Goal: Task Accomplishment & Management: Manage account settings

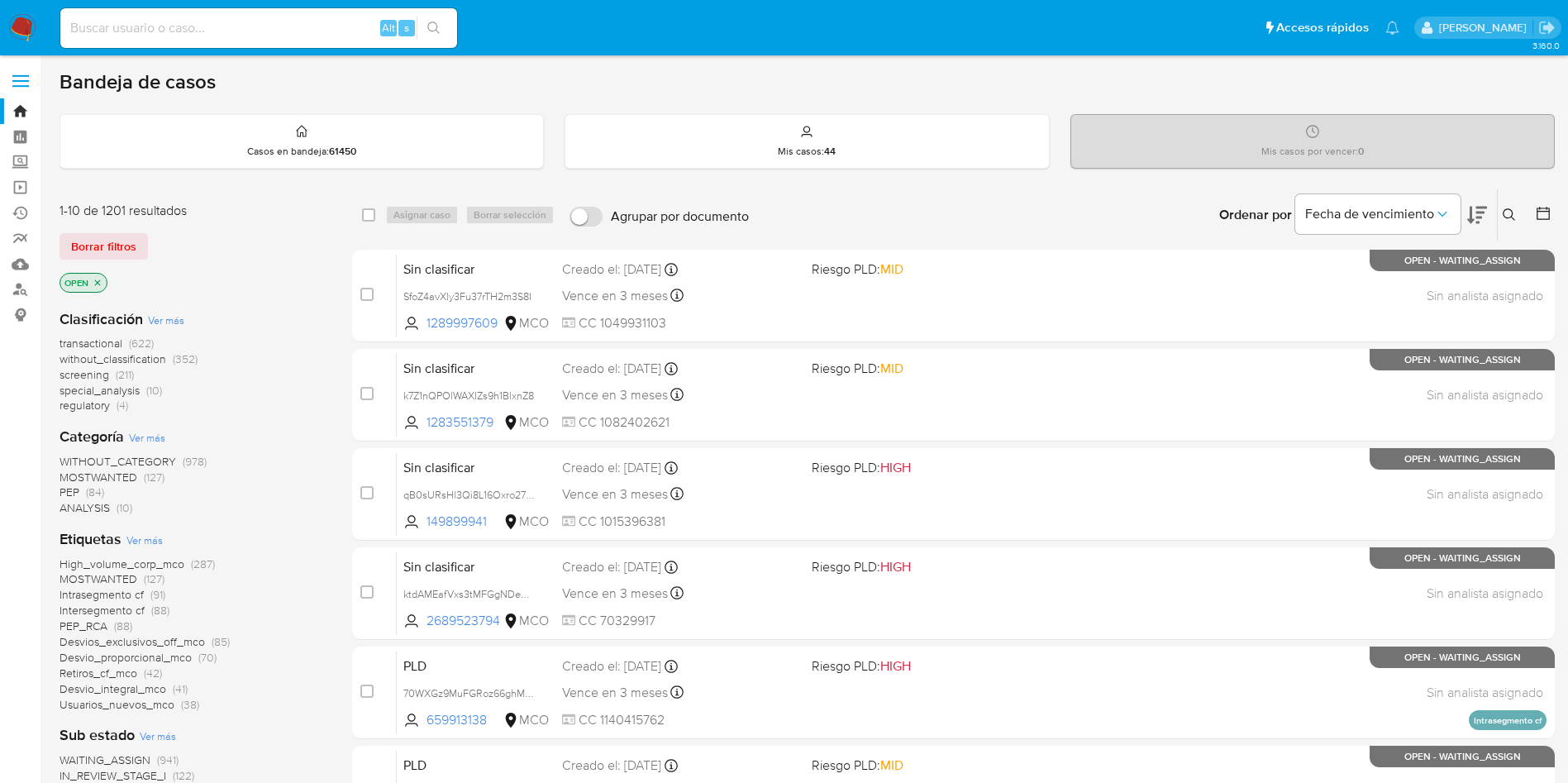
click at [74, 490] on span "PEP" at bounding box center [69, 491] width 20 height 17
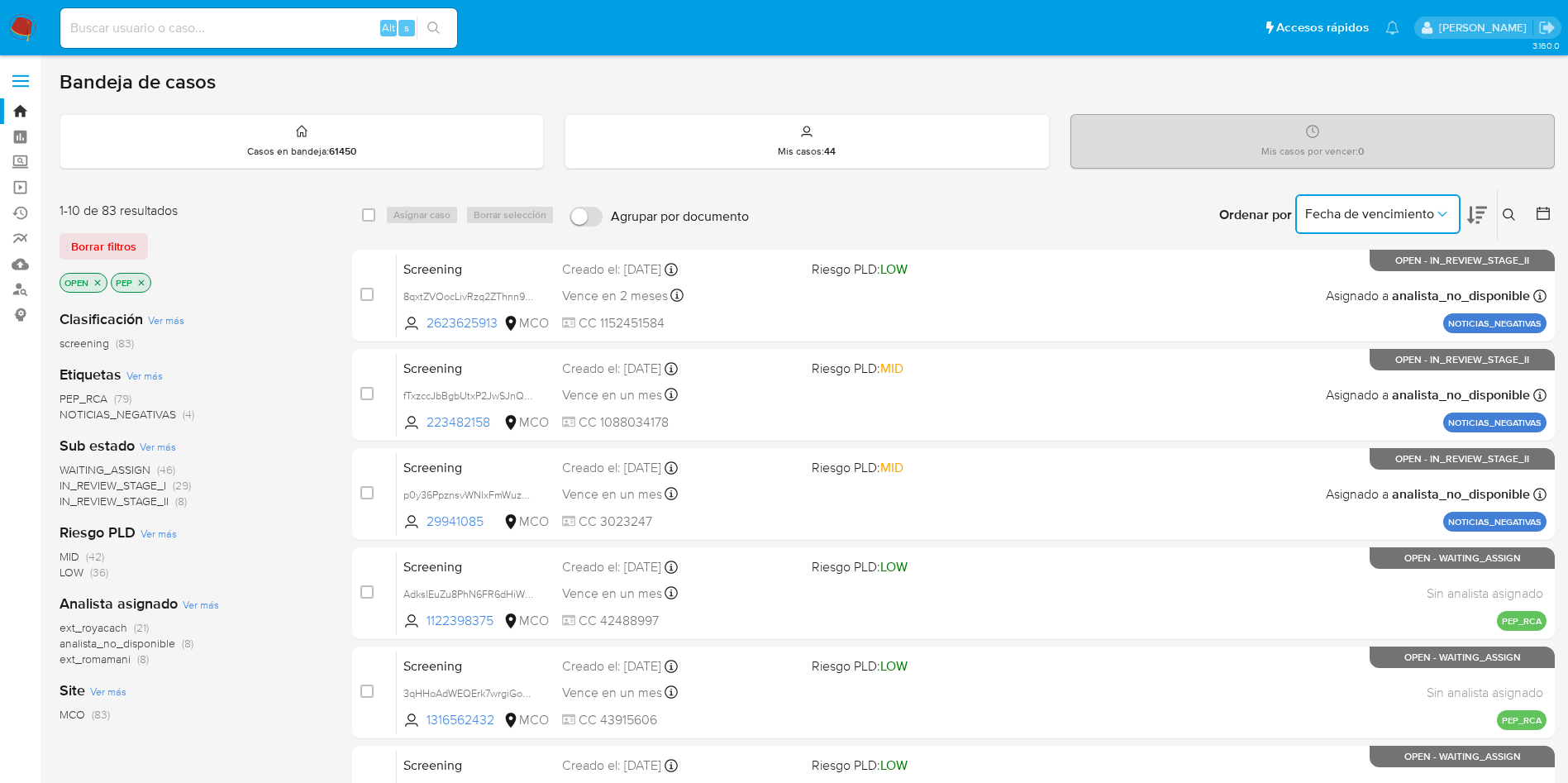
click at [1389, 229] on button "Fecha de vencimiento" at bounding box center [1378, 214] width 166 height 39
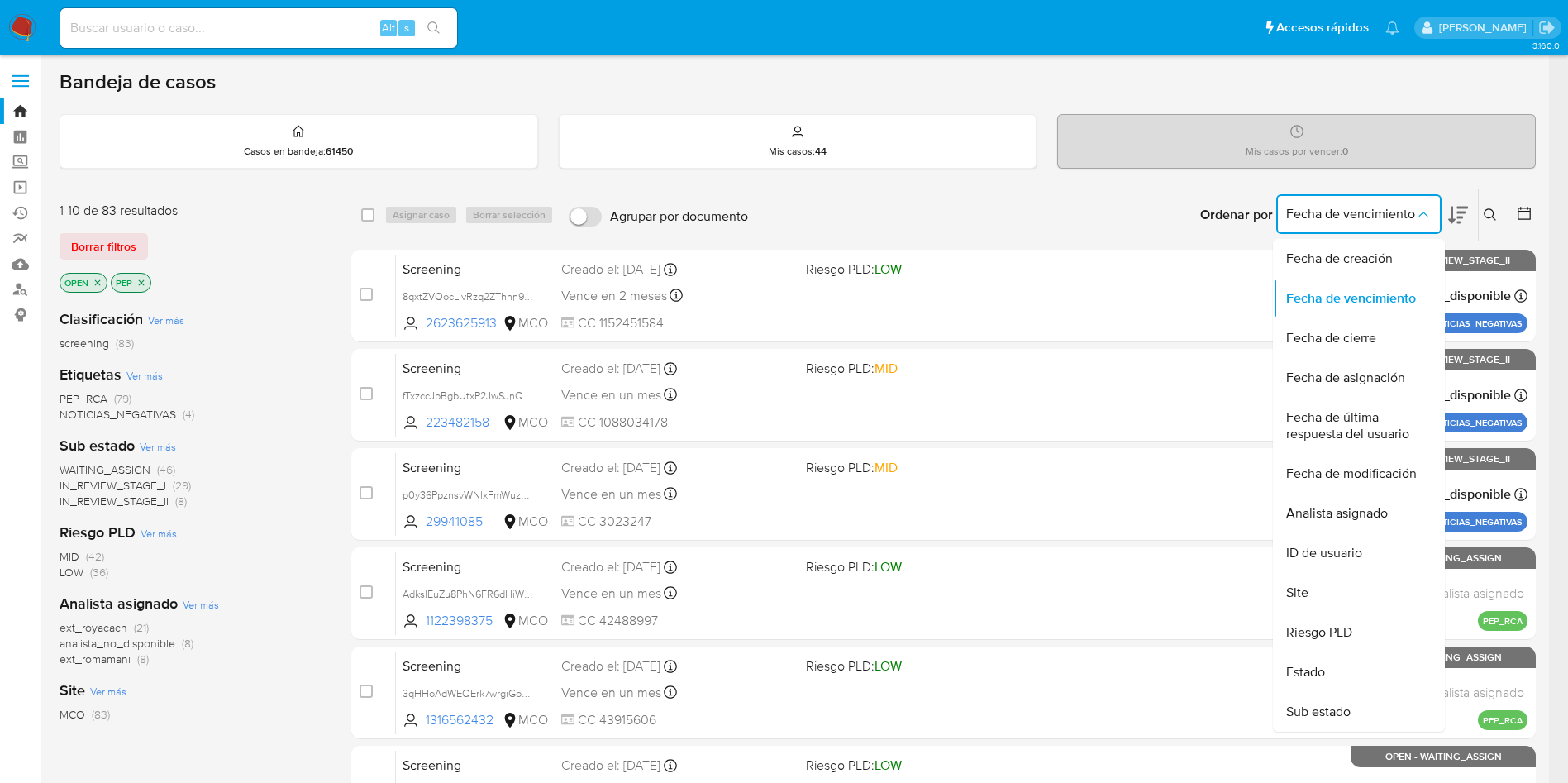
click at [1468, 206] on icon at bounding box center [1458, 214] width 20 height 20
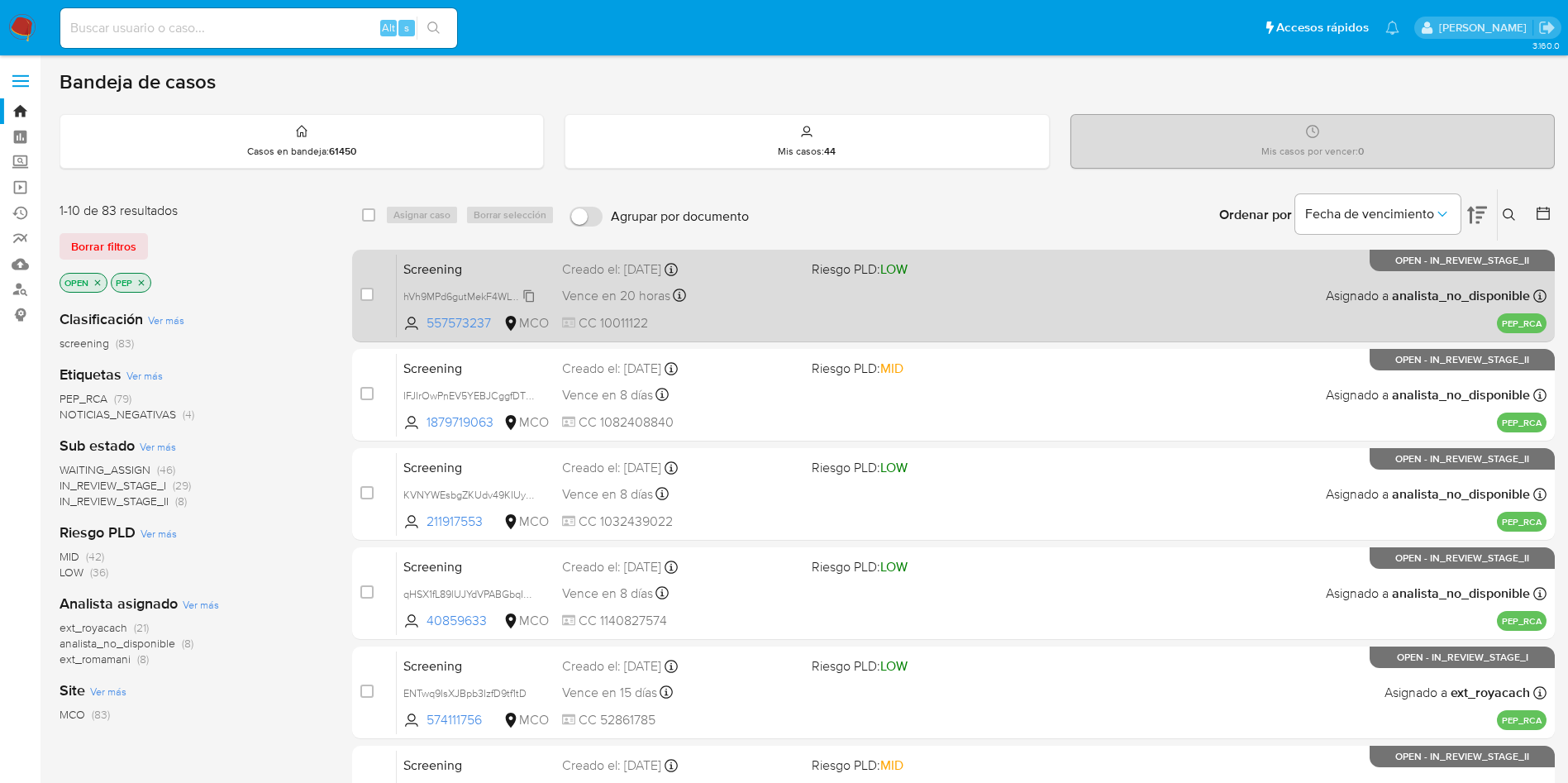
click at [535, 301] on span "hVh9MPd6gutMekF4WLYOnIv9" at bounding box center [474, 295] width 140 height 18
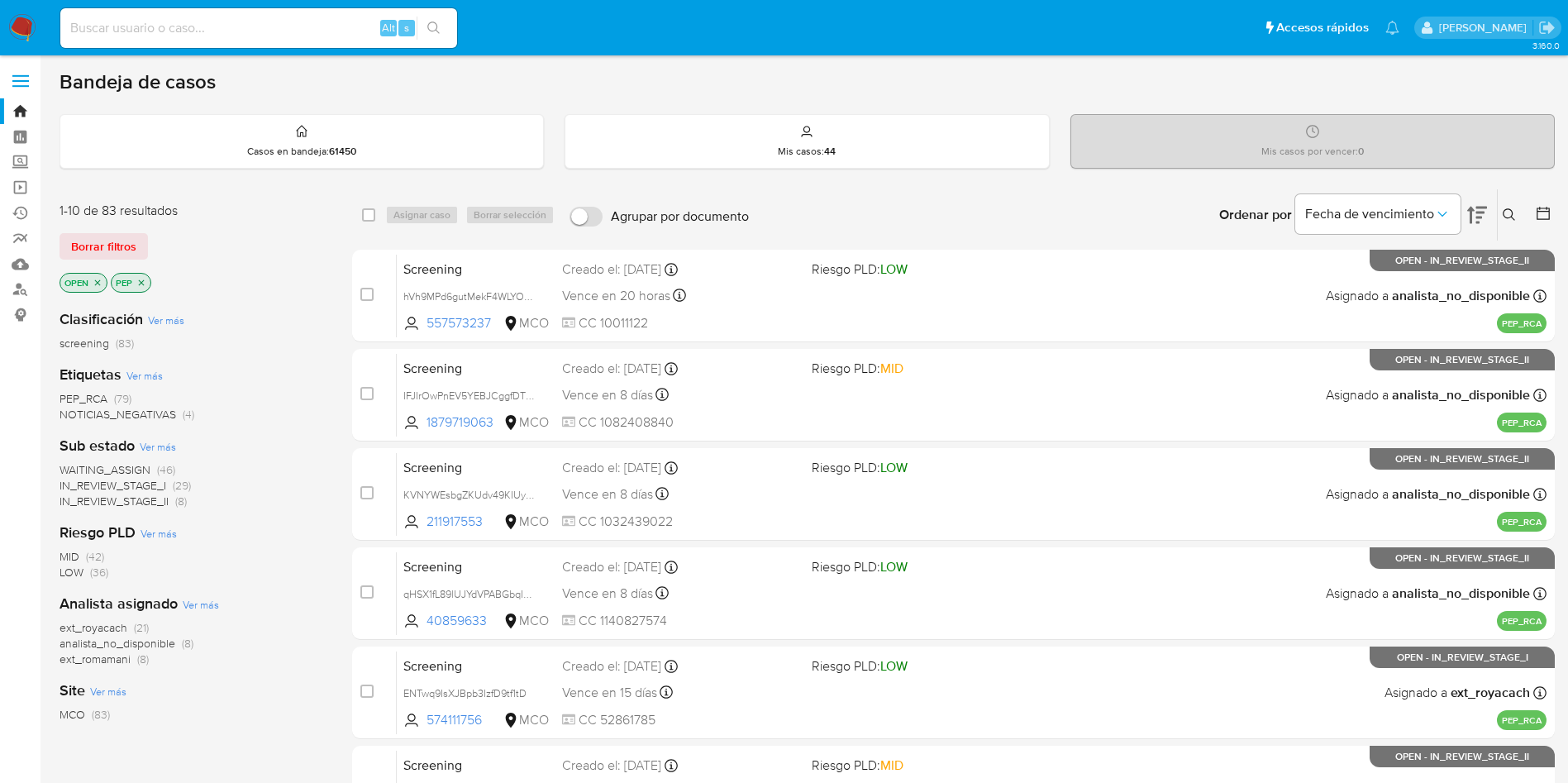
click at [142, 280] on icon "close-filter" at bounding box center [140, 282] width 10 height 10
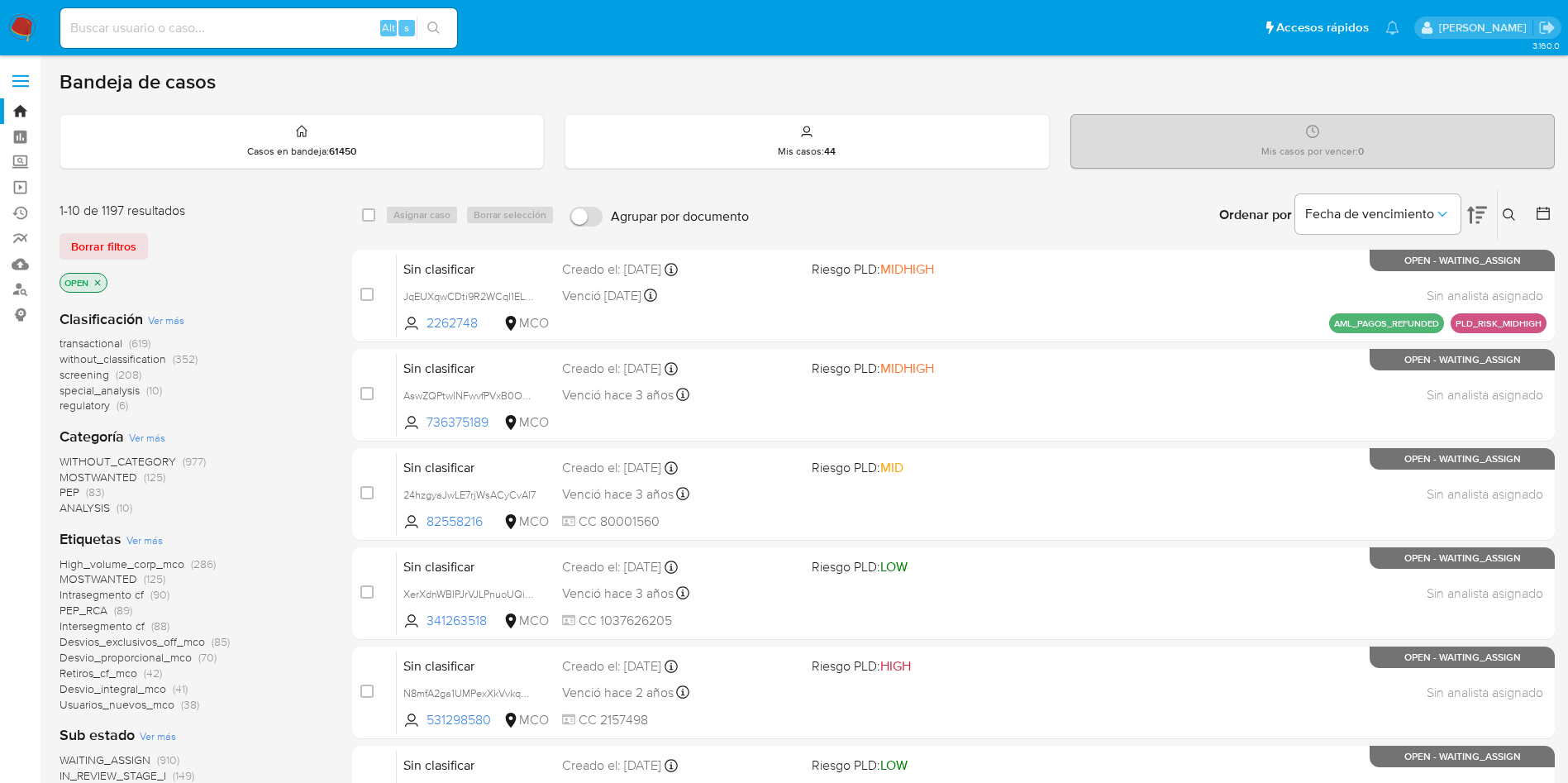
click at [1510, 213] on icon at bounding box center [1509, 214] width 13 height 13
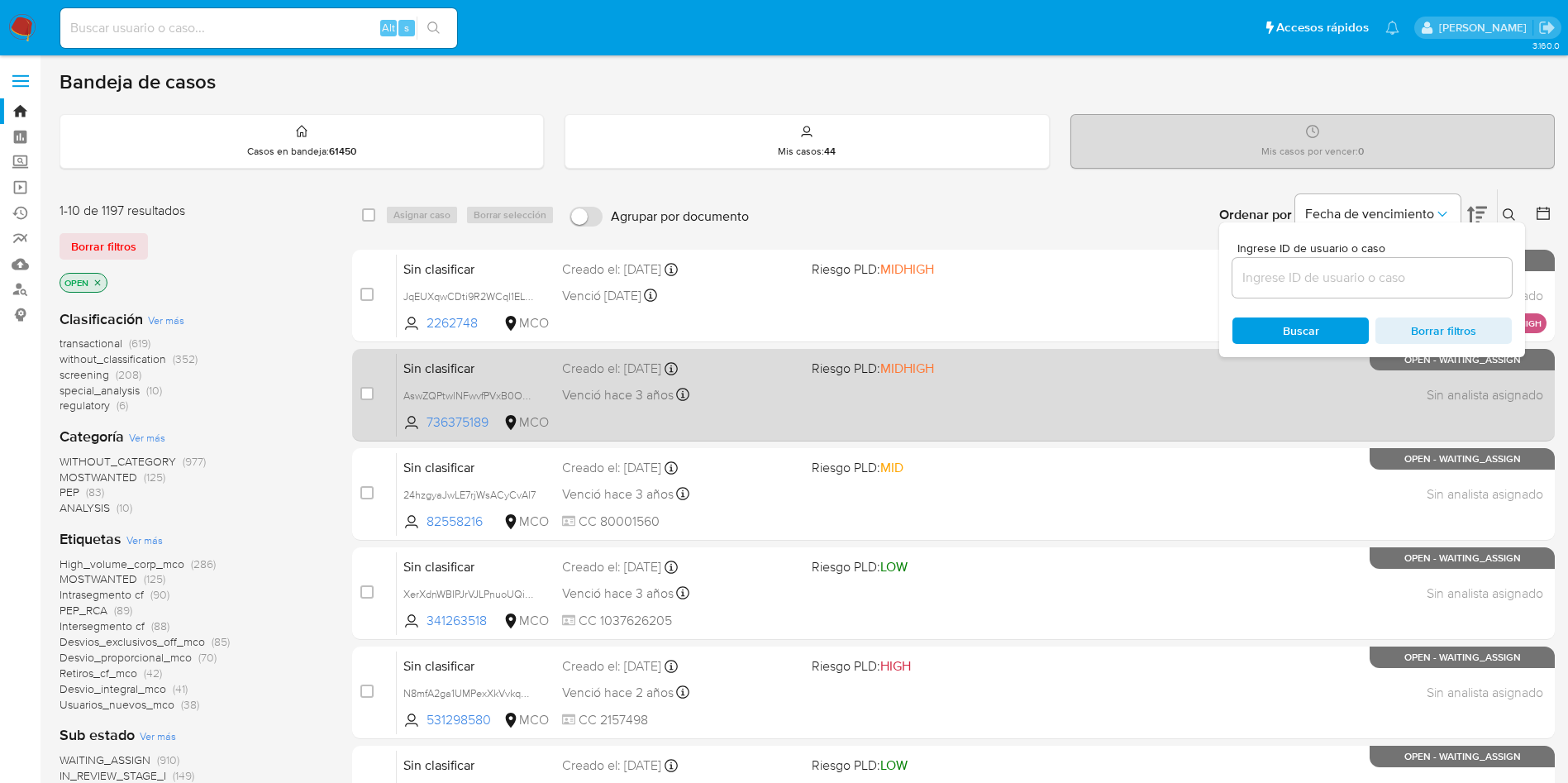
drag, startPoint x: 1468, startPoint y: 397, endPoint x: 1533, endPoint y: 388, distance: 65.6
click at [1519, 392] on div "Sin clasificar AswZQPtwlNFwvfPVxB0OyyuR 736375189 MCO Riesgo PLD: MIDHIGH Cread…" at bounding box center [971, 395] width 1149 height 84
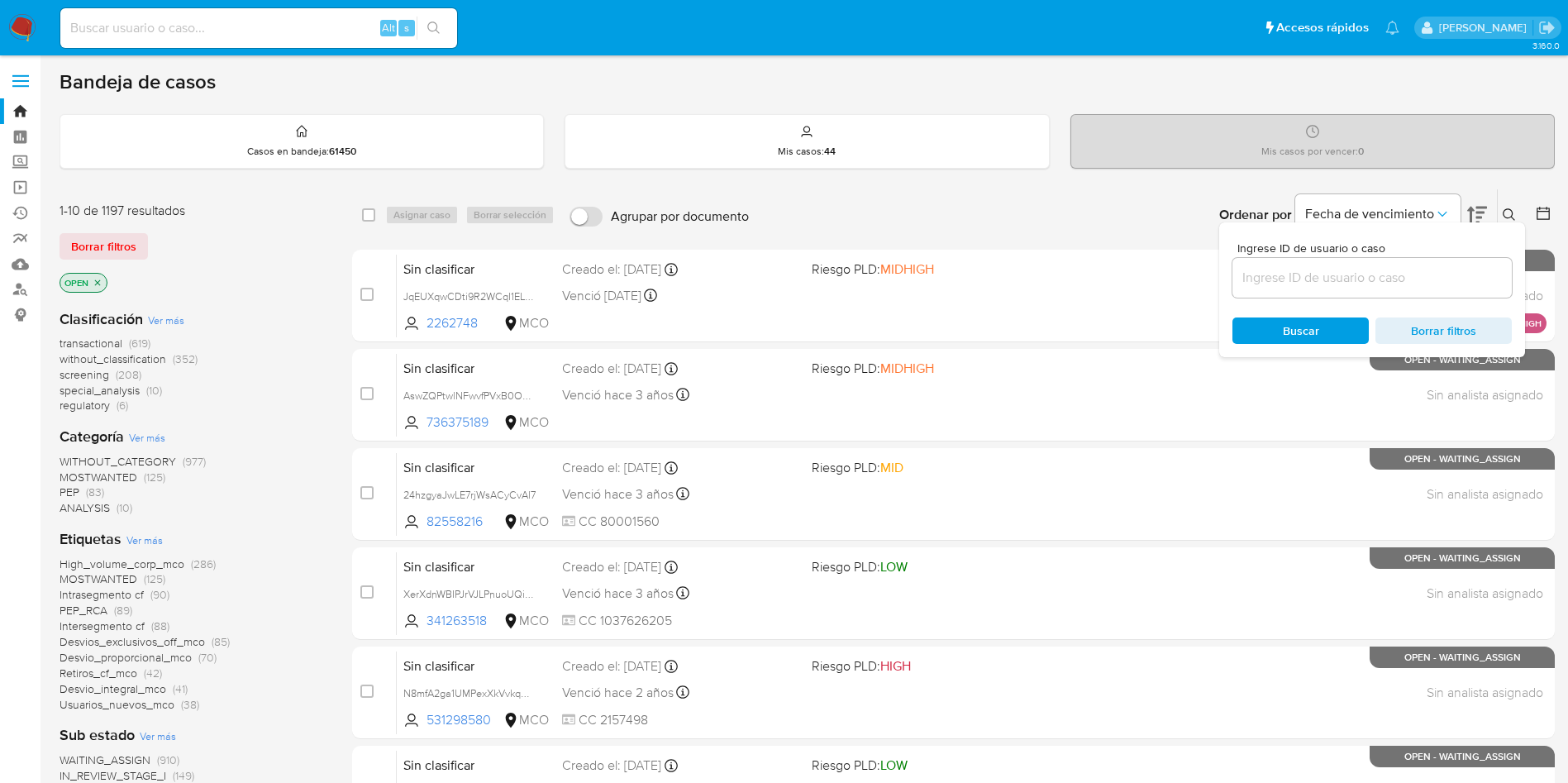
click at [1408, 262] on div at bounding box center [1372, 277] width 279 height 39
click at [1386, 281] on input at bounding box center [1372, 277] width 279 height 22
click at [1350, 287] on input at bounding box center [1372, 277] width 279 height 22
paste input "8qxtZVOocLivRzq2ZThnn93q"
type input "8qxtZVOocLivRzq2ZThnn93q"
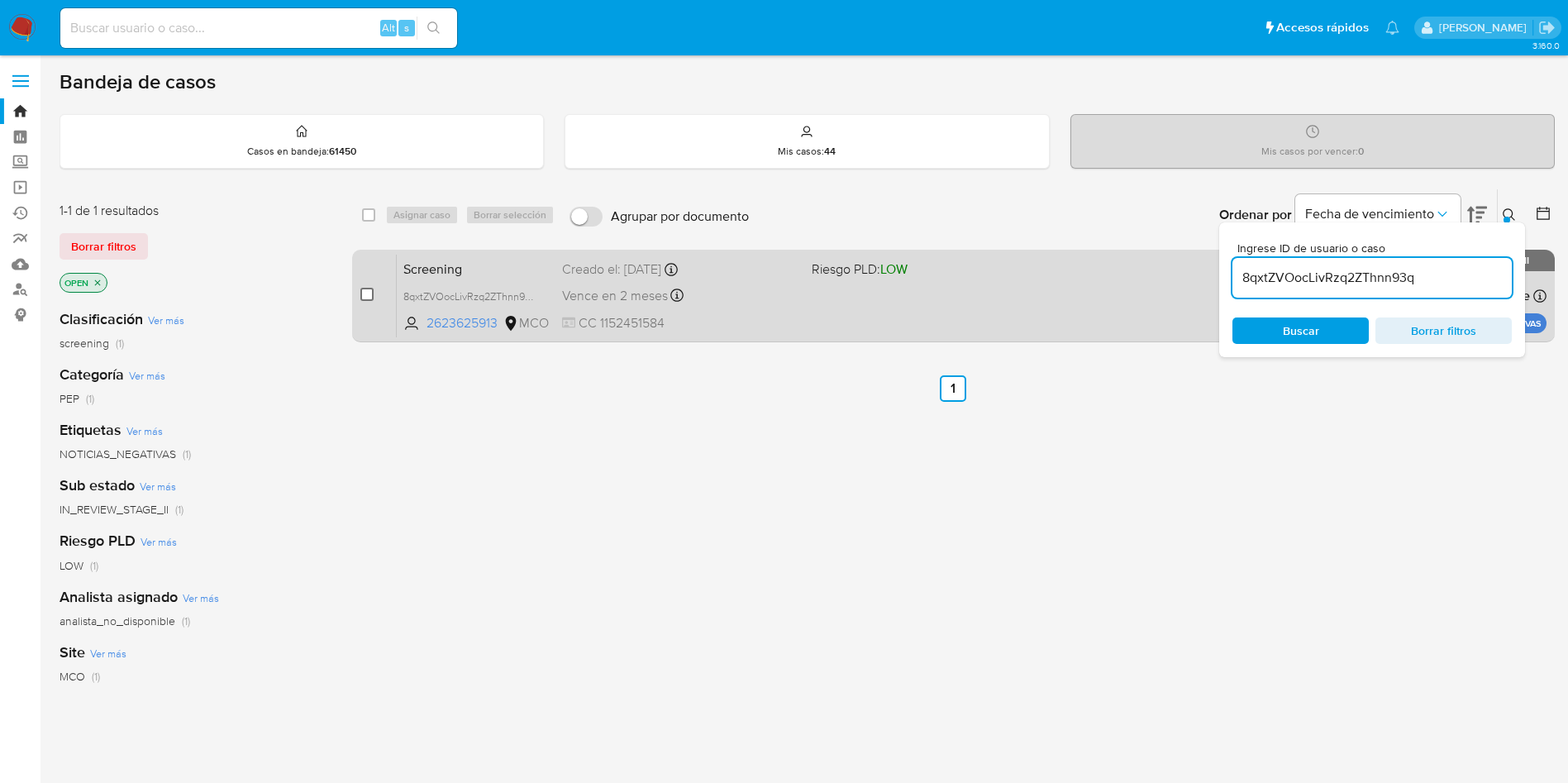
click at [368, 291] on input "checkbox" at bounding box center [366, 294] width 13 height 13
checkbox input "true"
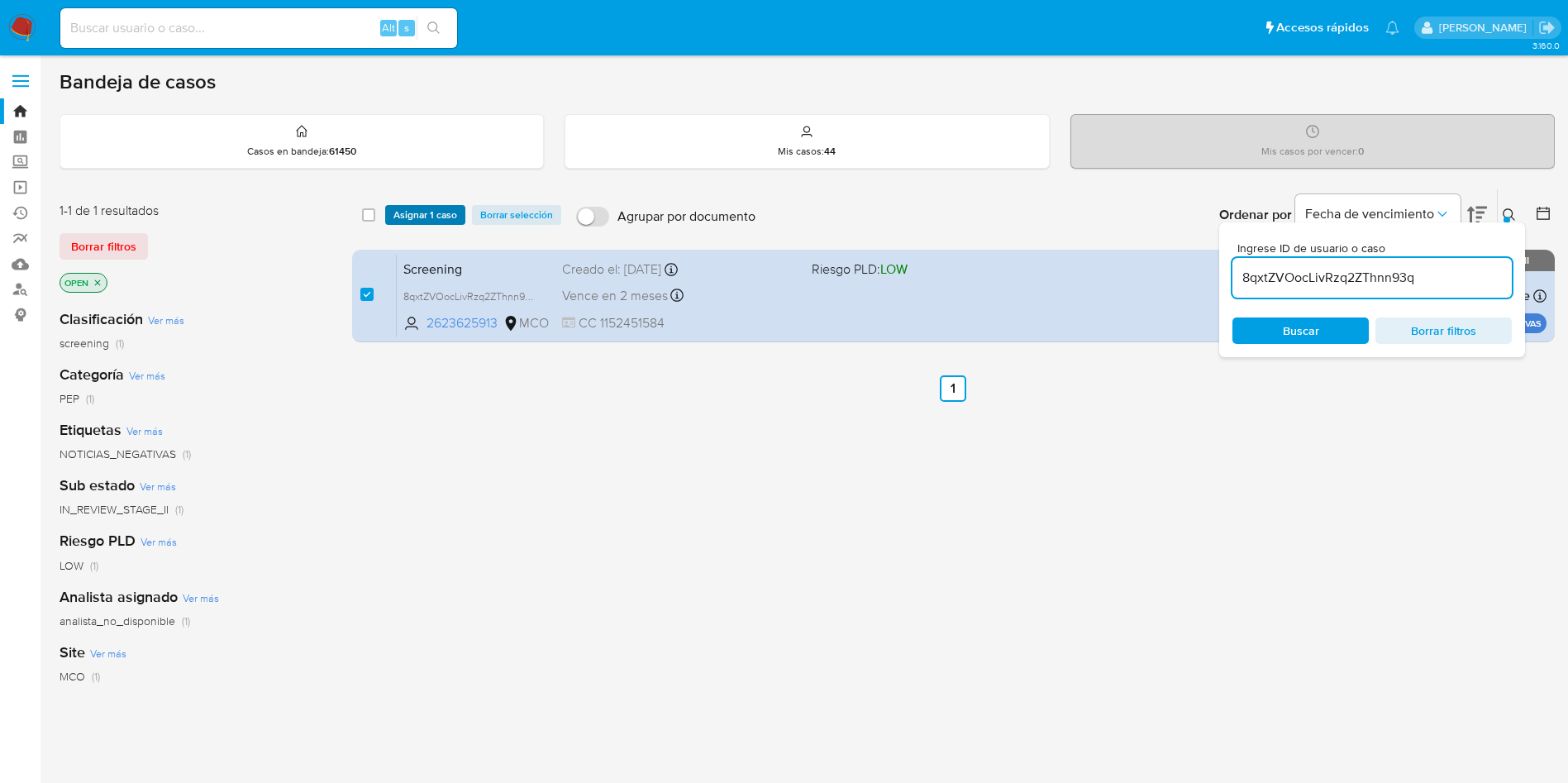
click at [413, 208] on span "Asignar 1 caso" at bounding box center [425, 214] width 64 height 17
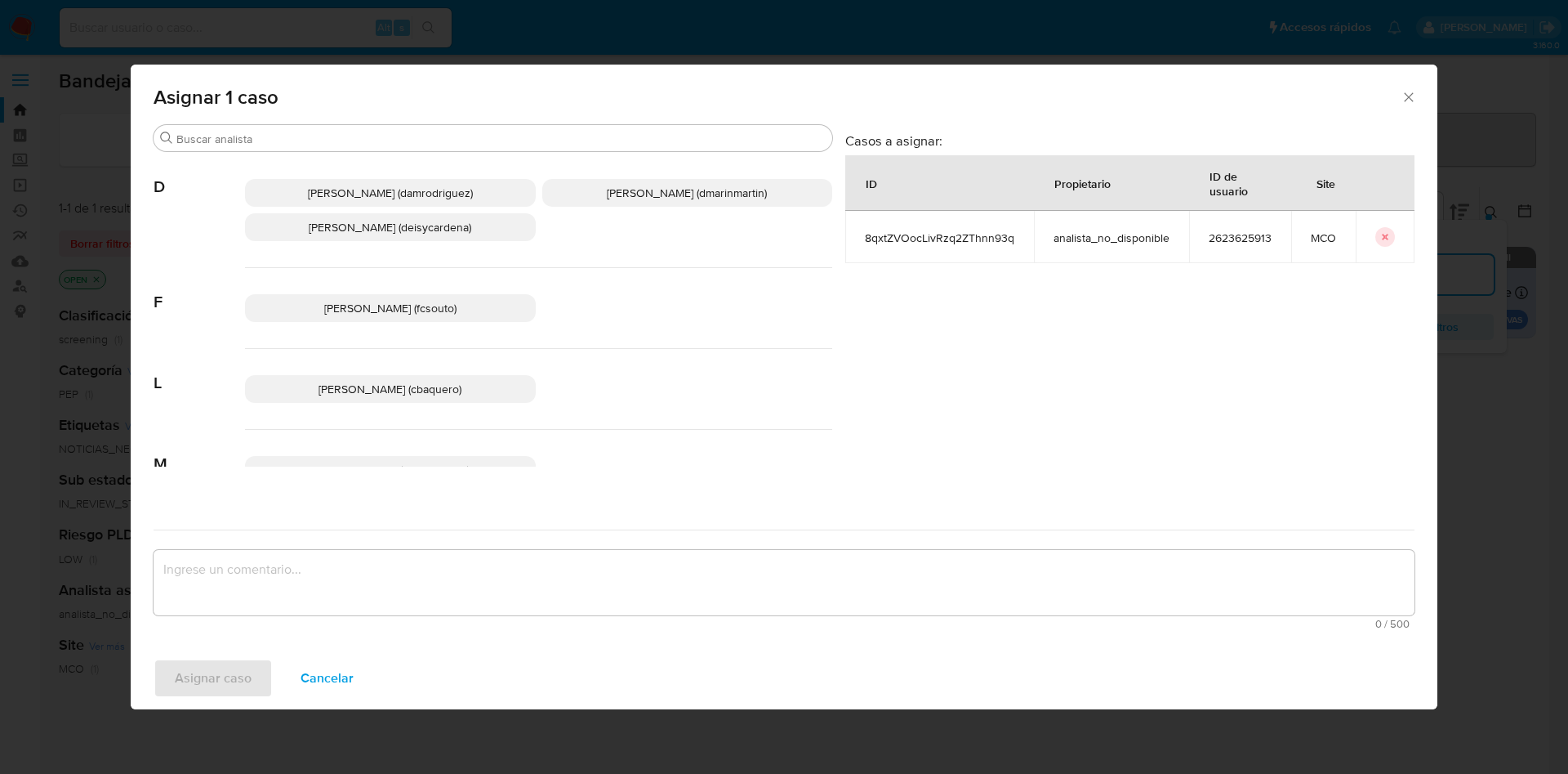
click at [620, 181] on p "David Esteban Marin Martinez (dmarinmartin)" at bounding box center [687, 193] width 290 height 28
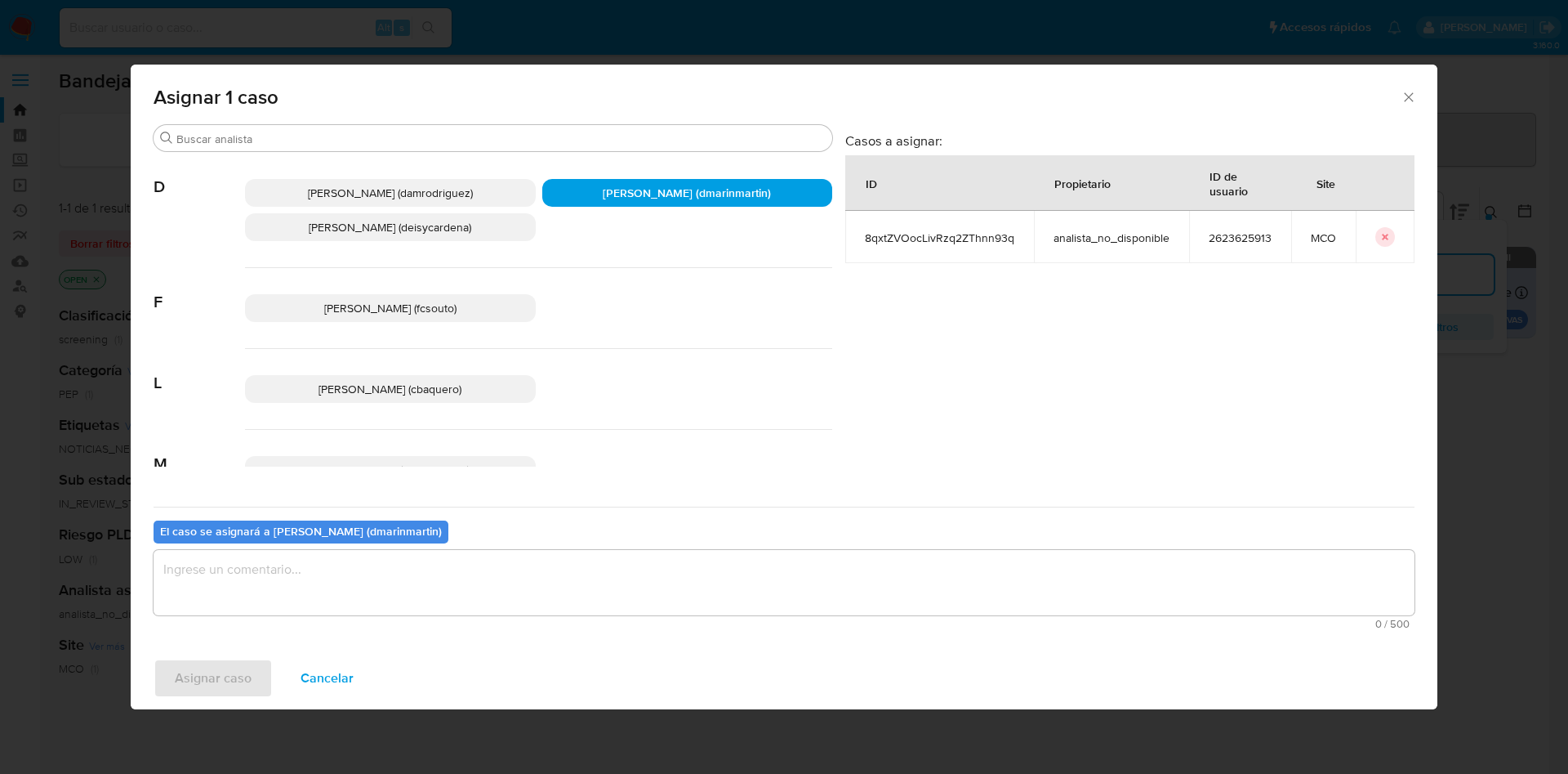
click at [679, 571] on textarea "assign-modal" at bounding box center [783, 583] width 1260 height 66
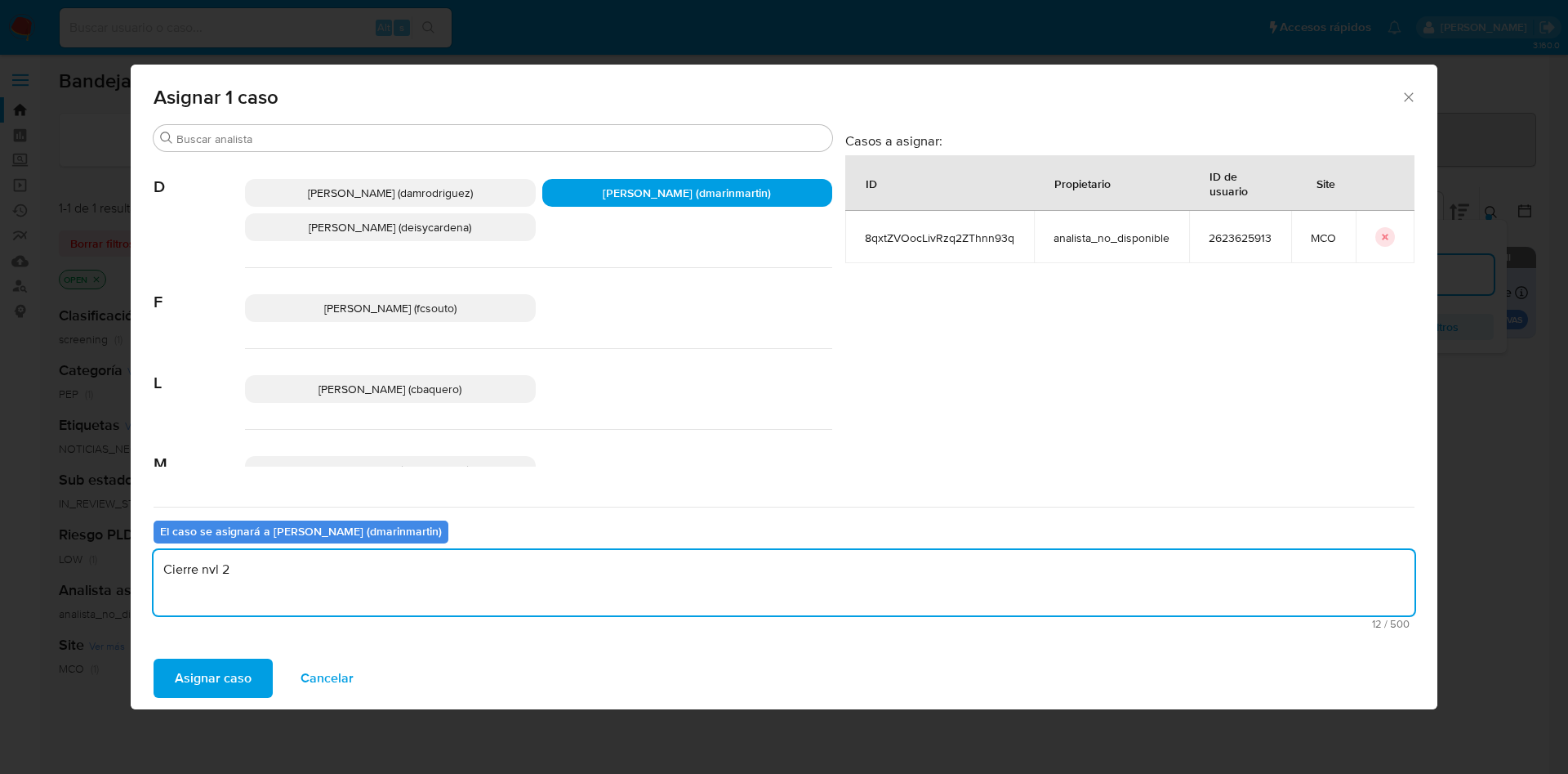
type textarea "Cierre nvl 2"
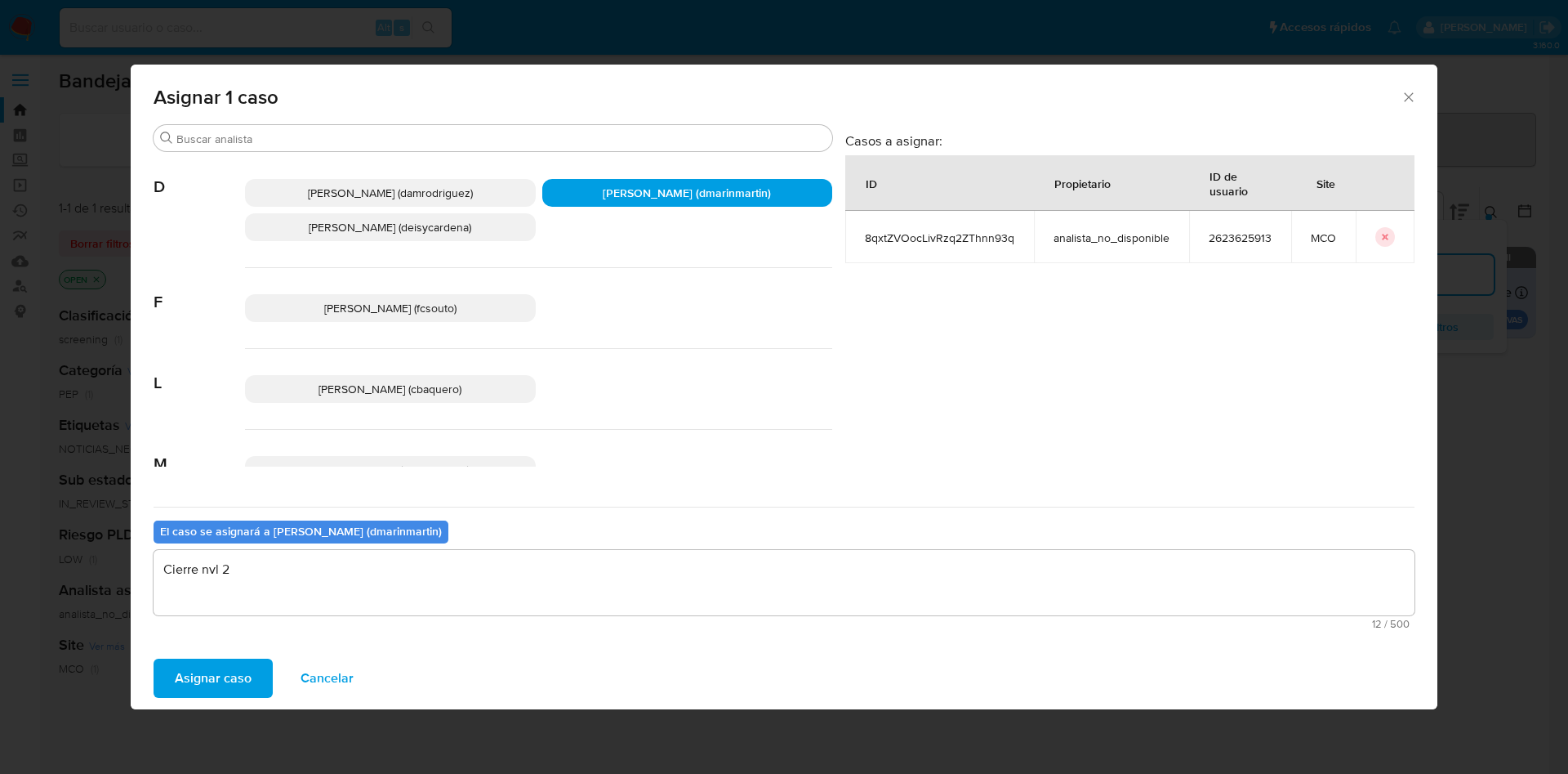
click at [153, 659] on button "Asignar caso" at bounding box center [213, 677] width 119 height 39
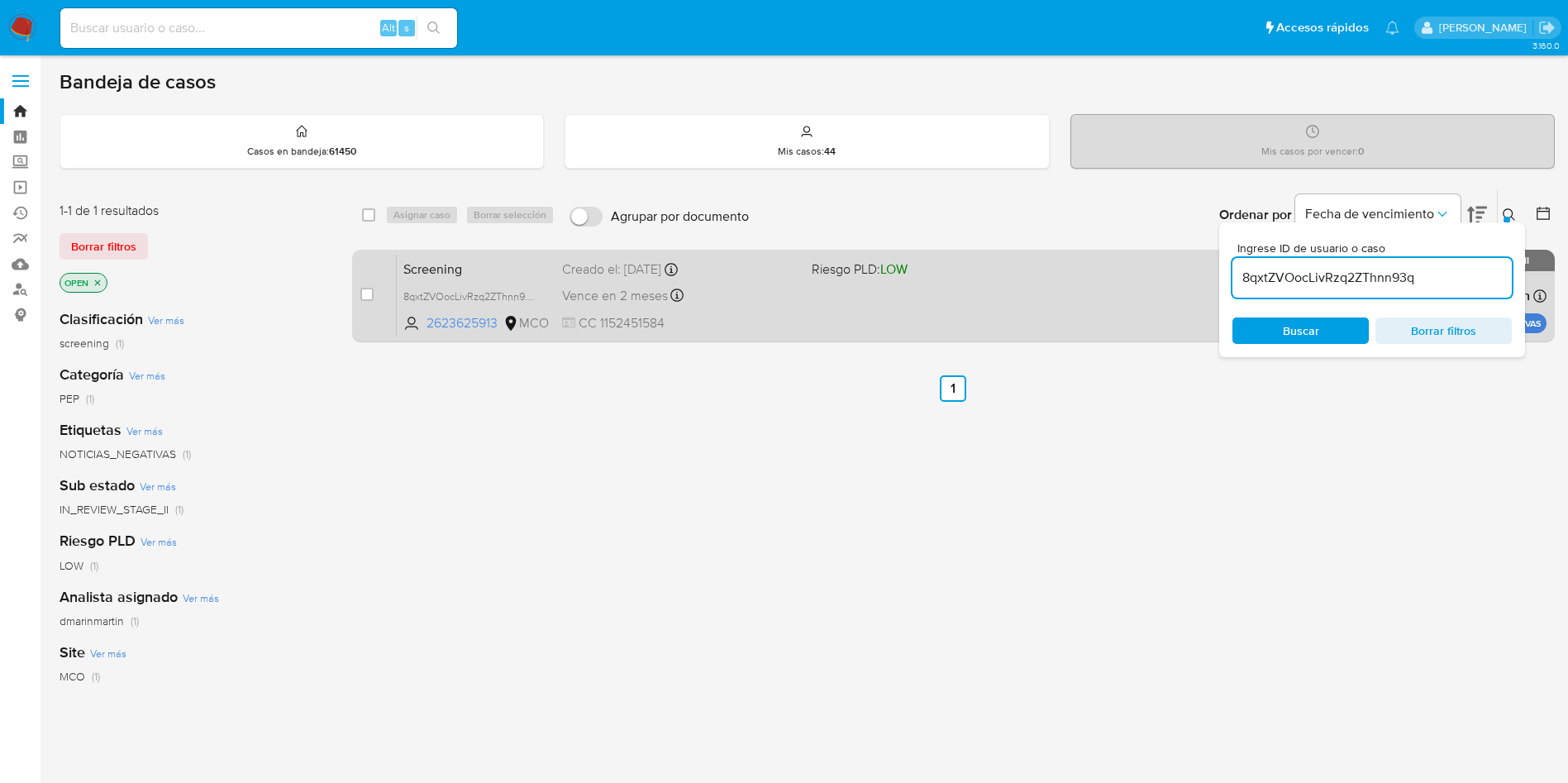
click at [692, 298] on div "Vence en 2 meses Vence el 16/11/2025 07:29:59" at bounding box center [680, 296] width 236 height 23
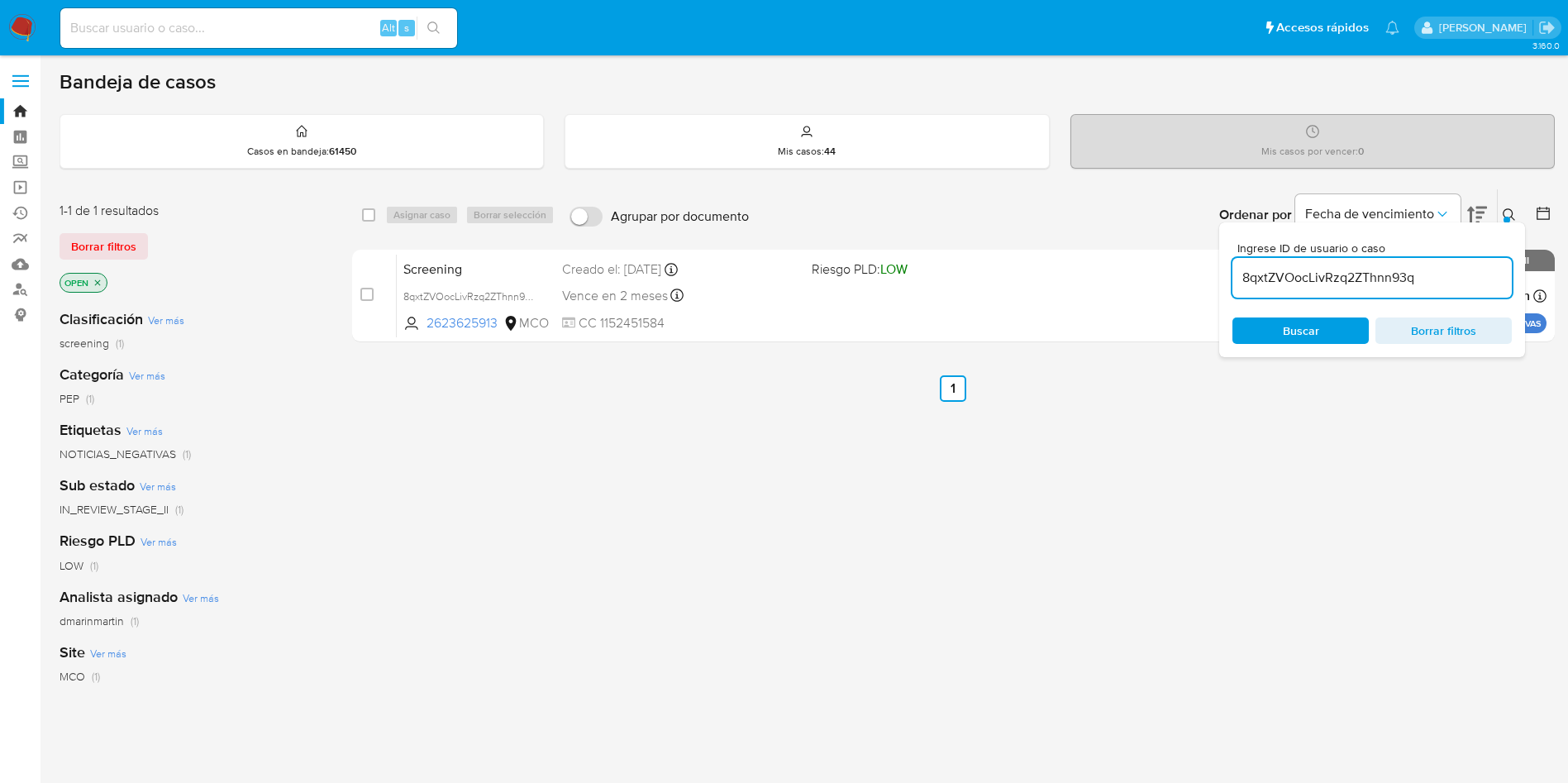
click at [1324, 276] on input "8qxtZVOocLivRzq2ZThnn93q" at bounding box center [1372, 277] width 279 height 22
paste input "Match confirmed"
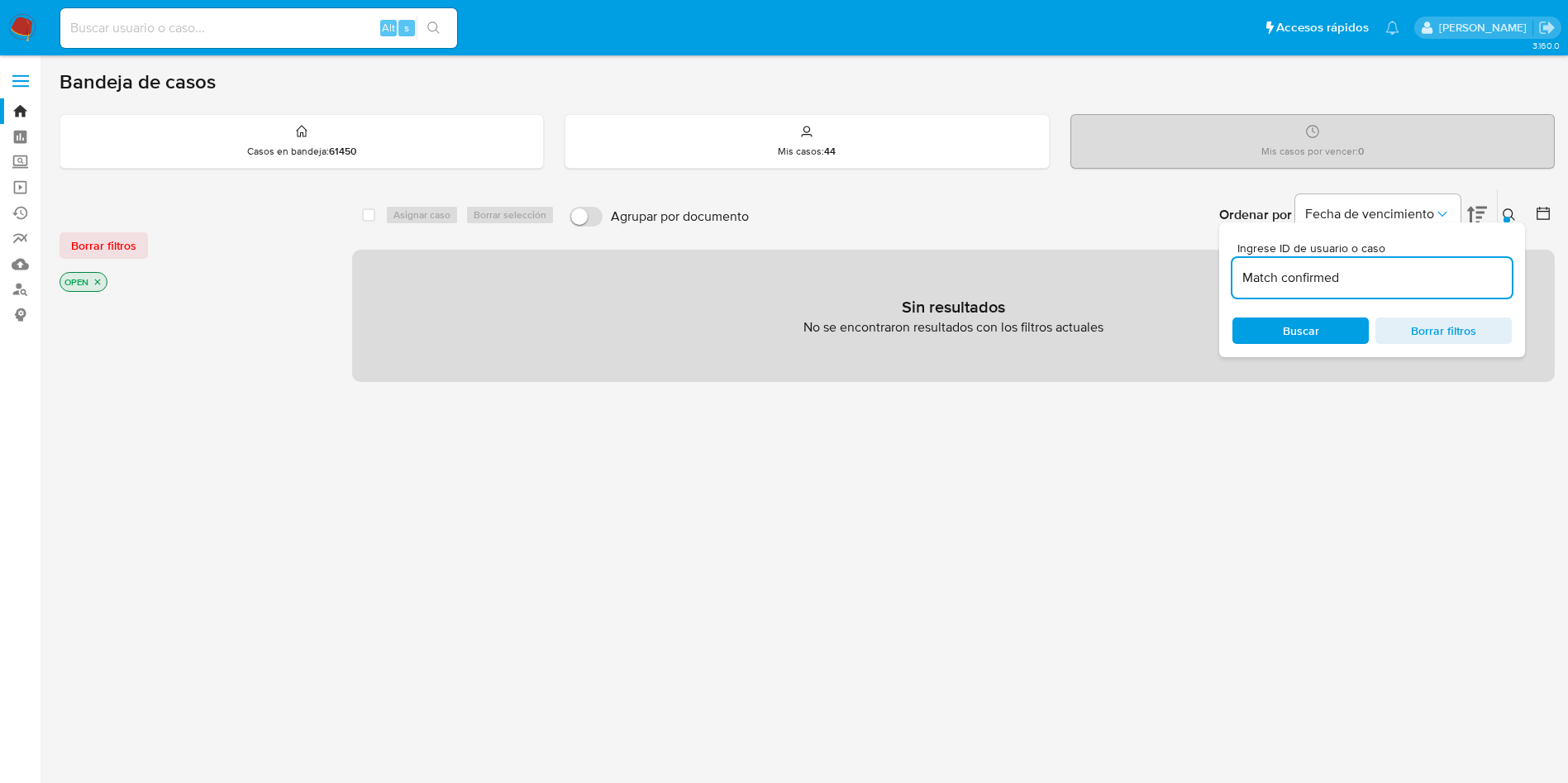
click at [1296, 281] on input "Match confirmed" at bounding box center [1372, 277] width 279 height 22
click at [1298, 281] on input "Match confirmed" at bounding box center [1372, 277] width 279 height 22
paste input "hVh9MPd6gutMekF4WLYOnIv9" por"
click at [1341, 321] on span "Buscar" at bounding box center [1300, 330] width 113 height 24
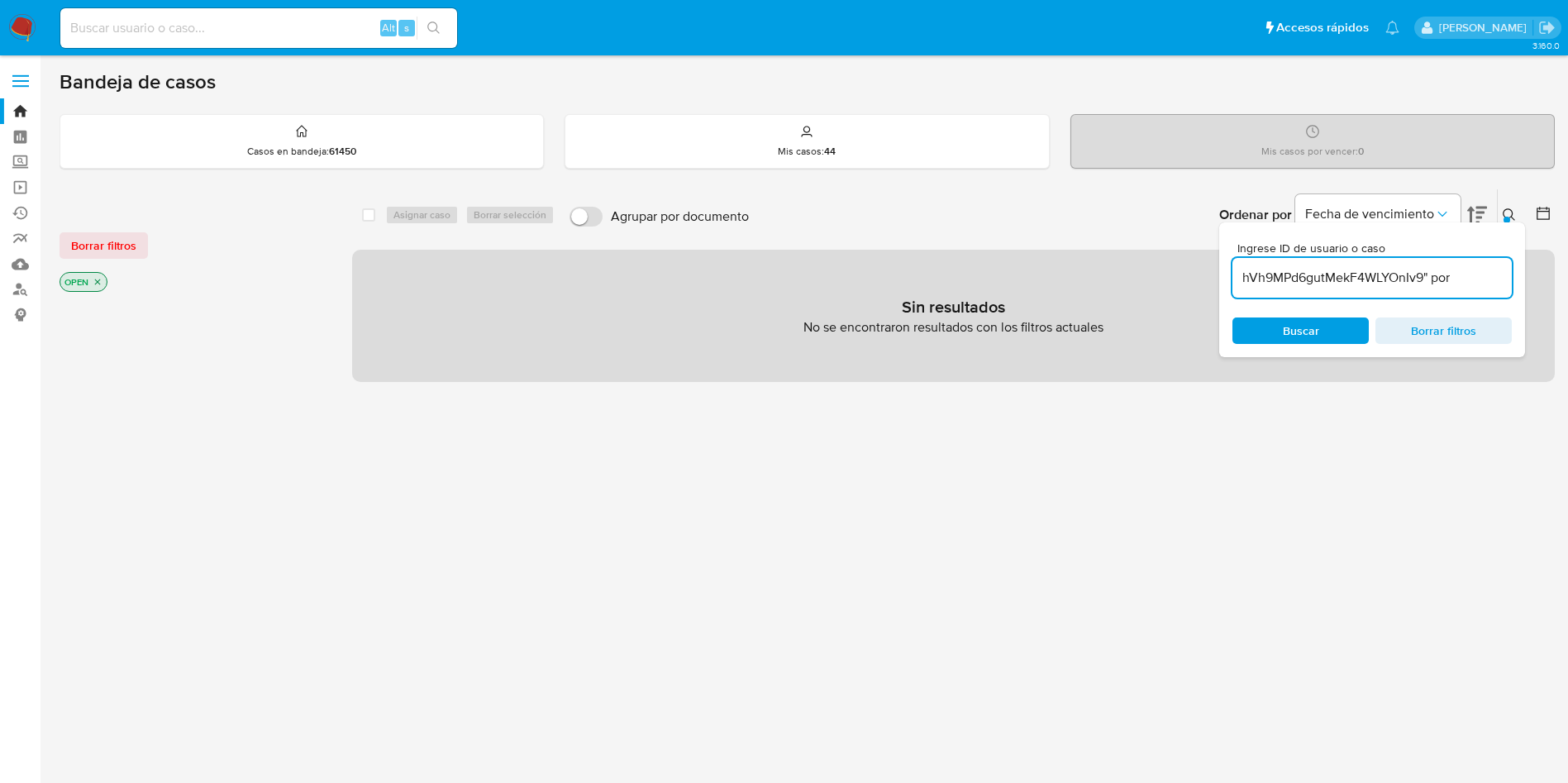
click at [1484, 269] on input "hVh9MPd6gutMekF4WLYOnIv9" por" at bounding box center [1372, 277] width 279 height 22
type input "hVh9MPd6gutMekF4WLYOnIv9"
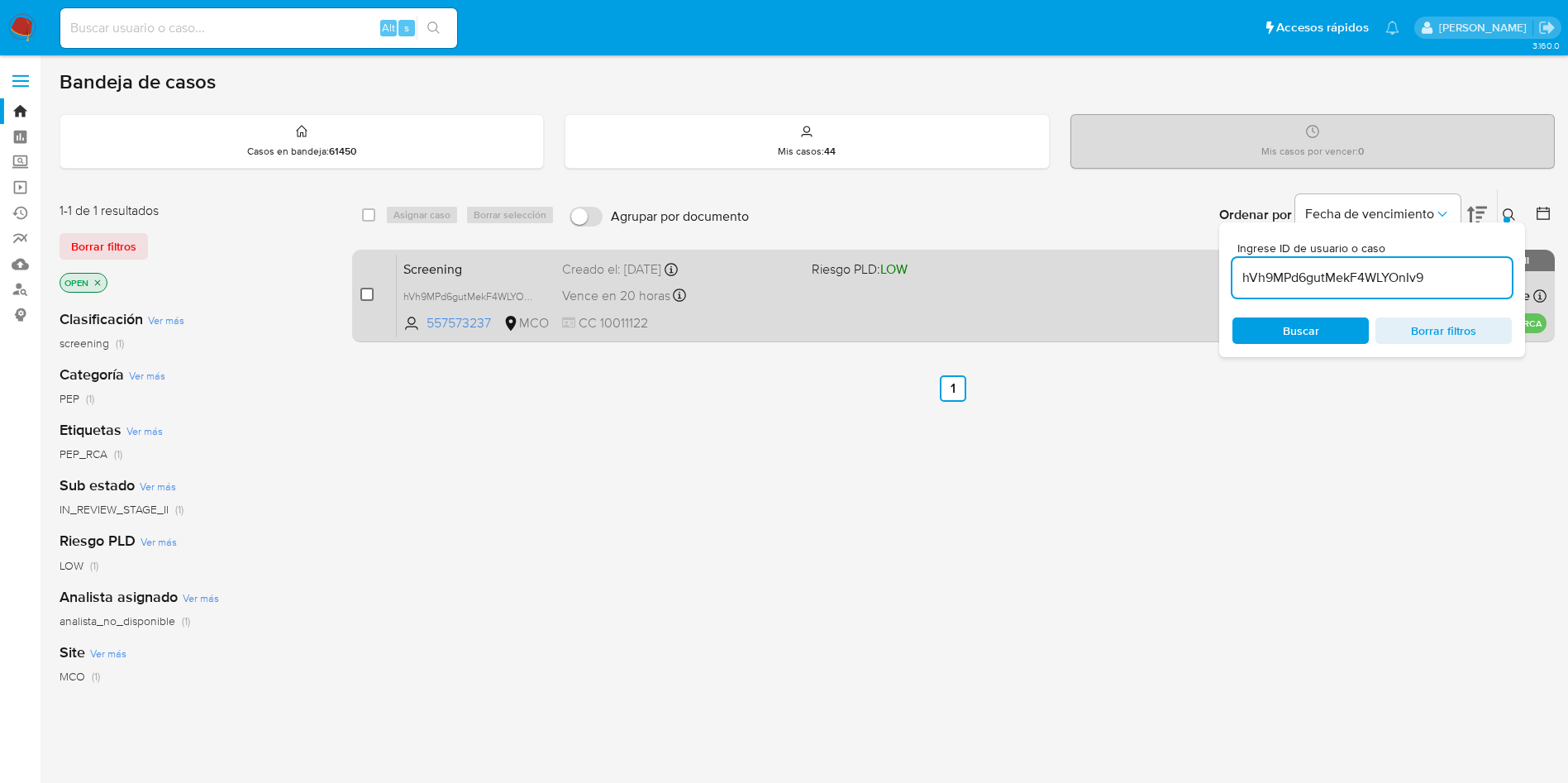
click at [369, 293] on input "checkbox" at bounding box center [366, 294] width 13 height 13
checkbox input "true"
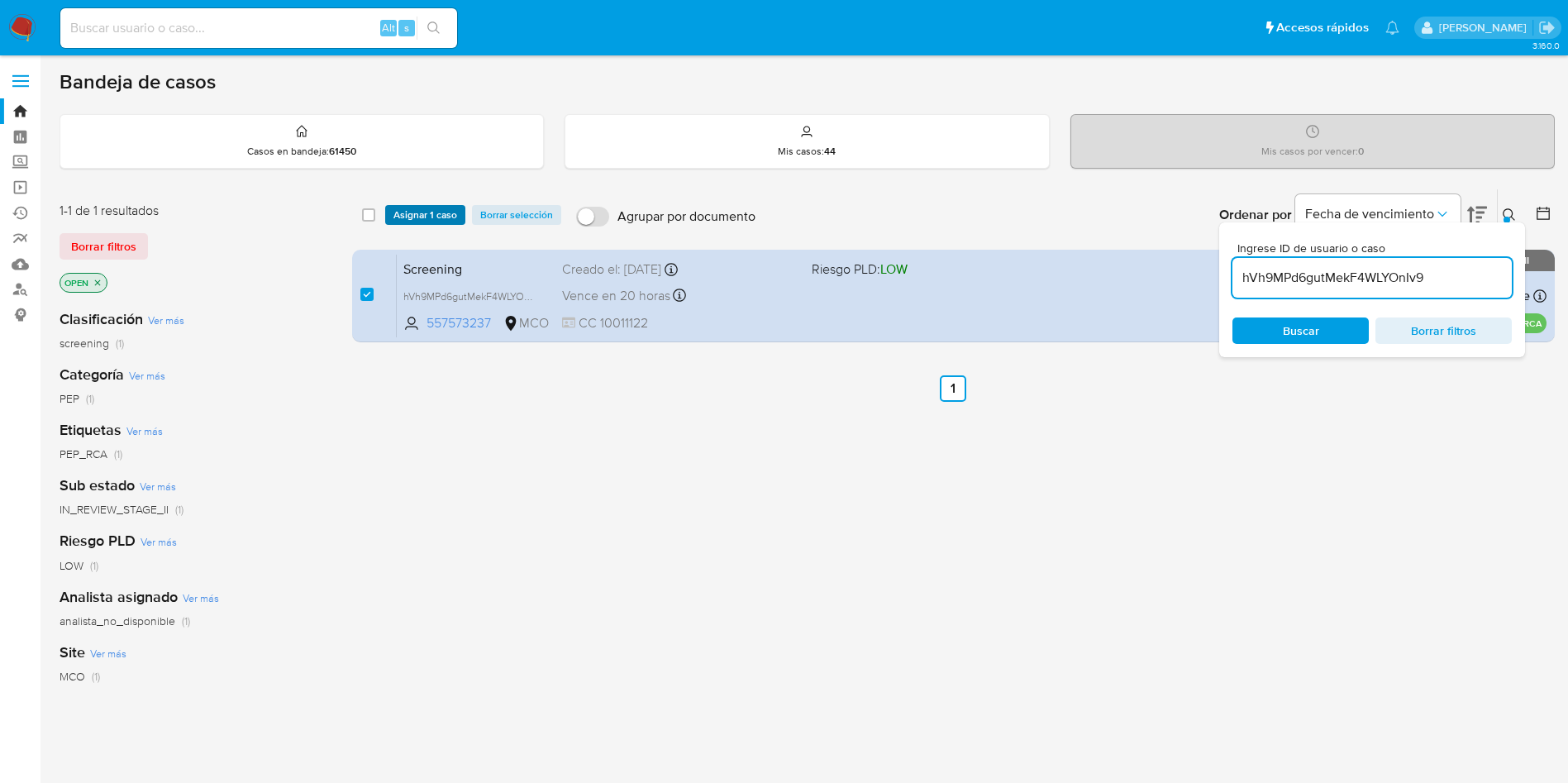
click at [404, 212] on span "Asignar 1 caso" at bounding box center [425, 214] width 64 height 17
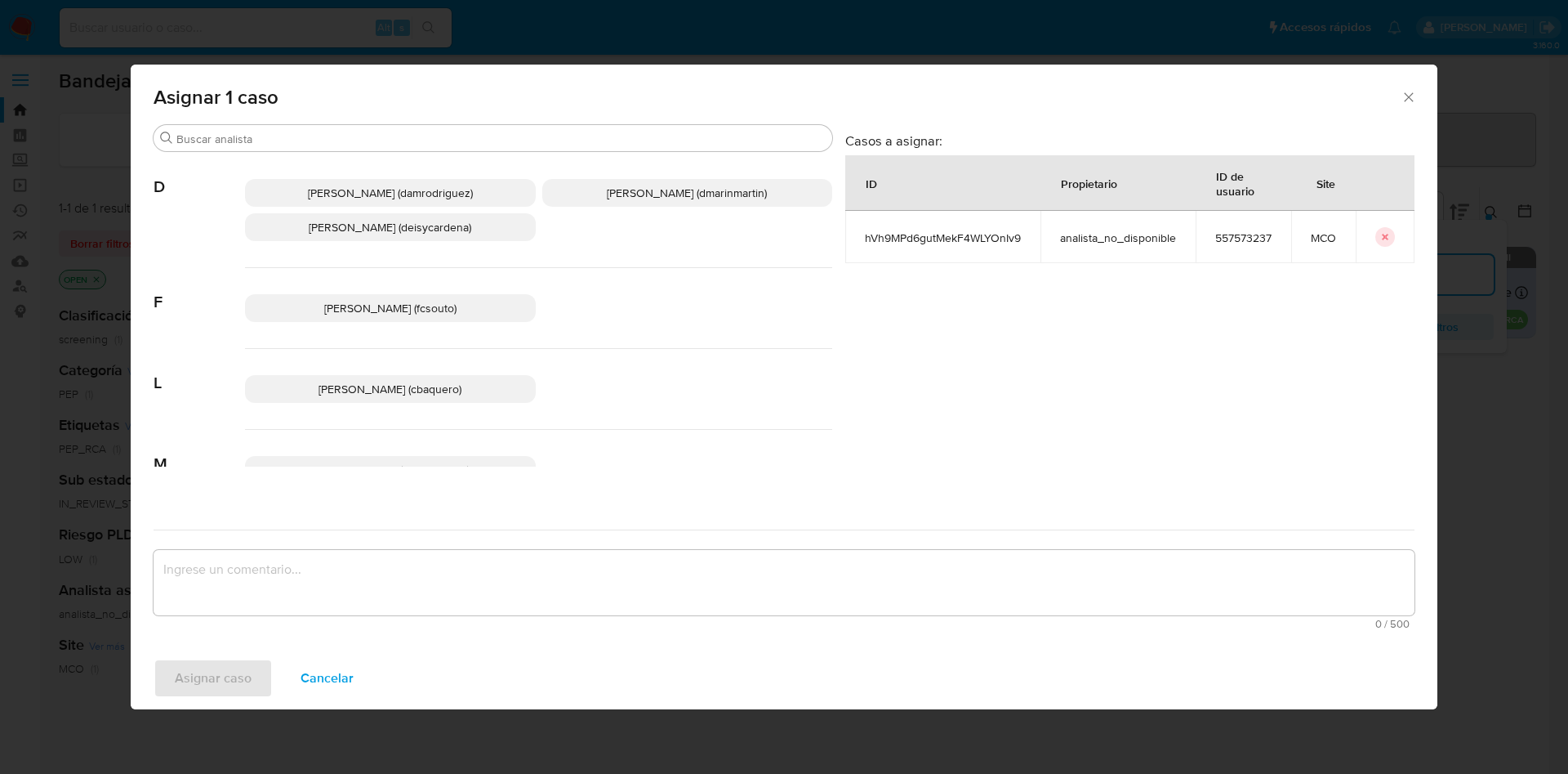
click at [641, 197] on span "David Esteban Marin Martinez (dmarinmartin)" at bounding box center [687, 192] width 160 height 16
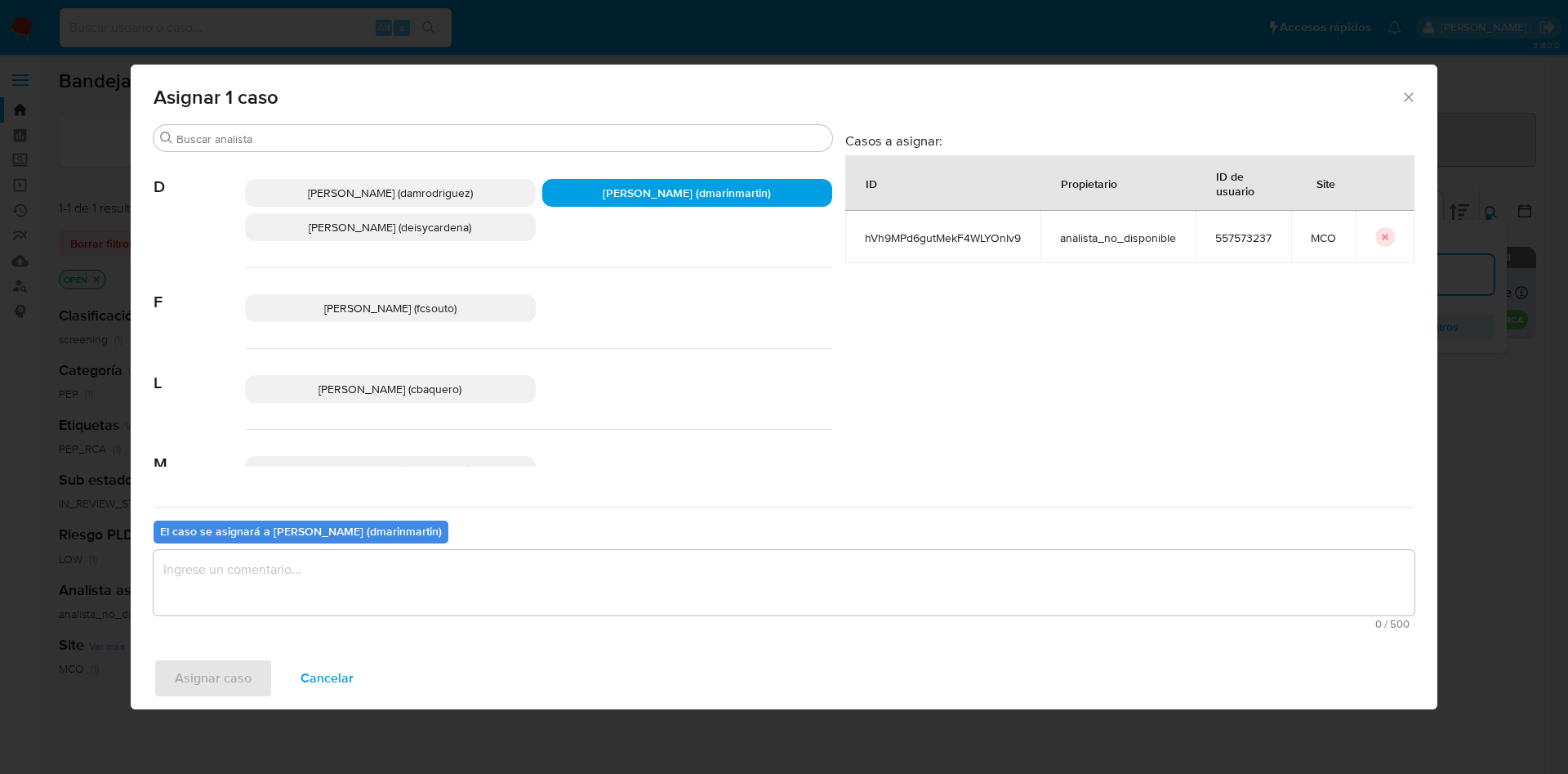
drag, startPoint x: 468, startPoint y: 591, endPoint x: 445, endPoint y: 577, distance: 26.9
click at [464, 590] on textarea "assign-modal" at bounding box center [783, 583] width 1260 height 66
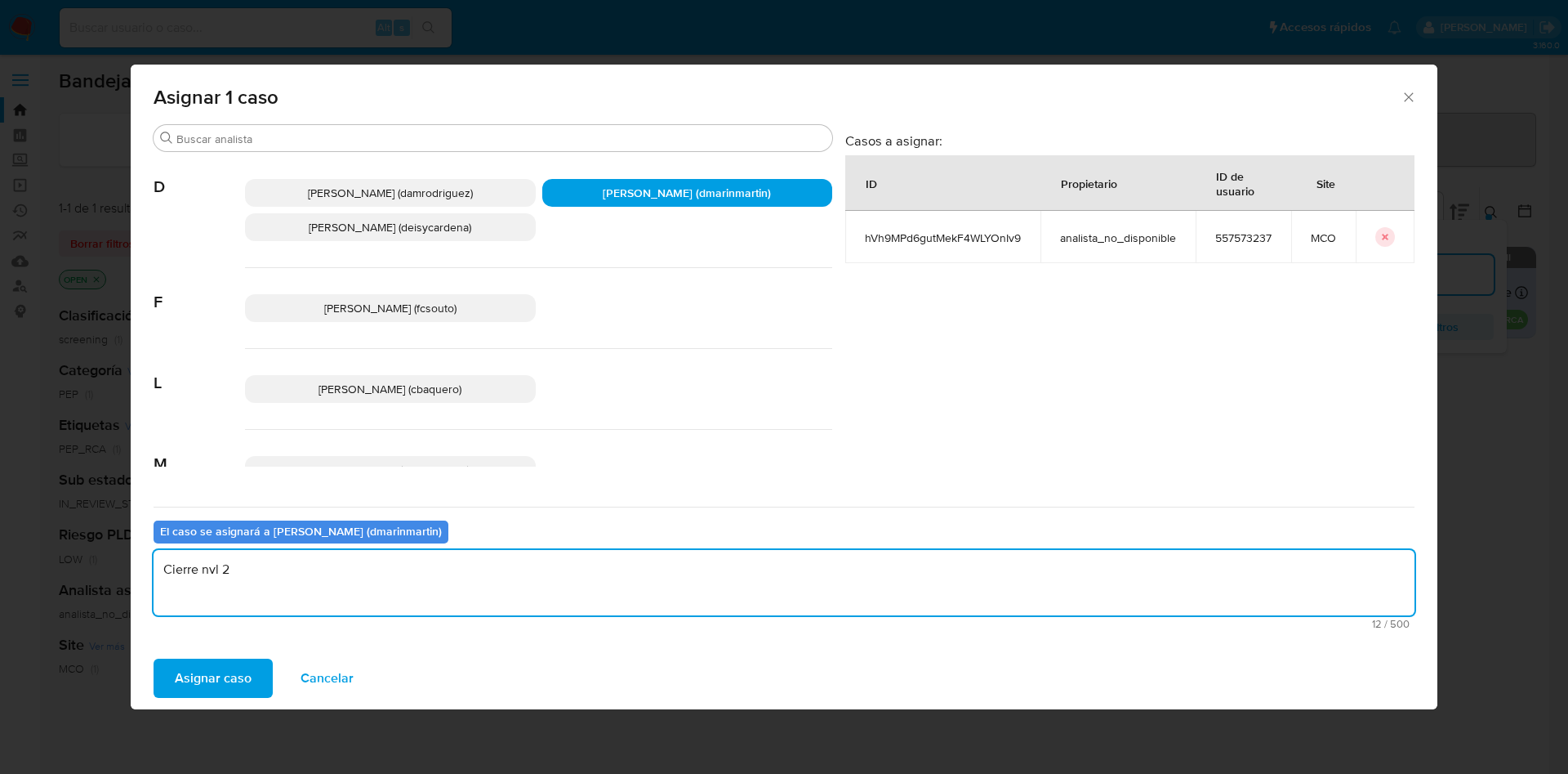
type textarea "Cierre nvl 2"
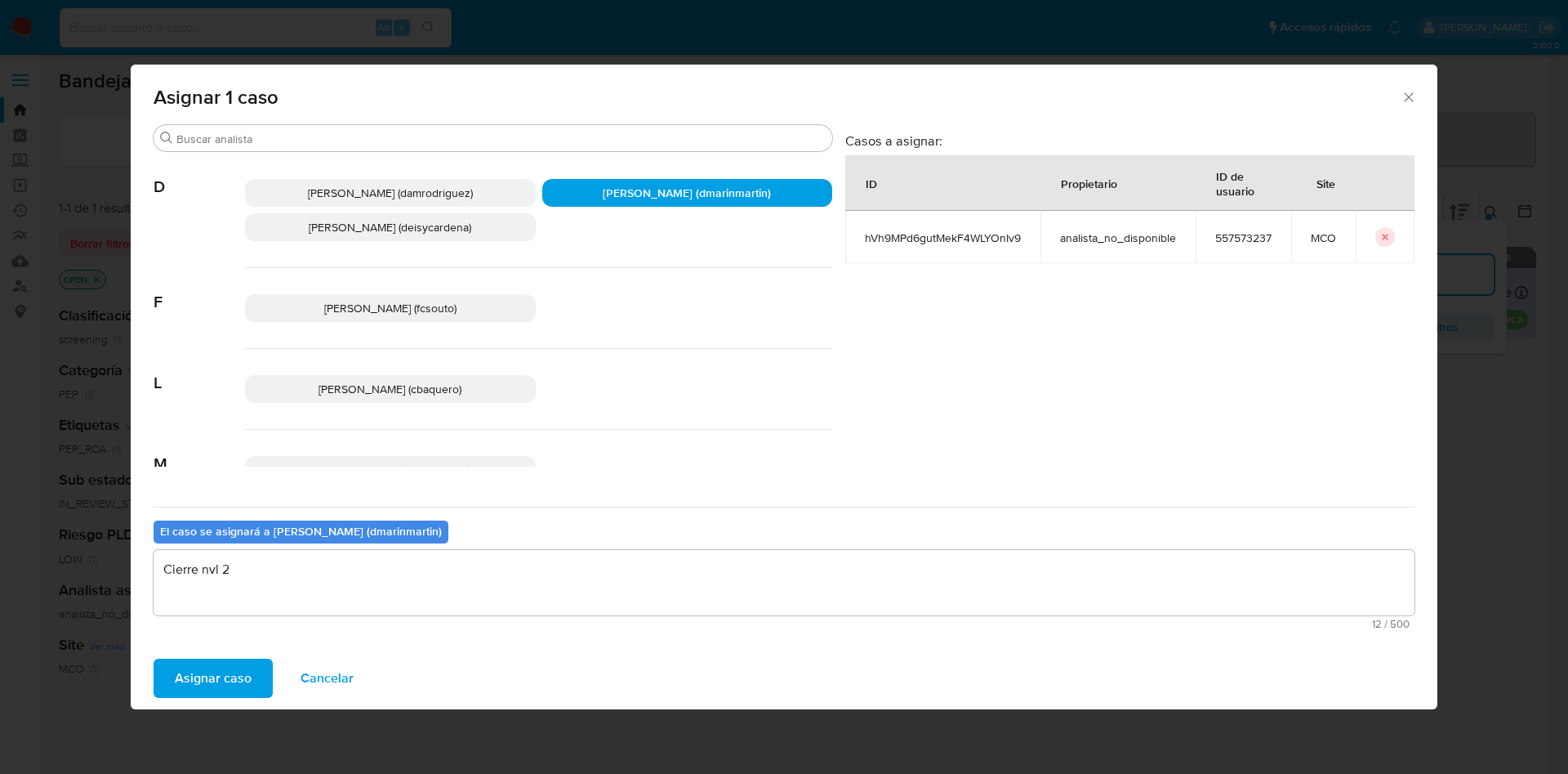
click at [153, 659] on button "Asignar caso" at bounding box center [213, 677] width 119 height 39
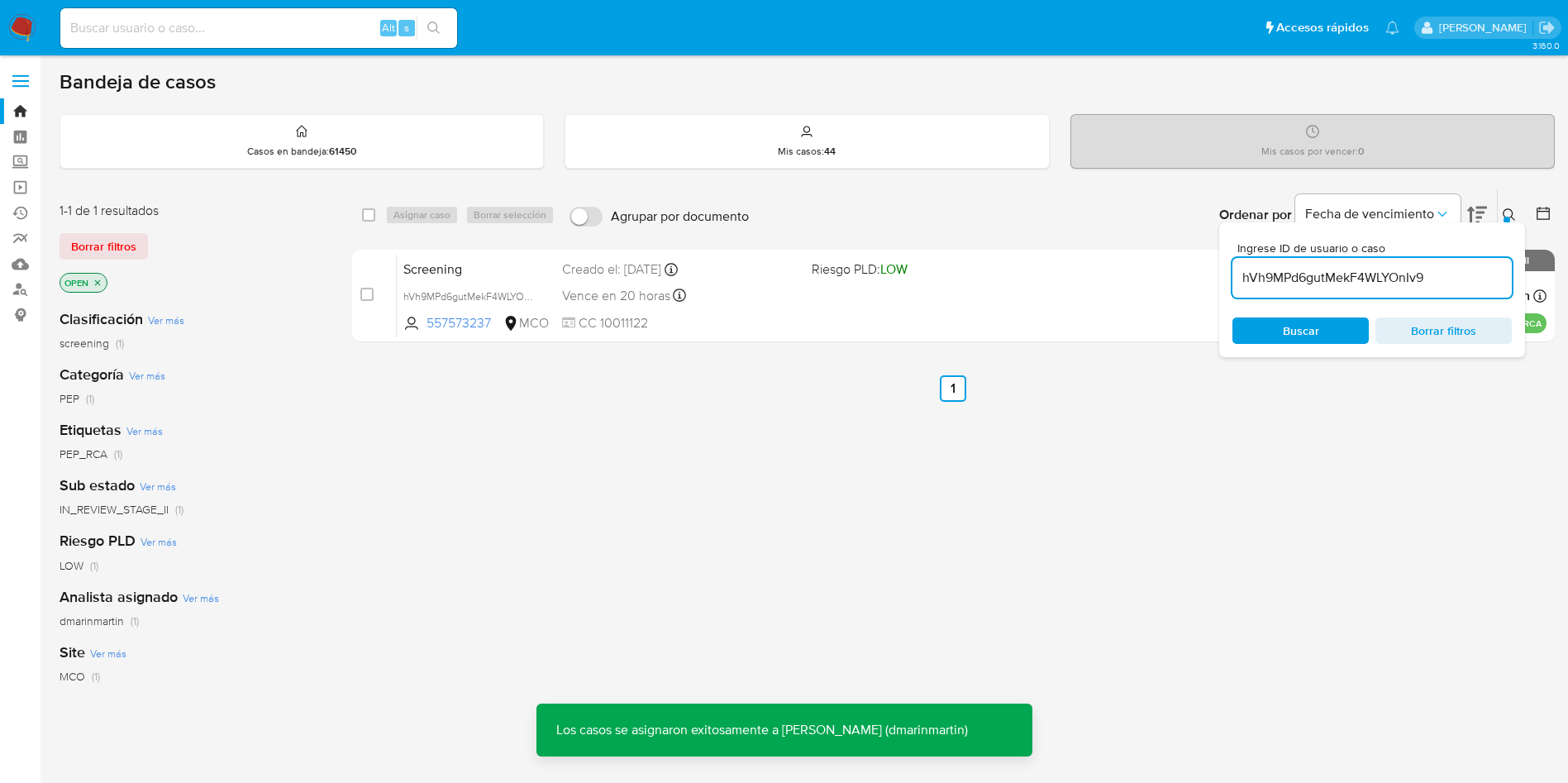
click at [715, 318] on span "CC 10011122" at bounding box center [680, 323] width 236 height 18
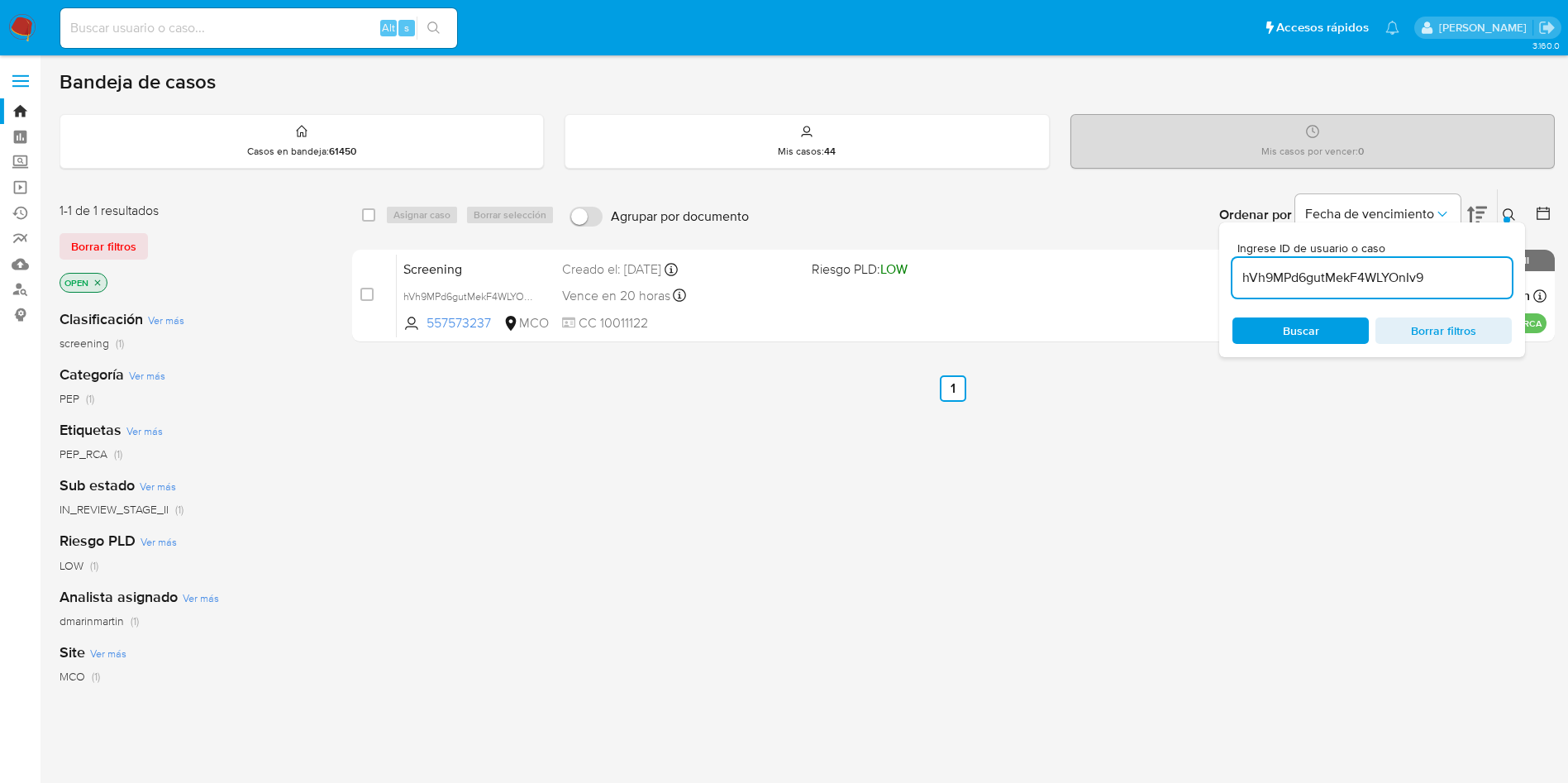
click at [1342, 282] on input "hVh9MPd6gutMekF4WLYOnIv9" at bounding box center [1372, 277] width 279 height 22
paste input "IFJIrOwPnEV5YEBJCggfDTN1"
type input "IFJIrOwPnEV5YEBJCggfDTN1"
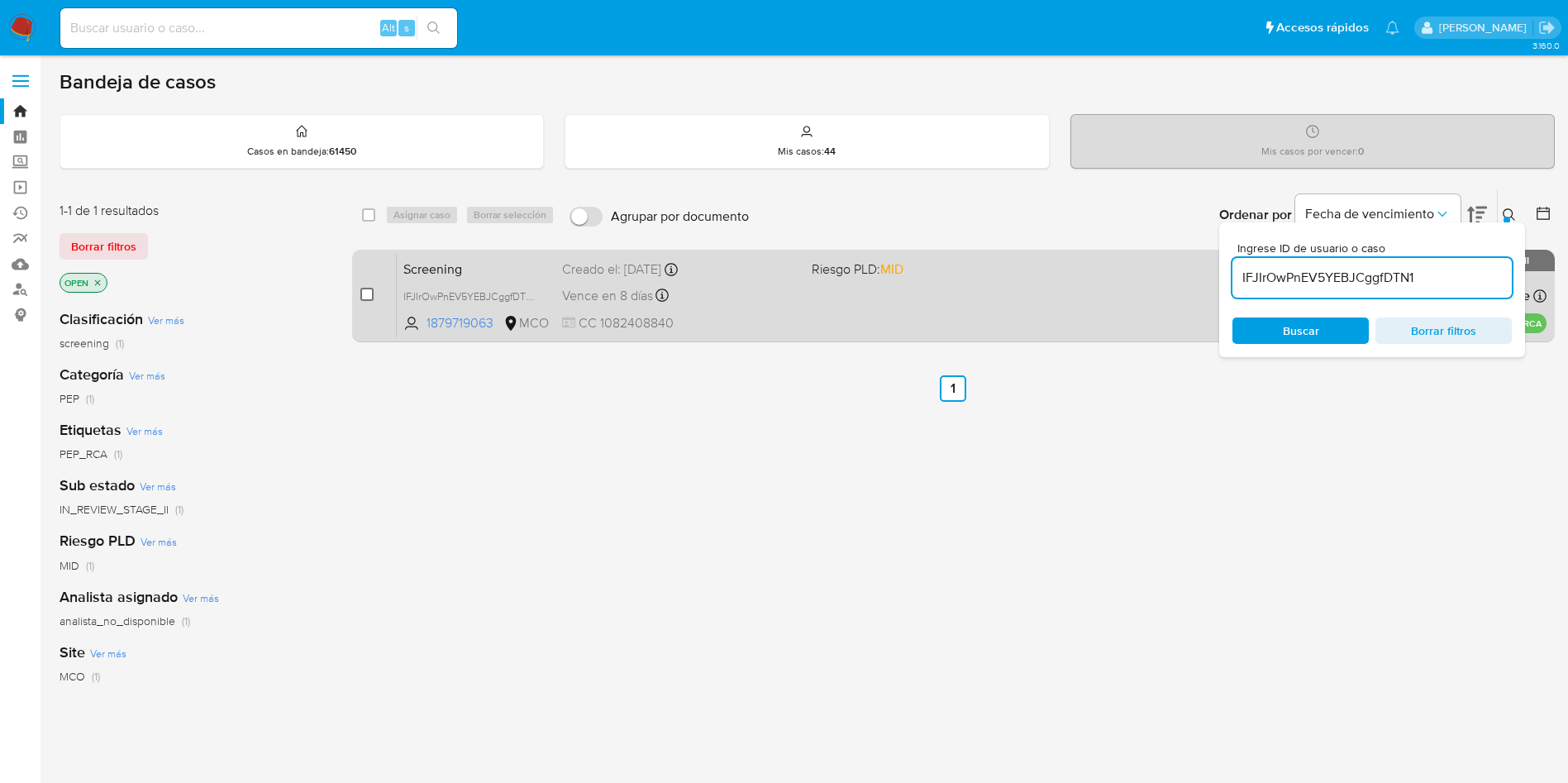
click at [371, 293] on input "checkbox" at bounding box center [366, 294] width 13 height 13
checkbox input "true"
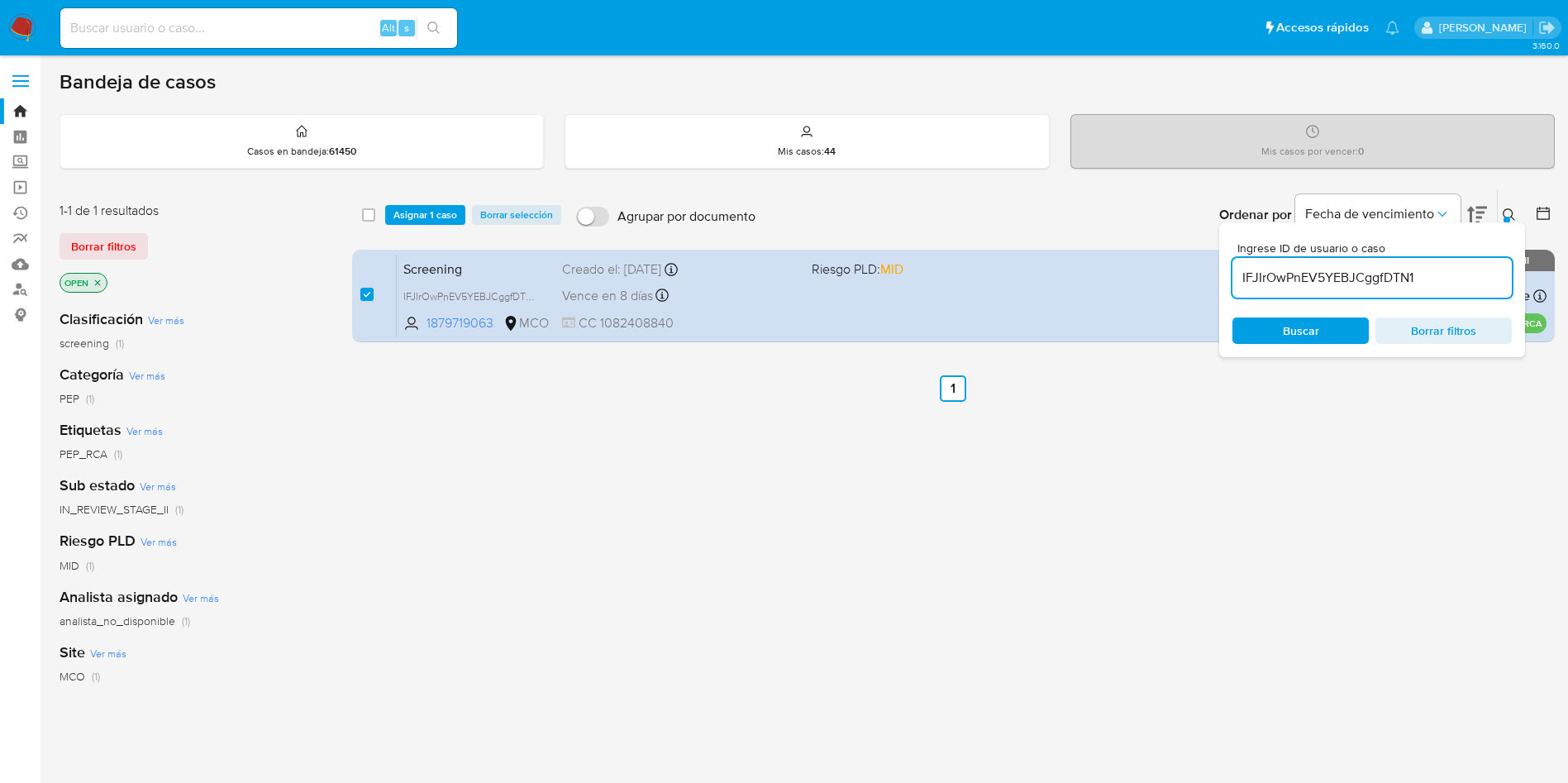
click at [432, 229] on div "select-all-cases-checkbox Asignar 1 caso Borrar selección Agrupar por documento…" at bounding box center [953, 214] width 1203 height 51
click at [439, 227] on div "select-all-cases-checkbox Asignar 1 caso Borrar selección Agrupar por documento…" at bounding box center [953, 214] width 1203 height 51
click at [441, 221] on span "Asignar 1 caso" at bounding box center [425, 214] width 64 height 17
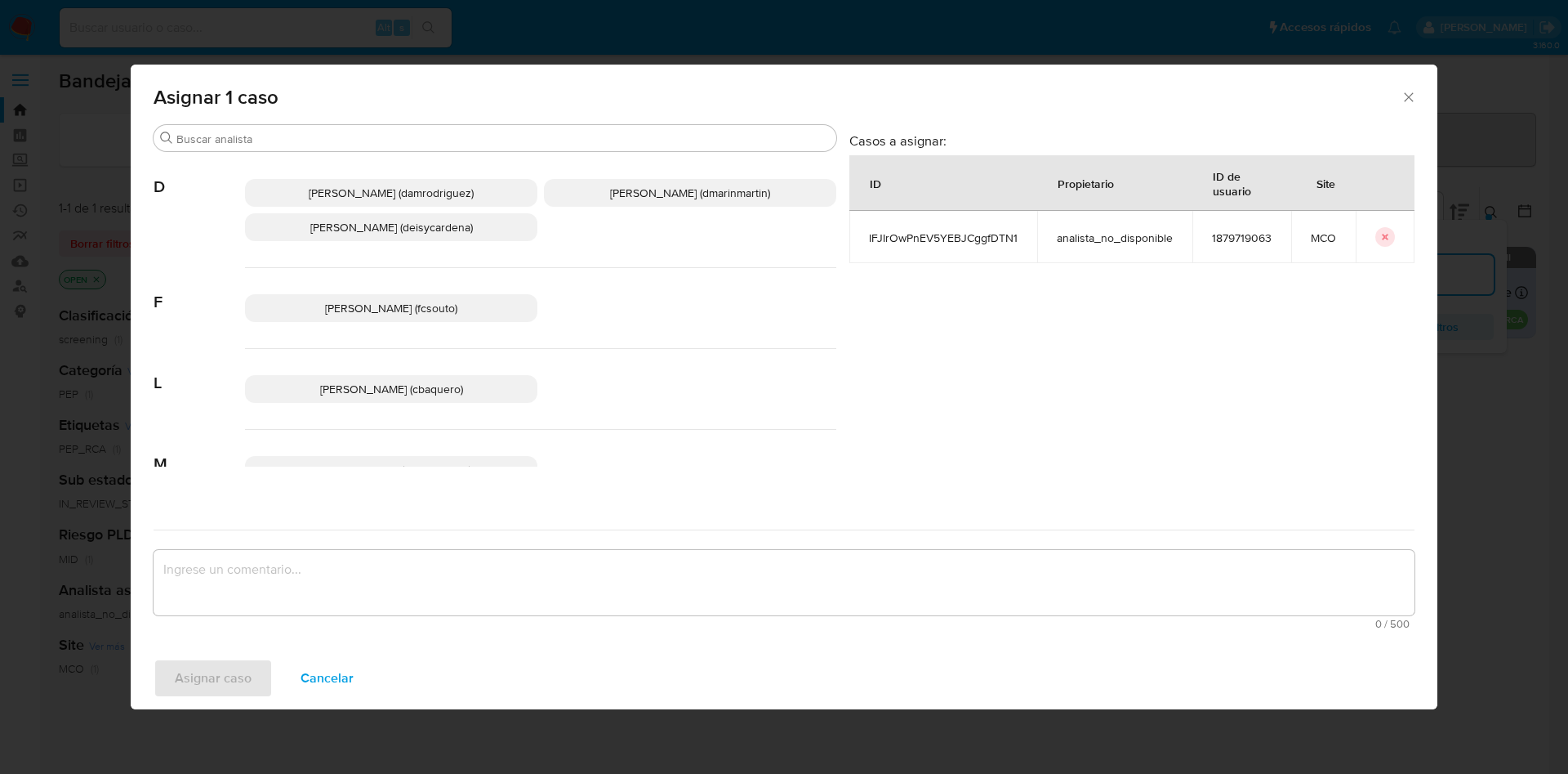
click at [636, 190] on span "David Esteban Marin Martinez (dmarinmartin)" at bounding box center [690, 192] width 160 height 16
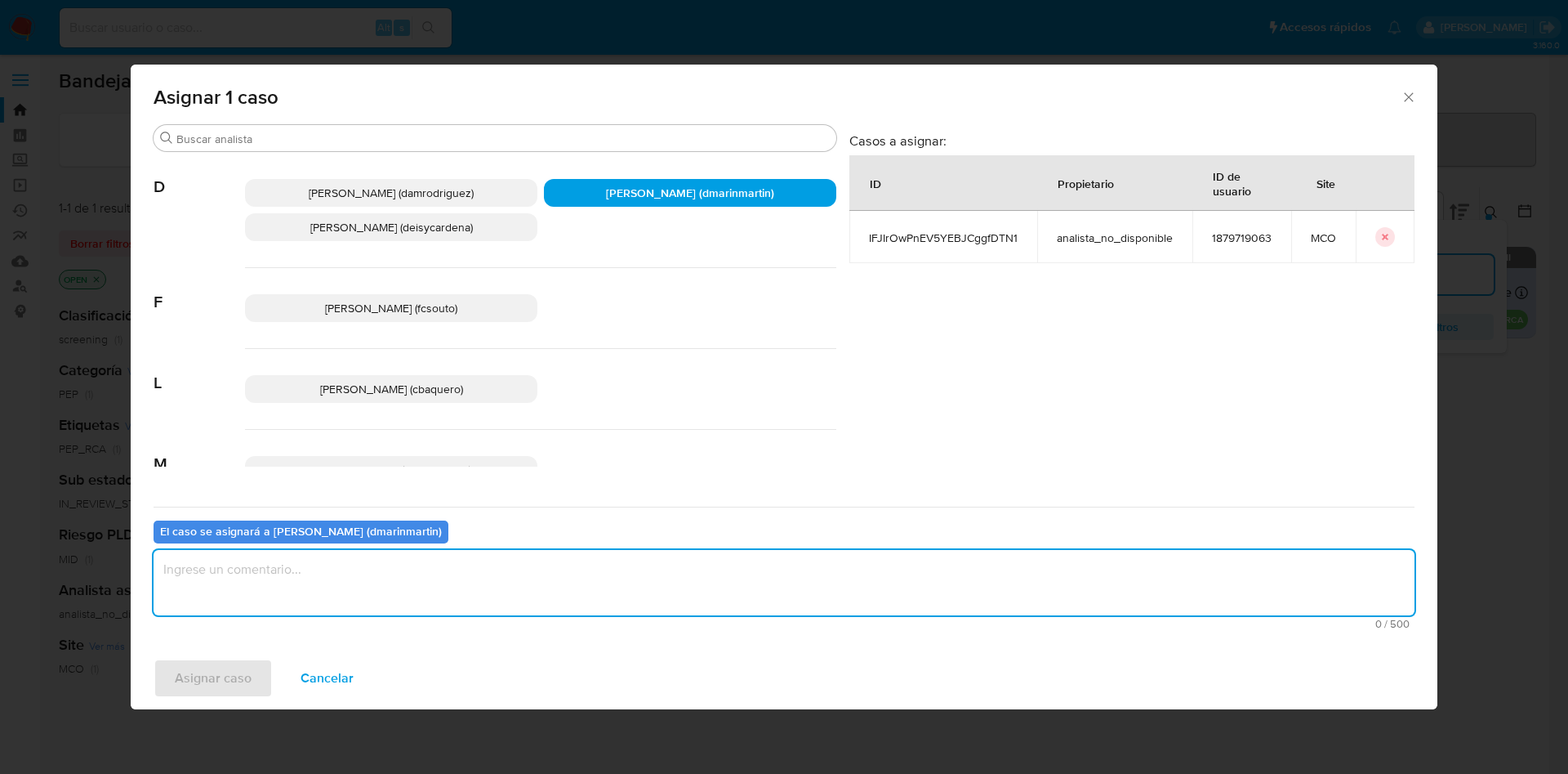
click at [599, 587] on textarea "assign-modal" at bounding box center [783, 583] width 1260 height 66
type textarea "Cierre nvl 2"
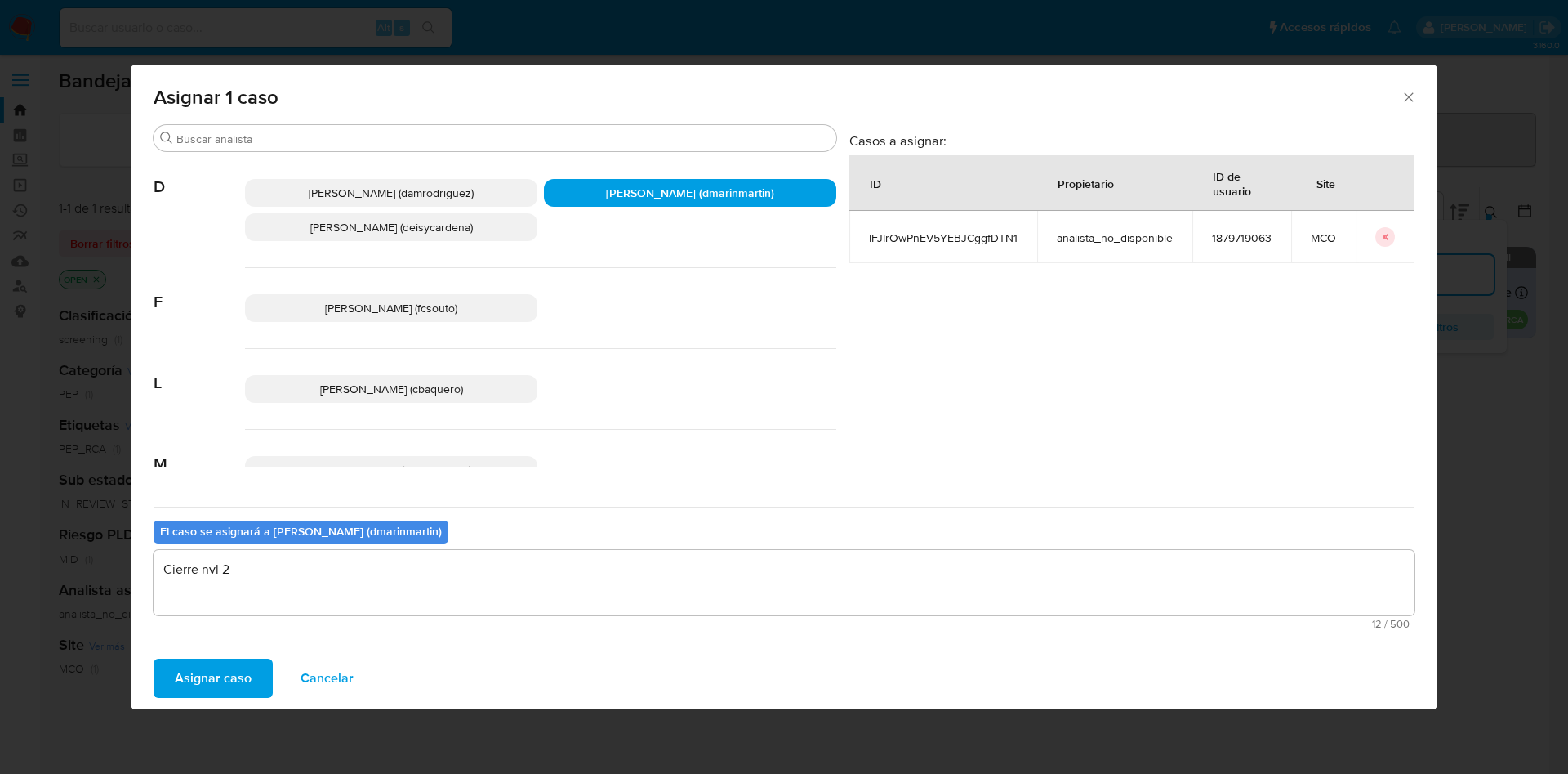
click at [153, 659] on button "Asignar caso" at bounding box center [213, 677] width 119 height 39
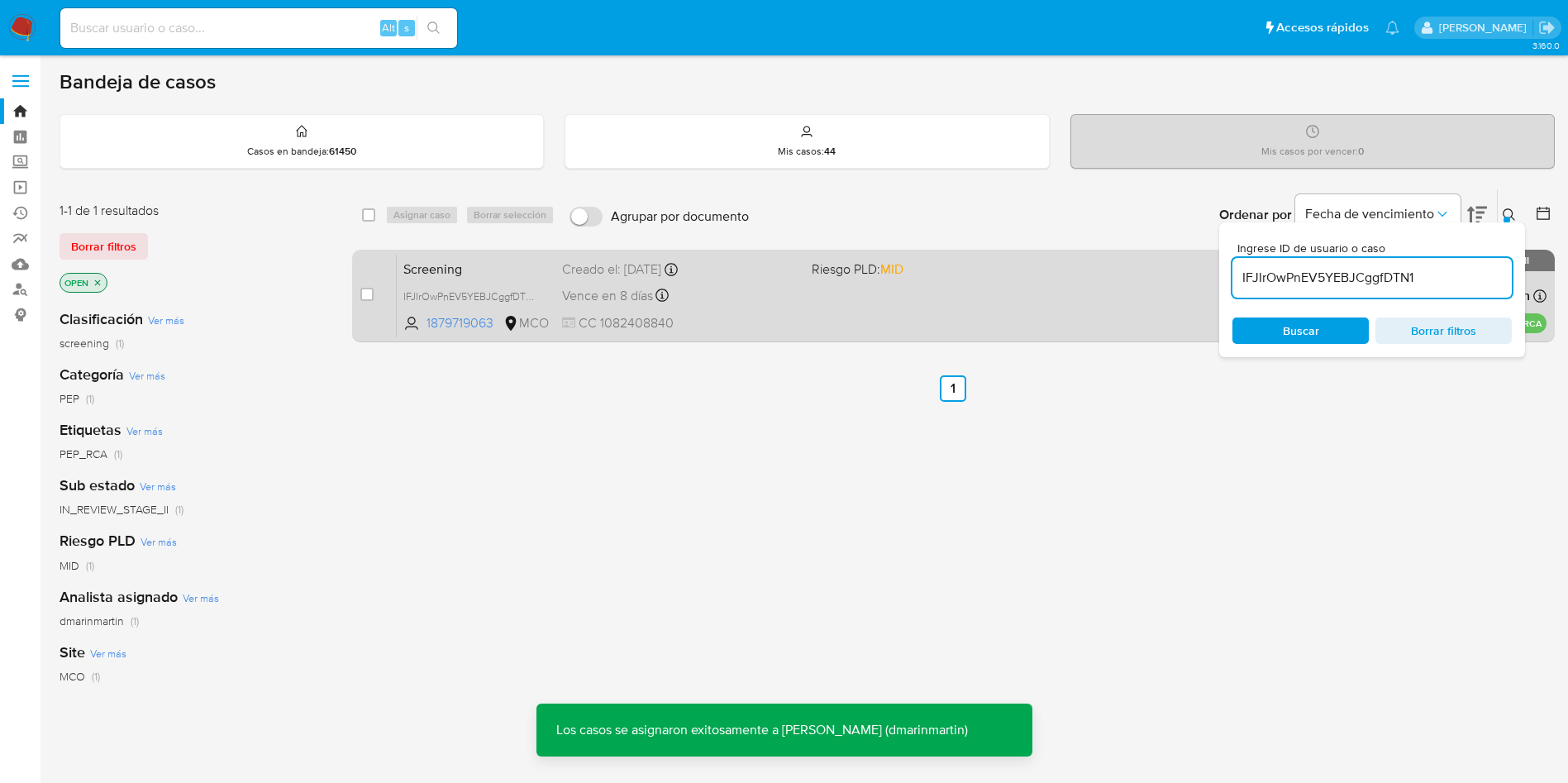
click at [763, 317] on span "CC 1082408840" at bounding box center [680, 323] width 236 height 18
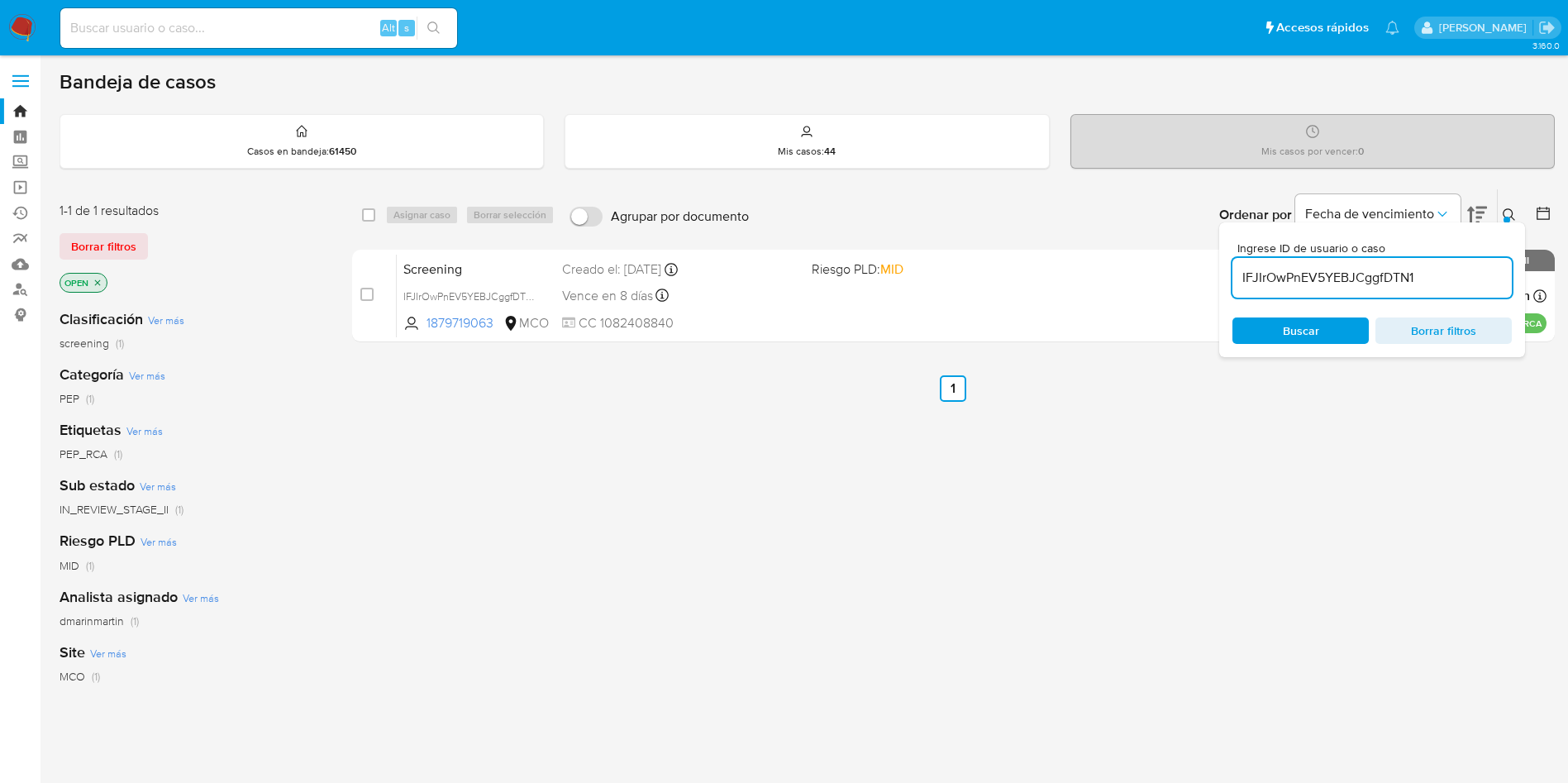
click at [1377, 288] on div "IFJIrOwPnEV5YEBJCggfDTN1" at bounding box center [1372, 277] width 279 height 39
click at [1376, 272] on input "IFJIrOwPnEV5YEBJCggfDTN1" at bounding box center [1372, 277] width 279 height 22
paste input "zR5ZZ7WcLfv8Mf8IvnZ6EUBV"
type input "zR5ZZ7WcLfv8Mf8IvnZ6EUBV"
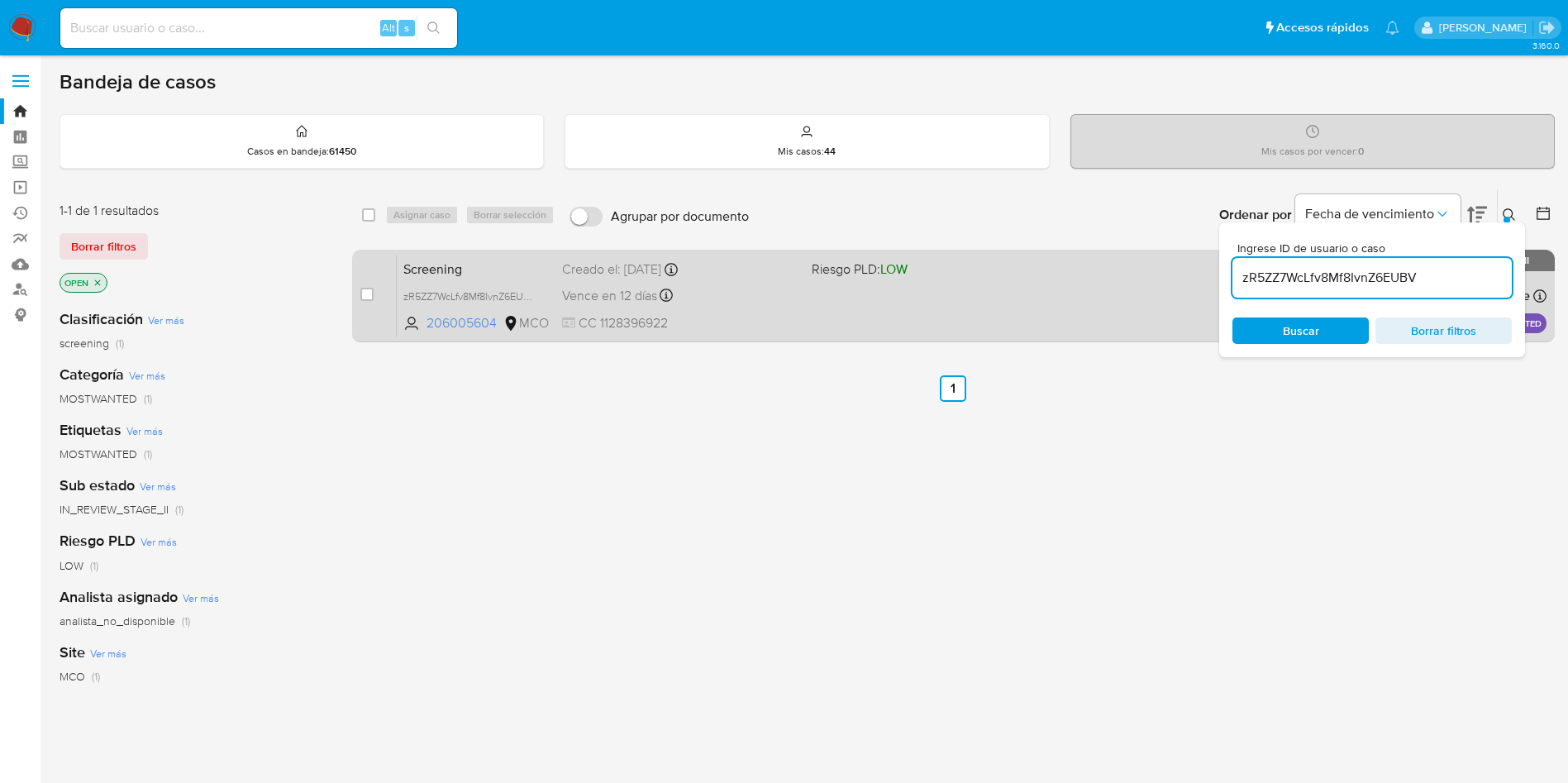
click at [369, 286] on div "case-item-checkbox" at bounding box center [366, 294] width 13 height 17
click at [372, 289] on input "checkbox" at bounding box center [366, 294] width 13 height 13
checkbox input "true"
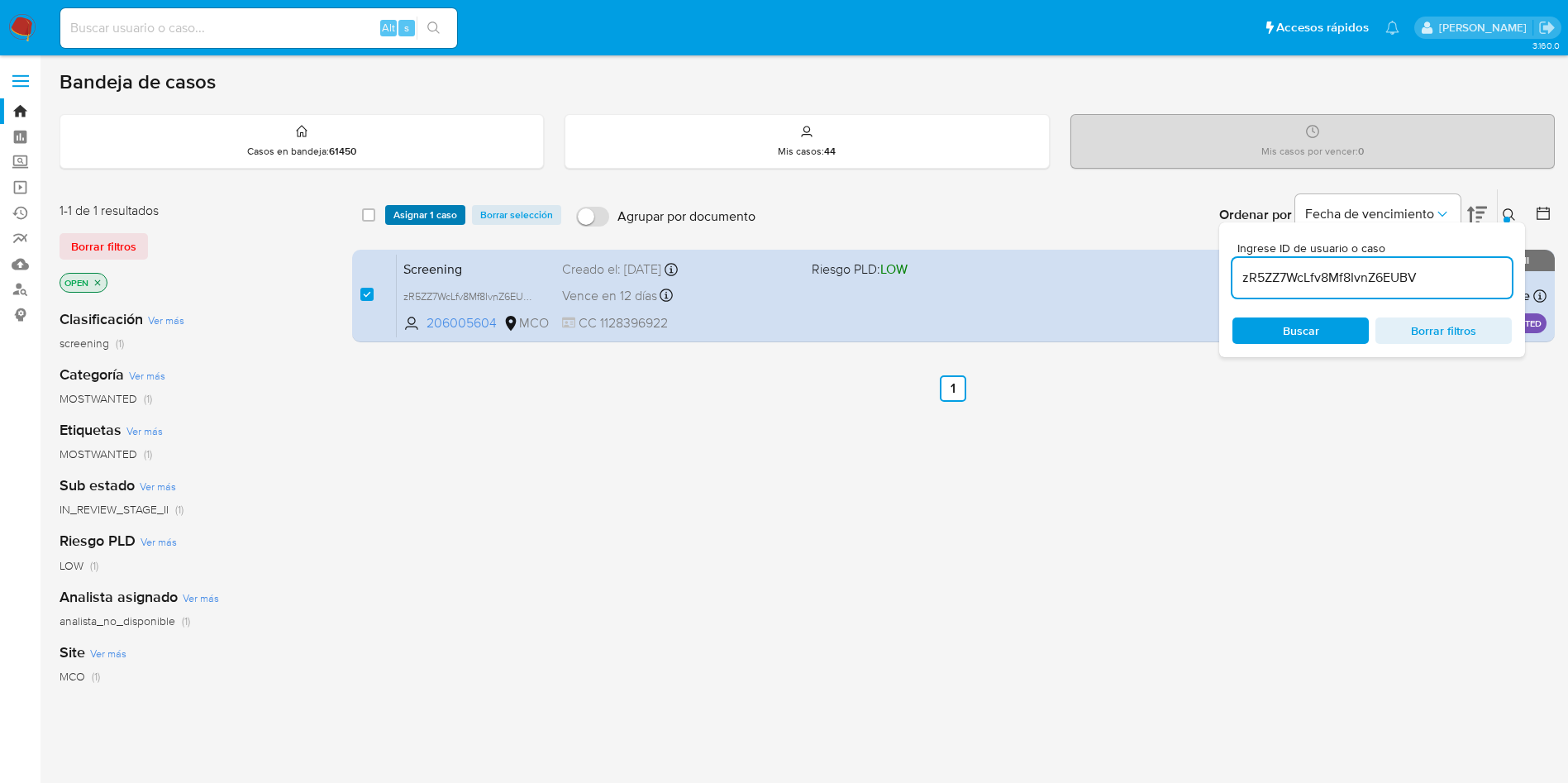
click at [412, 216] on span "Asignar 1 caso" at bounding box center [425, 214] width 64 height 17
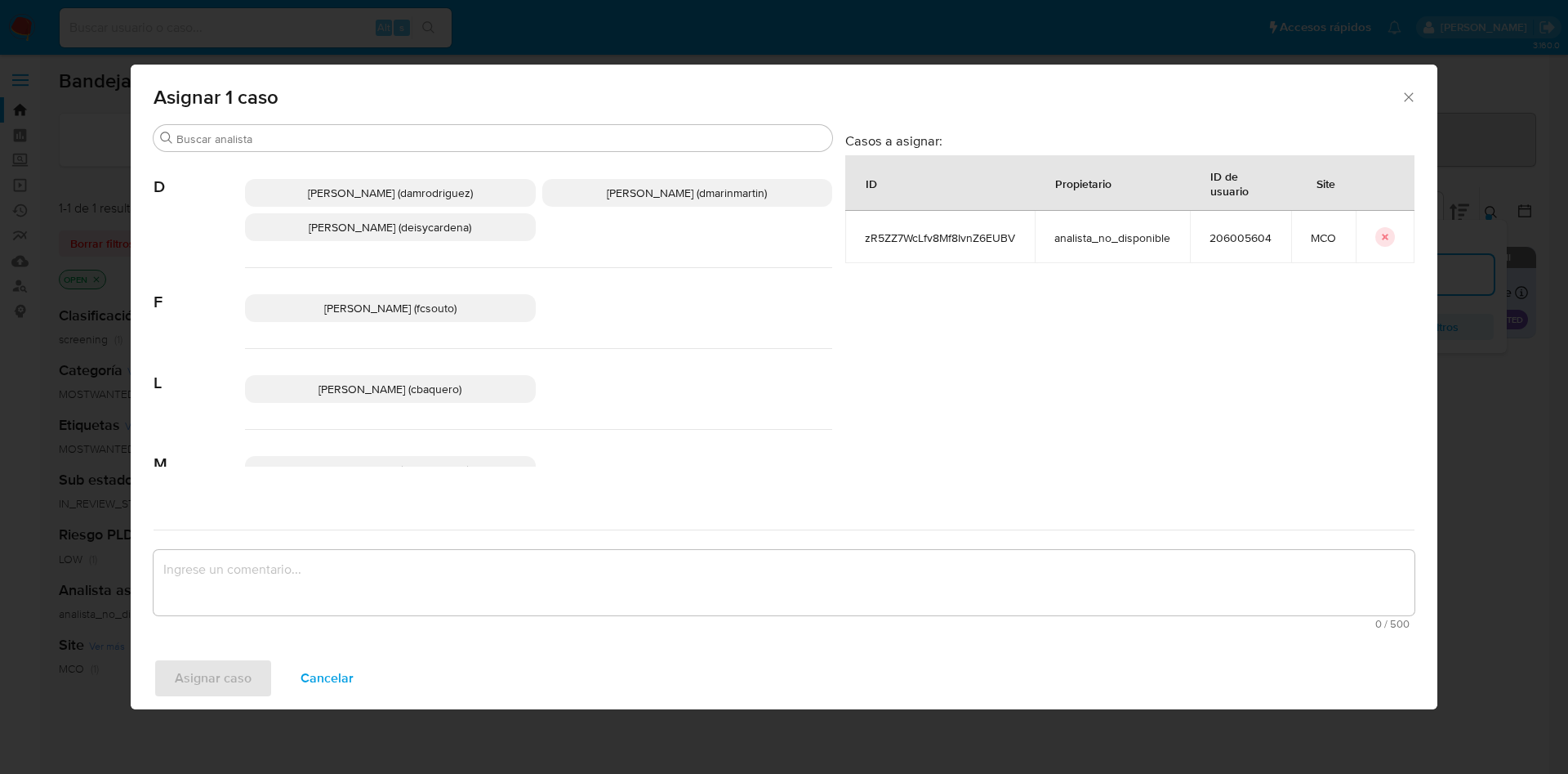
click at [696, 198] on span "David Esteban Marin Martinez (dmarinmartin)" at bounding box center [687, 192] width 160 height 16
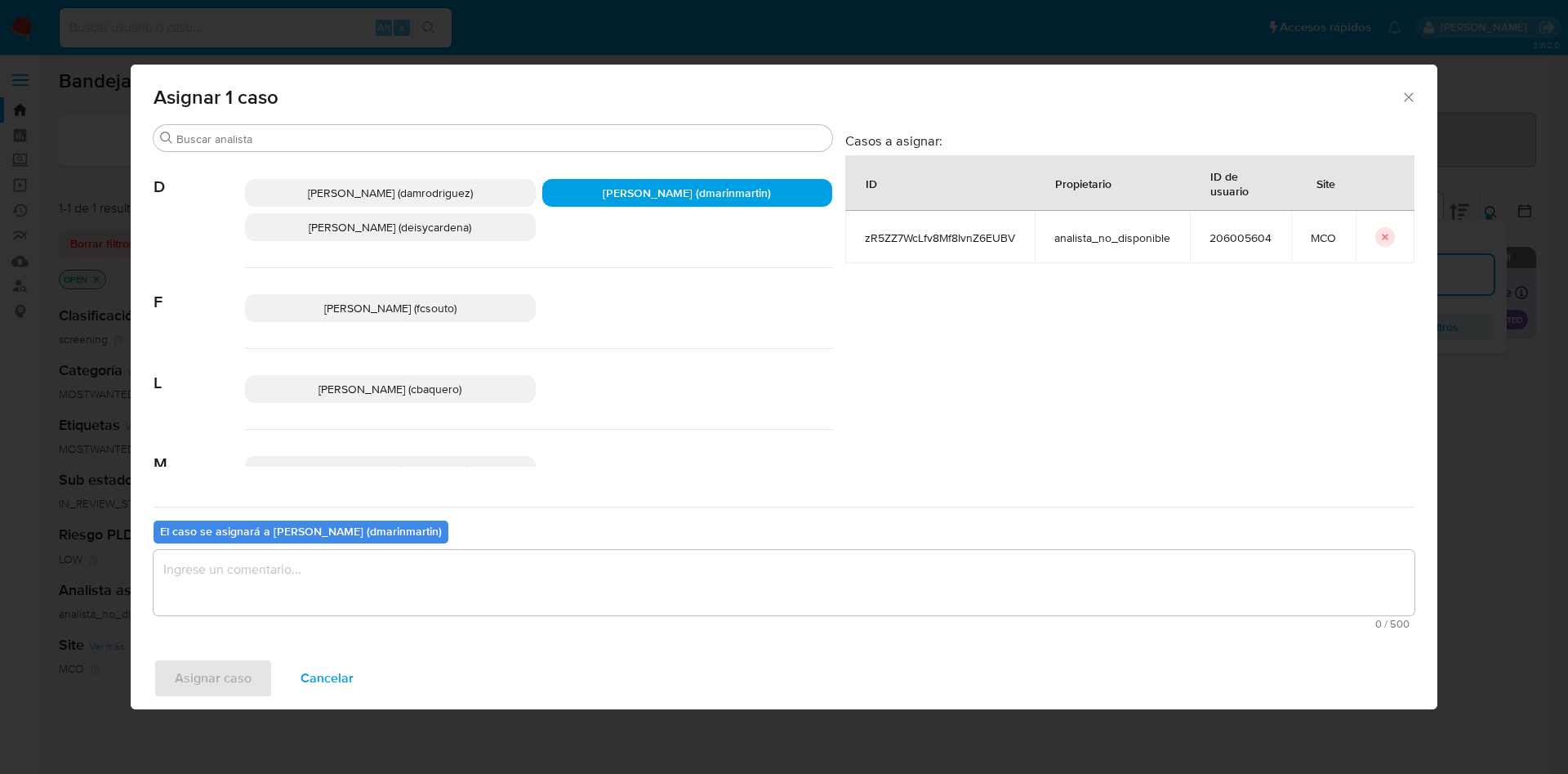
click at [711, 576] on textarea "assign-modal" at bounding box center [783, 583] width 1260 height 66
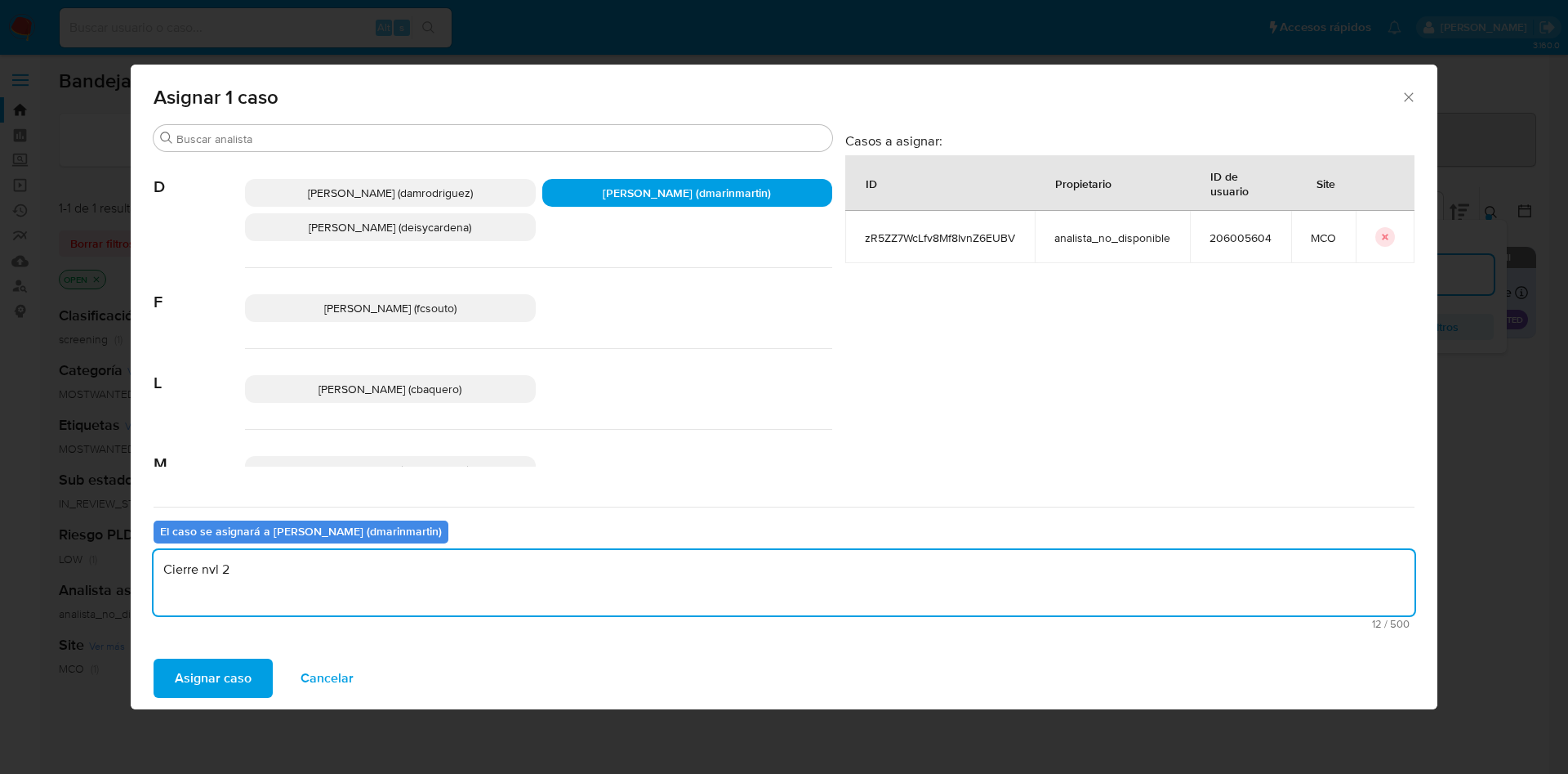
type textarea "Cierre nvl 2"
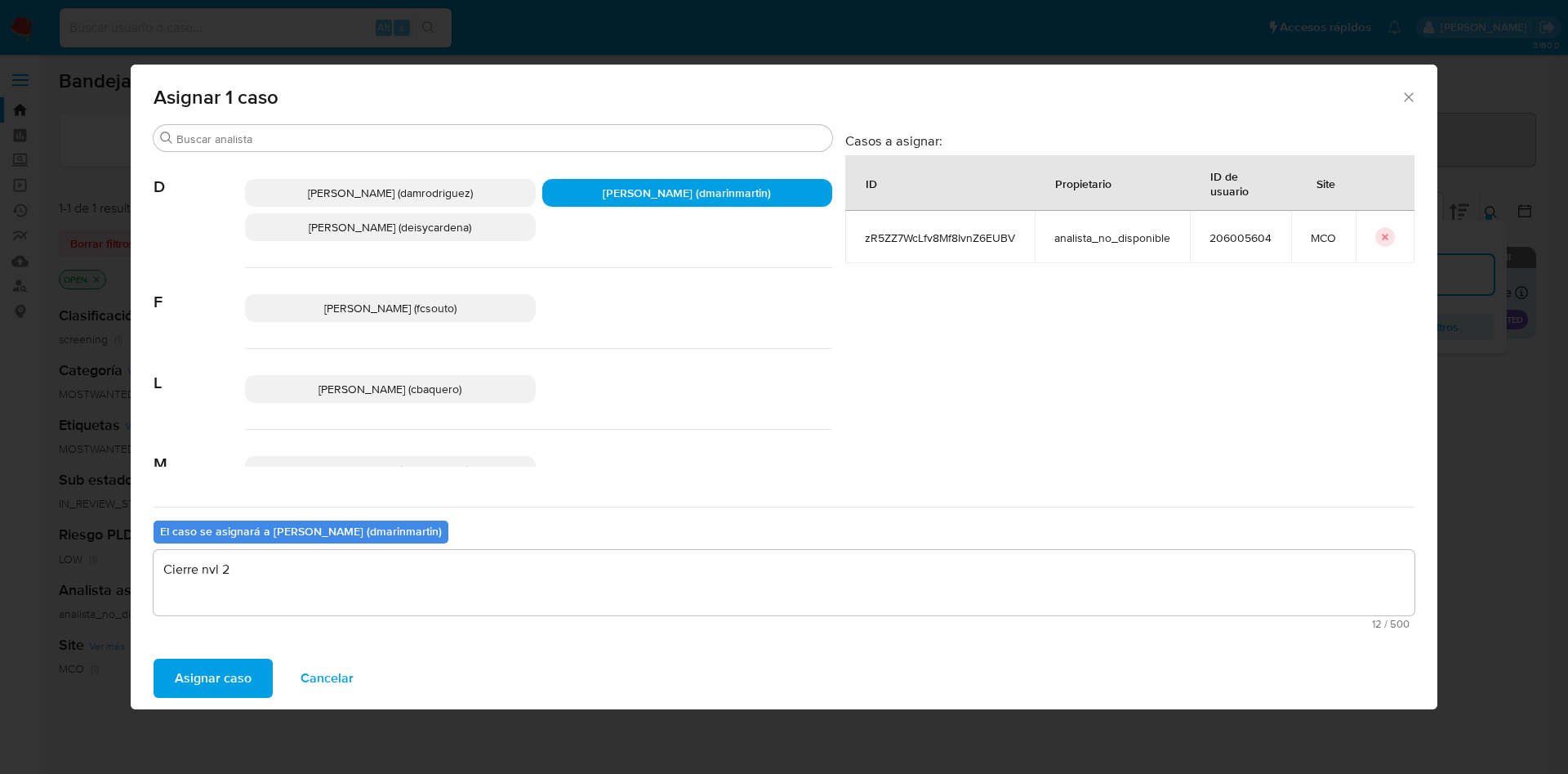
click at [153, 659] on button "Asignar caso" at bounding box center [213, 677] width 119 height 39
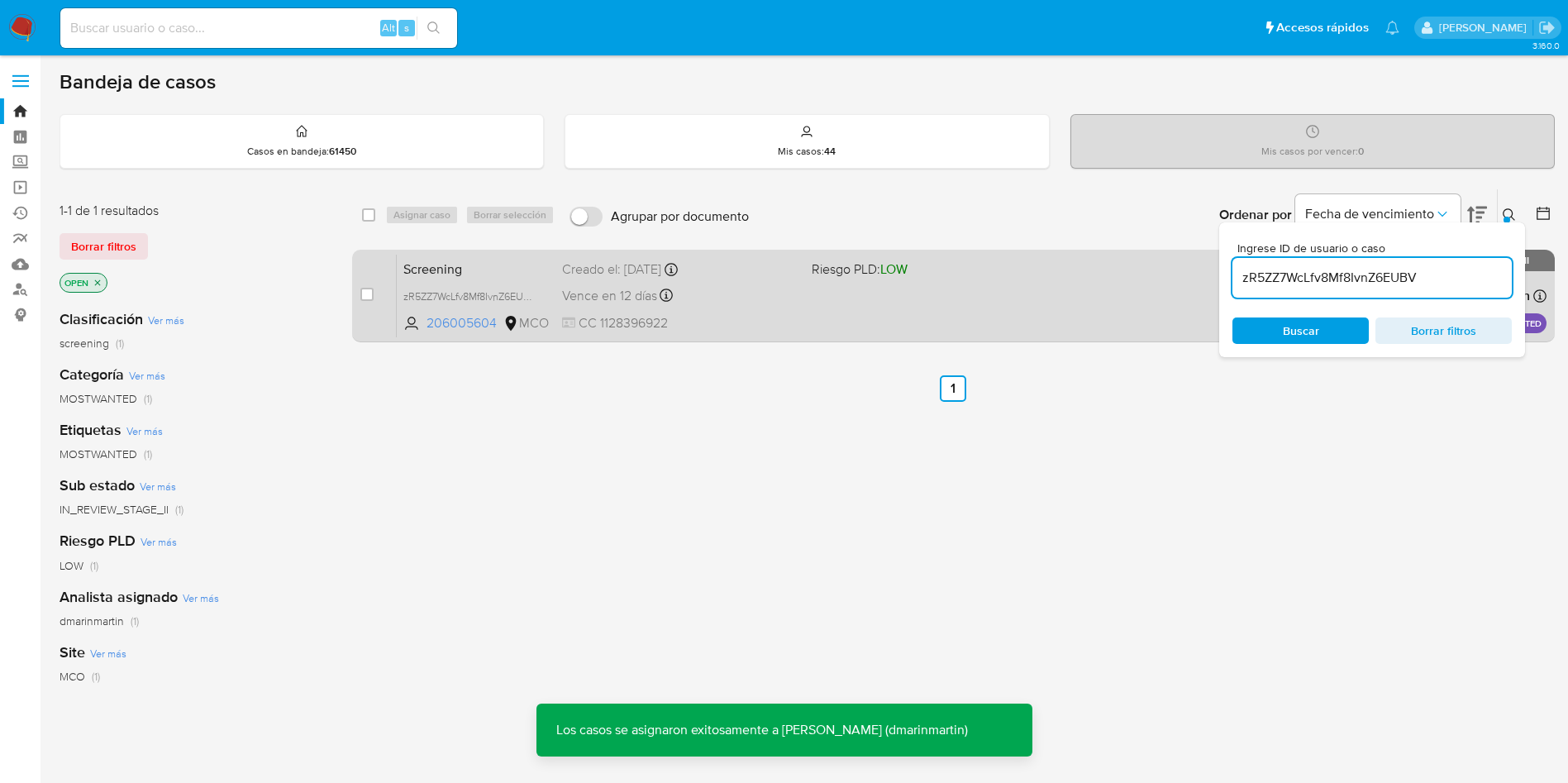
click at [746, 296] on div "Vence en 12 días Vence el 04/10/2025 05:06:27" at bounding box center [680, 296] width 236 height 23
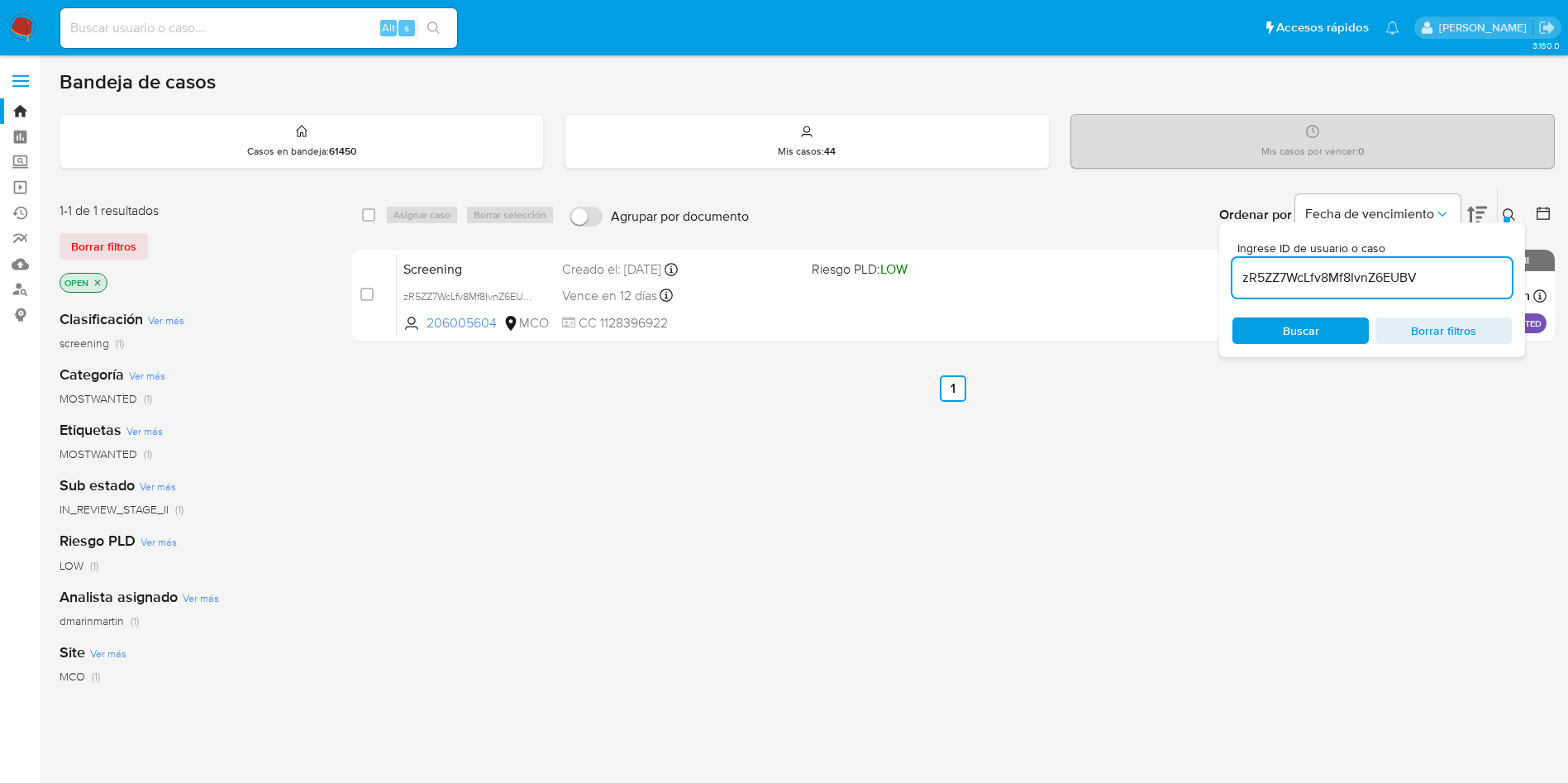
click at [1319, 291] on div "zR5ZZ7WcLfv8Mf8IvnZ6EUBV" at bounding box center [1372, 277] width 279 height 39
drag, startPoint x: 1319, startPoint y: 288, endPoint x: 1319, endPoint y: 269, distance: 19.0
click at [1319, 283] on input "zR5ZZ7WcLfv8Mf8IvnZ6EUBV" at bounding box center [1372, 277] width 279 height 22
click at [1319, 269] on input "zR5ZZ7WcLfv8Mf8IvnZ6EUBV" at bounding box center [1372, 277] width 279 height 22
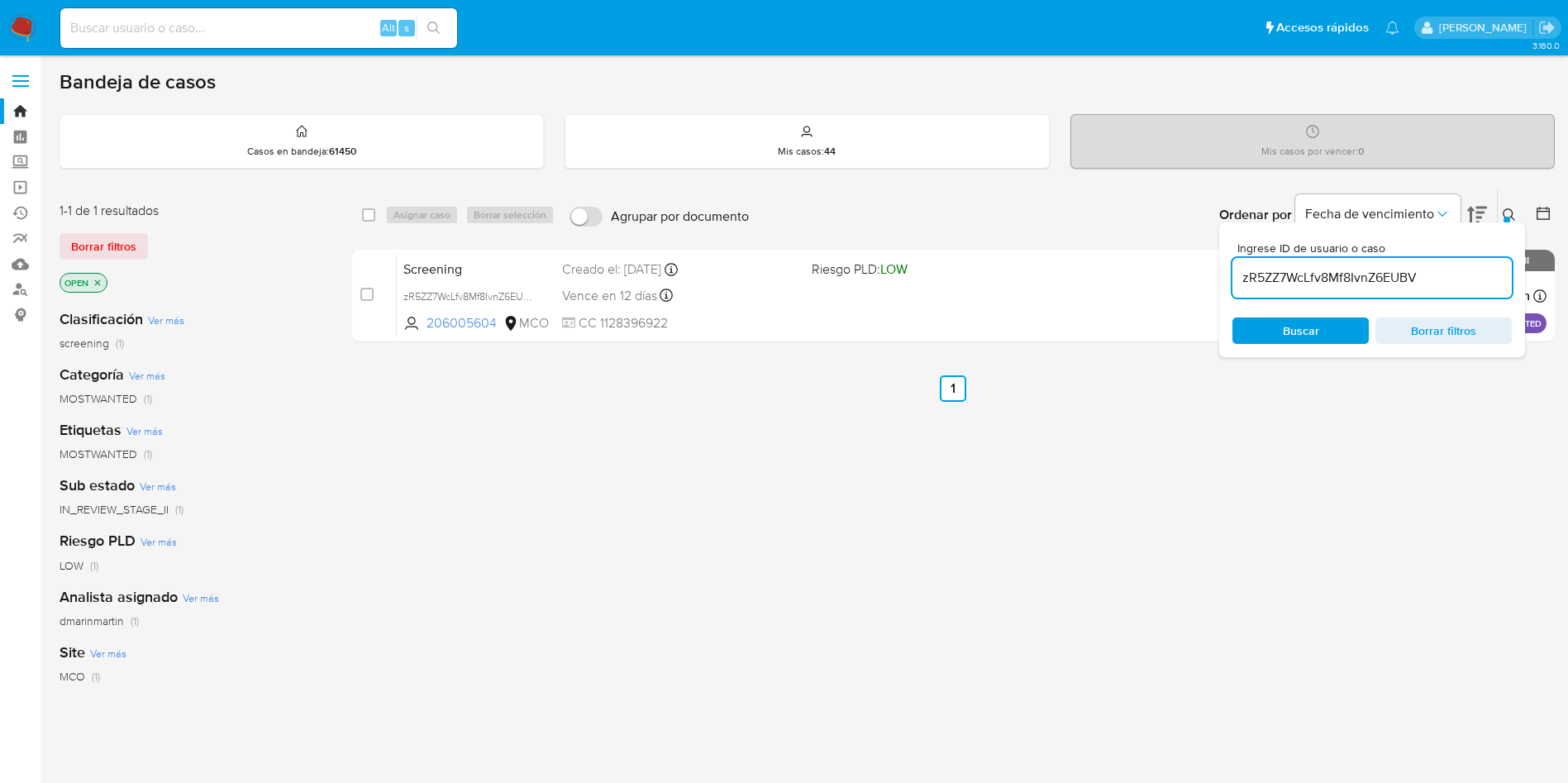
click at [1319, 269] on input "zR5ZZ7WcLfv8Mf8IvnZ6EUBV" at bounding box center [1372, 277] width 279 height 22
paste input "tf1U30lyJ2YCfYT12kCKIbpH"
type input "tf1U30lyJ2YCfYT12kCKIbpH"
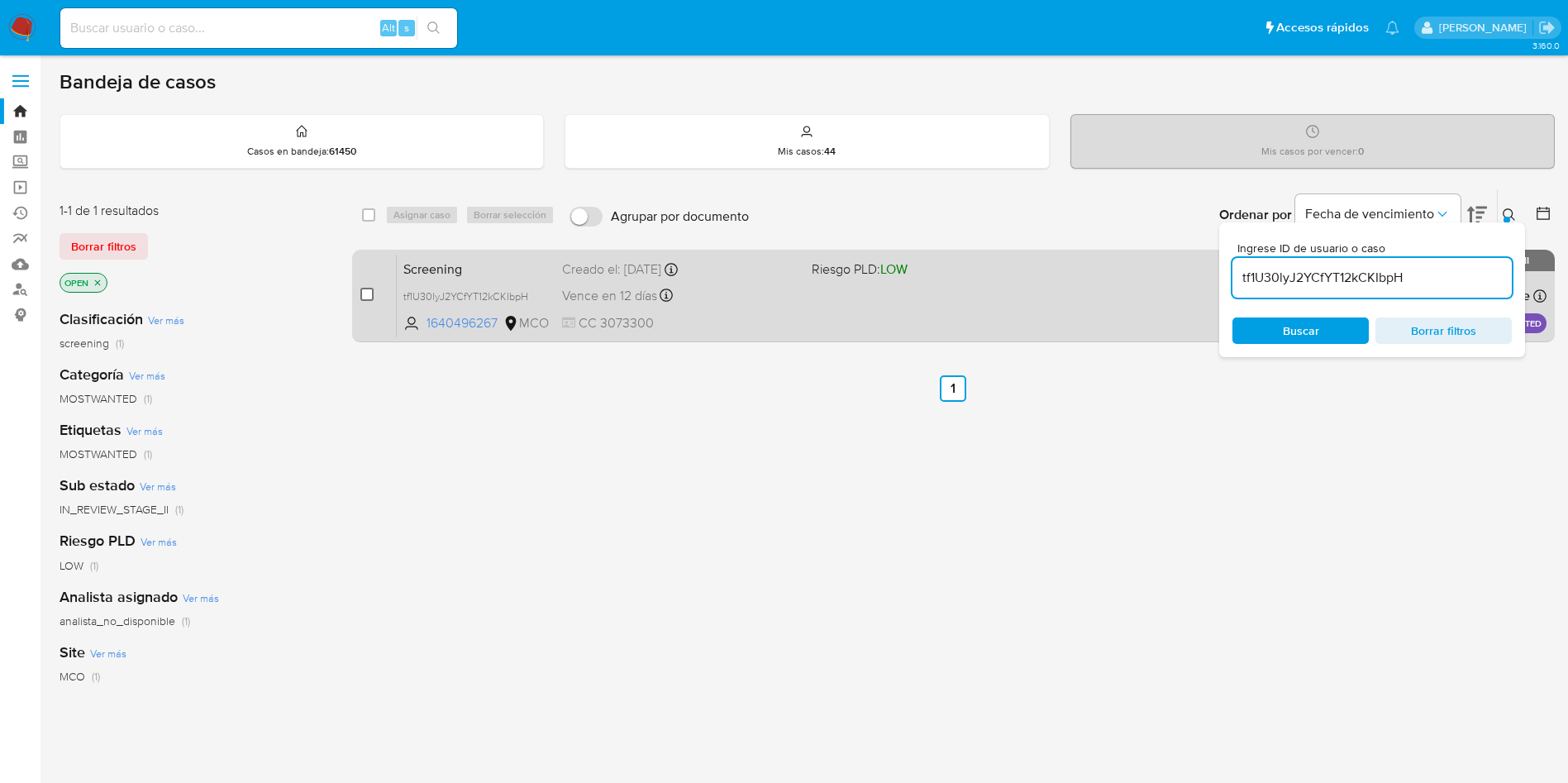
click at [369, 291] on input "checkbox" at bounding box center [366, 294] width 13 height 13
checkbox input "true"
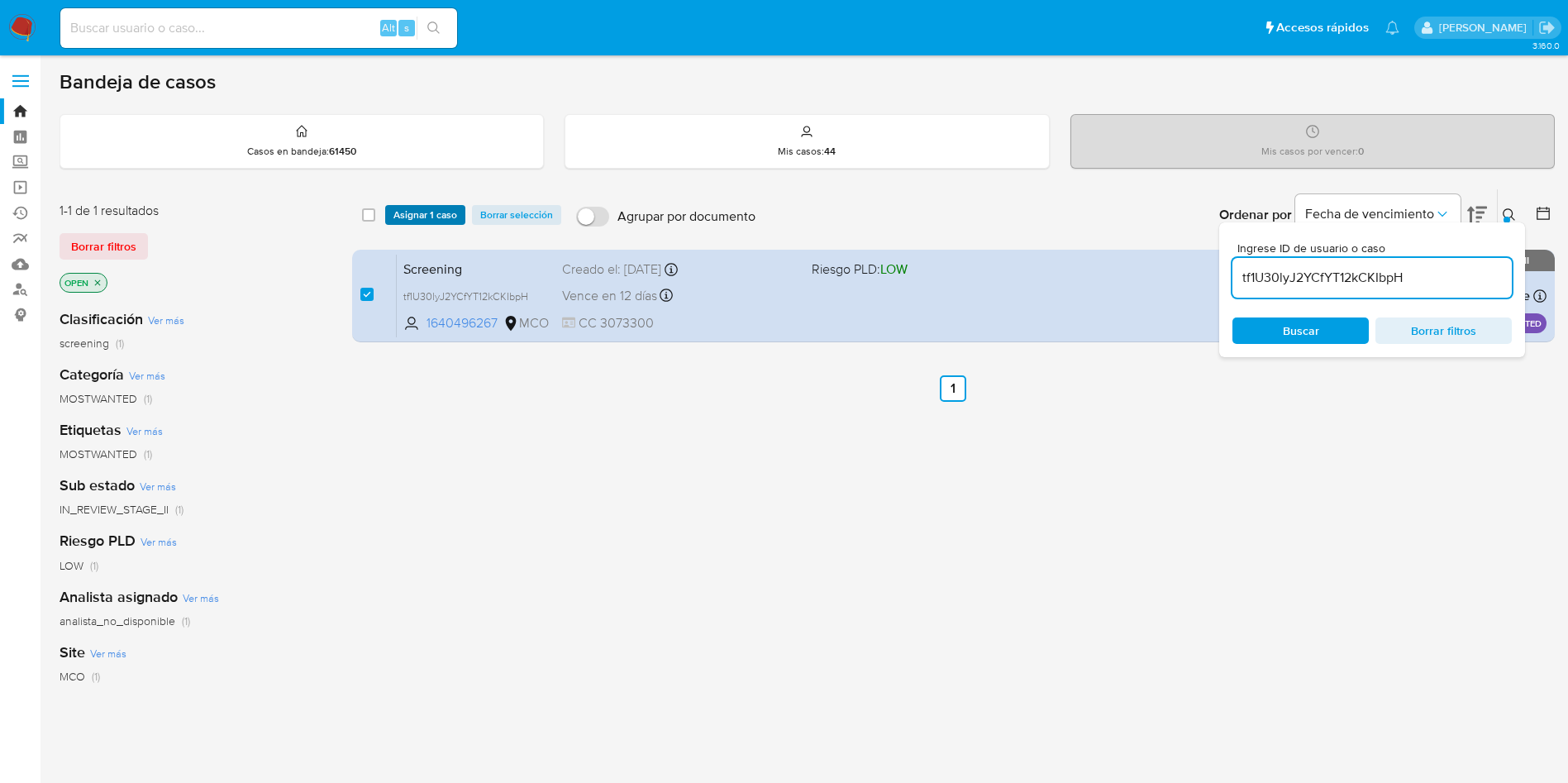
click at [423, 208] on span "Asignar 1 caso" at bounding box center [425, 214] width 64 height 17
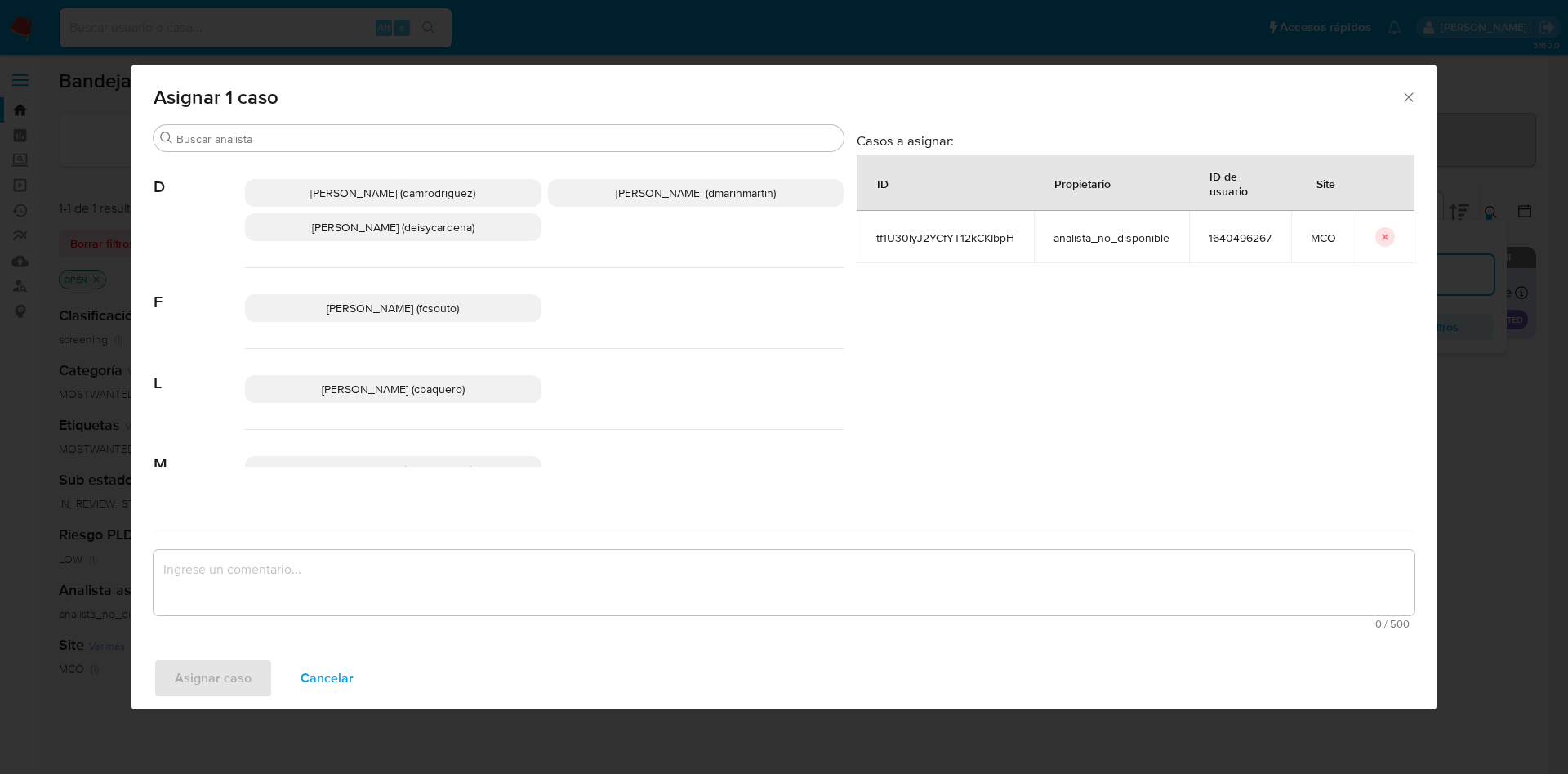
click at [694, 197] on span "[PERSON_NAME] (dmarinmartin)" at bounding box center [696, 192] width 160 height 16
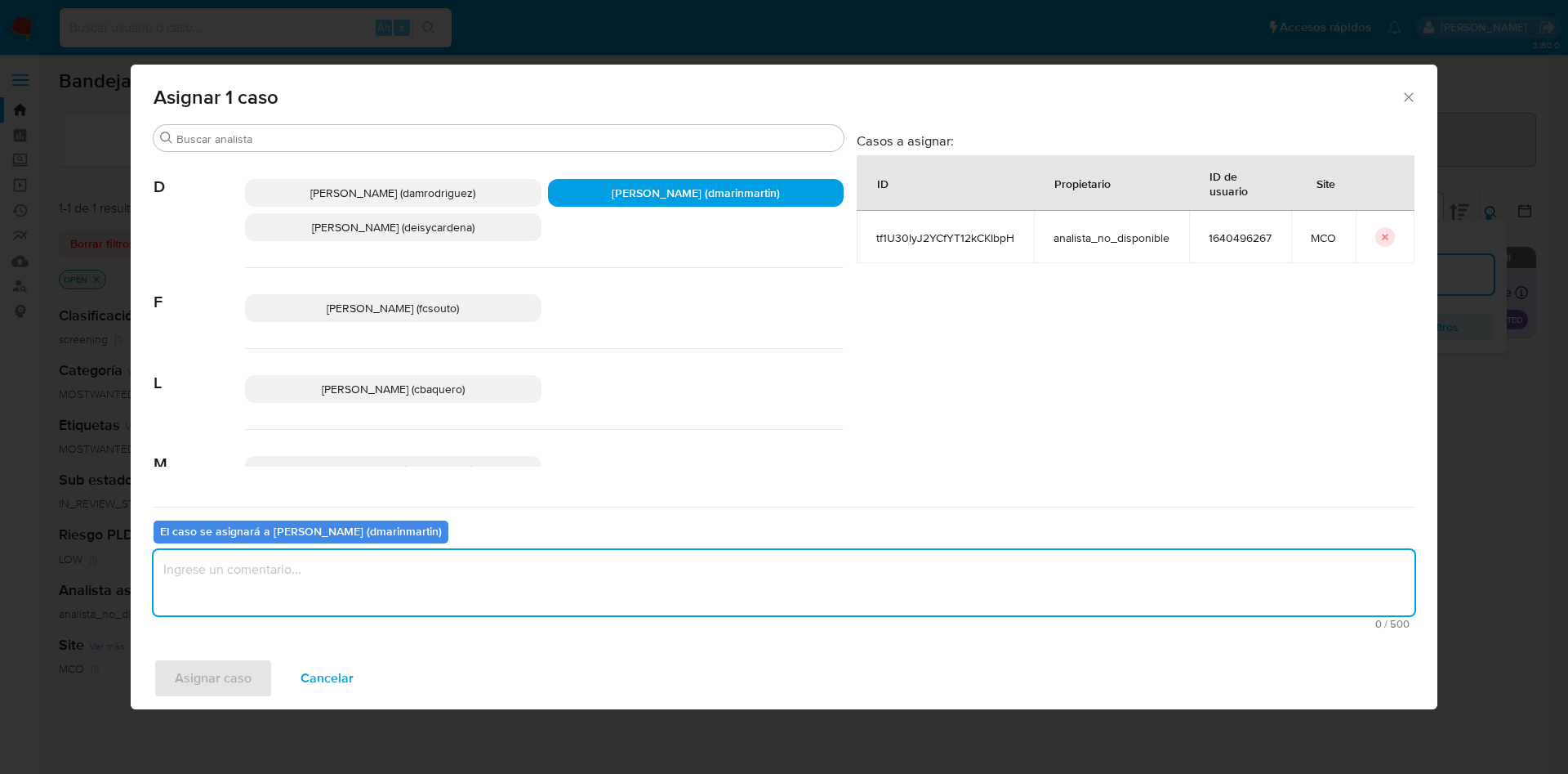
click at [568, 602] on textarea "assign-modal" at bounding box center [783, 583] width 1260 height 66
type textarea "Cierre nvl 2"
click at [153, 659] on button "Asignar caso" at bounding box center [213, 677] width 119 height 39
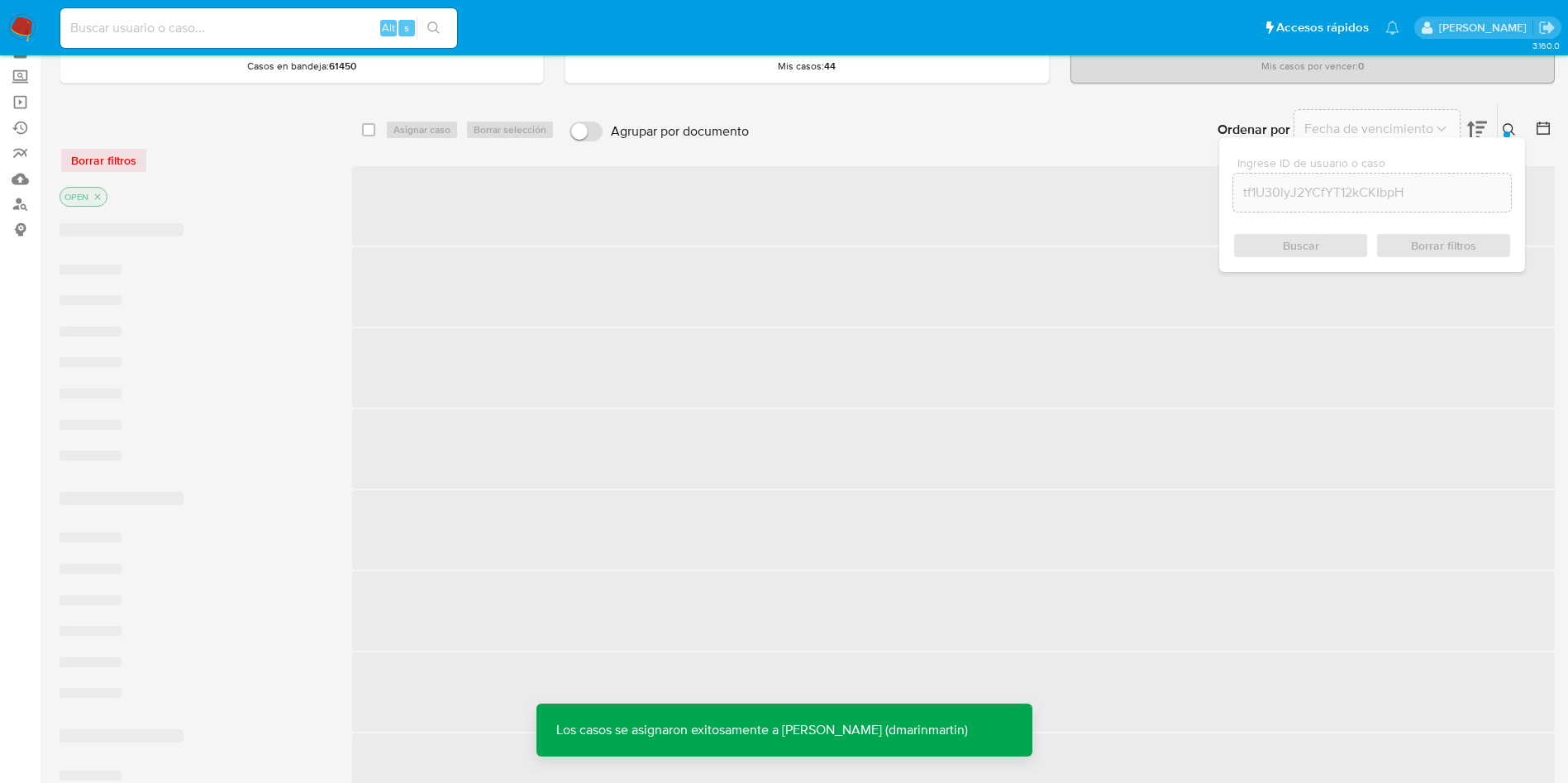
scroll to position [124, 0]
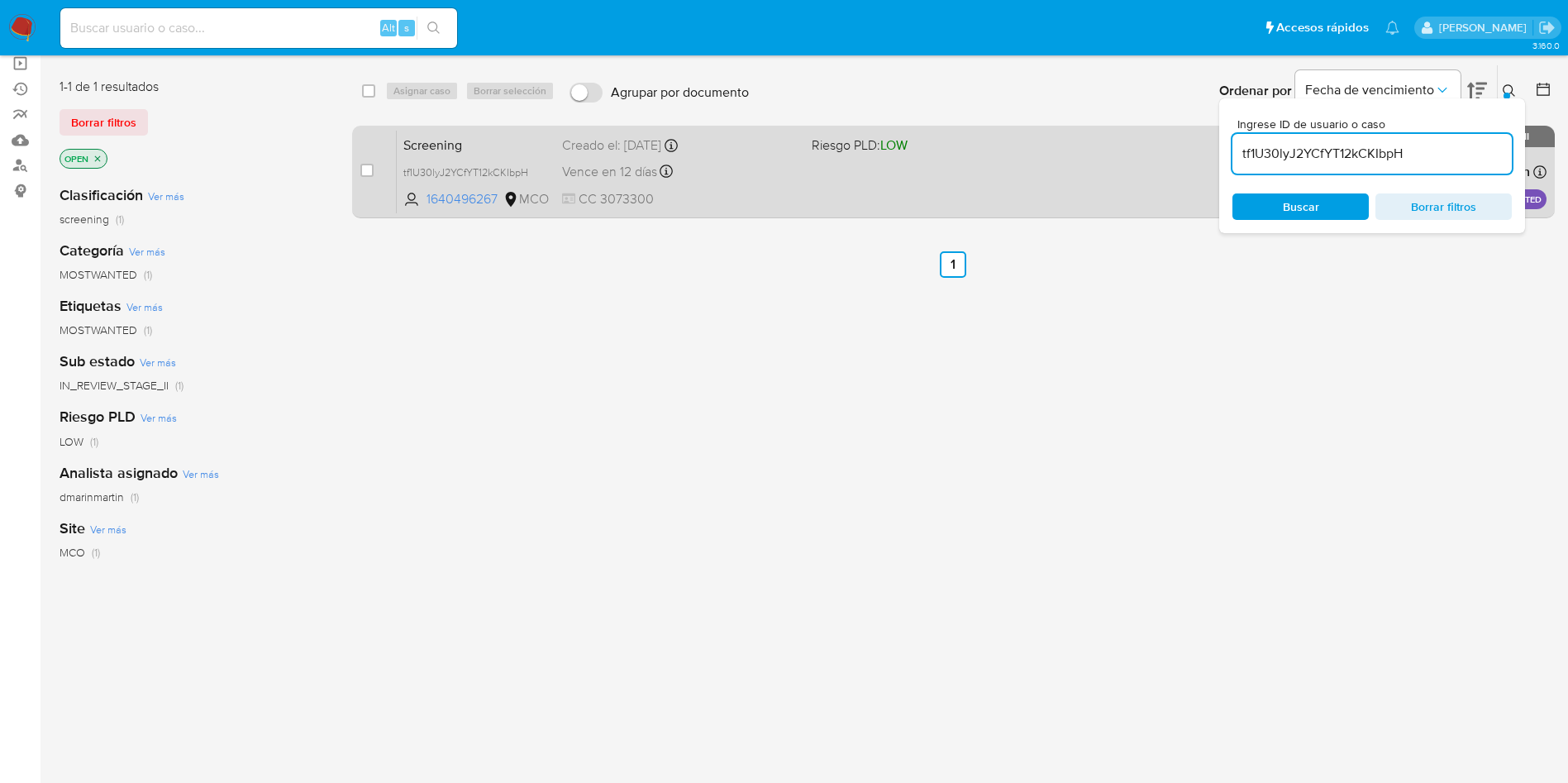
click at [850, 173] on div "Screening tf1U30lyJ2YCfYT12kCKIbpH 1640496267 MCO Riesgo PLD: LOW Creado el: 04…" at bounding box center [971, 172] width 1149 height 84
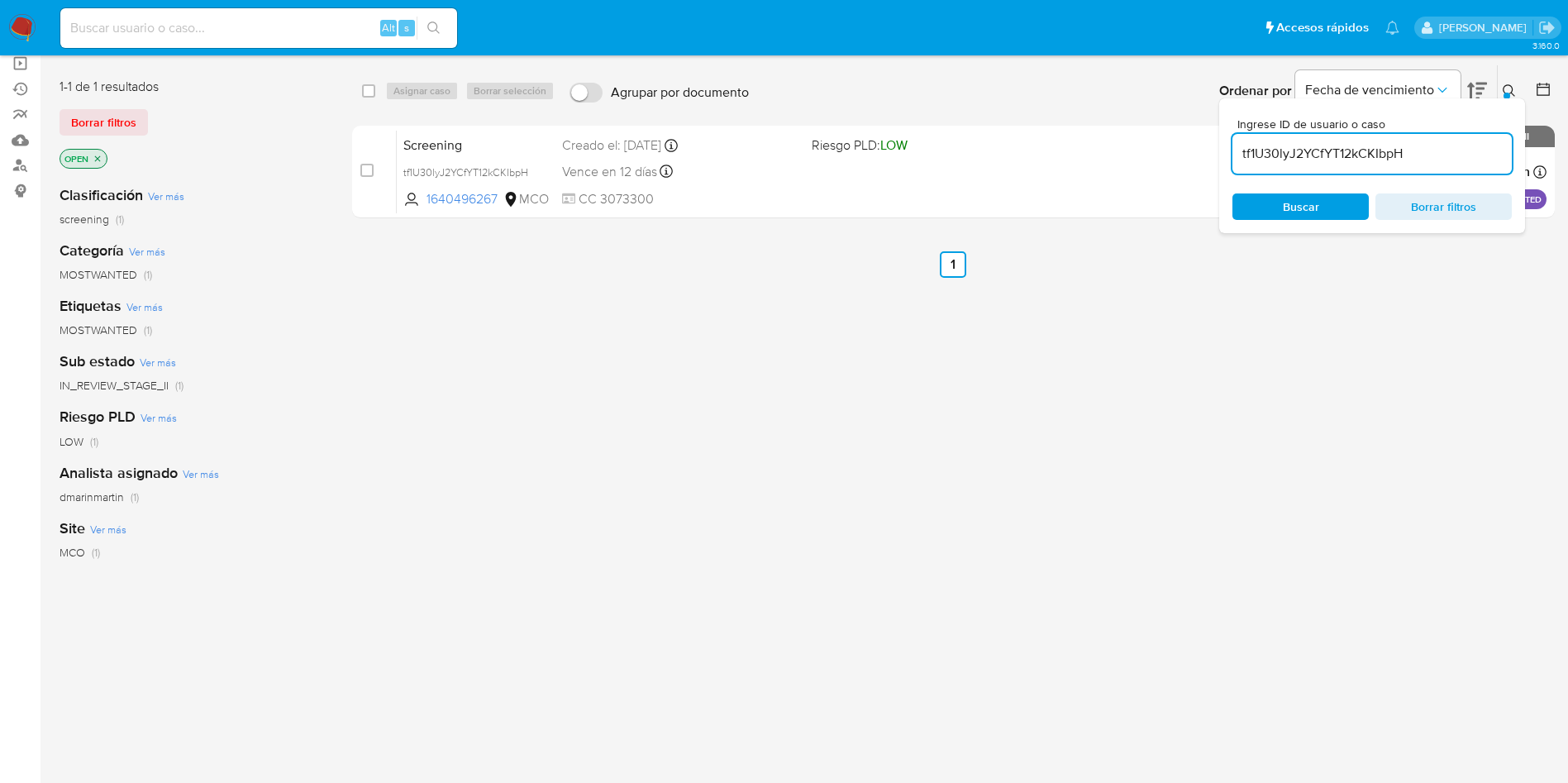
click at [1383, 146] on input "tf1U30lyJ2YCfYT12kCKIbpH" at bounding box center [1372, 153] width 279 height 22
click at [1383, 146] on input "tf1U30lyJ2YCfYT12kCKIbpH" at bounding box center [1372, 153] width 279 height 22
paste input "BfPt13A4GuqOuzs0TsPq9x6Y"
type input "BfPt13A4GuqOuzs0TsPq9x6Y"
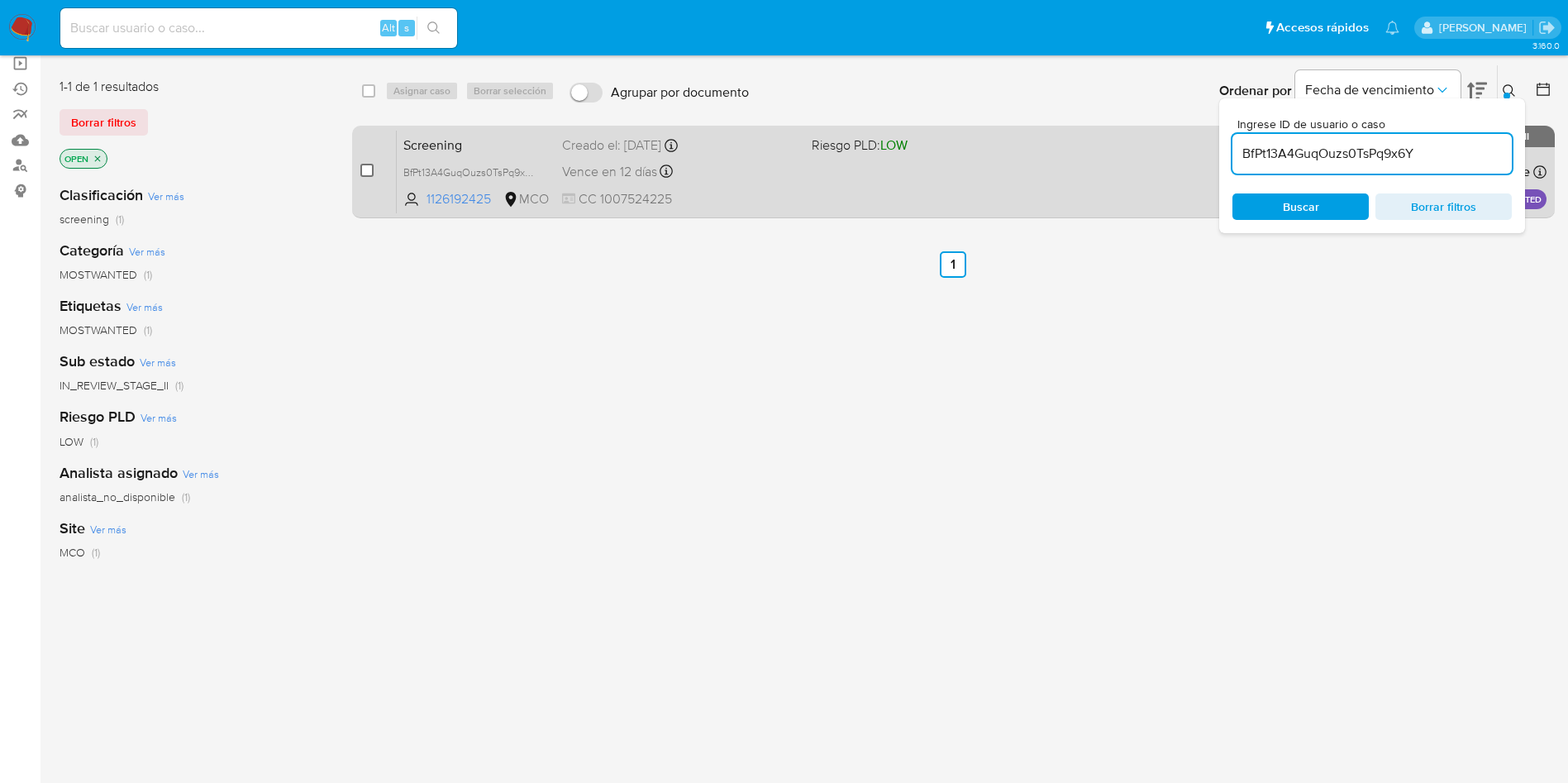
click at [369, 171] on input "checkbox" at bounding box center [366, 170] width 13 height 13
checkbox input "true"
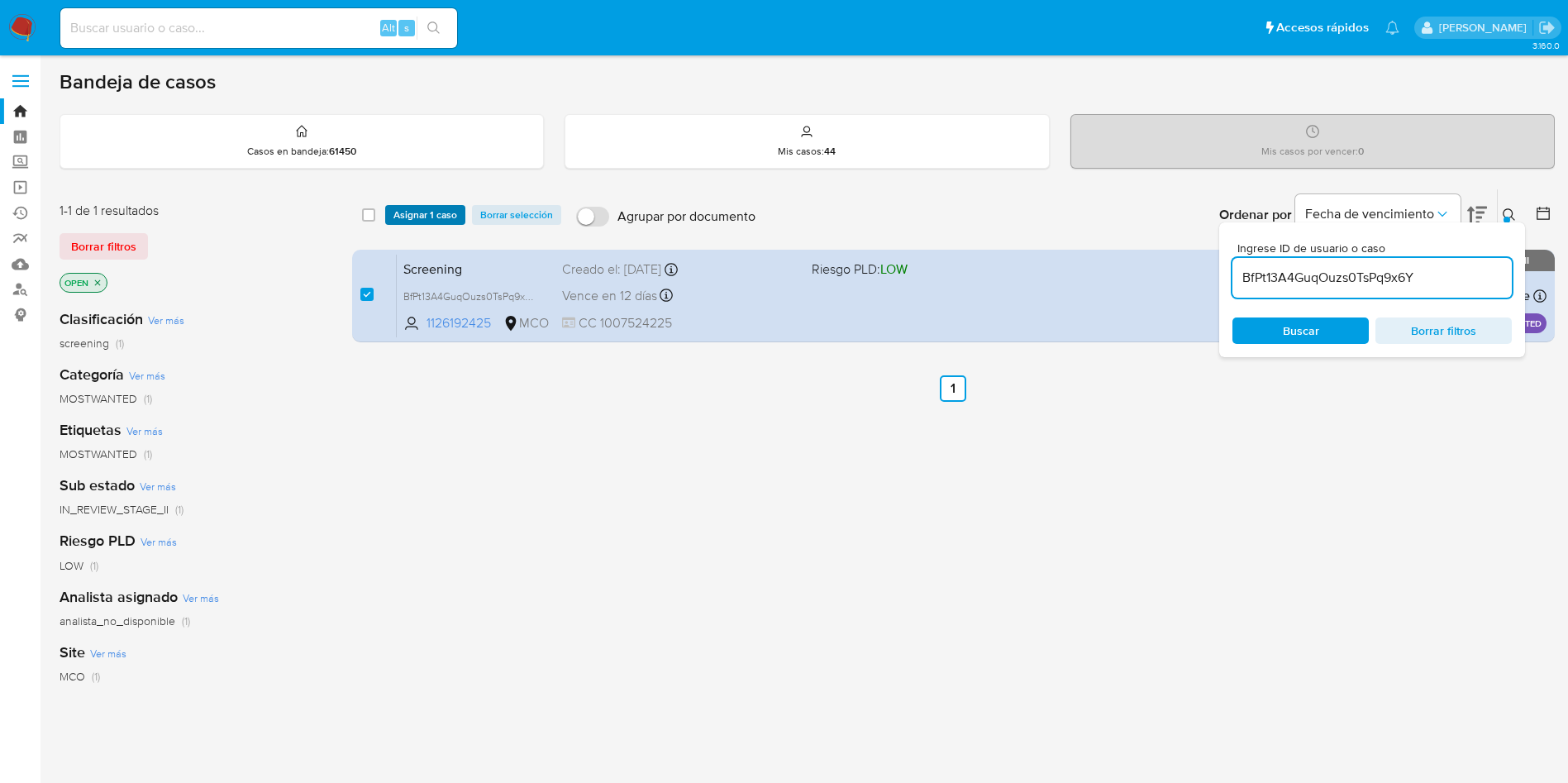
click at [420, 214] on span "Asignar 1 caso" at bounding box center [425, 214] width 64 height 17
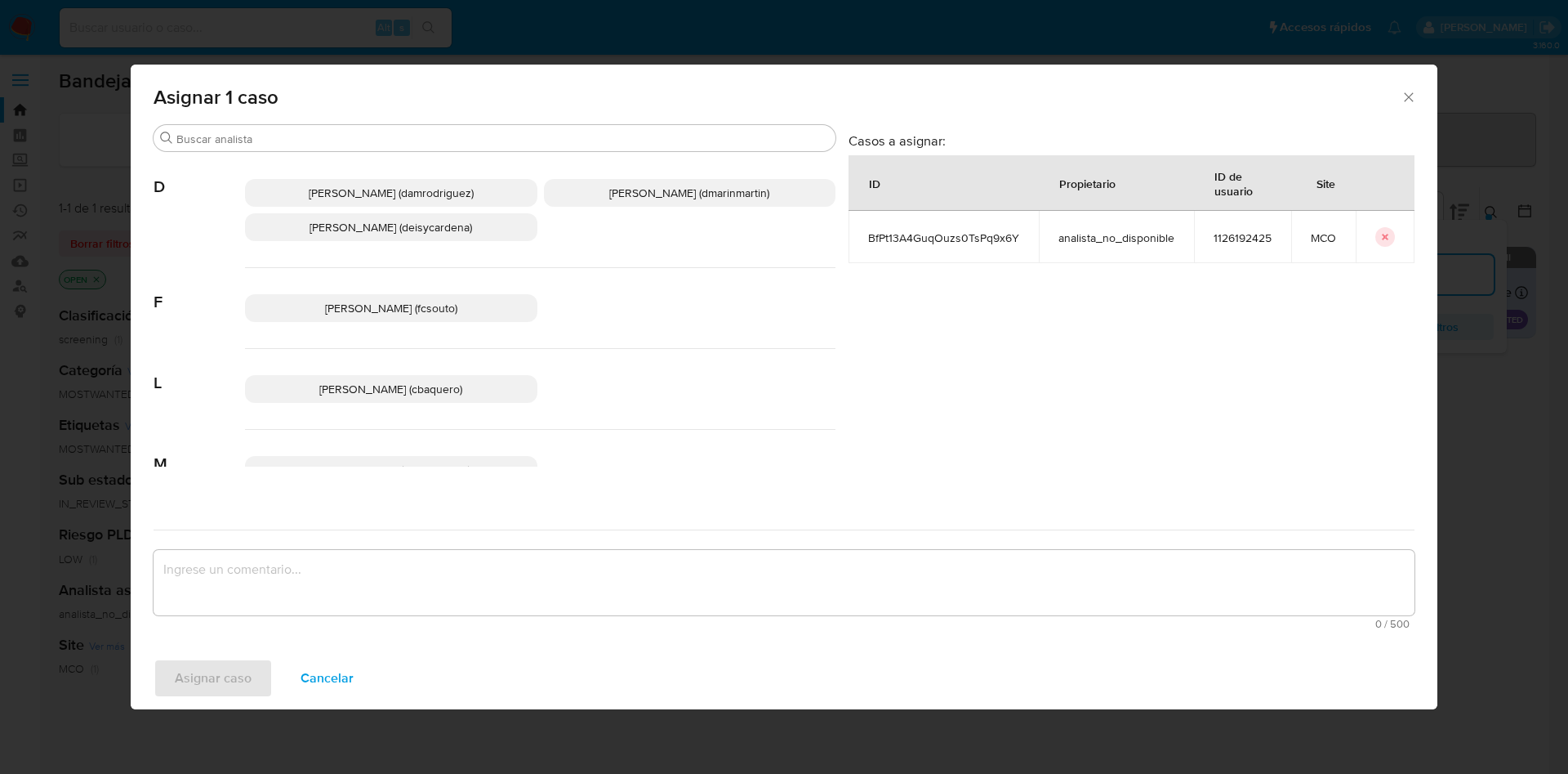
drag, startPoint x: 632, startPoint y: 212, endPoint x: 641, endPoint y: 205, distance: 11.4
click at [632, 212] on div "Damian Rodriguez (damrodriguez) David Esteban Marin Martinez (dmarinmartin) Dei…" at bounding box center [539, 210] width 590 height 115
click at [641, 205] on p "David Esteban Marin Martinez (dmarinmartin)" at bounding box center [689, 193] width 292 height 28
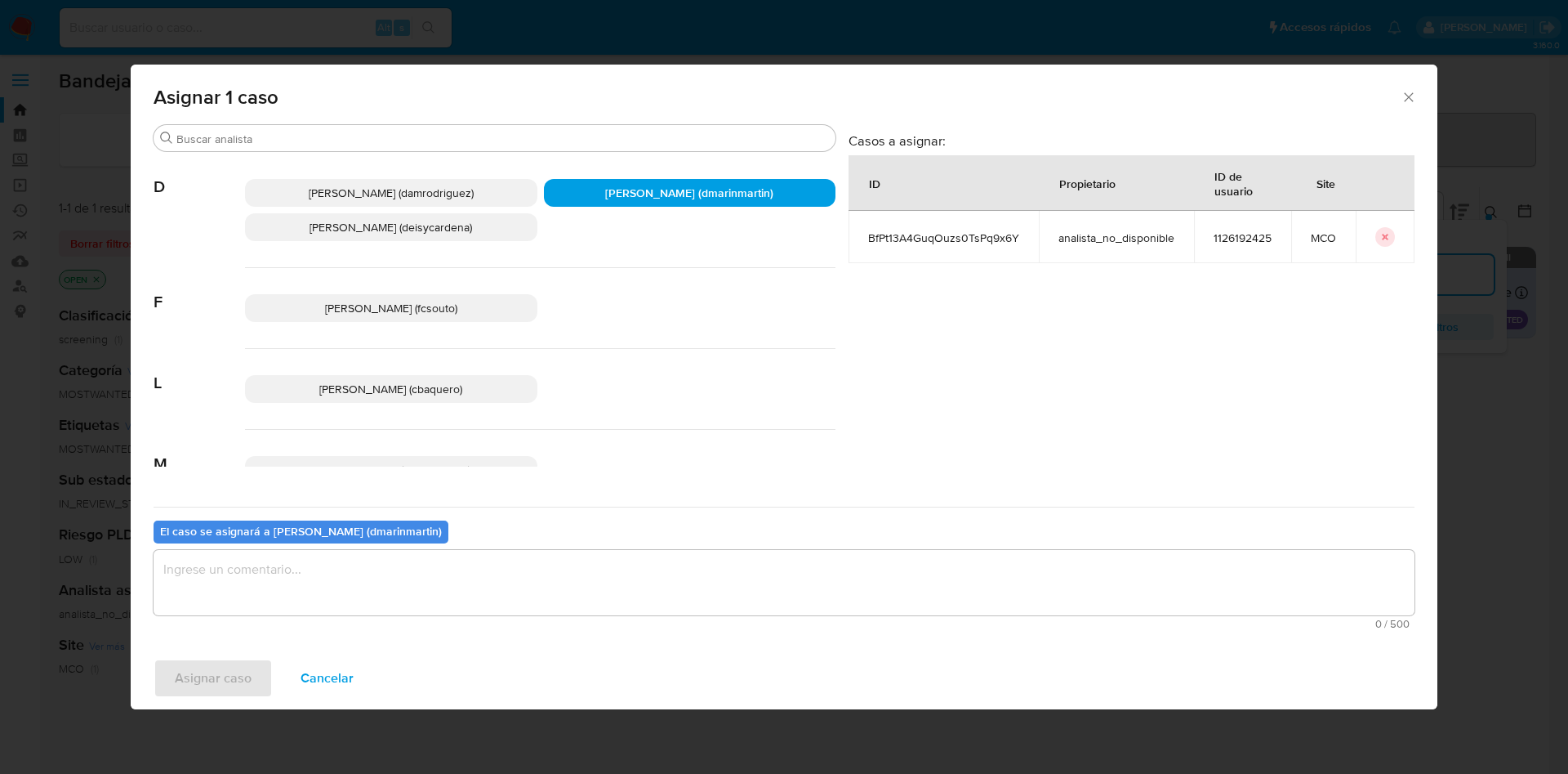
click at [688, 627] on span "0 / 500" at bounding box center [784, 624] width 1251 height 10
click at [696, 597] on textarea "assign-modal" at bounding box center [783, 583] width 1260 height 66
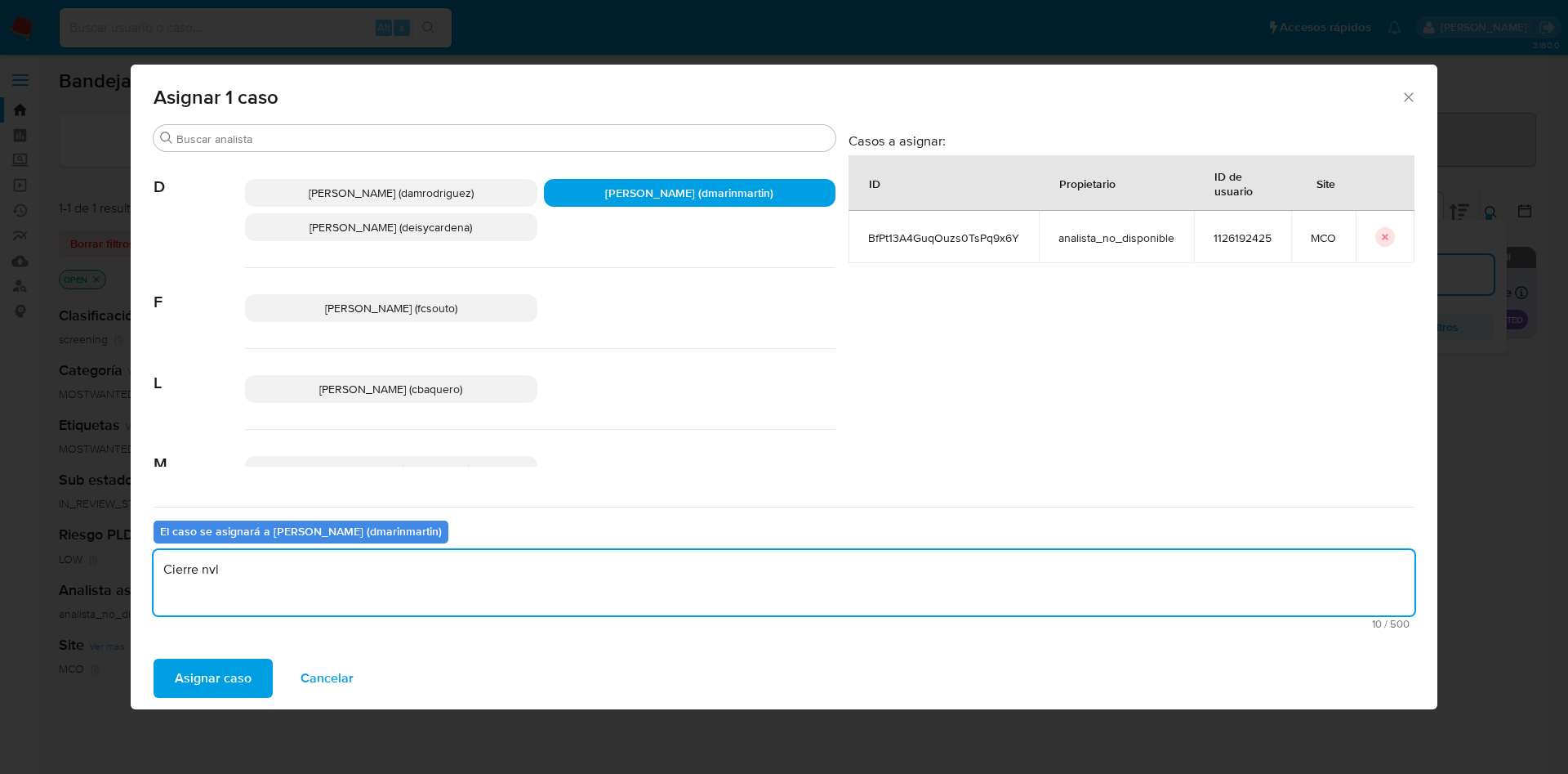
type textarea "Cierre nvl"
click at [697, 596] on textarea "Cierre nvl" at bounding box center [783, 583] width 1260 height 66
type textarea "Cierre nvl 2"
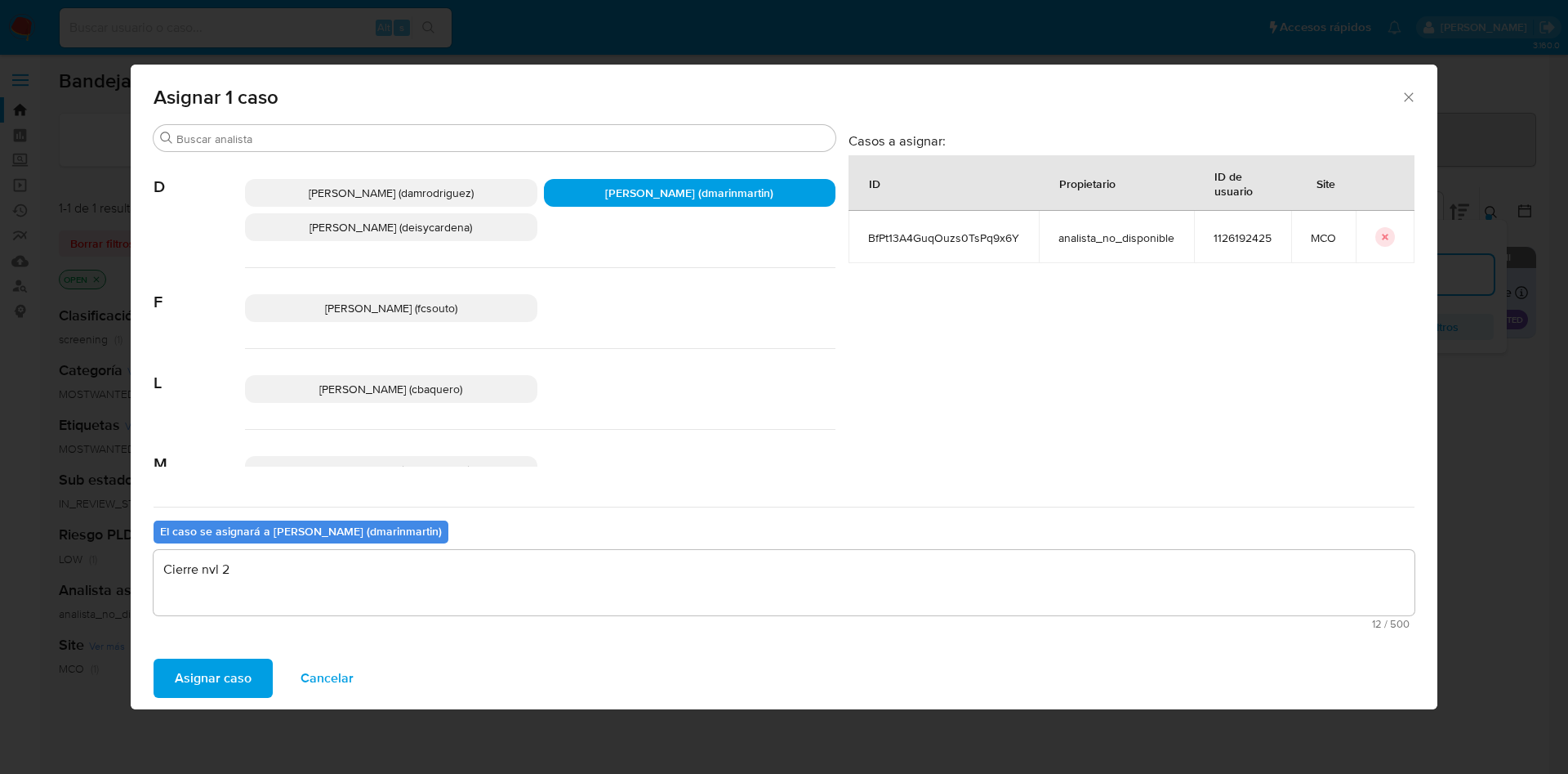
click at [153, 659] on button "Asignar caso" at bounding box center [213, 677] width 119 height 39
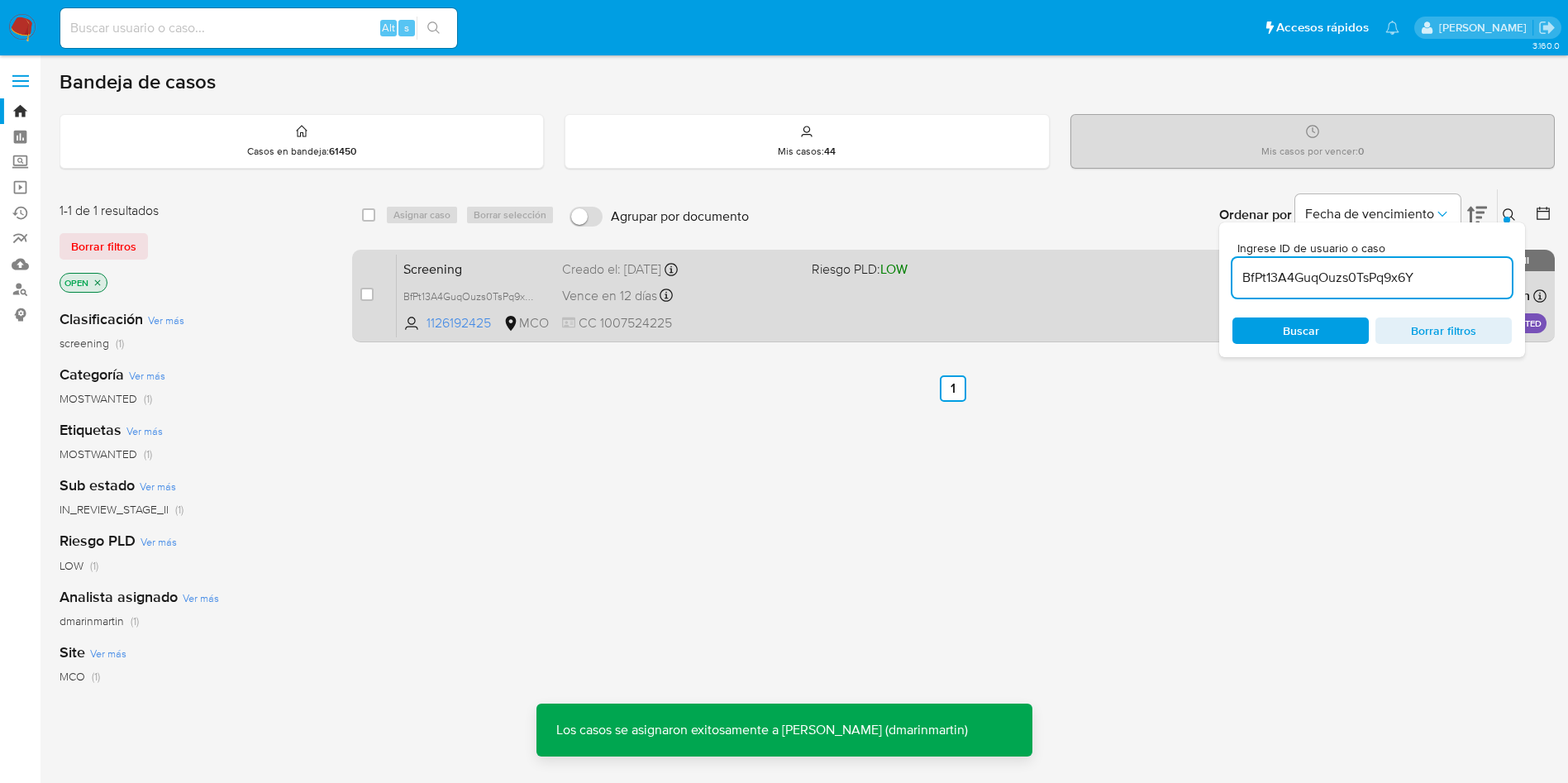
click at [1046, 261] on span "Riesgo PLD: LOW" at bounding box center [930, 268] width 236 height 22
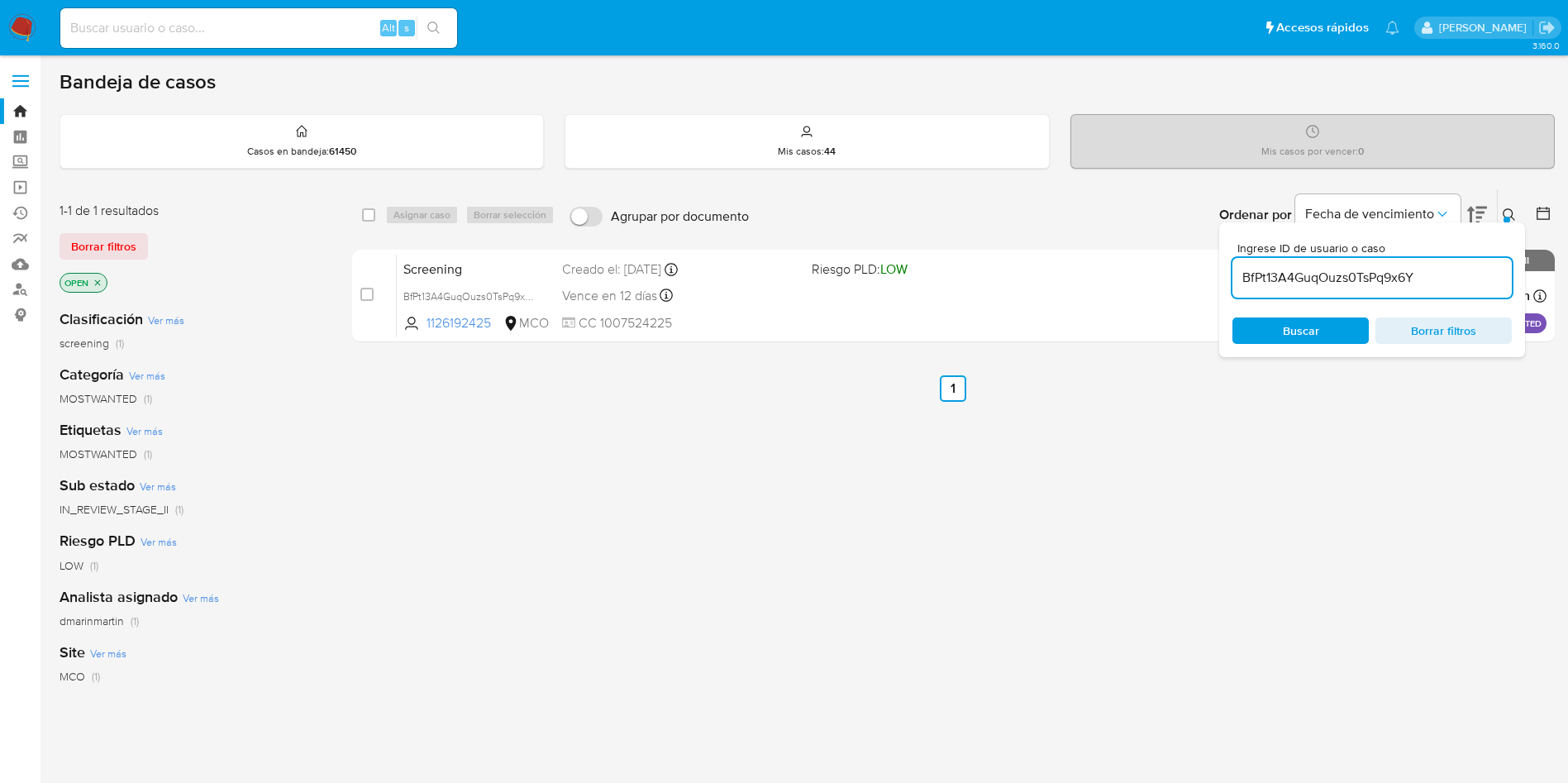
click at [1349, 276] on input "BfPt13A4GuqOuzs0TsPq9x6Y" at bounding box center [1372, 277] width 279 height 22
paste input "3ISawE3wFlHckxqSZkWIg4mL"
type input "3ISawE3wFlHckxqSZkWIg4mL"
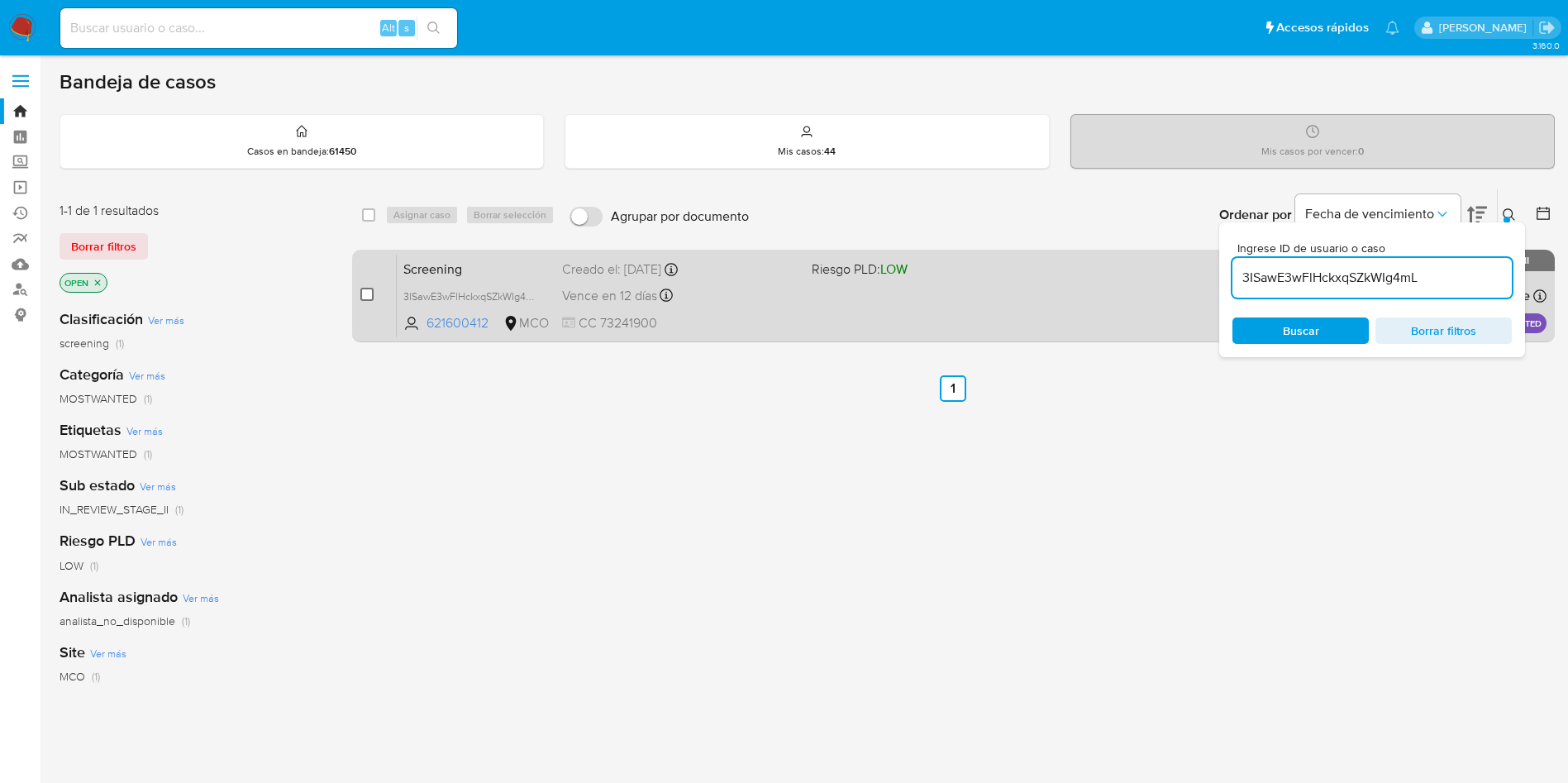
click at [365, 296] on input "checkbox" at bounding box center [366, 294] width 13 height 13
checkbox input "true"
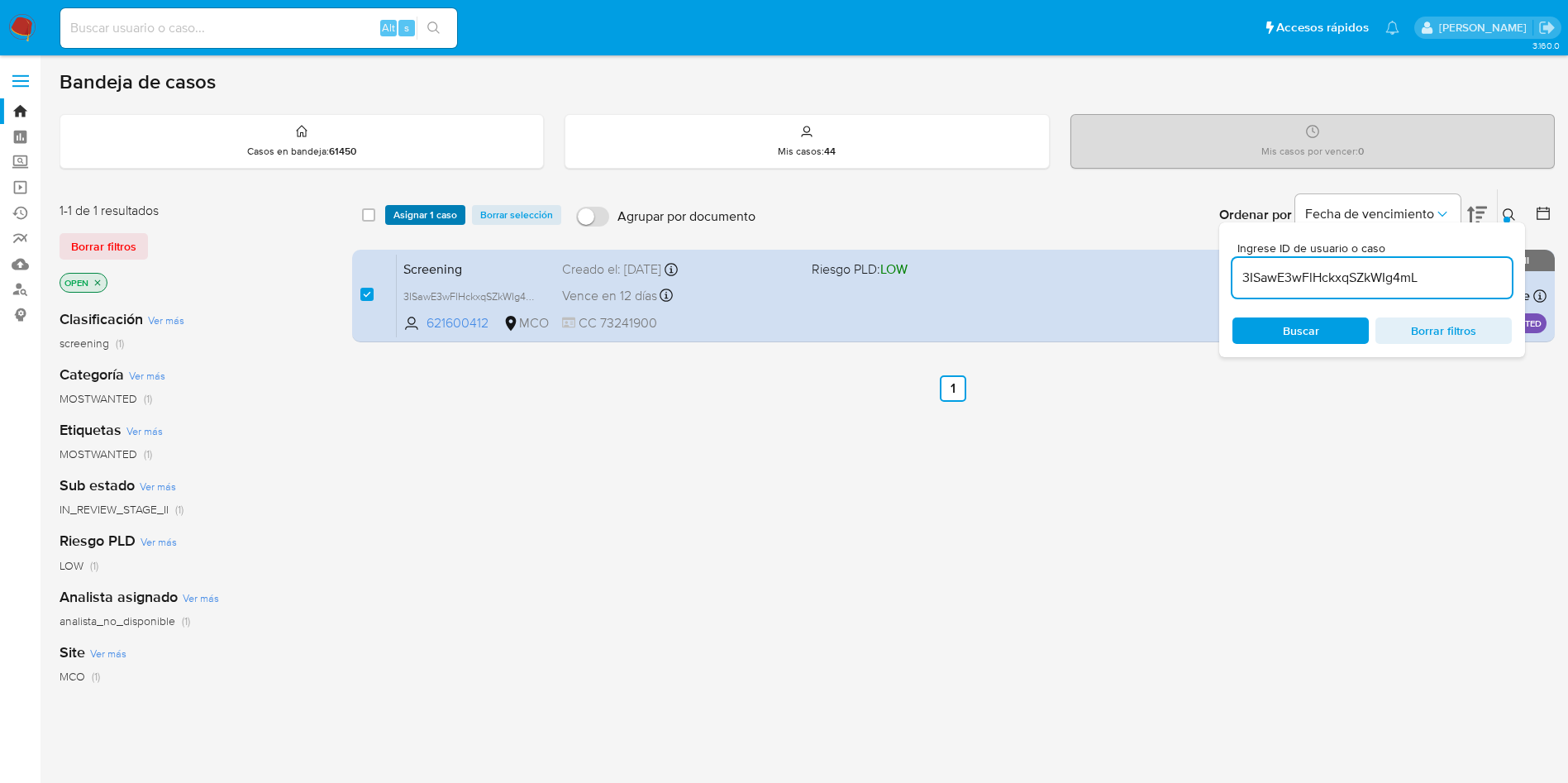
click at [432, 207] on span "Asignar 1 caso" at bounding box center [425, 214] width 64 height 17
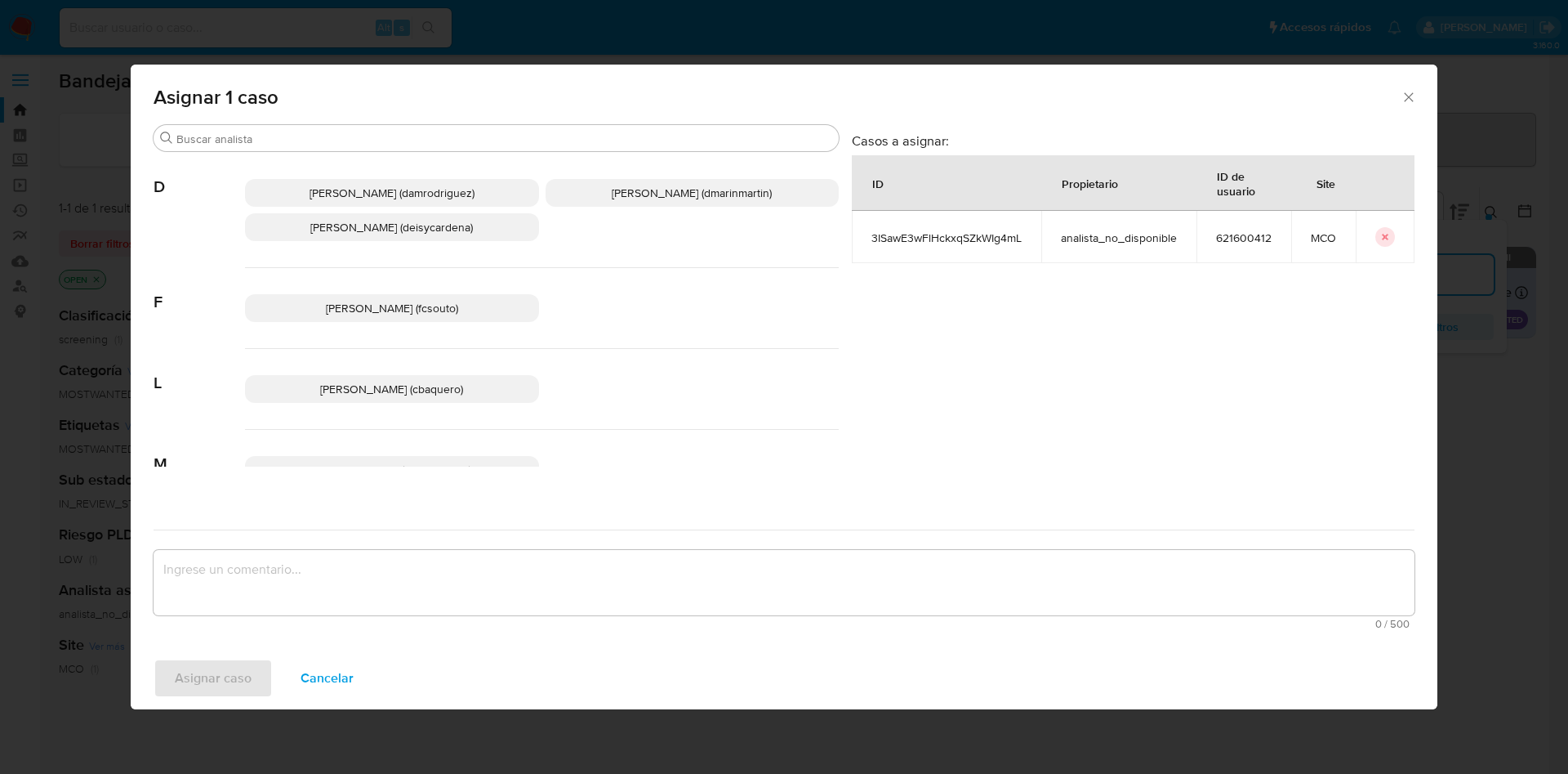
drag, startPoint x: 613, startPoint y: 189, endPoint x: 605, endPoint y: 201, distance: 14.4
click at [614, 188] on span "David Esteban Marin Martinez (dmarinmartin)" at bounding box center [692, 192] width 160 height 16
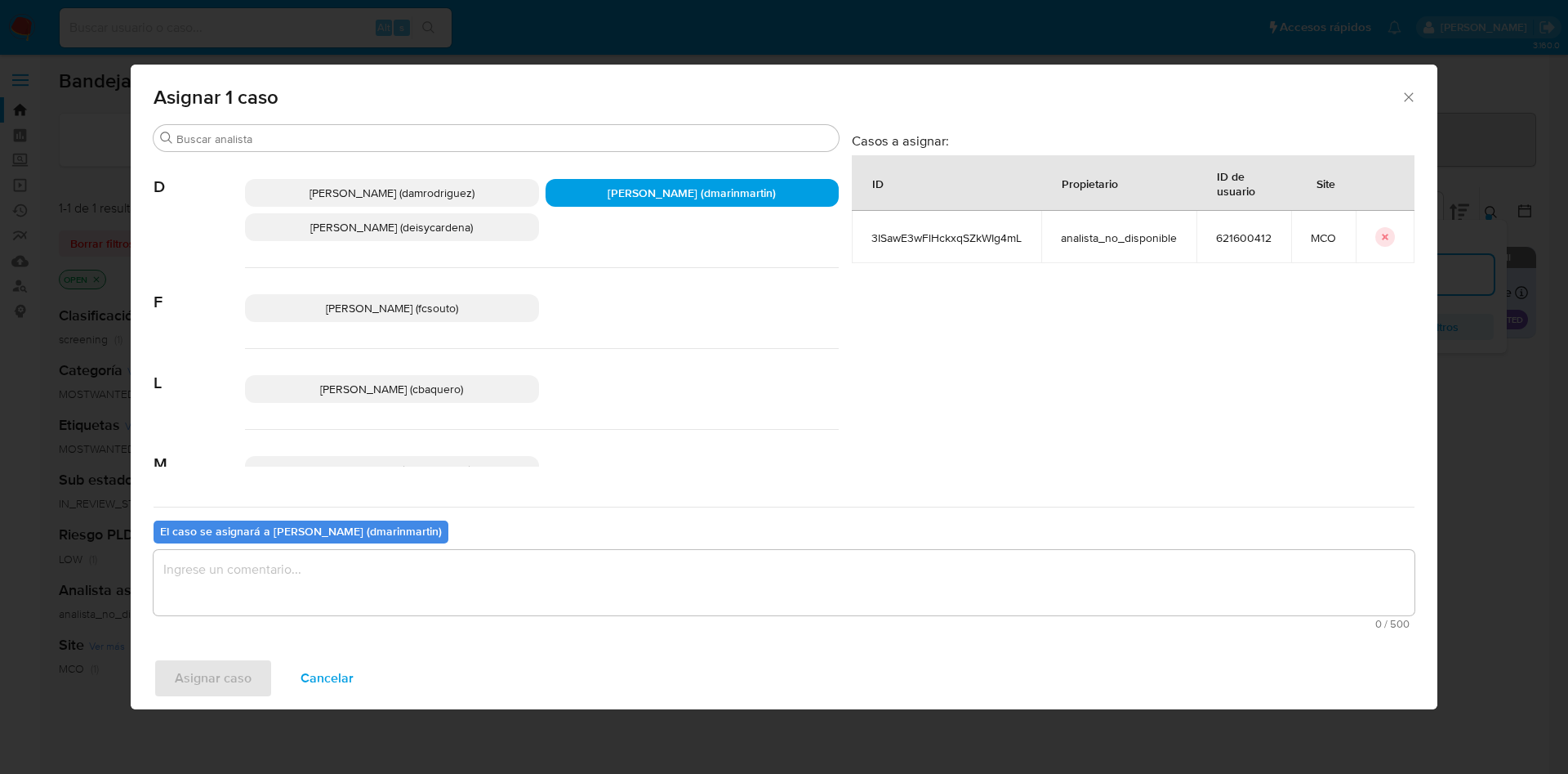
drag, startPoint x: 543, startPoint y: 534, endPoint x: 547, endPoint y: 547, distance: 13.6
click at [544, 540] on div "El caso se asignará a David Esteban Marin Martinez (dmarinmartin) 0 / 500 500 c…" at bounding box center [783, 571] width 1260 height 129
click at [561, 585] on textarea "assign-modal" at bounding box center [783, 583] width 1260 height 66
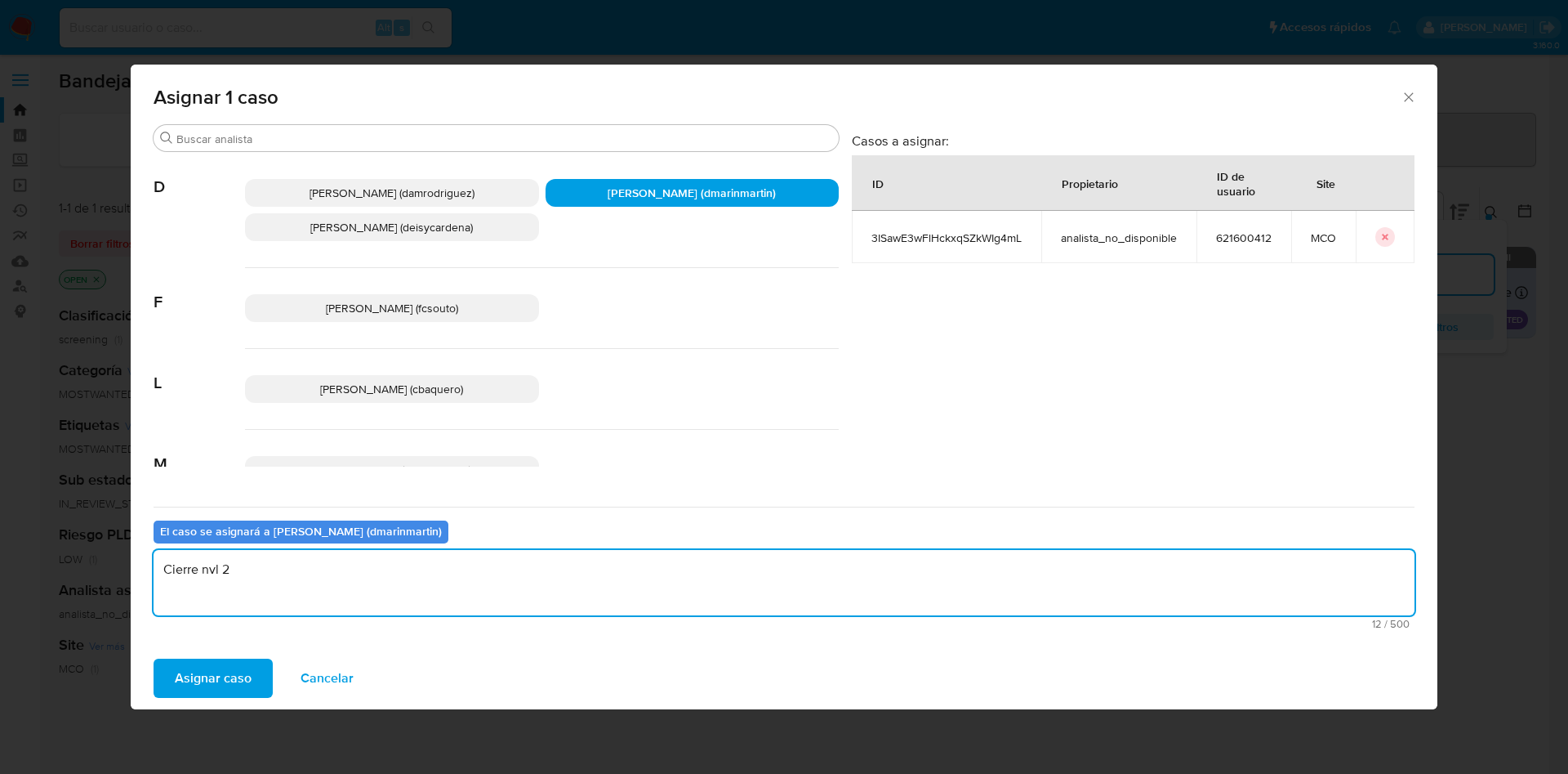
type textarea "Cierre nvl 2"
click at [205, 709] on div "Asignar 1 caso Buscar D Damian Rodriguez (damrodriguez) David Esteban Marin Mar…" at bounding box center [784, 387] width 1568 height 774
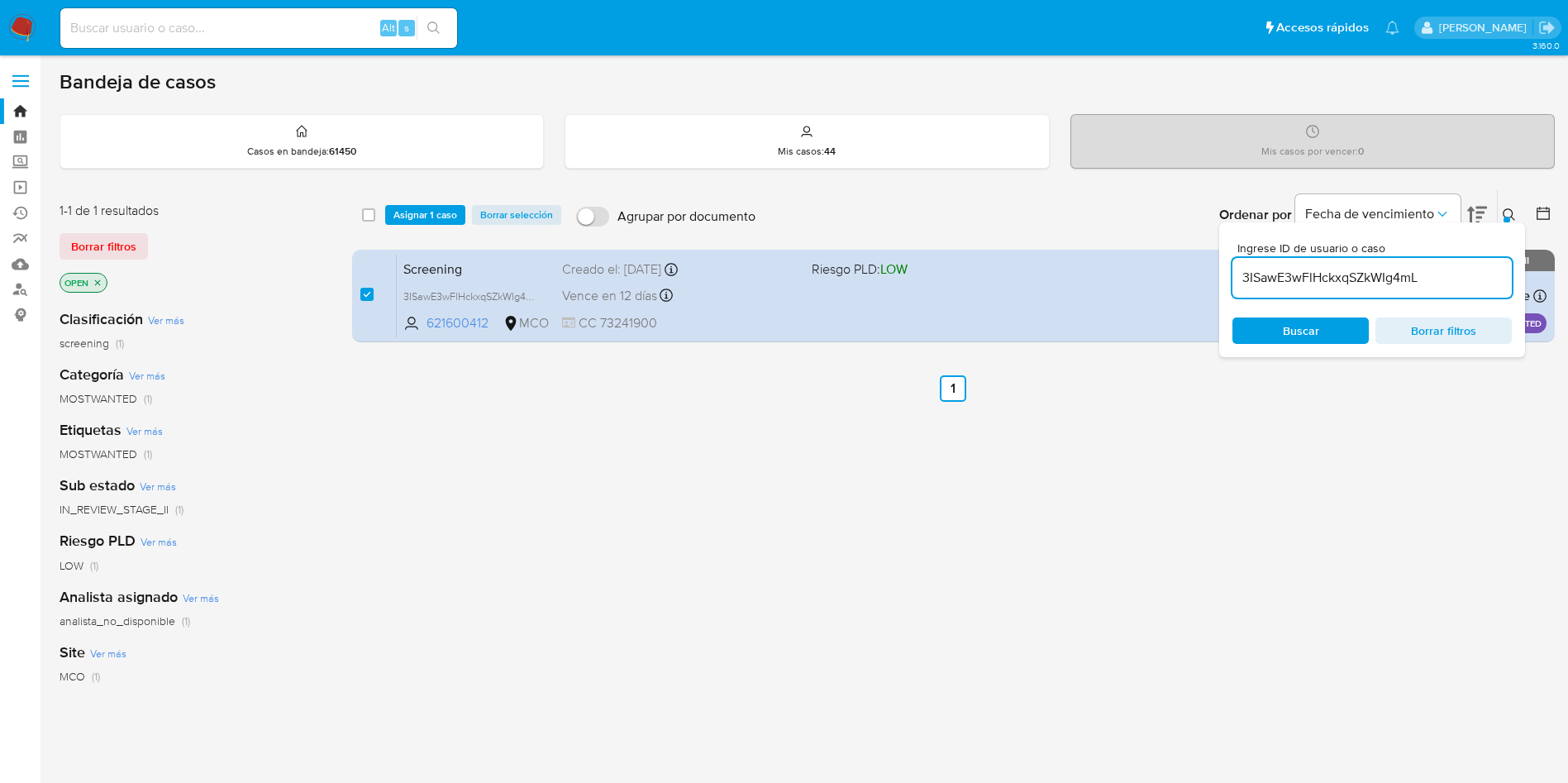
click at [412, 208] on span "Asignar 1 caso" at bounding box center [425, 214] width 64 height 17
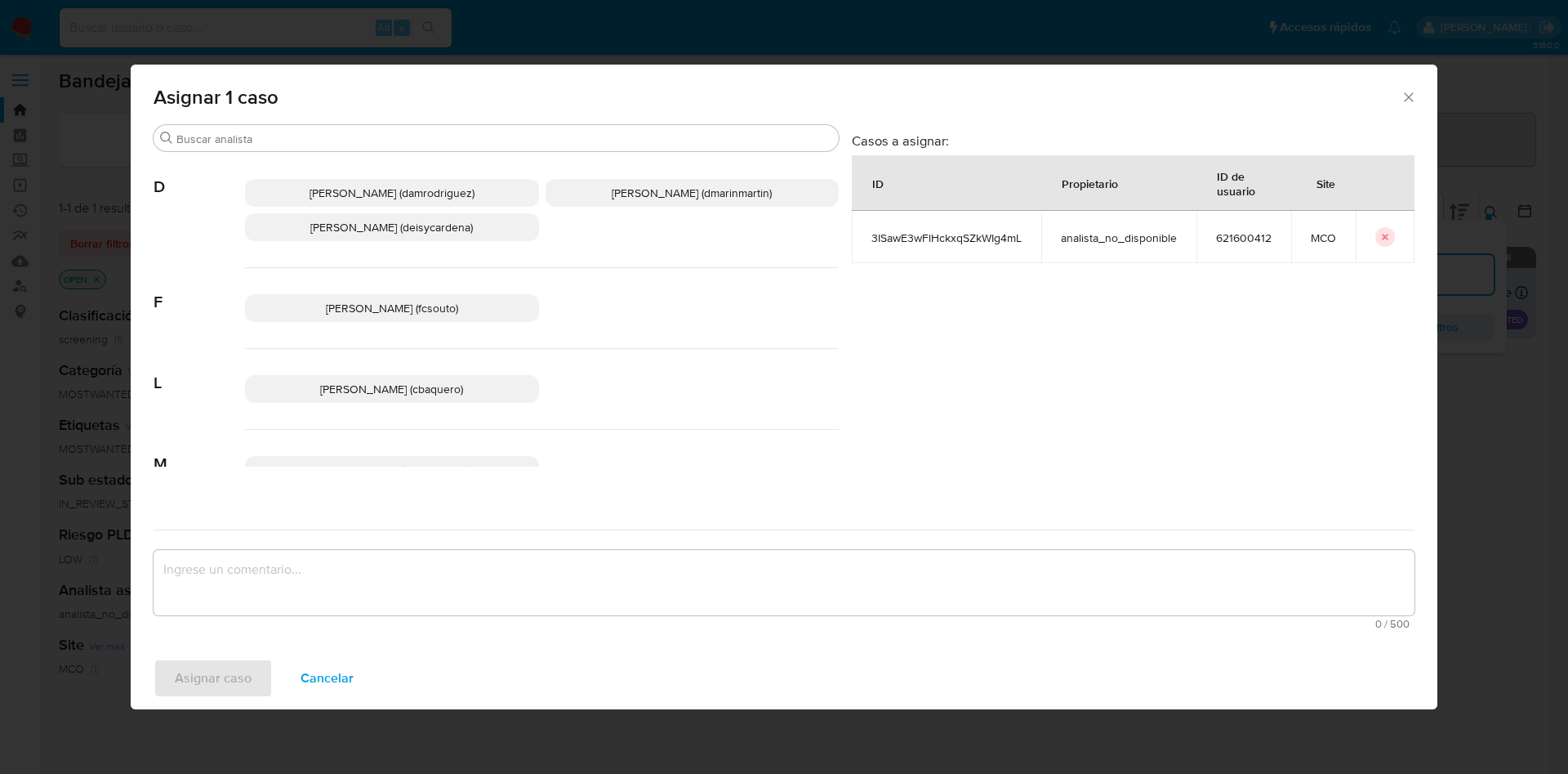
click at [612, 194] on span "David Esteban Marin Martinez (dmarinmartin)" at bounding box center [692, 192] width 160 height 16
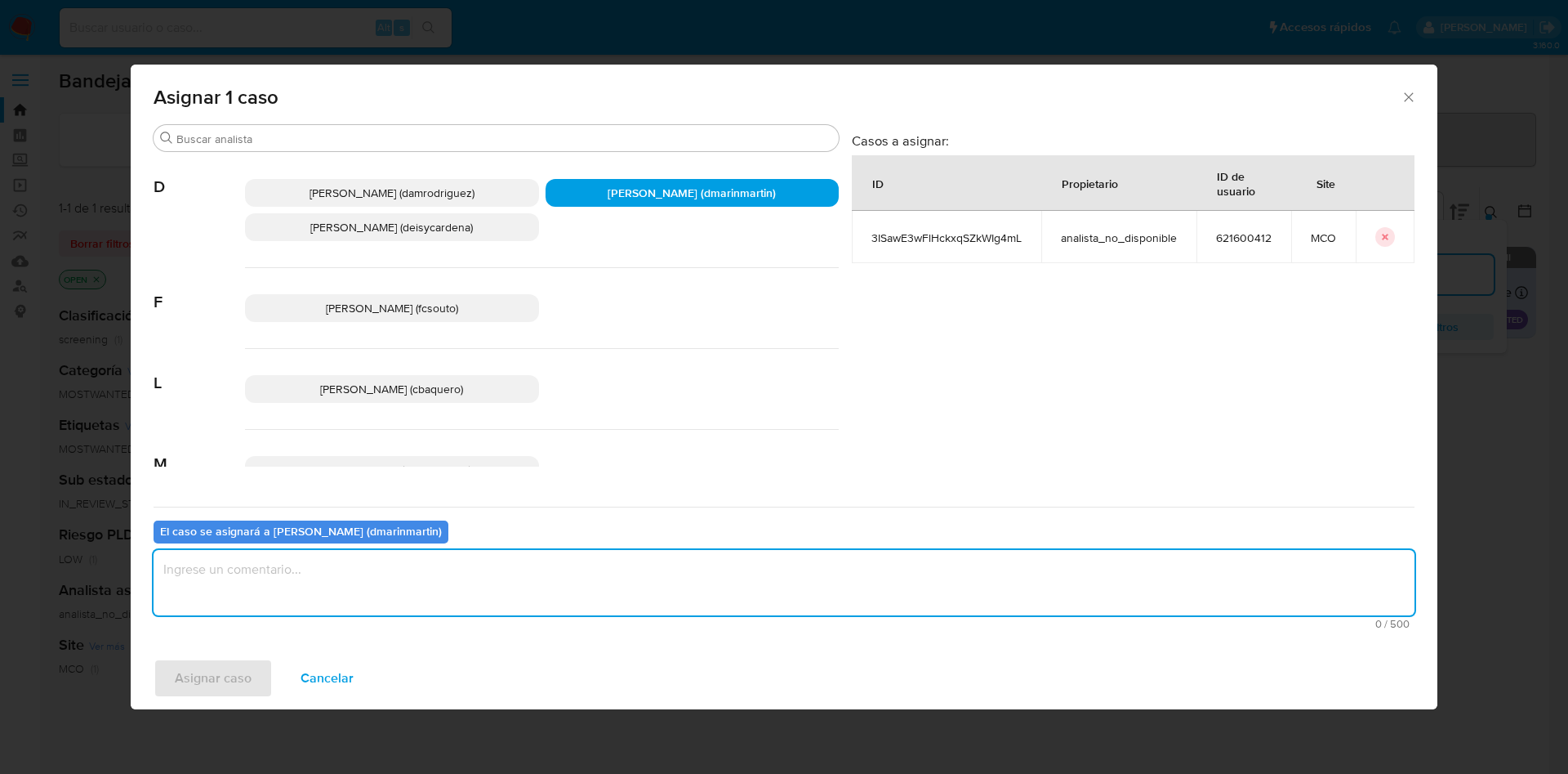
drag, startPoint x: 520, startPoint y: 584, endPoint x: 526, endPoint y: 570, distance: 15.2
click at [520, 582] on textarea "assign-modal" at bounding box center [783, 583] width 1260 height 66
type textarea "Cierre nvl 2"
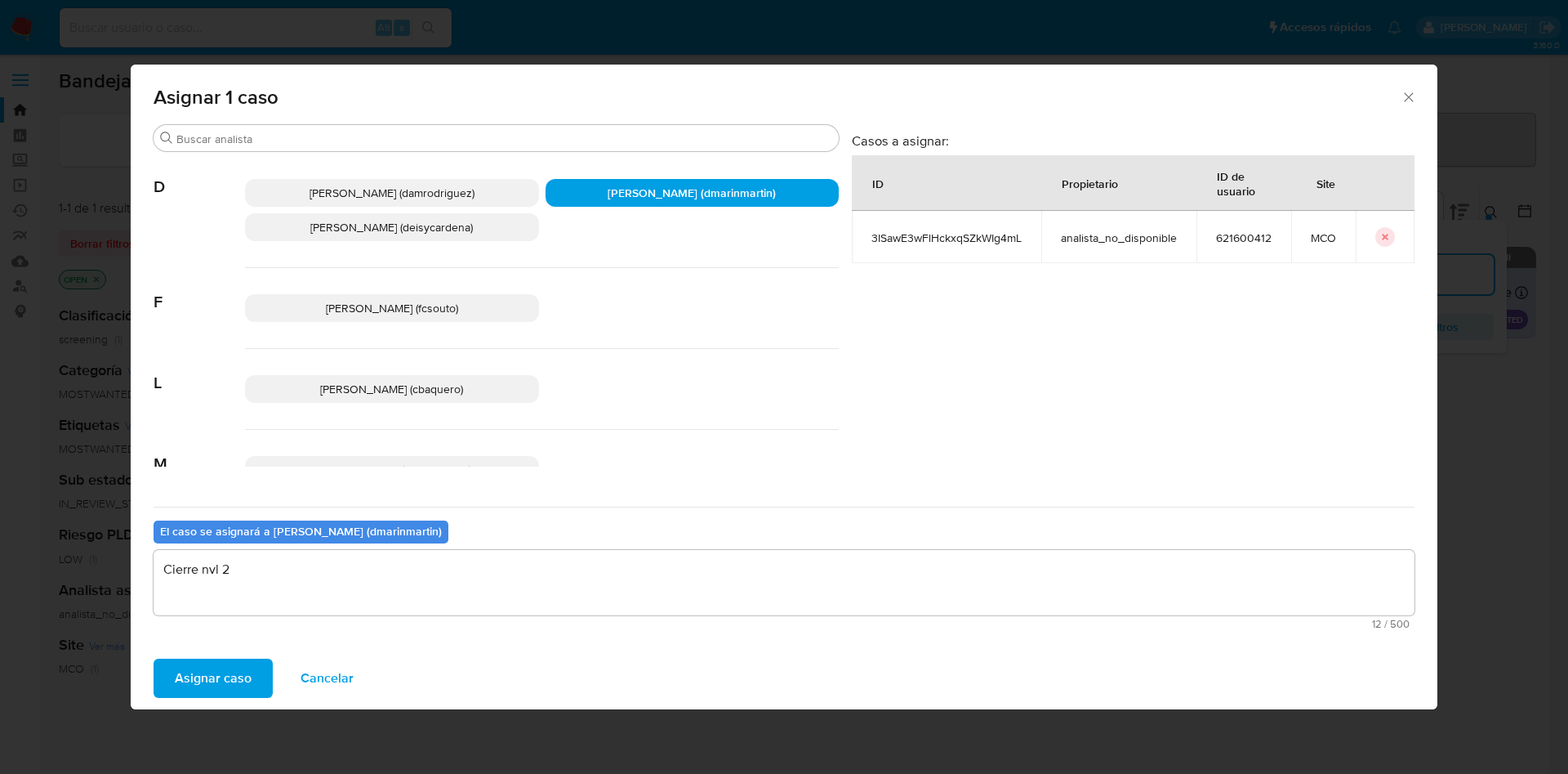
click at [153, 659] on button "Asignar caso" at bounding box center [213, 677] width 119 height 39
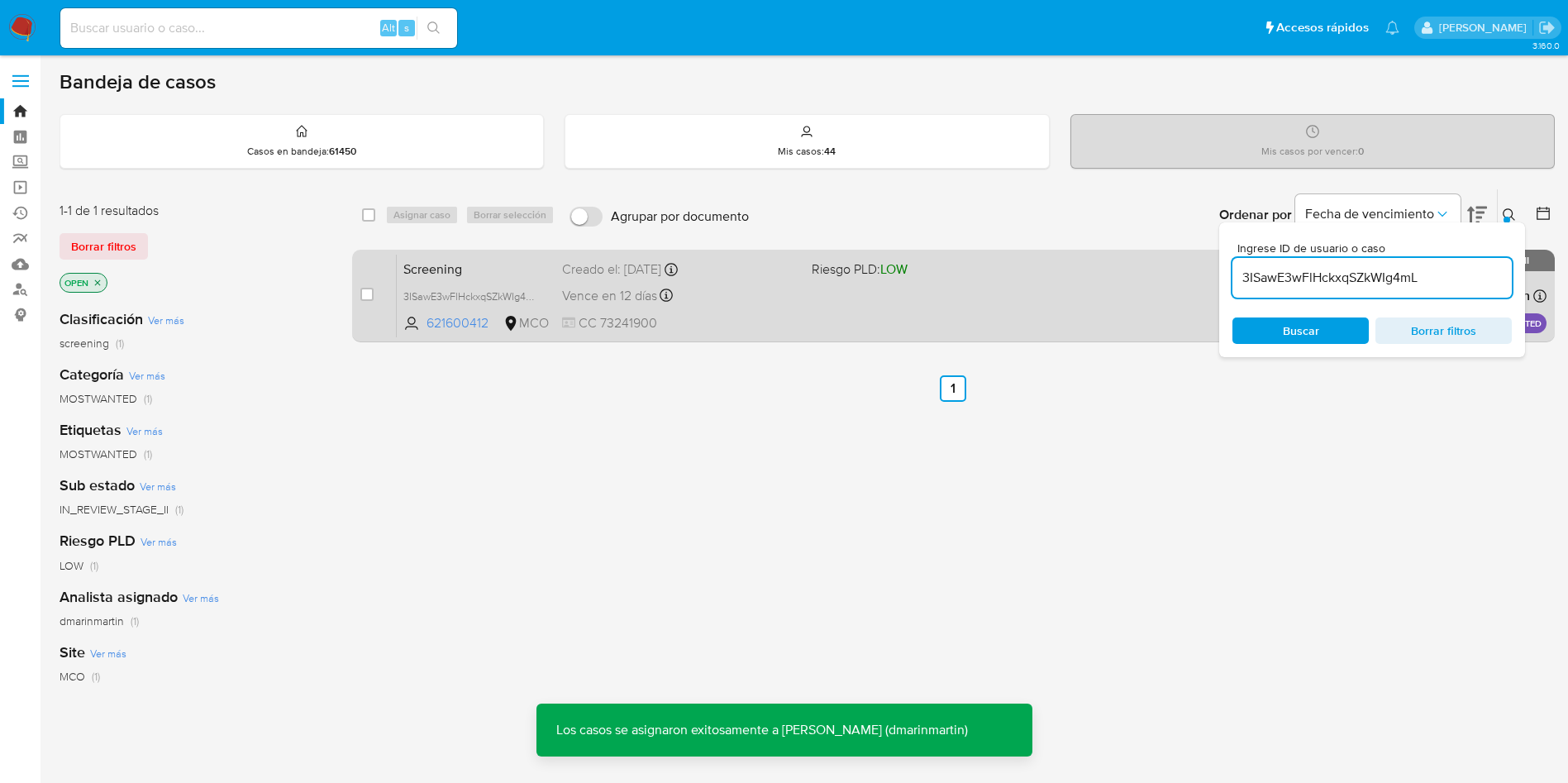
click at [803, 313] on div "Screening 3ISawE3wFlHckxqSZkWIg4mL 621600412 MCO Riesgo PLD: LOW Creado el: 04/…" at bounding box center [971, 296] width 1149 height 84
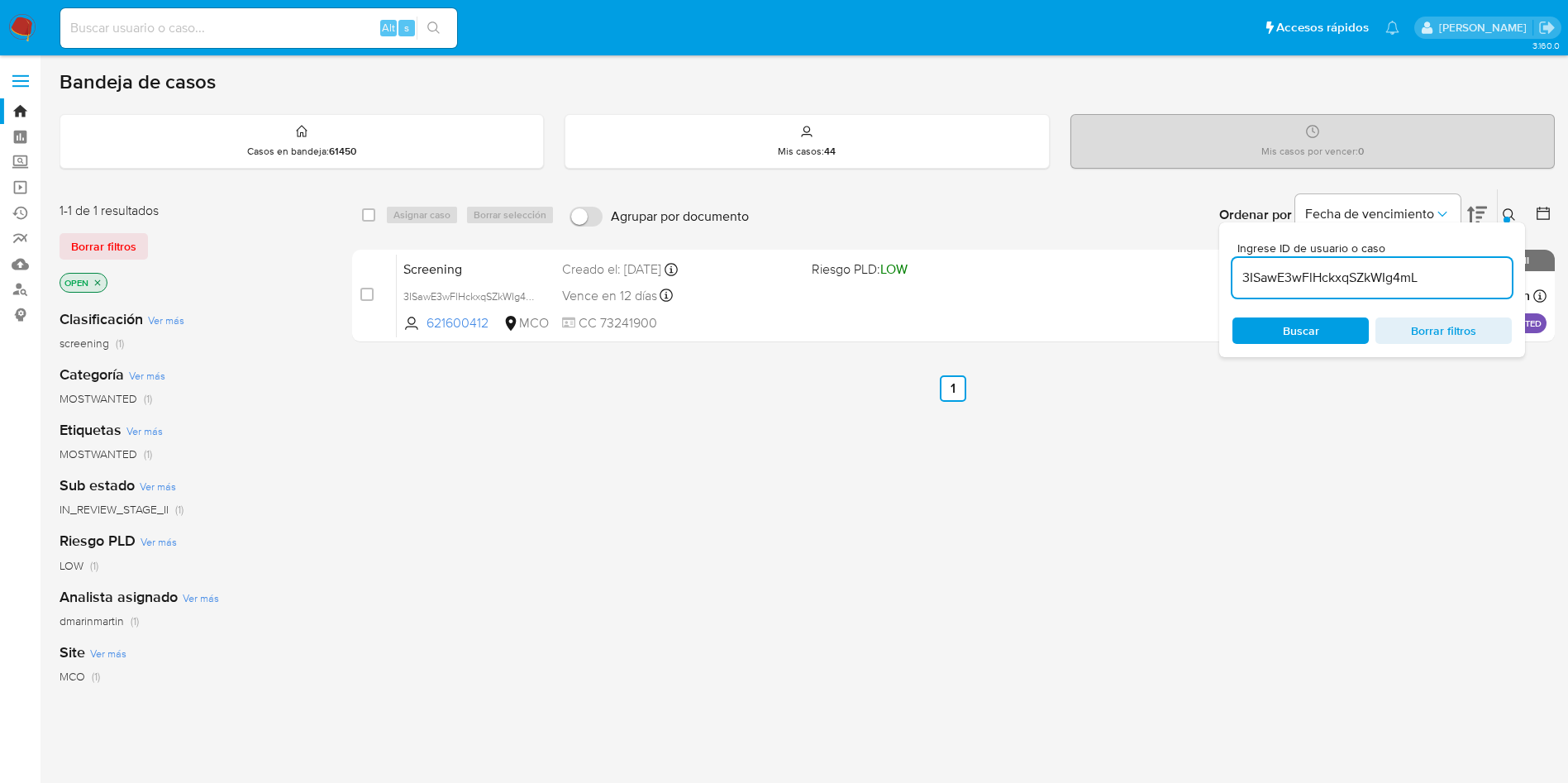
click at [1312, 276] on input "3ISawE3wFlHckxqSZkWIg4mL" at bounding box center [1372, 277] width 279 height 22
paste input "ZqHjCrDFpkSjvT98RUixcB4H"
type input "ZqHjCrDFpkSjvT98RUixcB4H"
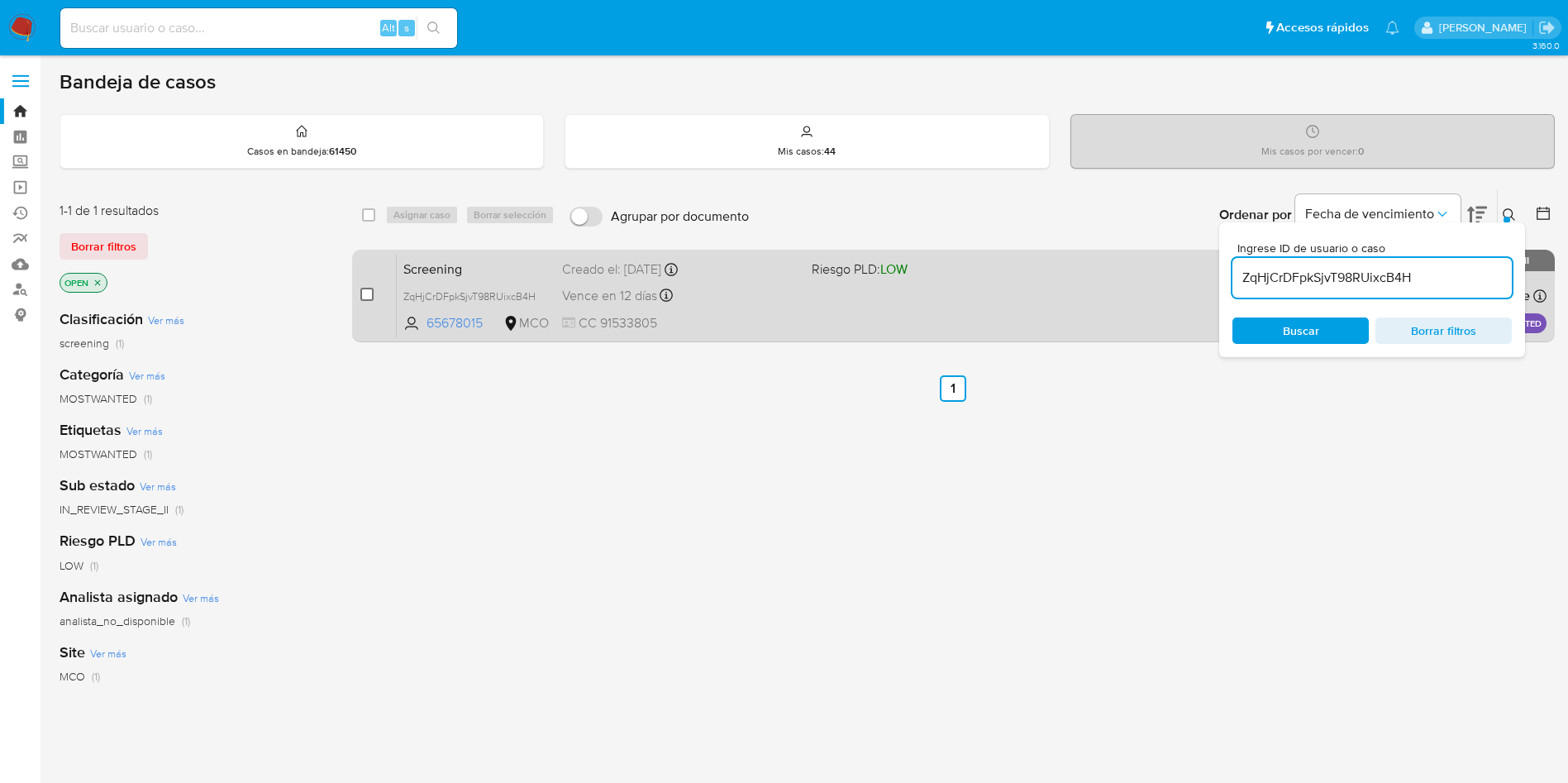
click at [360, 299] on input "checkbox" at bounding box center [366, 294] width 13 height 13
checkbox input "true"
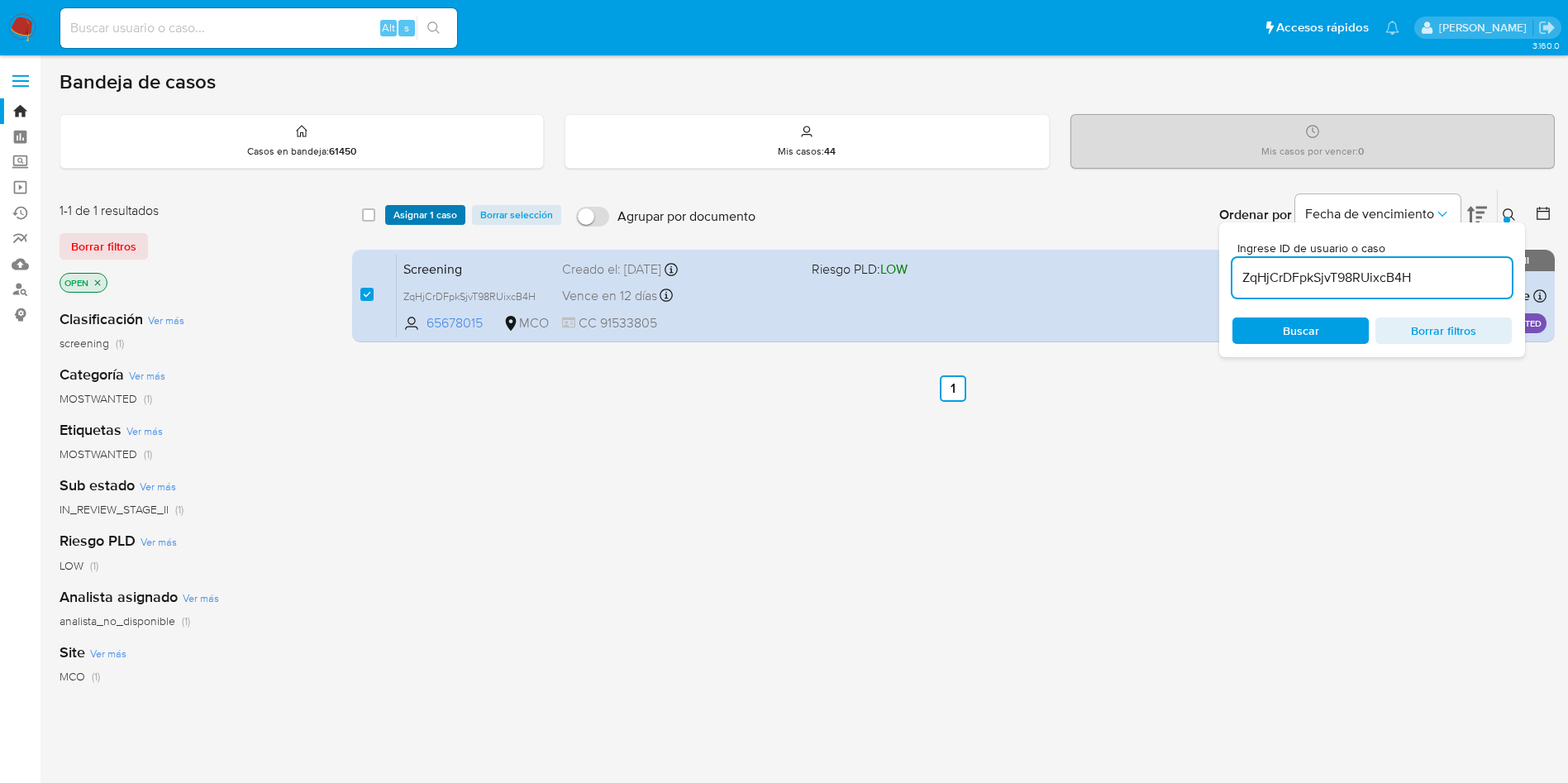
click at [422, 220] on span "Asignar 1 caso" at bounding box center [425, 214] width 64 height 17
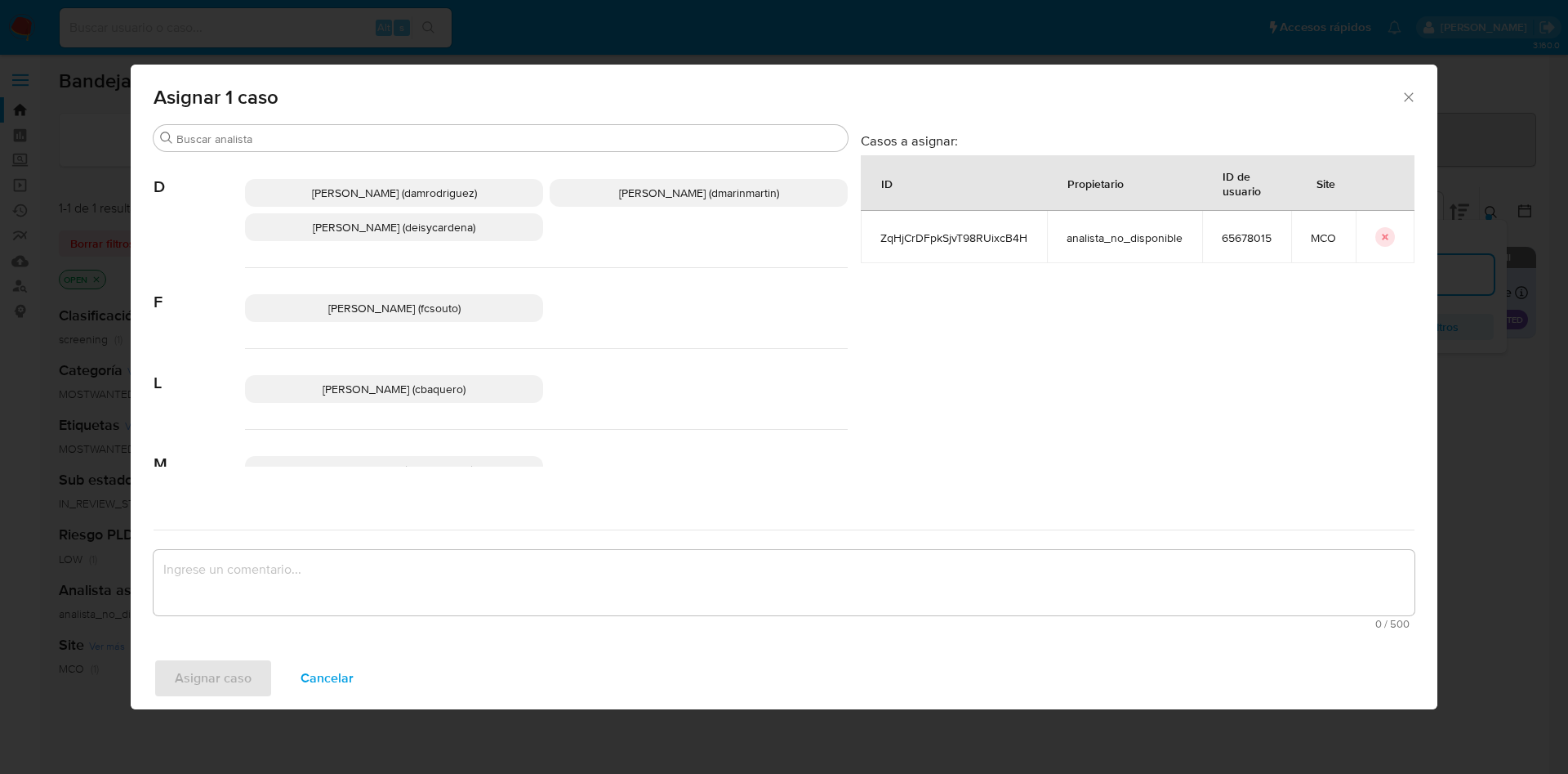
click at [659, 186] on span "David Esteban Marin Martinez (dmarinmartin)" at bounding box center [699, 192] width 160 height 16
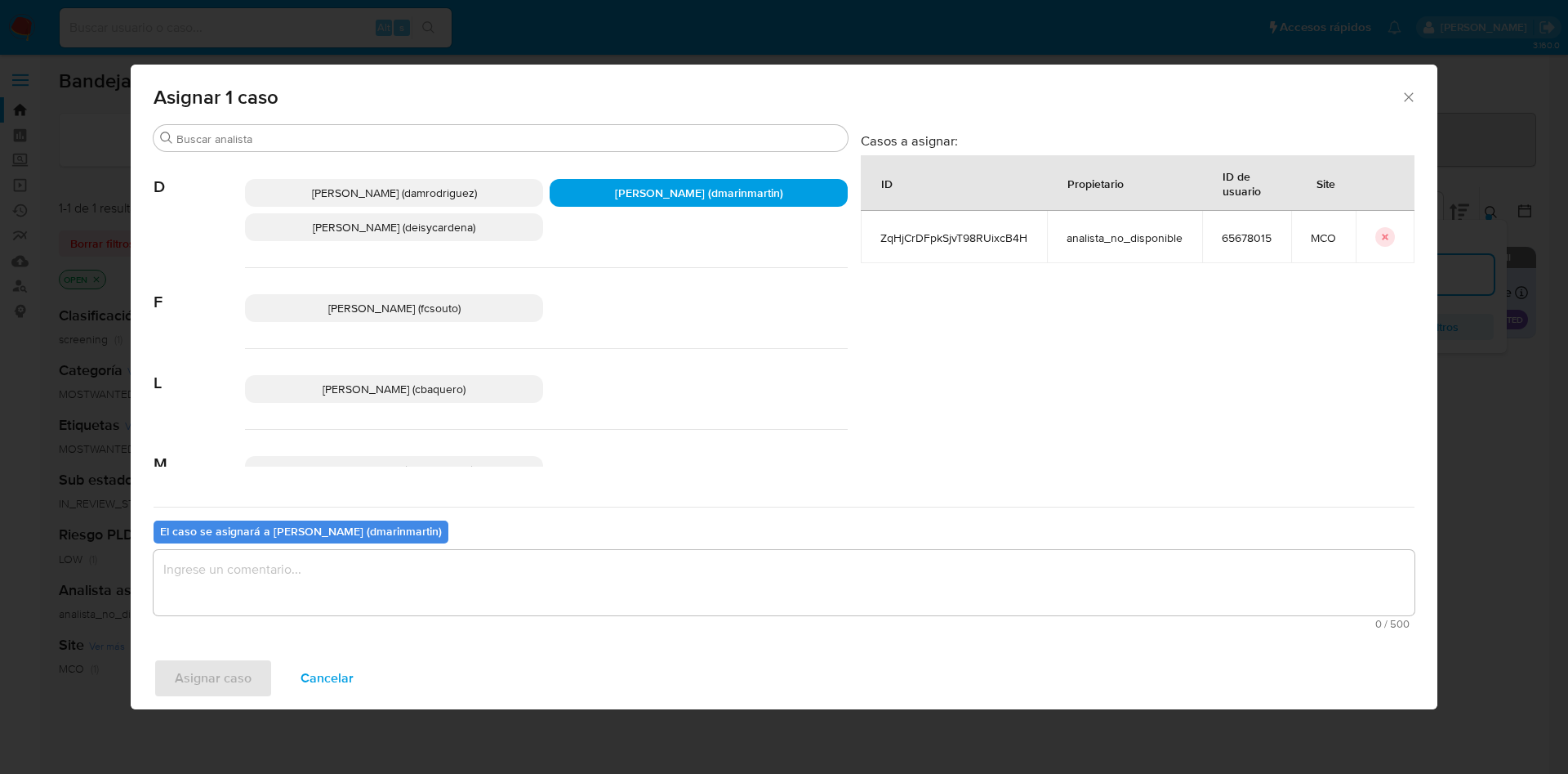
click at [644, 589] on textarea "assign-modal" at bounding box center [783, 583] width 1260 height 66
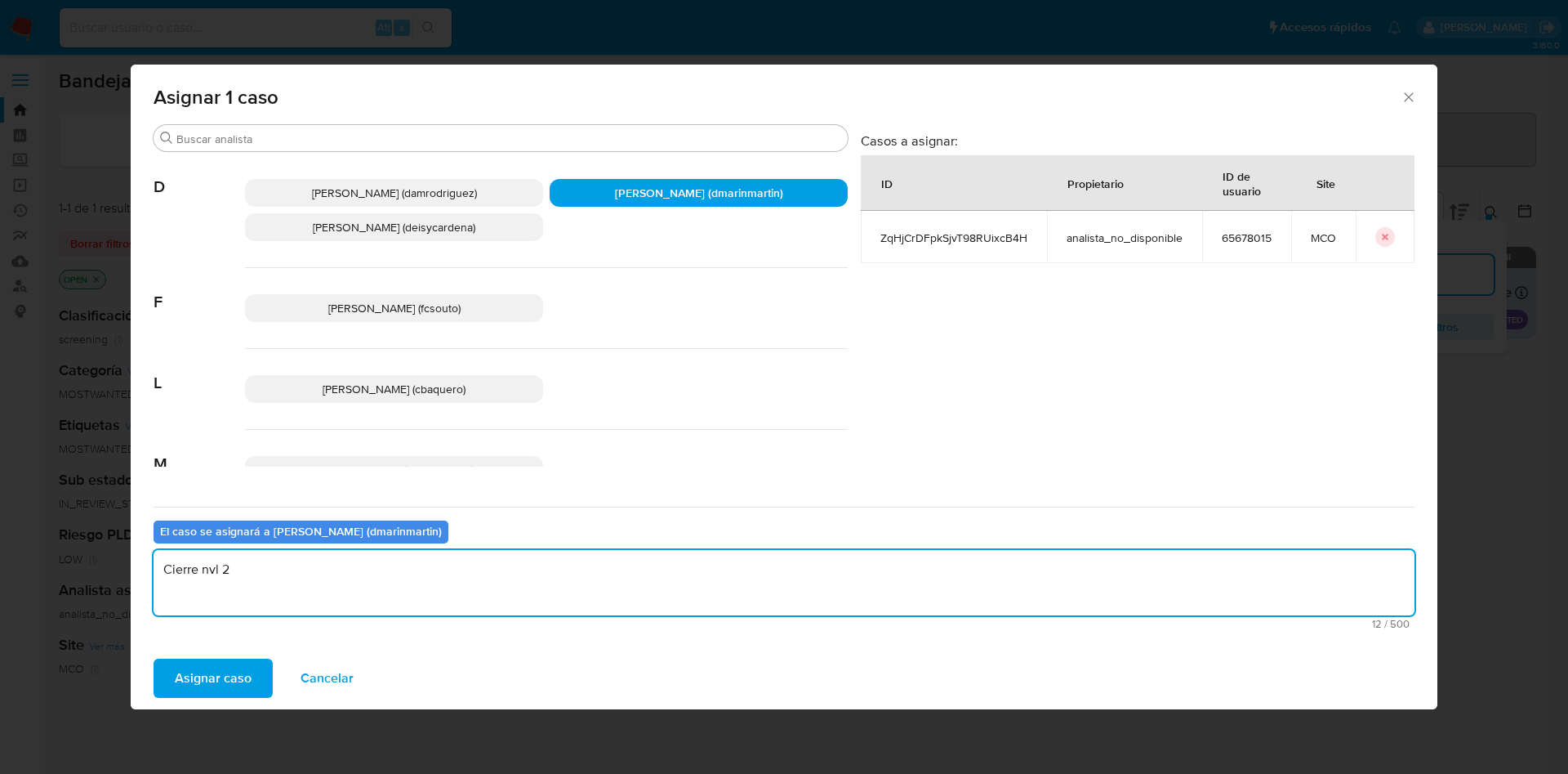
type textarea "Cierre nvl 2"
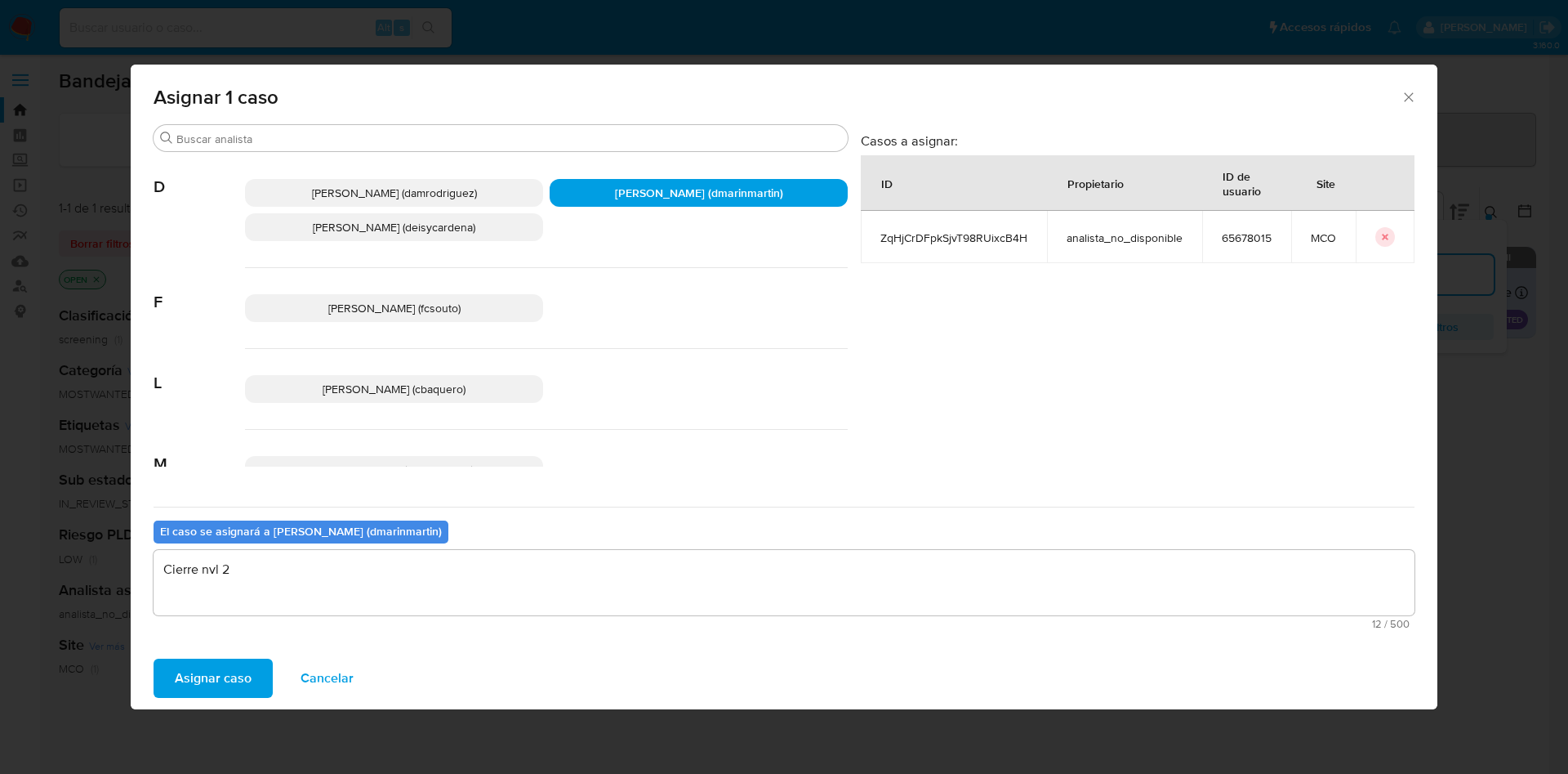
click at [153, 659] on button "Asignar caso" at bounding box center [213, 677] width 119 height 39
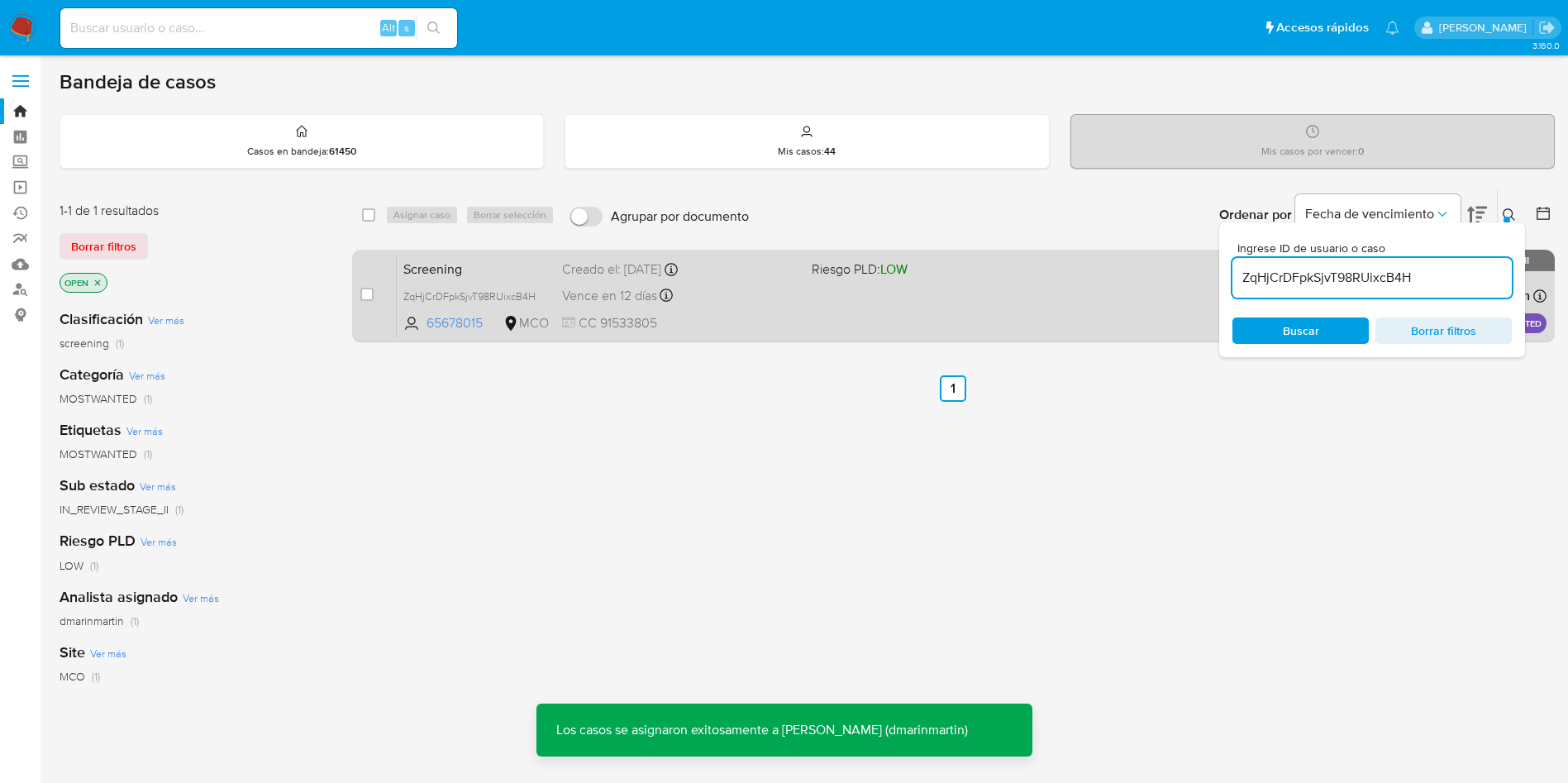
click at [729, 303] on div "Vence en 12 días Vence el 04/10/2025 05:08:00" at bounding box center [680, 296] width 236 height 23
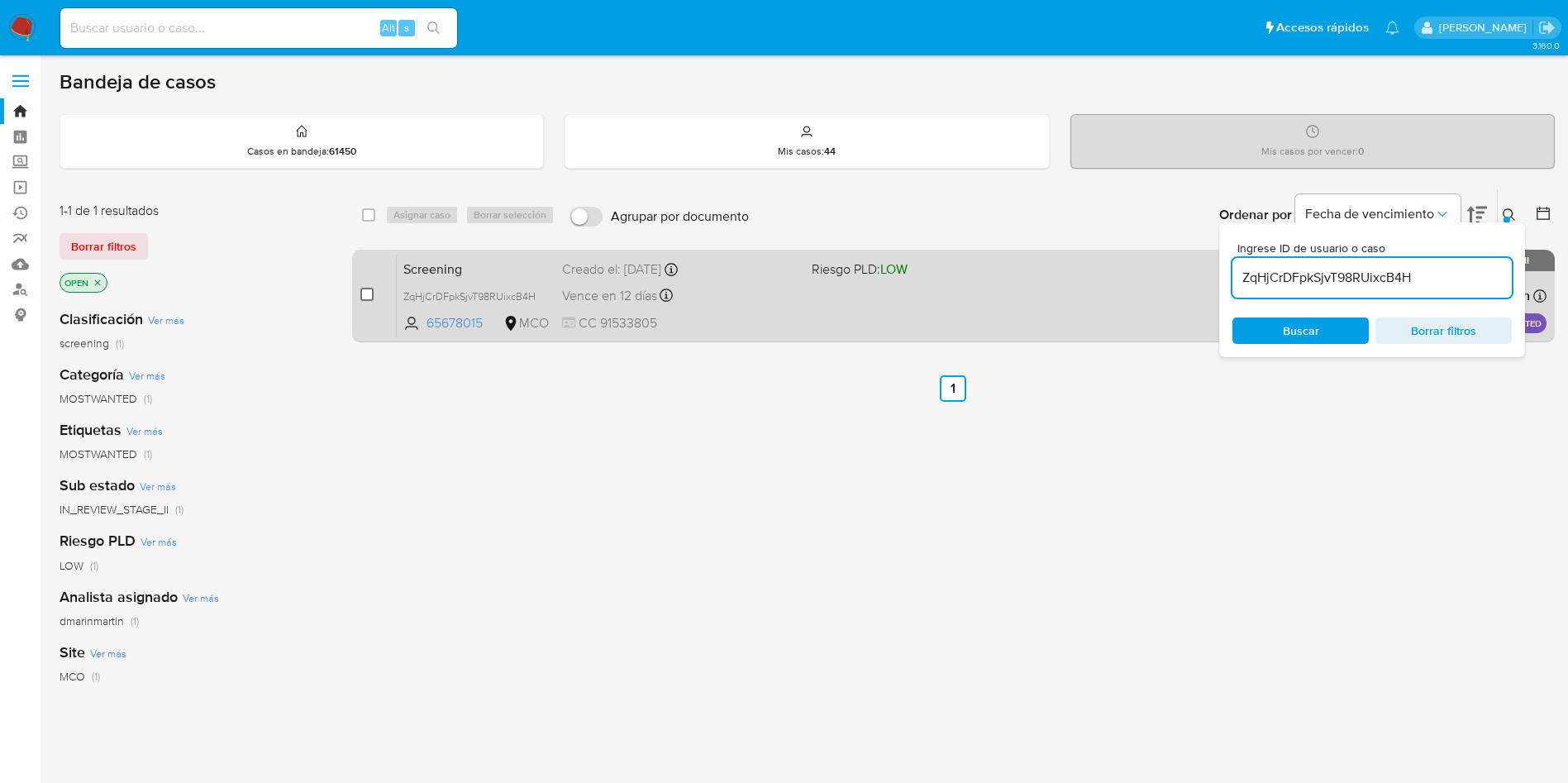
click at [369, 295] on input "checkbox" at bounding box center [366, 294] width 13 height 13
checkbox input "true"
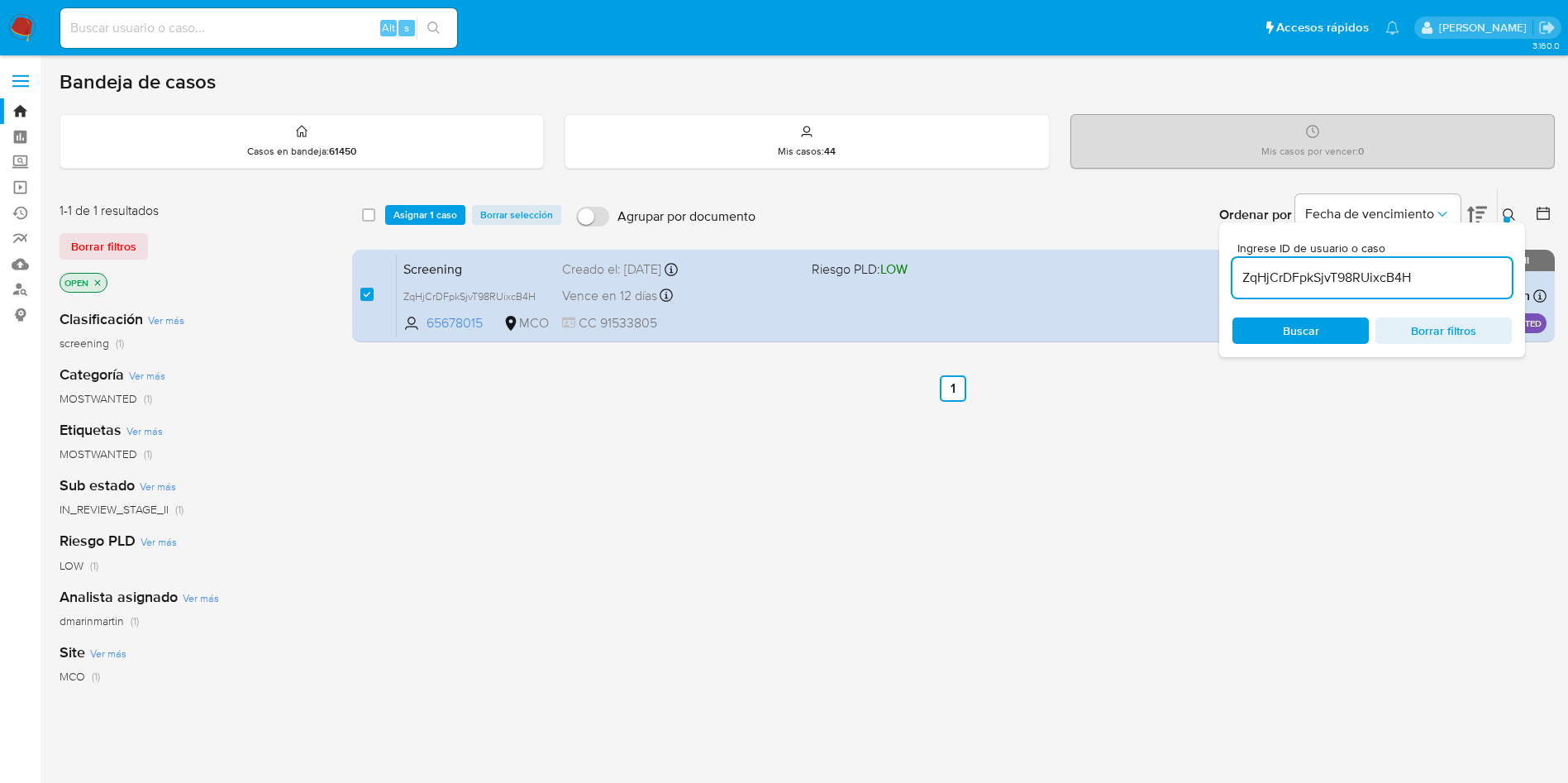
click at [419, 228] on div "select-all-cases-checkbox Asignar 1 caso Borrar selección Agrupar por documento…" at bounding box center [953, 214] width 1203 height 51
click at [425, 213] on span "Asignar 1 caso" at bounding box center [425, 214] width 64 height 17
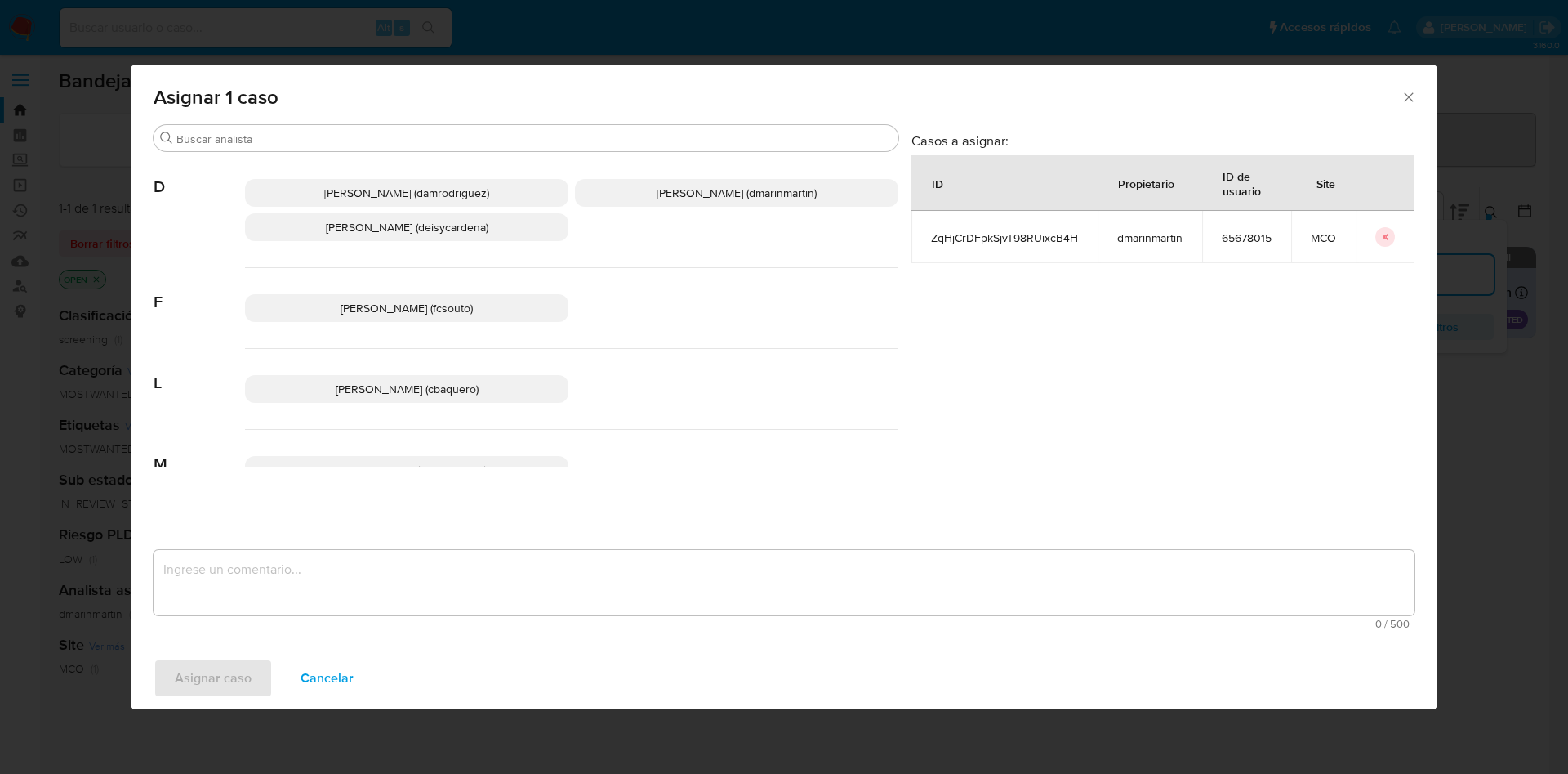
click at [676, 215] on div "Damian Rodriguez (damrodriguez) David Esteban Marin Martinez (dmarinmartin) Dei…" at bounding box center [571, 210] width 653 height 115
click at [692, 180] on p "David Esteban Marin Martinez (dmarinmartin)" at bounding box center [736, 193] width 323 height 28
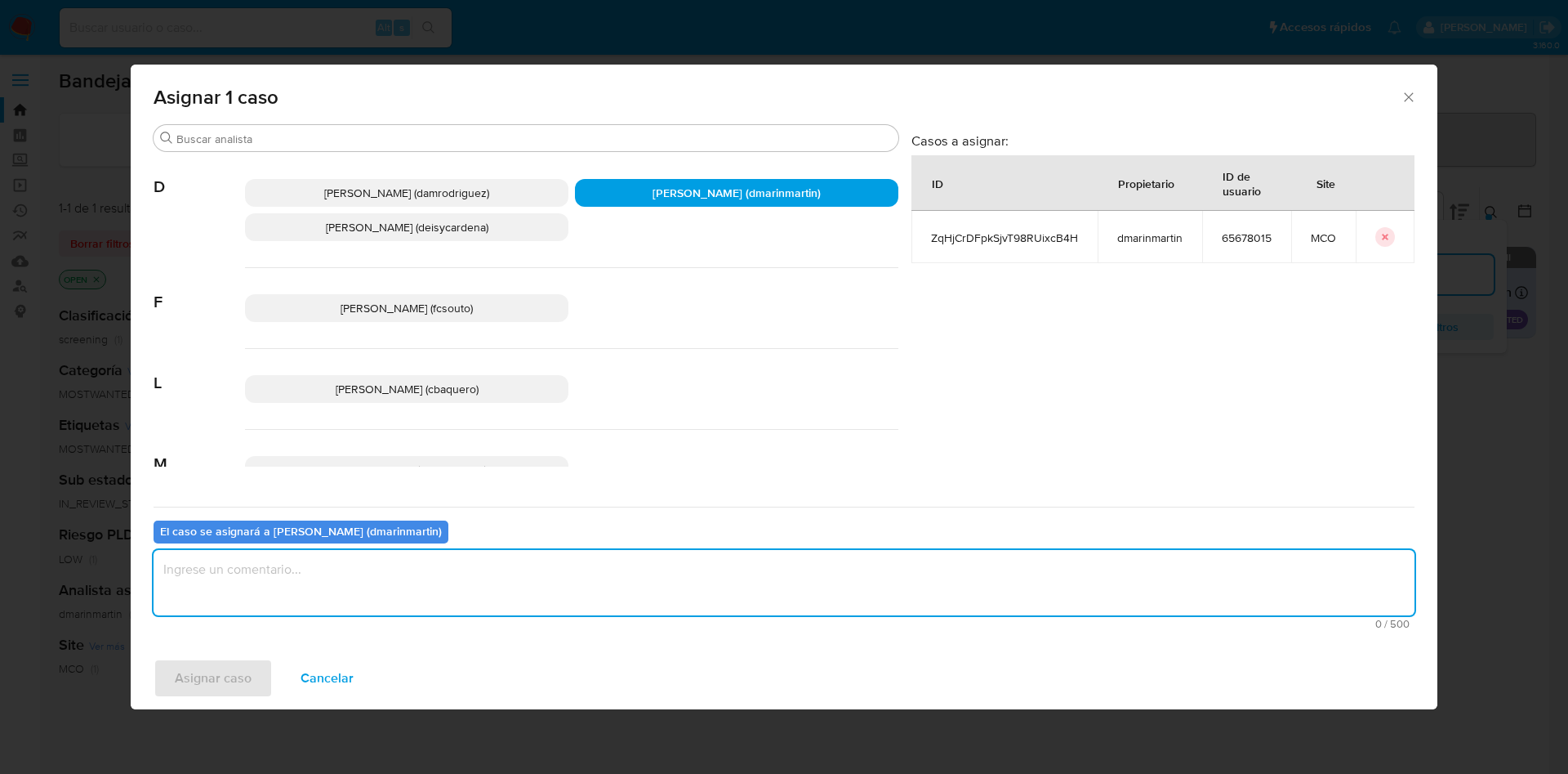
click at [562, 575] on textarea "assign-modal" at bounding box center [783, 583] width 1260 height 66
type textarea "Cierre nvl 2"
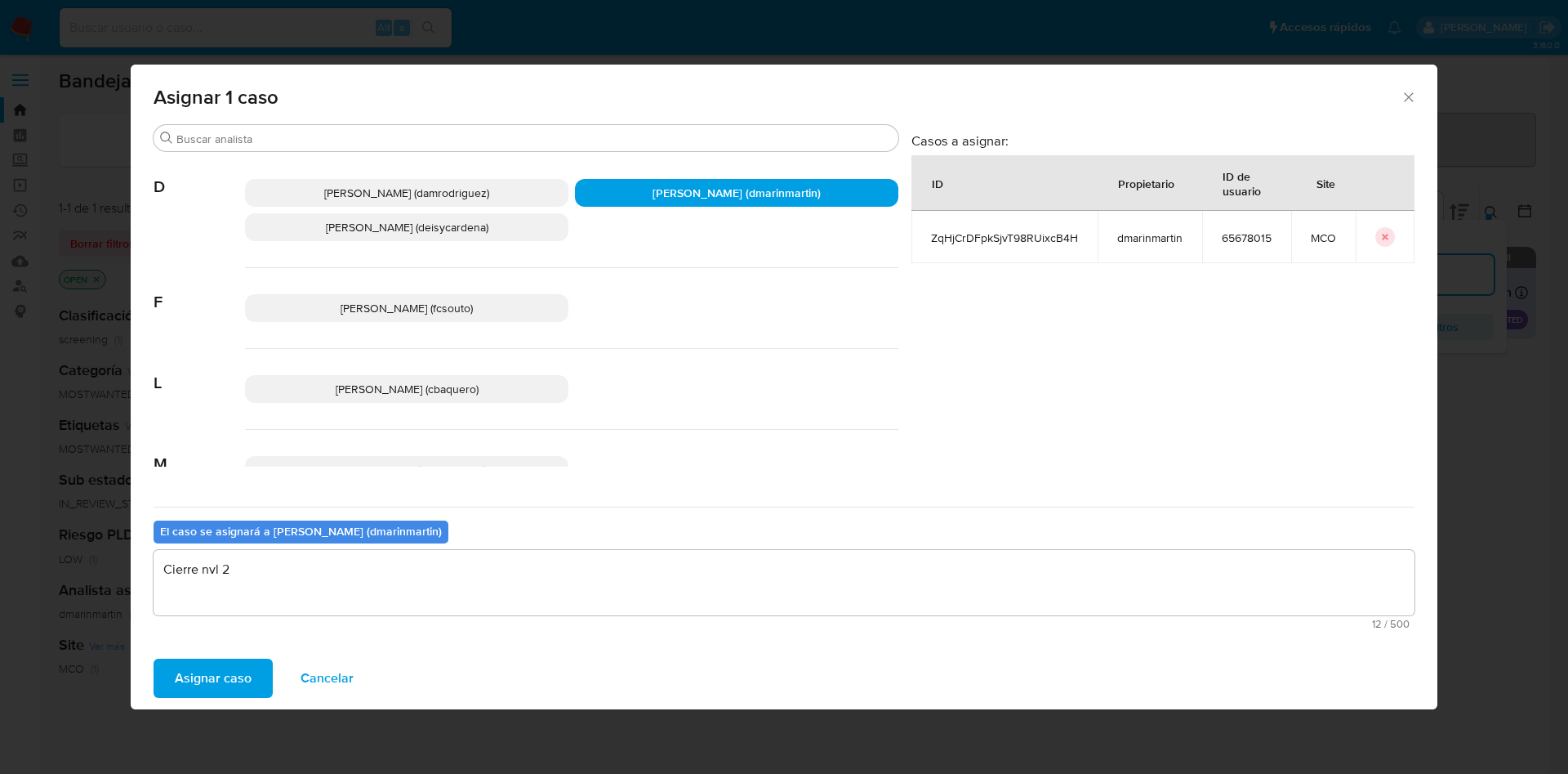
click at [153, 659] on button "Asignar caso" at bounding box center [213, 677] width 119 height 39
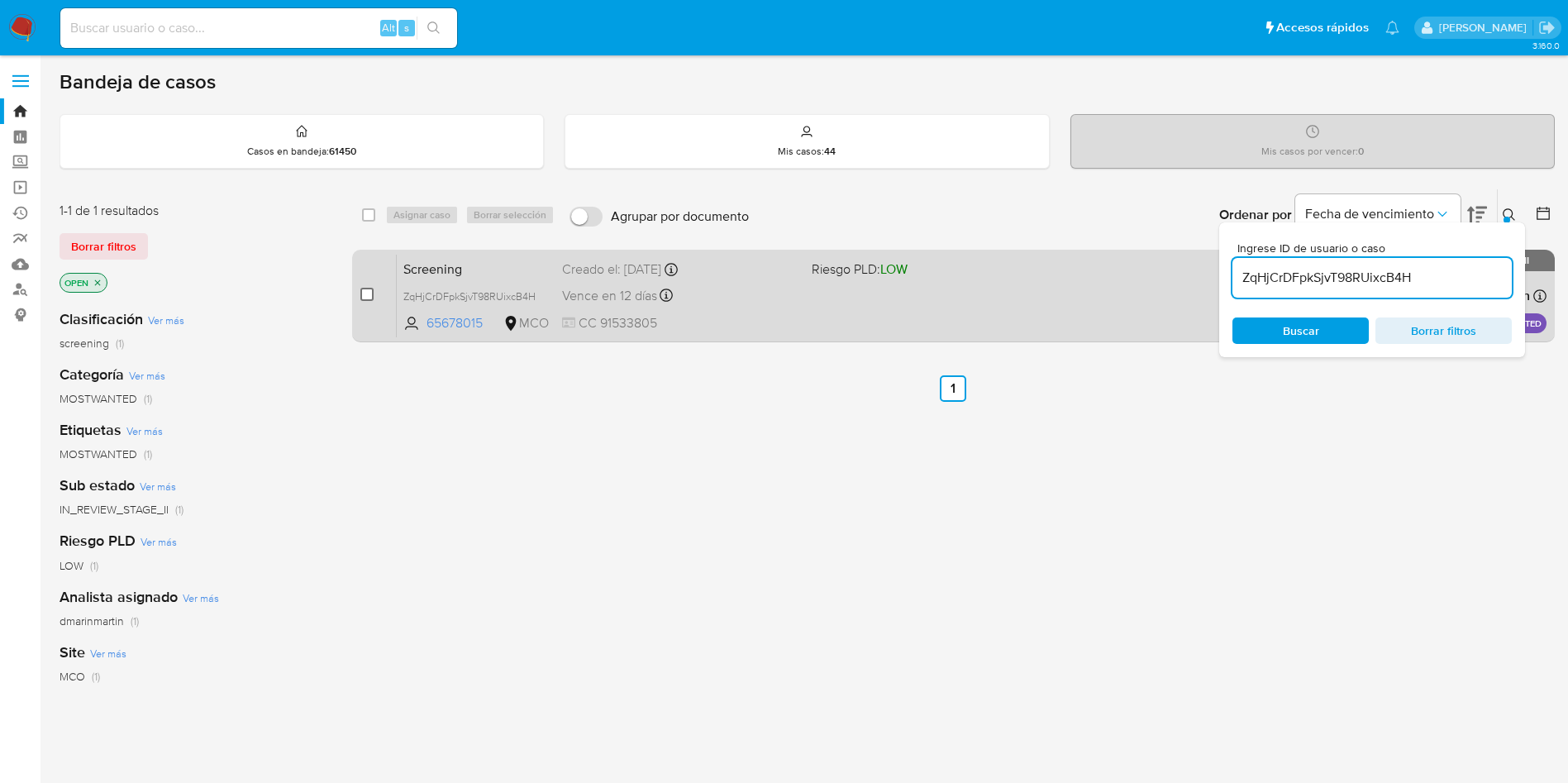
click at [366, 297] on input "checkbox" at bounding box center [366, 294] width 13 height 13
checkbox input "true"
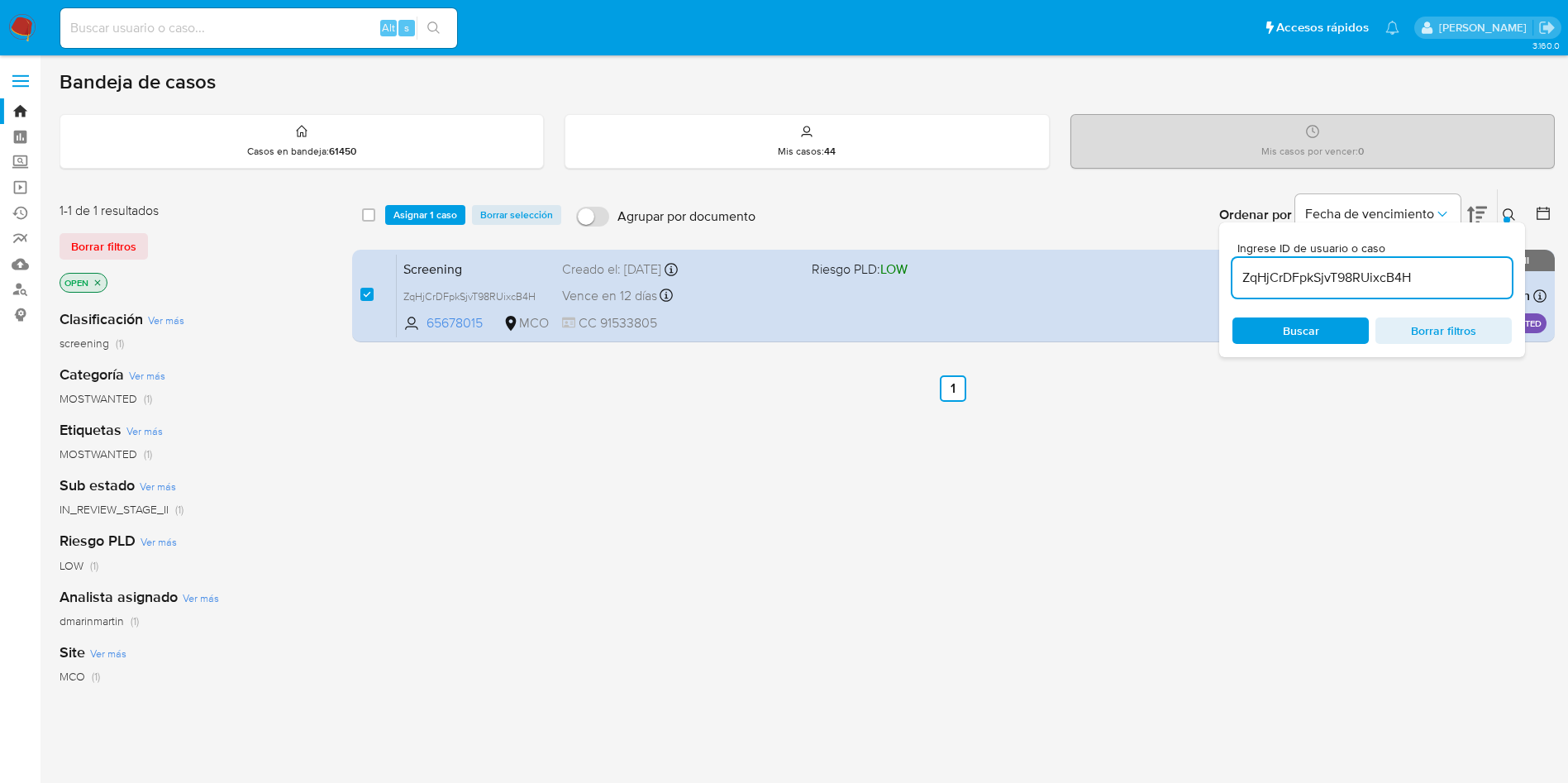
click at [426, 199] on div "select-all-cases-checkbox Asignar 1 caso Borrar selección Agrupar por documento…" at bounding box center [953, 214] width 1203 height 51
click at [427, 207] on span "Asignar 1 caso" at bounding box center [425, 214] width 64 height 17
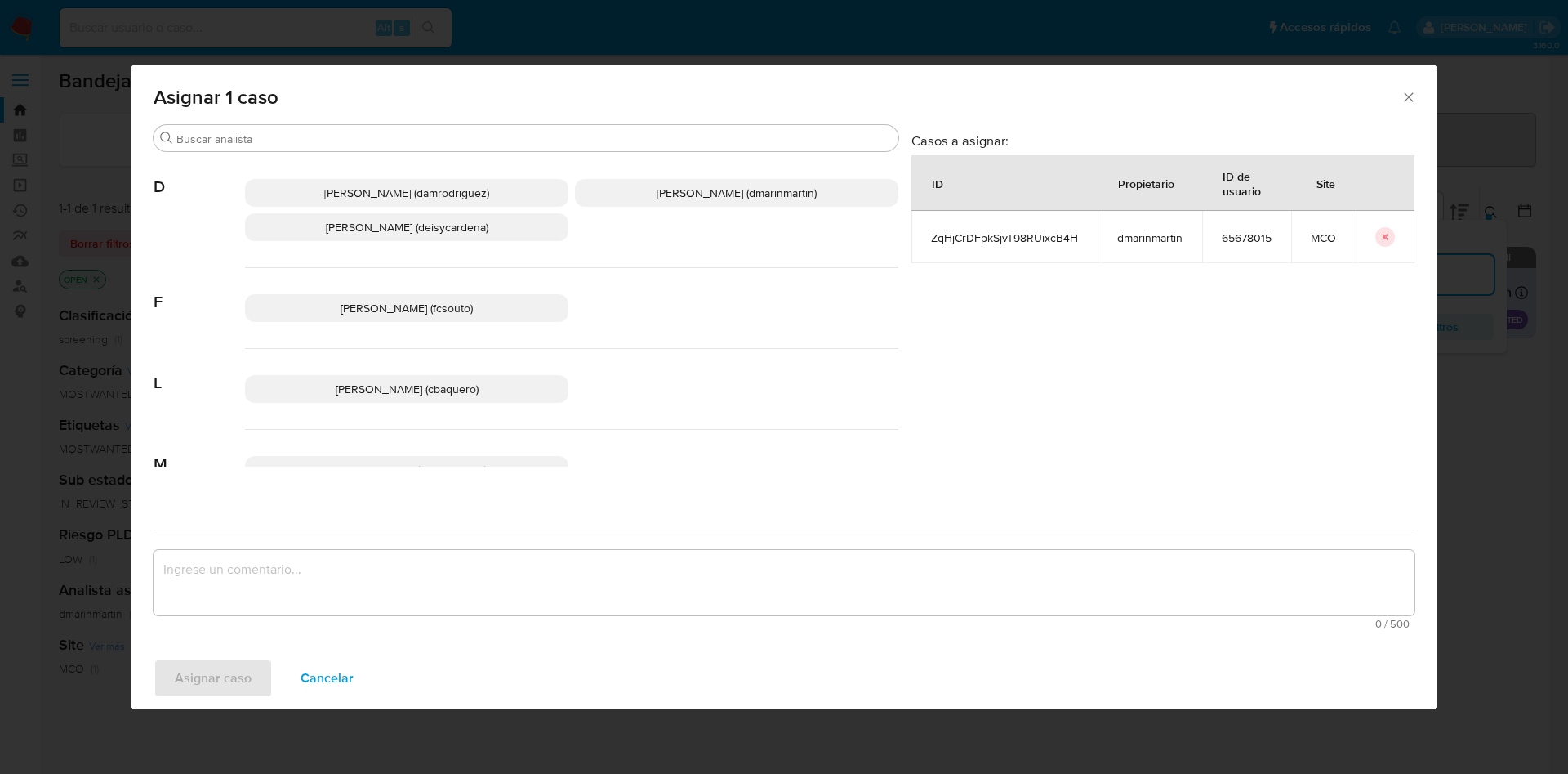
click at [707, 199] on span "David Esteban Marin Martinez (dmarinmartin)" at bounding box center [737, 192] width 160 height 16
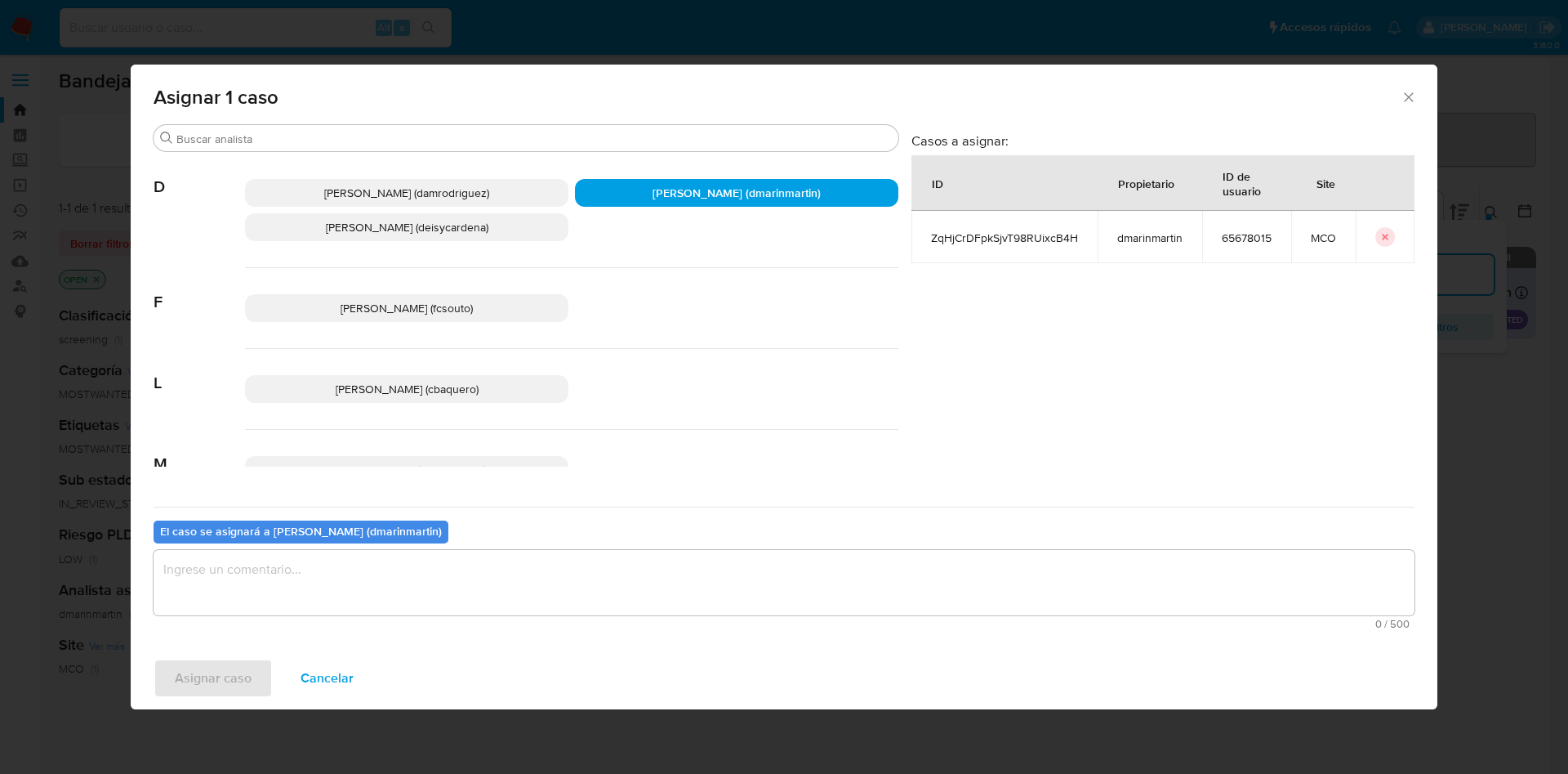
click at [701, 602] on textarea "assign-modal" at bounding box center [783, 583] width 1260 height 66
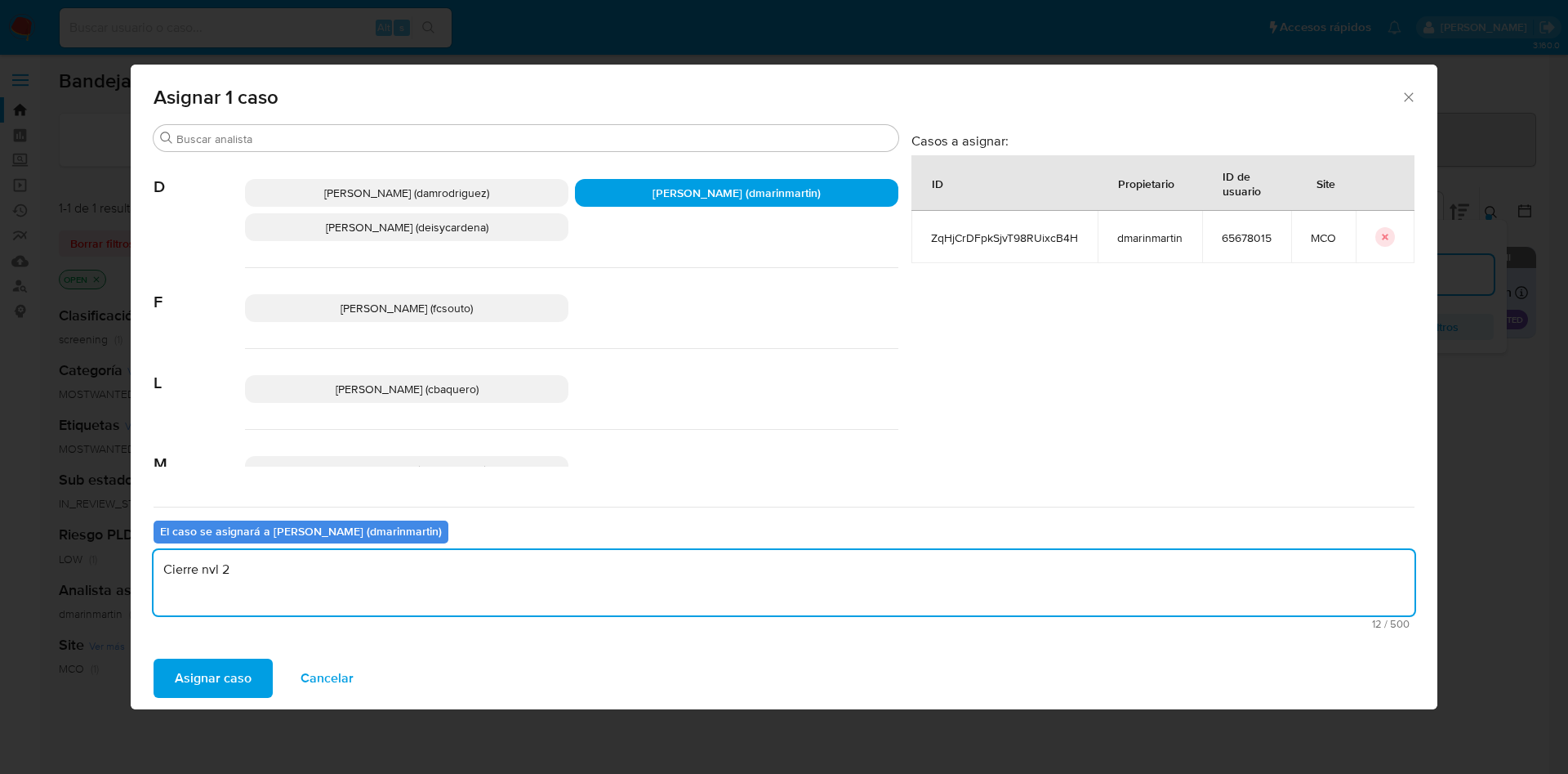
type textarea "Cierre nvl 2"
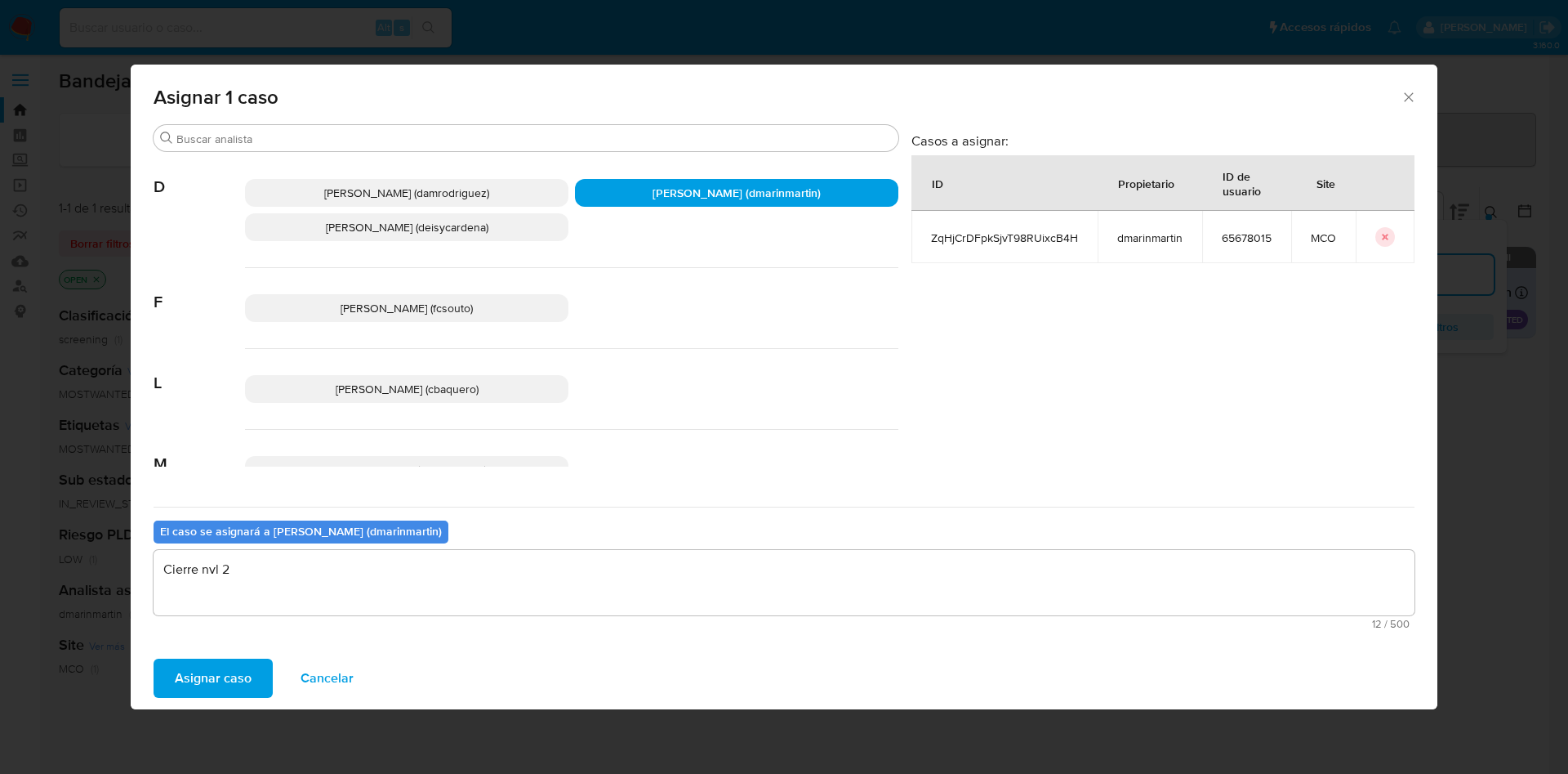
click at [153, 659] on button "Asignar caso" at bounding box center [213, 677] width 119 height 39
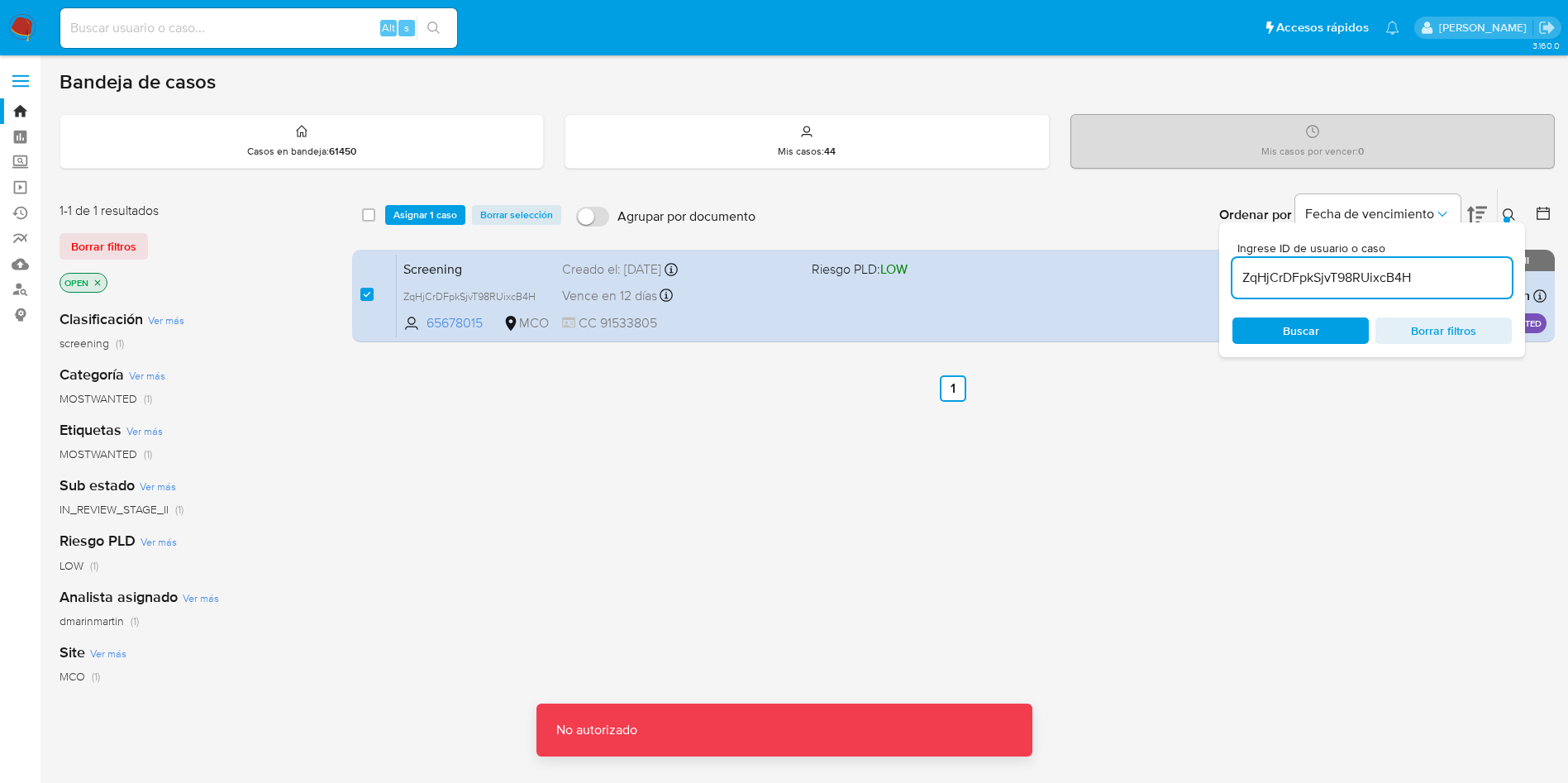
click at [441, 221] on span "Asignar 1 caso" at bounding box center [425, 214] width 64 height 17
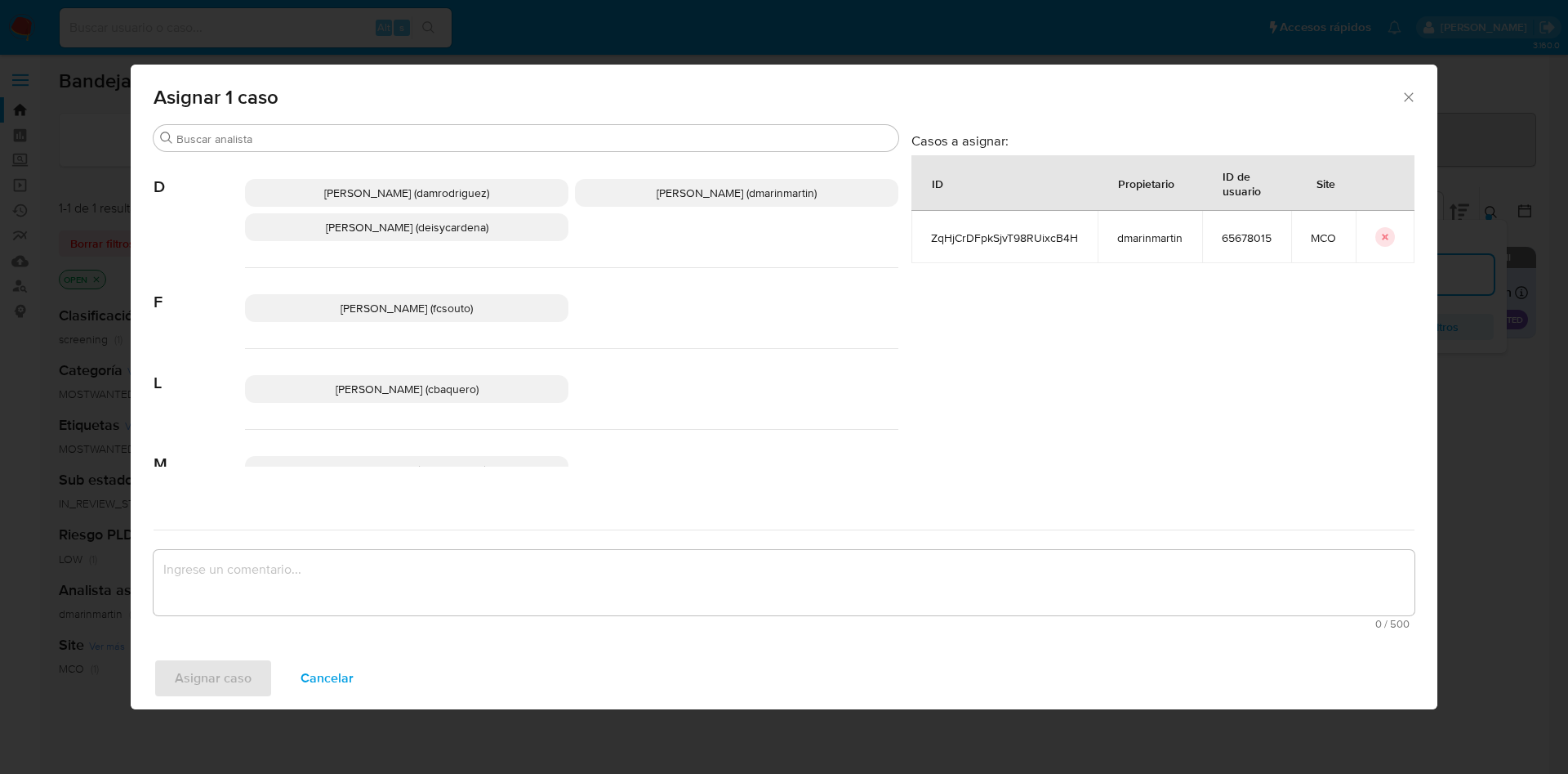
click at [700, 183] on p "David Esteban Marin Martinez (dmarinmartin)" at bounding box center [736, 193] width 323 height 28
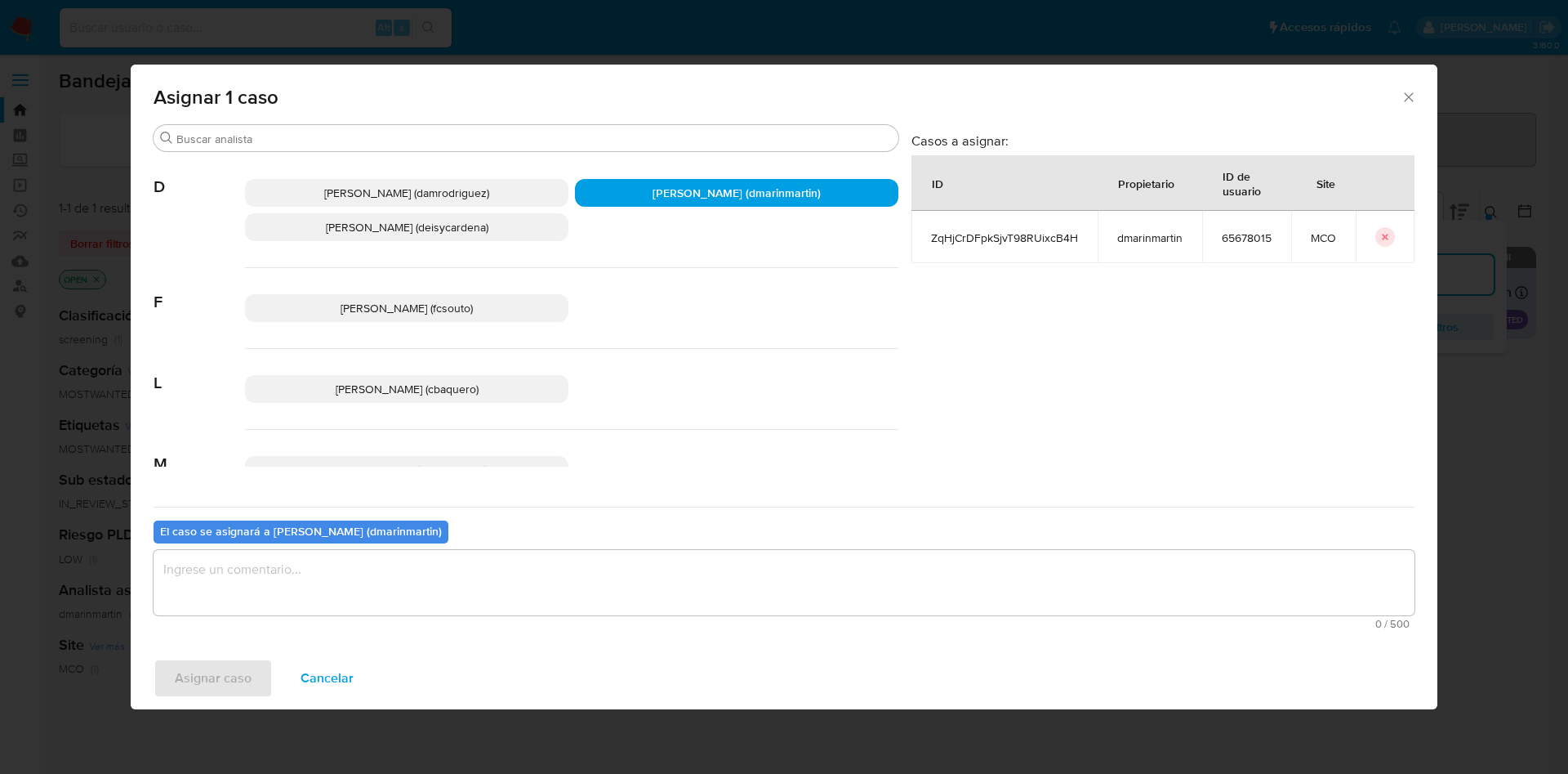
click at [602, 568] on textarea "assign-modal" at bounding box center [783, 583] width 1260 height 66
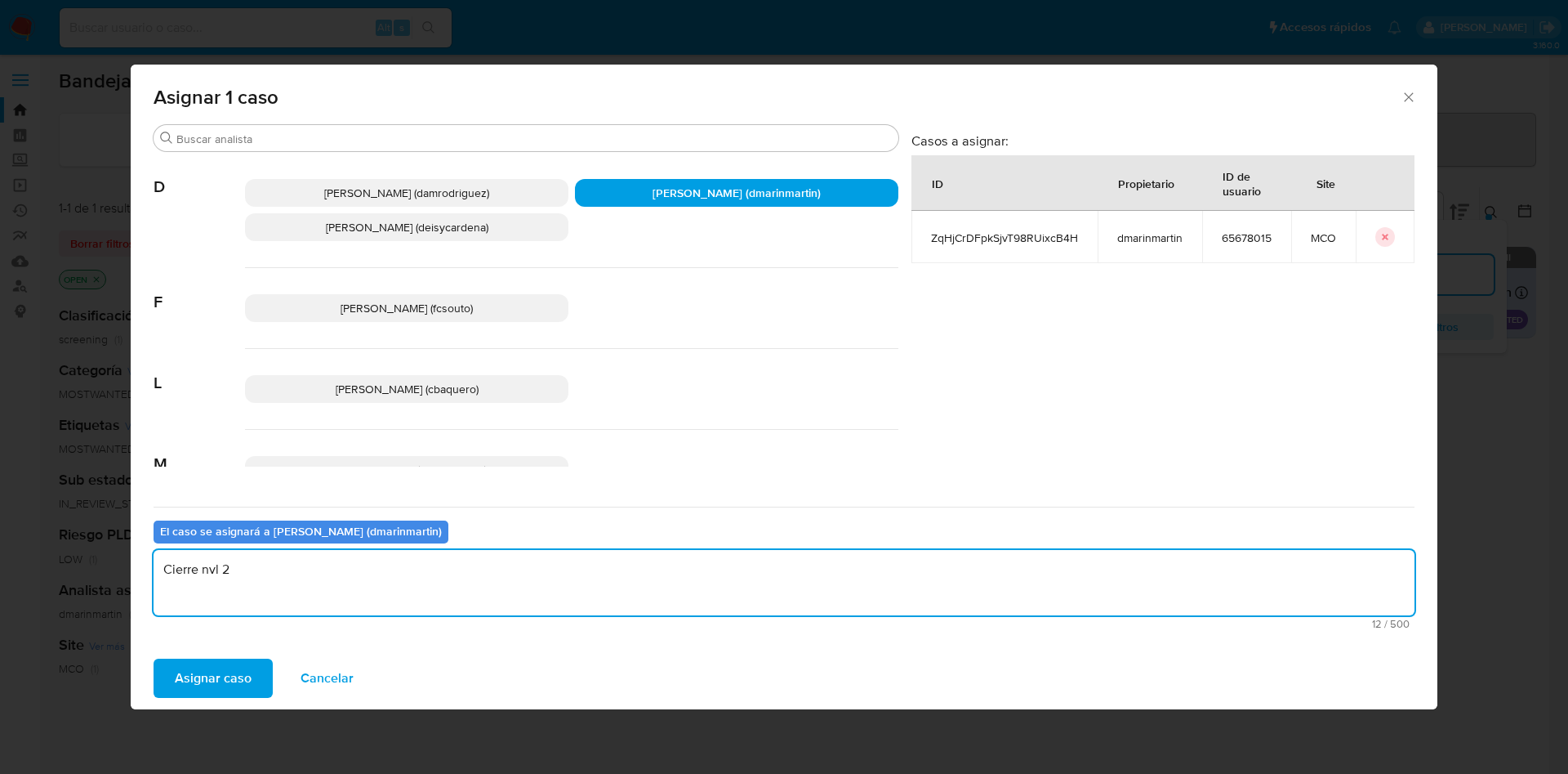
type textarea "Cierre nvl 2"
click at [153, 659] on button "Asignar caso" at bounding box center [213, 677] width 119 height 39
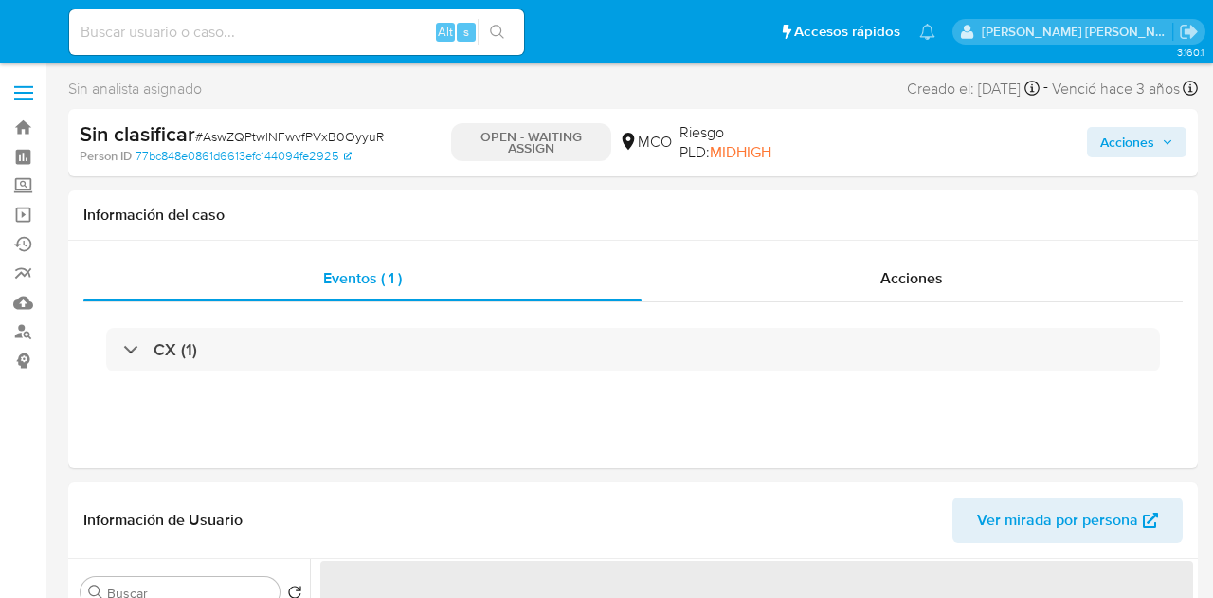
select select "10"
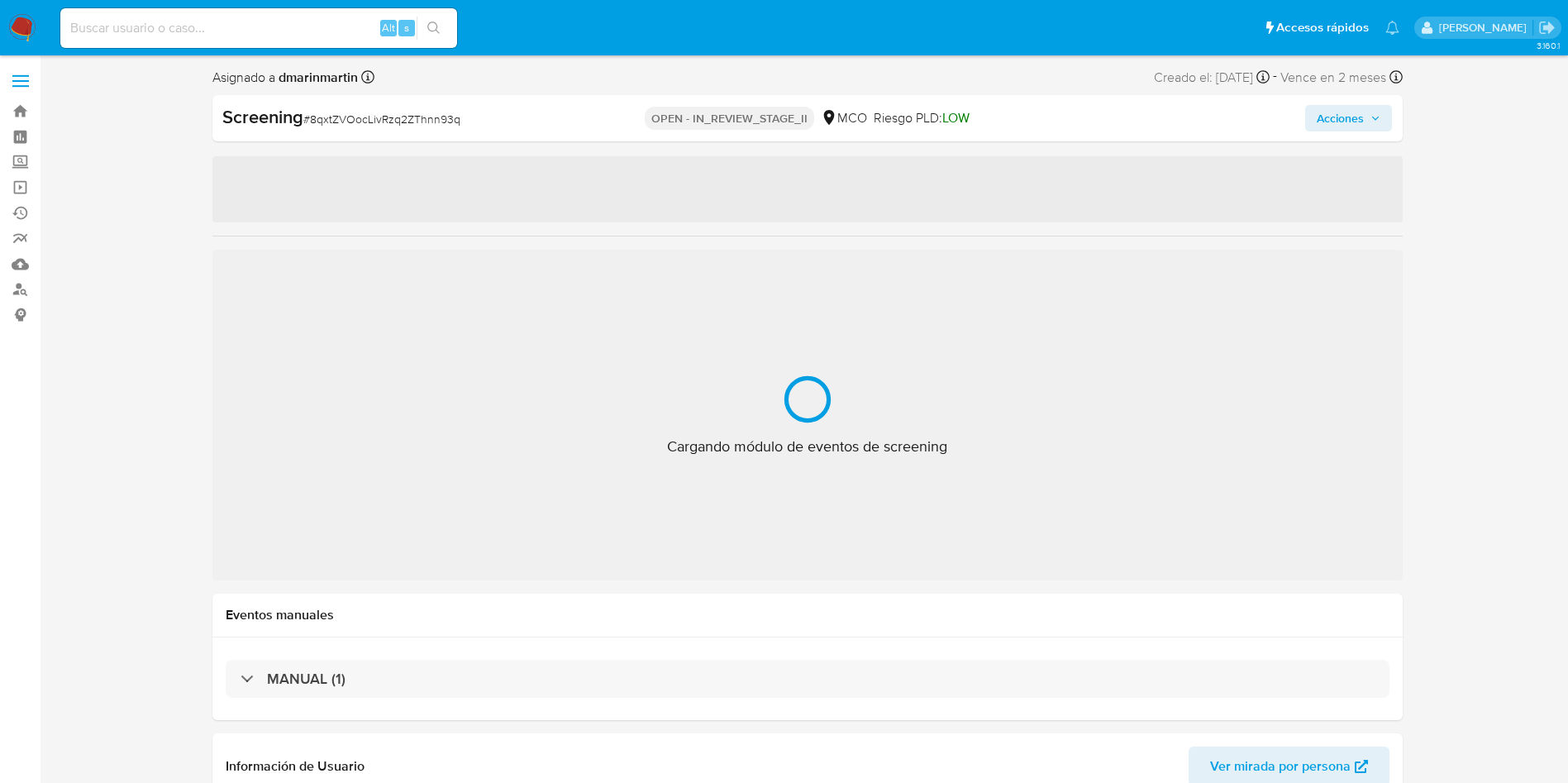
select select "10"
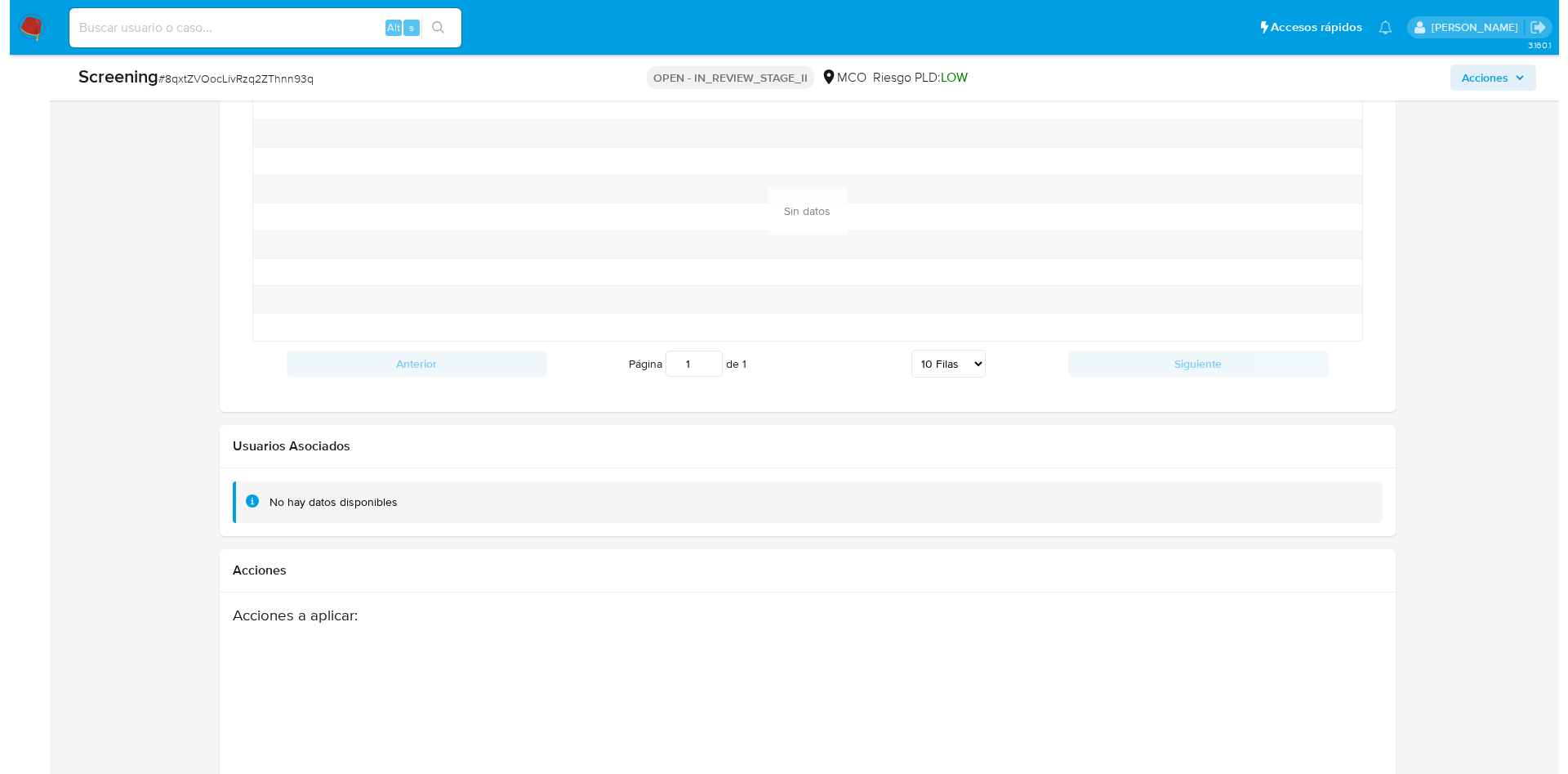
scroll to position [1961, 0]
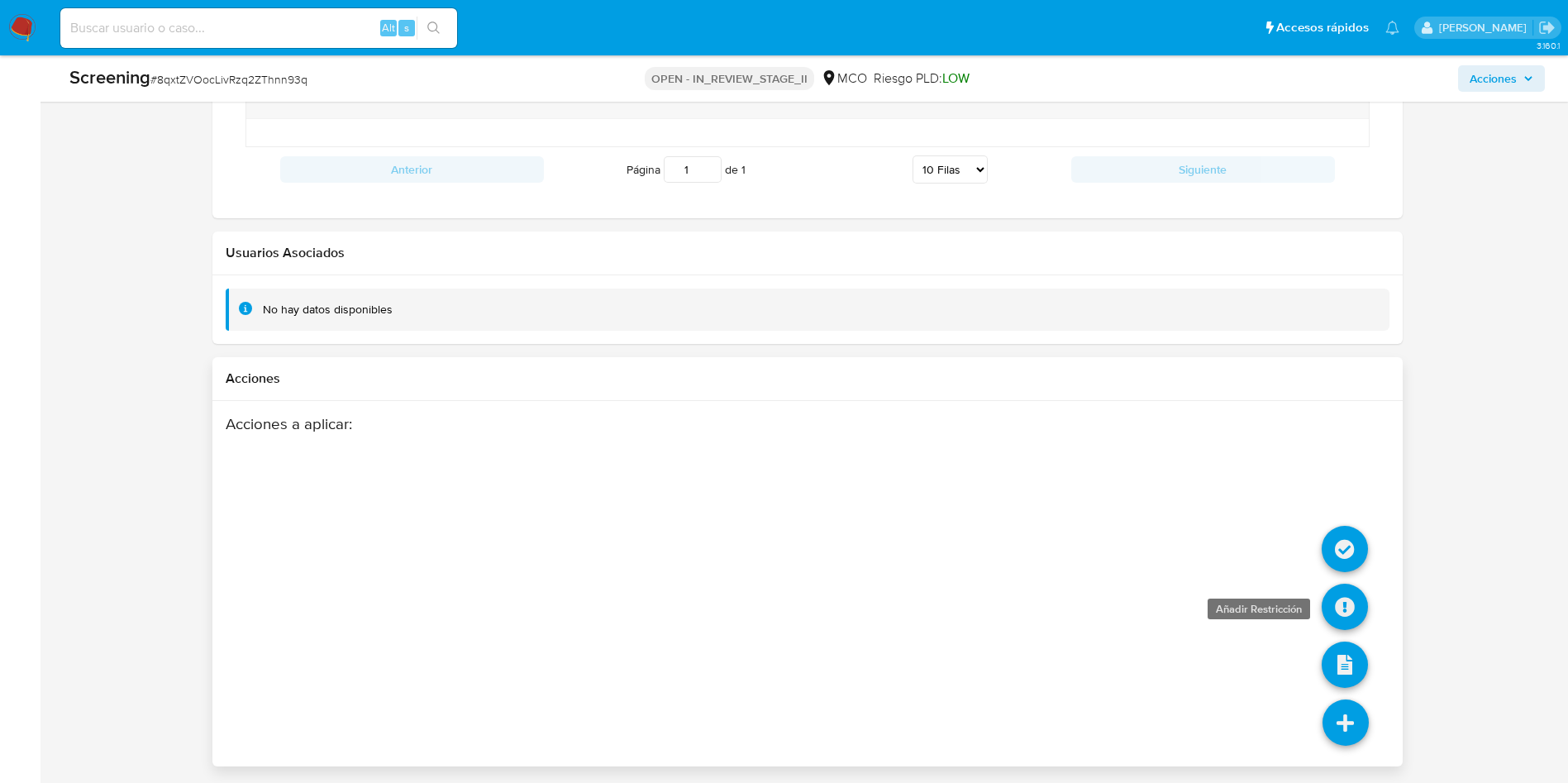
click at [1348, 609] on icon at bounding box center [1345, 606] width 46 height 46
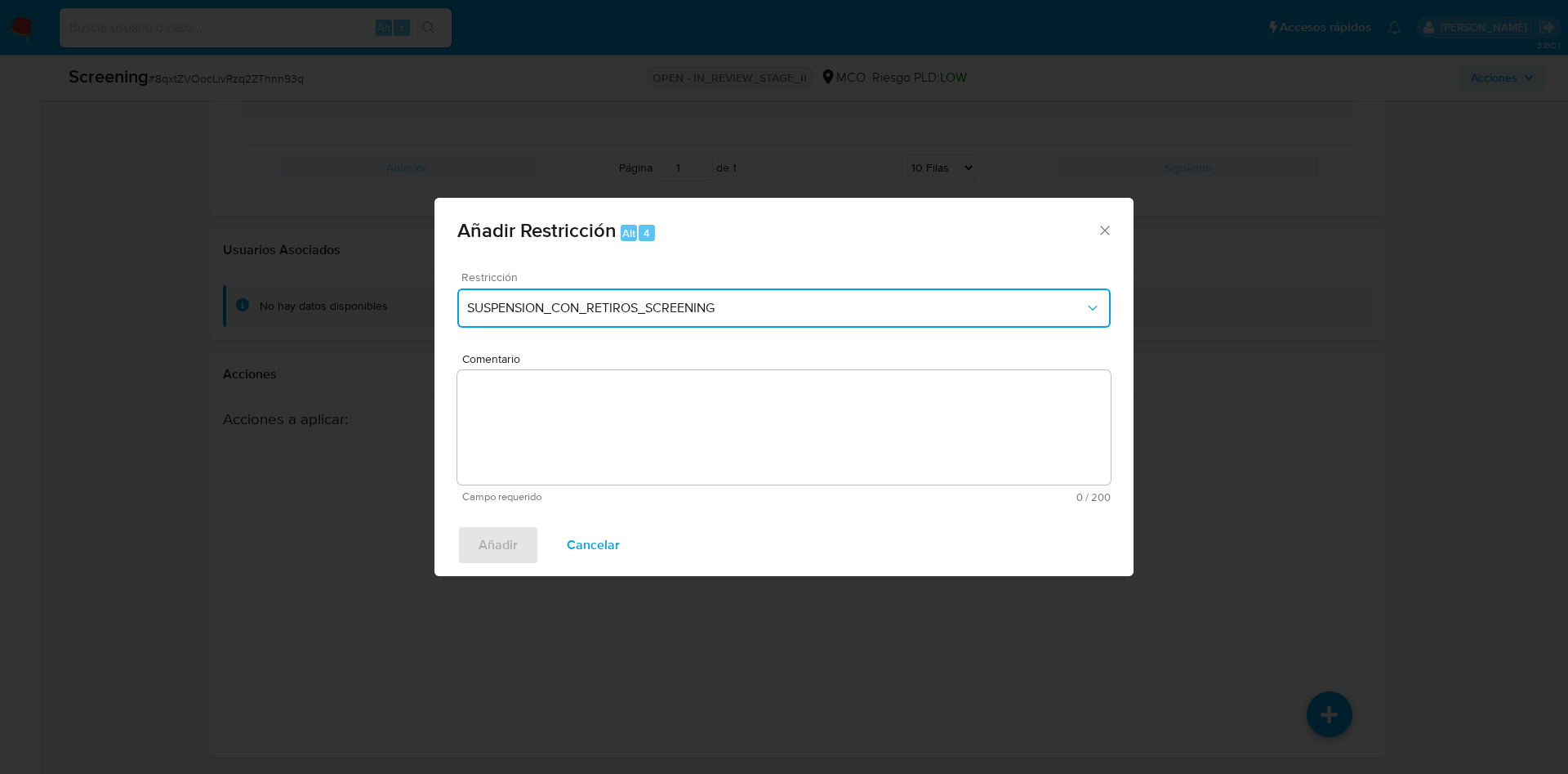
click at [705, 313] on span "SUSPENSION_CON_RETIROS_SCREENING" at bounding box center [775, 308] width 618 height 16
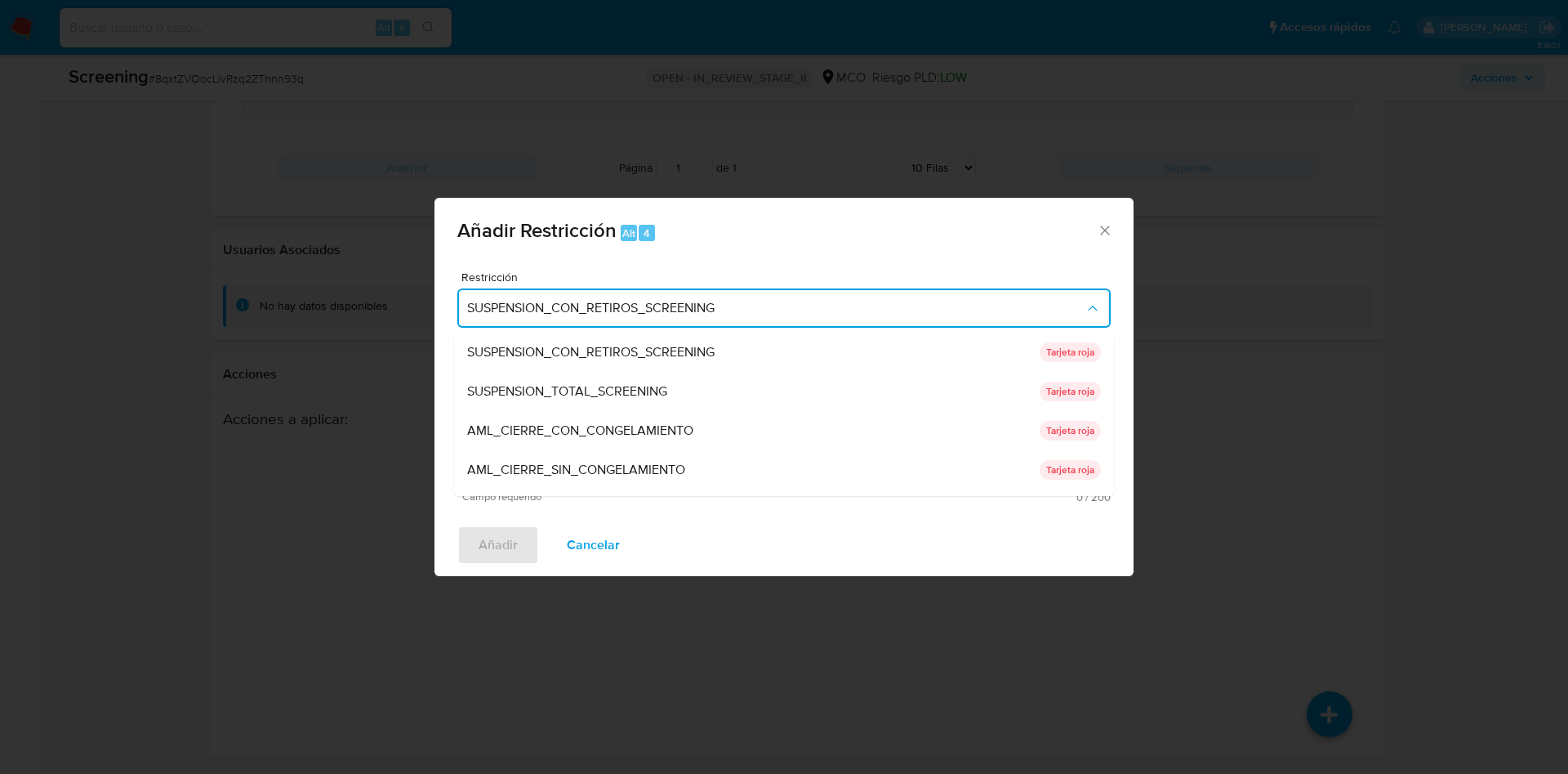
click at [336, 231] on div "Añadir Restricción Alt 4 Restricción SUSPENSION_CON_RETIROS_SCREENING SUSPENSIO…" at bounding box center [784, 387] width 1568 height 774
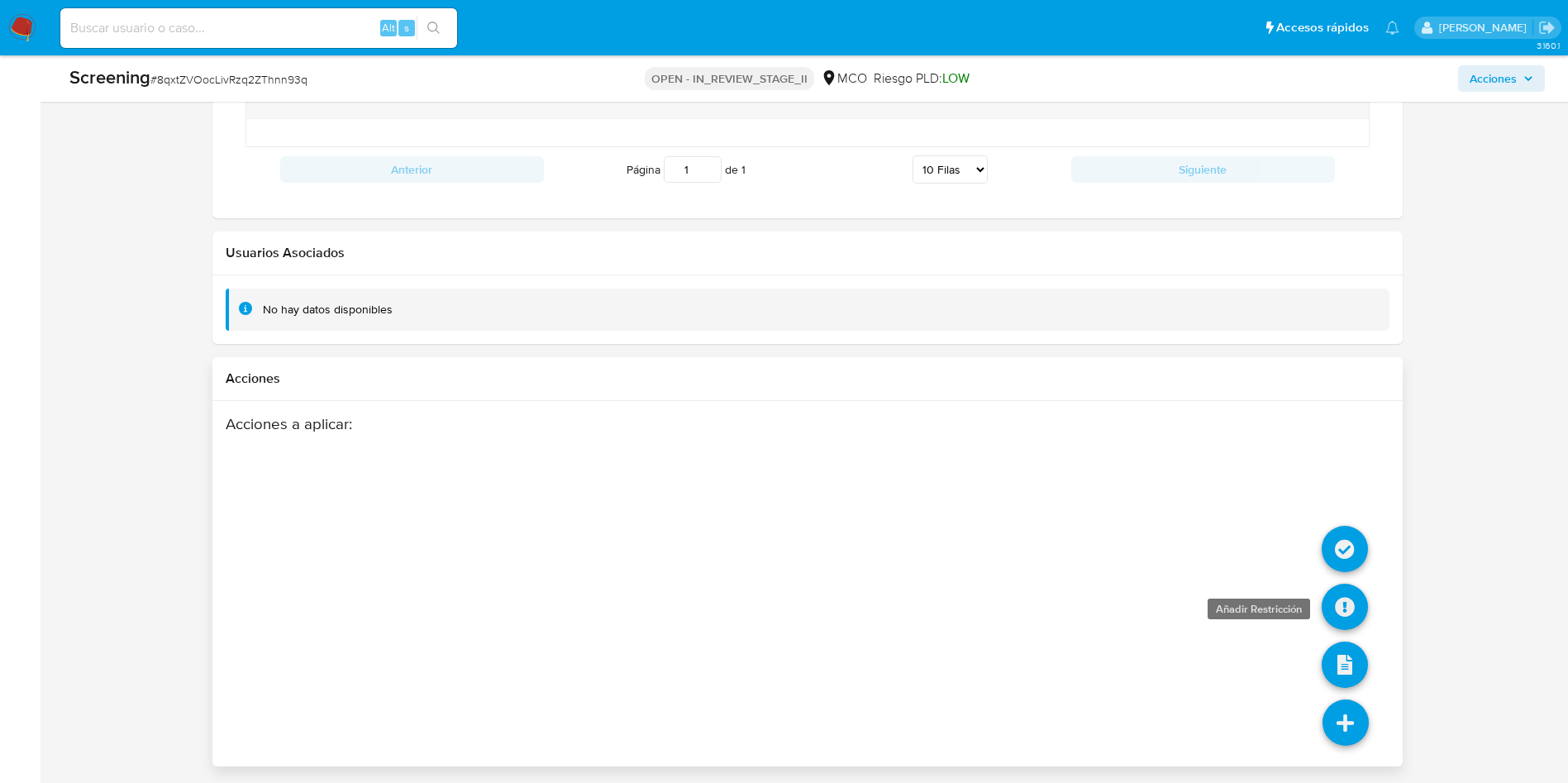
click at [1343, 612] on icon at bounding box center [1345, 606] width 46 height 46
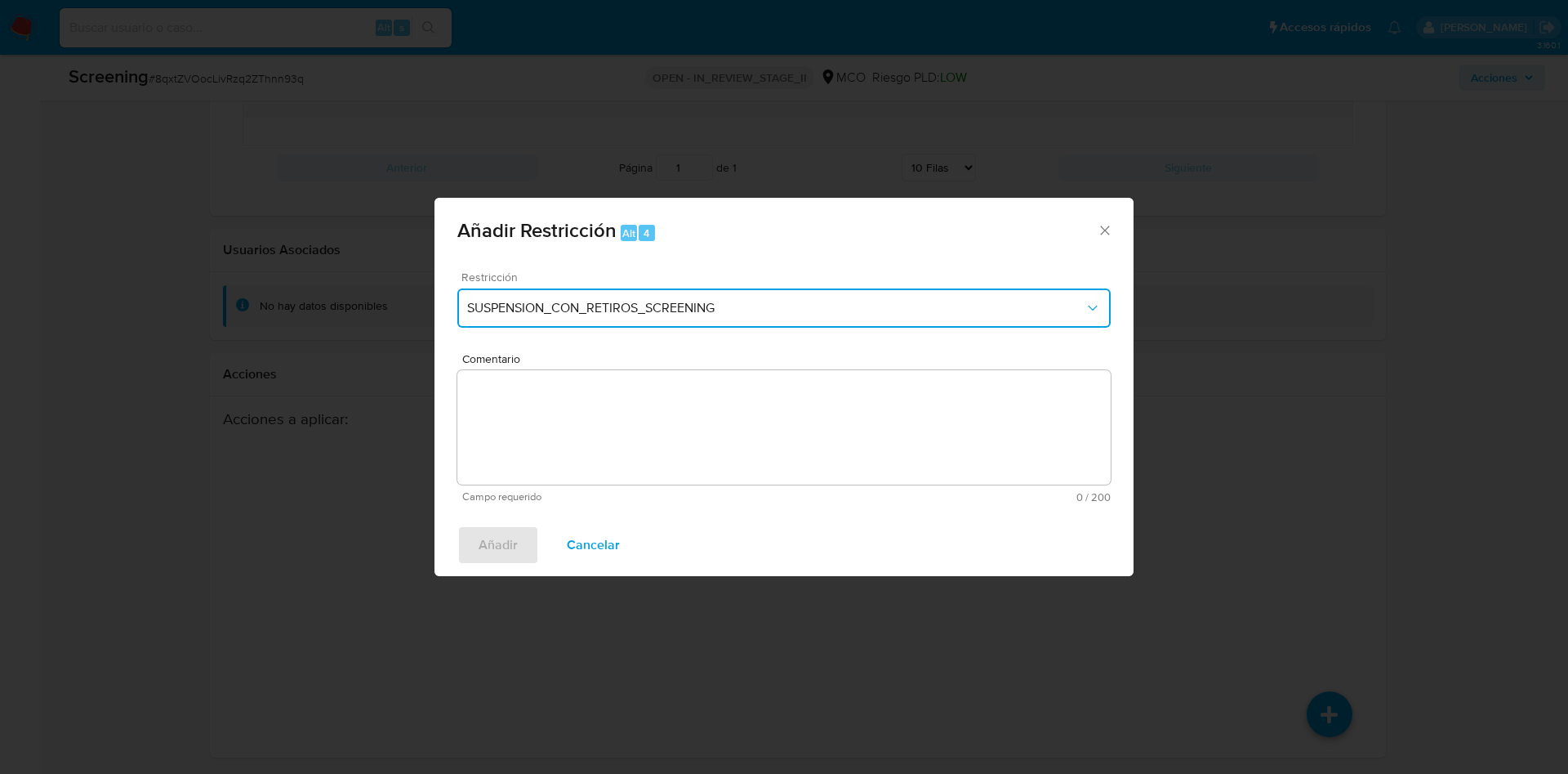
click at [762, 321] on button "SUSPENSION_CON_RETIROS_SCREENING" at bounding box center [784, 308] width 653 height 39
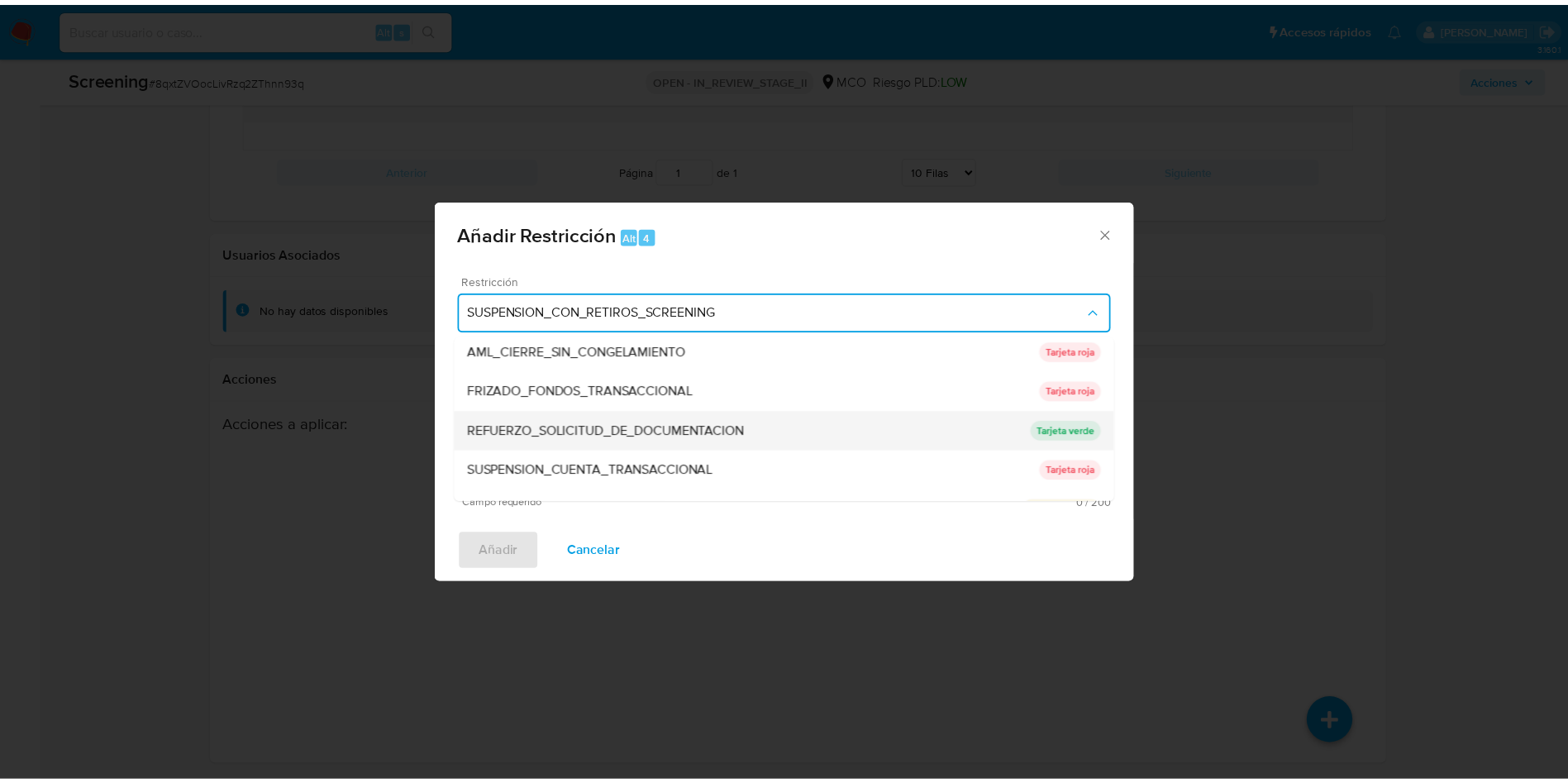
scroll to position [152, 0]
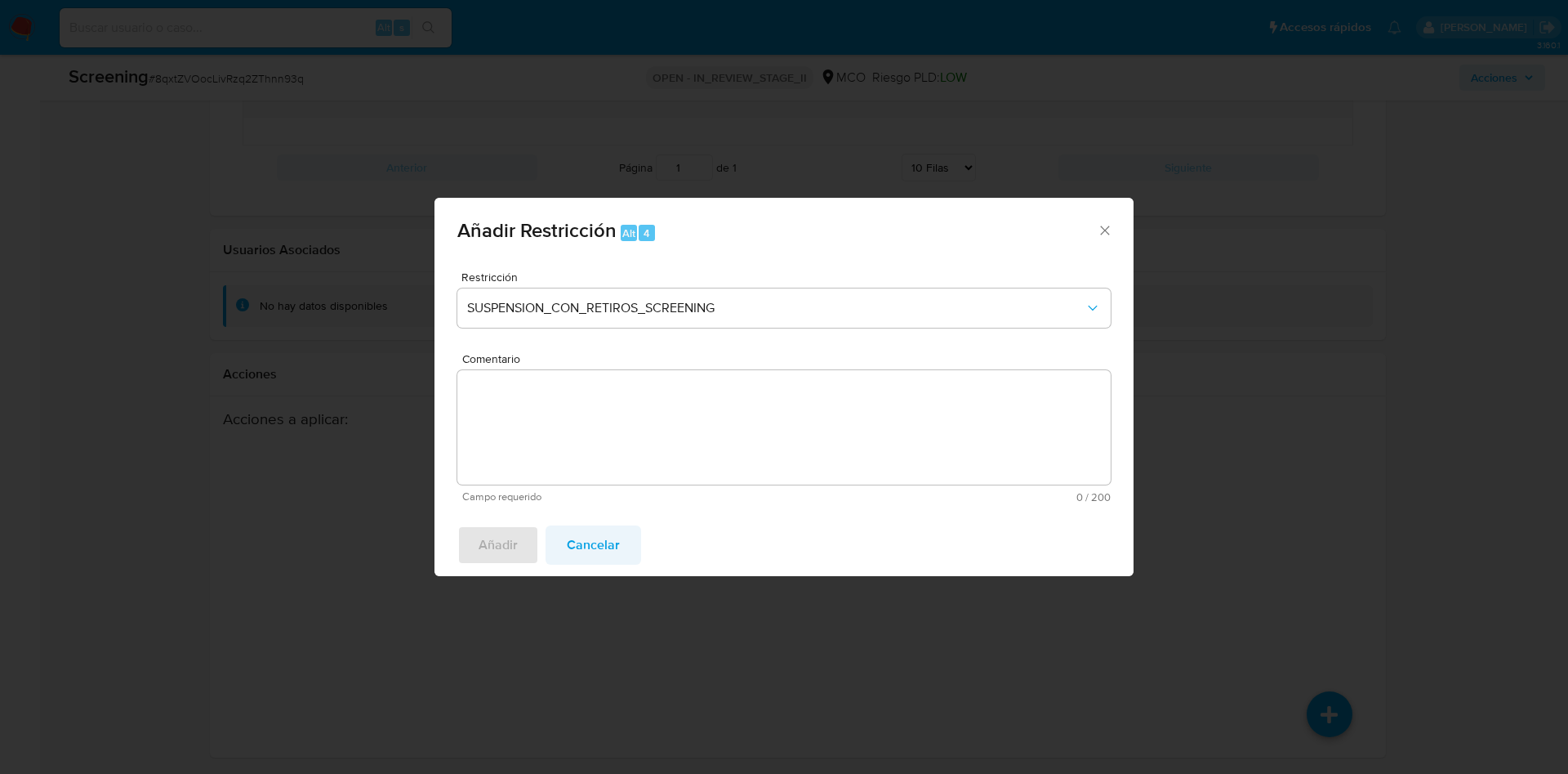
click at [606, 527] on span "Cancelar" at bounding box center [594, 545] width 53 height 36
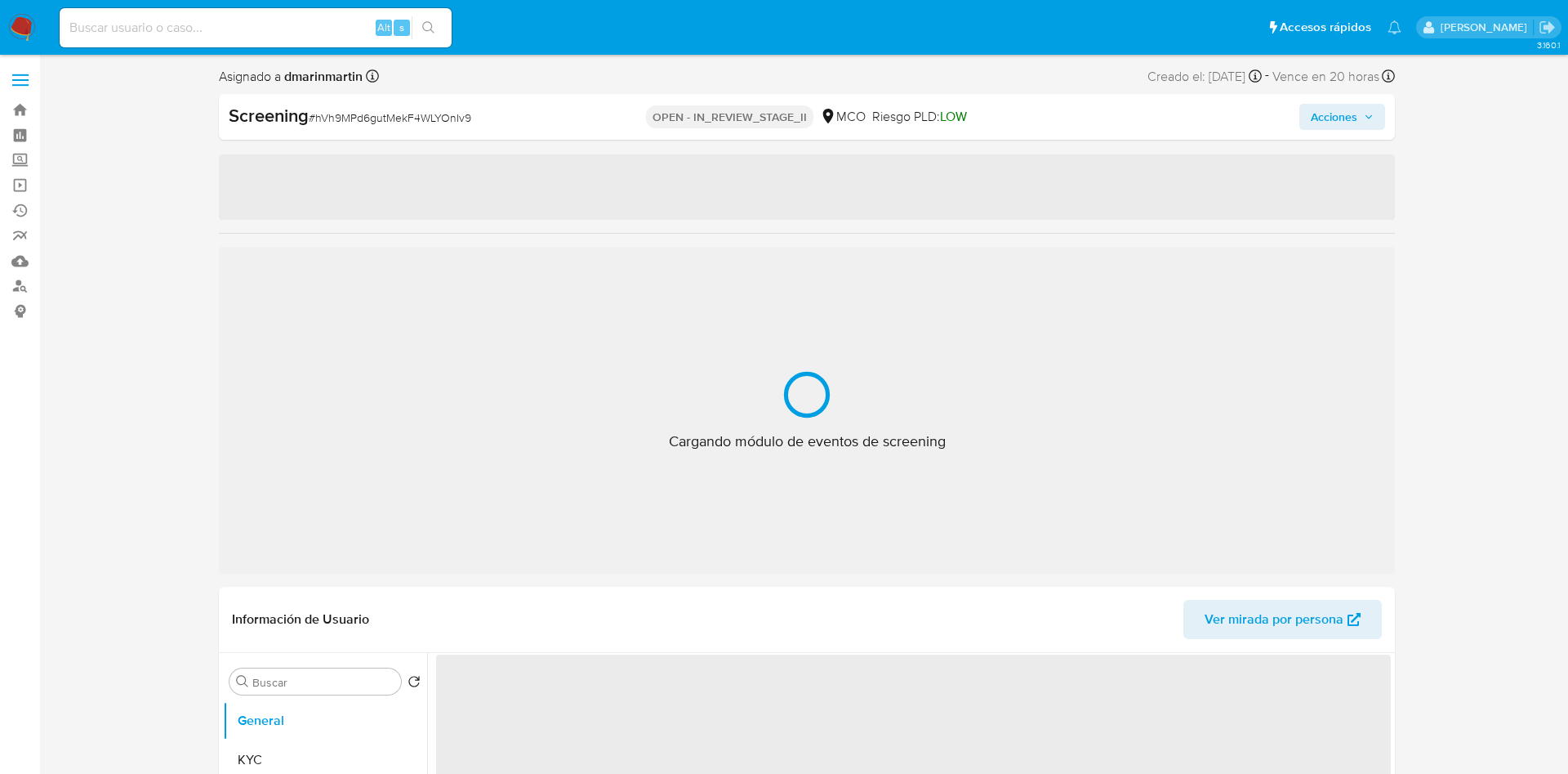
select select "10"
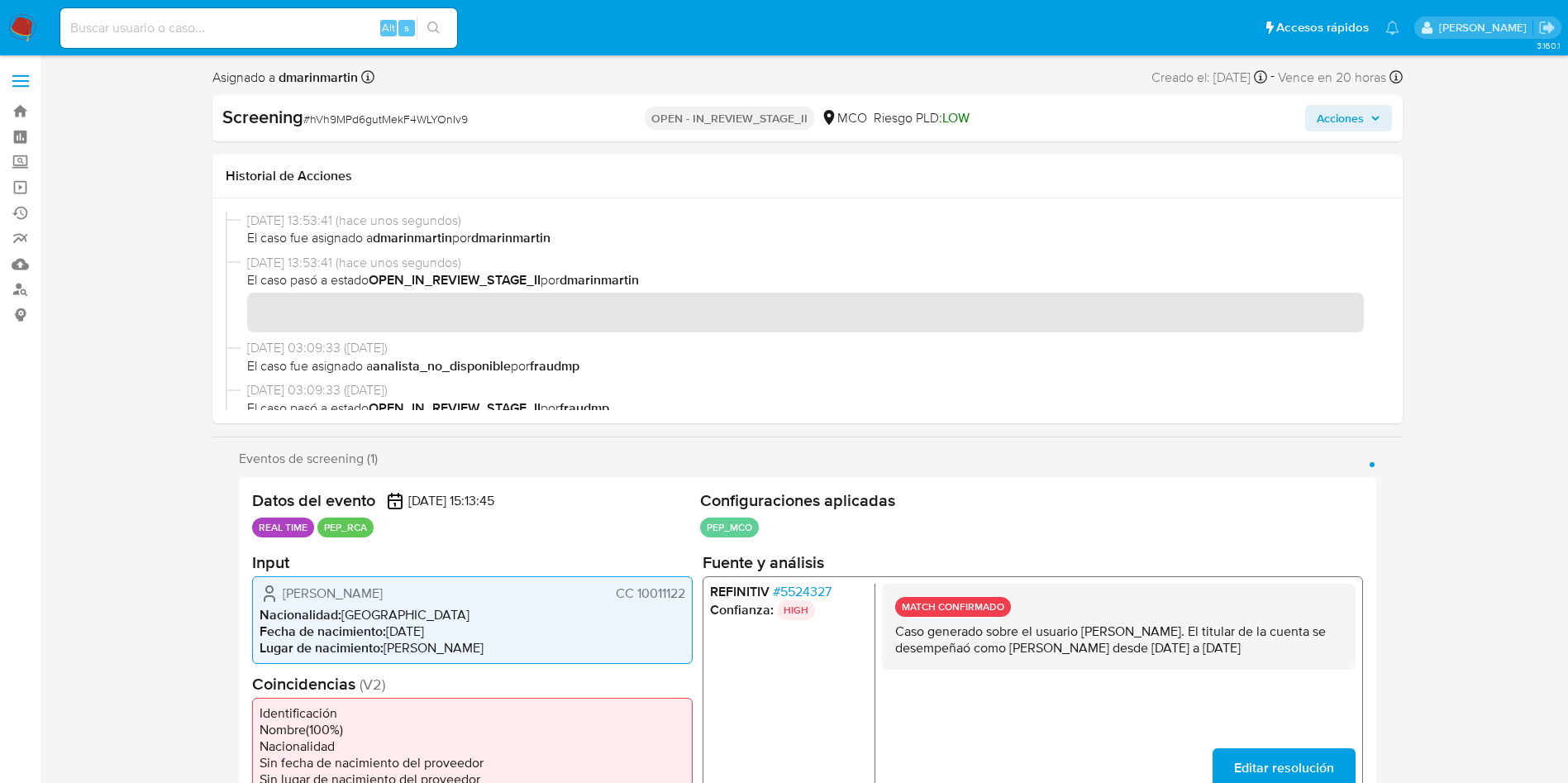
click at [1354, 119] on span "Acciones" at bounding box center [1340, 118] width 47 height 26
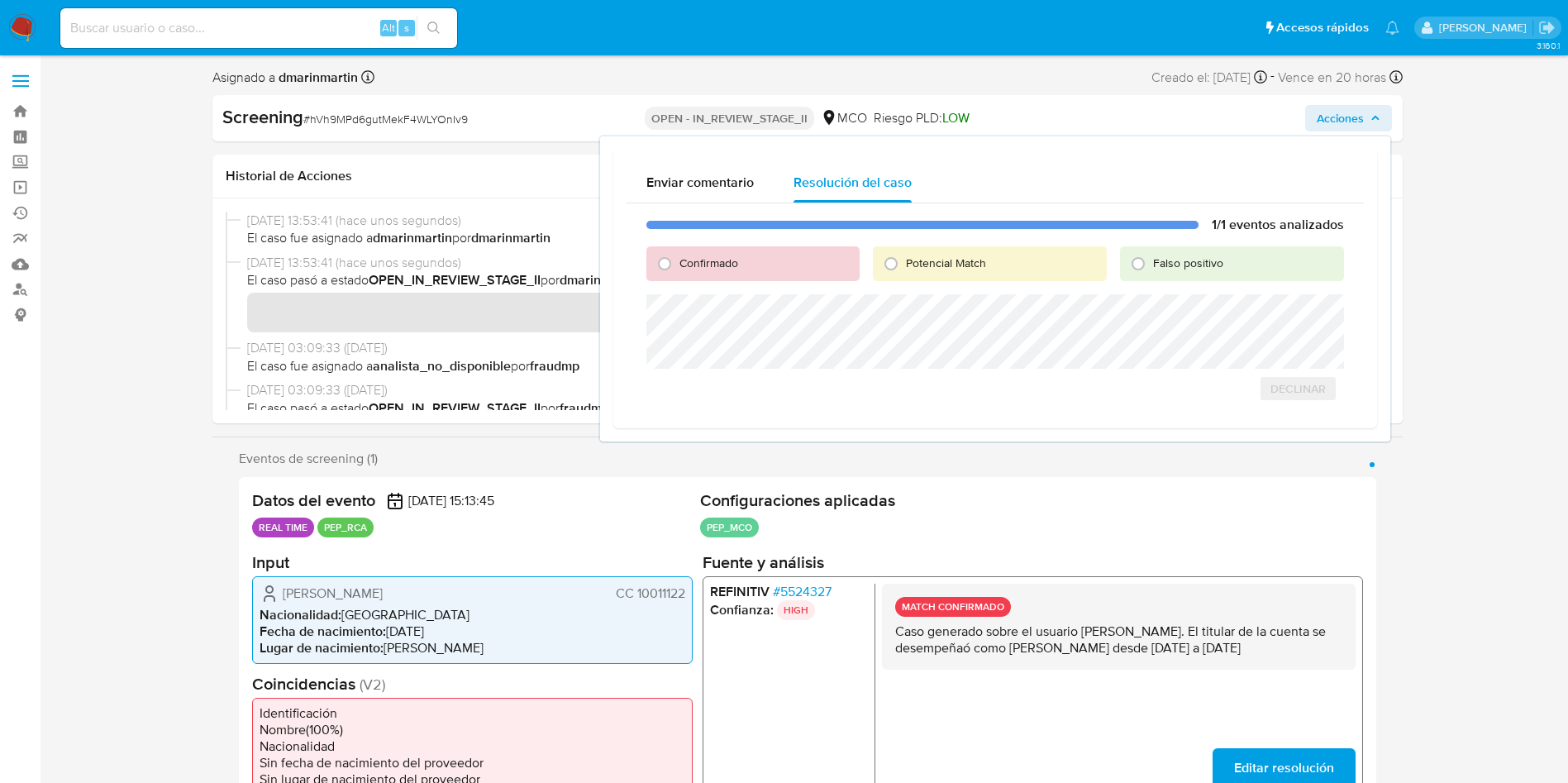
click at [820, 266] on div "Confirmado" at bounding box center [753, 263] width 213 height 35
click at [712, 260] on span "Confirmado" at bounding box center [708, 262] width 58 height 17
click at [678, 260] on input "Confirmado" at bounding box center [665, 263] width 26 height 26
radio input "true"
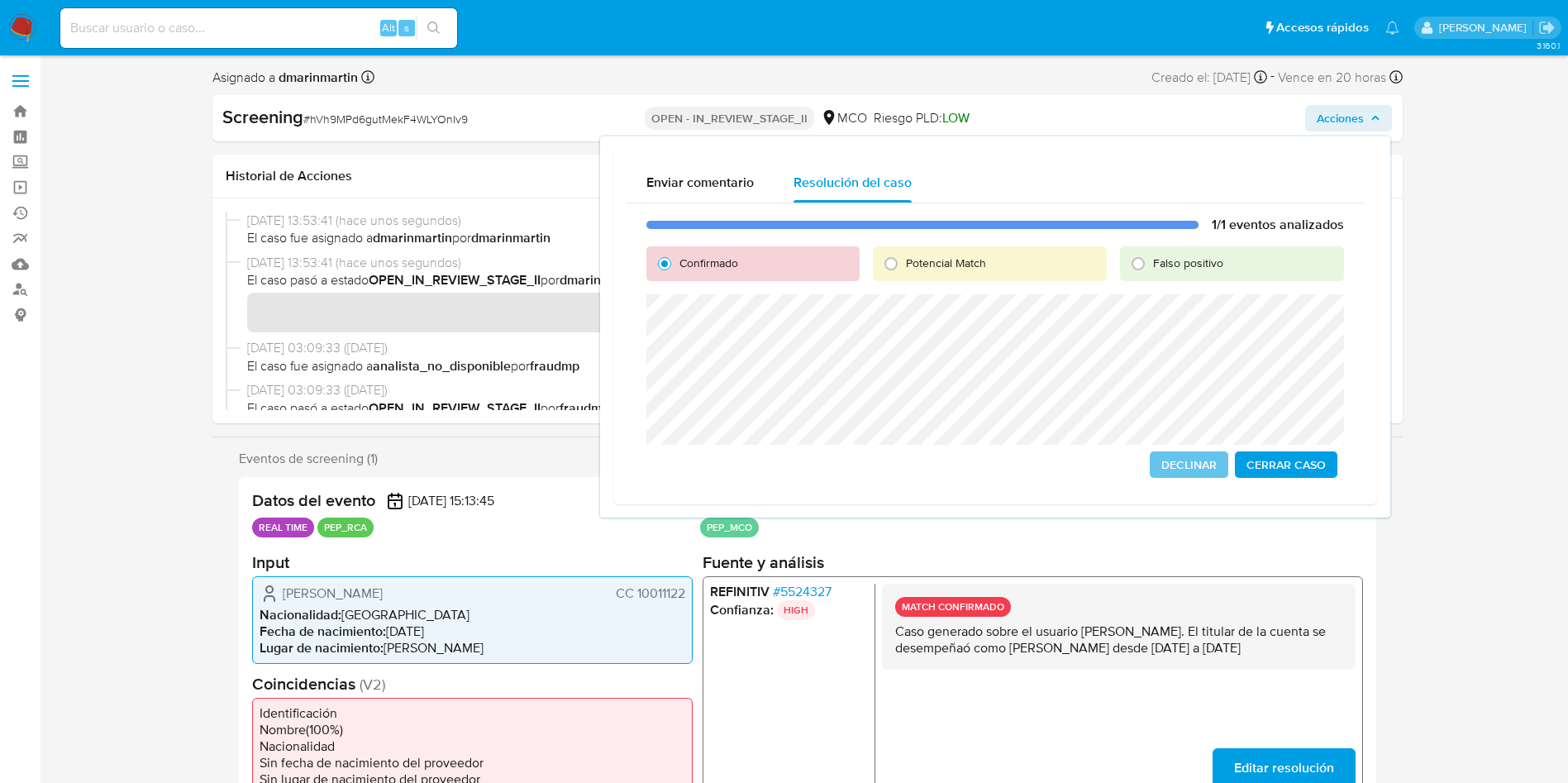
click at [1295, 467] on span "Cerrar Caso" at bounding box center [1285, 464] width 79 height 24
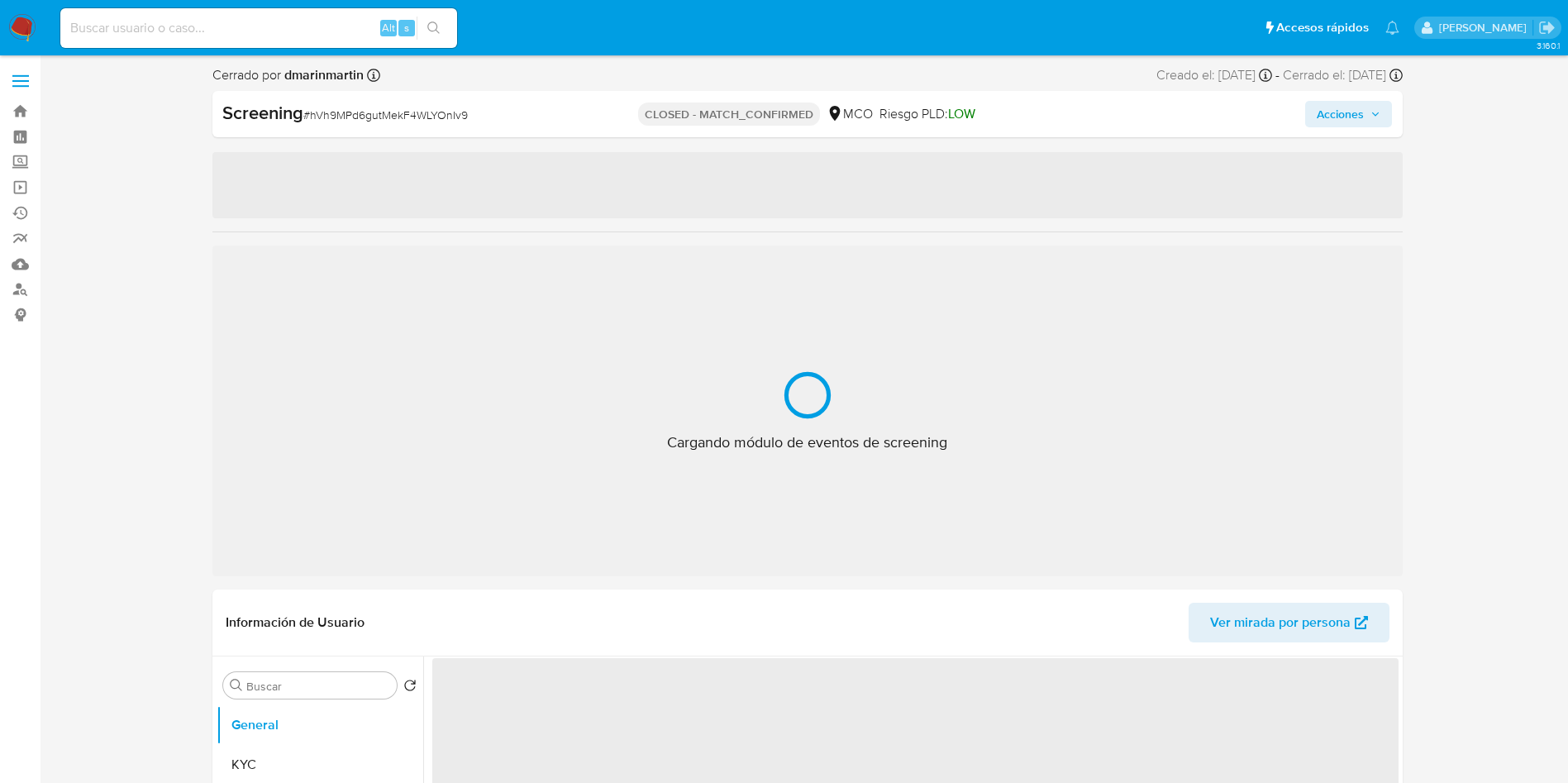
select select "10"
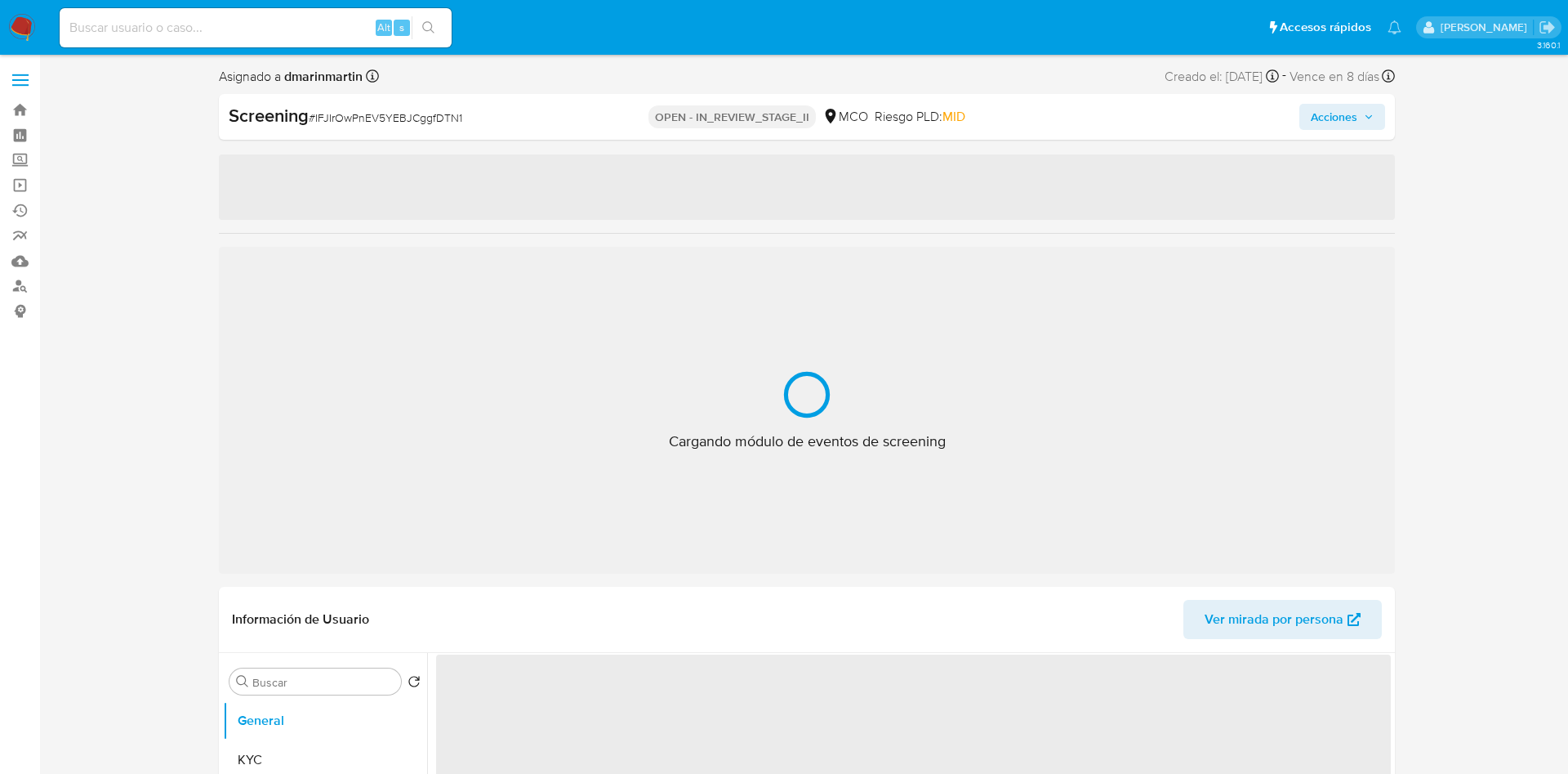
select select "10"
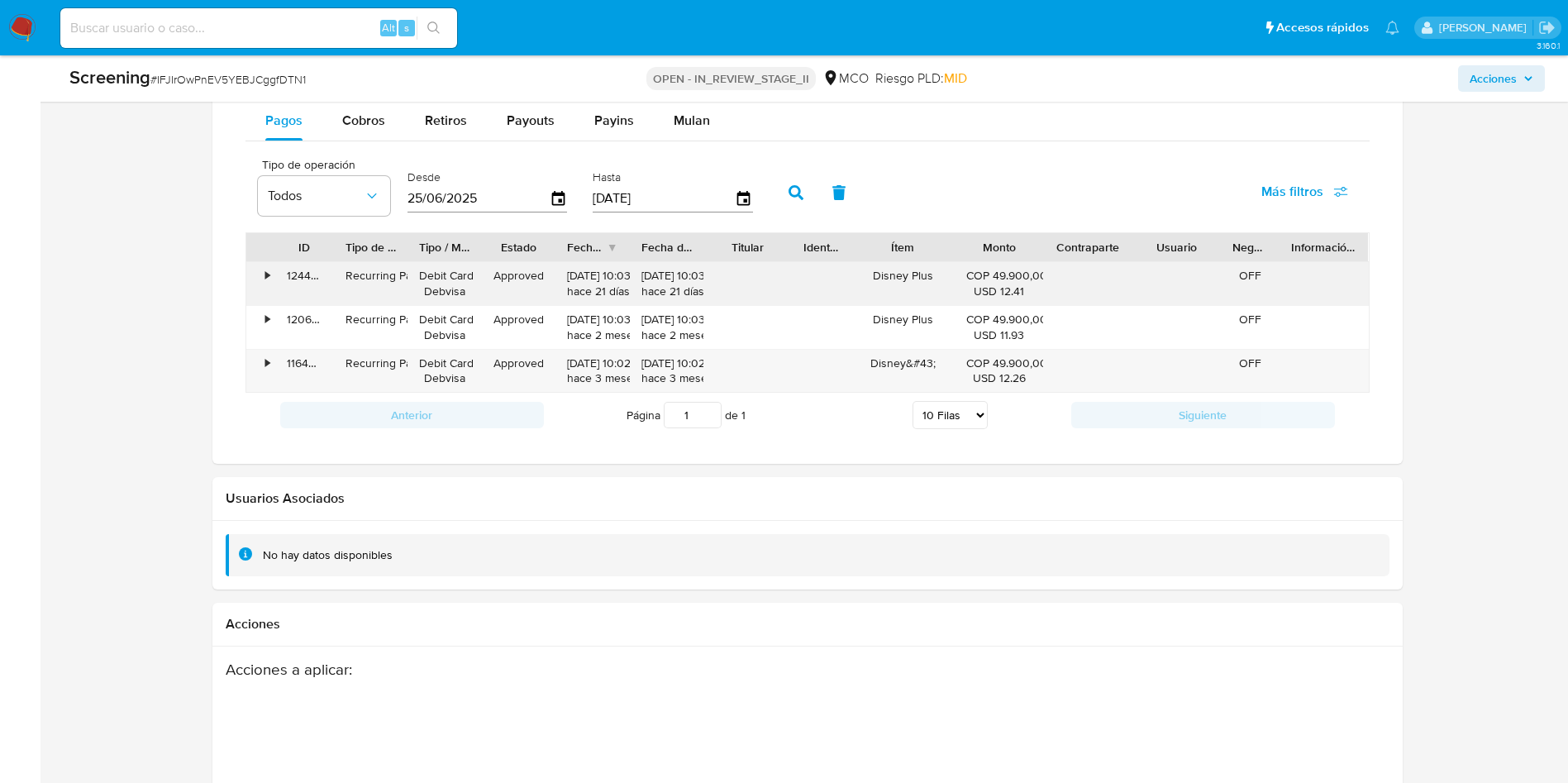
scroll to position [2171, 0]
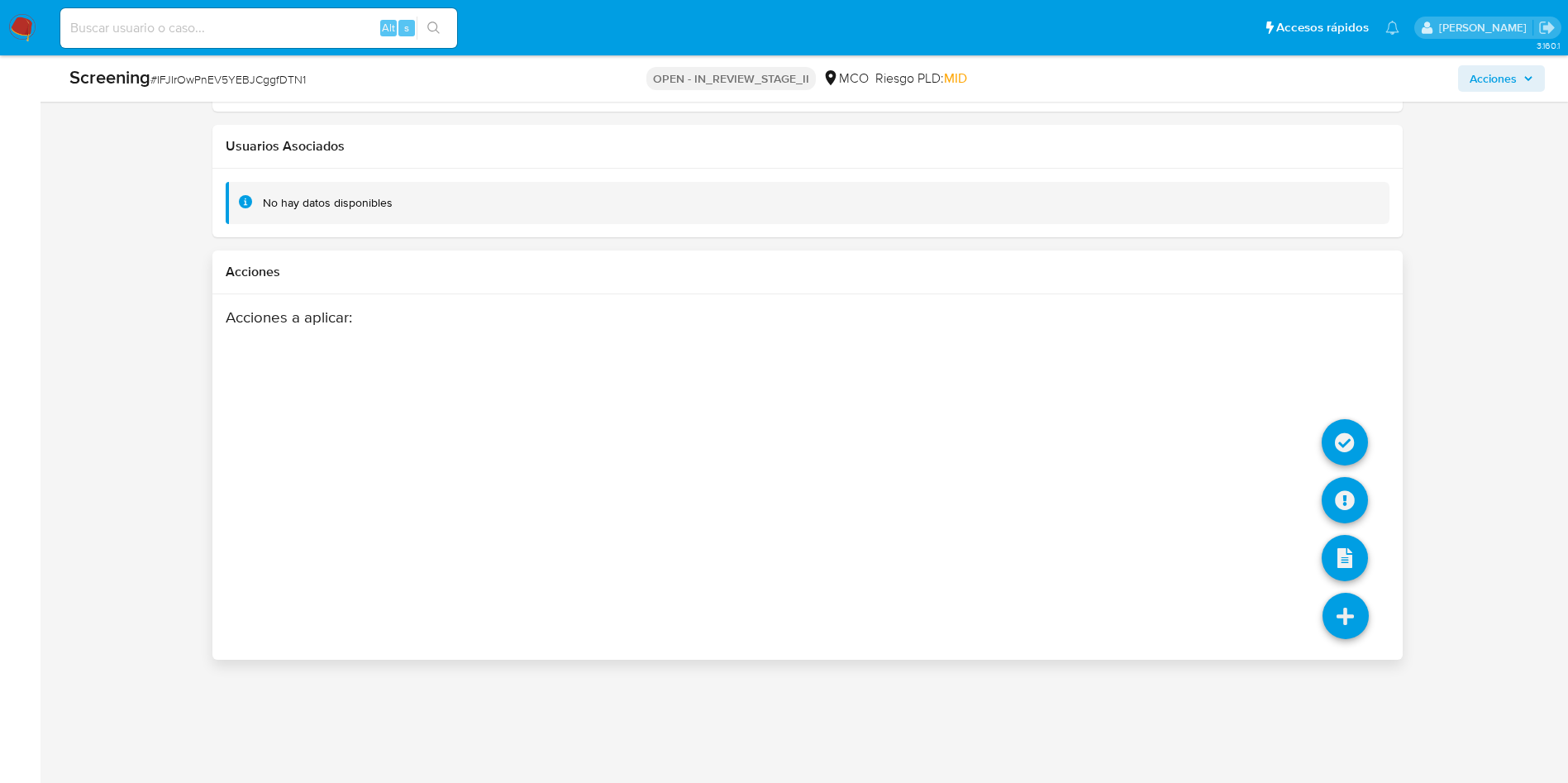
click at [1340, 617] on icon at bounding box center [1346, 616] width 46 height 46
click at [1348, 441] on icon at bounding box center [1345, 442] width 46 height 46
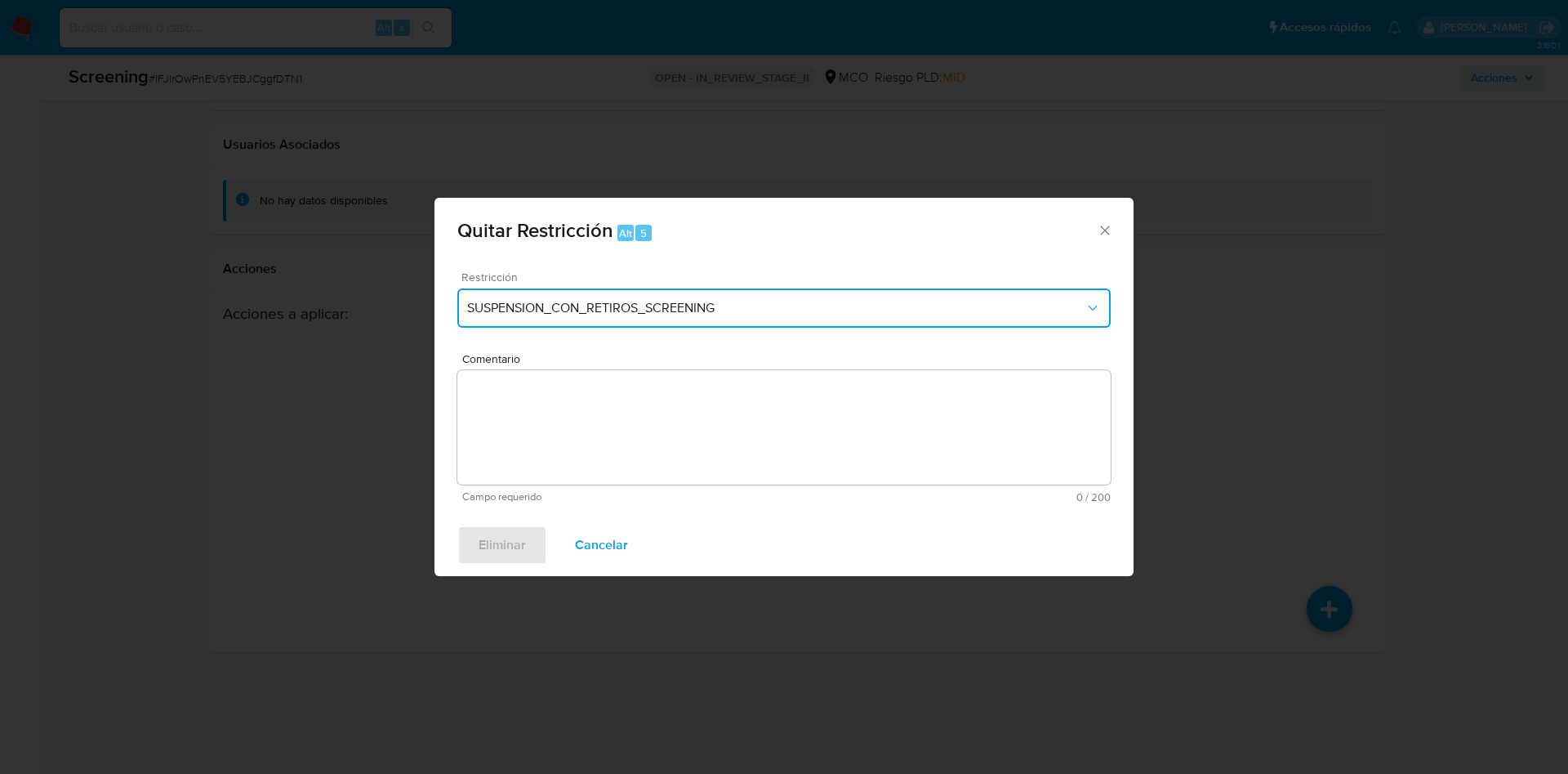
click at [667, 309] on span "SUSPENSION_CON_RETIROS_SCREENING" at bounding box center [775, 308] width 618 height 16
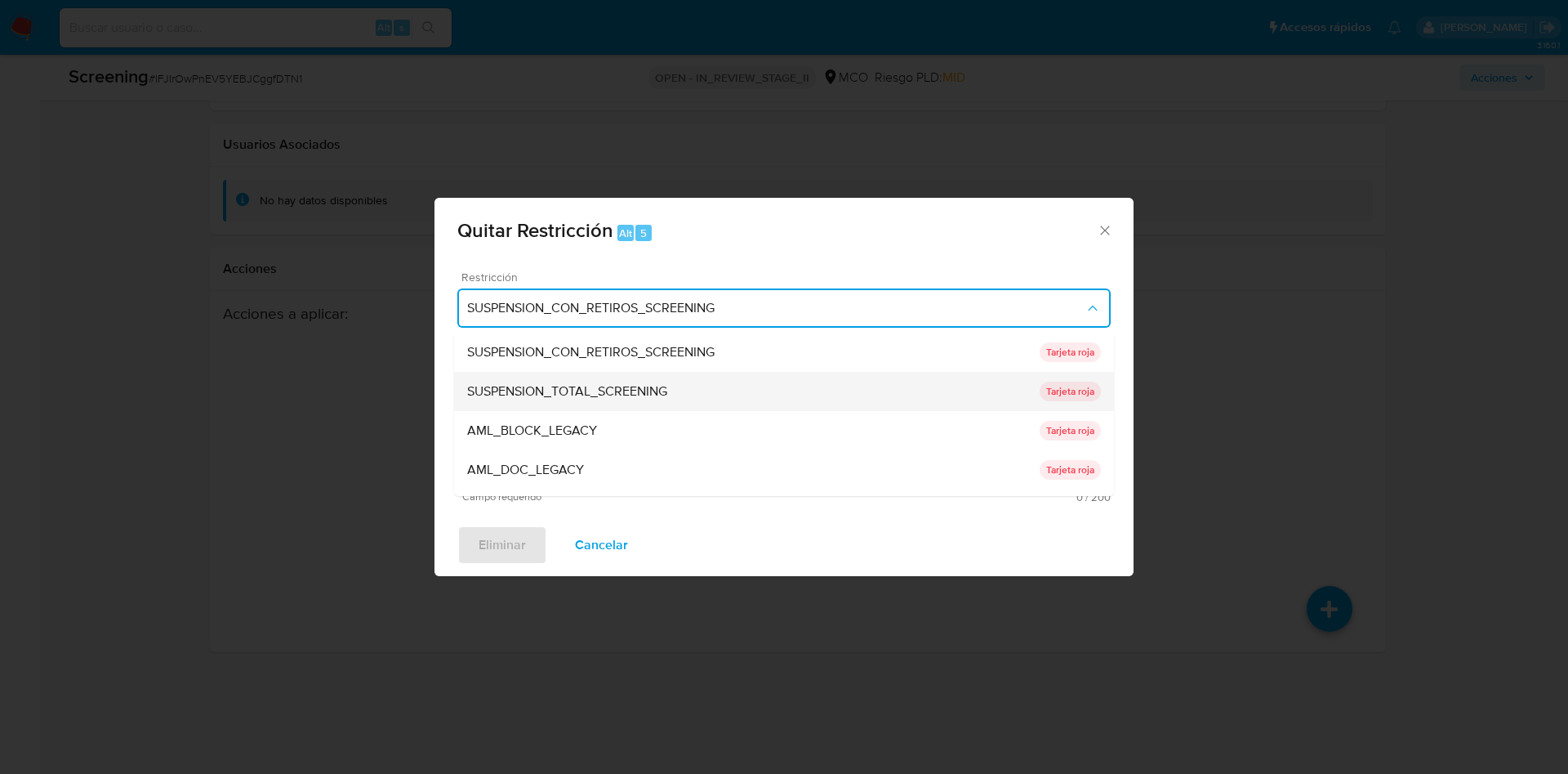
click at [693, 381] on div "SUSPENSION_TOTAL_SCREENING" at bounding box center [753, 390] width 572 height 39
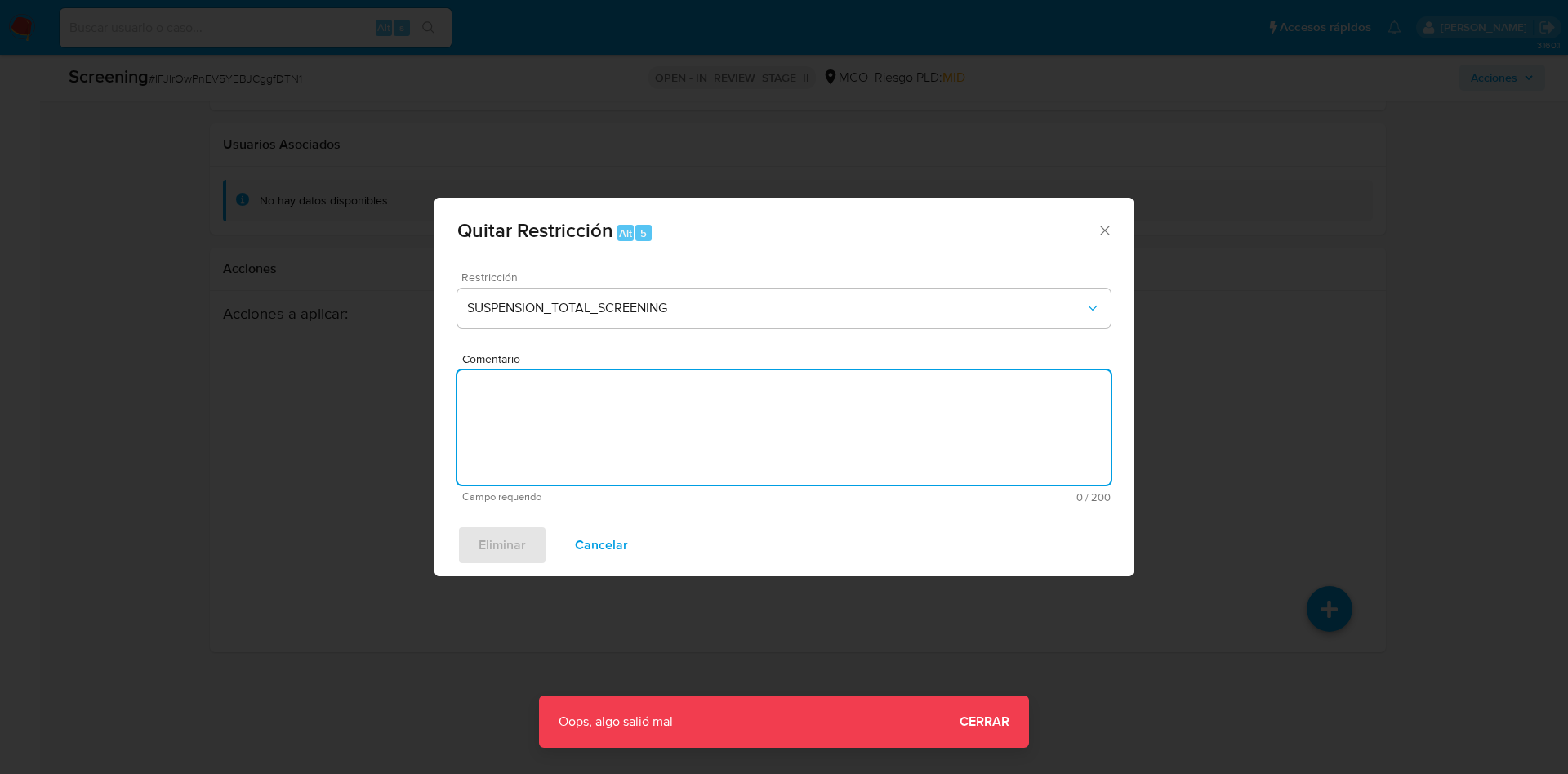
click at [633, 407] on textarea "Comentario" at bounding box center [784, 427] width 653 height 115
paste textarea "No se encuentran evidencias de delitos LAFT asociados a las inhabilidades regis…"
type textarea "No se encuentran evidencias de delitos LAFT asociados a las inhabilidades regis…"
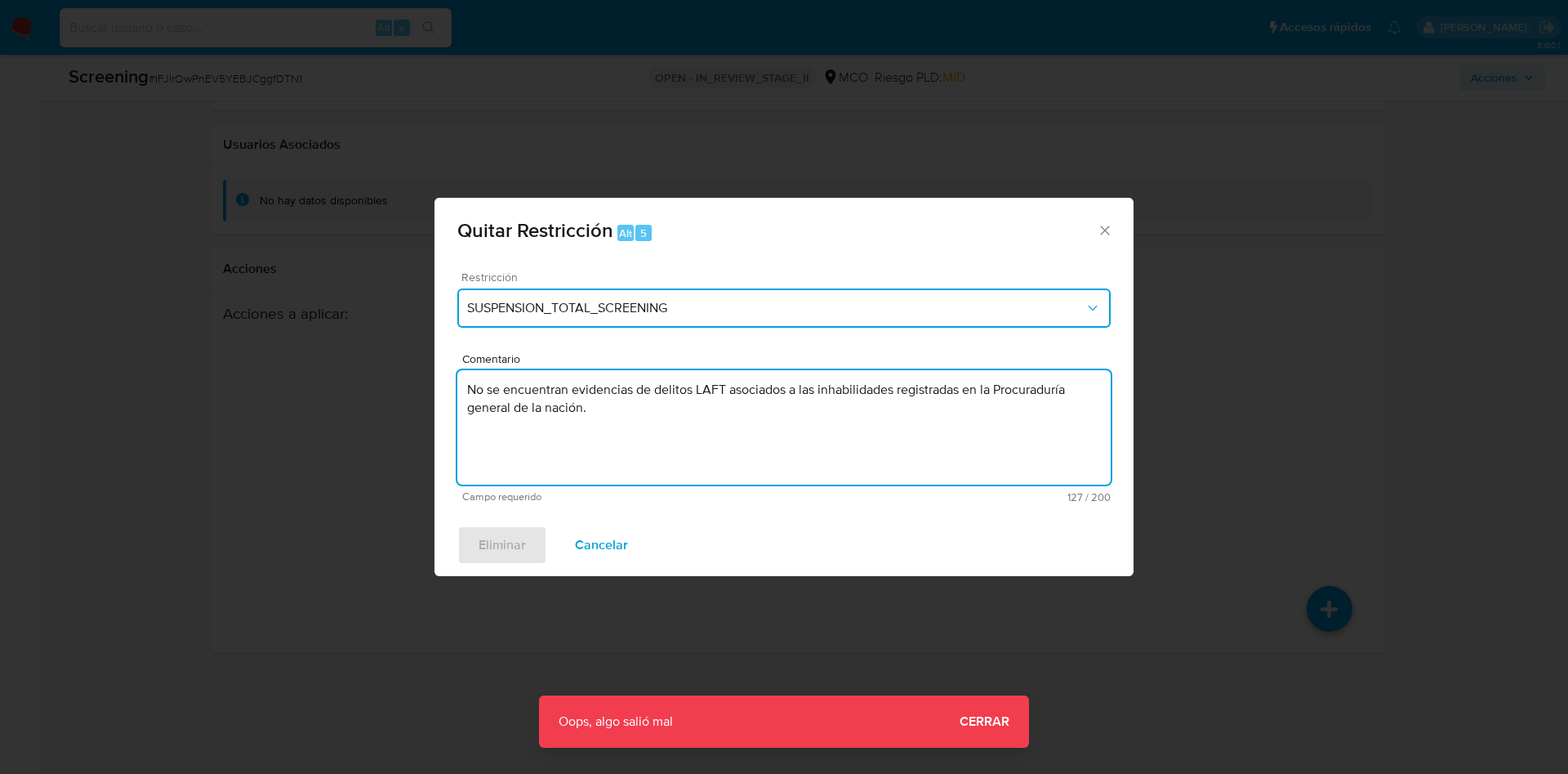
click at [650, 296] on button "SUSPENSION_TOTAL_SCREENING" at bounding box center [784, 308] width 653 height 39
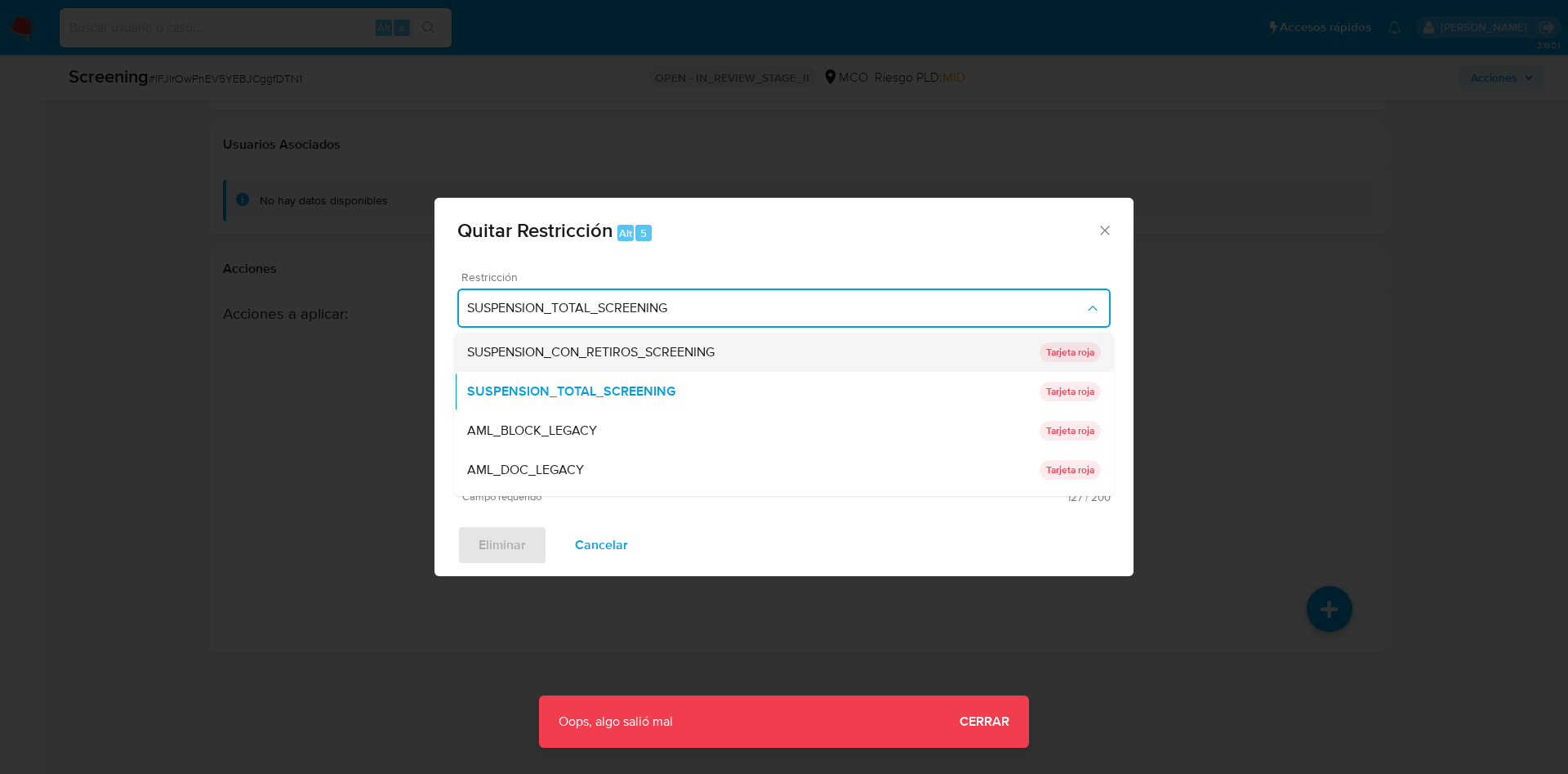
click at [642, 351] on span "SUSPENSION_CON_RETIROS_SCREENING" at bounding box center [590, 352] width 247 height 16
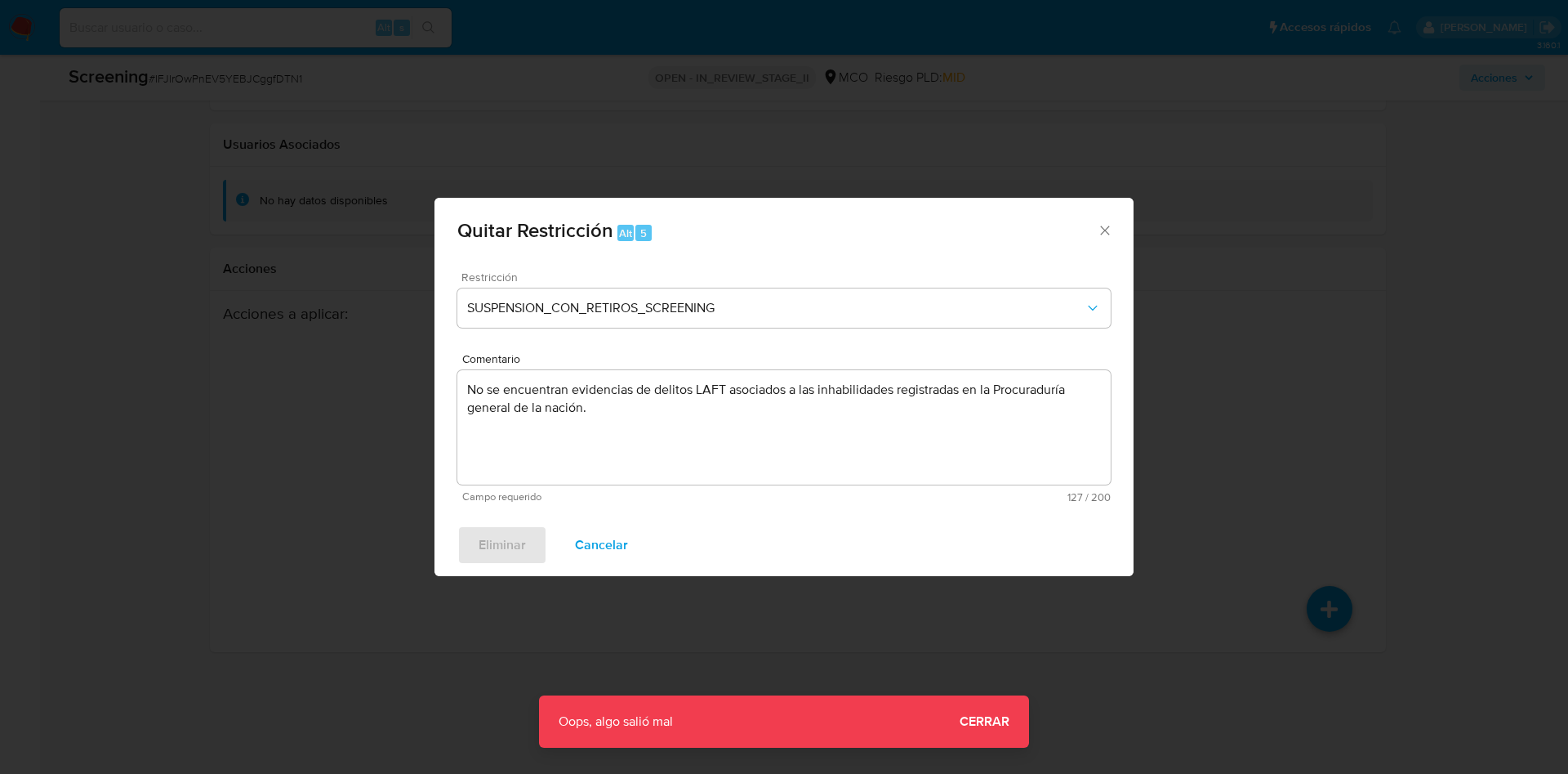
click at [1103, 228] on icon "Cerrar ventana" at bounding box center [1104, 230] width 16 height 16
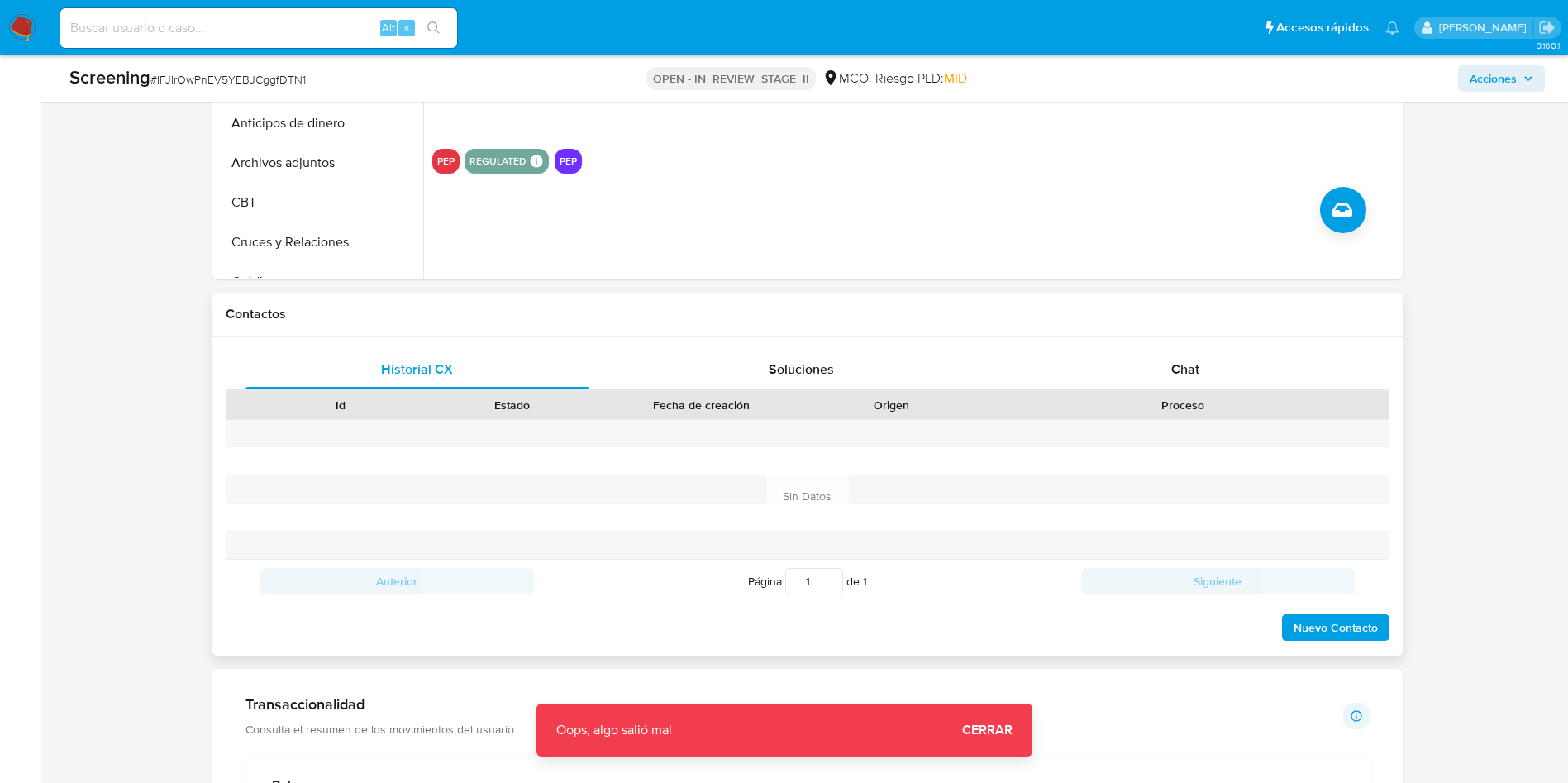
scroll to position [560, 0]
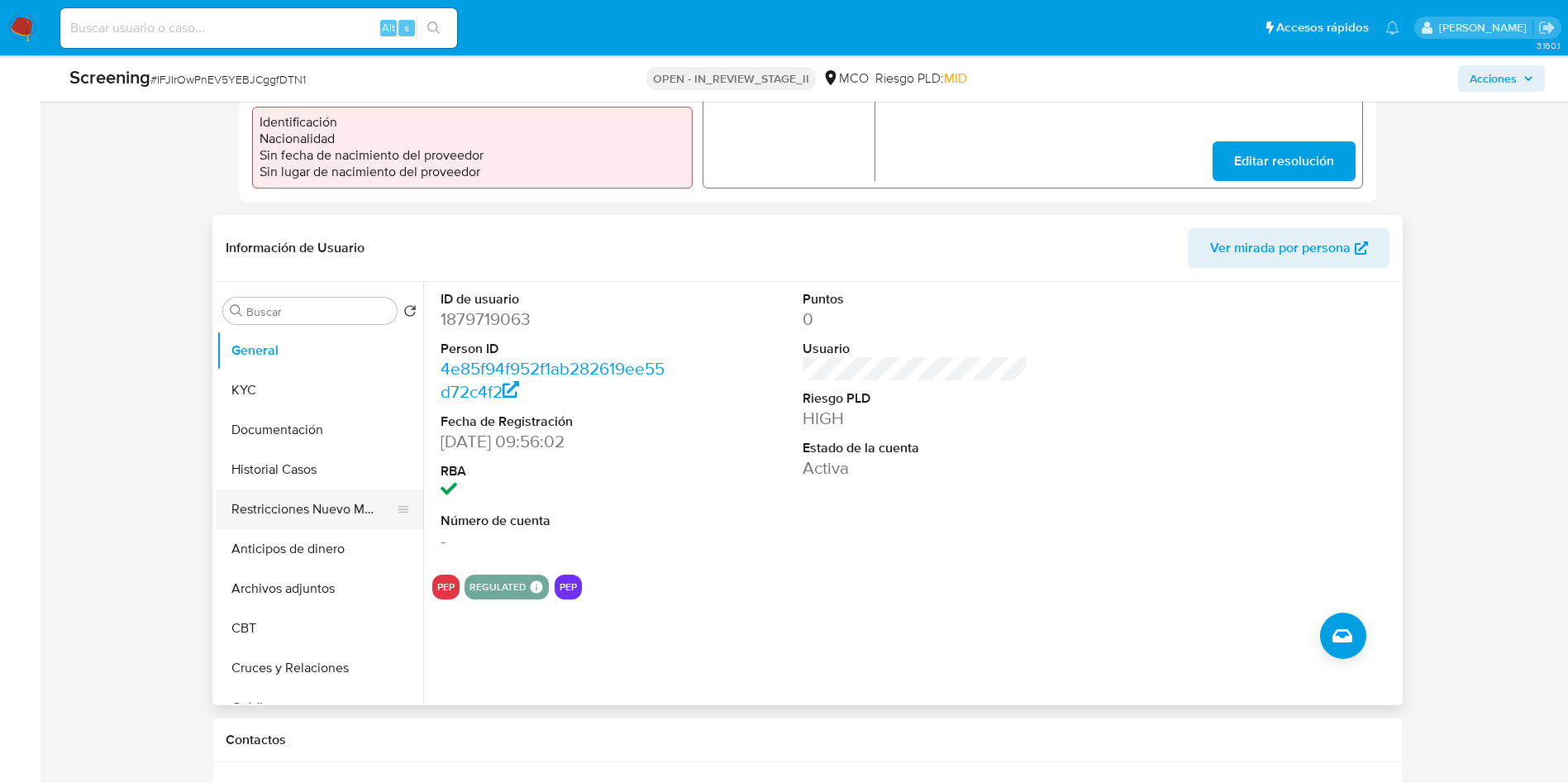
click at [293, 519] on button "Restricciones Nuevo Mundo" at bounding box center [313, 508] width 194 height 39
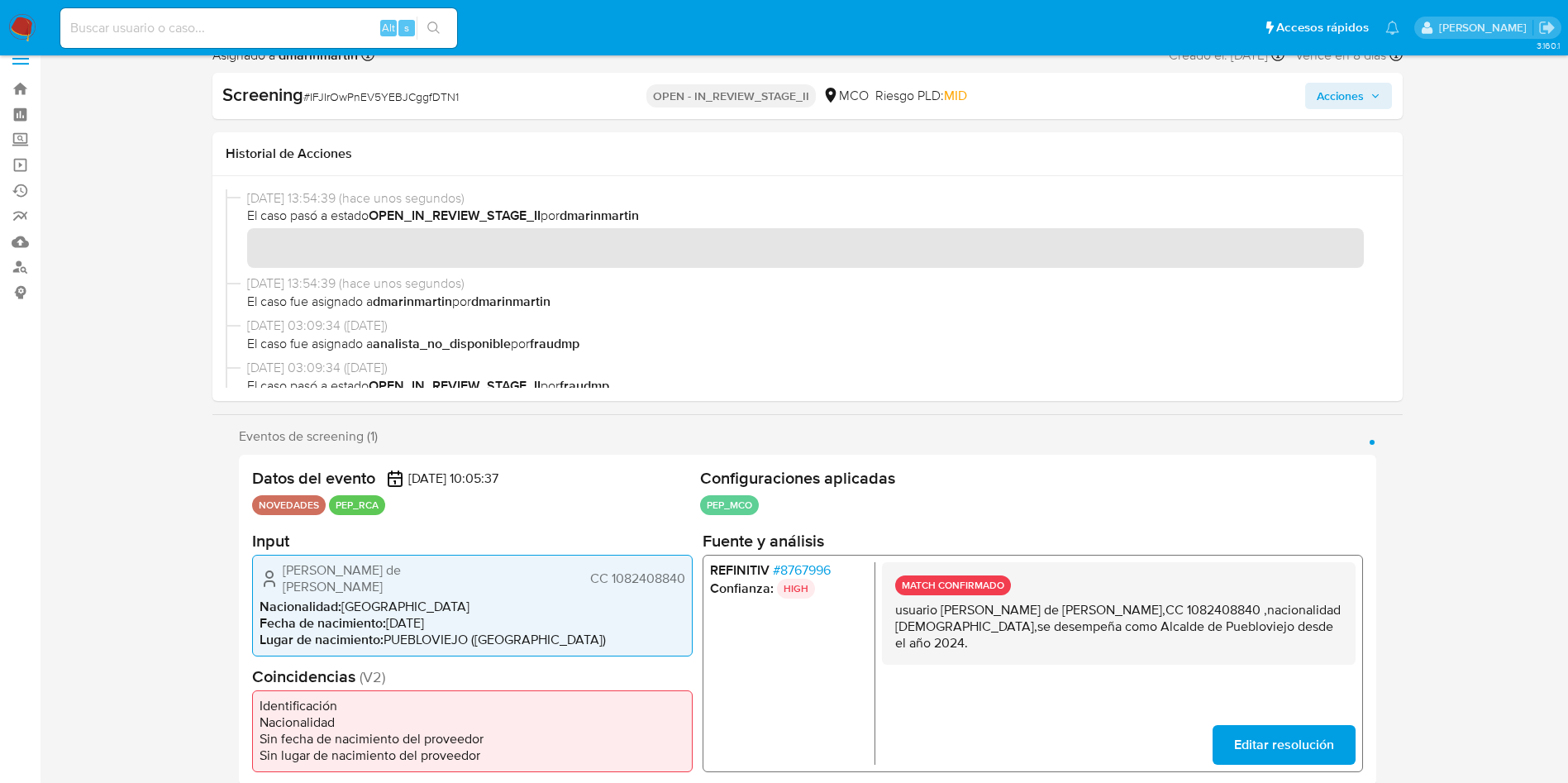
scroll to position [0, 0]
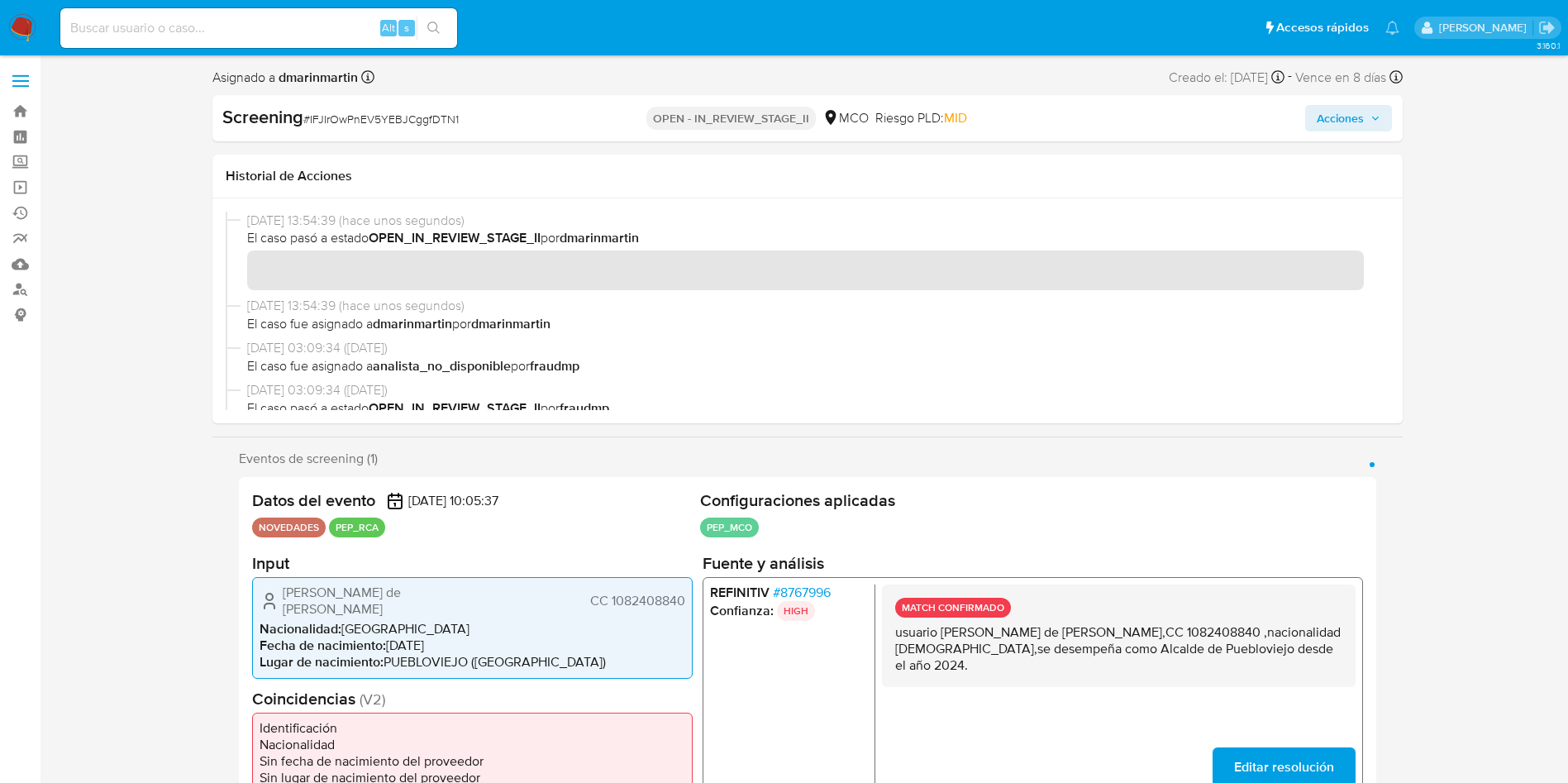
click at [1368, 119] on span "Acciones" at bounding box center [1348, 118] width 64 height 24
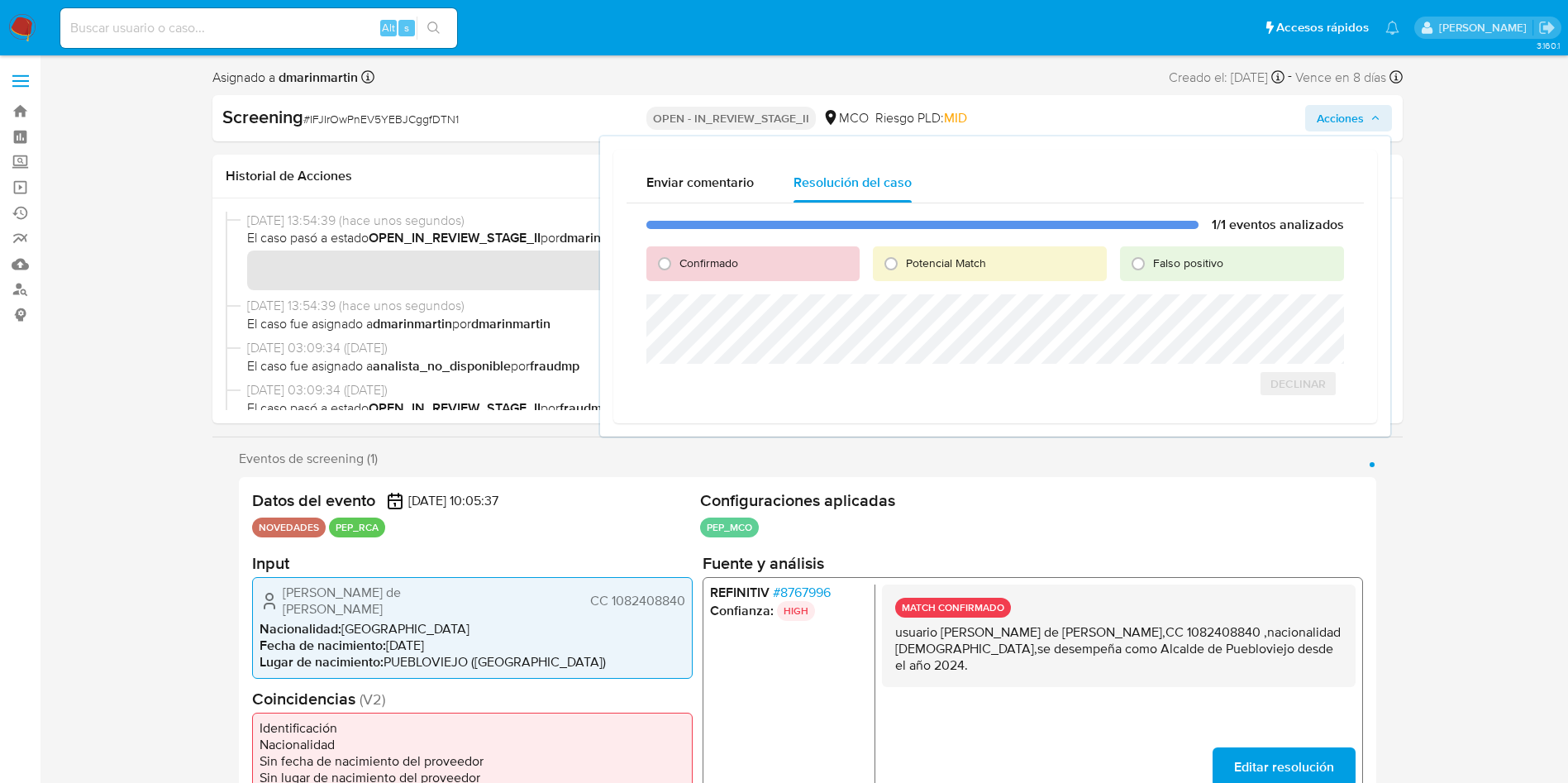
click at [1218, 264] on span "Falso positivo" at bounding box center [1188, 262] width 71 height 17
click at [1151, 264] on input "Falso positivo" at bounding box center [1138, 263] width 26 height 26
radio input "true"
click at [1279, 400] on span "Cerrar Caso" at bounding box center [1285, 401] width 79 height 24
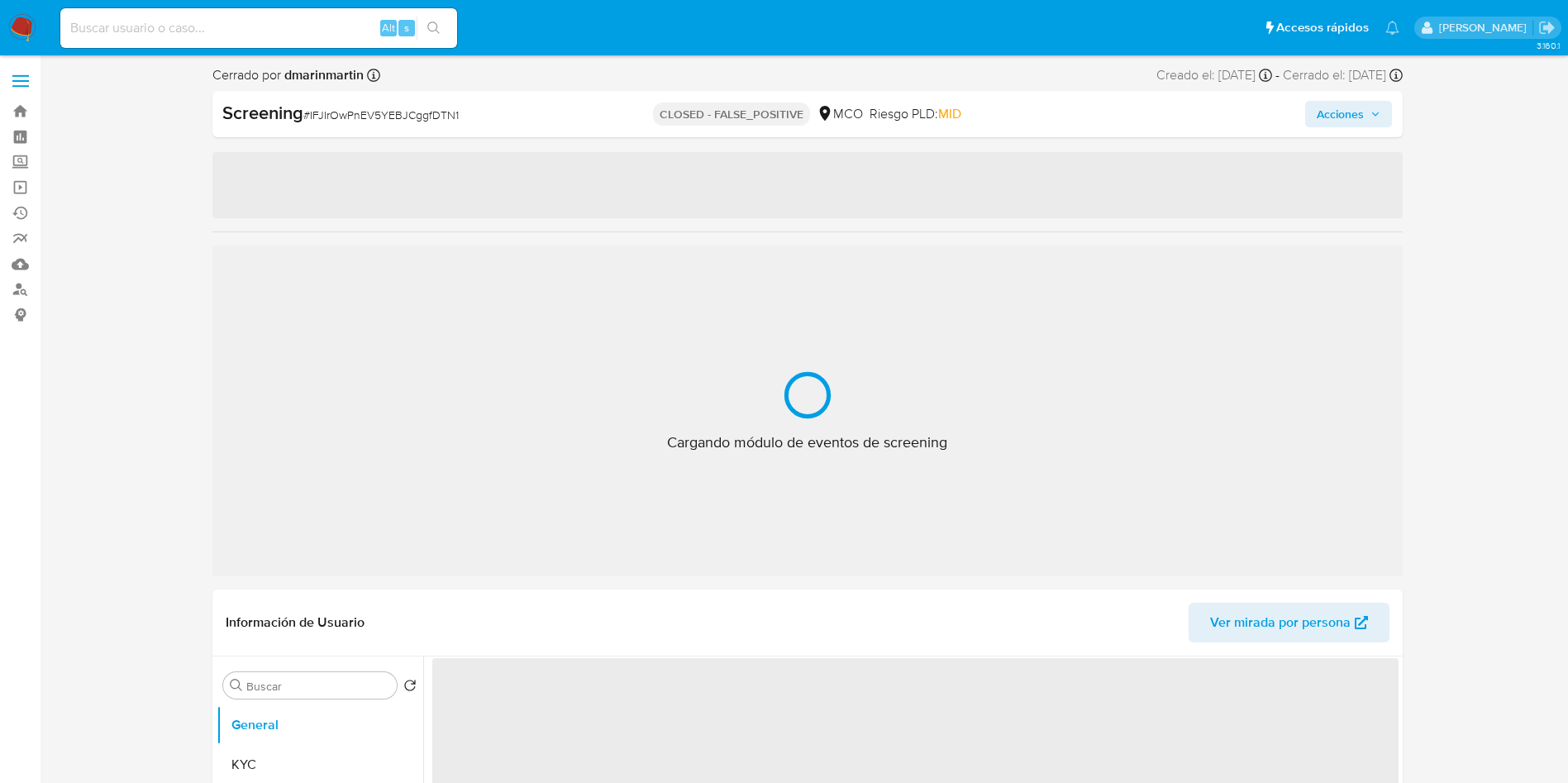
select select "10"
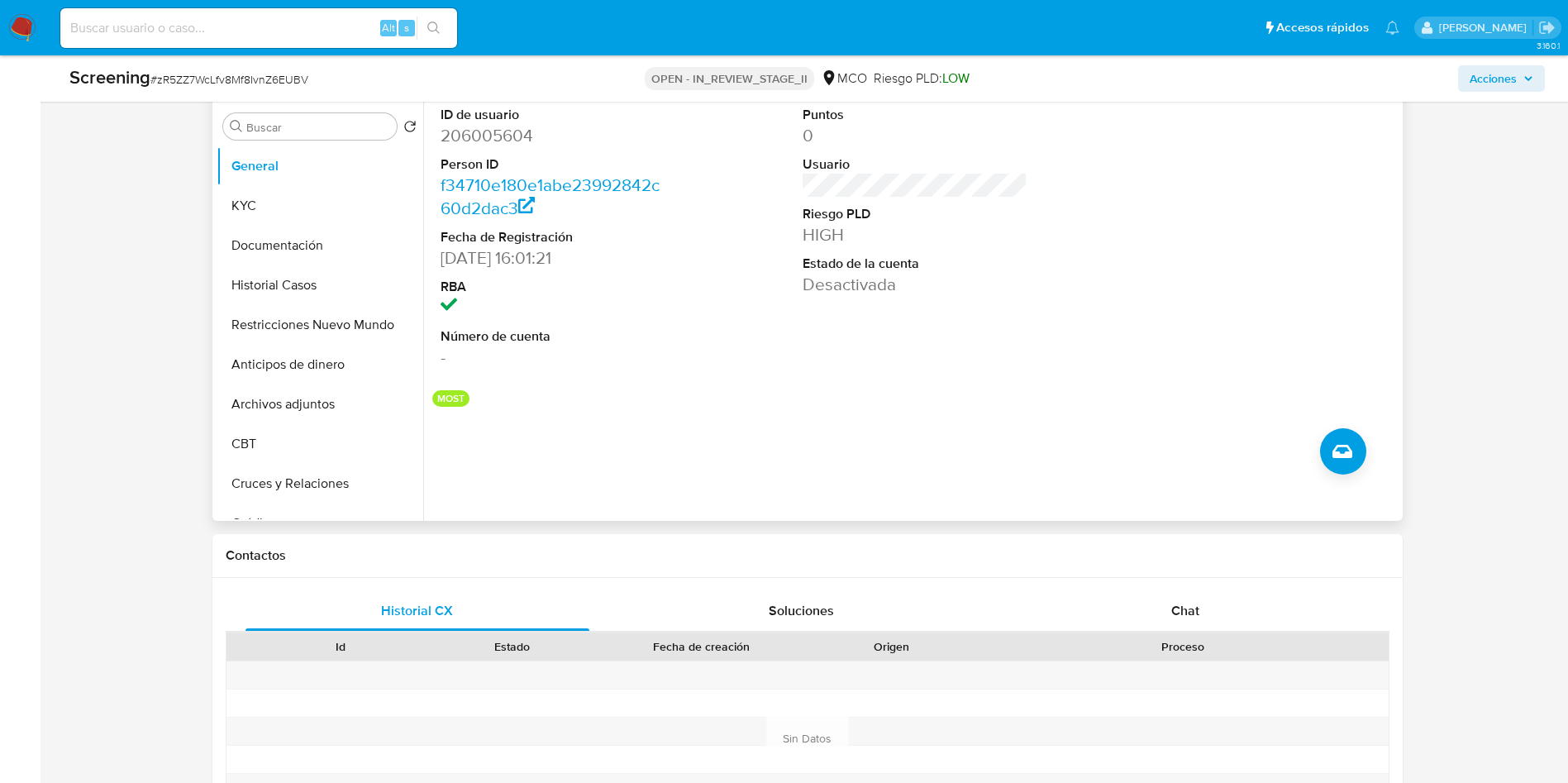
scroll to position [496, 0]
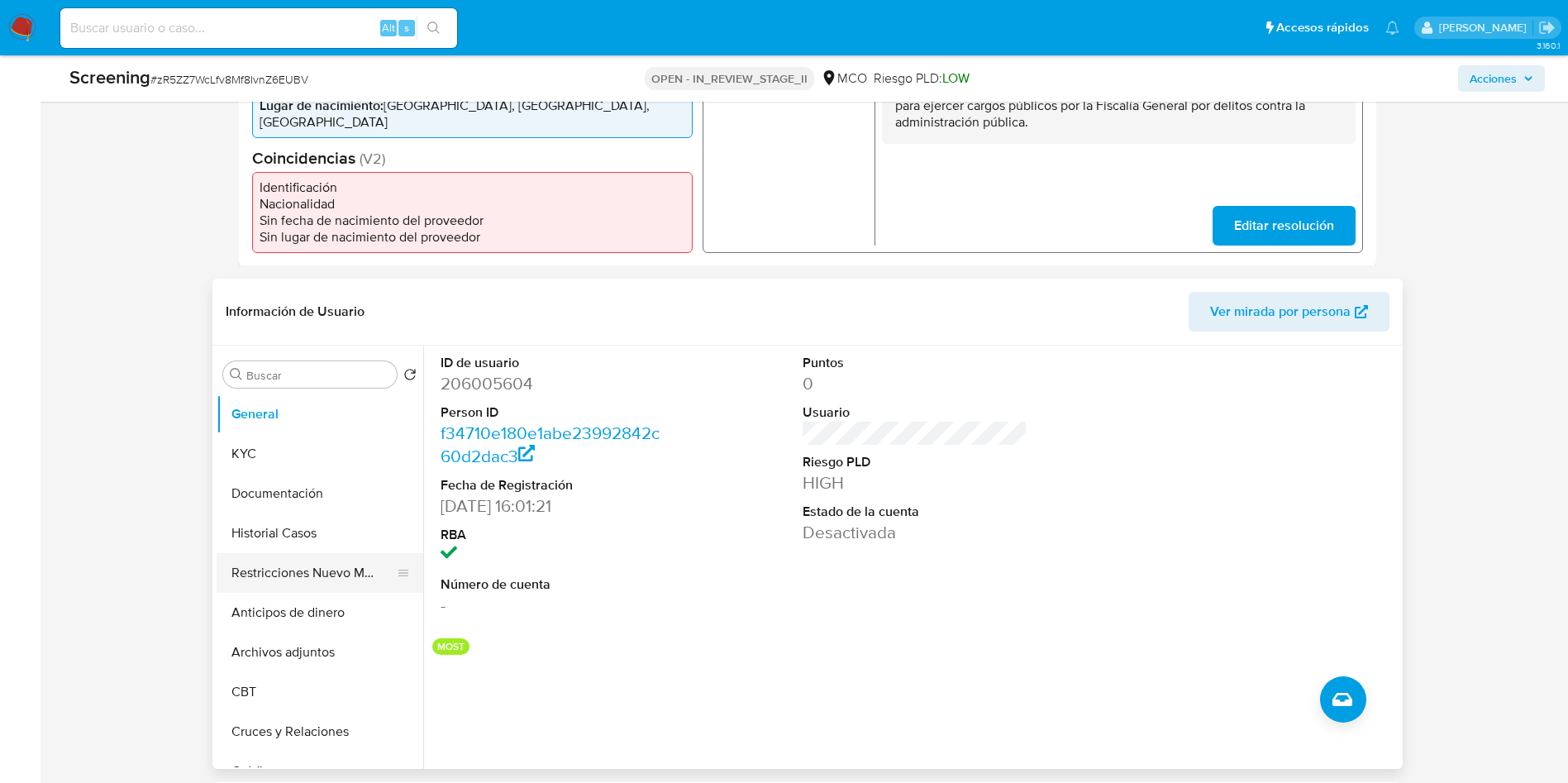
click at [336, 575] on button "Restricciones Nuevo Mundo" at bounding box center [313, 572] width 194 height 39
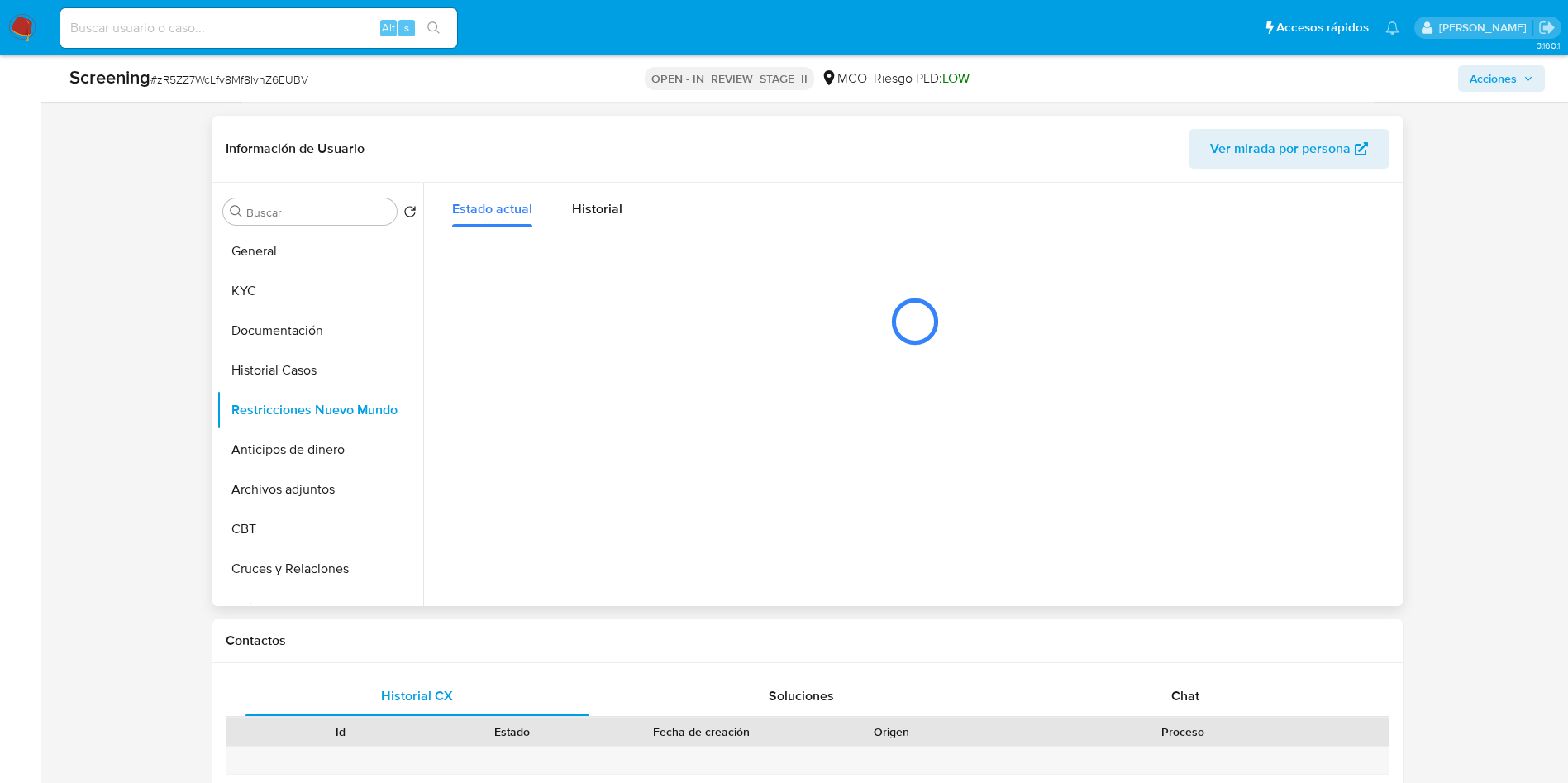
scroll to position [620, 0]
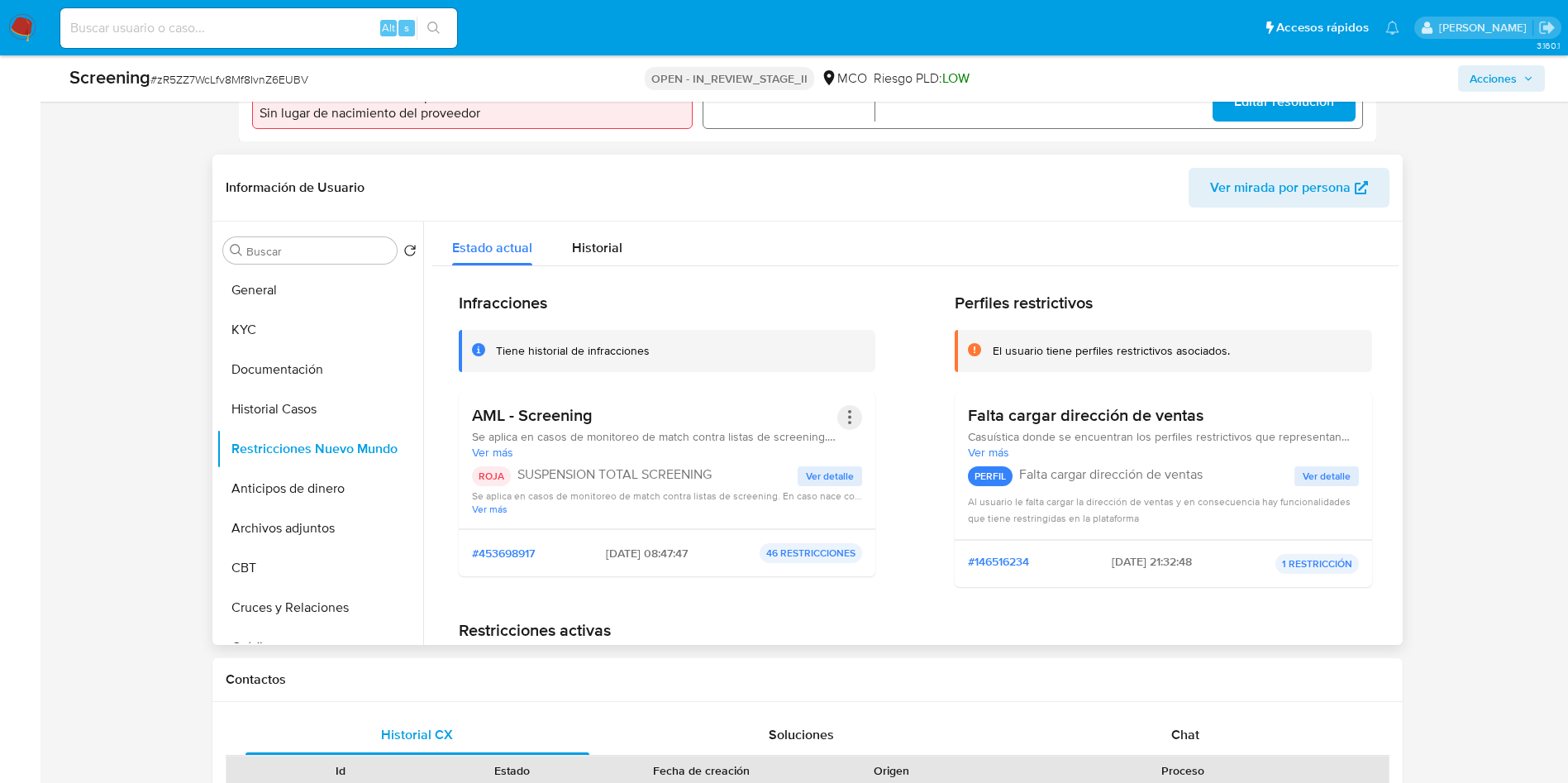
click at [840, 419] on button "Acciones" at bounding box center [849, 417] width 24 height 24
click at [715, 550] on button "Rehabilitar" at bounding box center [718, 550] width 290 height 39
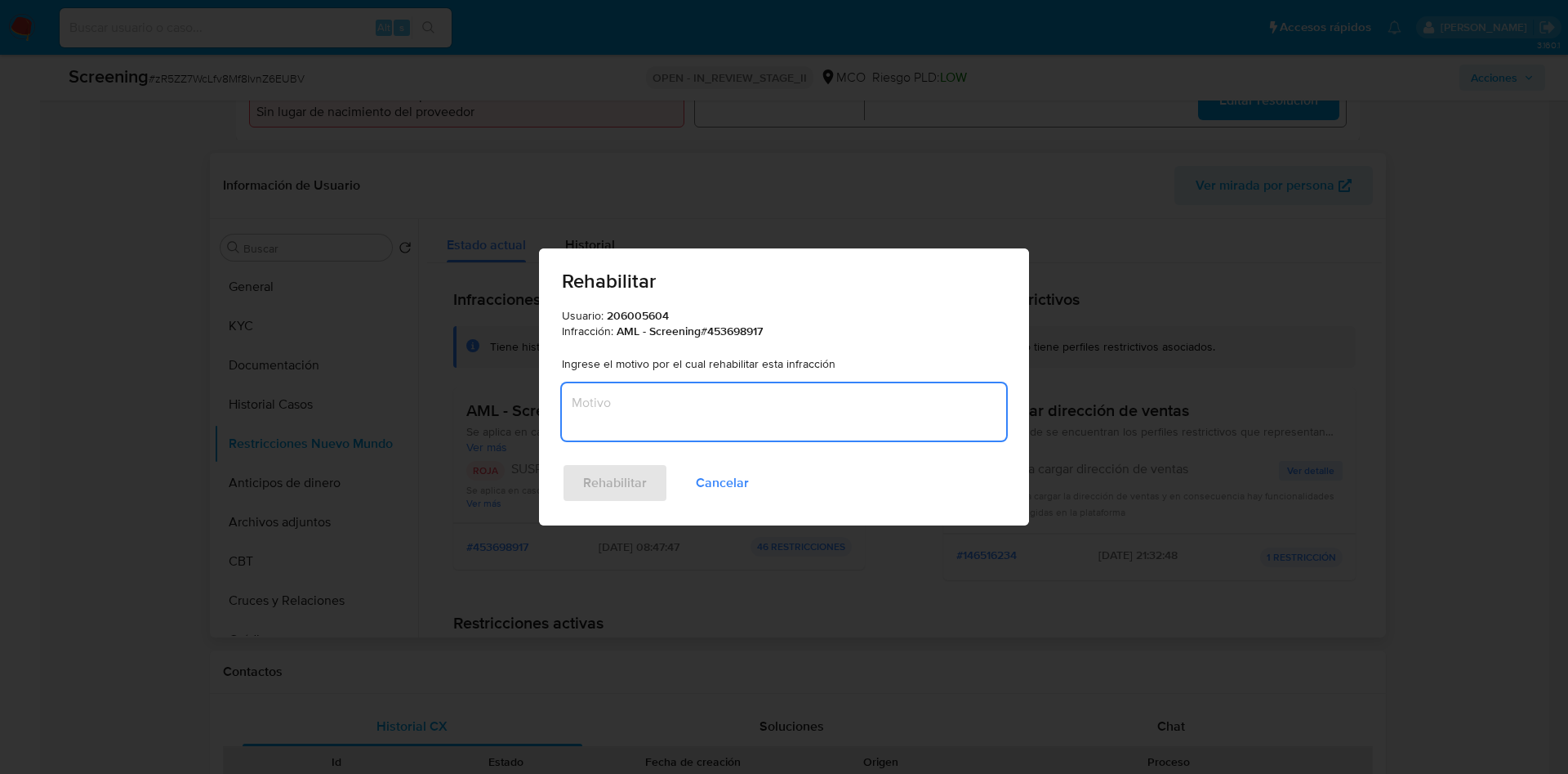
click at [632, 396] on textarea "Motivo" at bounding box center [784, 412] width 445 height 57
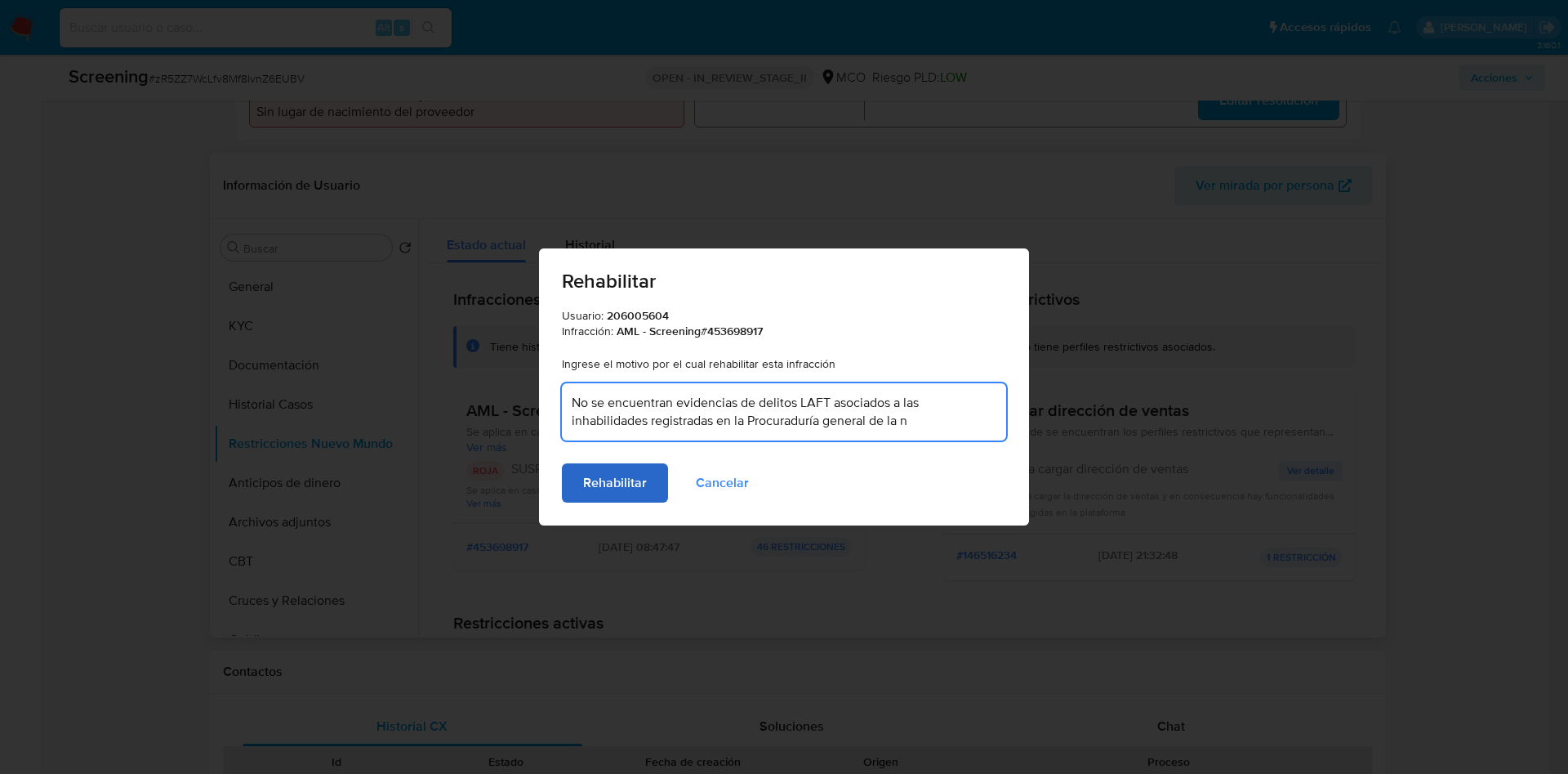
type textarea "No se encuentran evidencias de delitos LAFT asociados a las inhabilidades regis…"
click at [628, 484] on span "Rehabilitar" at bounding box center [615, 483] width 64 height 36
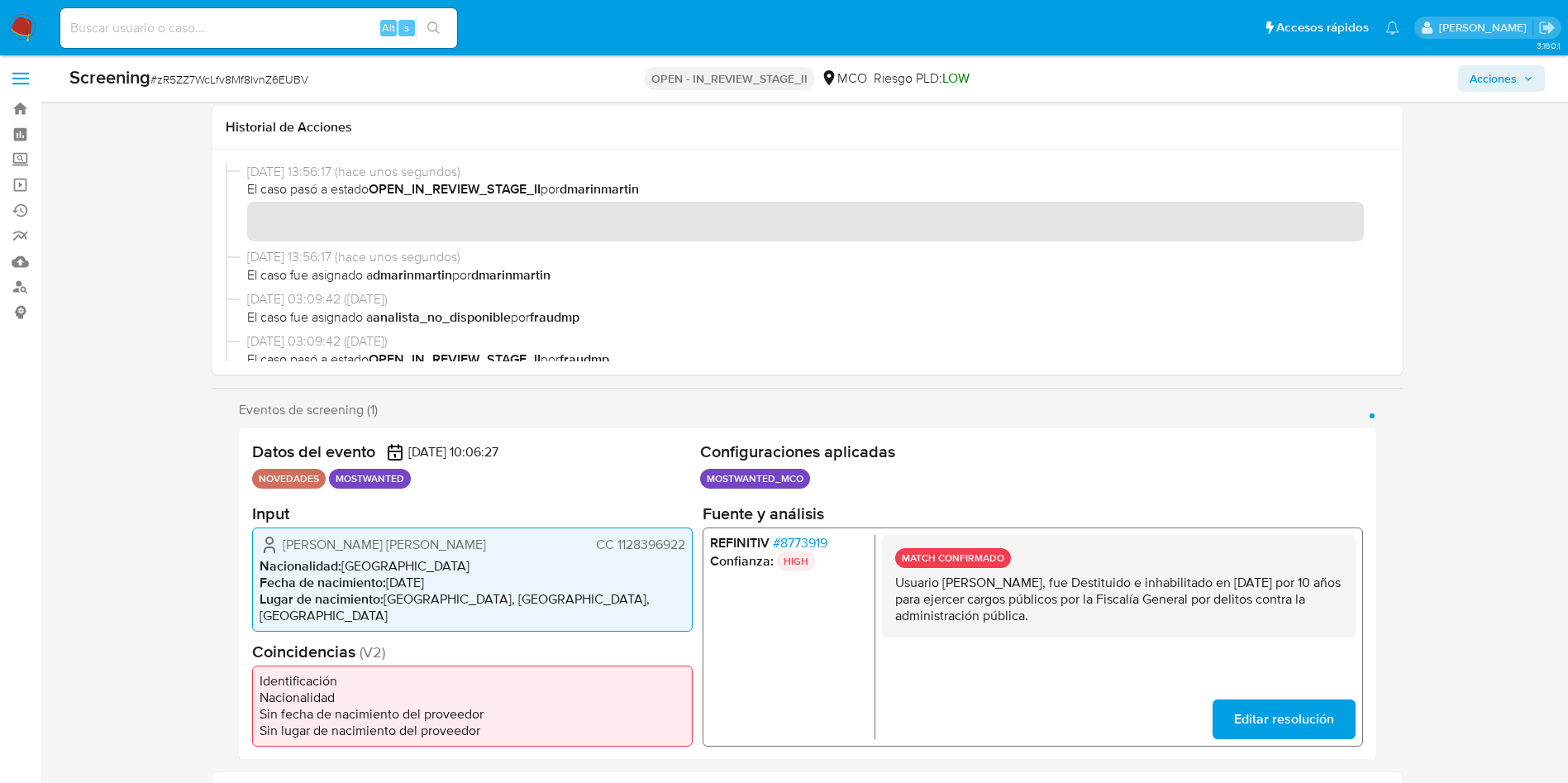
scroll to position [0, 0]
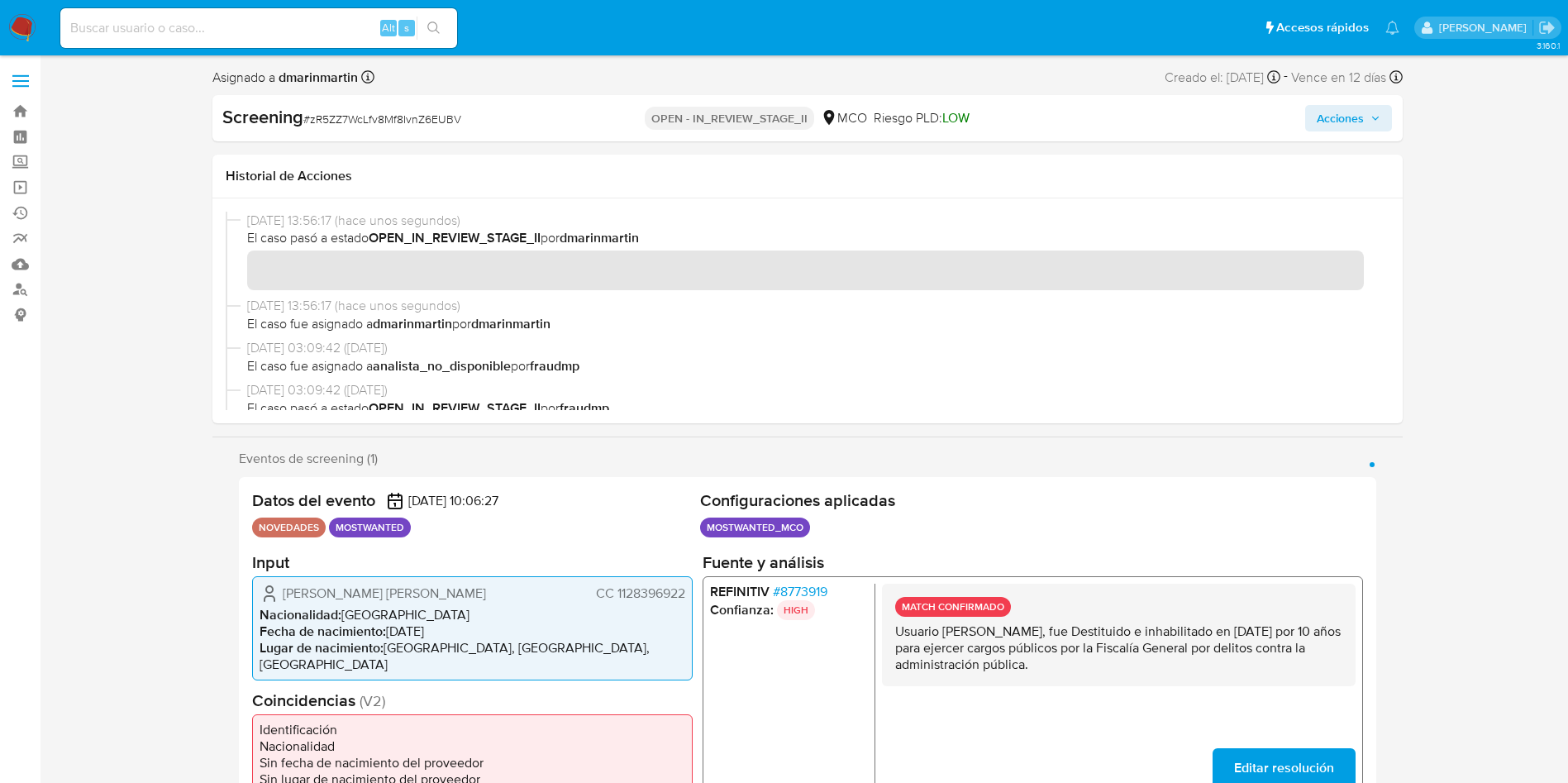
click at [1369, 122] on span "Acciones" at bounding box center [1348, 118] width 64 height 24
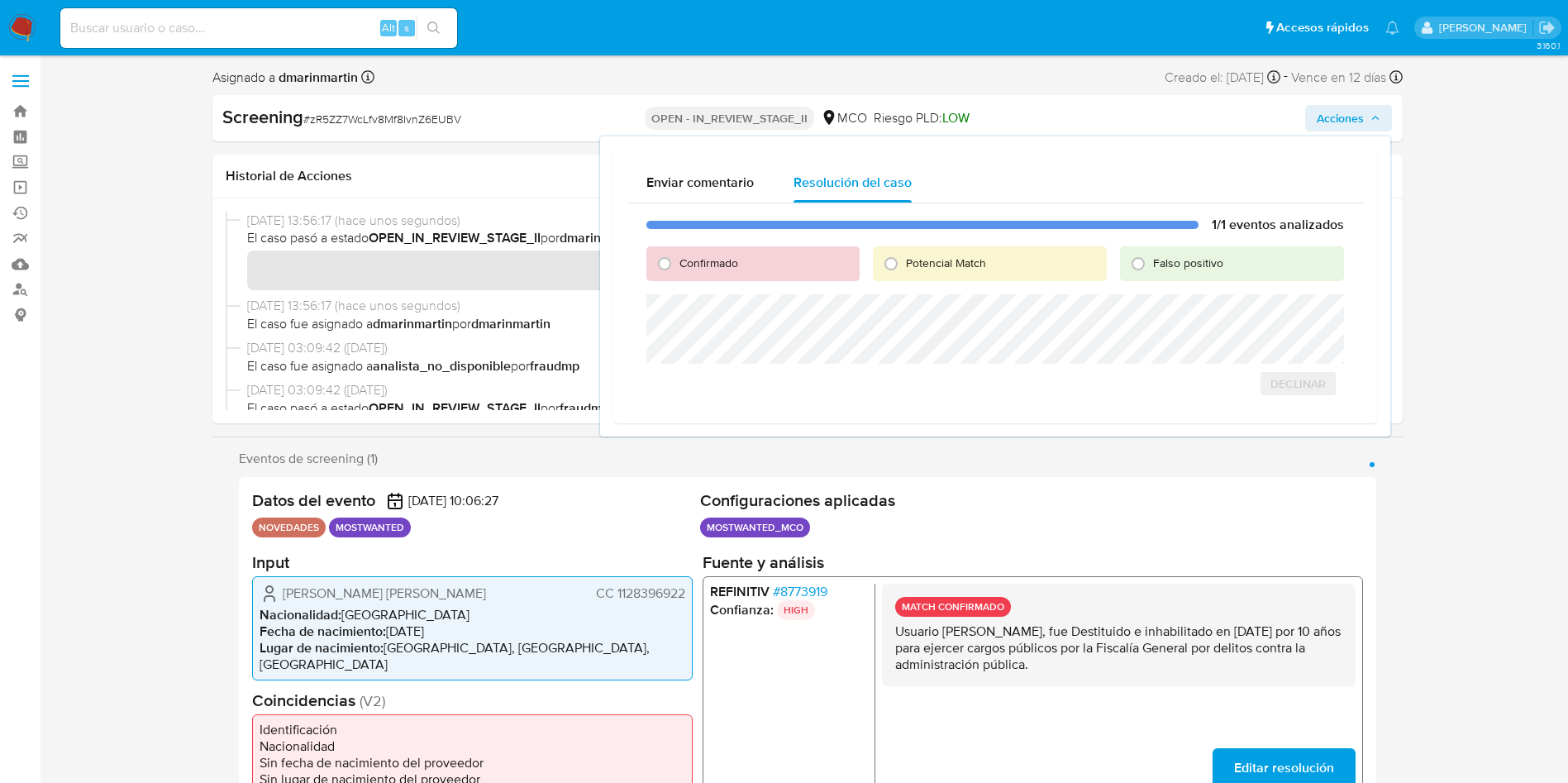
click at [1187, 262] on span "Falso positivo" at bounding box center [1188, 262] width 71 height 17
click at [1151, 262] on input "Falso positivo" at bounding box center [1138, 263] width 26 height 26
radio input "true"
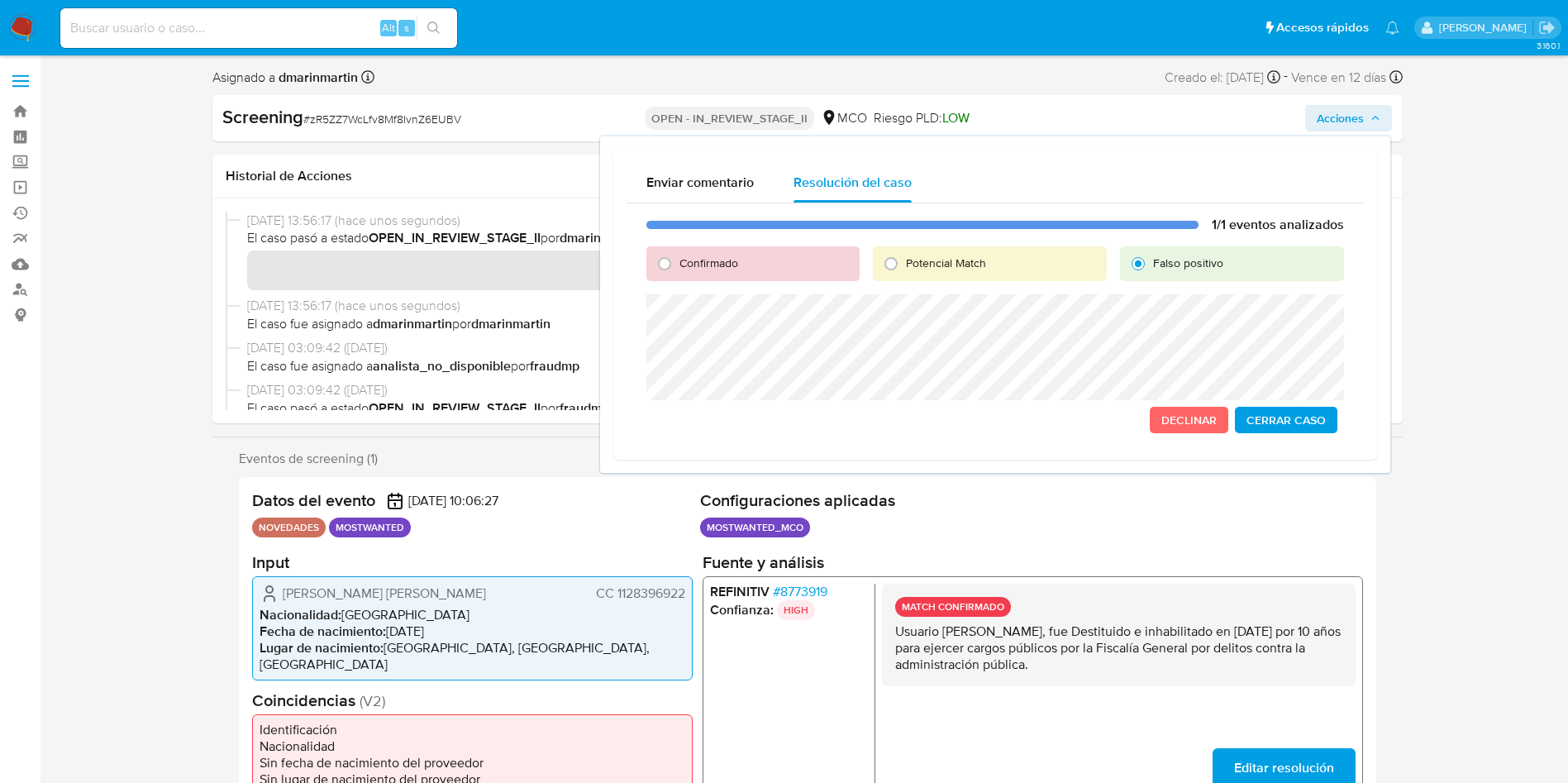
click at [1292, 422] on span "Cerrar Caso" at bounding box center [1285, 419] width 79 height 24
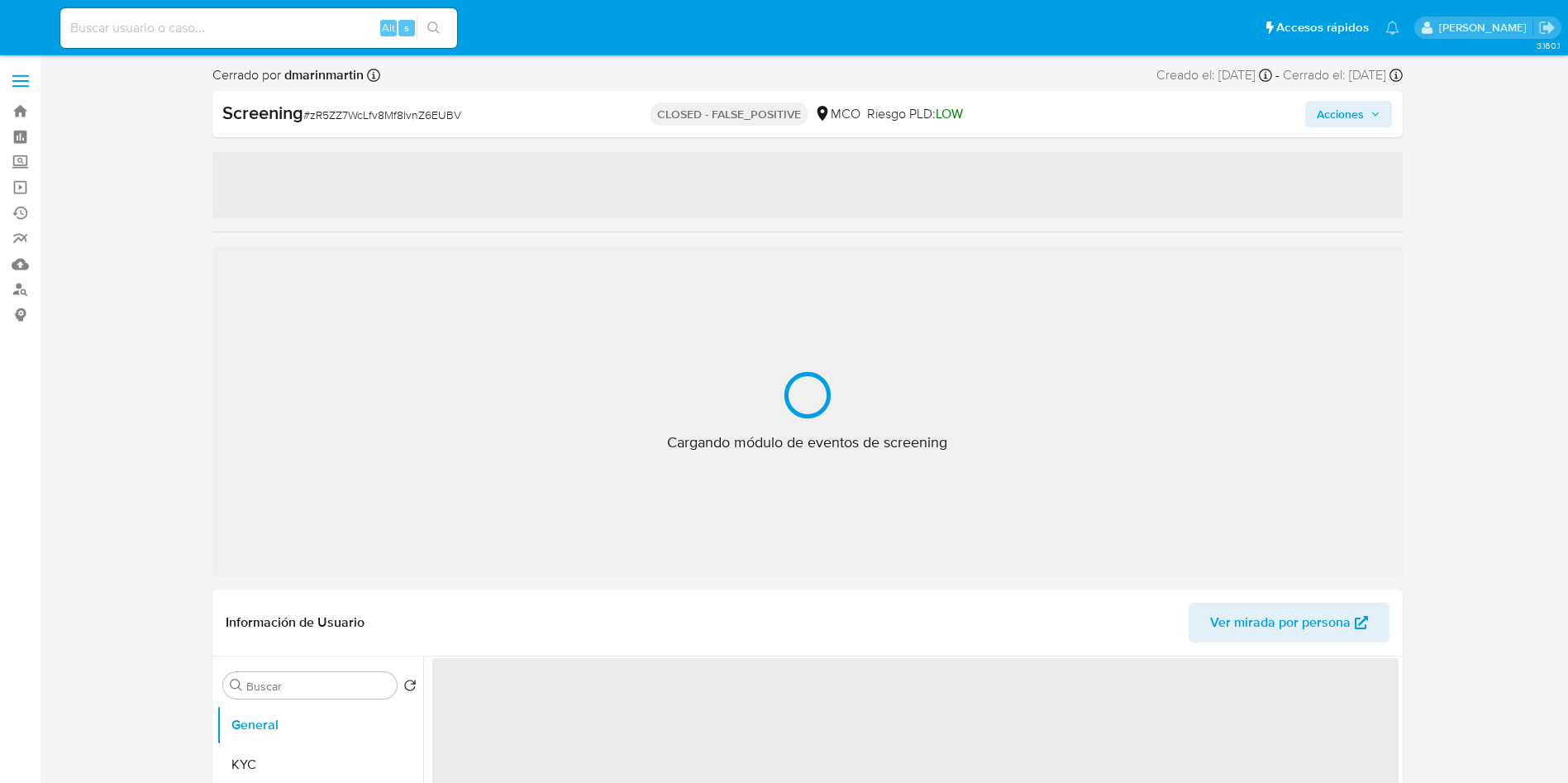
select select "10"
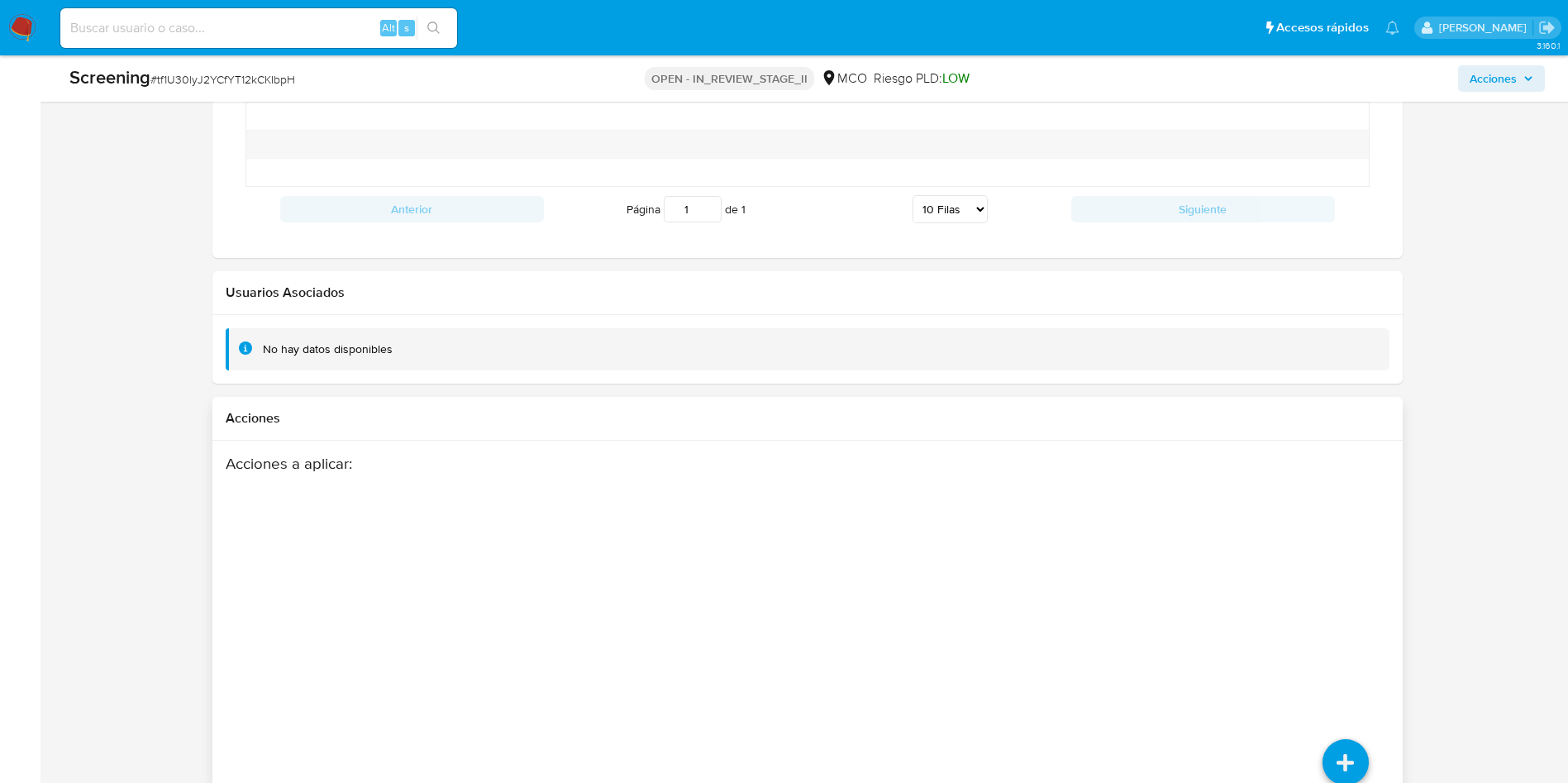
scroll to position [2321, 0]
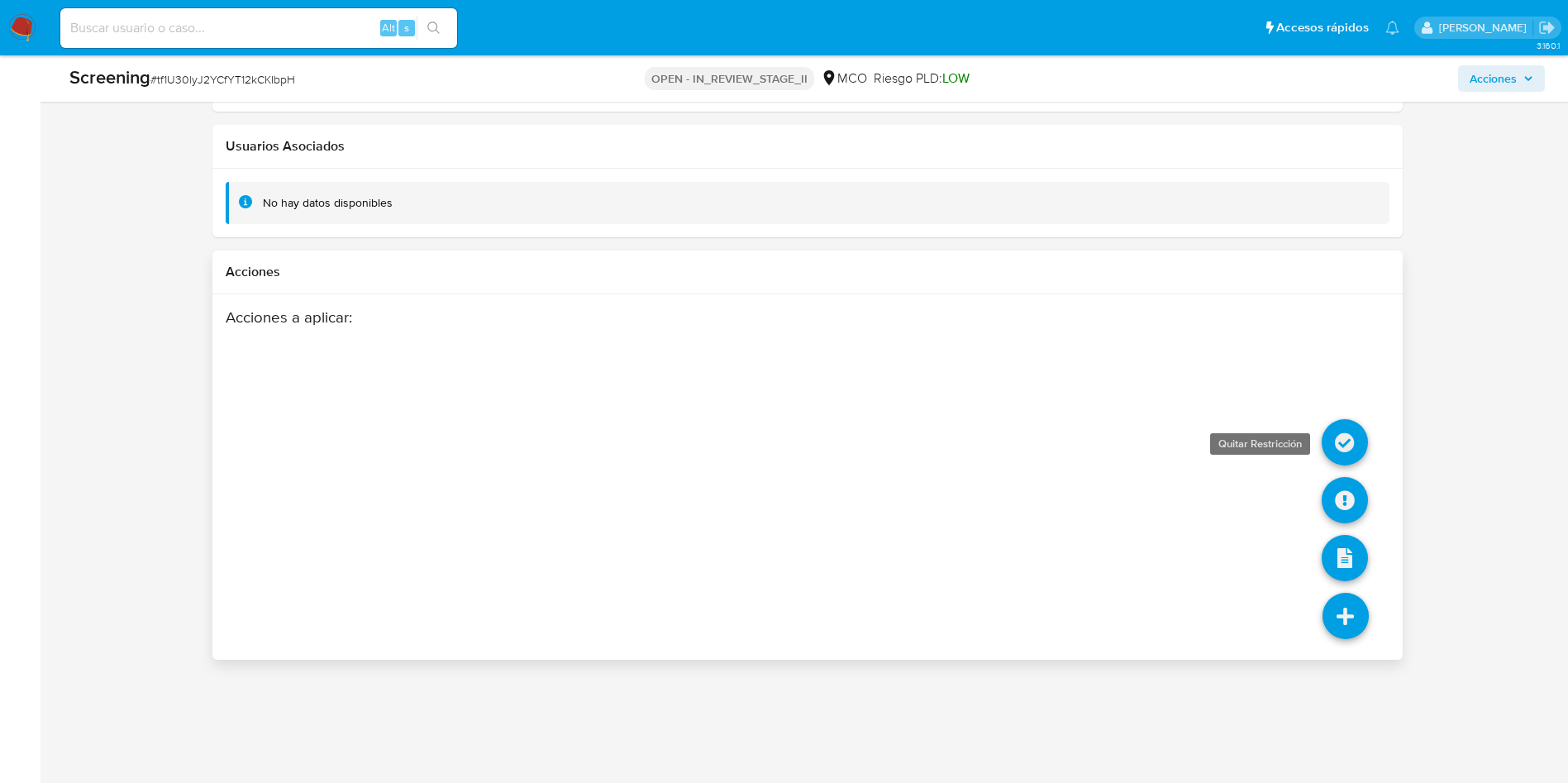
click at [1348, 430] on icon at bounding box center [1345, 442] width 46 height 46
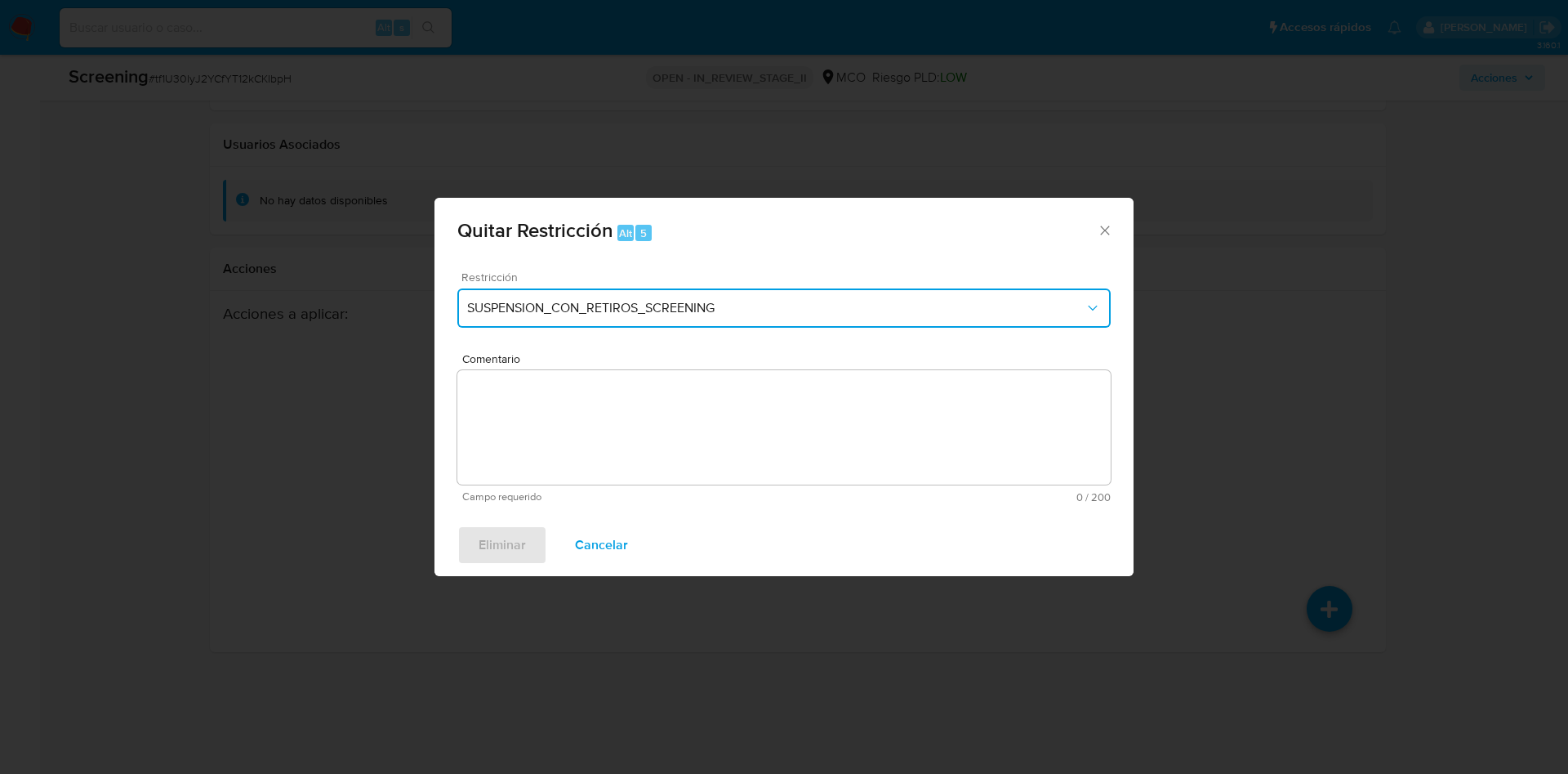
click at [751, 306] on span "SUSPENSION_CON_RETIROS_SCREENING" at bounding box center [775, 308] width 618 height 16
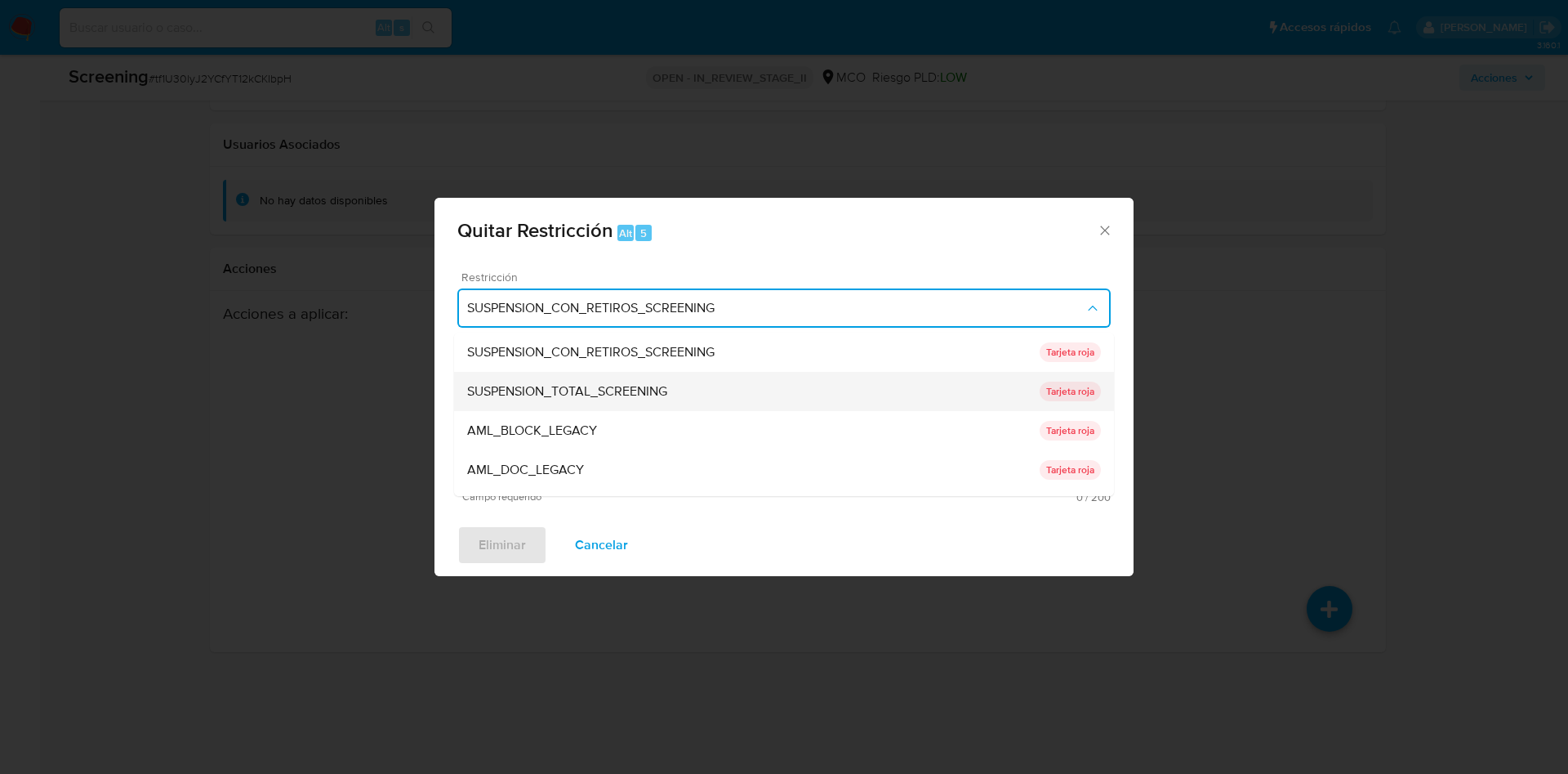
click at [667, 375] on div "SUSPENSION_TOTAL_SCREENING" at bounding box center [753, 390] width 572 height 39
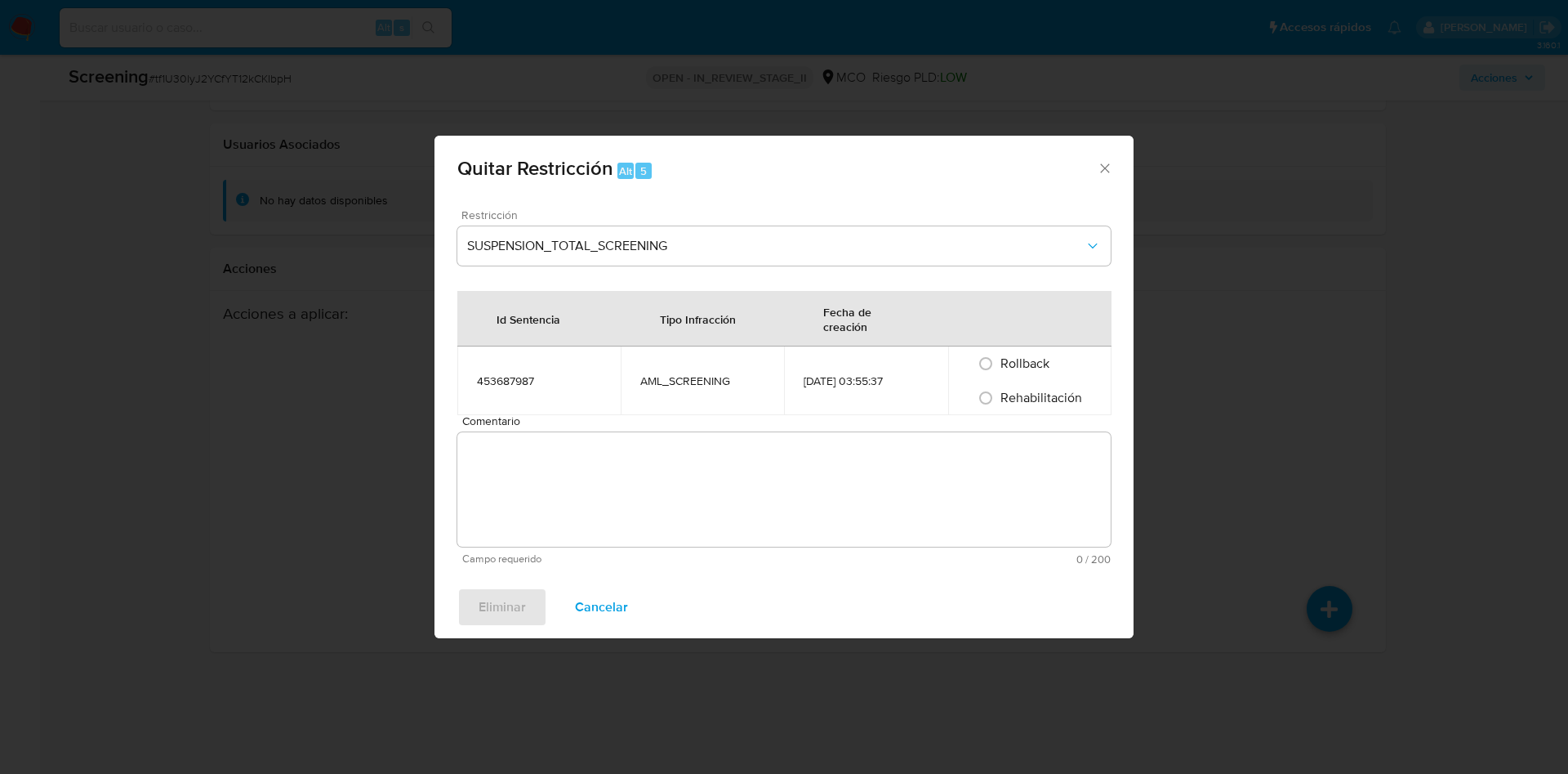
click at [634, 434] on textarea "Comentario" at bounding box center [784, 489] width 653 height 115
paste textarea "tf1U30lyJ2YCfYT12kCKIbpH"
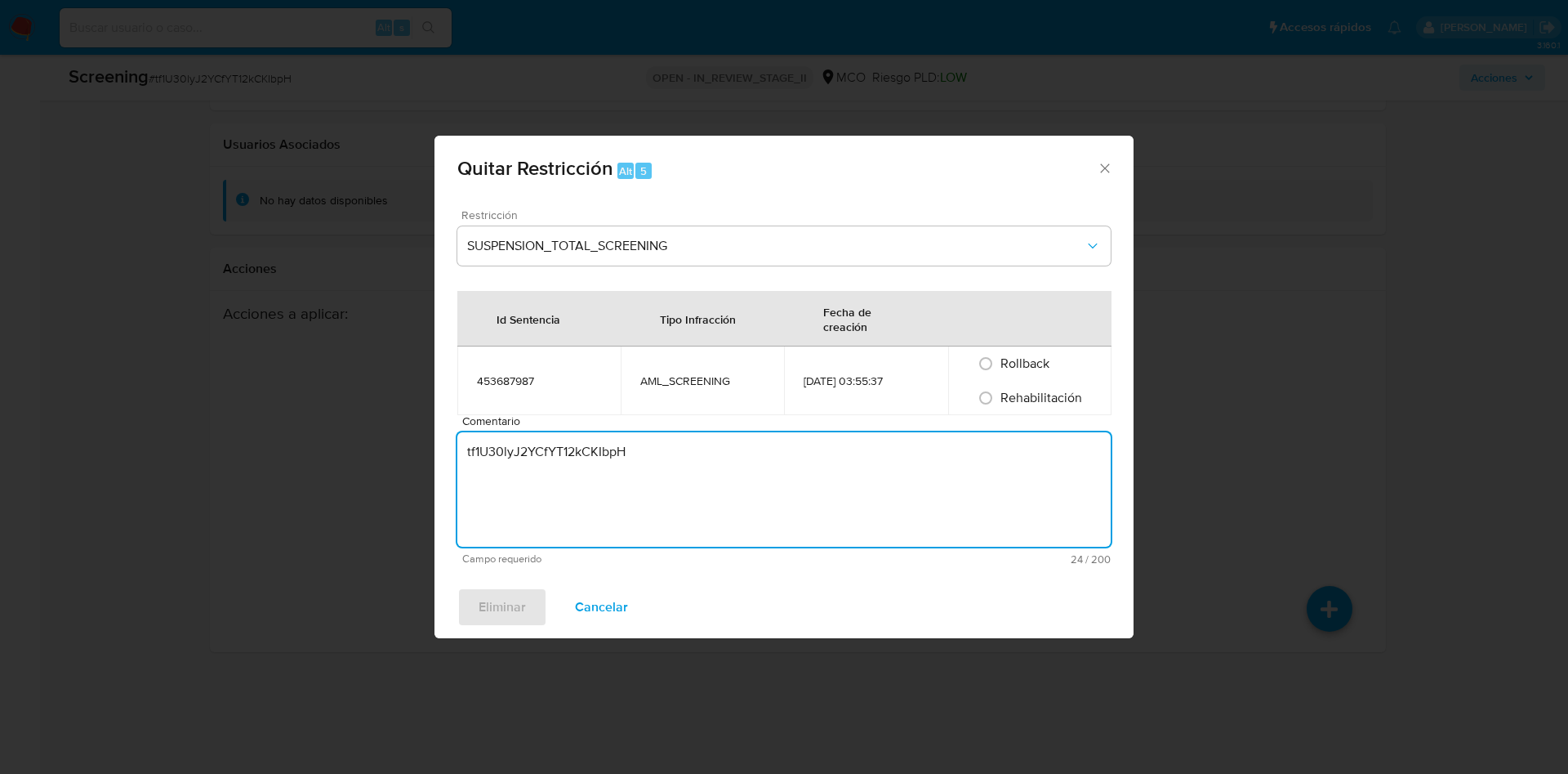
type textarea "tf1U30lyJ2YCfYT12kCKIbpH"
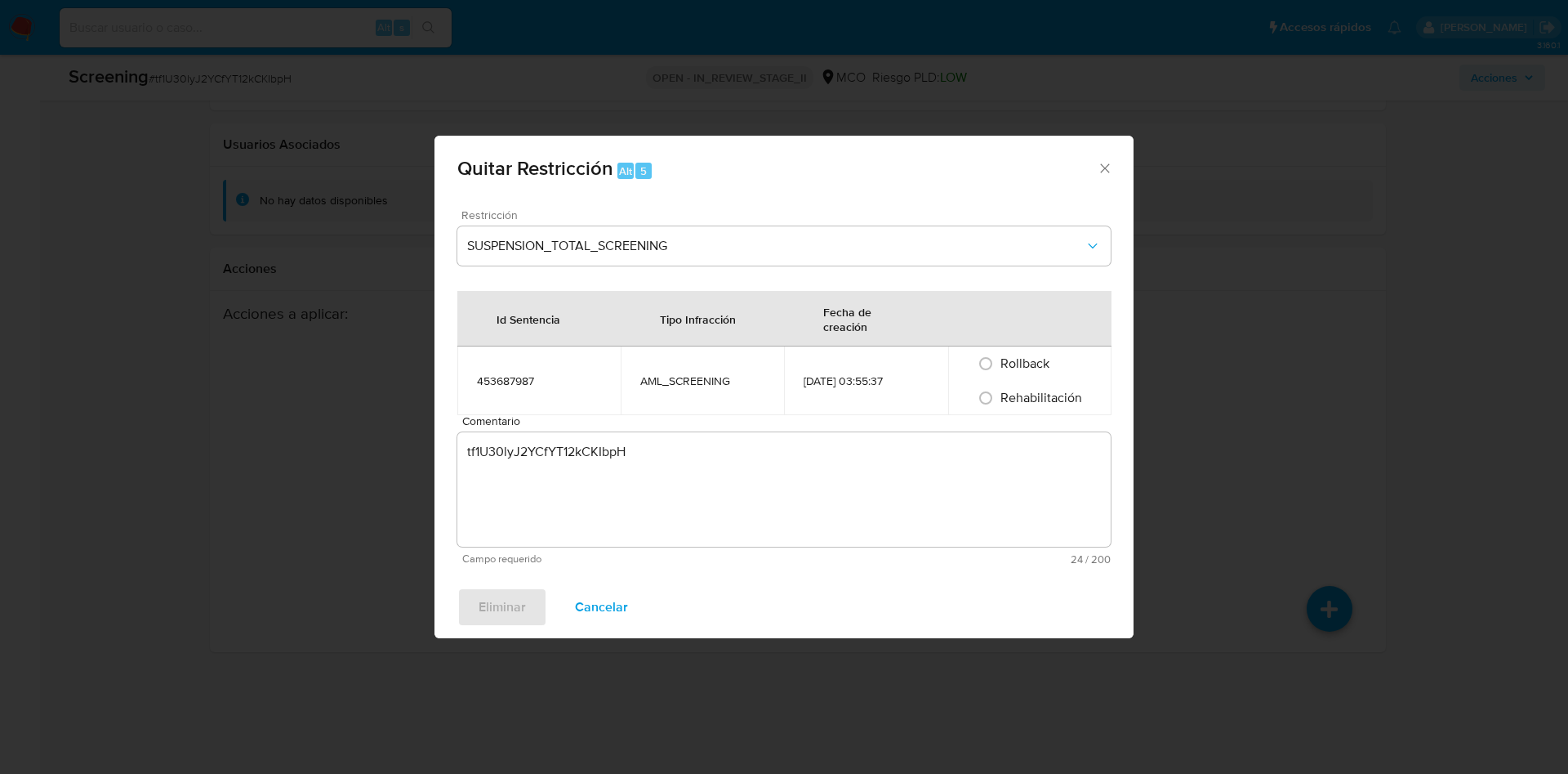
click at [1022, 396] on span "Rehabilitación" at bounding box center [1041, 397] width 82 height 19
click at [999, 396] on input "Rehabilitación" at bounding box center [986, 397] width 26 height 26
radio input "true"
click at [582, 475] on textarea "tf1U30lyJ2YCfYT12kCKIbpH" at bounding box center [784, 489] width 653 height 115
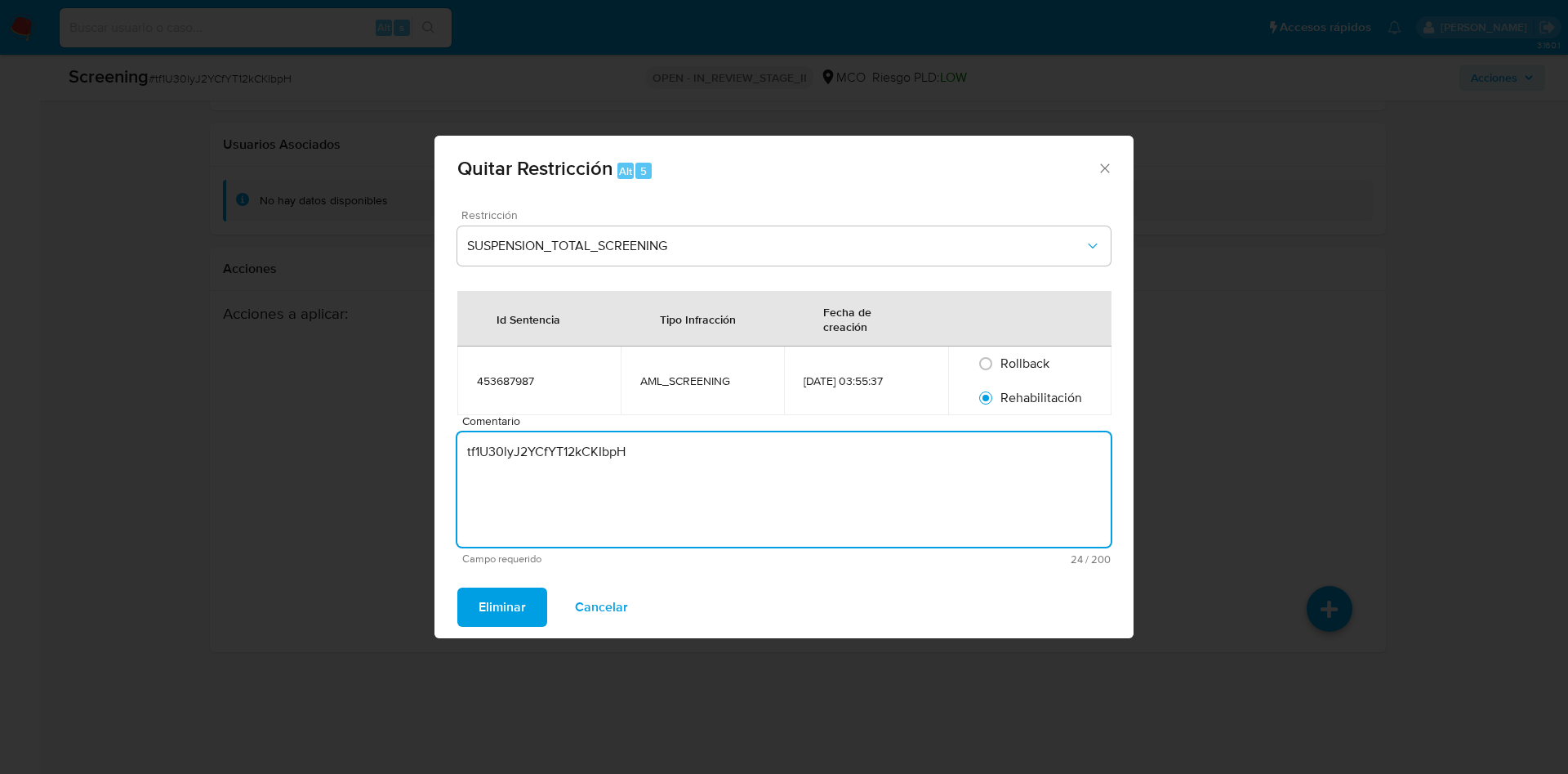
click at [586, 461] on textarea "tf1U30lyJ2YCfYT12kCKIbpH" at bounding box center [784, 489] width 653 height 115
type textarea "Sin coincidencias"
click at [457, 587] on button "Eliminar" at bounding box center [502, 606] width 90 height 39
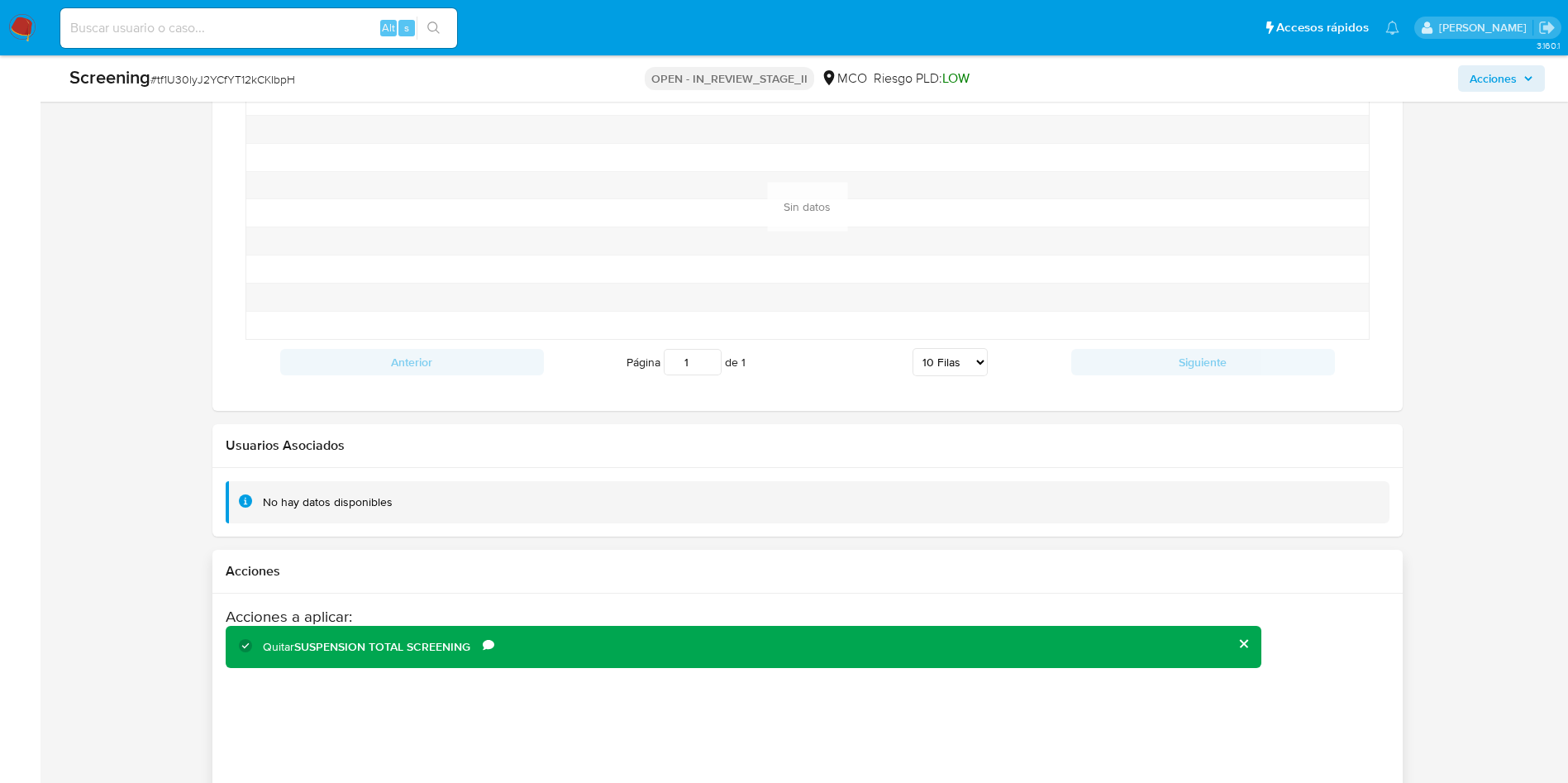
scroll to position [2196, 0]
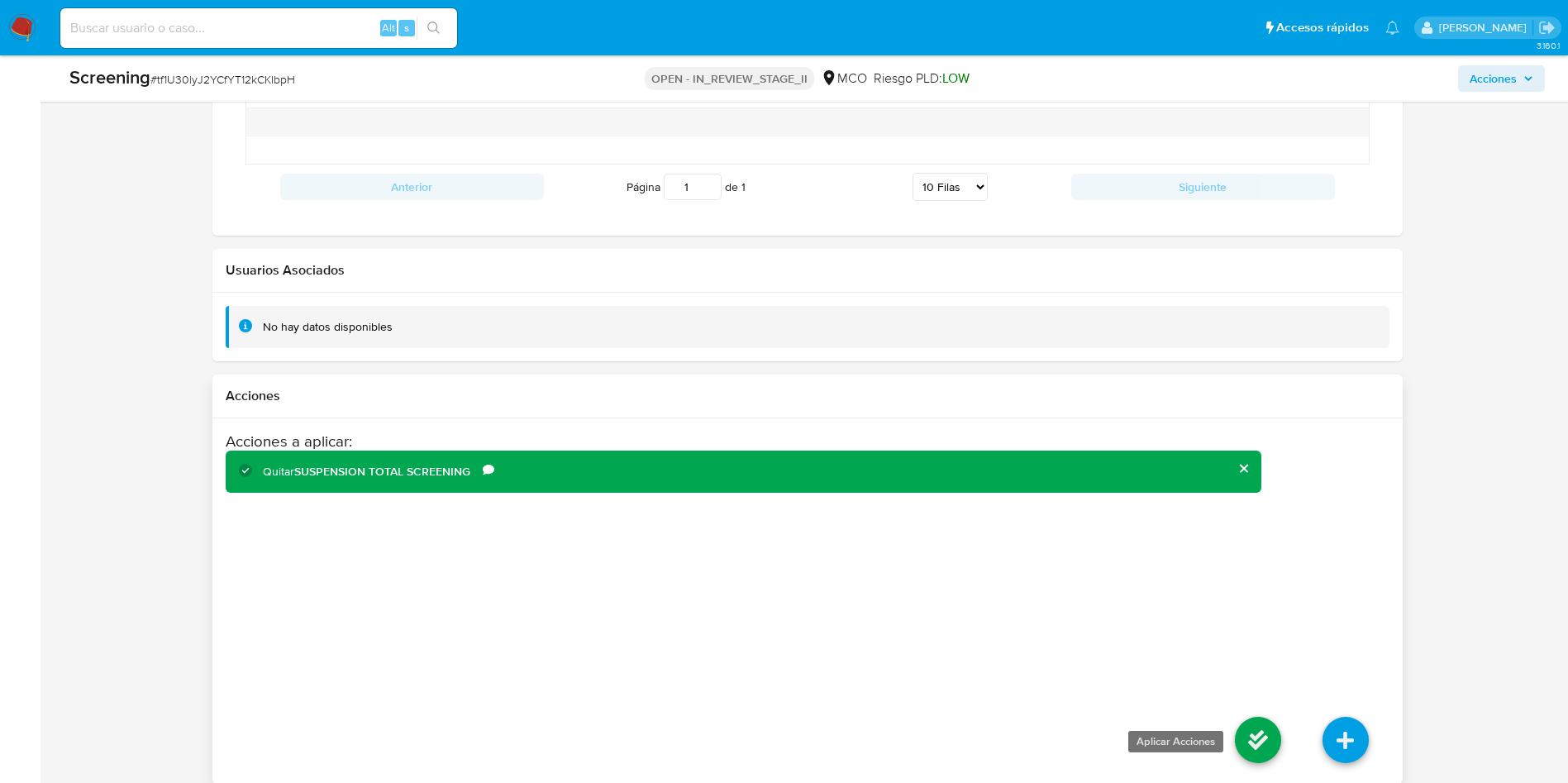
click at [1249, 742] on icon at bounding box center [1258, 739] width 46 height 46
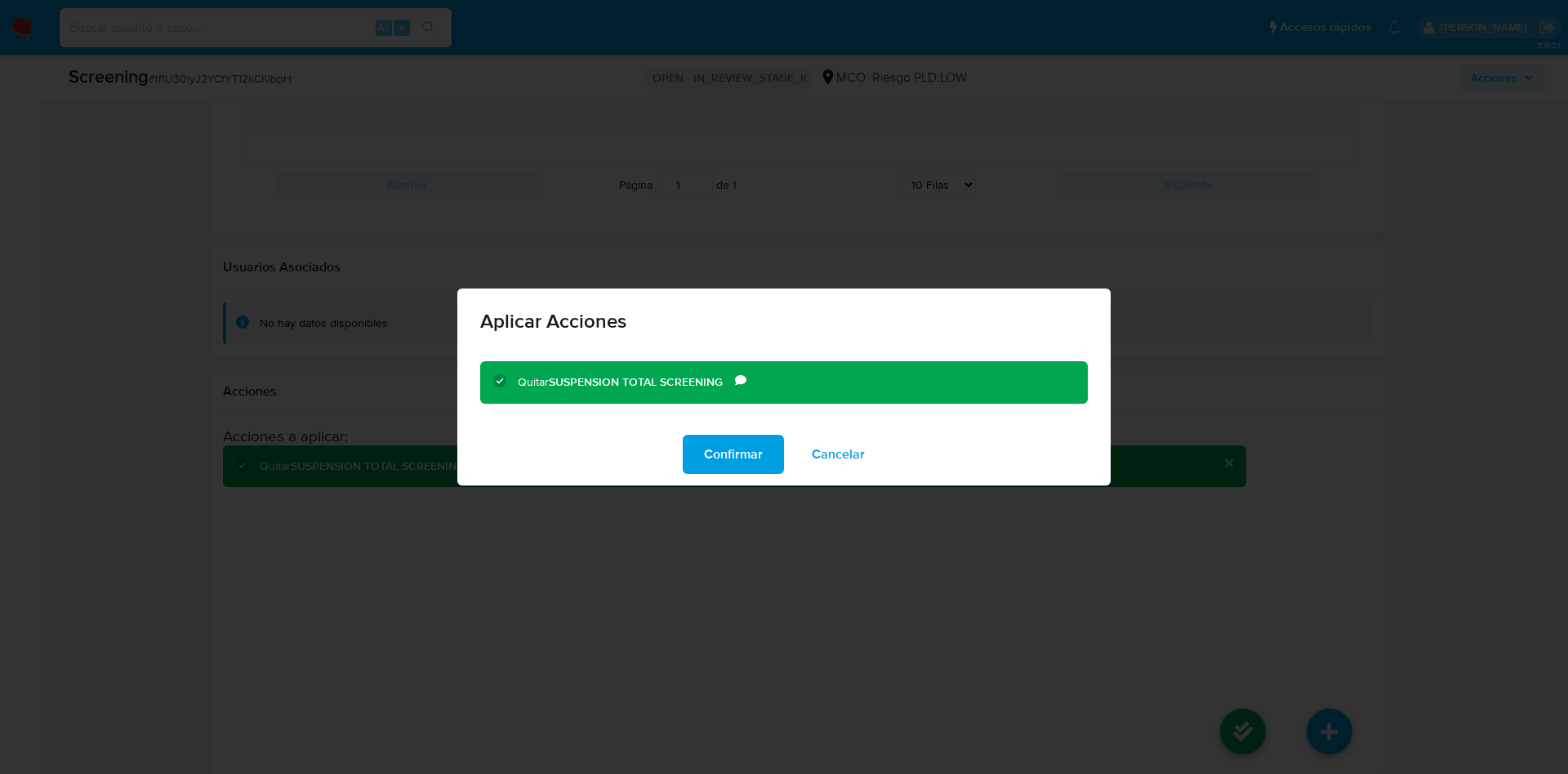
click at [770, 484] on div "Confirmar Cancelar" at bounding box center [784, 454] width 653 height 62
click at [751, 446] on span "Confirmar" at bounding box center [733, 454] width 59 height 36
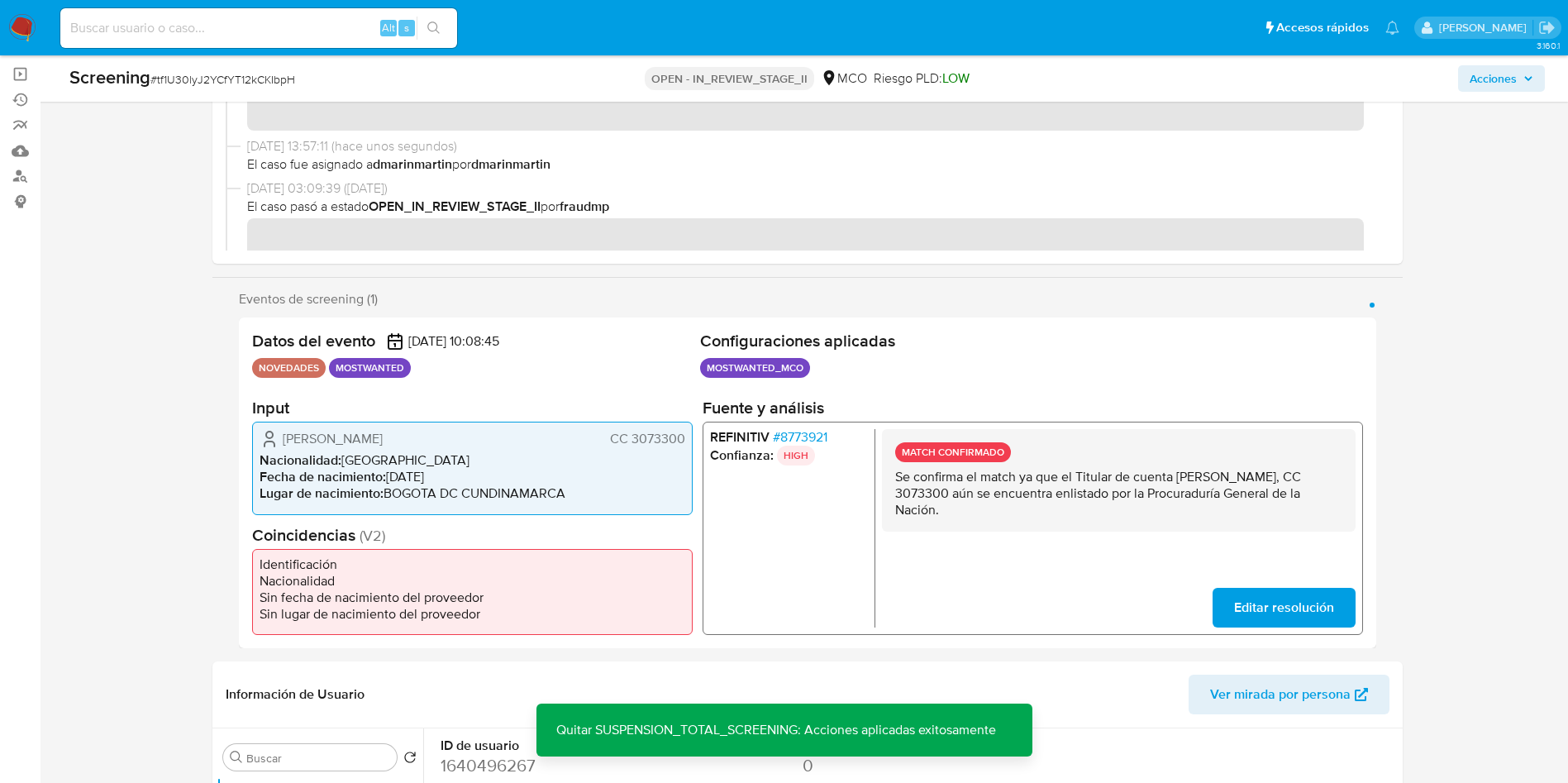
scroll to position [0, 0]
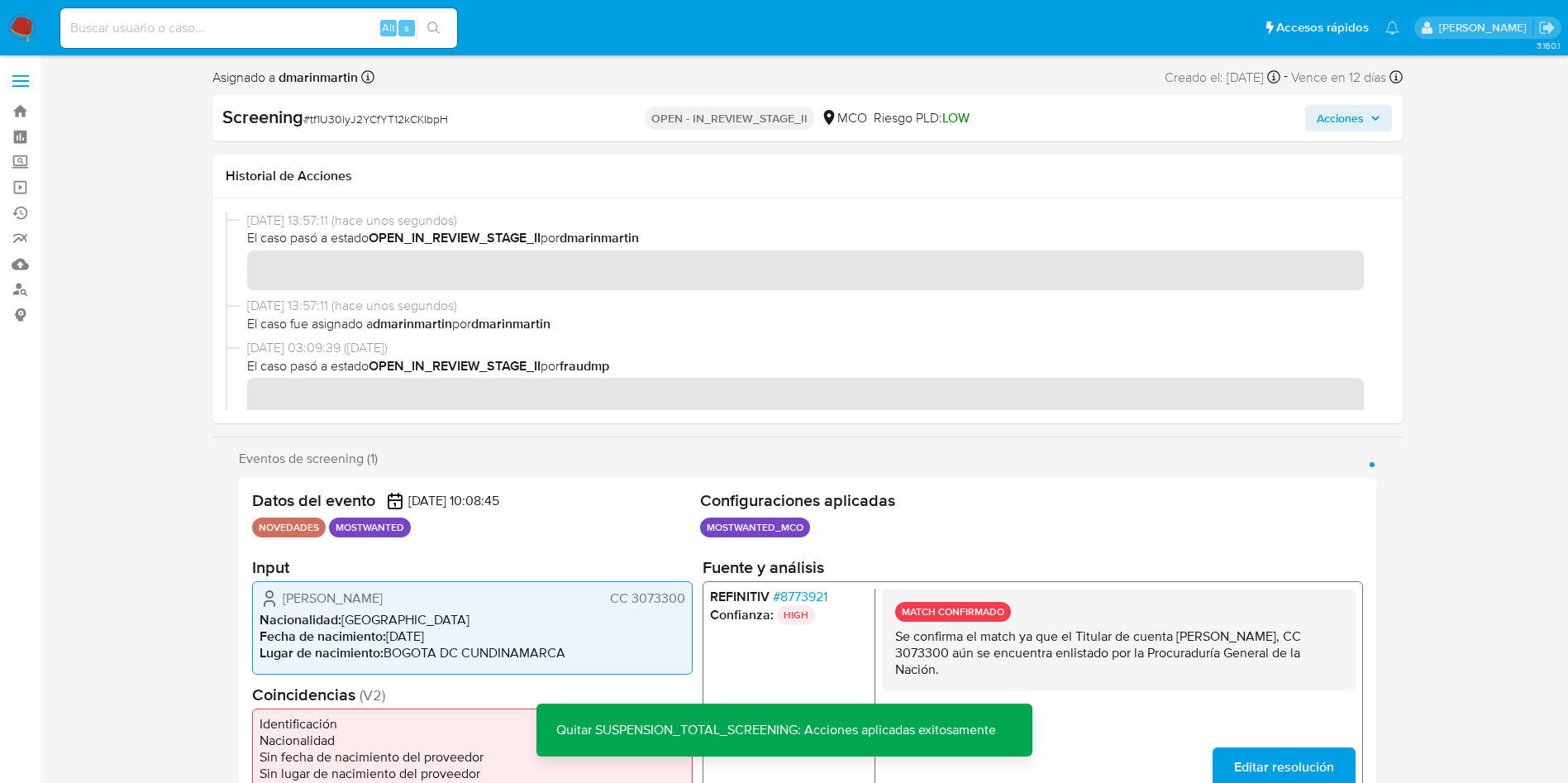
click at [1365, 126] on span "Acciones" at bounding box center [1348, 118] width 64 height 24
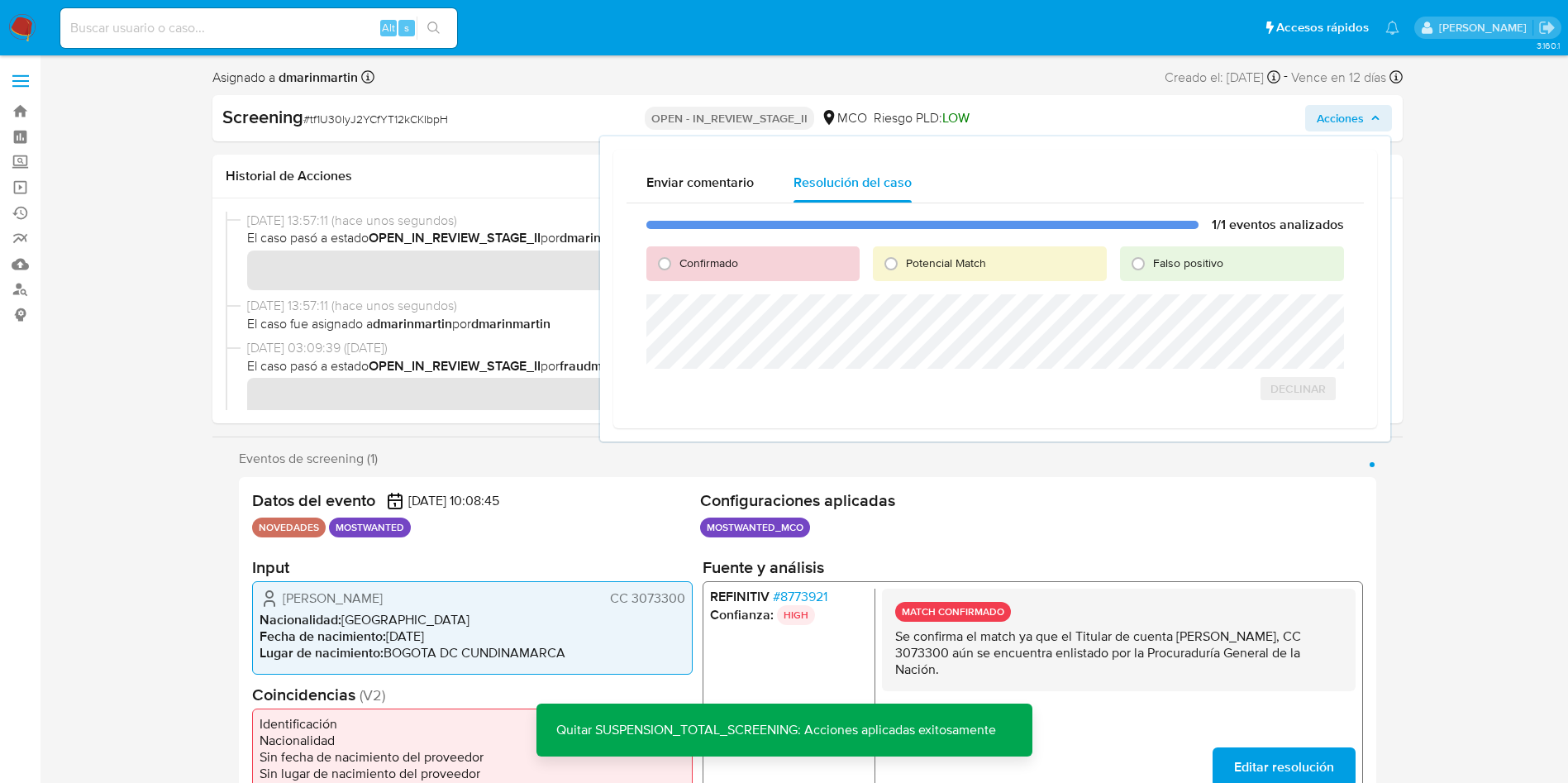
click at [1203, 262] on span "Falso positivo" at bounding box center [1188, 262] width 71 height 17
click at [1151, 262] on input "Falso positivo" at bounding box center [1138, 263] width 26 height 26
radio input "true"
click at [1303, 409] on span "Cerrar Caso" at bounding box center [1285, 406] width 79 height 24
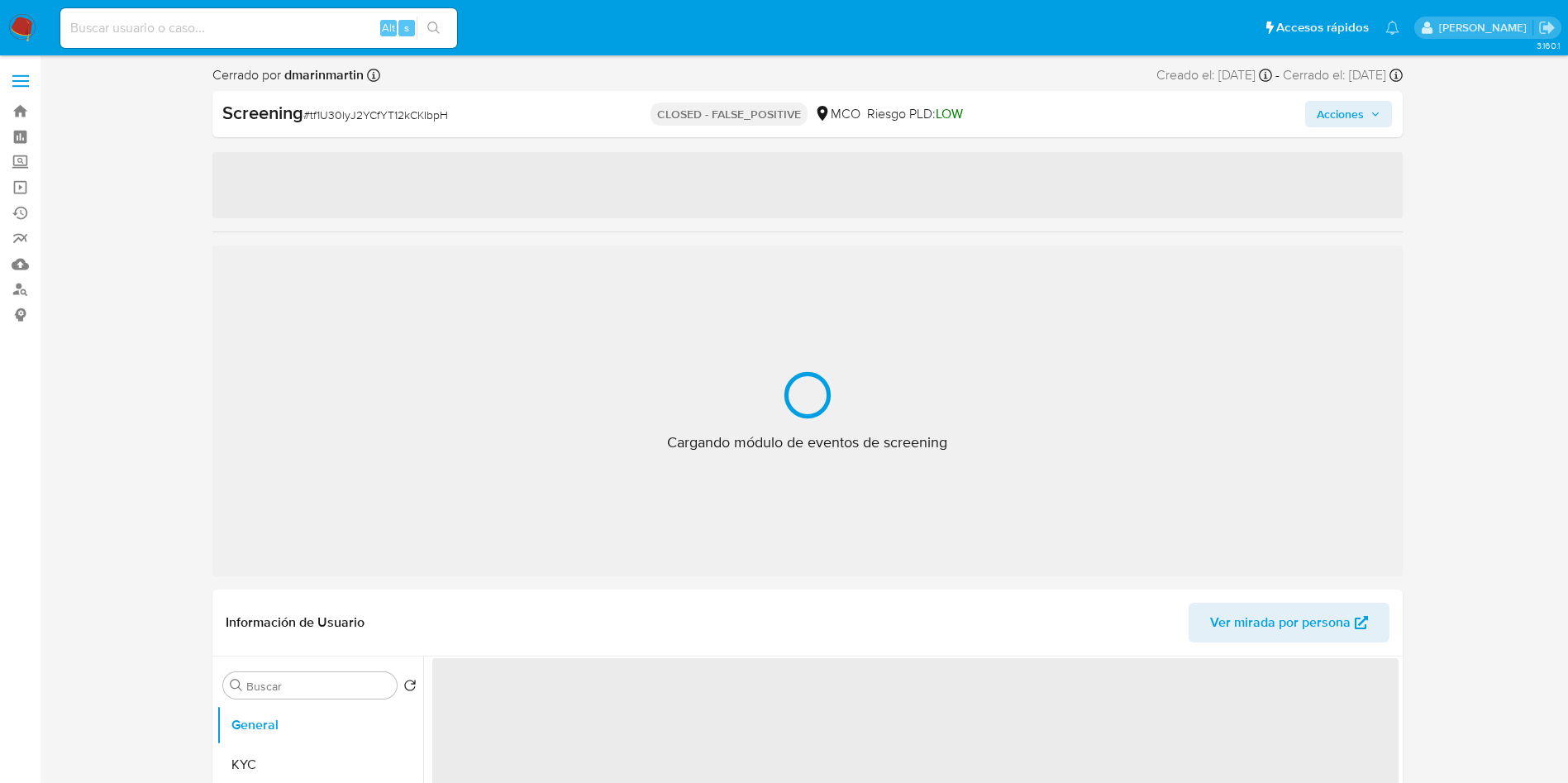
select select "10"
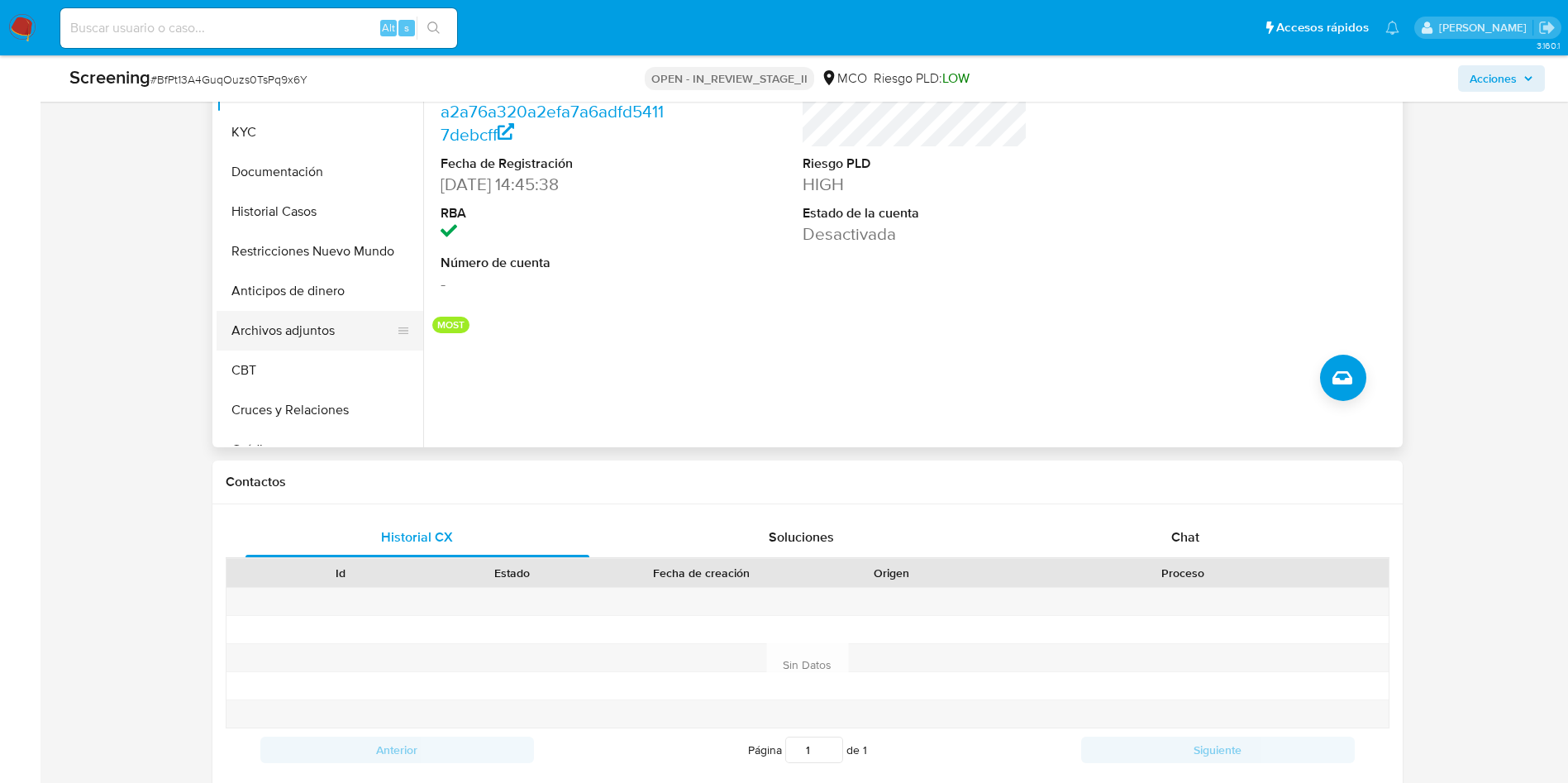
scroll to position [744, 0]
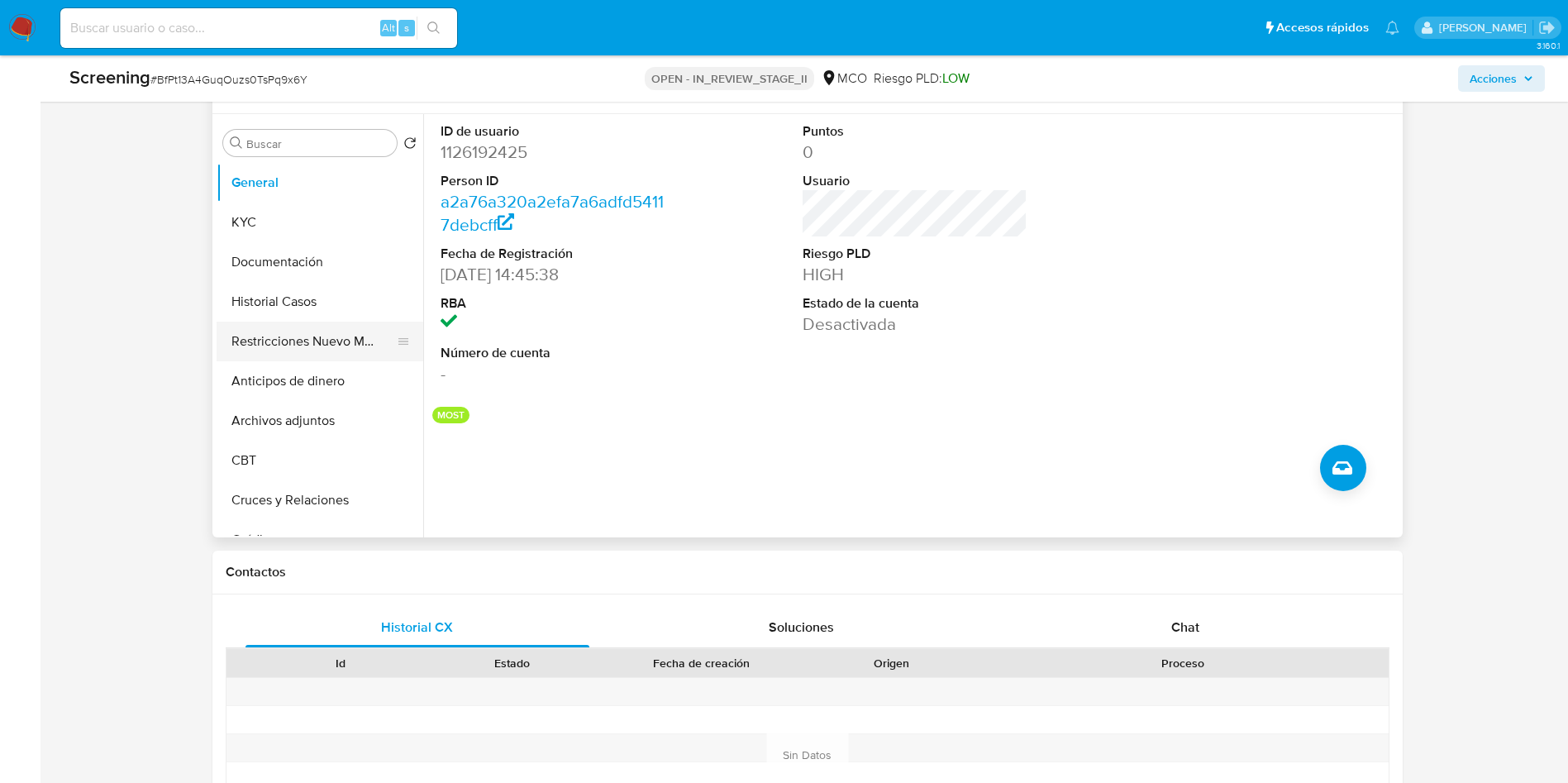
click at [306, 350] on button "Restricciones Nuevo Mundo" at bounding box center [313, 341] width 194 height 39
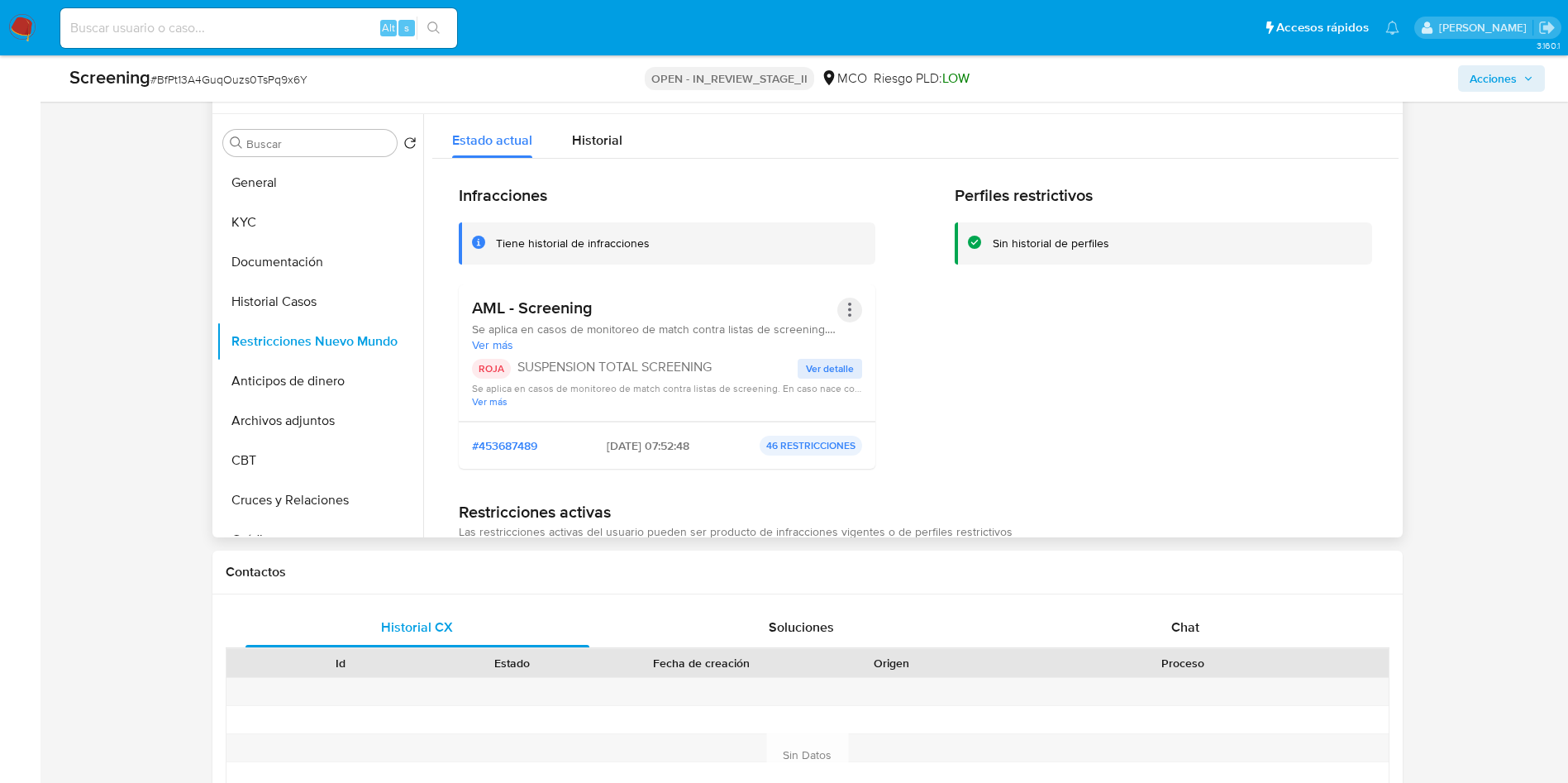
click at [848, 305] on button "Acciones" at bounding box center [849, 310] width 24 height 24
click at [677, 435] on button "Rehabilitar" at bounding box center [718, 442] width 290 height 39
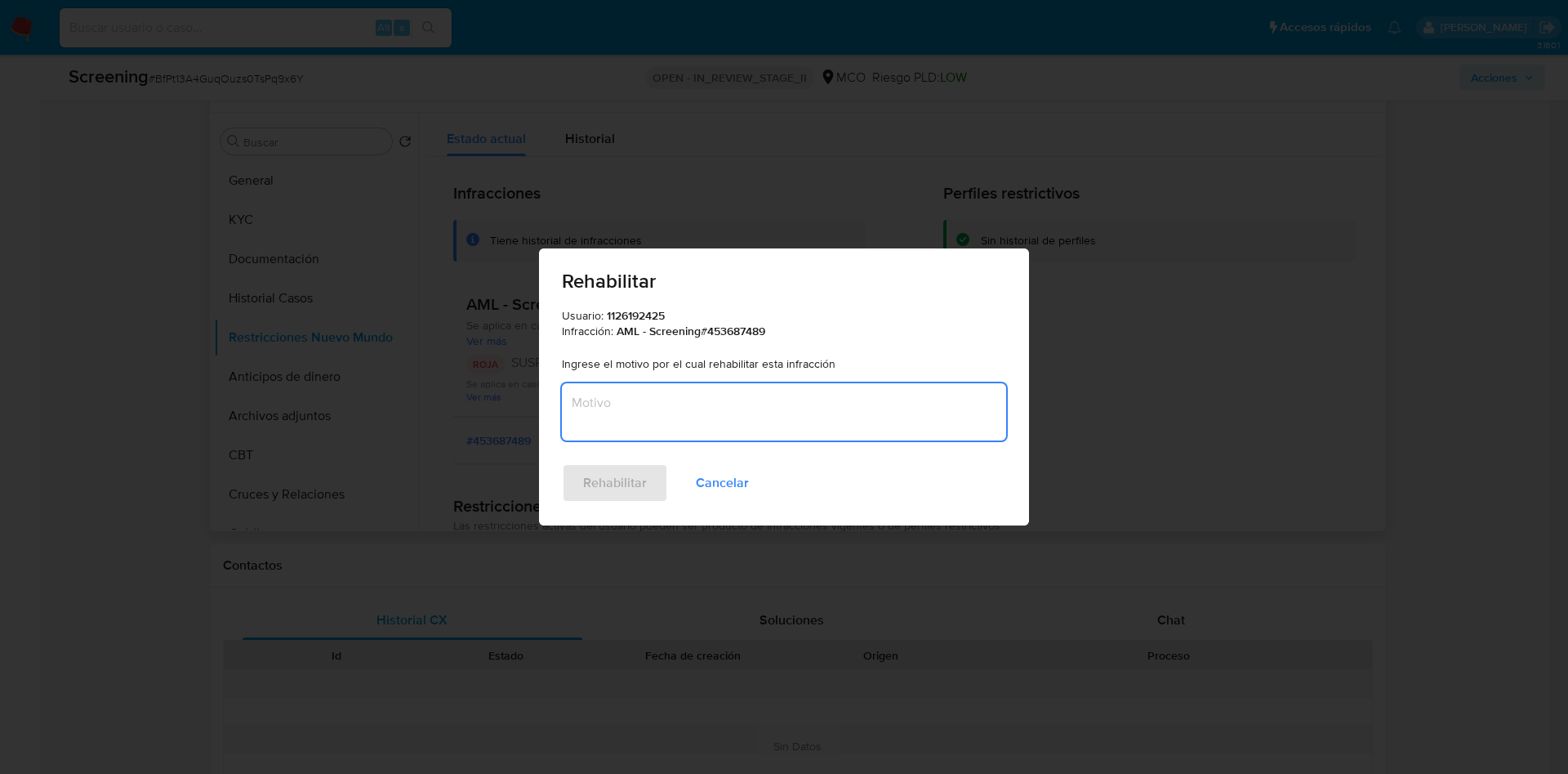
click at [727, 386] on textarea "Motivo" at bounding box center [784, 412] width 445 height 57
type textarea "M"
type textarea "No representa riesgo laft"
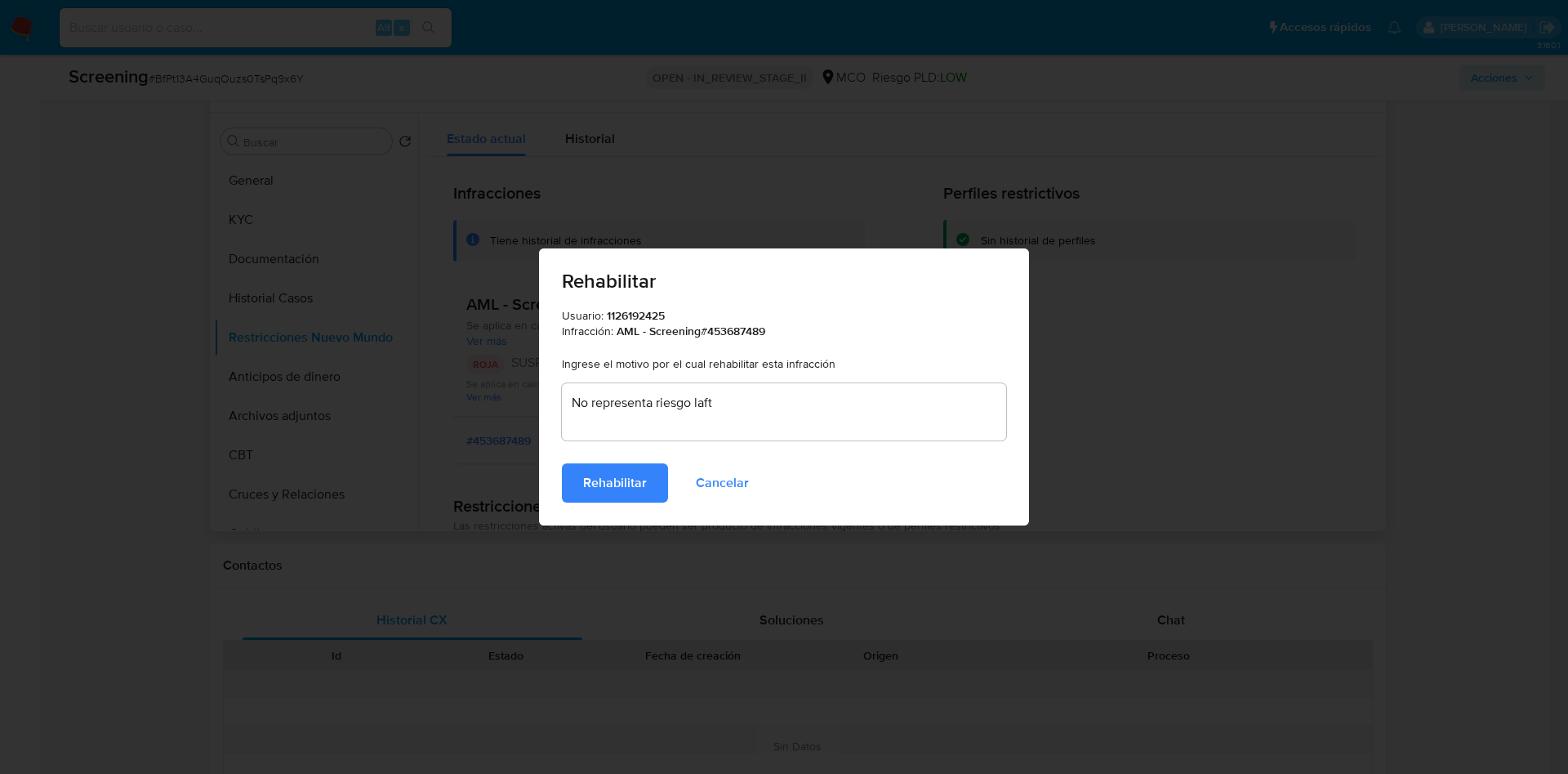
click at [562, 463] on button "Rehabilitar" at bounding box center [614, 482] width 106 height 39
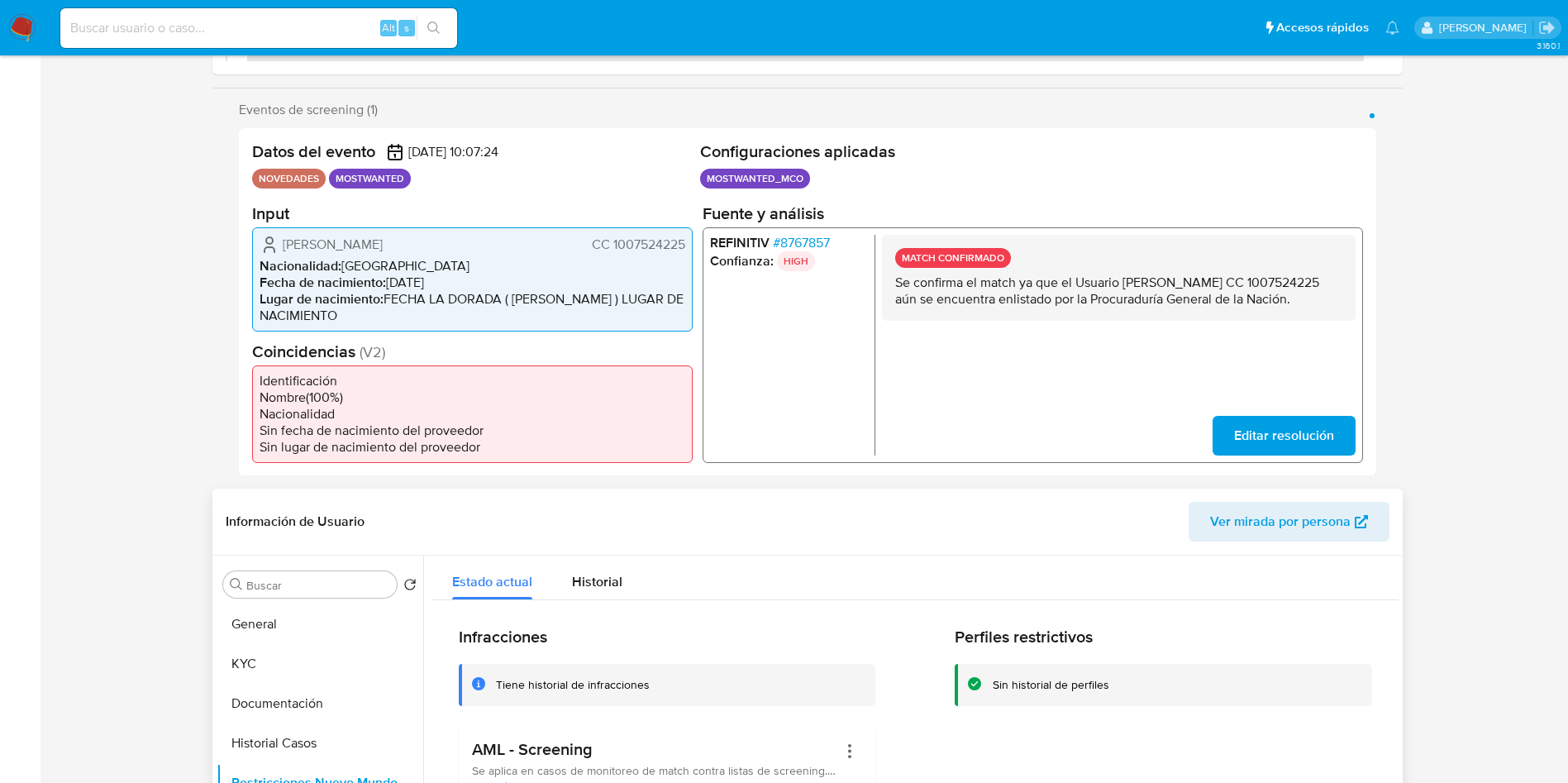
scroll to position [0, 0]
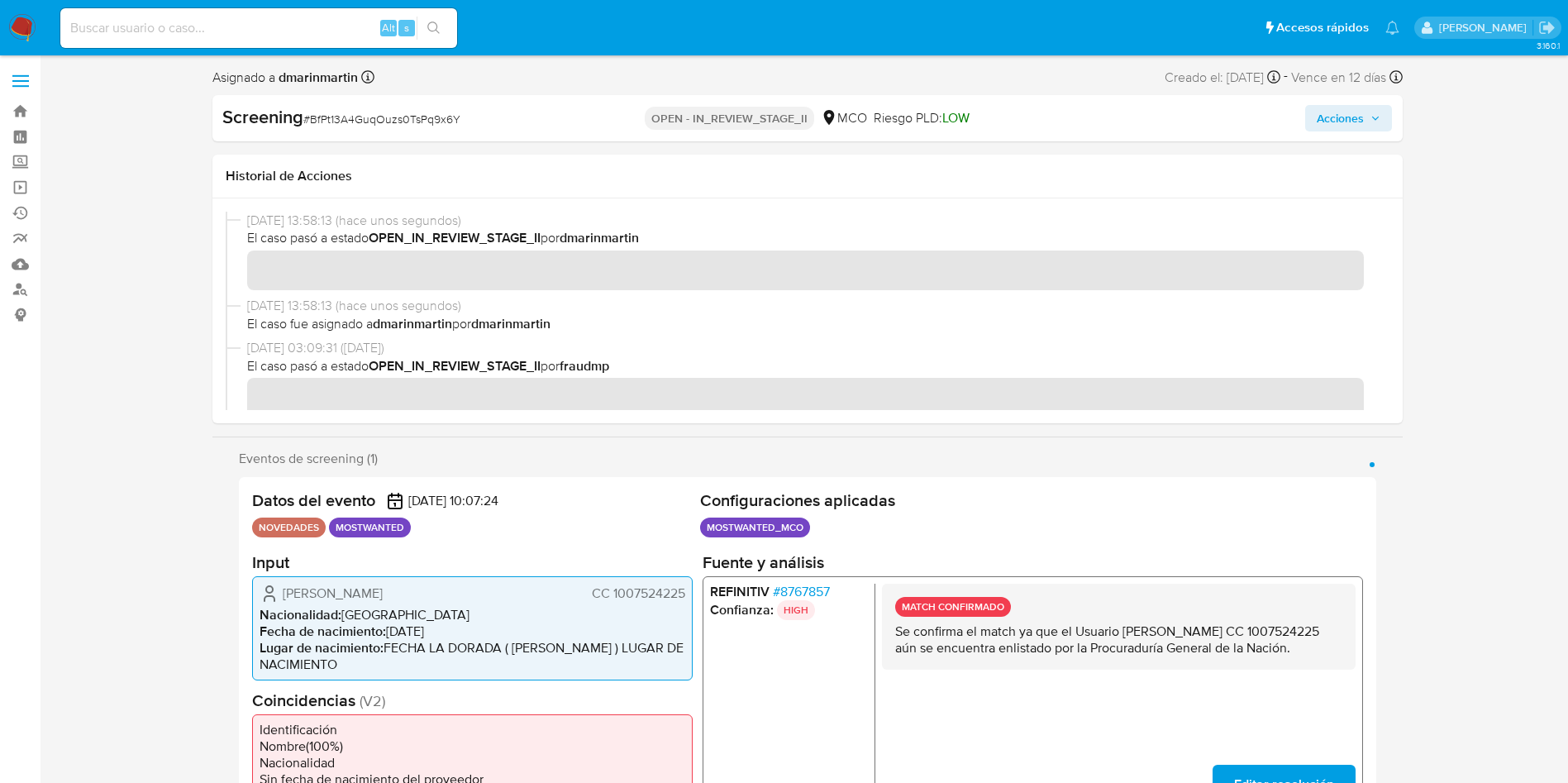
click at [1367, 105] on button "Acciones" at bounding box center [1349, 118] width 87 height 26
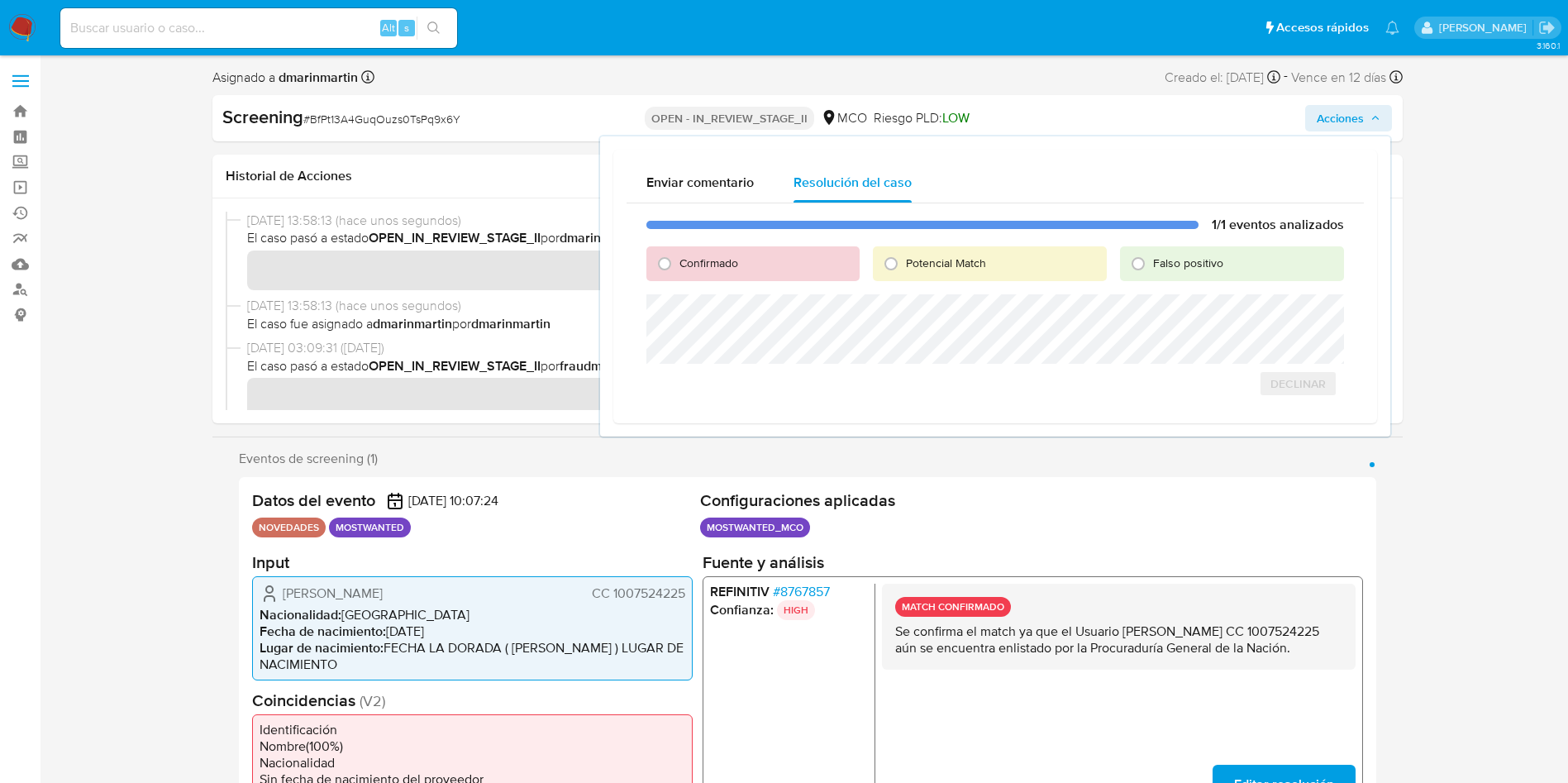
click at [1224, 271] on div "Falso positivo" at bounding box center [1231, 263] width 224 height 35
click at [1161, 262] on span "Falso positivo" at bounding box center [1188, 262] width 71 height 17
click at [1151, 262] on input "Falso positivo" at bounding box center [1138, 263] width 26 height 26
radio input "true"
click at [1282, 438] on div "Enviar comentario Resolución del caso 1/1 eventos analizados Confirmado Potenci…" at bounding box center [995, 296] width 764 height 292
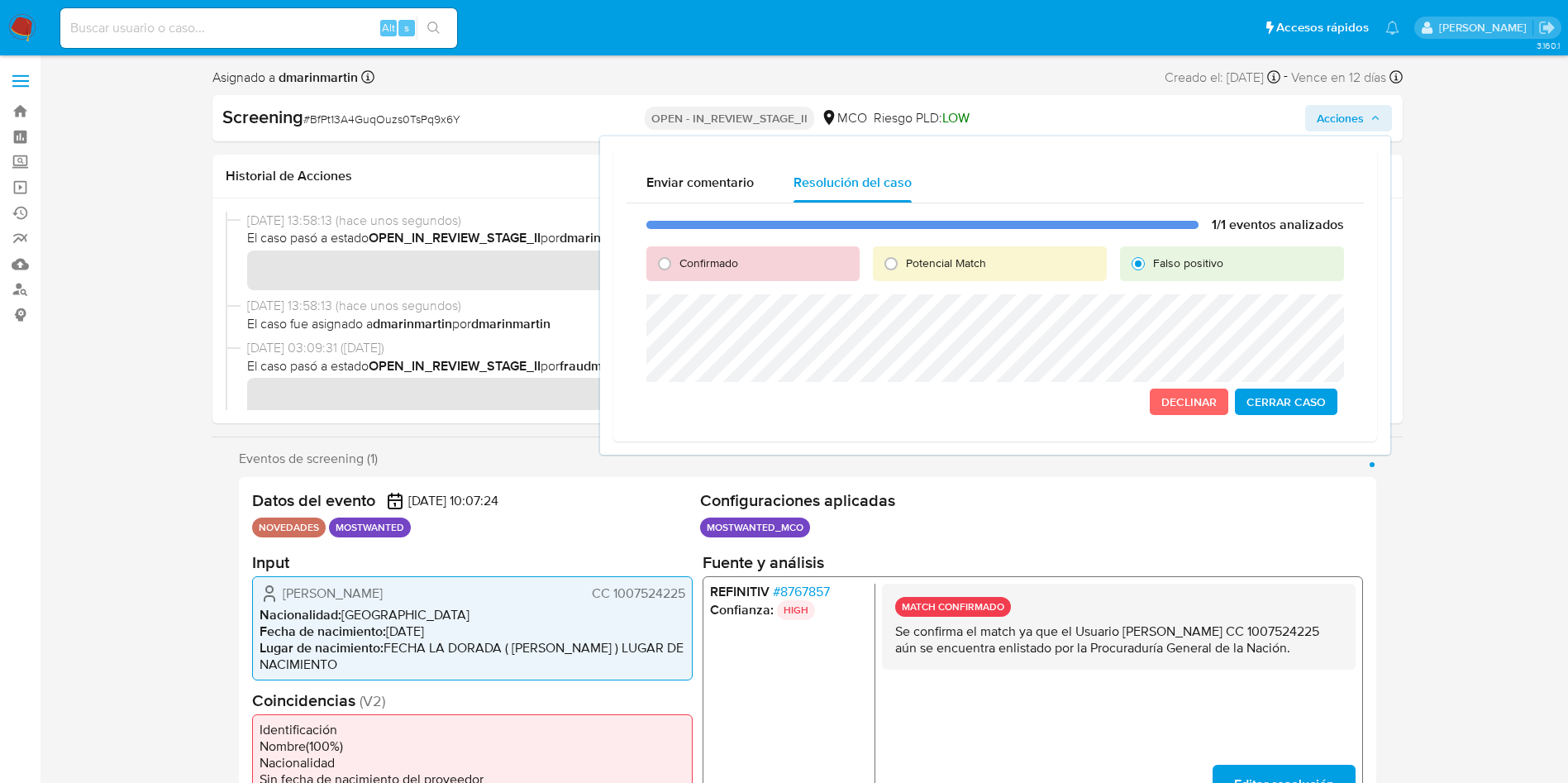
click at [1287, 398] on span "Cerrar Caso" at bounding box center [1285, 401] width 79 height 24
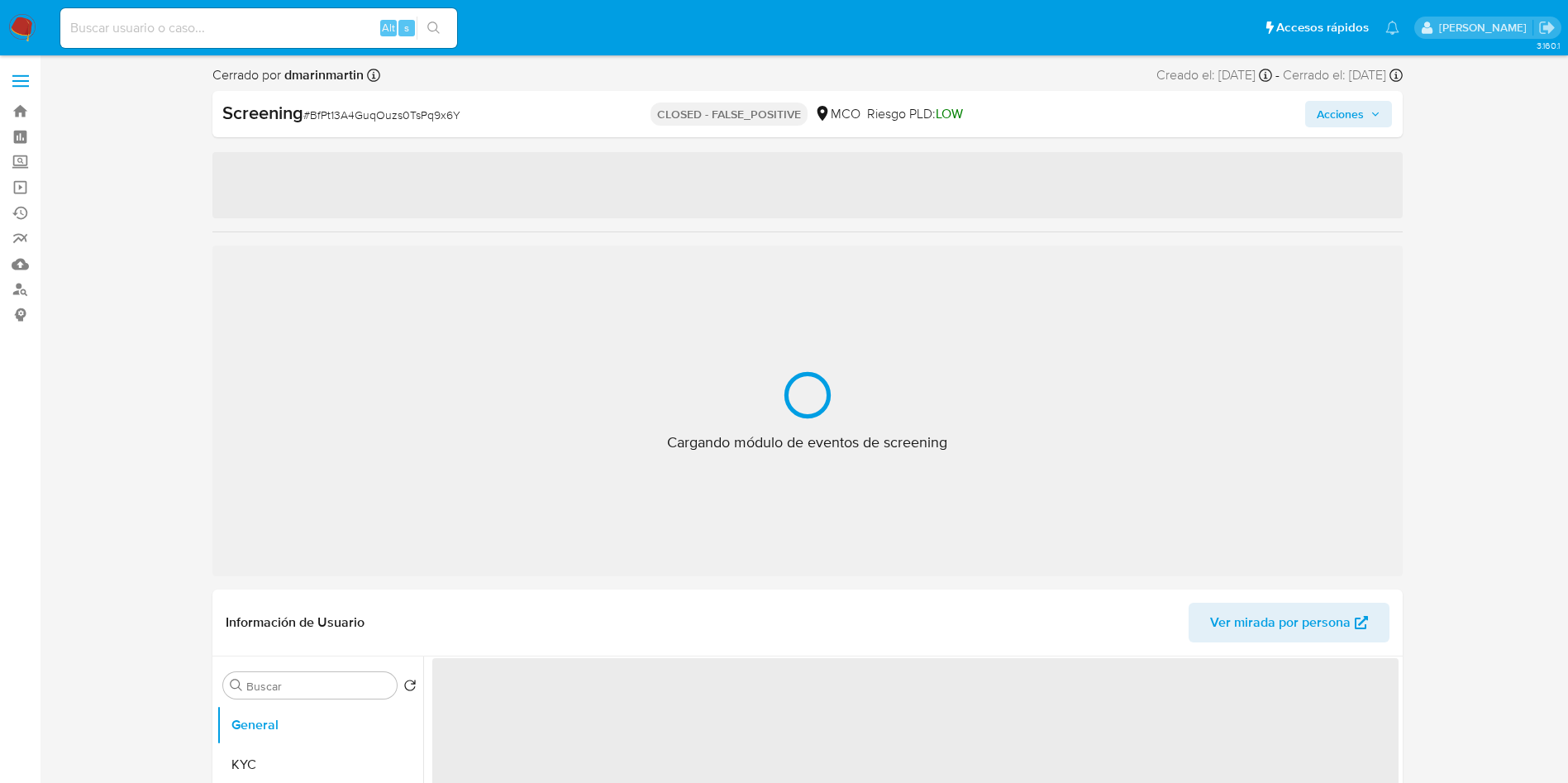
select select "10"
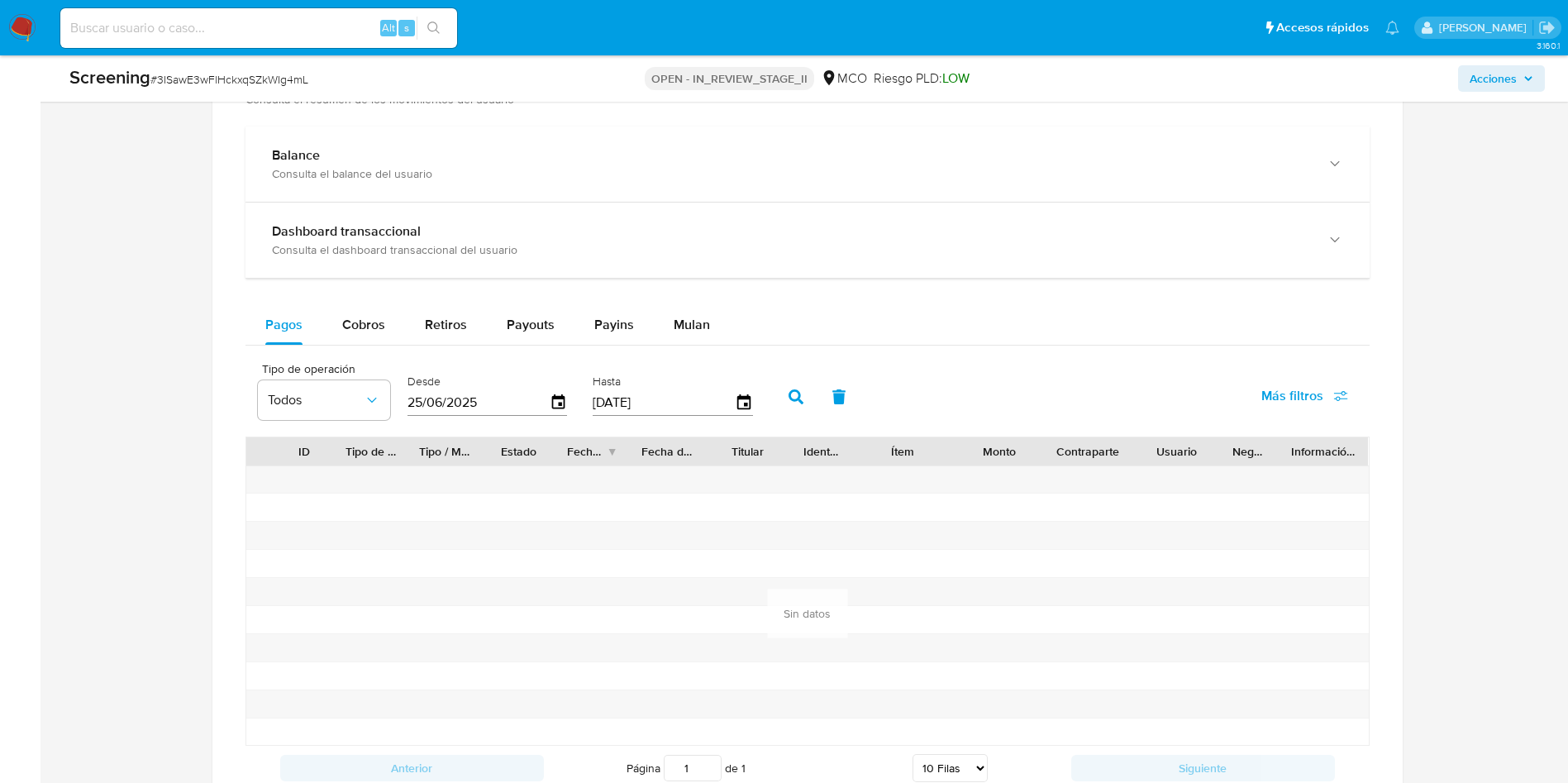
scroll to position [2321, 0]
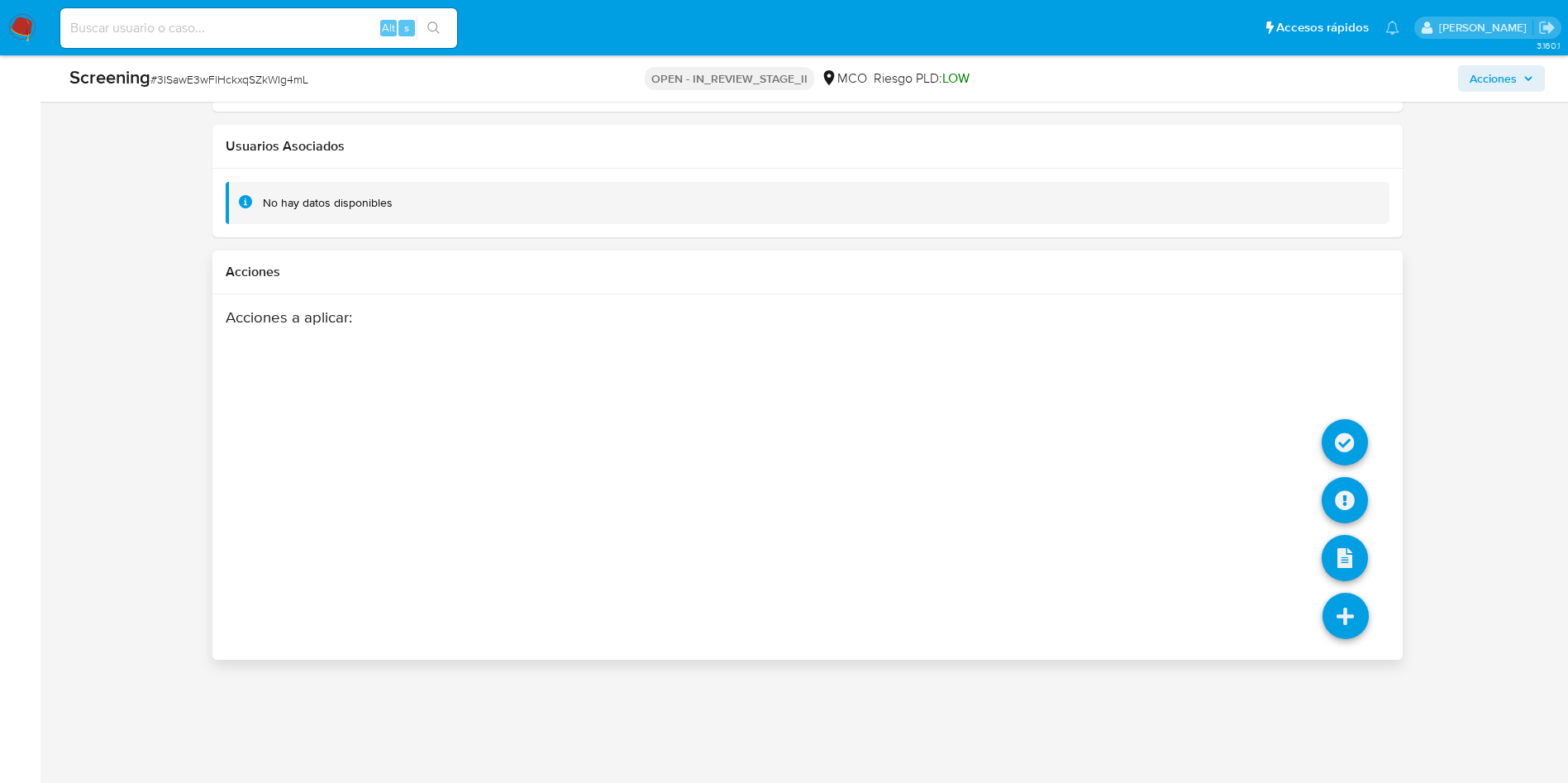
click at [1344, 603] on icon at bounding box center [1346, 616] width 46 height 46
click at [1342, 446] on icon at bounding box center [1345, 442] width 46 height 46
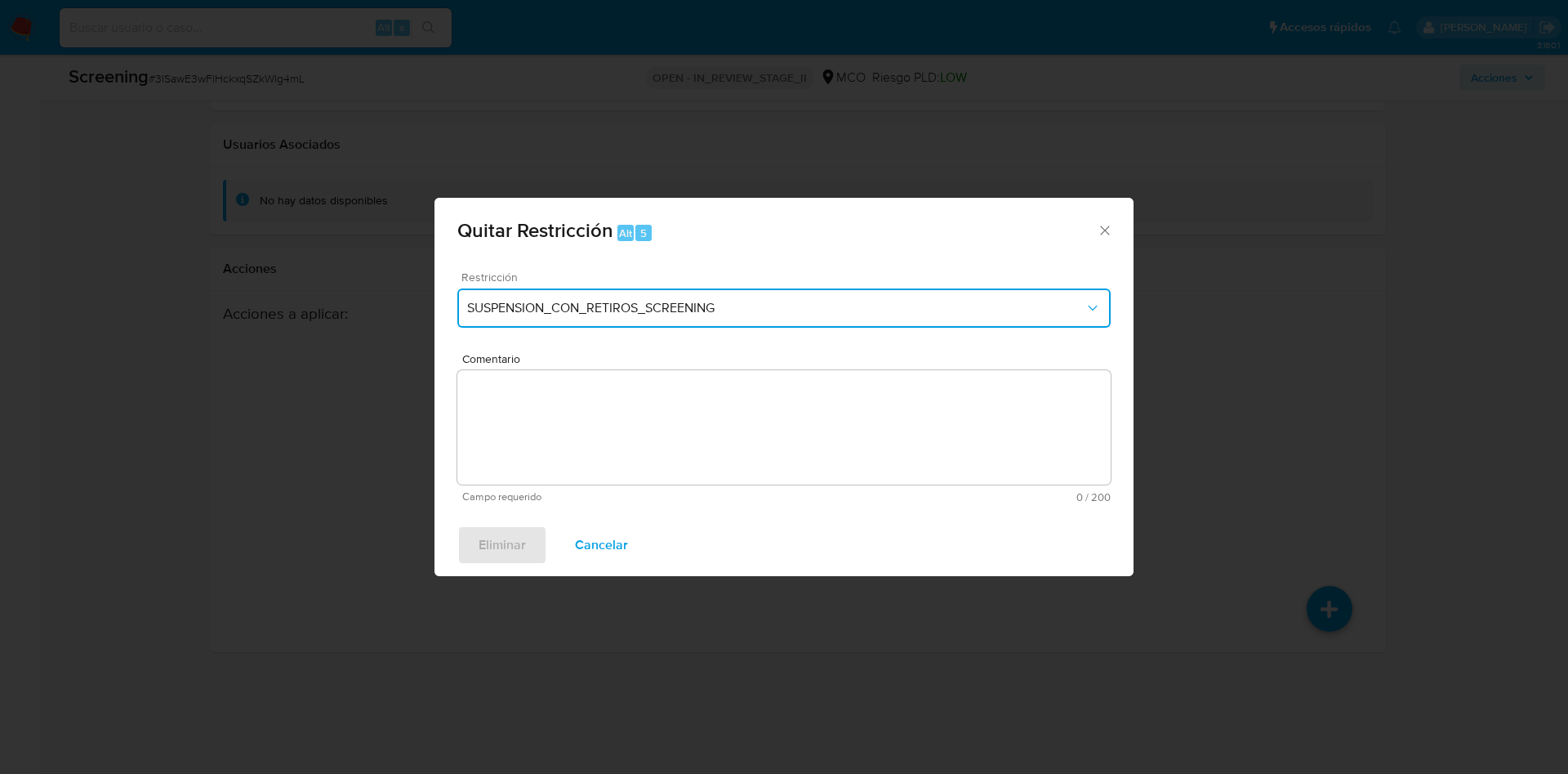
click at [671, 316] on button "SUSPENSION_CON_RETIROS_SCREENING" at bounding box center [784, 308] width 653 height 39
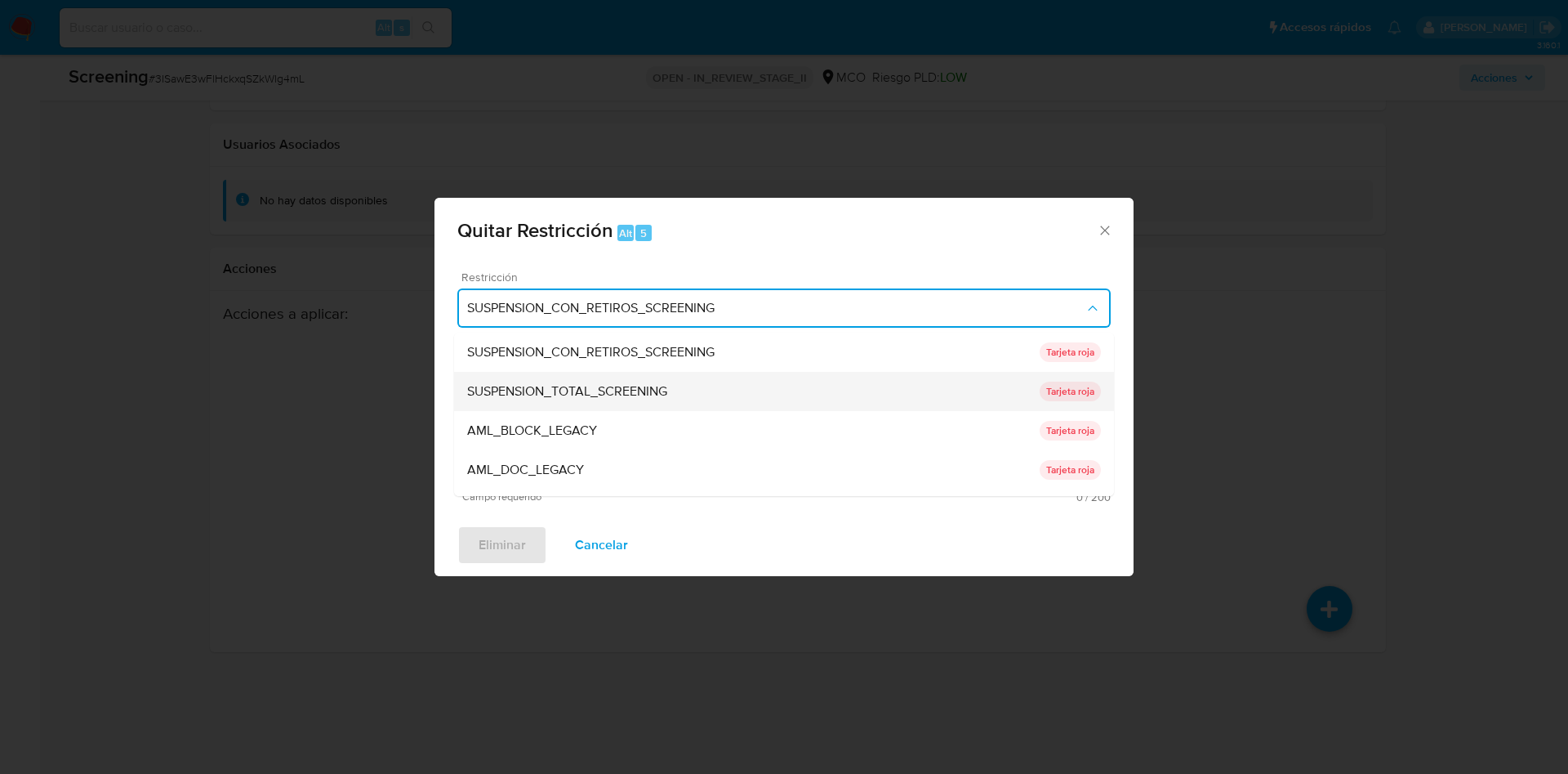
click at [681, 396] on div "SUSPENSION_TOTAL_SCREENING" at bounding box center [753, 390] width 572 height 39
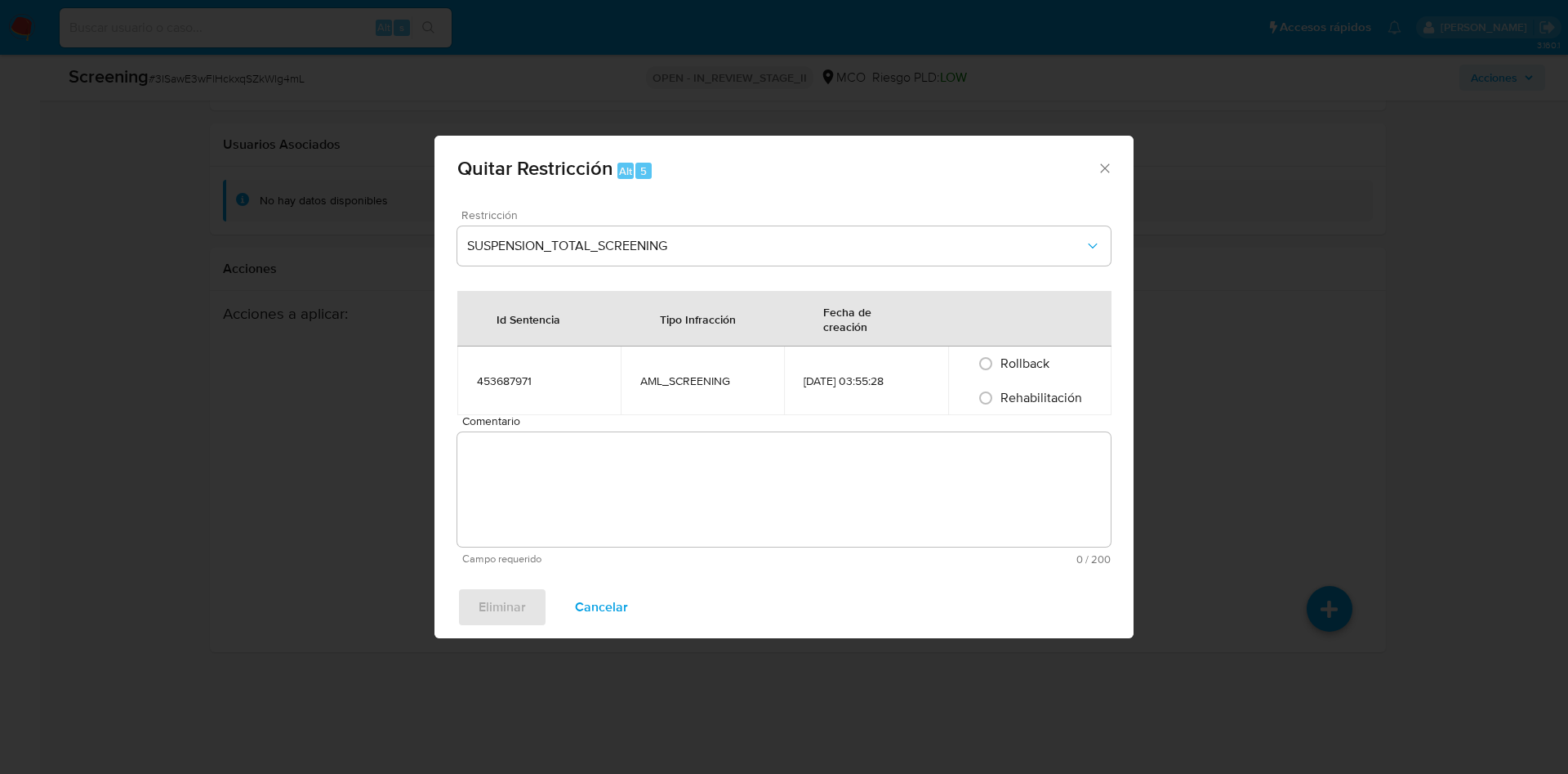
click at [655, 446] on textarea "Comentario" at bounding box center [784, 489] width 653 height 115
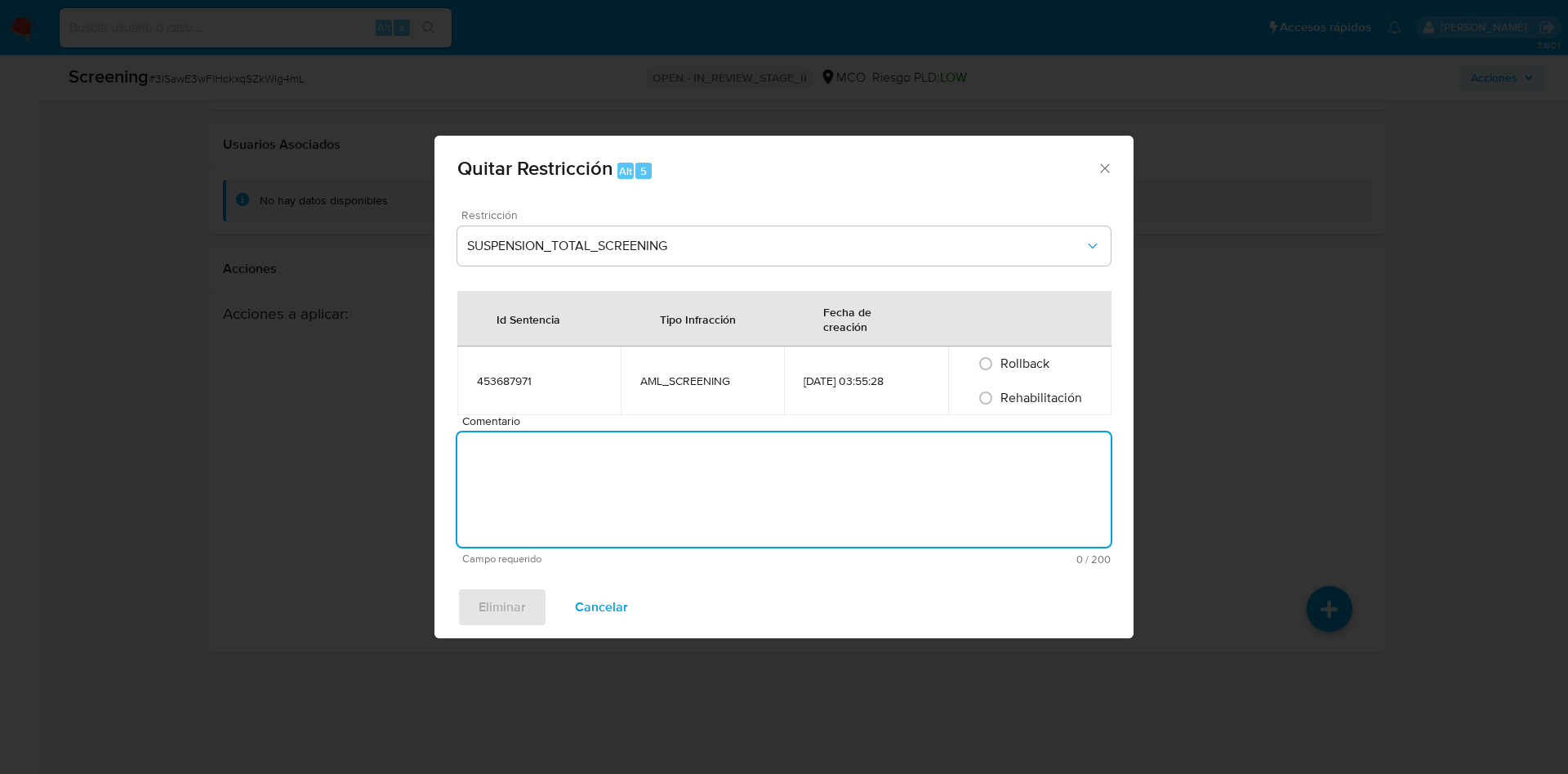
paste textarea "No se encuentran evidencias de delitos LAFT asociados a las inhabilidades regis…"
type textarea "No se encuentran evidencias de delitos LAFT asociados a las inhabilidades regis…"
click at [1027, 395] on span "Rehabilitación" at bounding box center [1041, 397] width 82 height 19
click at [999, 395] on input "Rehabilitación" at bounding box center [986, 397] width 26 height 26
radio input "true"
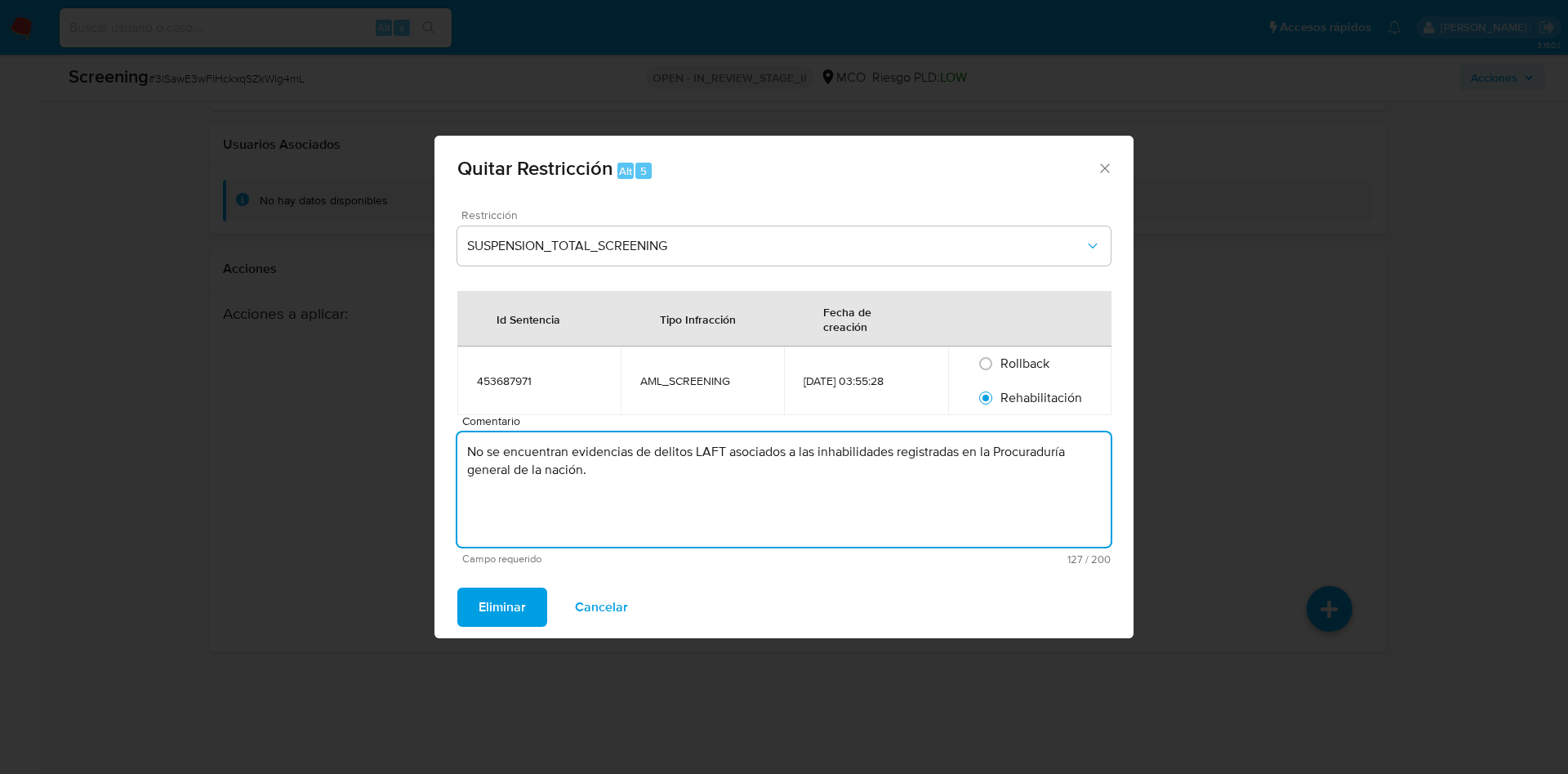
drag, startPoint x: 622, startPoint y: 466, endPoint x: 847, endPoint y: 477, distance: 225.3
click at [847, 475] on textarea "No se encuentran evidencias de delitos LAFT asociados a las inhabilidades regis…" at bounding box center [784, 489] width 653 height 115
click at [847, 478] on textarea "No se encuentran evidencias de delitos LAFT asociados a las inhabilidades regis…" at bounding box center [784, 489] width 653 height 115
click at [473, 596] on button "Eliminar" at bounding box center [502, 606] width 90 height 39
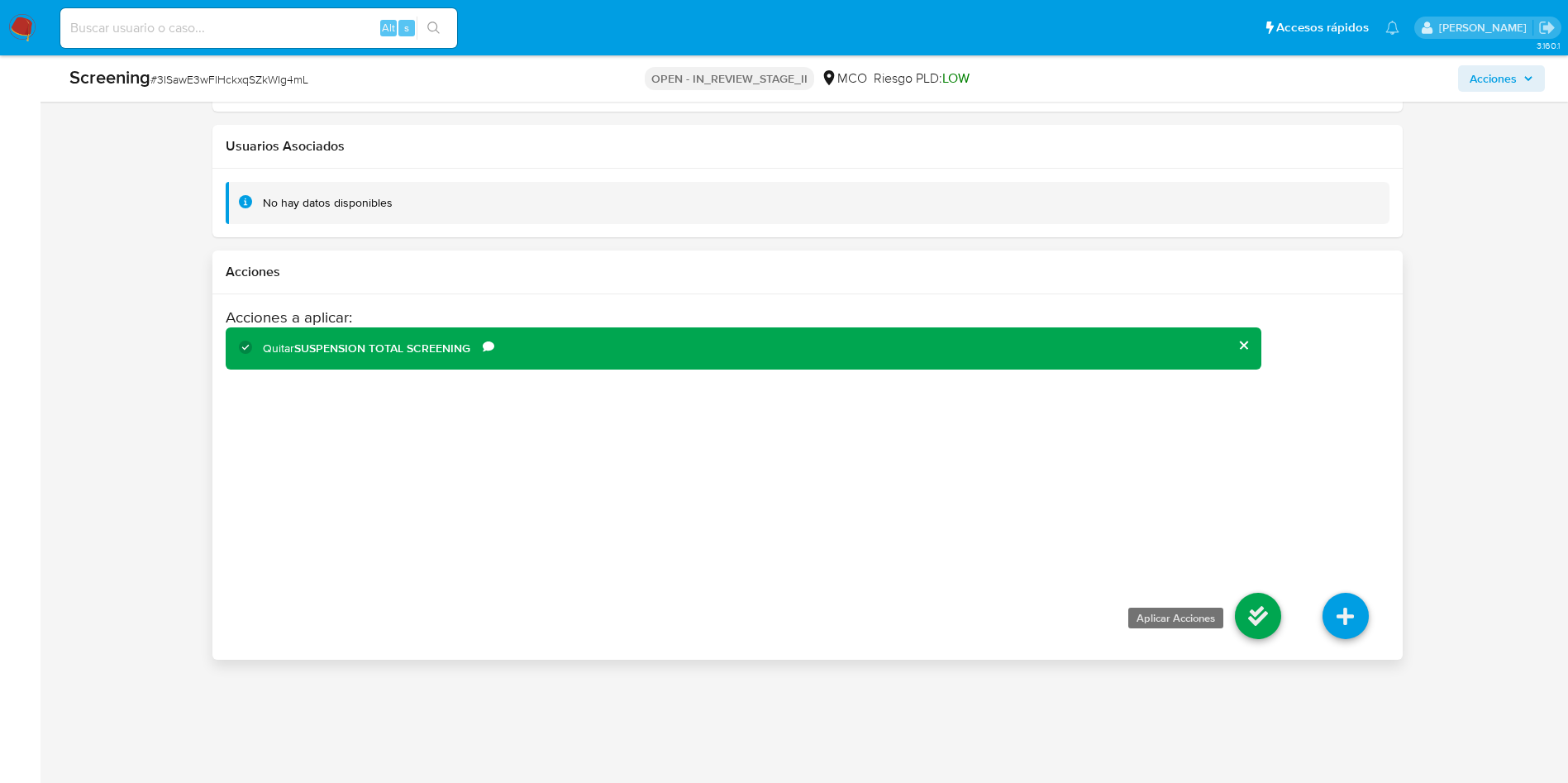
click at [1256, 618] on icon at bounding box center [1258, 616] width 46 height 46
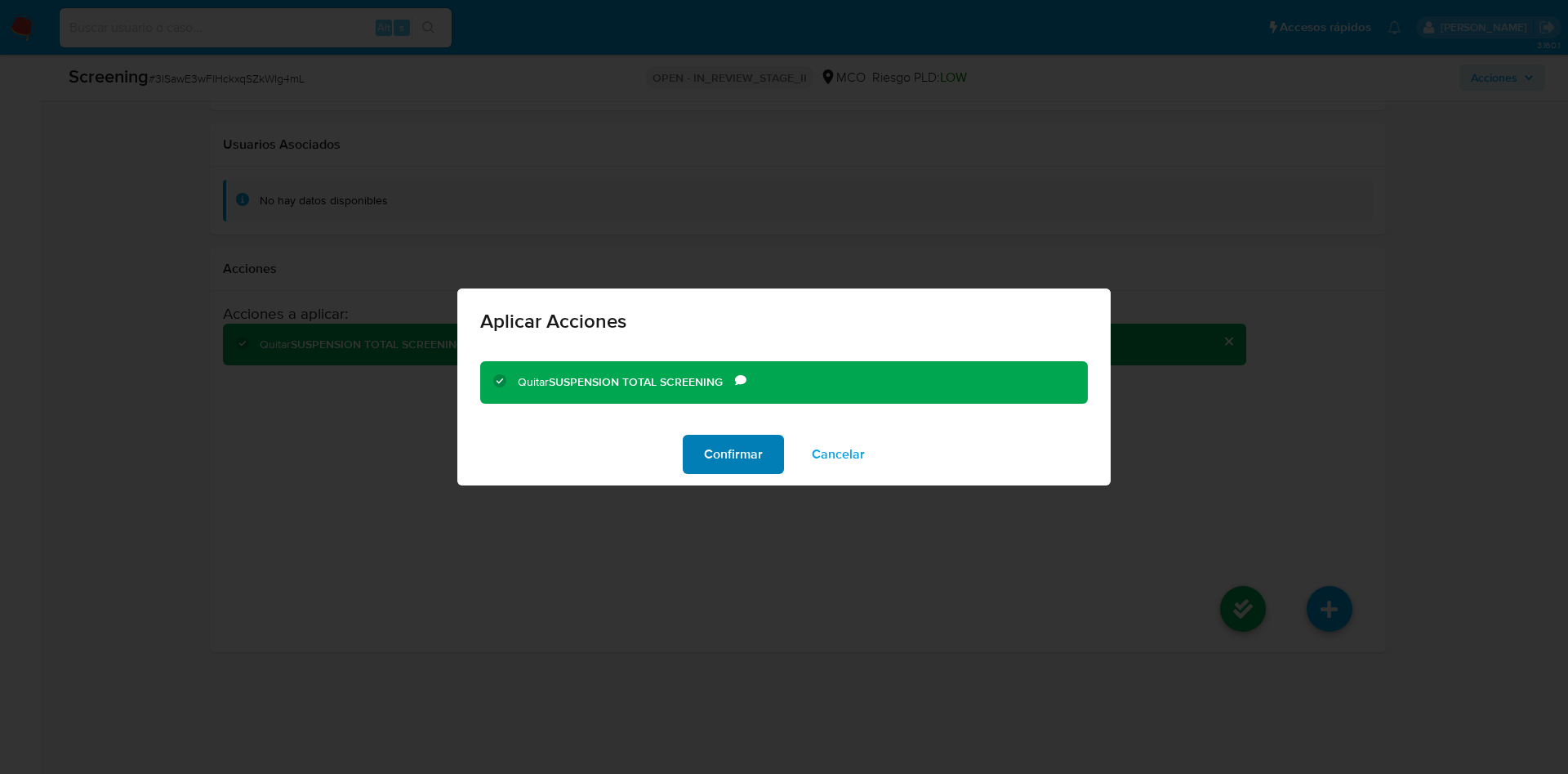
click at [731, 454] on span "Confirmar" at bounding box center [733, 454] width 59 height 36
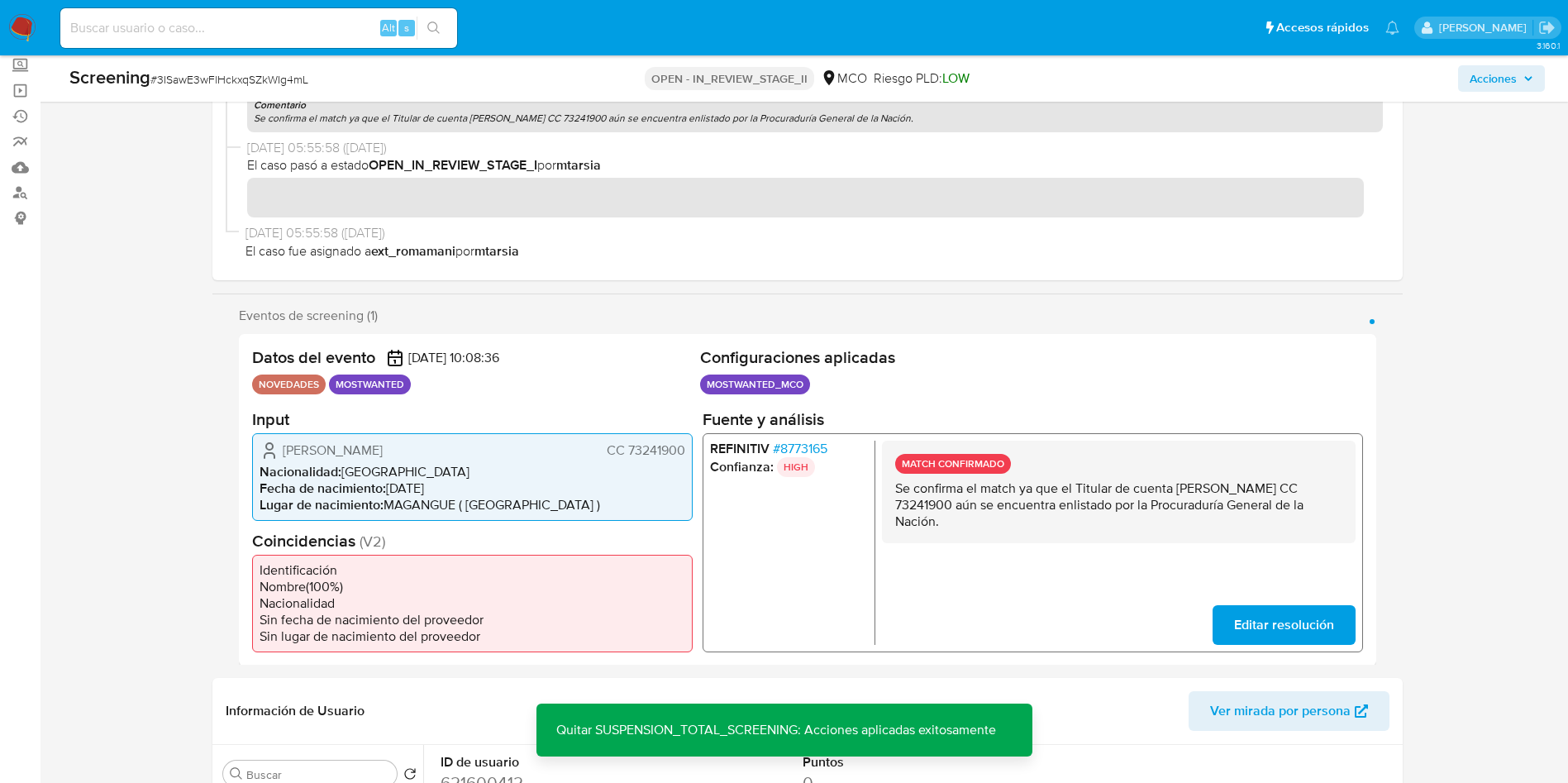
scroll to position [0, 0]
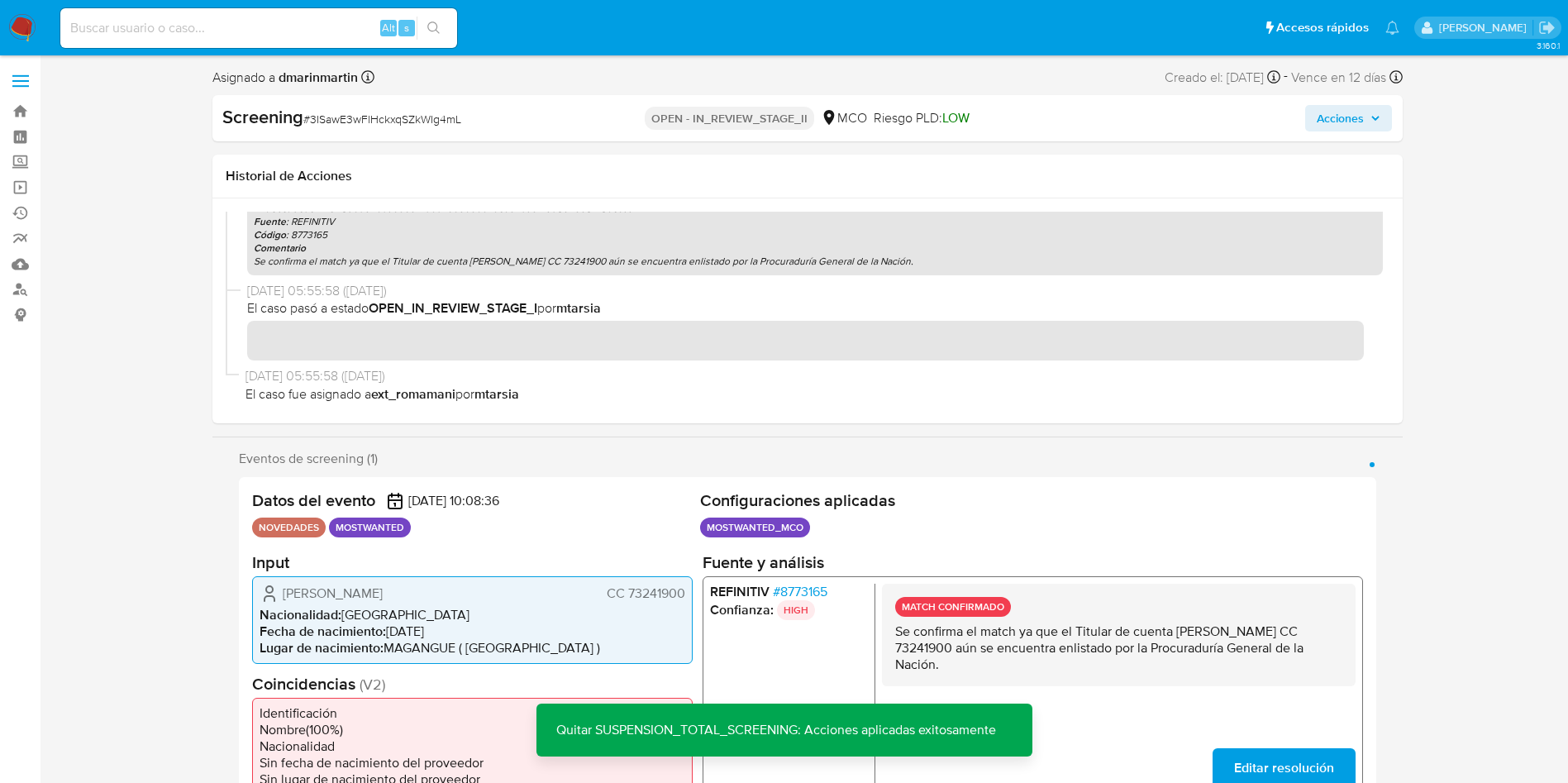
click at [1340, 114] on span "Acciones" at bounding box center [1340, 118] width 47 height 26
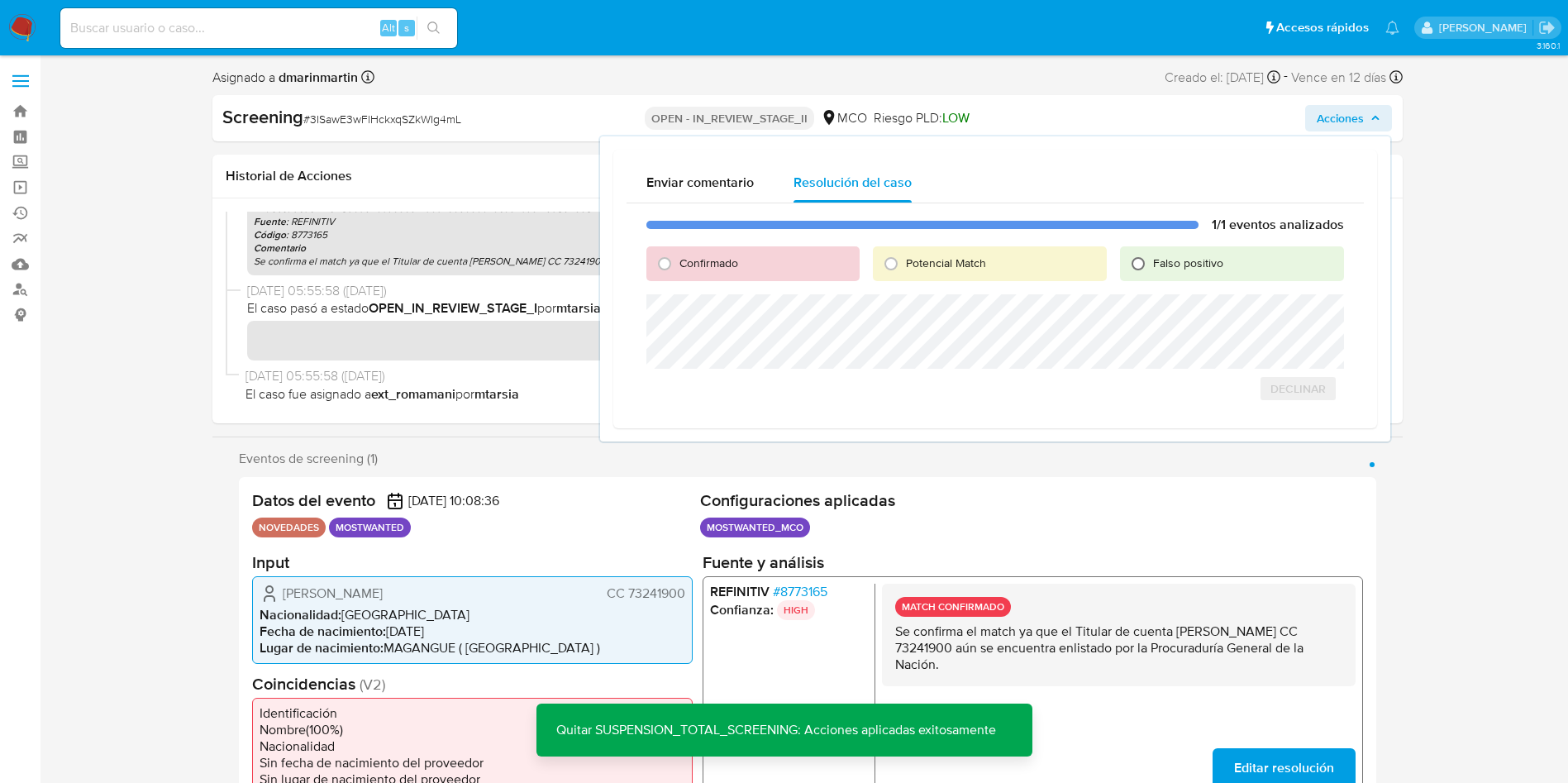
click at [1145, 270] on input "Falso positivo" at bounding box center [1138, 263] width 26 height 26
radio input "true"
click at [1283, 405] on span "Cerrar Caso" at bounding box center [1285, 406] width 79 height 24
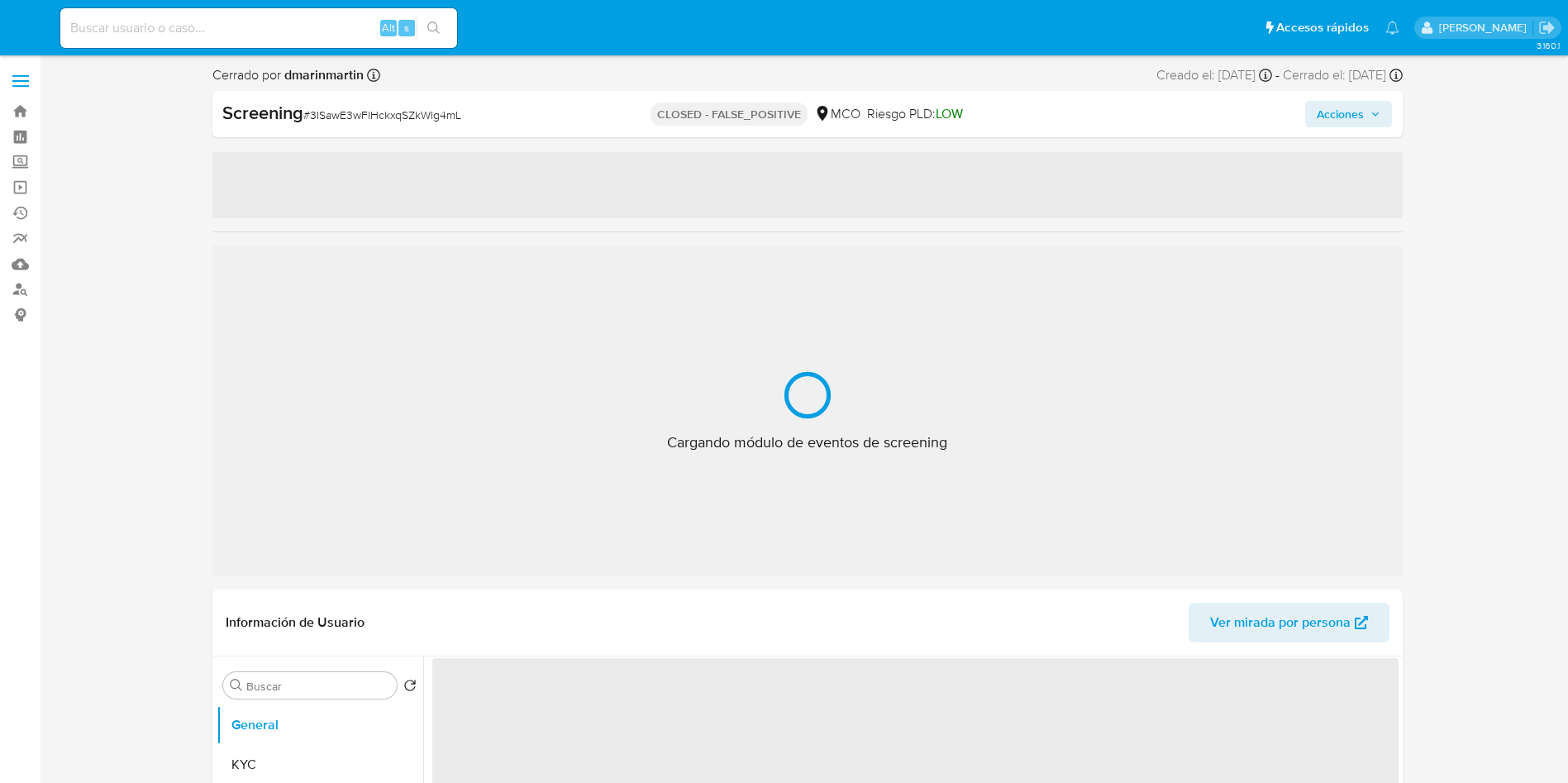
select select "10"
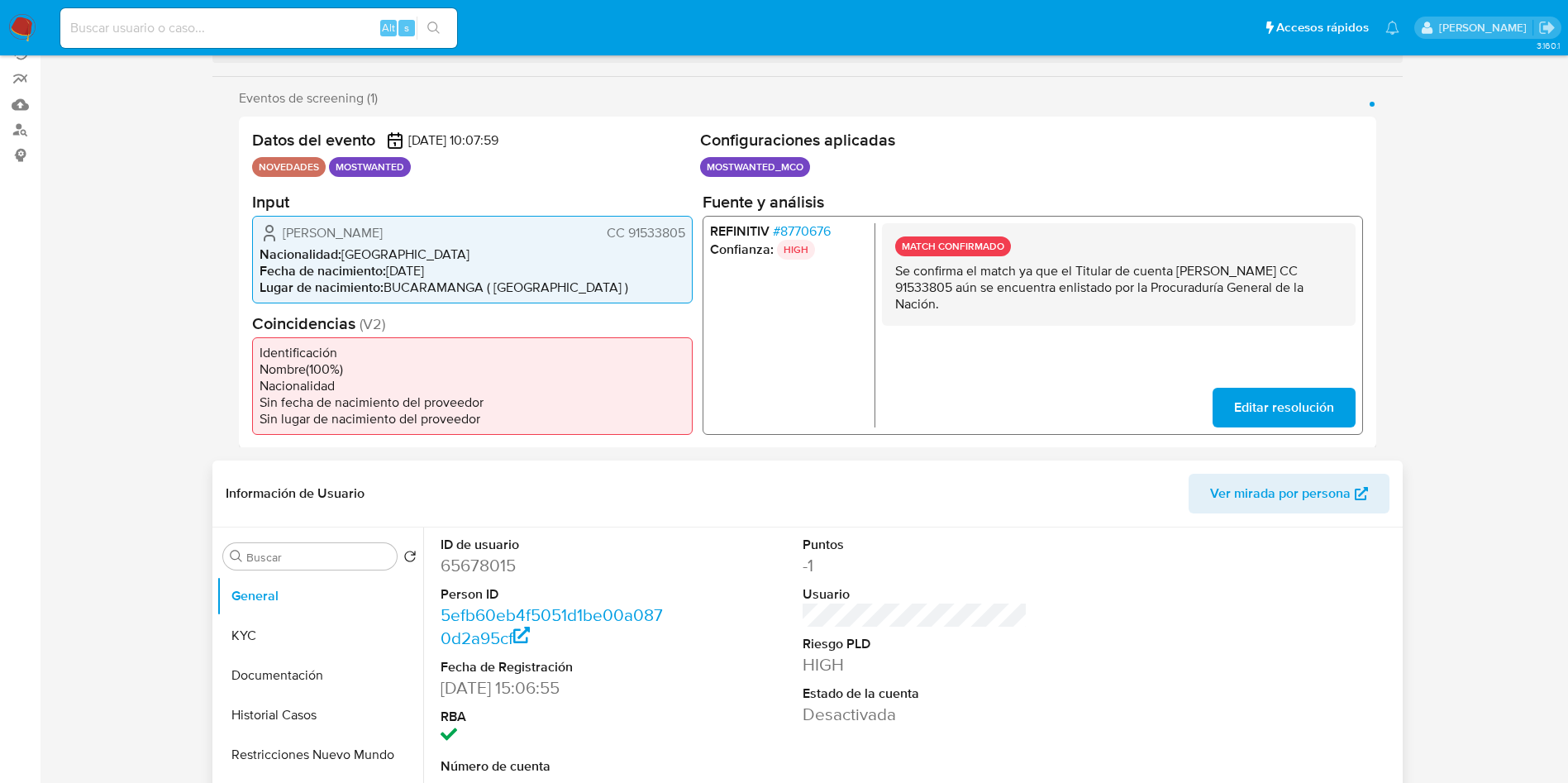
scroll to position [620, 0]
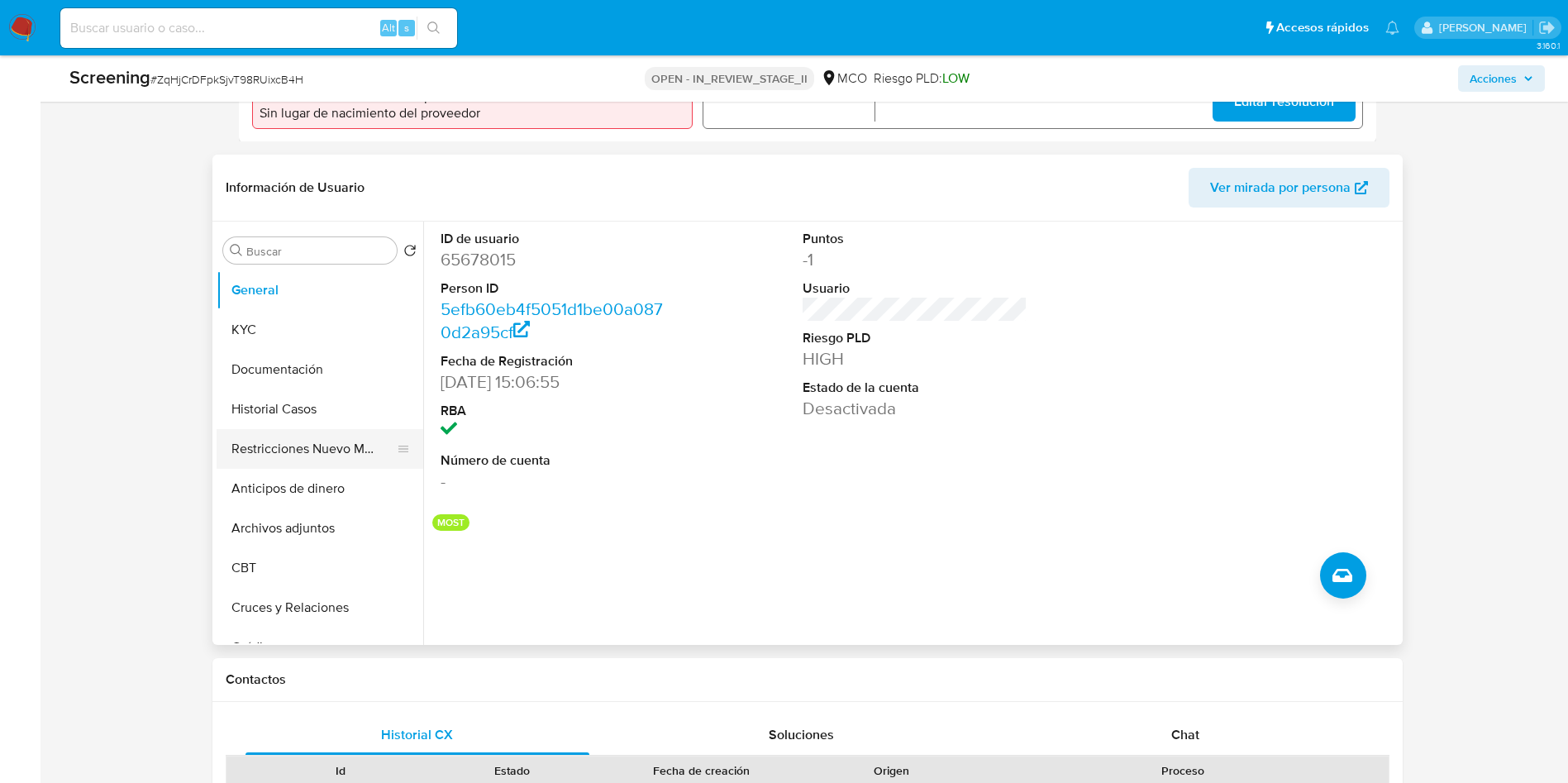
click at [296, 442] on button "Restricciones Nuevo Mundo" at bounding box center [313, 448] width 194 height 39
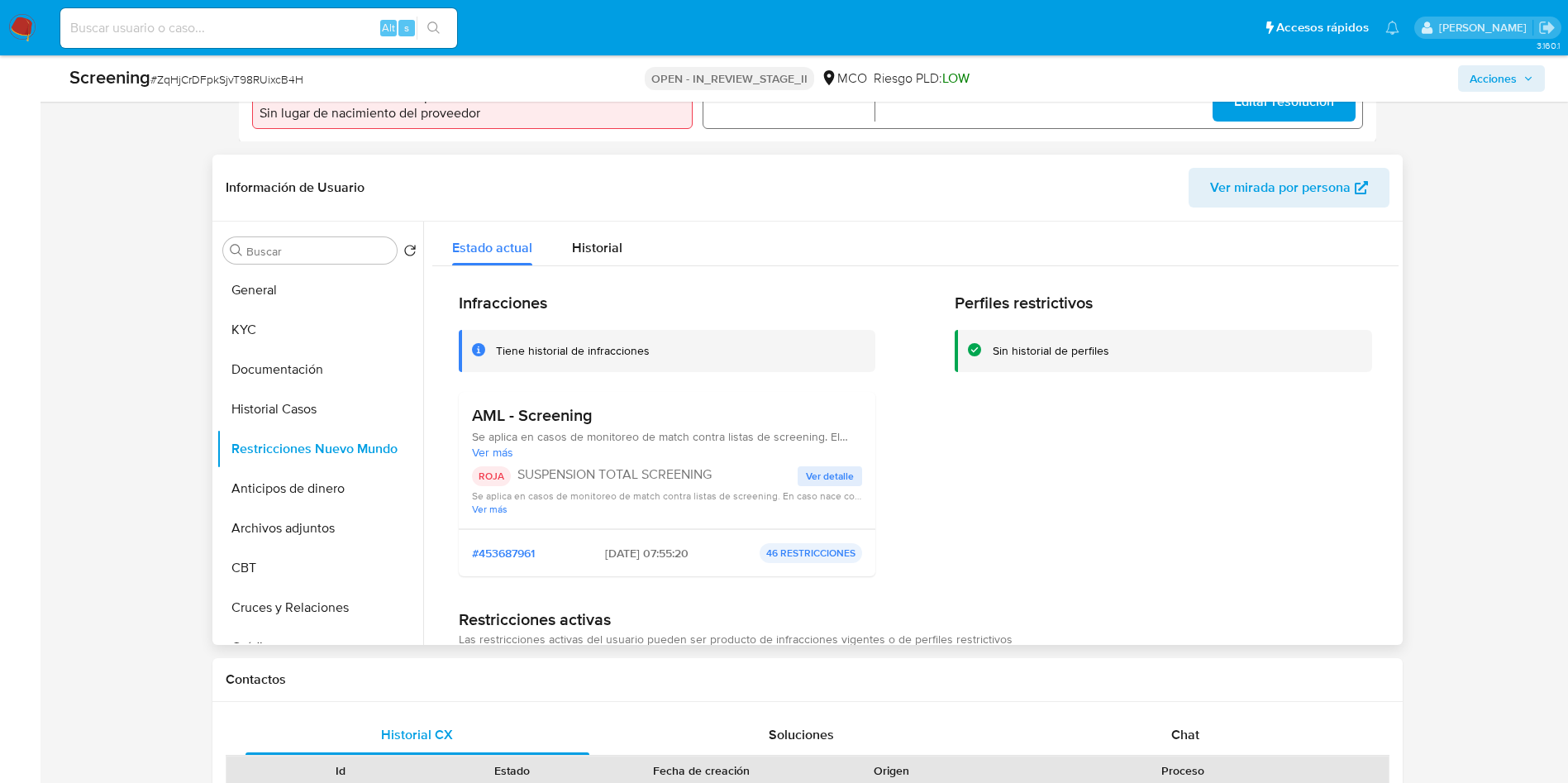
click at [824, 399] on div "AML - Screening Se aplica en casos de monitoreo de match contra listas de scree…" at bounding box center [667, 460] width 418 height 137
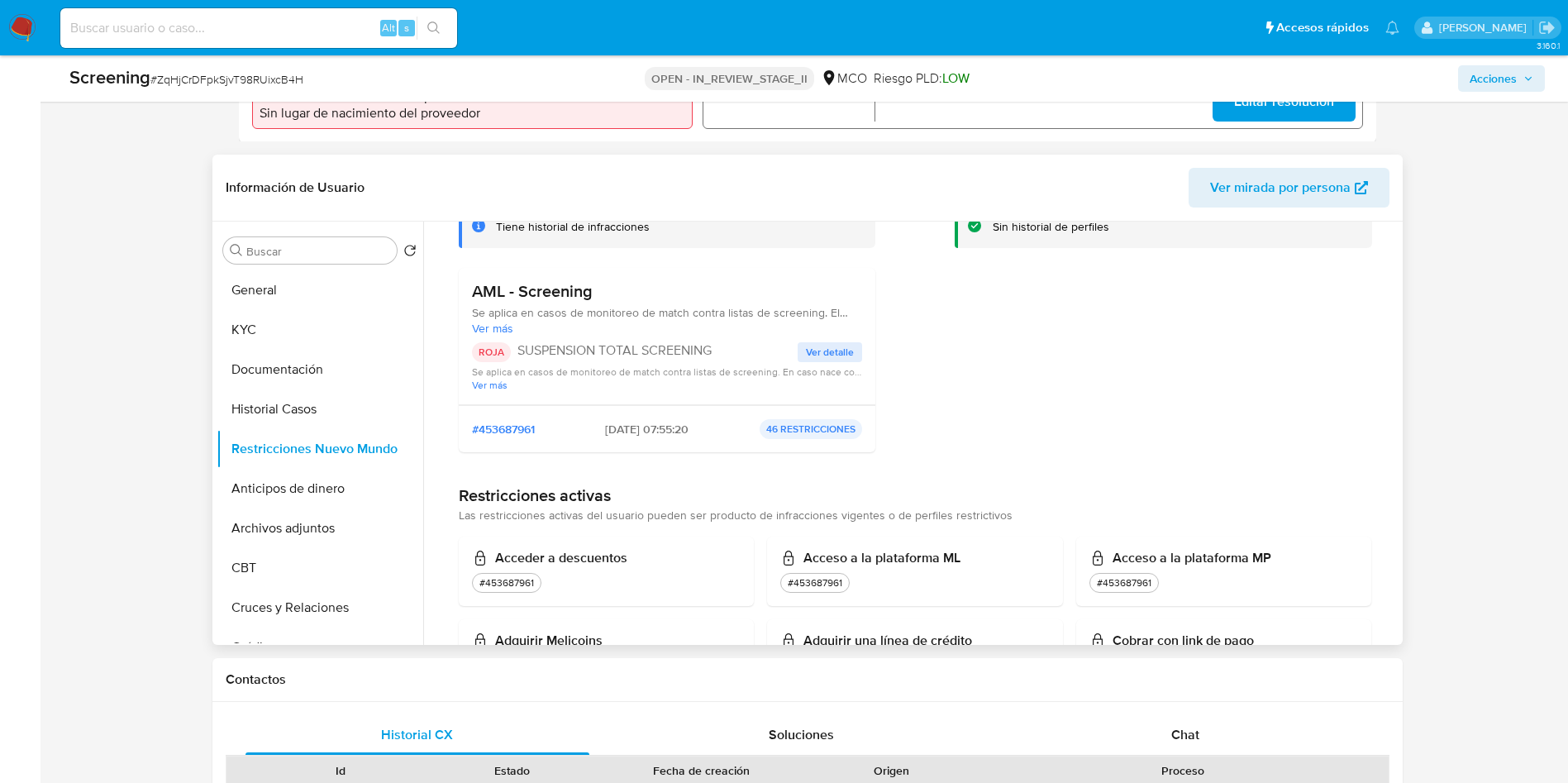
click at [831, 360] on span "Ver detalle" at bounding box center [829, 351] width 48 height 17
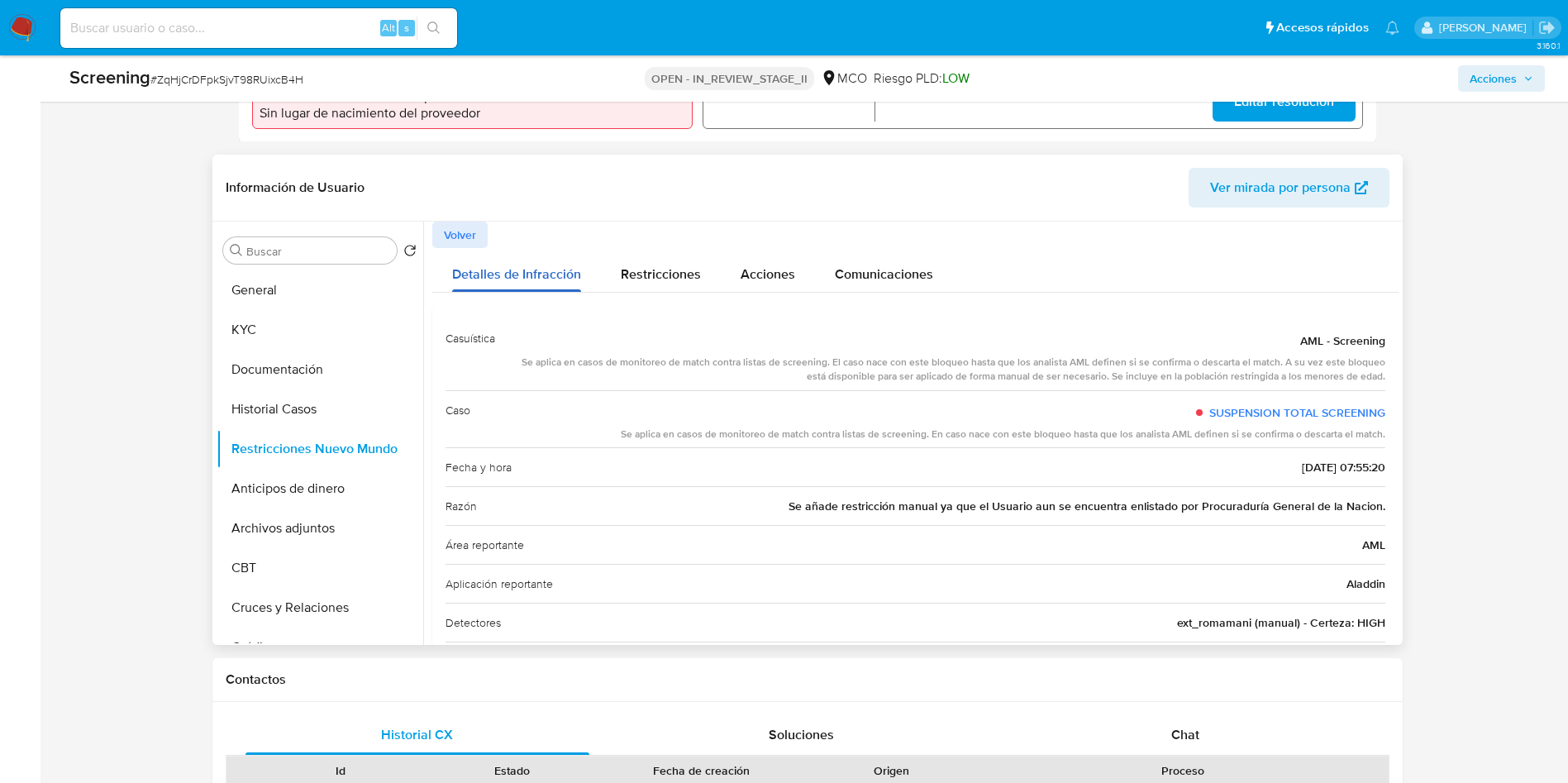
click at [521, 271] on span "Detalles de Infracción" at bounding box center [516, 274] width 129 height 19
click at [460, 241] on span "Volver" at bounding box center [460, 235] width 32 height 24
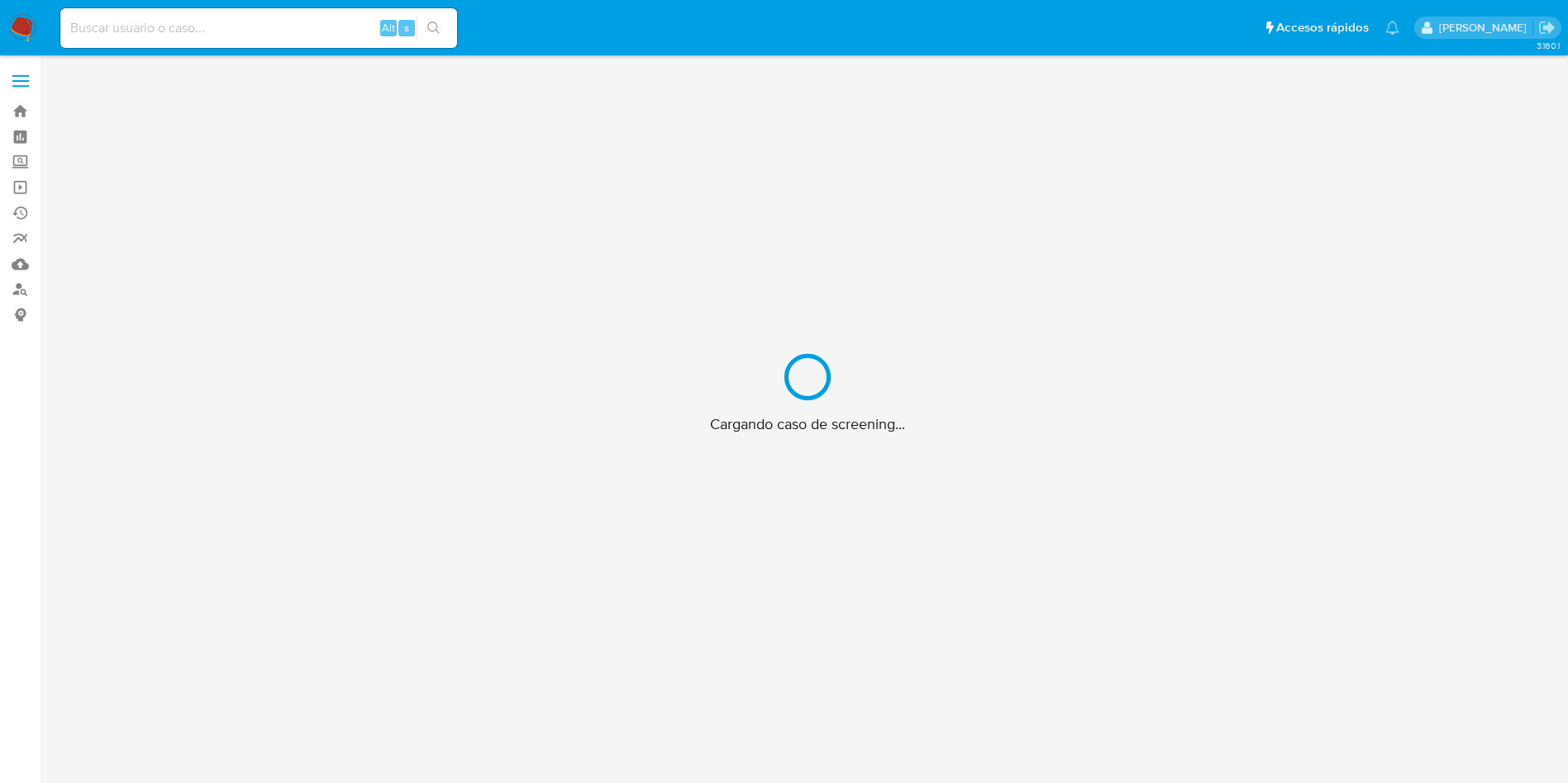
scroll to position [59, 0]
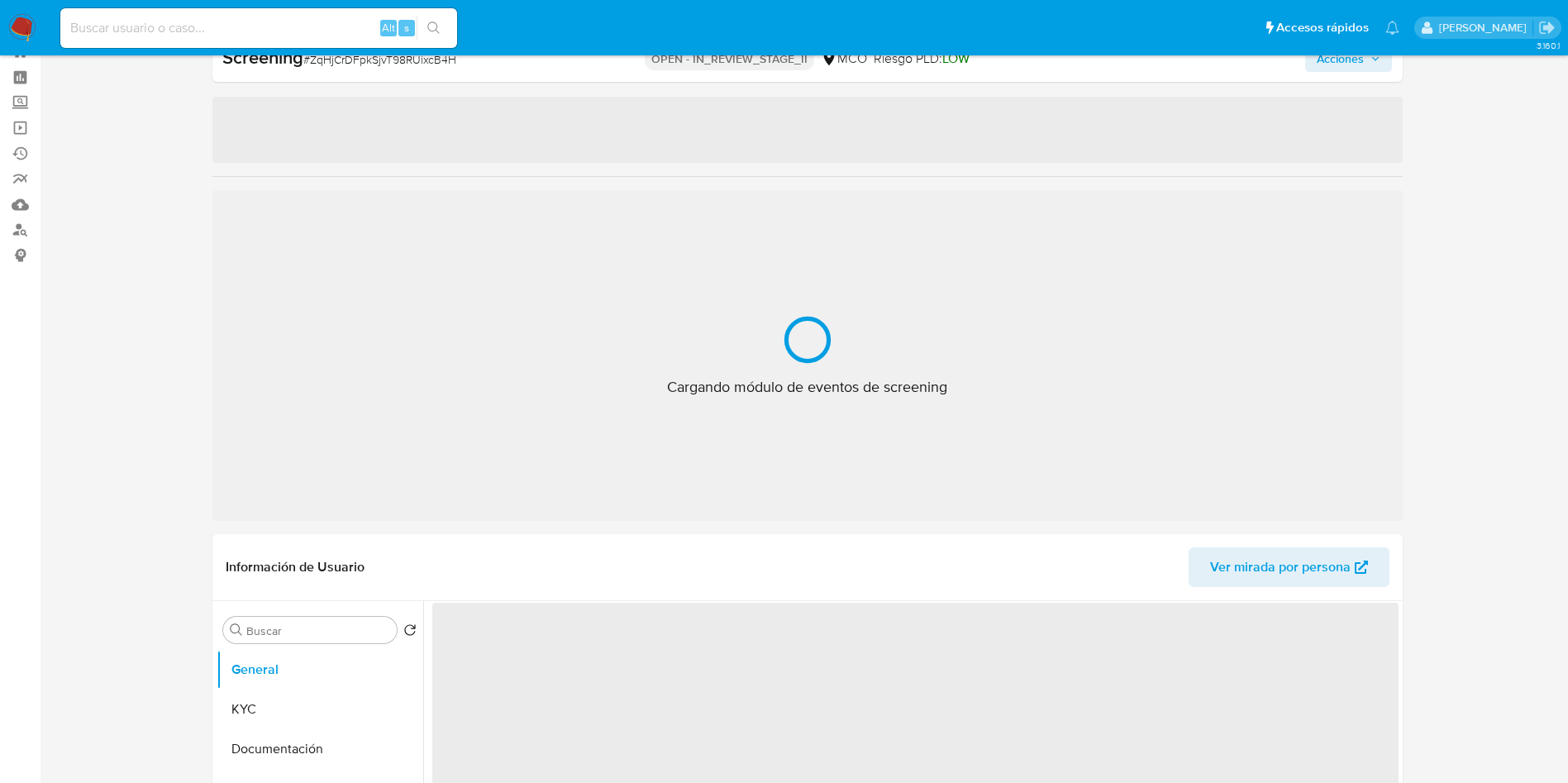
select select "10"
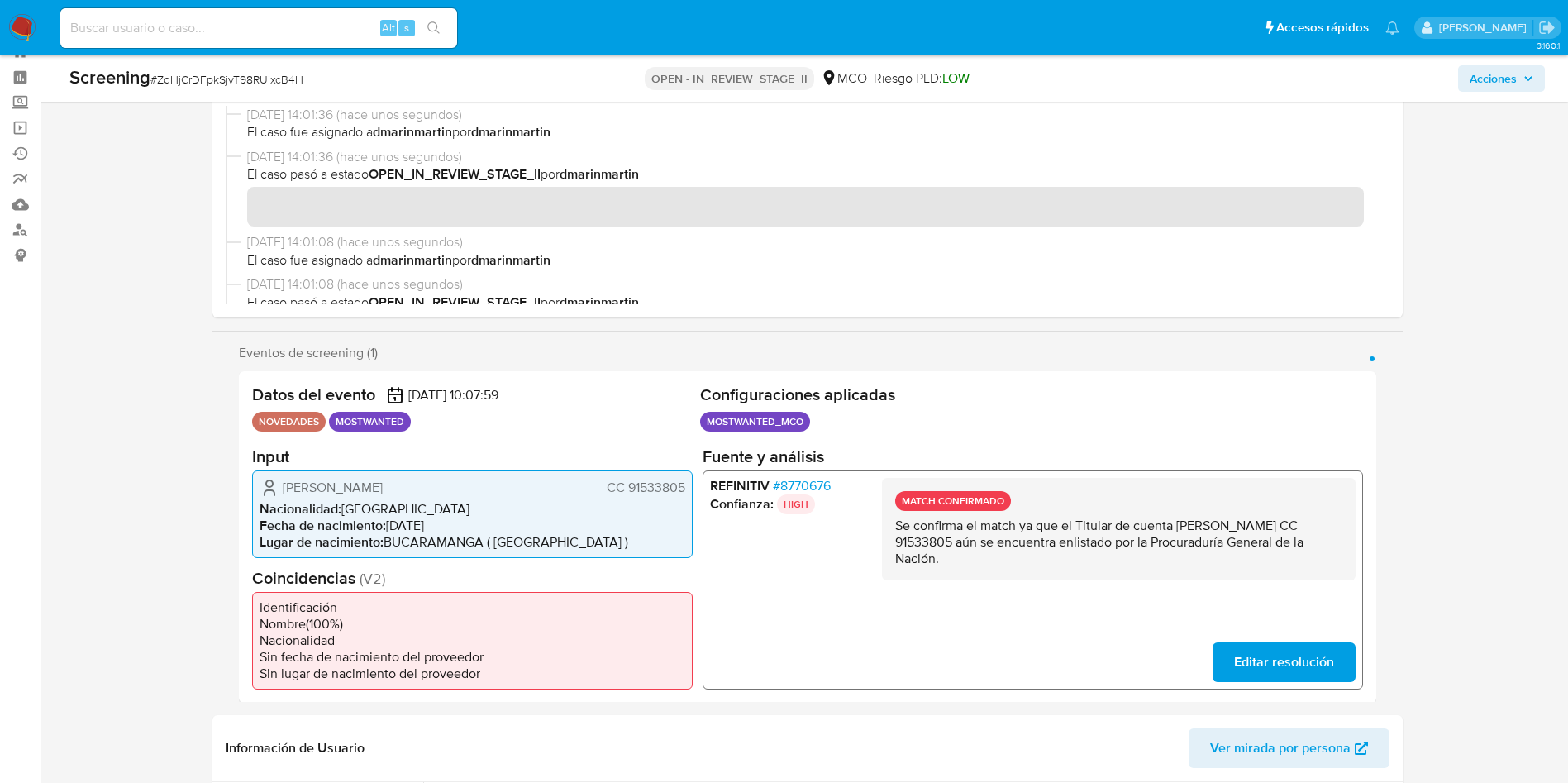
scroll to position [555, 0]
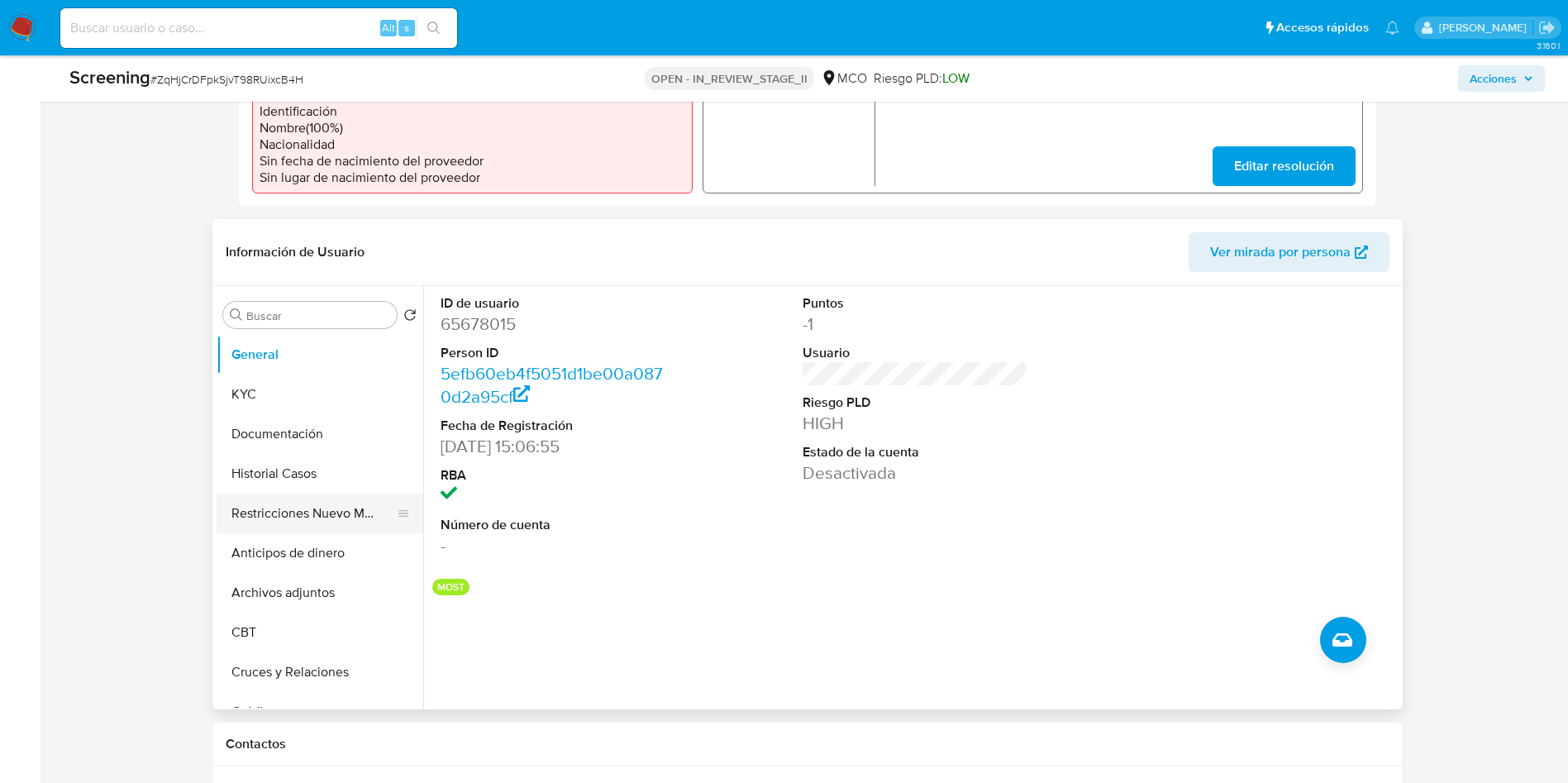
click at [336, 507] on button "Restricciones Nuevo Mundo" at bounding box center [313, 513] width 194 height 39
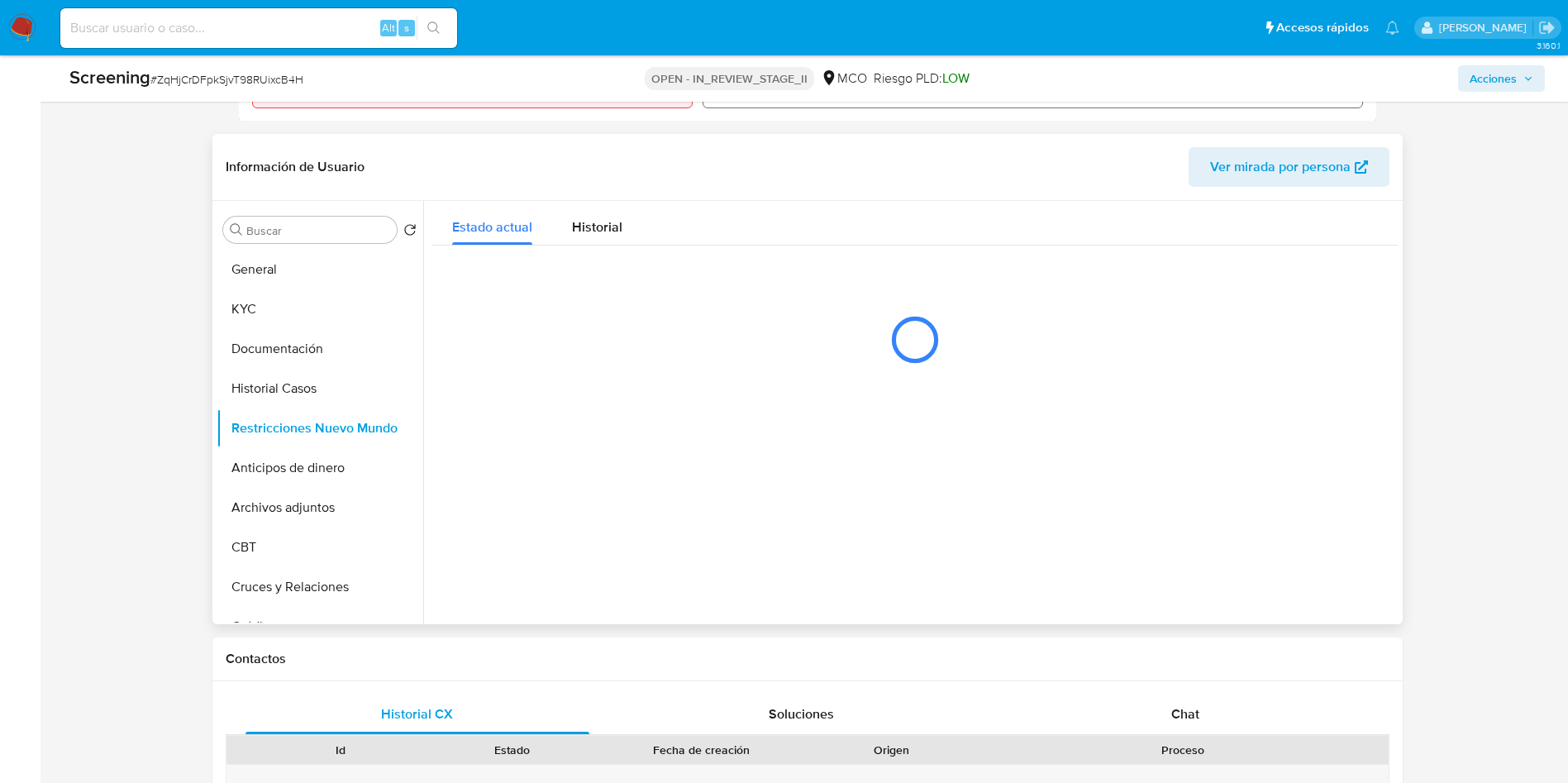
scroll to position [679, 0]
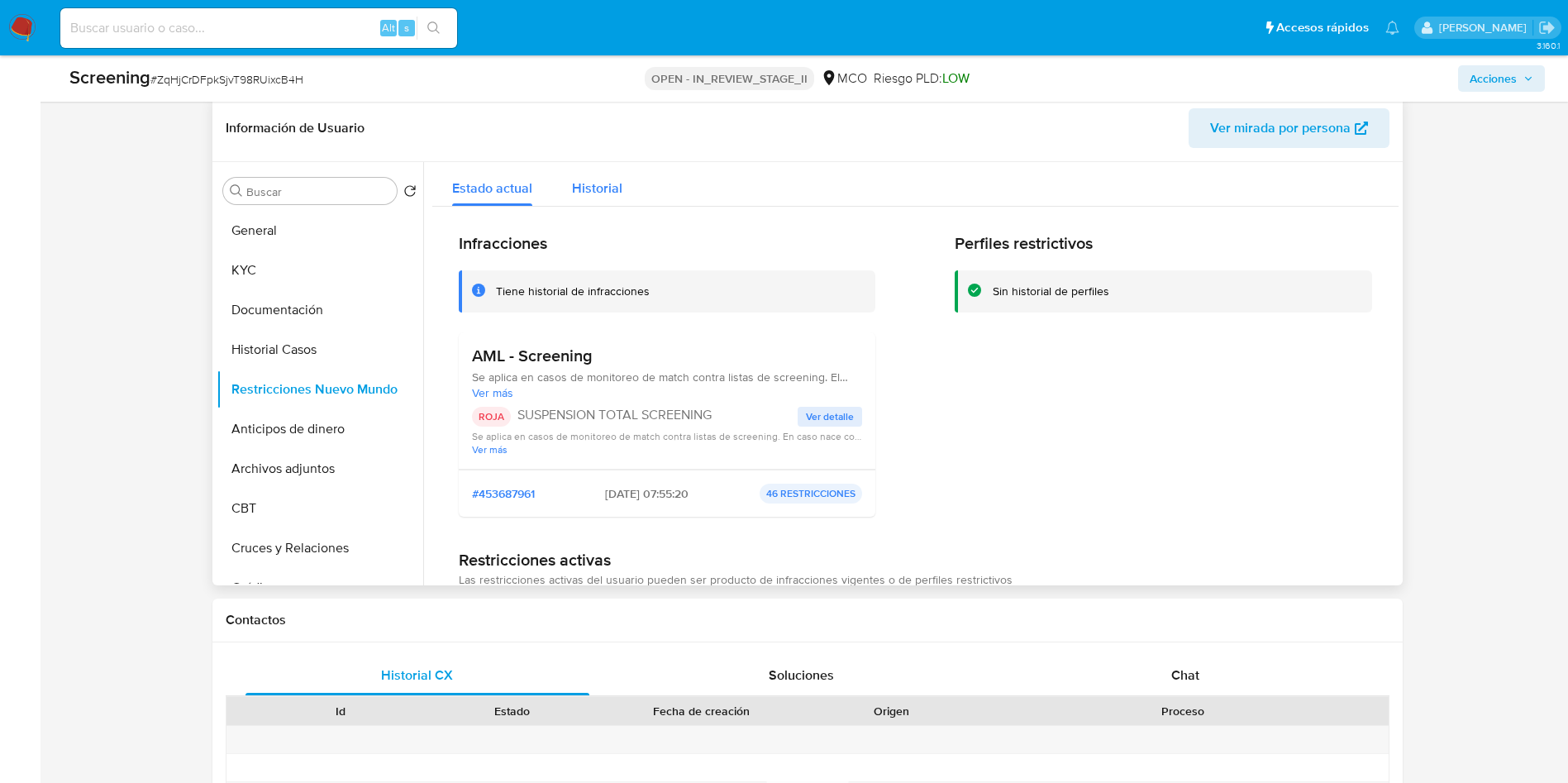
click at [595, 194] on span "Historial" at bounding box center [597, 188] width 51 height 19
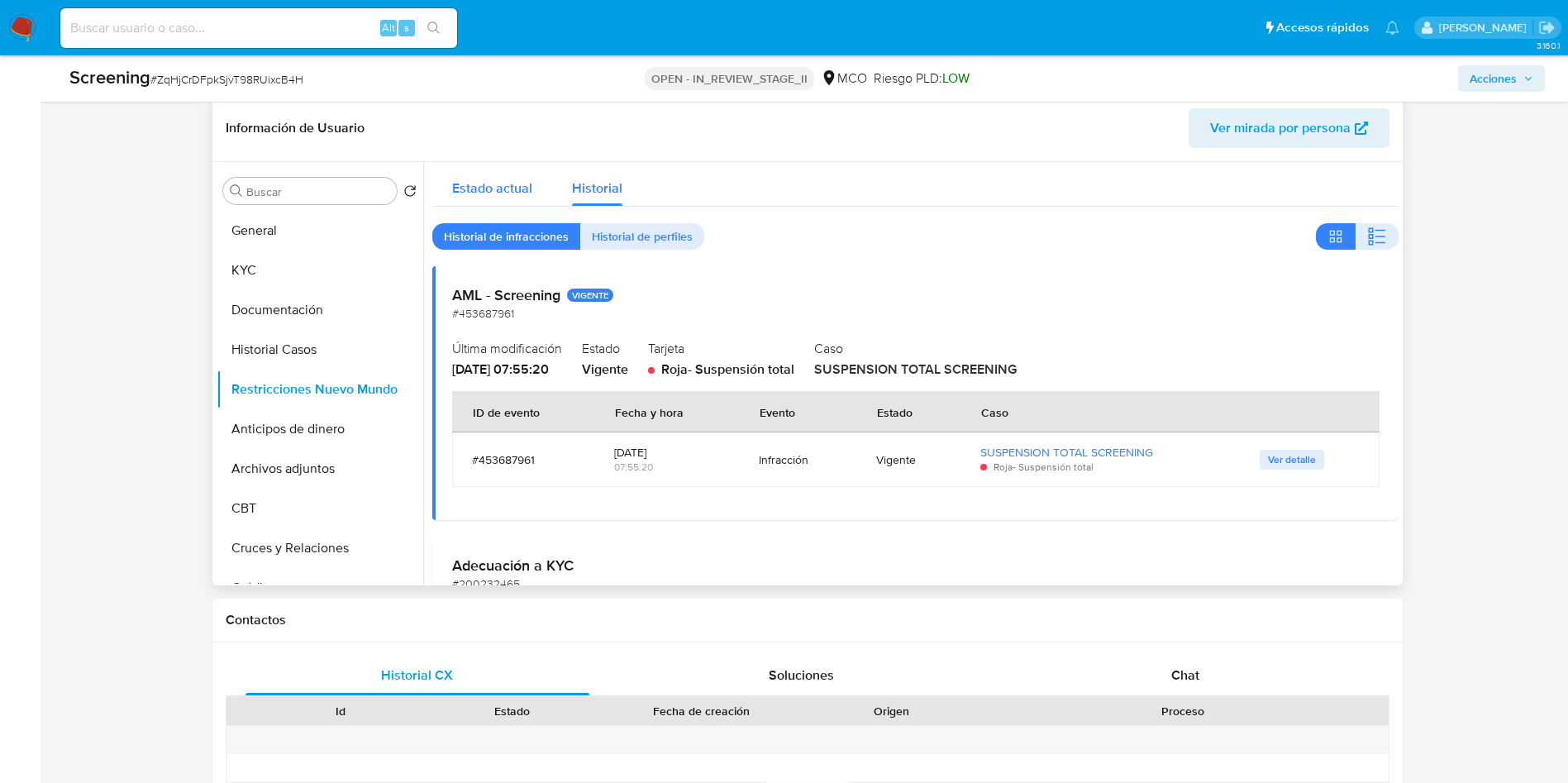
click at [480, 201] on div "Estado actual" at bounding box center [492, 184] width 80 height 44
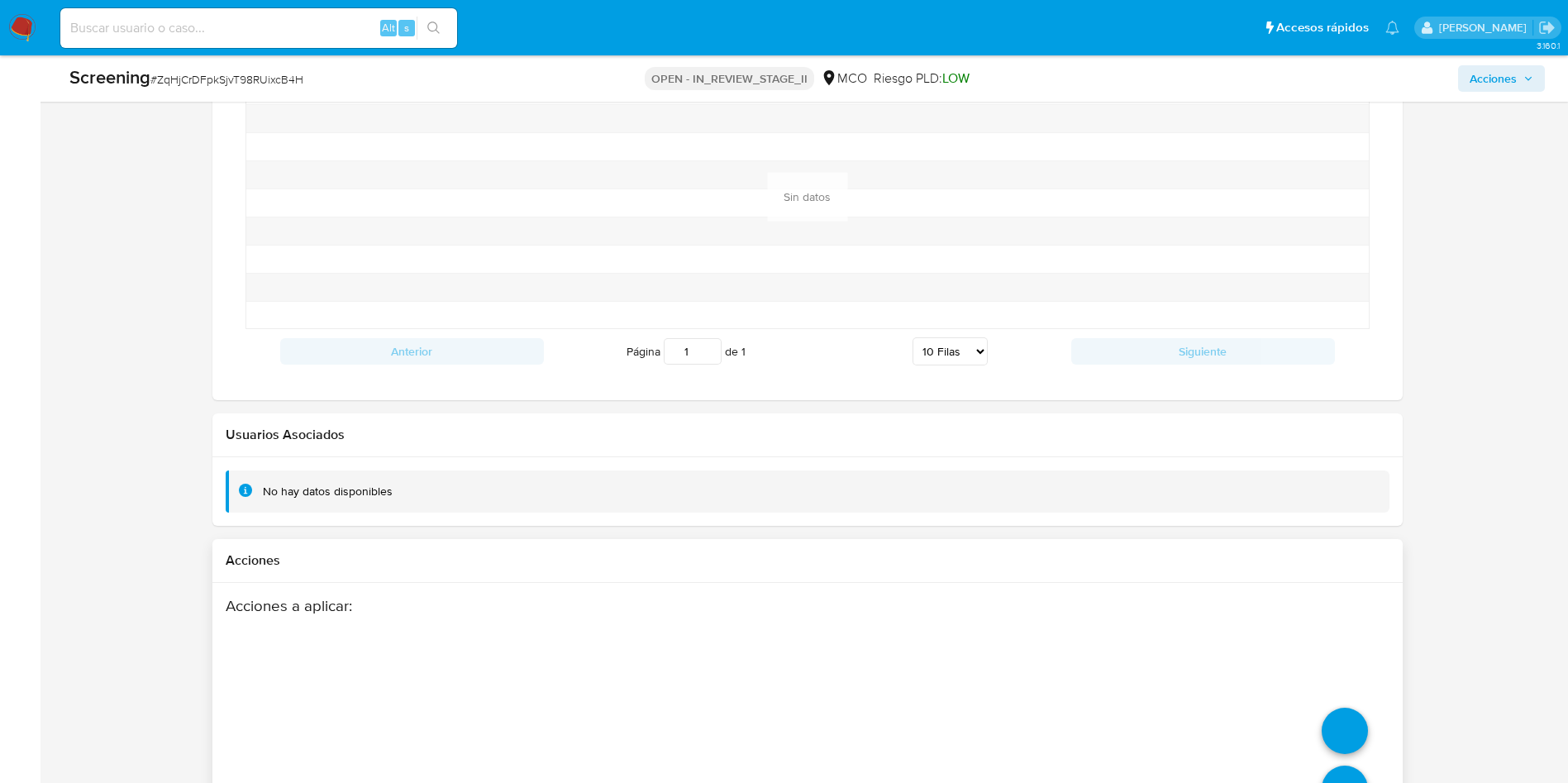
scroll to position [2291, 0]
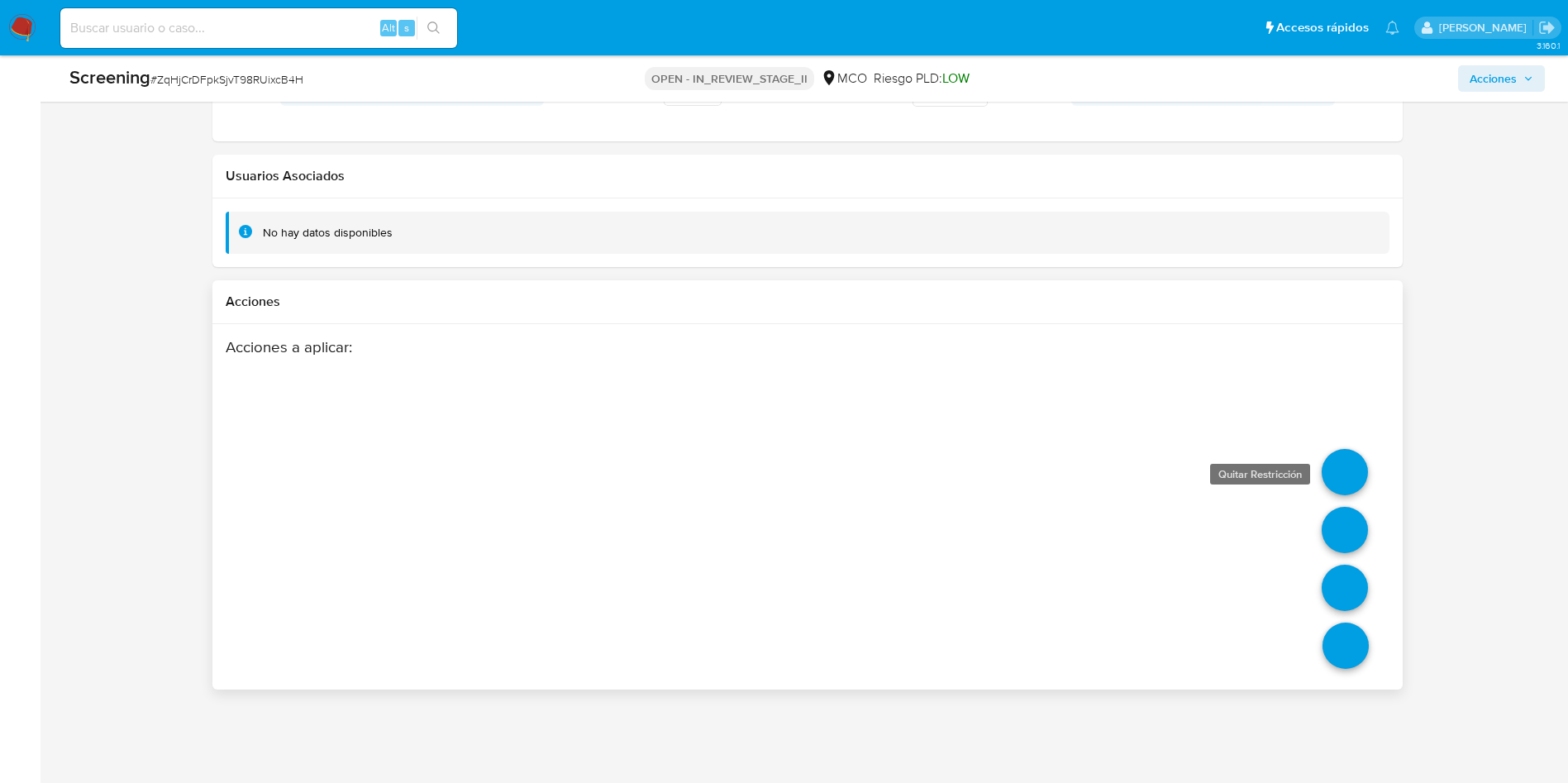
click at [1341, 482] on link at bounding box center [1345, 472] width 46 height 46
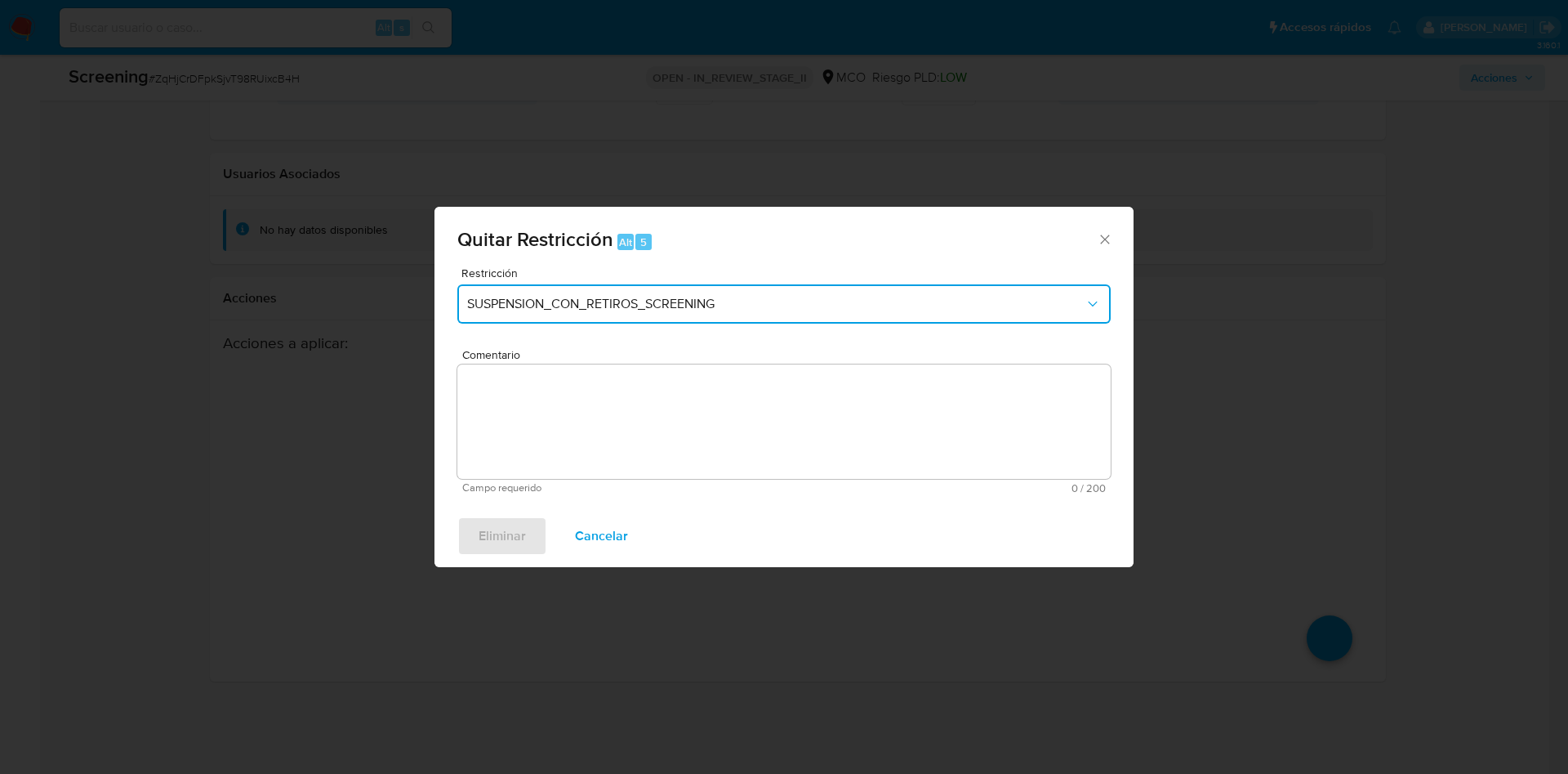
click at [673, 301] on span "SUSPENSION_CON_RETIROS_SCREENING" at bounding box center [775, 303] width 618 height 16
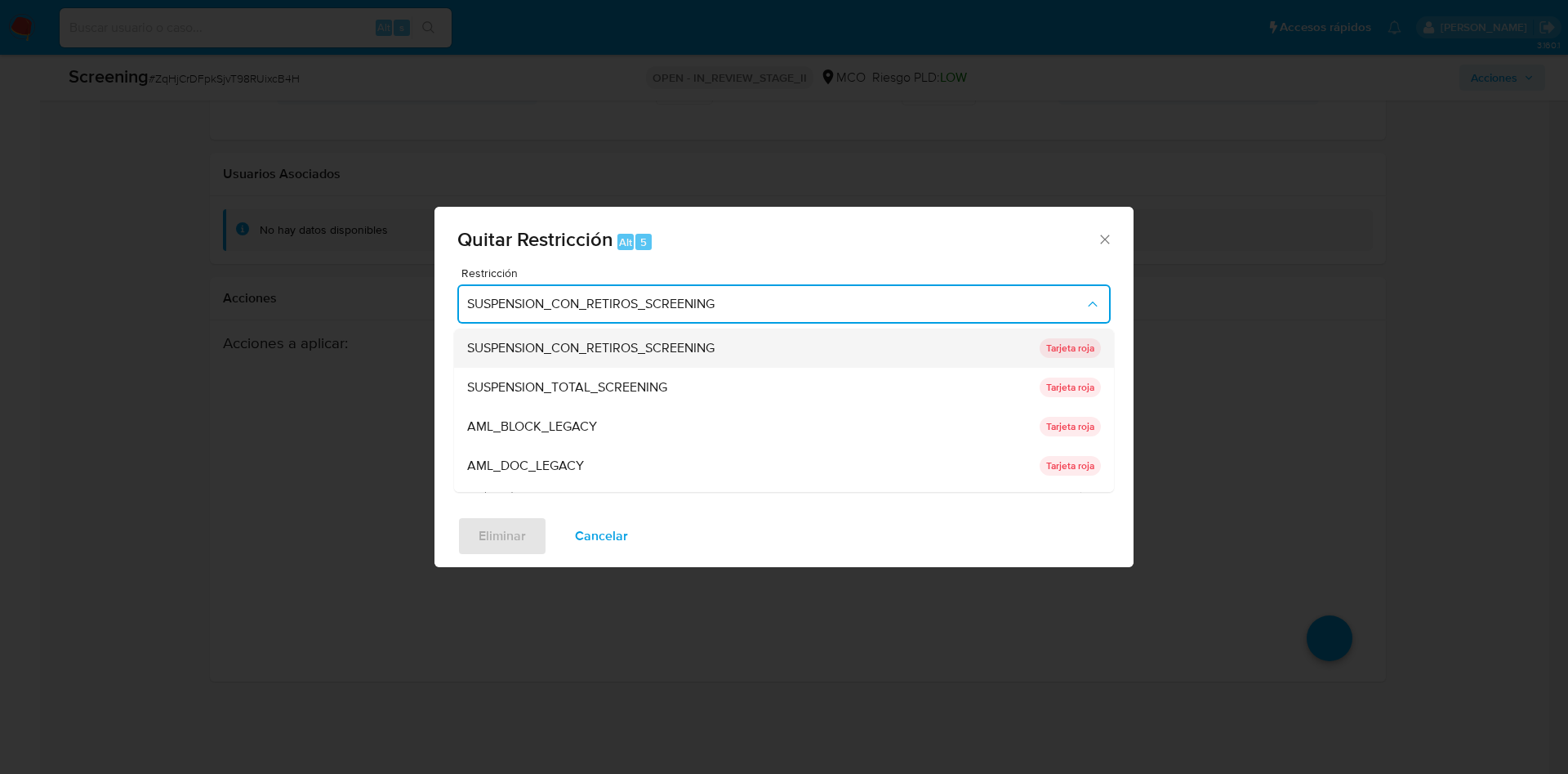
click at [635, 359] on div "SUSPENSION_CON_RETIROS_SCREENING" at bounding box center [748, 347] width 563 height 39
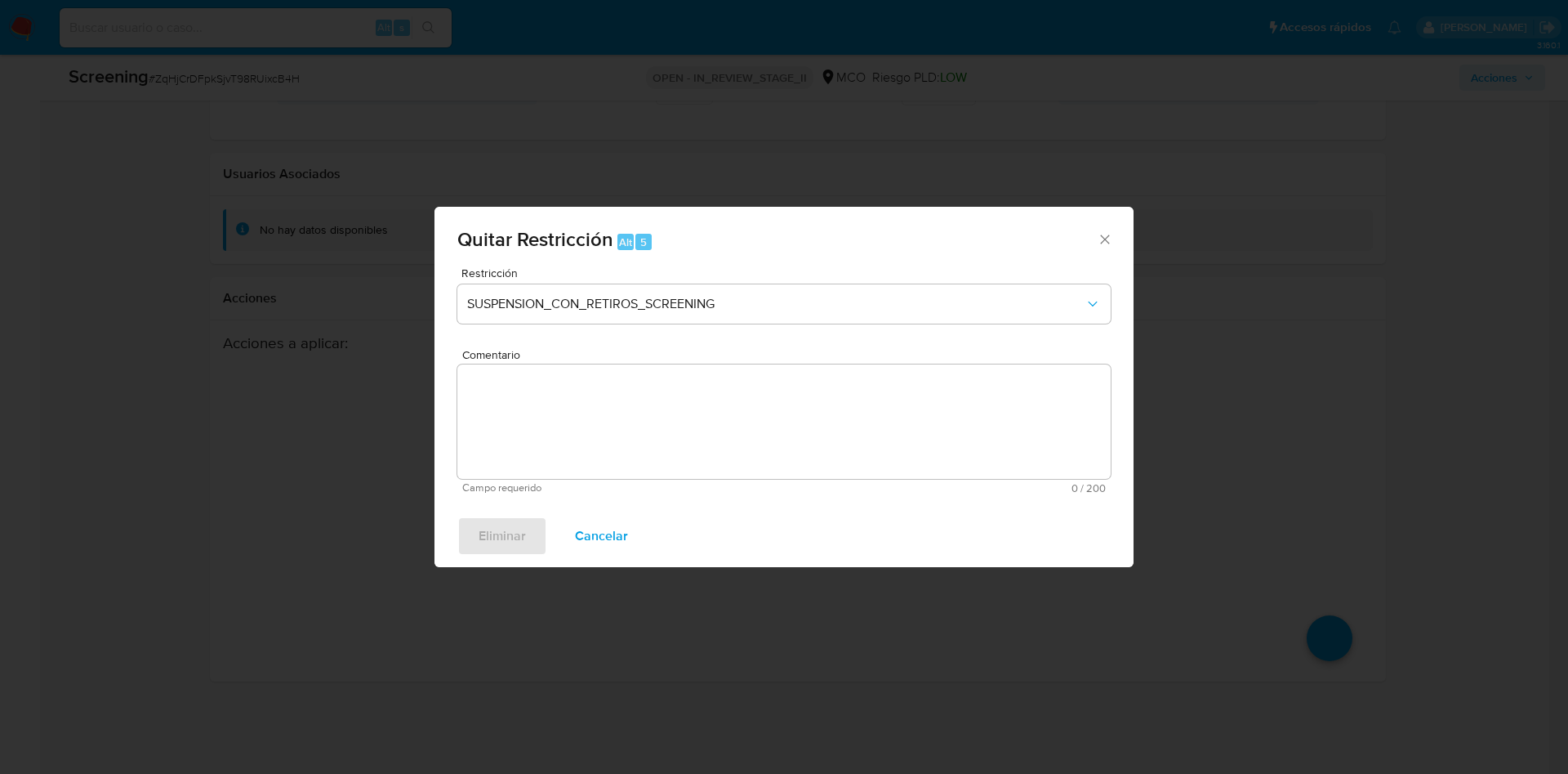
click at [700, 323] on div "Restricción SUSPENSION_CON_RETIROS_SCREENING" at bounding box center [784, 306] width 653 height 78
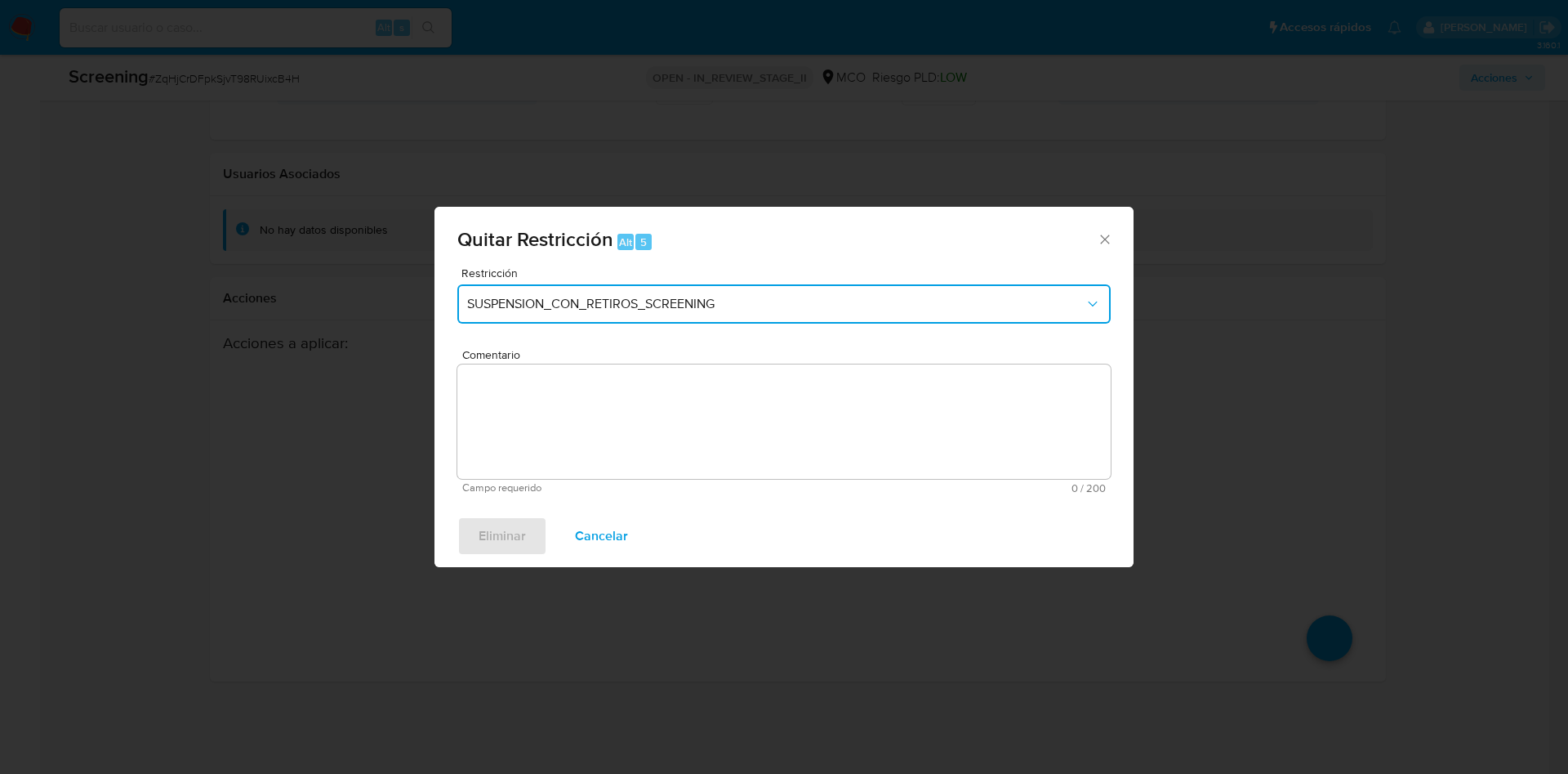
click at [713, 298] on span "SUSPENSION_CON_RETIROS_SCREENING" at bounding box center [775, 303] width 618 height 16
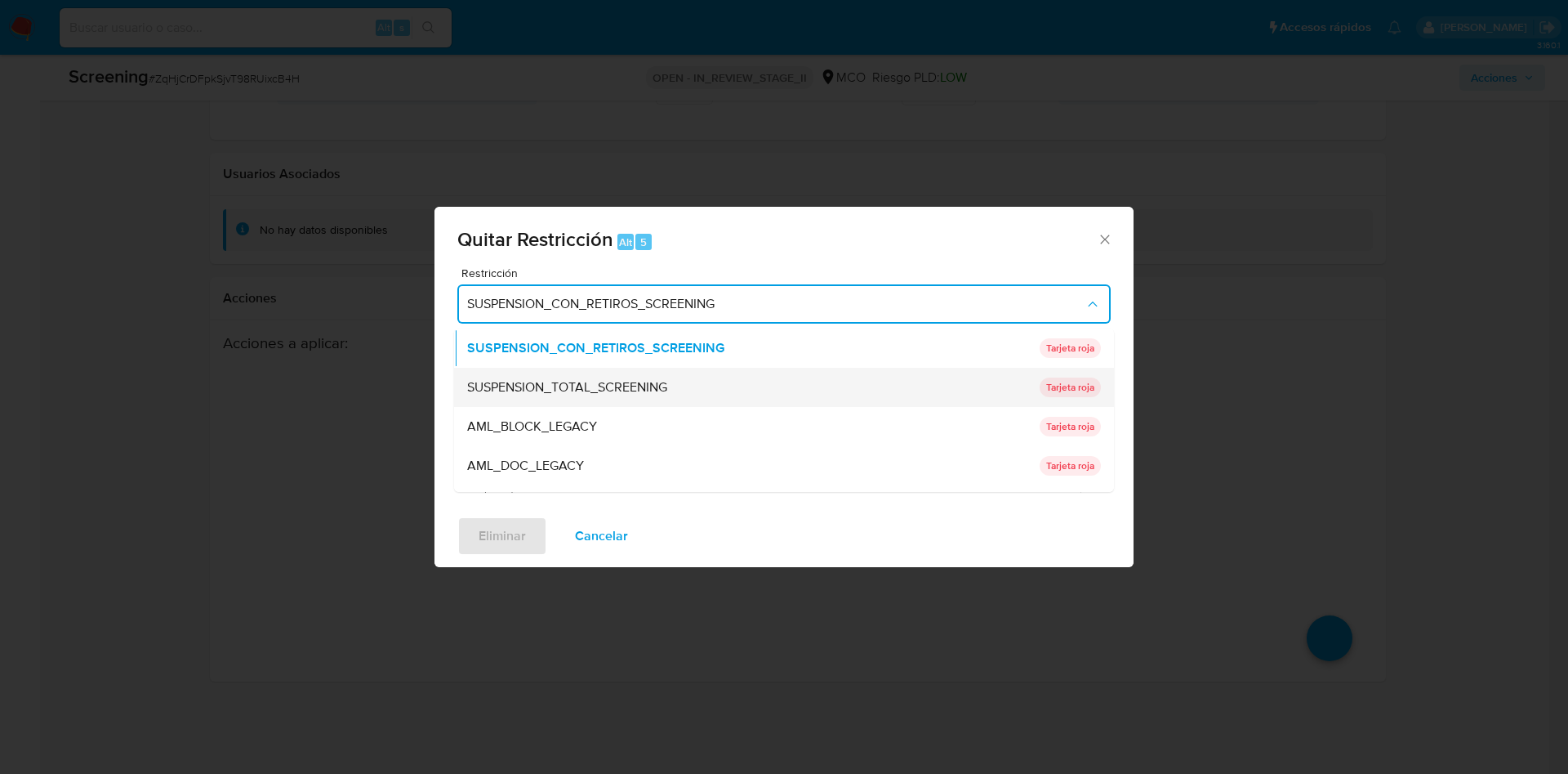
click at [664, 386] on span "SUSPENSION_TOTAL_SCREENING" at bounding box center [567, 387] width 200 height 16
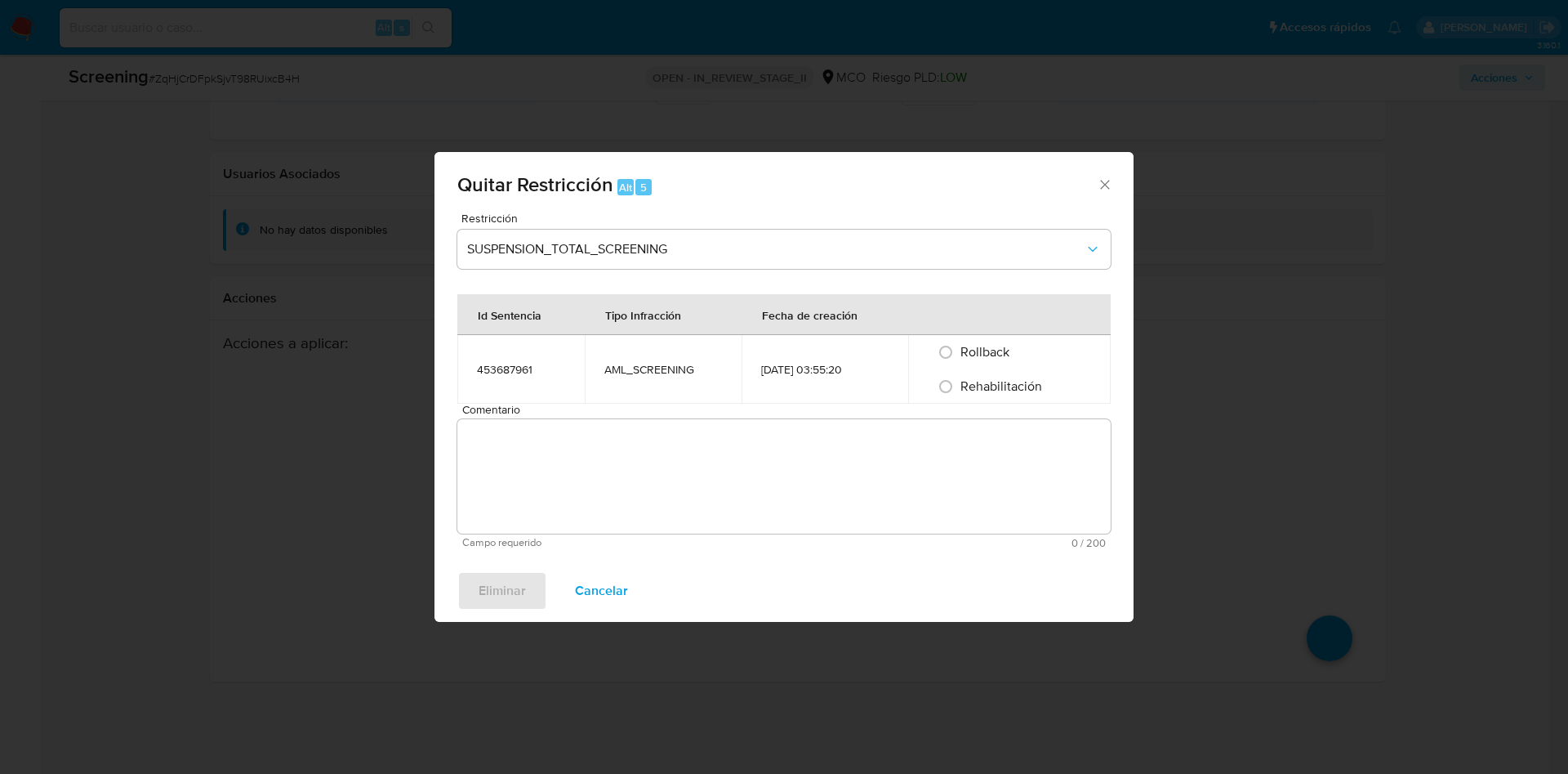
click at [985, 400] on div "Rehabilitación" at bounding box center [1010, 386] width 164 height 34
click at [982, 379] on span "Rehabilitación" at bounding box center [1001, 386] width 82 height 19
click at [959, 379] on input "Rehabilitación" at bounding box center [945, 386] width 26 height 26
radio input "true"
click at [685, 490] on textarea "Comentario" at bounding box center [784, 476] width 653 height 115
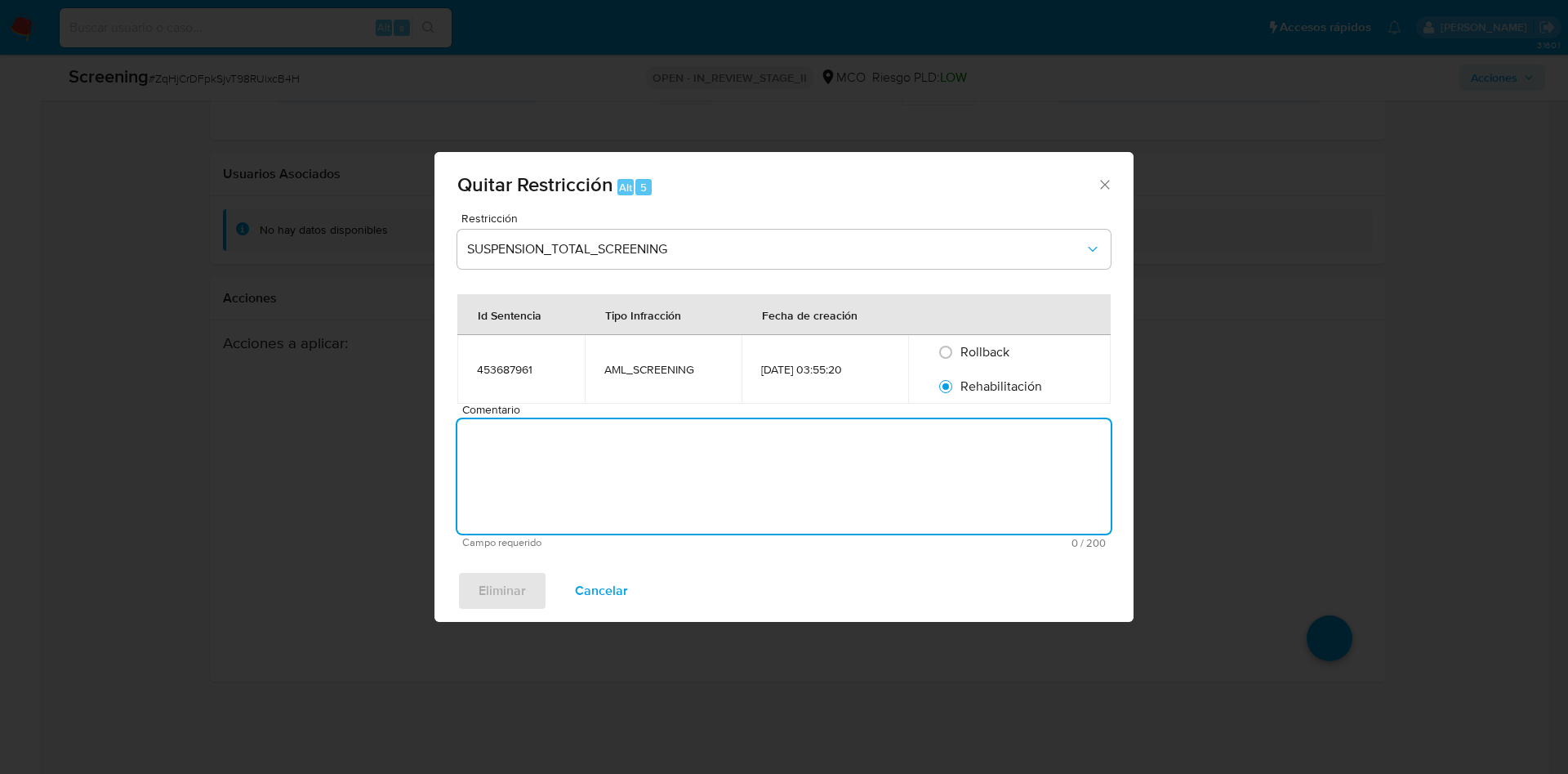
paste textarea "ZqHjCrDFpkSjvT98RUixcB4H"
type textarea "ZqHjCrDFpkSjvT98RUixcB4H"
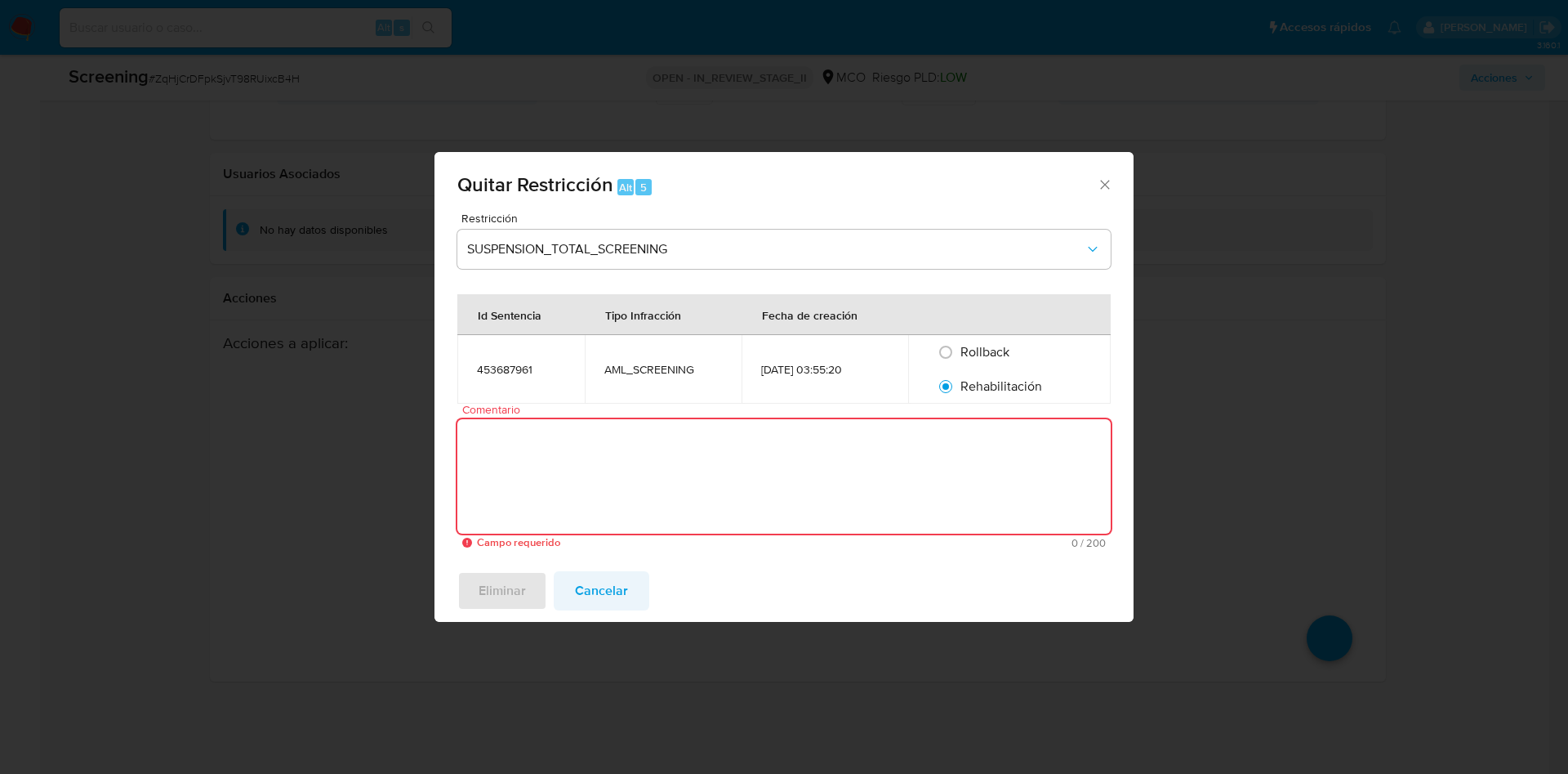
paste textarea "No se encuentran evidencias de delitos LAFT asociados a las inhabilidades regis…"
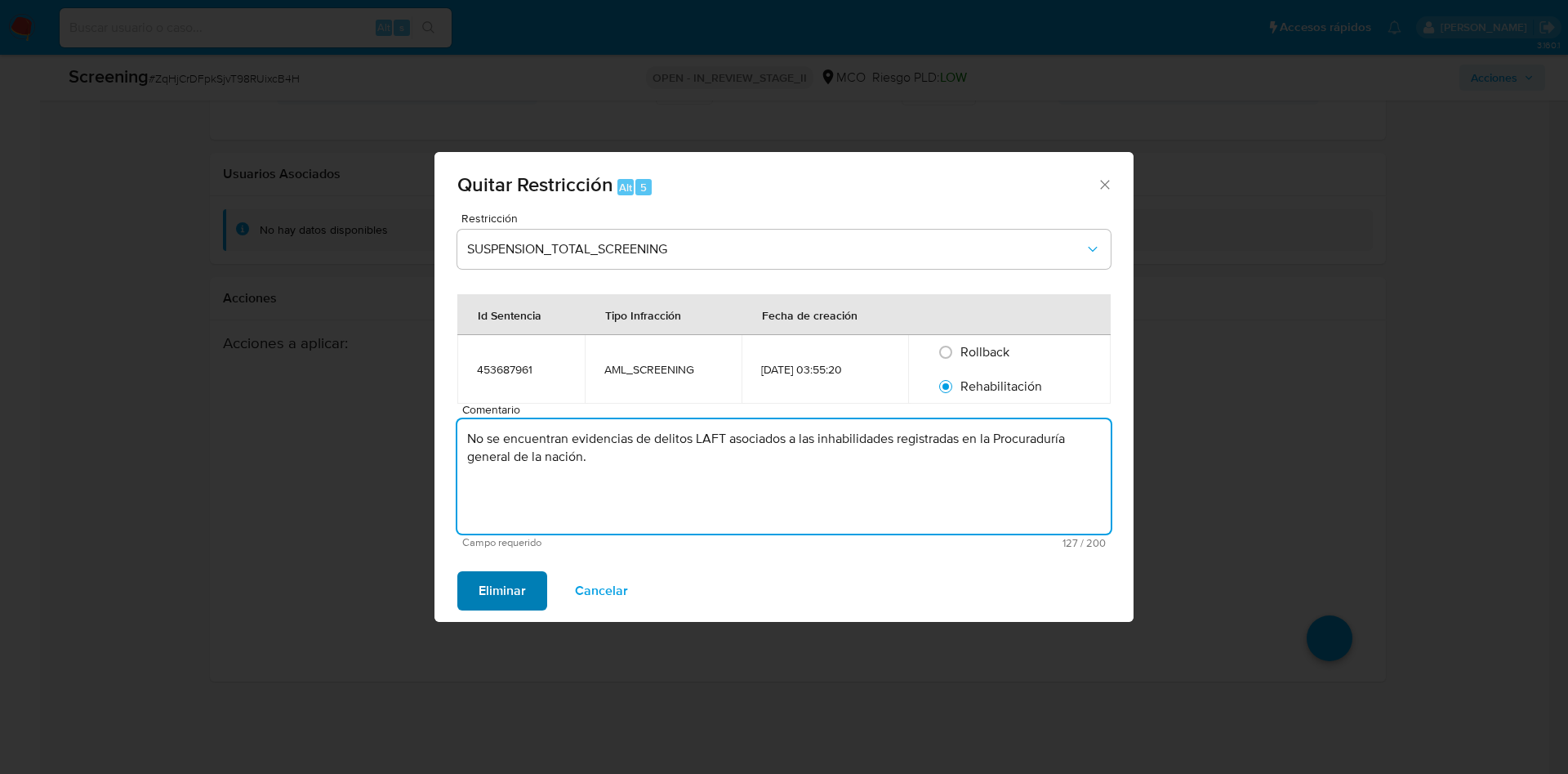
type textarea "No se encuentran evidencias de delitos LAFT asociados a las inhabilidades regis…"
click at [506, 596] on span "Eliminar" at bounding box center [501, 590] width 47 height 36
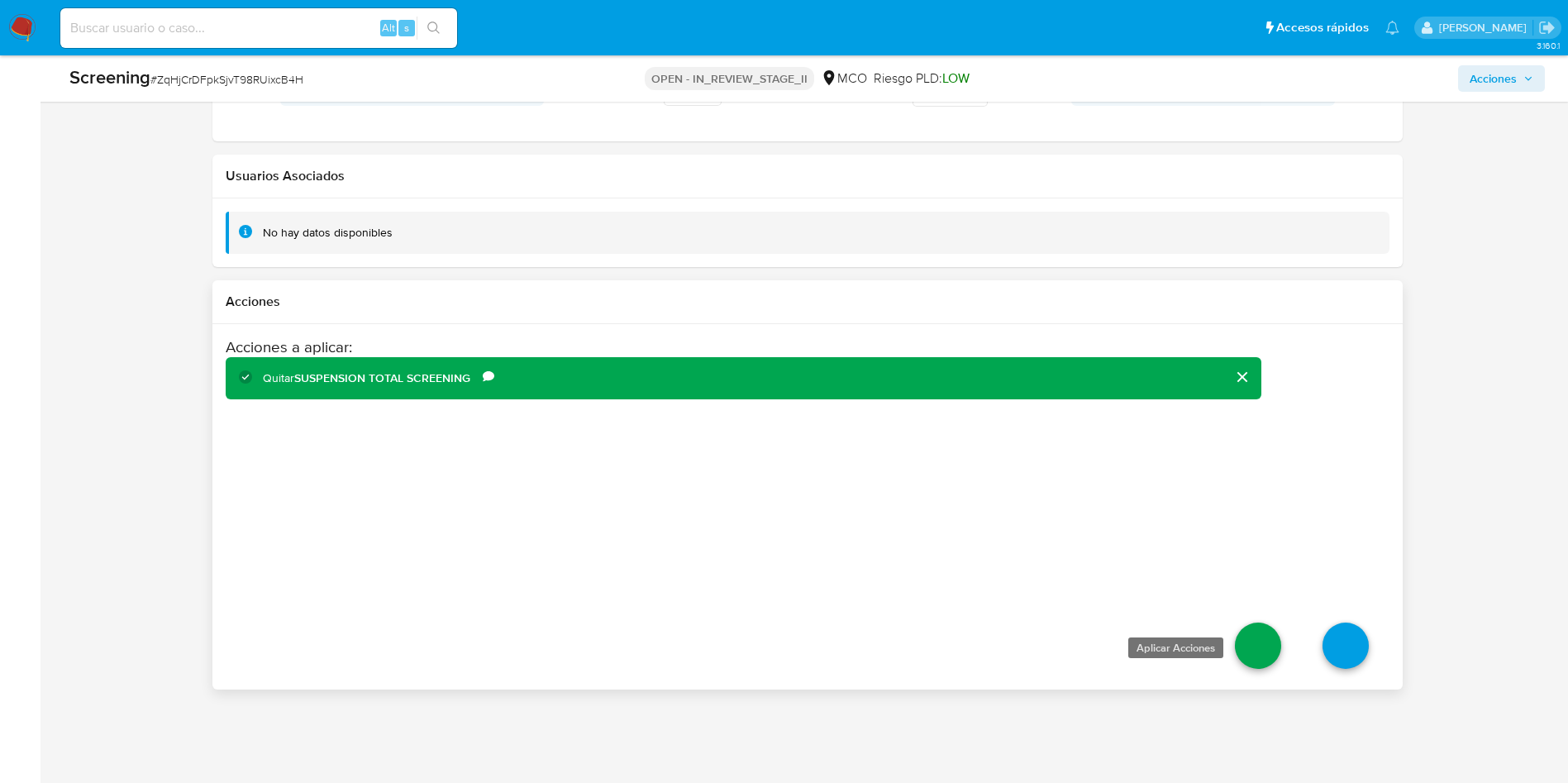
click at [1263, 650] on link at bounding box center [1258, 645] width 46 height 46
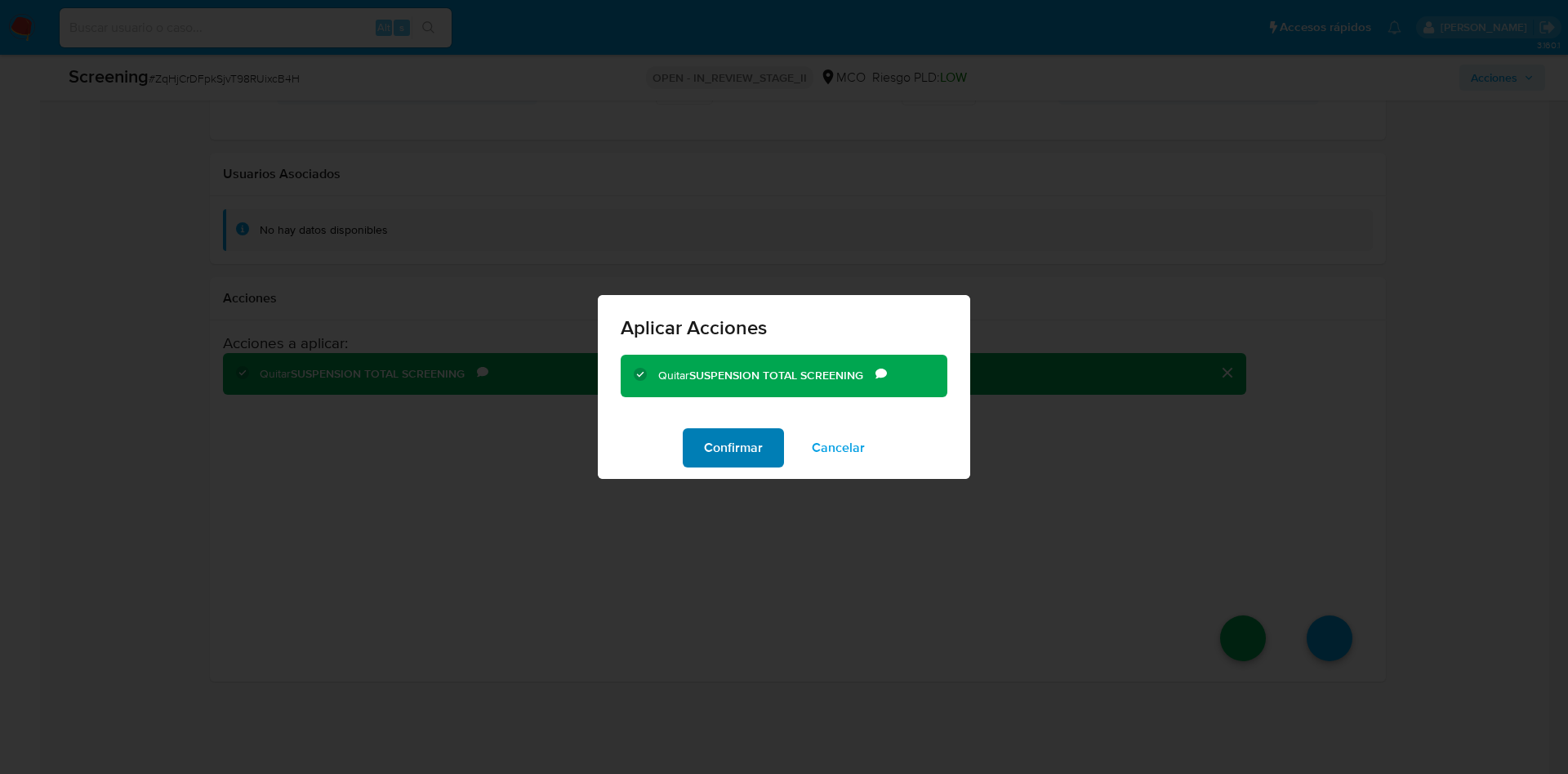
click at [737, 456] on span "Confirmar" at bounding box center [733, 448] width 59 height 36
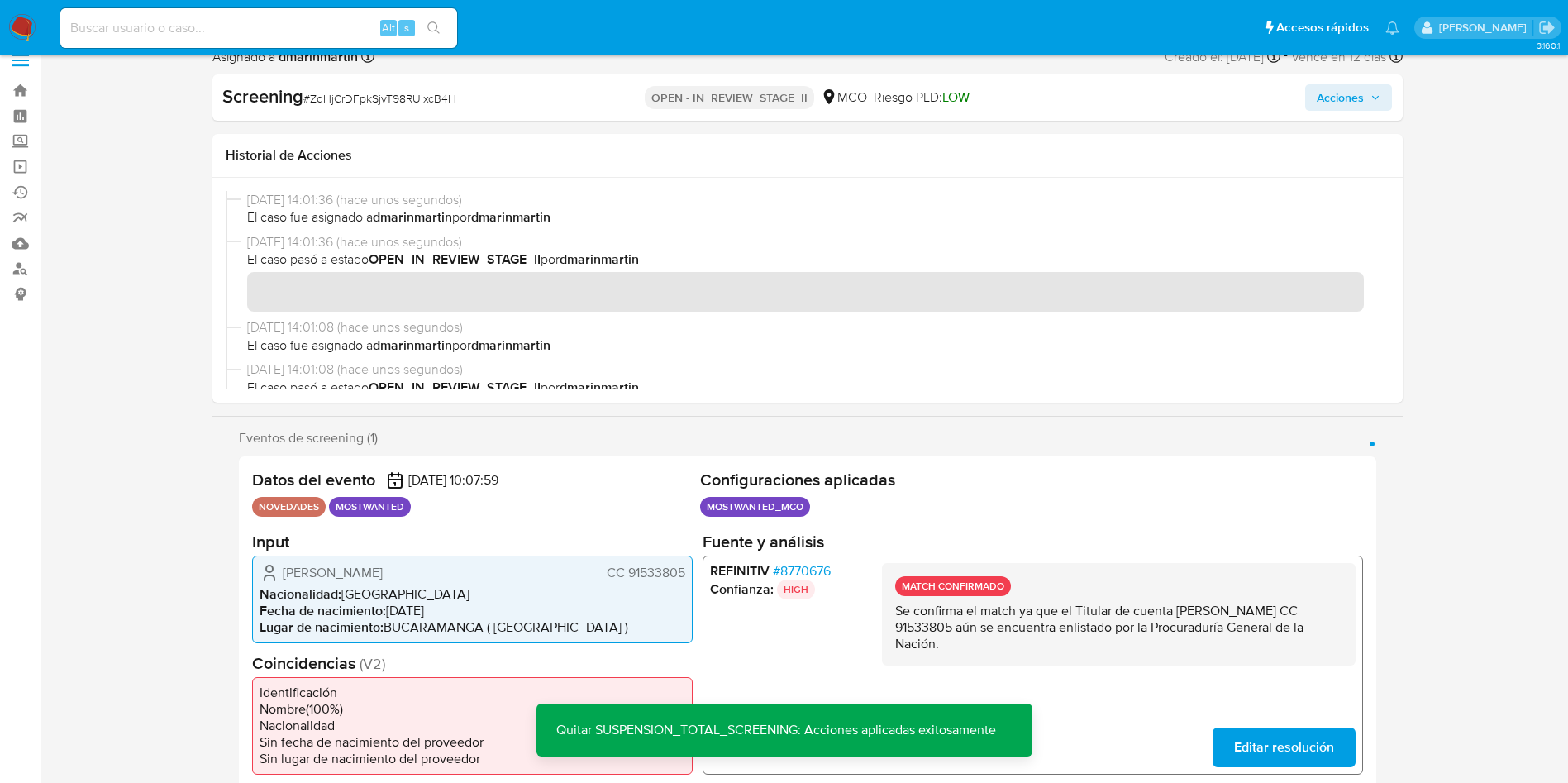
scroll to position [0, 0]
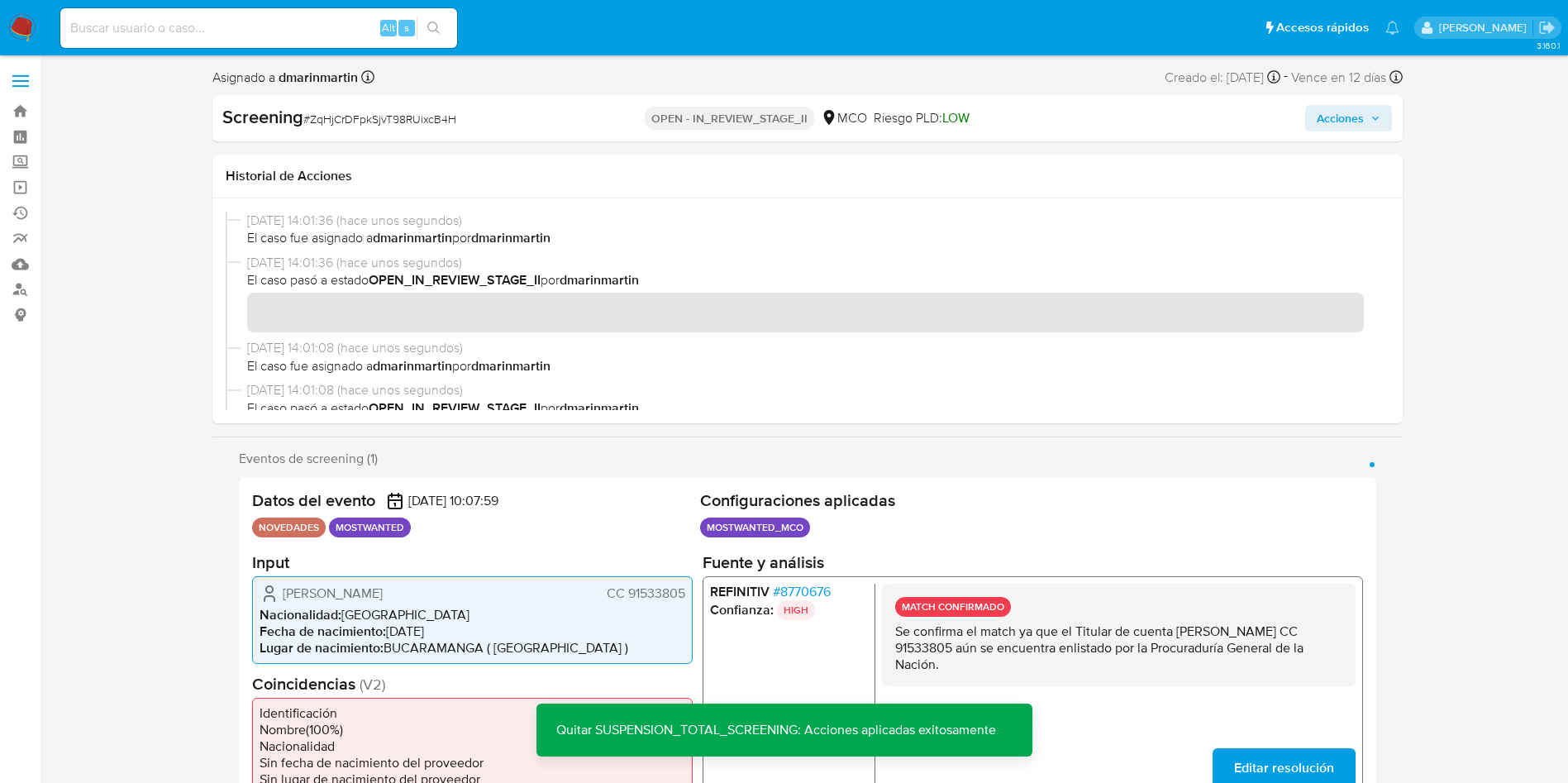
click at [1331, 120] on span "Acciones" at bounding box center [1340, 118] width 47 height 26
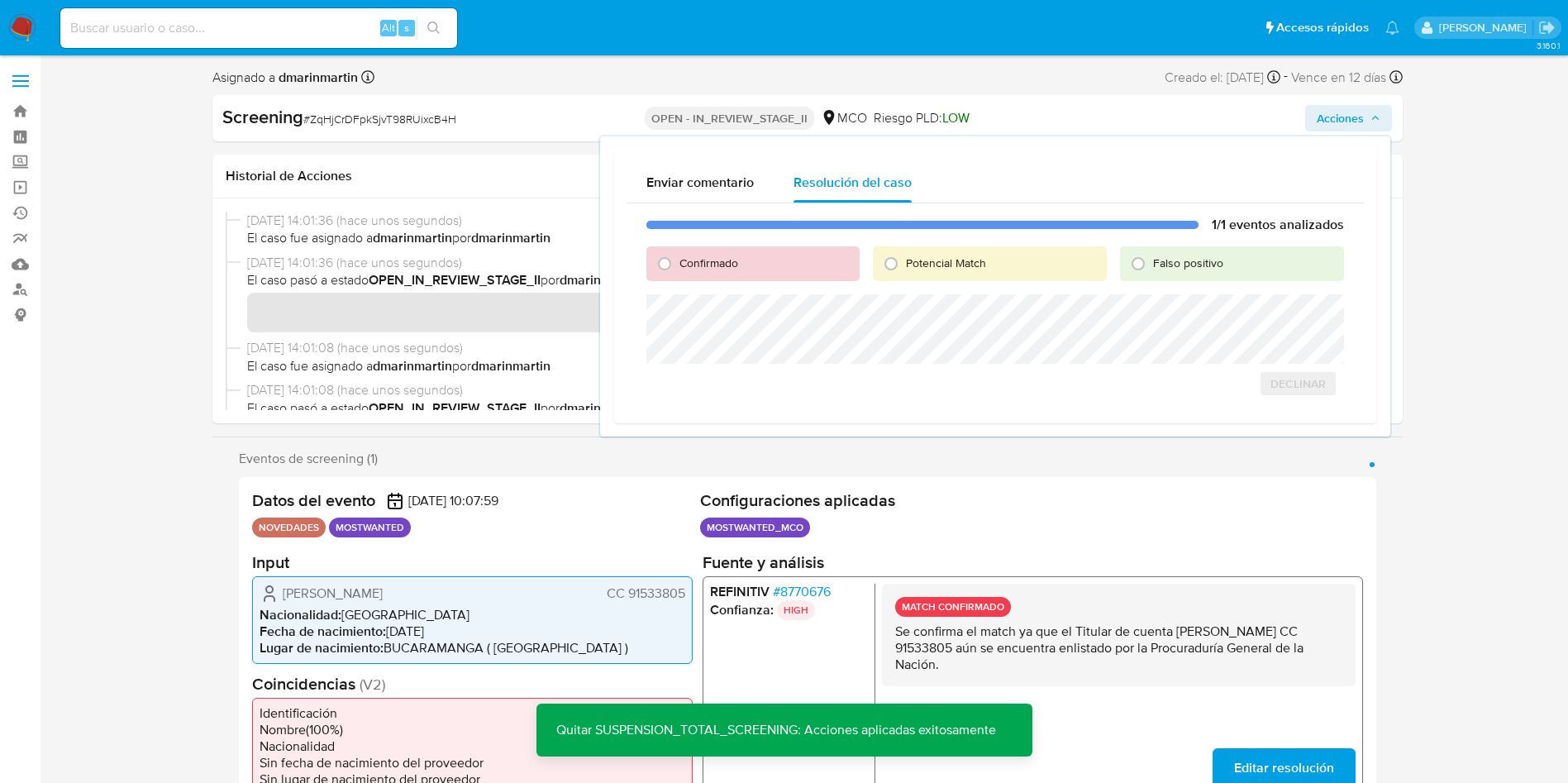
click at [1161, 262] on span "Falso positivo" at bounding box center [1188, 262] width 71 height 17
click at [1151, 262] on input "Falso positivo" at bounding box center [1138, 263] width 26 height 26
radio input "true"
click at [1278, 405] on span "Cerrar Caso" at bounding box center [1285, 401] width 79 height 24
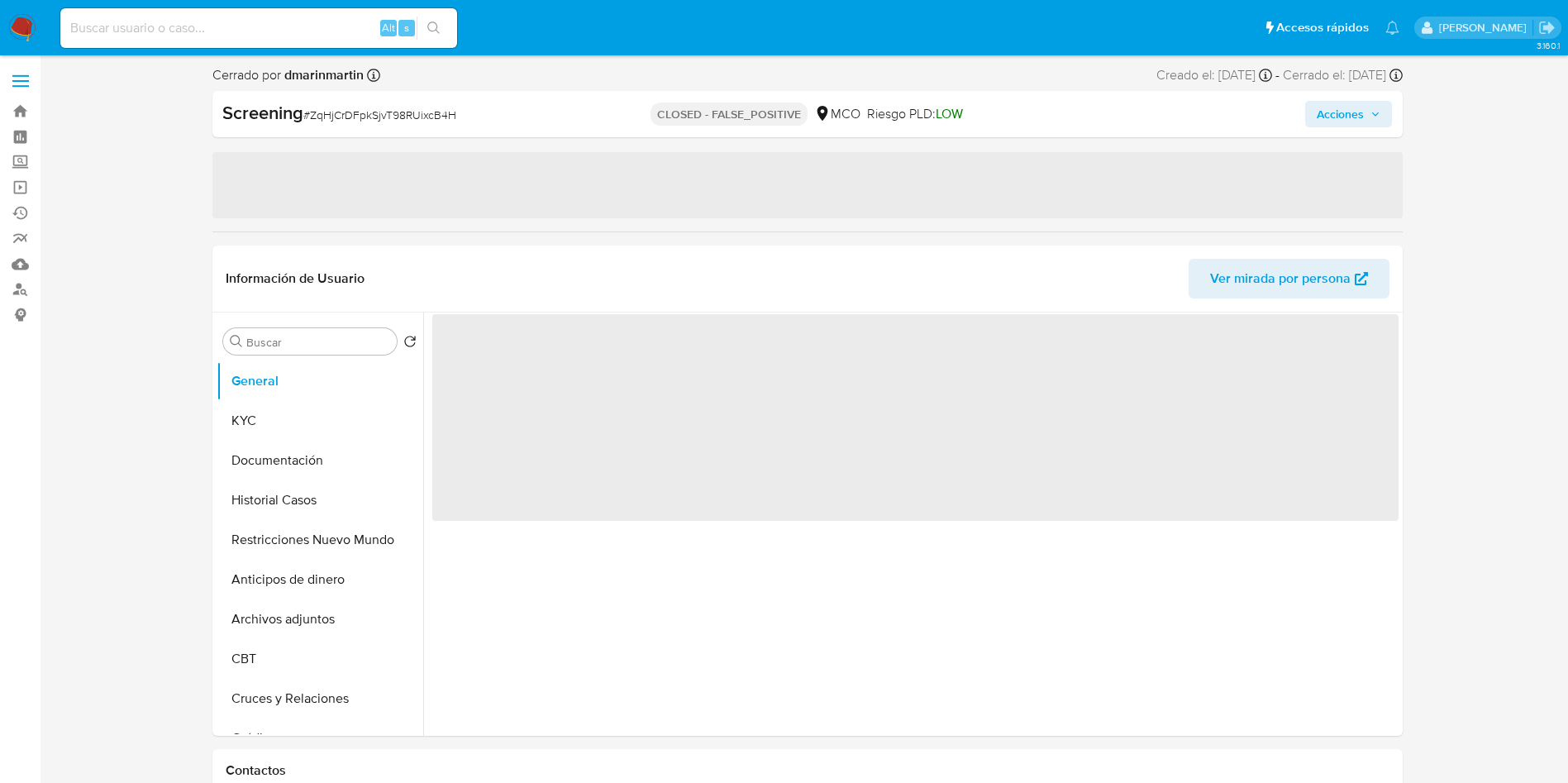
select select "10"
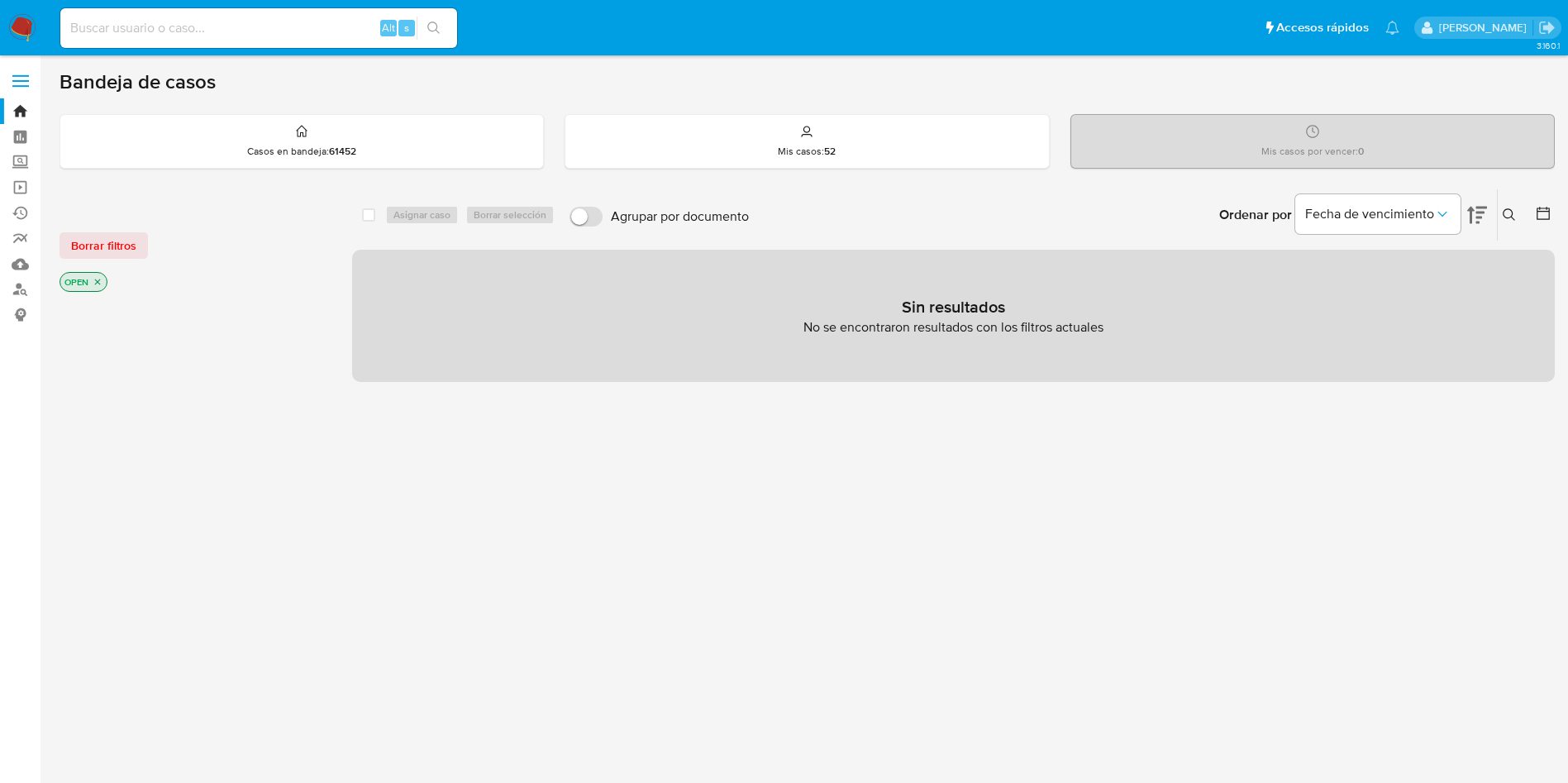
click at [1500, 211] on button at bounding box center [1510, 214] width 27 height 20
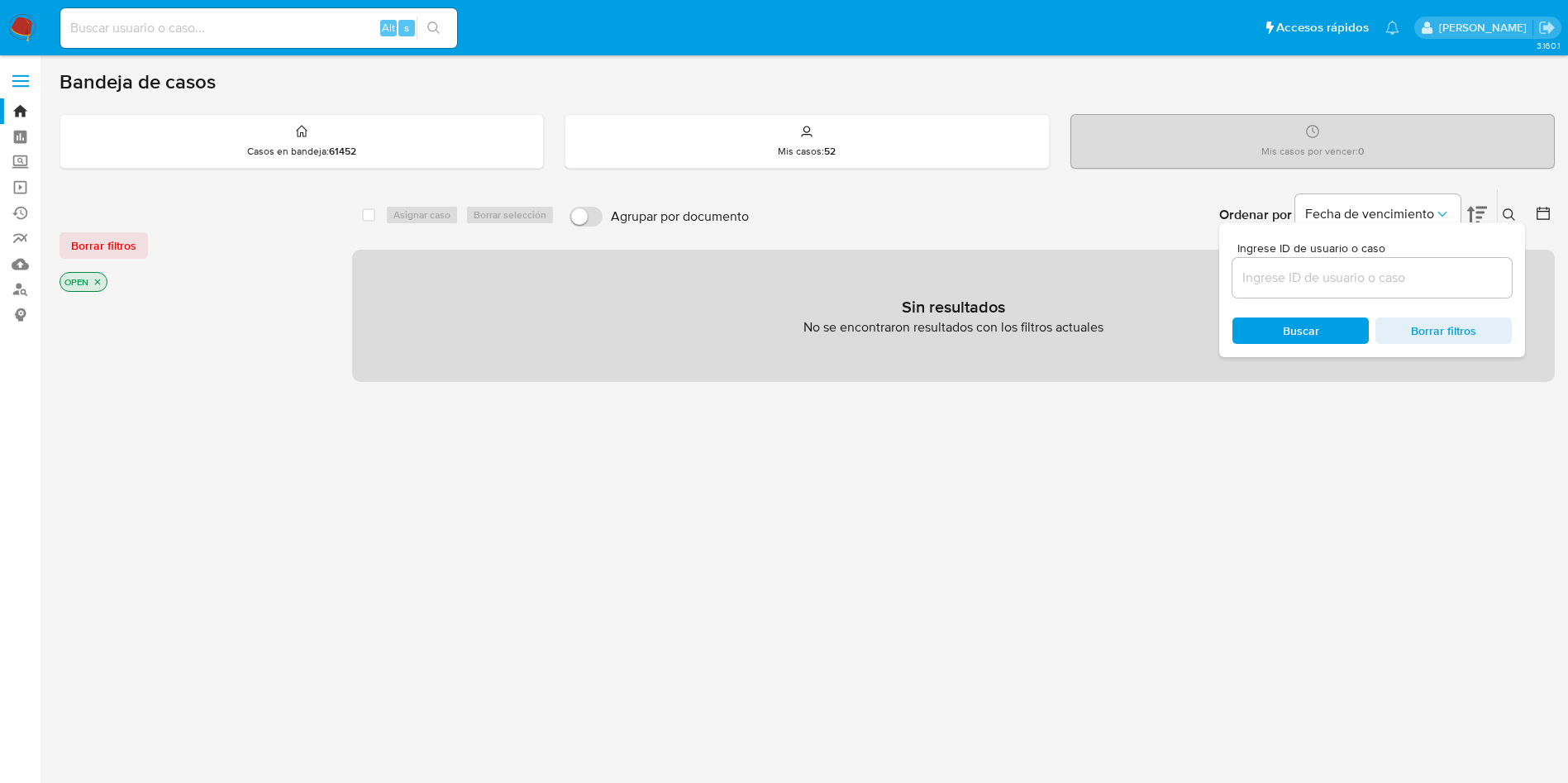
click at [1335, 275] on input at bounding box center [1372, 277] width 279 height 22
type input "EbYHgUcGcRs9dDSyI8BTBowI"
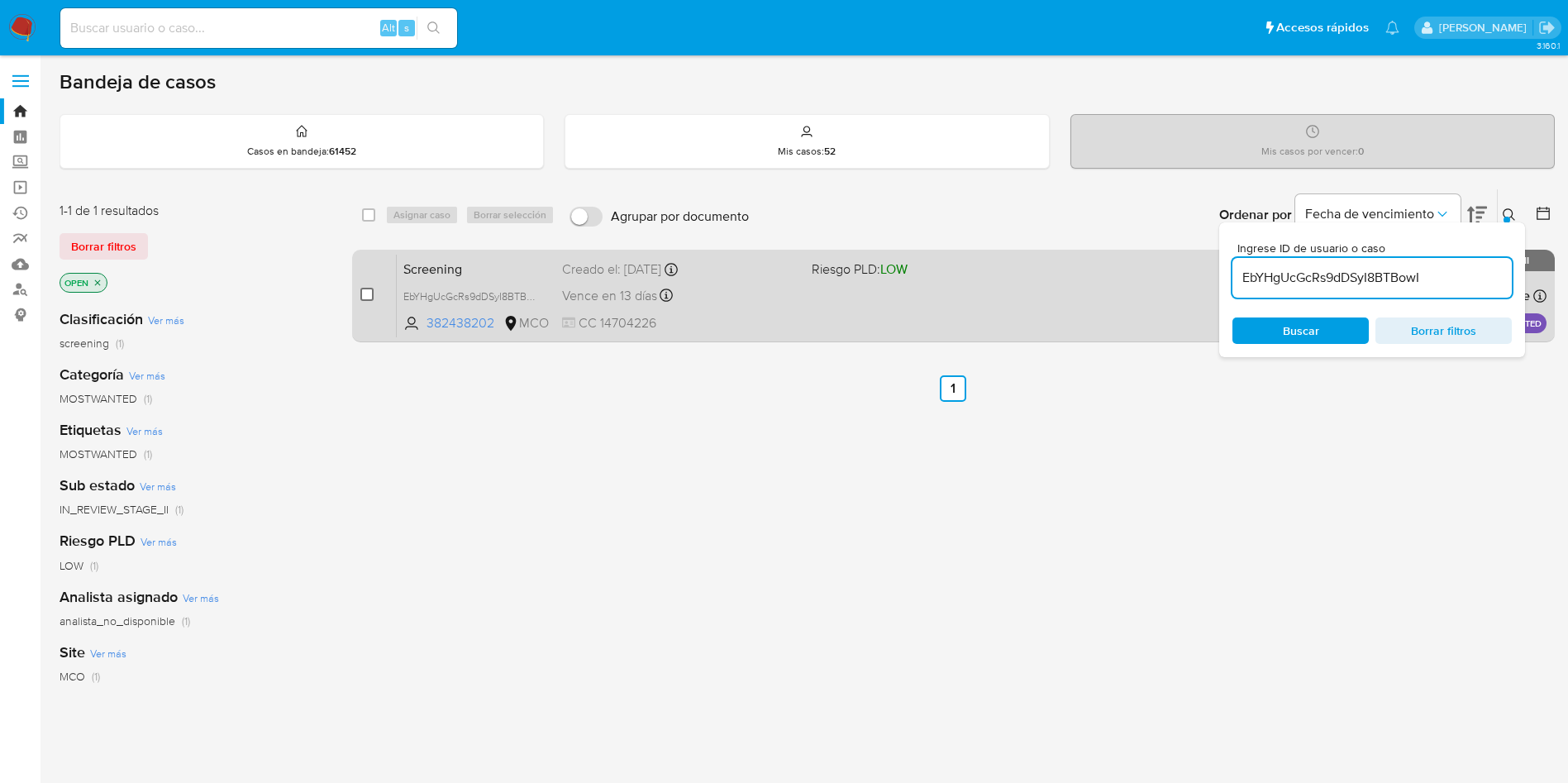
click at [366, 295] on input "checkbox" at bounding box center [366, 294] width 13 height 13
checkbox input "true"
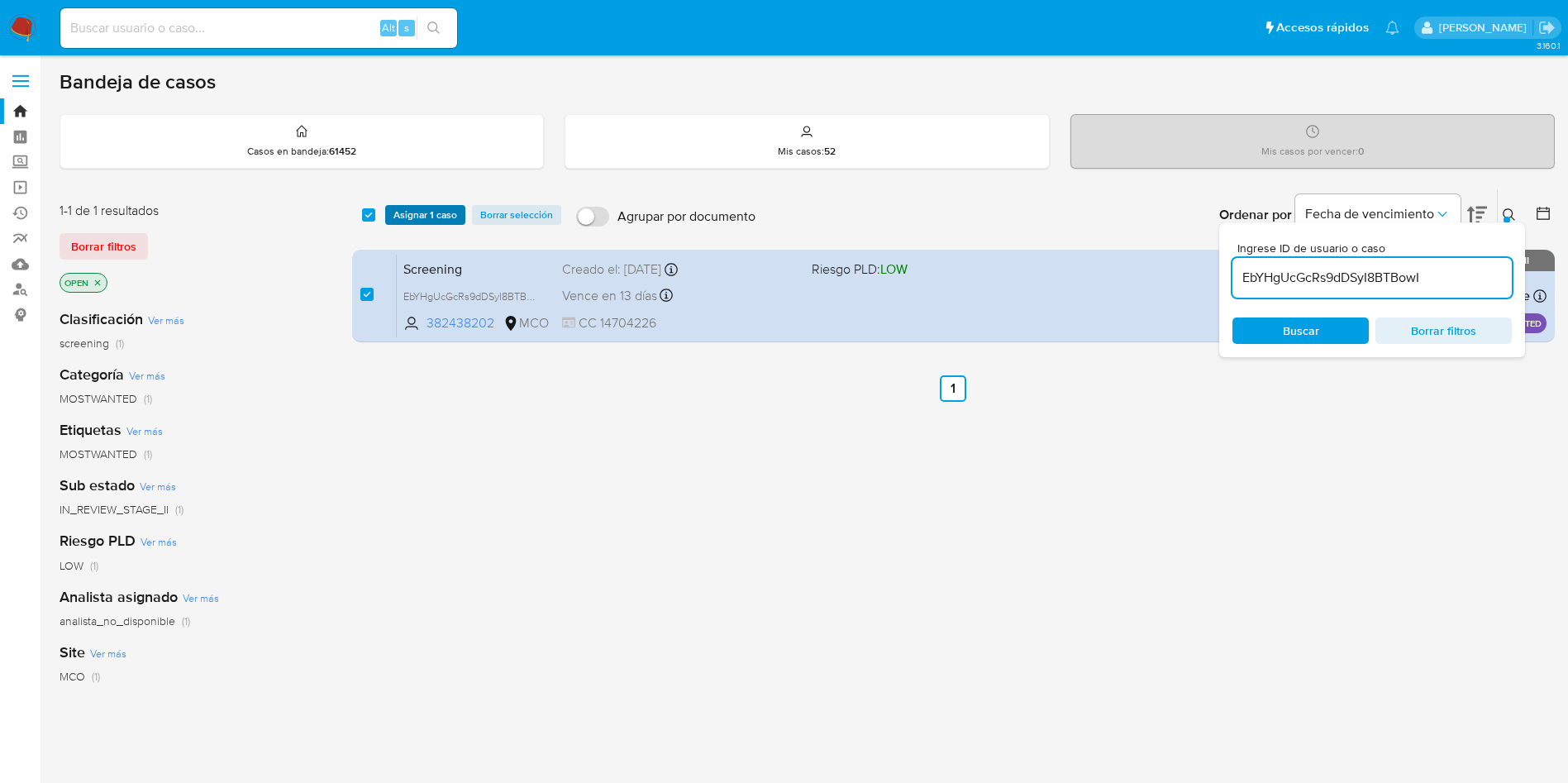
click at [435, 216] on span "Asignar 1 caso" at bounding box center [425, 214] width 64 height 17
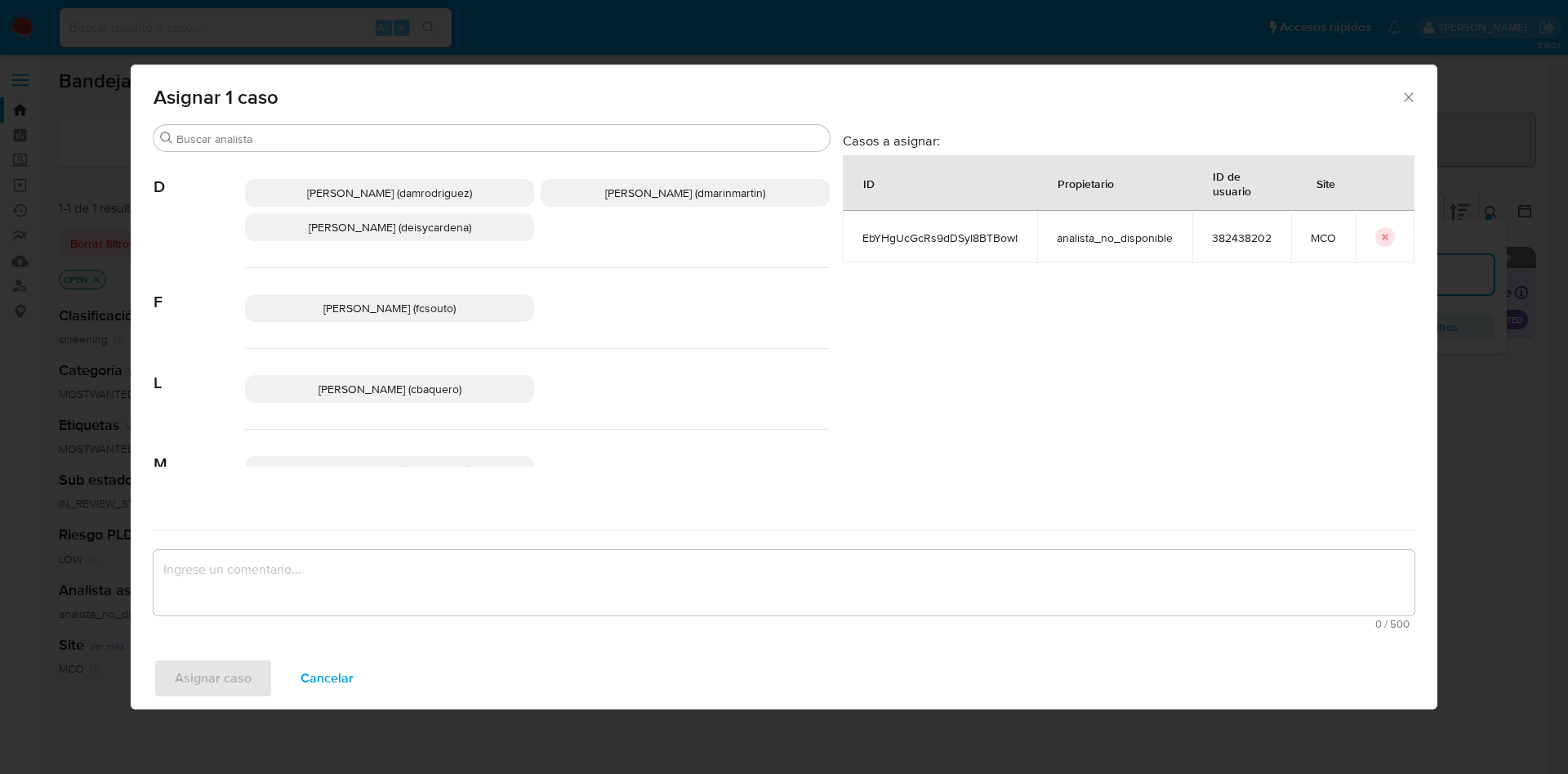
click at [627, 196] on span "David Esteban Marin Martinez (dmarinmartin)" at bounding box center [685, 192] width 160 height 16
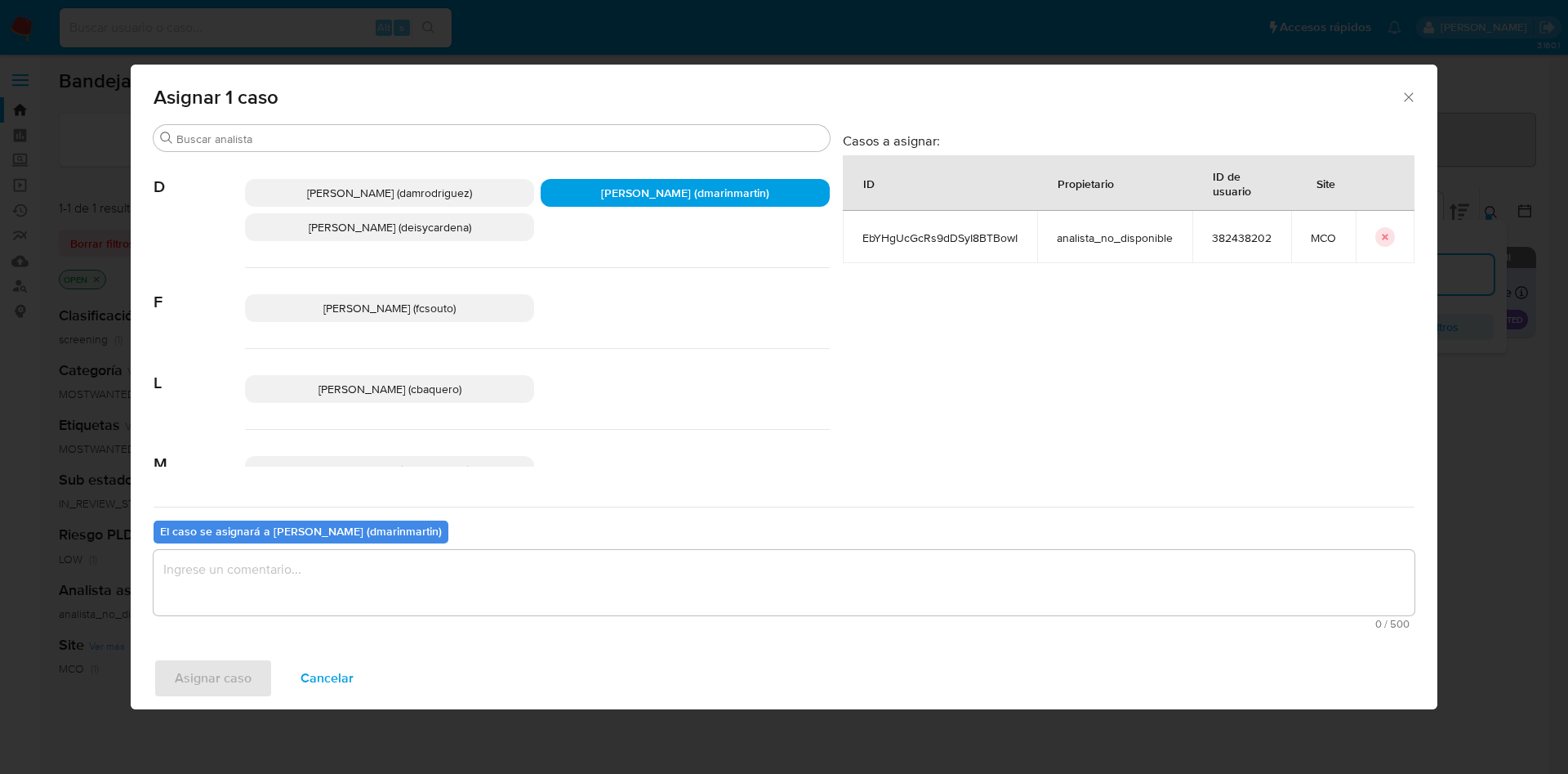
click at [632, 569] on textarea "assign-modal" at bounding box center [783, 583] width 1260 height 66
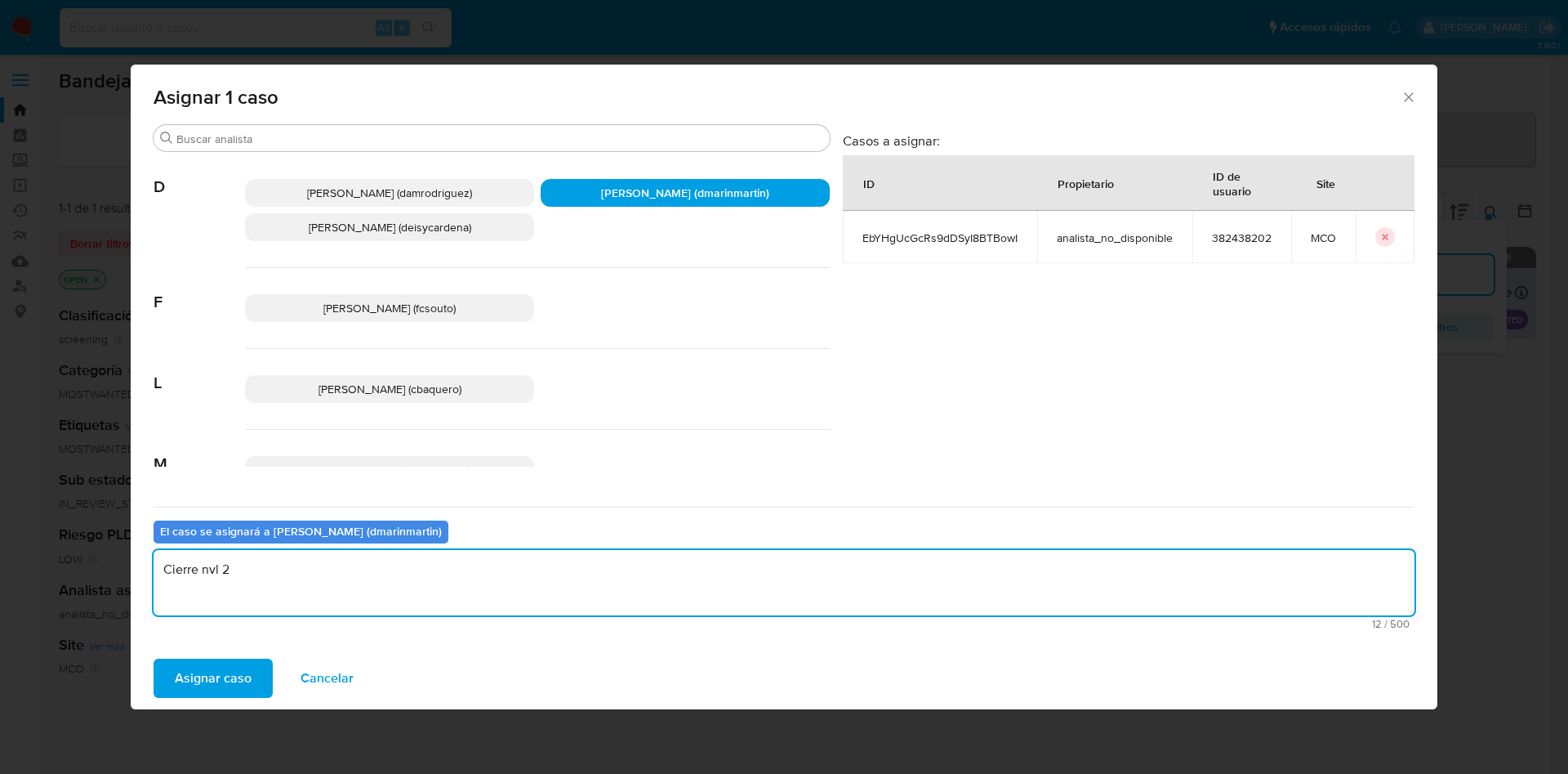
type textarea "Cierre nvl 2"
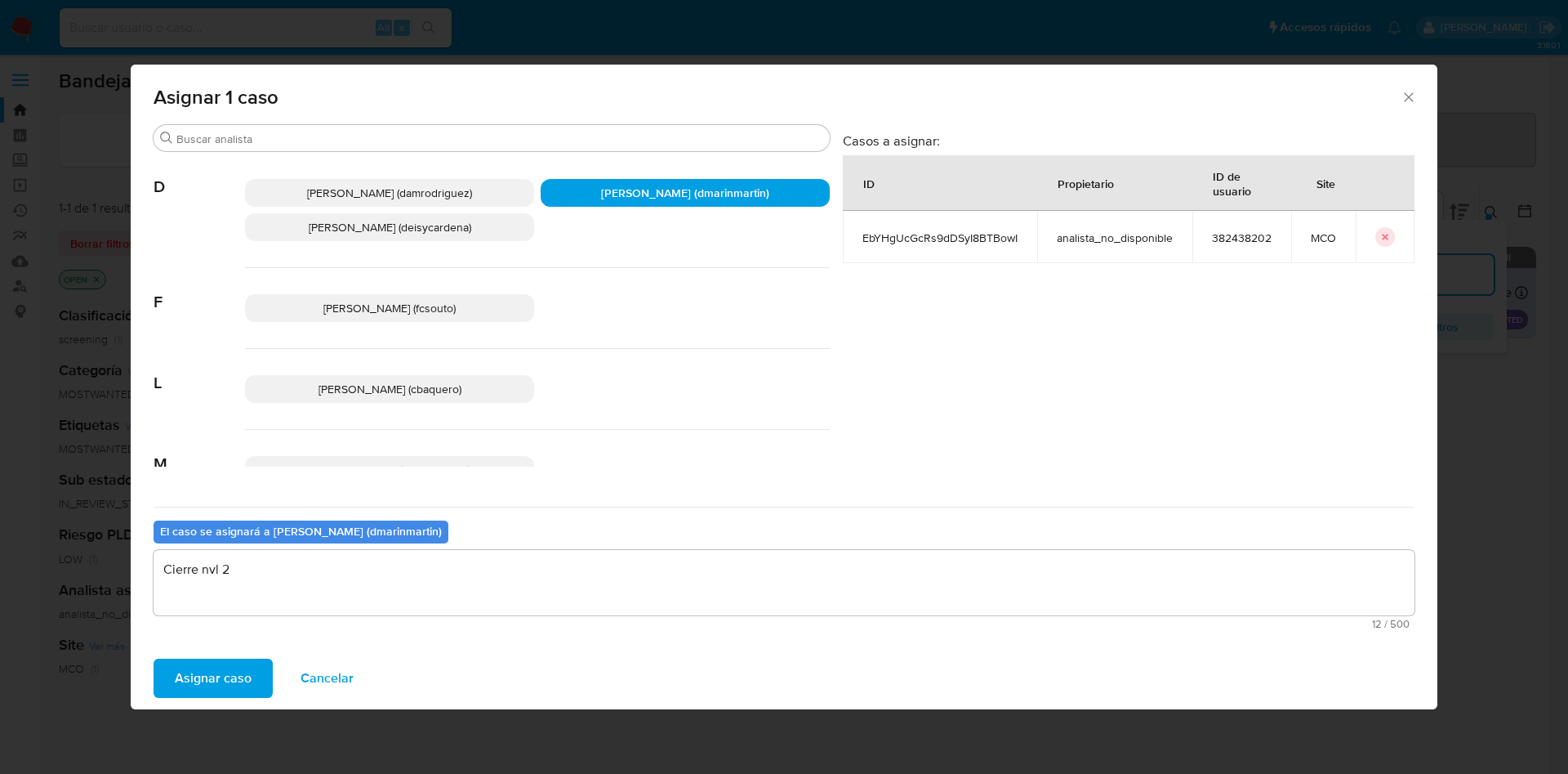
click at [153, 659] on button "Asignar caso" at bounding box center [213, 677] width 119 height 39
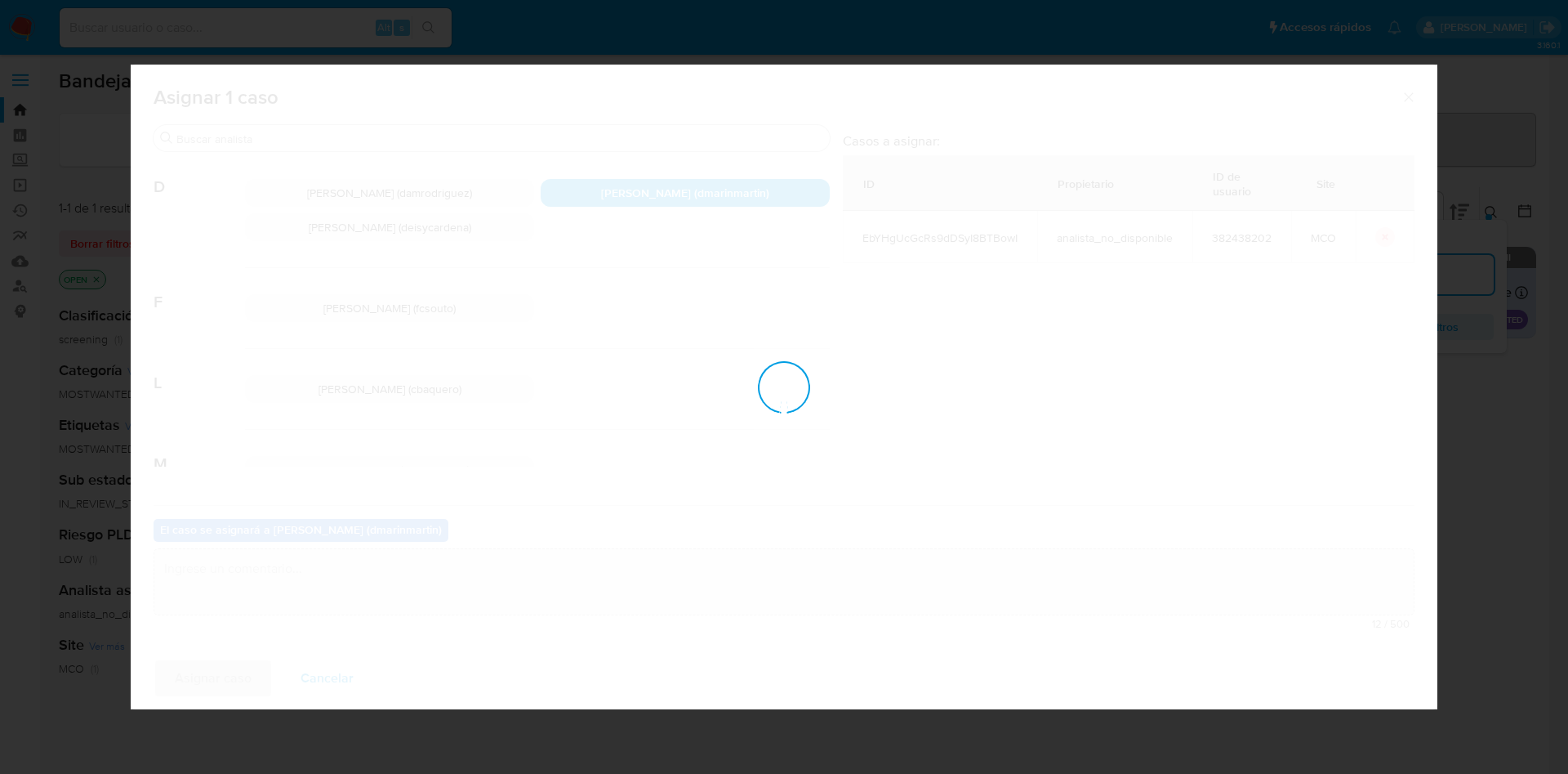
checkbox input "false"
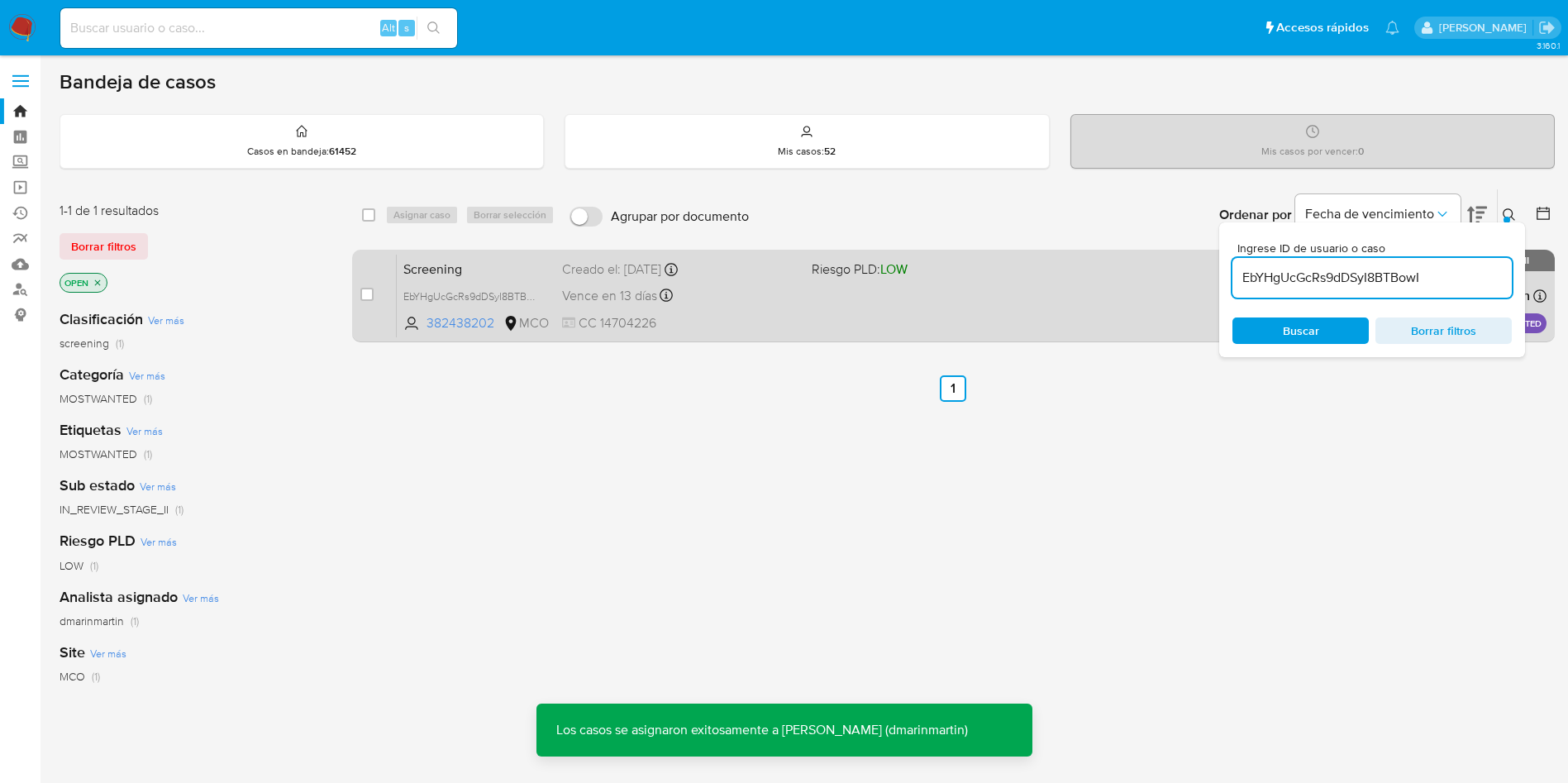
click at [633, 303] on span "Vence en 13 días" at bounding box center [610, 296] width 95 height 18
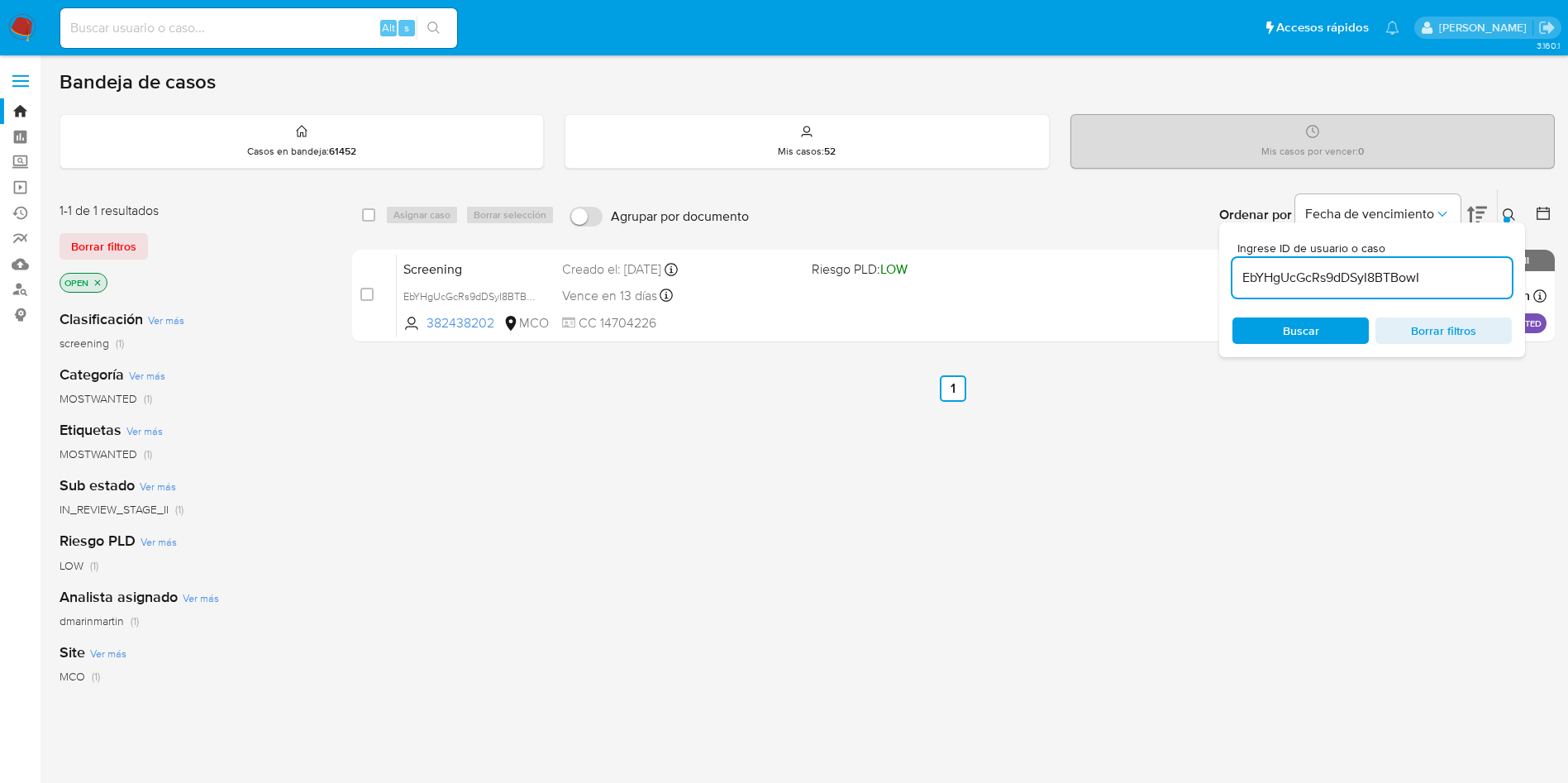
click at [1336, 265] on div "EbYHgUcGcRs9dDSyI8BTBowI" at bounding box center [1372, 277] width 279 height 39
click at [1332, 292] on div "EbYHgUcGcRs9dDSyI8BTBowI" at bounding box center [1372, 277] width 279 height 39
click at [1331, 276] on input "EbYHgUcGcRs9dDSyI8BTBowI" at bounding box center [1372, 277] width 279 height 22
paste input "VbMolHvTa3G4Y0dnrGAYdF7a"
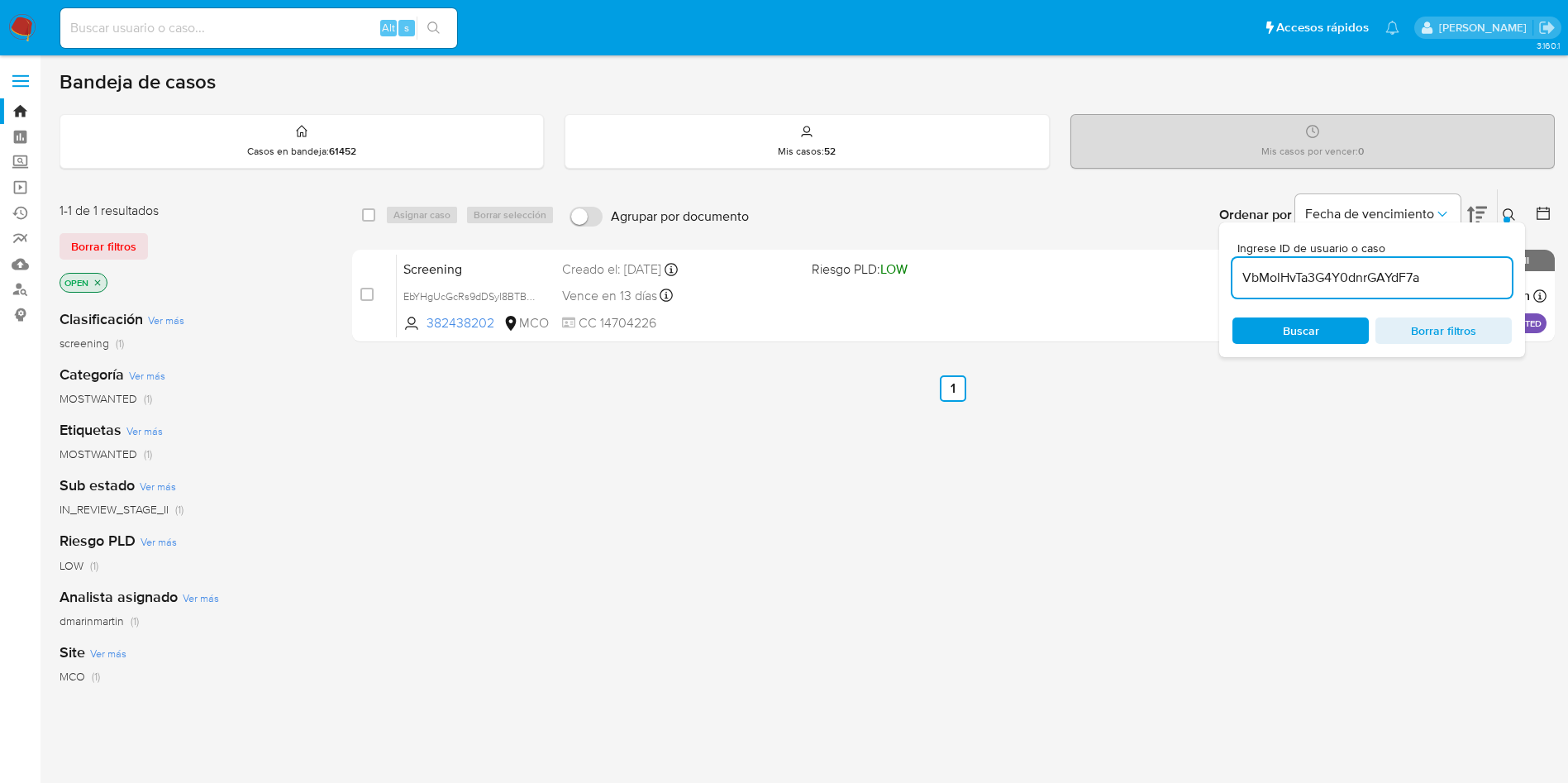
type input "VbMolHvTa3G4Y0dnrGAYdF7a"
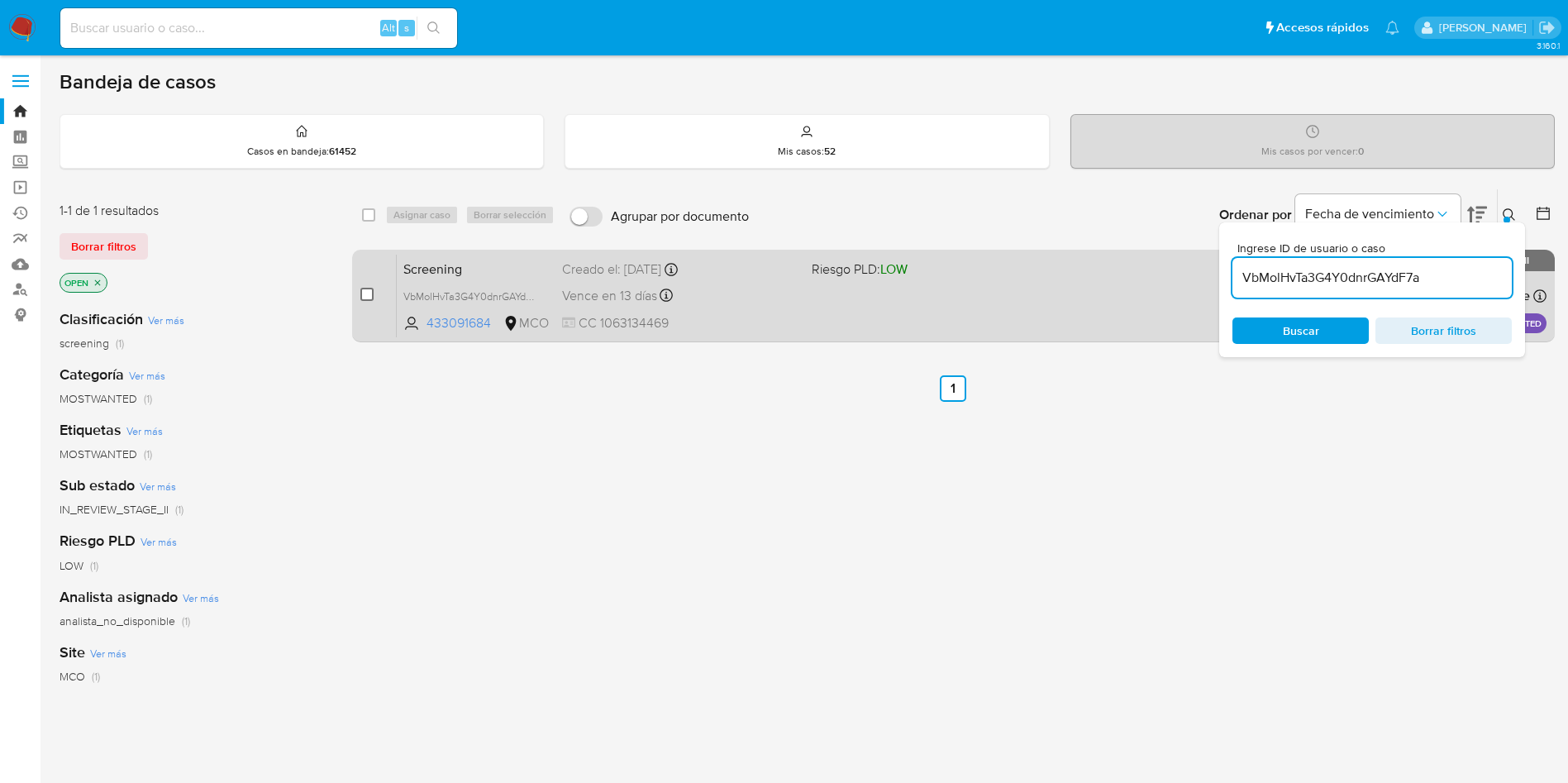
click at [360, 293] on input "checkbox" at bounding box center [366, 294] width 13 height 13
checkbox input "true"
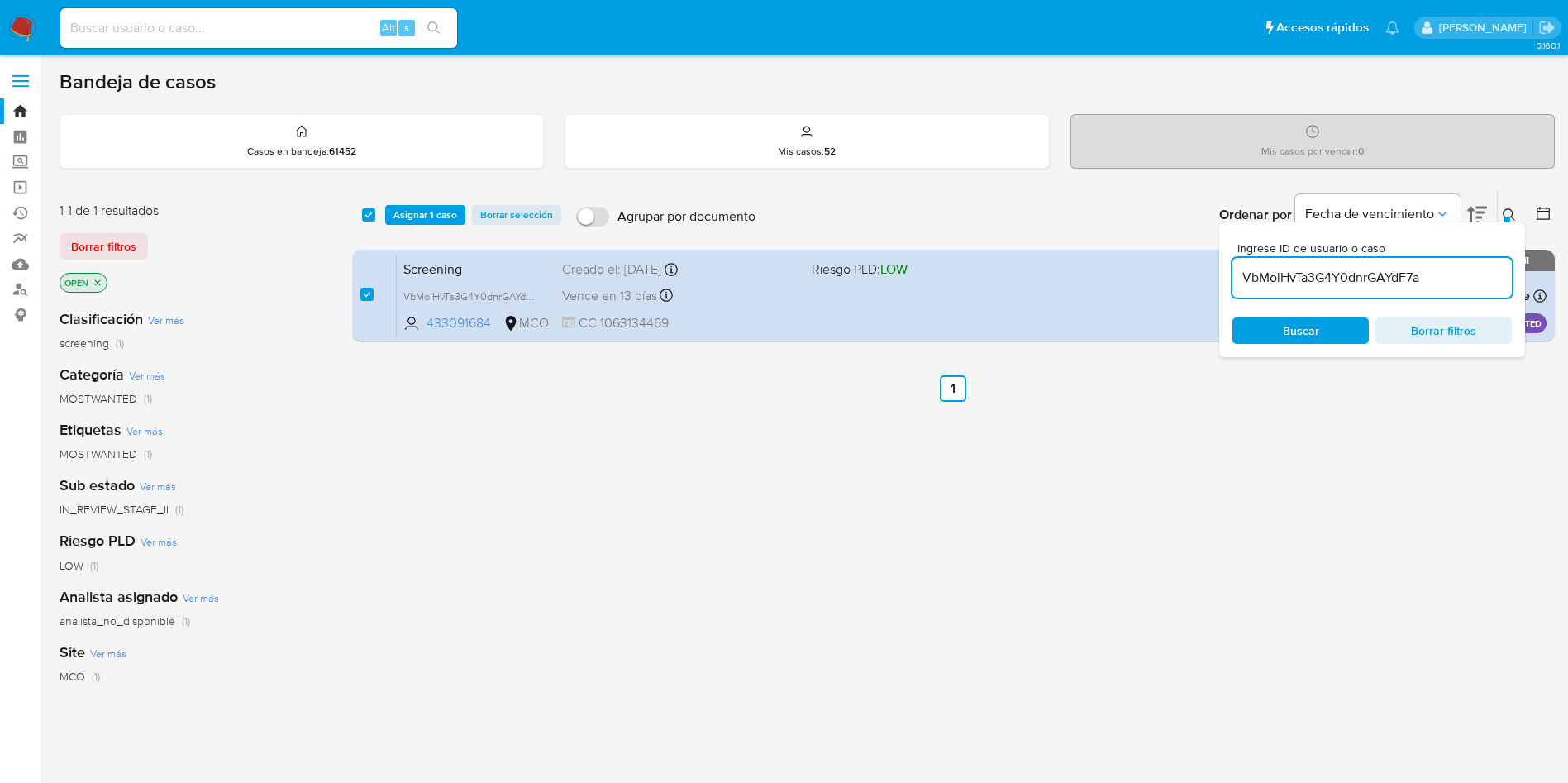
click at [417, 225] on div "select-all-cases-checkbox Asignar 1 caso Borrar selección Agrupar por documento…" at bounding box center [953, 214] width 1203 height 51
click at [418, 218] on span "Asignar 1 caso" at bounding box center [425, 214] width 64 height 17
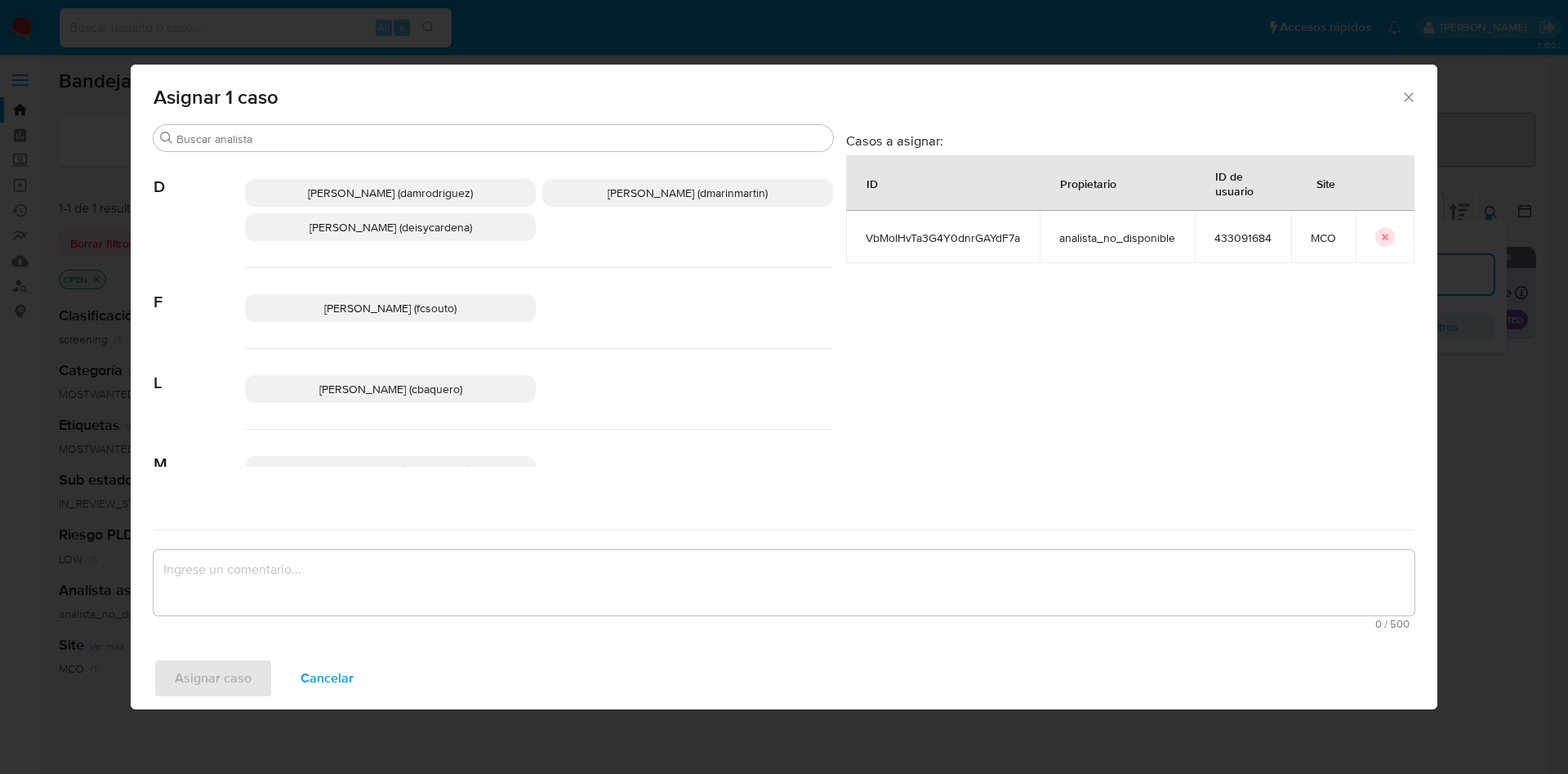
click at [650, 187] on span "David Esteban Marin Martinez (dmarinmartin)" at bounding box center [688, 192] width 160 height 16
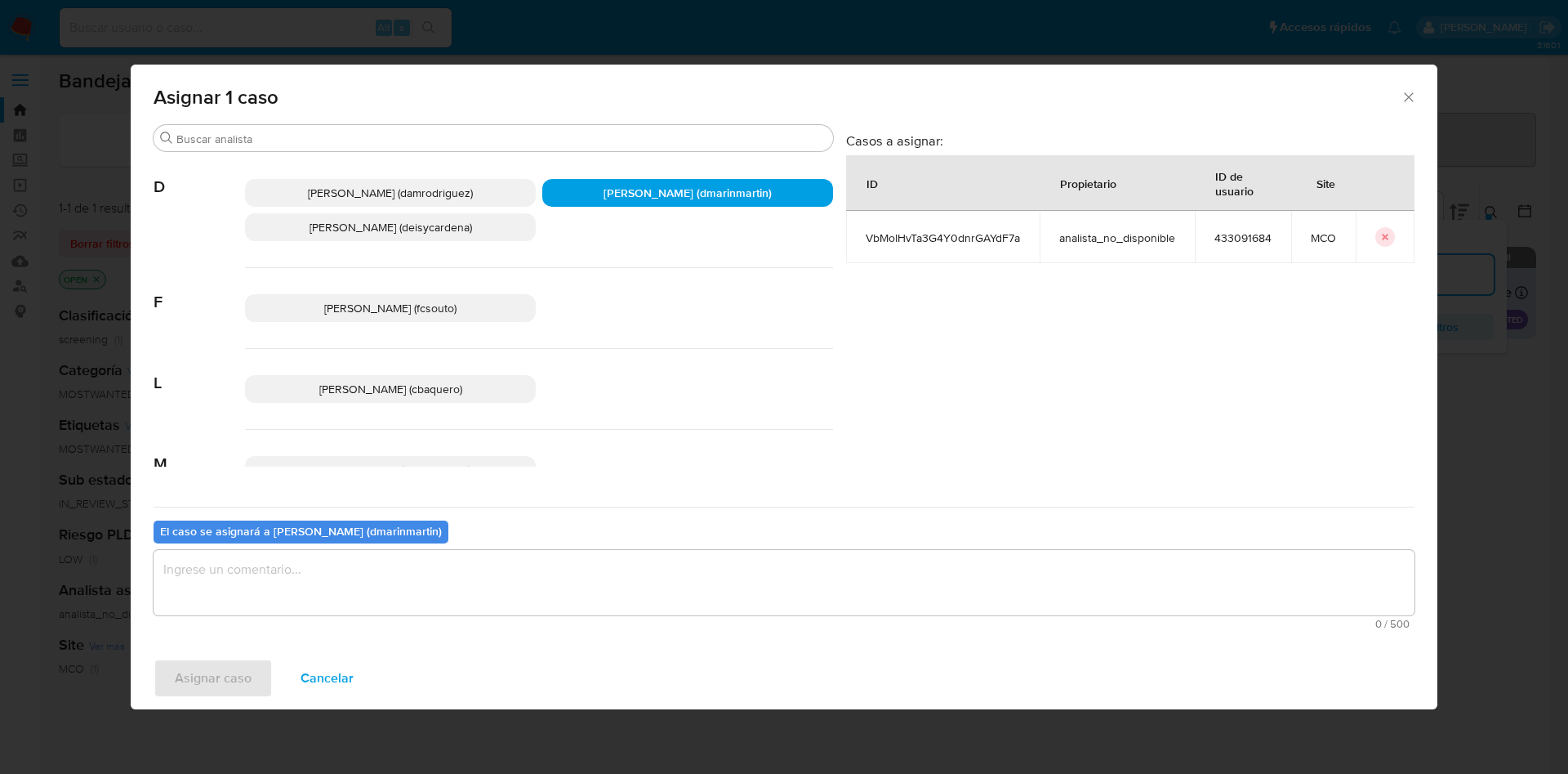
click at [426, 542] on div "El caso se asignará a David Esteban Marin Martinez (dmarinmartin)" at bounding box center [301, 532] width 295 height 23
click at [426, 566] on textarea "assign-modal" at bounding box center [783, 583] width 1260 height 66
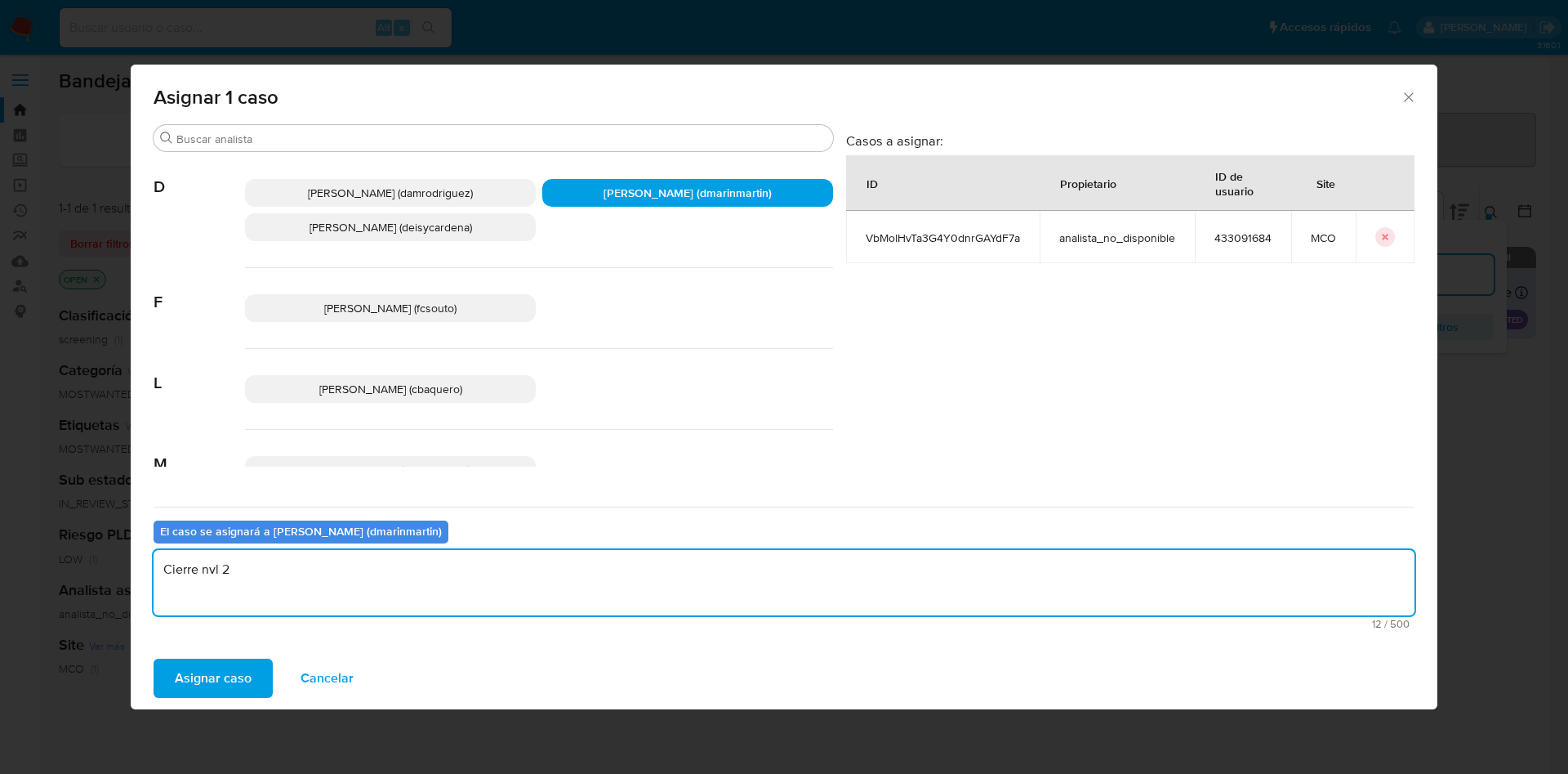
type textarea "Cierre nvl 2"
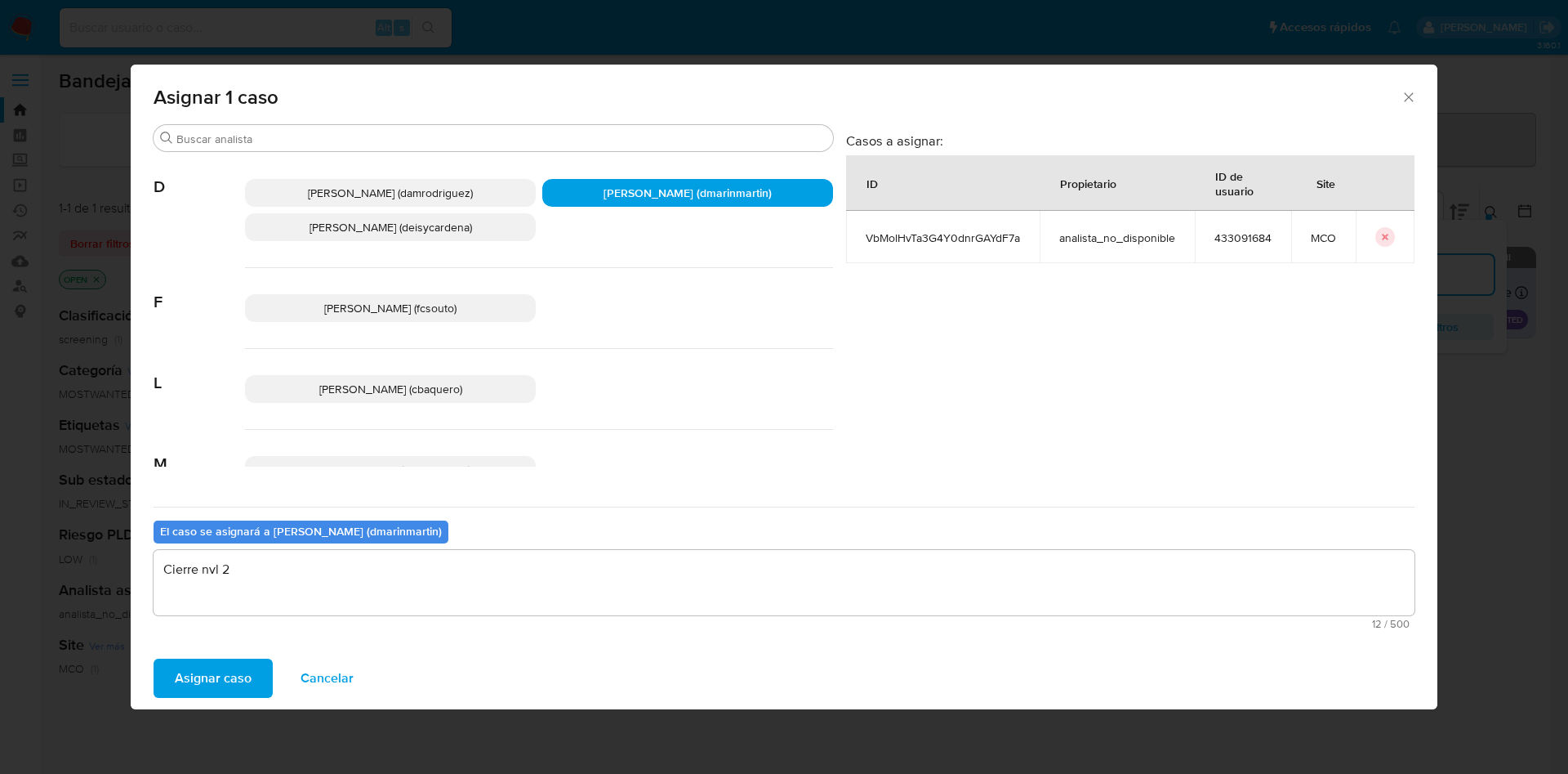
click at [153, 659] on button "Asignar caso" at bounding box center [213, 677] width 119 height 39
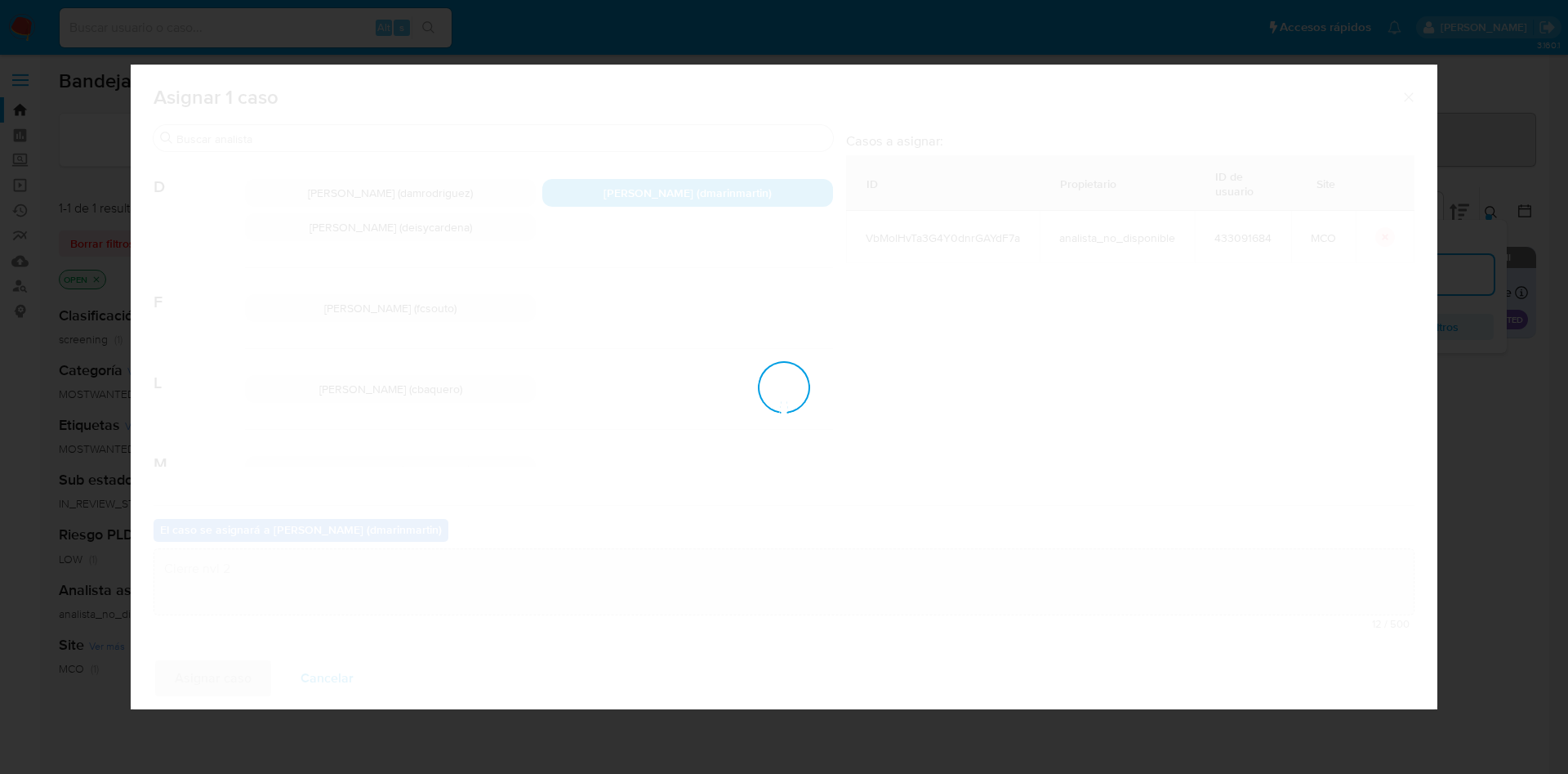
checkbox input "false"
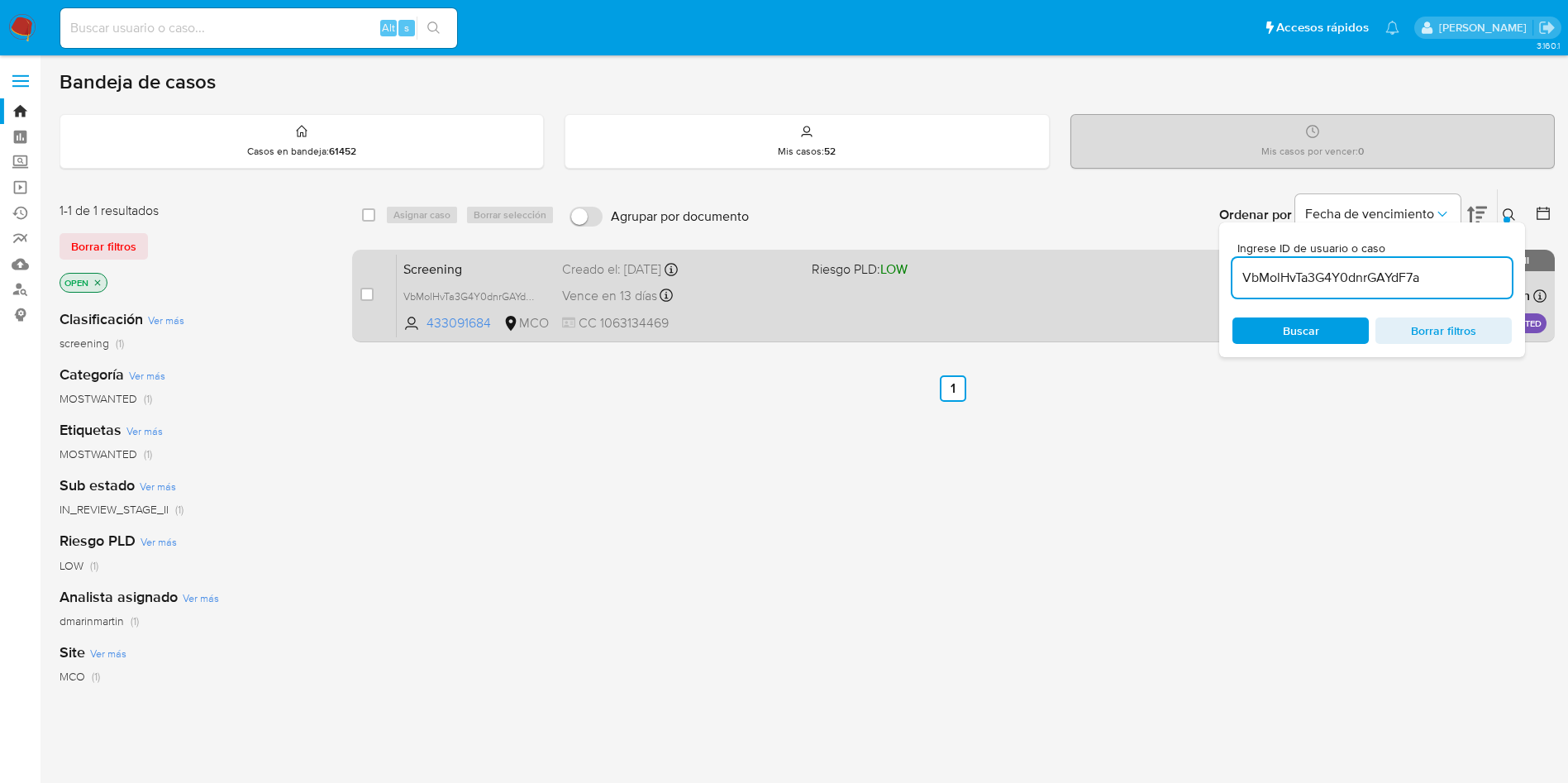
click at [932, 273] on span "Riesgo PLD: LOW" at bounding box center [930, 268] width 236 height 22
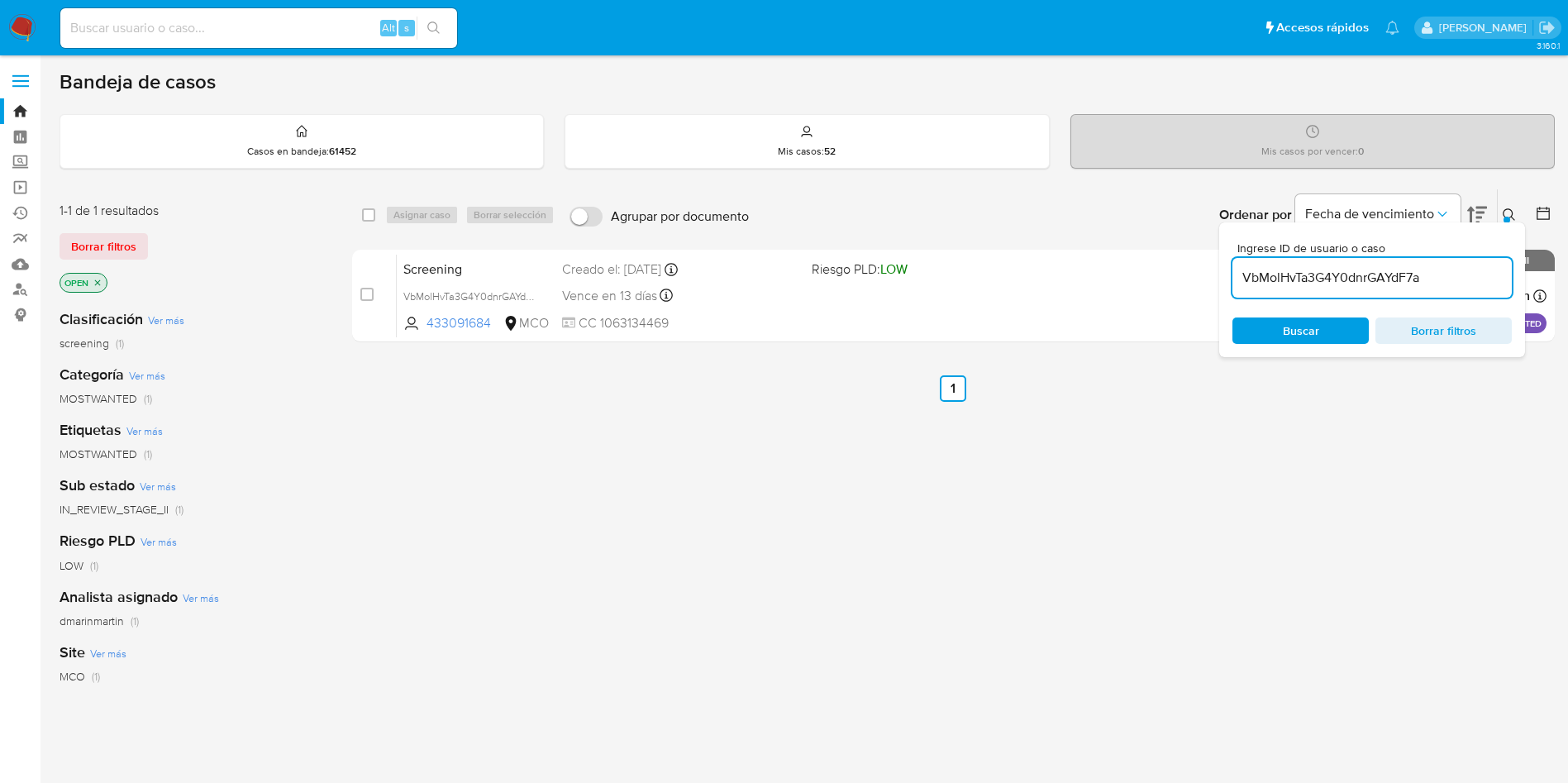
click at [1316, 277] on input "VbMolHvTa3G4Y0dnrGAYdF7a" at bounding box center [1372, 277] width 279 height 22
paste input "74fcN66G6lZ1lYu1r1ddpelM"
type input "74fcN66G6lZ1lYu1r1ddpelM"
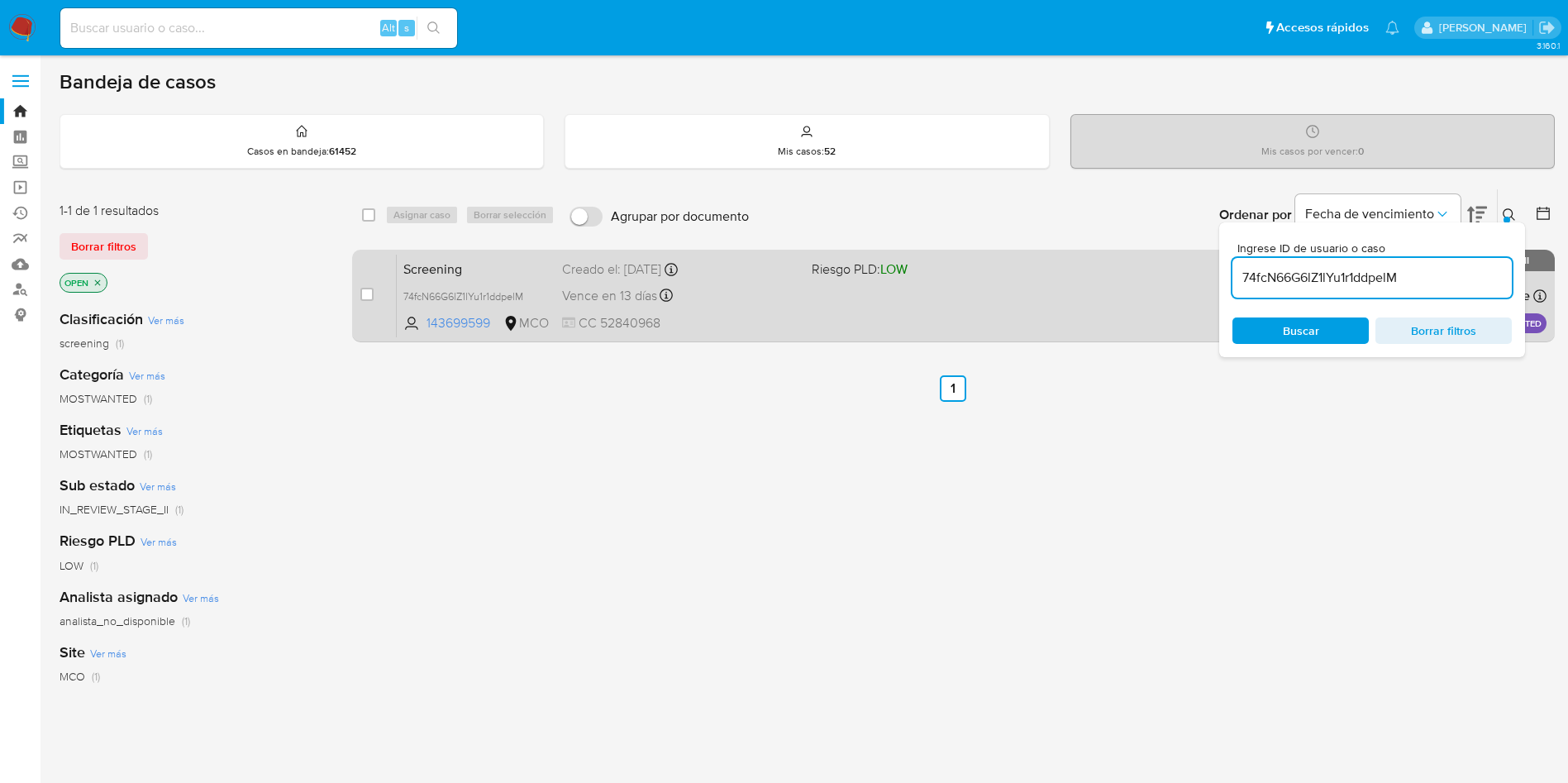
click at [366, 286] on div "case-item-checkbox" at bounding box center [366, 294] width 13 height 17
click at [367, 297] on input "checkbox" at bounding box center [366, 294] width 13 height 13
checkbox input "true"
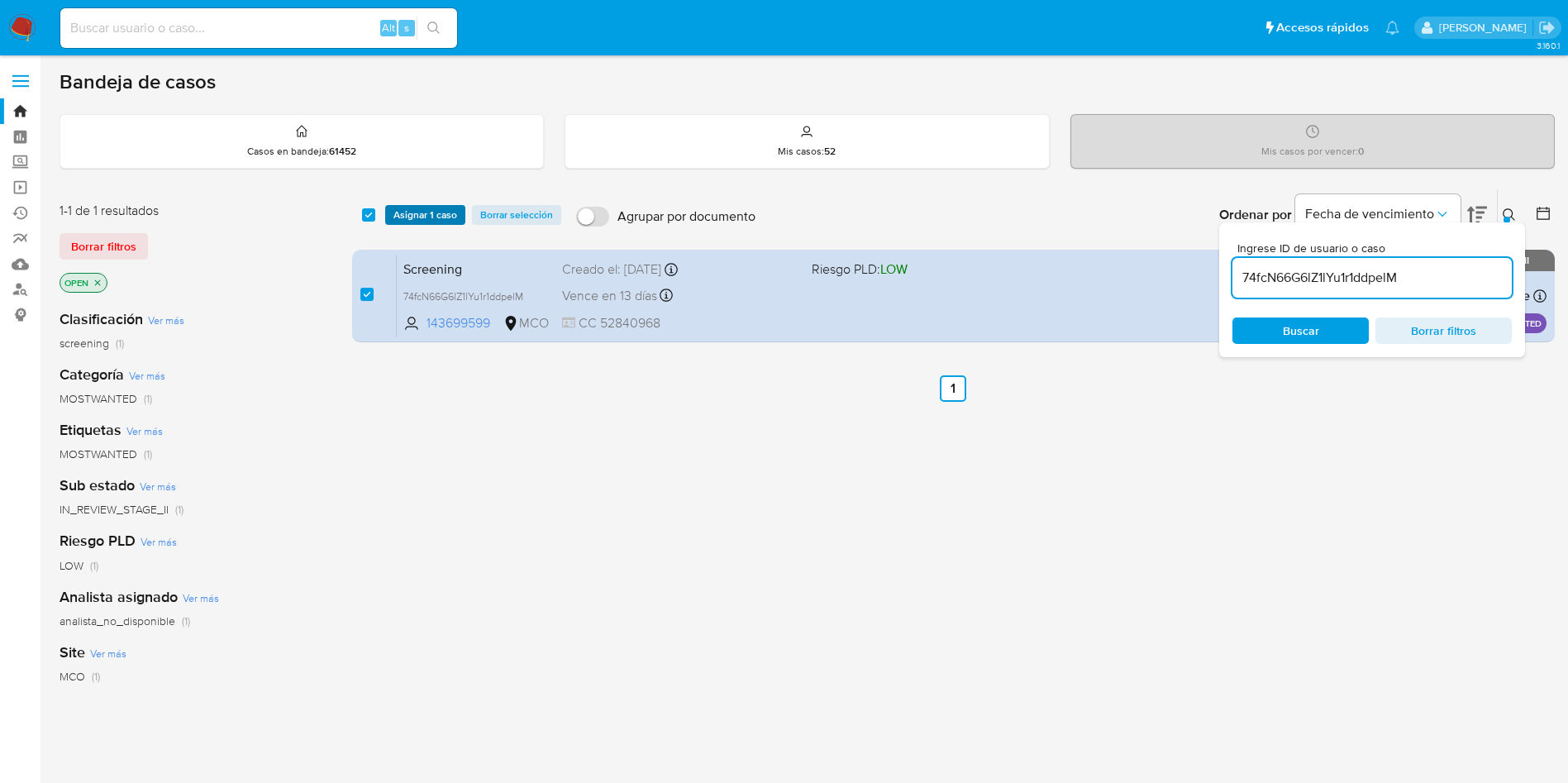
click at [433, 207] on span "Asignar 1 caso" at bounding box center [425, 214] width 64 height 17
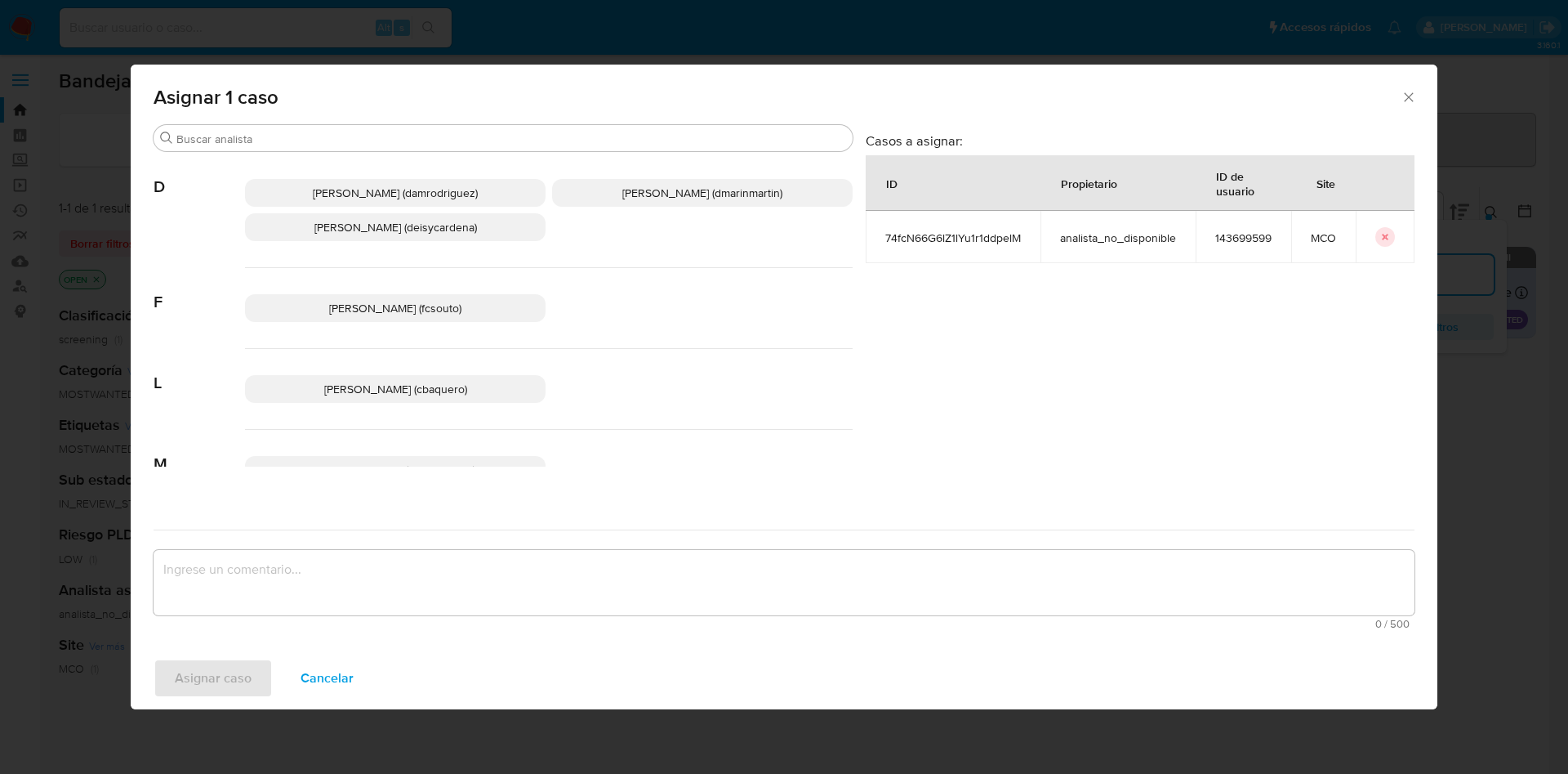
click at [680, 184] on span "David Esteban Marin Martinez (dmarinmartin)" at bounding box center [702, 192] width 160 height 16
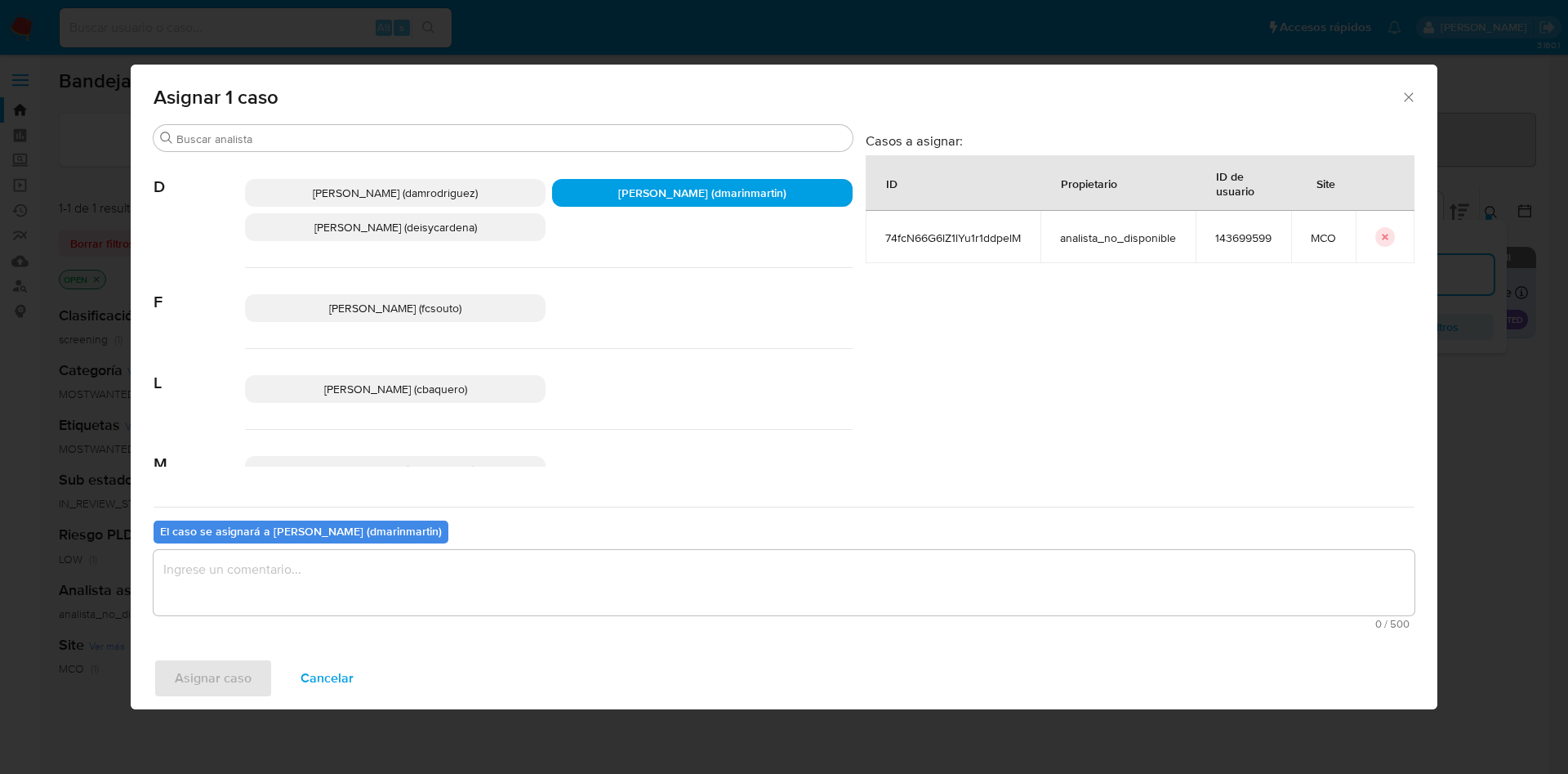
click at [716, 569] on textarea "assign-modal" at bounding box center [783, 583] width 1260 height 66
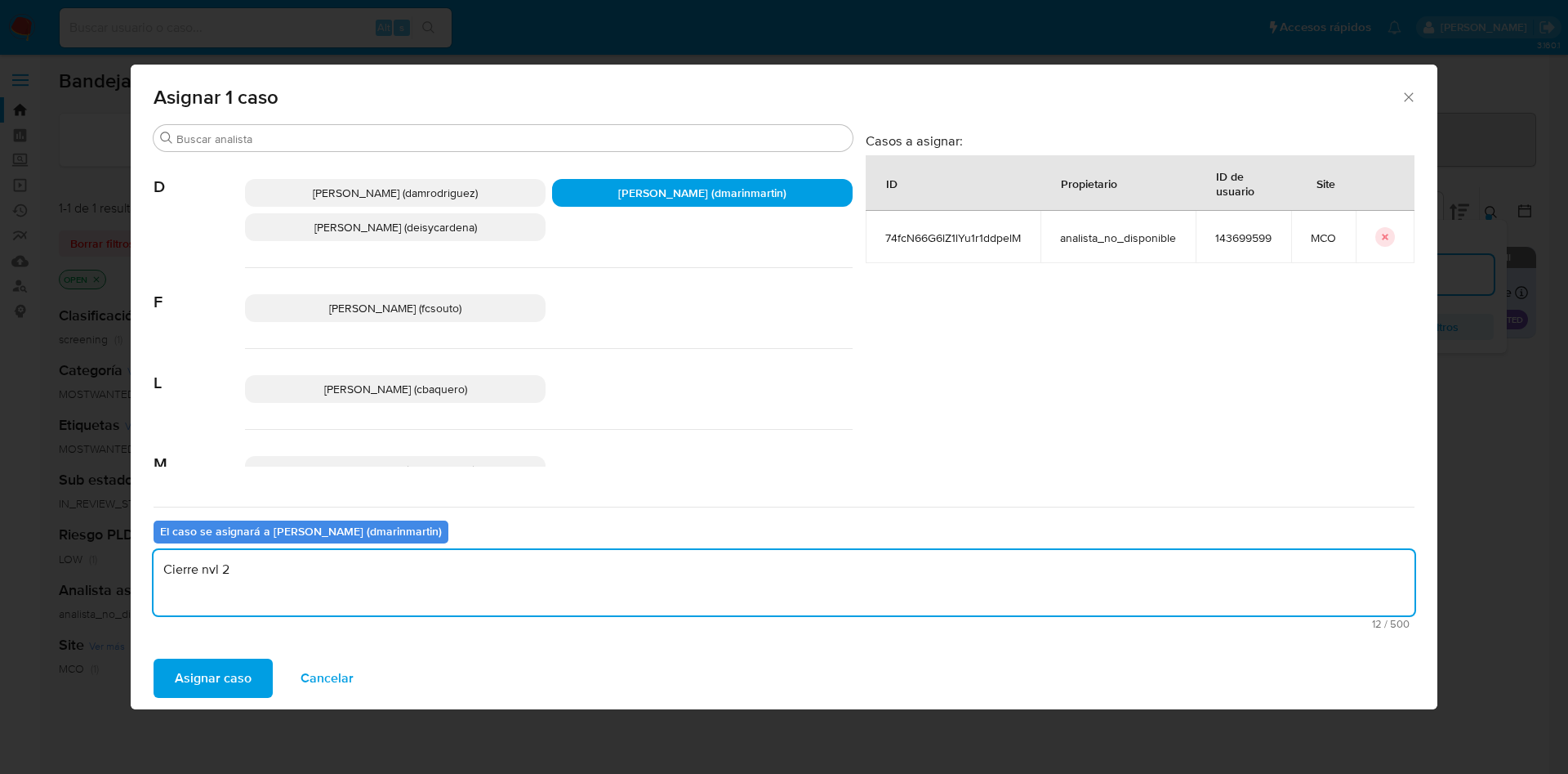
type textarea "Cierre nvl 2"
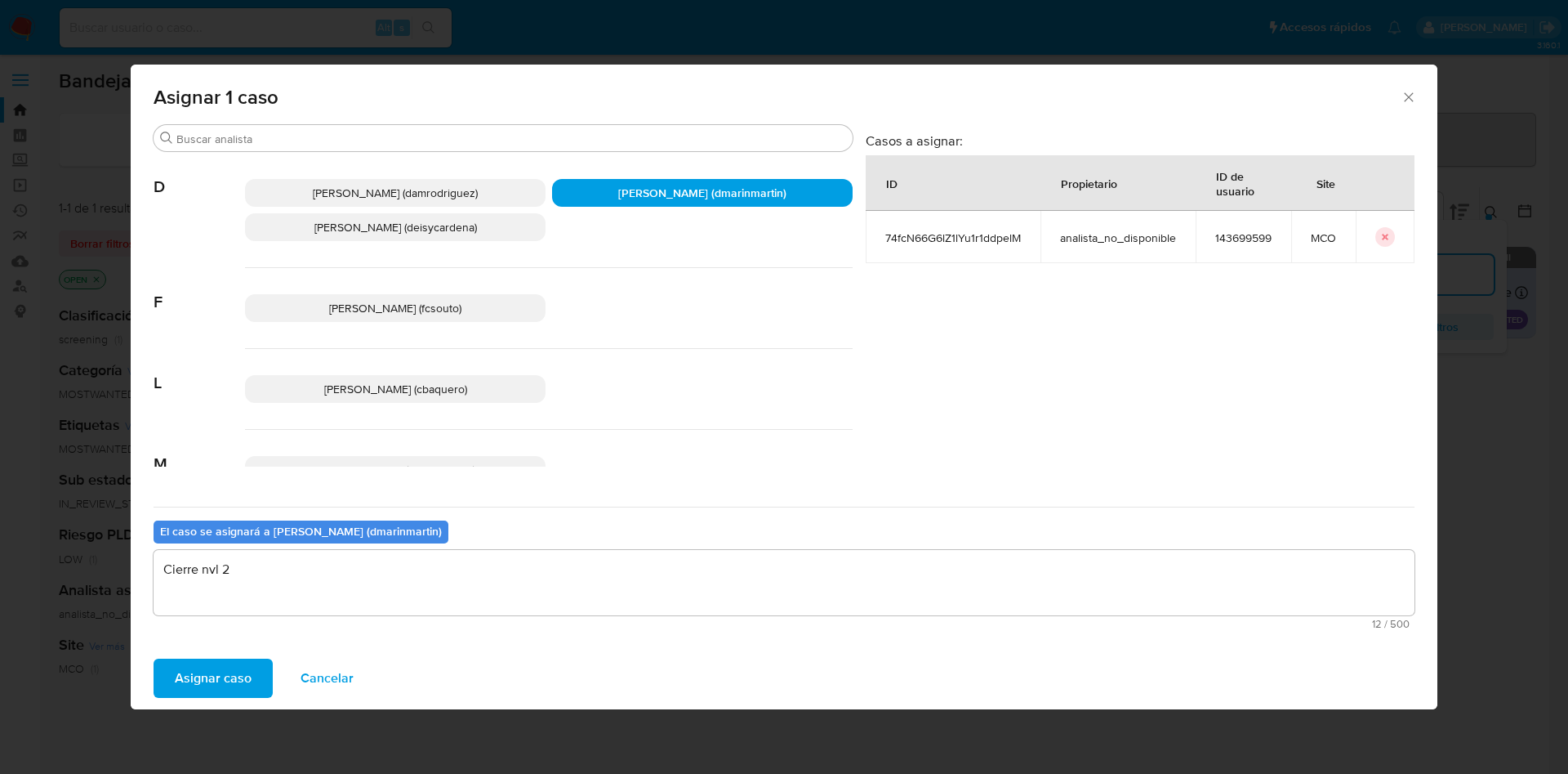
click at [153, 659] on button "Asignar caso" at bounding box center [213, 677] width 119 height 39
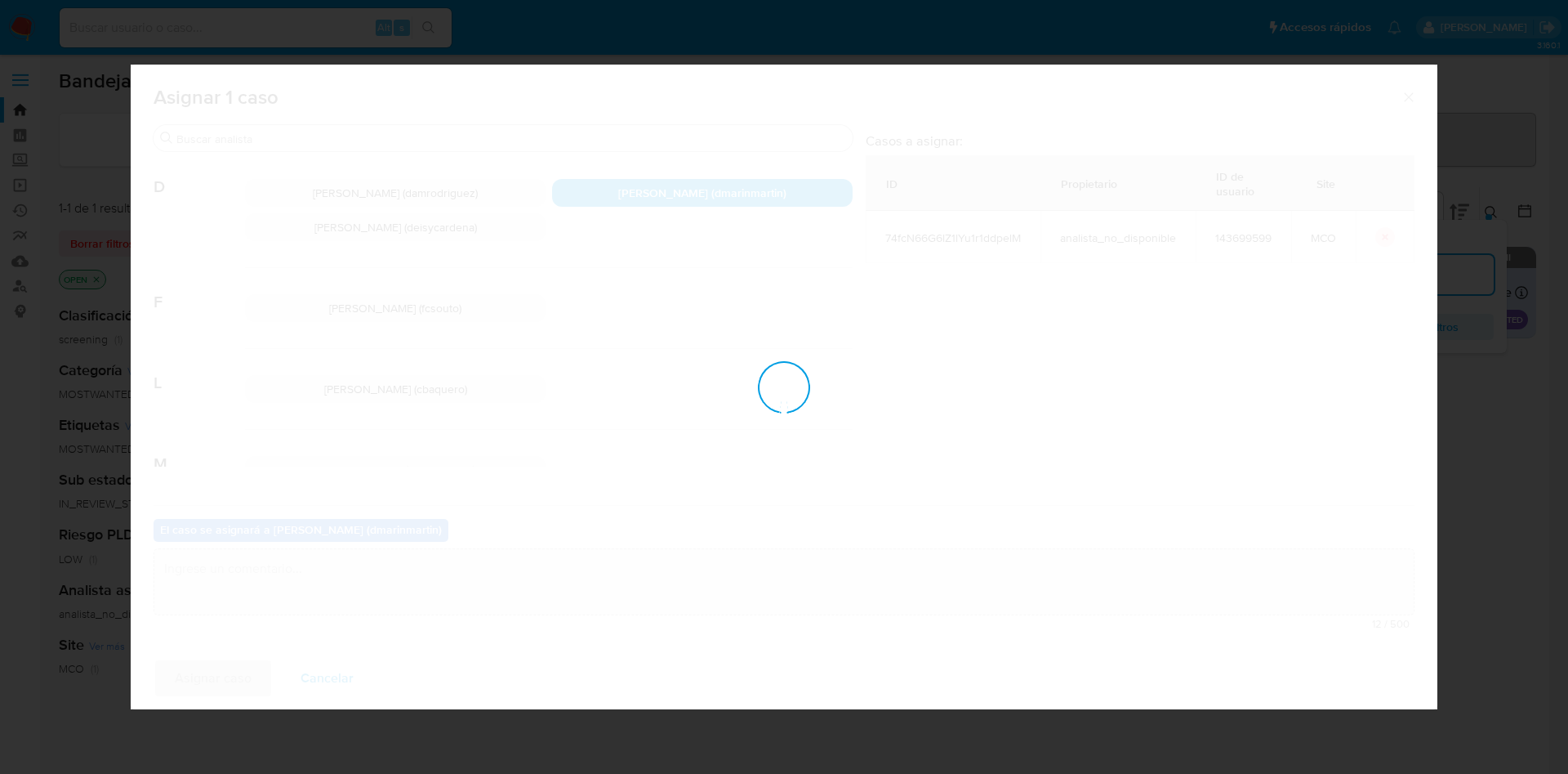
checkbox input "false"
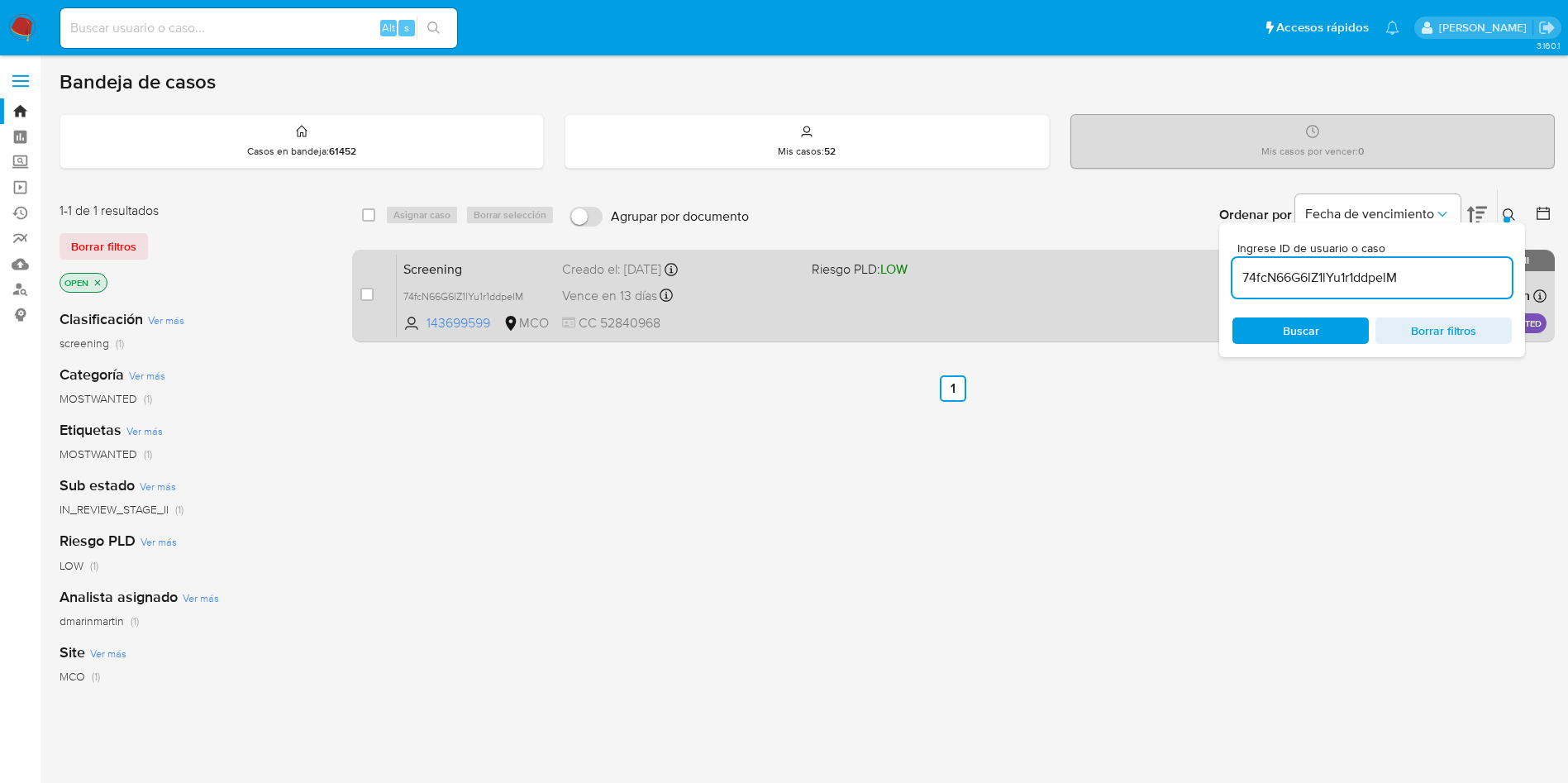
click at [754, 278] on div "Screening 74fcN66G6lZ1lYu1r1ddpelM 143699599 MCO Riesgo PLD: LOW Creado el: 05/…" at bounding box center [971, 296] width 1149 height 84
click at [364, 294] on input "checkbox" at bounding box center [366, 294] width 13 height 13
checkbox input "true"
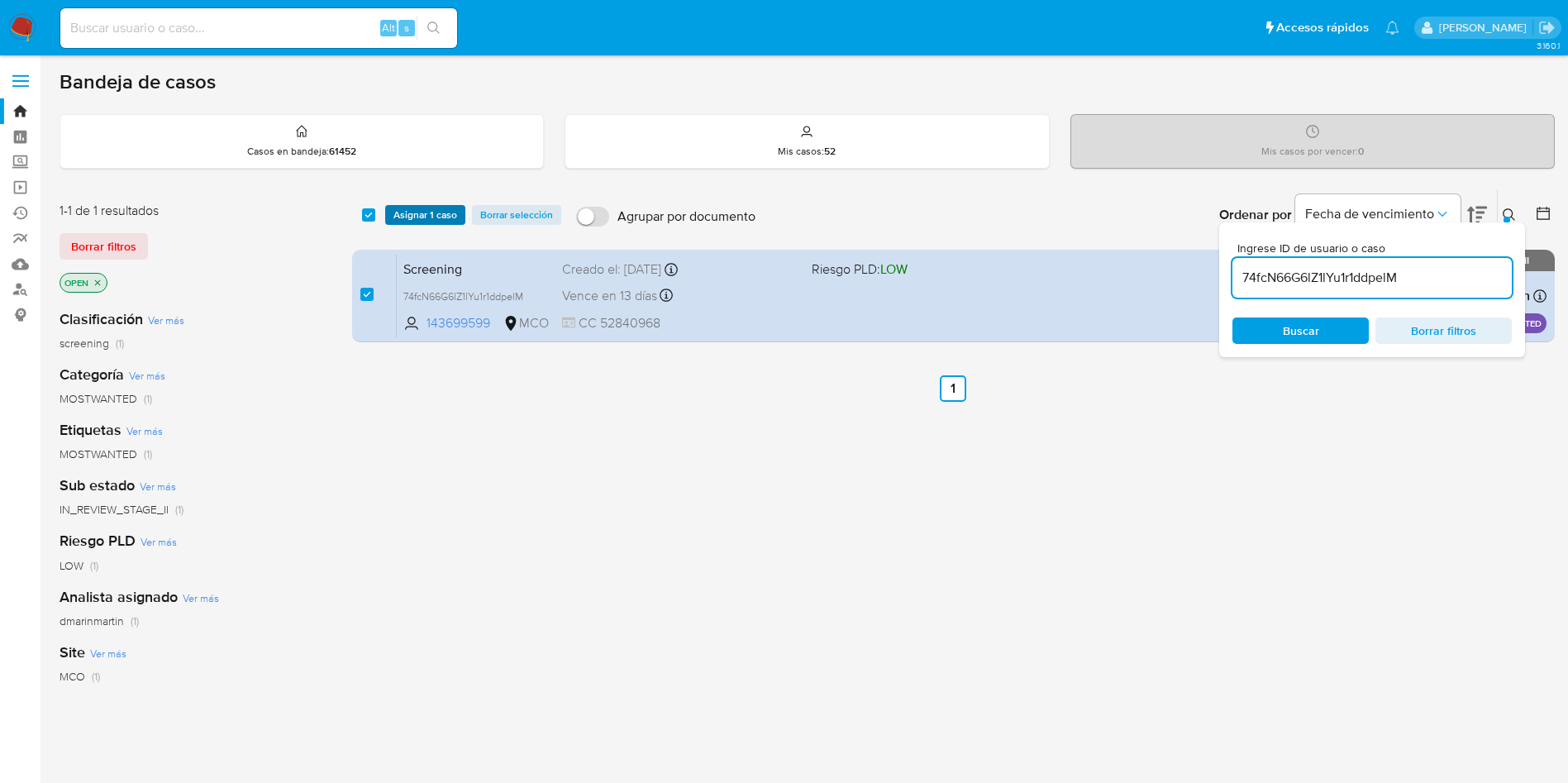
click at [418, 217] on span "Asignar 1 caso" at bounding box center [425, 214] width 64 height 17
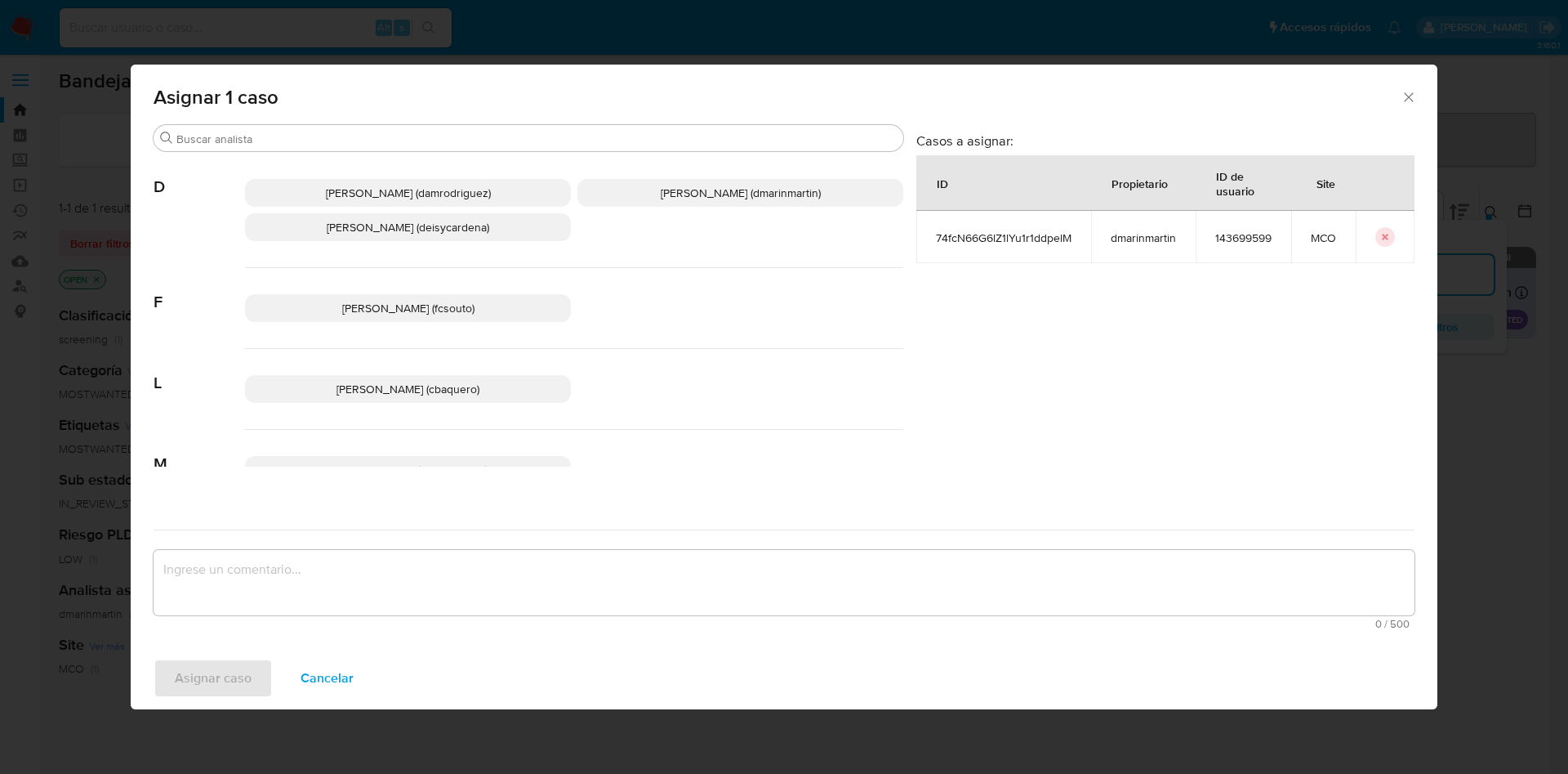
click at [771, 188] on span "David Esteban Marin Martinez (dmarinmartin)" at bounding box center [741, 192] width 160 height 16
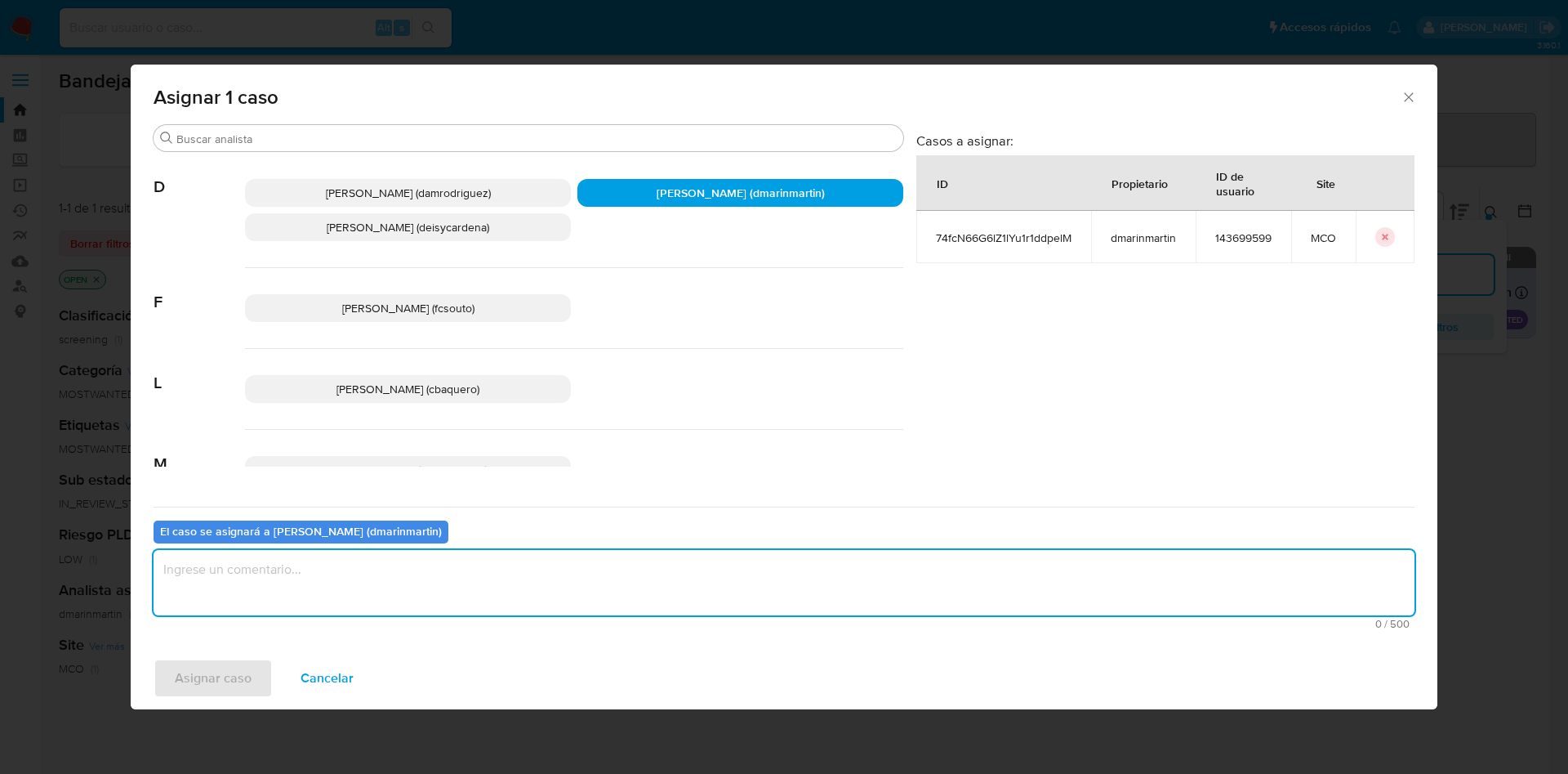
click at [691, 598] on textarea "assign-modal" at bounding box center [783, 583] width 1260 height 66
type textarea "C"
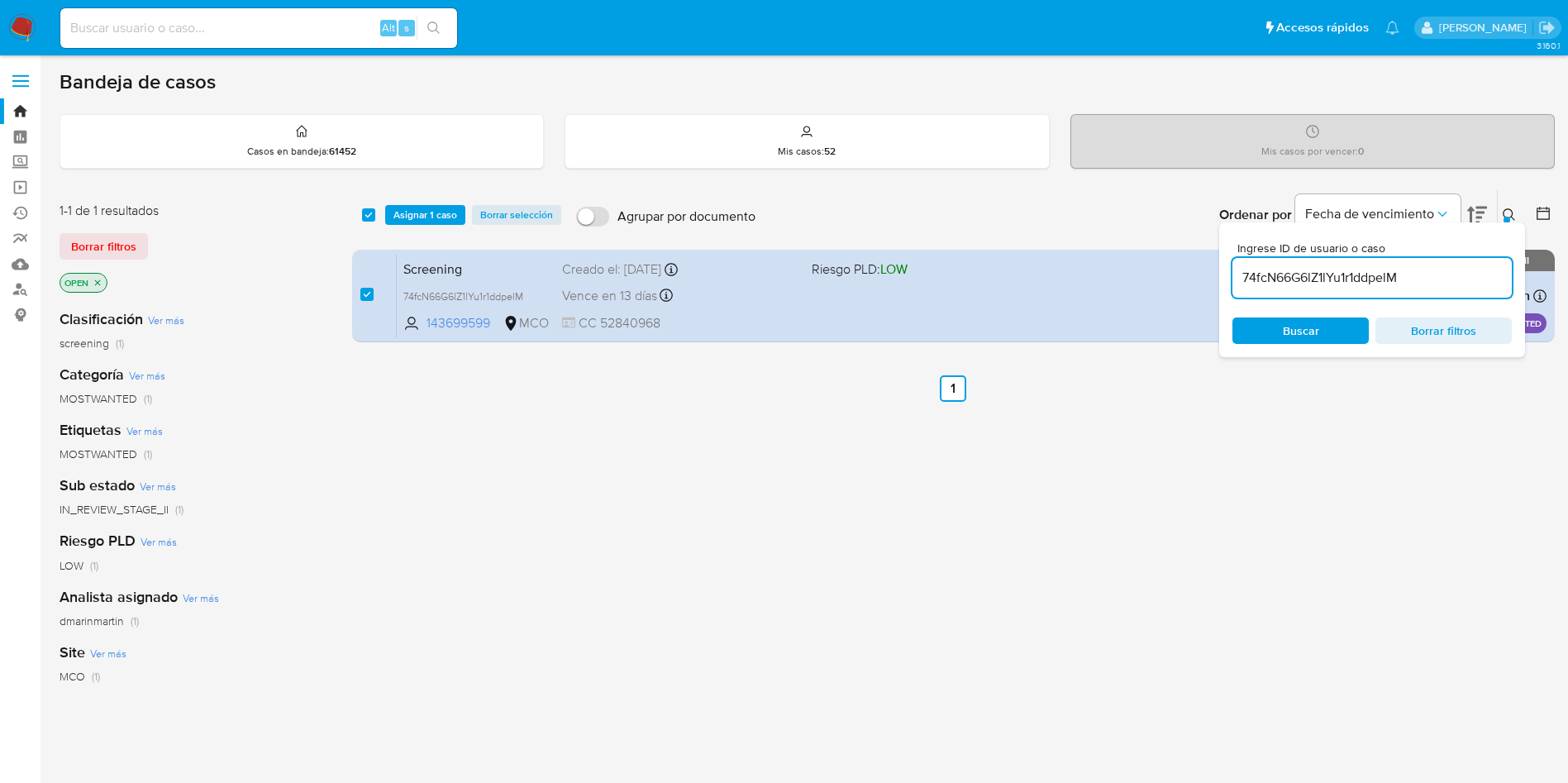
click at [1292, 275] on input "74fcN66G6lZ1lYu1r1ddpelM" at bounding box center [1372, 277] width 279 height 22
paste input "TULS73ft0YhjaeBwP9MrIfQ9"
type input "TULS73ft0YhjaeBwP9MrIfQ9"
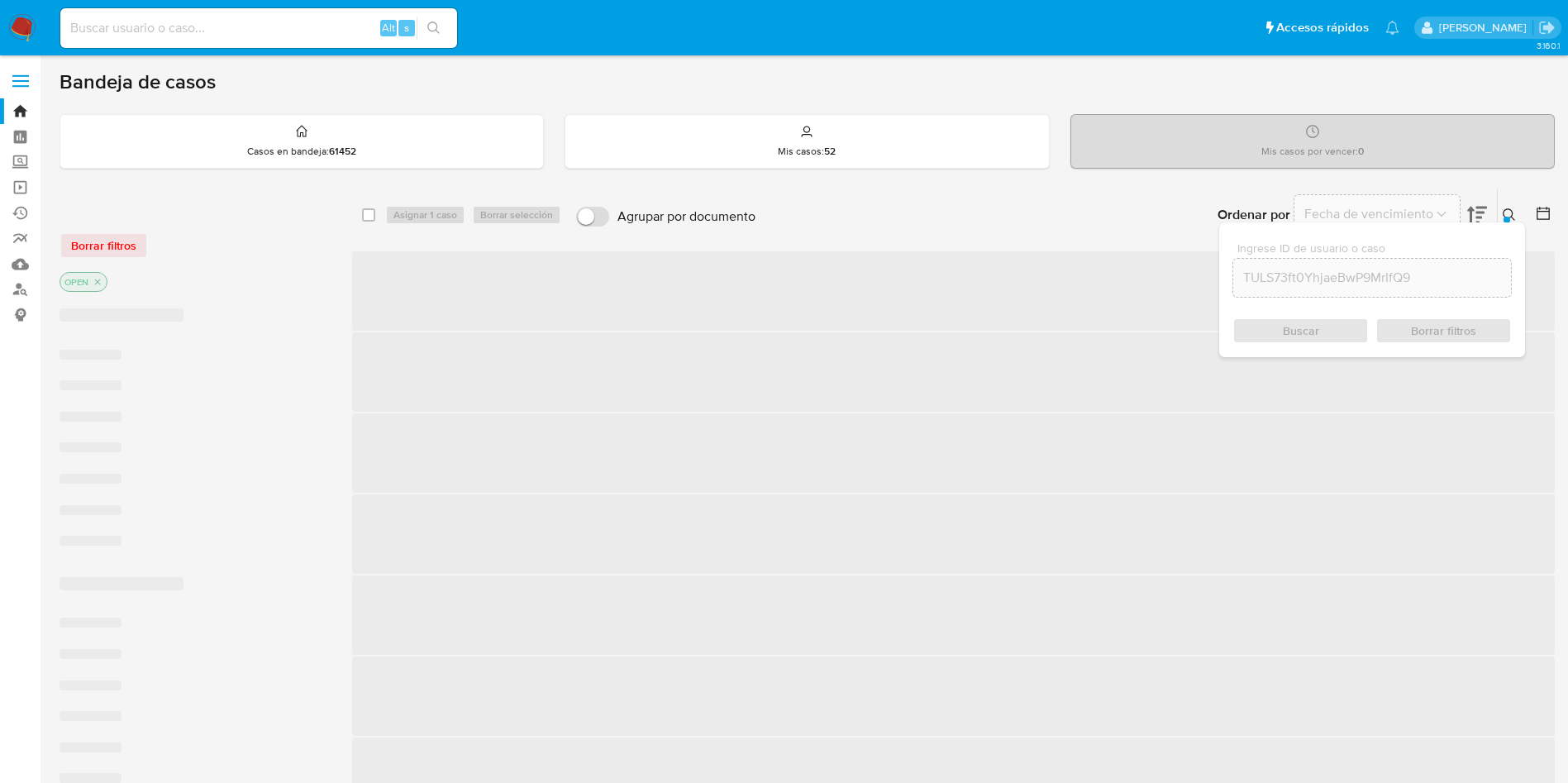
checkbox input "false"
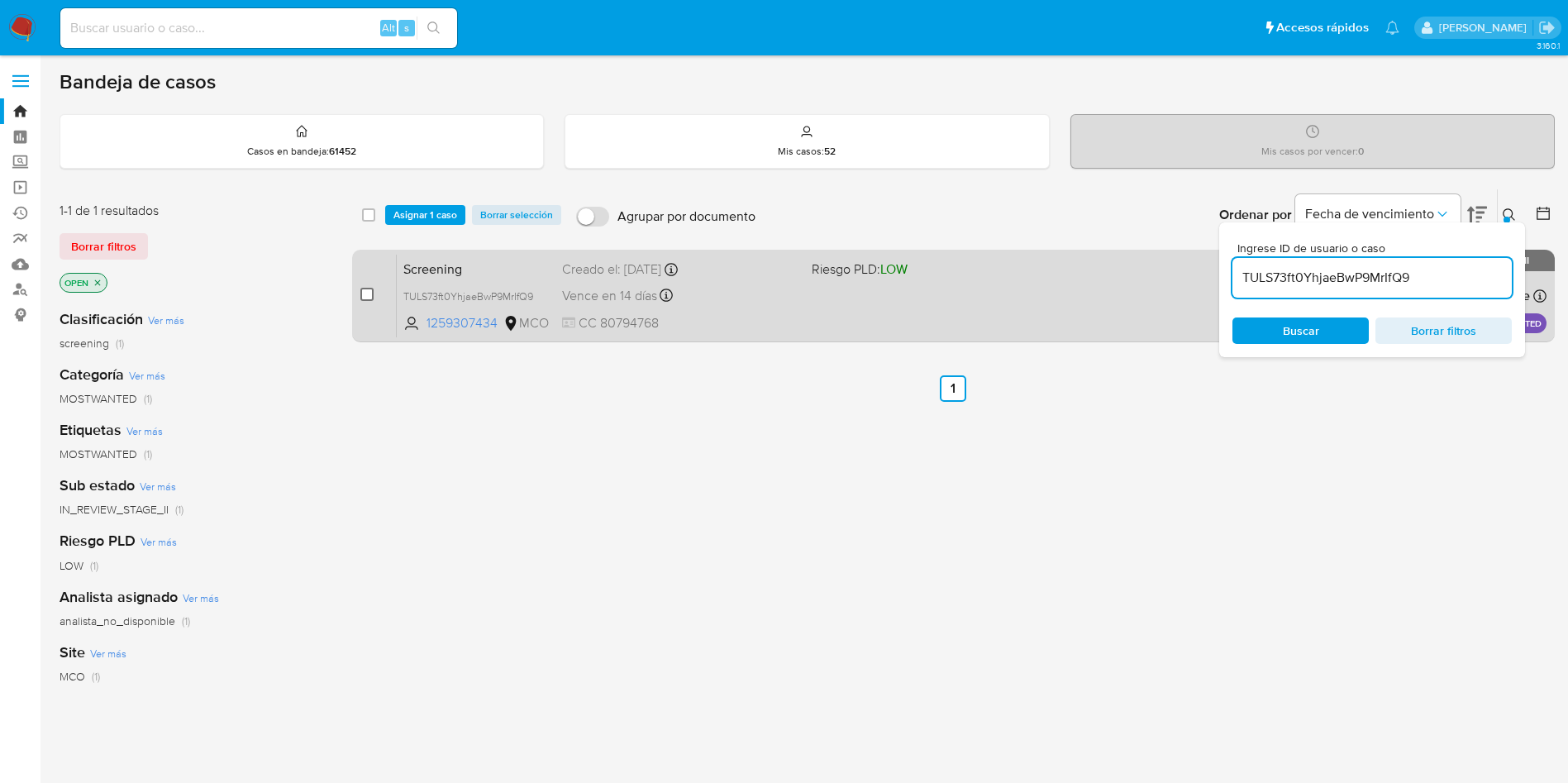
click at [372, 298] on input "checkbox" at bounding box center [366, 294] width 13 height 13
checkbox input "true"
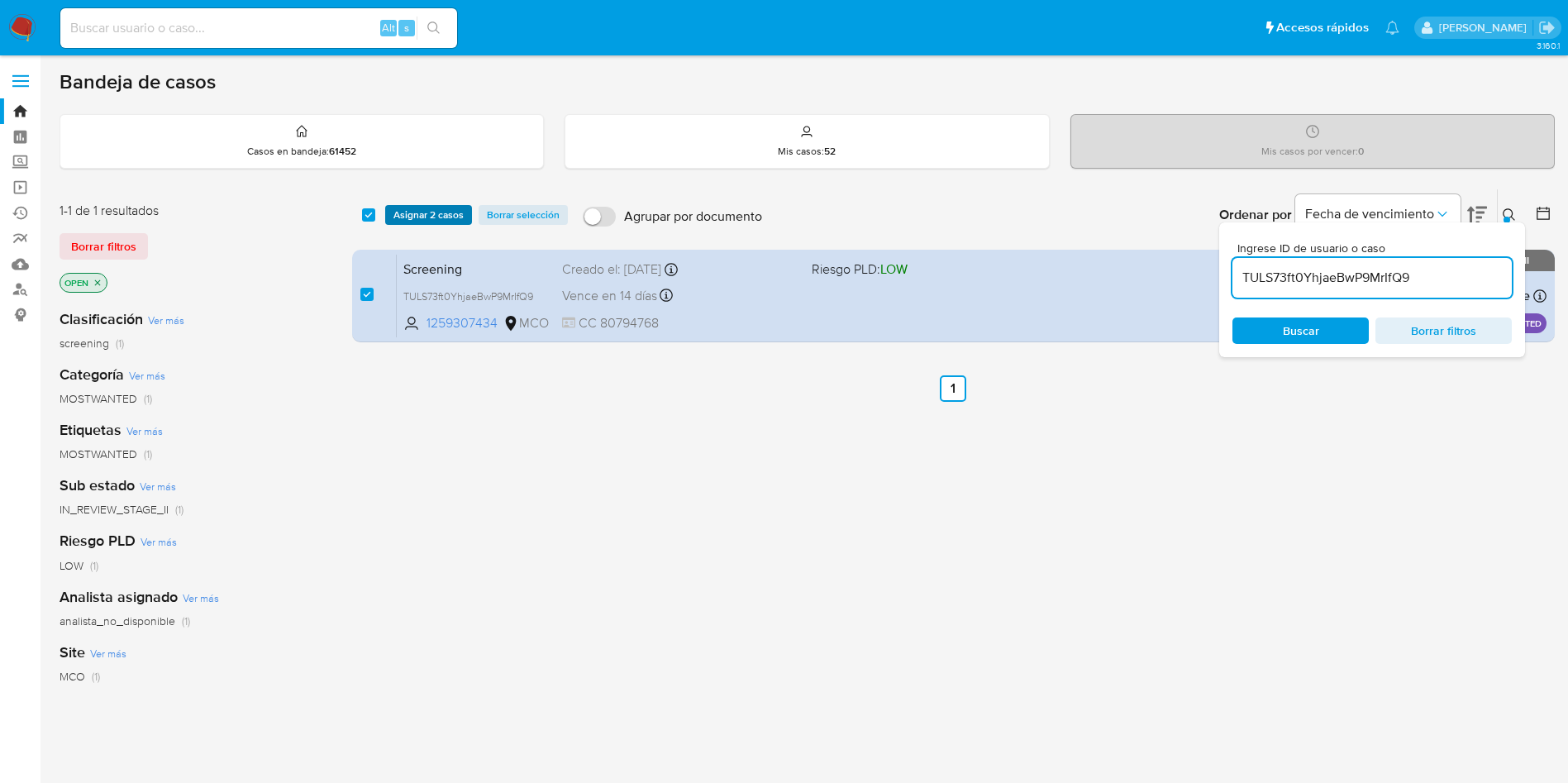
click at [426, 216] on span "Asignar 2 casos" at bounding box center [428, 214] width 71 height 17
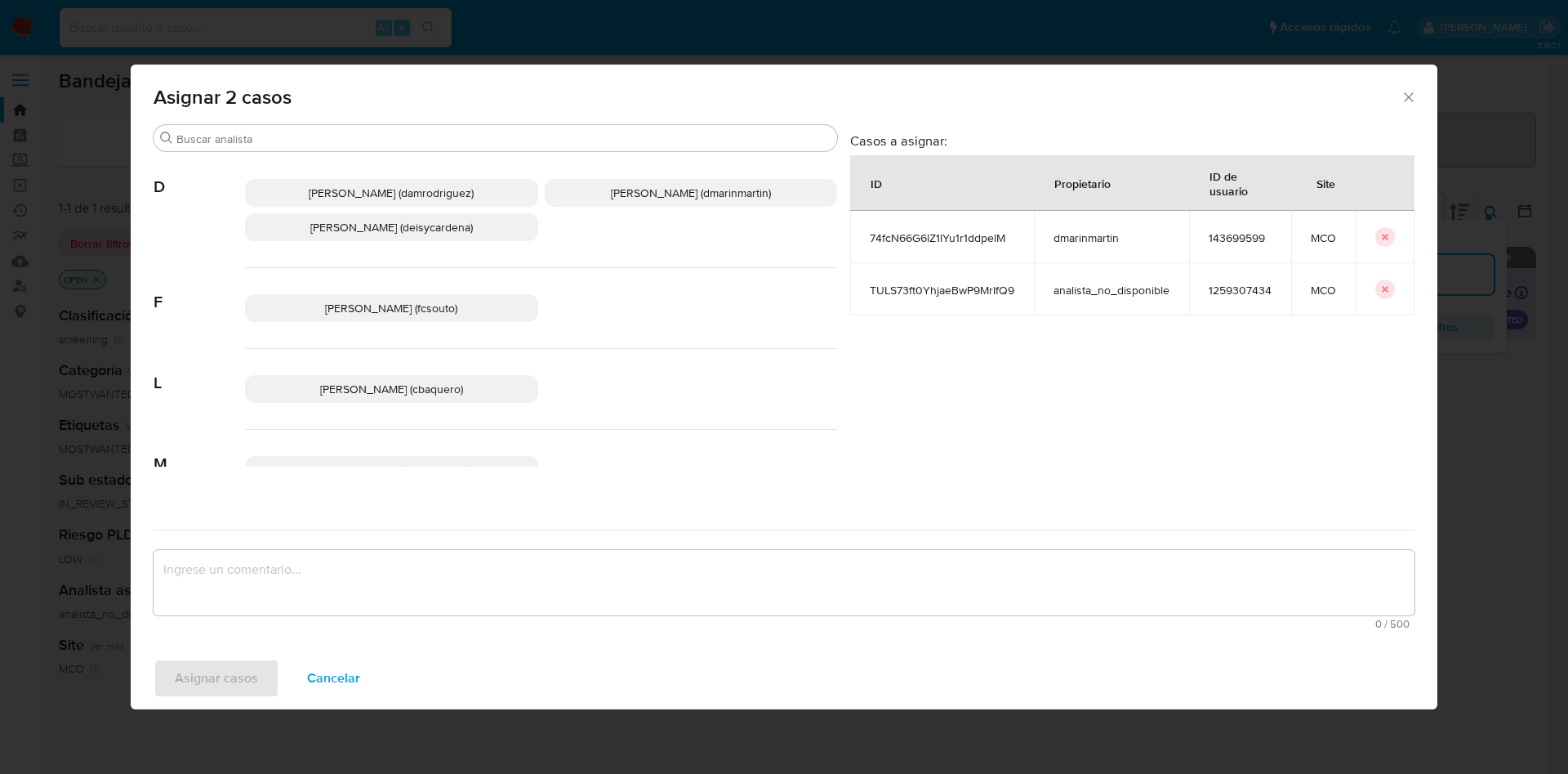
click at [632, 202] on p "David Esteban Marin Martinez (dmarinmartin)" at bounding box center [691, 193] width 293 height 28
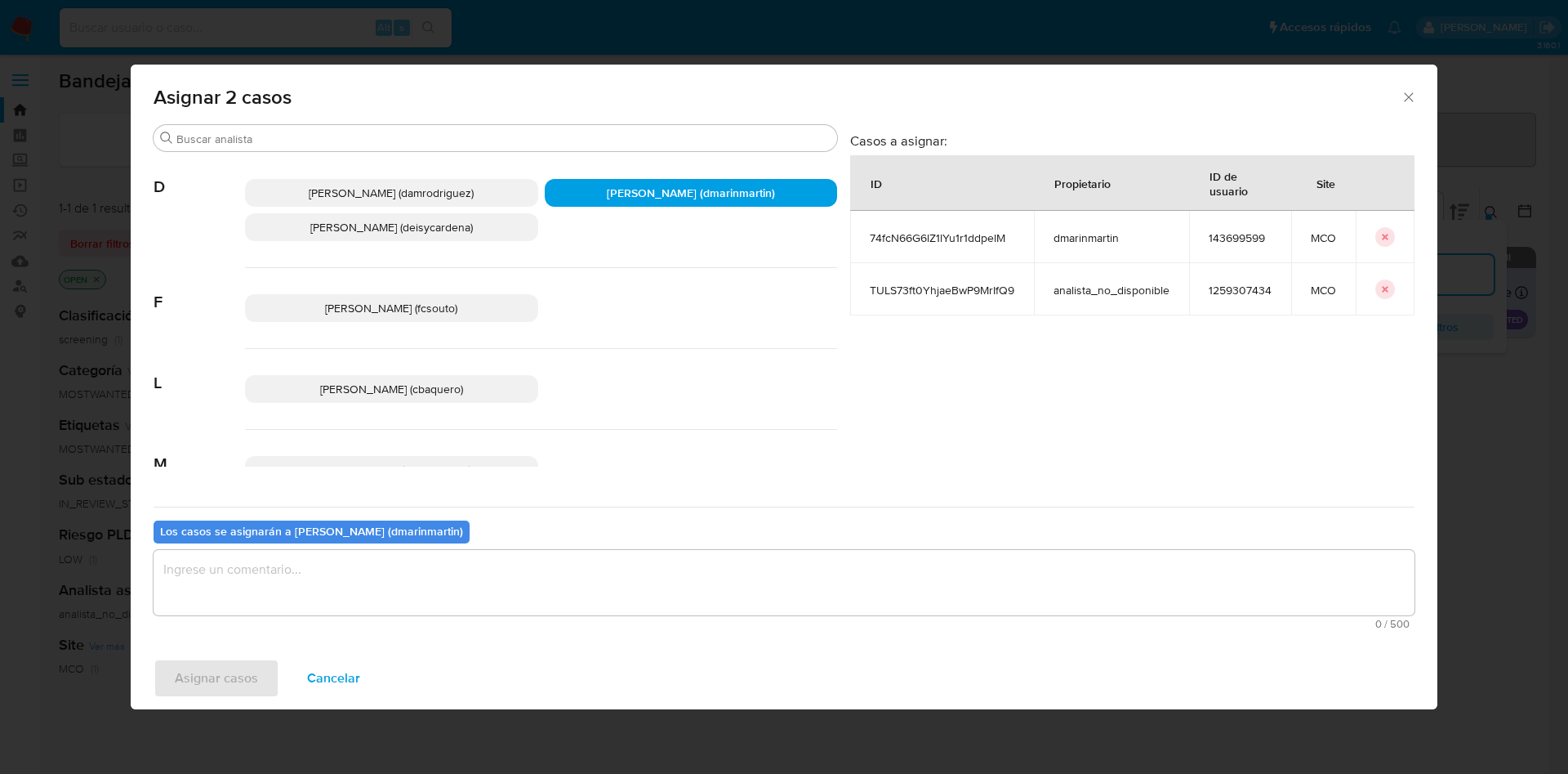
click at [628, 565] on textarea "assign-modal" at bounding box center [783, 583] width 1260 height 66
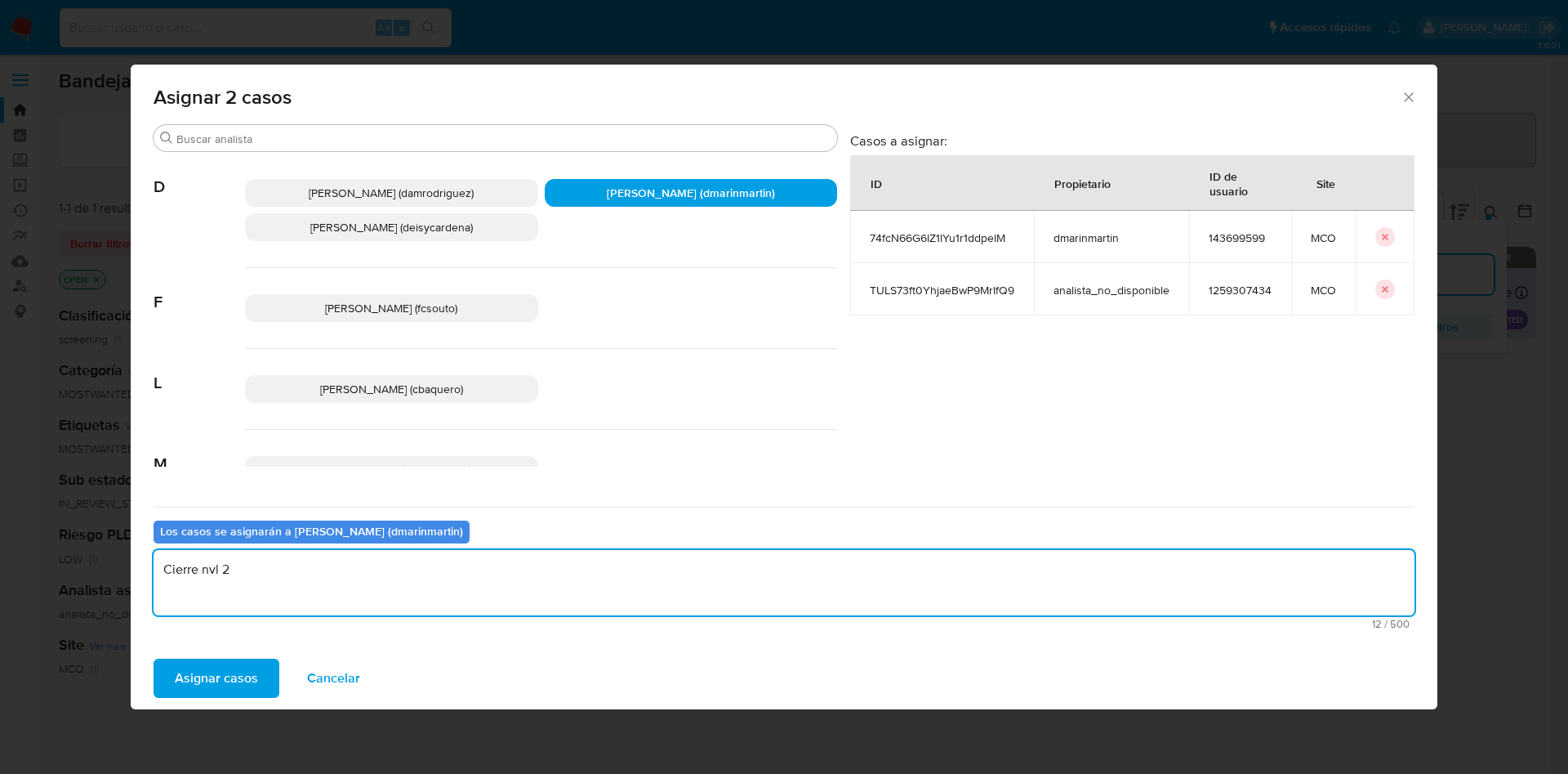
type textarea "Cierre nvl 2"
click at [153, 659] on button "Asignar casos" at bounding box center [216, 677] width 126 height 39
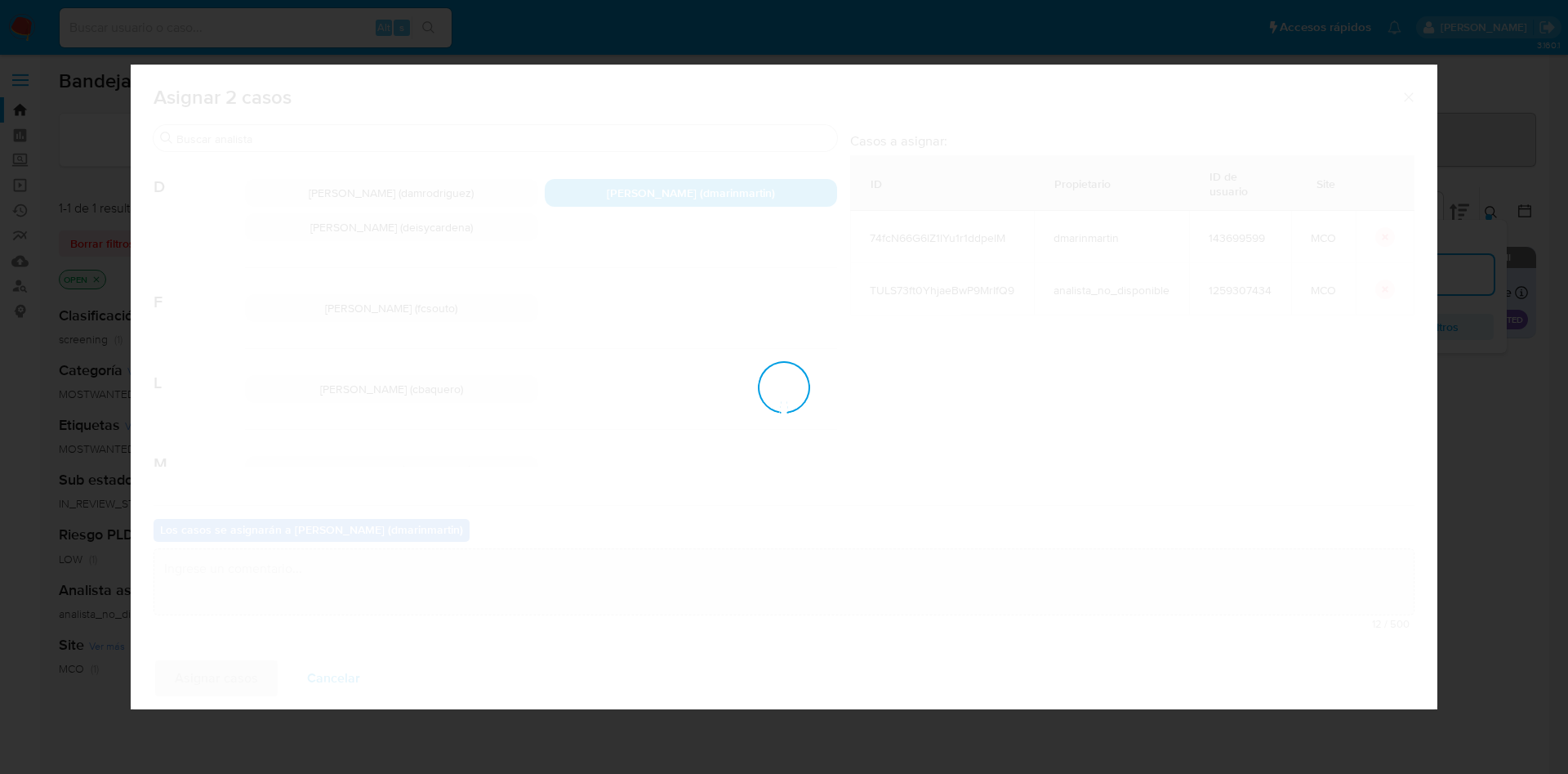
checkbox input "false"
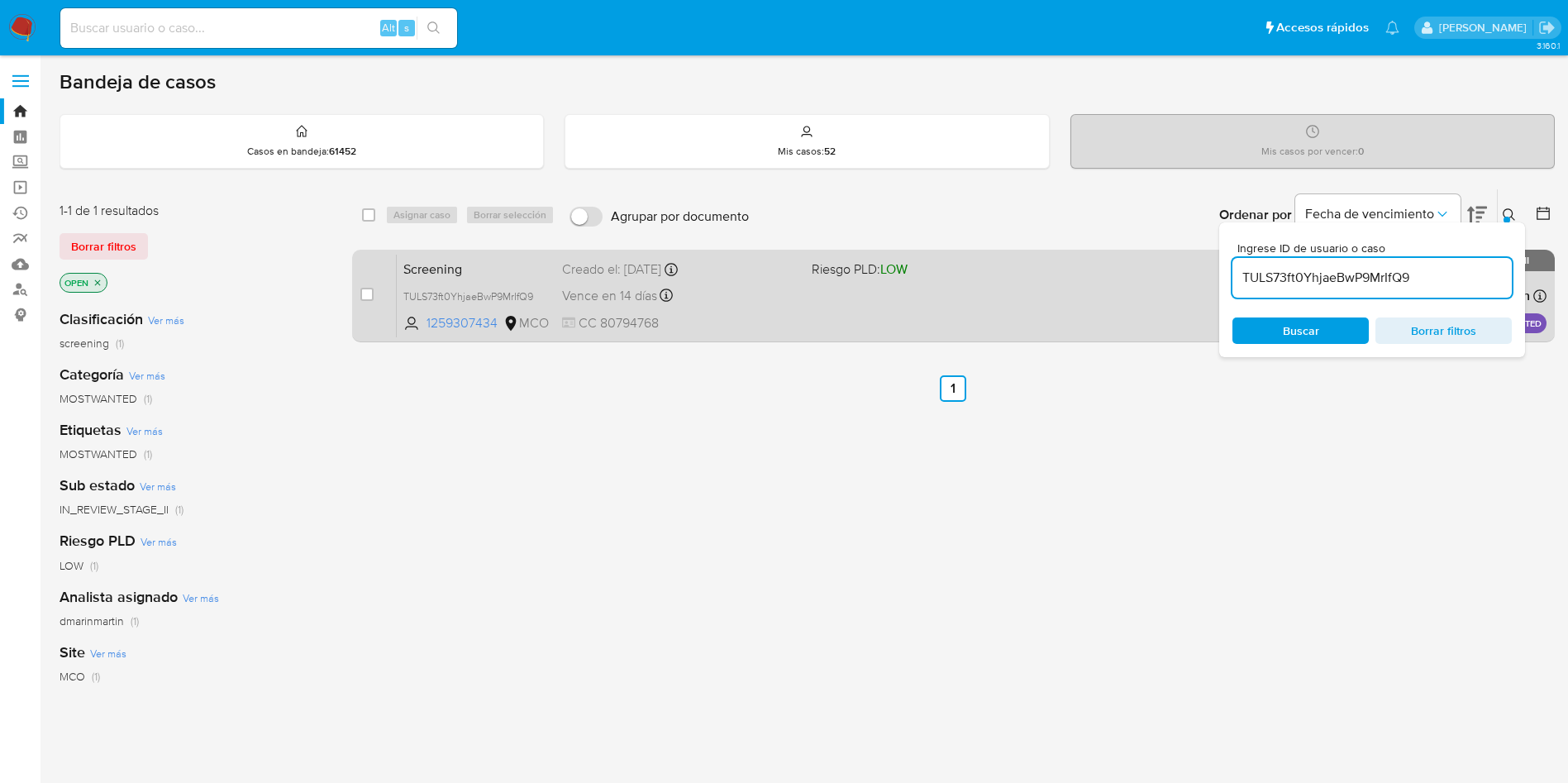
click at [760, 295] on div "Vence en 14 días Vence el 06/10/2025 05:06:09" at bounding box center [680, 296] width 236 height 23
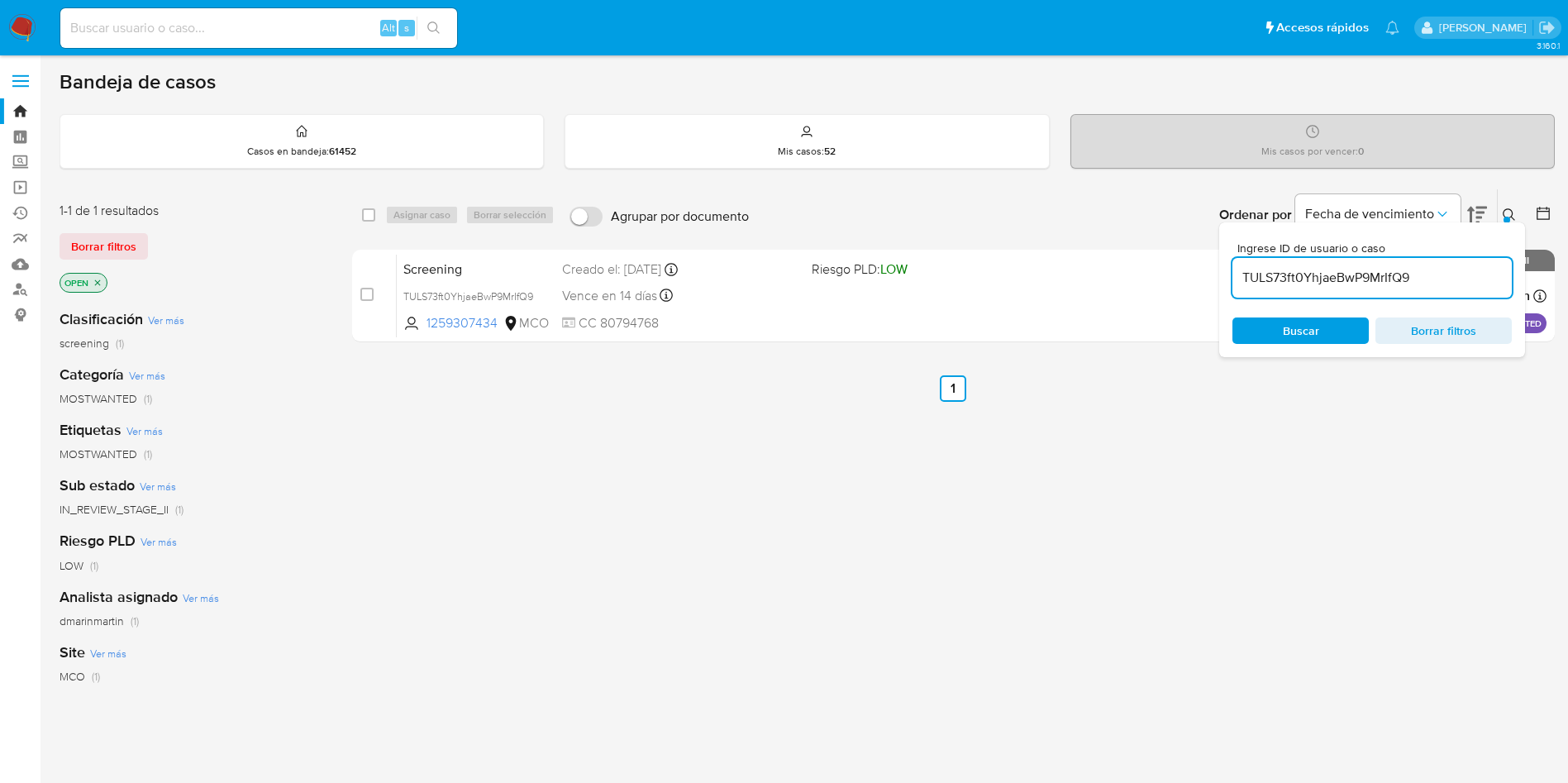
click at [1300, 273] on input "TULS73ft0YhjaeBwP9MrIfQ9" at bounding box center [1372, 277] width 279 height 22
paste input "KpQDOxBXoVxdv4ieGUg7CvsU"
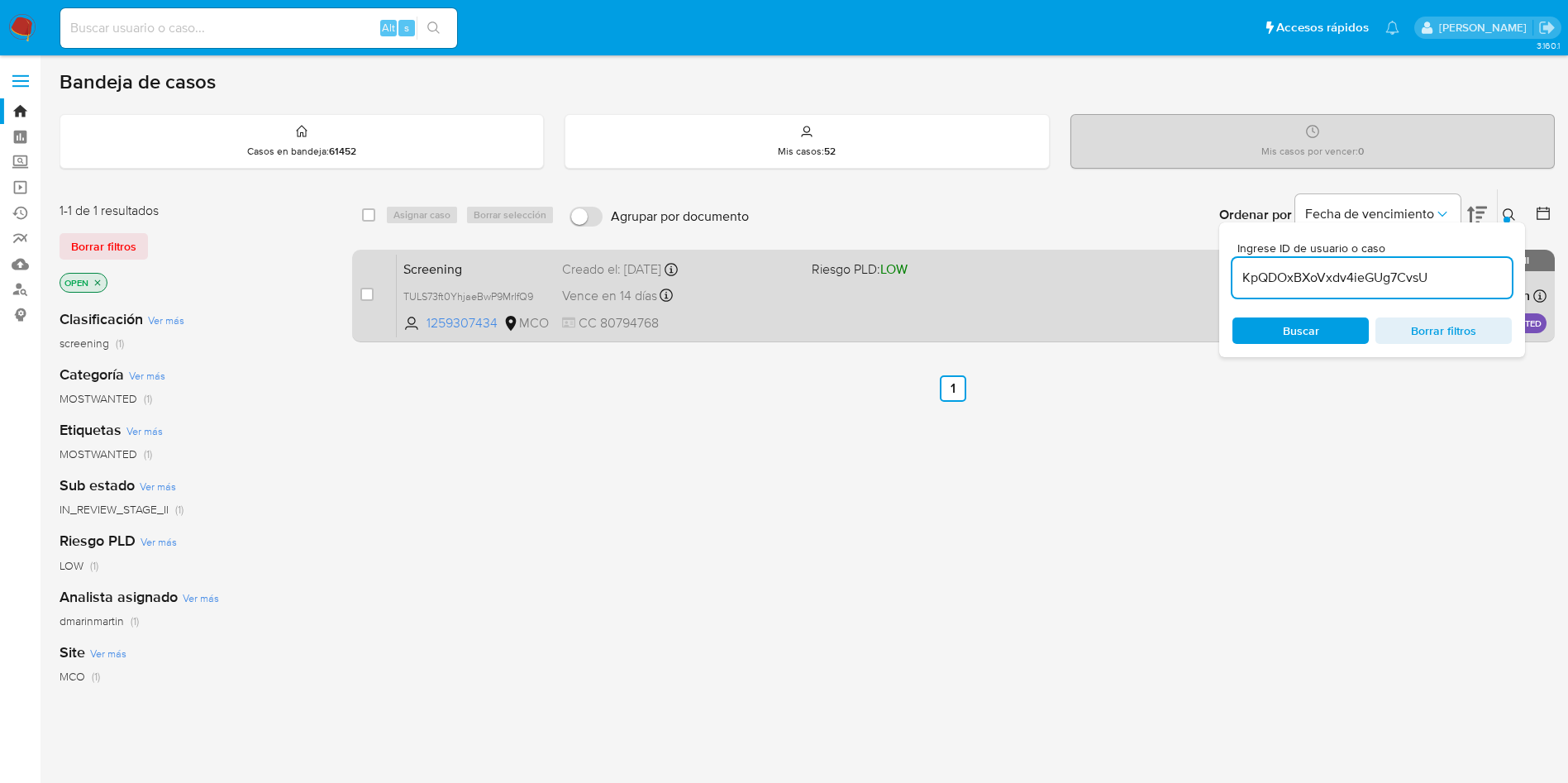
type input "KpQDOxBXoVxdv4ieGUg7CvsU"
click at [370, 289] on input "checkbox" at bounding box center [366, 294] width 13 height 13
checkbox input "true"
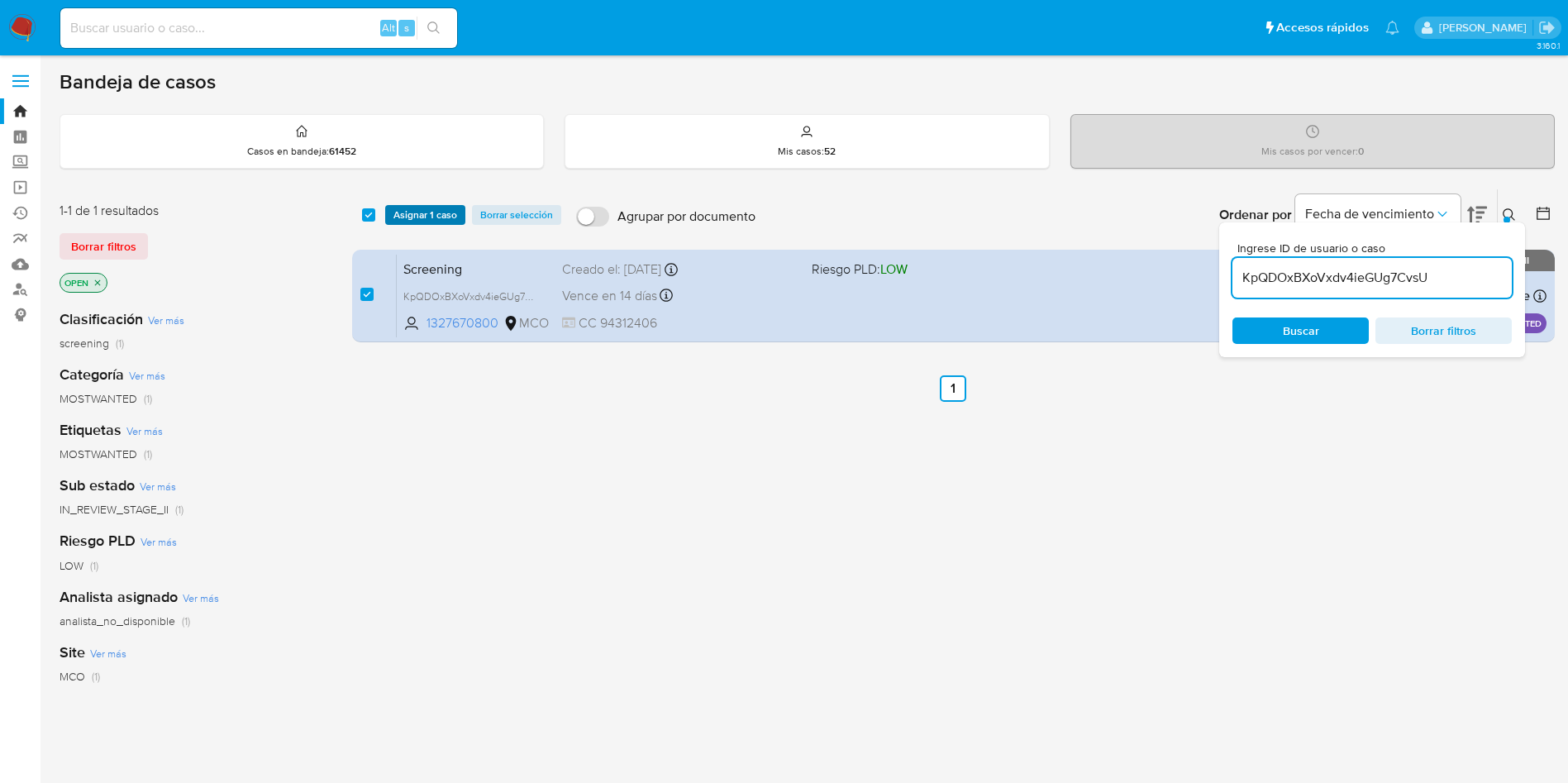
click at [419, 207] on span "Asignar 1 caso" at bounding box center [425, 214] width 64 height 17
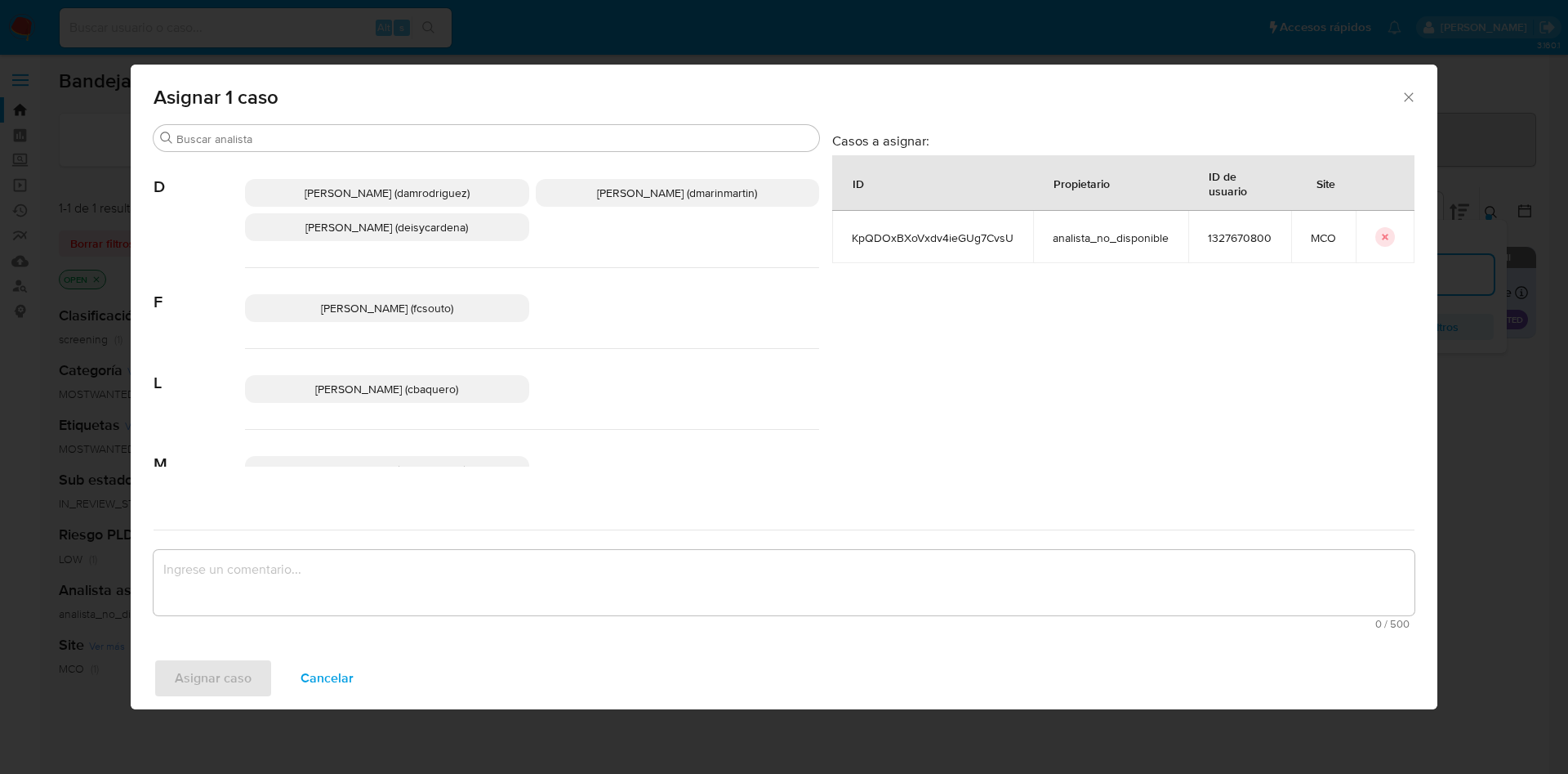
click at [624, 185] on span "David Esteban Marin Martinez (dmarinmartin)" at bounding box center [677, 192] width 160 height 16
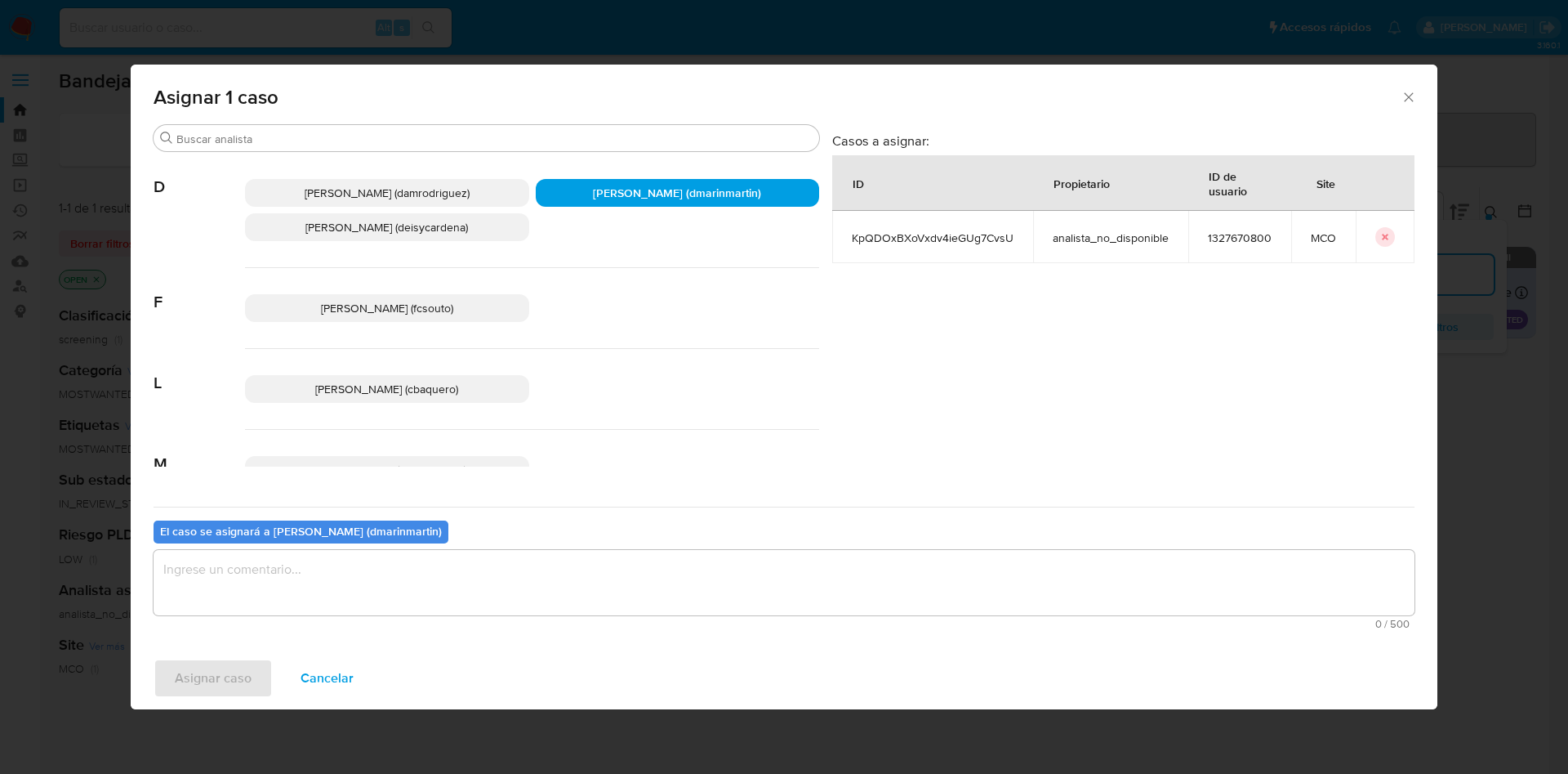
click at [557, 621] on span "0 / 500" at bounding box center [784, 624] width 1251 height 10
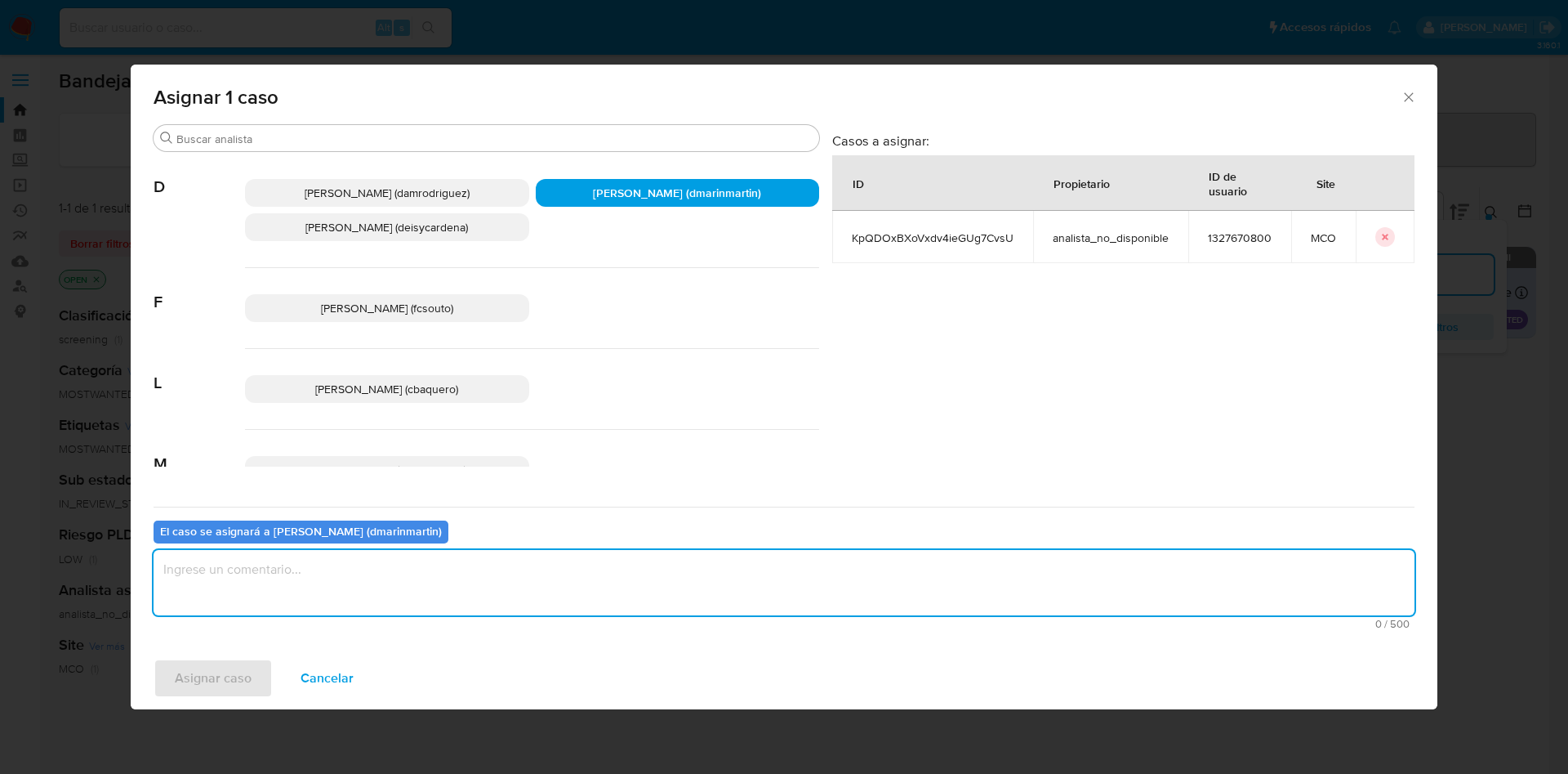
click at [555, 597] on textarea "assign-modal" at bounding box center [783, 583] width 1260 height 66
type textarea "c"
type textarea "Cierre nvl 2"
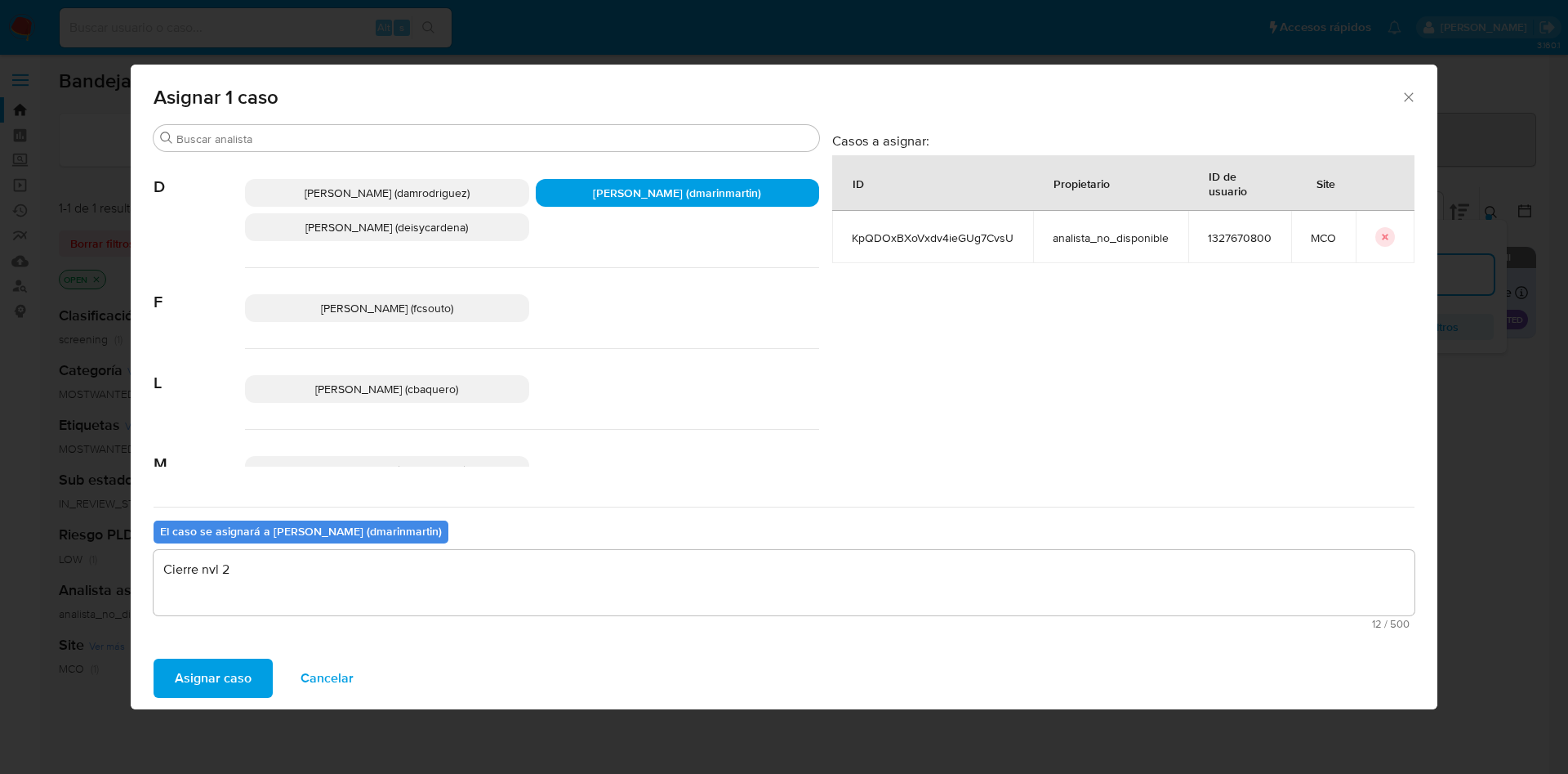
click at [153, 659] on button "Asignar caso" at bounding box center [213, 677] width 119 height 39
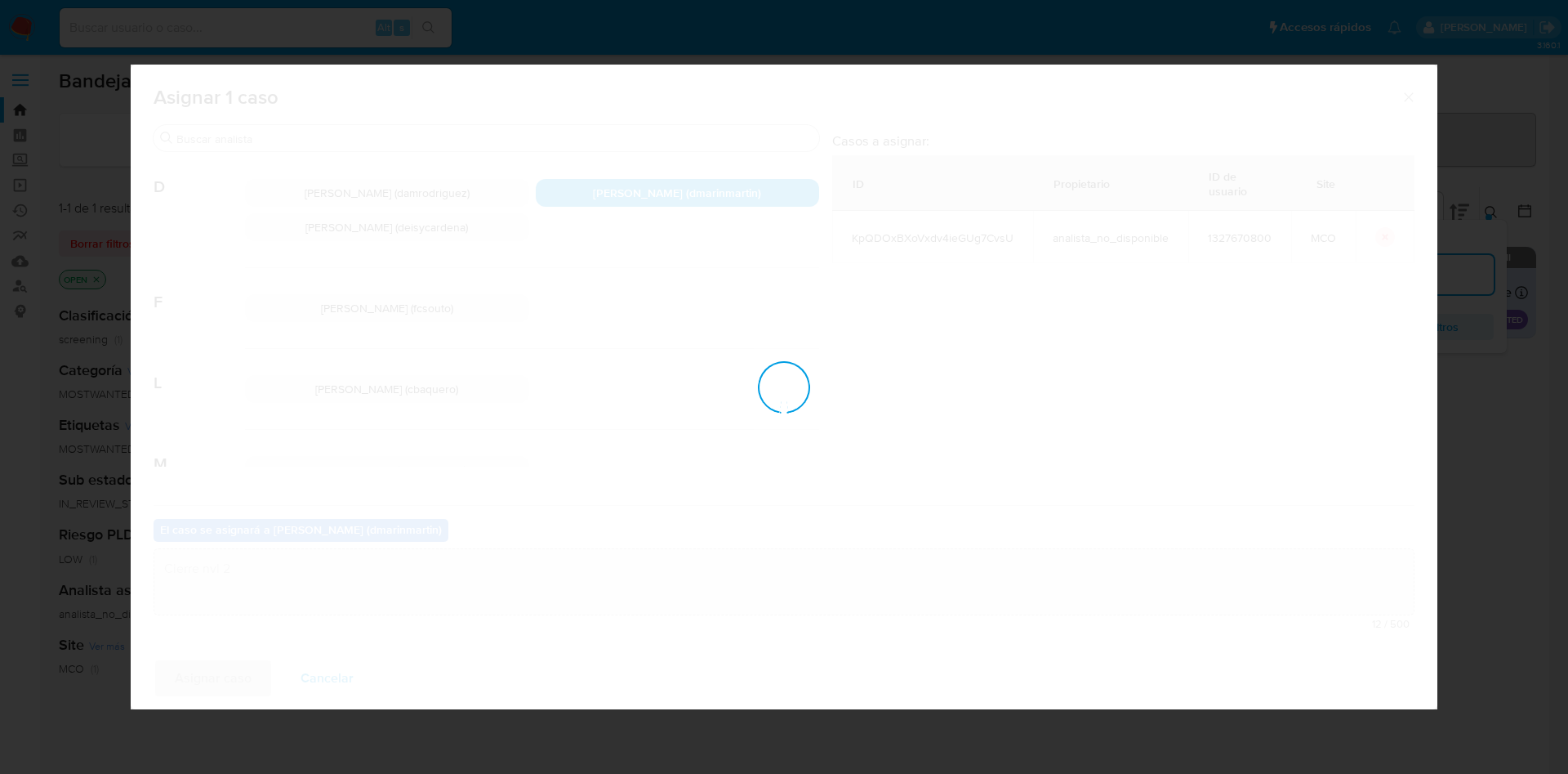
checkbox input "false"
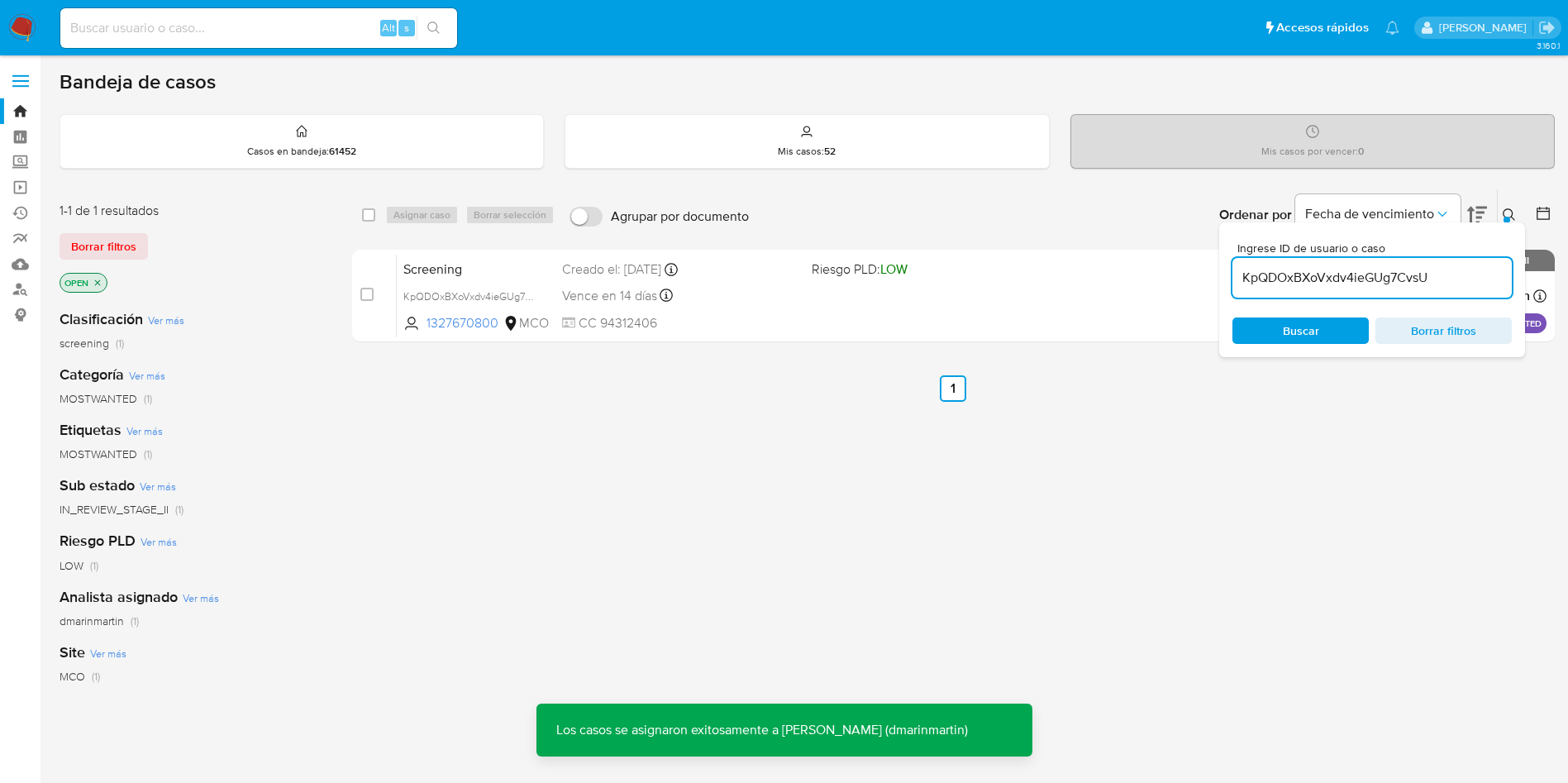
click at [769, 279] on div "Screening KpQDOxBXoVxdv4ieGUg7CvsU 1327670800 MCO Riesgo PLD: LOW Creado el: 06…" at bounding box center [971, 296] width 1149 height 84
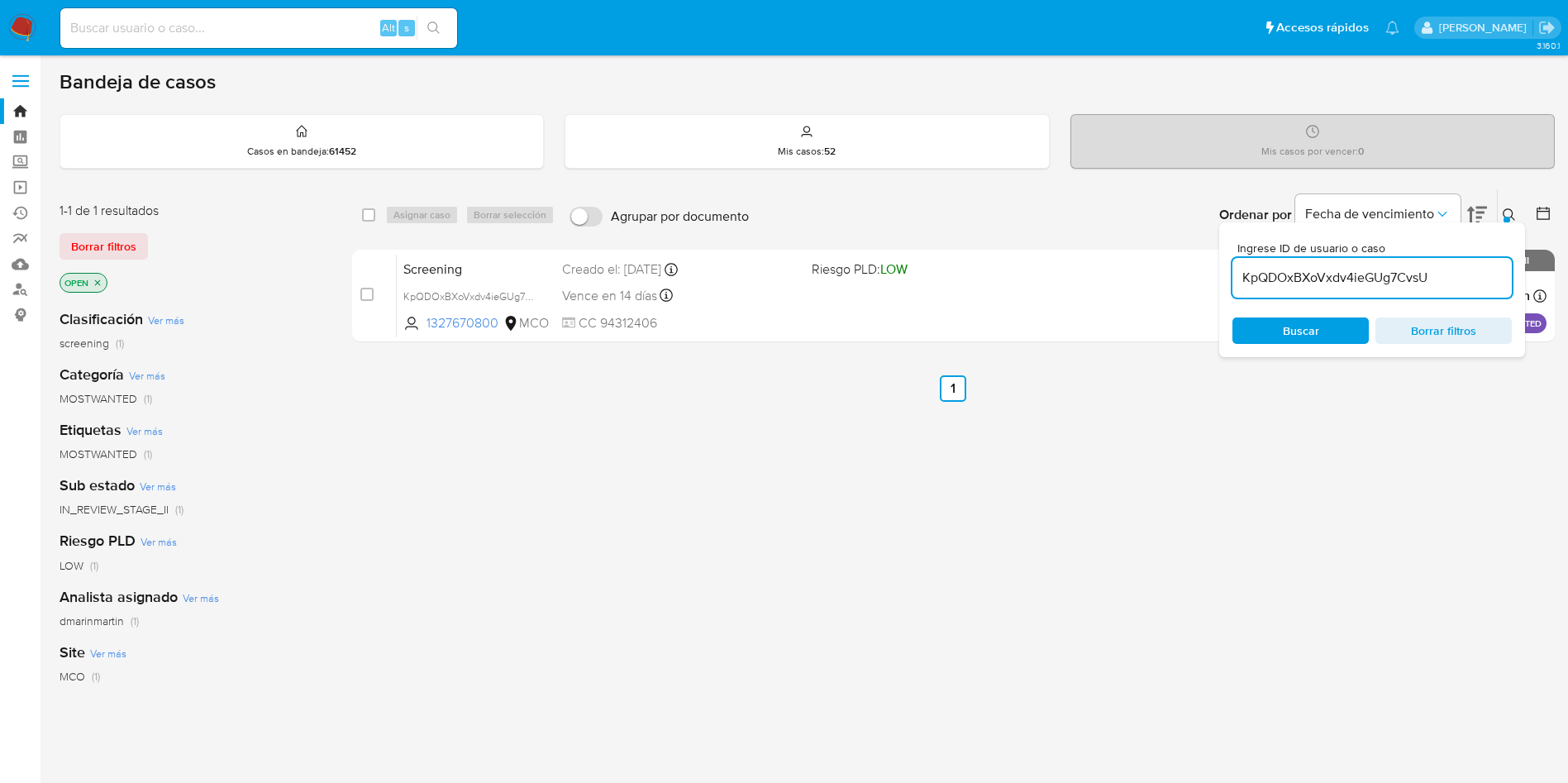
click at [1307, 281] on input "KpQDOxBXoVxdv4ieGUg7CvsU" at bounding box center [1372, 277] width 279 height 22
paste input "vIlFqbmwzBamZP5jlXyusgP"
type input "vIlFqbmwzBamZP5jlXyusgPU"
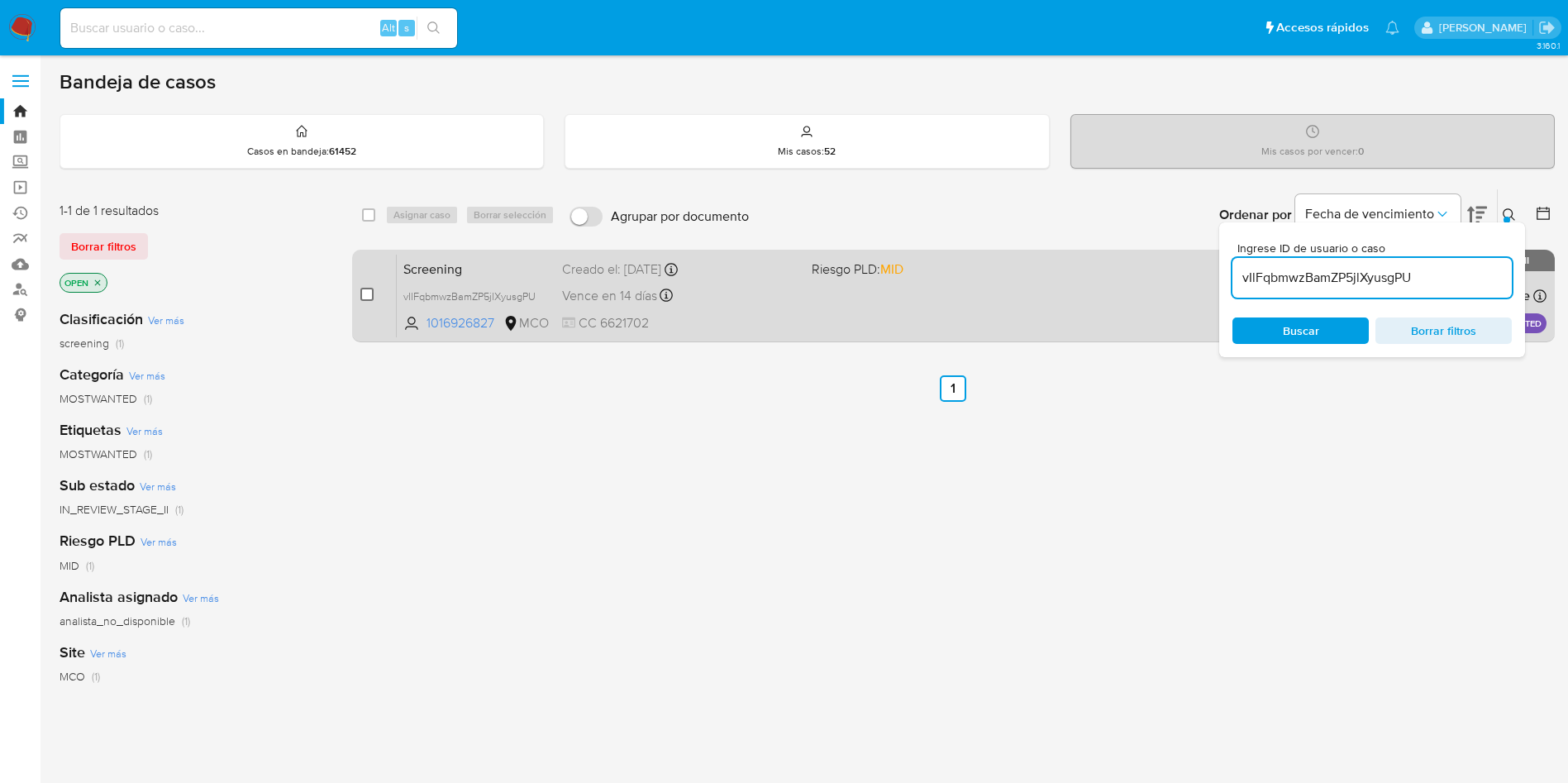
click at [369, 291] on input "checkbox" at bounding box center [366, 294] width 13 height 13
checkbox input "true"
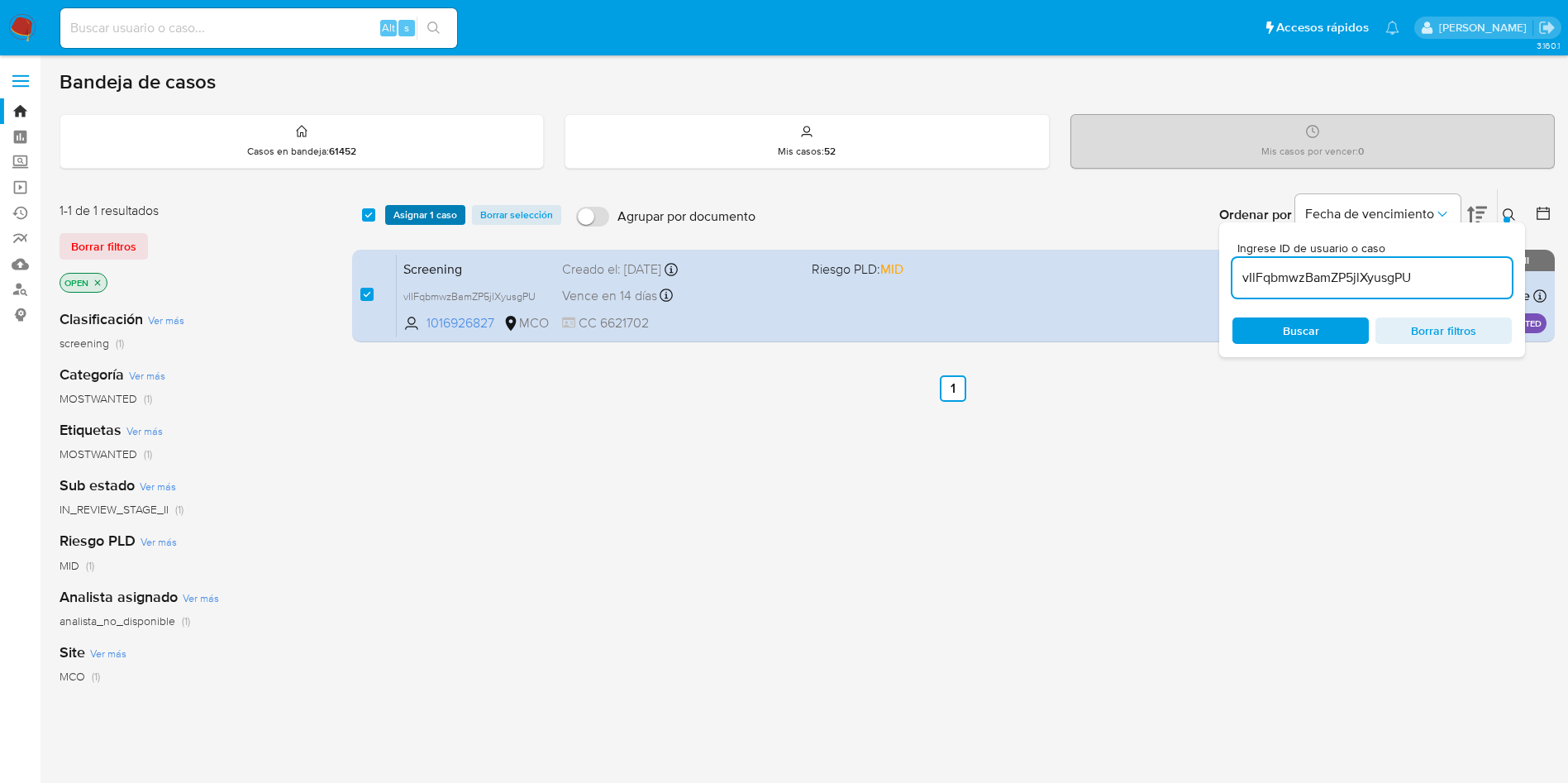
click at [421, 218] on span "Asignar 1 caso" at bounding box center [425, 214] width 64 height 17
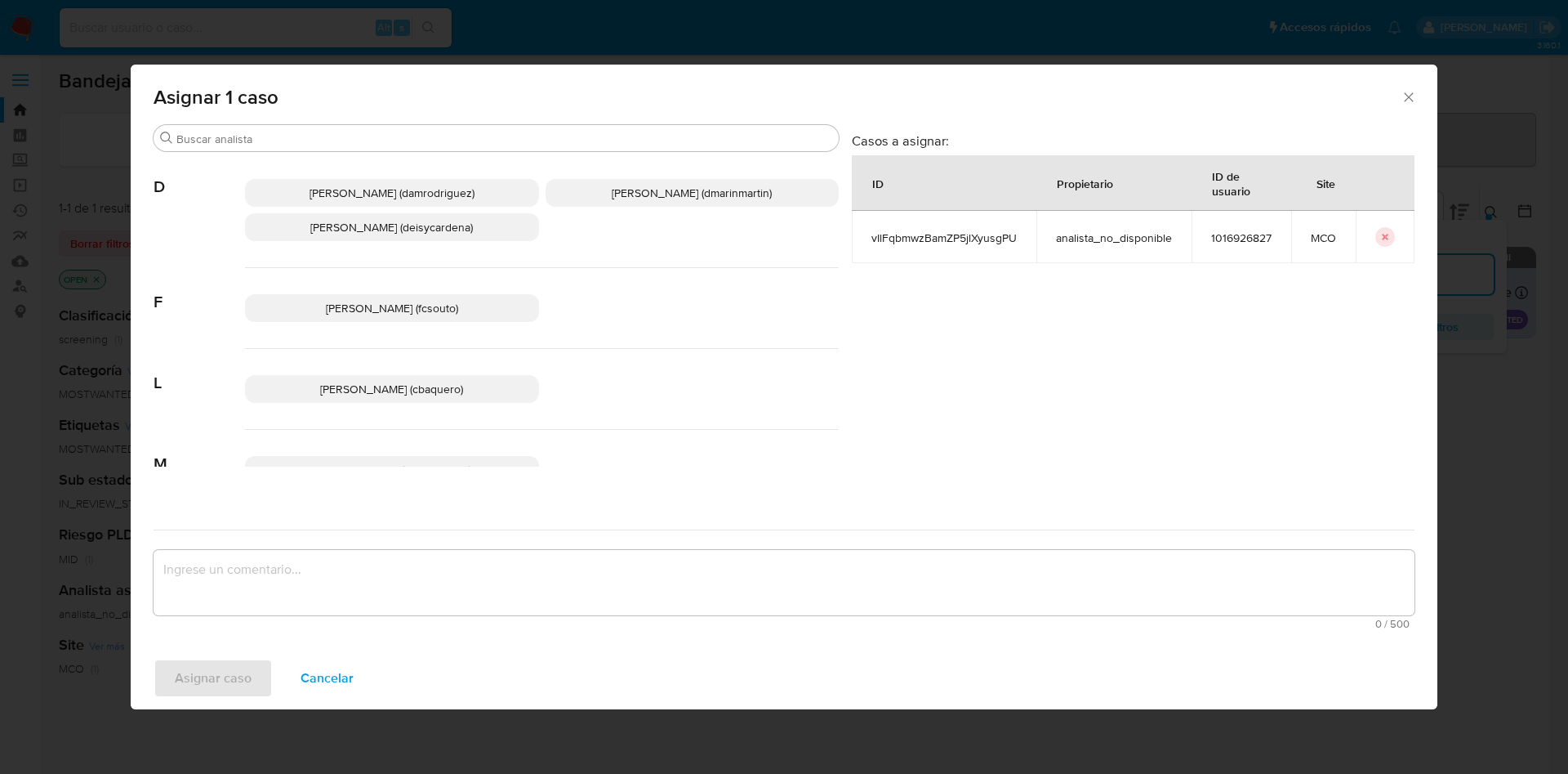
click at [711, 195] on span "David Esteban Marin Martinez (dmarinmartin)" at bounding box center [692, 192] width 160 height 16
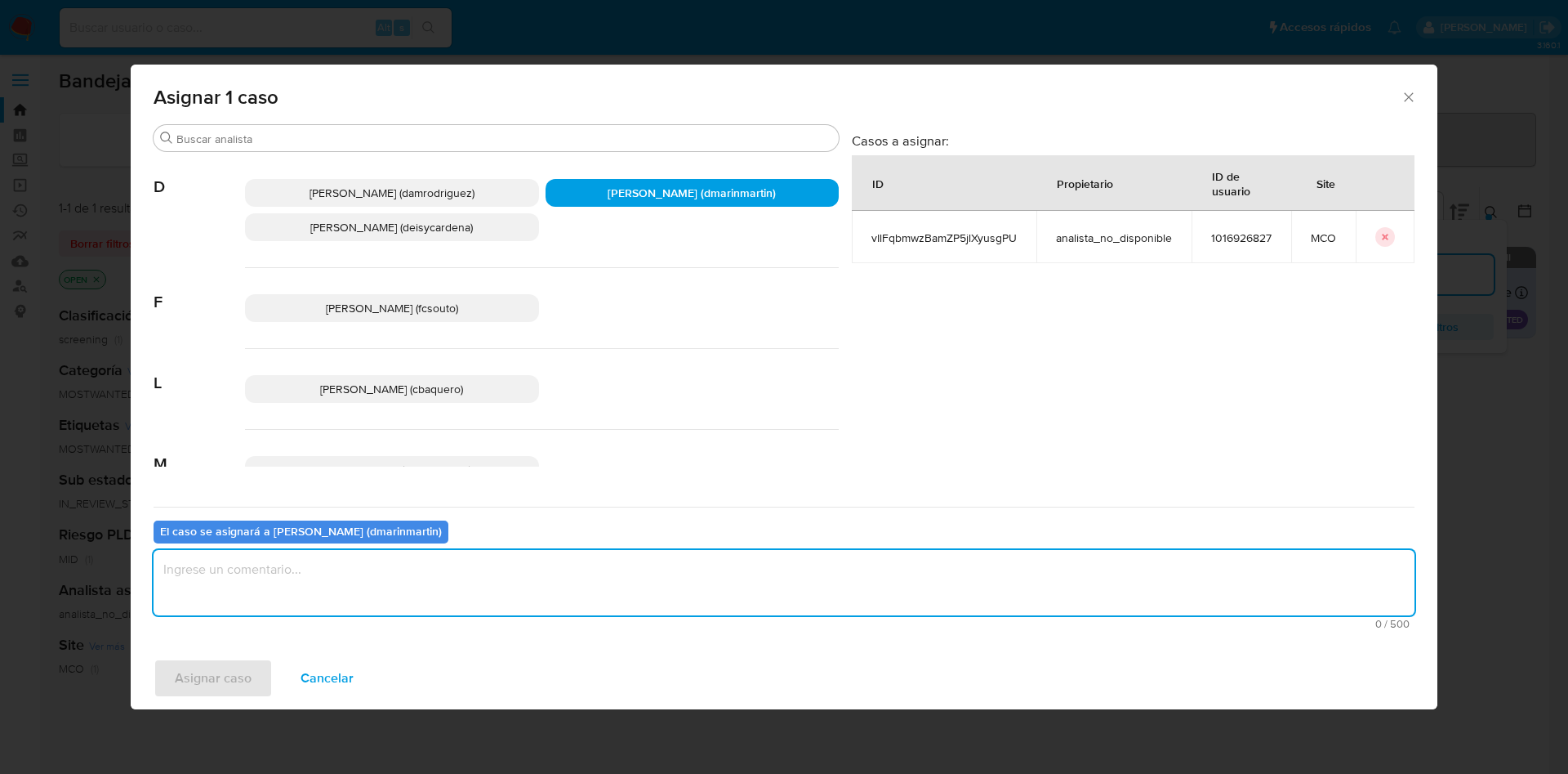
click at [641, 589] on textarea "assign-modal" at bounding box center [783, 583] width 1260 height 66
click at [665, 578] on textarea "assign-modal" at bounding box center [783, 583] width 1260 height 66
type textarea "Cierre nvl 2"
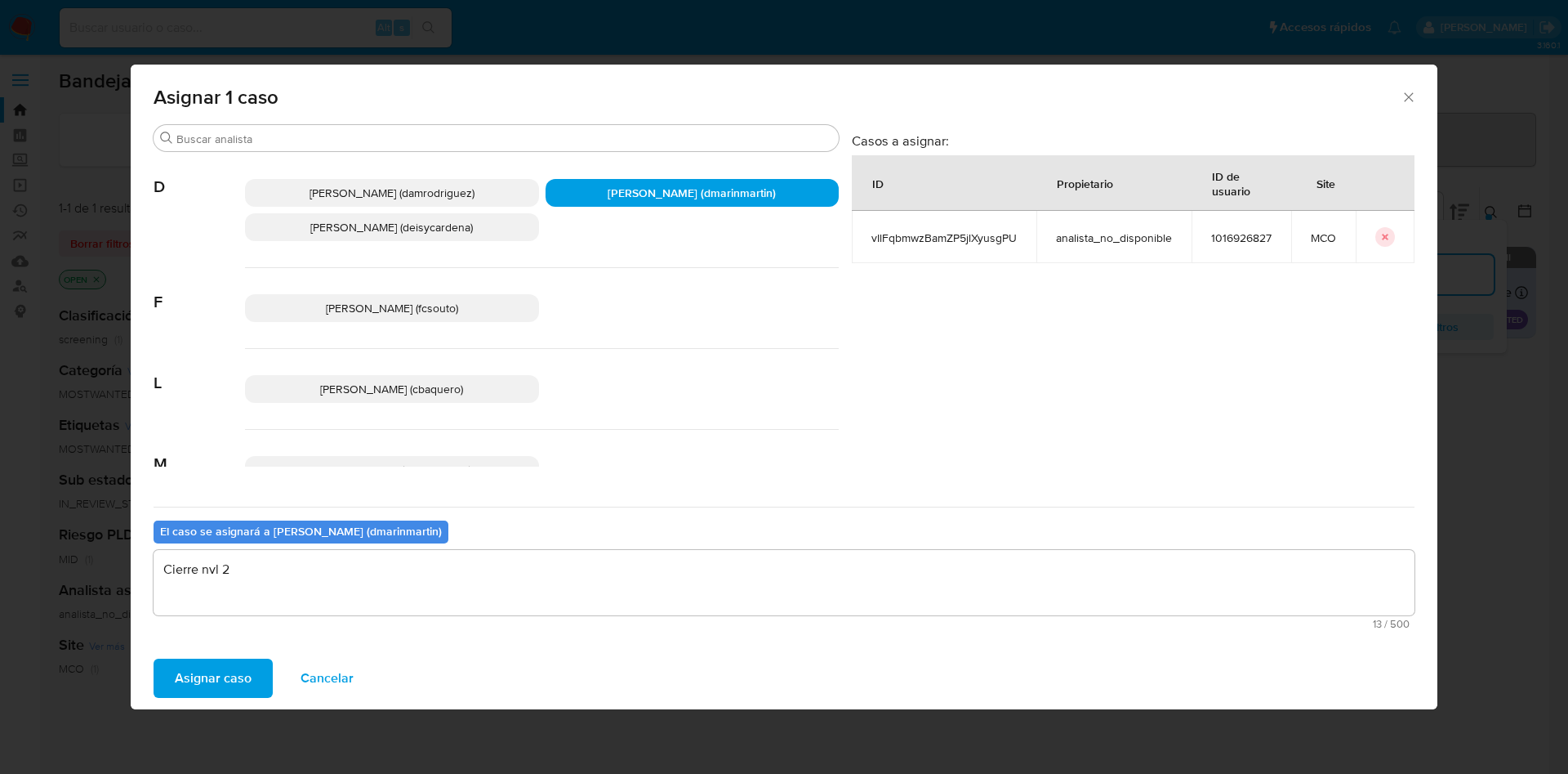
click at [153, 659] on button "Asignar caso" at bounding box center [213, 677] width 119 height 39
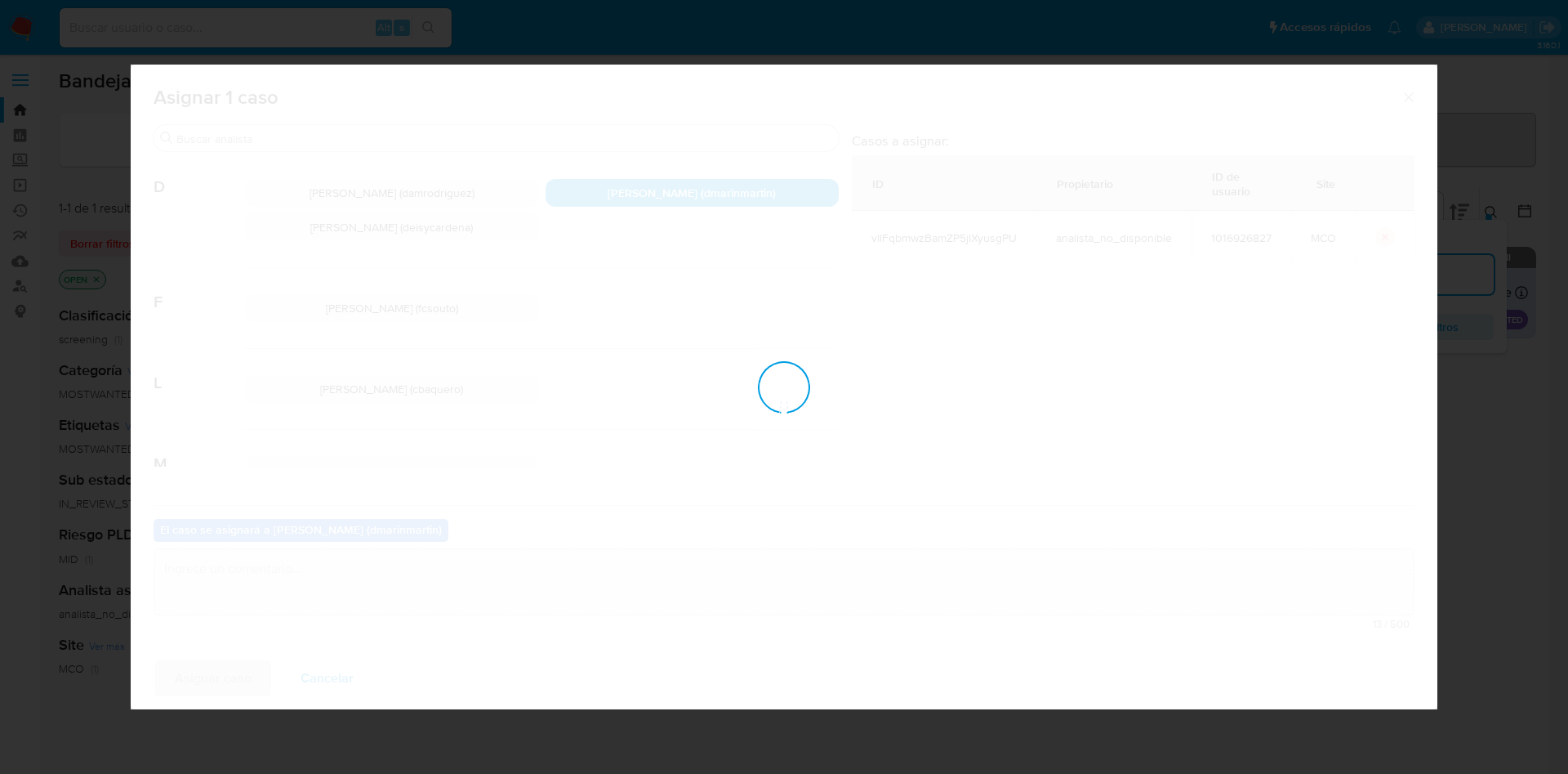
checkbox input "false"
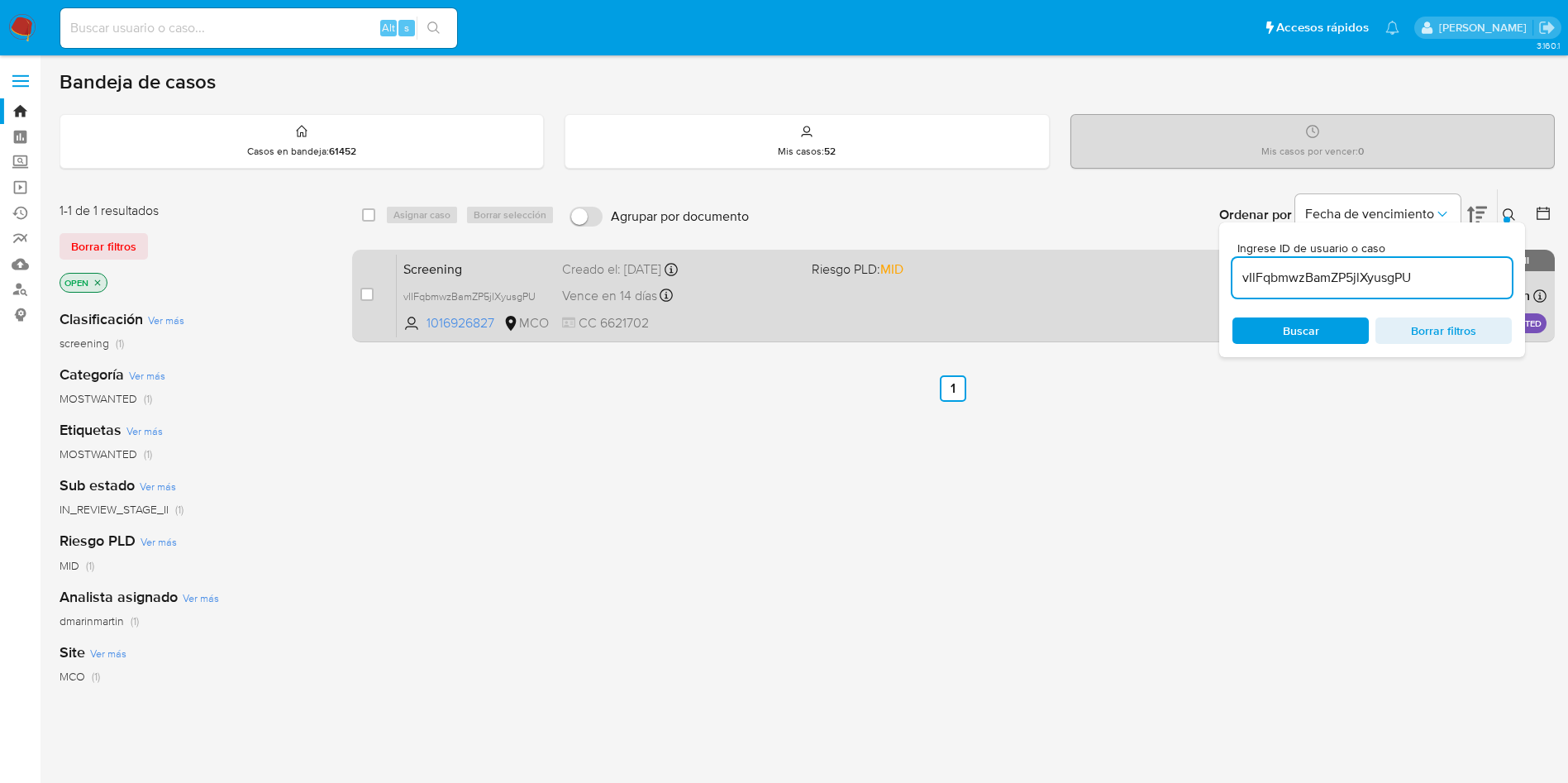
click at [721, 314] on span "CC 6621702" at bounding box center [680, 323] width 236 height 18
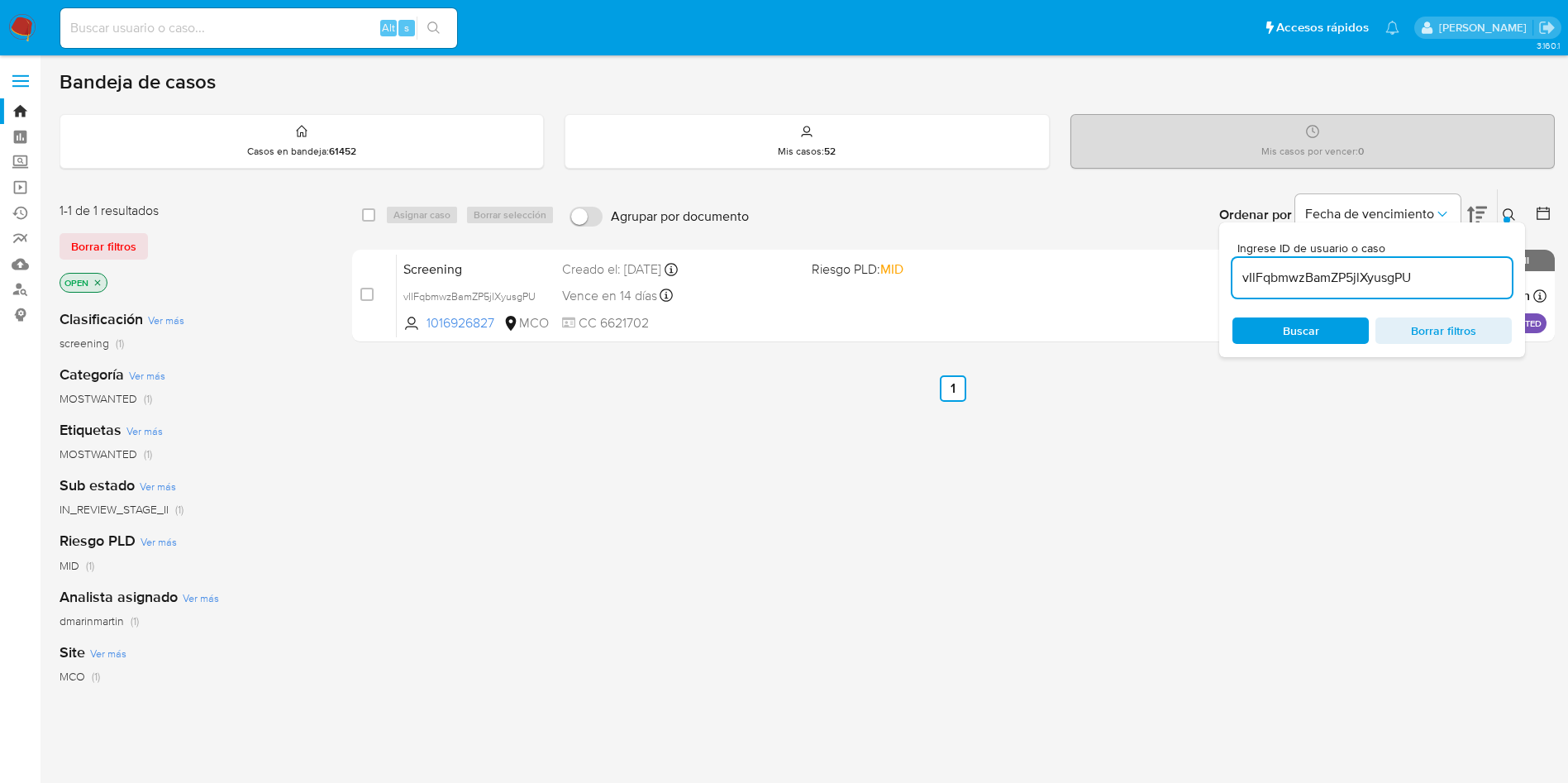
click at [1305, 275] on input "vIlFqbmwzBamZP5jlXyusgPU" at bounding box center [1372, 277] width 279 height 22
click at [1305, 274] on input "vIlFqbmwzBamZP5jlXyusgPU" at bounding box center [1372, 277] width 279 height 22
paste input "KwoFmjuFBPQVsr6CGALox16X"
type input "KwoFmjuFBPQVsr6CGALox16X"
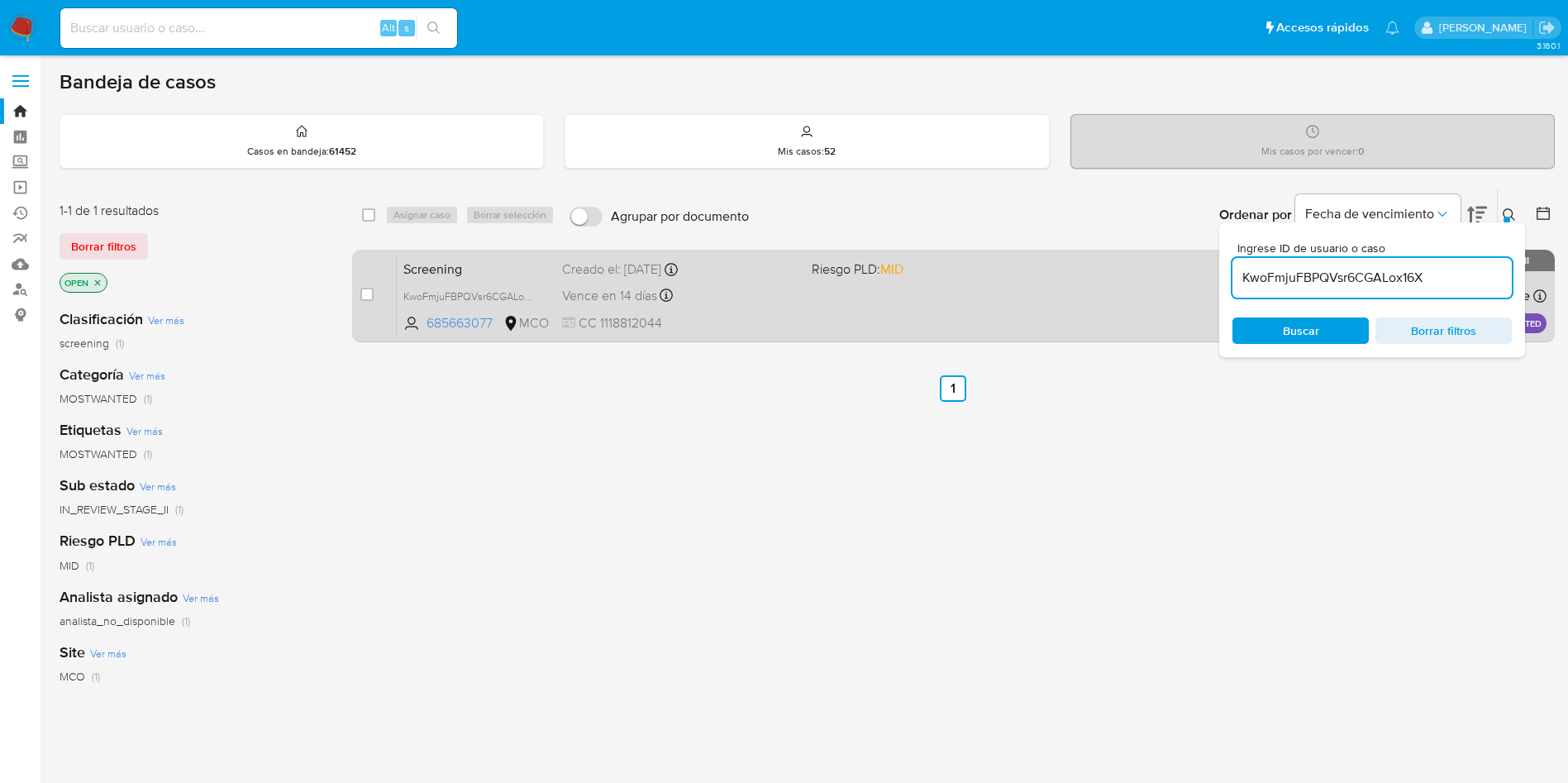
click at [372, 286] on div "case-item-checkbox" at bounding box center [366, 294] width 13 height 17
click at [371, 296] on input "checkbox" at bounding box center [366, 294] width 13 height 13
checkbox input "true"
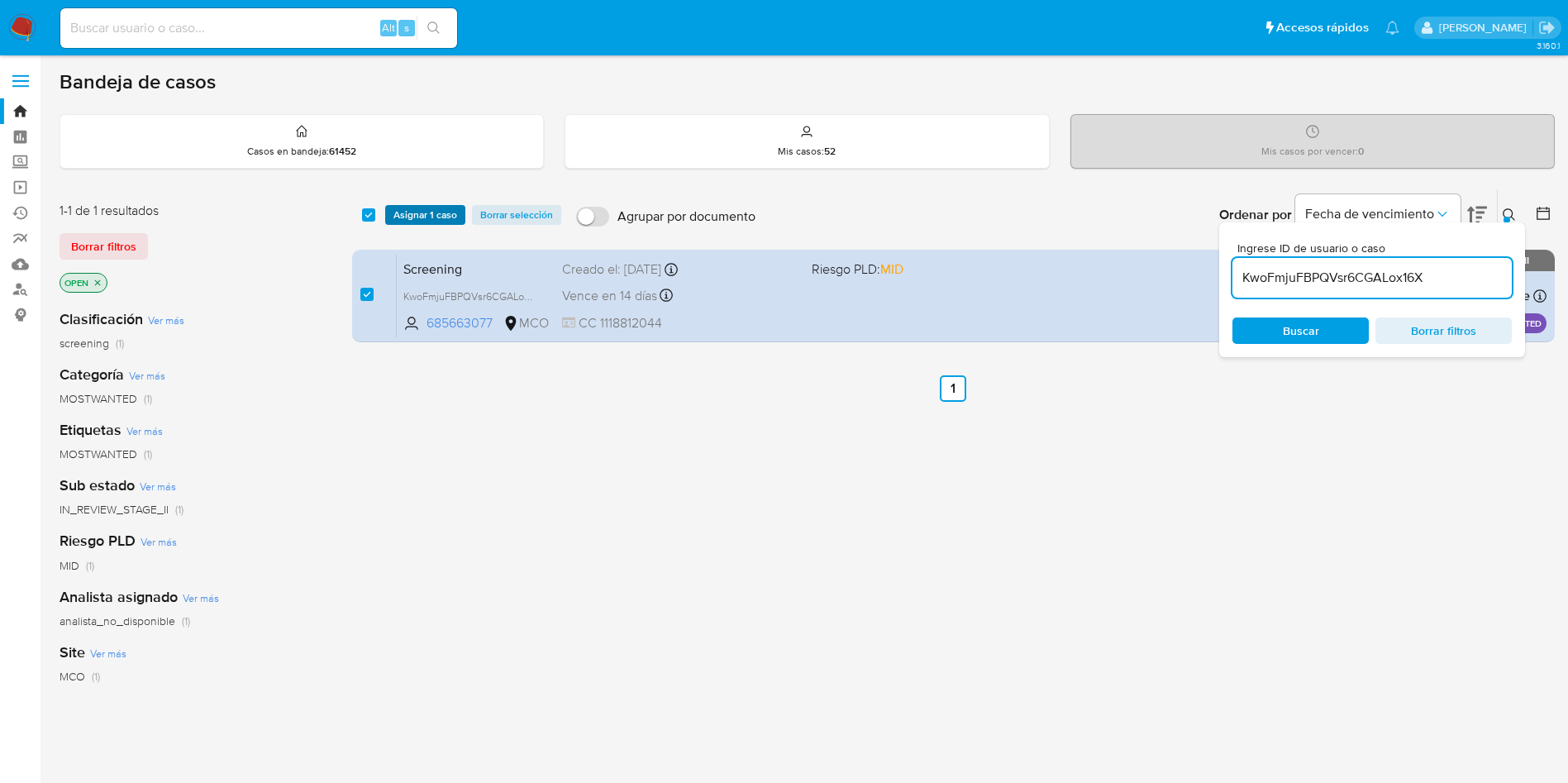
click at [429, 219] on span "Asignar 1 caso" at bounding box center [425, 214] width 64 height 17
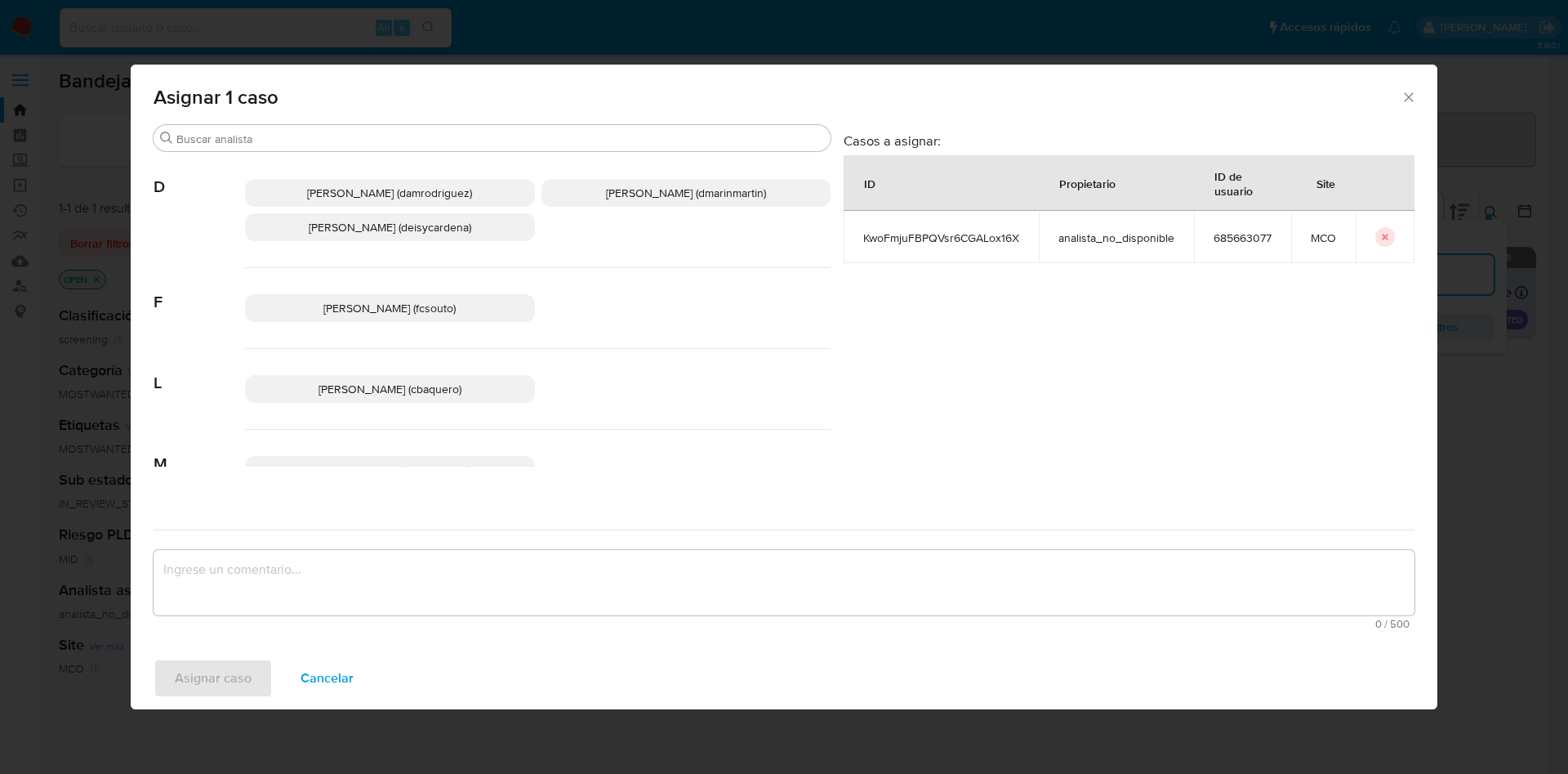
click at [636, 202] on p "David Esteban Marin Martinez (dmarinmartin)" at bounding box center [686, 193] width 289 height 28
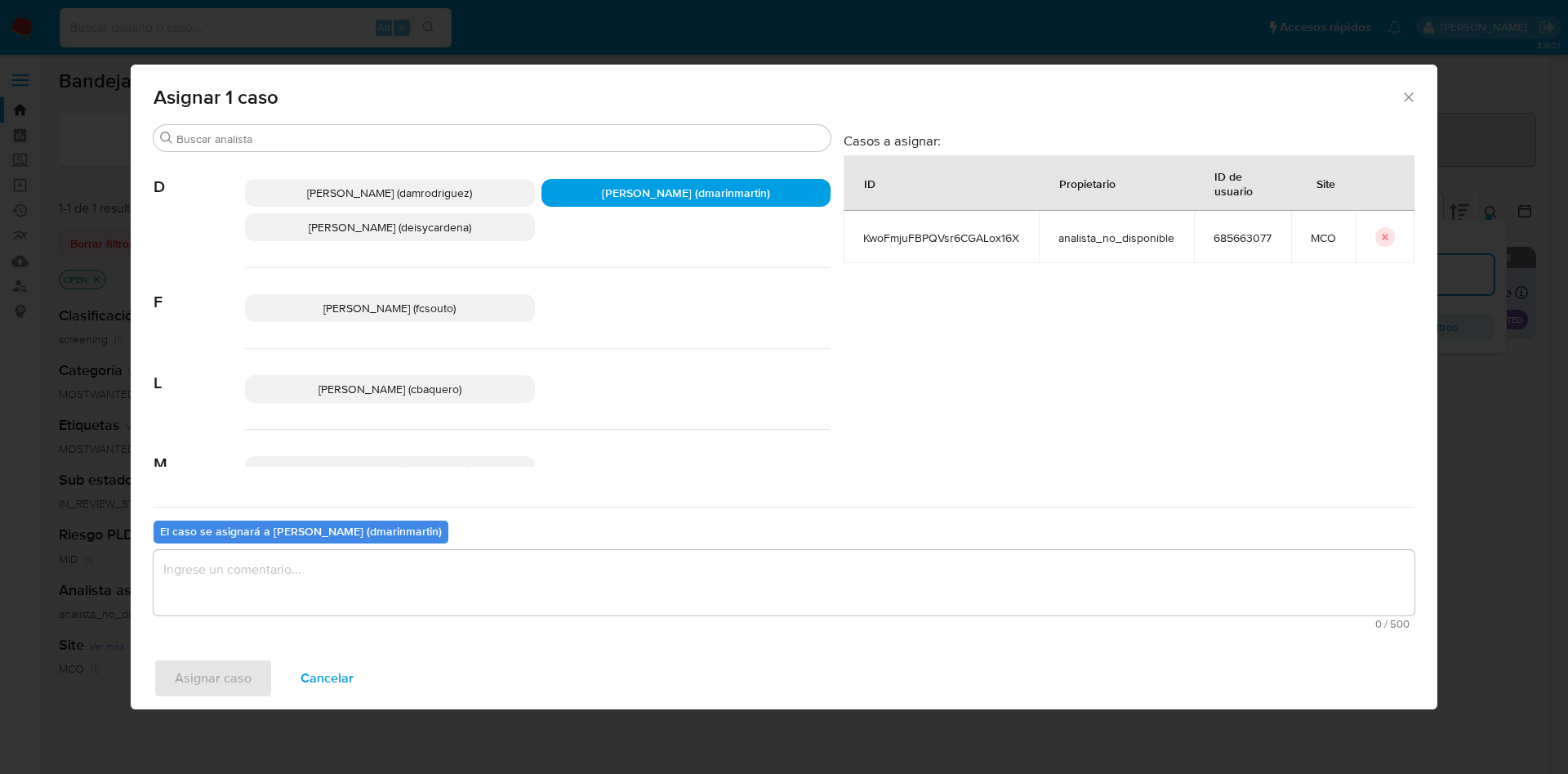
click at [593, 564] on textarea "assign-modal" at bounding box center [783, 583] width 1260 height 66
click at [606, 540] on div "El caso se asignará a David Esteban Marin Martinez (dmarinmartin) 0 / 500 500 c…" at bounding box center [783, 571] width 1260 height 129
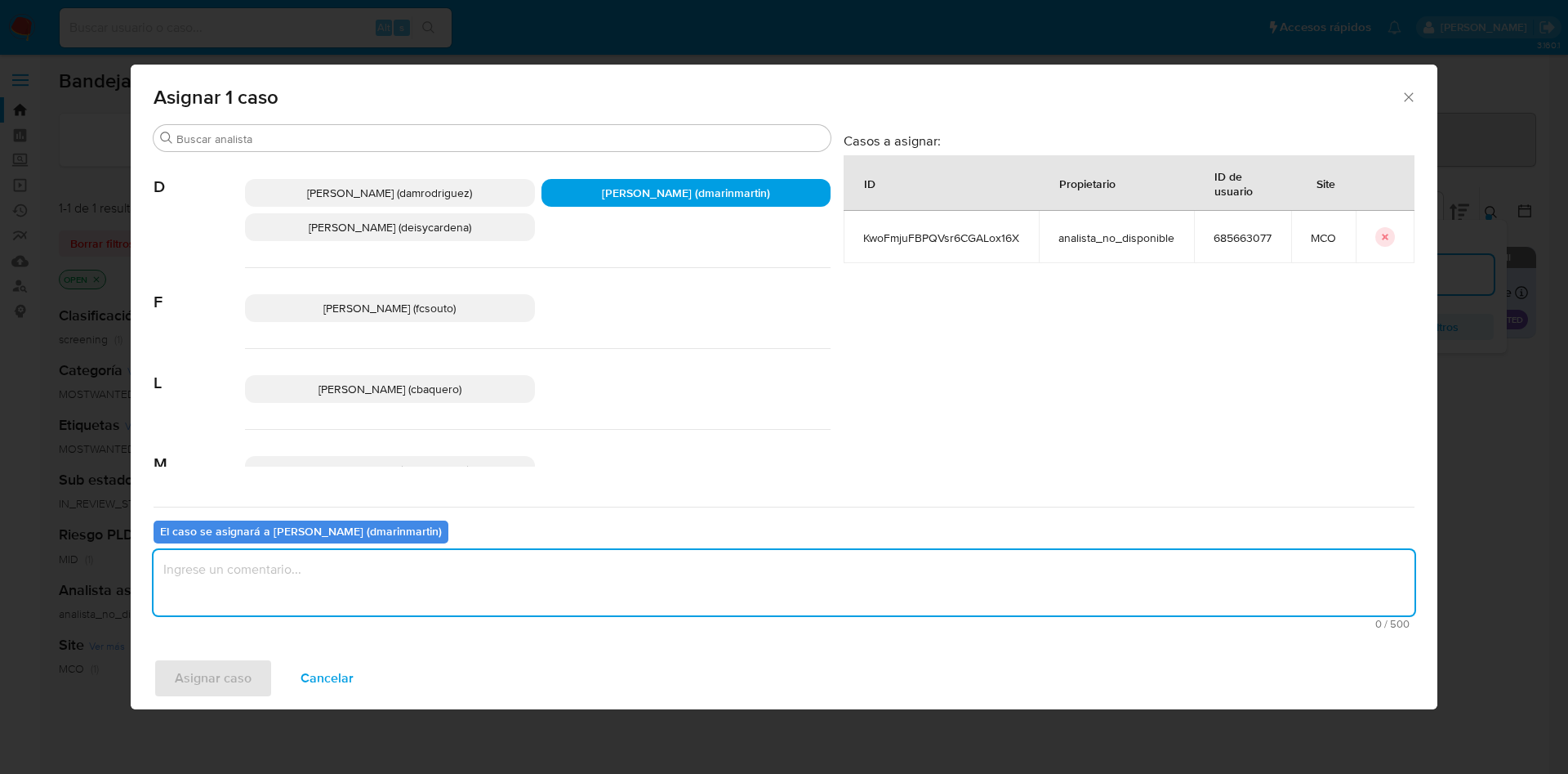
click at [576, 587] on textarea "assign-modal" at bounding box center [783, 583] width 1260 height 66
type textarea "Cierre nvl 2"
click at [153, 659] on button "Asignar caso" at bounding box center [213, 677] width 119 height 39
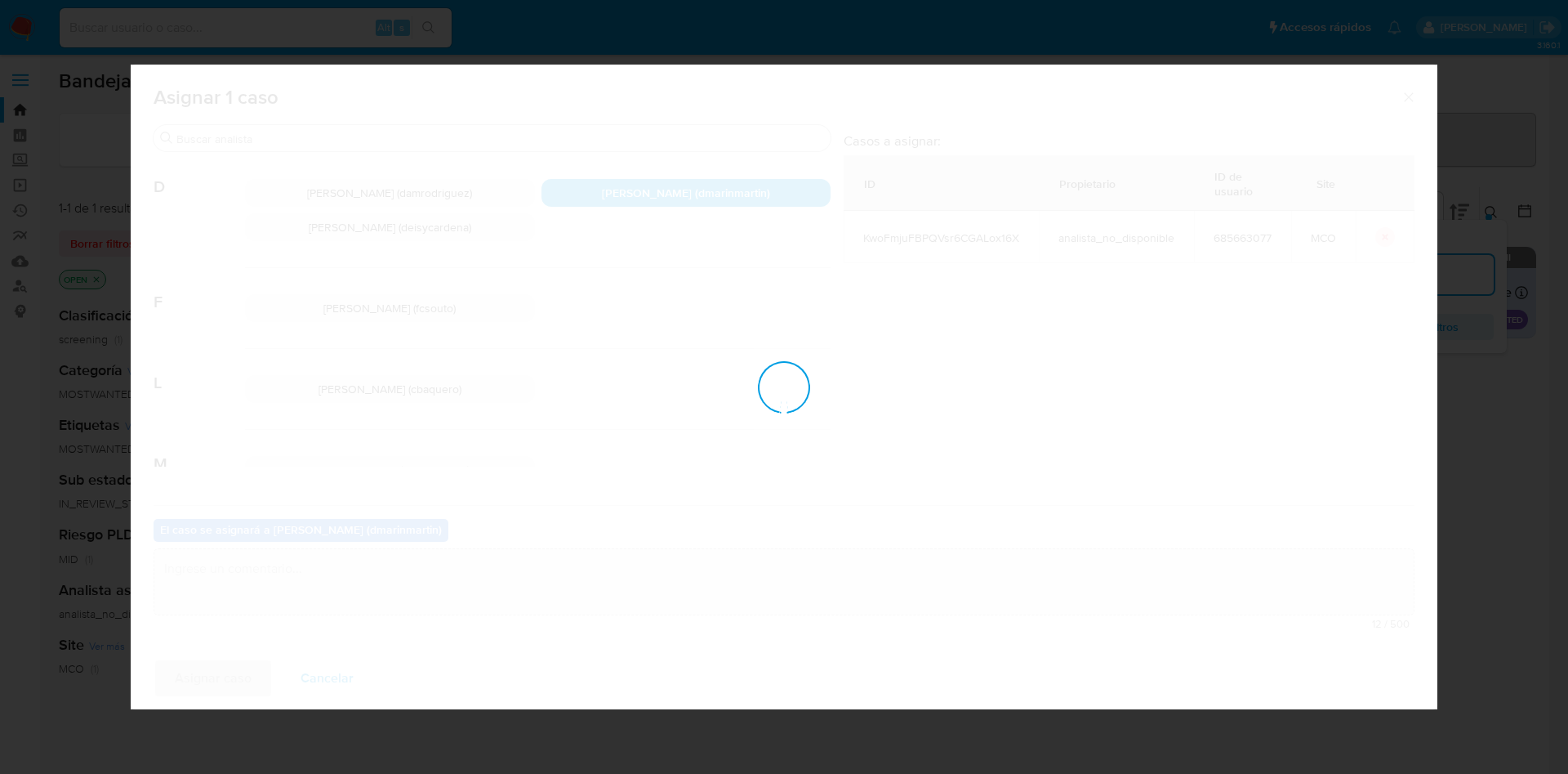
checkbox input "false"
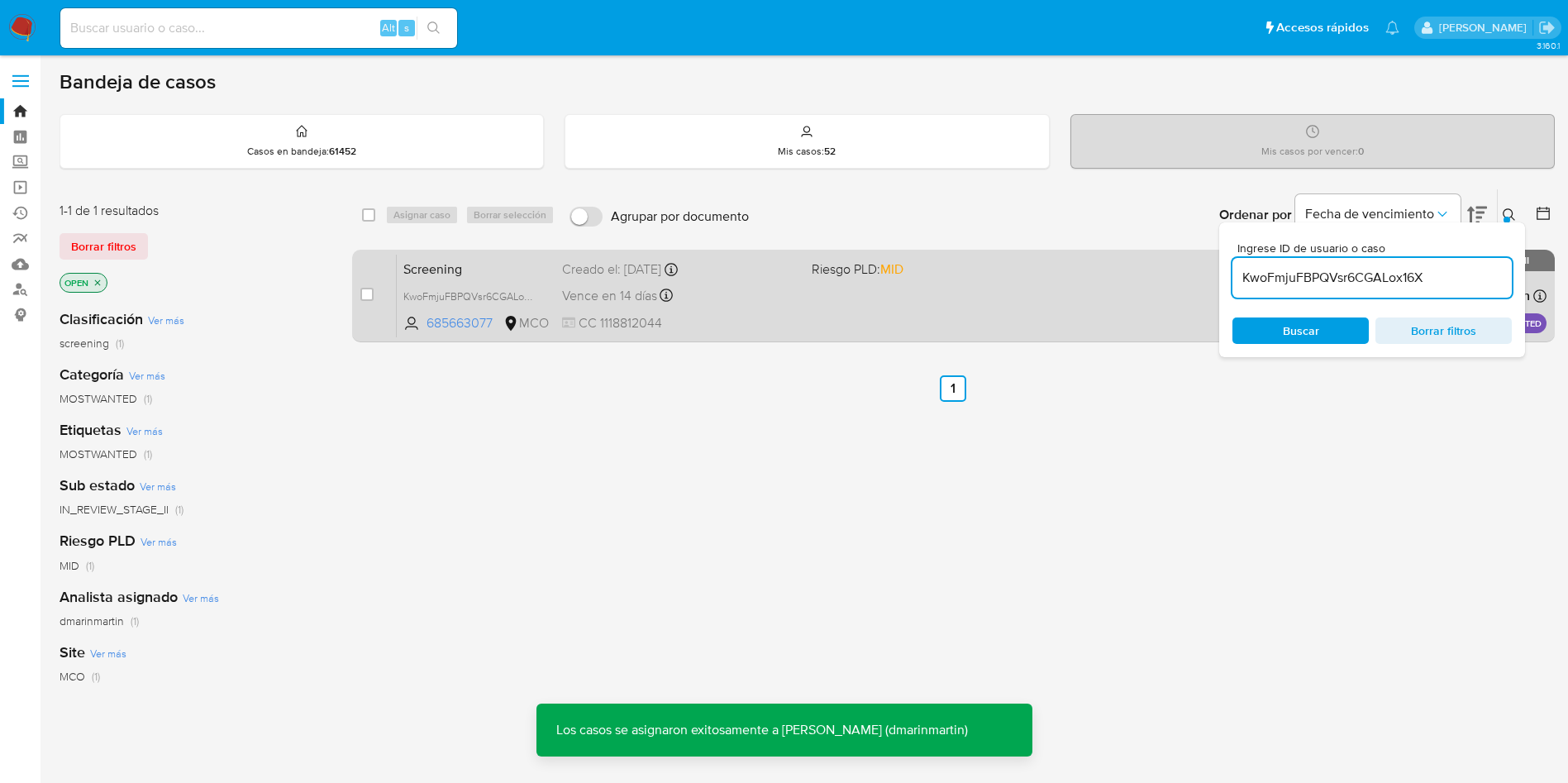
click at [767, 304] on div "Vence en 14 días Vence el 06/10/2025 05:05:49" at bounding box center [680, 296] width 236 height 23
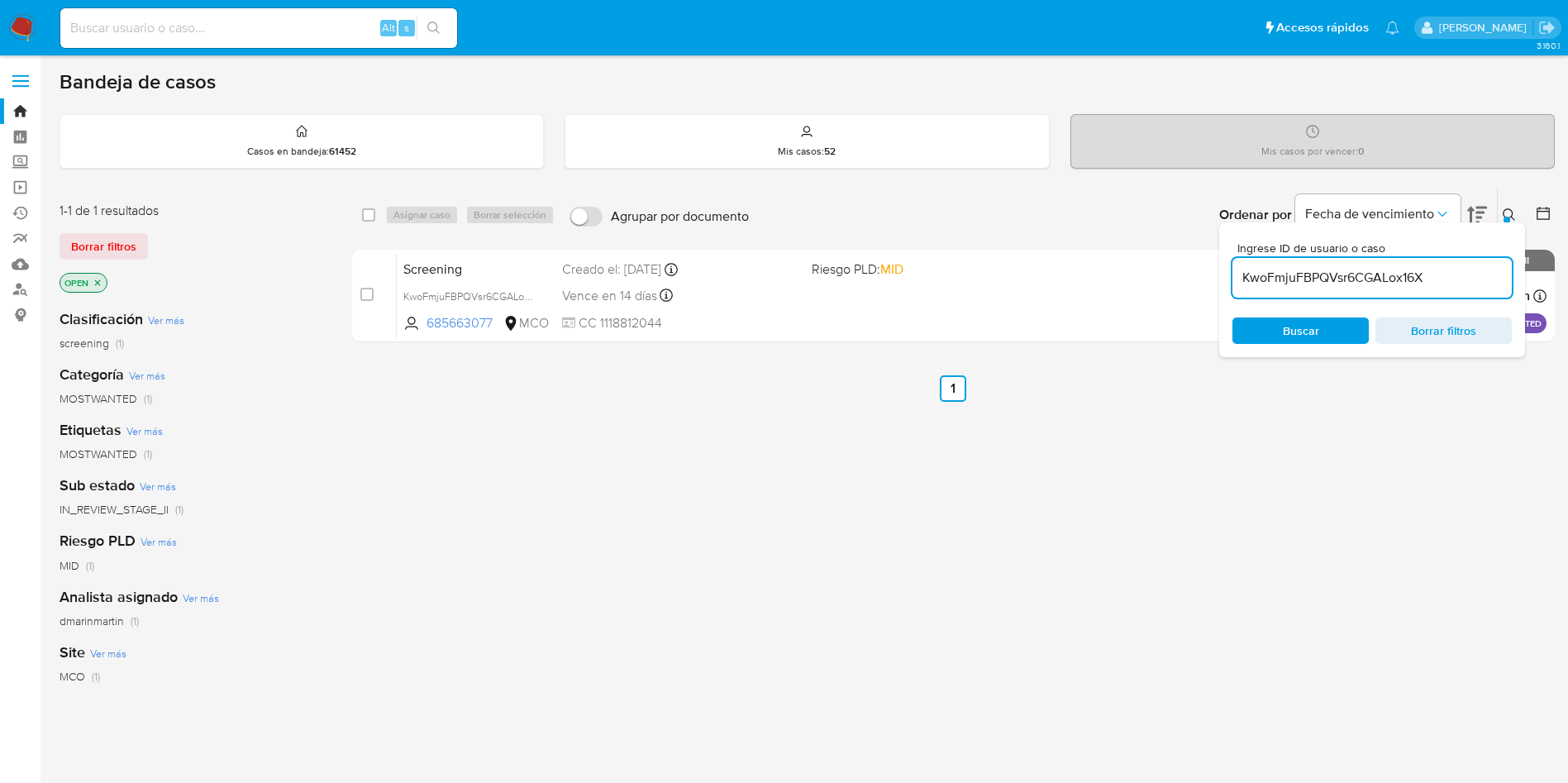
click at [1276, 283] on input "KwoFmjuFBPQVsr6CGALox16X" at bounding box center [1372, 277] width 279 height 22
paste input "OASPwbxPaFMByQ0XUscl8Ew"
type input "OASPwbxPaFMByQ0XUscl8EwX"
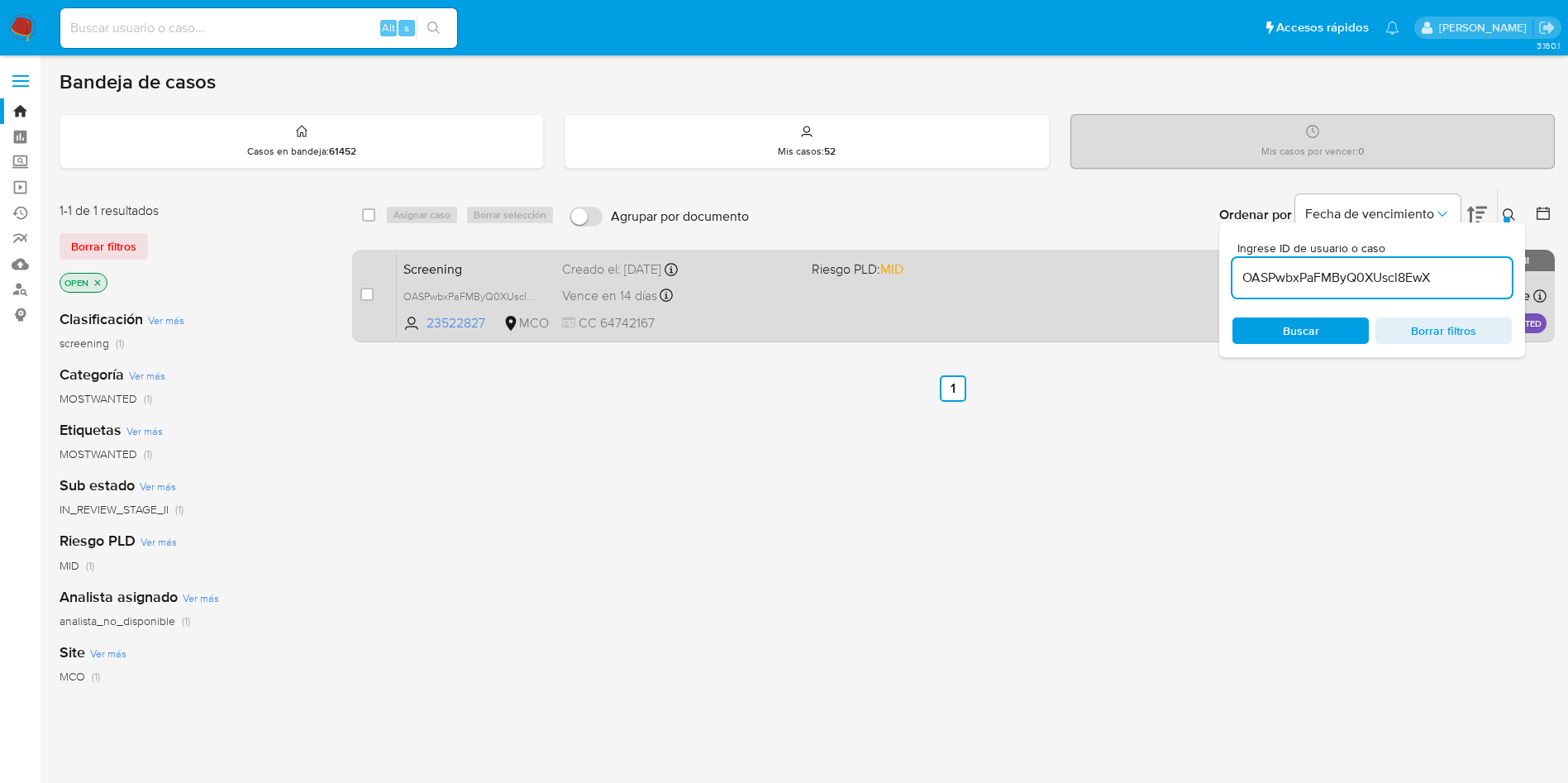
click at [374, 295] on div "case-item-checkbox No es posible asignar el caso" at bounding box center [378, 296] width 37 height 84
click at [365, 295] on input "checkbox" at bounding box center [366, 294] width 13 height 13
checkbox input "true"
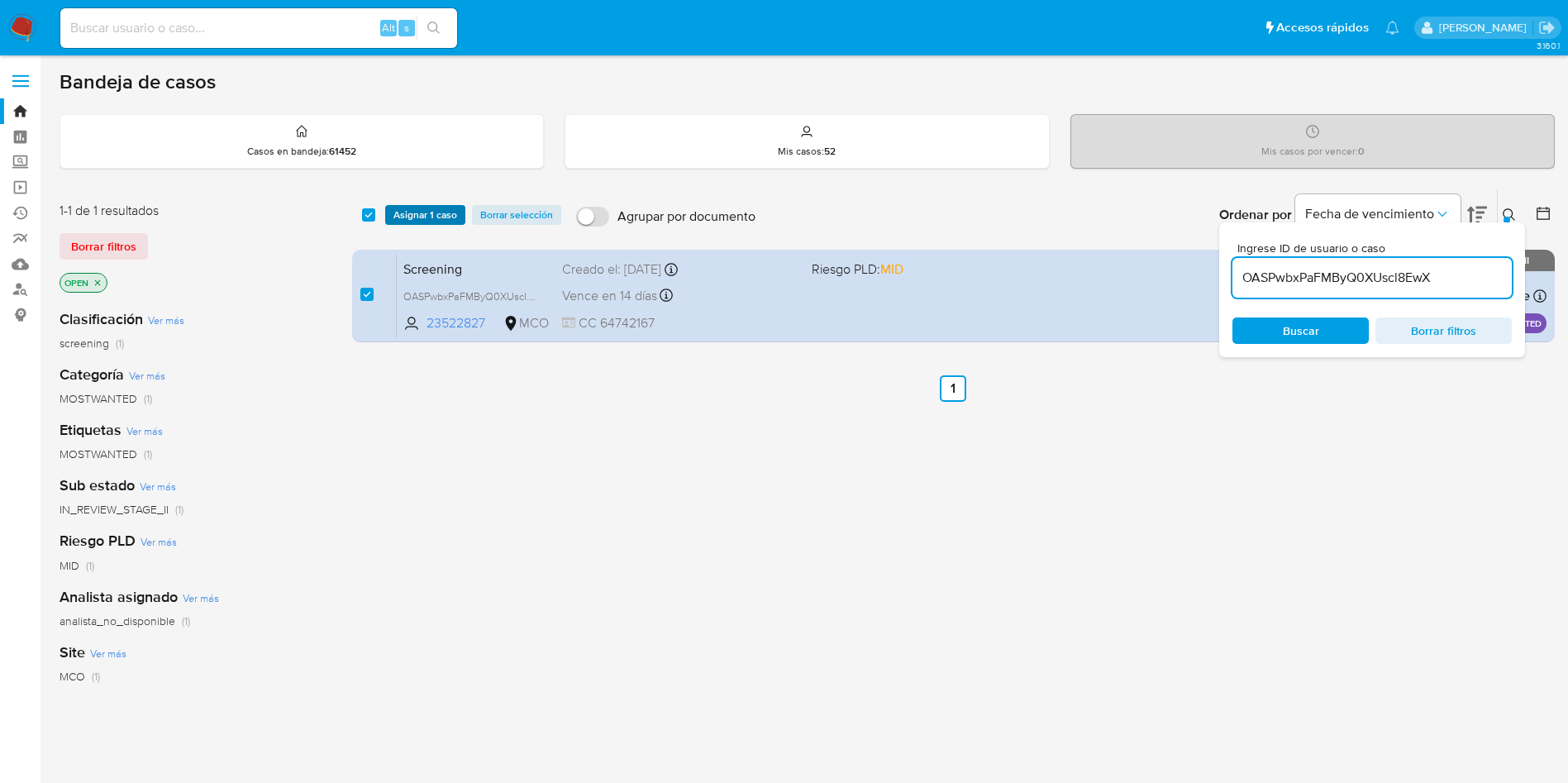
click at [407, 214] on span "Asignar 1 caso" at bounding box center [425, 214] width 64 height 17
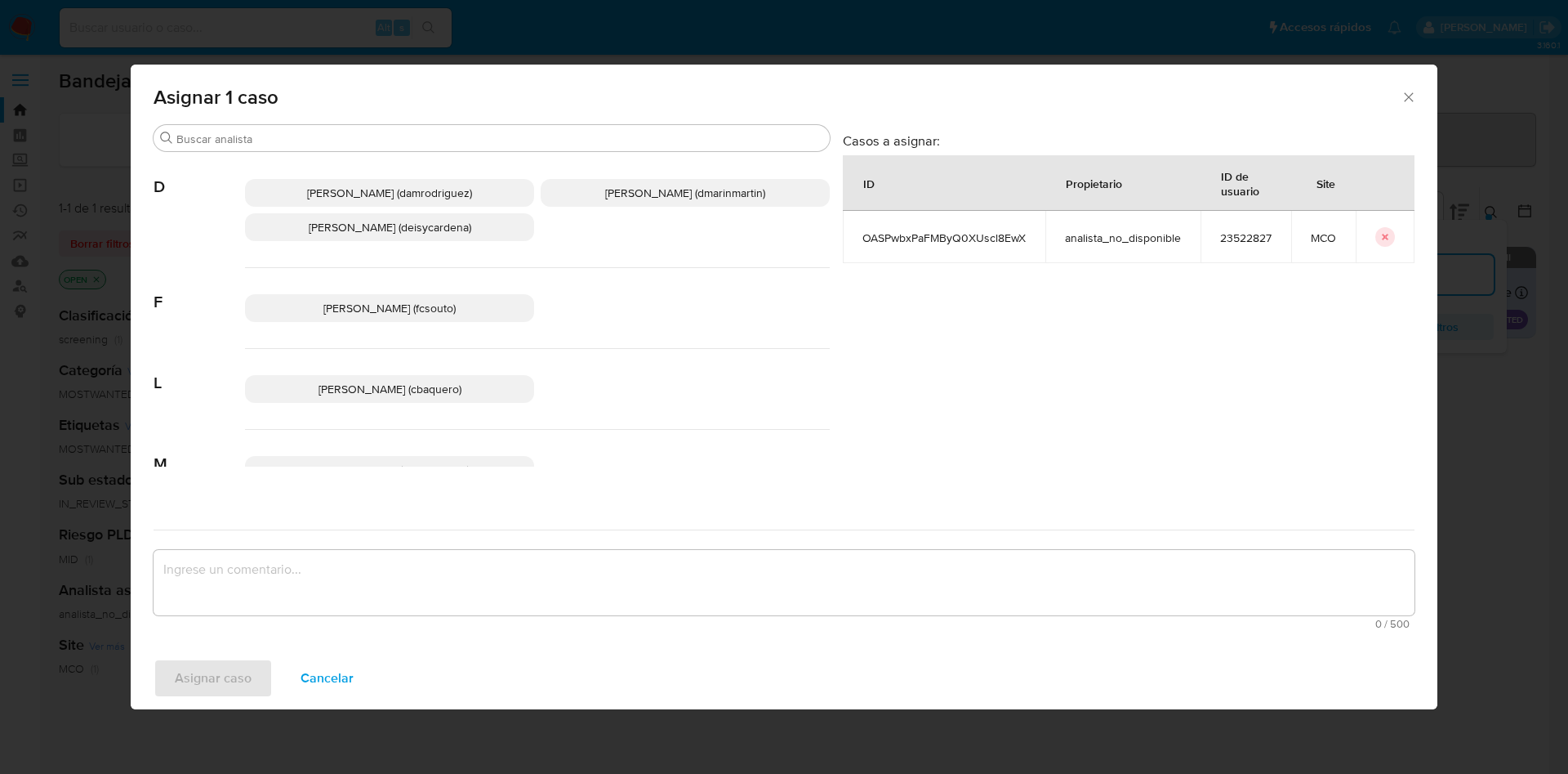
click at [577, 203] on p "David Esteban Marin Martinez (dmarinmartin)" at bounding box center [685, 193] width 289 height 28
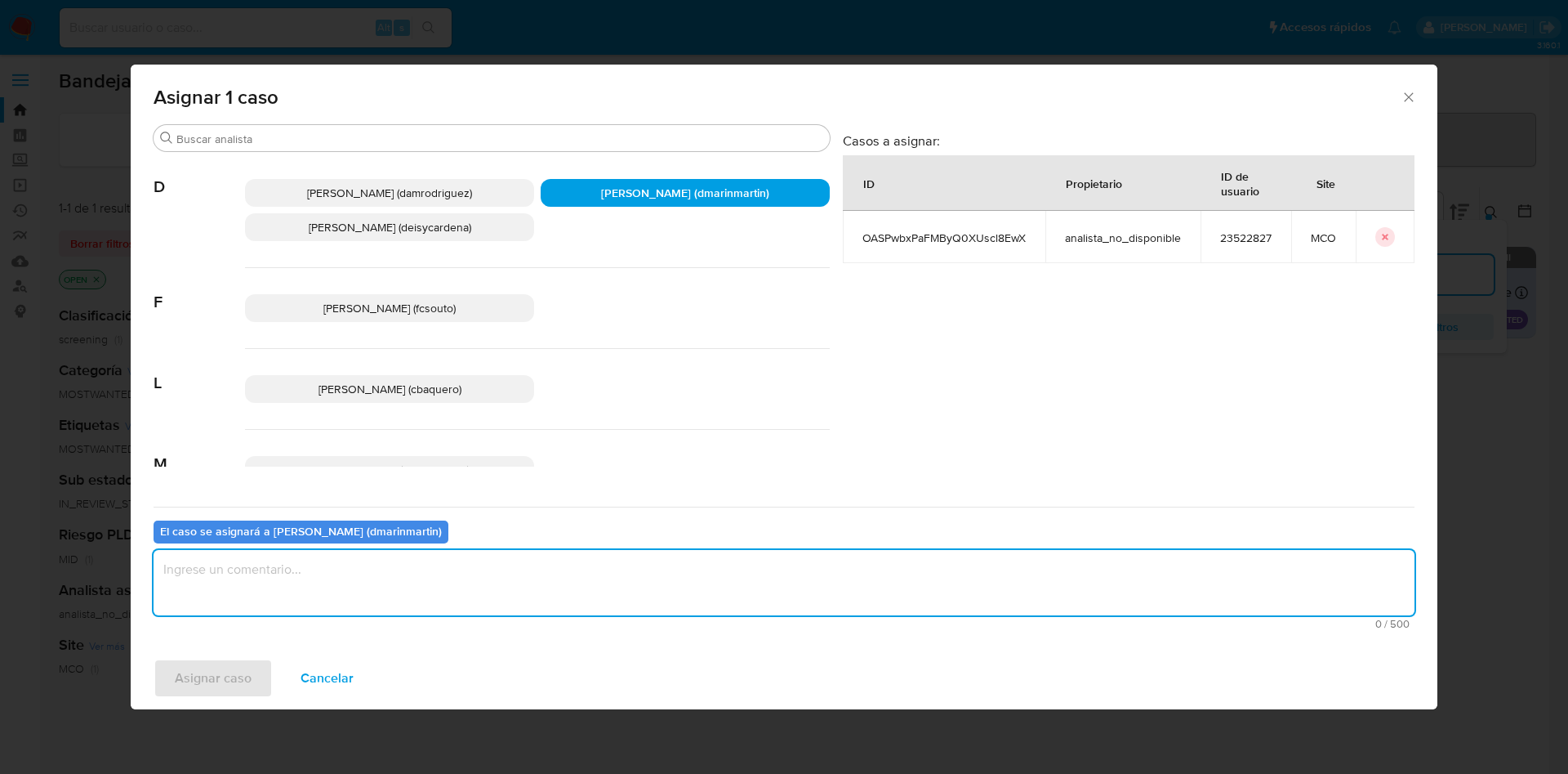
click at [496, 571] on textarea "assign-modal" at bounding box center [783, 583] width 1260 height 66
type textarea "Cierre NVL 2"
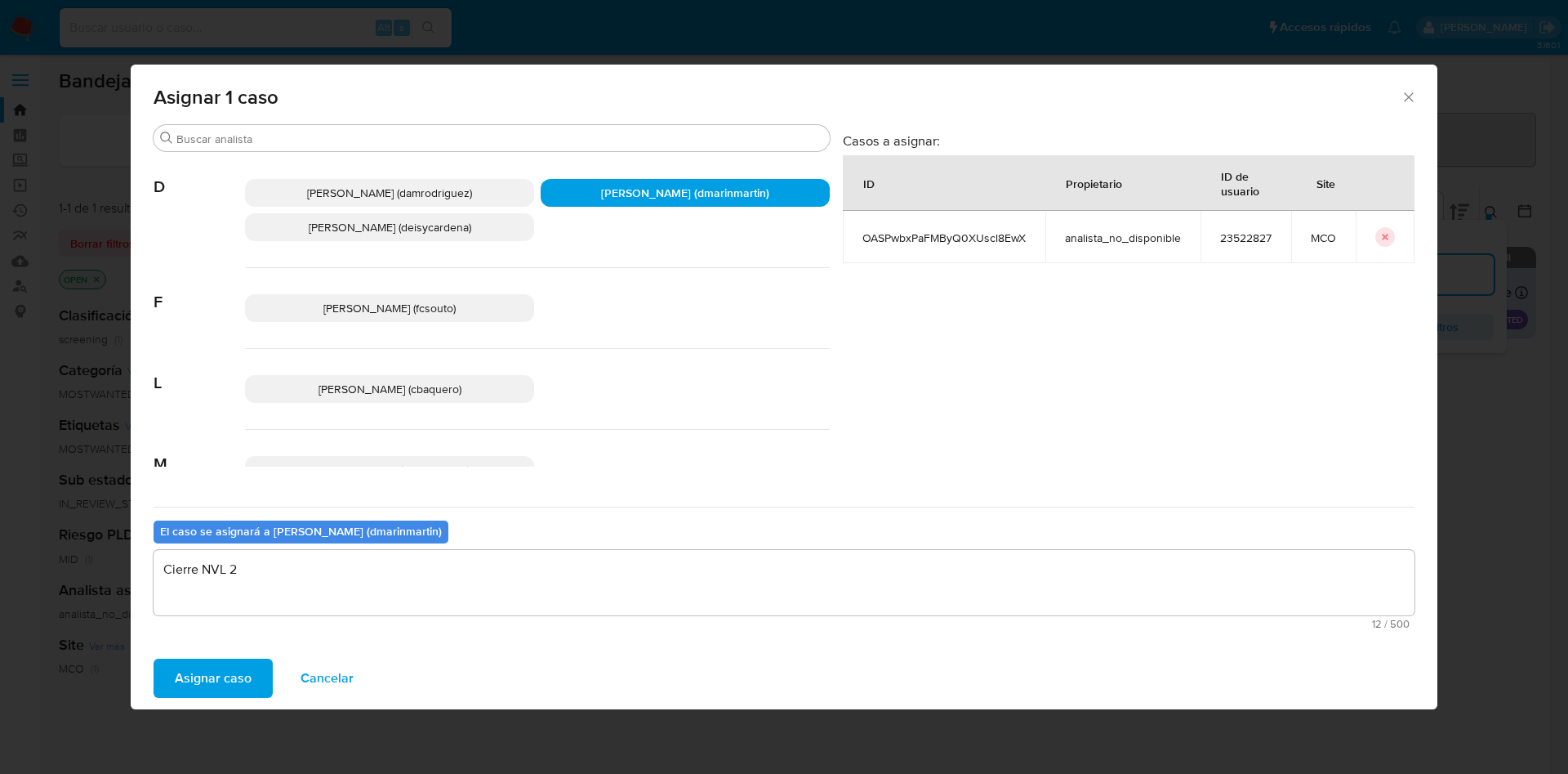
click at [153, 659] on button "Asignar caso" at bounding box center [213, 677] width 119 height 39
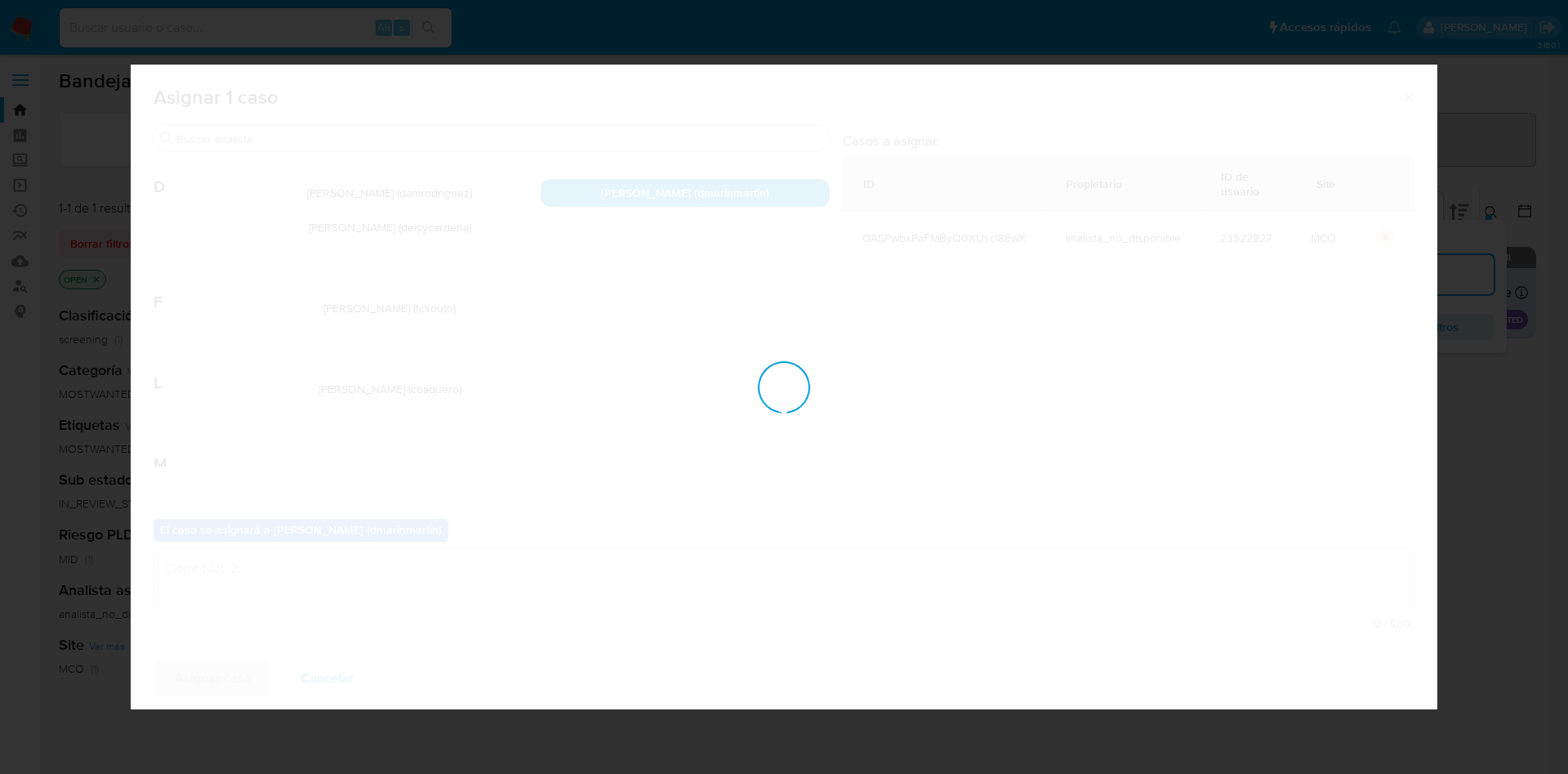
checkbox input "false"
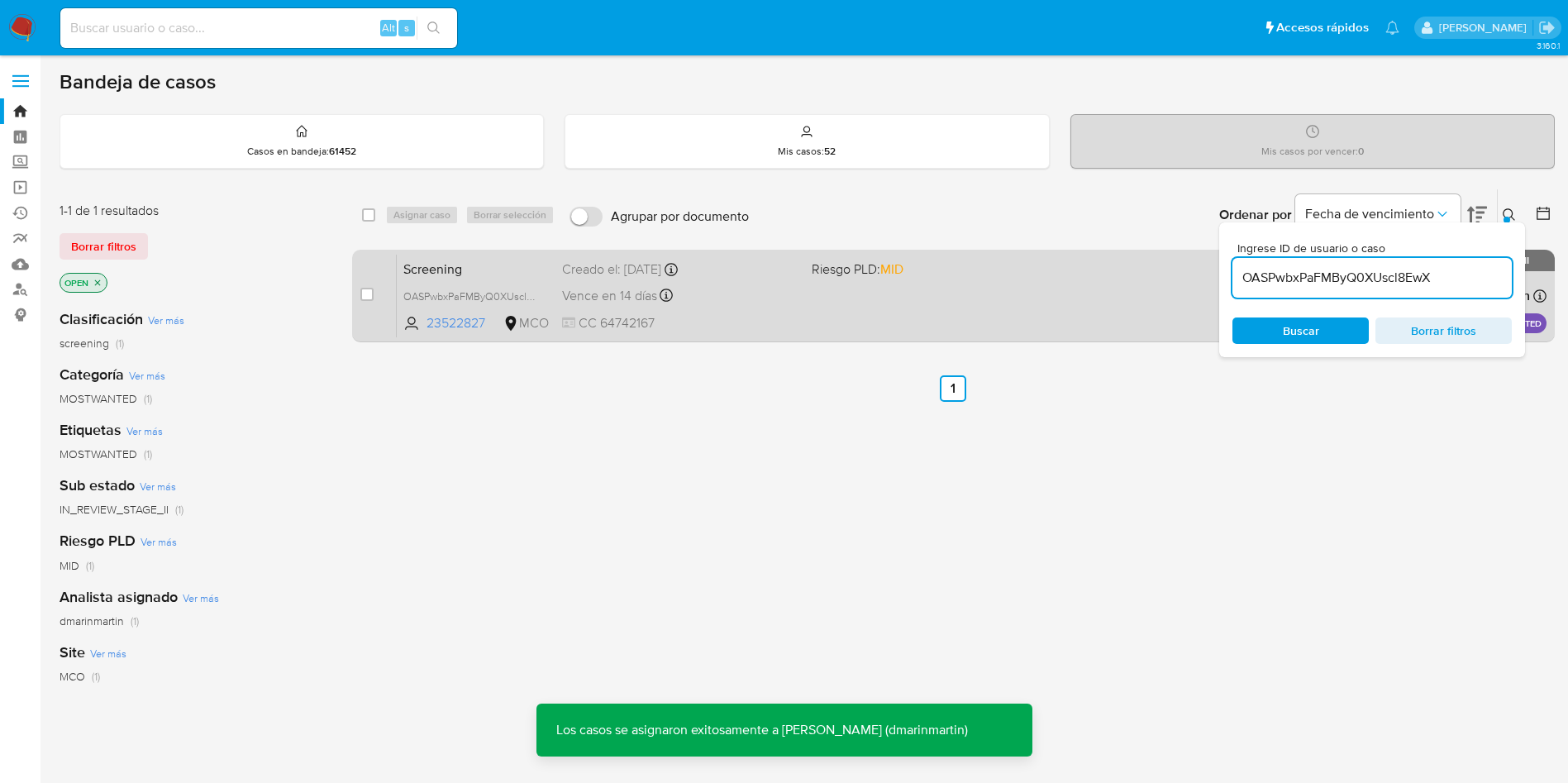
click at [720, 299] on div "Vence en 14 días Vence el 06/10/2025 05:05:38" at bounding box center [680, 296] width 236 height 23
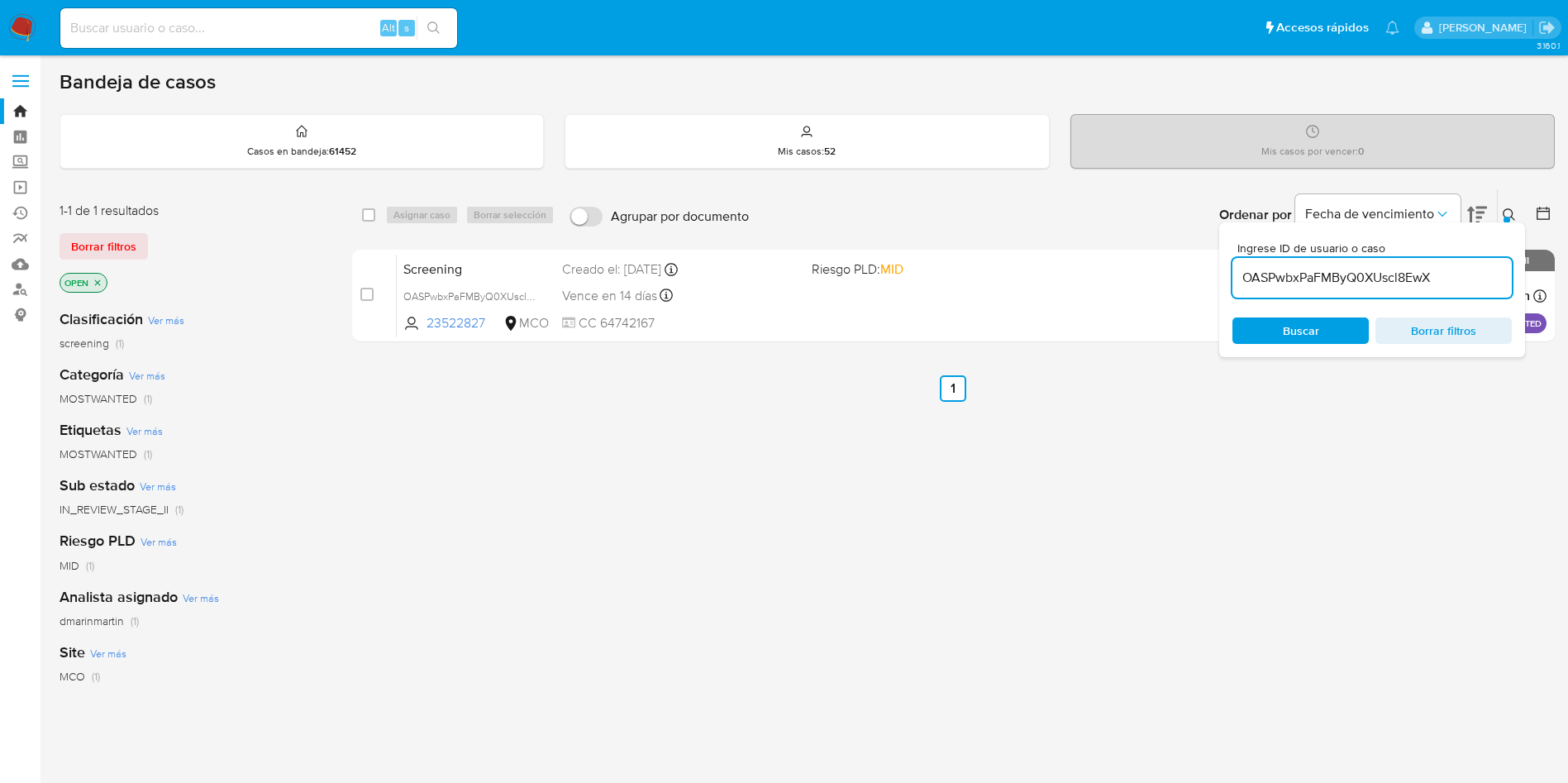
click at [1328, 281] on input "OASPwbxPaFMByQ0XUscl8EwX" at bounding box center [1372, 277] width 279 height 22
paste input "ieeUiXYjyy7eB40n47HzaqSU"
type input "ieeUiXYjyy7eB40n47HzaqSU"
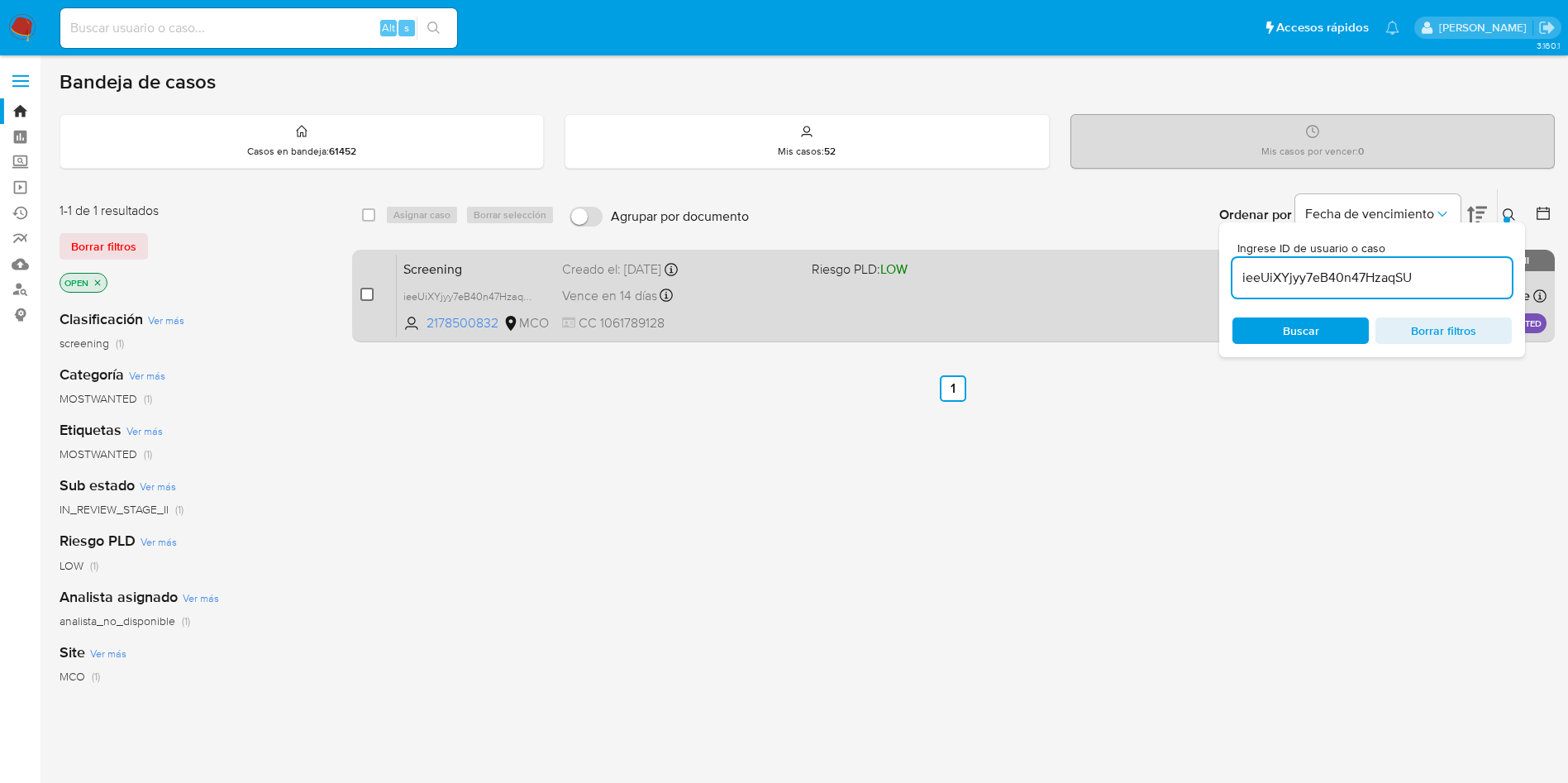
click at [367, 295] on input "checkbox" at bounding box center [366, 294] width 13 height 13
checkbox input "true"
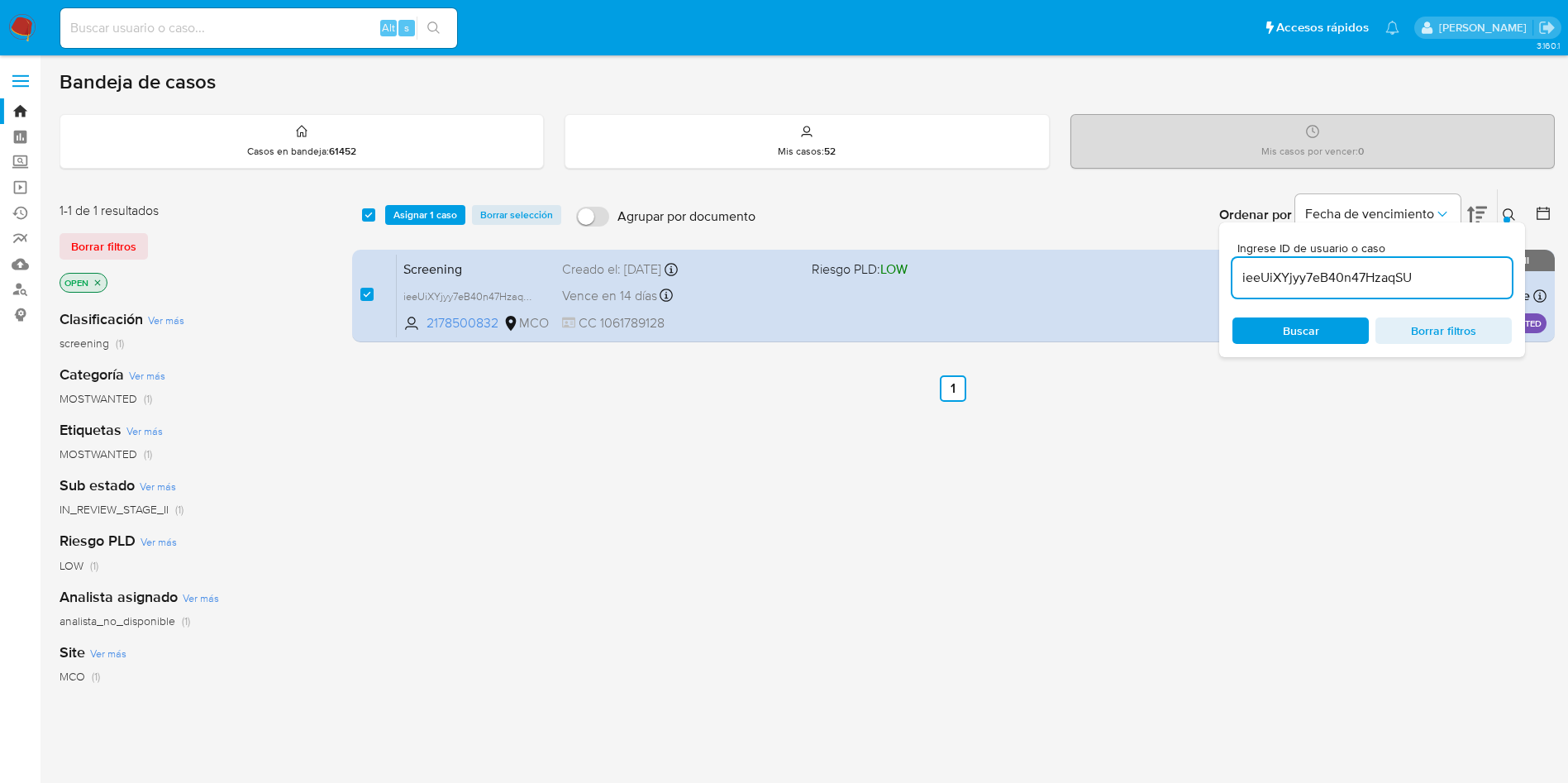
click at [436, 200] on div "select-all-cases-checkbox Asignar 1 caso Borrar selección Agrupar por documento…" at bounding box center [953, 214] width 1203 height 51
click at [431, 215] on span "Asignar 1 caso" at bounding box center [425, 214] width 64 height 17
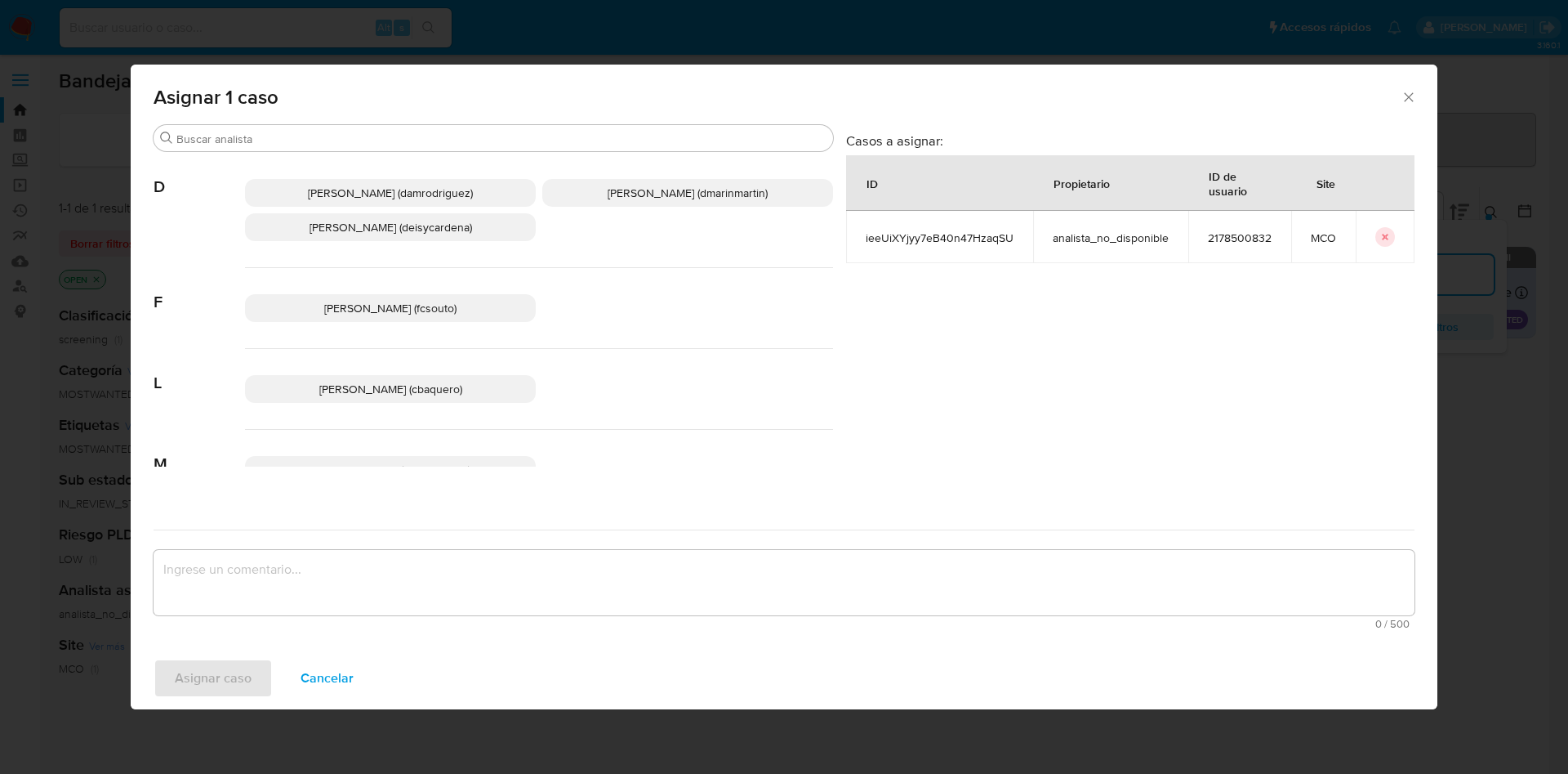
click at [628, 207] on div "Damian Rodriguez (damrodriguez) David Esteban Marin Martinez (dmarinmartin) Dei…" at bounding box center [538, 210] width 588 height 115
click at [634, 190] on span "David Esteban Marin Martinez (dmarinmartin)" at bounding box center [688, 192] width 160 height 16
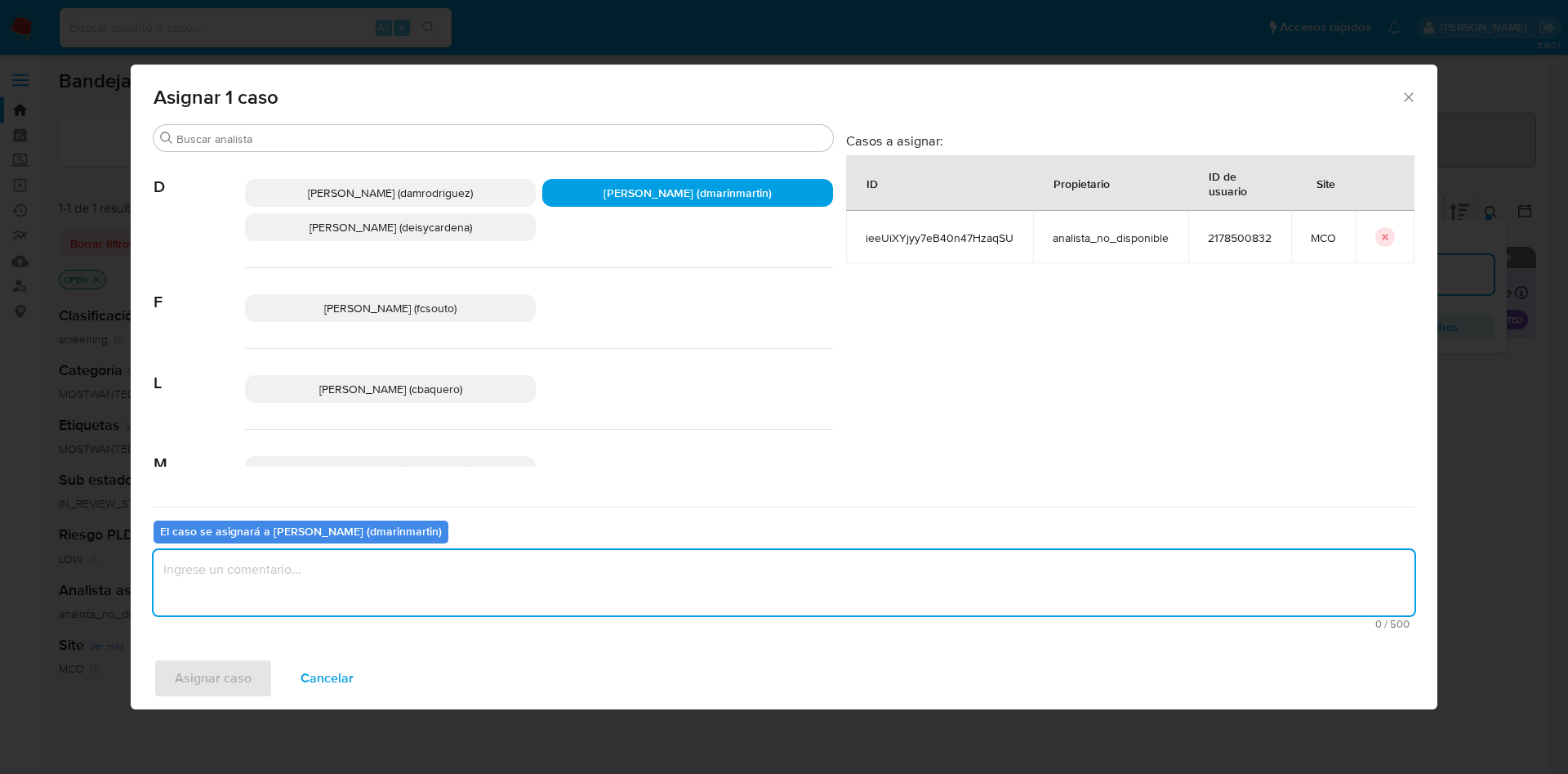
click at [756, 577] on textarea "assign-modal" at bounding box center [783, 583] width 1260 height 66
type textarea "c"
type textarea "Cierre nvl 2"
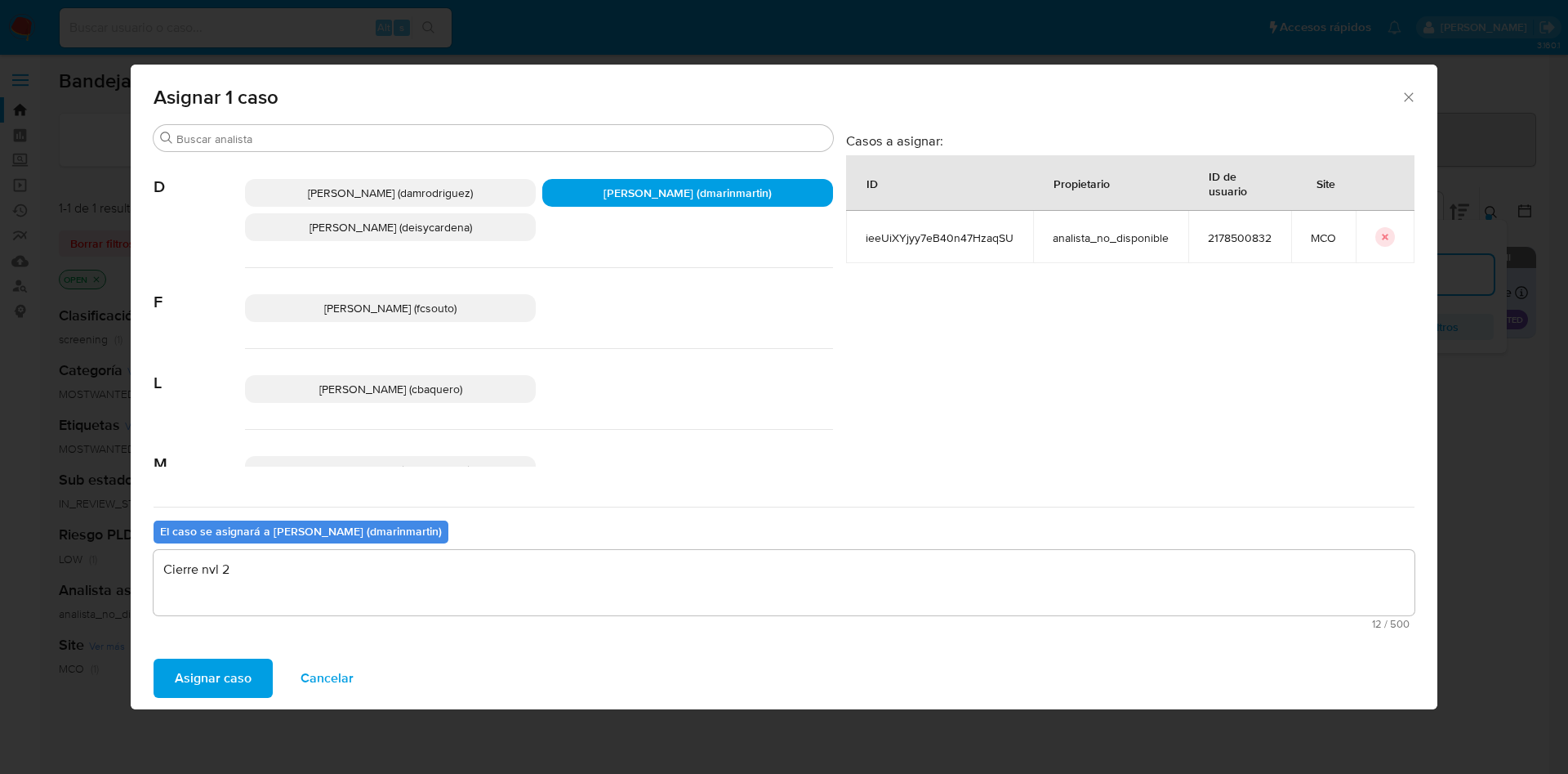
click at [153, 659] on button "Asignar caso" at bounding box center [213, 677] width 119 height 39
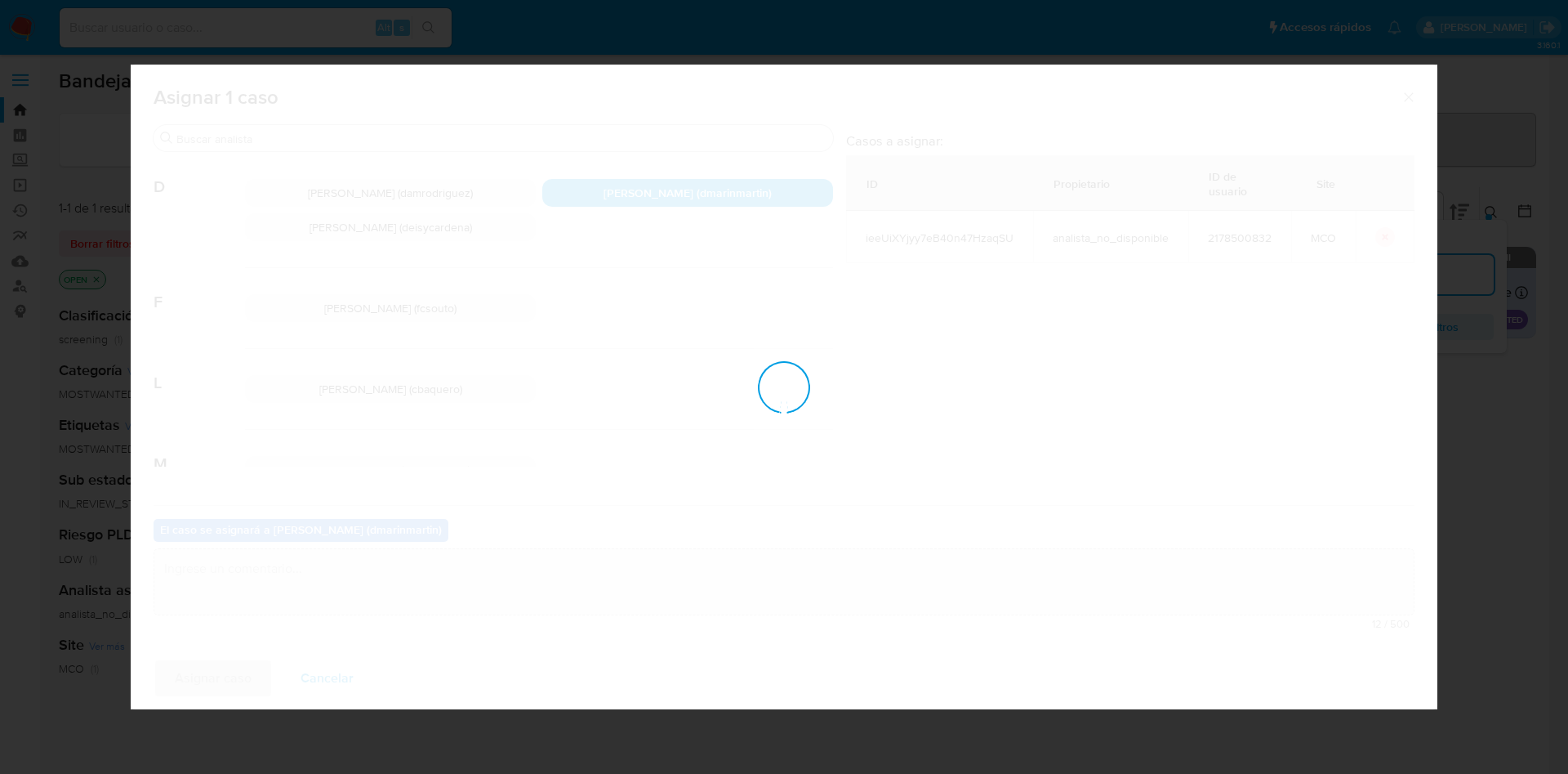
checkbox input "false"
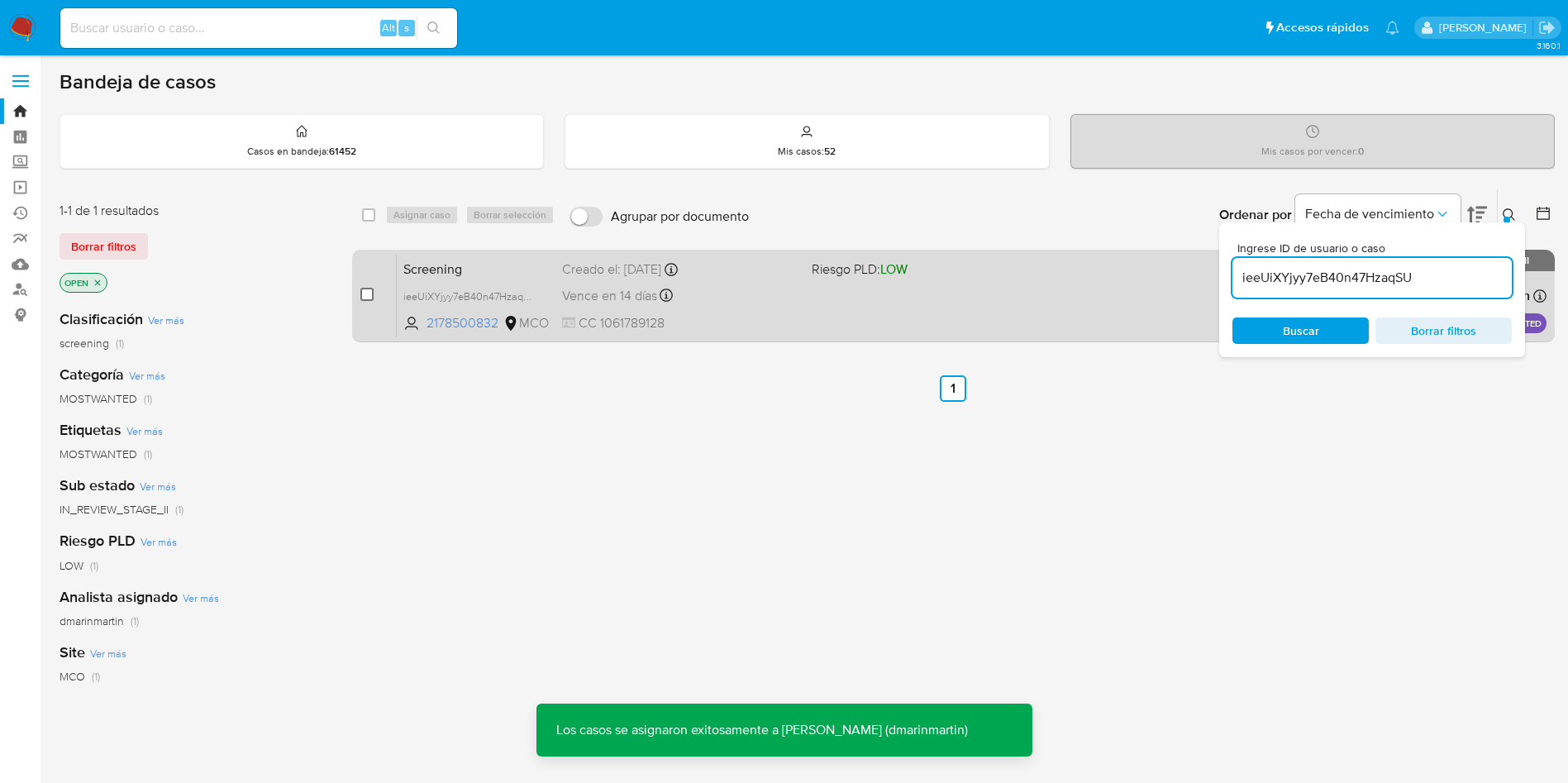
click at [369, 291] on input "checkbox" at bounding box center [366, 294] width 13 height 13
checkbox input "true"
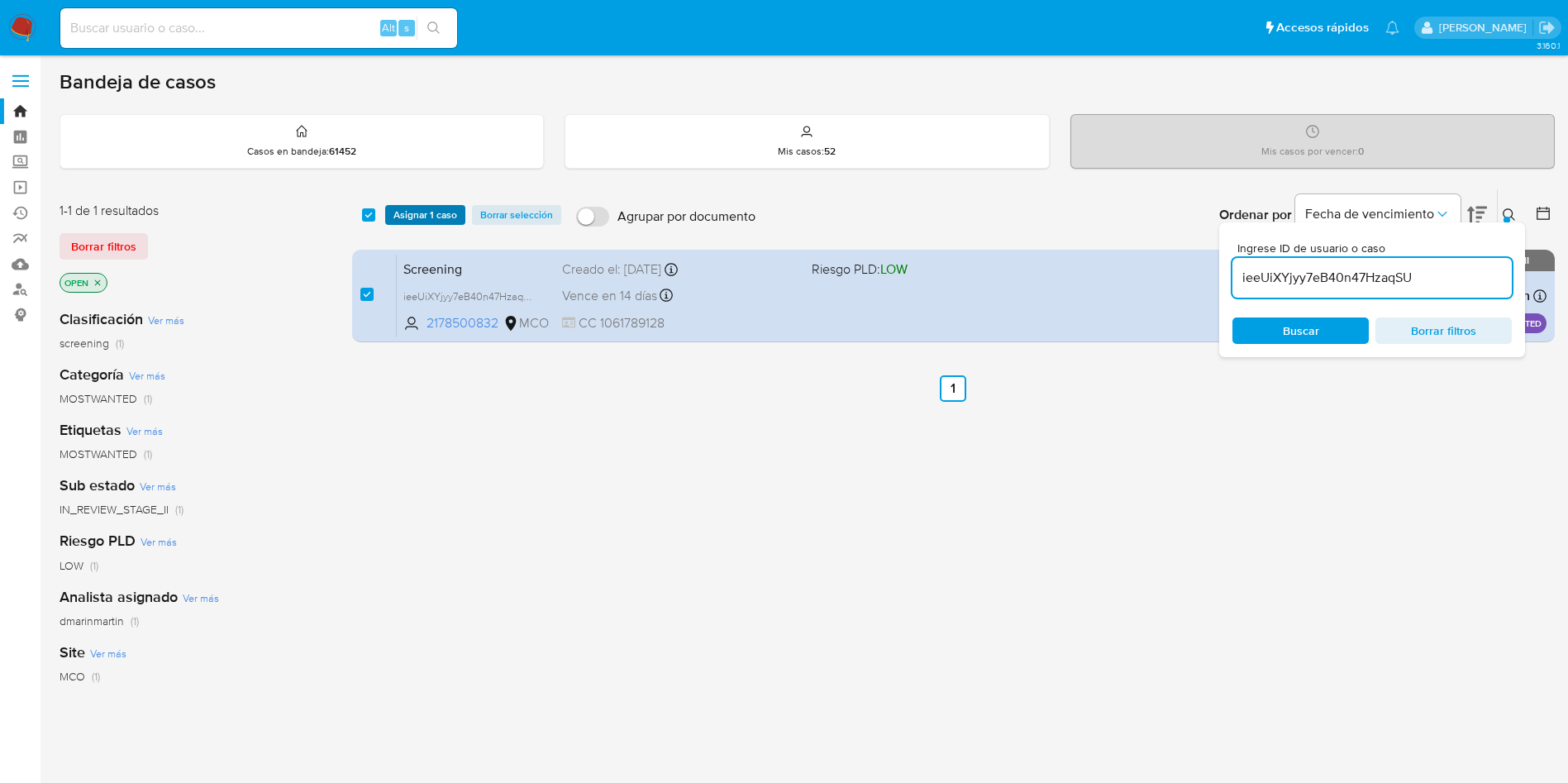
click at [421, 212] on span "Asignar 1 caso" at bounding box center [425, 214] width 64 height 17
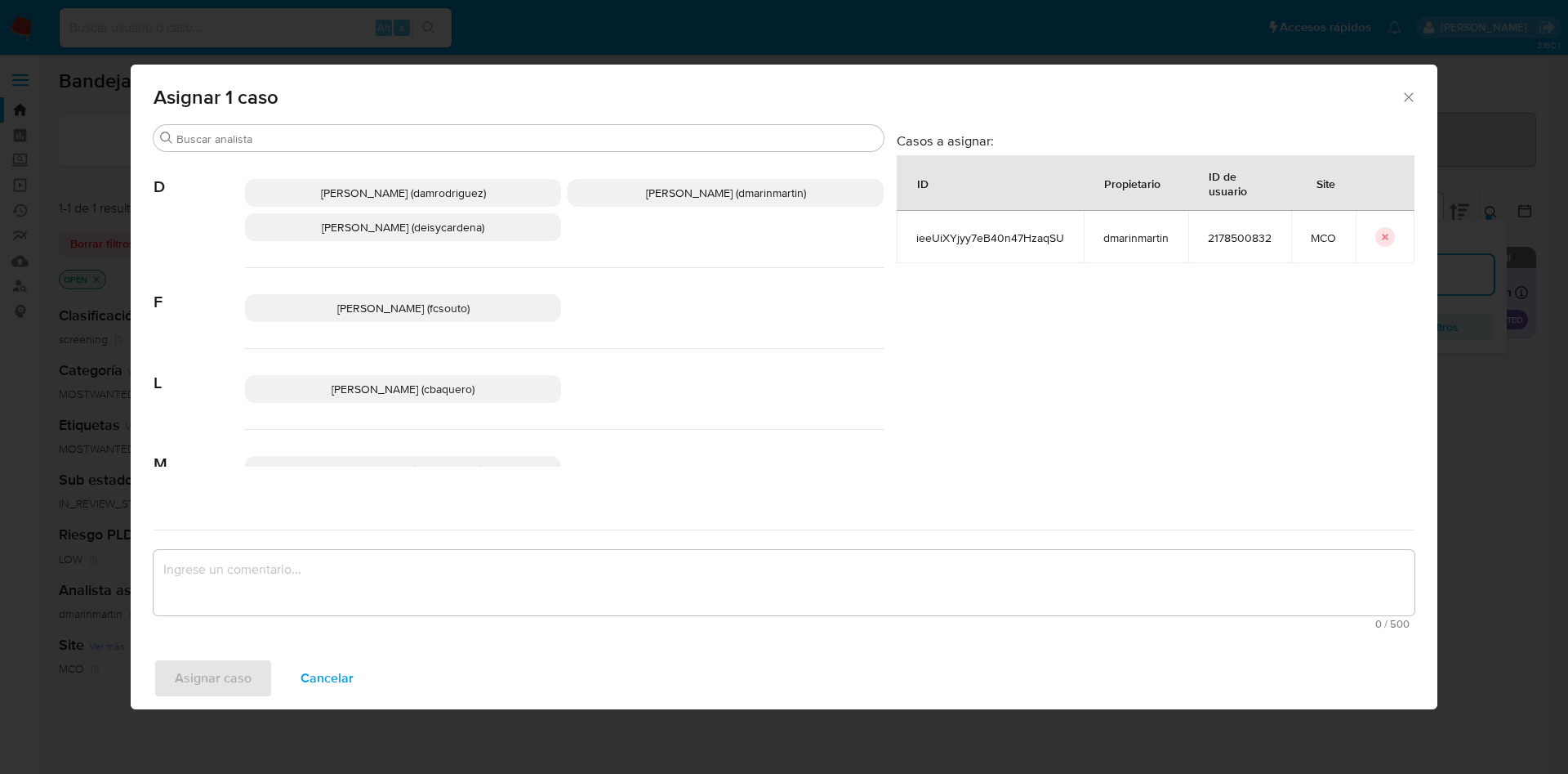
click at [763, 191] on span "David Esteban Marin Martinez (dmarinmartin)" at bounding box center [726, 192] width 160 height 16
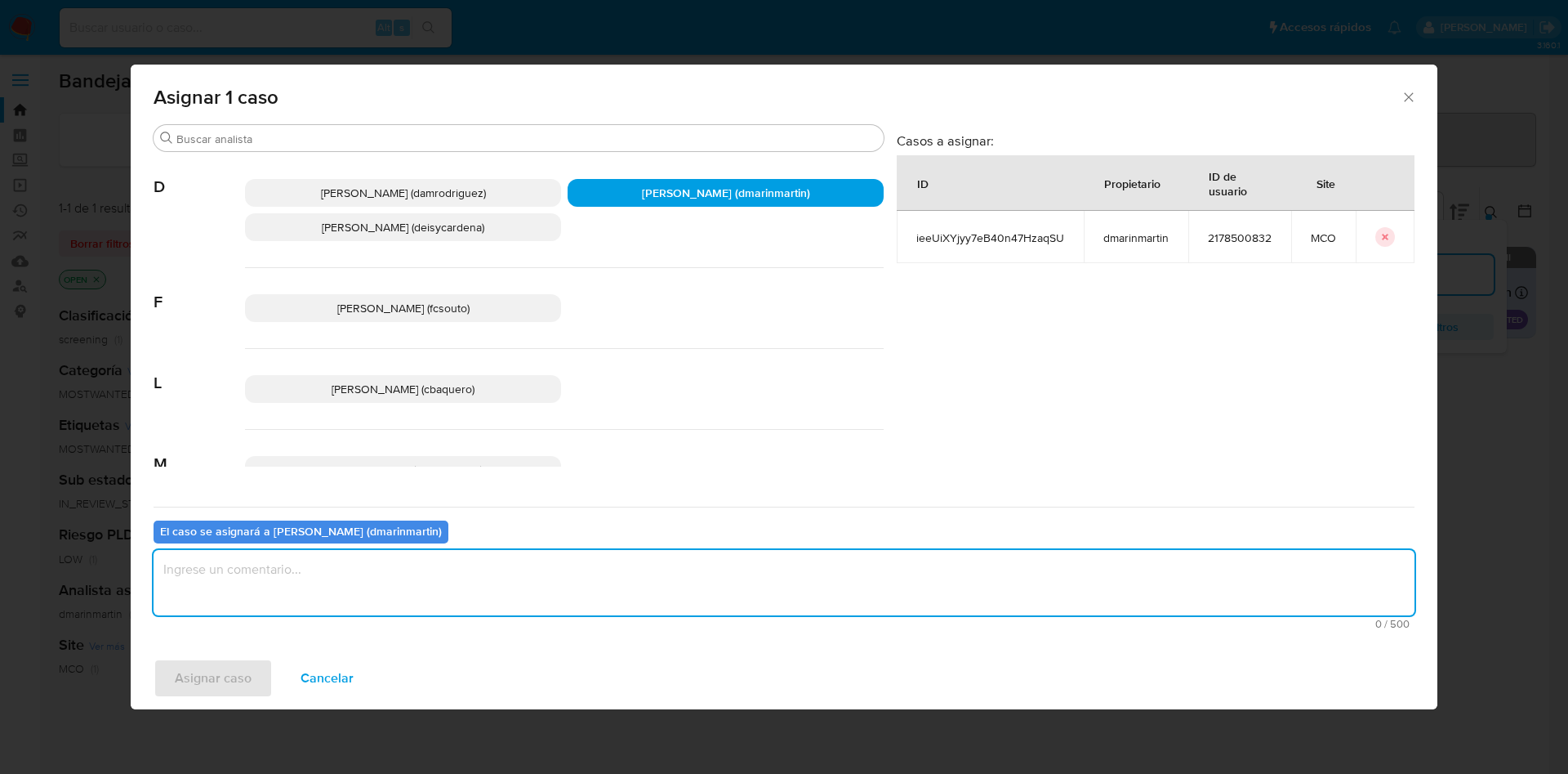
click at [672, 578] on textarea "assign-modal" at bounding box center [783, 583] width 1260 height 66
type textarea "Cierre nvl 2"
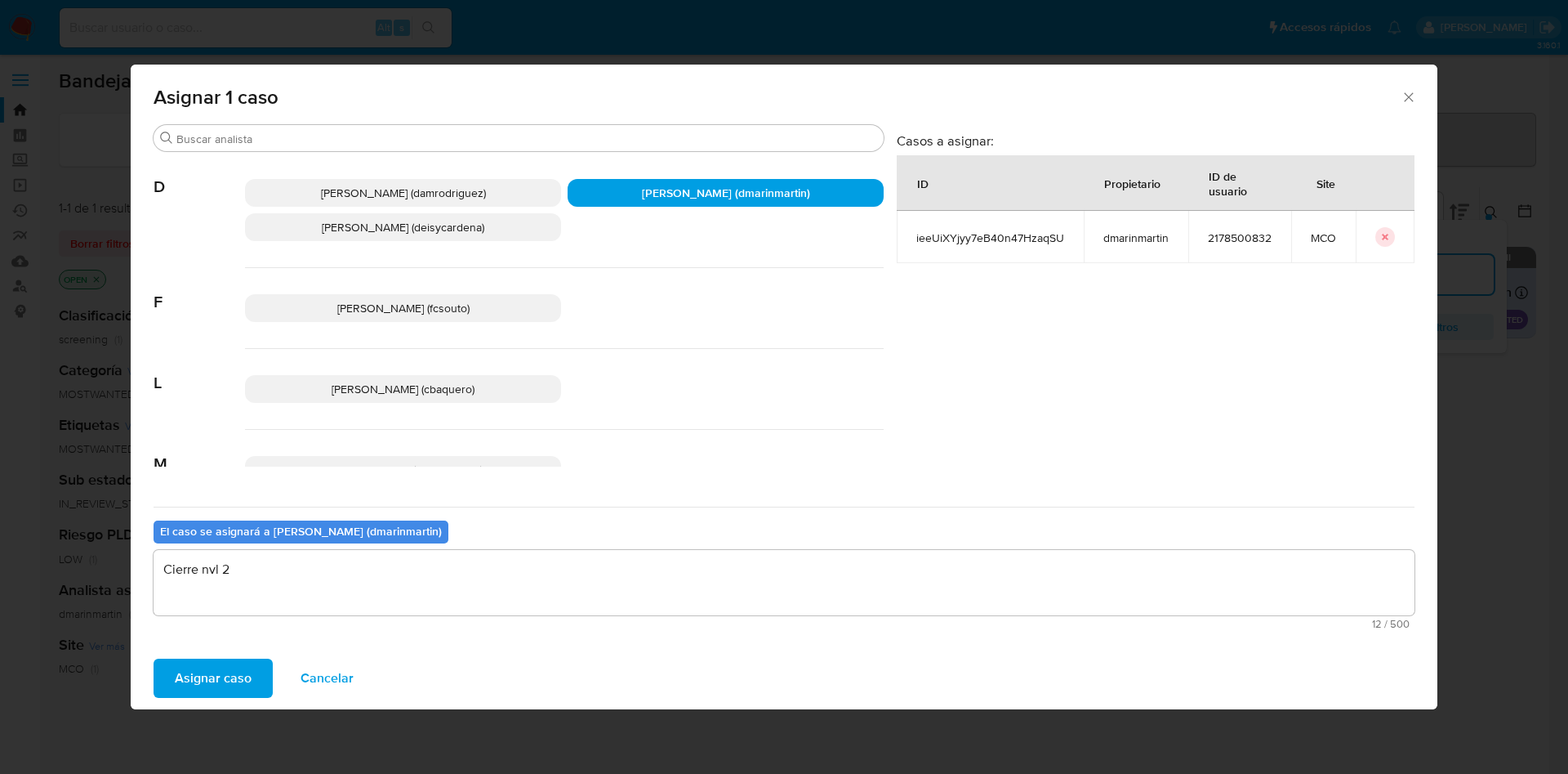
click at [153, 659] on button "Asignar caso" at bounding box center [213, 677] width 119 height 39
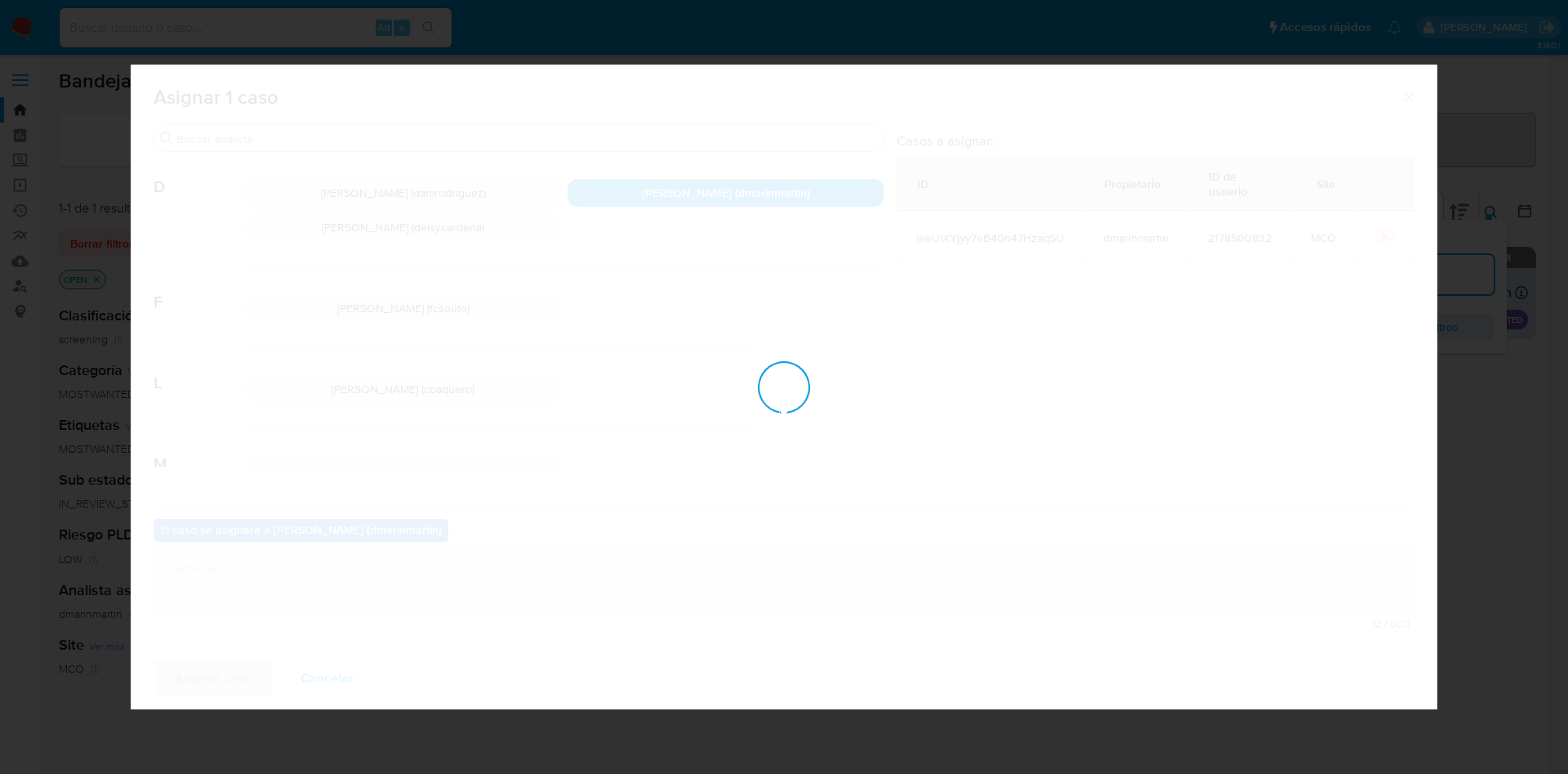
checkbox input "false"
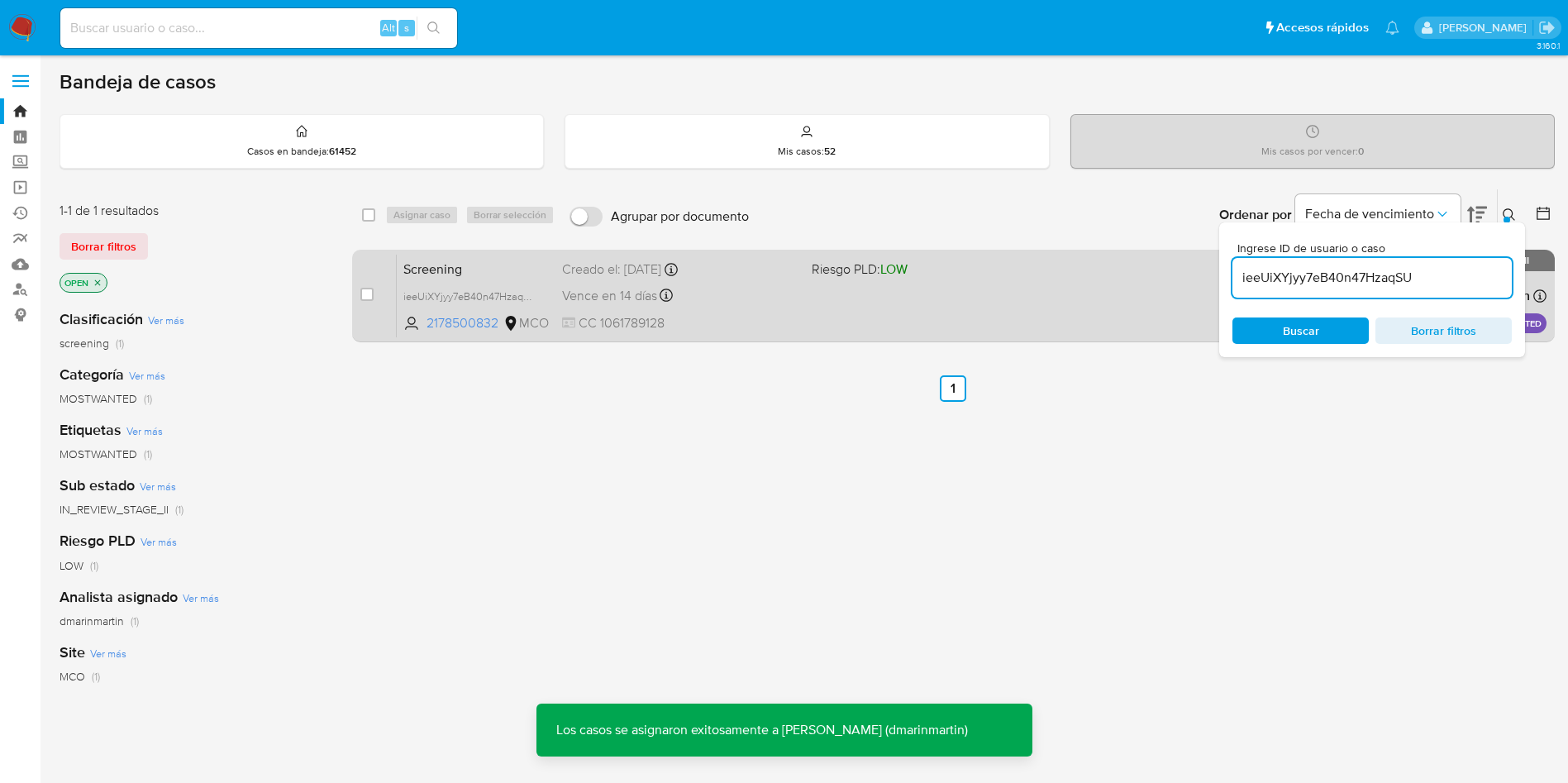
click at [771, 274] on div "Creado el: 06/09/2025 Creado el: 06/09/2025 05:10:39" at bounding box center [680, 269] width 236 height 18
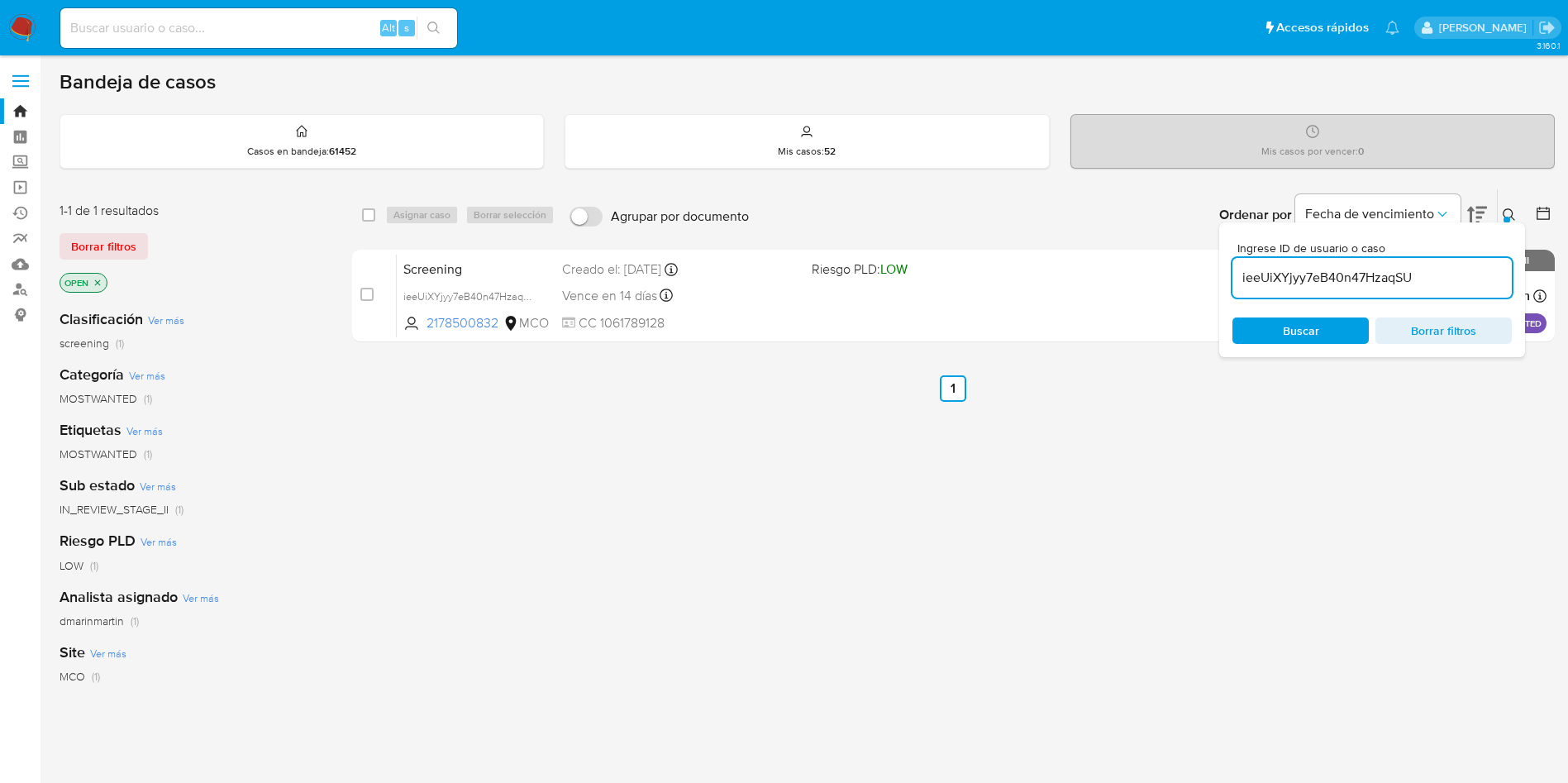
click at [1386, 293] on div "ieeUiXYjyy7eB40n47HzaqSU" at bounding box center [1372, 277] width 279 height 39
click at [1385, 279] on input "ieeUiXYjyy7eB40n47HzaqSU" at bounding box center [1372, 277] width 279 height 22
paste input "No se encuentran evidencias de delitos LAFT asociados a las inhabilidades regis…"
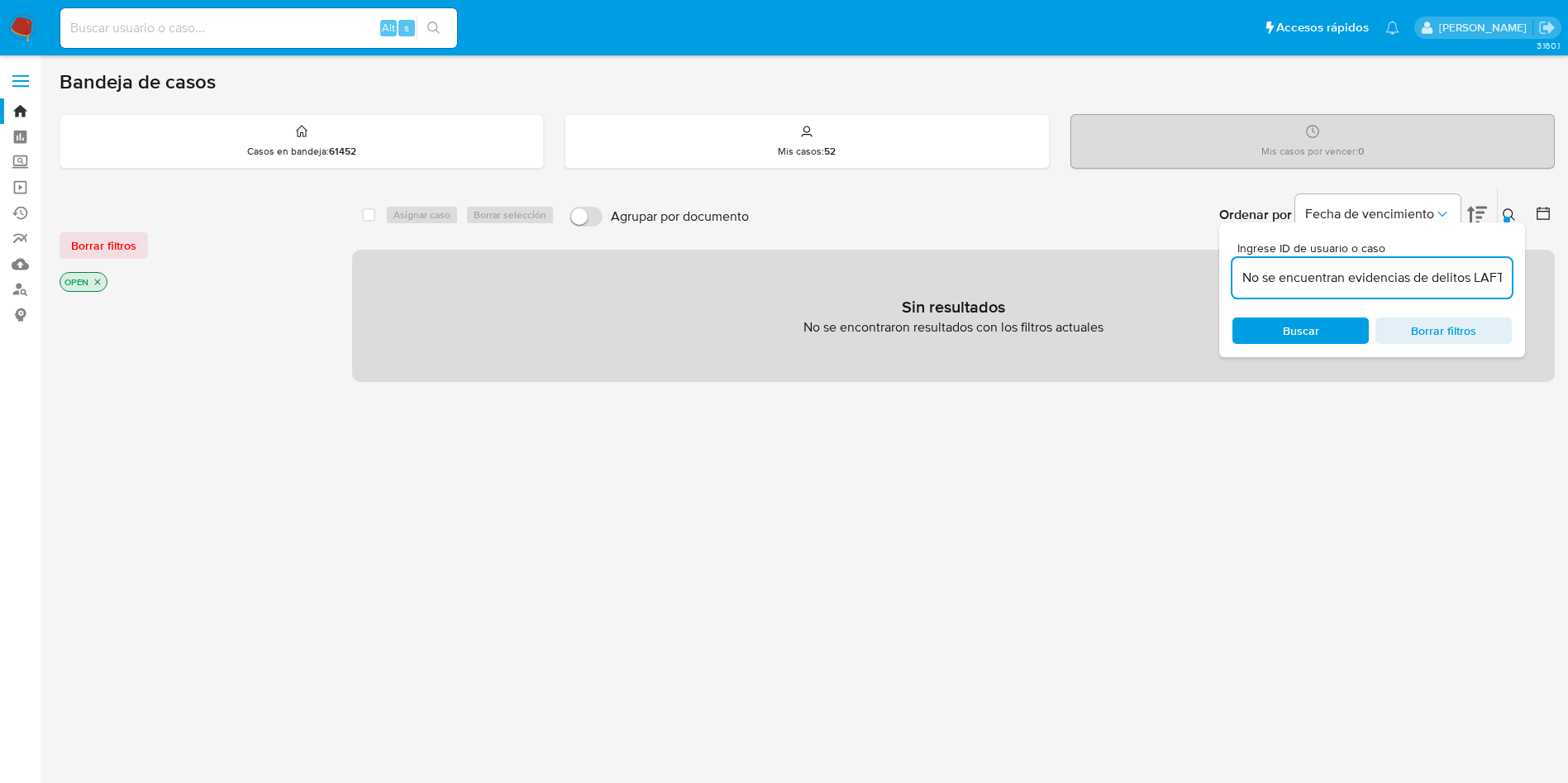
click at [1327, 282] on input "No se encuentran evidencias de delitos LAFT asociados a las inhabilidades regis…" at bounding box center [1372, 277] width 279 height 22
click at [1326, 282] on input "No se encuentran evidencias de delitos LAFT asociados a las inhabilidades regis…" at bounding box center [1372, 277] width 279 height 22
click at [1326, 282] on input "No se encuentran evidencias de delitos LAFT asociados a las inhabilidades regis…" at bounding box center [1372, 277] width 279 height 22
paste input "Qj7IOAqPfUUrfj0wSS7zhxOL"
type input "Qj7IOAqPfUUrfj0wSS7zhxOL"
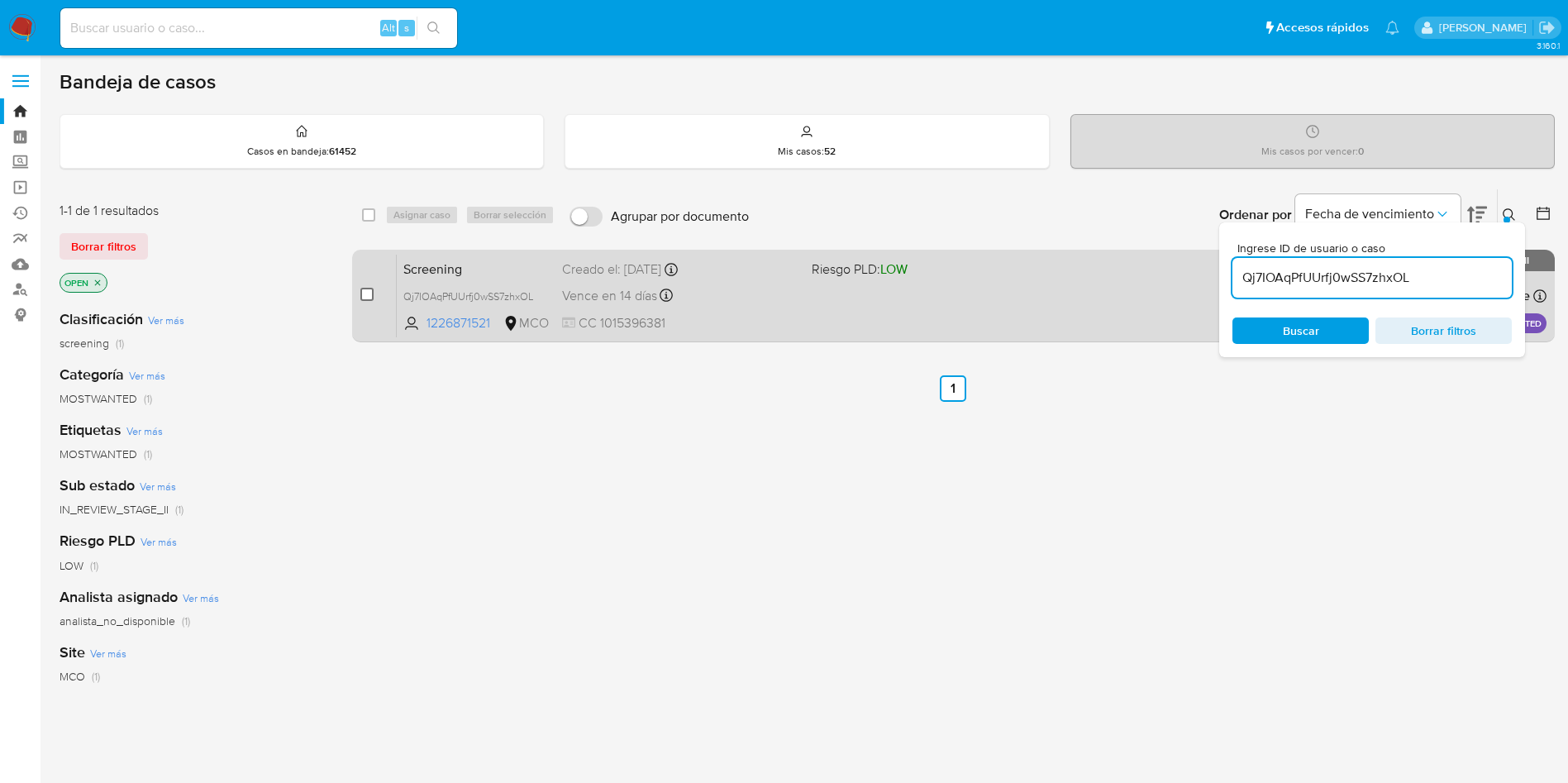
click at [367, 298] on input "checkbox" at bounding box center [366, 294] width 13 height 13
checkbox input "true"
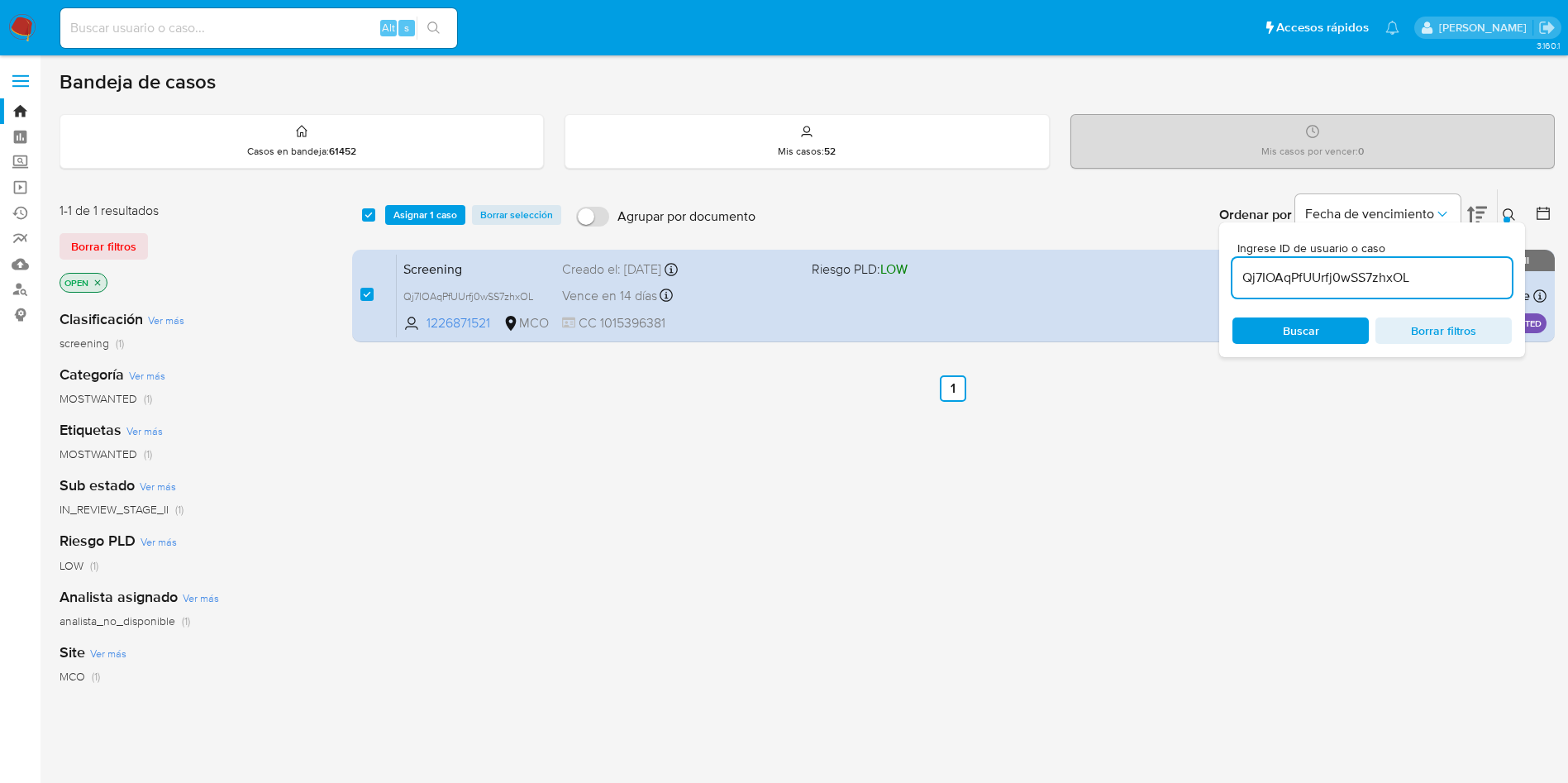
click at [435, 199] on div "select-all-cases-checkbox Asignar 1 caso Borrar selección Agrupar por documento…" at bounding box center [953, 214] width 1203 height 51
click at [435, 208] on span "Asignar 1 caso" at bounding box center [425, 214] width 64 height 17
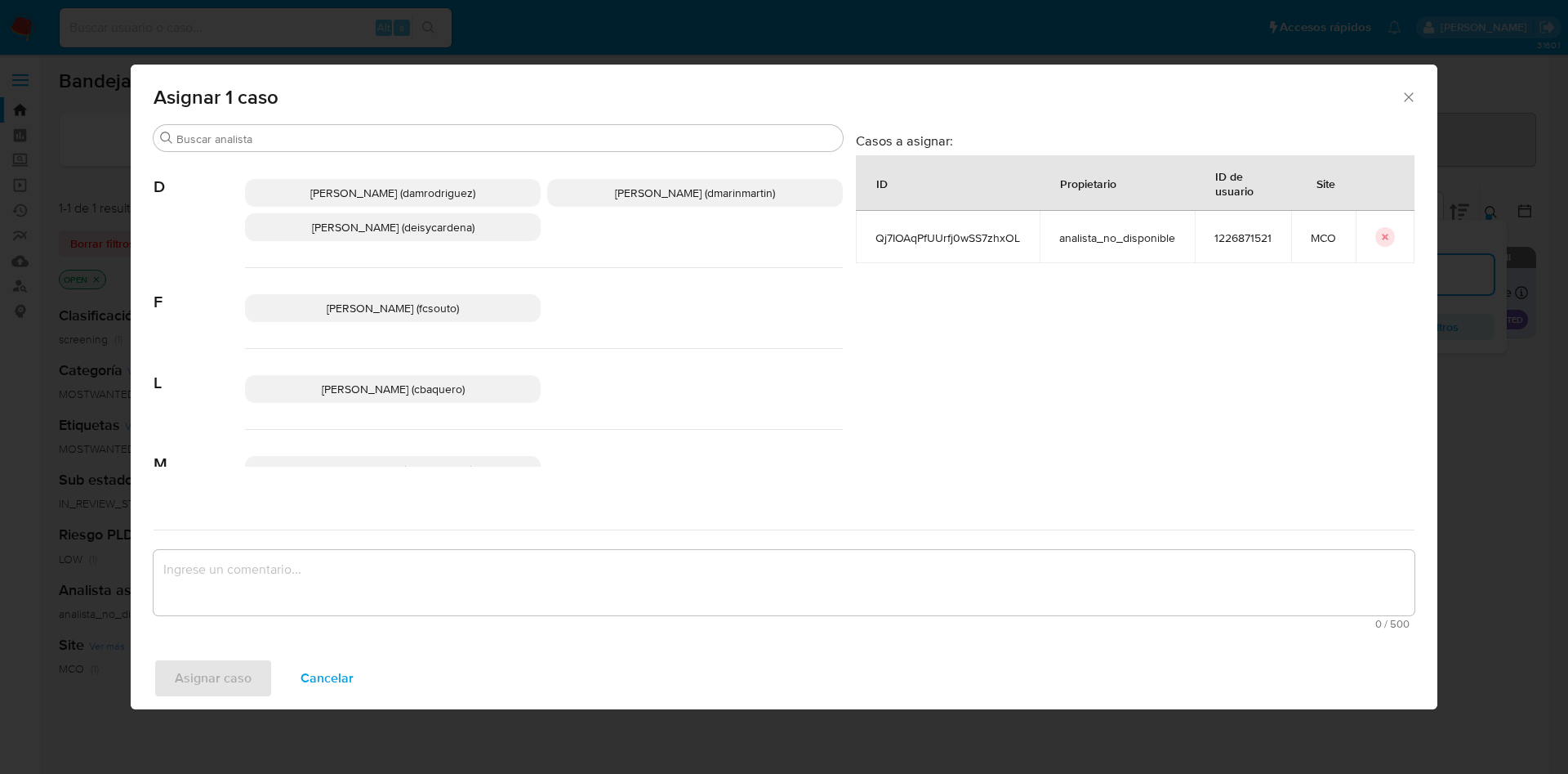
click at [615, 190] on span "David Esteban Marin Martinez (dmarinmartin)" at bounding box center [695, 192] width 160 height 16
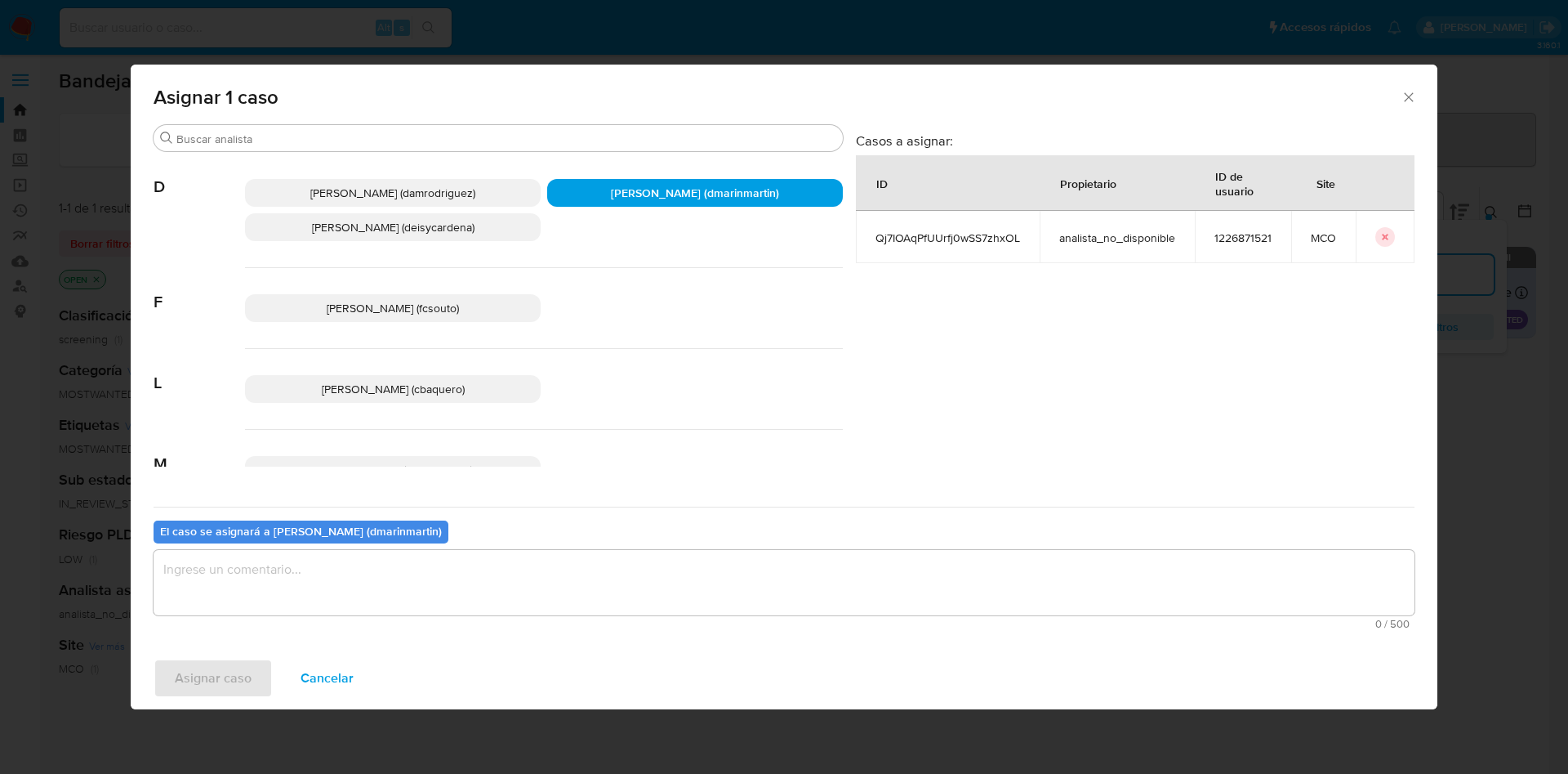
click at [696, 602] on textarea "assign-modal" at bounding box center [783, 583] width 1260 height 66
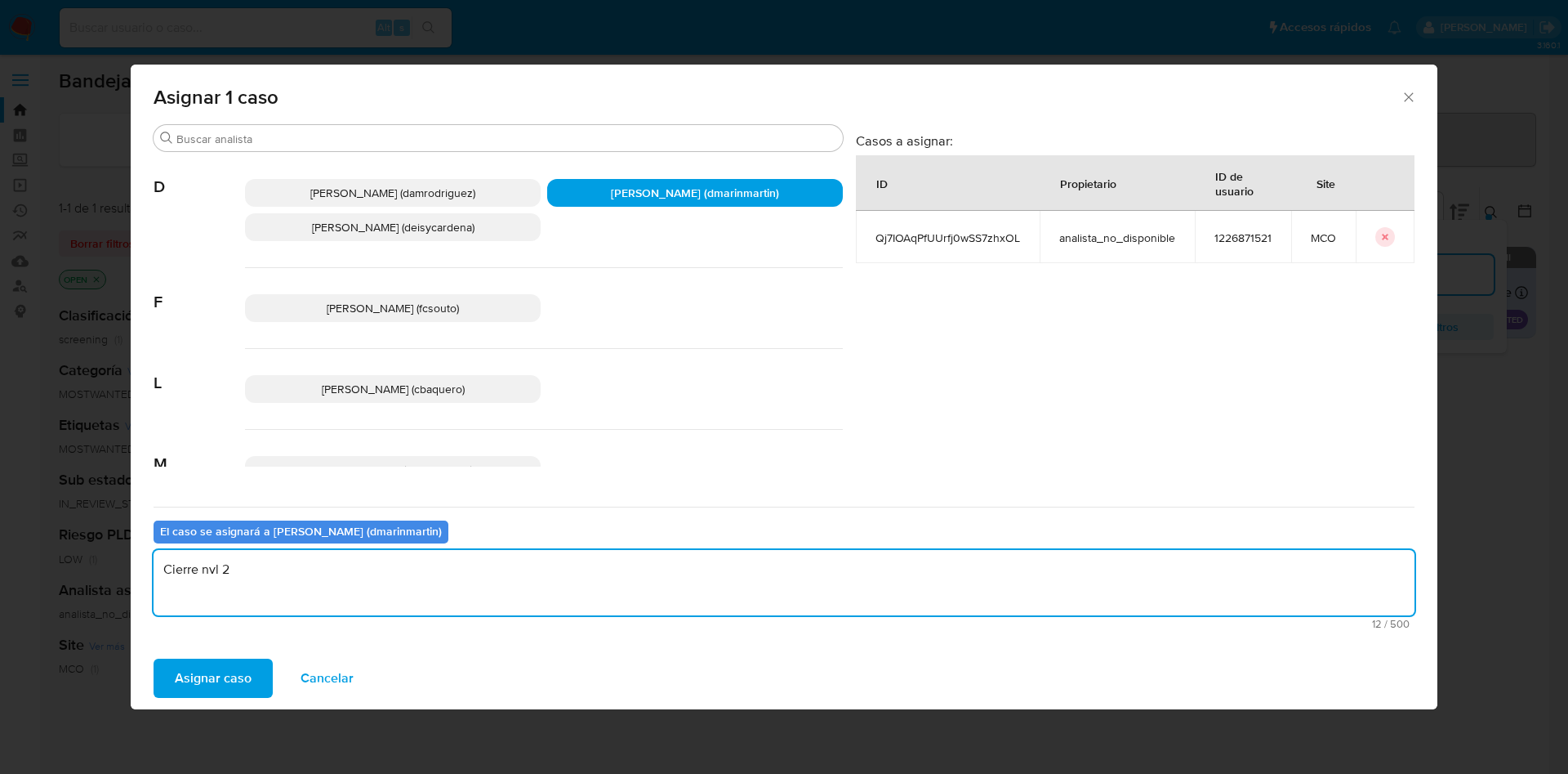
type textarea "Cierre nvl 2"
click at [153, 659] on button "Asignar caso" at bounding box center [213, 677] width 119 height 39
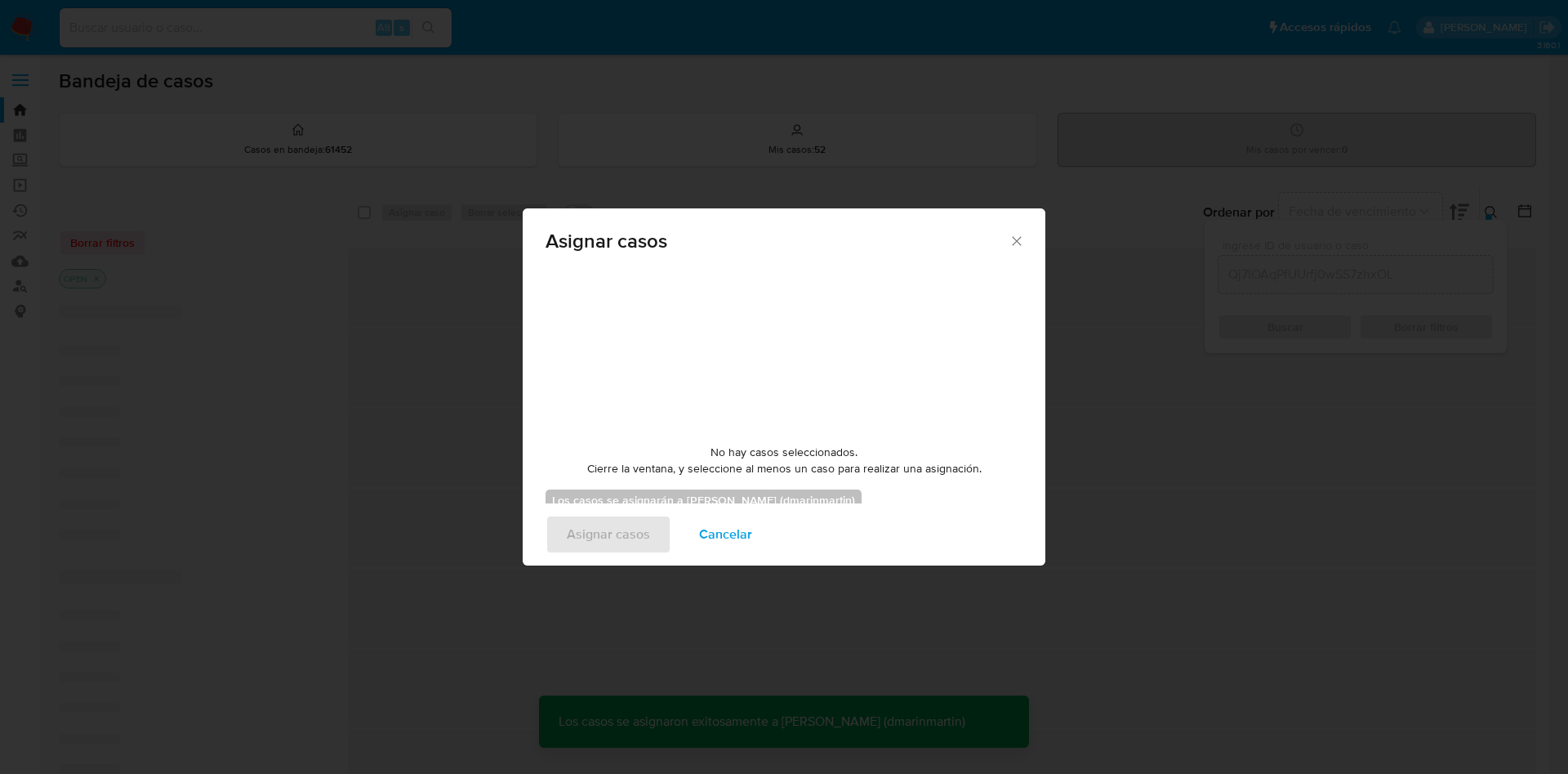
checkbox input "false"
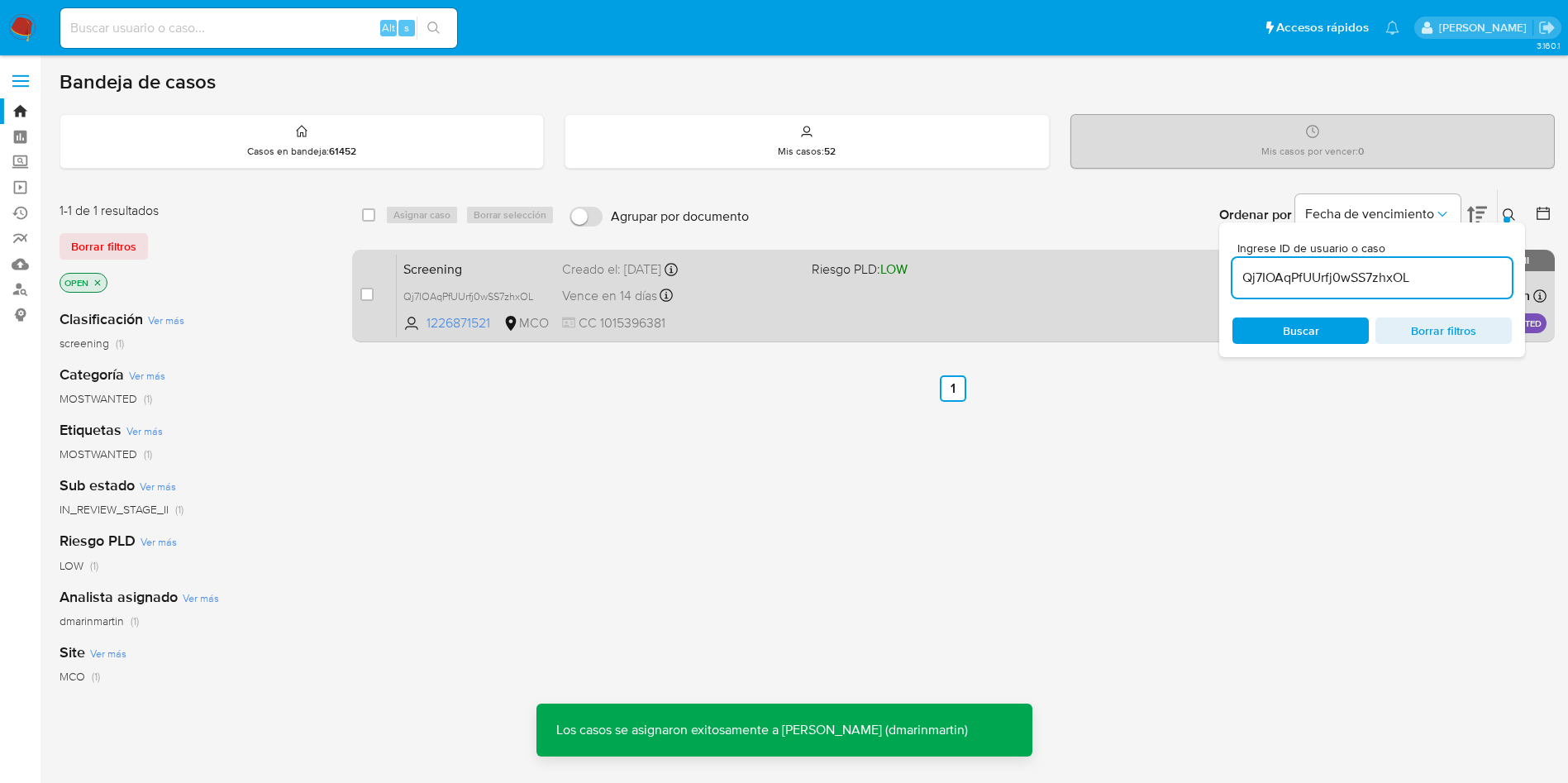
click at [736, 302] on div "Vence en 14 días Vence el 06/10/2025 05:10:27" at bounding box center [680, 296] width 236 height 23
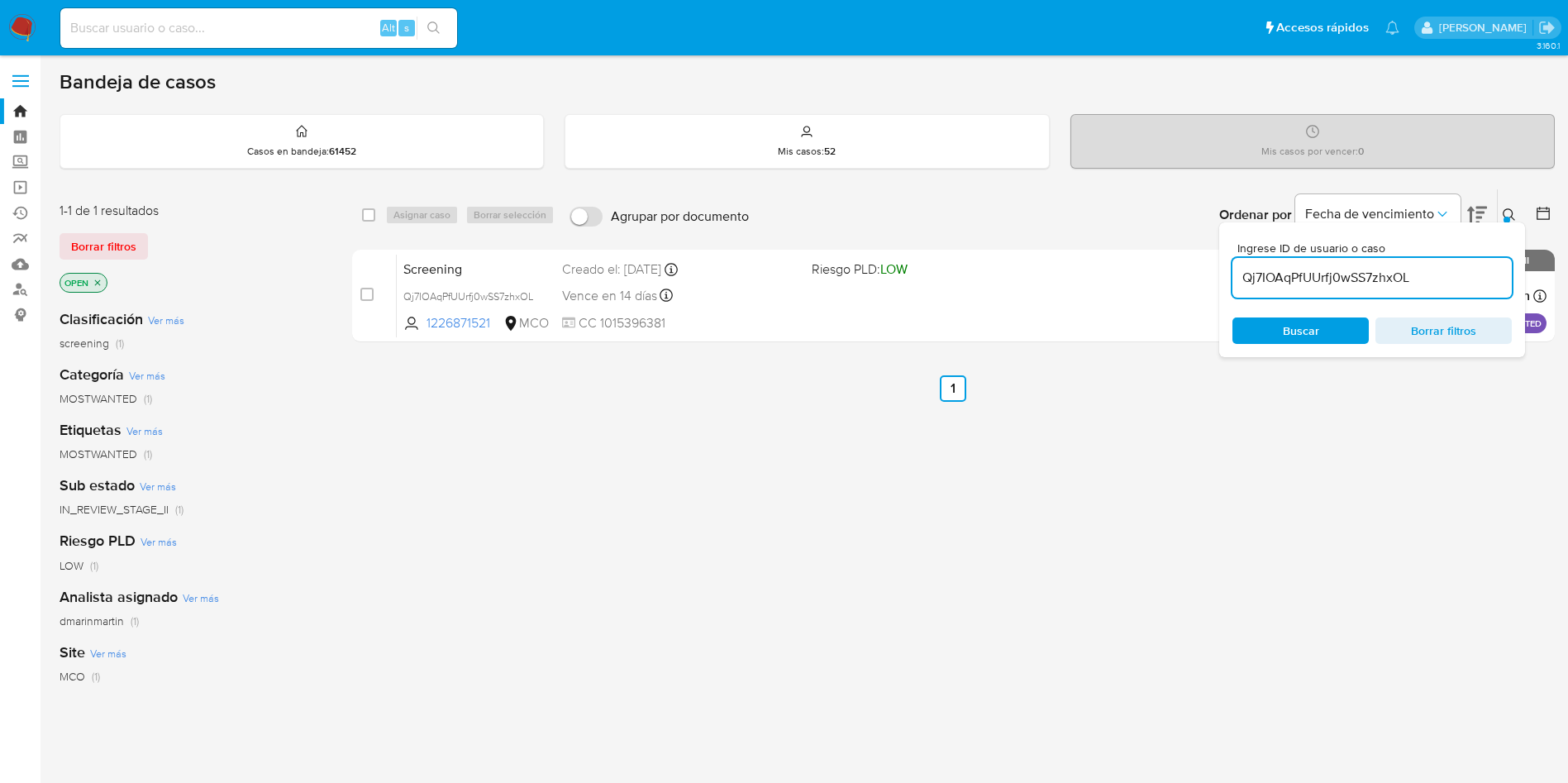
click at [1330, 276] on input "Qj7IOAqPfUUrfj0wSS7zhxOL" at bounding box center [1372, 277] width 279 height 22
paste input "5fXiYqoQl3gNJYTWTaVdqYZM"
type input "5fXiYqoQl3gNJYTWTaVdqYZM"
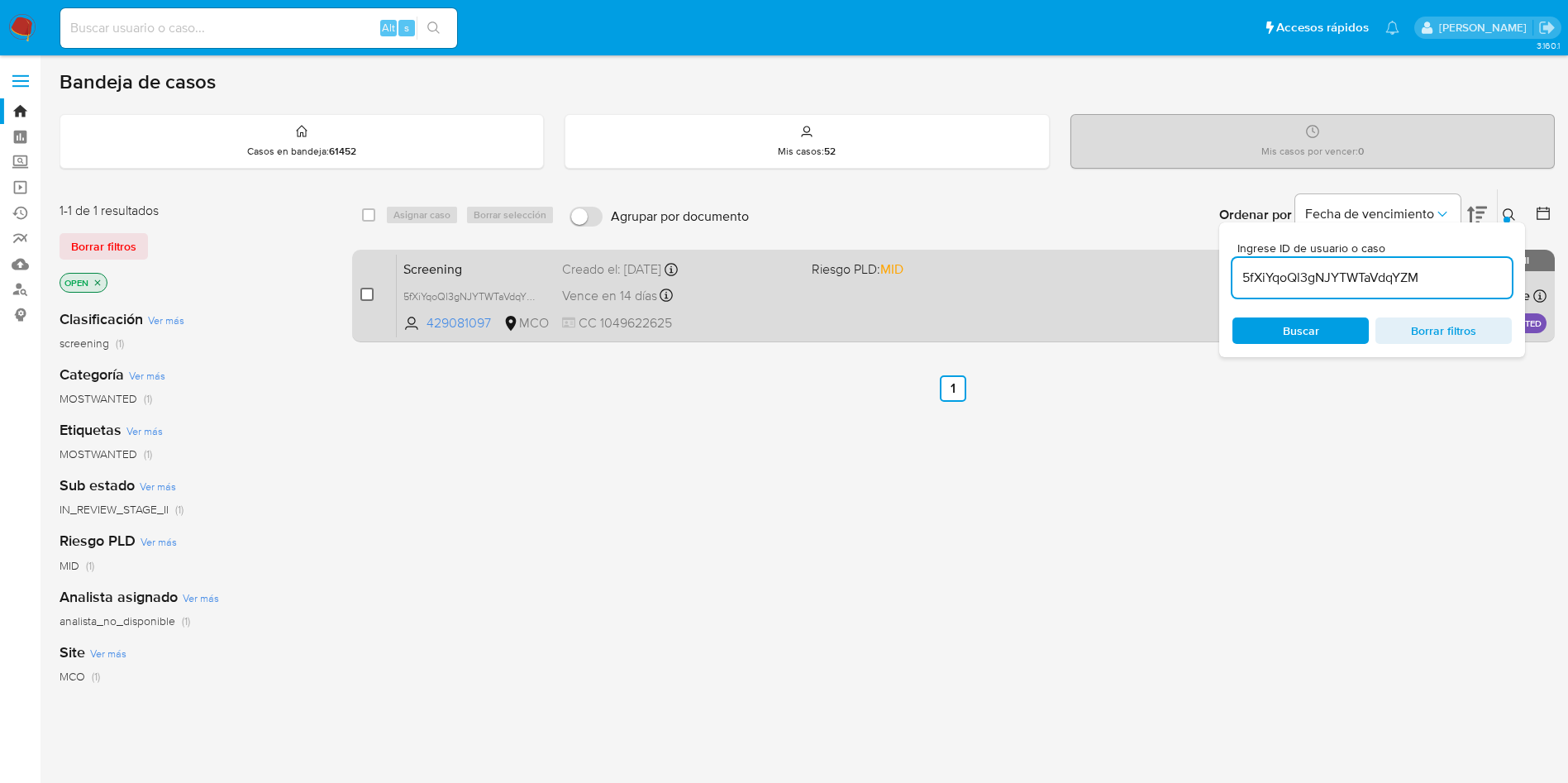
click at [360, 298] on input "checkbox" at bounding box center [366, 294] width 13 height 13
checkbox input "true"
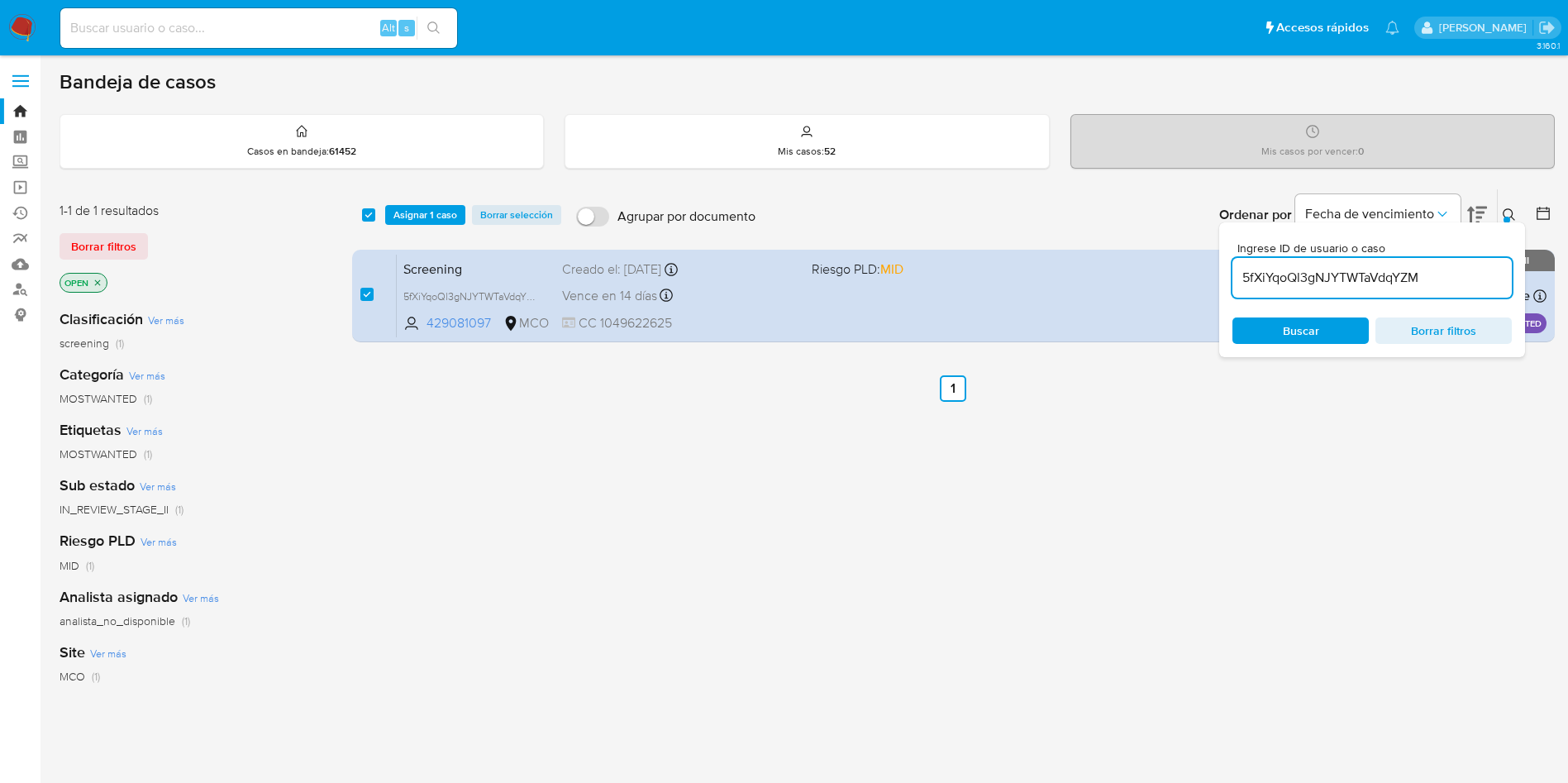
click at [413, 229] on div "select-all-cases-checkbox Asignar 1 caso Borrar selección Agrupar por documento…" at bounding box center [953, 214] width 1203 height 51
click at [423, 228] on div "select-all-cases-checkbox Asignar 1 caso Borrar selección Agrupar por documento…" at bounding box center [953, 214] width 1203 height 51
click at [423, 228] on div "select-all-cases-checkbox Asignar 1 caso Borrar selección Agrupar por documento…" at bounding box center [953, 214] width 1203 height 51
click at [431, 221] on span "Asignar 1 caso" at bounding box center [425, 214] width 64 height 17
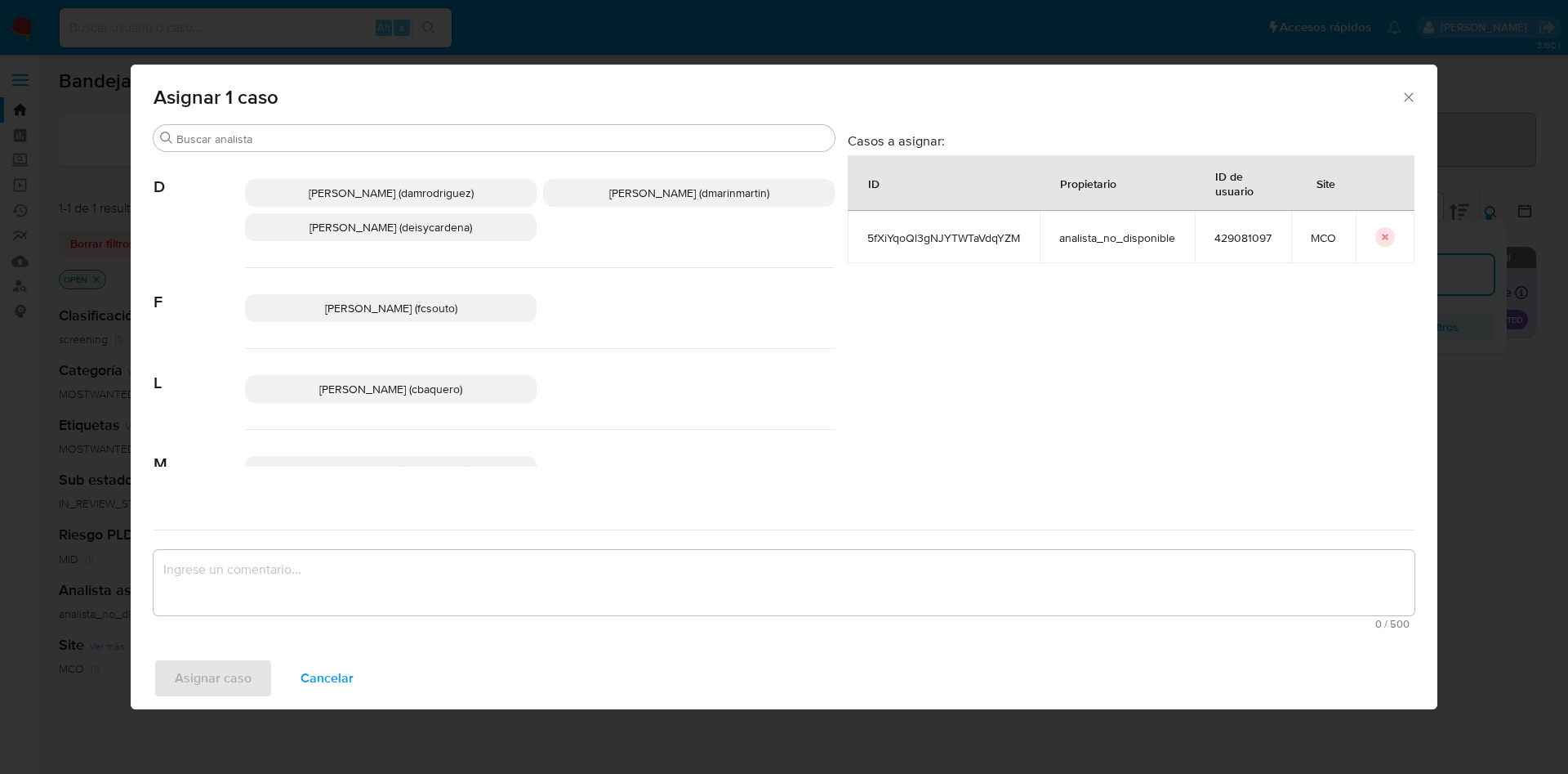
click at [673, 184] on span "David Esteban Marin Martinez (dmarinmartin)" at bounding box center [689, 192] width 160 height 16
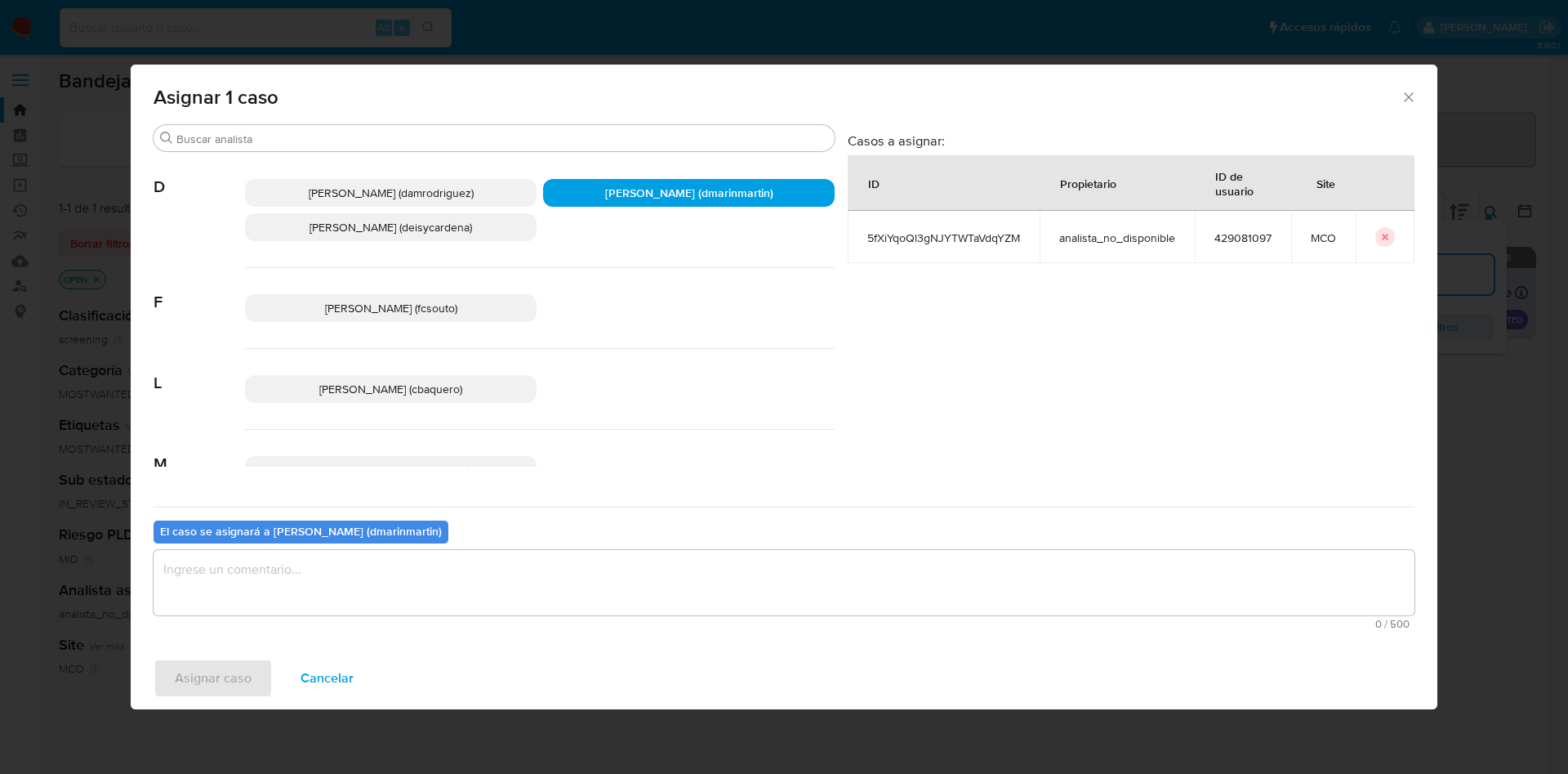
click at [728, 594] on textarea "assign-modal" at bounding box center [783, 583] width 1260 height 66
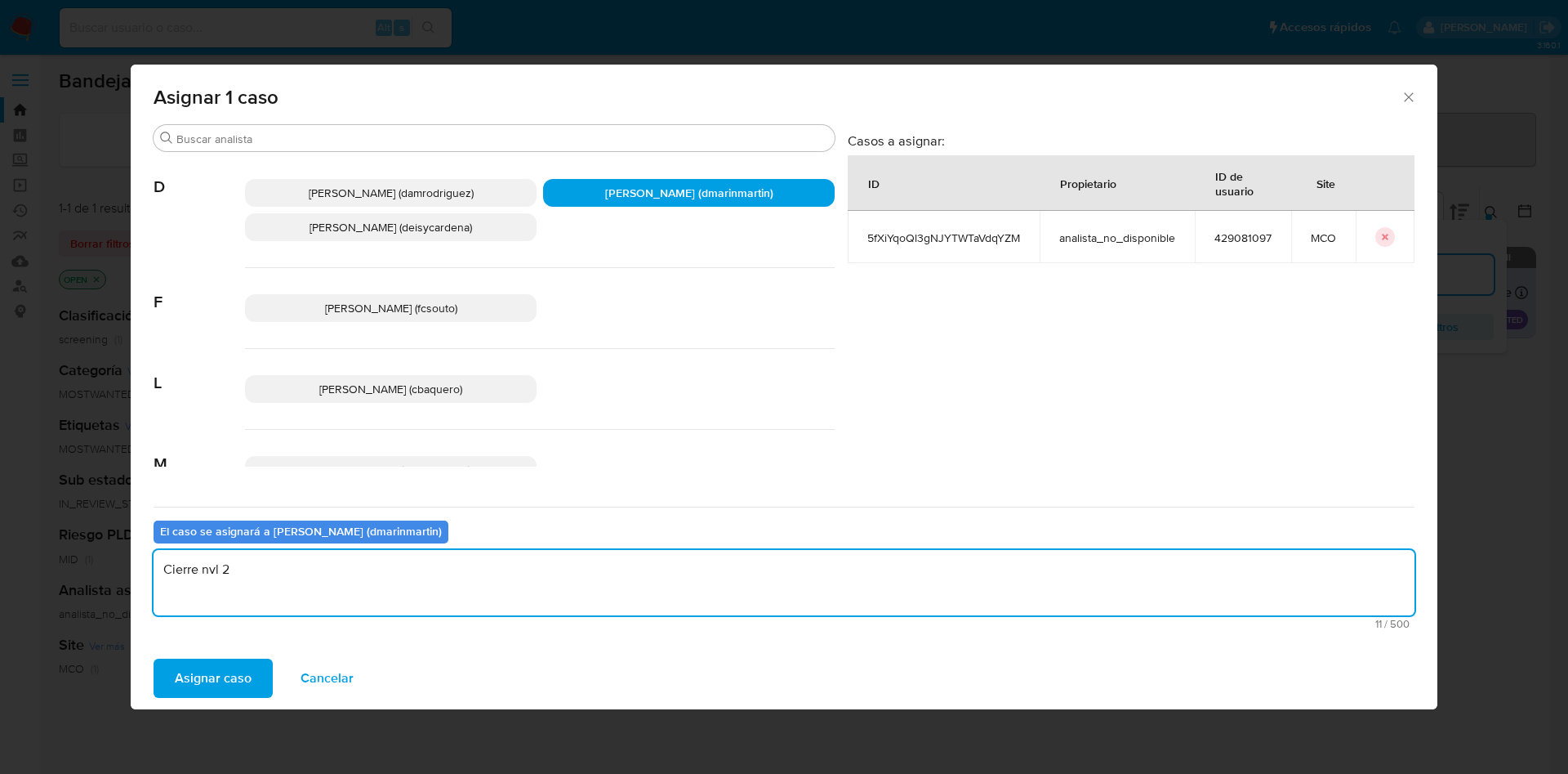
type textarea "Cierre nvl 2"
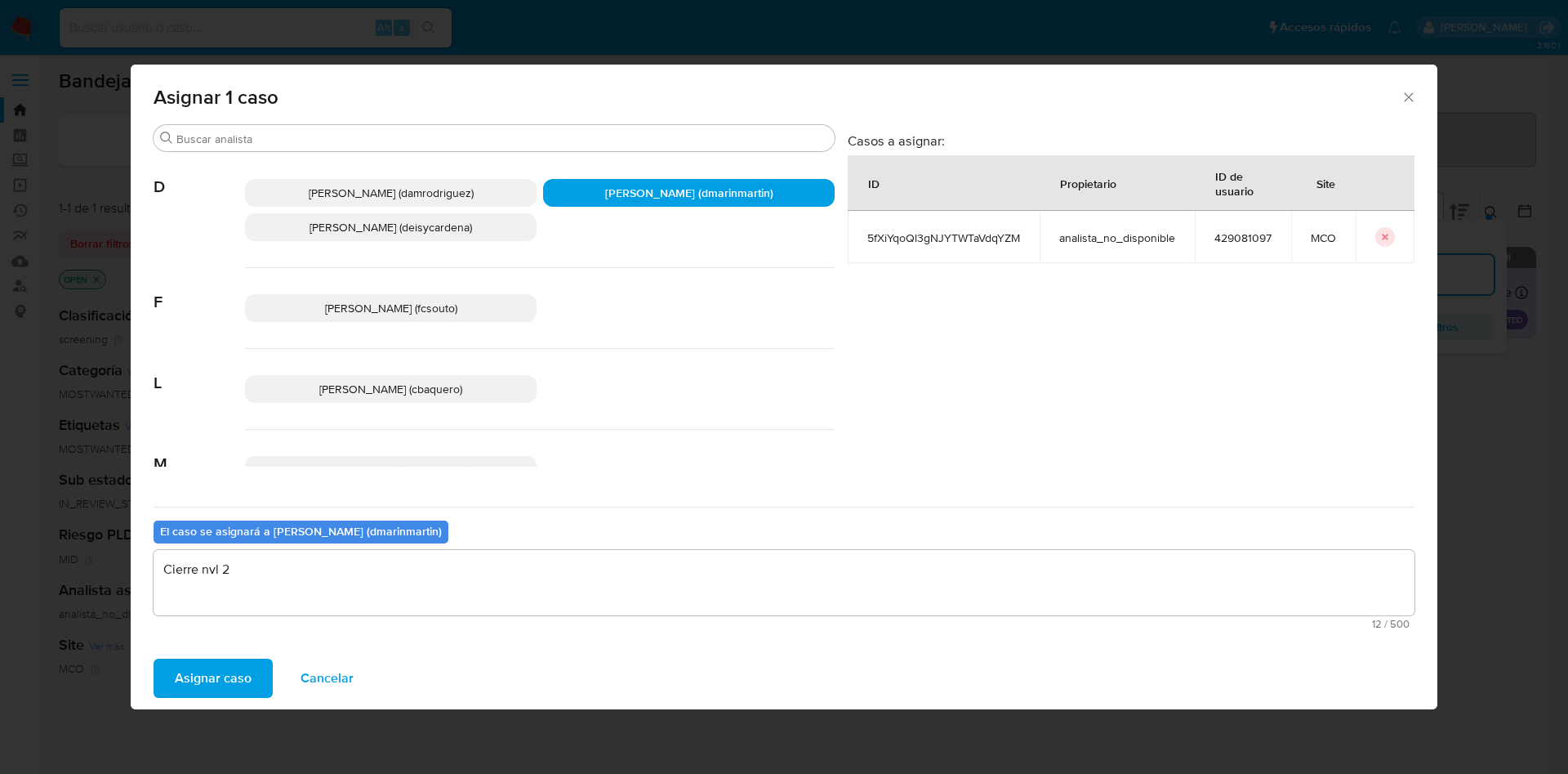
click at [153, 659] on button "Asignar caso" at bounding box center [213, 677] width 119 height 39
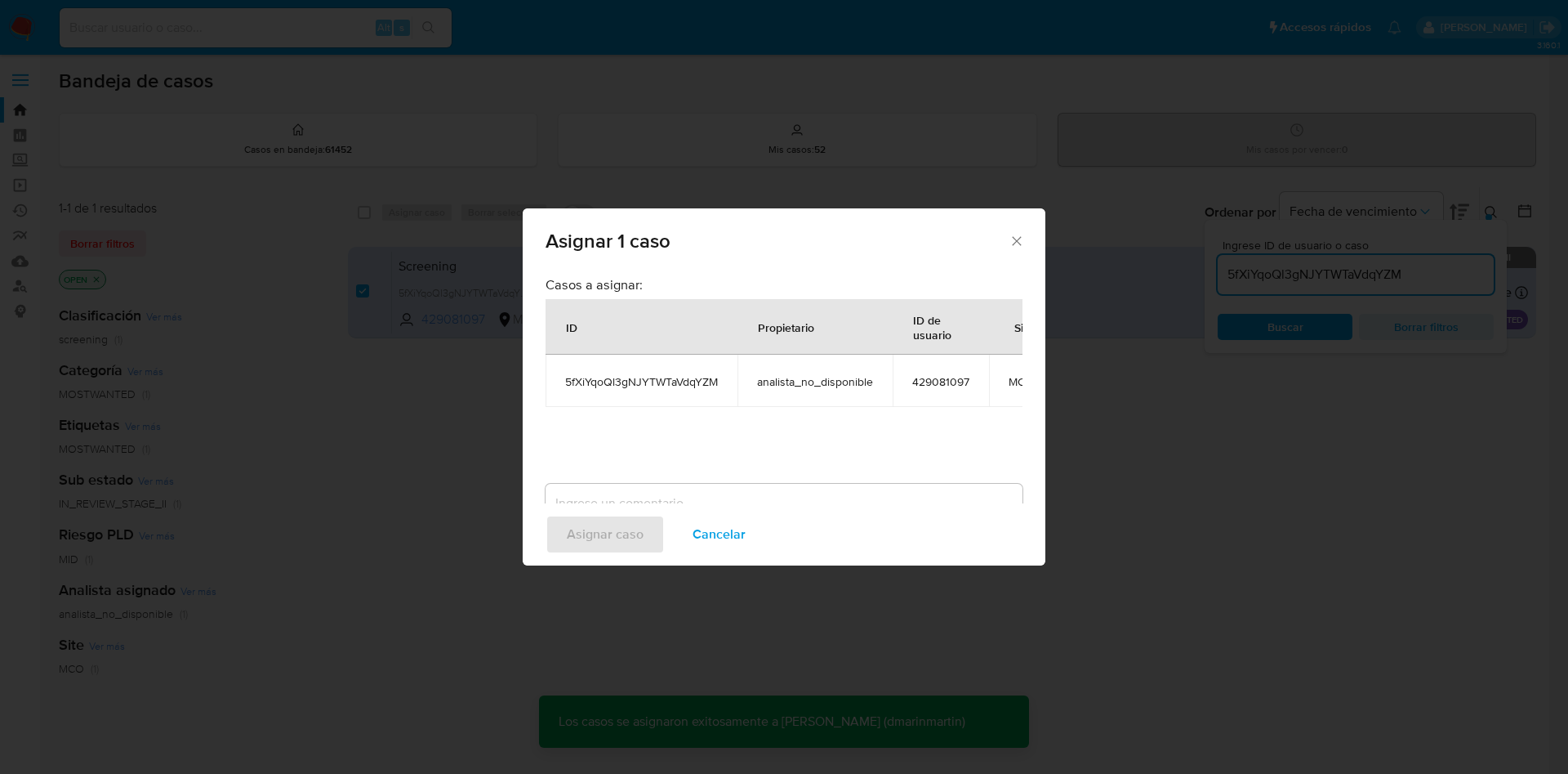
checkbox input "false"
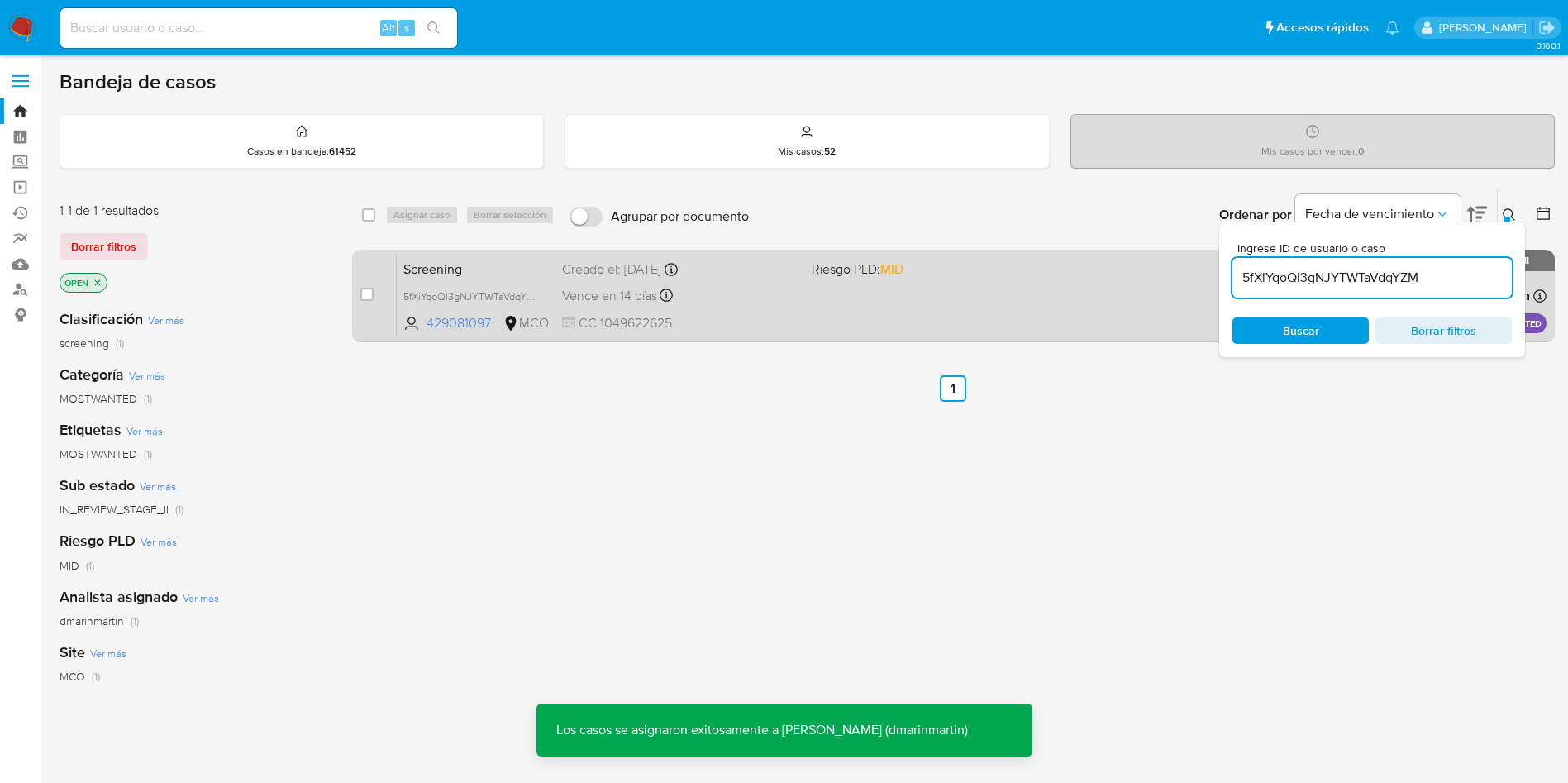
click at [746, 319] on span "CC 1049622625" at bounding box center [680, 323] width 236 height 18
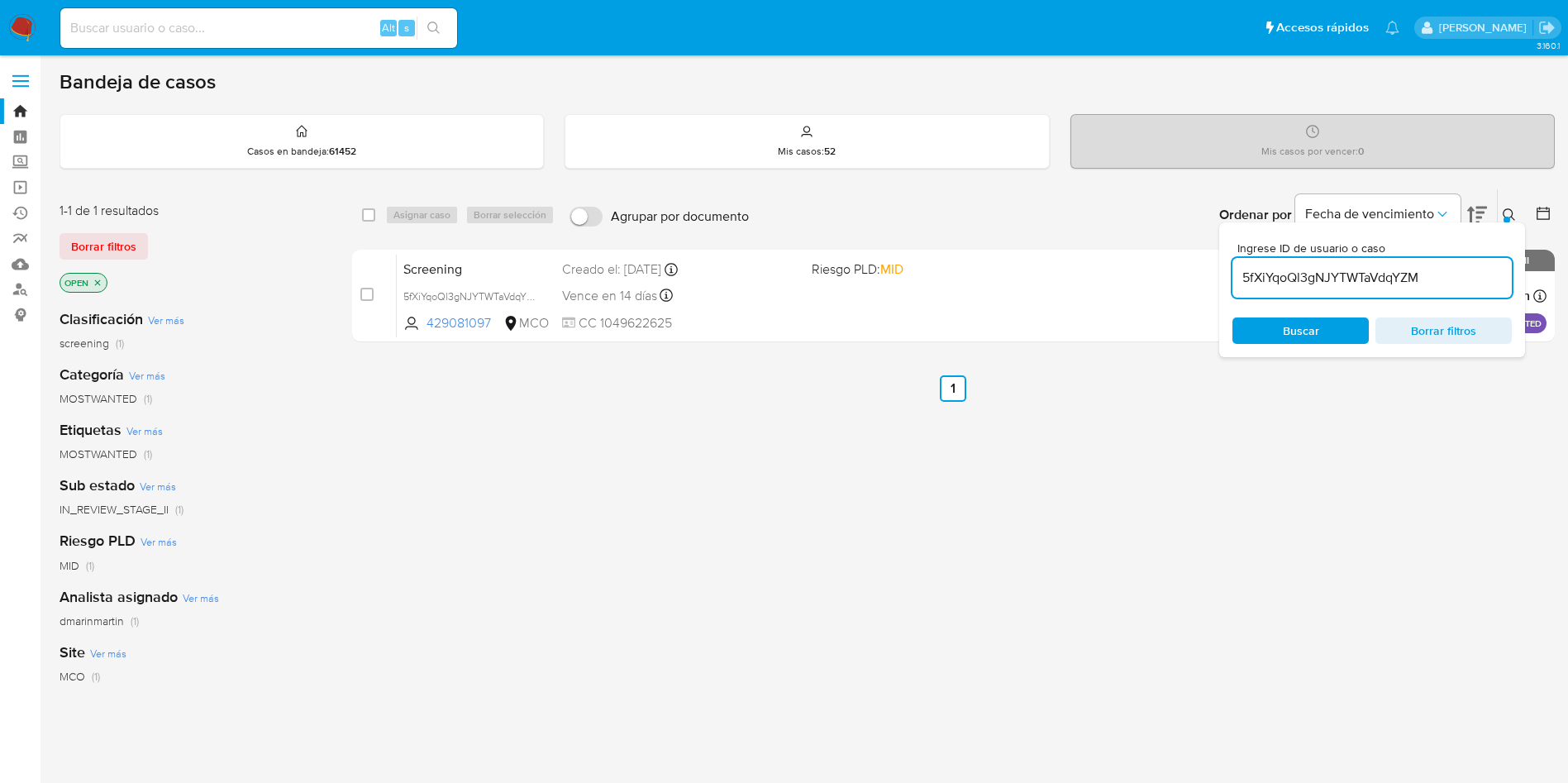
click at [1412, 277] on input "5fXiYqoQl3gNJYTWTaVdqYZM" at bounding box center [1372, 277] width 279 height 22
click at [1411, 277] on input "5fXiYqoQl3gNJYTWTaVdqYZM" at bounding box center [1372, 277] width 279 height 22
paste input "gEp2LlPKv9euHNmfehLICbY3"
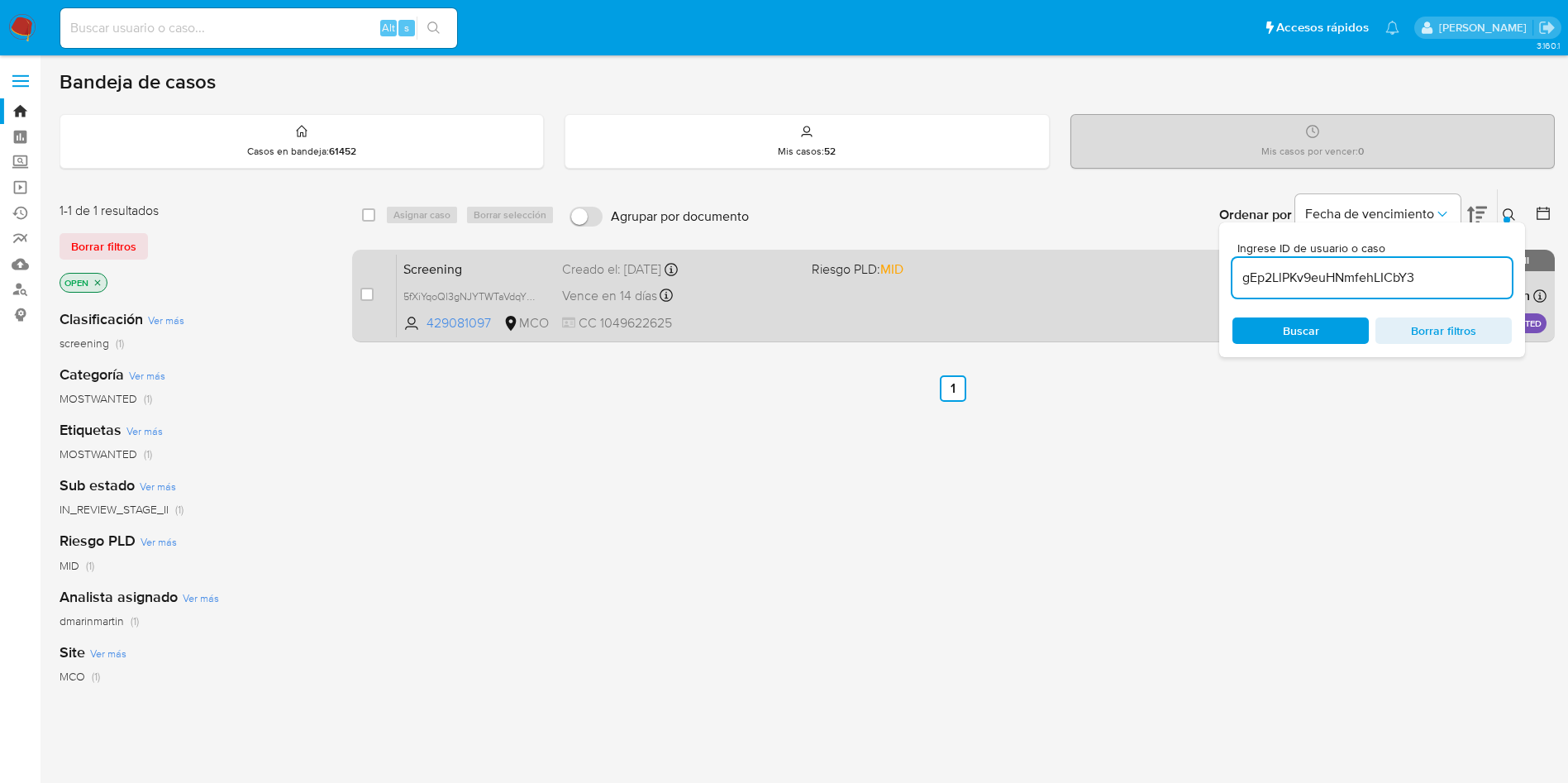
type input "gEp2LlPKv9euHNmfehLICbY3"
click at [364, 294] on input "checkbox" at bounding box center [366, 294] width 13 height 13
checkbox input "true"
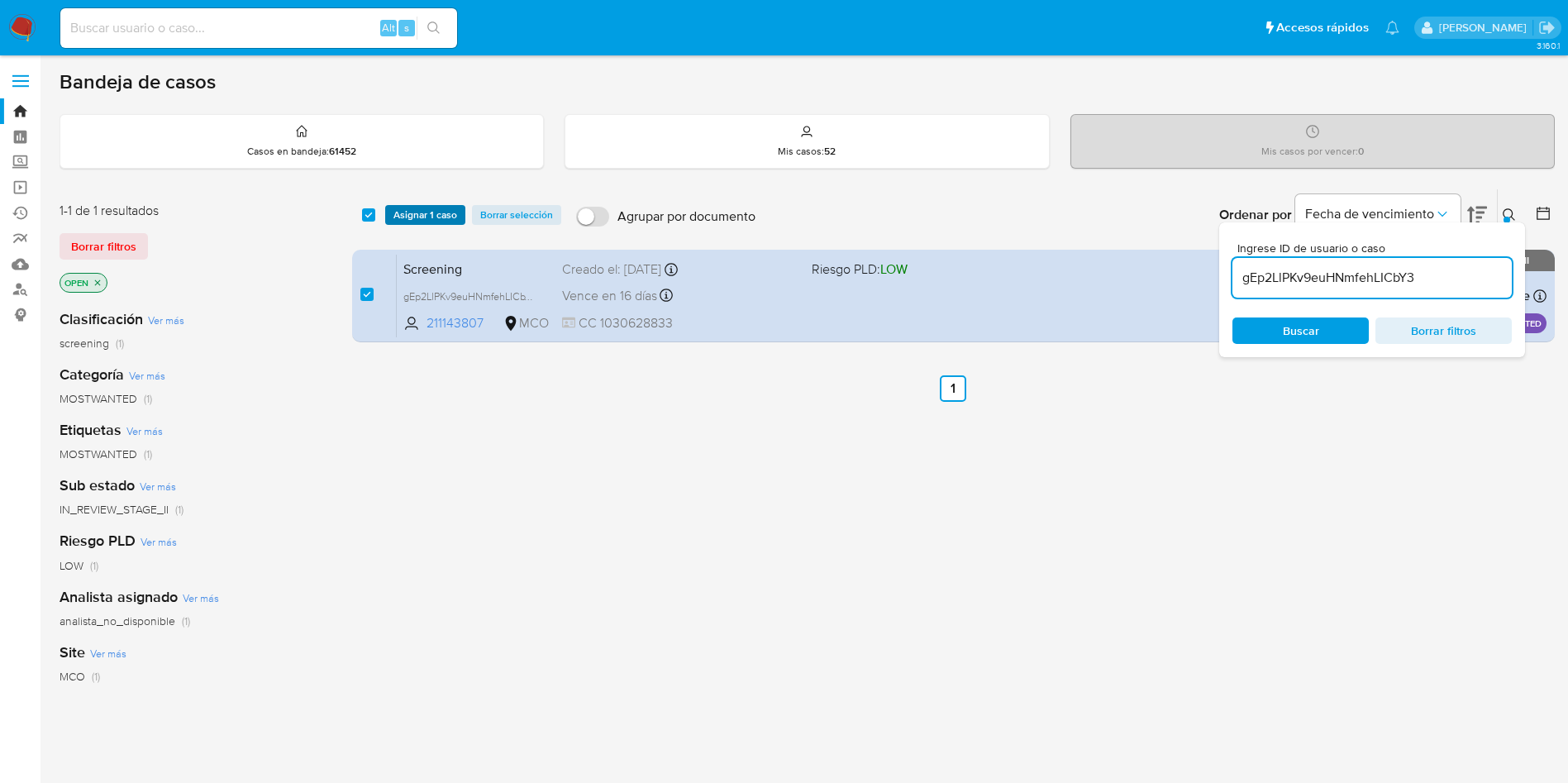
click at [438, 196] on div "select-all-cases-checkbox Asignar 1 caso Borrar selección Agrupar por documento…" at bounding box center [953, 214] width 1203 height 51
click at [438, 207] on span "Asignar 1 caso" at bounding box center [425, 214] width 64 height 17
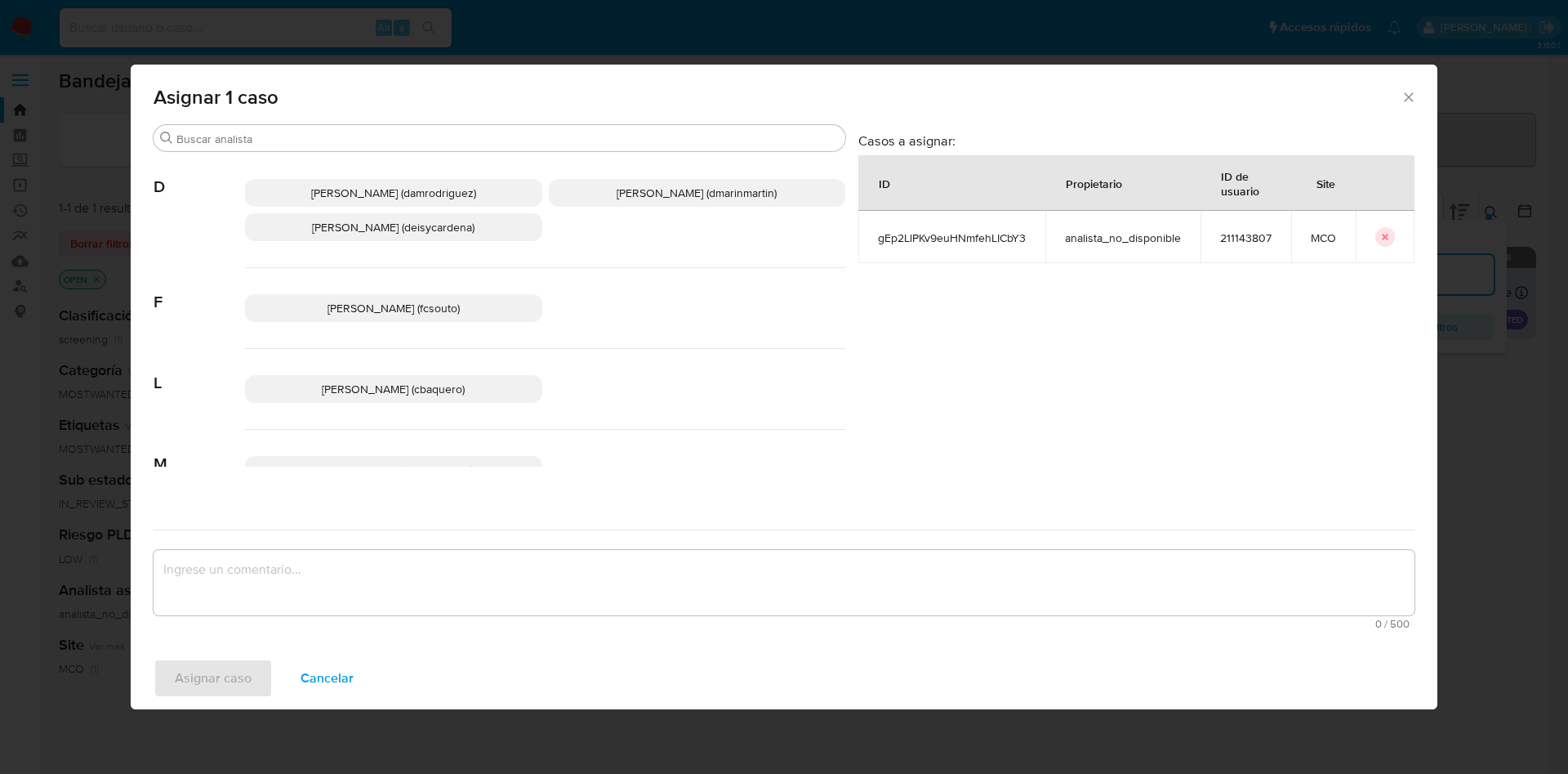
click at [623, 187] on span "David Esteban Marin Martinez (dmarinmartin)" at bounding box center [697, 192] width 160 height 16
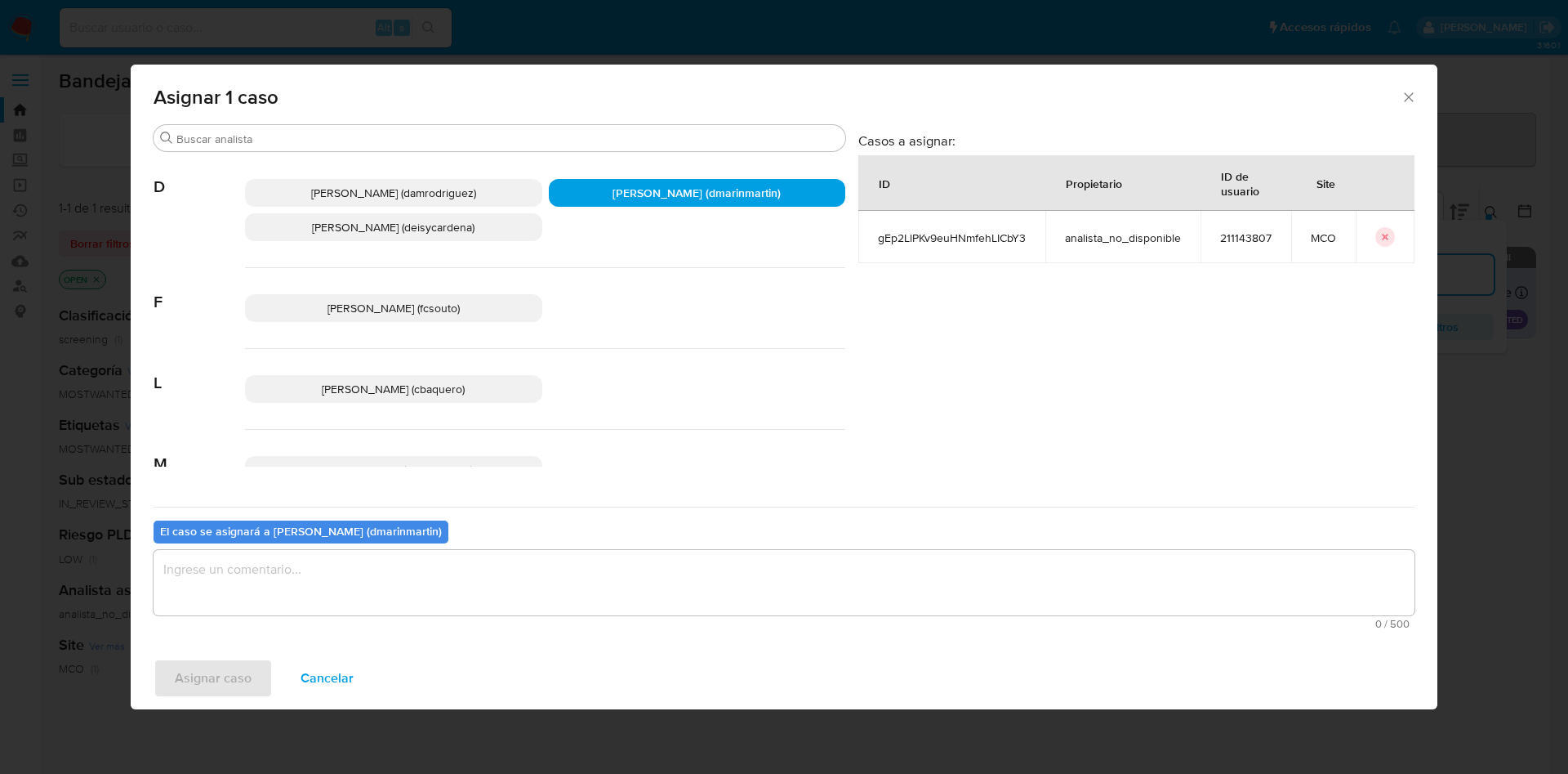
drag, startPoint x: 699, startPoint y: 580, endPoint x: 728, endPoint y: 548, distance: 43.2
click at [706, 559] on textarea "assign-modal" at bounding box center [783, 583] width 1260 height 66
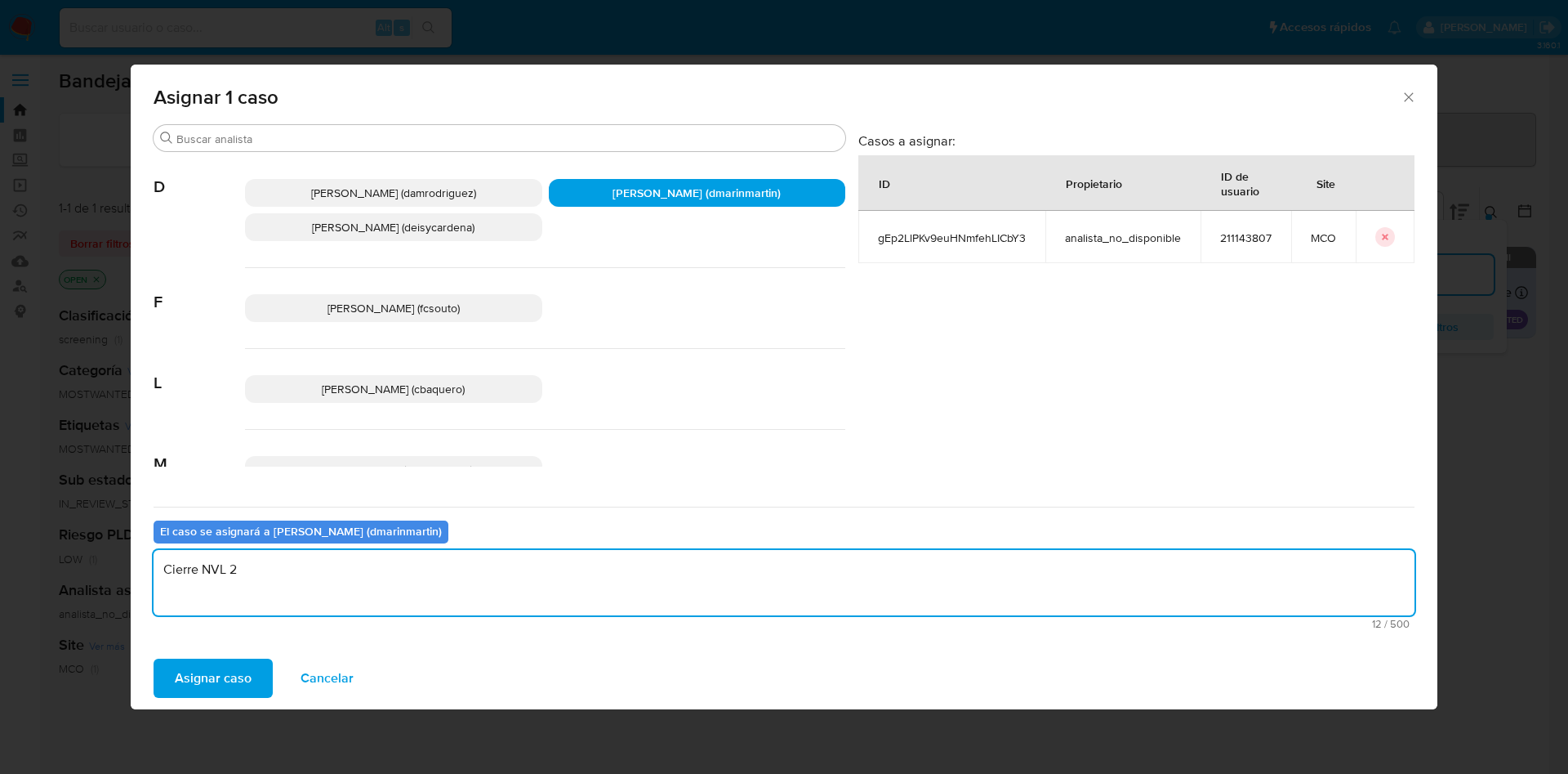
type textarea "Cierre NVL 2"
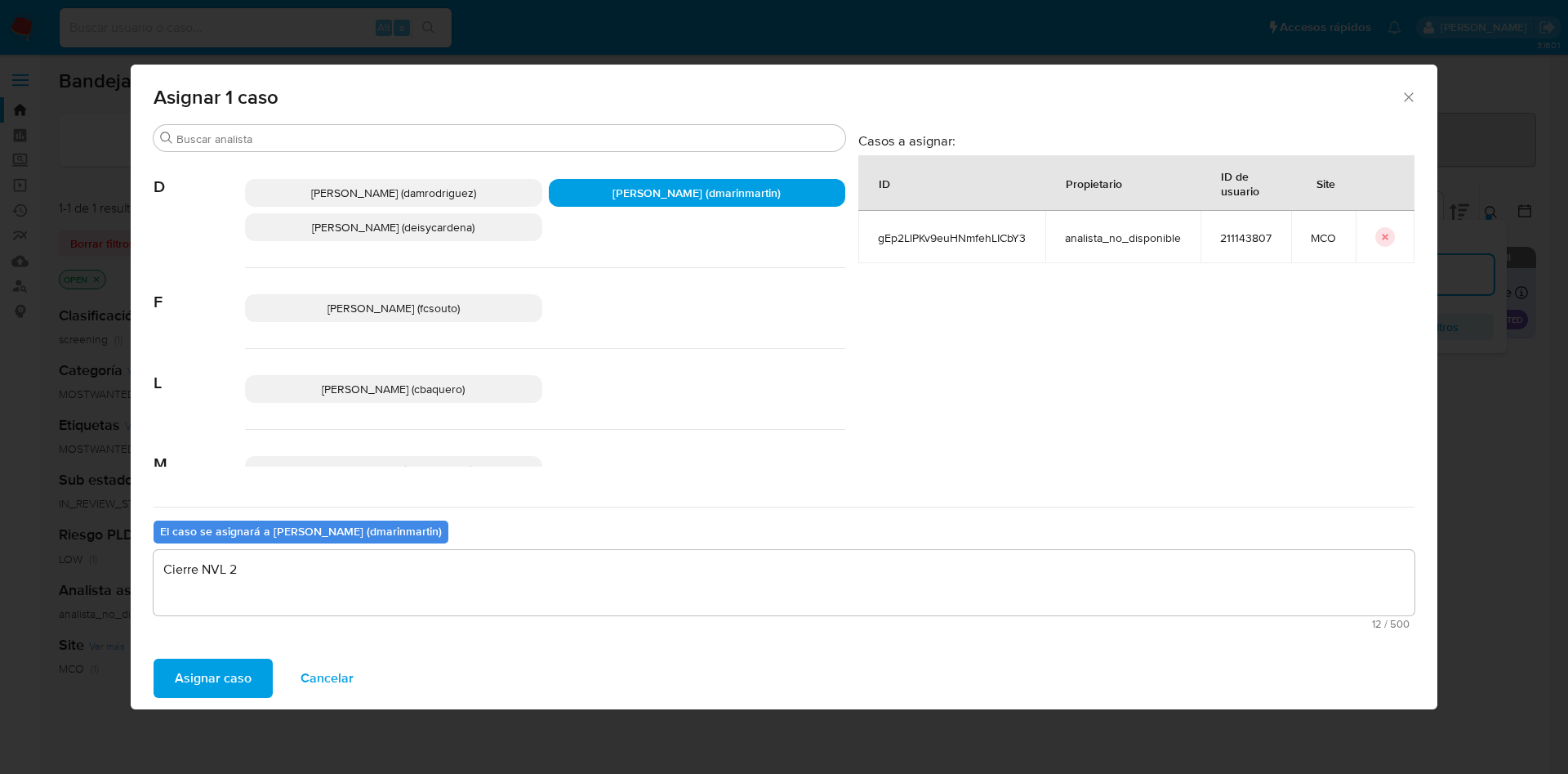
click at [153, 659] on button "Asignar caso" at bounding box center [213, 677] width 119 height 39
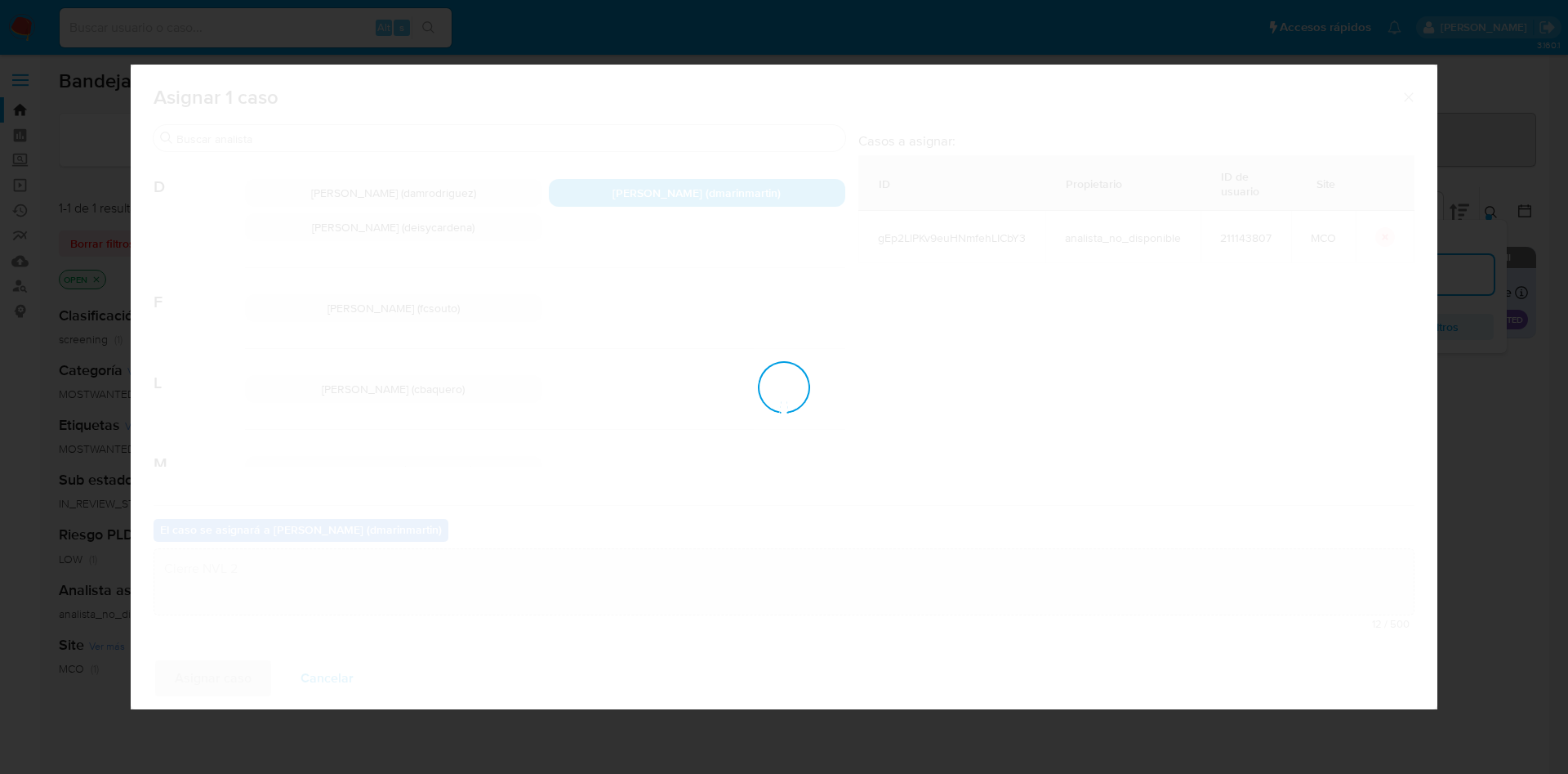
checkbox input "false"
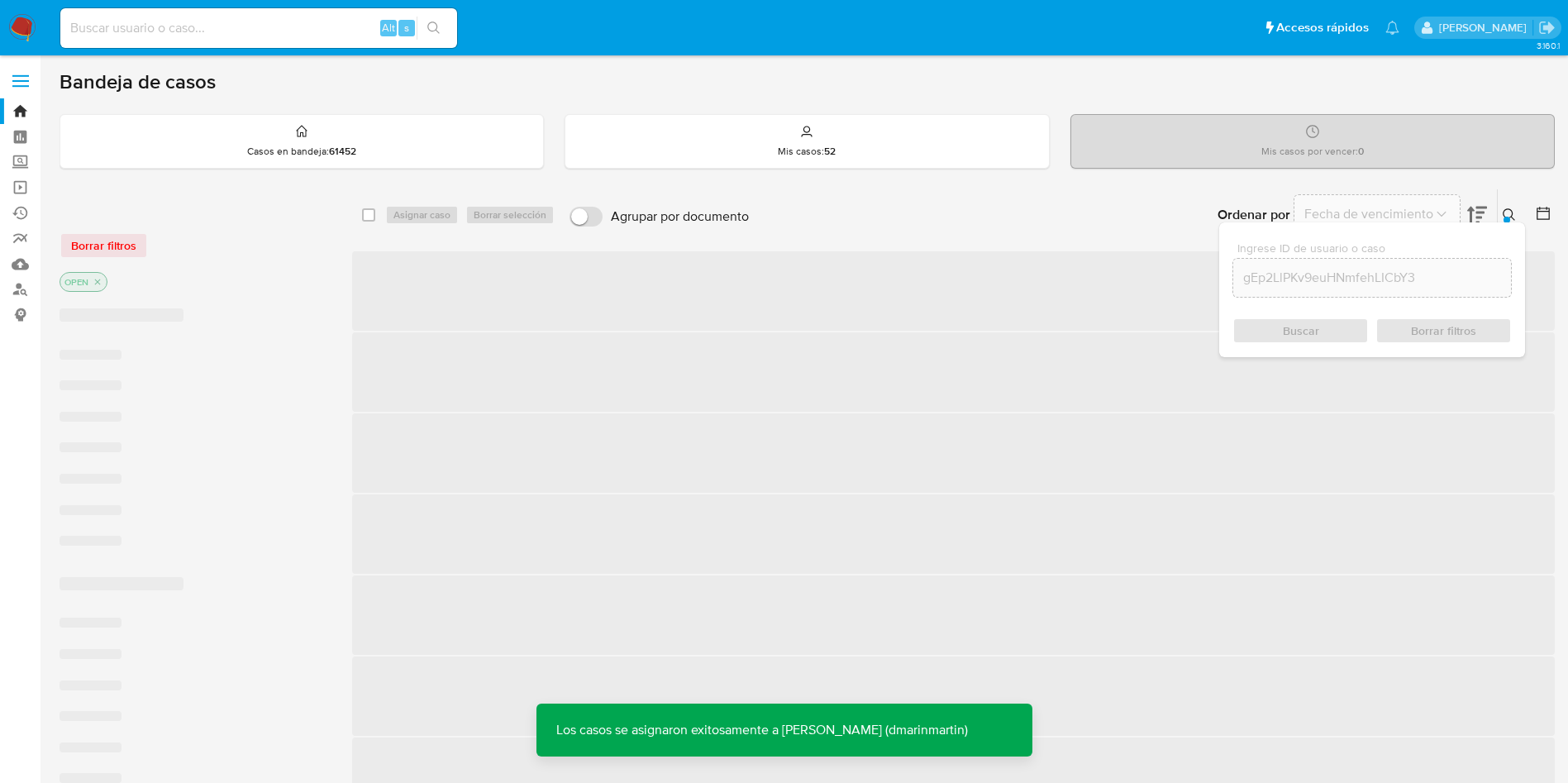
click at [719, 290] on span "‌" at bounding box center [953, 290] width 1203 height 79
click at [744, 316] on span "‌" at bounding box center [953, 290] width 1203 height 79
click at [745, 315] on span "‌" at bounding box center [953, 290] width 1203 height 79
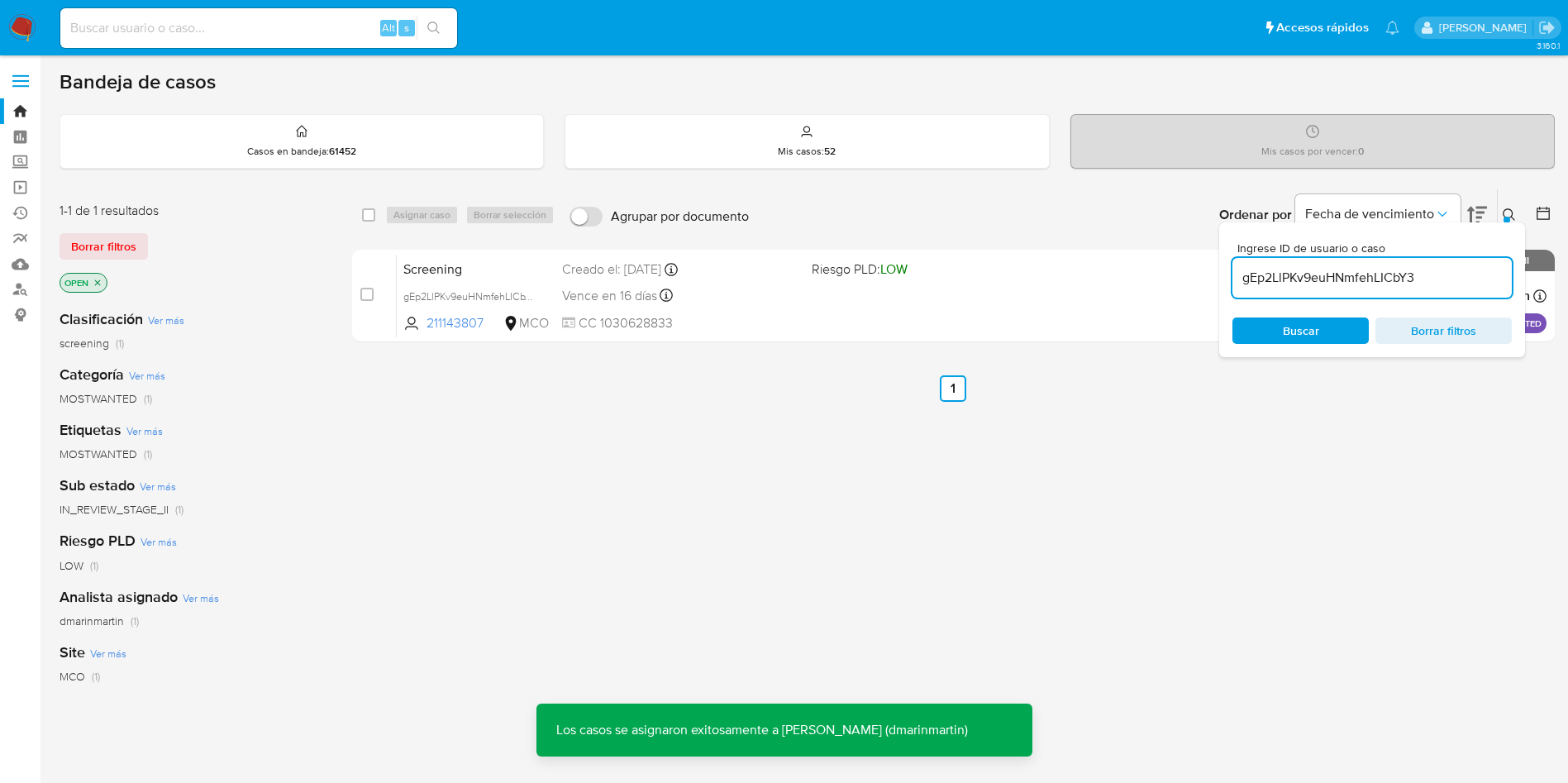
click at [778, 293] on div "Vence en 16 días Vence el 08/10/2025 05:06:07" at bounding box center [680, 296] width 236 height 23
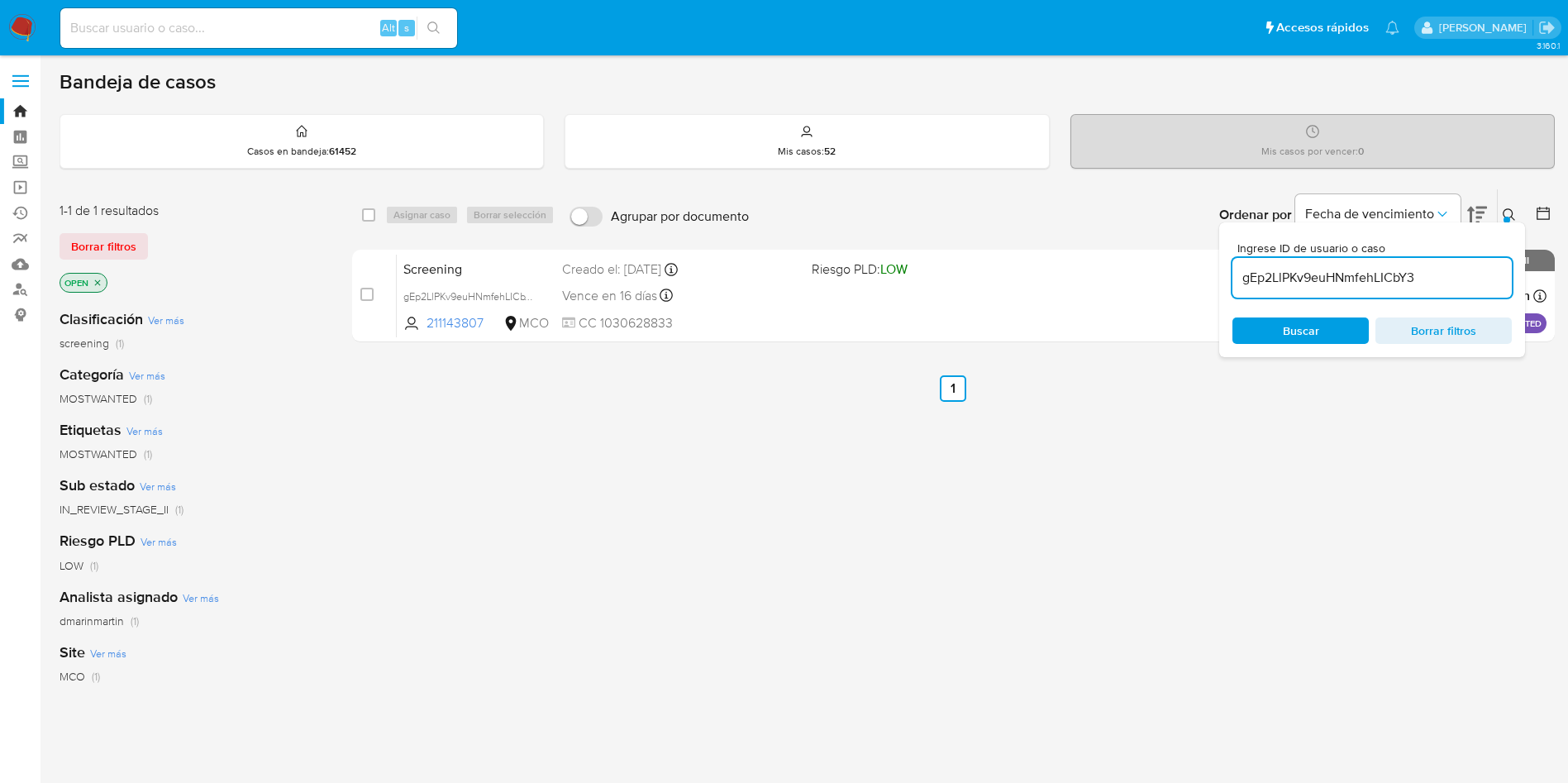
drag, startPoint x: 1296, startPoint y: 300, endPoint x: 1295, endPoint y: 275, distance: 25.0
click at [1294, 300] on div "Ingrese ID de usuario o caso gEp2LlPKv9euHNmfehLICbY3 Buscar Borrar filtros" at bounding box center [1372, 289] width 306 height 134
click at [1295, 274] on input "gEp2LlPKv9euHNmfehLICbY3" at bounding box center [1372, 277] width 279 height 22
paste input "CXZZH2eL5TLFM2QNM2fo9oWP"
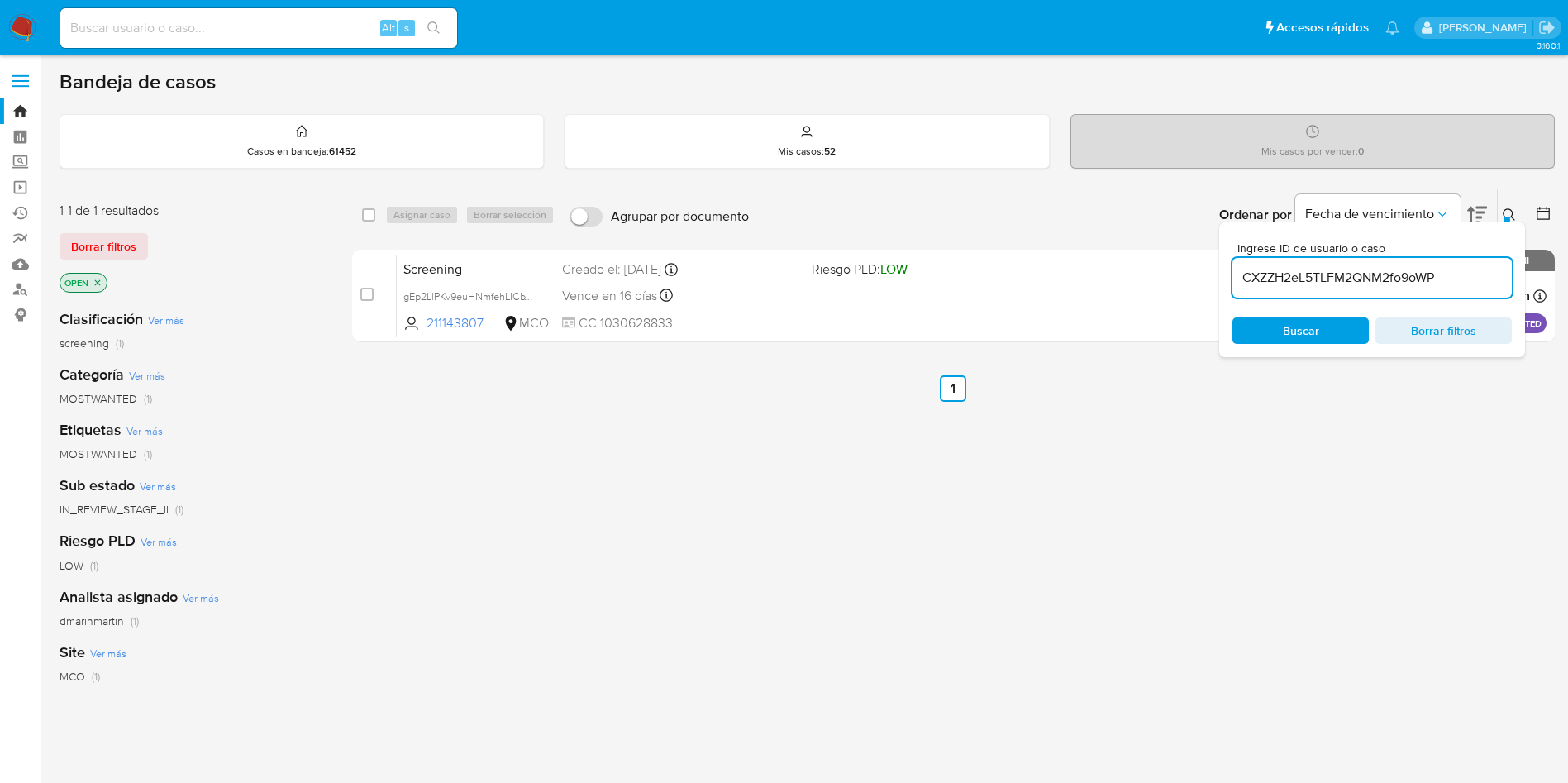
type input "CXZZH2eL5TLFM2QNM2fo9oWP"
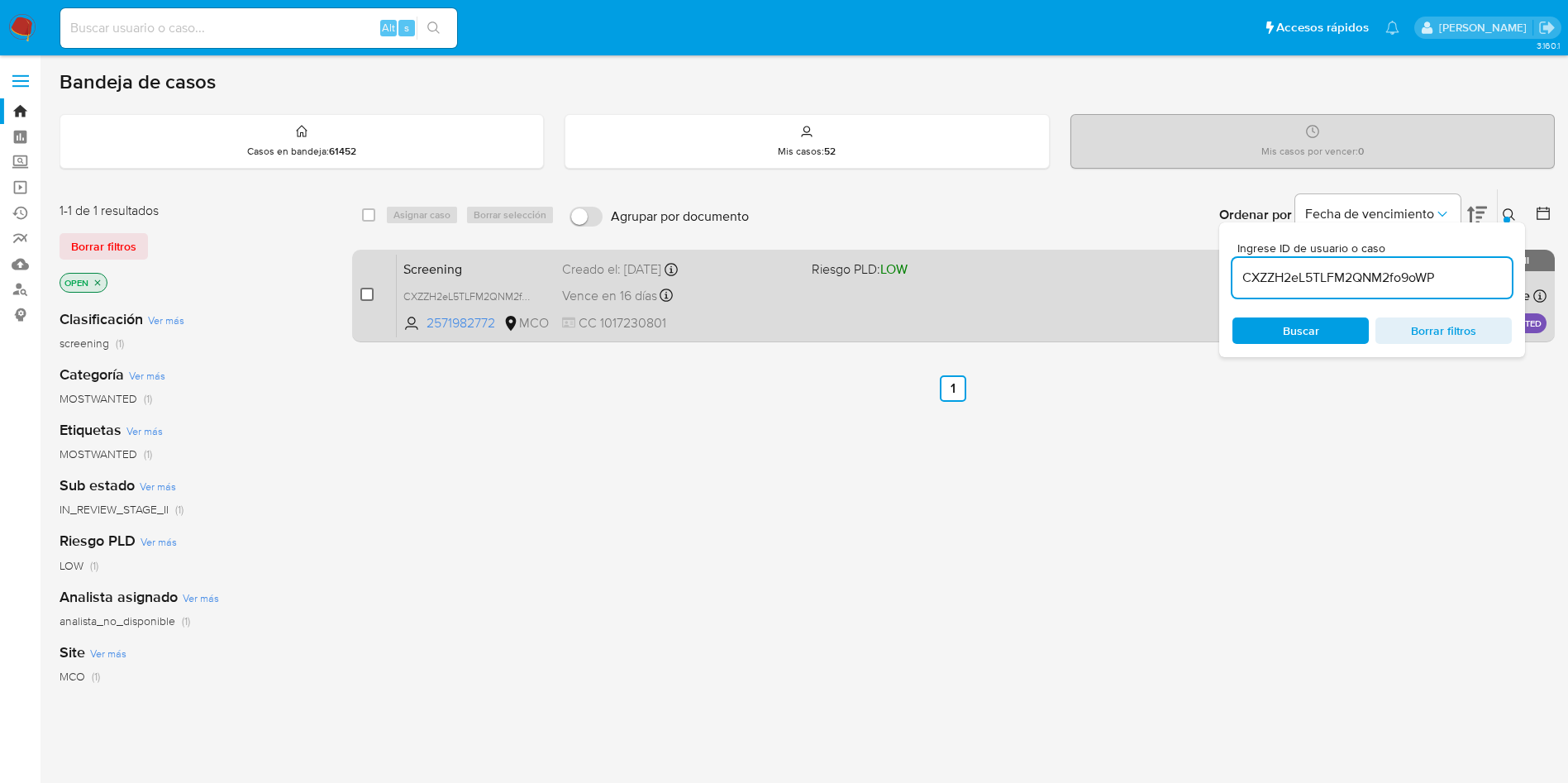
drag, startPoint x: 367, startPoint y: 292, endPoint x: 441, endPoint y: 217, distance: 105.4
click at [368, 292] on input "checkbox" at bounding box center [366, 294] width 13 height 13
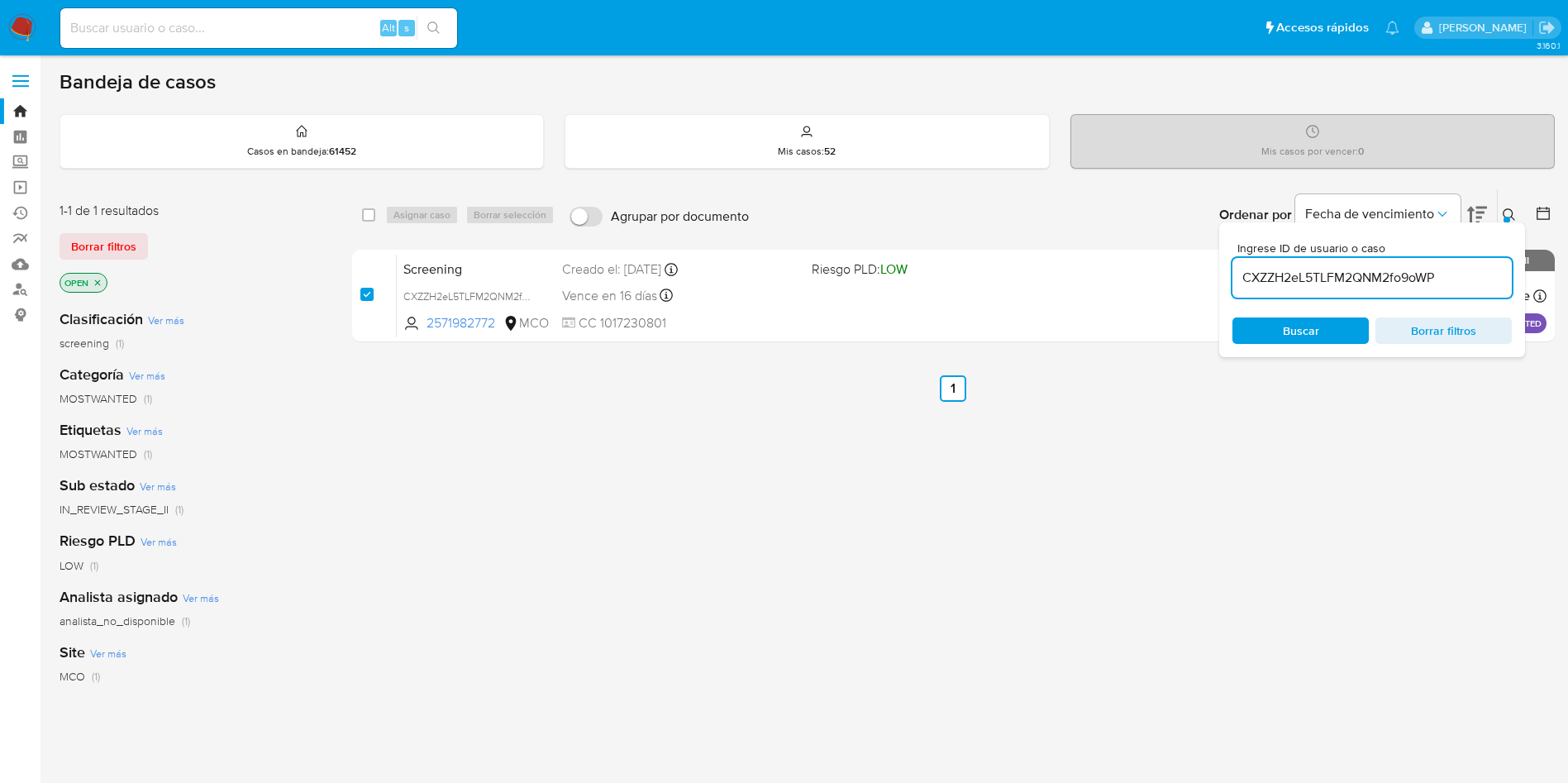
checkbox input "true"
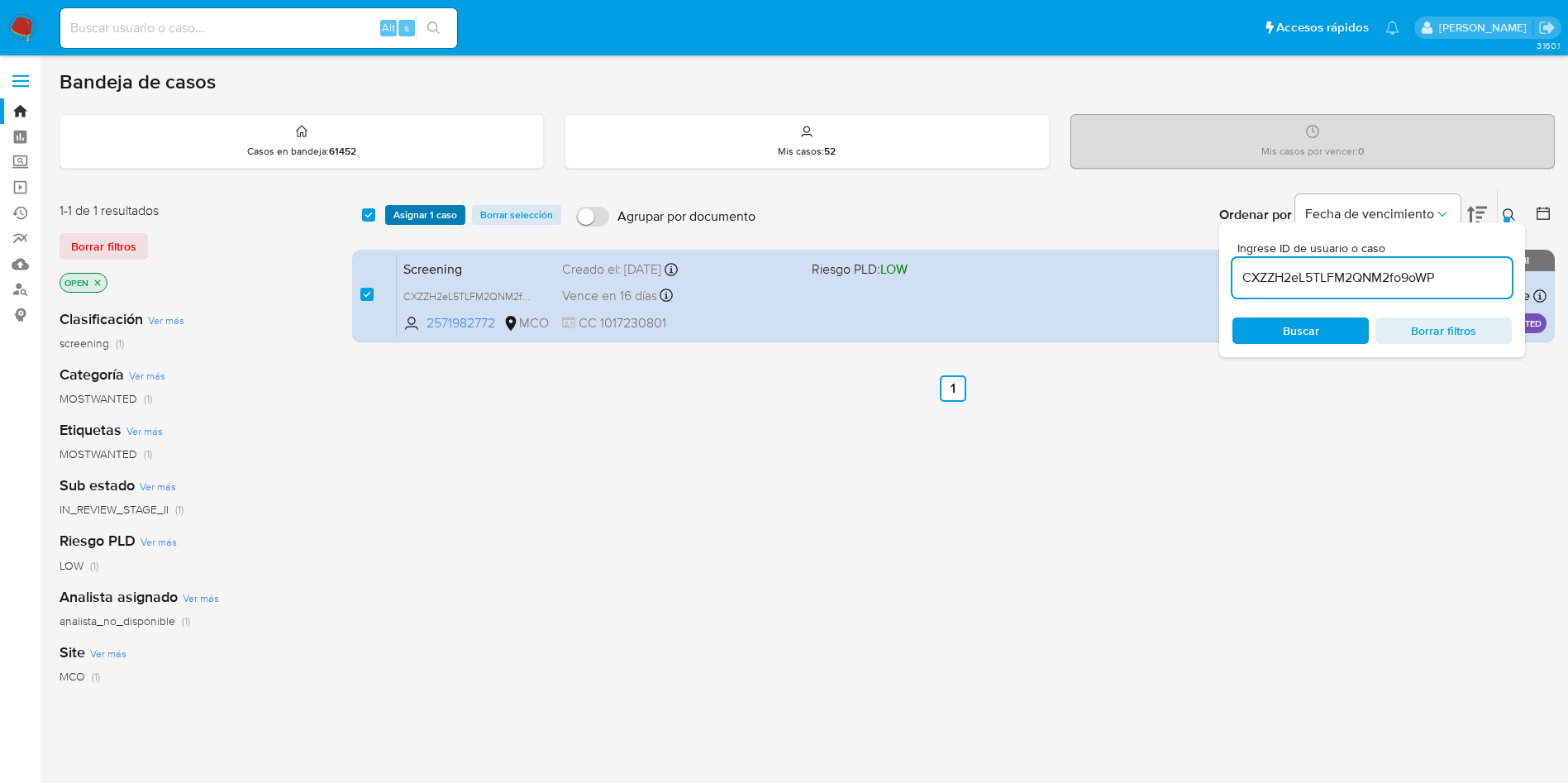
click at [439, 212] on span "Asignar 1 caso" at bounding box center [425, 214] width 64 height 17
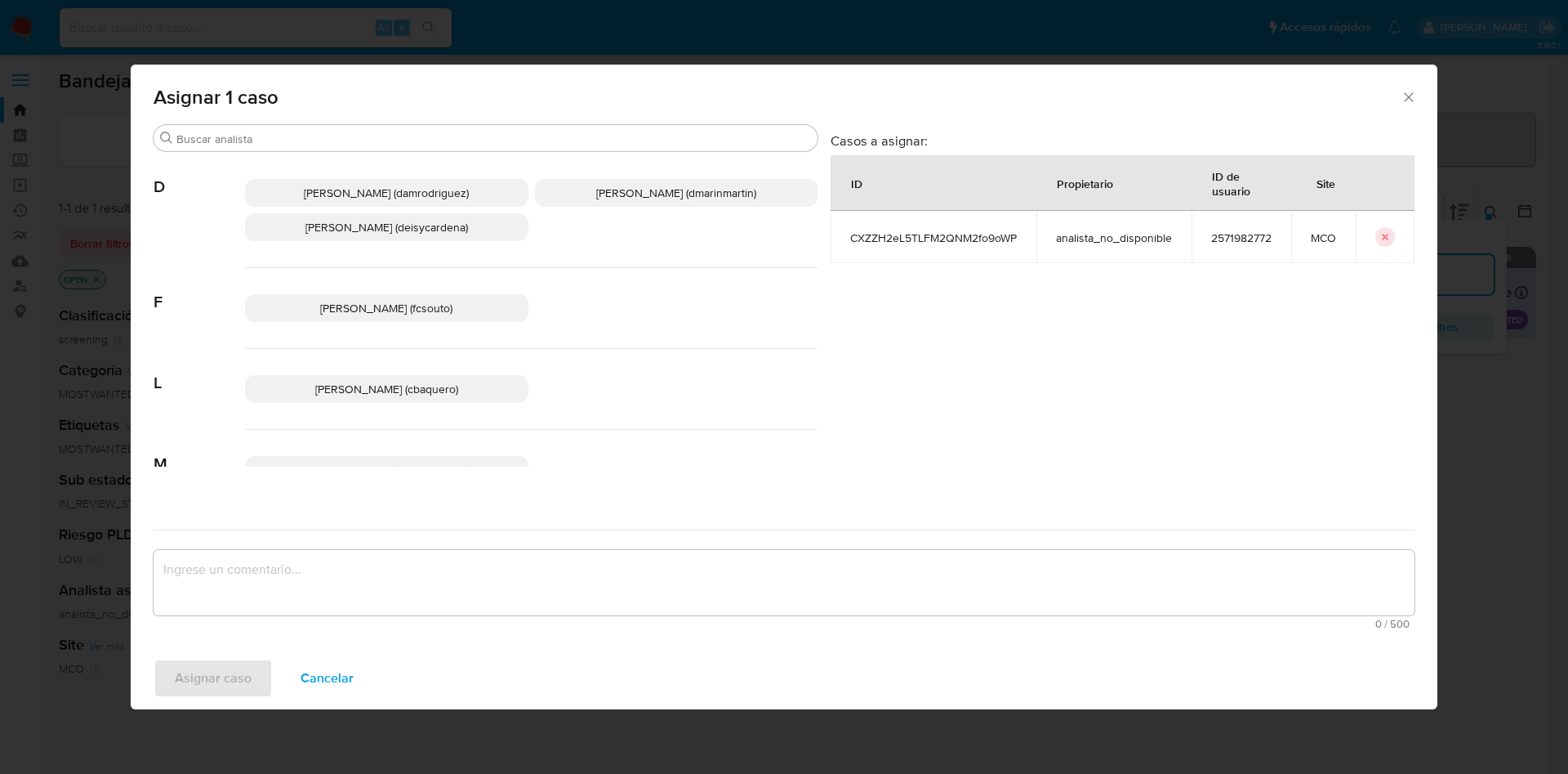
click at [675, 189] on span "David Esteban Marin Martinez (dmarinmartin)" at bounding box center [676, 192] width 160 height 16
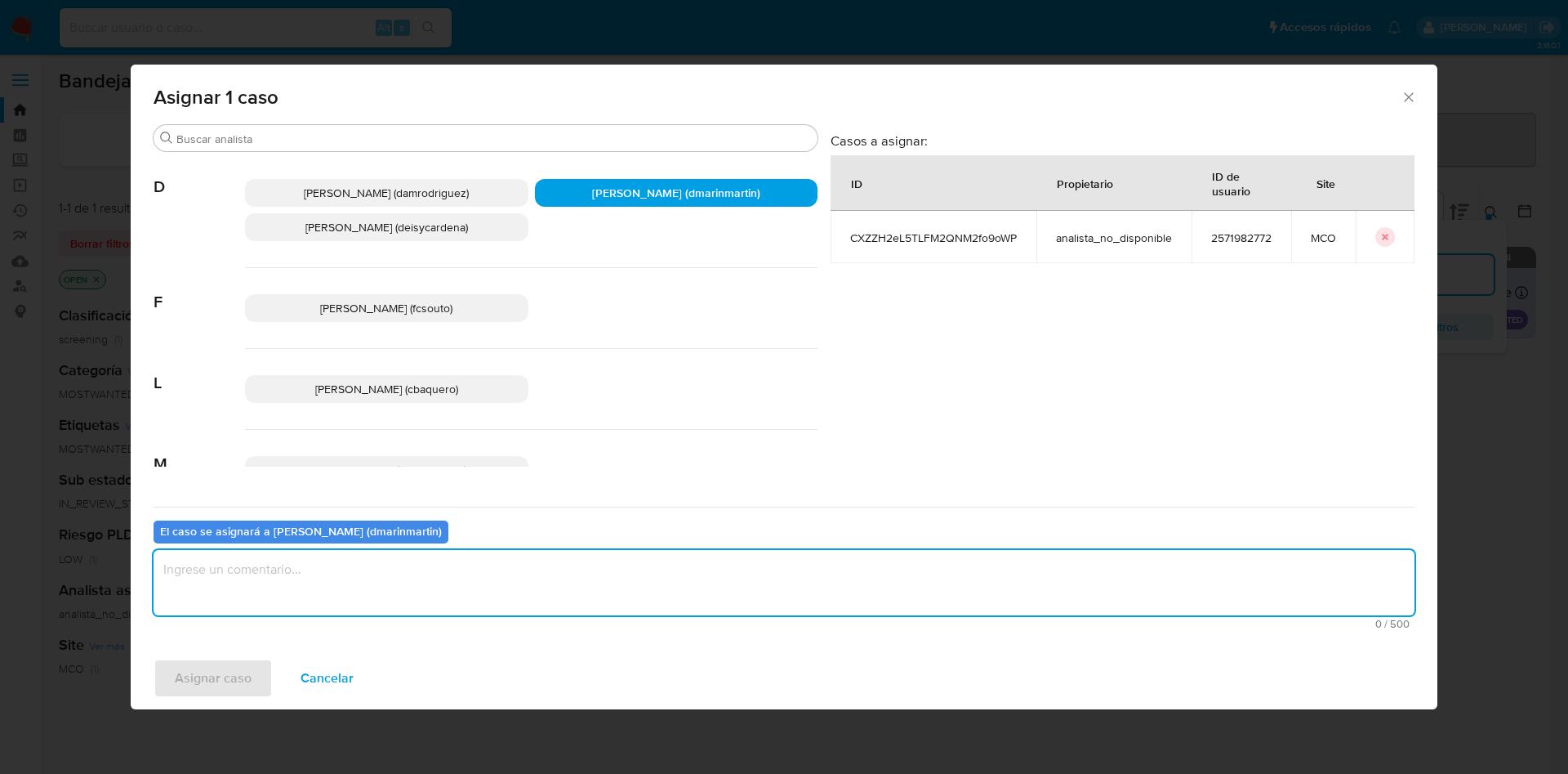
drag, startPoint x: 660, startPoint y: 602, endPoint x: 781, endPoint y: 495, distance: 161.5
click at [675, 592] on textarea "assign-modal" at bounding box center [783, 583] width 1260 height 66
type textarea "Cierre nvl 2"
click at [153, 659] on button "Asignar caso" at bounding box center [213, 677] width 119 height 39
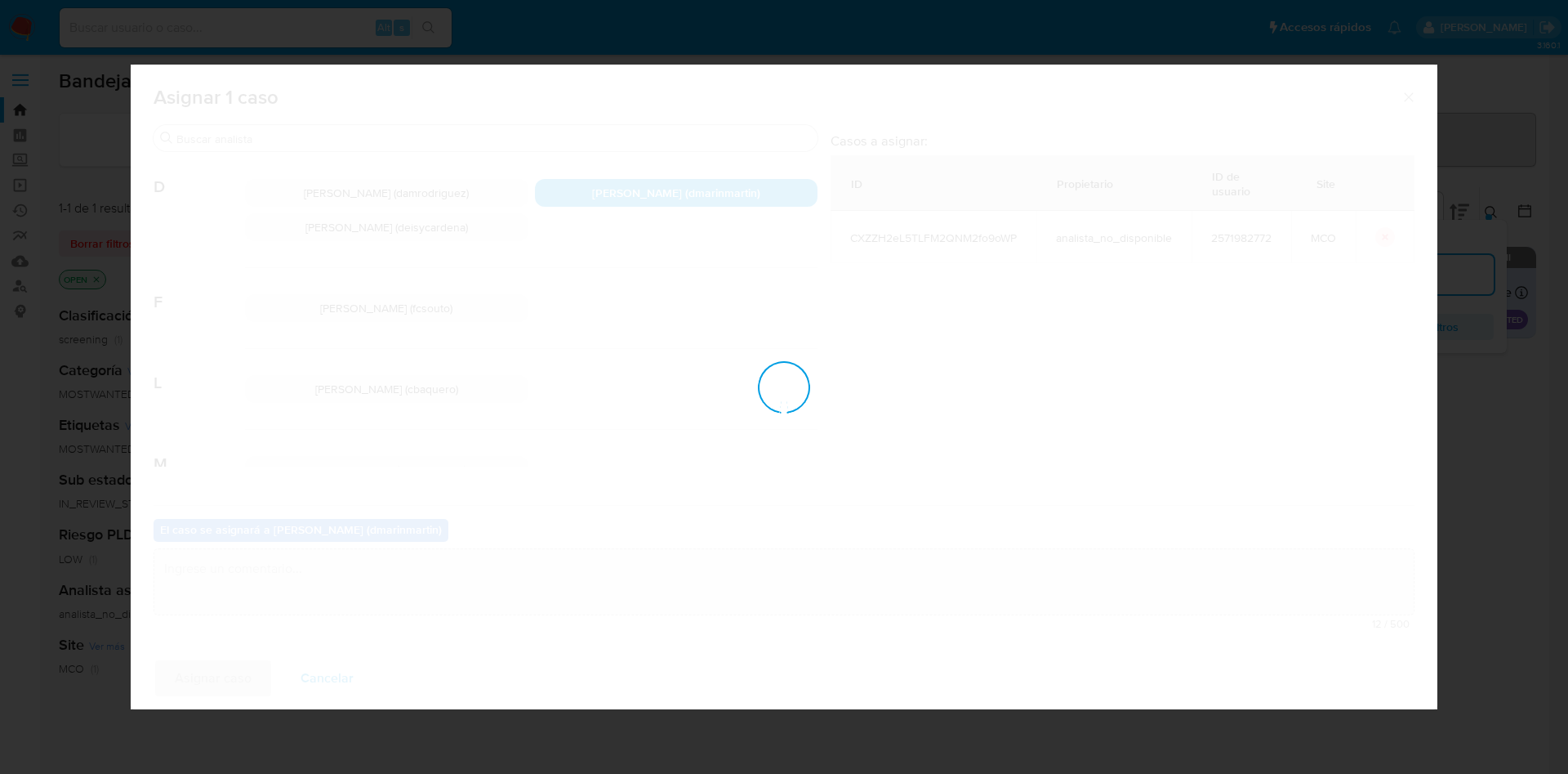
checkbox input "false"
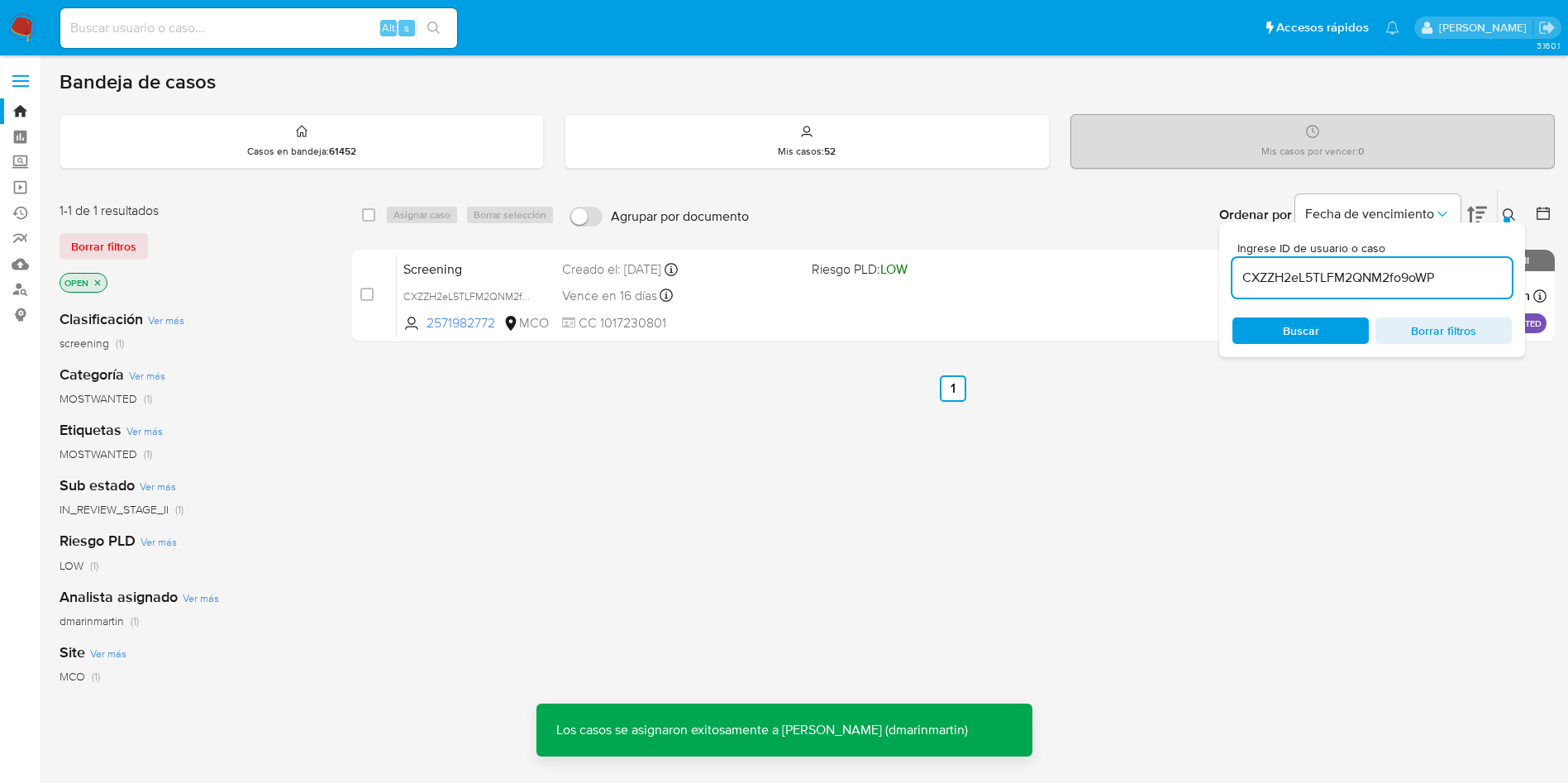
click at [738, 352] on div "select-all-cases-checkbox Asignar caso Borrar selección Agrupar por documento O…" at bounding box center [953, 562] width 1203 height 749
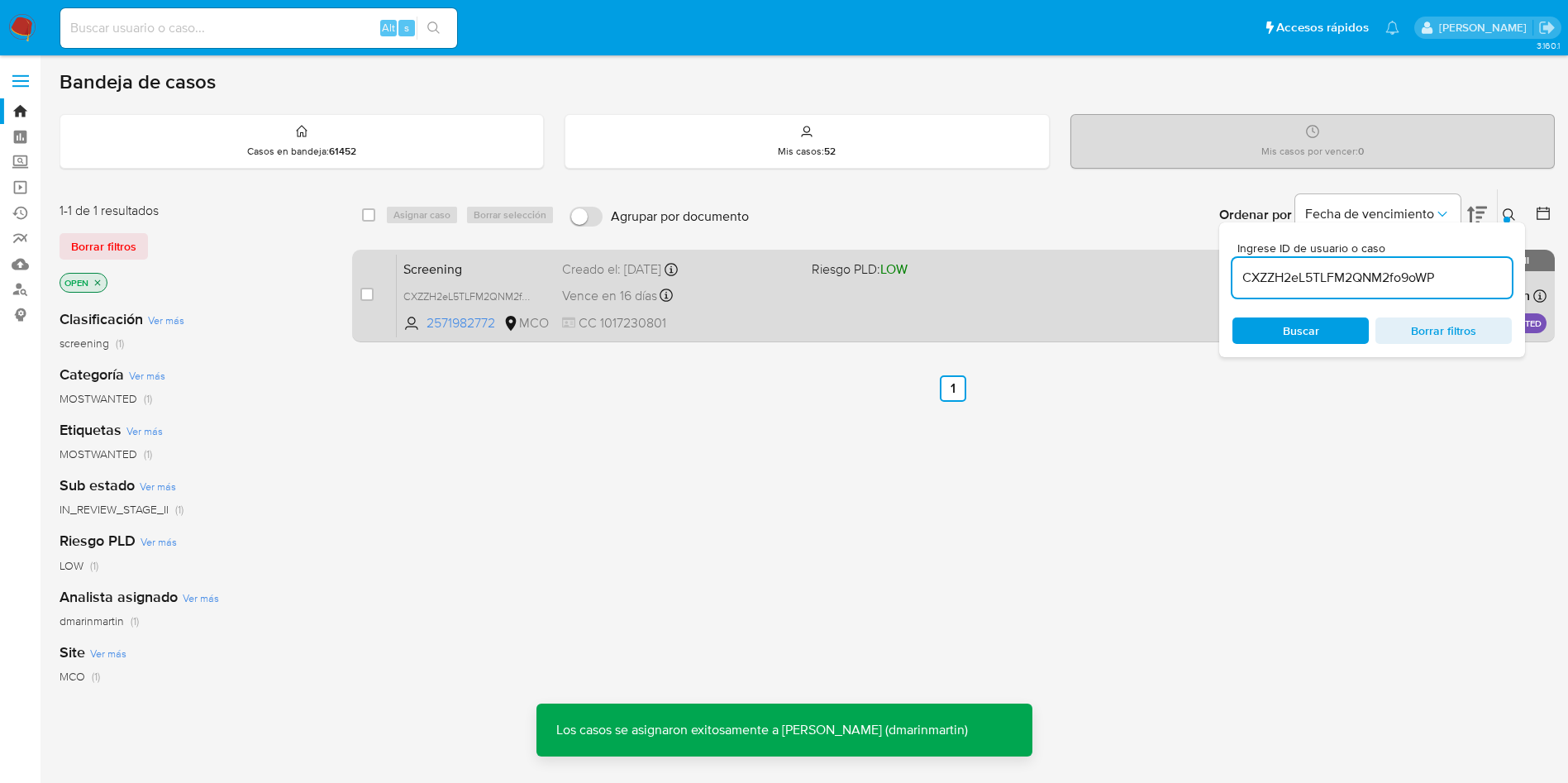
click at [751, 303] on div "Vence en 16 días Vence el 08/10/2025 05:05:52" at bounding box center [680, 296] width 236 height 23
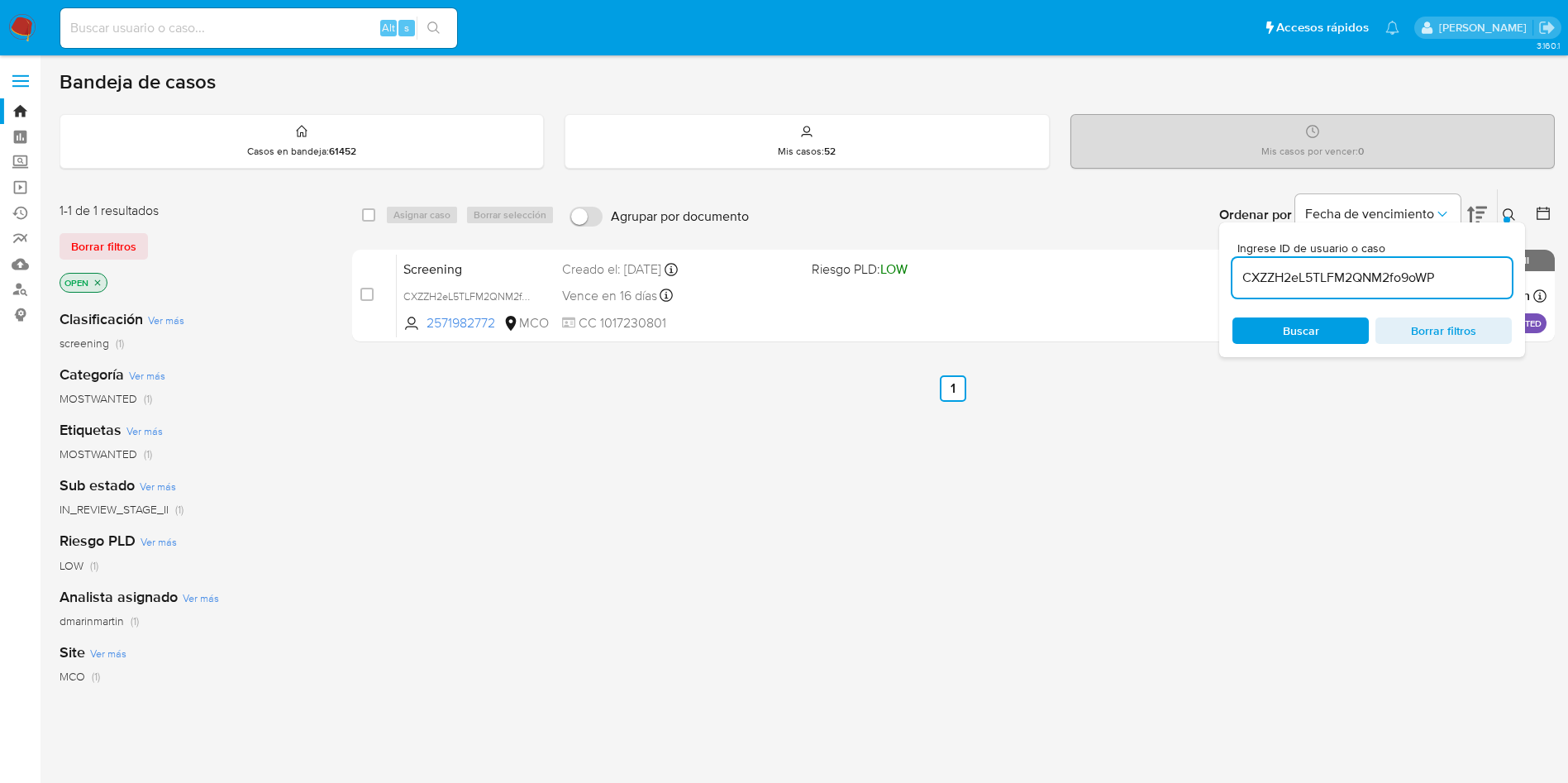
click at [1339, 269] on input "CXZZH2eL5TLFM2QNM2fo9oWP" at bounding box center [1372, 277] width 279 height 22
paste input "soLqqwF01sv2PPYnq7uCR1VW"
type input "soLqqwF01sv2PPYnq7uCR1VW"
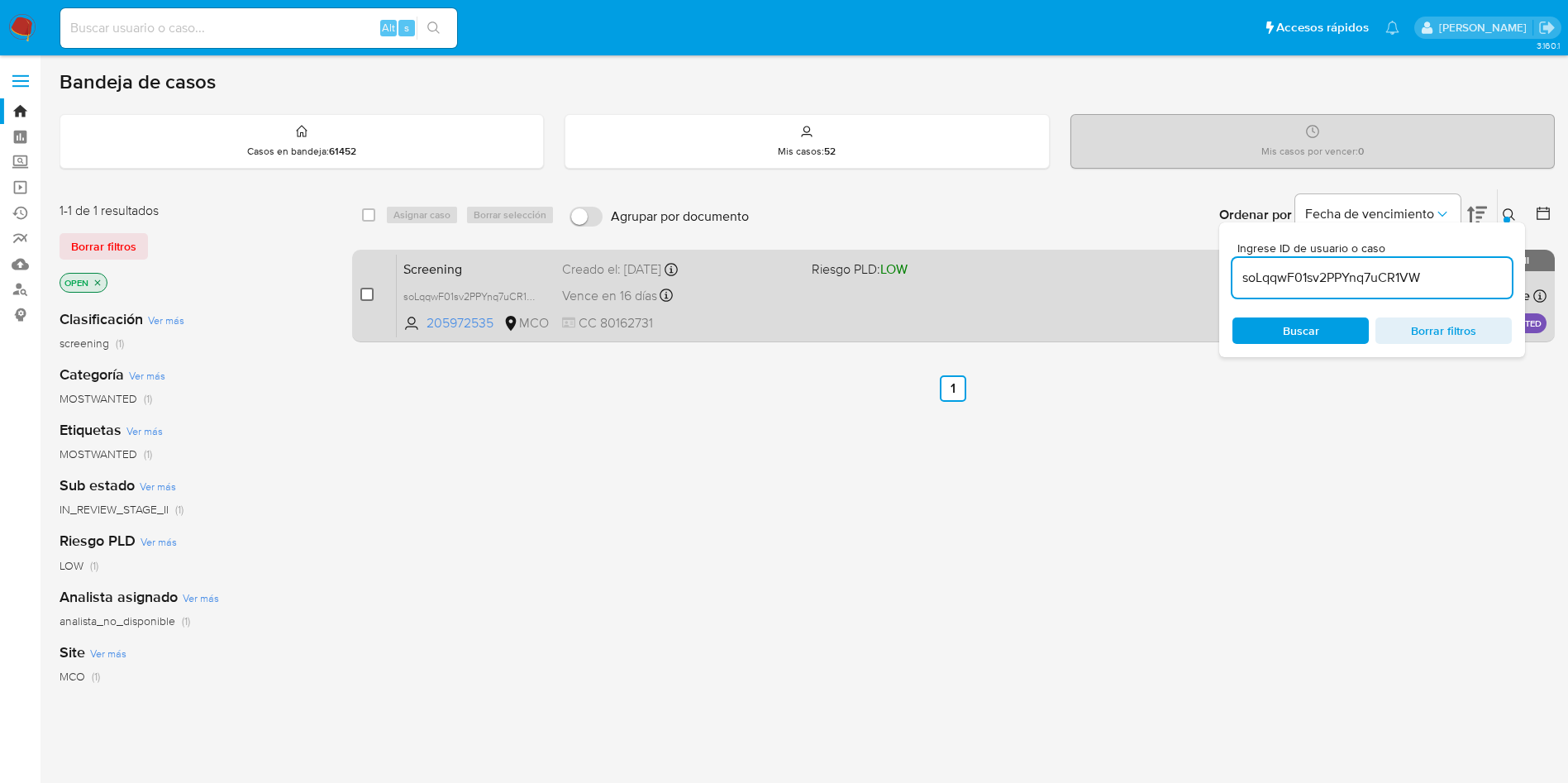
click at [369, 289] on input "checkbox" at bounding box center [366, 294] width 13 height 13
checkbox input "true"
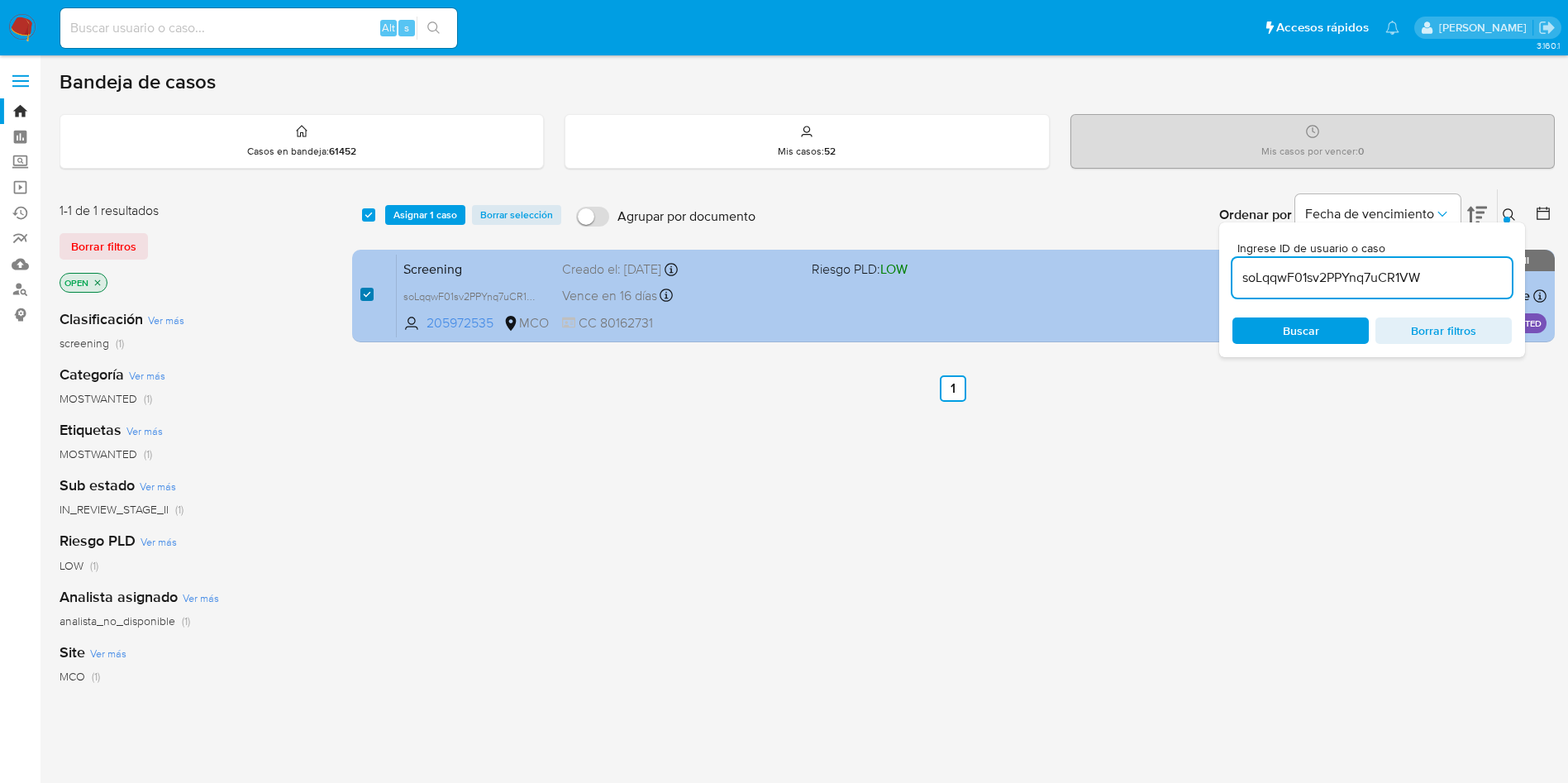
checkbox input "true"
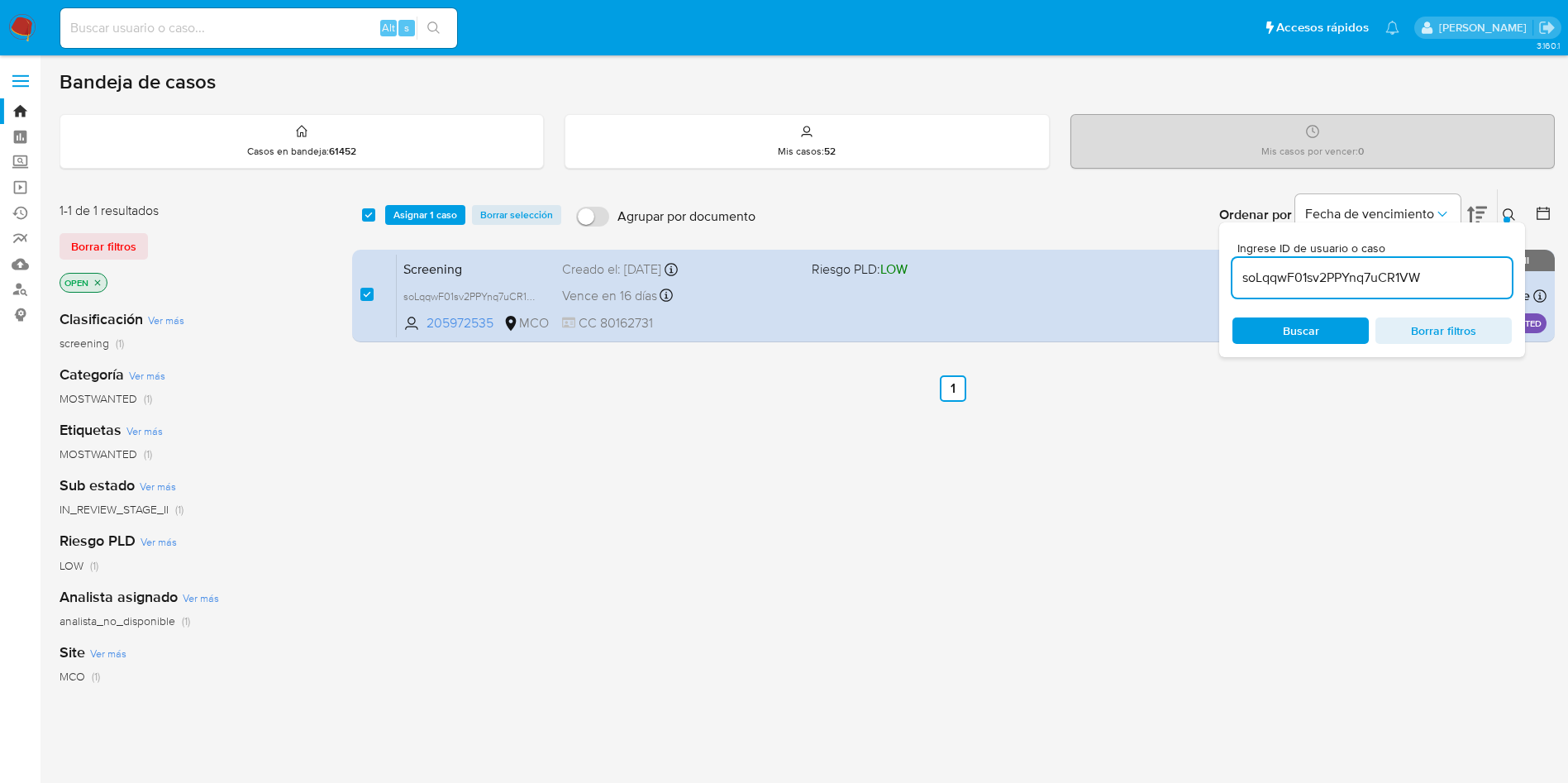
click at [436, 227] on div "select-all-cases-checkbox Asignar 1 caso Borrar selección Agrupar por documento…" at bounding box center [953, 214] width 1203 height 51
click at [432, 215] on span "Asignar 1 caso" at bounding box center [425, 214] width 64 height 17
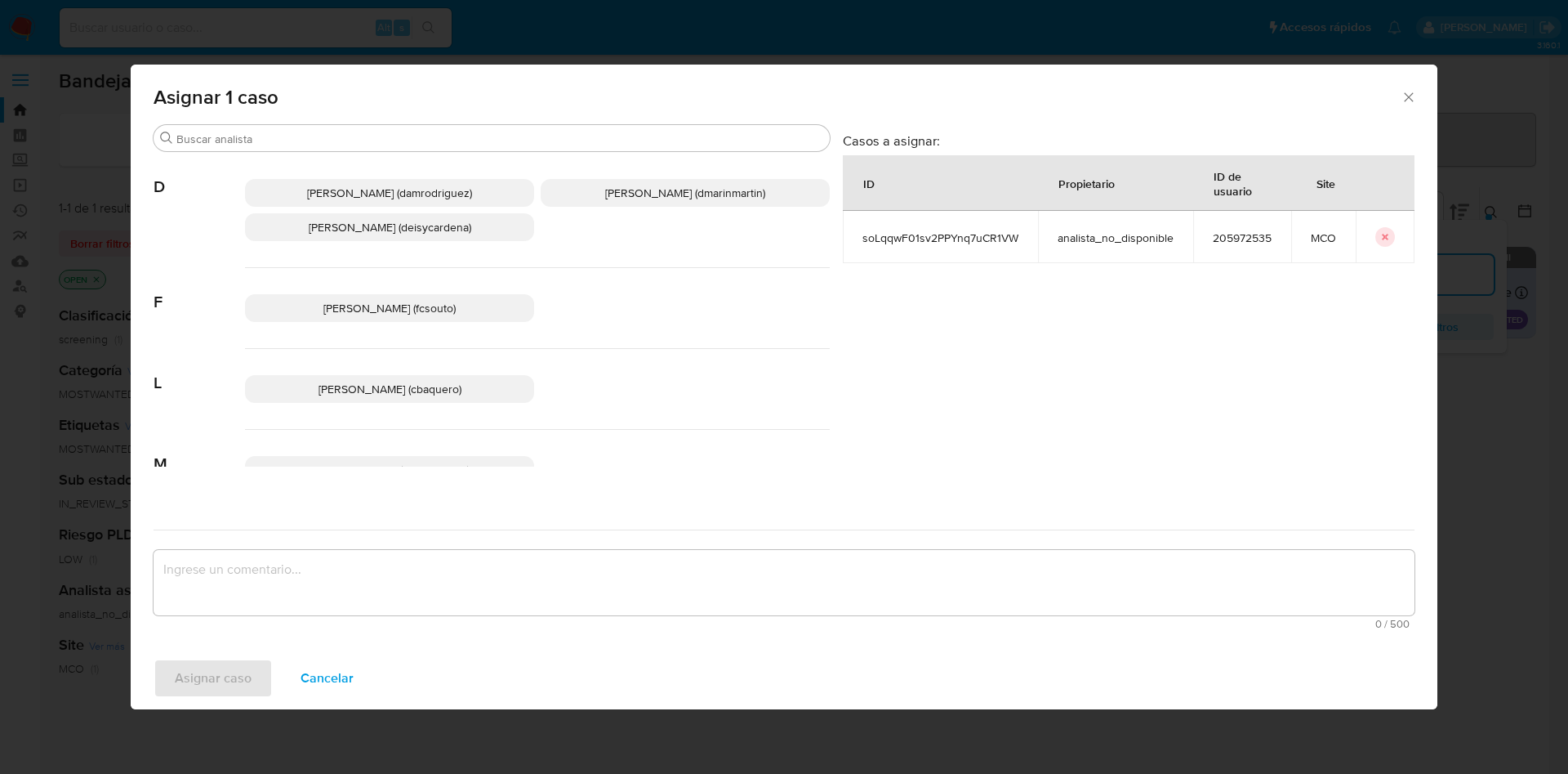
click at [630, 205] on p "David Esteban Marin Martinez (dmarinmartin)" at bounding box center [685, 193] width 289 height 28
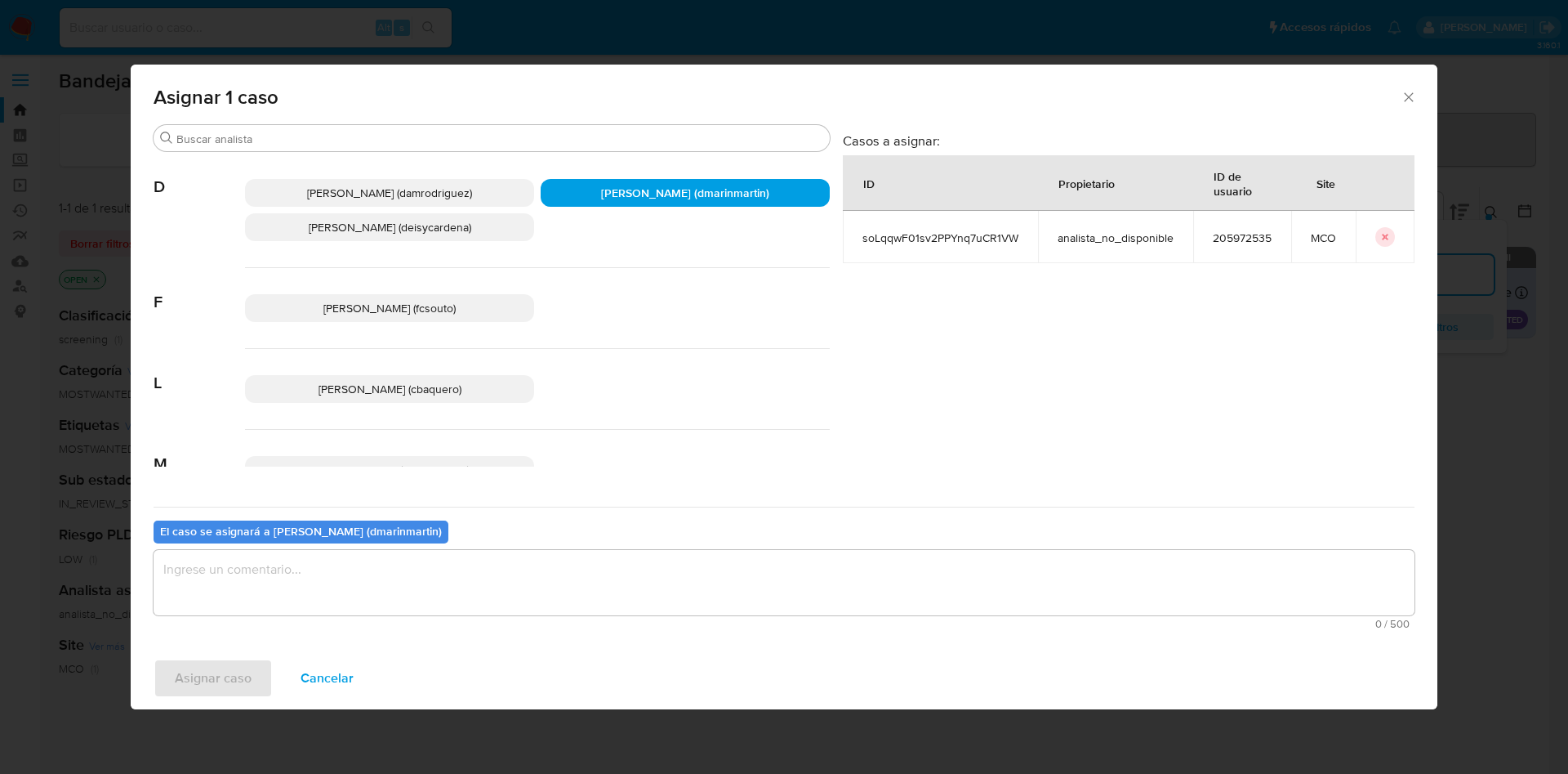
click at [644, 552] on textarea "assign-modal" at bounding box center [783, 583] width 1260 height 66
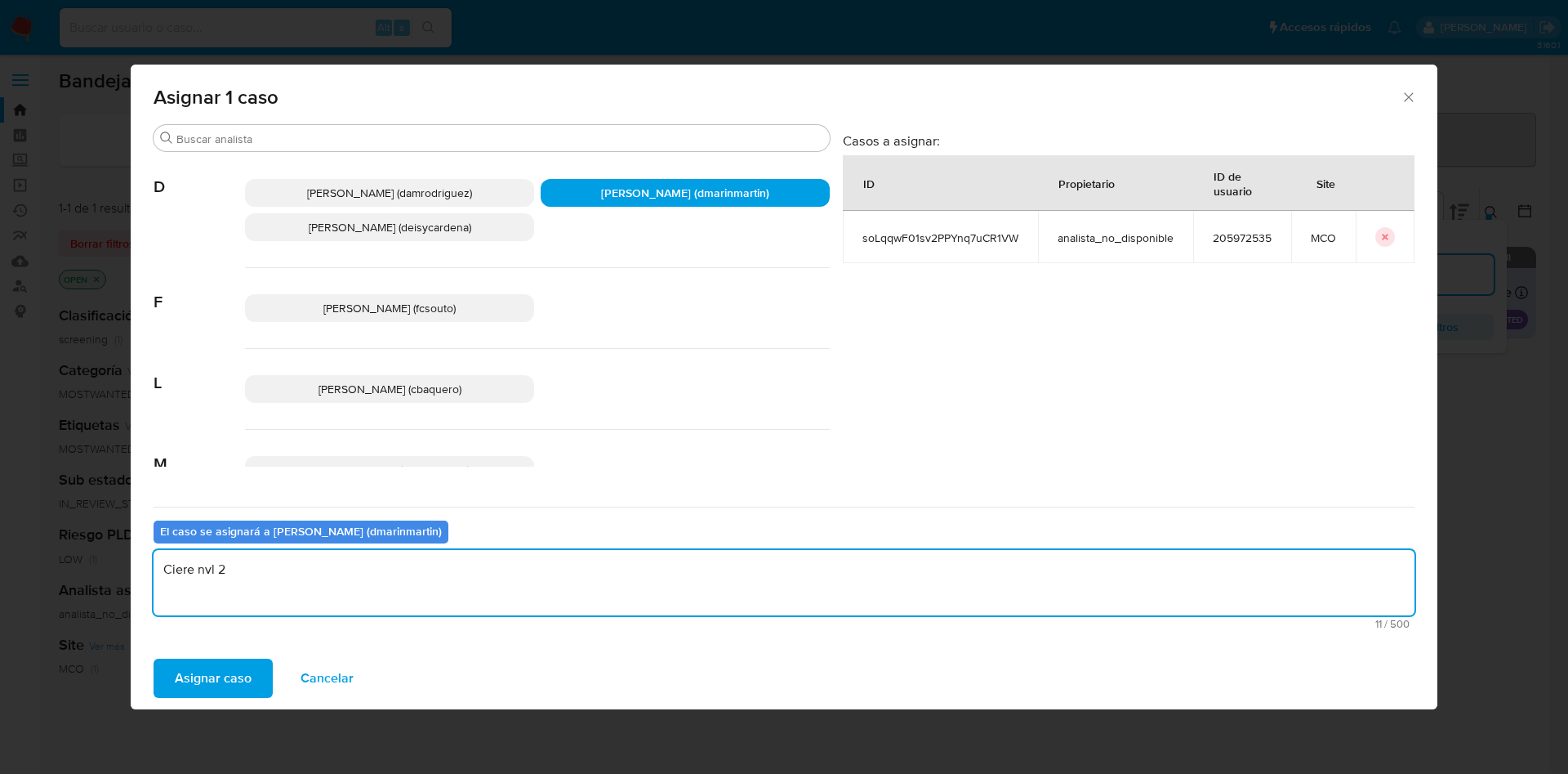
type textarea "Ciere nvl 2"
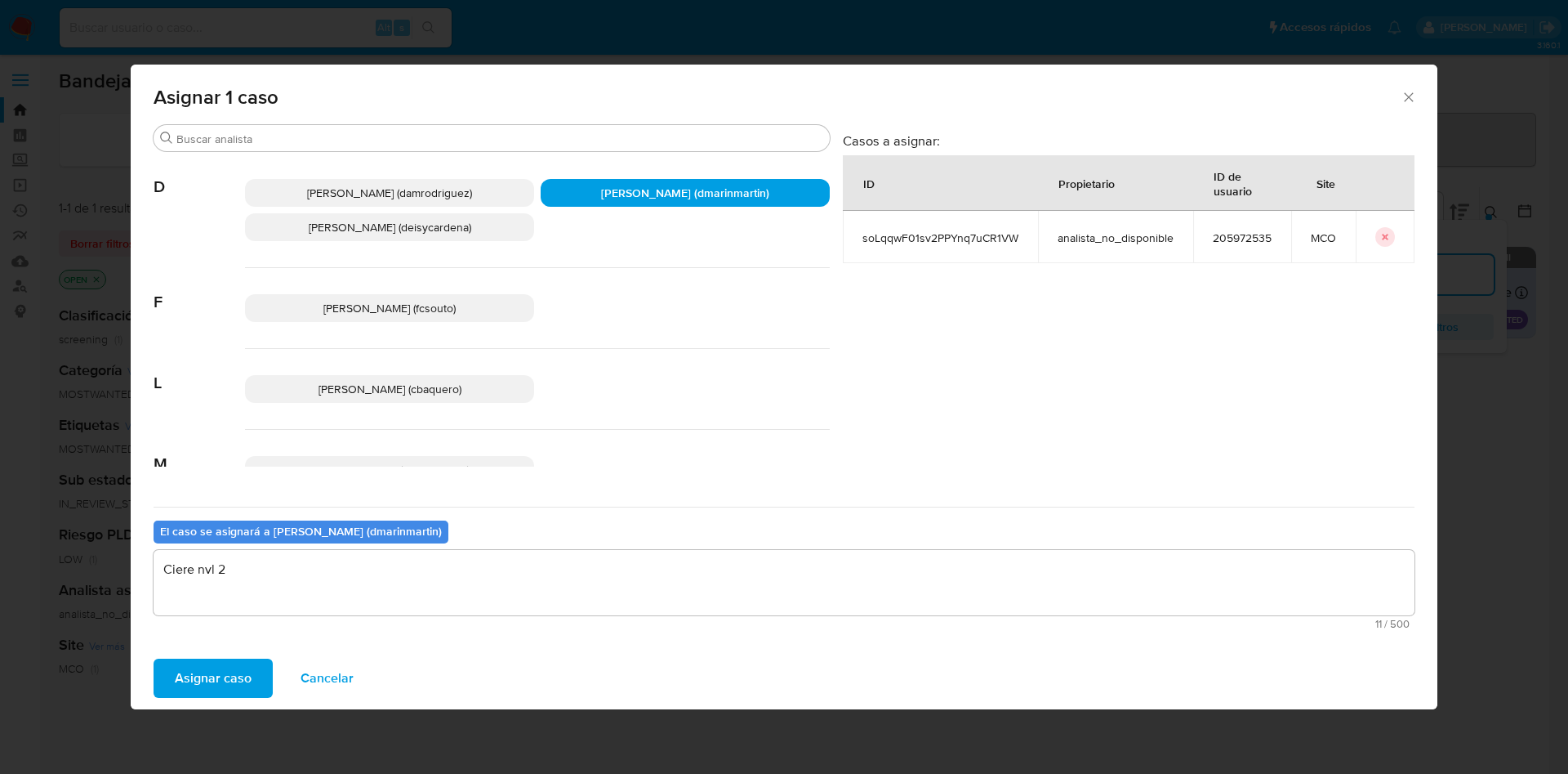
click at [153, 659] on button "Asignar caso" at bounding box center [213, 677] width 119 height 39
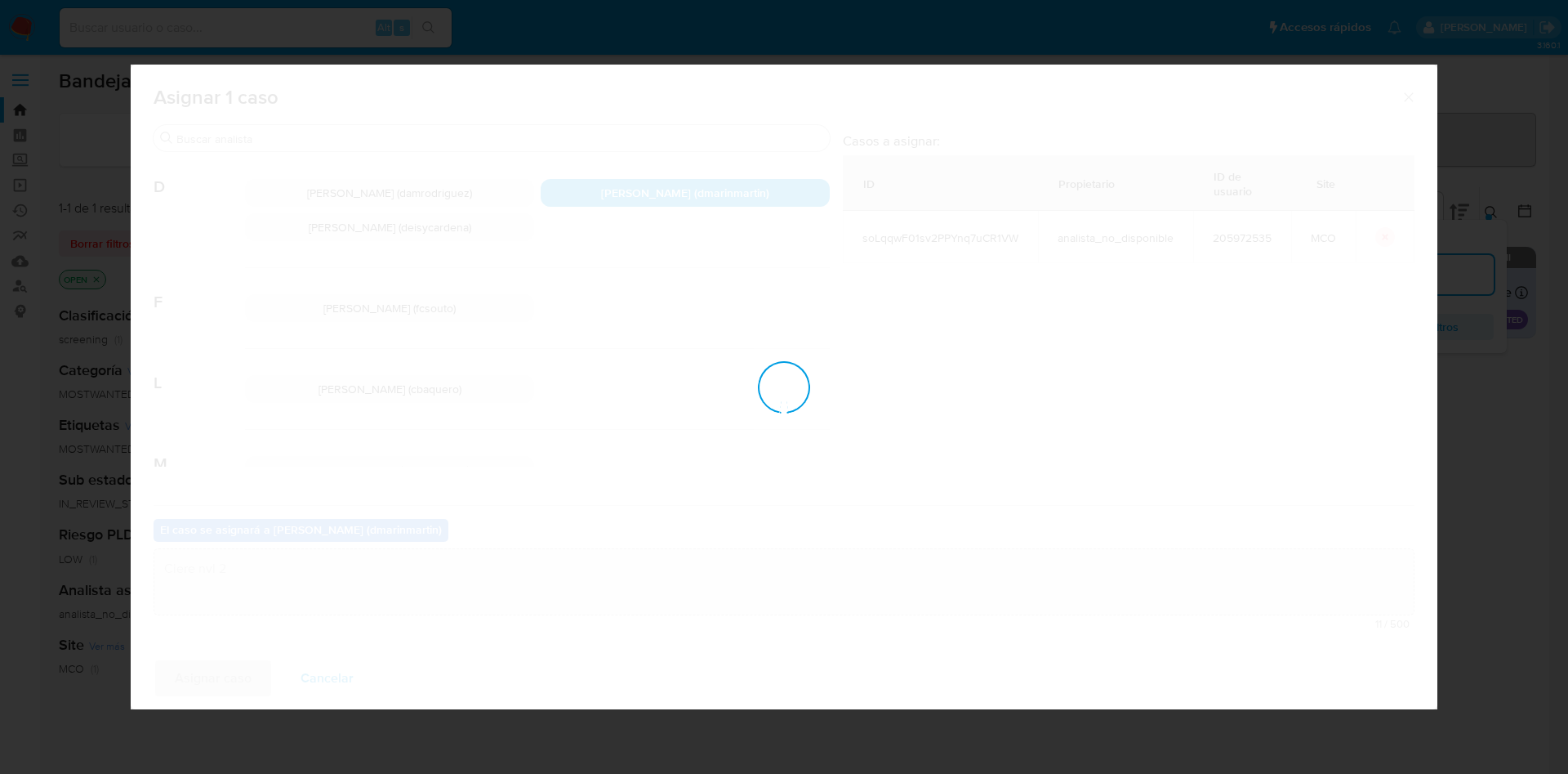
checkbox input "false"
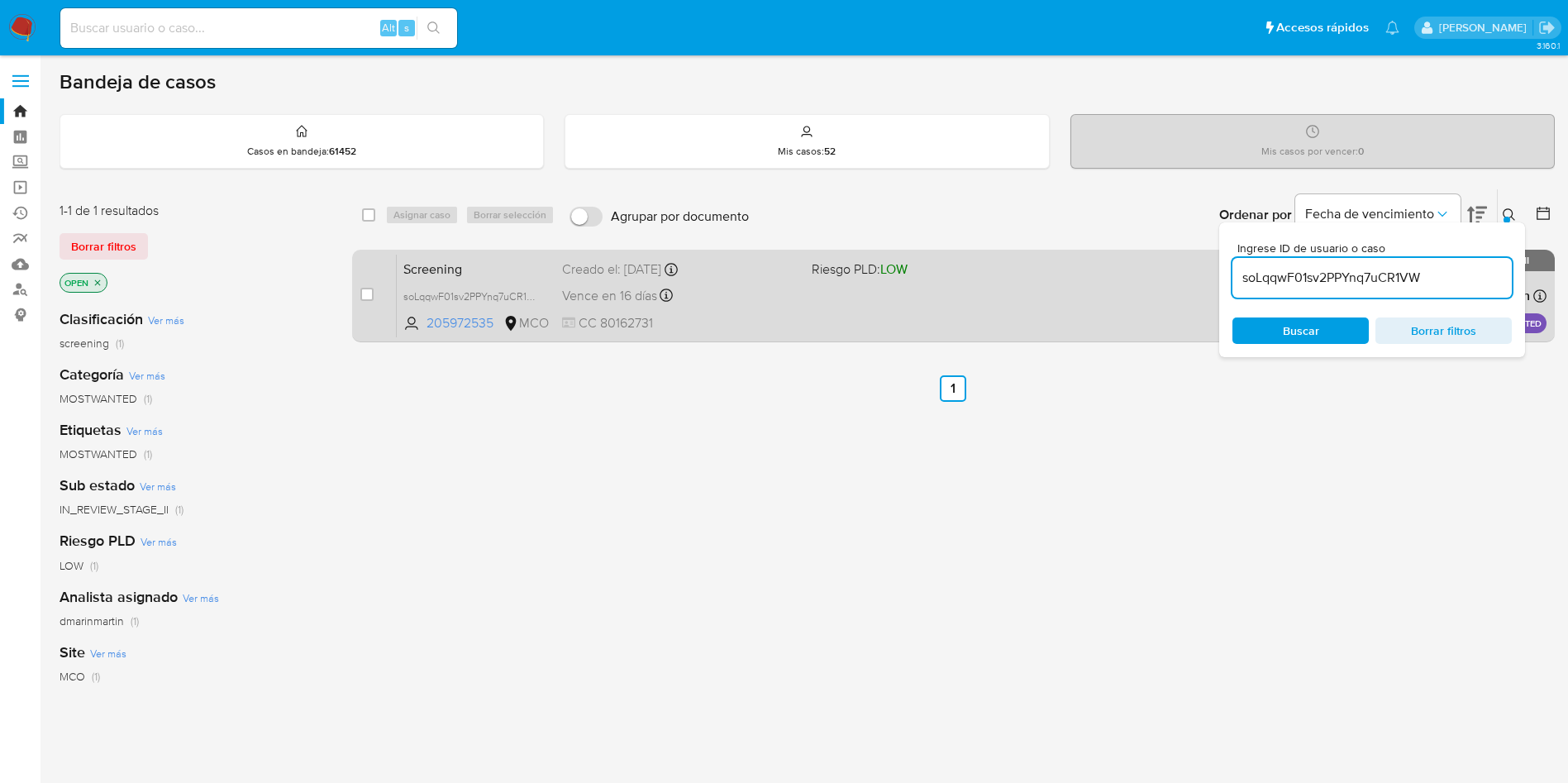
drag, startPoint x: 366, startPoint y: 291, endPoint x: 398, endPoint y: 257, distance: 46.7
click at [369, 289] on input "checkbox" at bounding box center [366, 294] width 13 height 13
checkbox input "true"
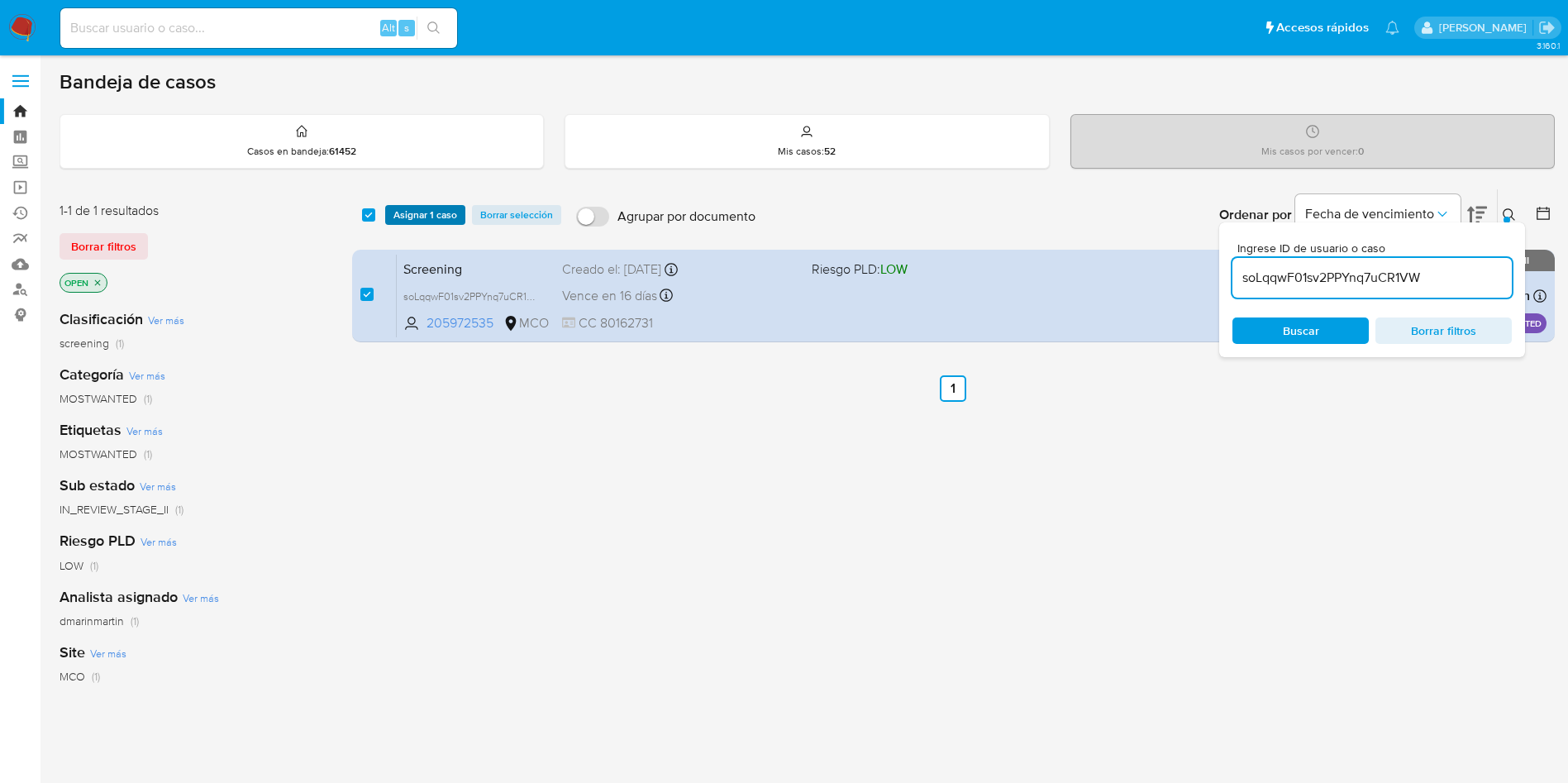
click at [421, 207] on span "Asignar 1 caso" at bounding box center [425, 214] width 64 height 17
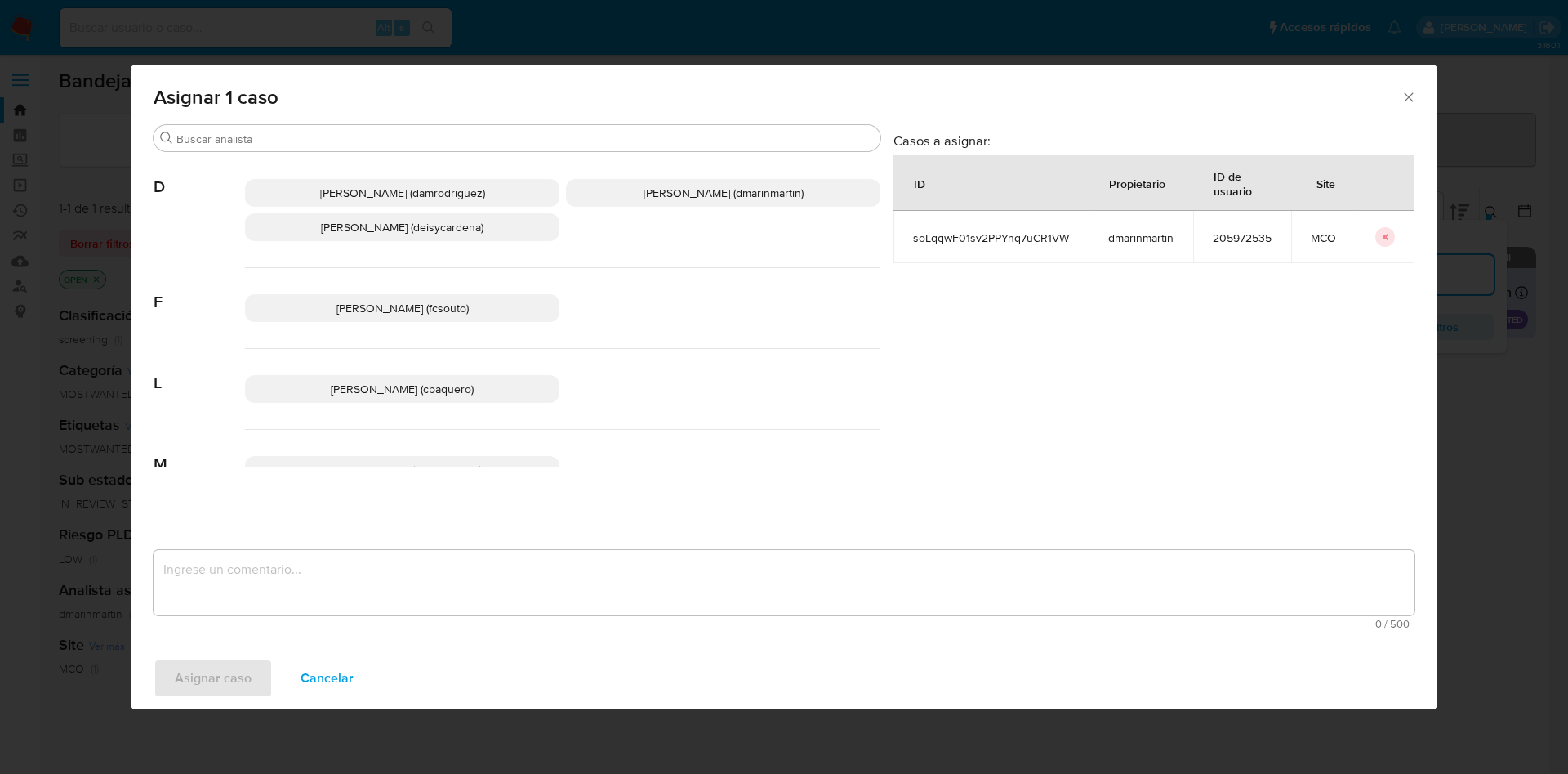
click at [694, 203] on p "David Esteban Marin Martinez (dmarinmartin)" at bounding box center [723, 193] width 314 height 28
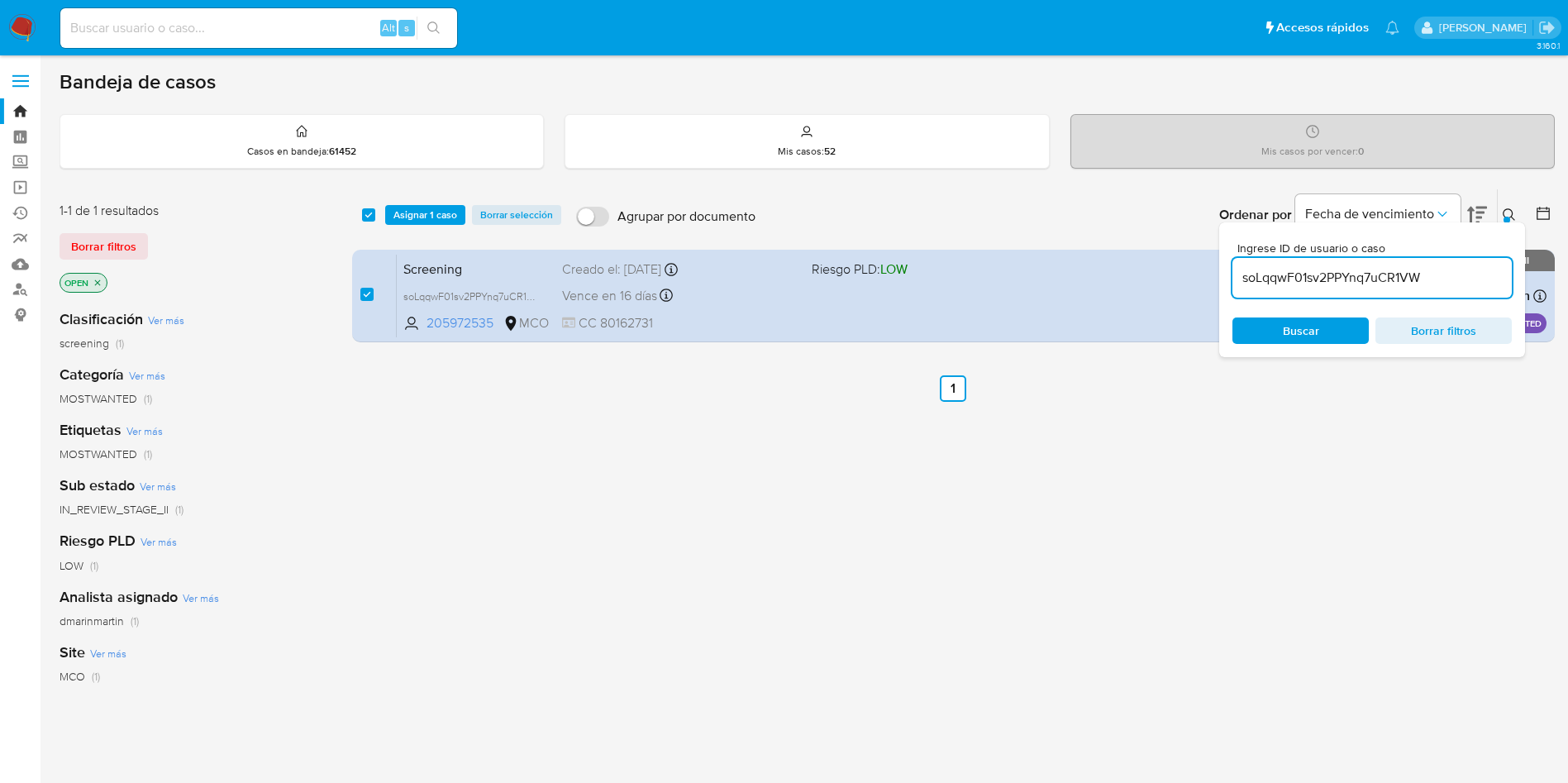
click at [1369, 270] on input "soLqqwF01sv2PPYnq7uCR1VW" at bounding box center [1372, 277] width 279 height 22
click at [1340, 336] on span "Buscar" at bounding box center [1300, 330] width 113 height 24
click at [433, 227] on div "select-all-cases-checkbox Asignar 1 caso Borrar selección Agrupar por documento…" at bounding box center [953, 214] width 1203 height 51
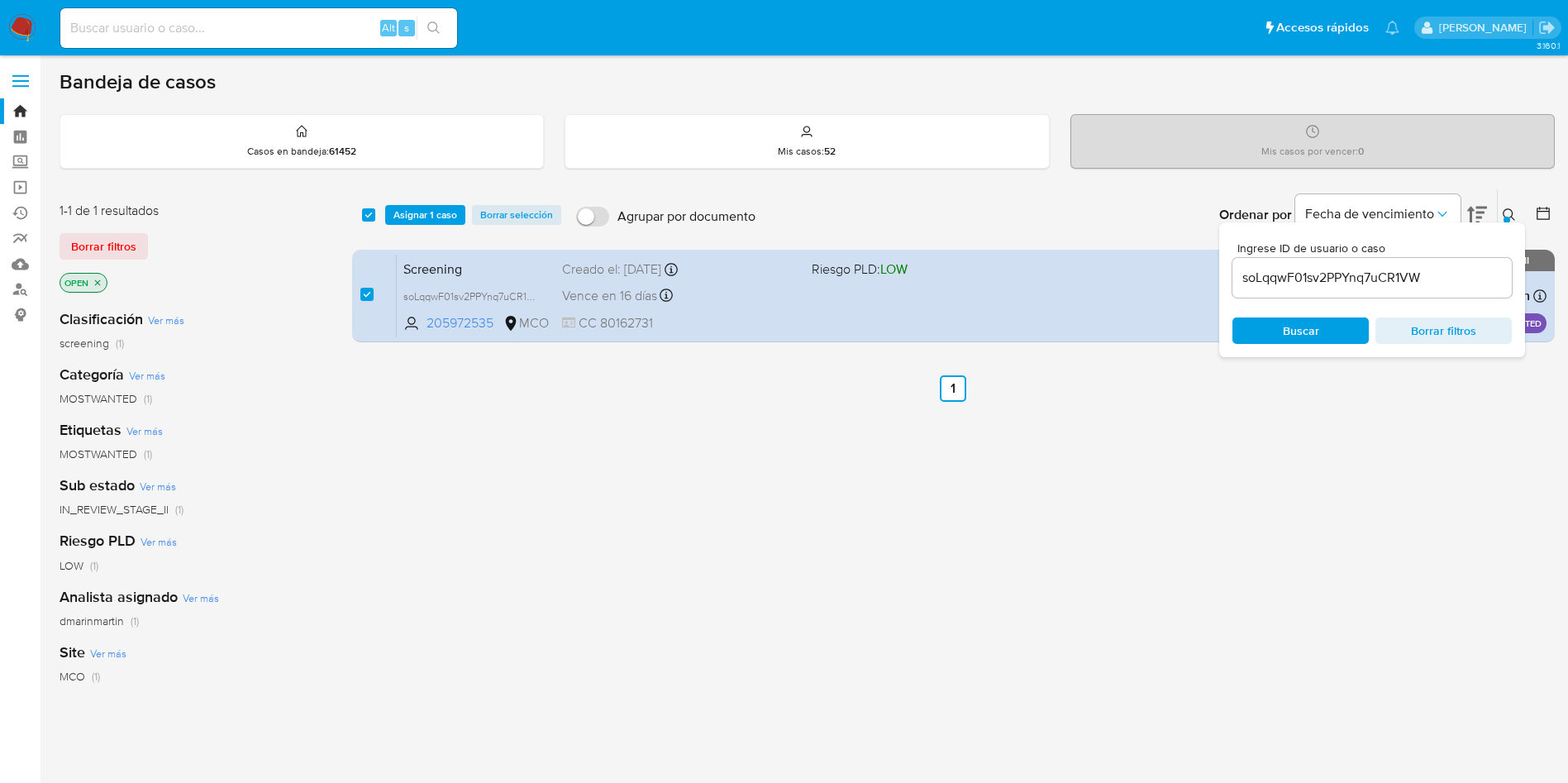
click at [438, 218] on span "Asignar 1 caso" at bounding box center [425, 214] width 64 height 17
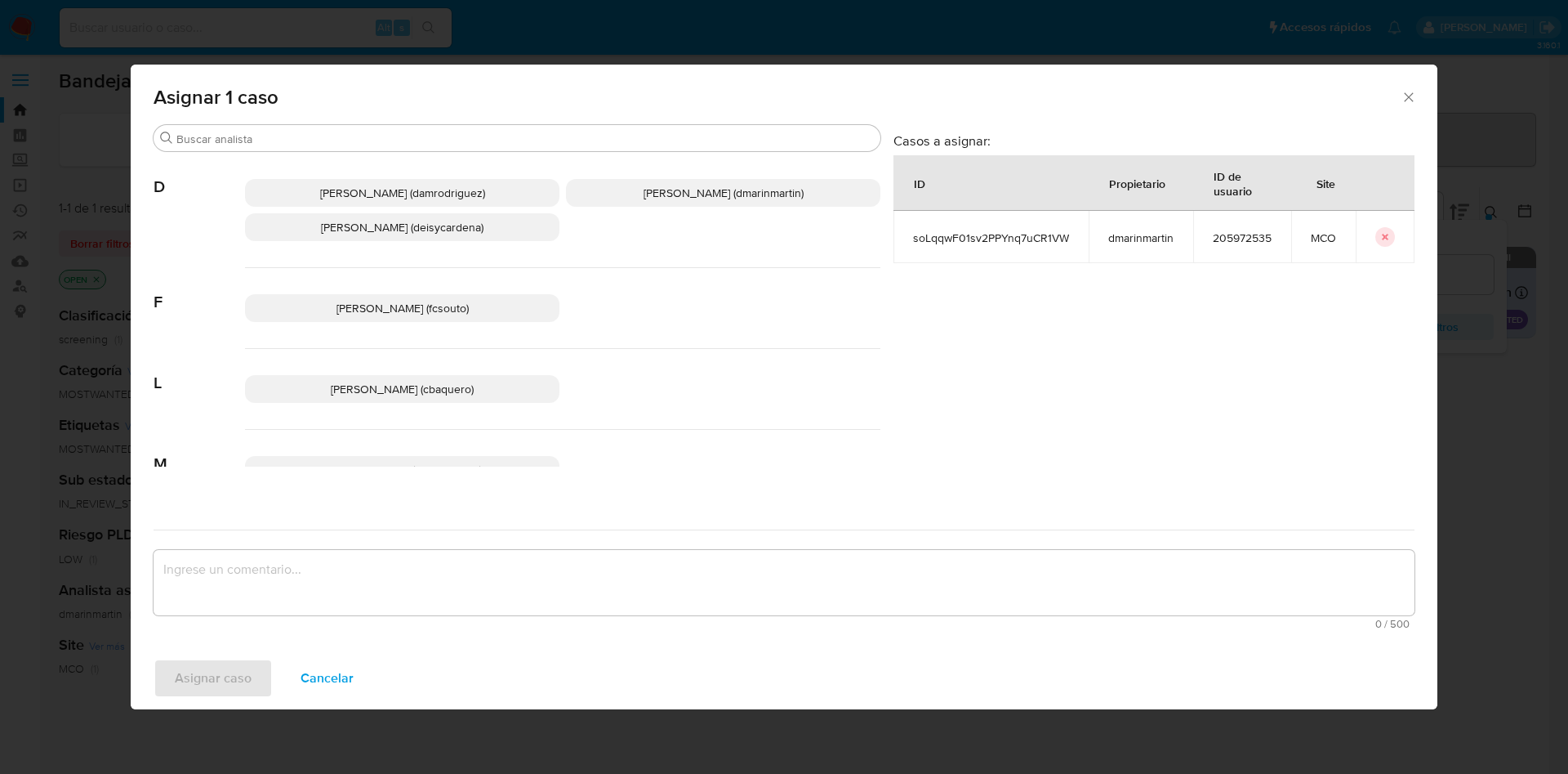
click at [651, 196] on span "David Esteban Marin Martinez (dmarinmartin)" at bounding box center [724, 192] width 160 height 16
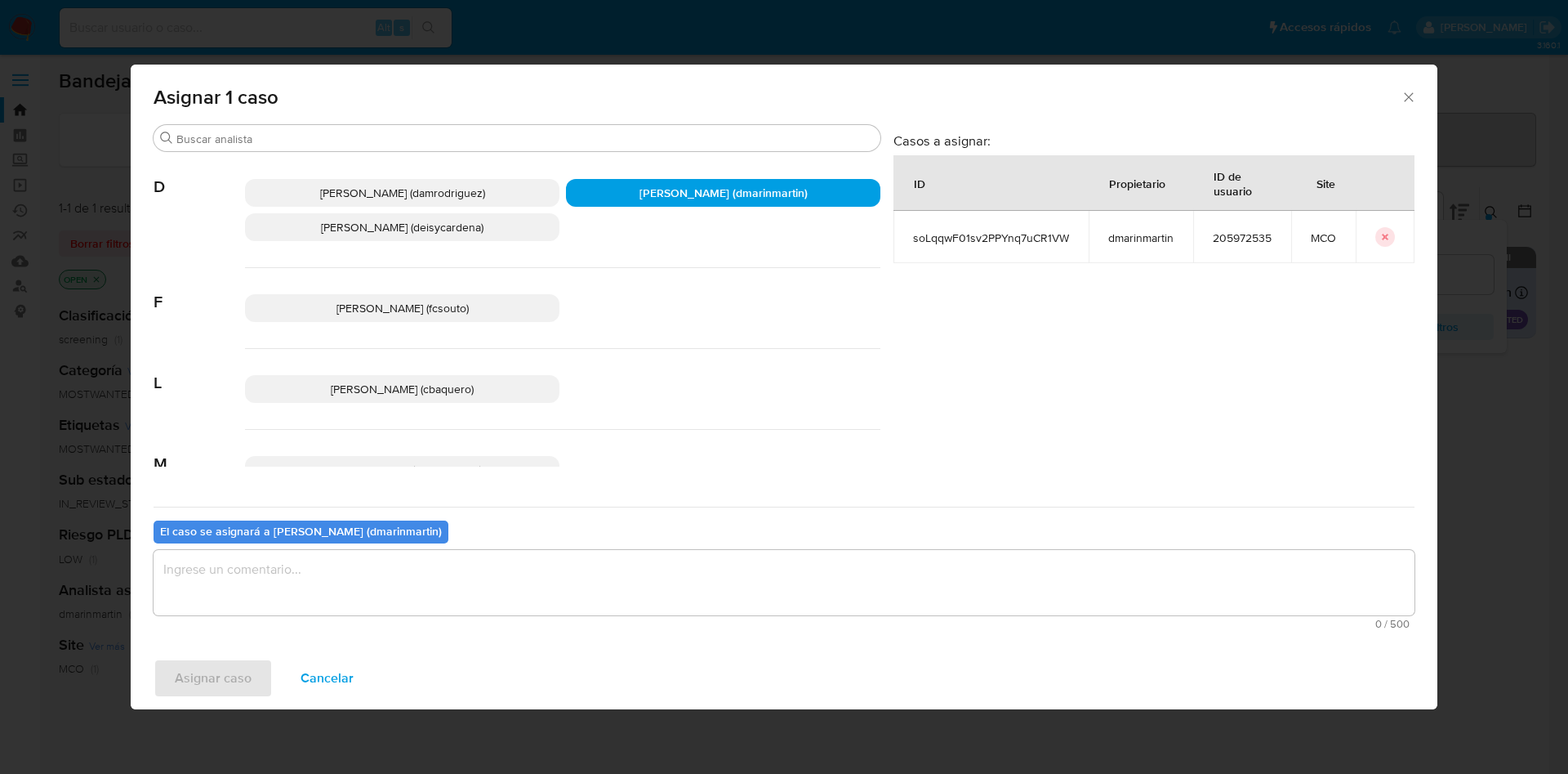
drag, startPoint x: 681, startPoint y: 595, endPoint x: 693, endPoint y: 569, distance: 28.6
click at [683, 586] on textarea "assign-modal" at bounding box center [783, 583] width 1260 height 66
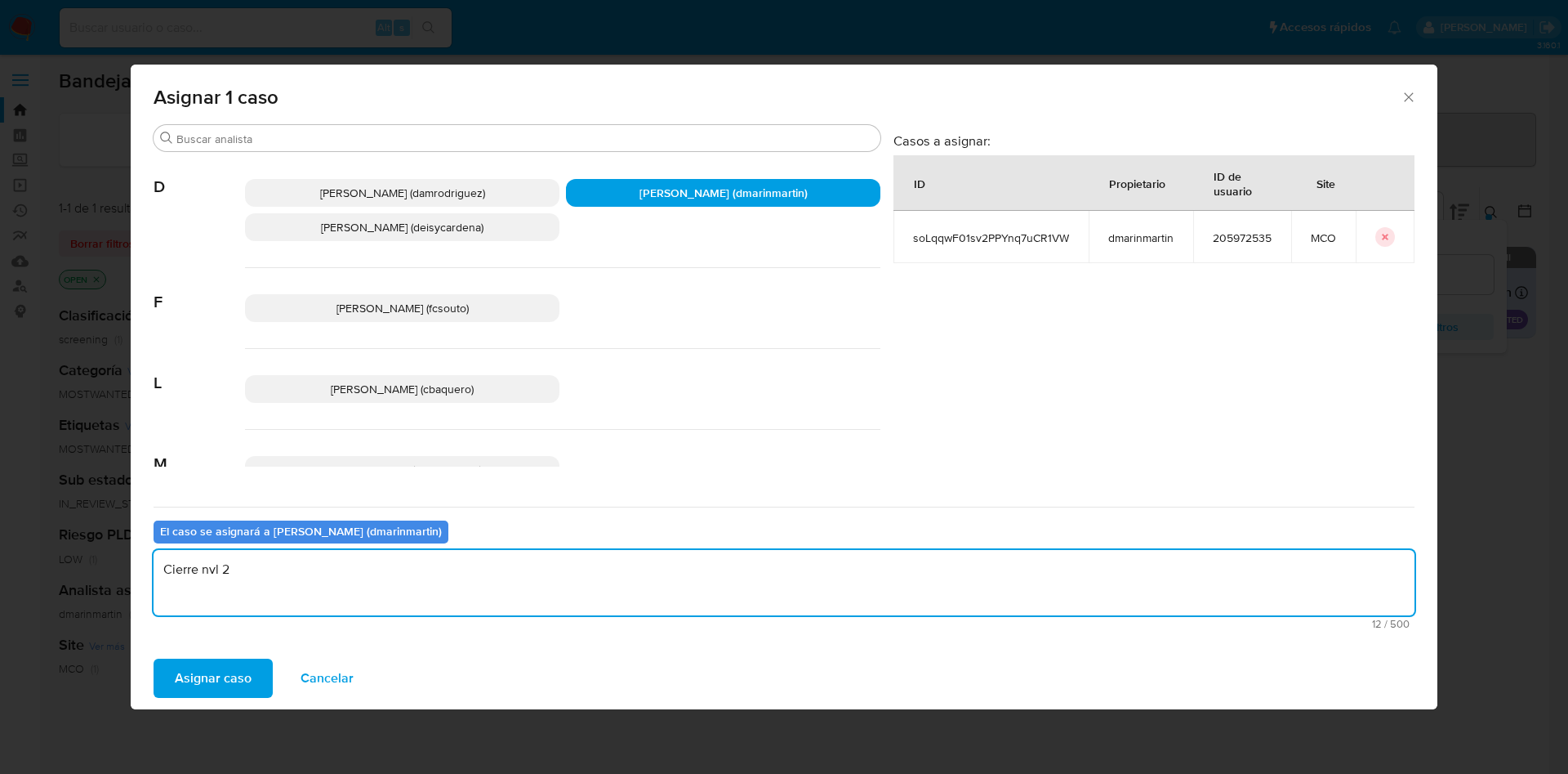
type textarea "Cierre nvl 2"
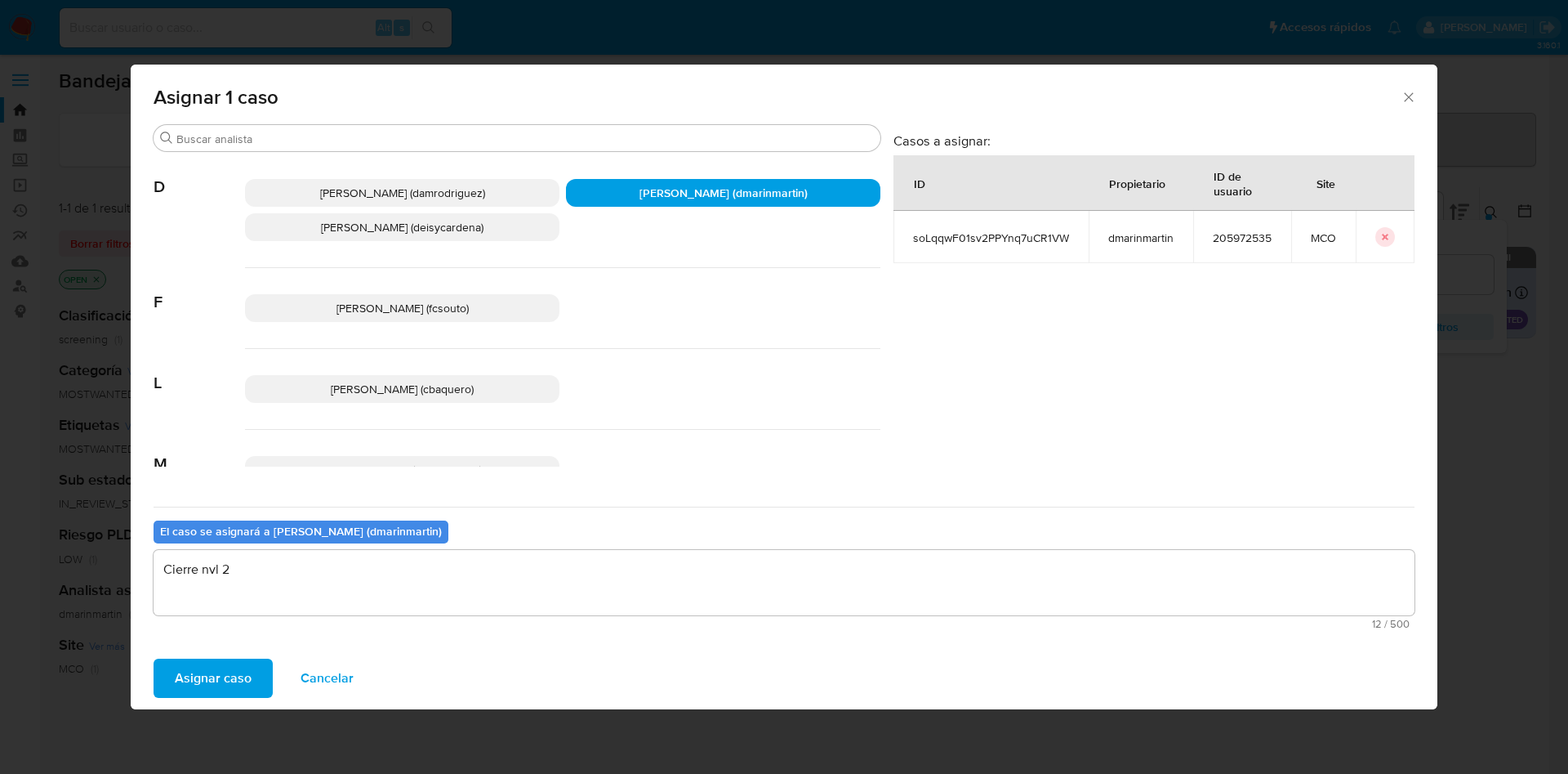
click at [153, 659] on button "Asignar caso" at bounding box center [213, 677] width 119 height 39
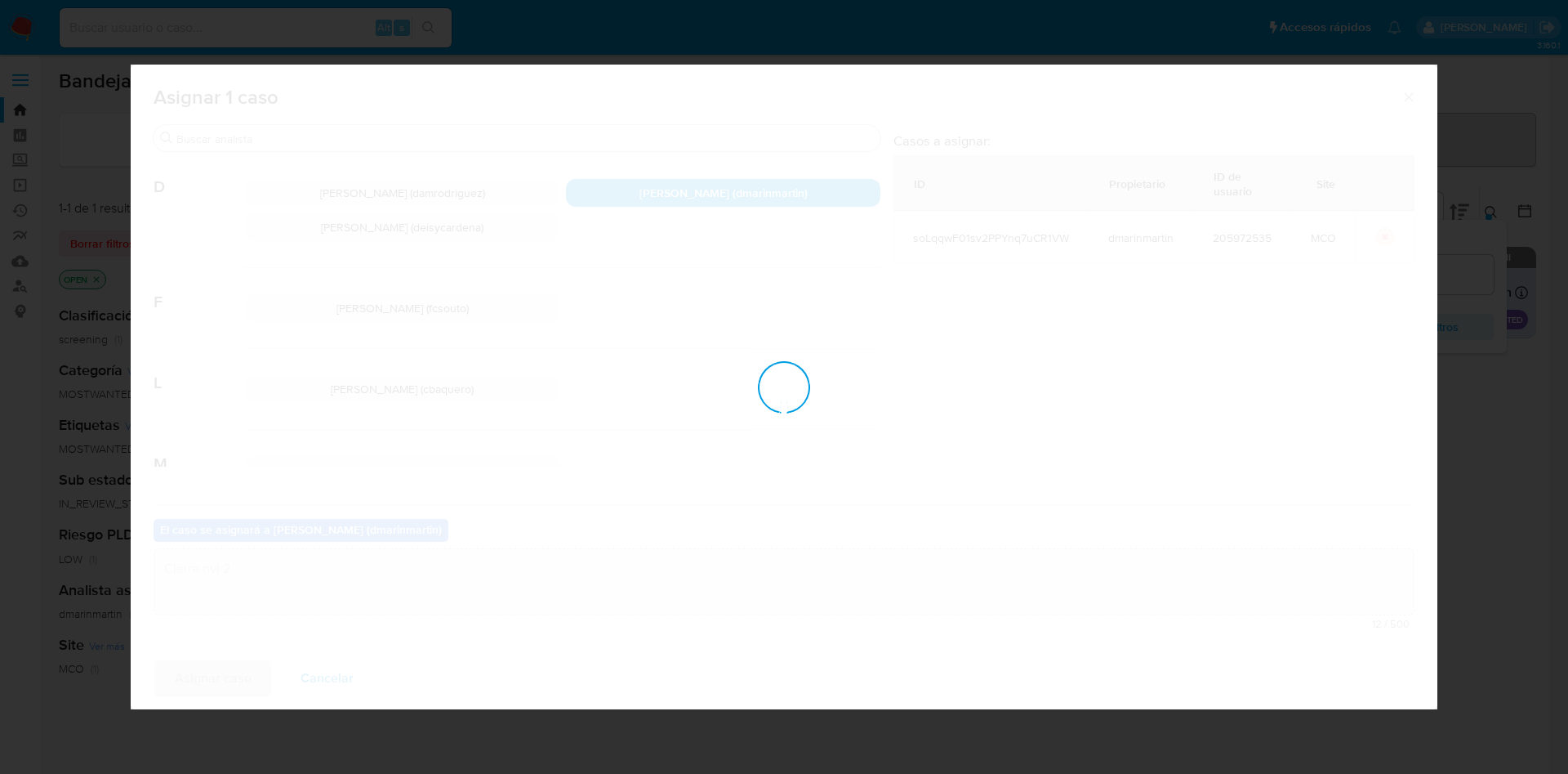
checkbox input "false"
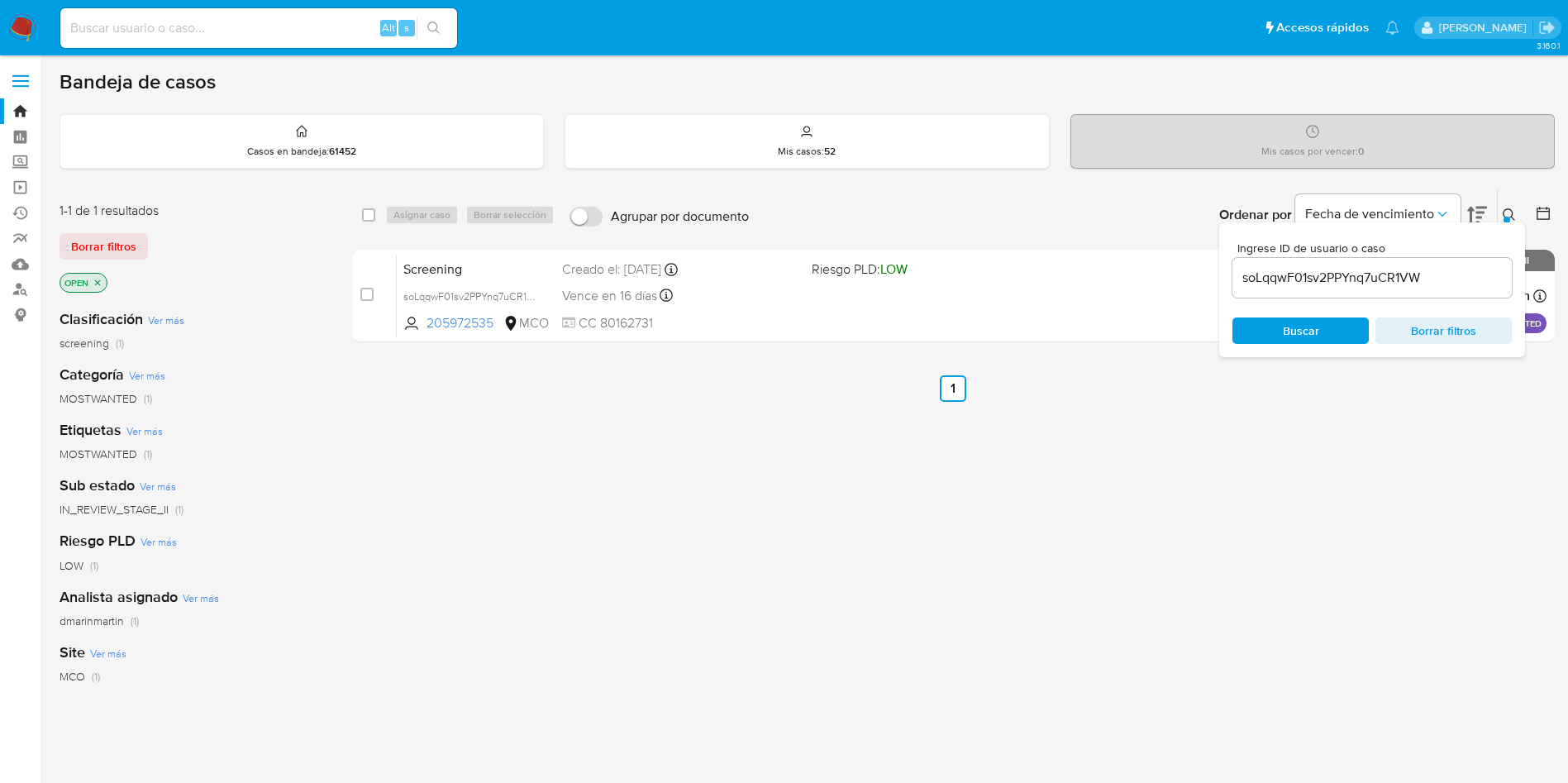
click at [1379, 274] on input "soLqqwF01sv2PPYnq7uCR1VW" at bounding box center [1372, 277] width 279 height 22
paste input "e7dQ93Jy8xUkVEvVVMHyNj9b"
type input "e7dQ93Jy8xUkVEvVVMHyNj9b"
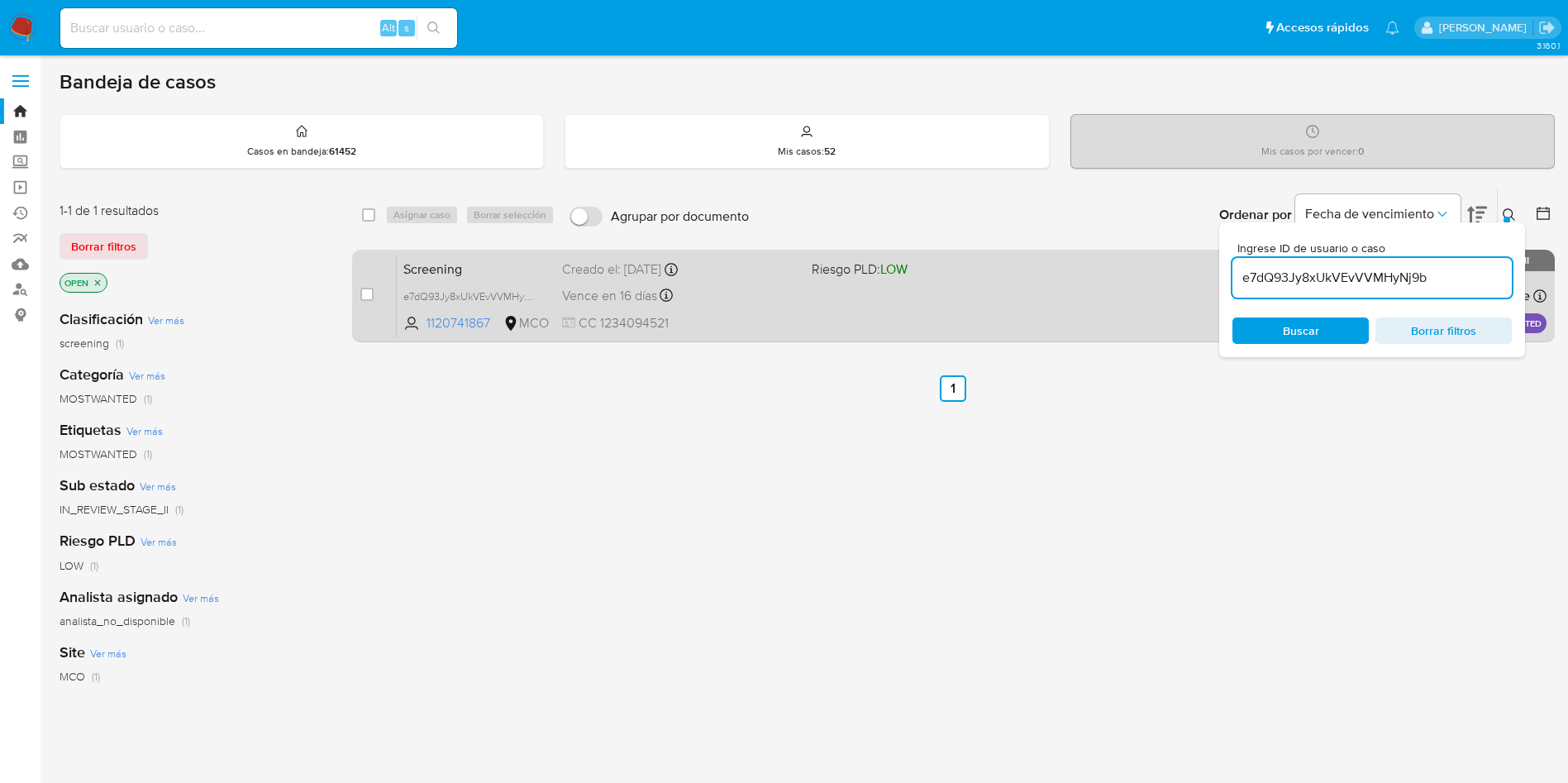
drag, startPoint x: 368, startPoint y: 296, endPoint x: 434, endPoint y: 258, distance: 76.2
click at [373, 300] on div "case-item-checkbox No es posible asignar el caso" at bounding box center [378, 296] width 37 height 84
click at [363, 293] on input "checkbox" at bounding box center [366, 294] width 13 height 13
checkbox input "true"
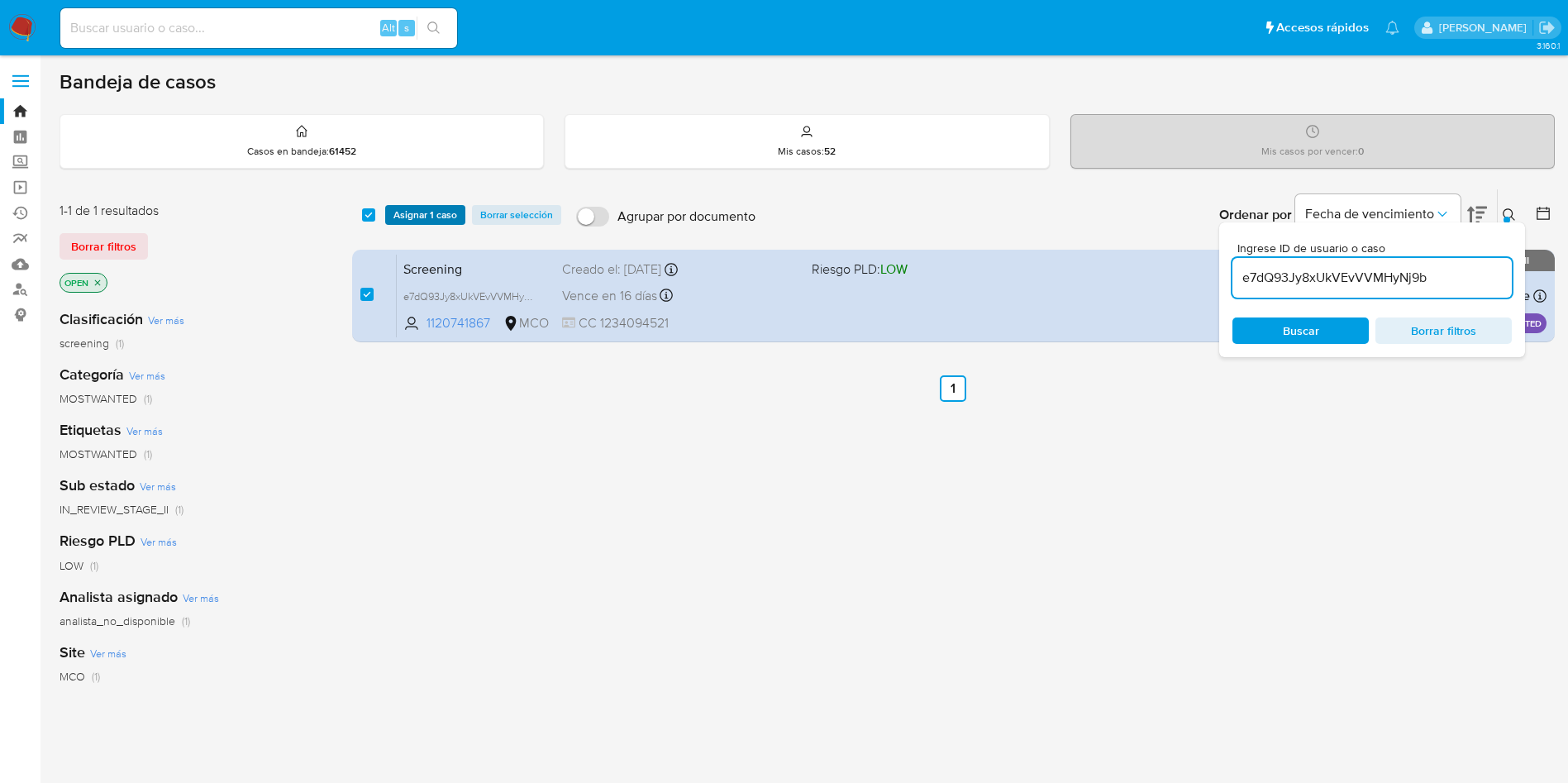
click at [434, 210] on span "Asignar 1 caso" at bounding box center [425, 214] width 64 height 17
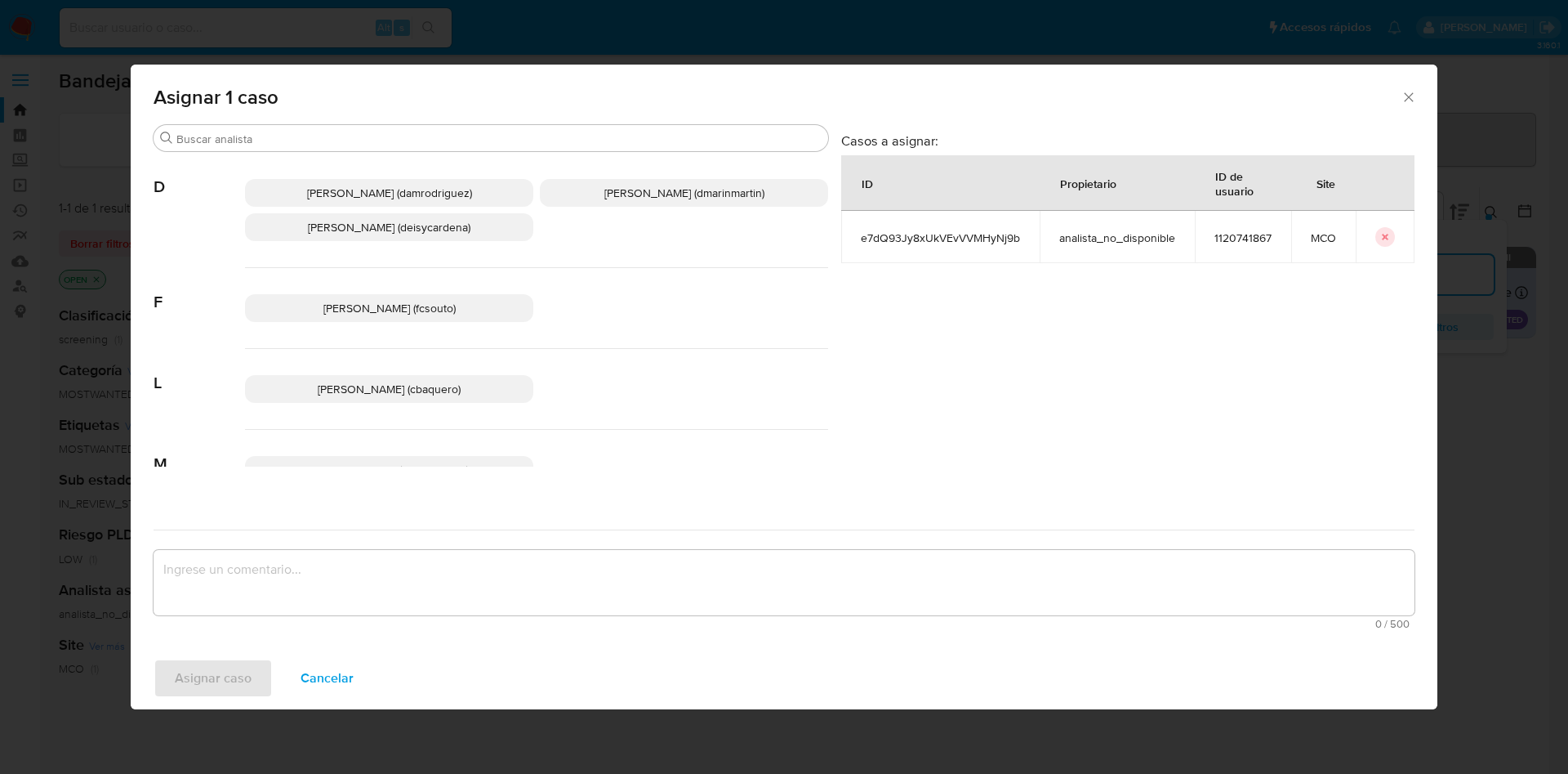
click at [633, 205] on p "David Esteban Marin Martinez (dmarinmartin)" at bounding box center [684, 193] width 289 height 28
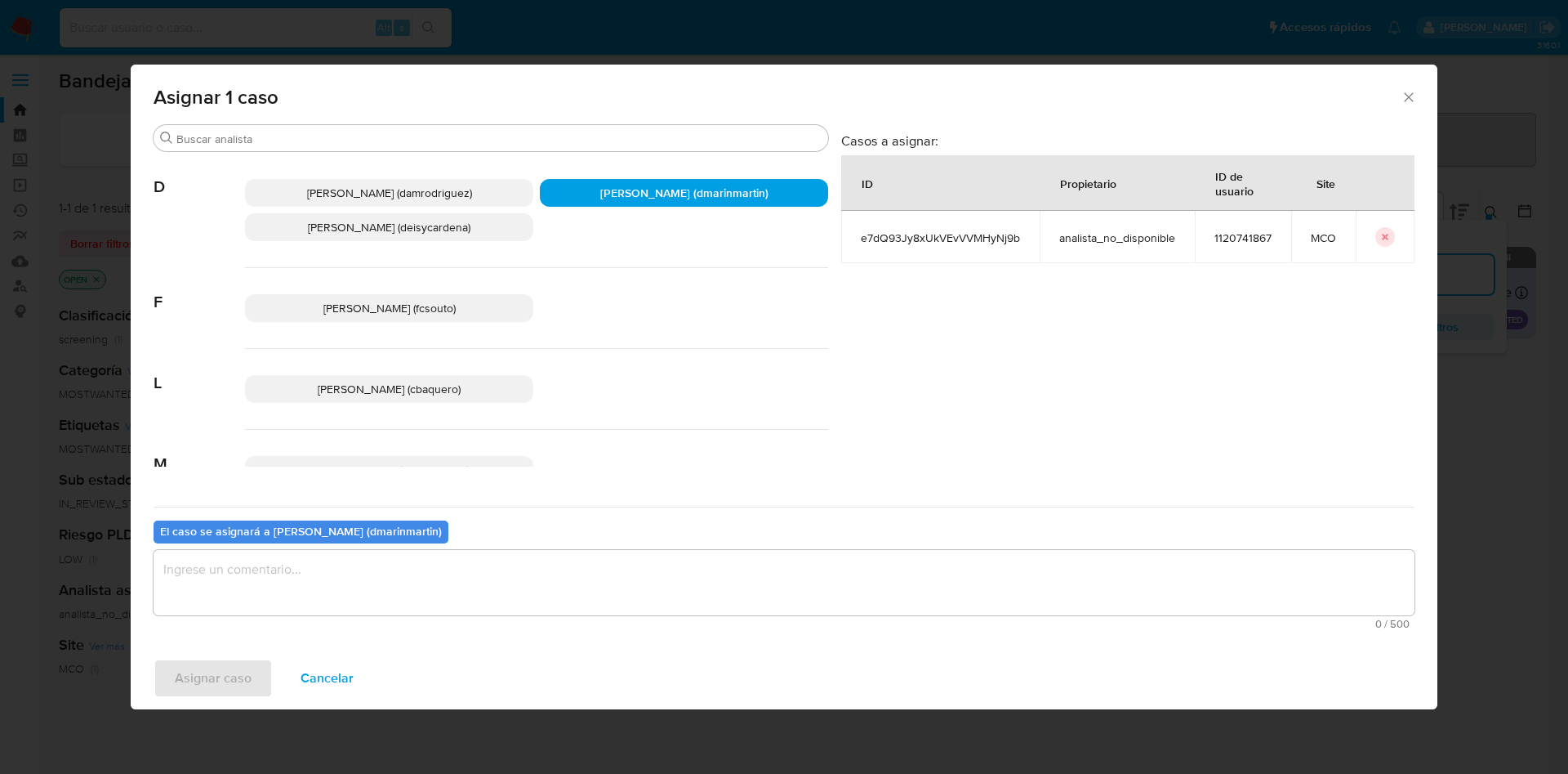
click at [671, 534] on div "El caso se asignará a David Esteban Marin Martinez (dmarinmartin) 0 / 500 500 c…" at bounding box center [783, 571] width 1260 height 129
click at [653, 581] on textarea "assign-modal" at bounding box center [783, 583] width 1260 height 66
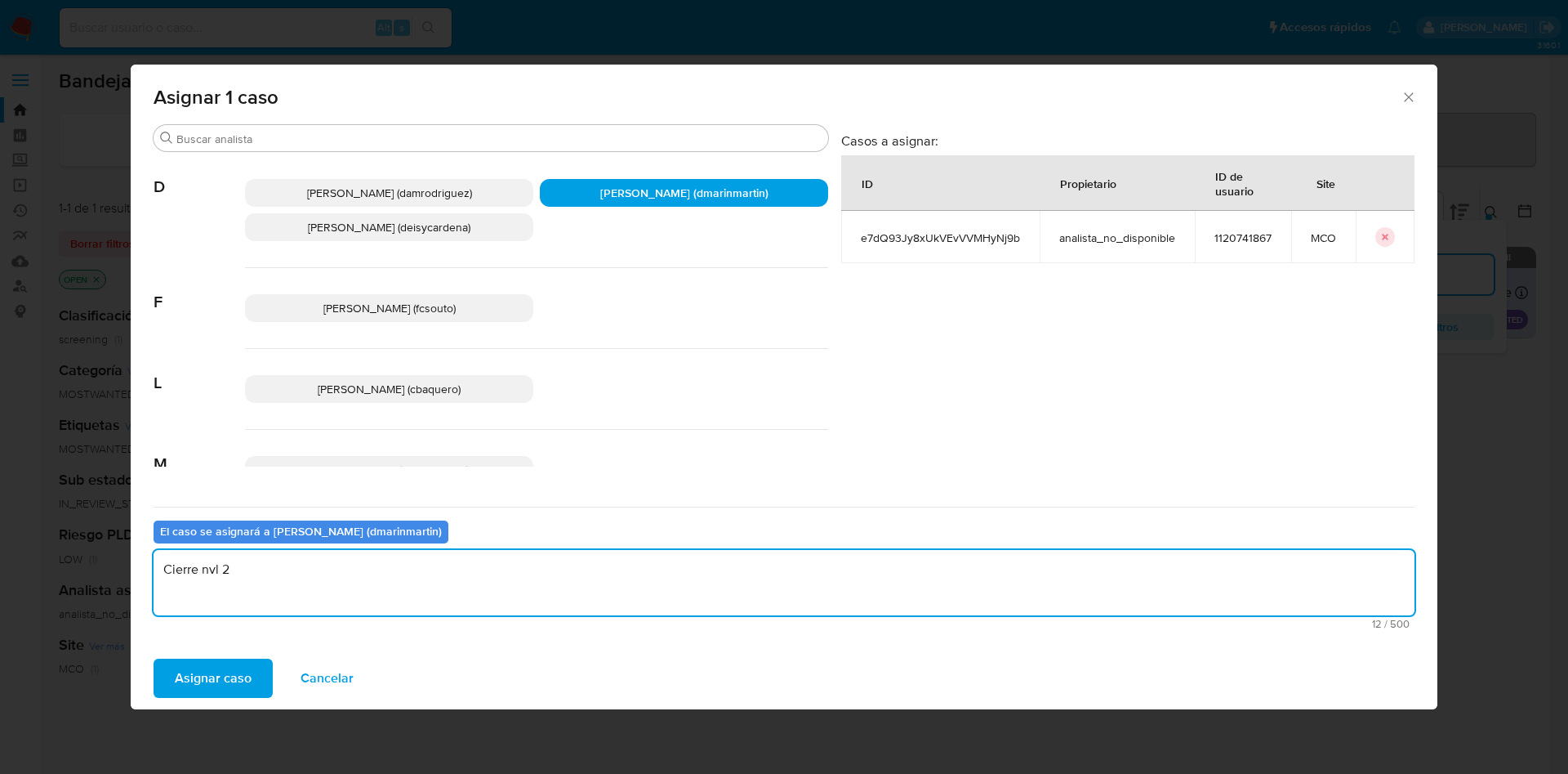
type textarea "Cierre nvl 2"
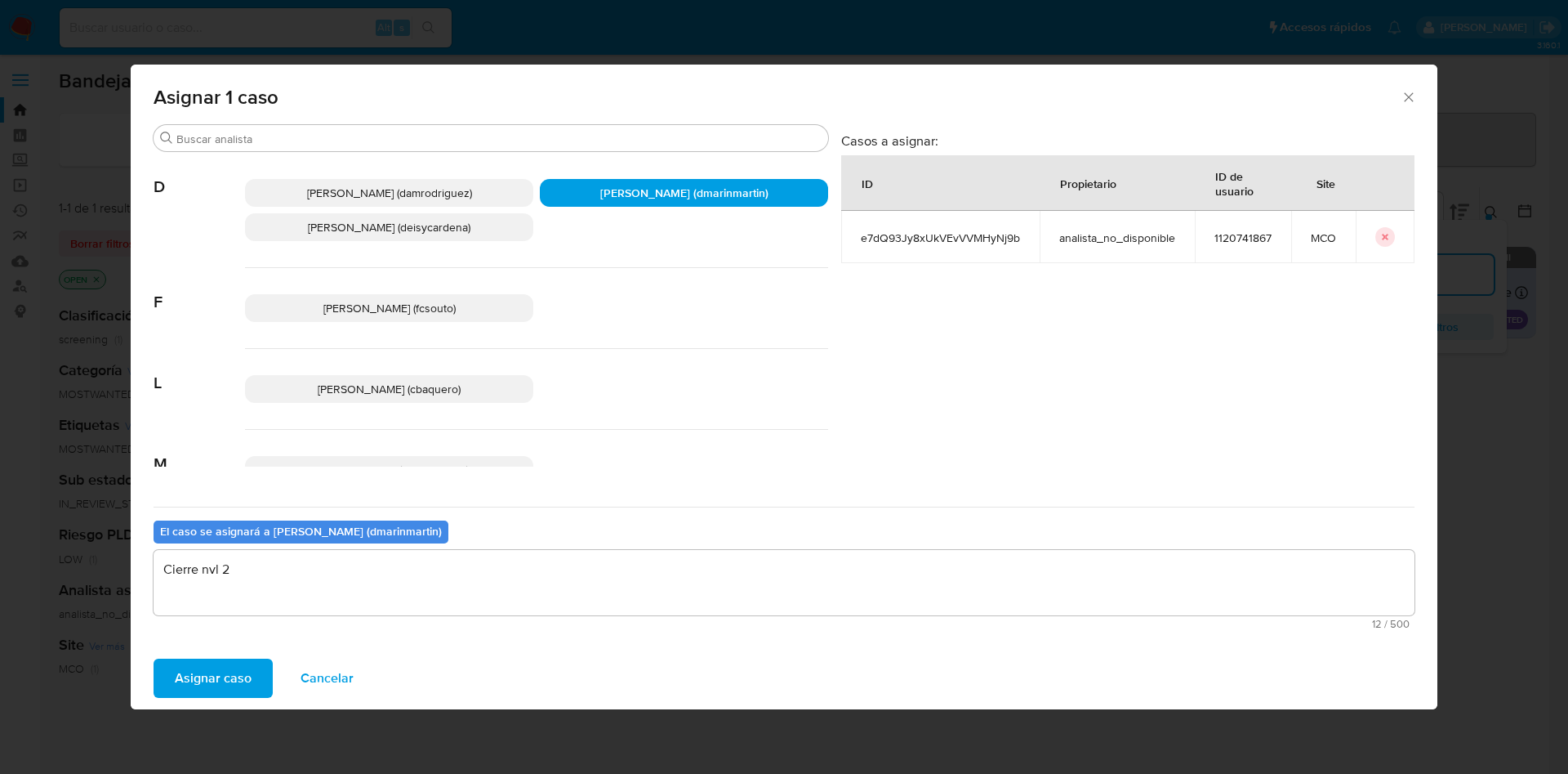
click at [152, 684] on div "Asignar caso Cancelar" at bounding box center [784, 678] width 1307 height 62
click at [177, 665] on span "Asignar caso" at bounding box center [213, 678] width 77 height 36
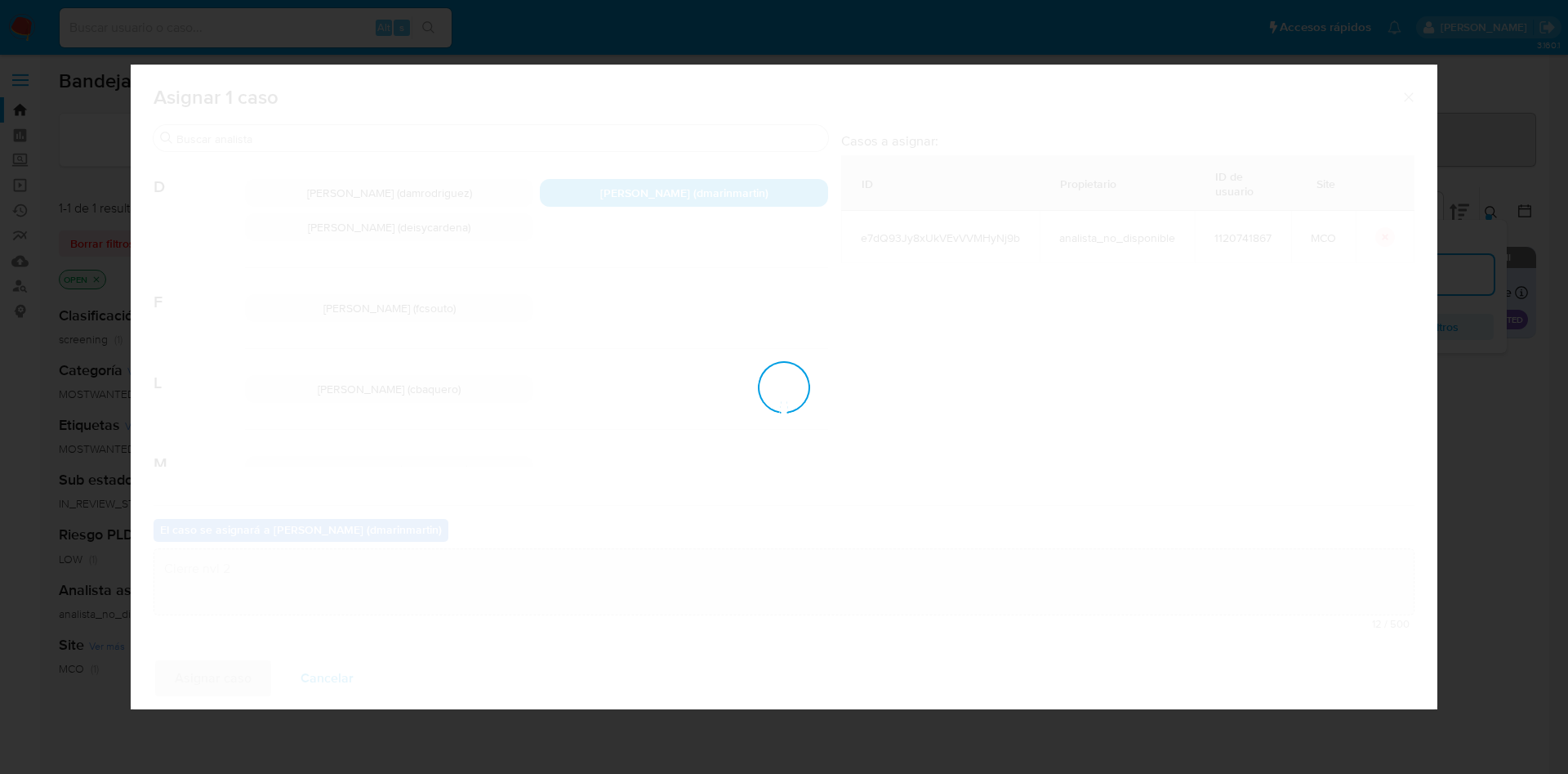
checkbox input "false"
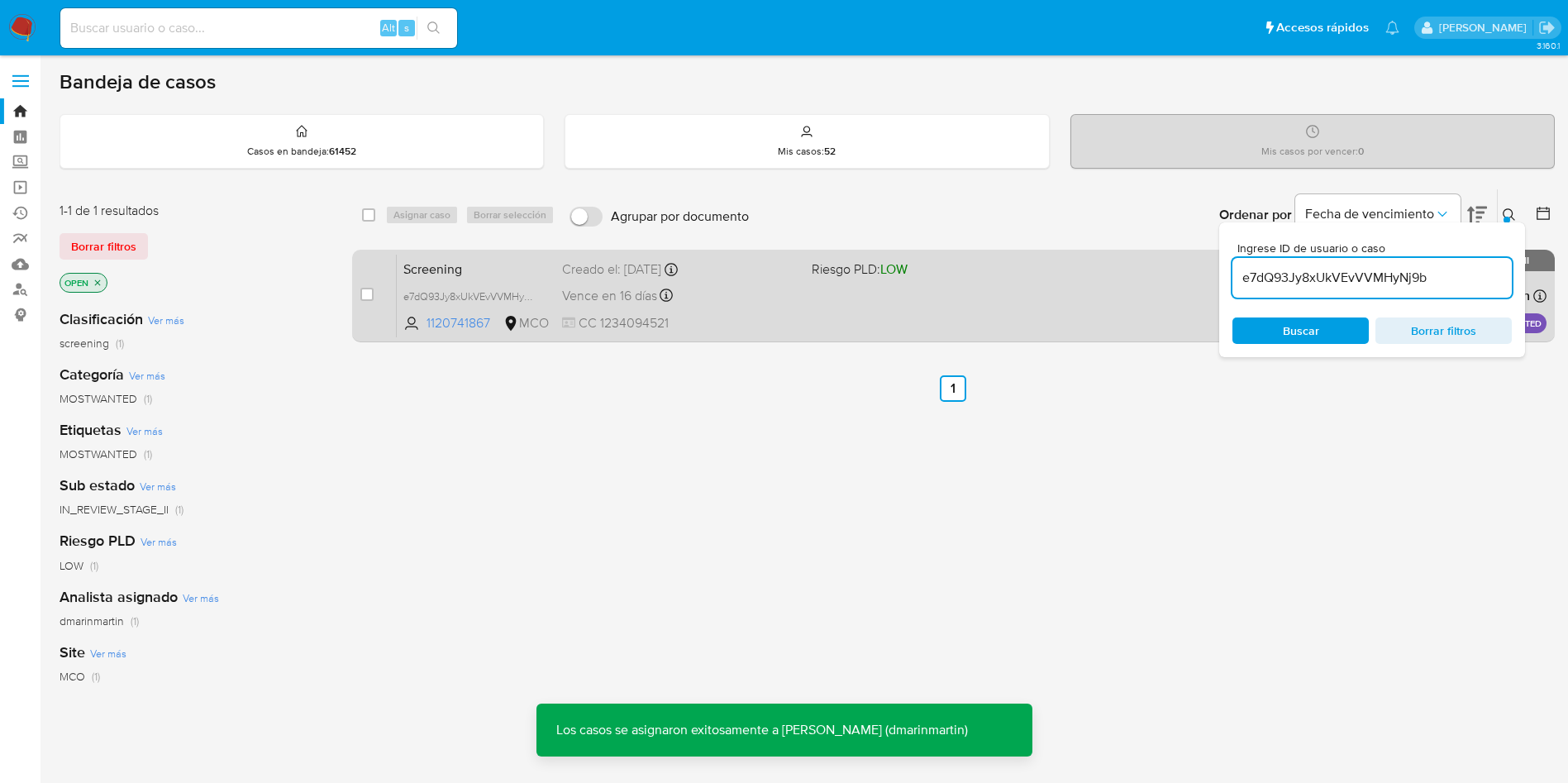
click at [709, 283] on div "Screening e7dQ93Jy8xUkVEvVVMHyNj9b 1120741867 MCO Riesgo PLD: LOW Creado el: 08…" at bounding box center [971, 296] width 1149 height 84
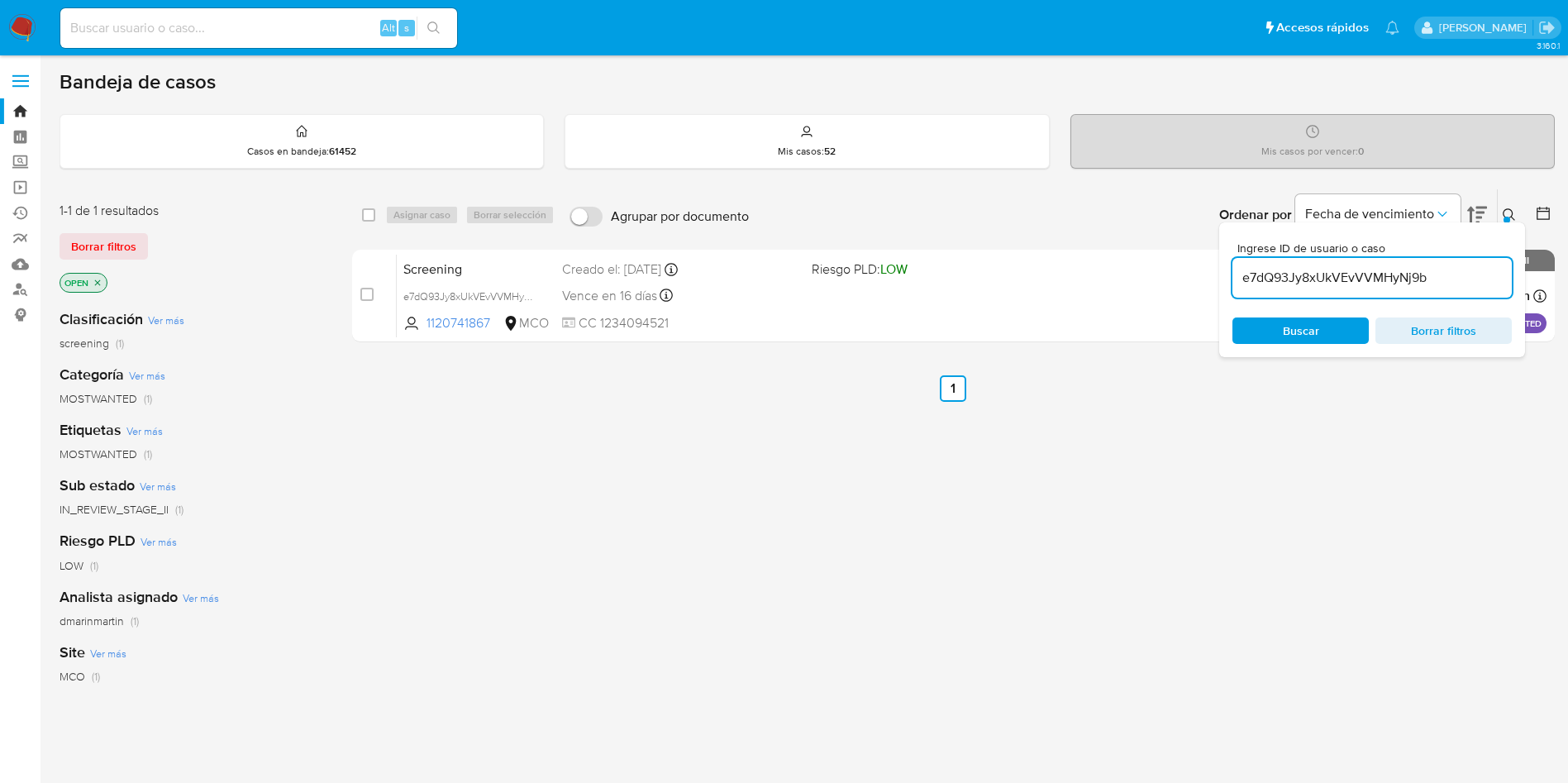
click at [1389, 273] on input "e7dQ93Jy8xUkVEvVVMHyNj9b" at bounding box center [1372, 277] width 279 height 22
paste input "Ksavg6hq4dJNgowo3Jz3GjOd"
type input "Ksavg6hq4dJNgowo3Jz3GjOd"
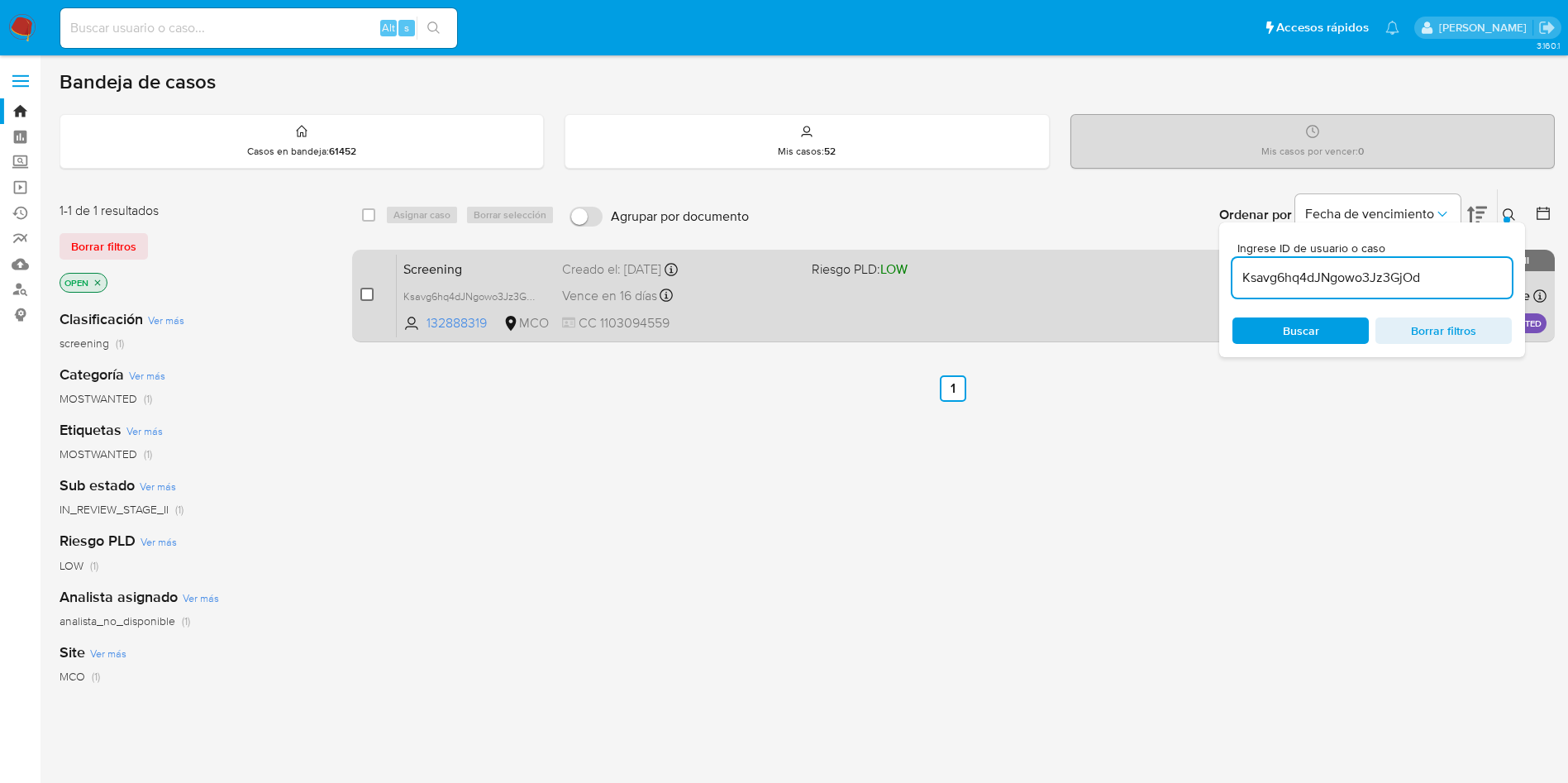
click at [372, 295] on input "checkbox" at bounding box center [366, 294] width 13 height 13
checkbox input "true"
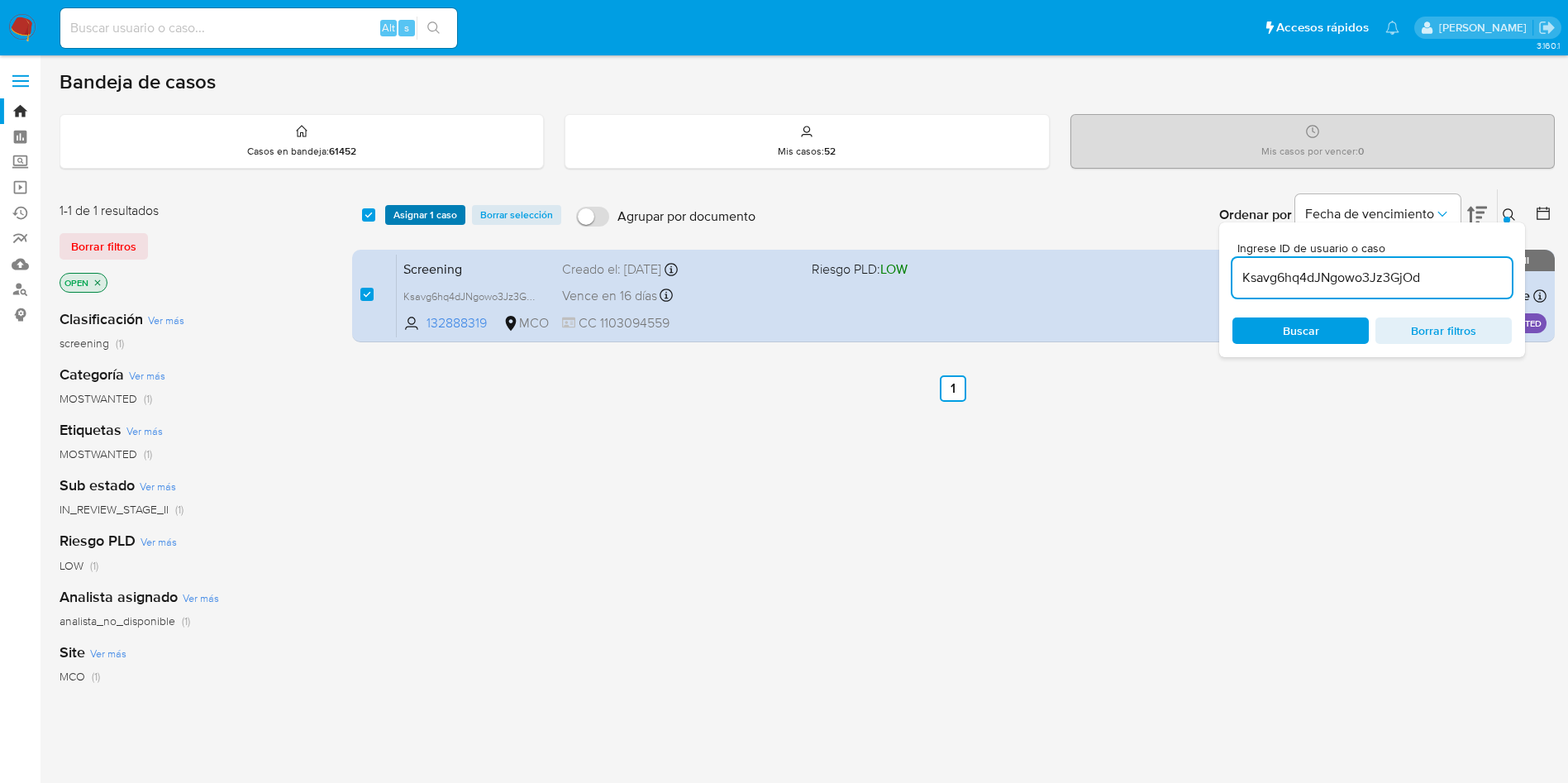
click at [410, 211] on span "Asignar 1 caso" at bounding box center [425, 214] width 64 height 17
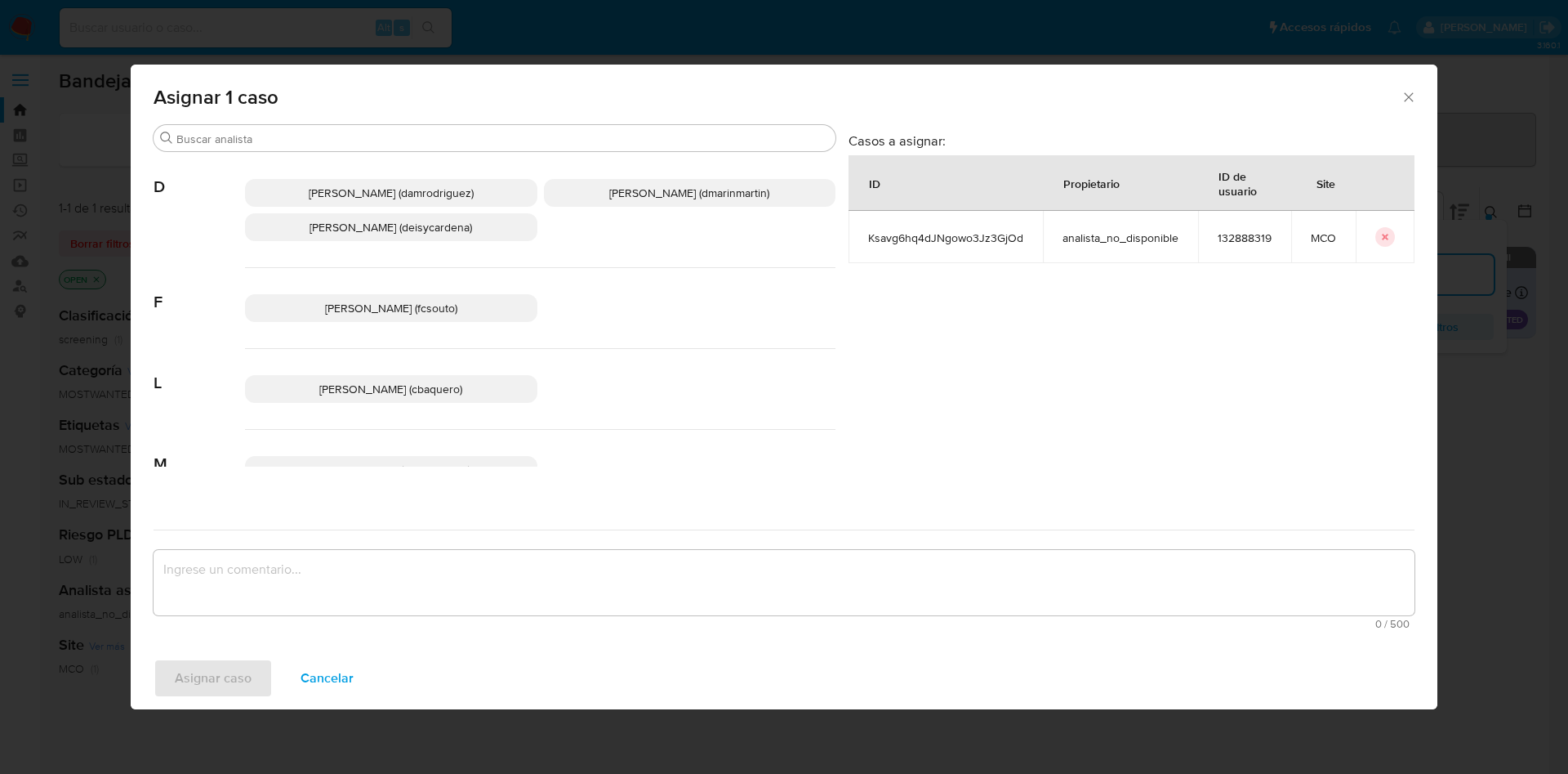
click at [609, 196] on span "David Esteban Marin Martinez (dmarinmartin)" at bounding box center [689, 192] width 160 height 16
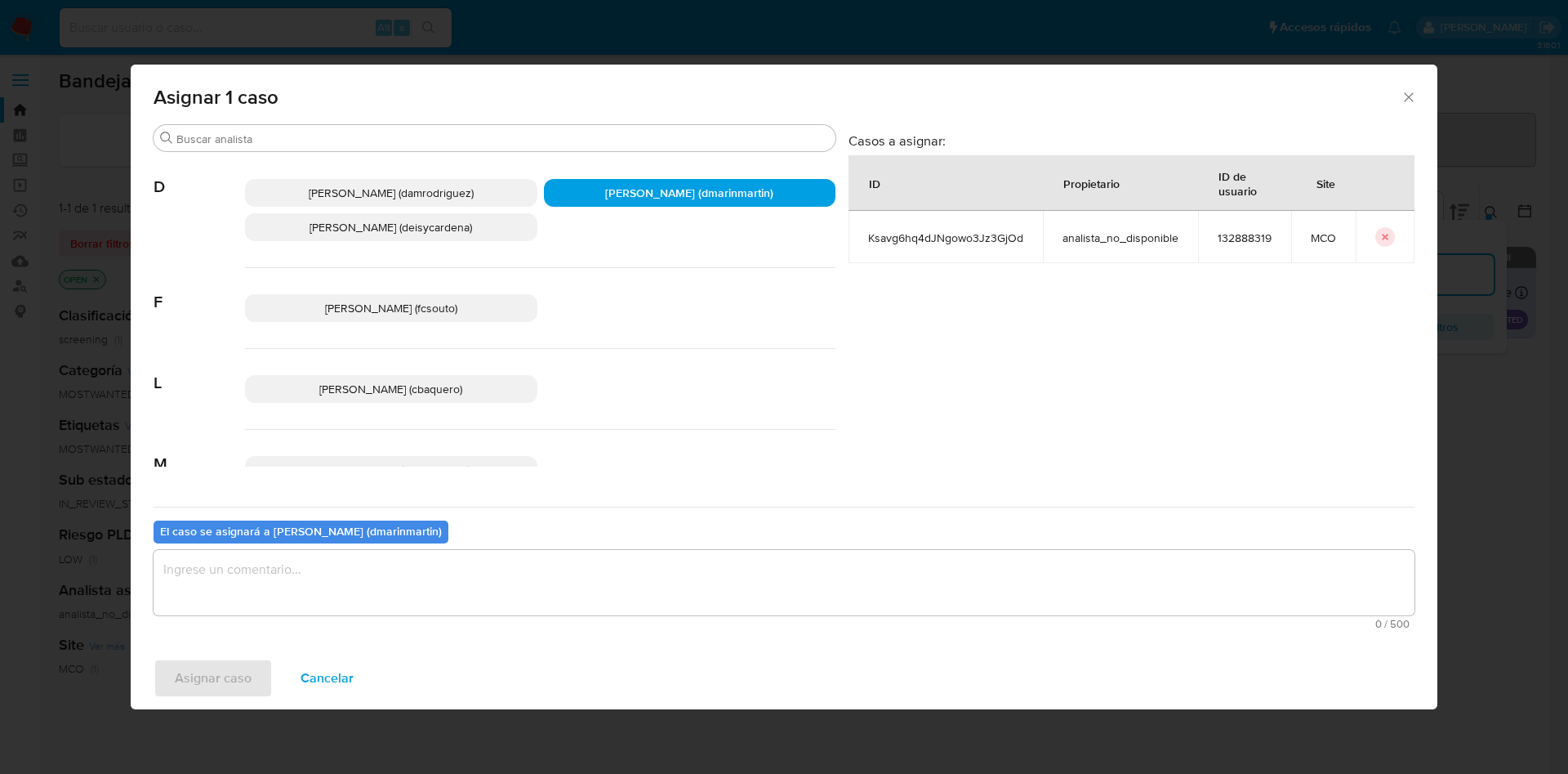
click at [666, 577] on textarea "assign-modal" at bounding box center [783, 583] width 1260 height 66
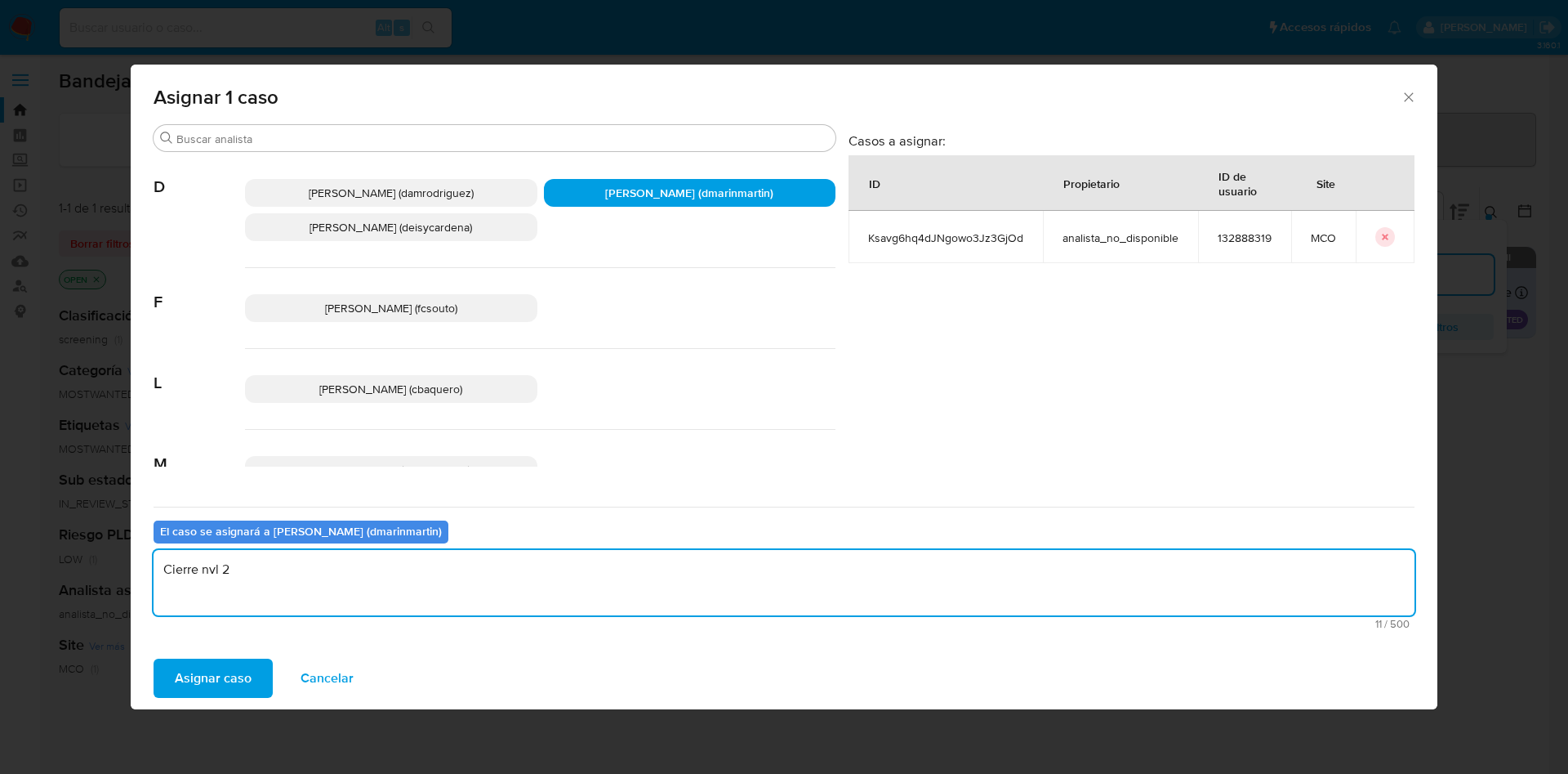
type textarea "Cierre nvl 2"
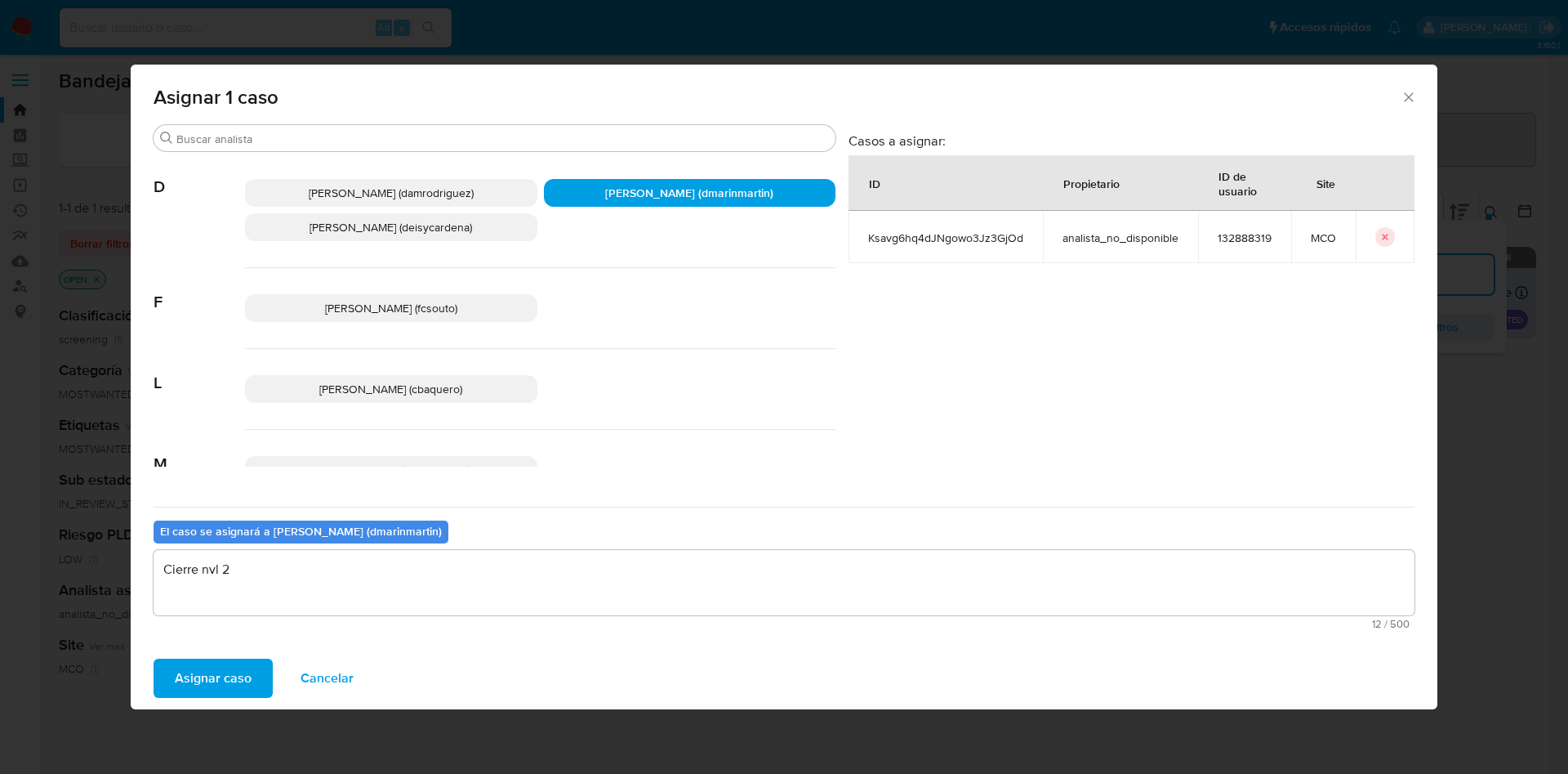
click at [153, 659] on button "Asignar caso" at bounding box center [213, 677] width 119 height 39
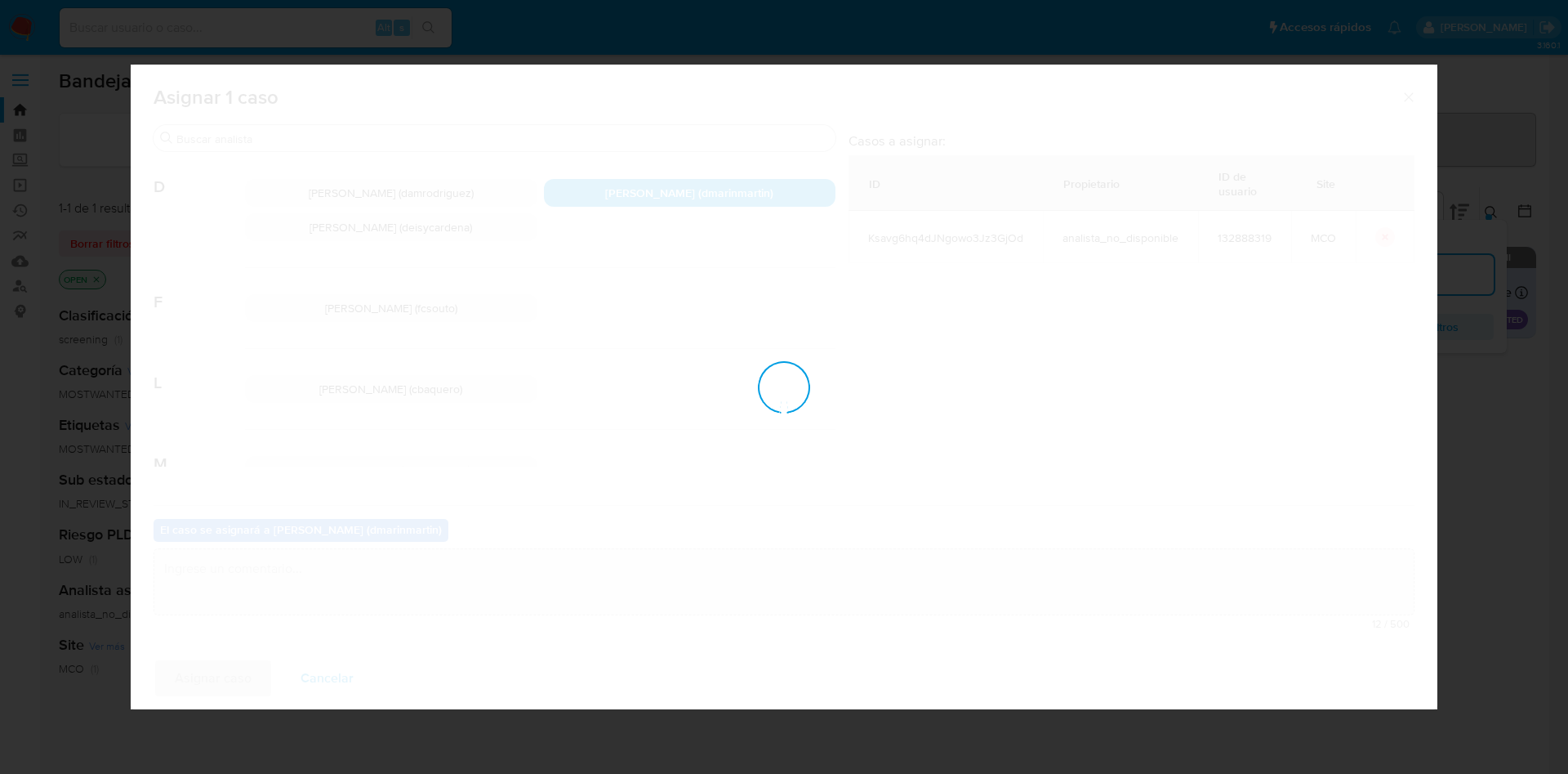
checkbox input "false"
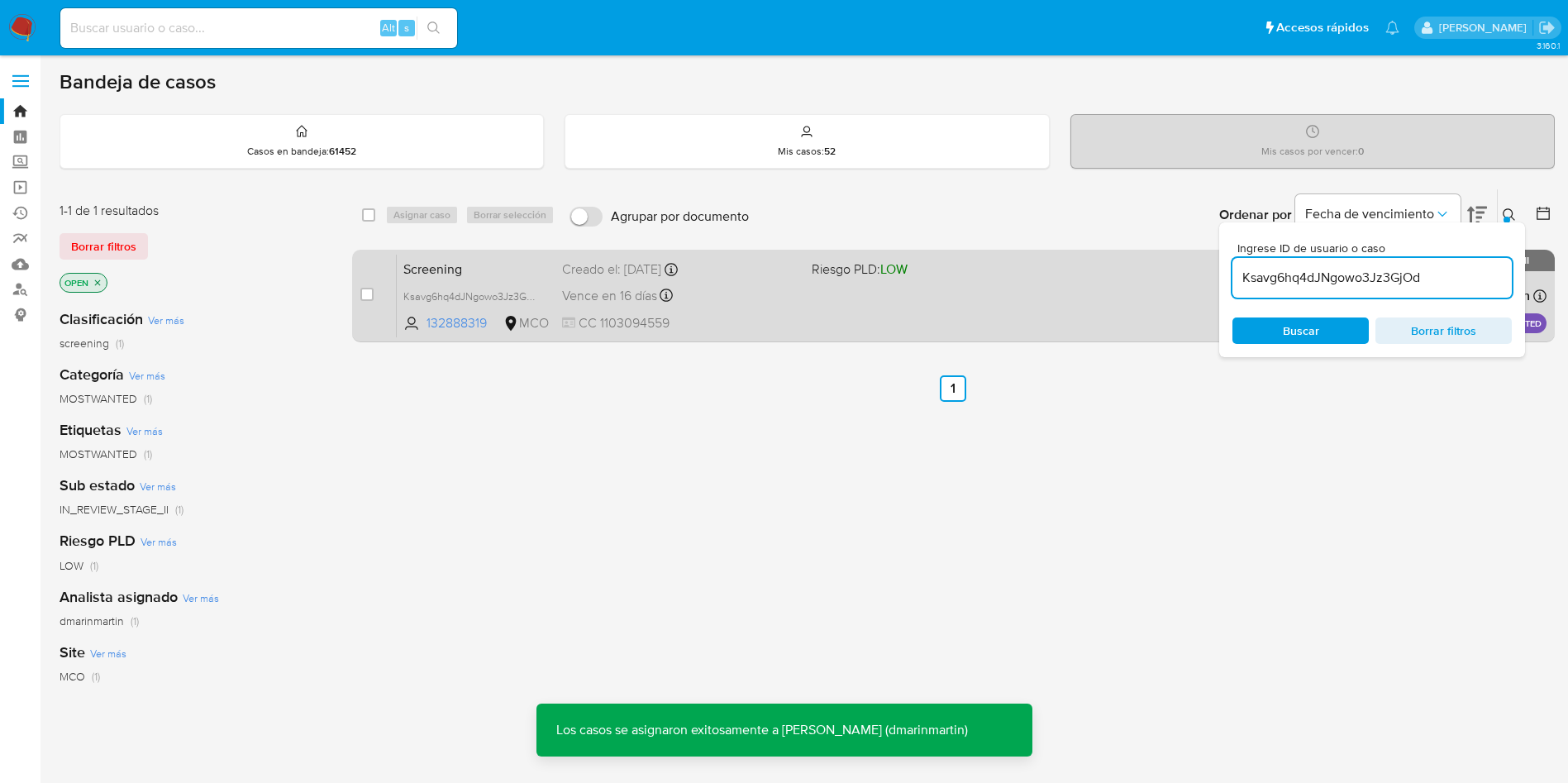
click at [737, 323] on span "CC 1103094559" at bounding box center [680, 323] width 236 height 18
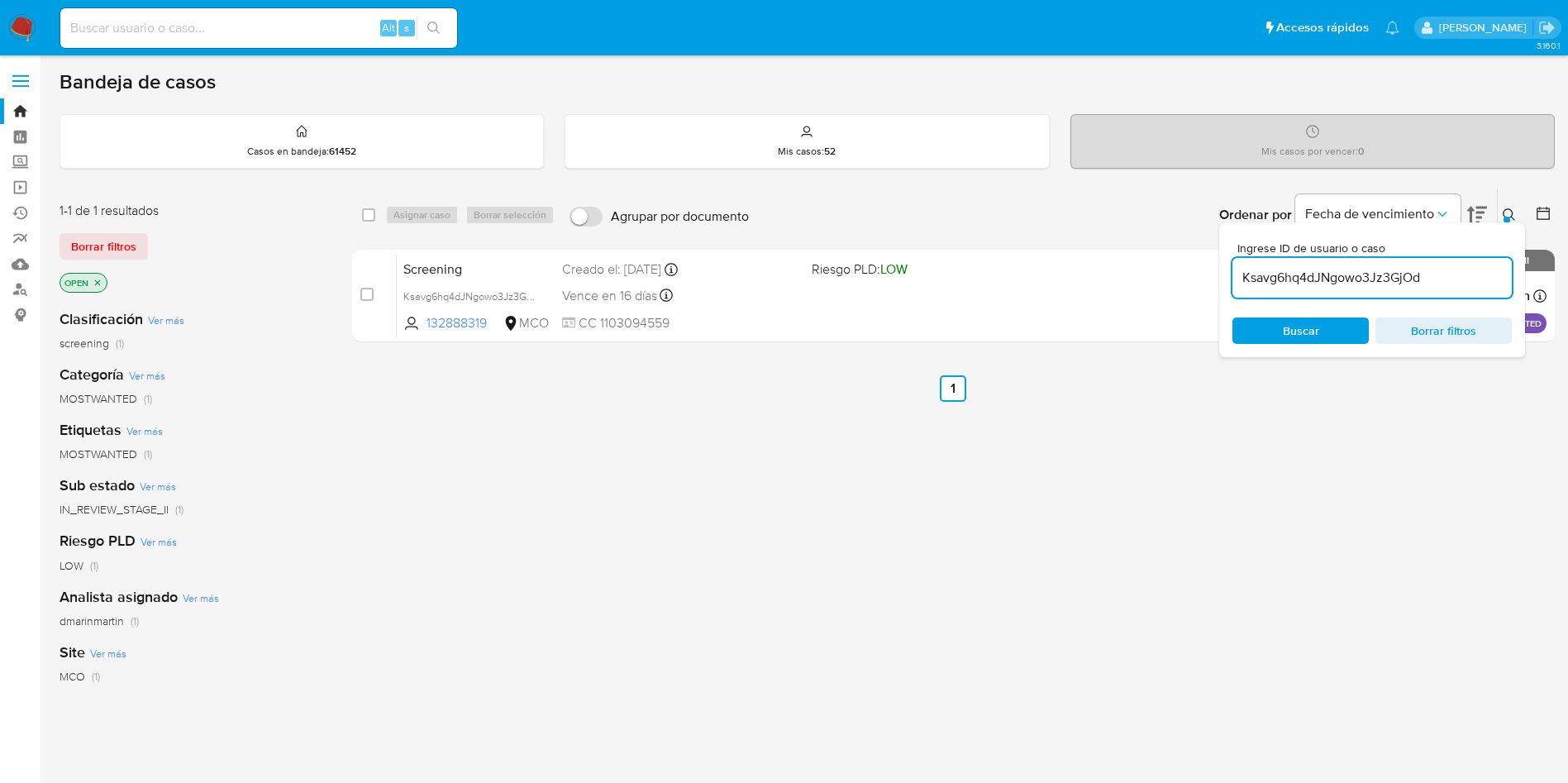
click at [1324, 269] on input "Ksavg6hq4dJNgowo3Jz3GjOd" at bounding box center [1372, 277] width 279 height 22
paste input "h1CzTZLNX7o7mkMSxQV29yC"
type input "h1CzTZLNX7o7mkMSxQV29yCd"
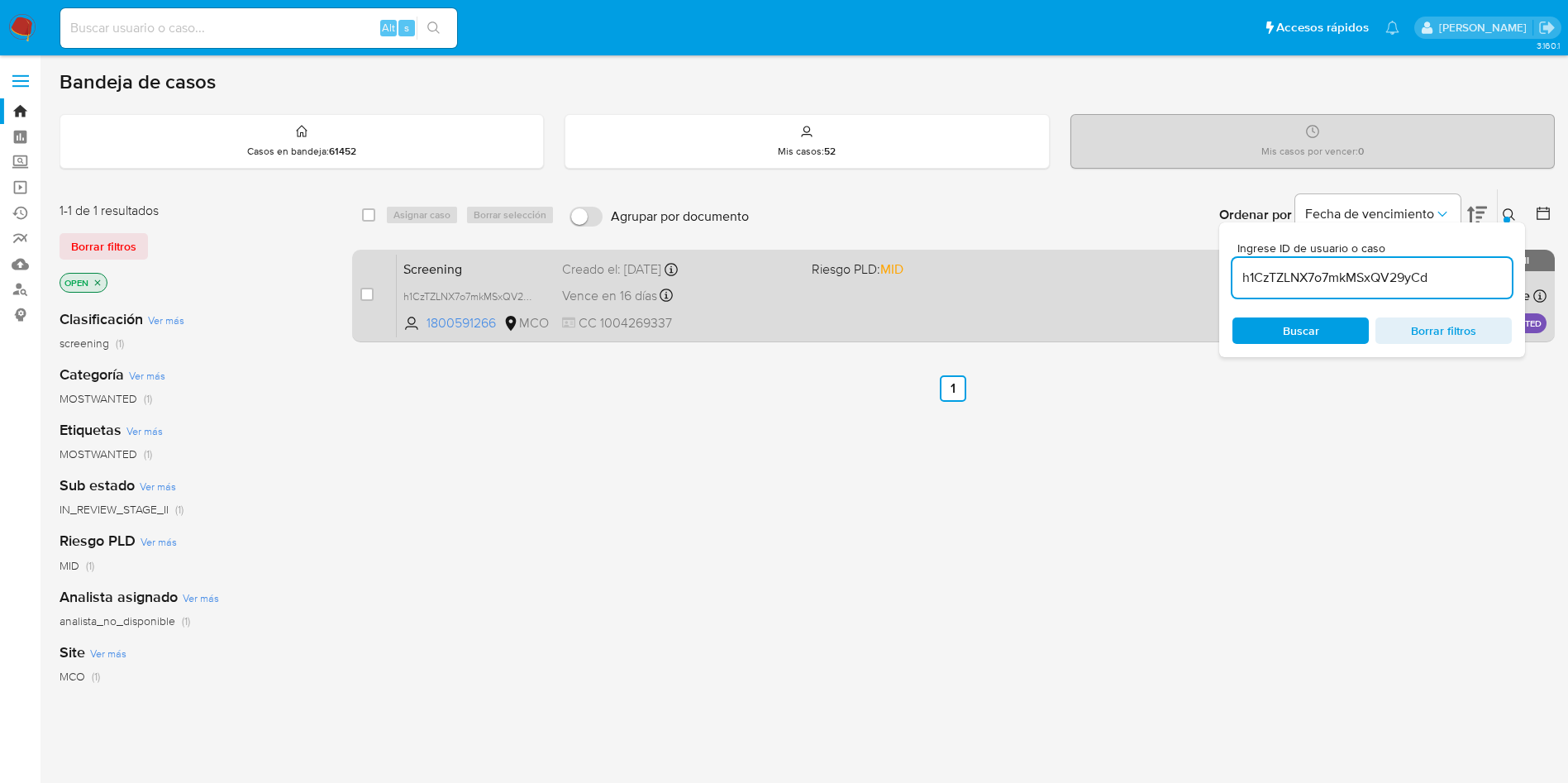
click at [371, 301] on div "case-item-checkbox" at bounding box center [366, 294] width 13 height 17
click at [370, 297] on input "checkbox" at bounding box center [366, 294] width 13 height 13
checkbox input "true"
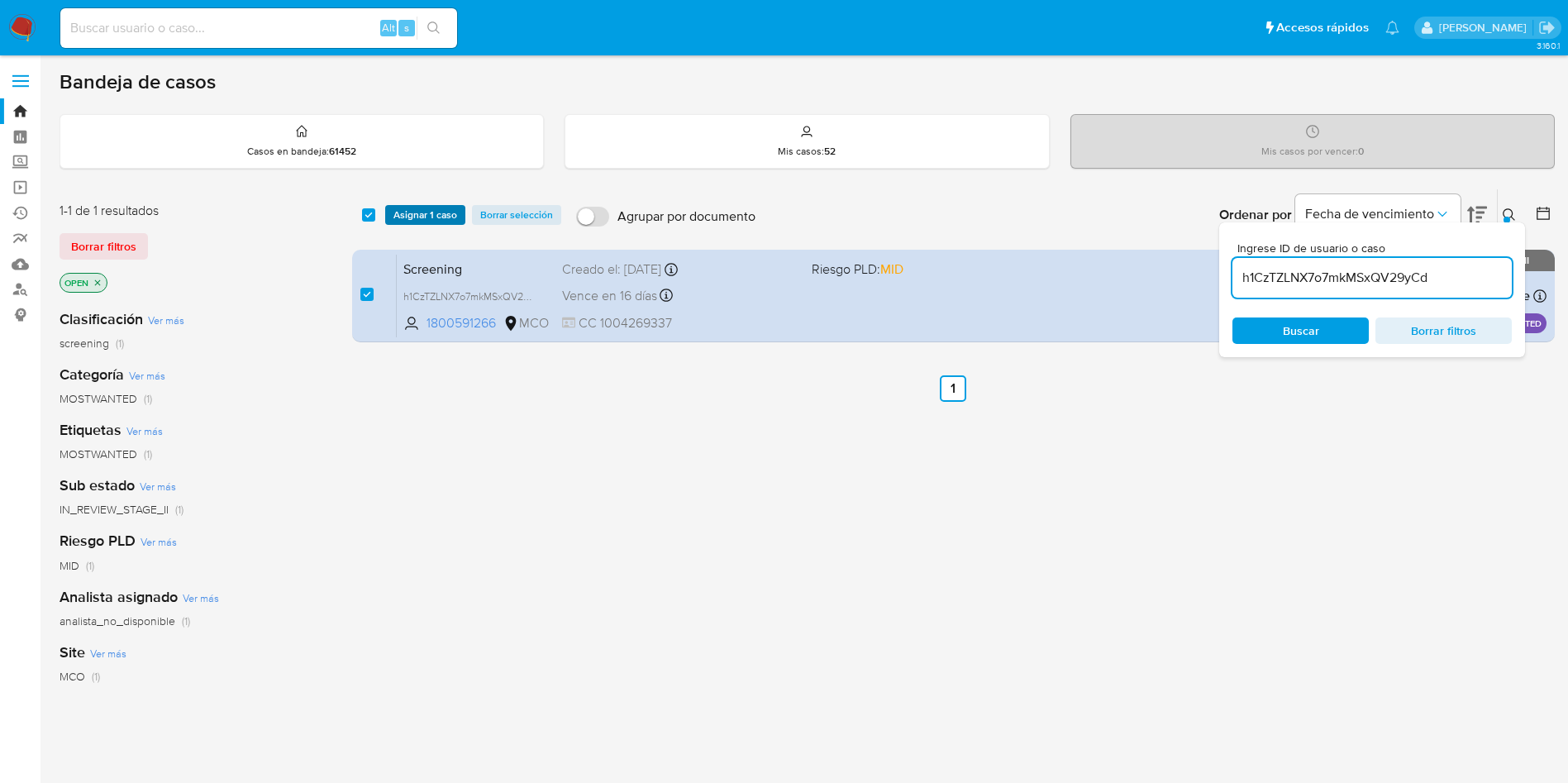
click at [419, 218] on span "Asignar 1 caso" at bounding box center [425, 214] width 64 height 17
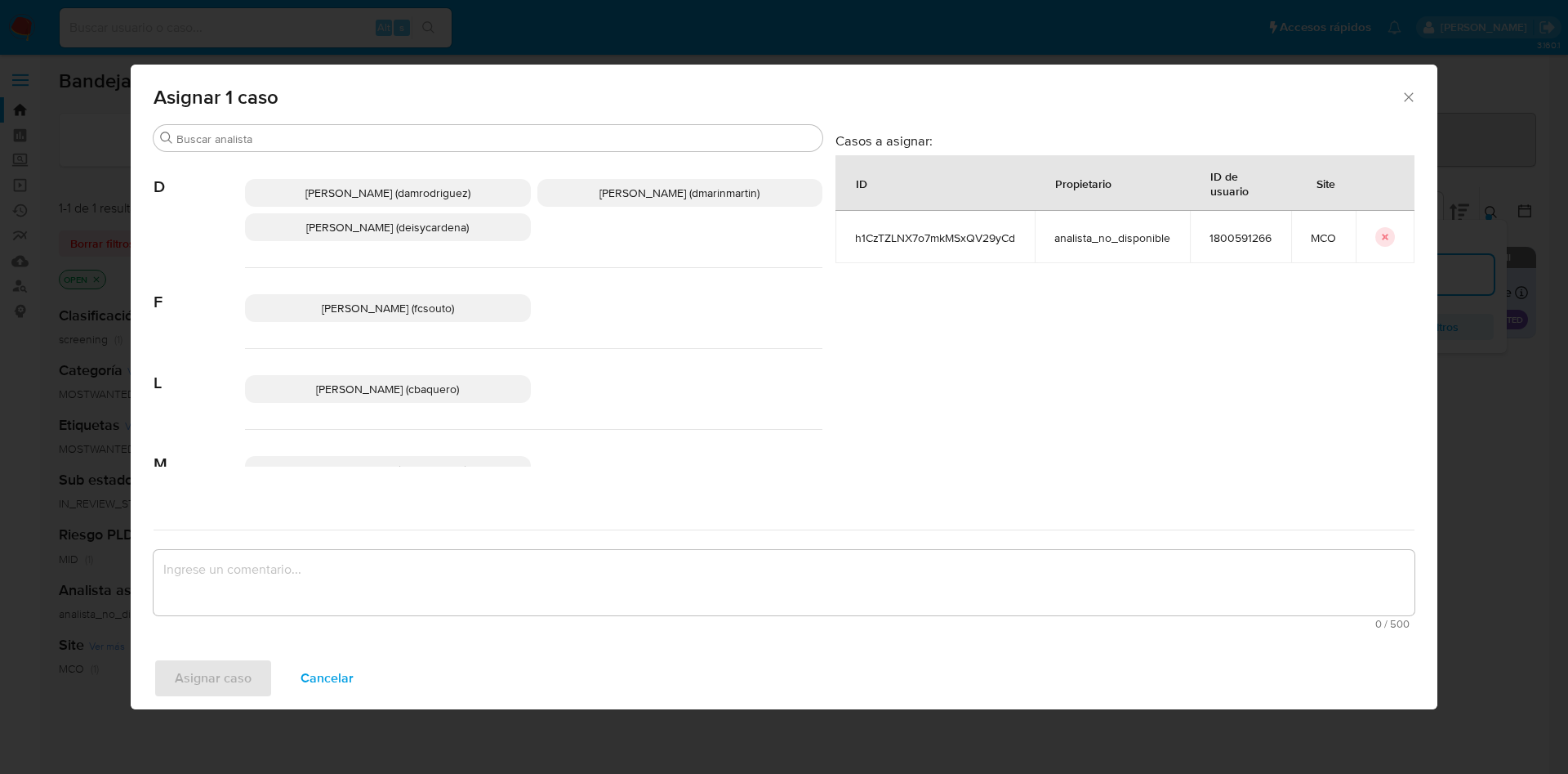
click at [600, 187] on span "David Esteban Marin Martinez (dmarinmartin)" at bounding box center [680, 192] width 160 height 16
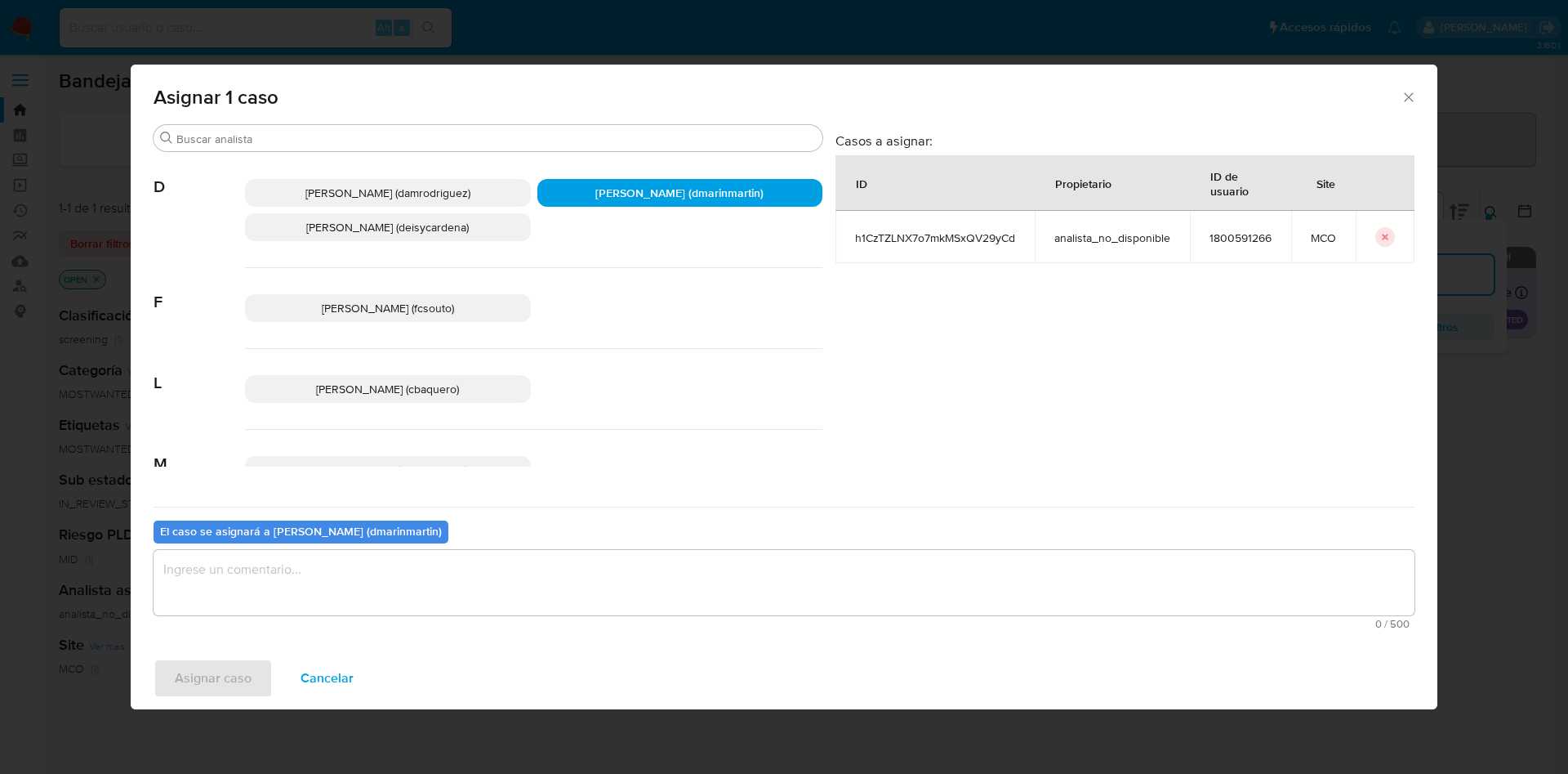
click at [593, 571] on textarea "assign-modal" at bounding box center [783, 583] width 1260 height 66
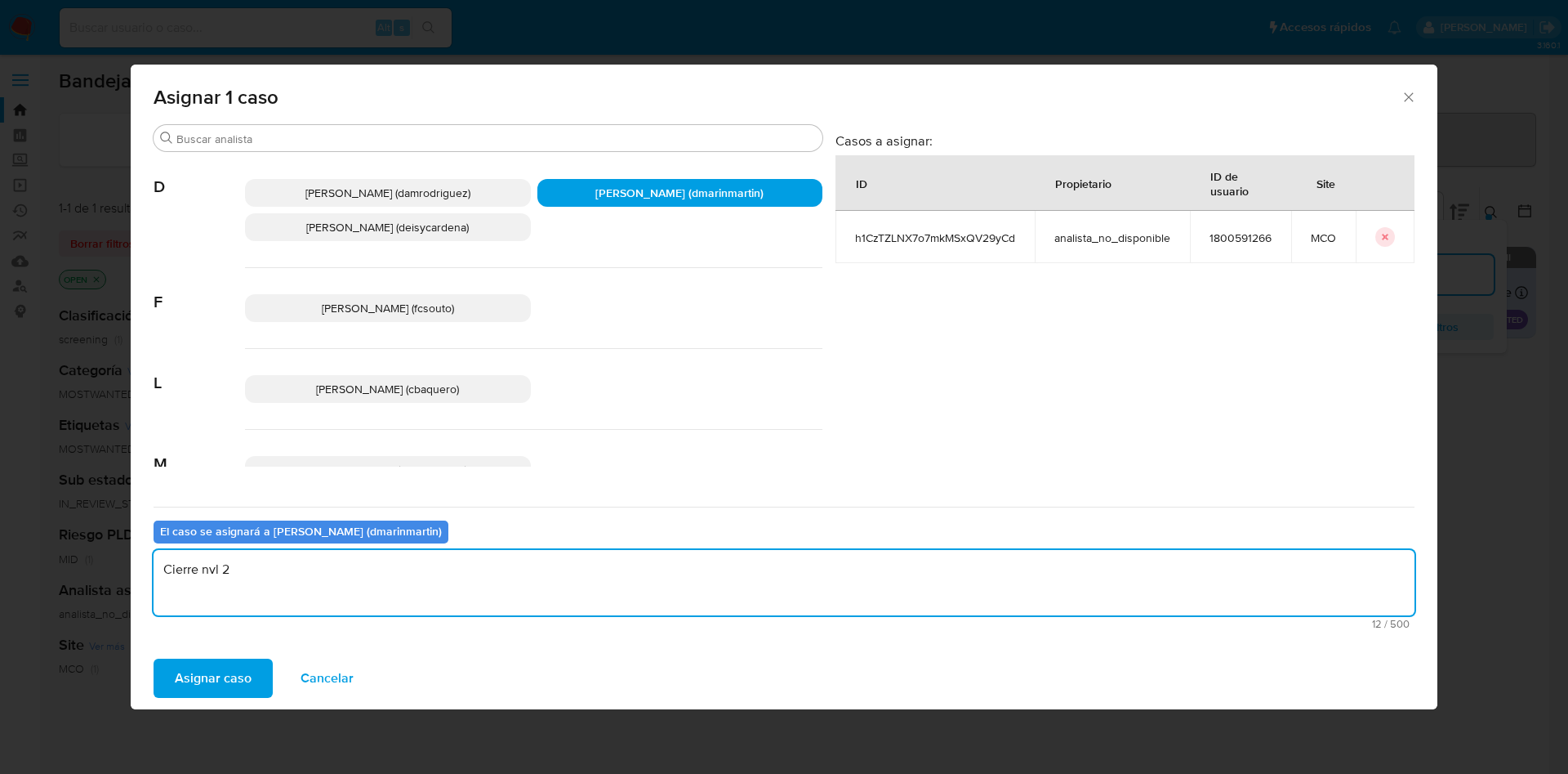
type textarea "Cierre nvl 2"
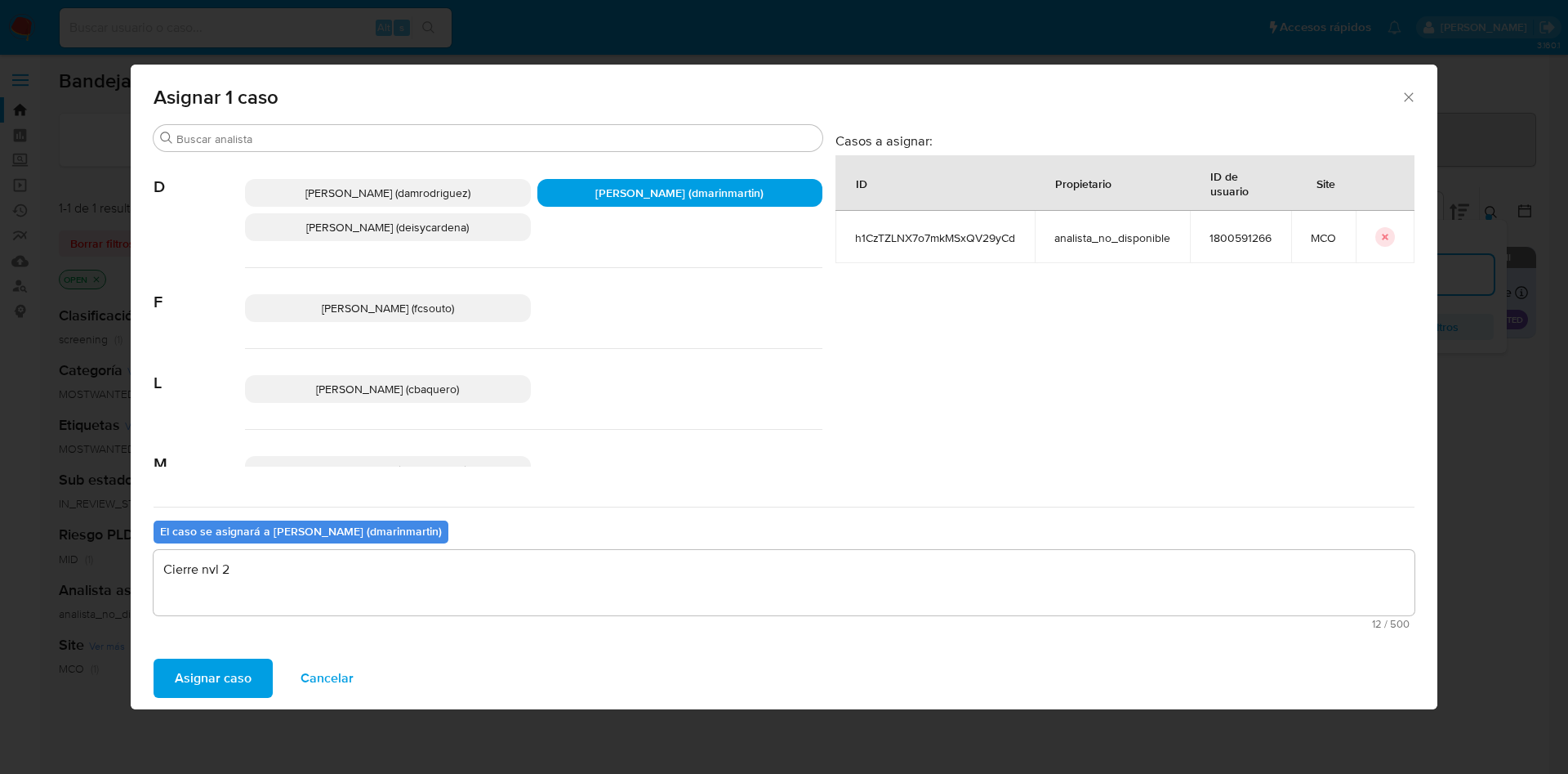
click at [153, 659] on button "Asignar caso" at bounding box center [213, 677] width 119 height 39
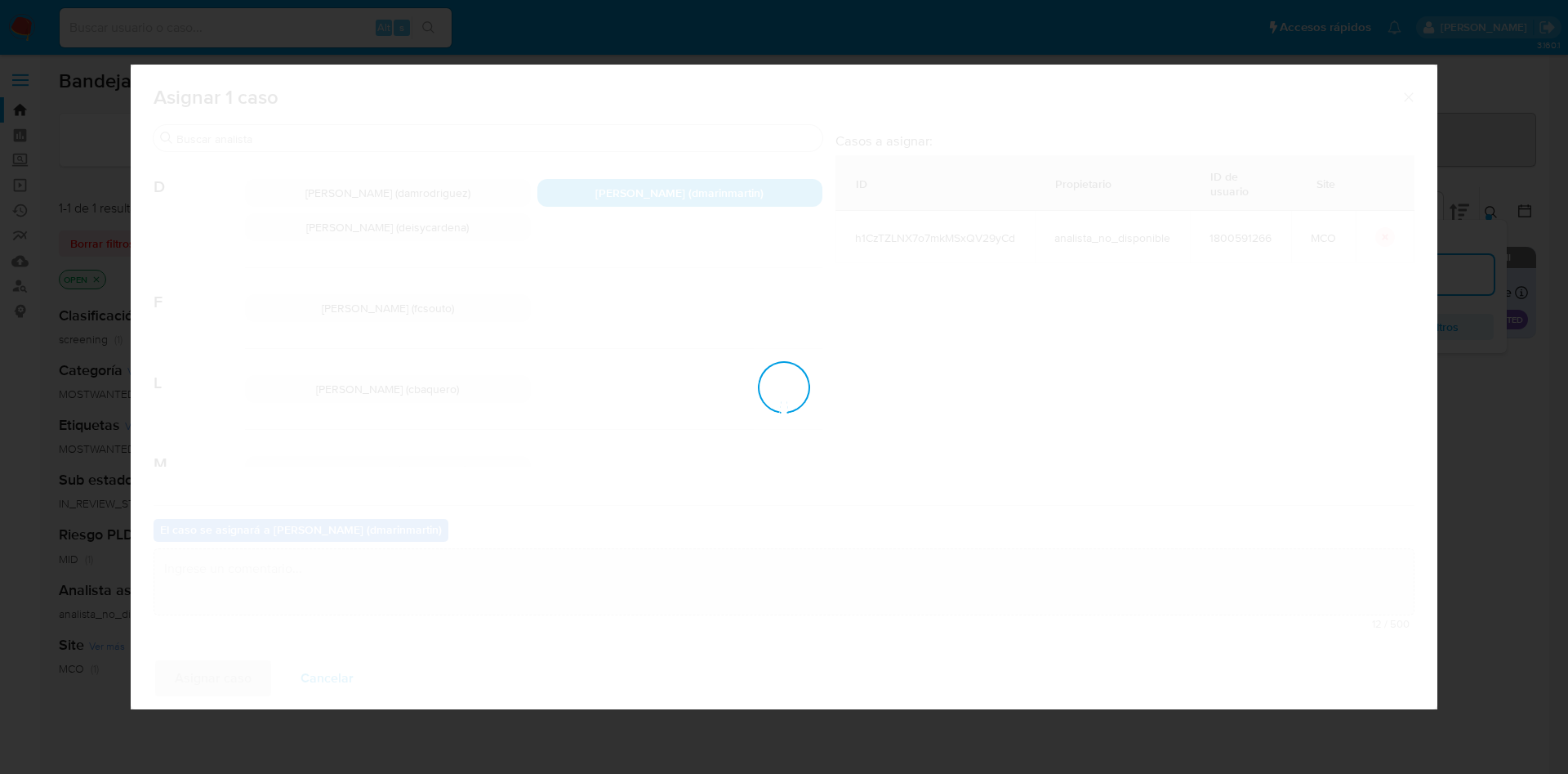
checkbox input "false"
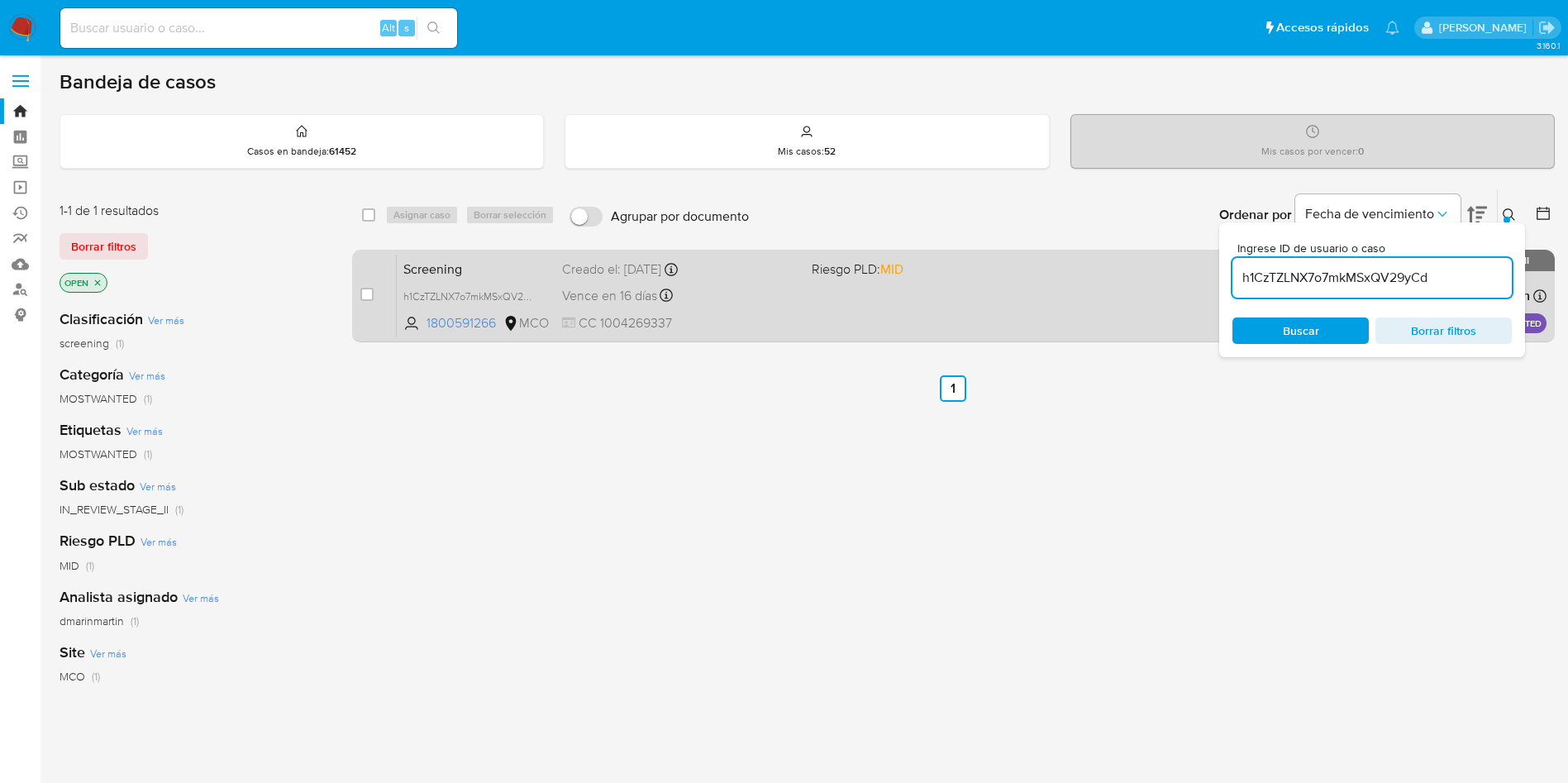
click at [766, 279] on div "Screening h1CzTZLNX7o7mkMSxQV29yCd 1800591266 MCO Riesgo PLD: MID Creado el: 08…" at bounding box center [971, 296] width 1149 height 84
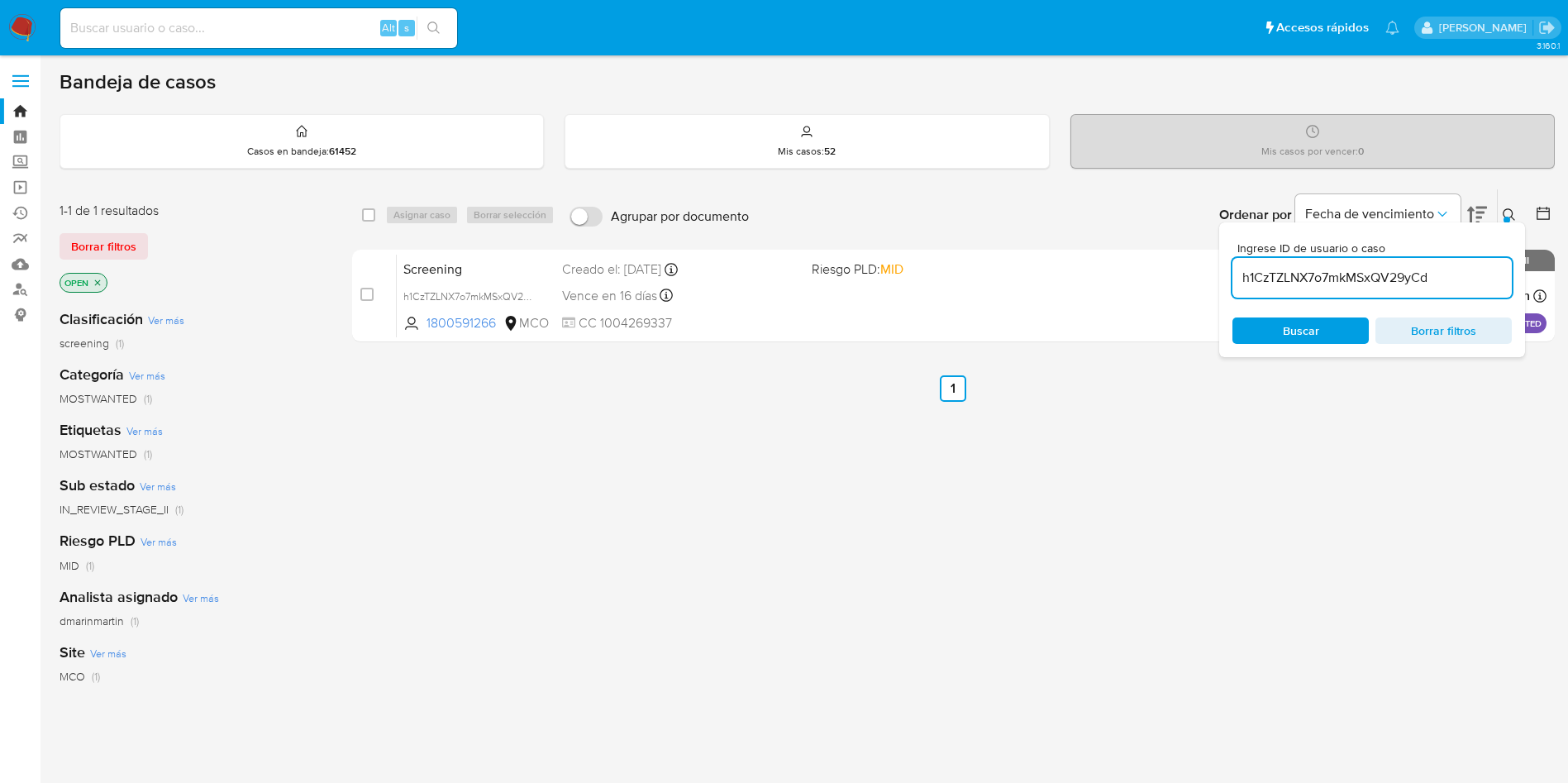
click at [1399, 268] on input "h1CzTZLNX7o7mkMSxQV29yCd" at bounding box center [1372, 277] width 279 height 22
paste input "qVeHejvdsqpnIPaHuO99Pj7"
type input "qVeHejvdsqpnIPaHuO99Pj7d"
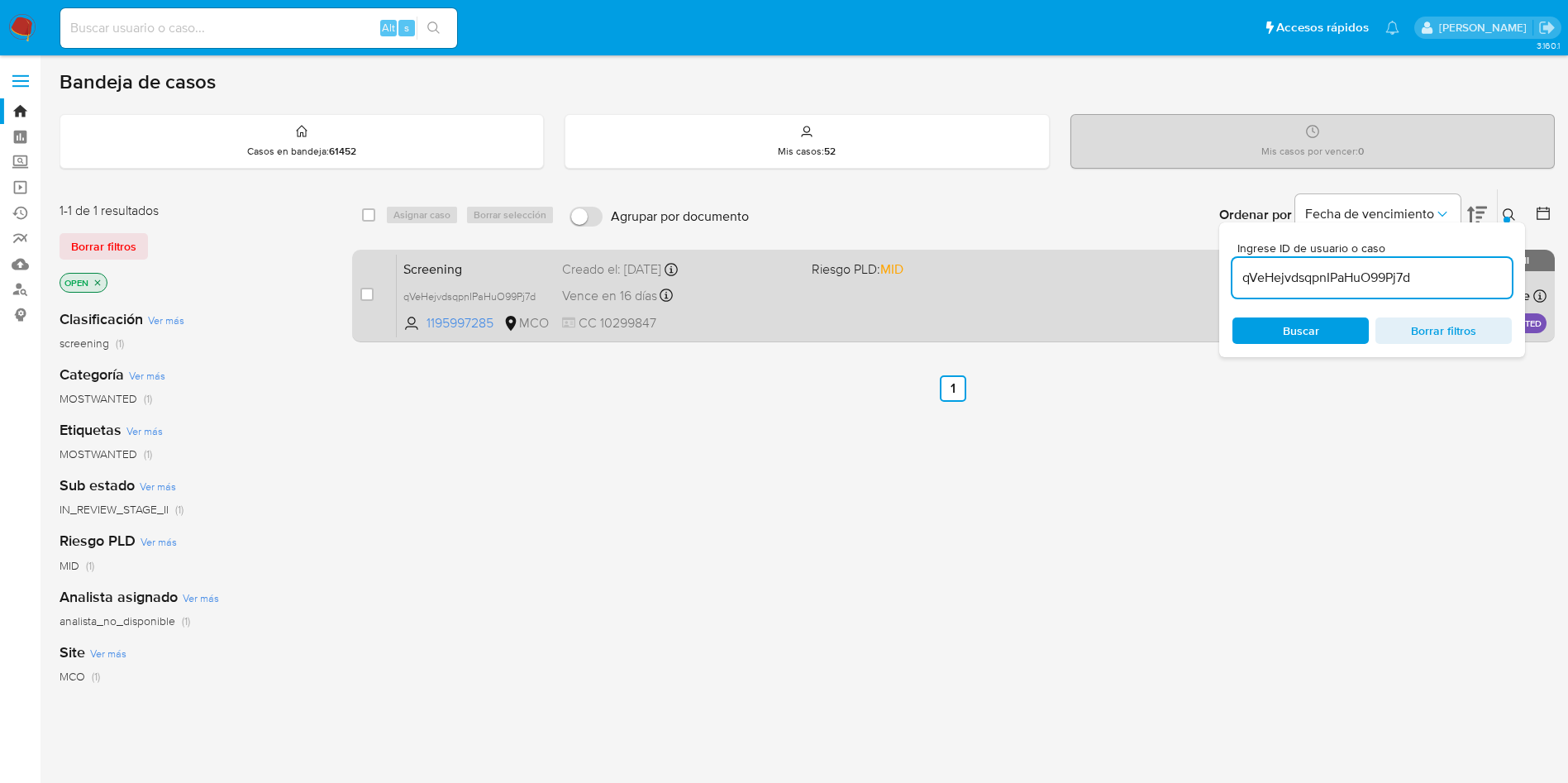
click at [372, 304] on div "case-item-checkbox" at bounding box center [366, 296] width 13 height 20
click at [372, 291] on input "checkbox" at bounding box center [366, 294] width 13 height 13
checkbox input "true"
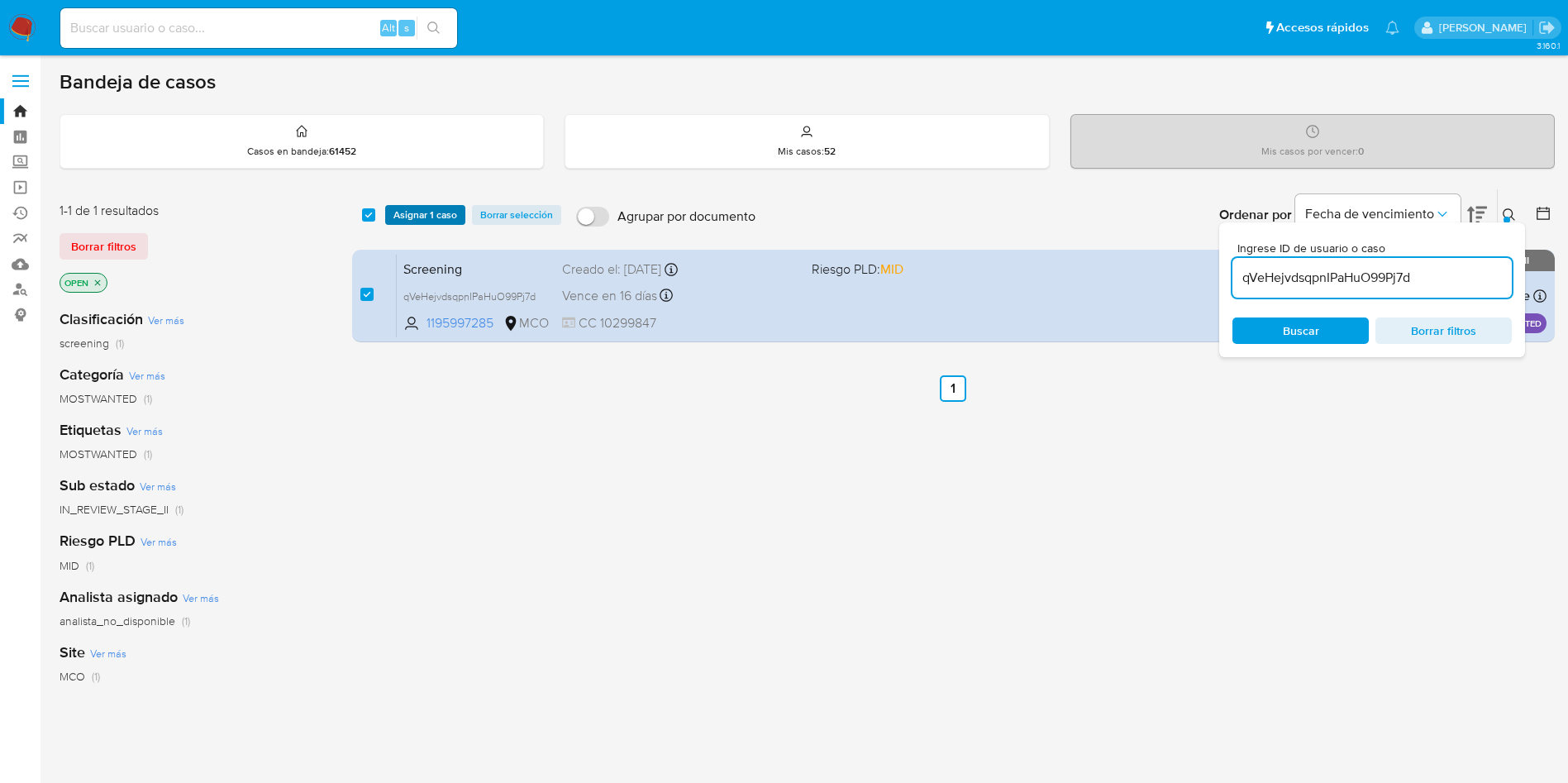
click at [442, 220] on span "Asignar 1 caso" at bounding box center [425, 214] width 64 height 17
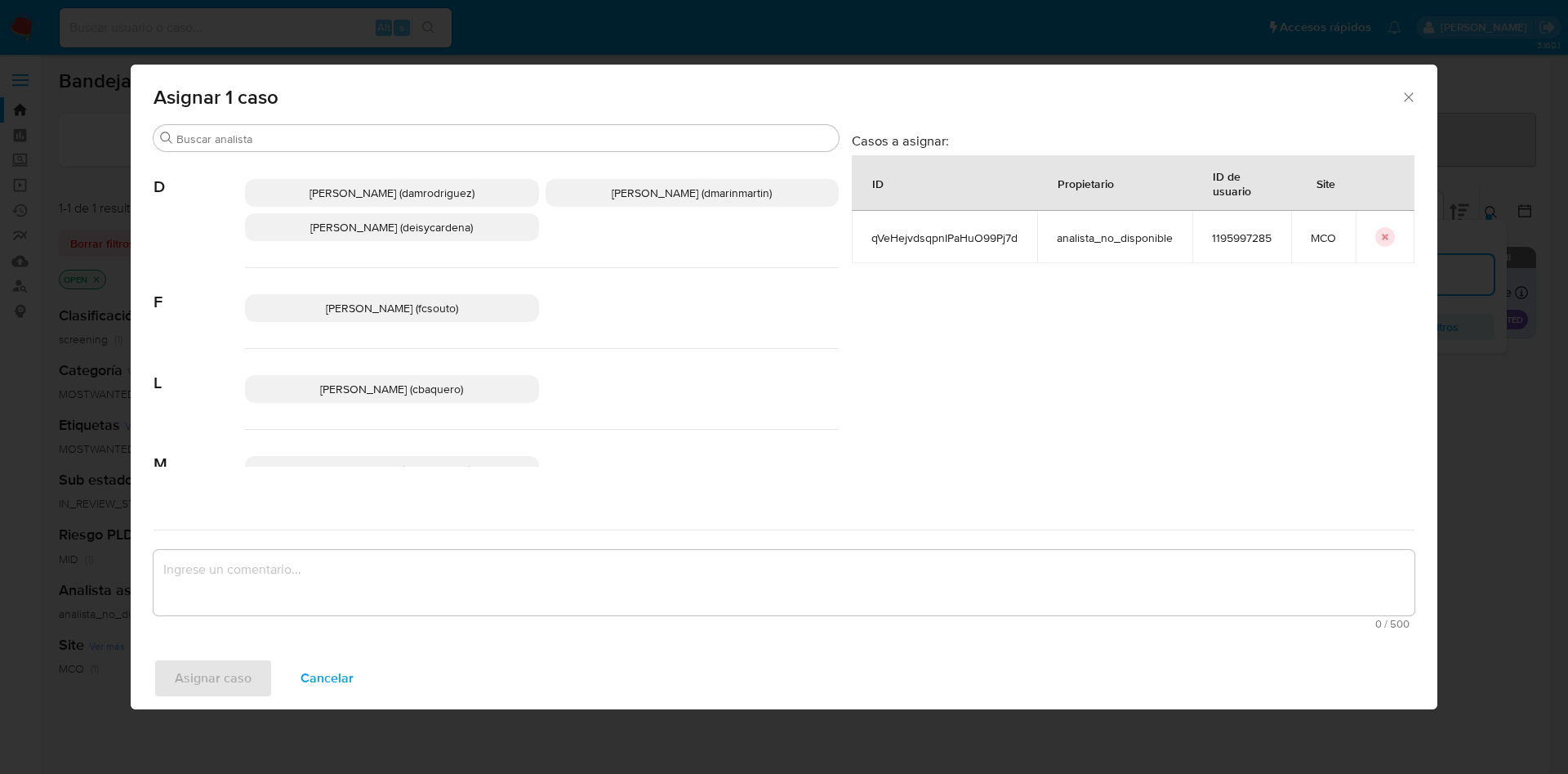
click at [695, 197] on span "David Esteban Marin Martinez (dmarinmartin)" at bounding box center [692, 192] width 160 height 16
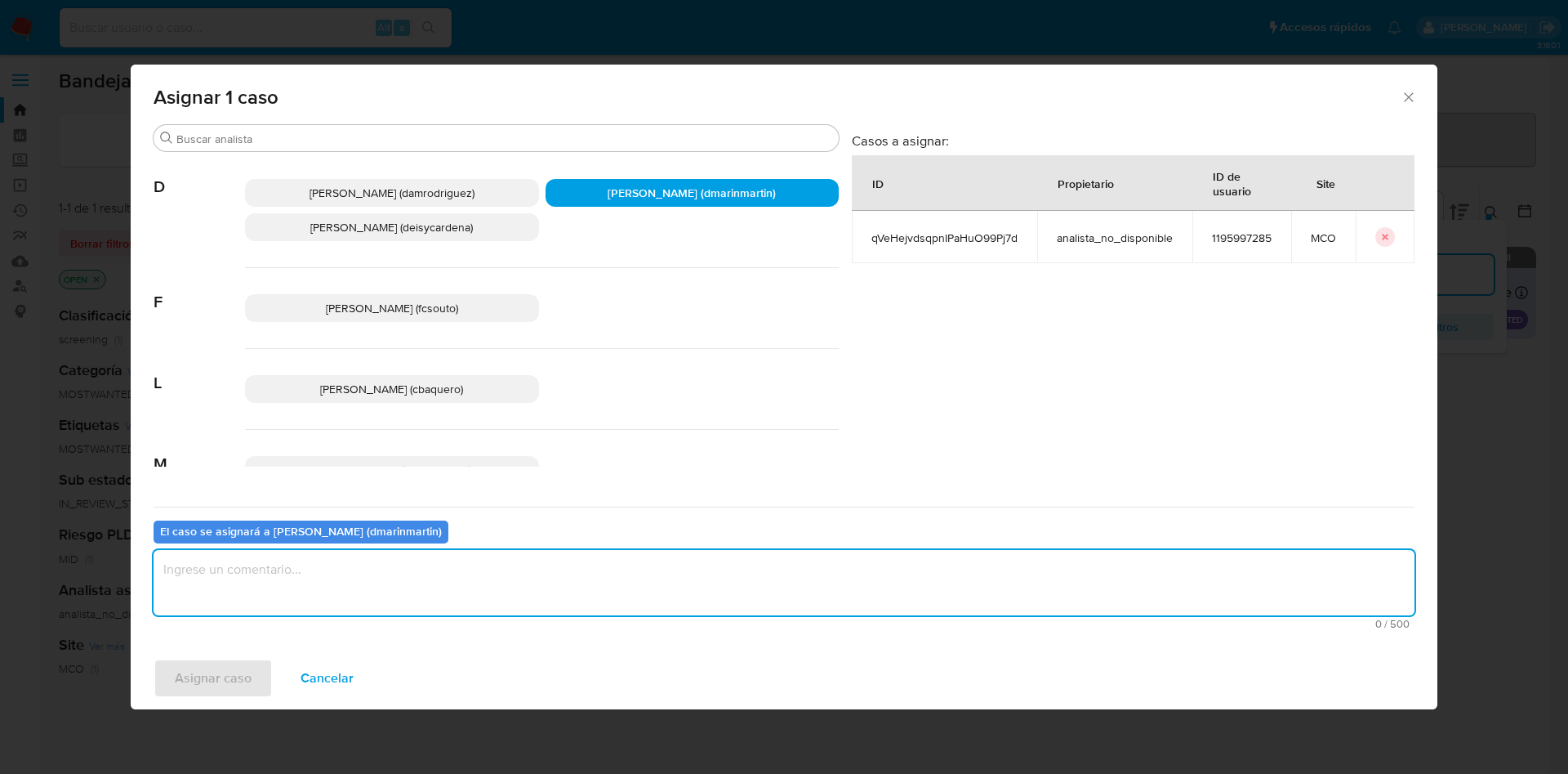
click at [624, 589] on textarea "assign-modal" at bounding box center [783, 583] width 1260 height 66
type textarea "Cierre nvl 2"
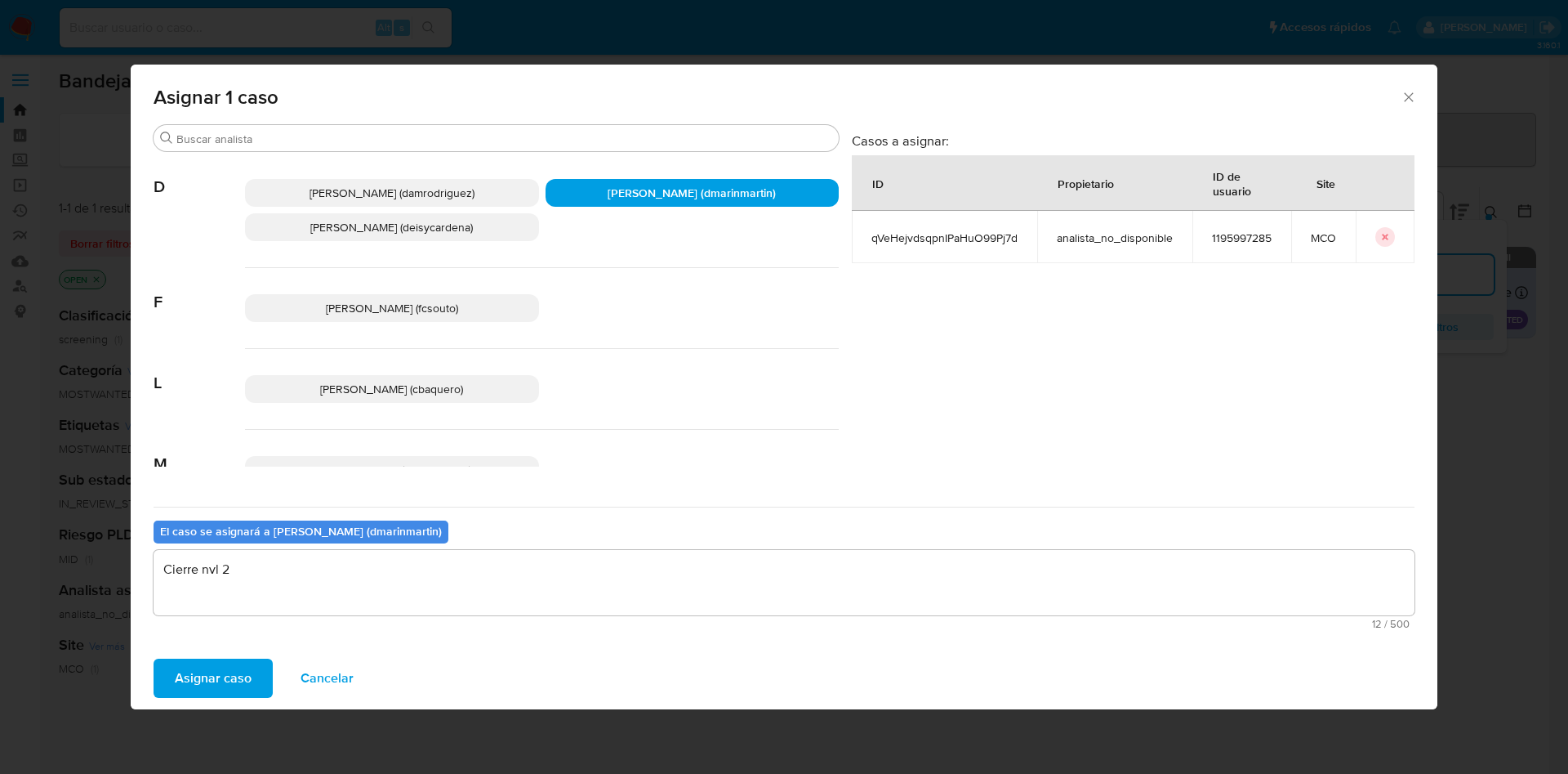
click at [153, 659] on button "Asignar caso" at bounding box center [213, 677] width 119 height 39
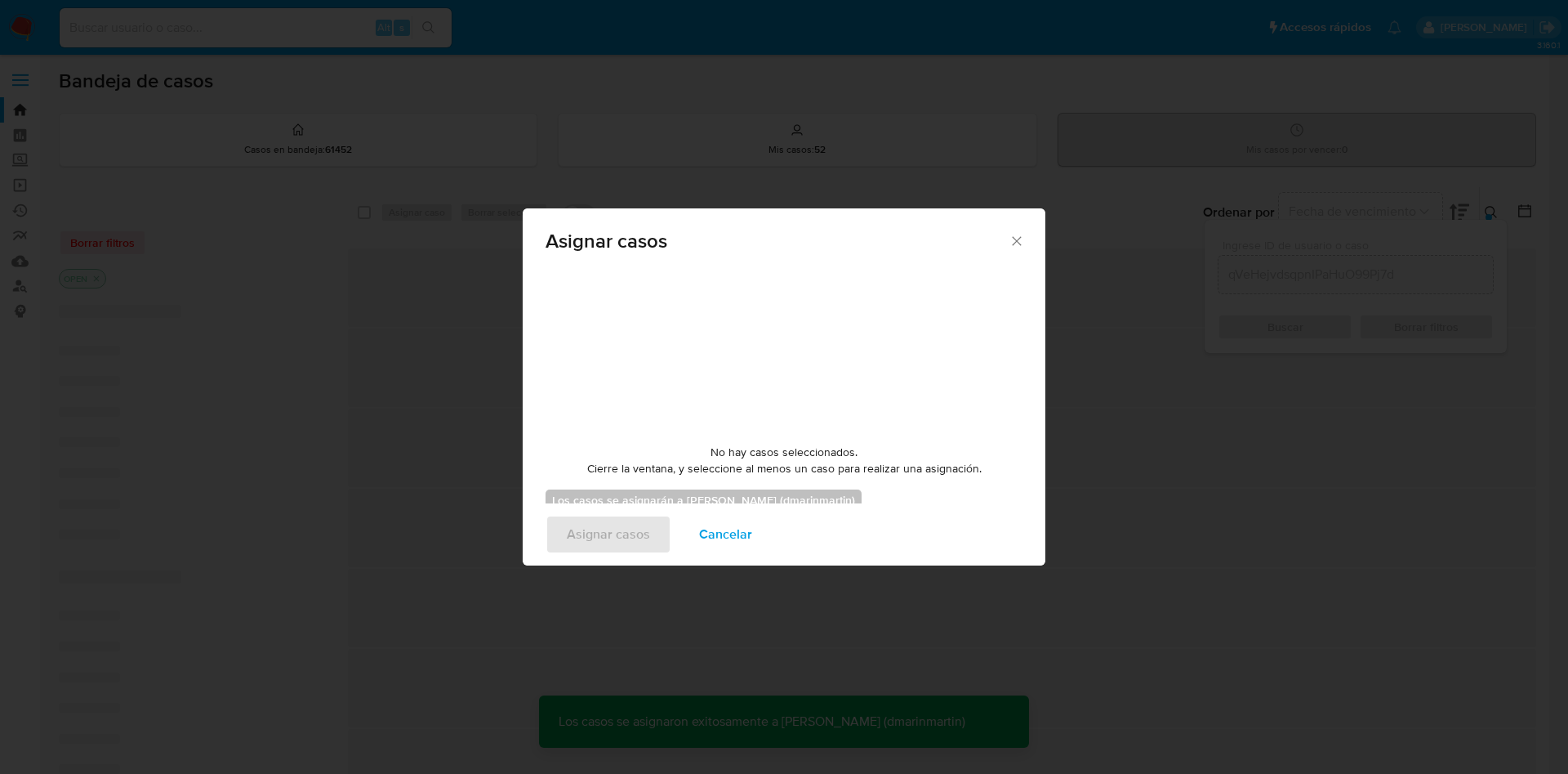
checkbox input "false"
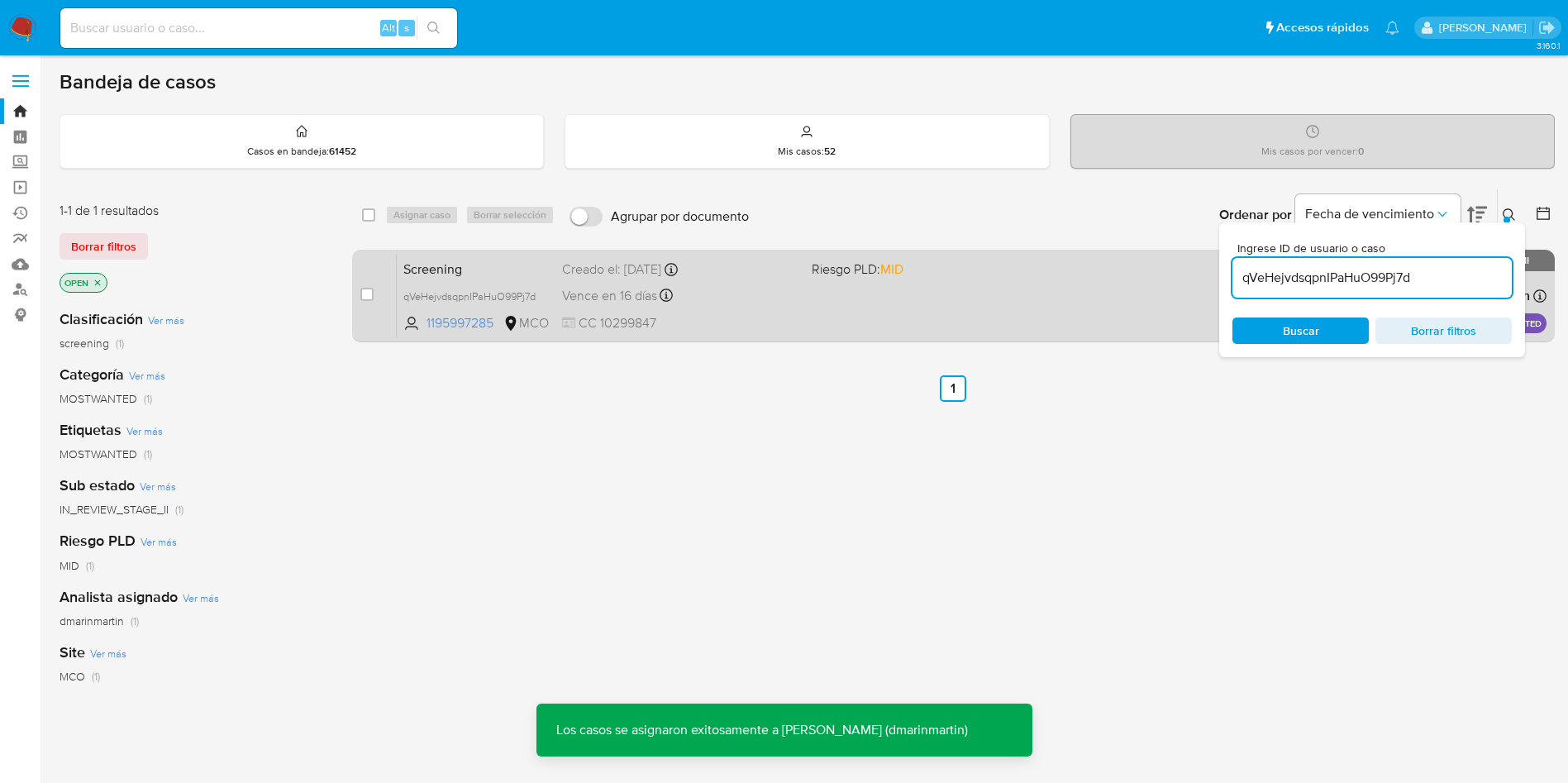
click at [779, 317] on span "CC 10299847" at bounding box center [680, 323] width 236 height 18
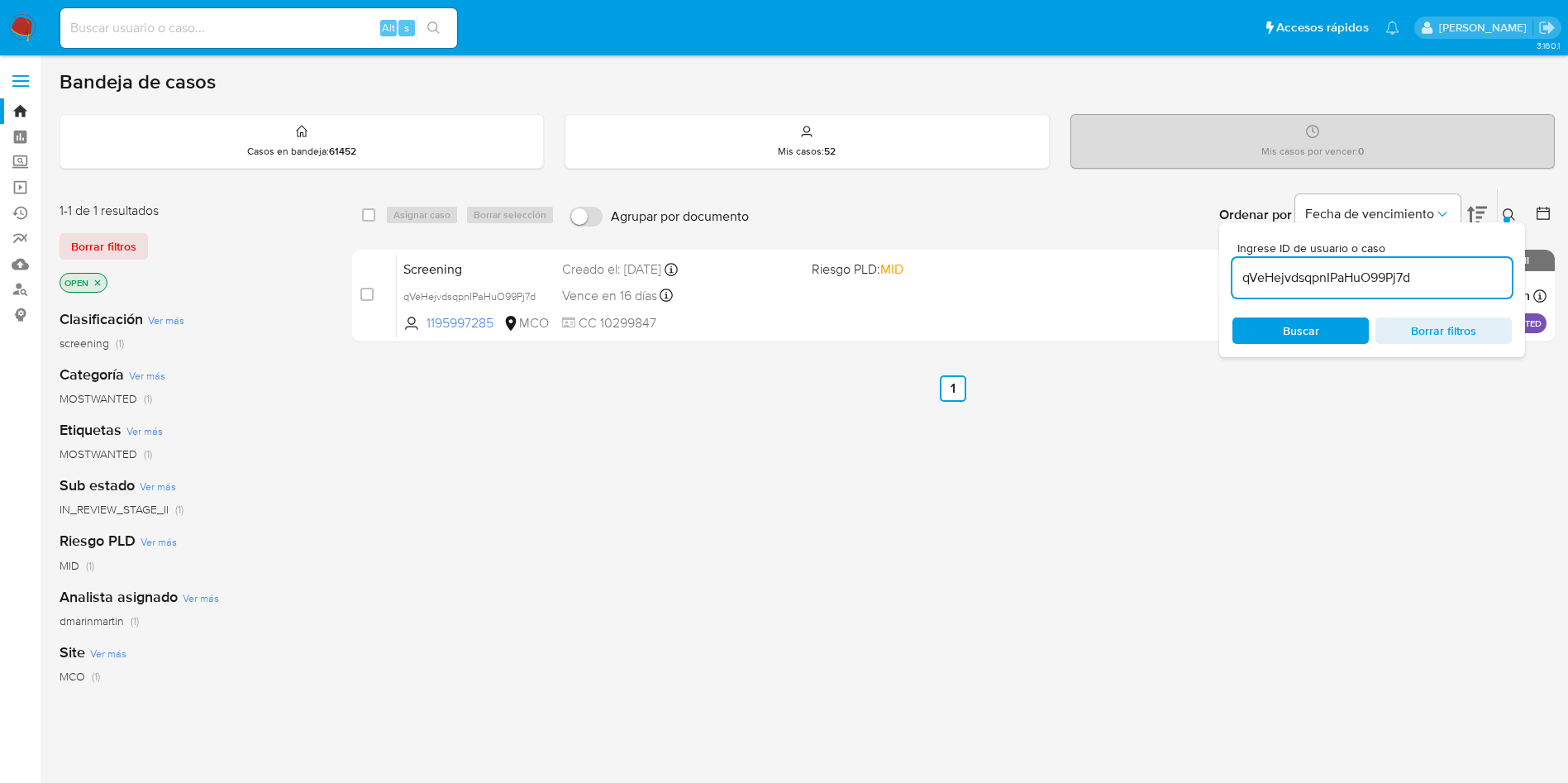
click at [1342, 262] on div "qVeHejvdsqpnIPaHuO99Pj7d" at bounding box center [1372, 277] width 279 height 39
click at [1342, 274] on input "qVeHejvdsqpnIPaHuO99Pj7d" at bounding box center [1372, 277] width 279 height 22
paste input "xqXF9XBhEnGiMlSj9aohNMRU"
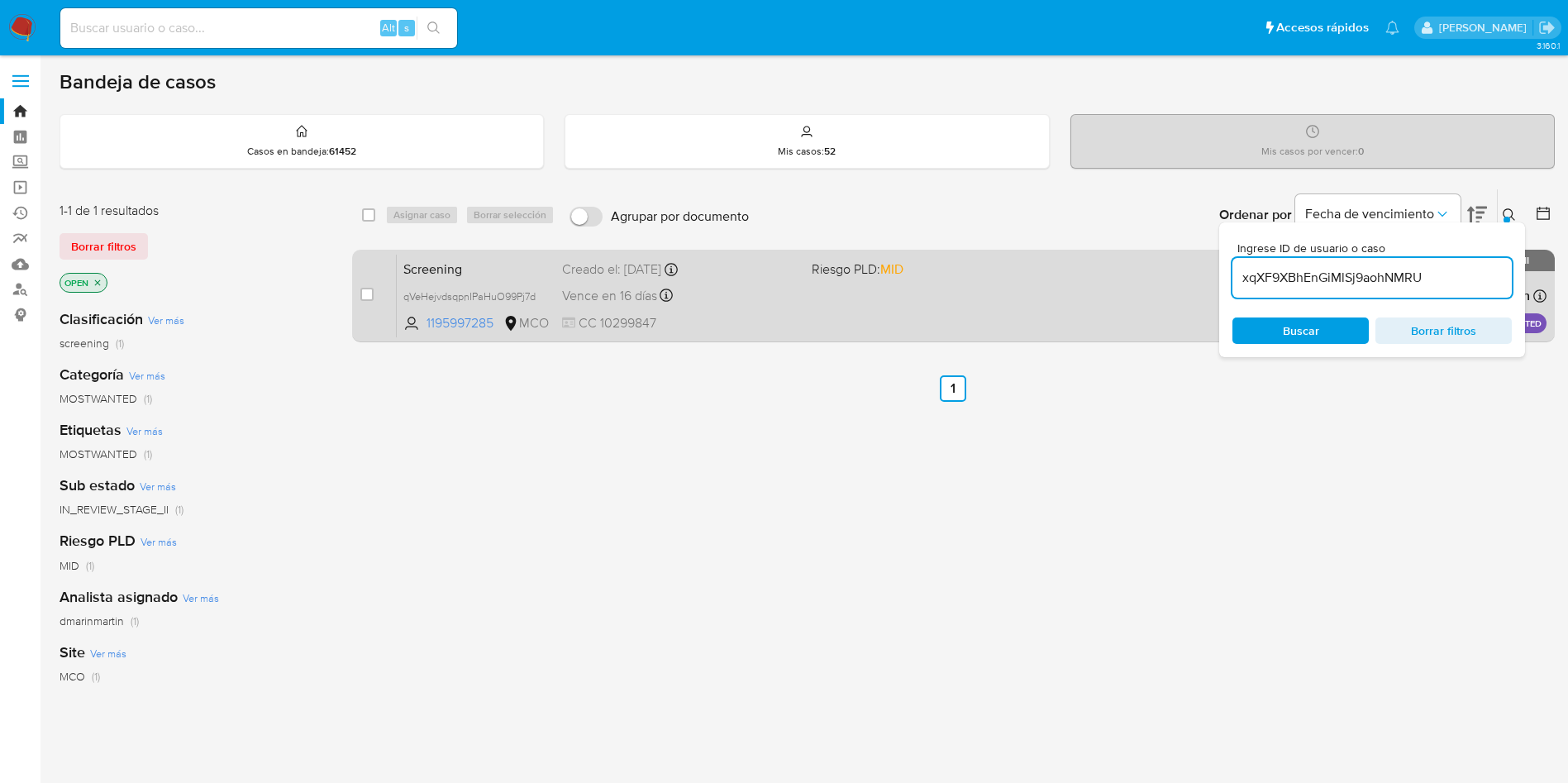
type input "xqXF9XBhEnGiMlSj9aohNMRU"
click at [367, 279] on div "case-item-checkbox No es posible asignar el caso" at bounding box center [378, 296] width 37 height 84
click at [367, 289] on input "checkbox" at bounding box center [366, 294] width 13 height 13
checkbox input "true"
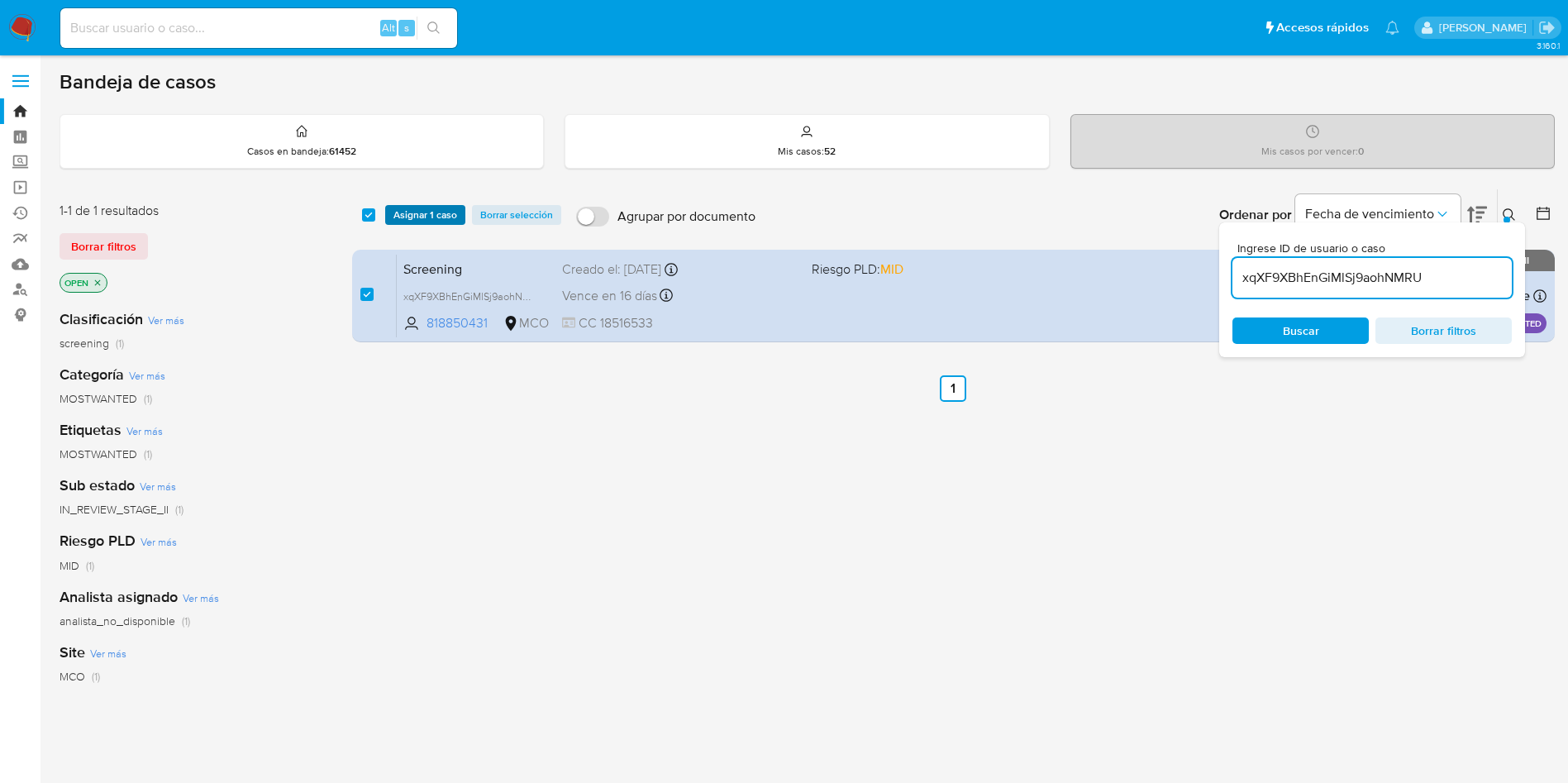
click at [419, 221] on span "Asignar 1 caso" at bounding box center [425, 214] width 64 height 17
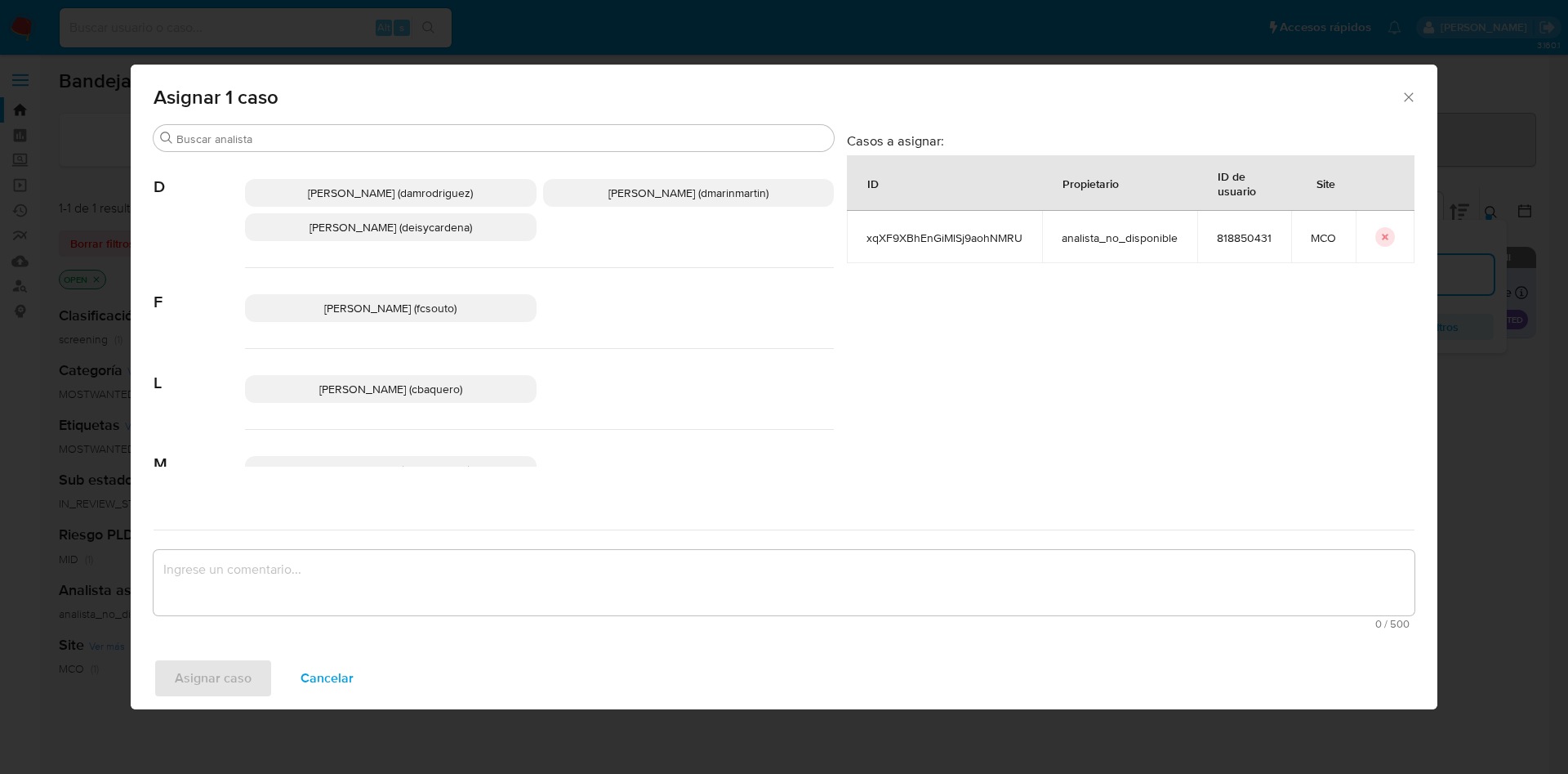
click at [658, 190] on span "David Esteban Marin Martinez (dmarinmartin)" at bounding box center [688, 192] width 160 height 16
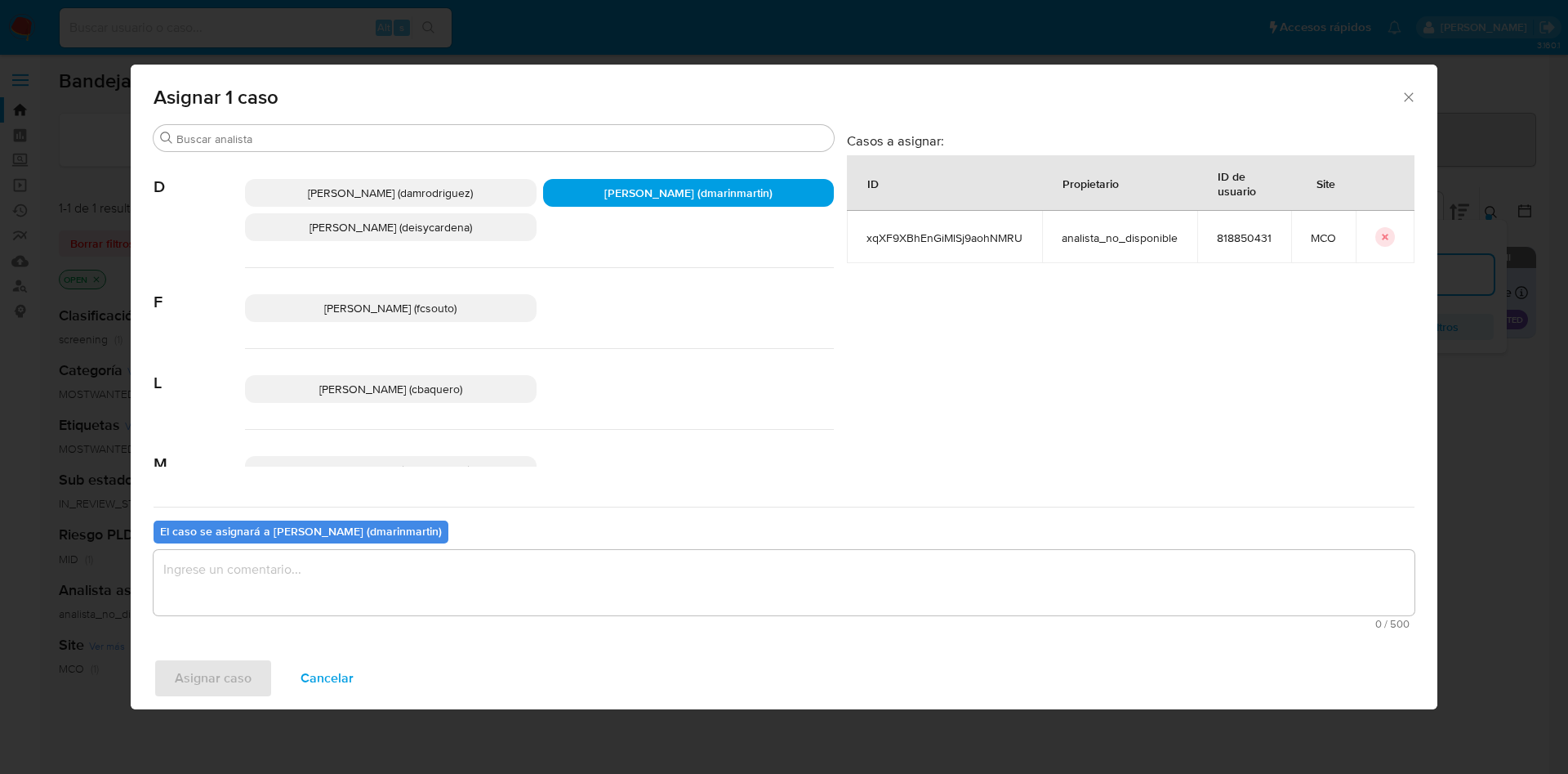
click at [535, 530] on div "El caso se asignará a David Esteban Marin Martinez (dmarinmartin) 0 / 500 500 c…" at bounding box center [783, 571] width 1260 height 129
click at [532, 559] on textarea "assign-modal" at bounding box center [783, 583] width 1260 height 66
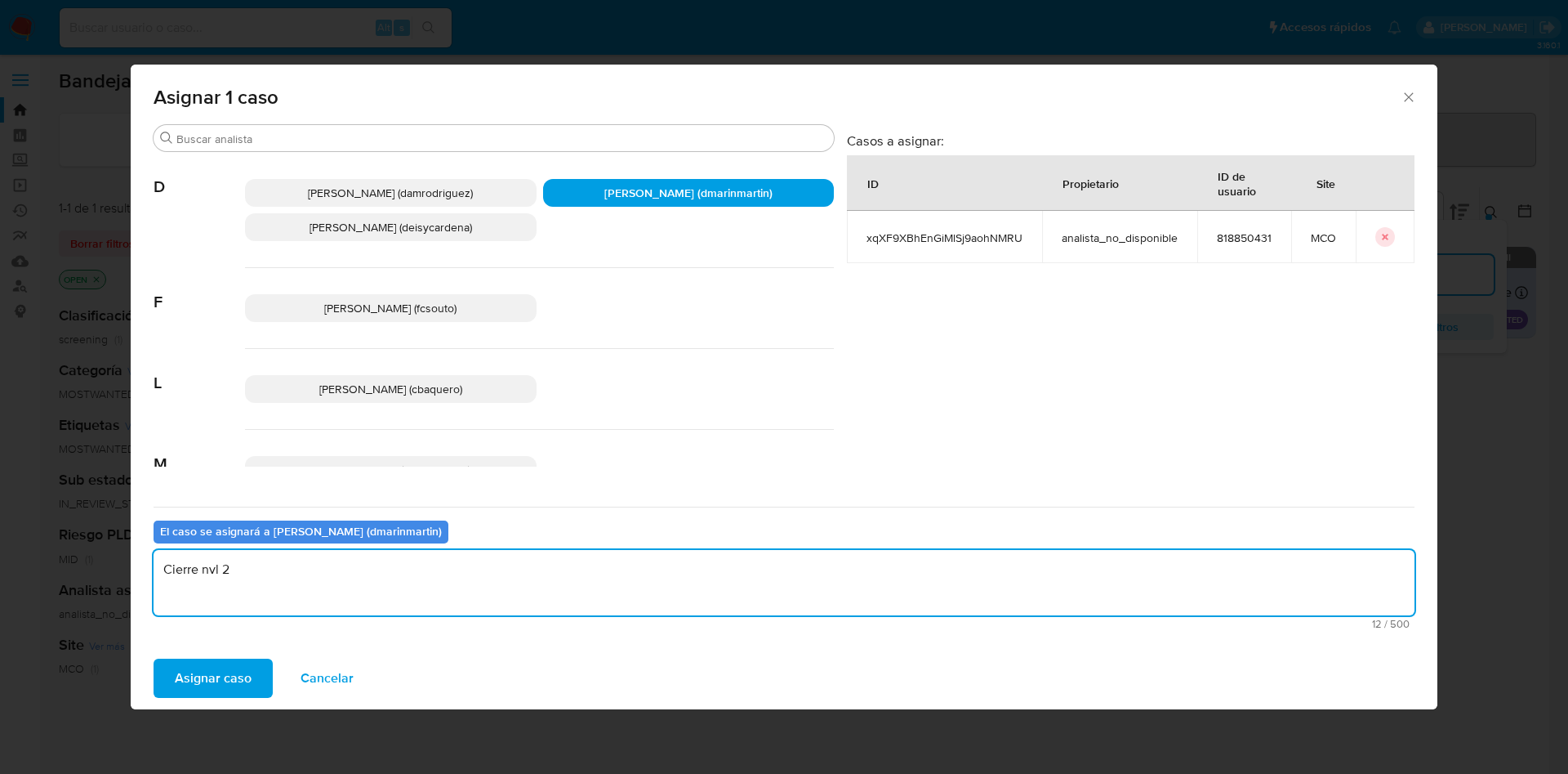
type textarea "Cierre nvl 2"
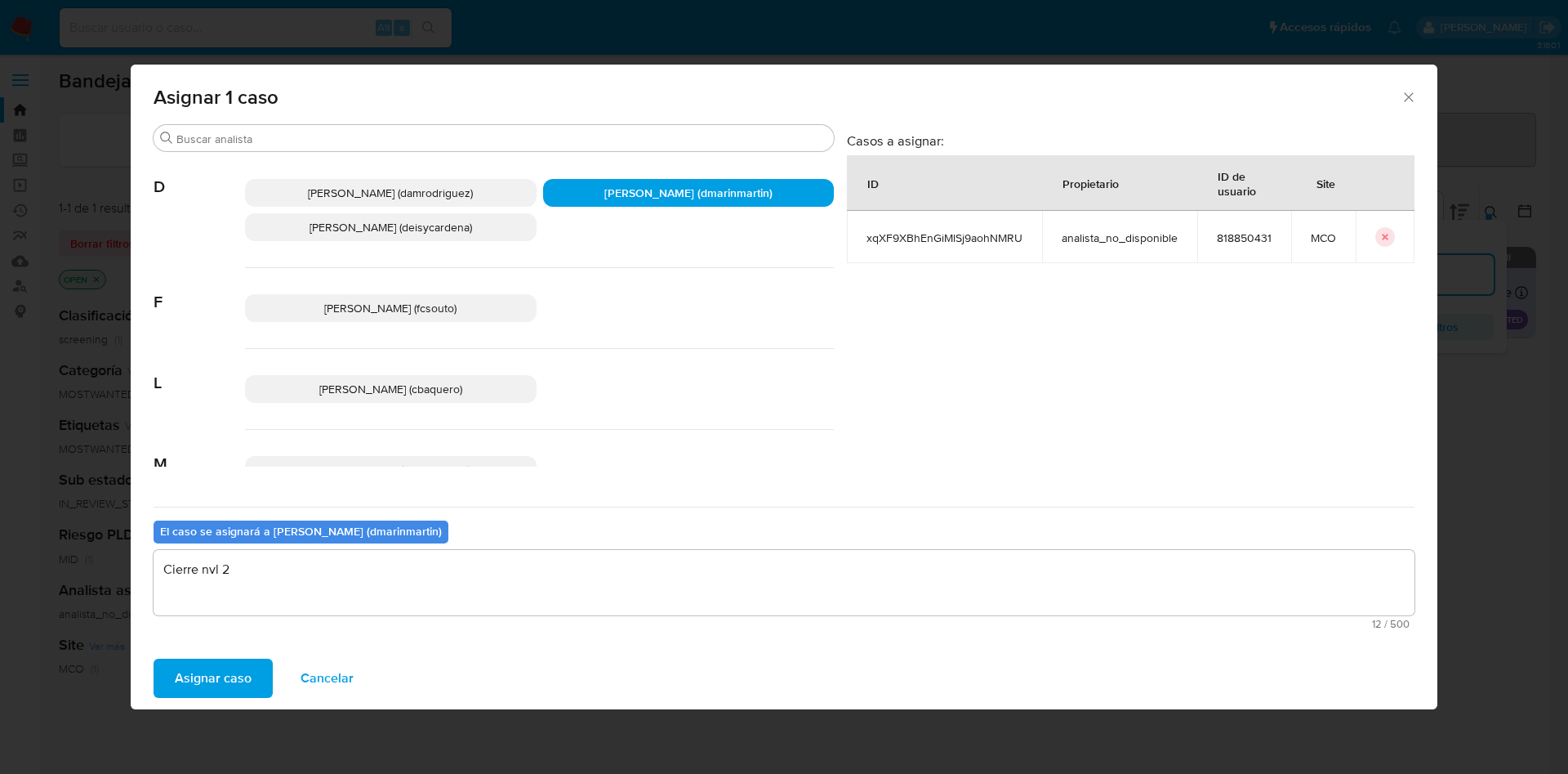
click at [153, 659] on button "Asignar caso" at bounding box center [213, 677] width 119 height 39
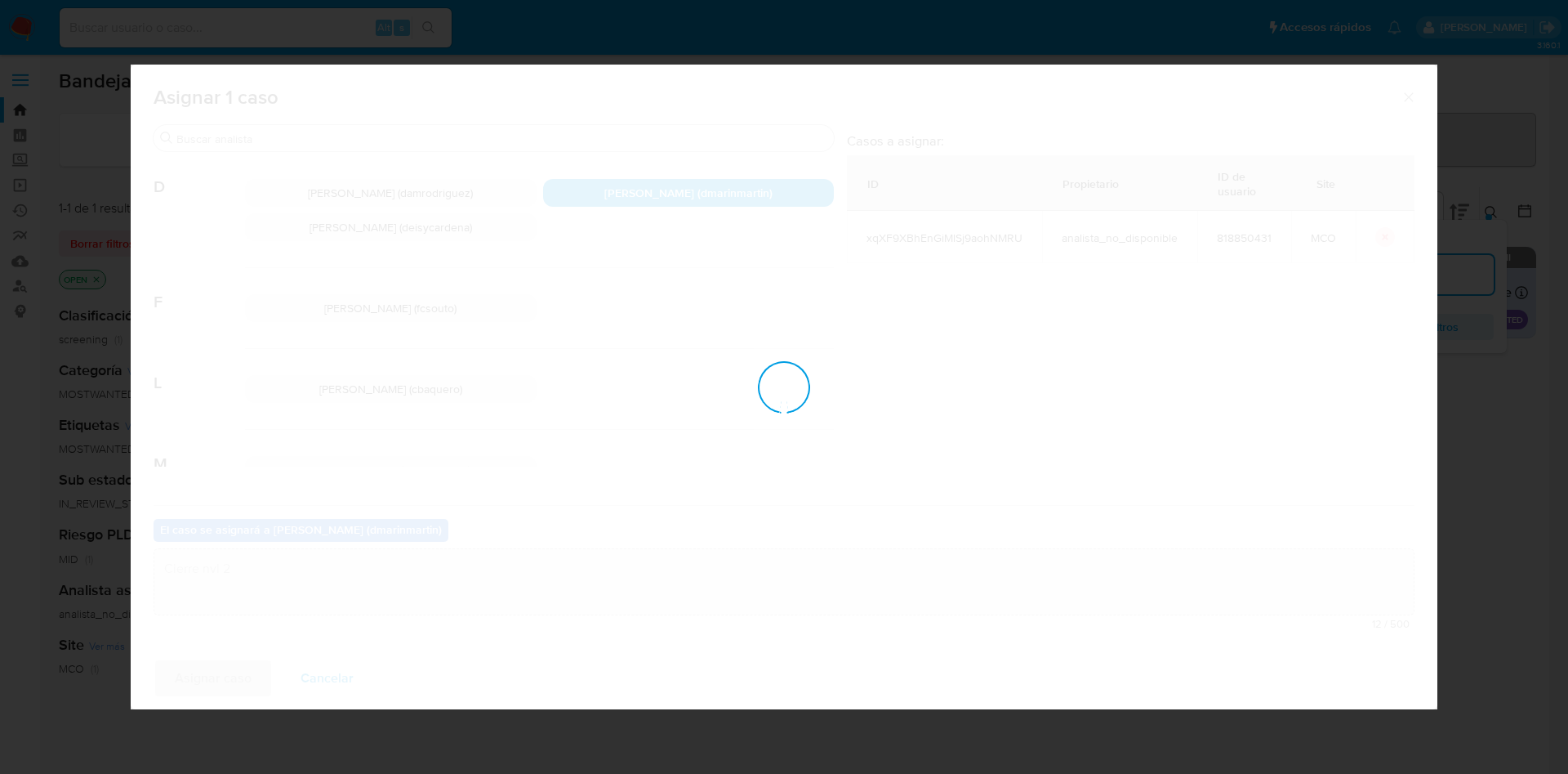
checkbox input "false"
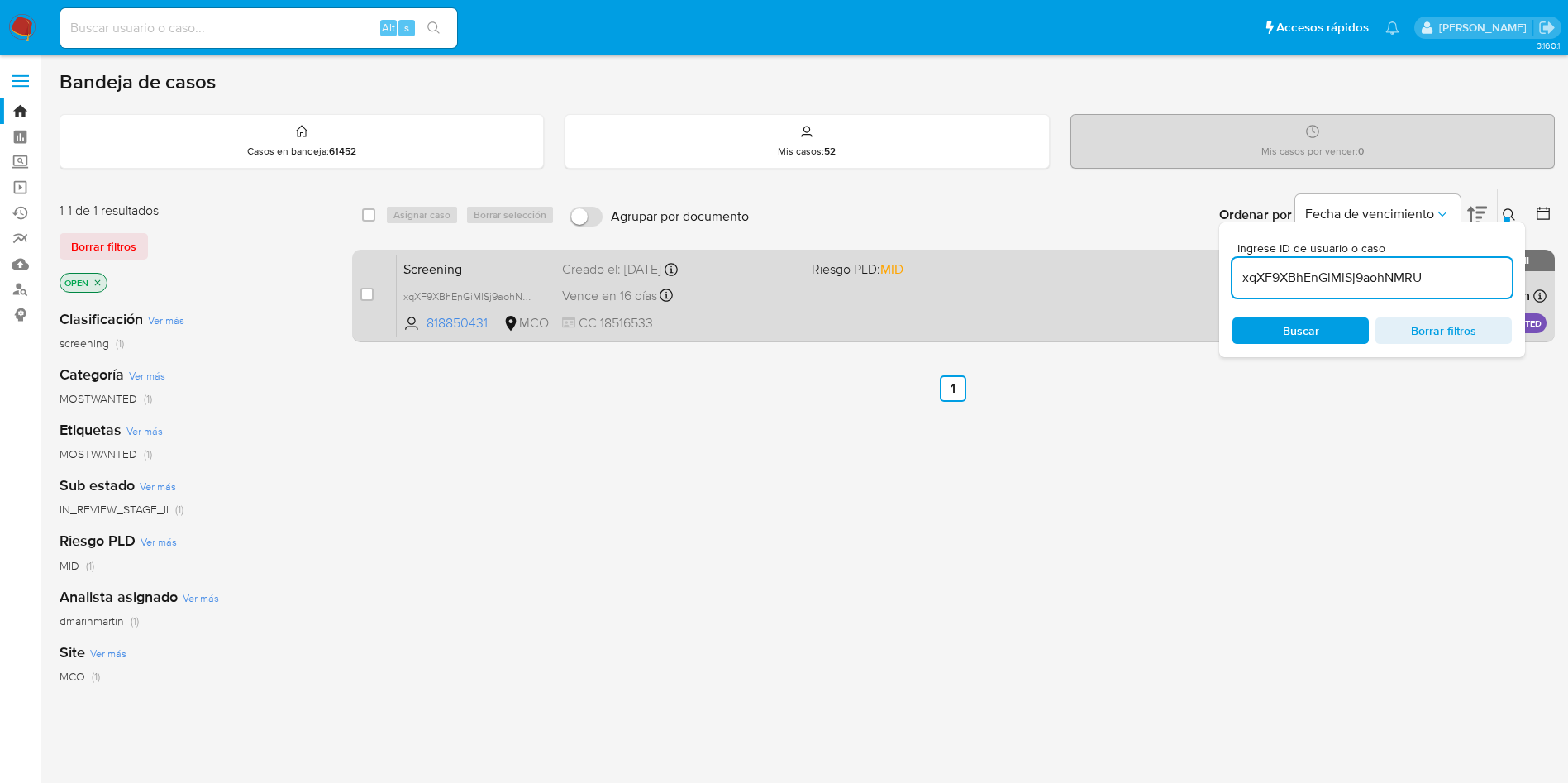
click at [757, 290] on div "Vence en 16 días Vence el 08/10/2025 05:06:05" at bounding box center [680, 296] width 236 height 23
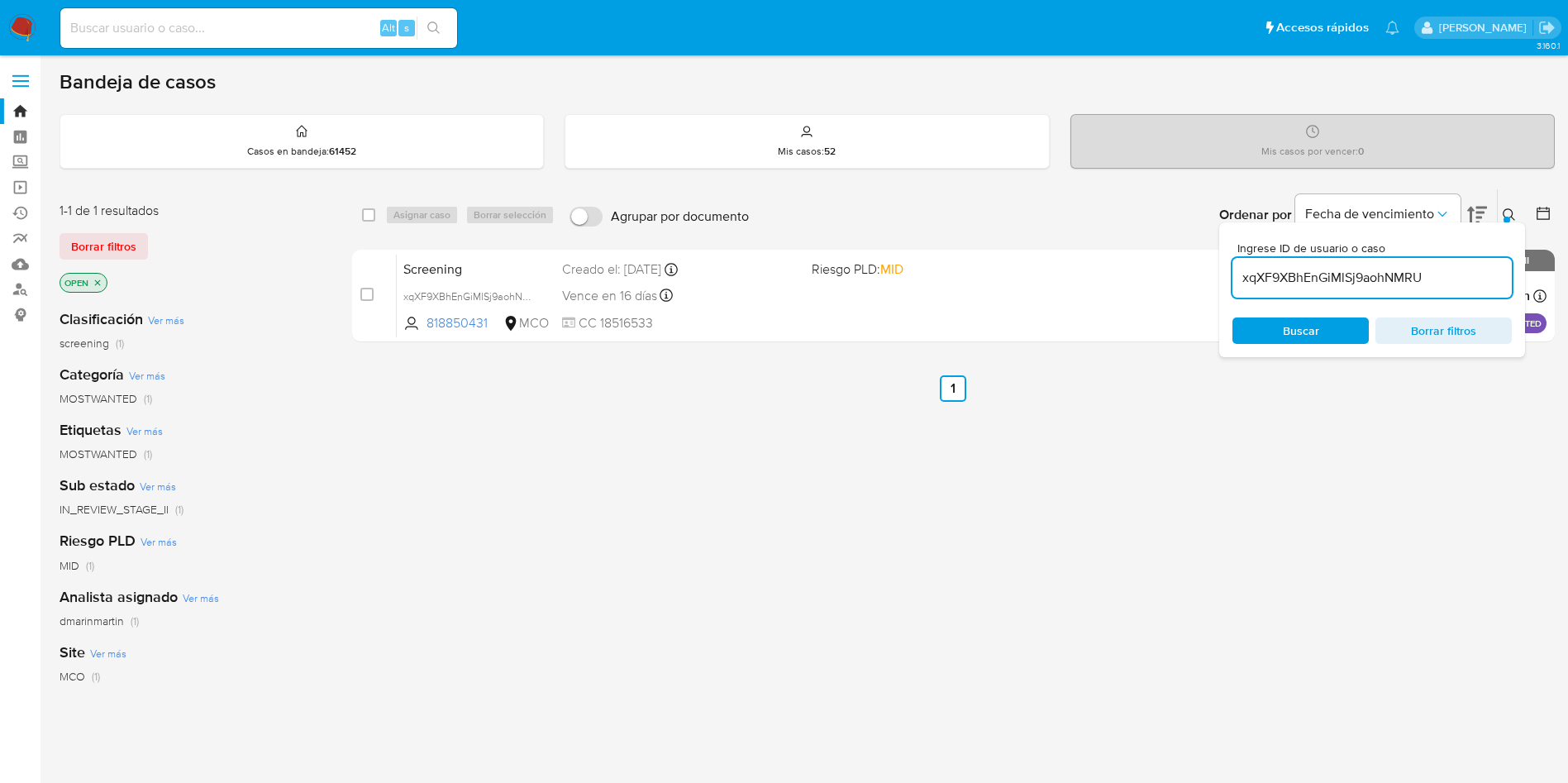
click at [1289, 299] on div "Ingrese ID de usuario o caso xqXF9XBhEnGiMlSj9aohNMRU Buscar Borrar filtros" at bounding box center [1372, 289] width 306 height 134
click at [1294, 277] on input "xqXF9XBhEnGiMlSj9aohNMRU" at bounding box center [1372, 277] width 279 height 22
drag, startPoint x: 1294, startPoint y: 277, endPoint x: 1289, endPoint y: 262, distance: 15.8
click at [1295, 276] on input "xqXF9XBhEnGiMlSj9aohNMRU" at bounding box center [1372, 277] width 279 height 22
paste input "SEus1HqWtgzEm2vJwdFNhCFV"
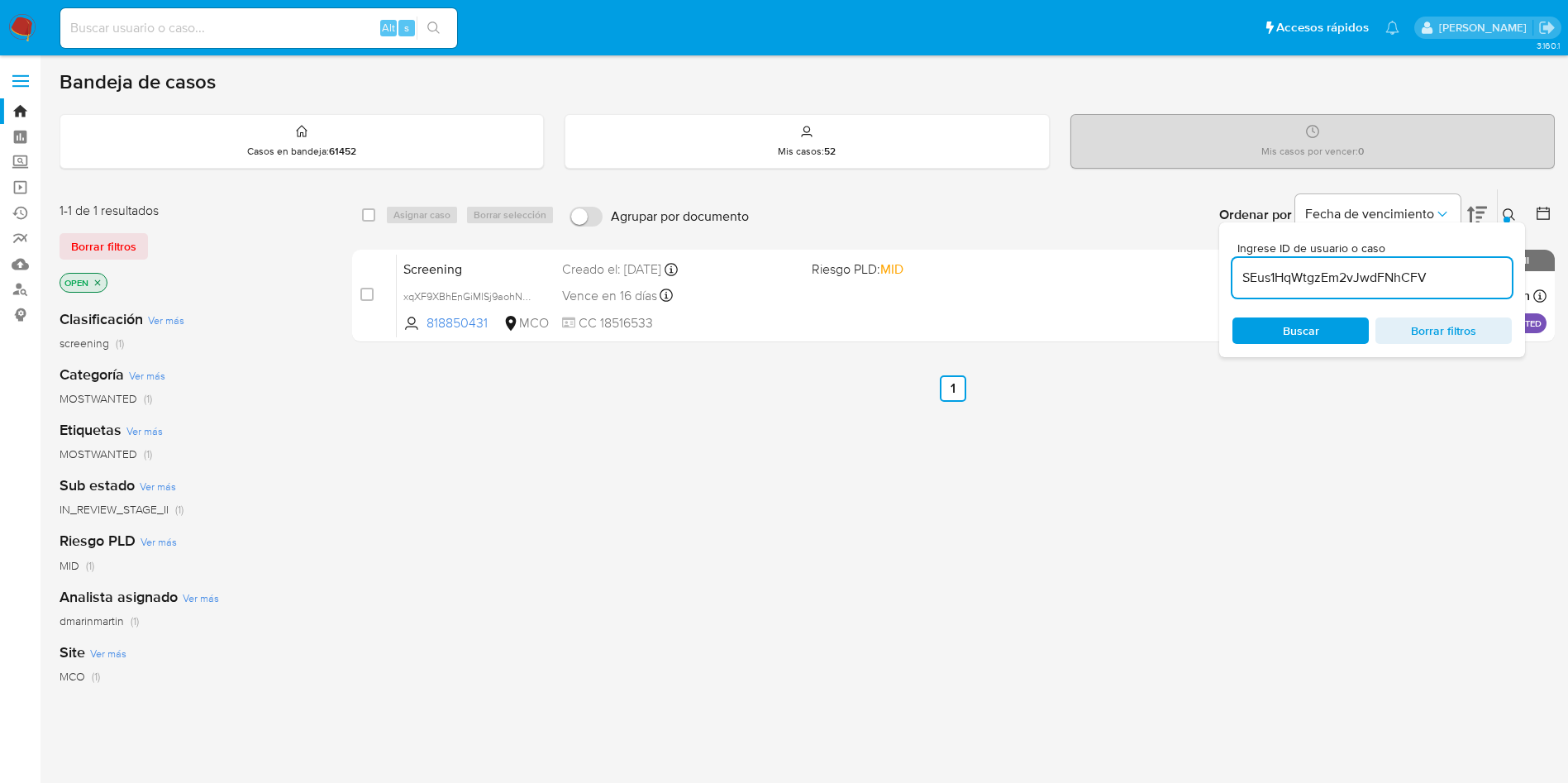
type input "SEus1HqWtgzEm2vJwdFNhCFV"
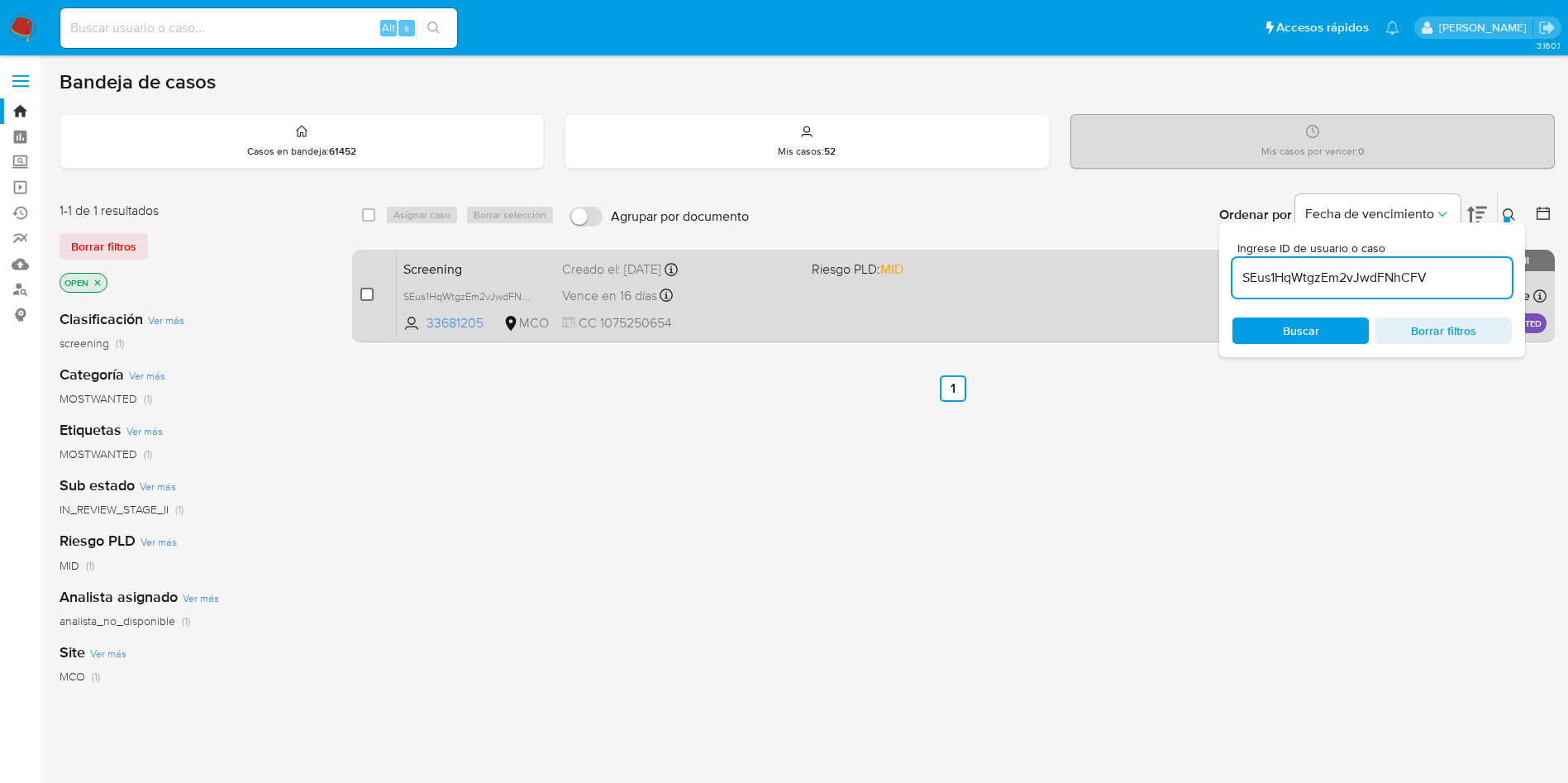
click at [366, 296] on input "checkbox" at bounding box center [366, 294] width 13 height 13
checkbox input "true"
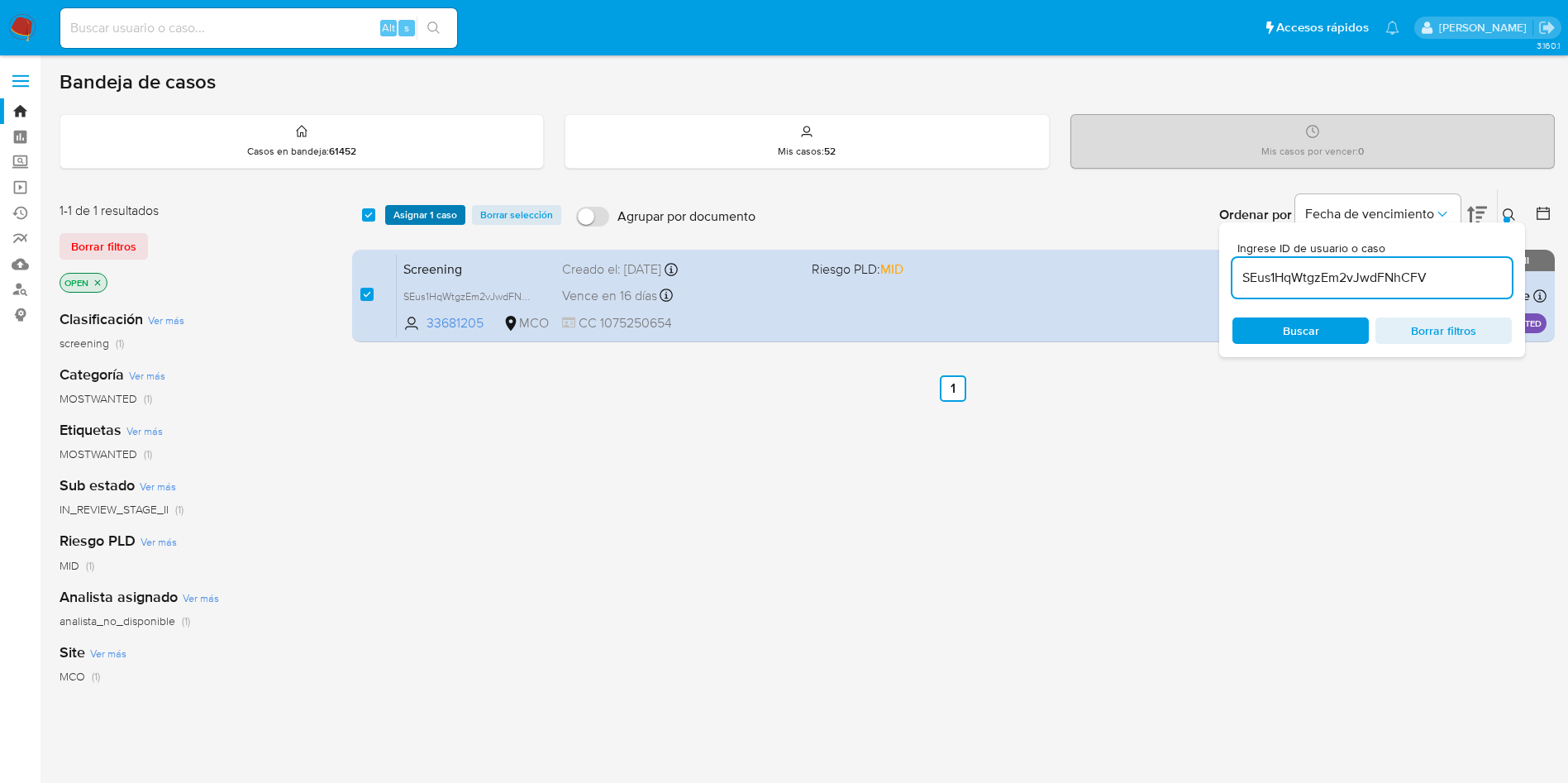
click at [428, 212] on span "Asignar 1 caso" at bounding box center [425, 214] width 64 height 17
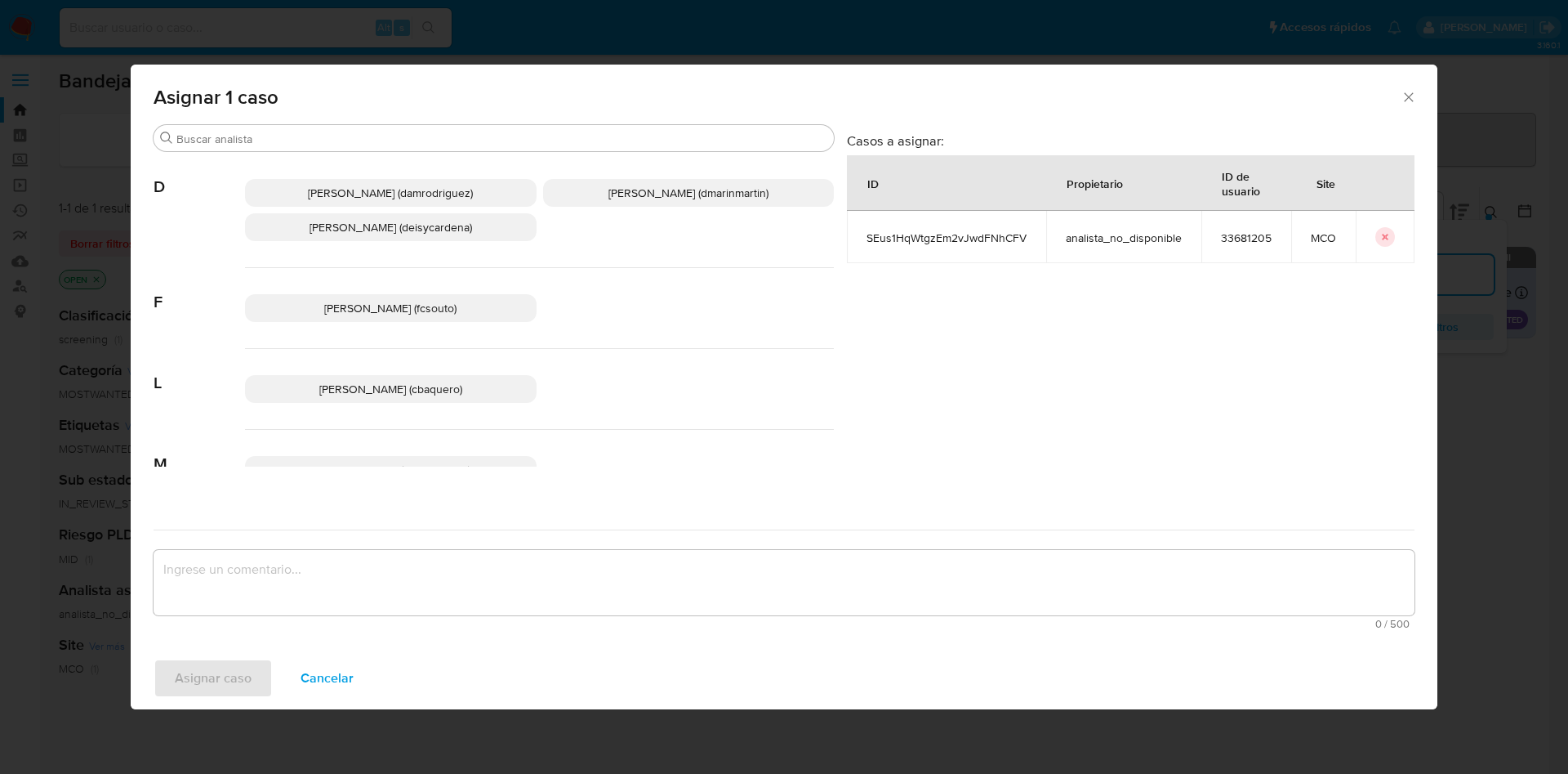
drag, startPoint x: 644, startPoint y: 178, endPoint x: 648, endPoint y: 187, distance: 9.8
click at [644, 177] on div "Damian Rodriguez (damrodriguez) David Esteban Marin Martinez (dmarinmartin) Dei…" at bounding box center [538, 210] width 588 height 115
click at [667, 194] on span "David Esteban Marin Martinez (dmarinmartin)" at bounding box center [688, 192] width 160 height 16
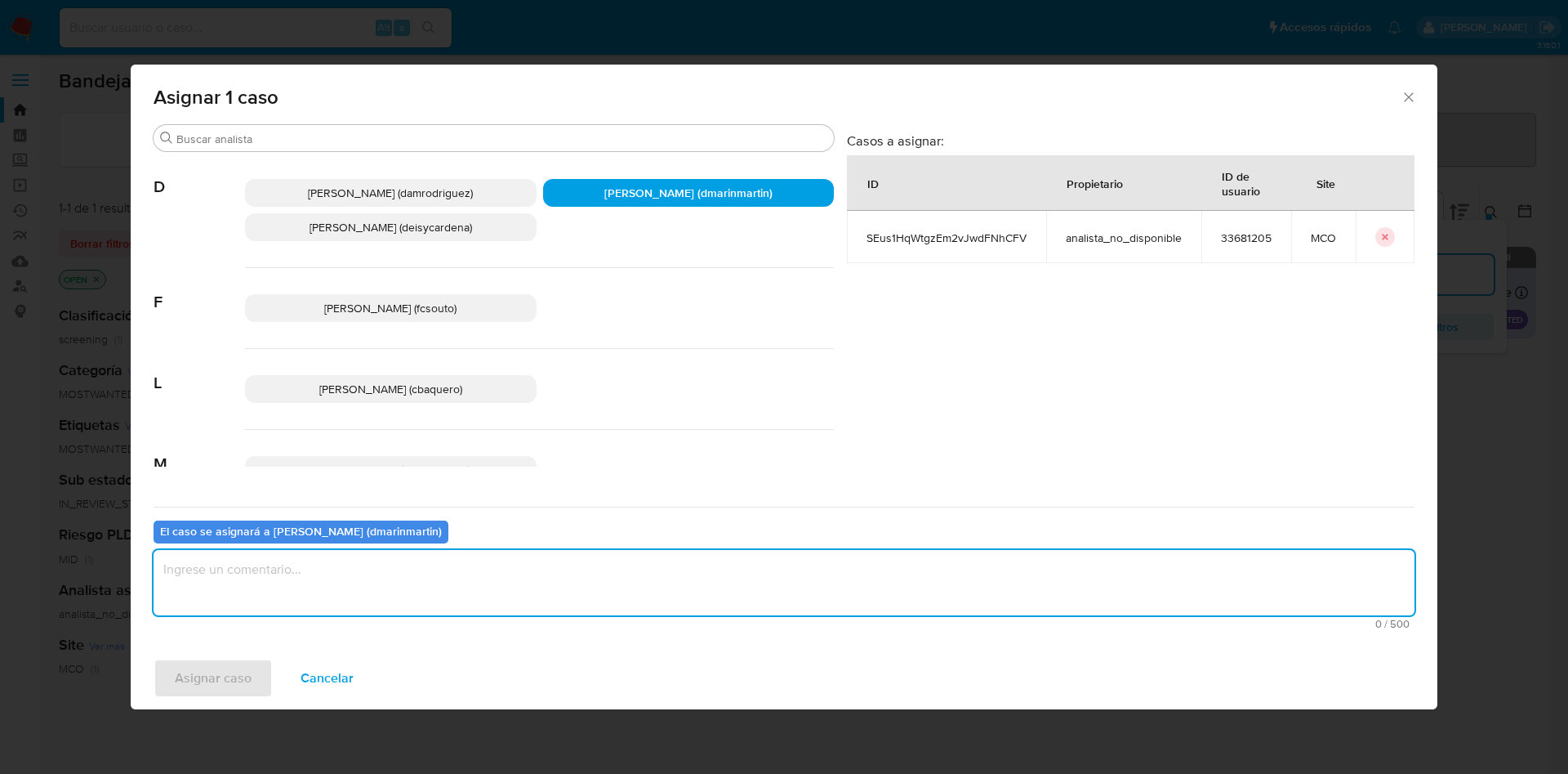
click at [648, 568] on textarea "assign-modal" at bounding box center [783, 583] width 1260 height 66
type textarea "Cierre nvl 2"
click at [153, 659] on button "Asignar caso" at bounding box center [213, 677] width 119 height 39
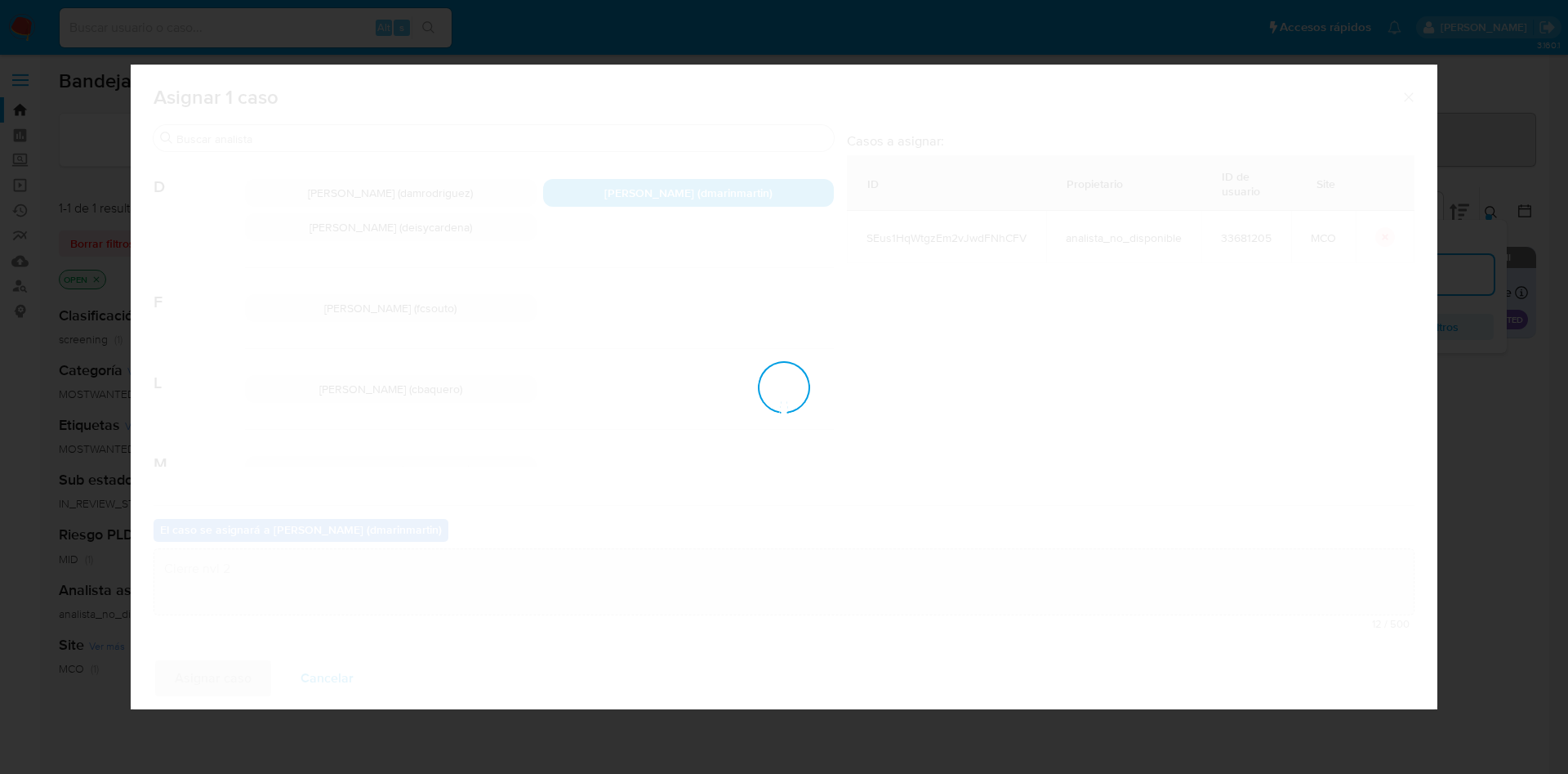
checkbox input "false"
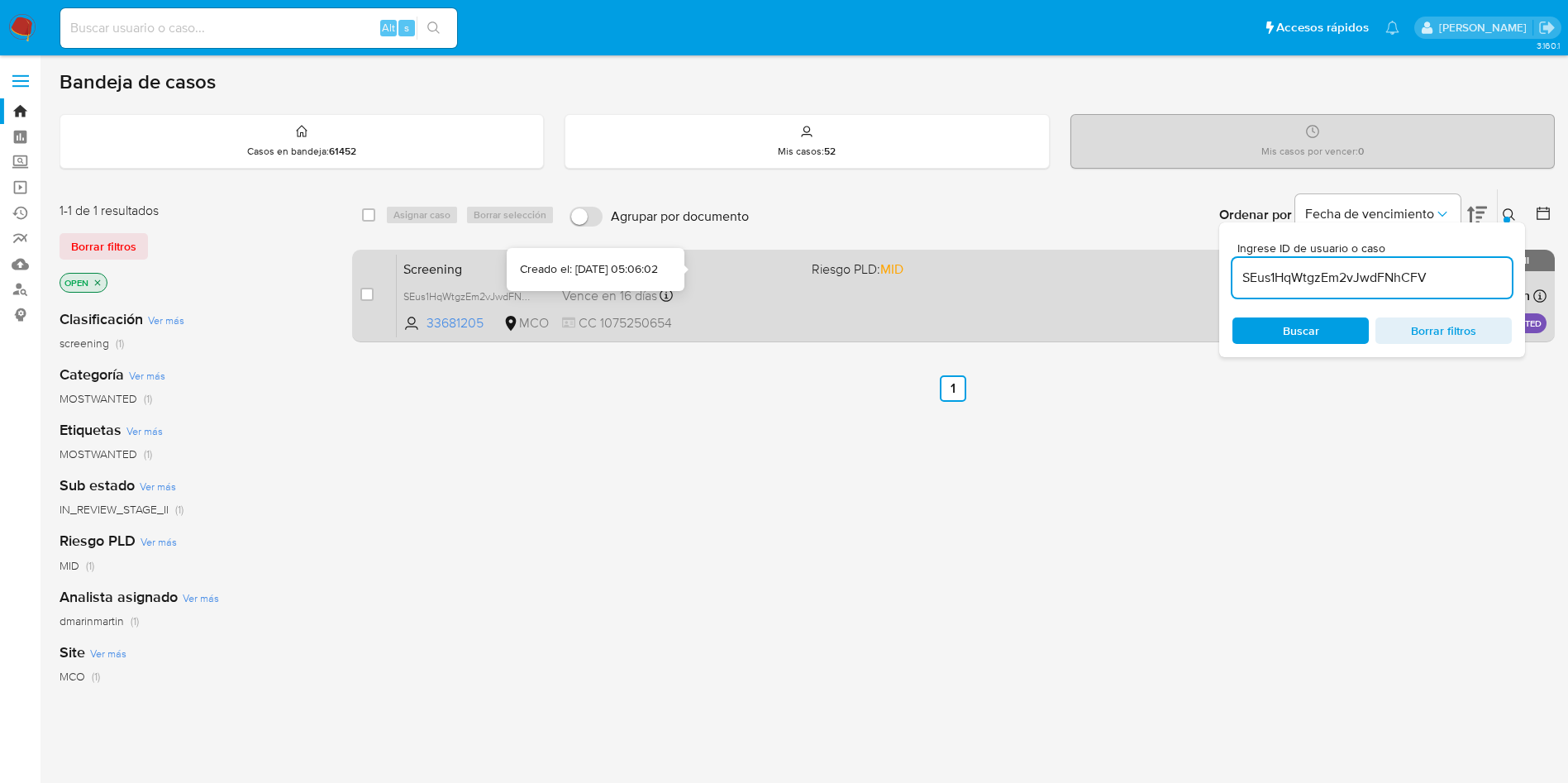
click at [760, 288] on div "Vence en 16 días Vence el 08/10/2025 05:06:03" at bounding box center [680, 296] width 236 height 23
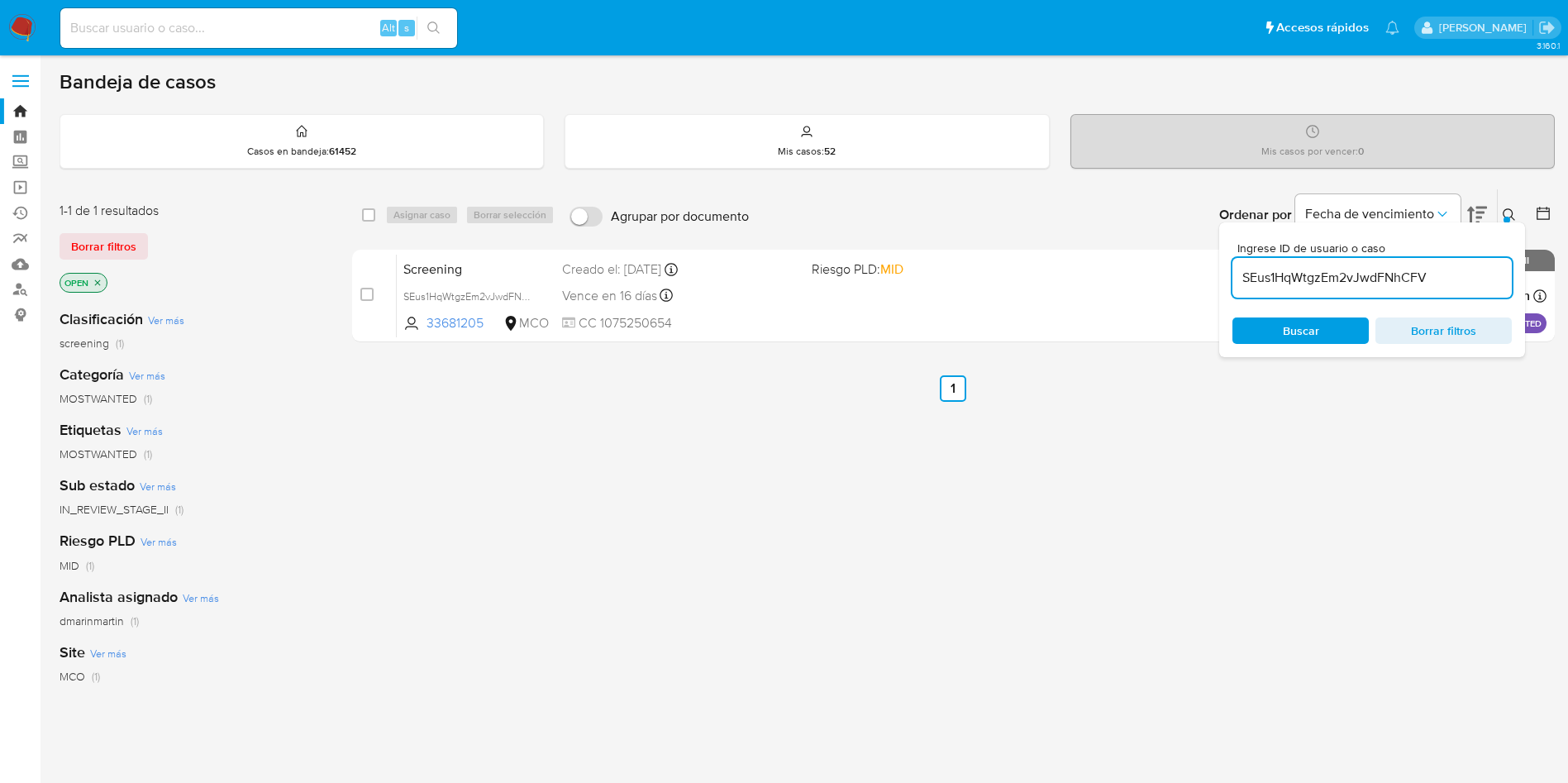
click at [1304, 279] on input "SEus1HqWtgzEm2vJwdFNhCFV" at bounding box center [1372, 277] width 279 height 22
click at [1305, 277] on input "SEus1HqWtgzEm2vJwdFNhCFV" at bounding box center [1372, 277] width 279 height 22
paste input "RwTz1Fc31TH77qyg8nzugpjy"
type input "RwTz1Fc31TH77qyg8nzugpjy"
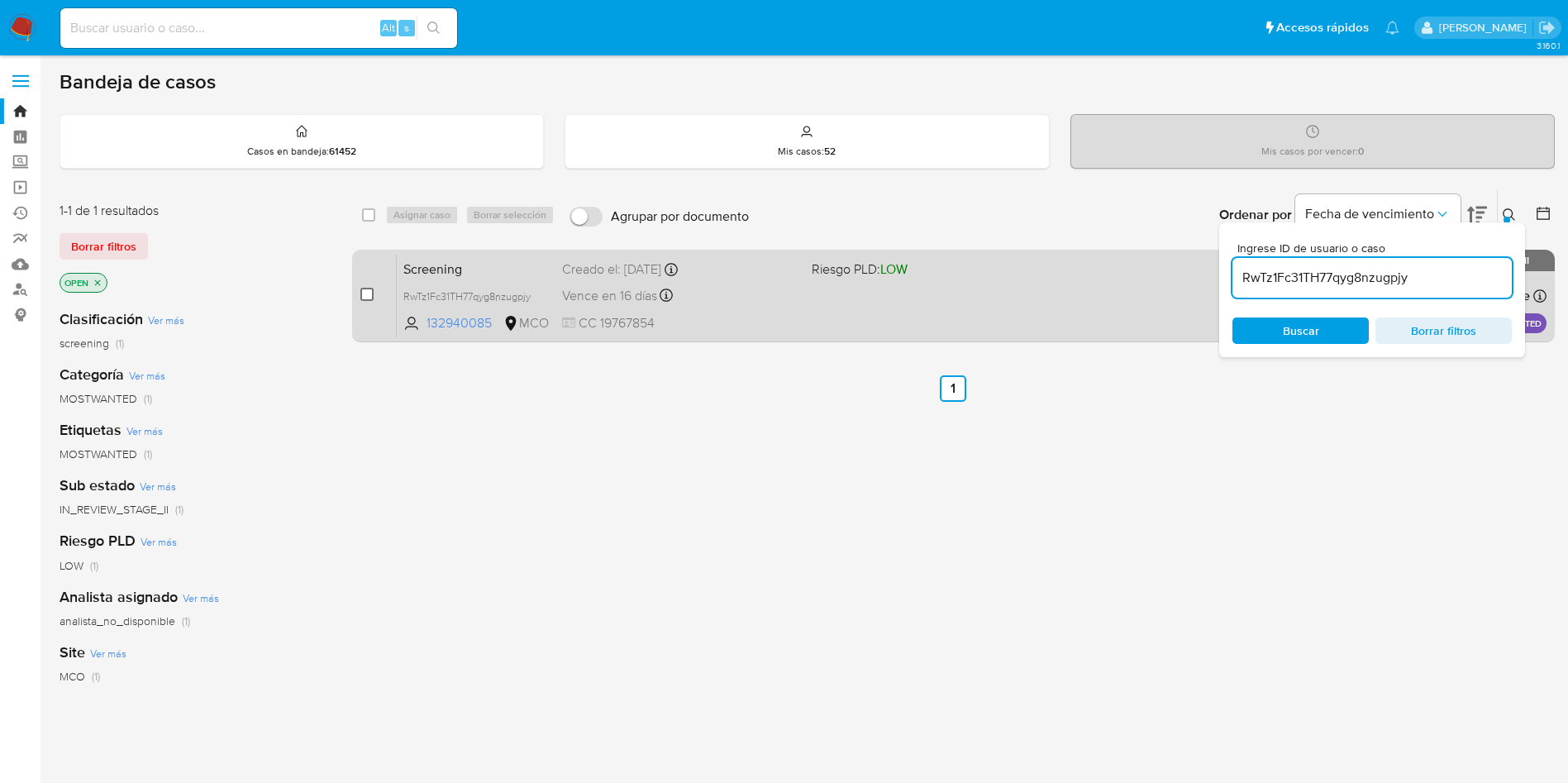
click at [365, 295] on input "checkbox" at bounding box center [366, 294] width 13 height 13
checkbox input "true"
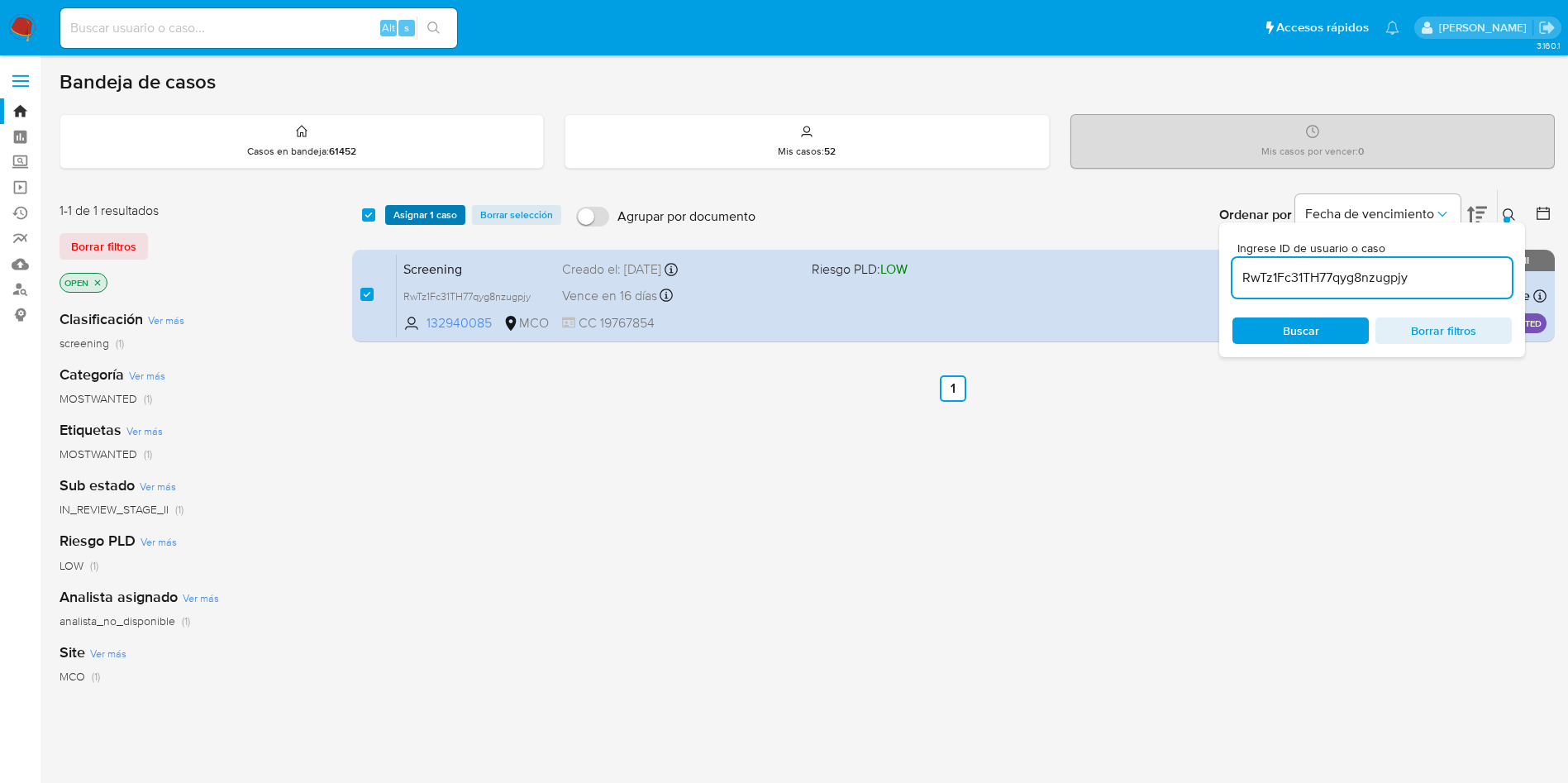
click at [432, 220] on span "Asignar 1 caso" at bounding box center [425, 214] width 64 height 17
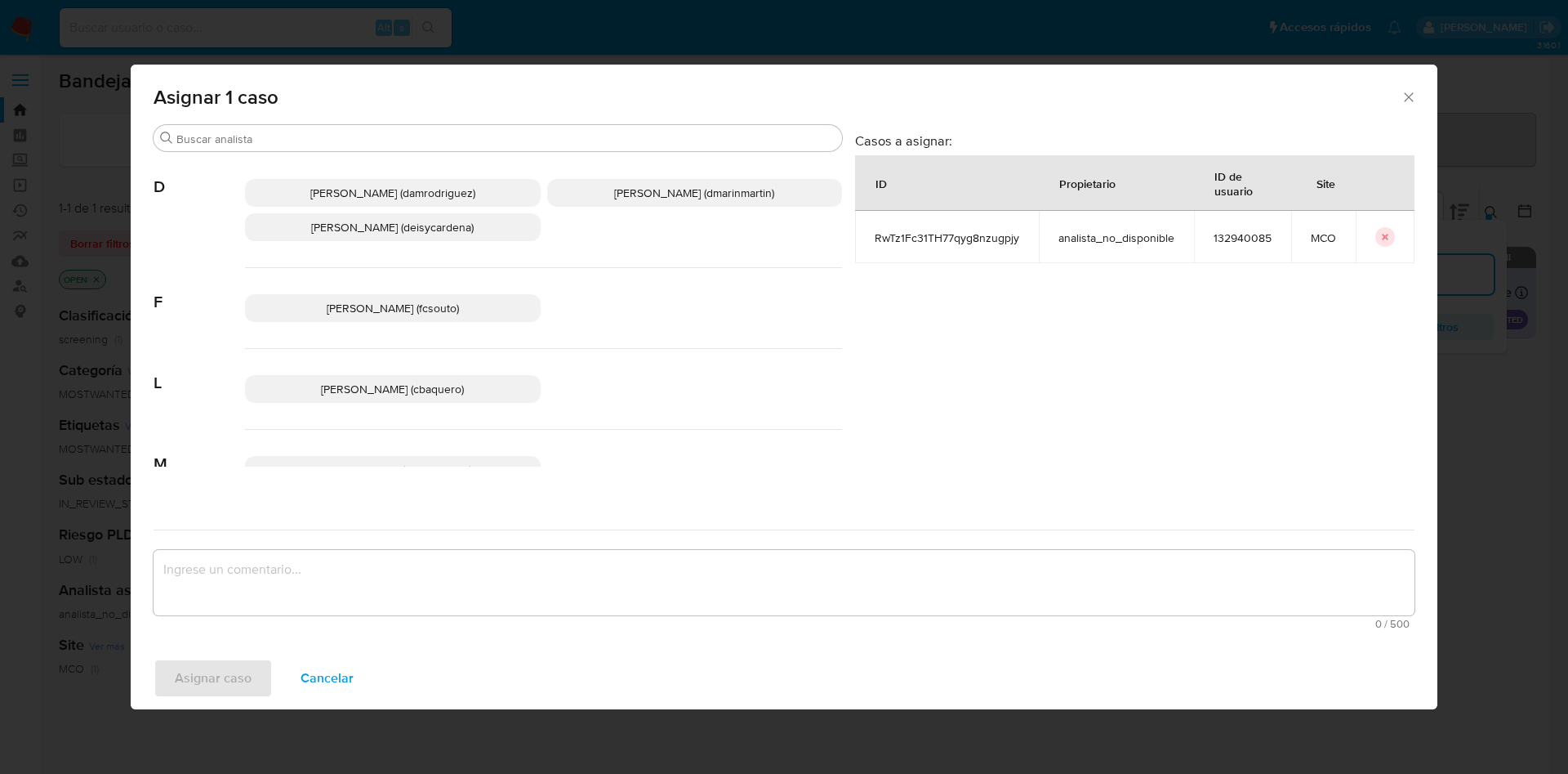
click at [614, 198] on span "David Esteban Marin Martinez (dmarinmartin)" at bounding box center [694, 192] width 160 height 16
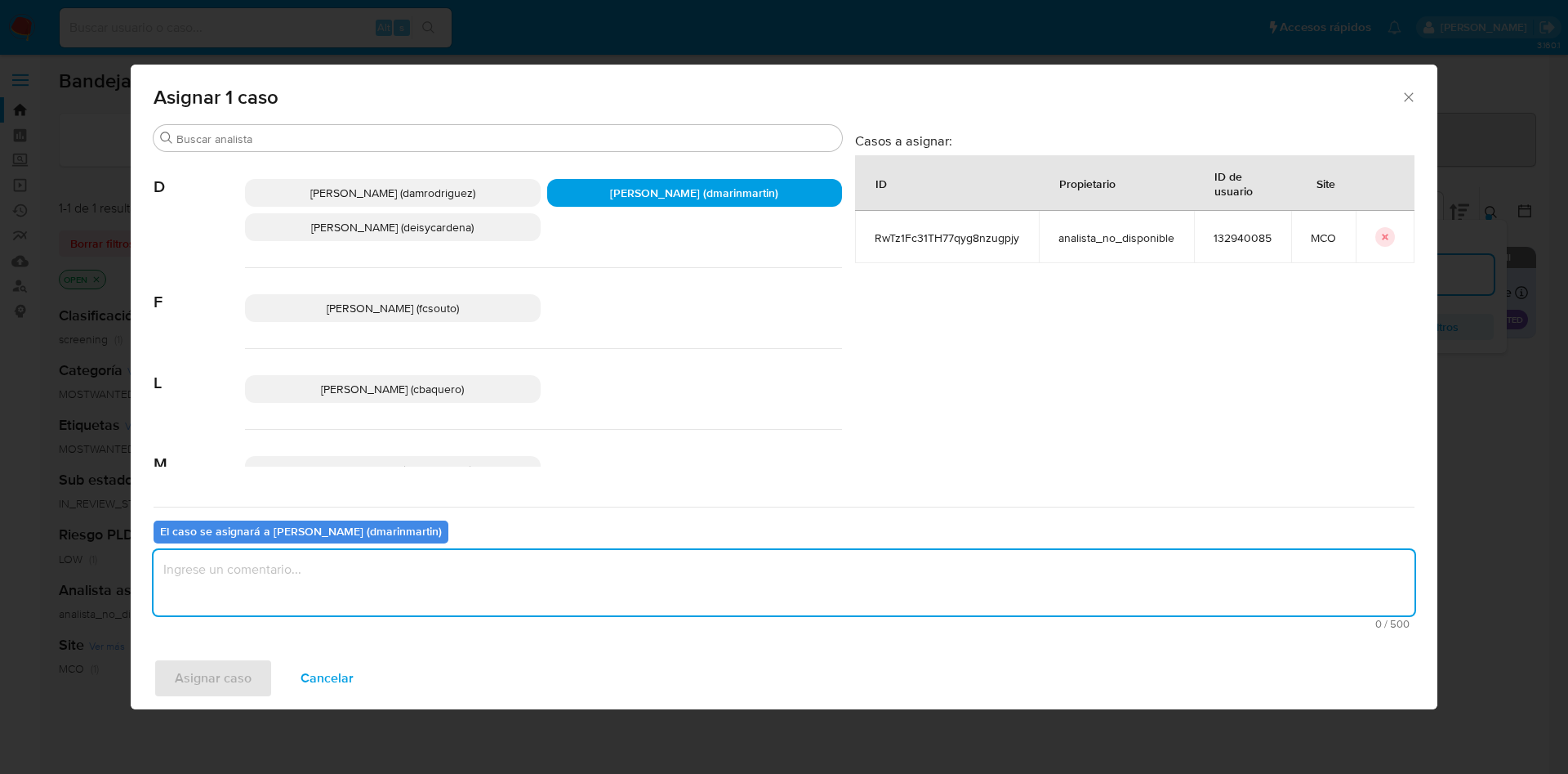
click at [596, 592] on textarea "assign-modal" at bounding box center [783, 583] width 1260 height 66
type textarea "Cierre nvl 2"
click at [153, 659] on button "Asignar caso" at bounding box center [213, 677] width 119 height 39
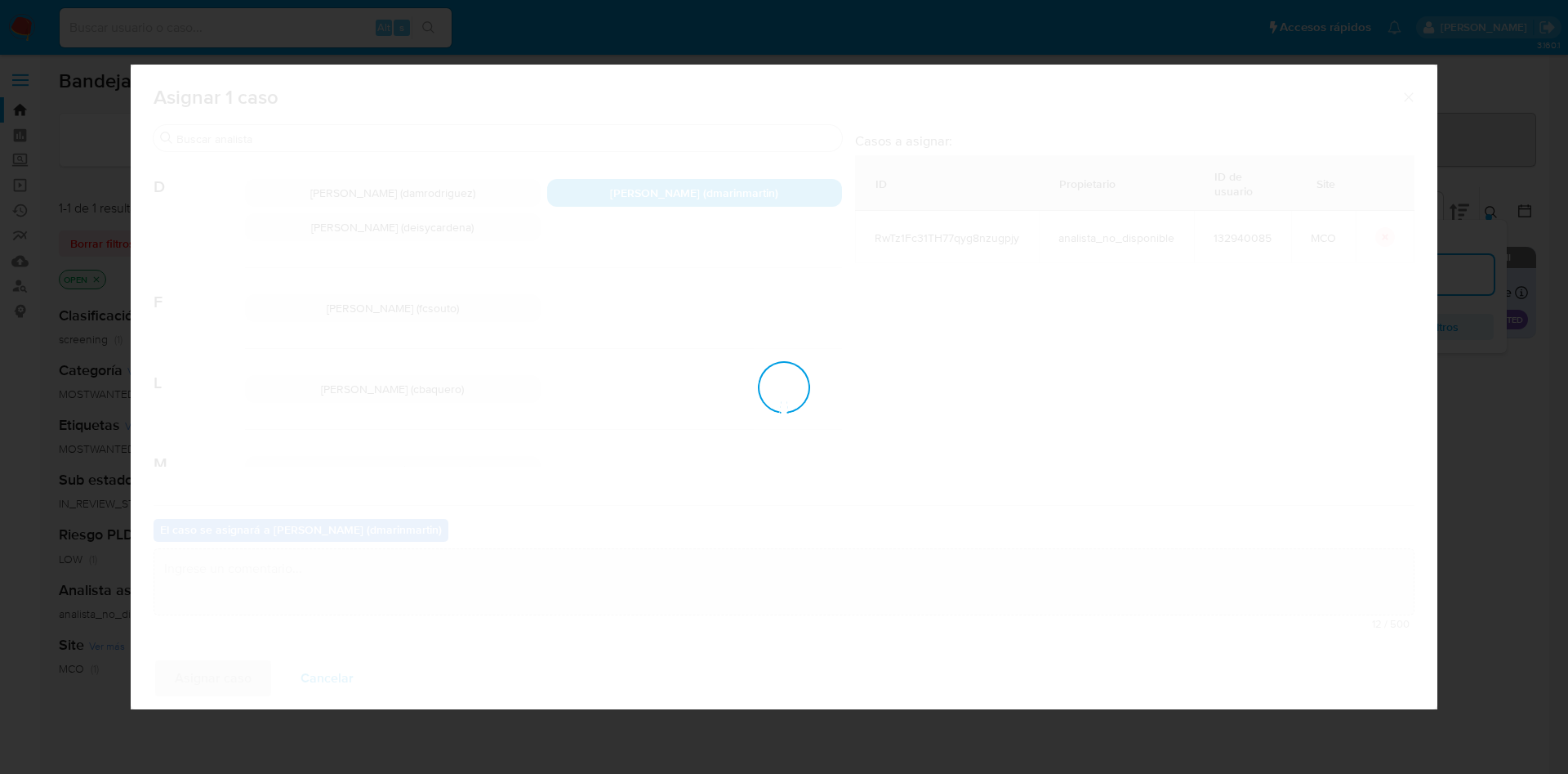
checkbox input "false"
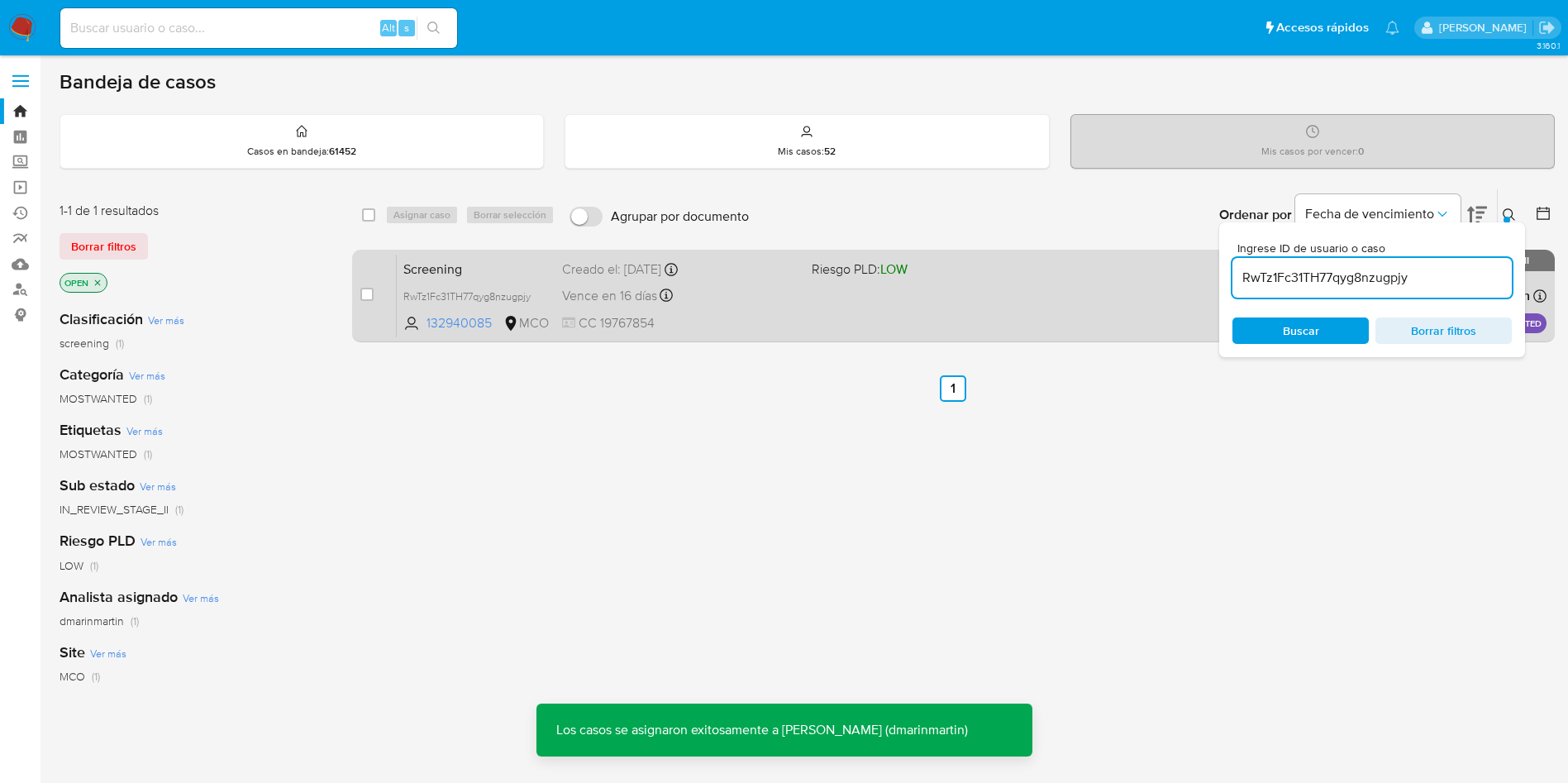
click at [726, 285] on div "Vence en 16 días Vence el 08/10/2025 05:05:52" at bounding box center [680, 296] width 236 height 23
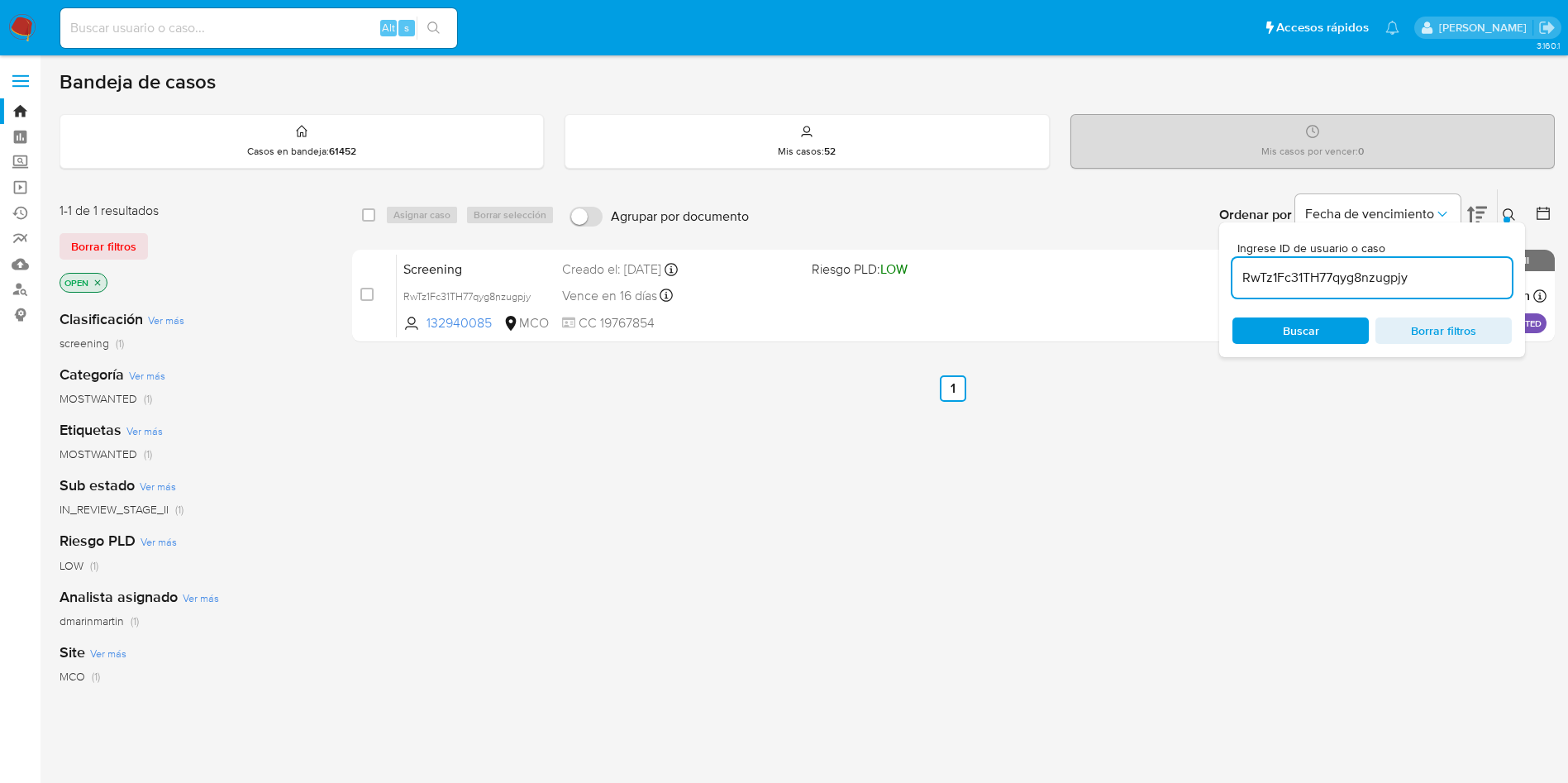
click at [1299, 273] on input "RwTz1Fc31TH77qyg8nzugpjy" at bounding box center [1372, 277] width 279 height 22
paste input "xdXDZSK3oCcjqKsrxmraCdvr"
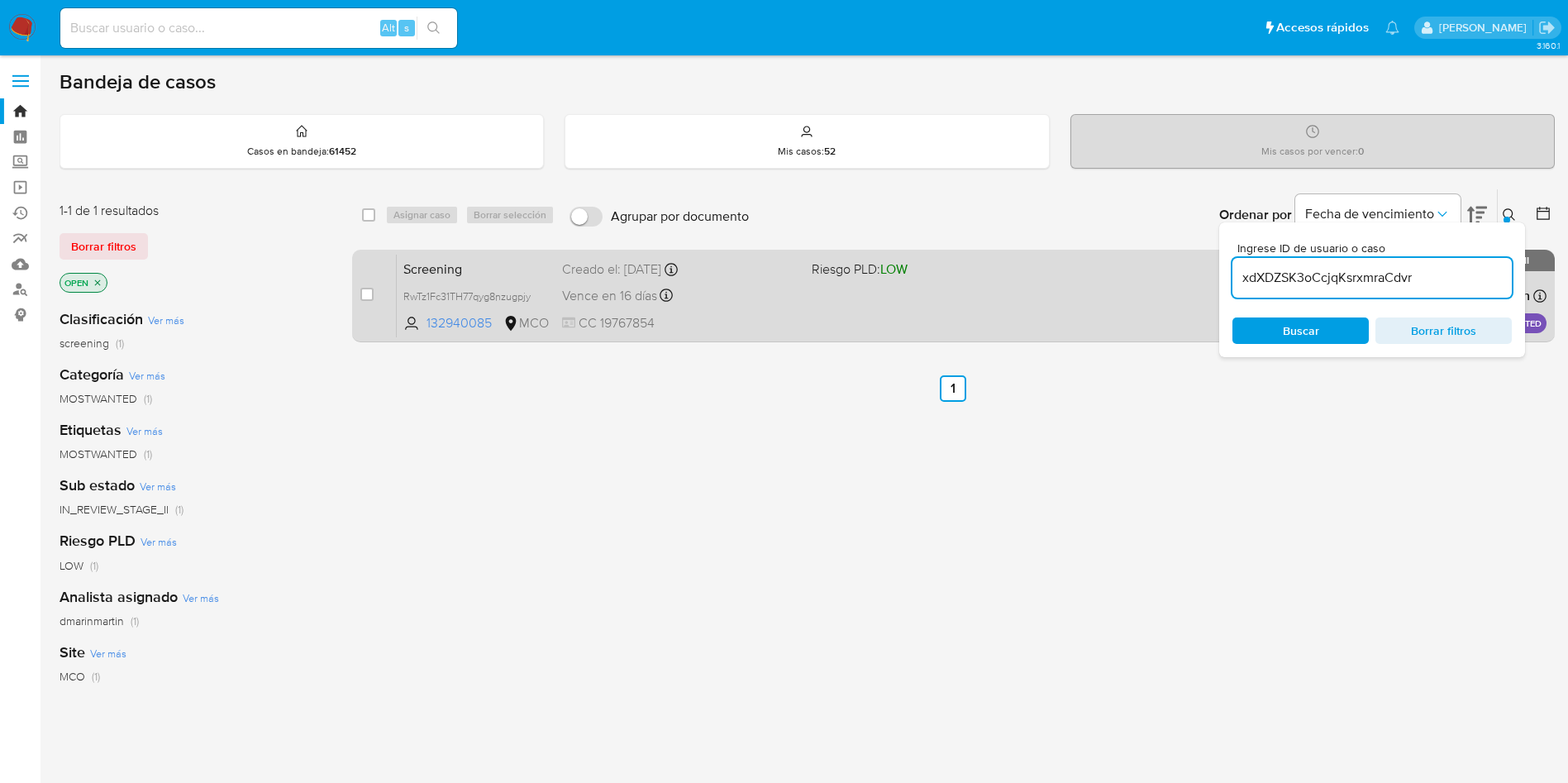
type input "xdXDZSK3oCcjqKsrxmraCdvr"
click at [362, 296] on input "checkbox" at bounding box center [366, 294] width 13 height 13
checkbox input "true"
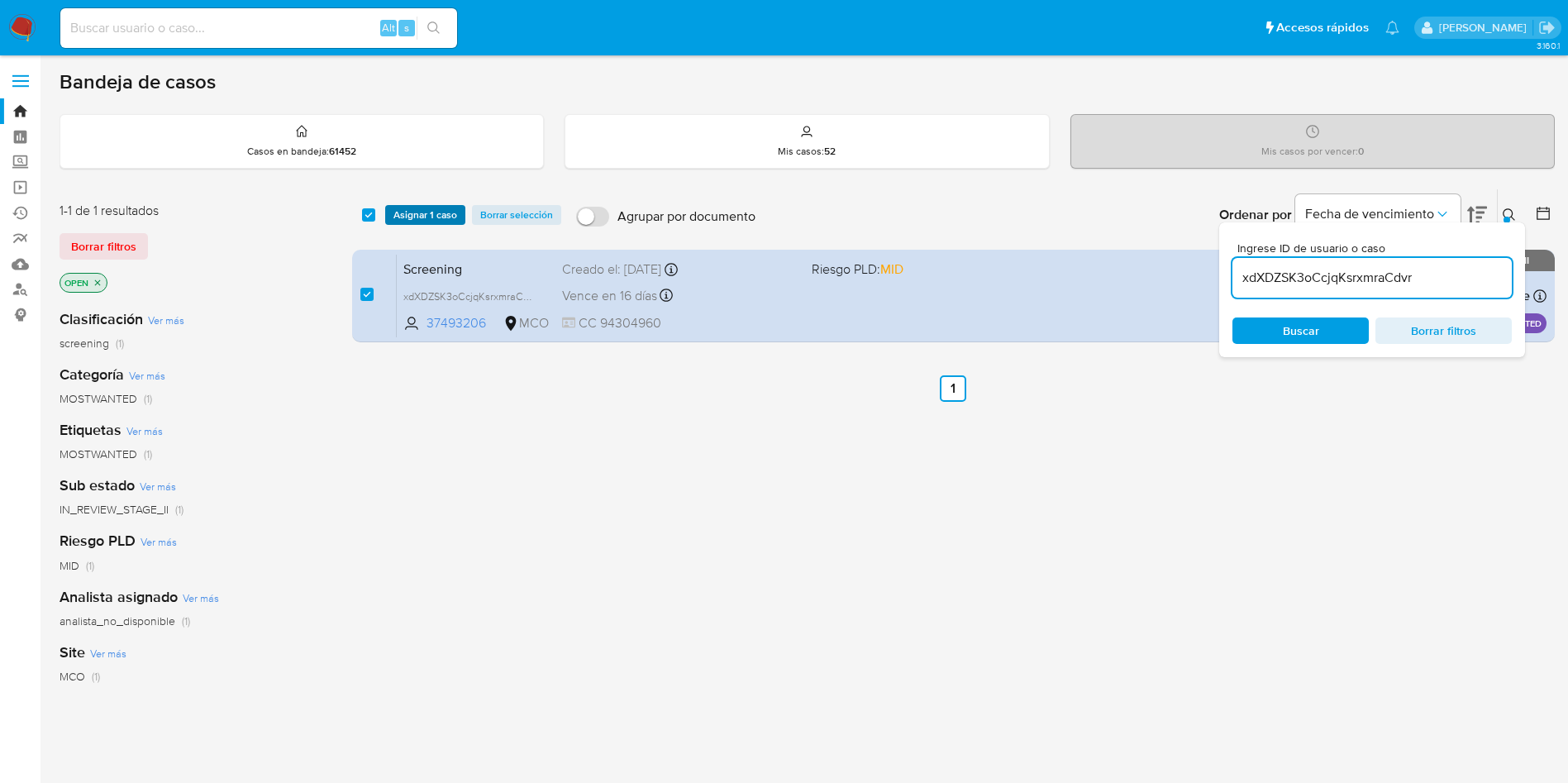
click at [439, 214] on span "Asignar 1 caso" at bounding box center [425, 214] width 64 height 17
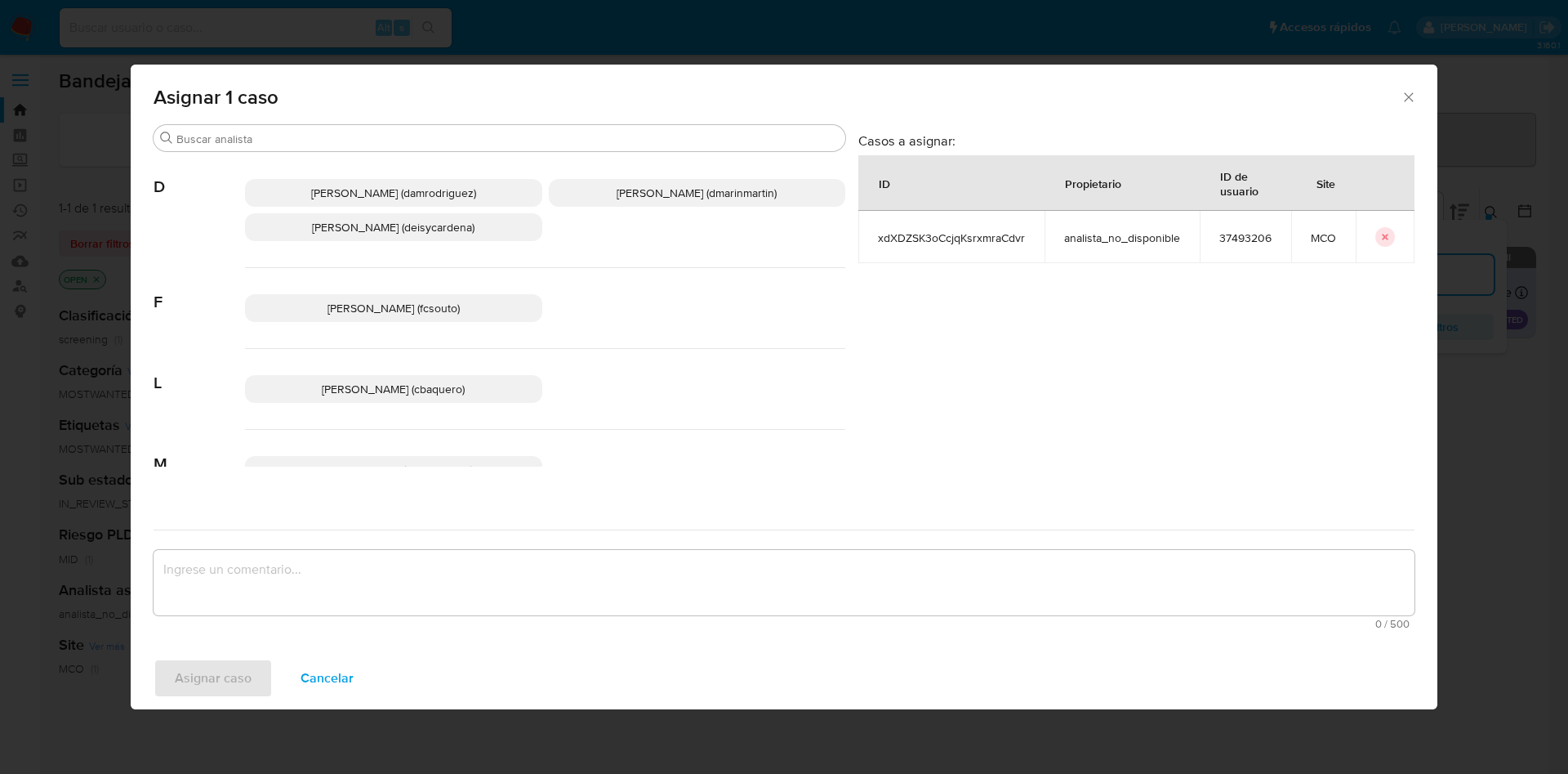
click at [632, 194] on span "David Esteban Marin Martinez (dmarinmartin)" at bounding box center [697, 192] width 160 height 16
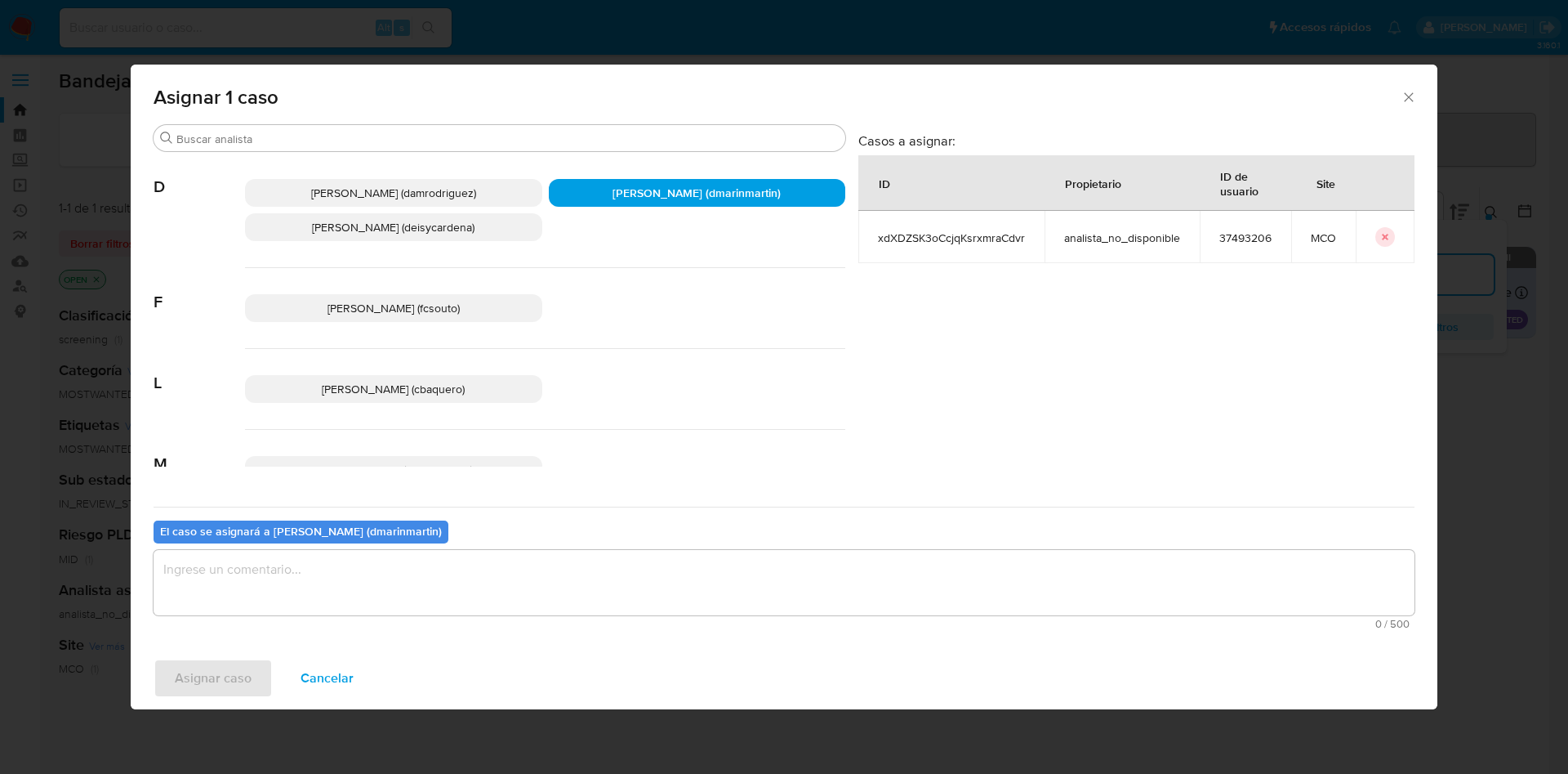
click at [620, 571] on textarea "assign-modal" at bounding box center [783, 583] width 1260 height 66
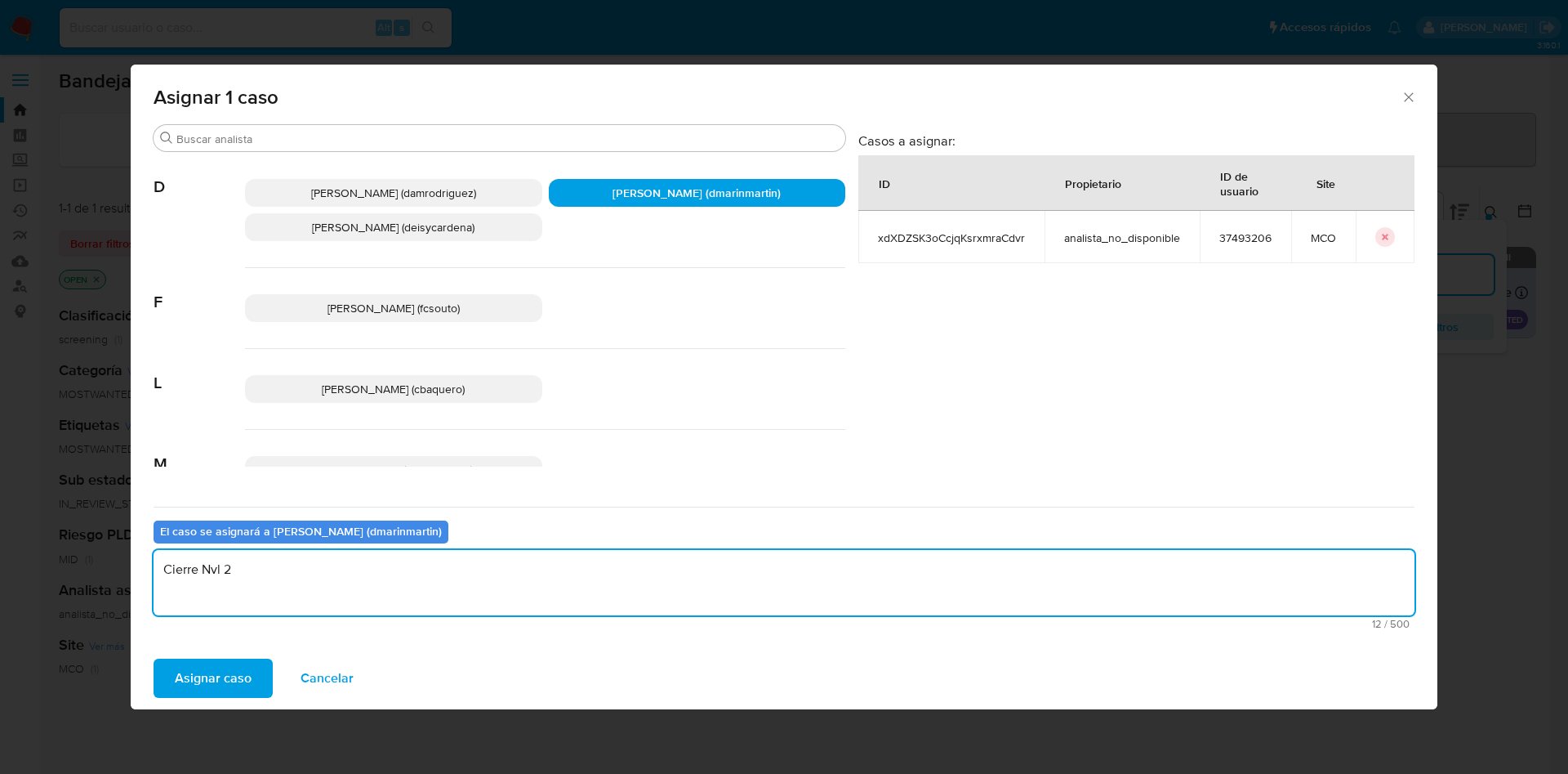
type textarea "Cierre Nvl 2"
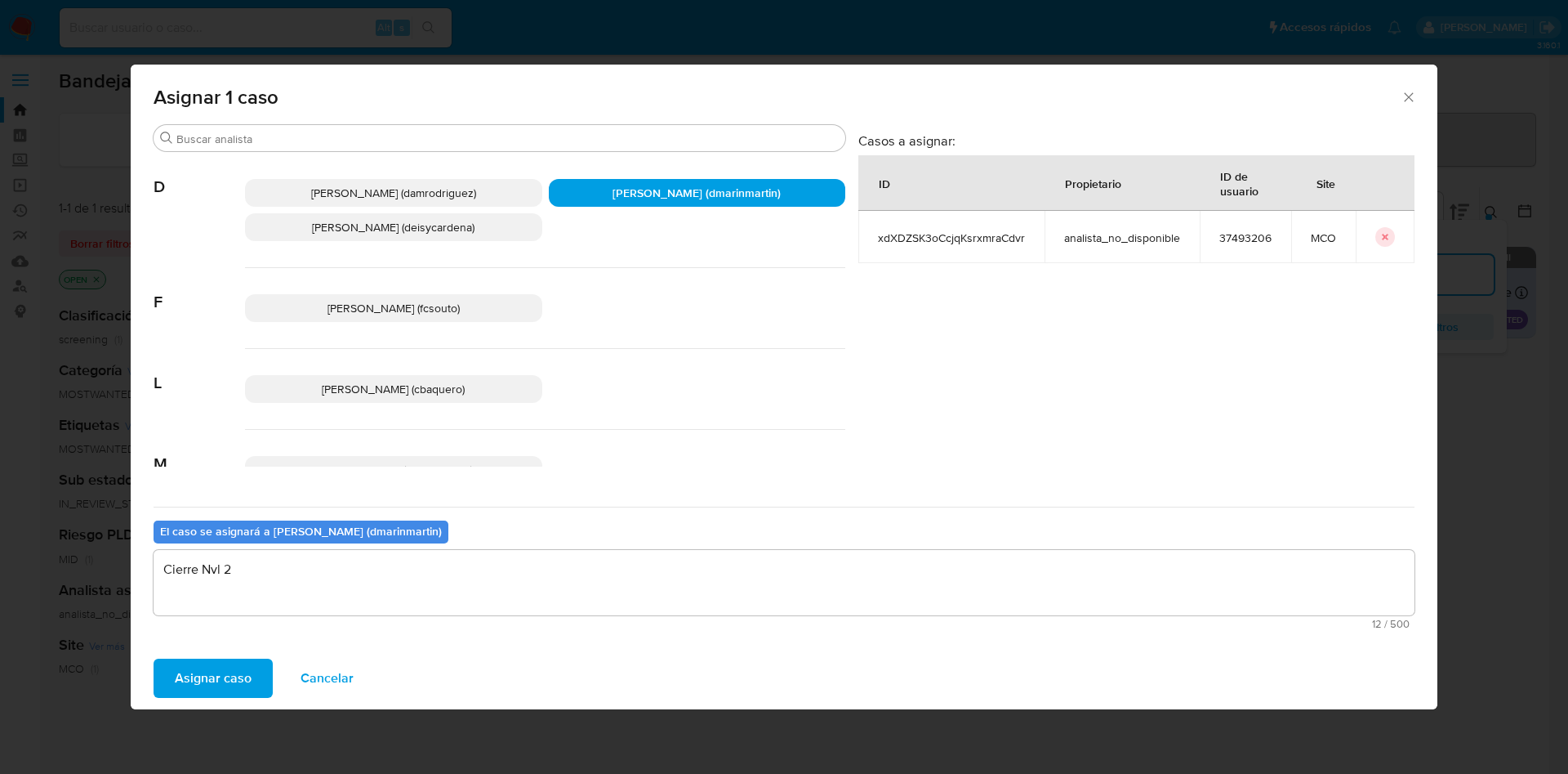
click at [153, 659] on button "Asignar caso" at bounding box center [213, 677] width 119 height 39
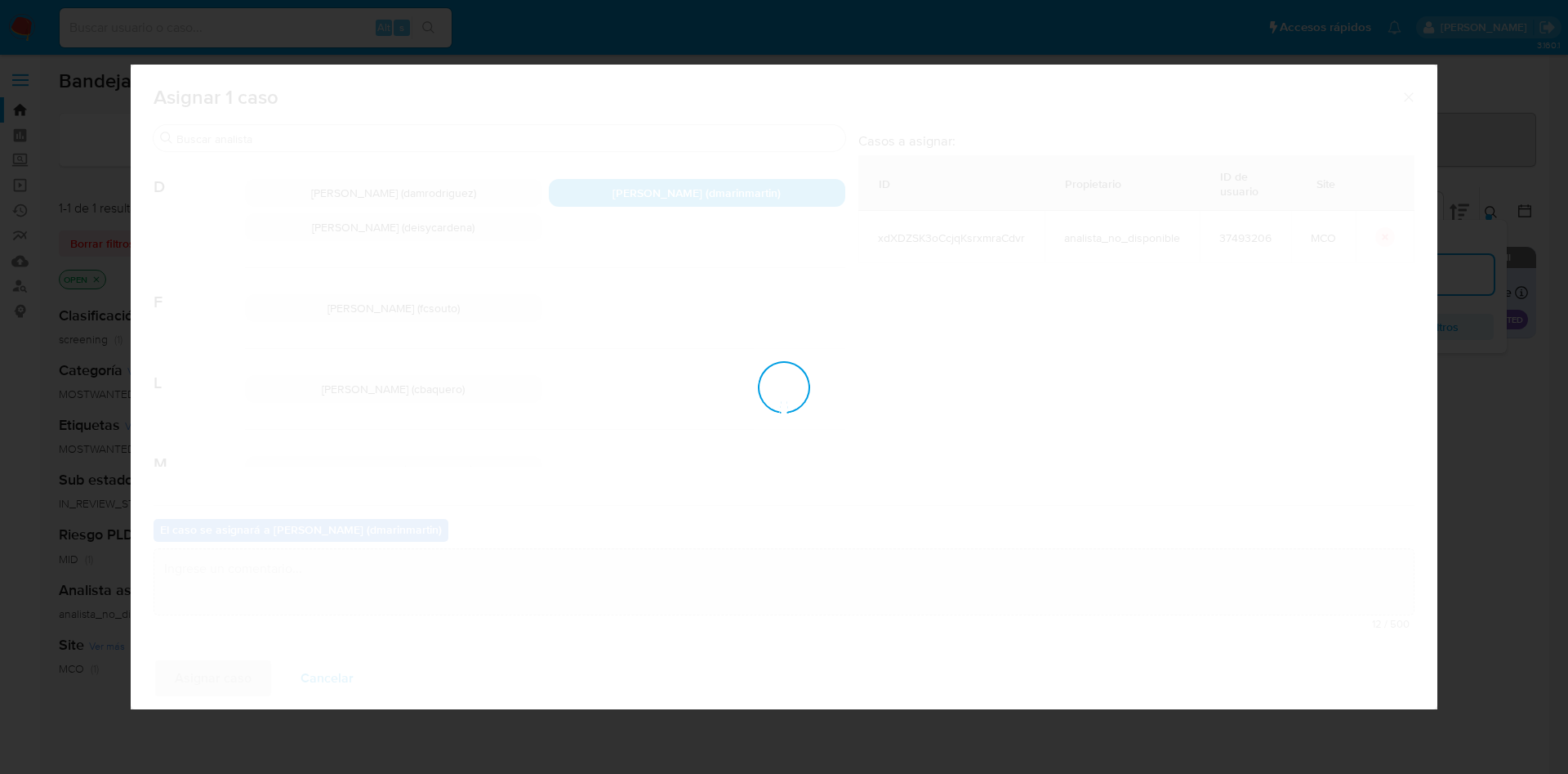
checkbox input "false"
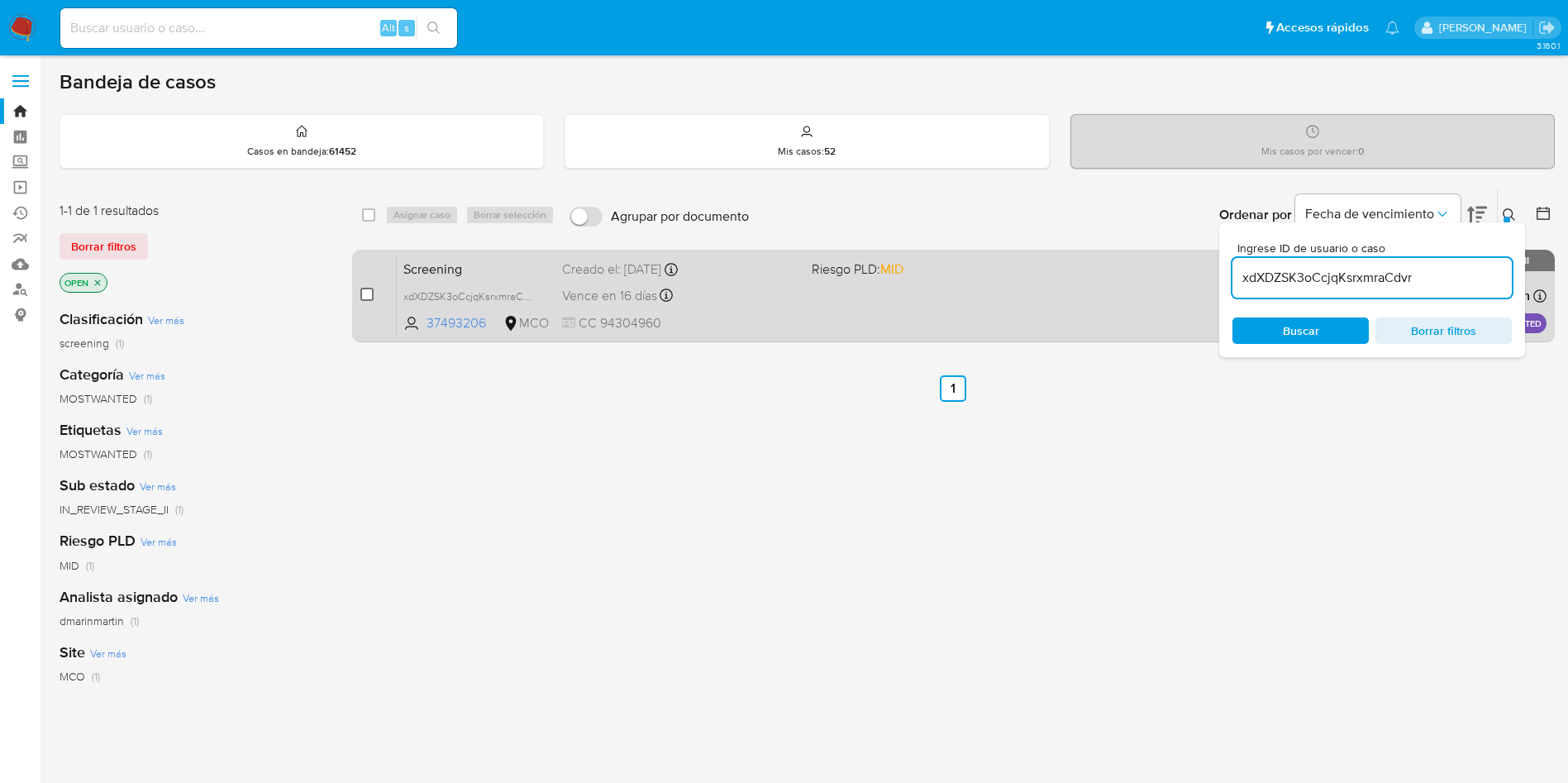
click at [368, 292] on input "checkbox" at bounding box center [366, 294] width 13 height 13
checkbox input "true"
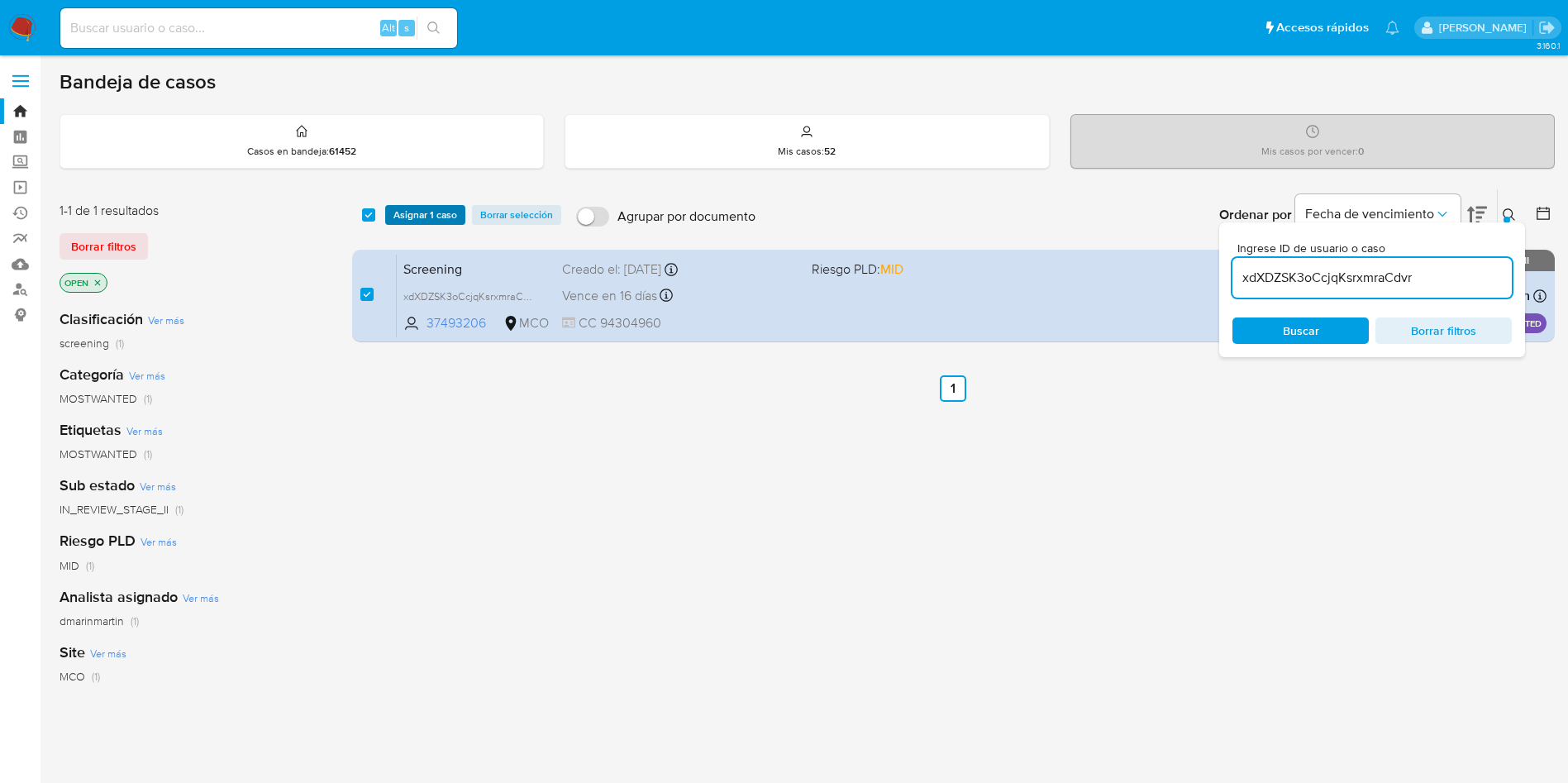
click at [434, 210] on span "Asignar 1 caso" at bounding box center [425, 214] width 64 height 17
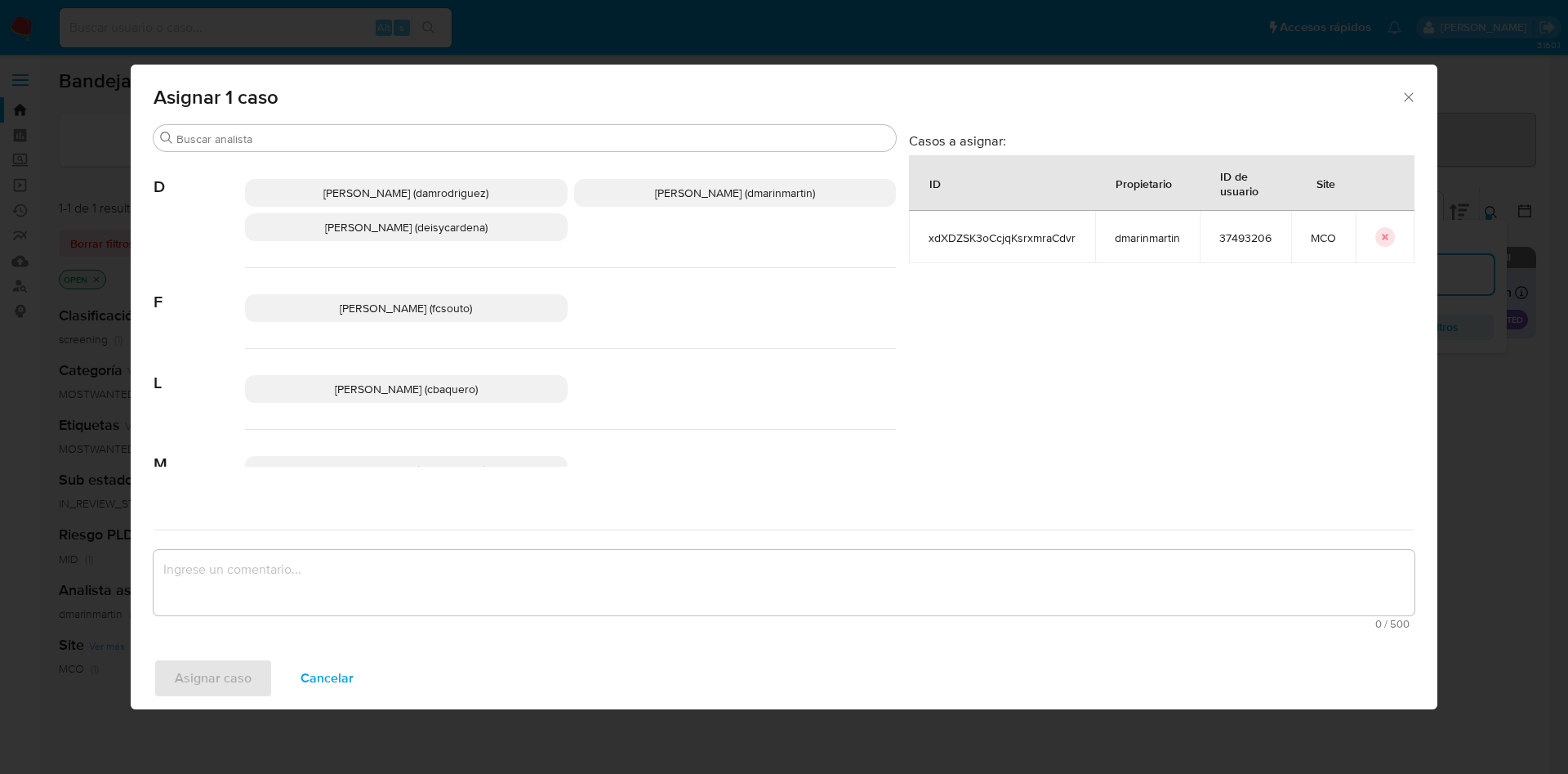
click at [681, 184] on span "David Esteban Marin Martinez (dmarinmartin)" at bounding box center [735, 192] width 160 height 16
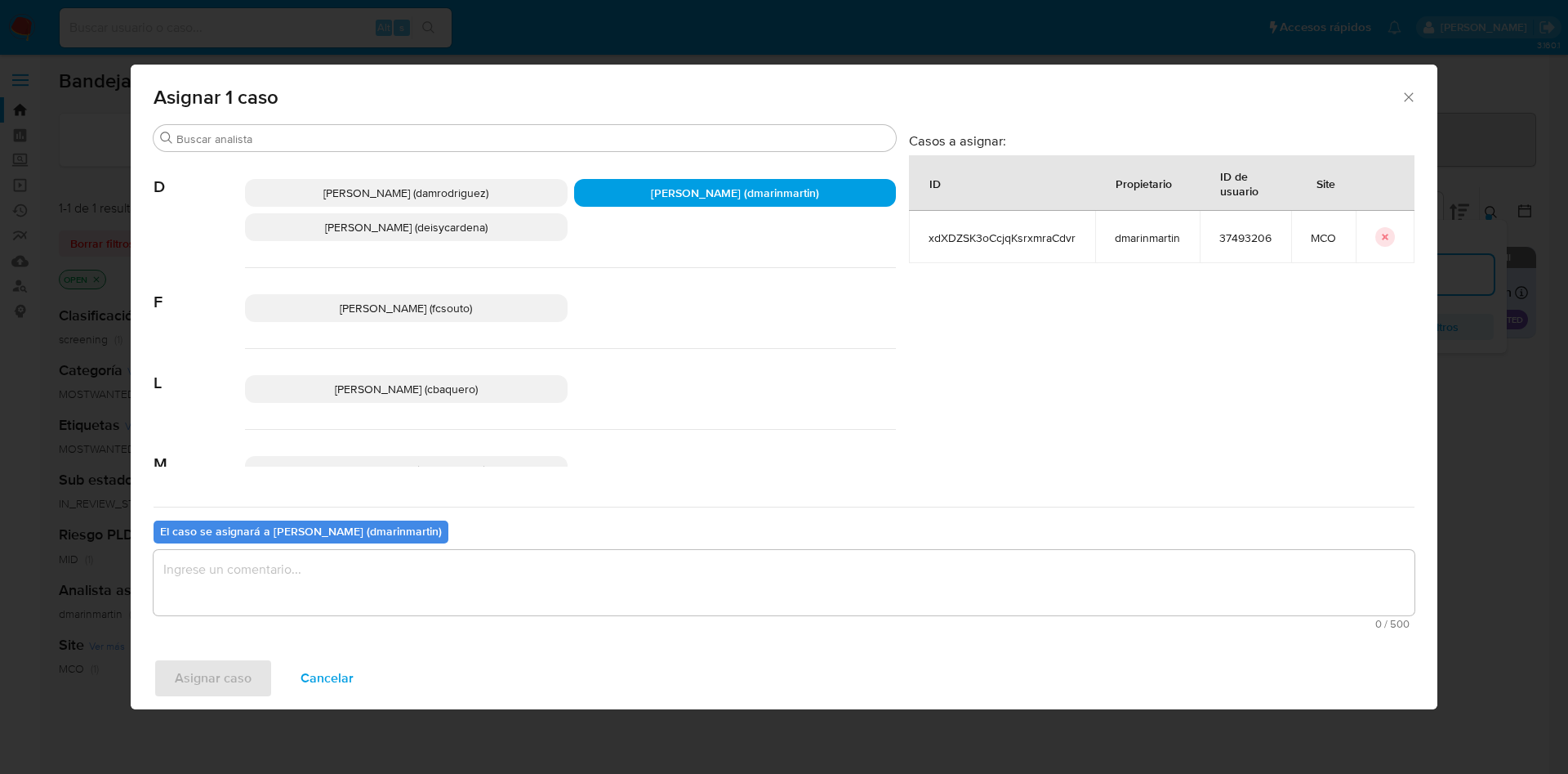
drag, startPoint x: 651, startPoint y: 582, endPoint x: 652, endPoint y: 538, distance: 44.0
click at [652, 570] on textarea "assign-modal" at bounding box center [783, 583] width 1260 height 66
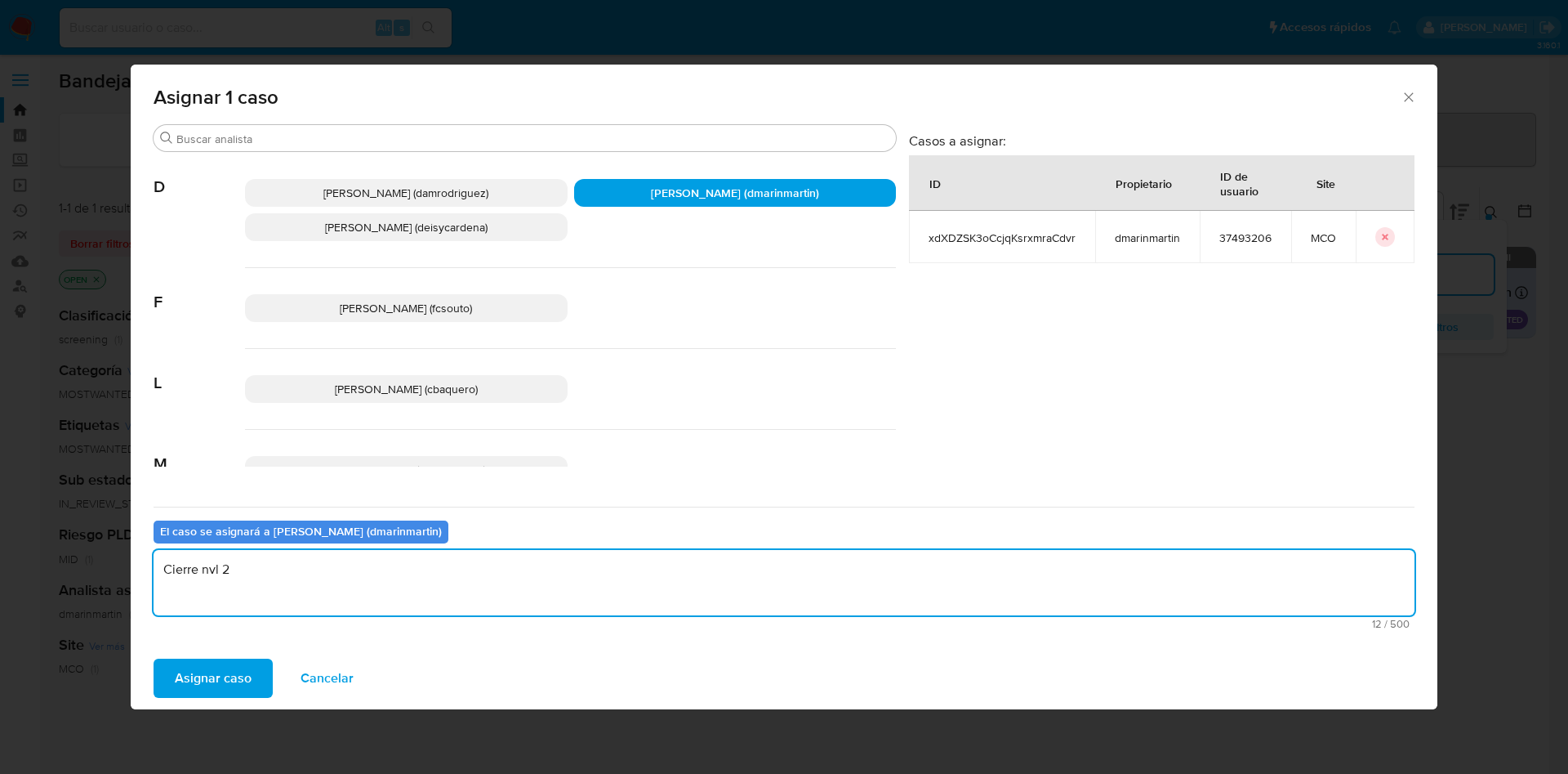
type textarea "Cierre nvl 2"
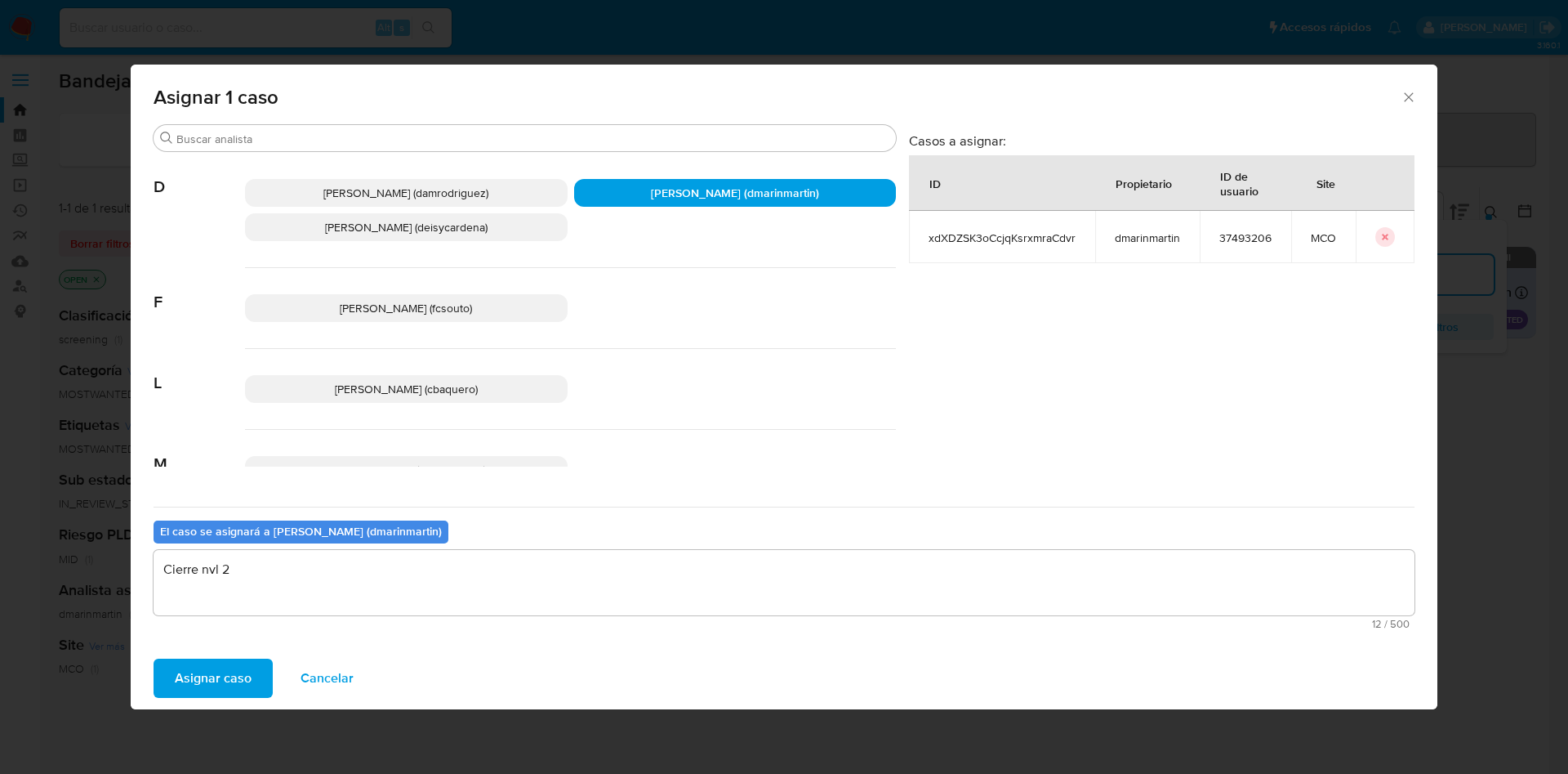
click at [153, 659] on button "Asignar caso" at bounding box center [213, 677] width 119 height 39
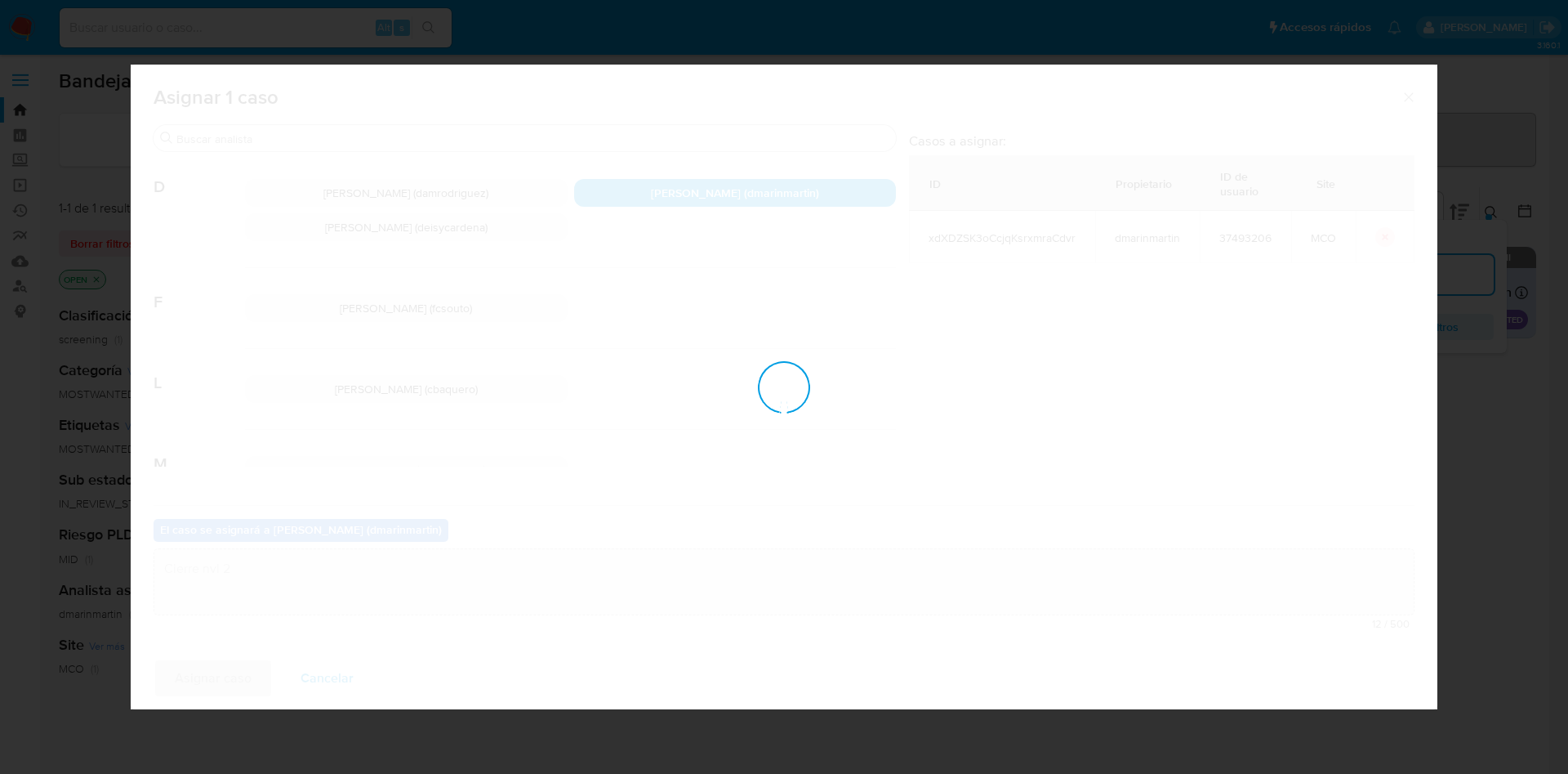
checkbox input "false"
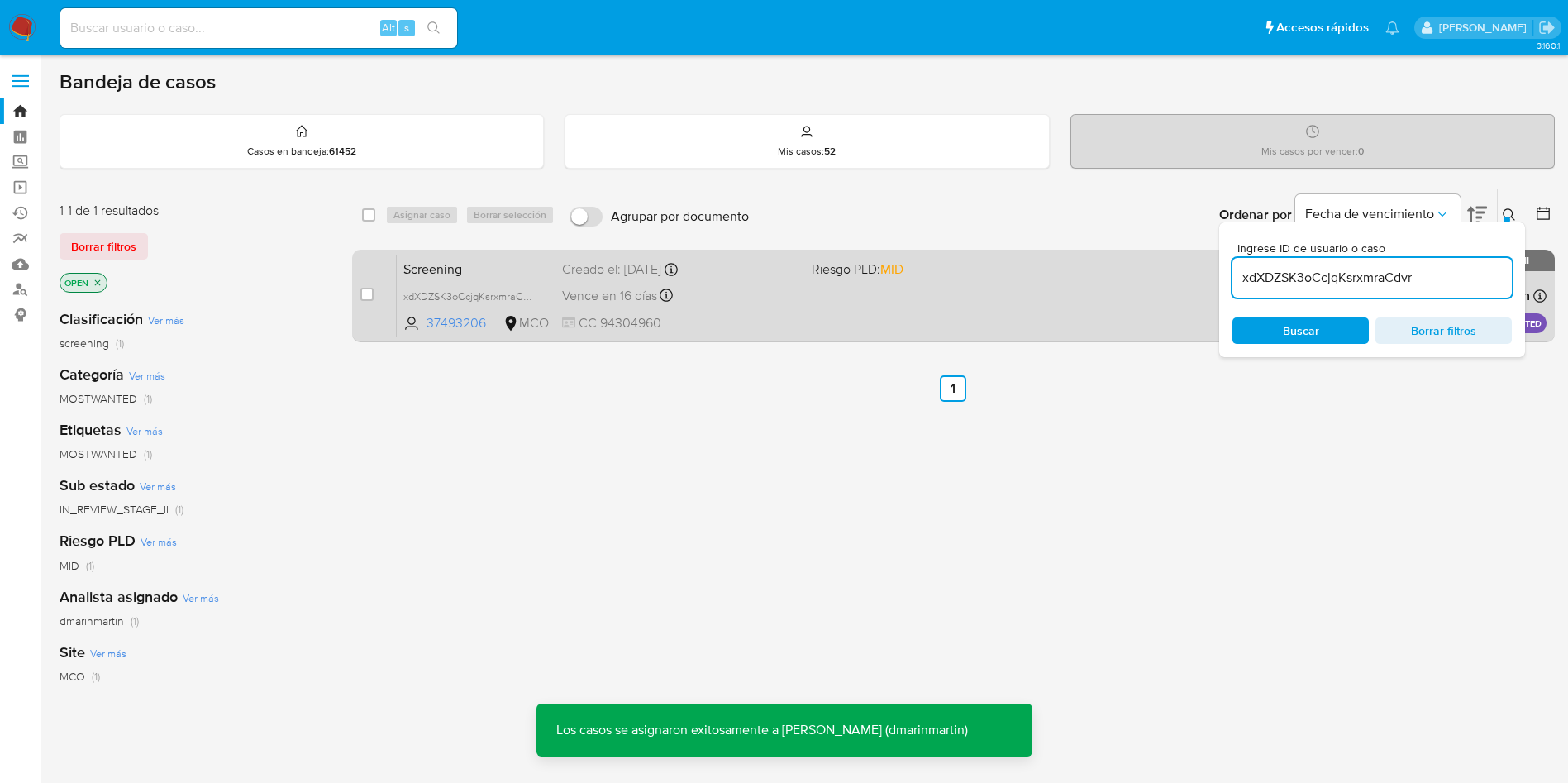
click at [641, 305] on div "Vence en 16 días Vence el 08/10/2025 05:06:17" at bounding box center [680, 296] width 236 height 23
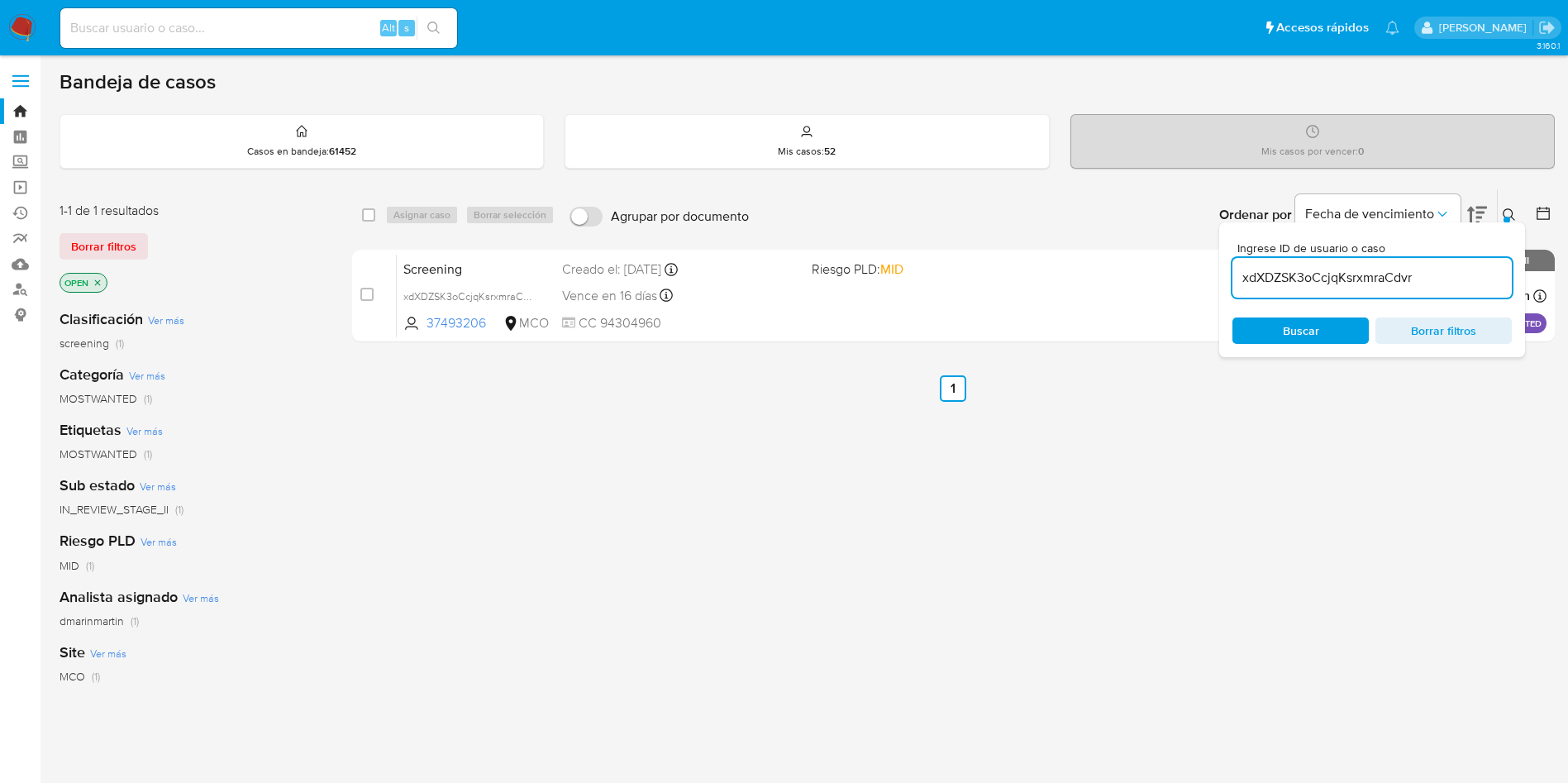
click at [1352, 290] on div "xdXDZSK3oCcjqKsrxmraCdvr" at bounding box center [1372, 277] width 279 height 39
click at [1352, 275] on input "xdXDZSK3oCcjqKsrxmraCdvr" at bounding box center [1372, 277] width 279 height 22
paste input "vxqvonL3vAXKG2KMxvmG3pLG"
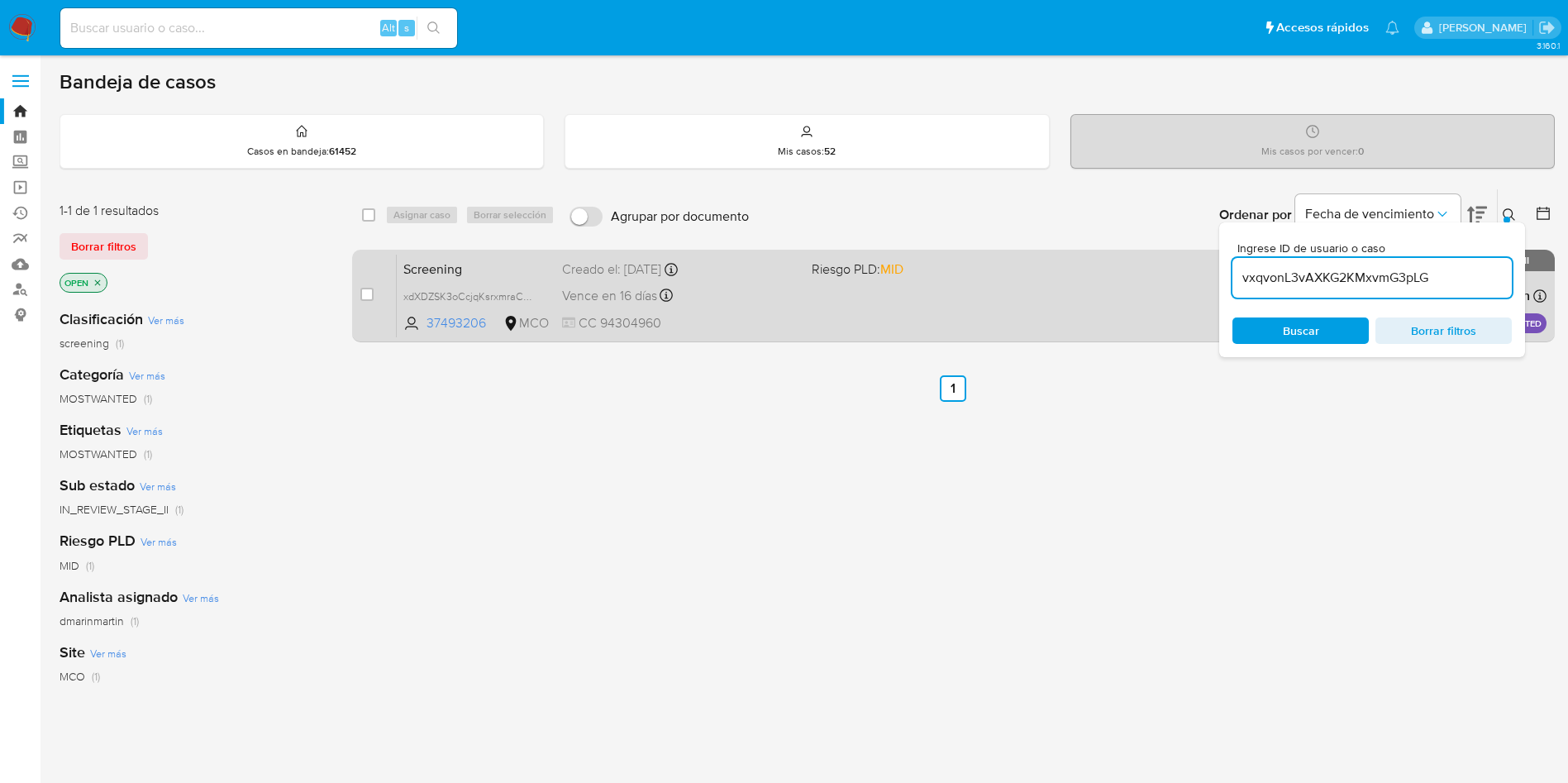
type input "vxqvonL3vAXKG2KMxvmG3pLG"
click at [365, 307] on div "case-item-checkbox No es posible asignar el caso" at bounding box center [378, 296] width 37 height 84
click at [363, 296] on input "checkbox" at bounding box center [366, 294] width 13 height 13
checkbox input "true"
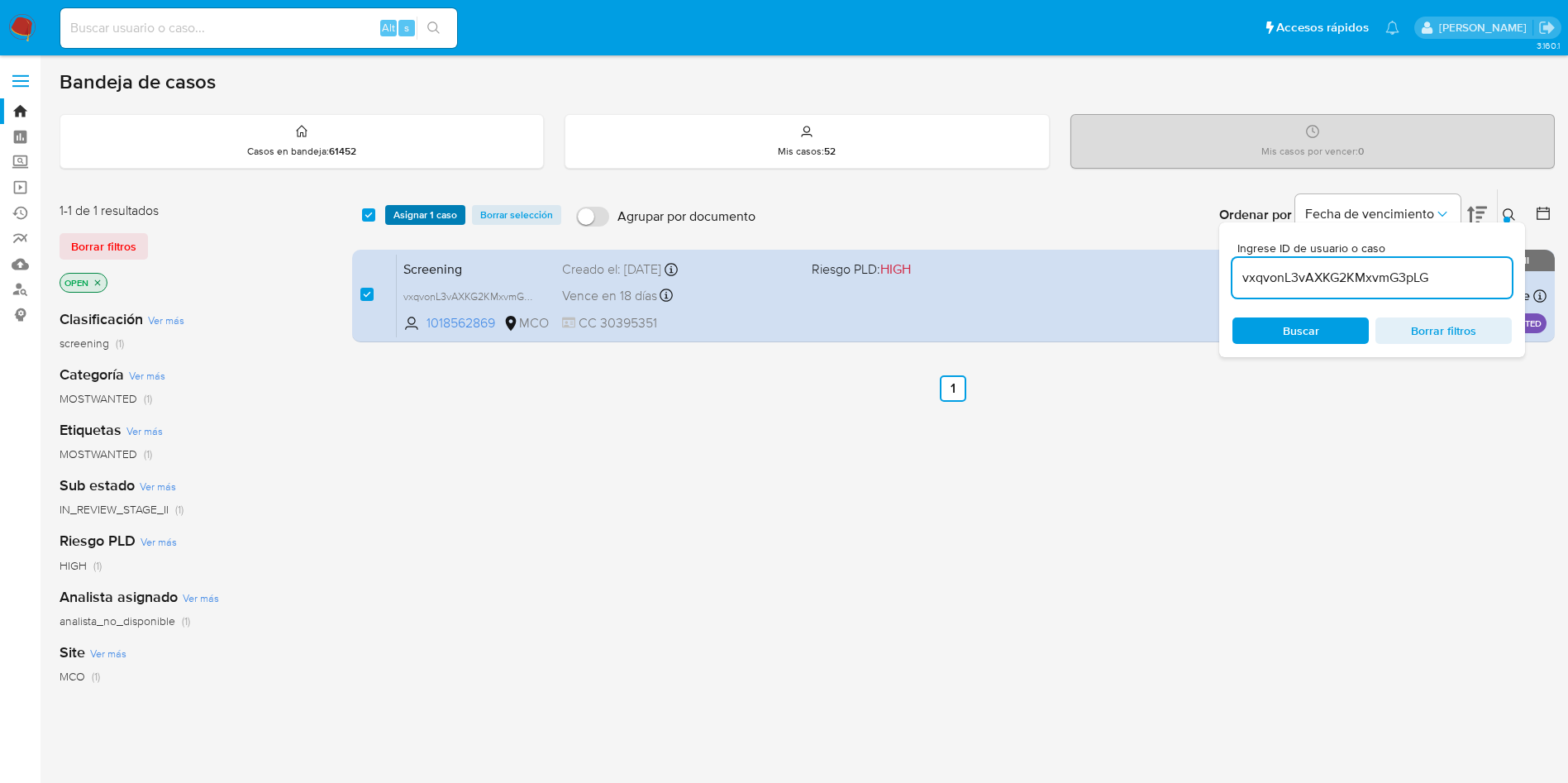
click at [413, 216] on span "Asignar 1 caso" at bounding box center [425, 214] width 64 height 17
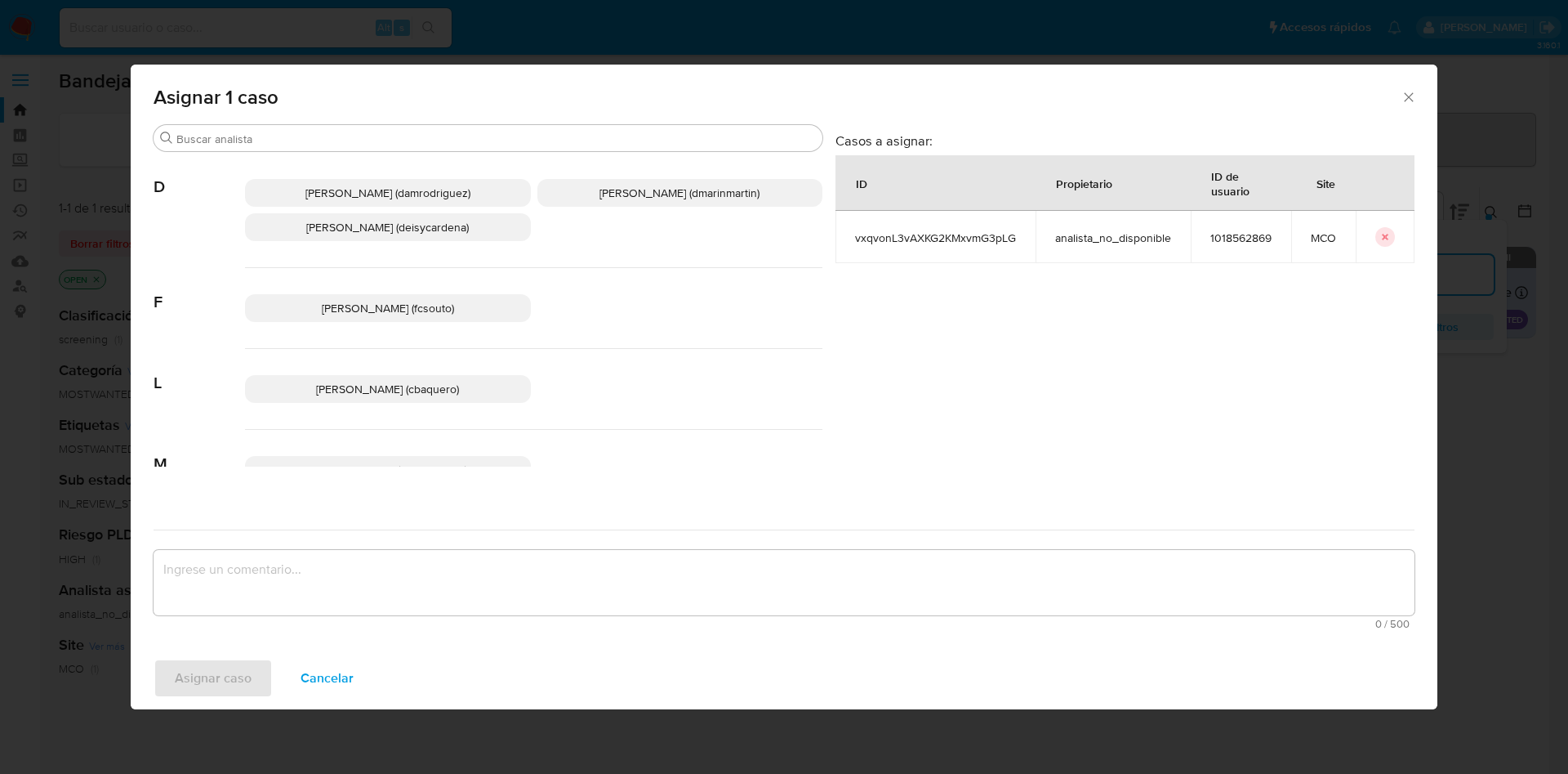
click at [630, 179] on p "David Esteban Marin Martinez (dmarinmartin)" at bounding box center [681, 193] width 286 height 28
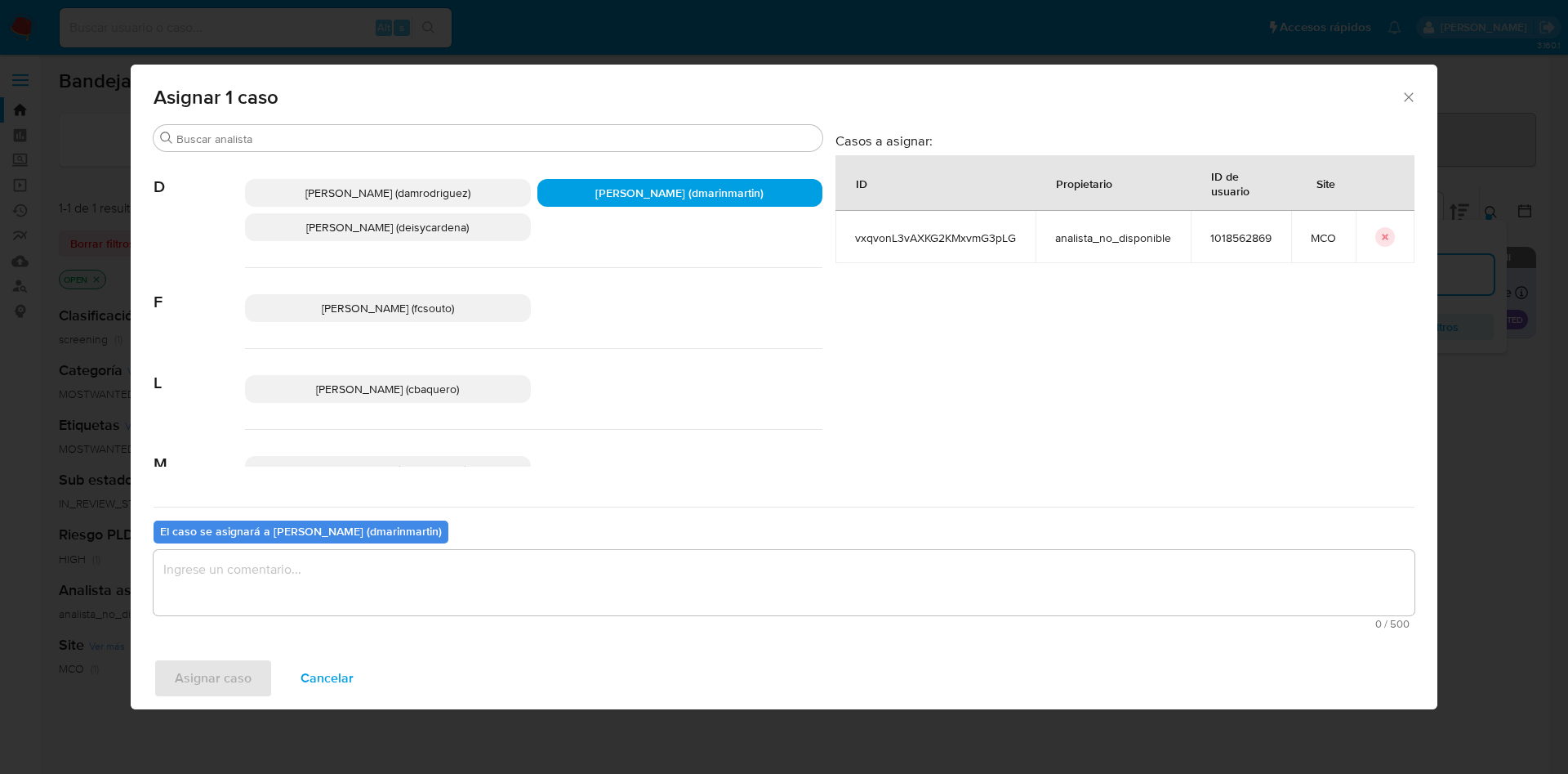
drag, startPoint x: 583, startPoint y: 573, endPoint x: 603, endPoint y: 532, distance: 45.6
click at [583, 574] on textarea "assign-modal" at bounding box center [783, 583] width 1260 height 66
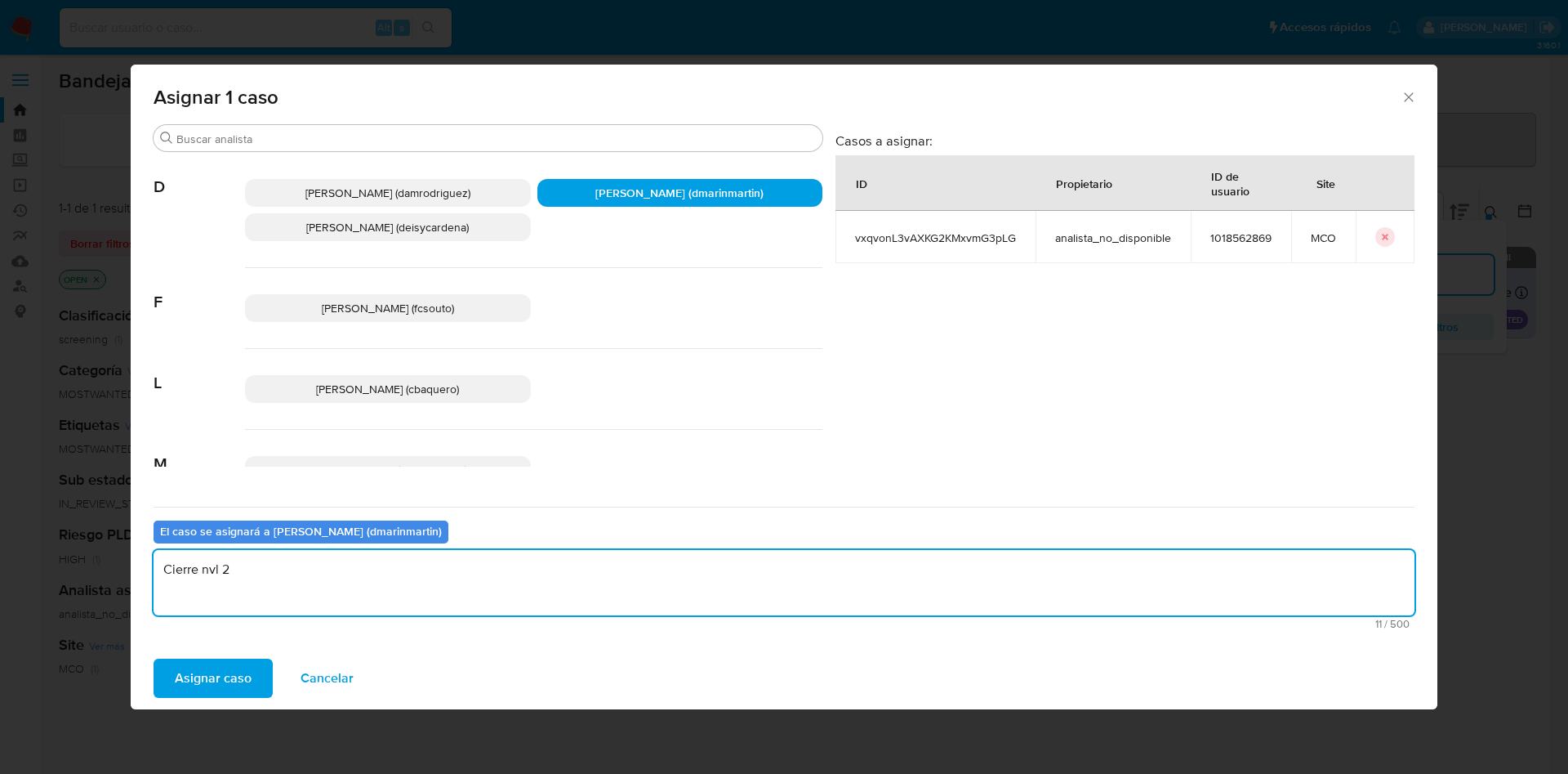
type textarea "Cierre nvl 2"
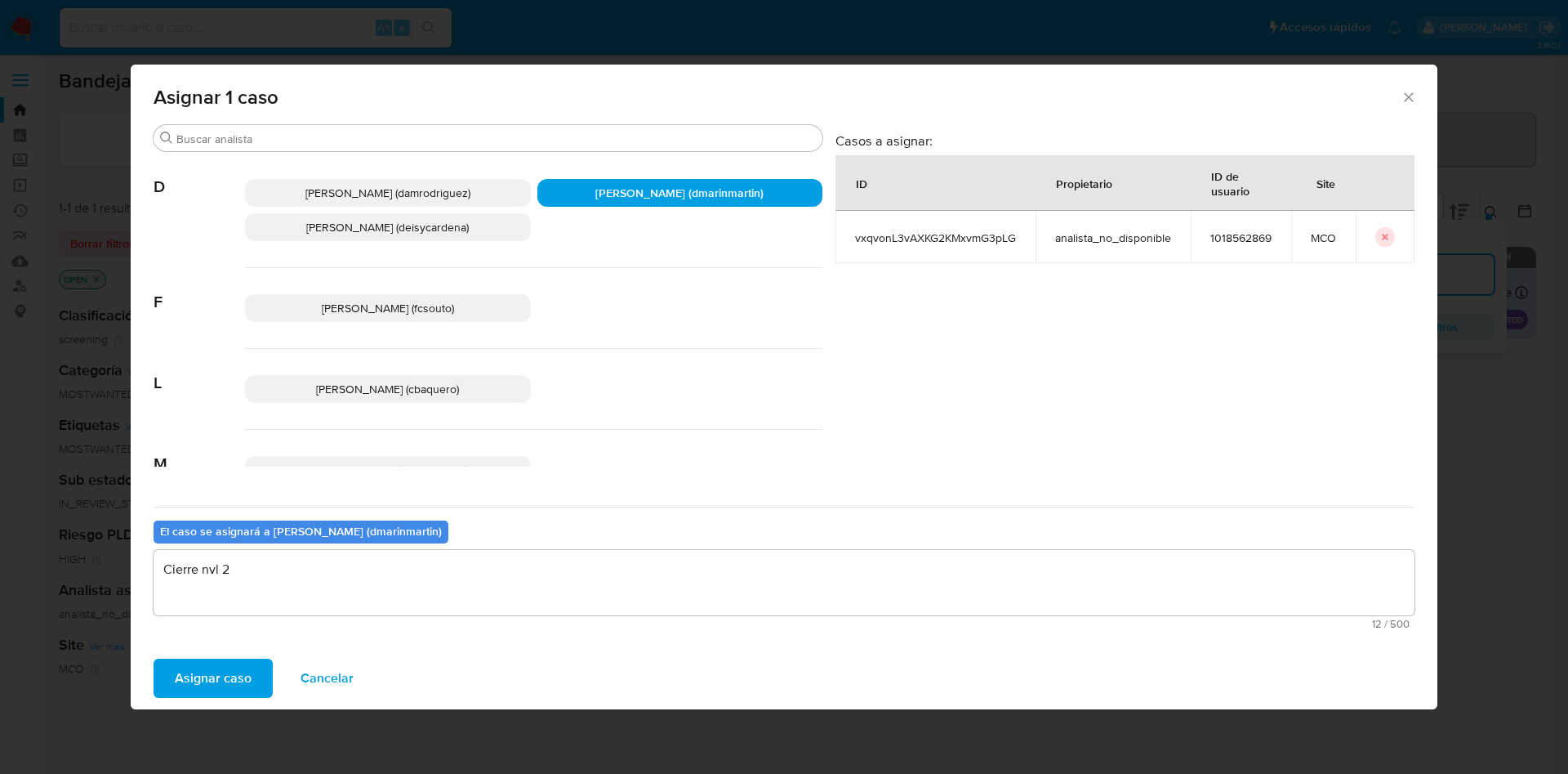
click at [153, 659] on button "Asignar caso" at bounding box center [213, 677] width 119 height 39
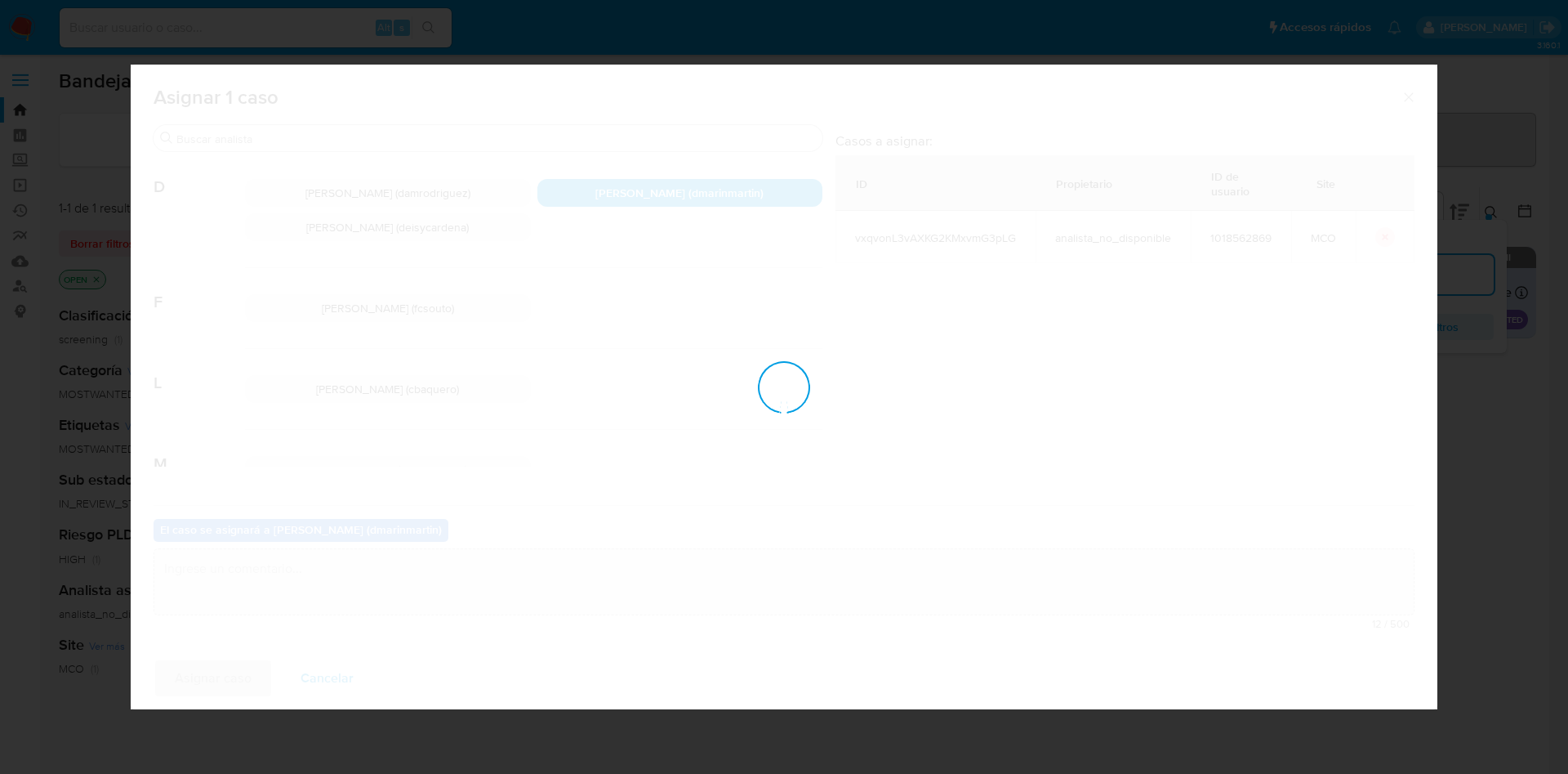
checkbox input "false"
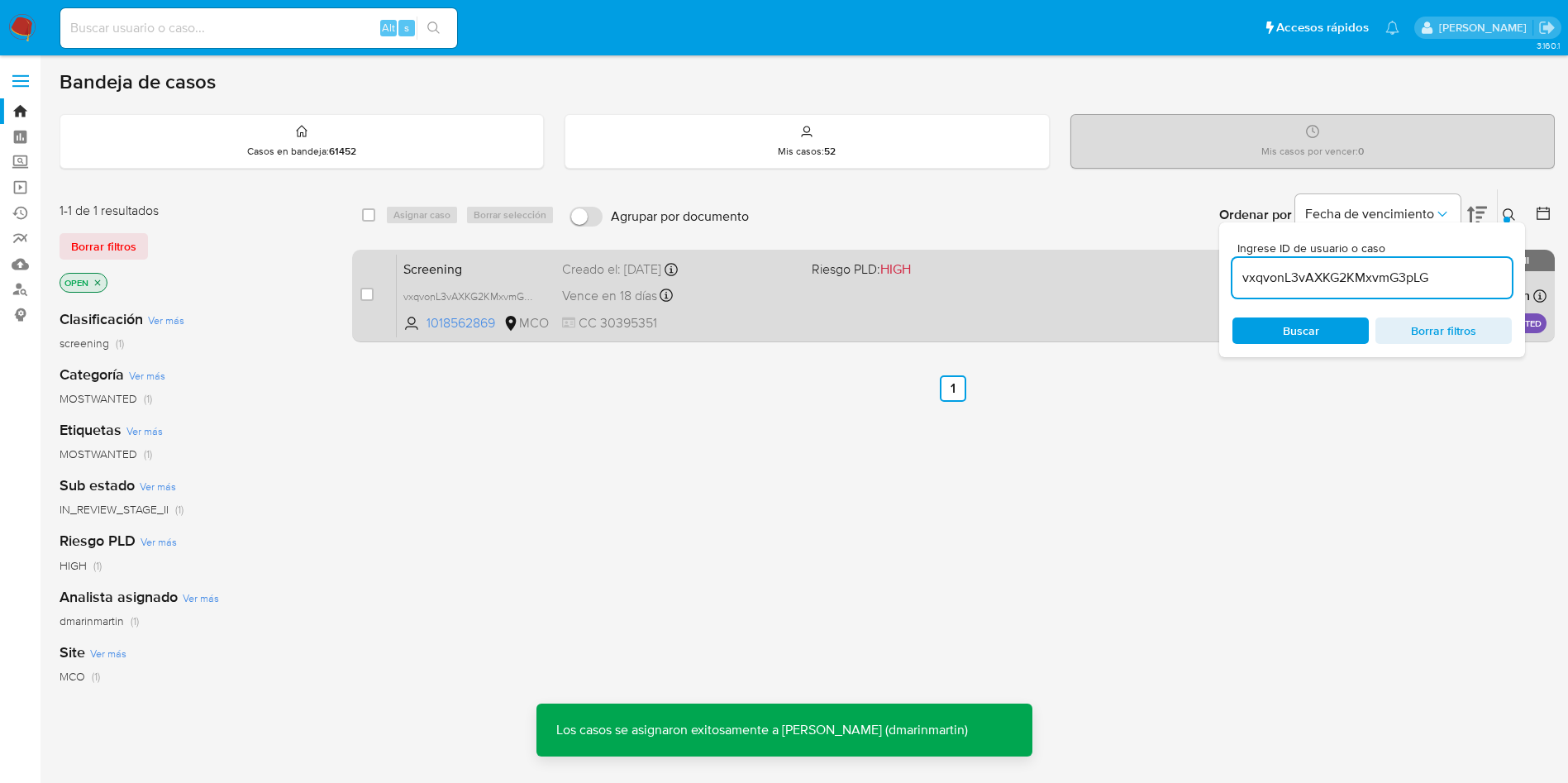
click at [726, 312] on div "Screening vxqvonL3vAXKG2KMxvmG3pLG 1018562869 MCO Riesgo PLD: HIGH Creado el: 1…" at bounding box center [971, 296] width 1149 height 84
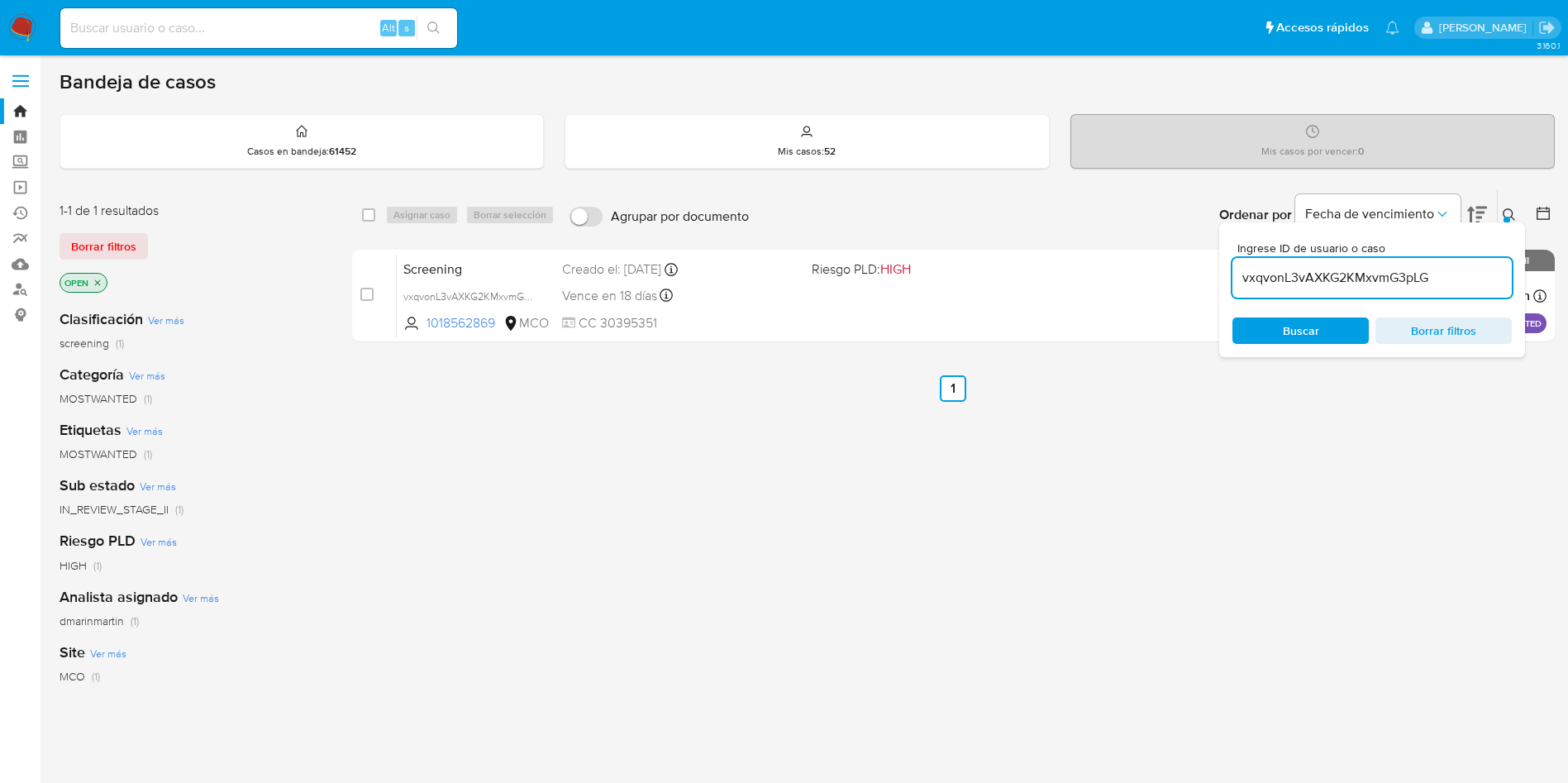
click at [1323, 276] on input "vxqvonL3vAXKG2KMxvmG3pLG" at bounding box center [1372, 277] width 279 height 22
paste input "xVPUerQYAW1zWuim0q2DFP35"
type input "xVPUerQYAW1zWuim0q2DFP35"
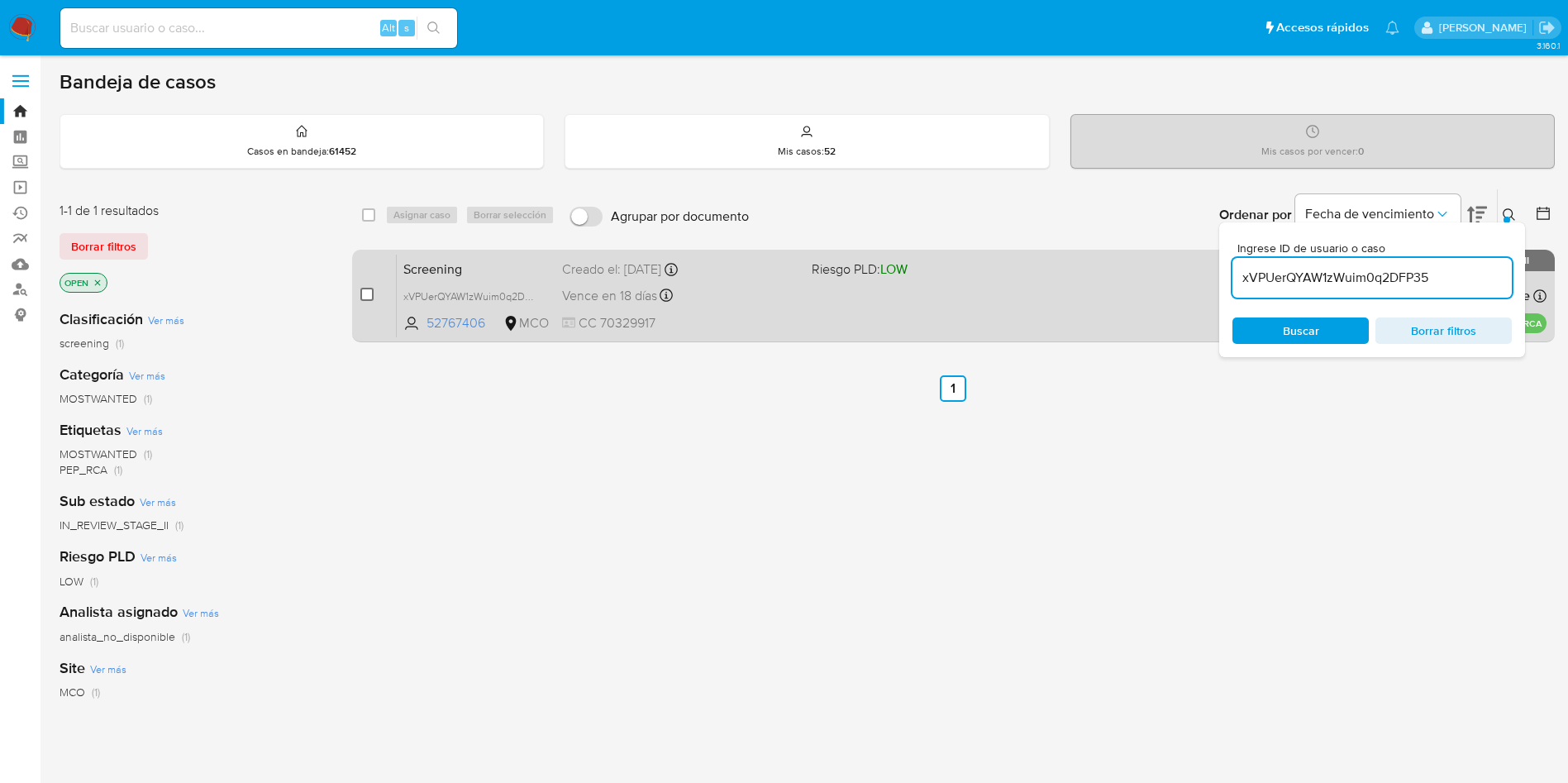
click at [360, 295] on input "checkbox" at bounding box center [366, 294] width 13 height 13
checkbox input "true"
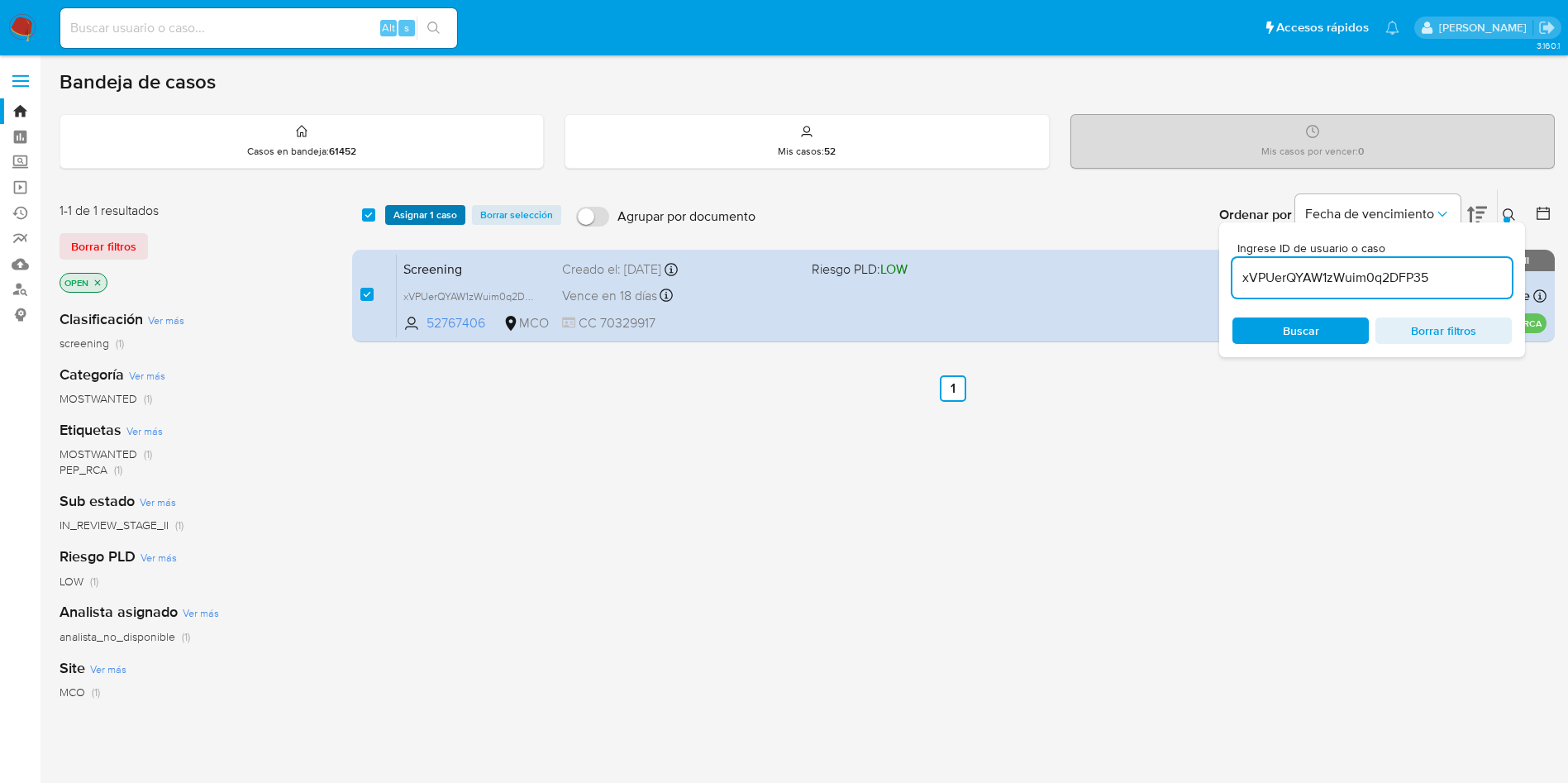
click at [409, 210] on span "Asignar 1 caso" at bounding box center [425, 214] width 64 height 17
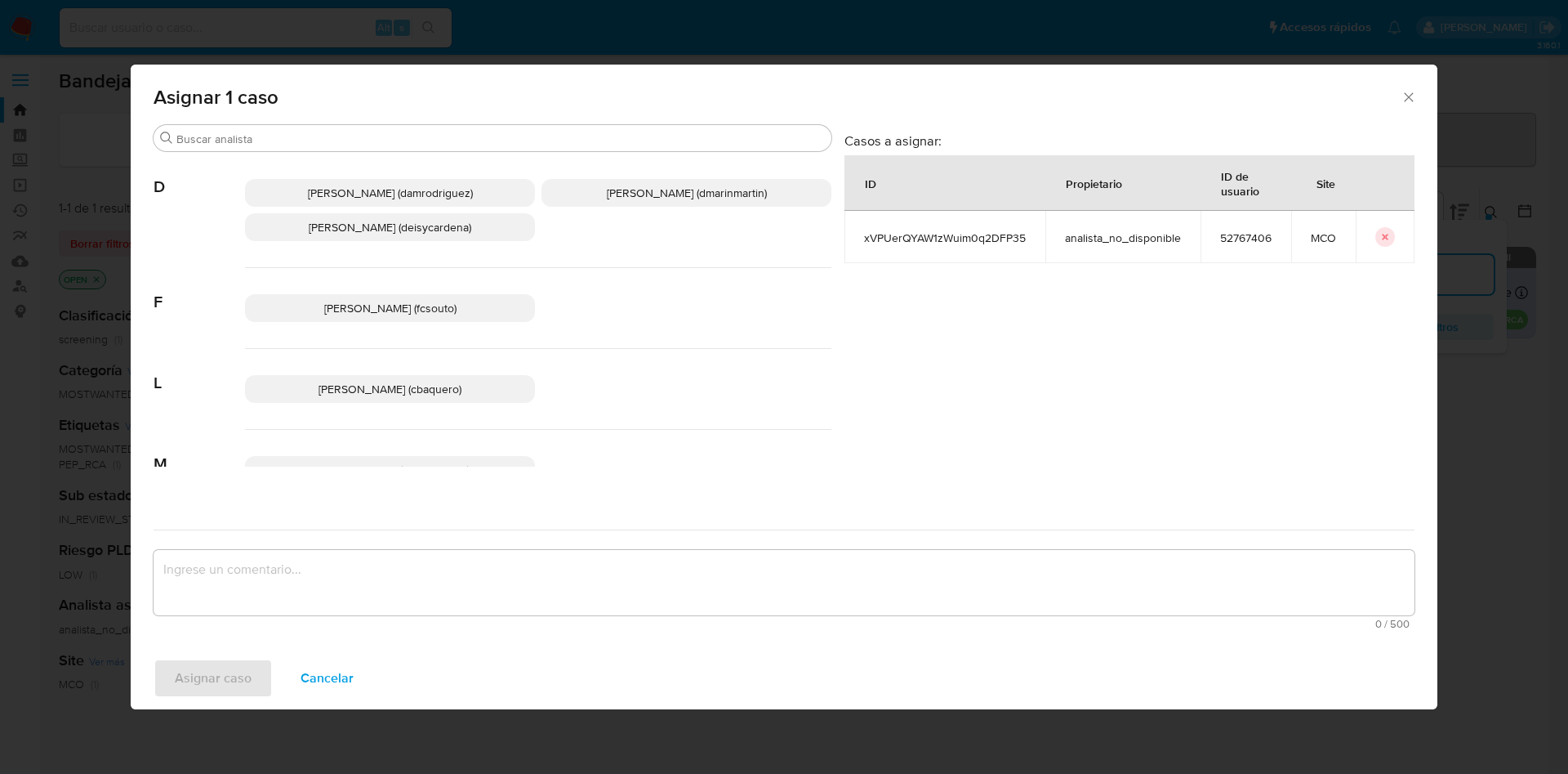
click at [668, 201] on p "David Esteban Marin Martinez (dmarinmartin)" at bounding box center [686, 193] width 289 height 28
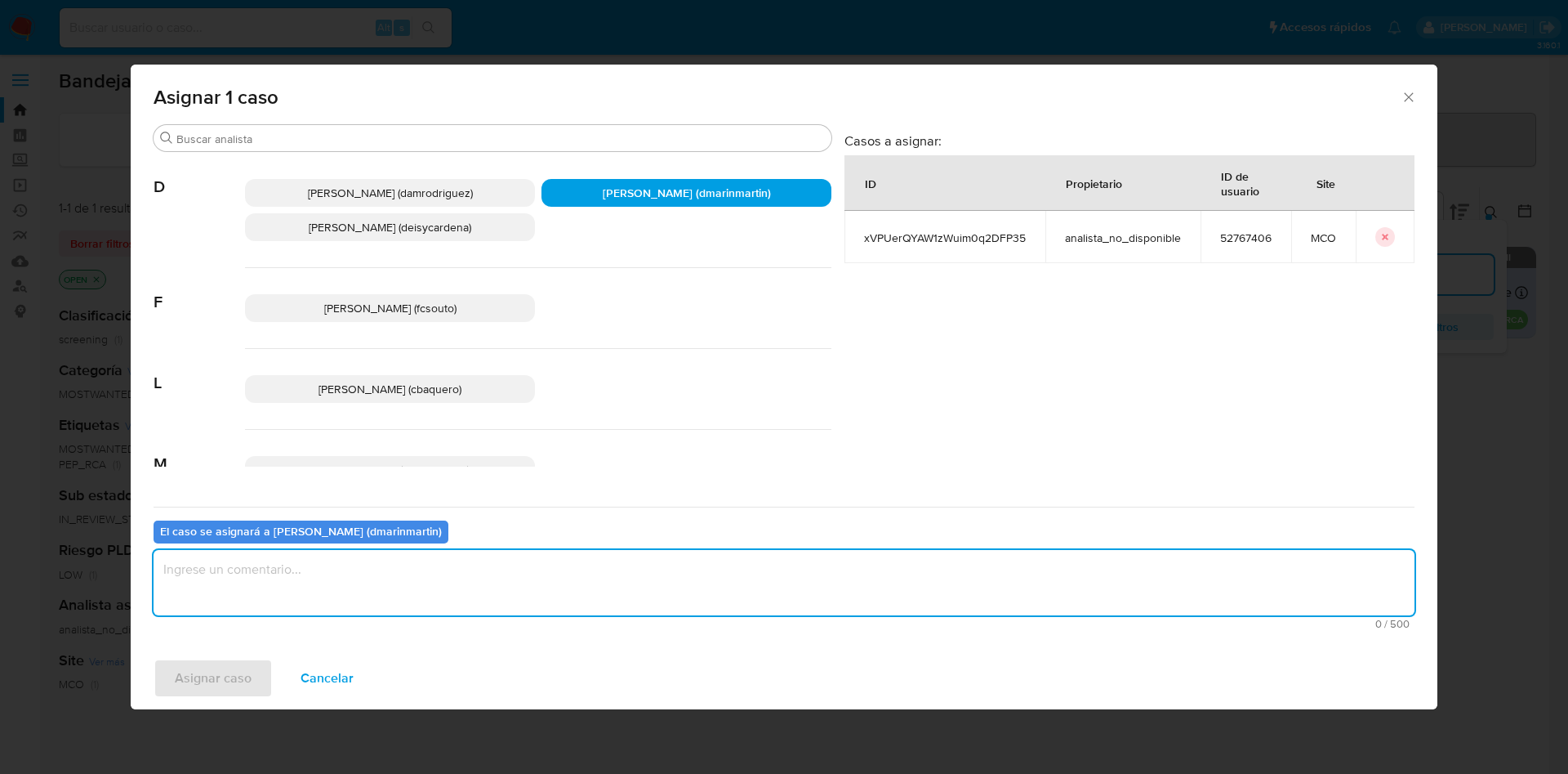
click at [717, 560] on textarea "assign-modal" at bounding box center [783, 583] width 1260 height 66
type textarea "c"
type textarea "Cierre nvl 2"
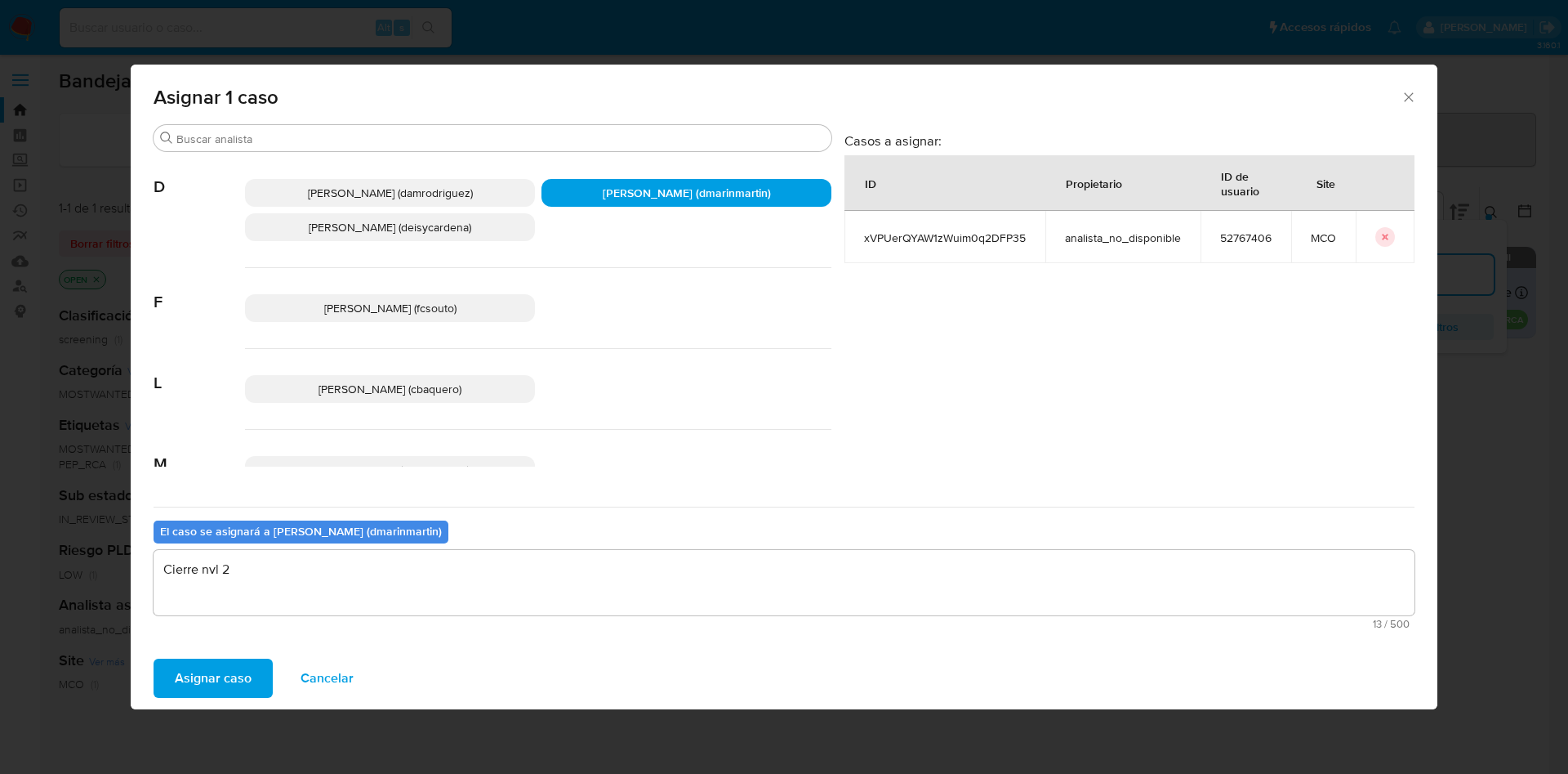
click at [153, 659] on button "Asignar caso" at bounding box center [213, 677] width 119 height 39
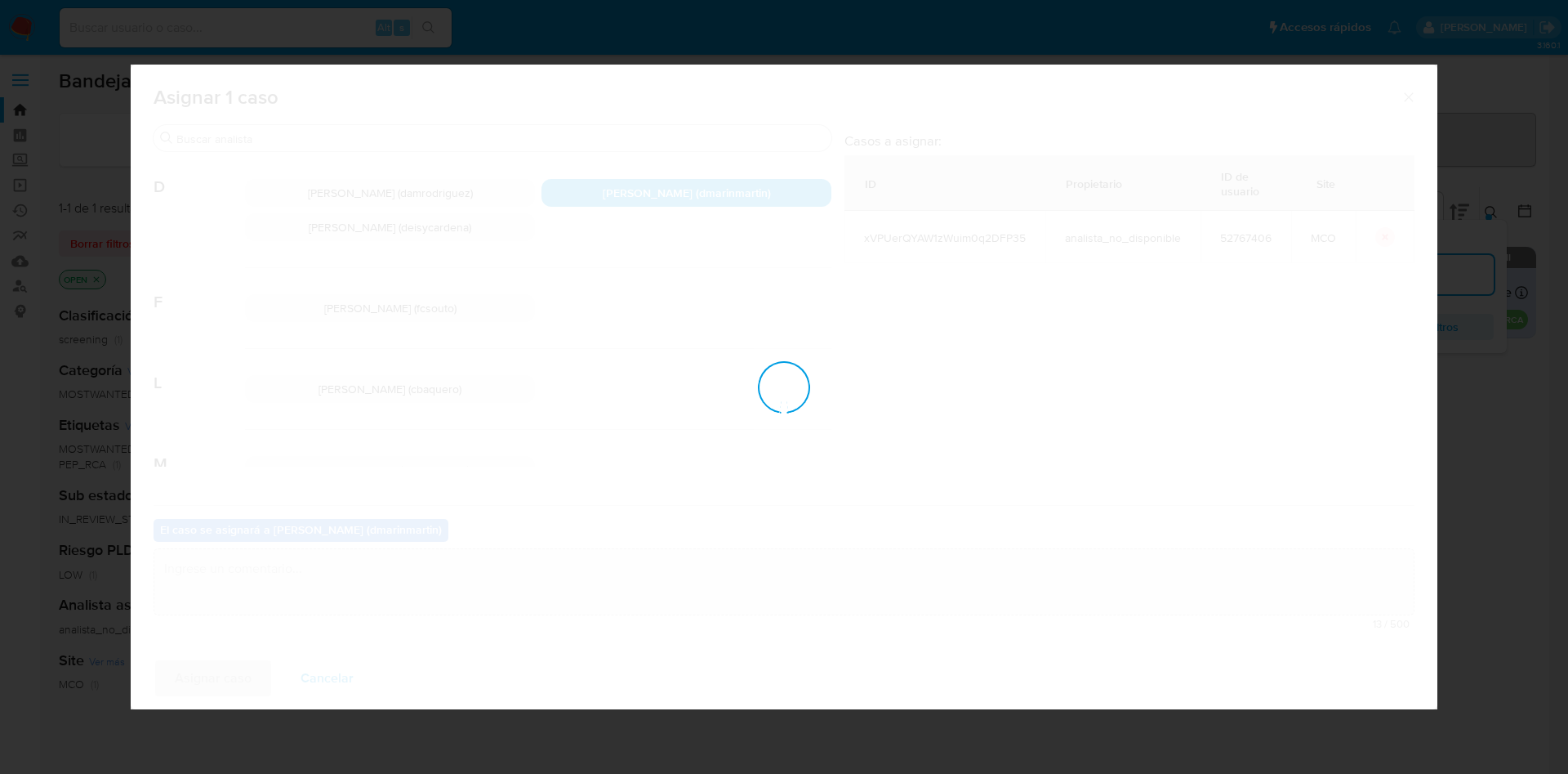
checkbox input "false"
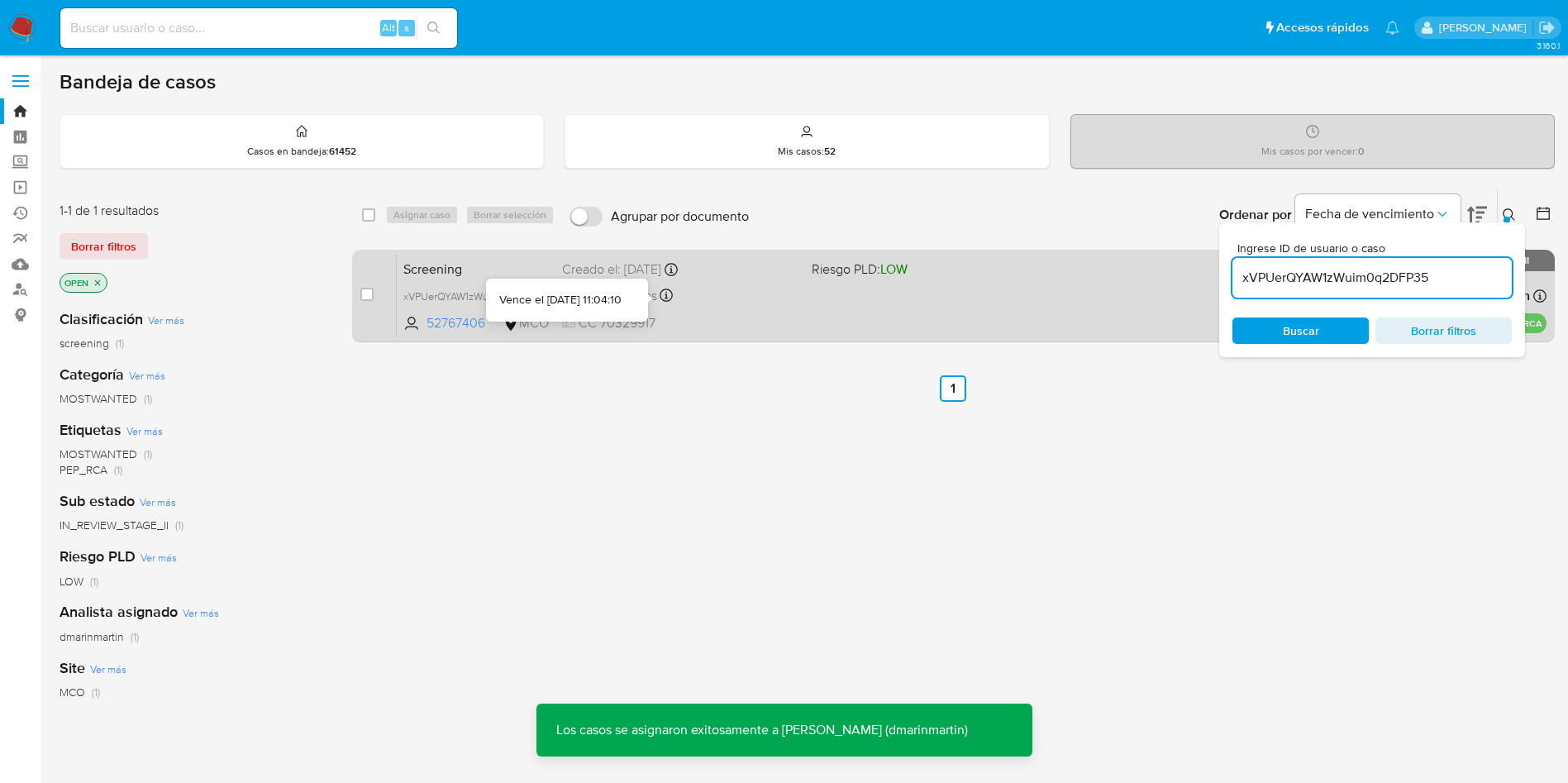
click at [746, 301] on div "Vence en 18 días Vence el 10/10/2025 11:04:10" at bounding box center [680, 296] width 236 height 23
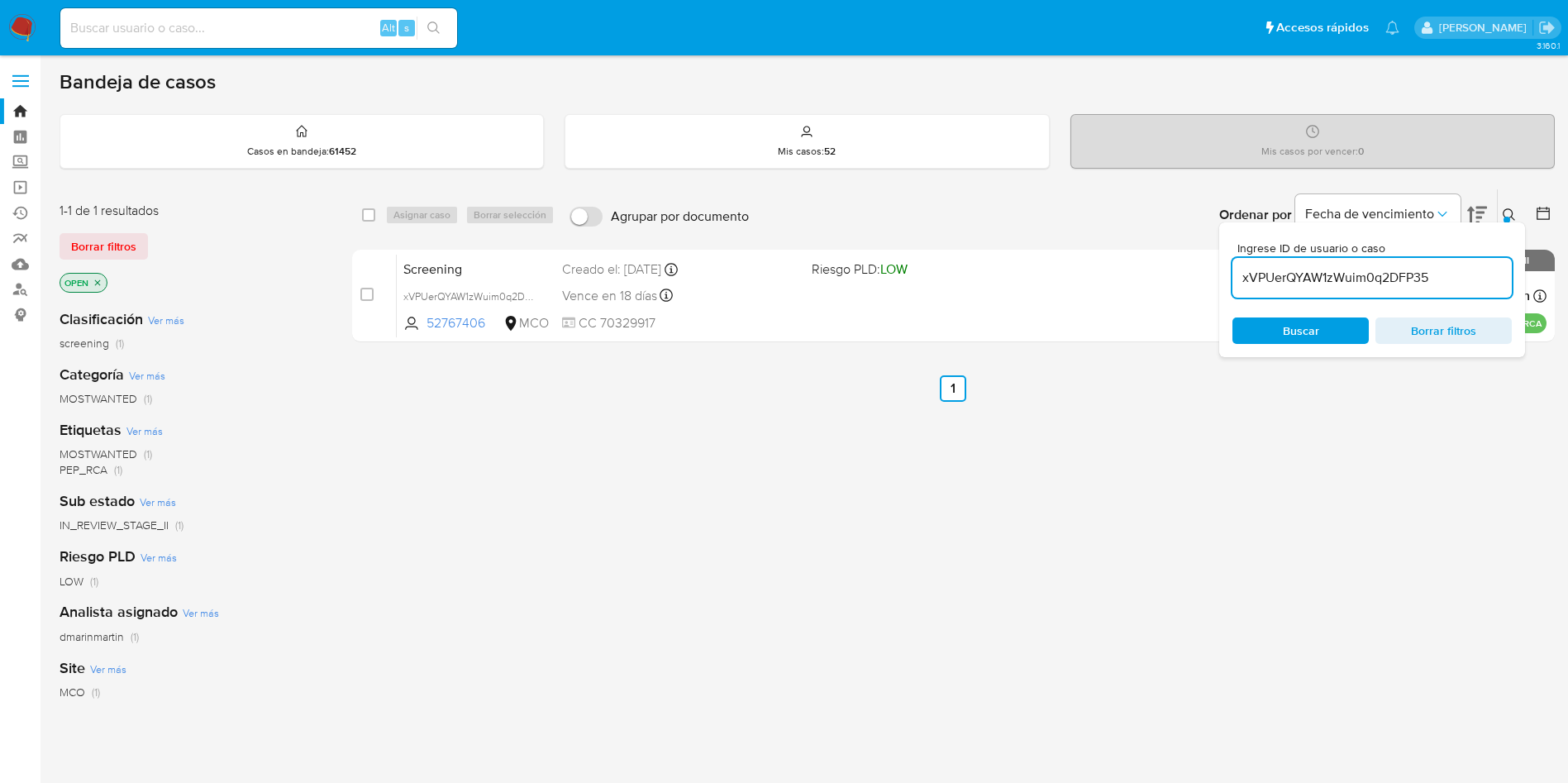
click at [1341, 278] on input "xVPUerQYAW1zWuim0q2DFP35" at bounding box center [1372, 277] width 279 height 22
paste input "WBWBEKhfZKwOEEG3i7N4Tv2m"
type input "WBWBEKhfZKwOEEG3i7N4Tv2m"
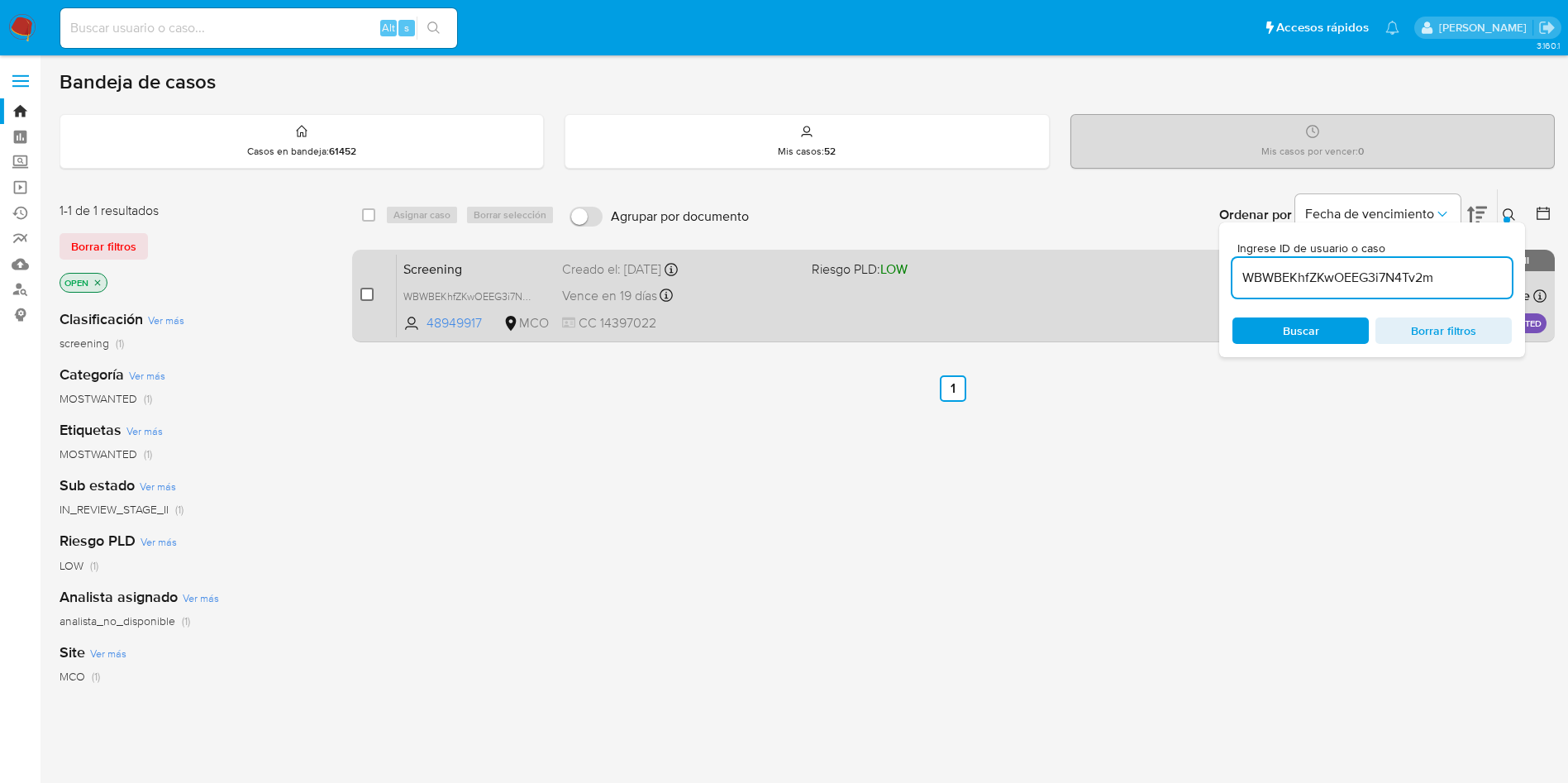
click at [365, 300] on input "checkbox" at bounding box center [366, 294] width 13 height 13
checkbox input "true"
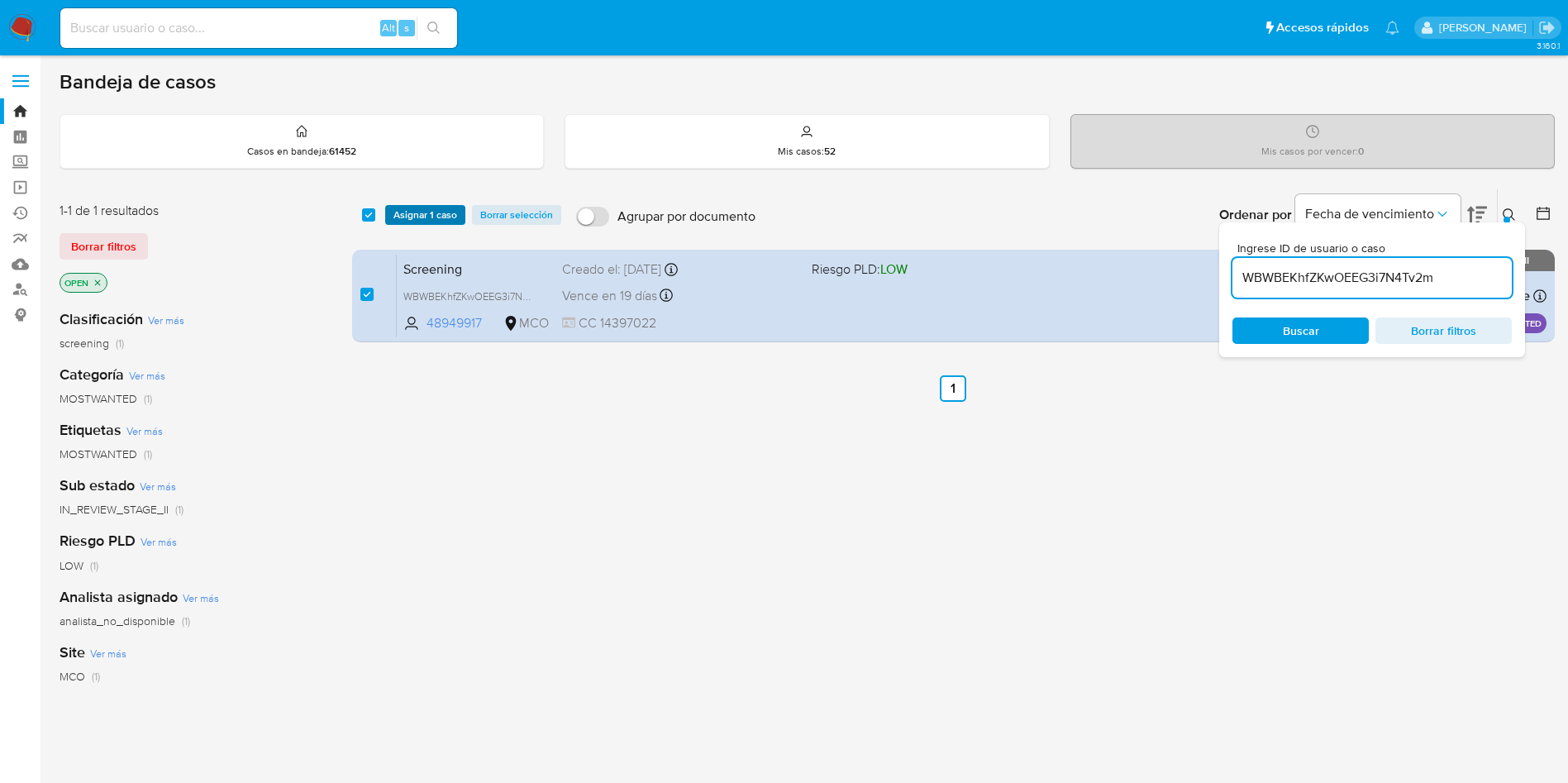
click at [436, 207] on span "Asignar 1 caso" at bounding box center [425, 214] width 64 height 17
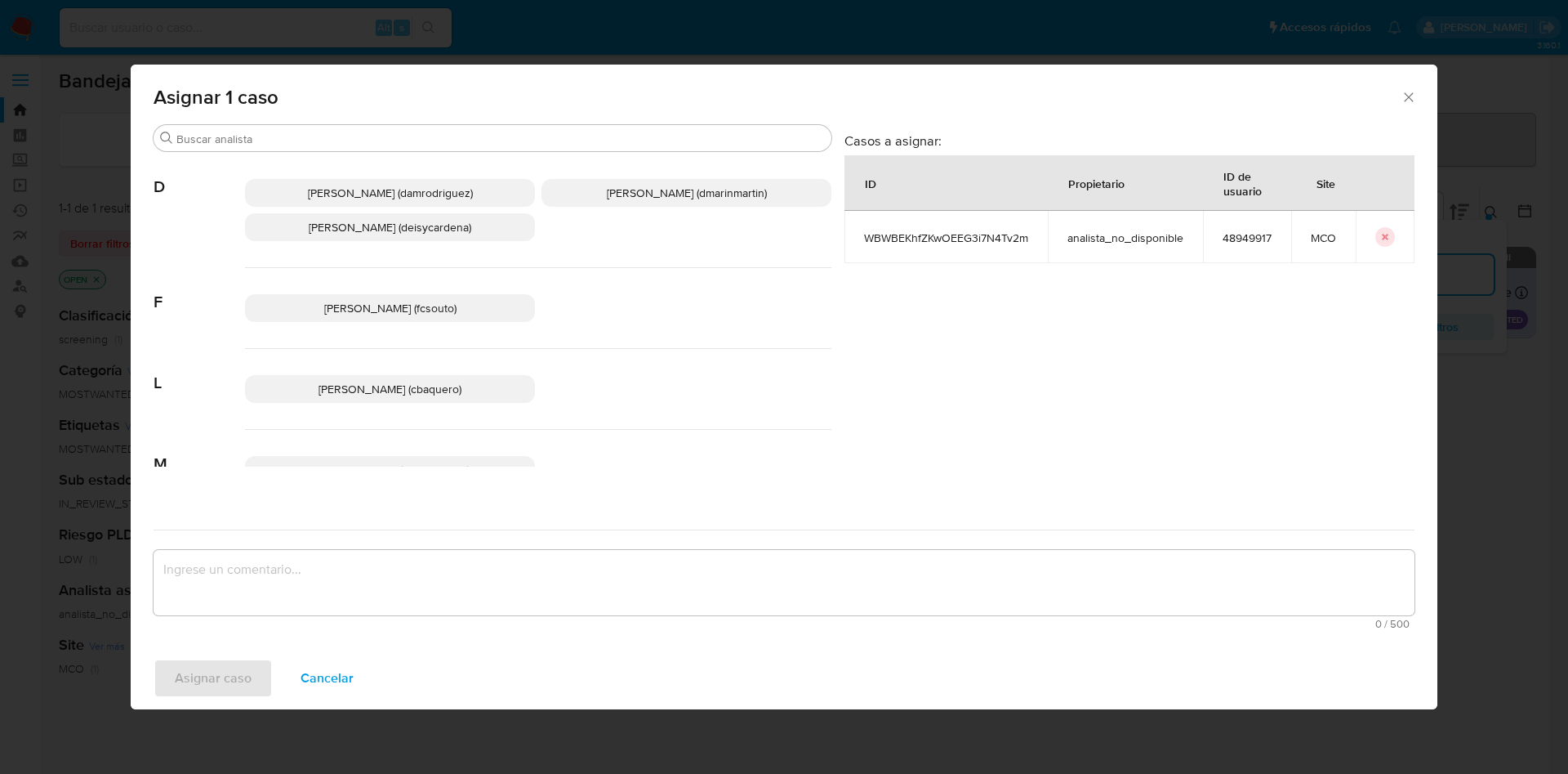
click at [718, 211] on div "Damian Rodriguez (damrodriguez) David Esteban Marin Martinez (dmarinmartin) Dei…" at bounding box center [538, 210] width 587 height 115
click at [725, 196] on span "David Esteban Marin Martinez (dmarinmartin)" at bounding box center [687, 192] width 160 height 16
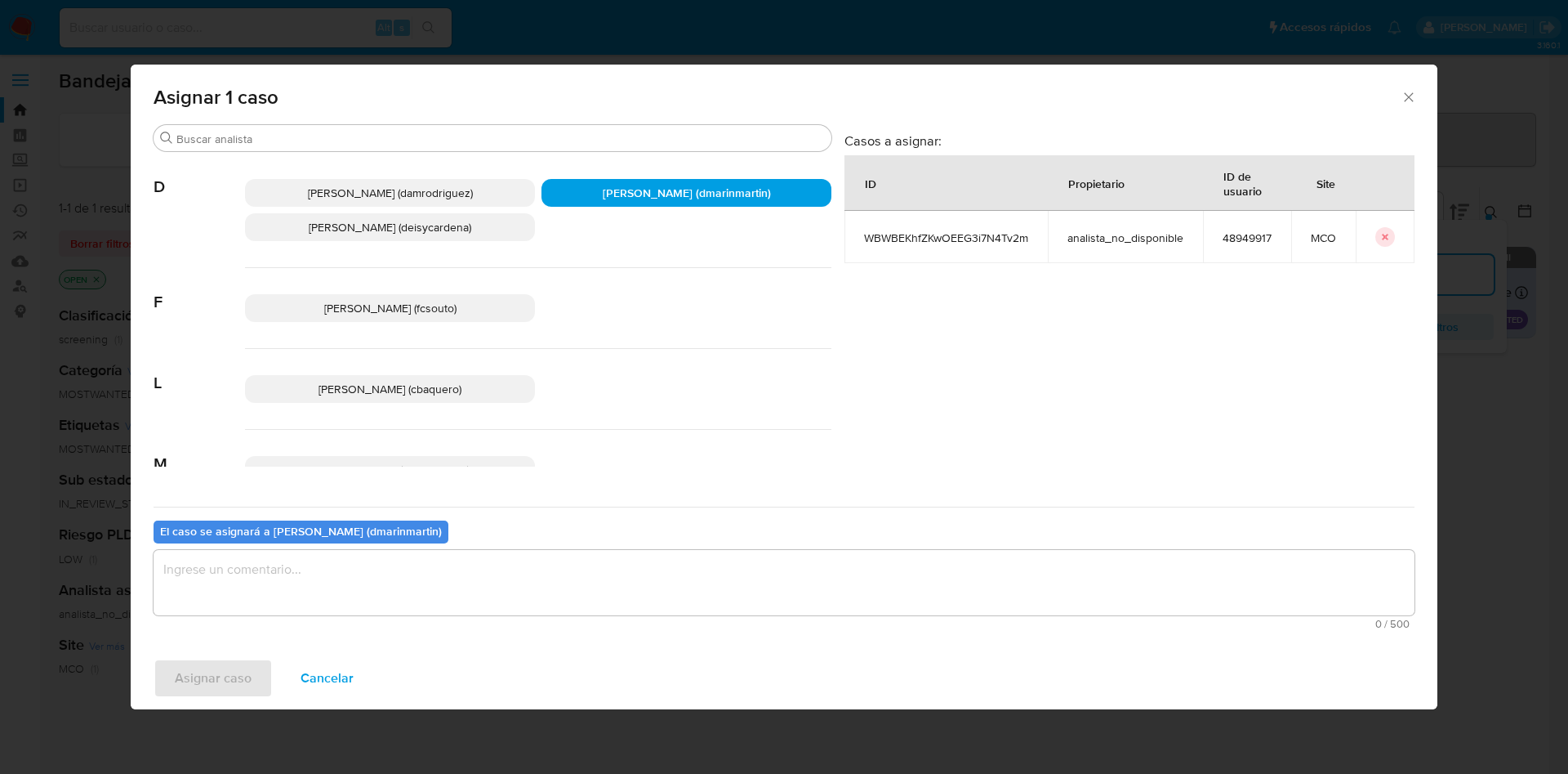
click at [763, 569] on textarea "assign-modal" at bounding box center [783, 583] width 1260 height 66
click at [153, 659] on button "Asignar caso" at bounding box center [213, 677] width 119 height 39
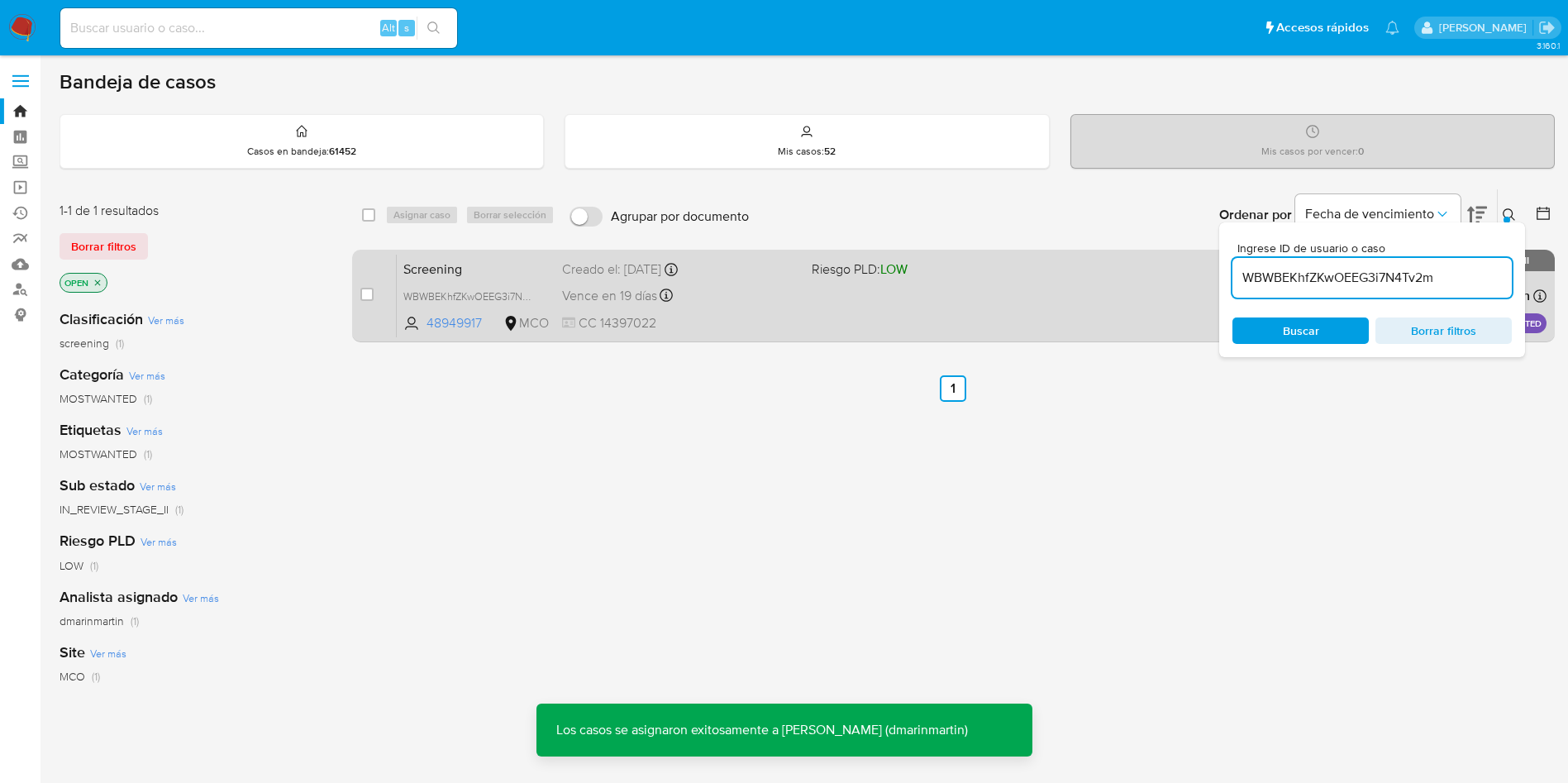
click at [745, 301] on div "Vence en 19 días Vence el 11/10/2025 05:06:22" at bounding box center [680, 296] width 236 height 23
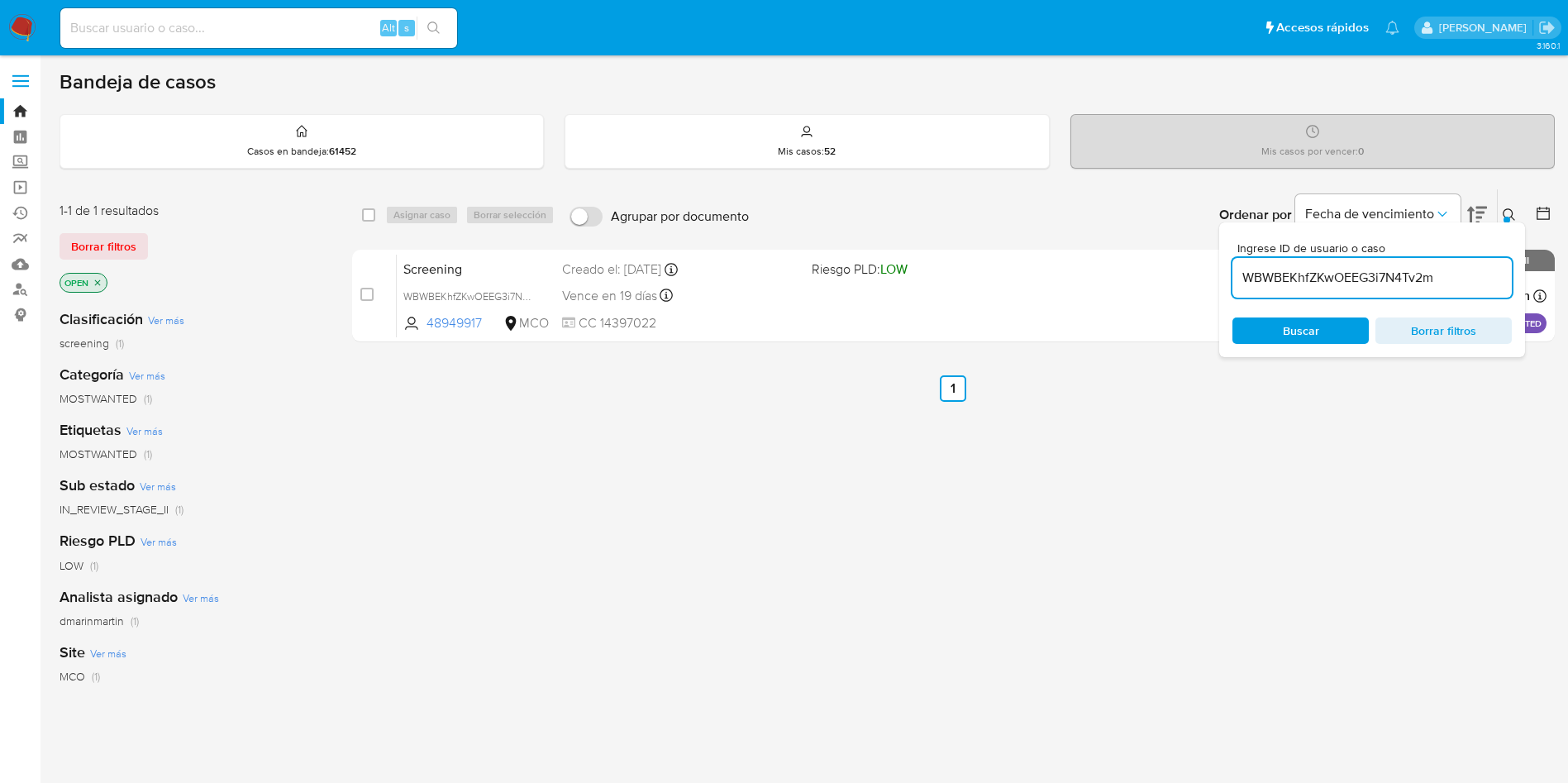
click at [1322, 264] on div "WBWBEKhfZKwOEEG3i7N4Tv2m" at bounding box center [1372, 277] width 279 height 39
click at [1317, 277] on input "WBWBEKhfZKwOEEG3i7N4Tv2m" at bounding box center [1372, 277] width 279 height 22
paste input "5NMqUk2nmNEoiZ5bqo3P7Rck"
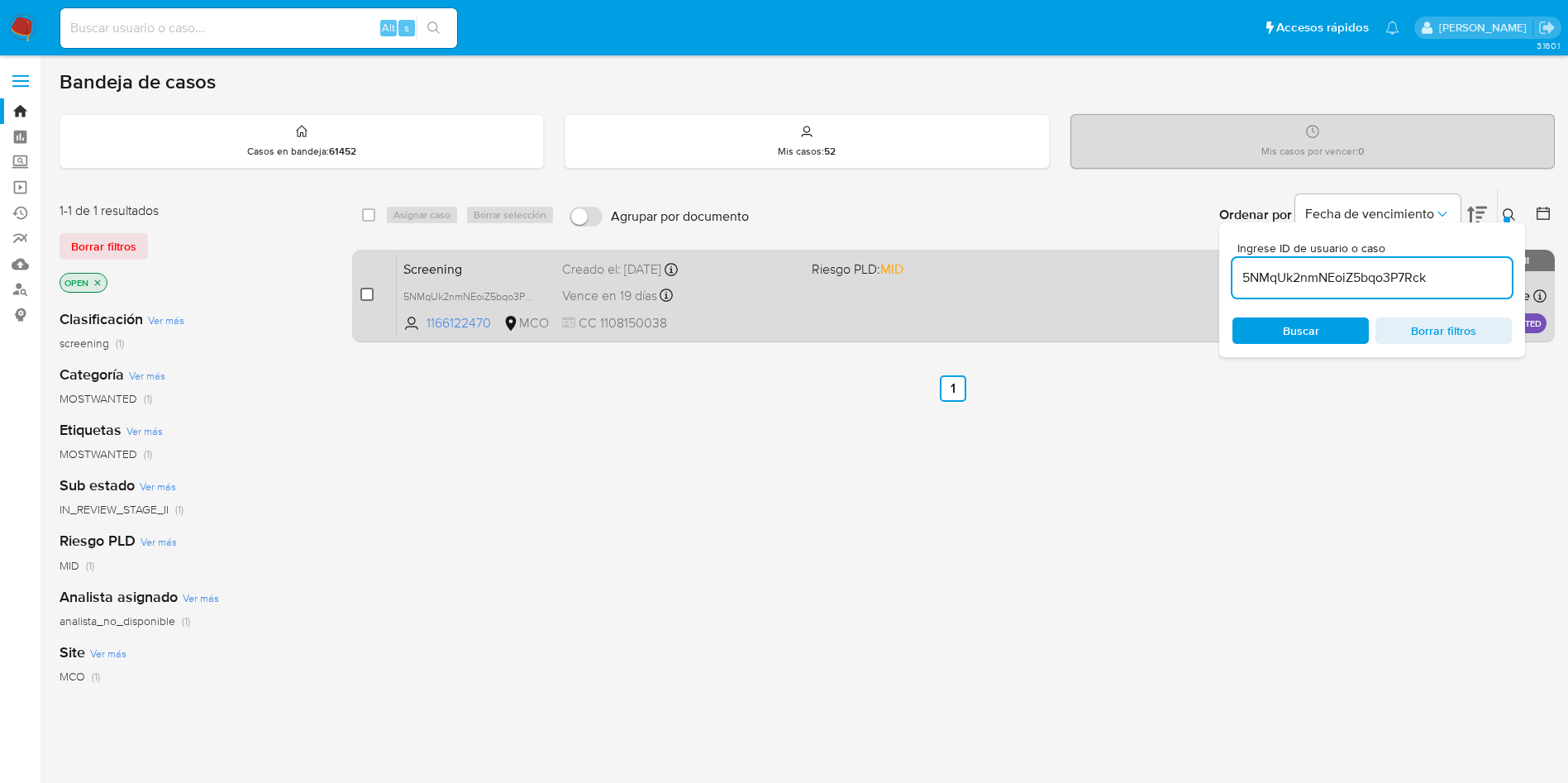
click at [363, 288] on input "checkbox" at bounding box center [366, 294] width 13 height 13
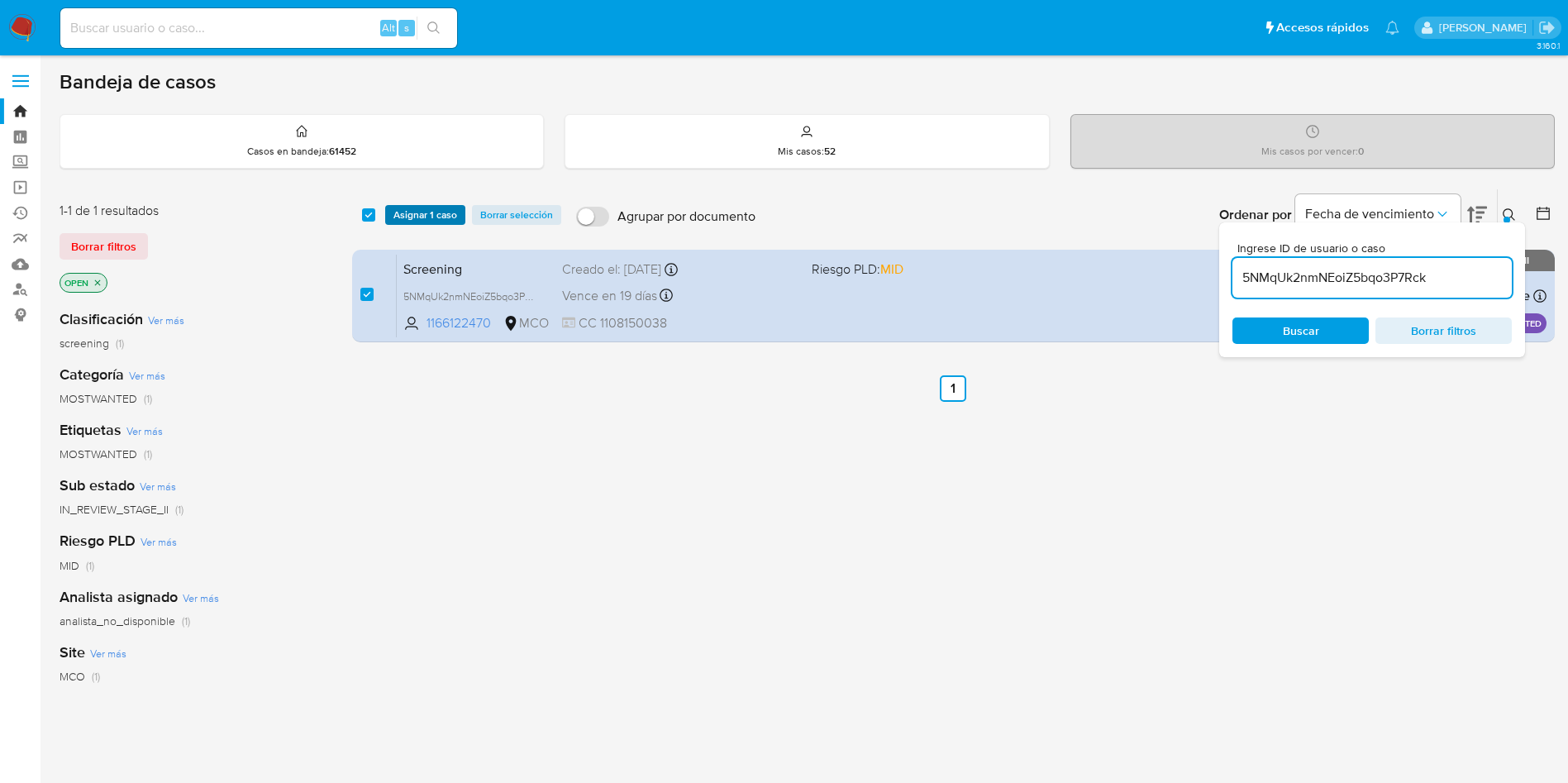
click at [423, 207] on span "Asignar 1 caso" at bounding box center [425, 214] width 64 height 17
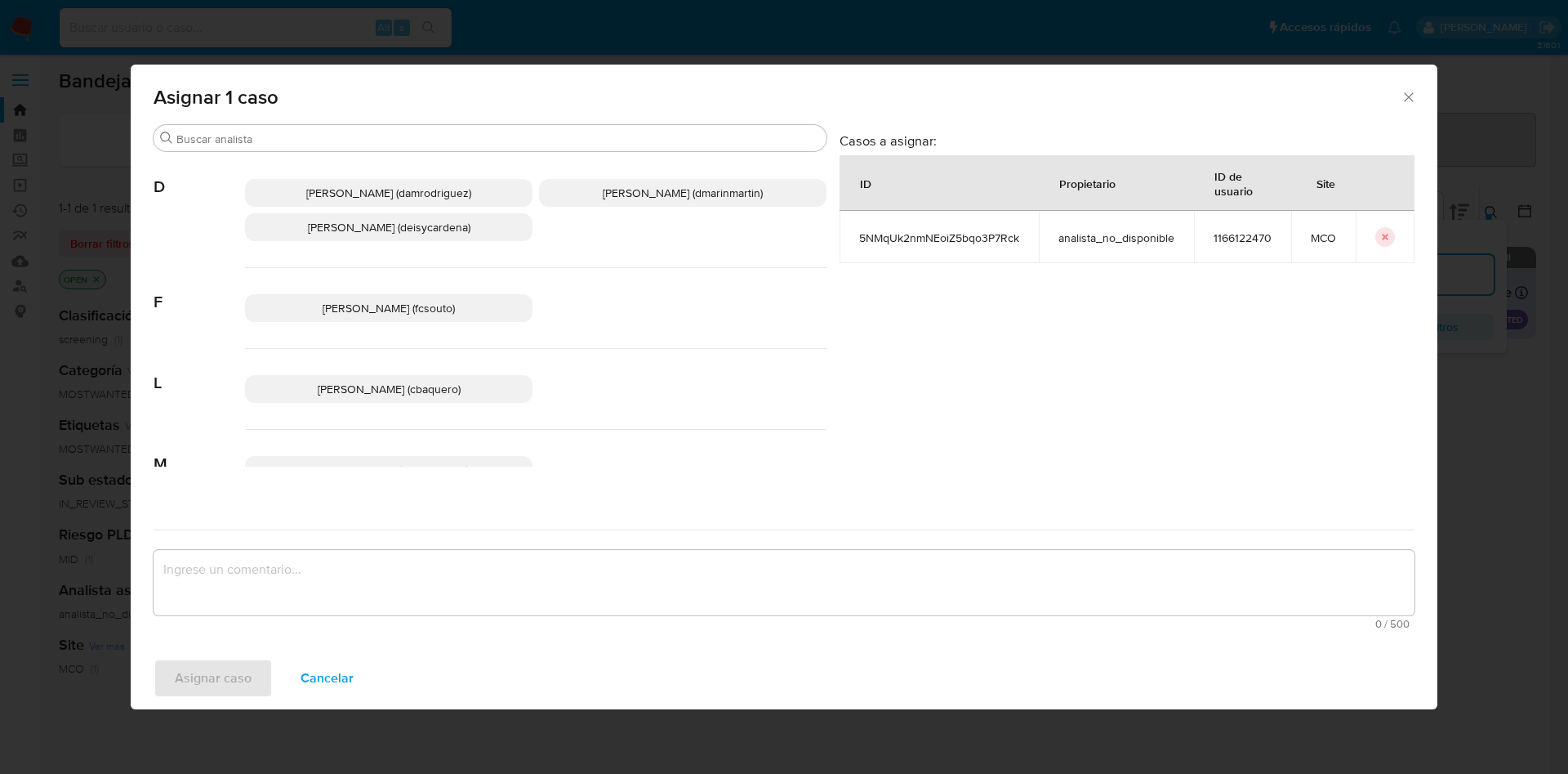
click at [602, 184] on span "David Esteban Marin Martinez (dmarinmartin)" at bounding box center [682, 192] width 160 height 16
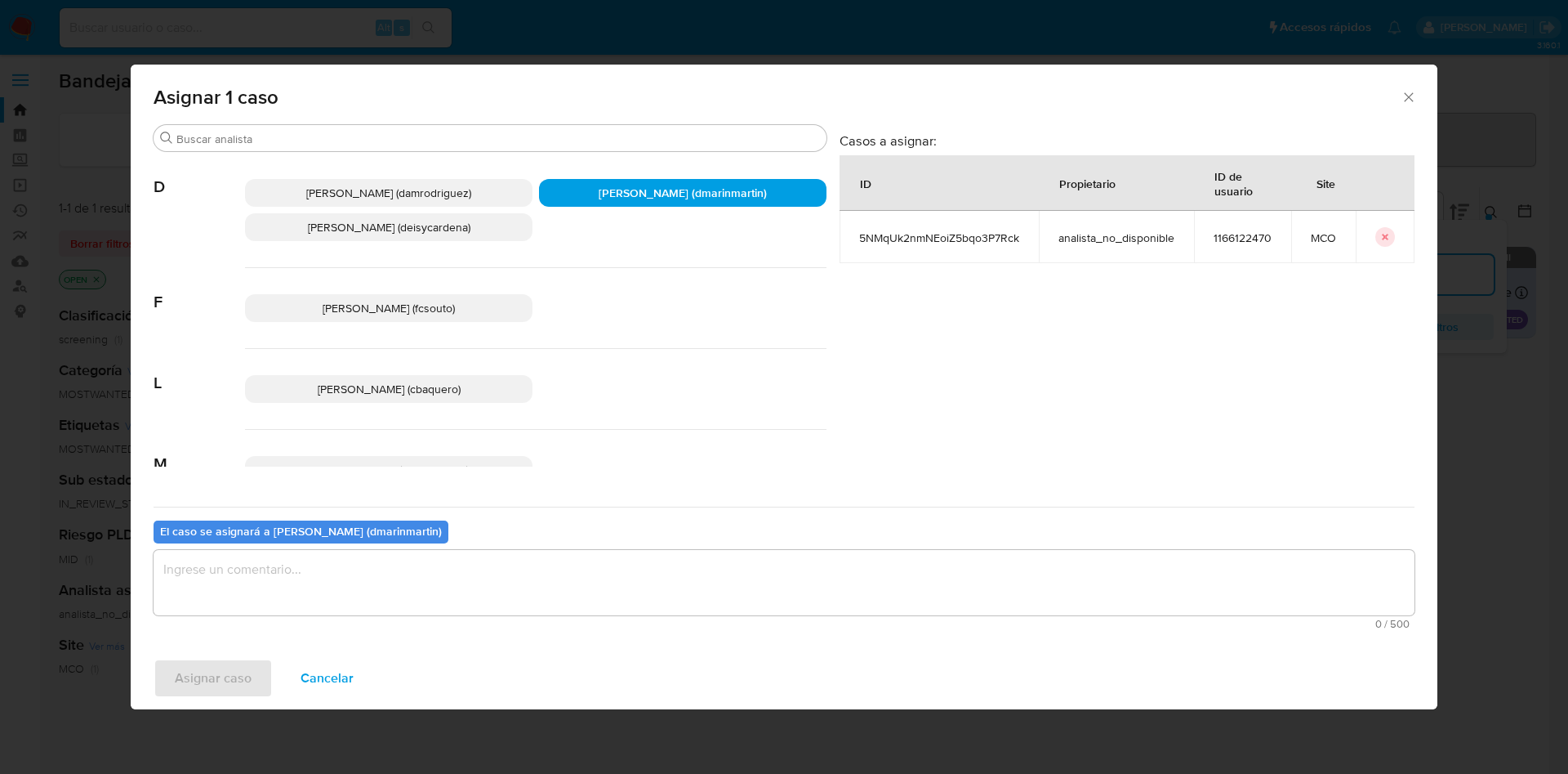
drag, startPoint x: 518, startPoint y: 580, endPoint x: 528, endPoint y: 578, distance: 10.2
click at [518, 579] on textarea "assign-modal" at bounding box center [783, 583] width 1260 height 66
click at [153, 659] on button "Asignar caso" at bounding box center [213, 677] width 119 height 39
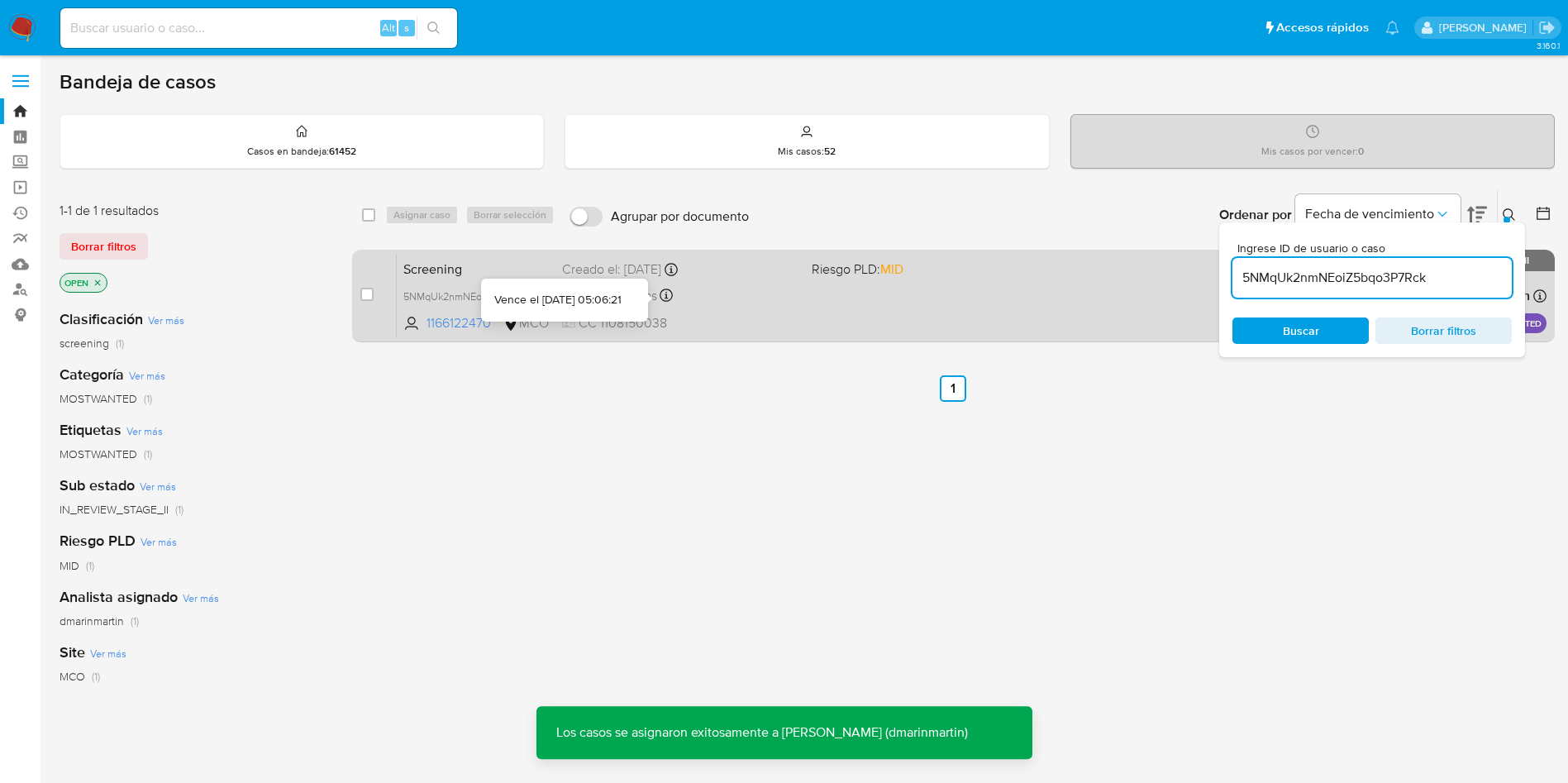
click at [683, 296] on div "Vence en 19 días Vence el 11/10/2025 05:06:21" at bounding box center [680, 296] width 236 height 23
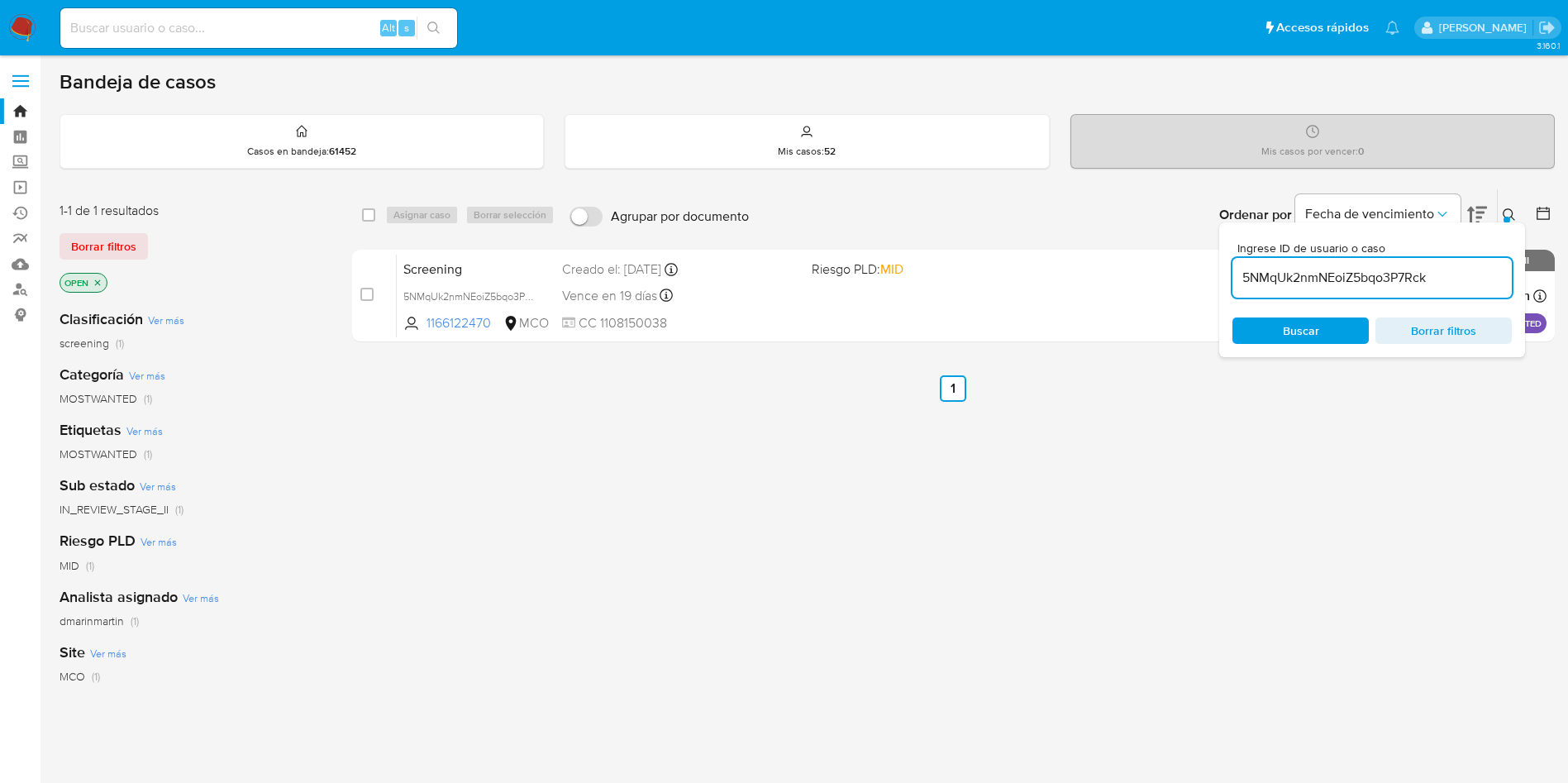
click at [1276, 275] on input "5NMqUk2nmNEoiZ5bqo3P7Rck" at bounding box center [1372, 277] width 279 height 22
paste input "OzAO5cg1La5eEYf2x3f3JGzF"
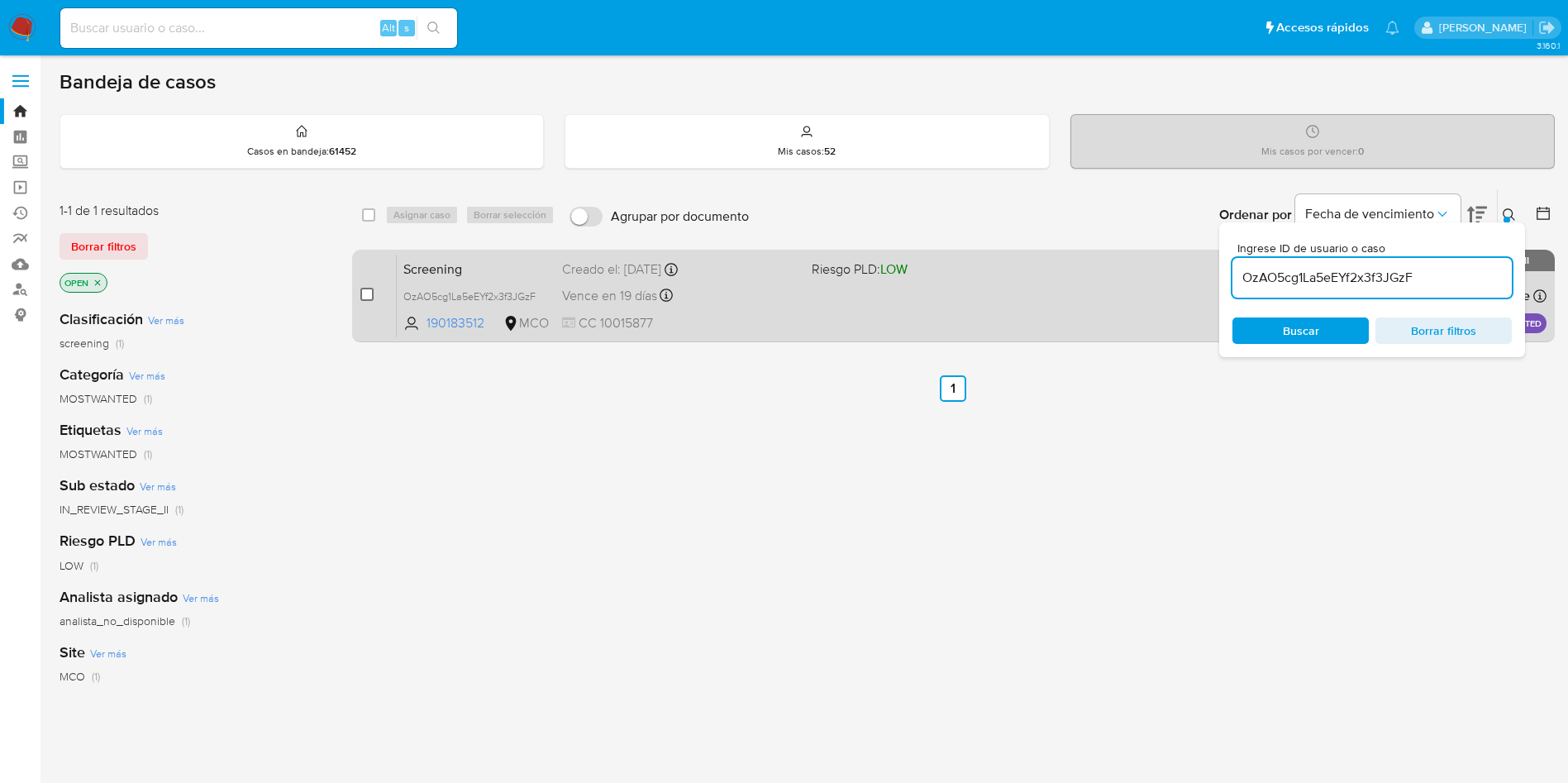
click at [365, 294] on input "checkbox" at bounding box center [366, 294] width 13 height 13
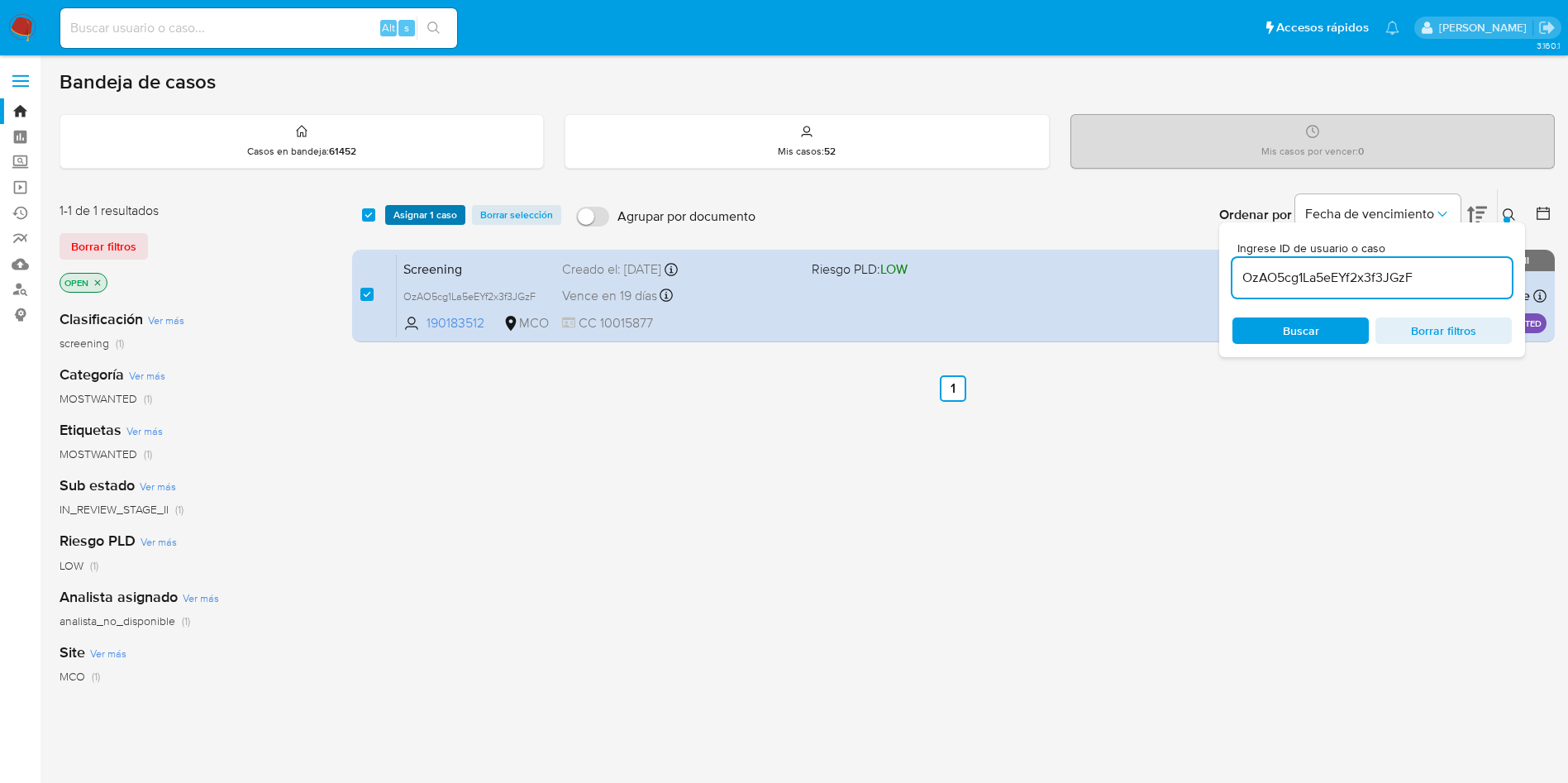
click at [412, 218] on span "Asignar 1 caso" at bounding box center [425, 214] width 64 height 17
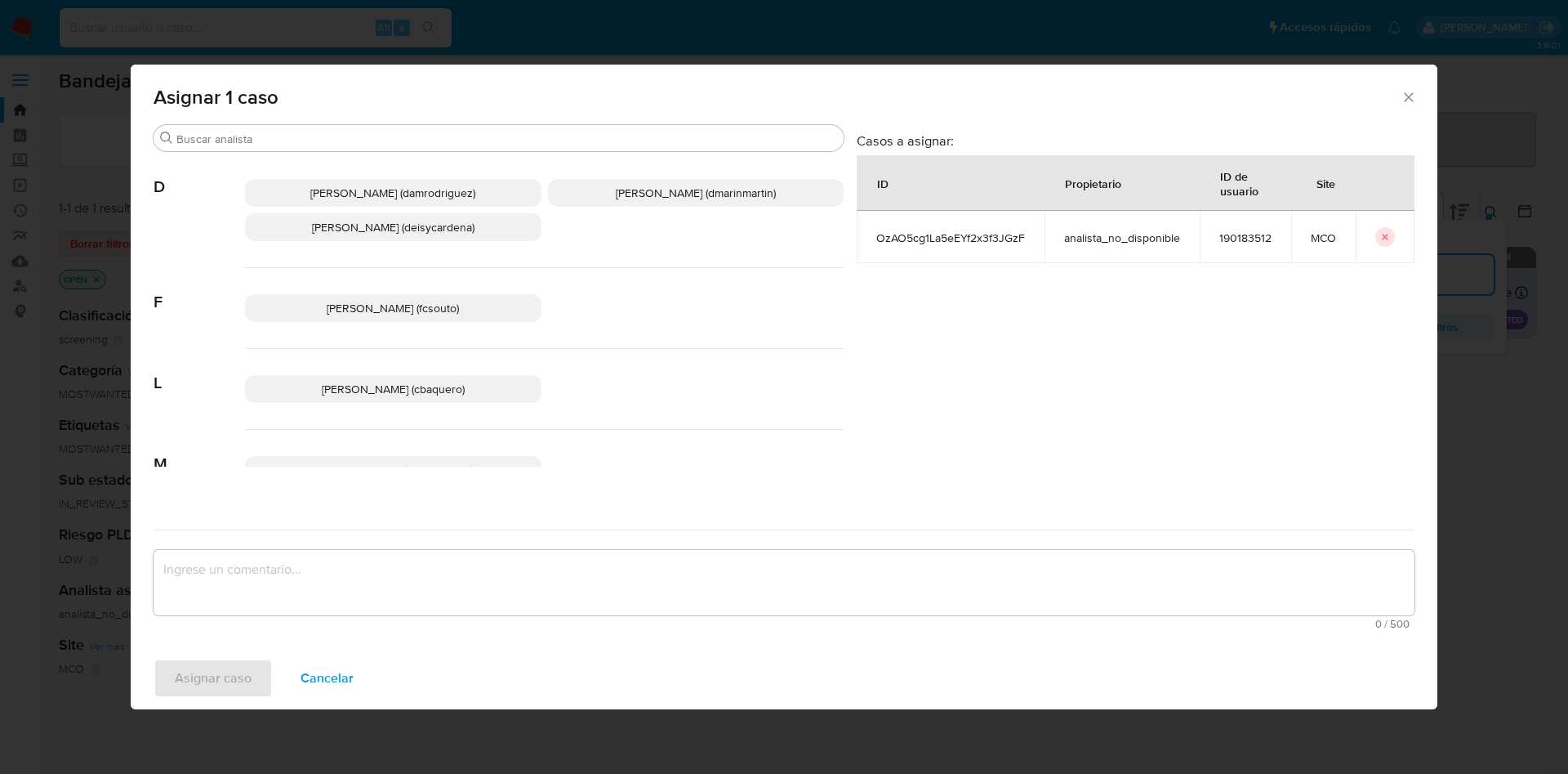
click at [618, 187] on span "David Esteban Marin Martinez (dmarinmartin)" at bounding box center [696, 192] width 160 height 16
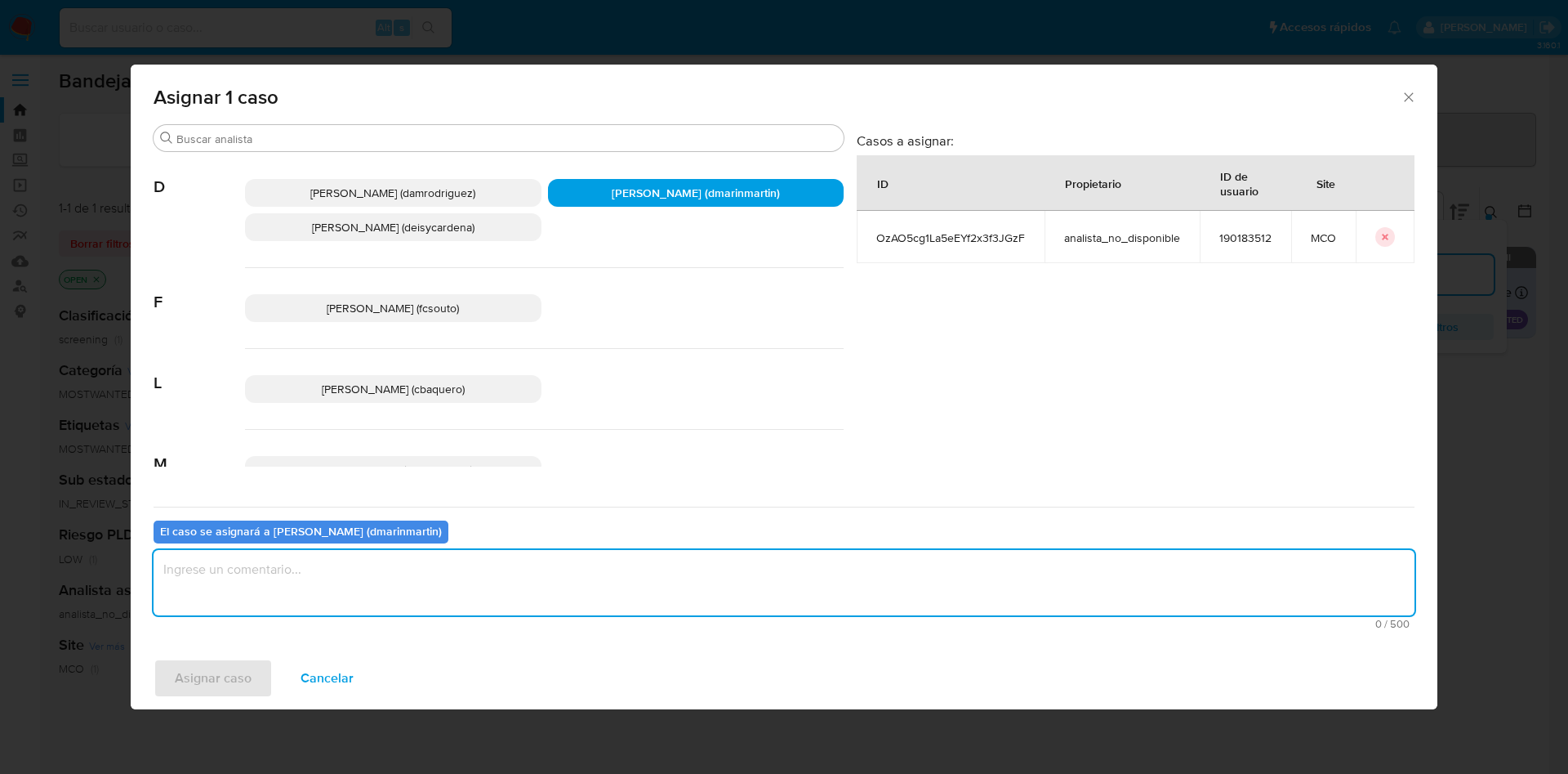
click at [639, 590] on textarea "assign-modal" at bounding box center [783, 583] width 1260 height 66
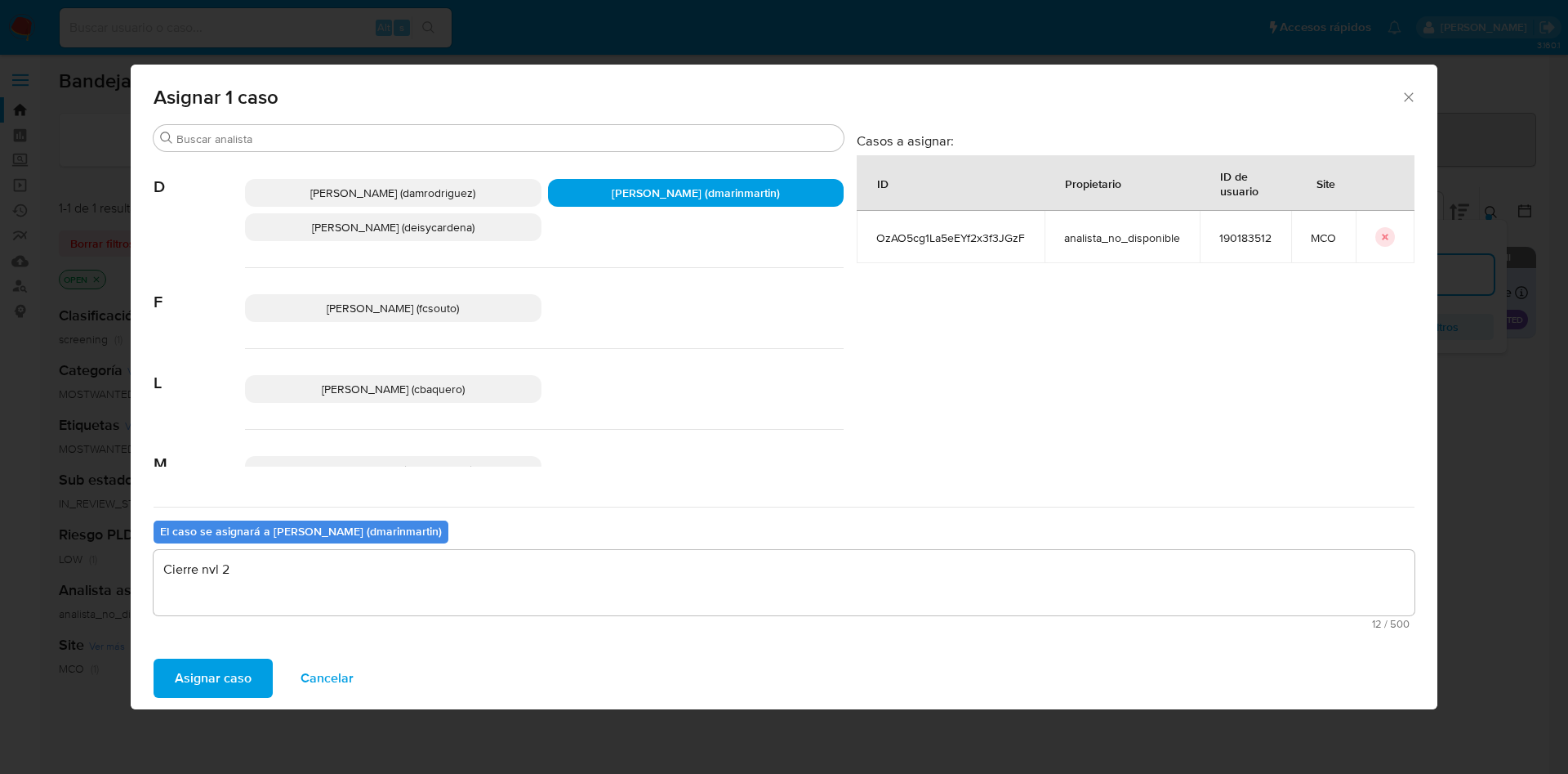
click at [153, 659] on button "Asignar caso" at bounding box center [213, 677] width 119 height 39
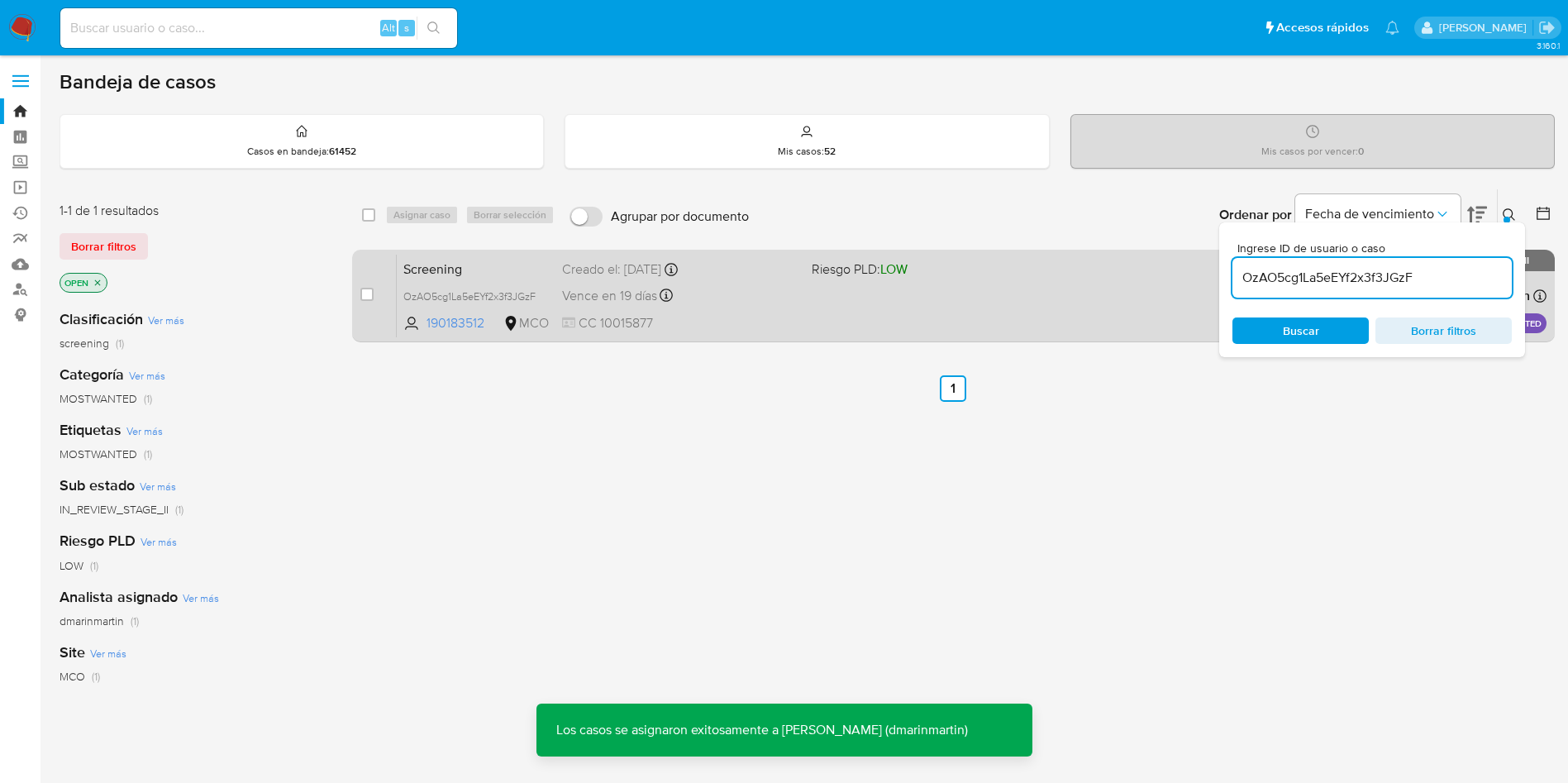
click at [728, 301] on div "Vence en 19 días Vence el 11/10/2025 05:08:00" at bounding box center [680, 296] width 236 height 23
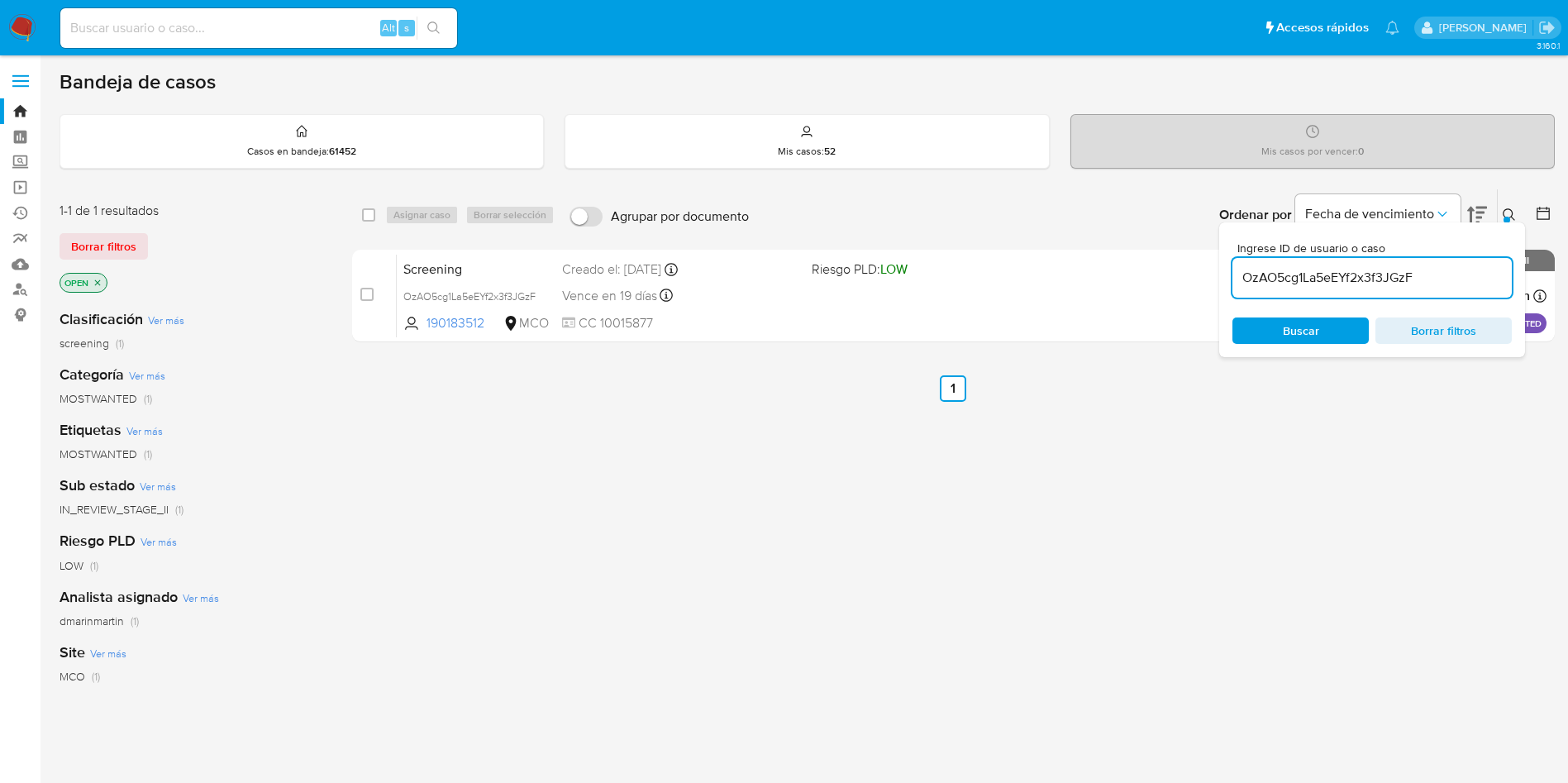
click at [1344, 271] on input "OzAO5cg1La5eEYf2x3f3JGzF" at bounding box center [1372, 277] width 279 height 22
paste input "VhJ2s0EtTAsMEZ0e3sKObjn2"
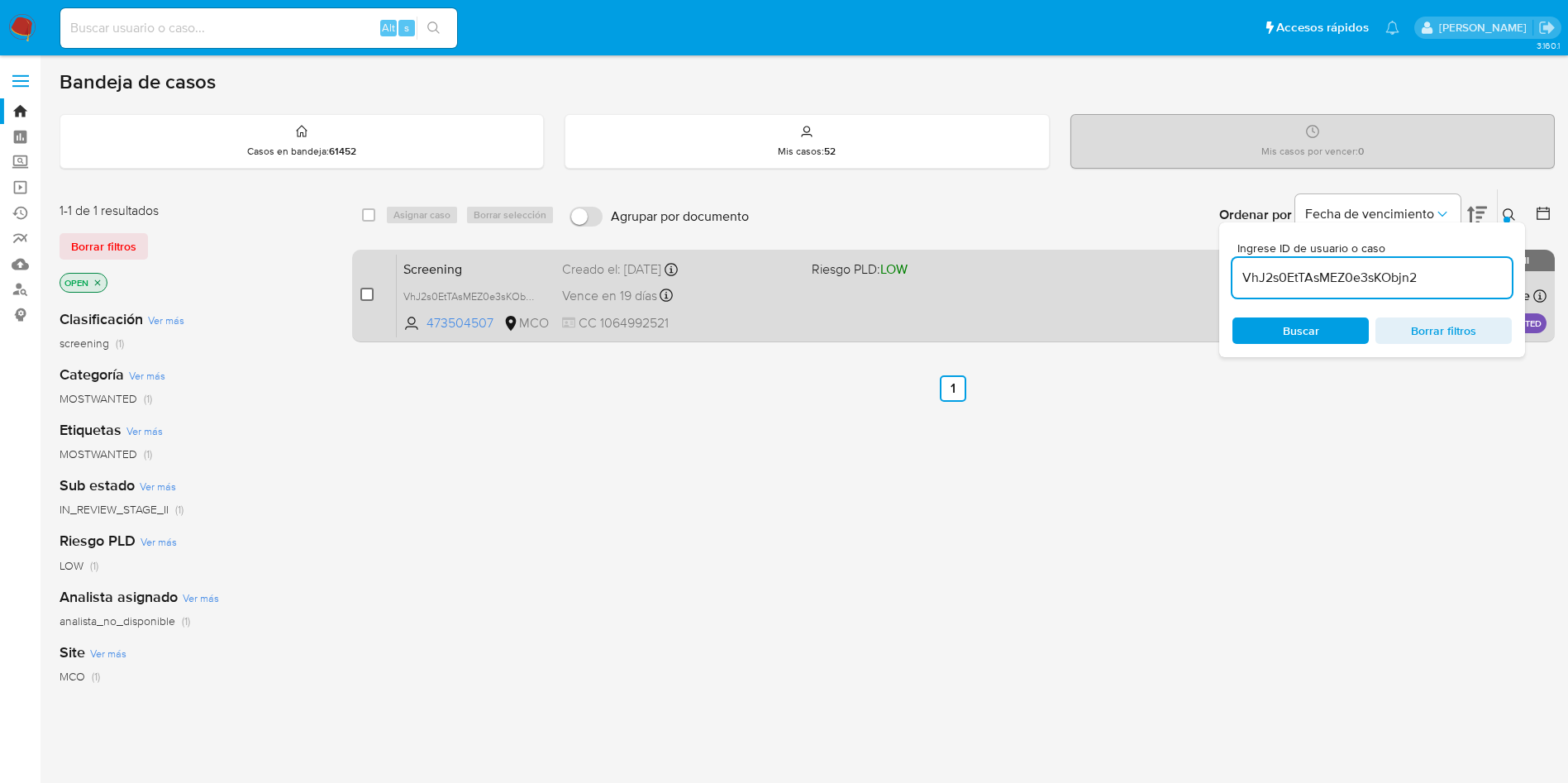
click at [367, 290] on input "checkbox" at bounding box center [366, 294] width 13 height 13
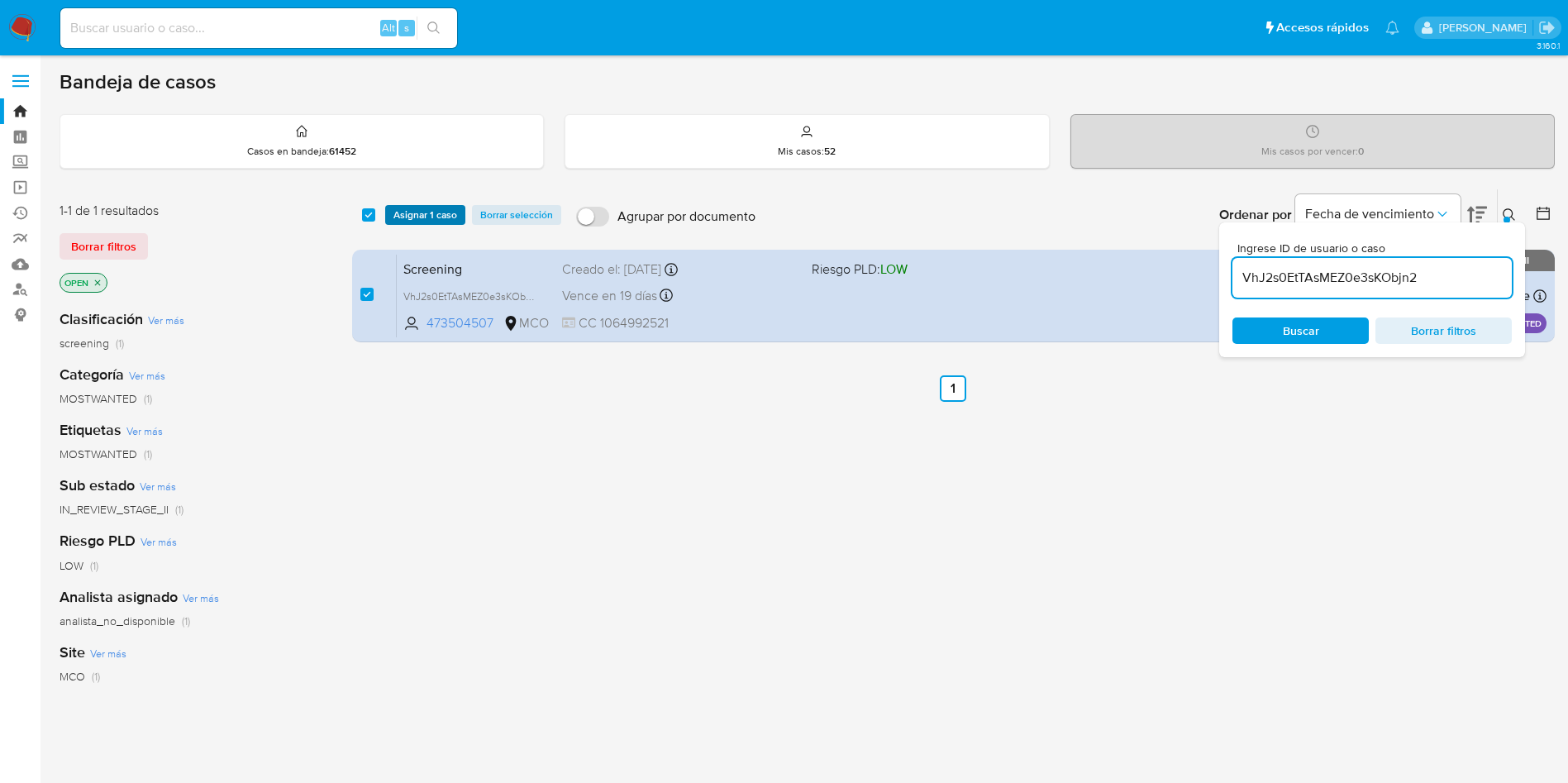
click at [414, 214] on span "Asignar 1 caso" at bounding box center [425, 214] width 64 height 17
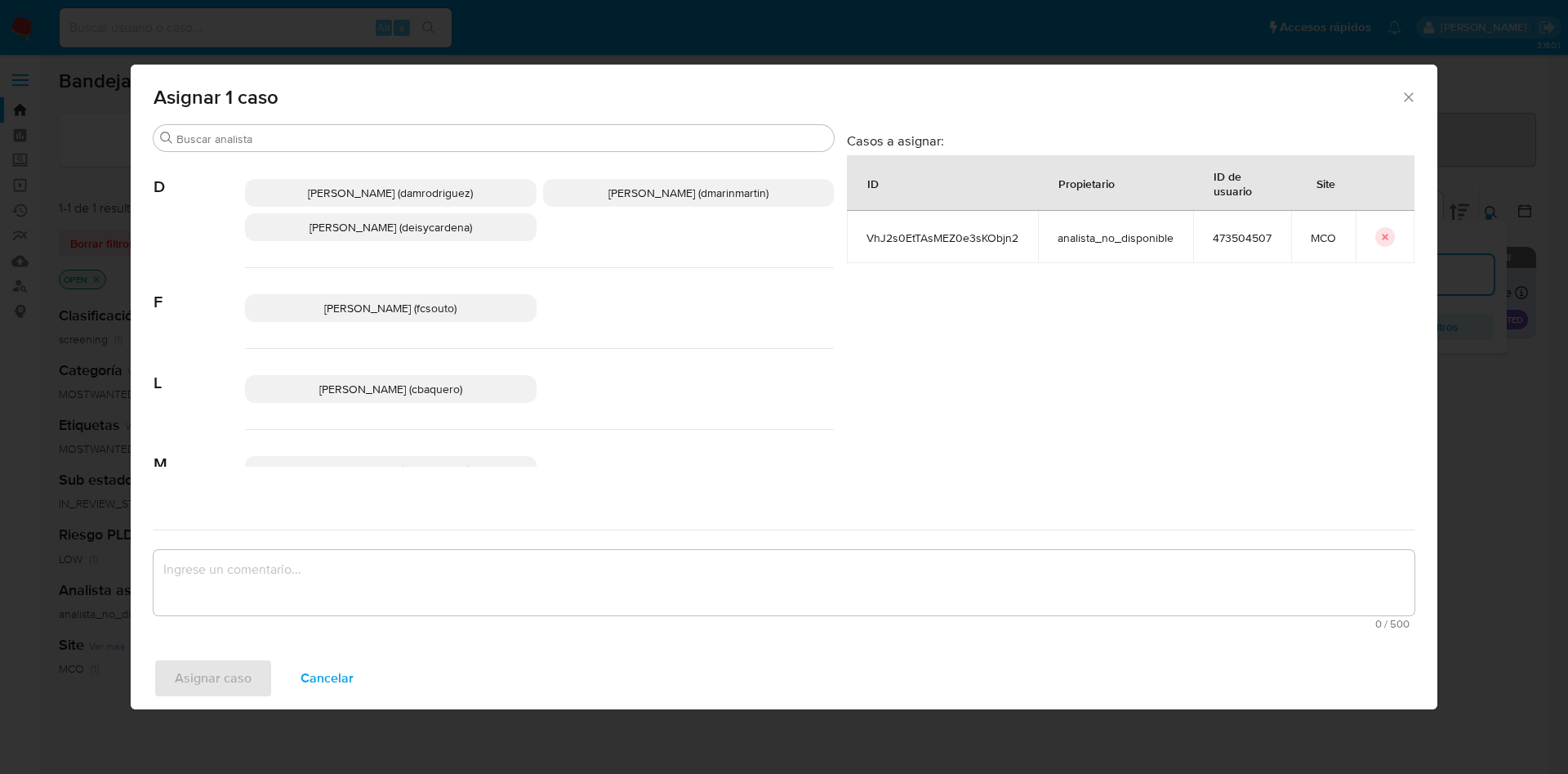
click at [700, 218] on div "Damian Rodriguez (damrodriguez) David Esteban Marin Martinez (dmarinmartin) Dei…" at bounding box center [538, 210] width 588 height 115
click at [696, 196] on span "David Esteban Marin Martinez (dmarinmartin)" at bounding box center [688, 192] width 160 height 16
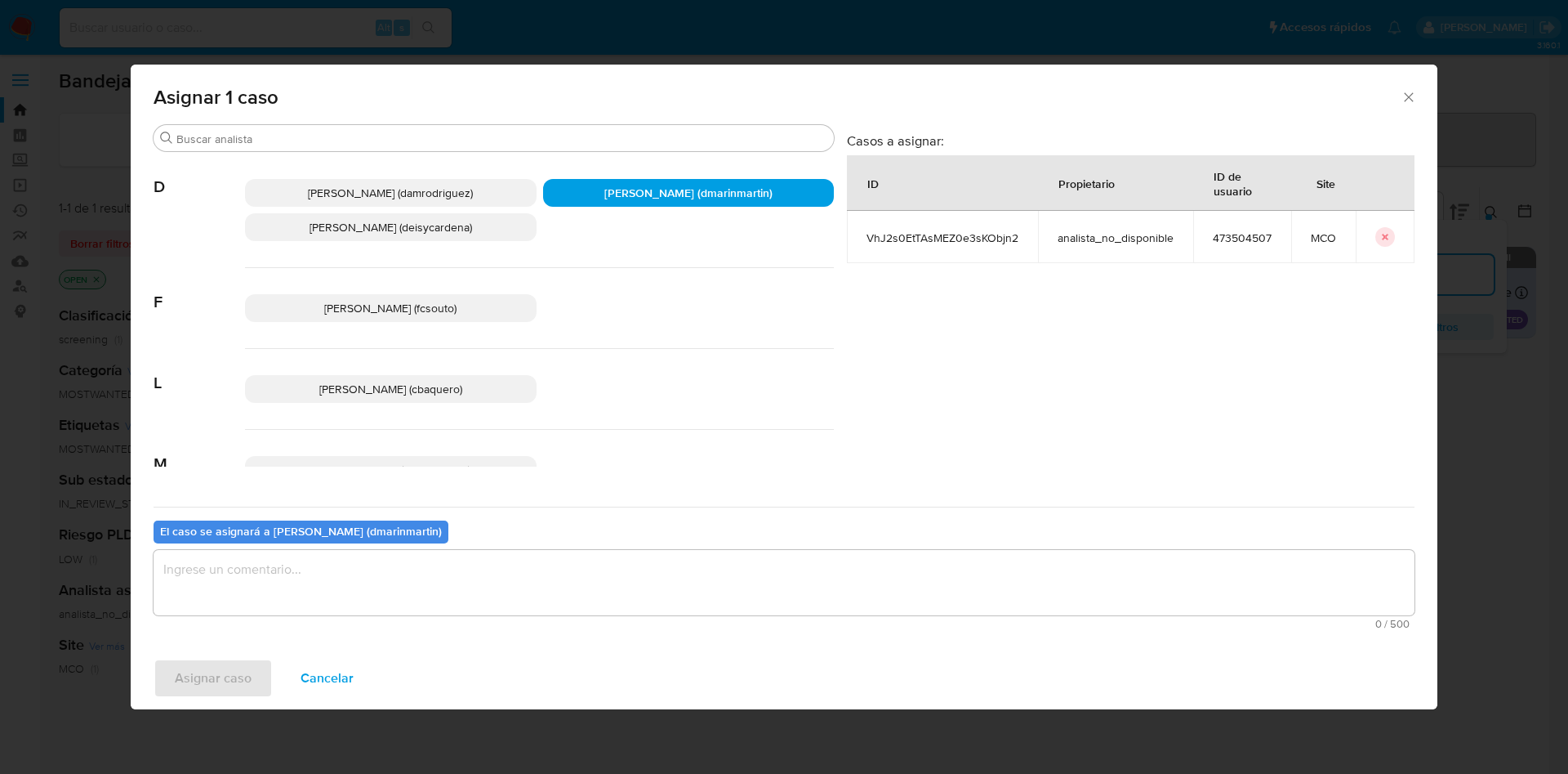
drag, startPoint x: 673, startPoint y: 602, endPoint x: 665, endPoint y: 564, distance: 38.8
click at [673, 588] on textarea "assign-modal" at bounding box center [783, 583] width 1260 height 66
click at [153, 659] on button "Asignar caso" at bounding box center [213, 677] width 119 height 39
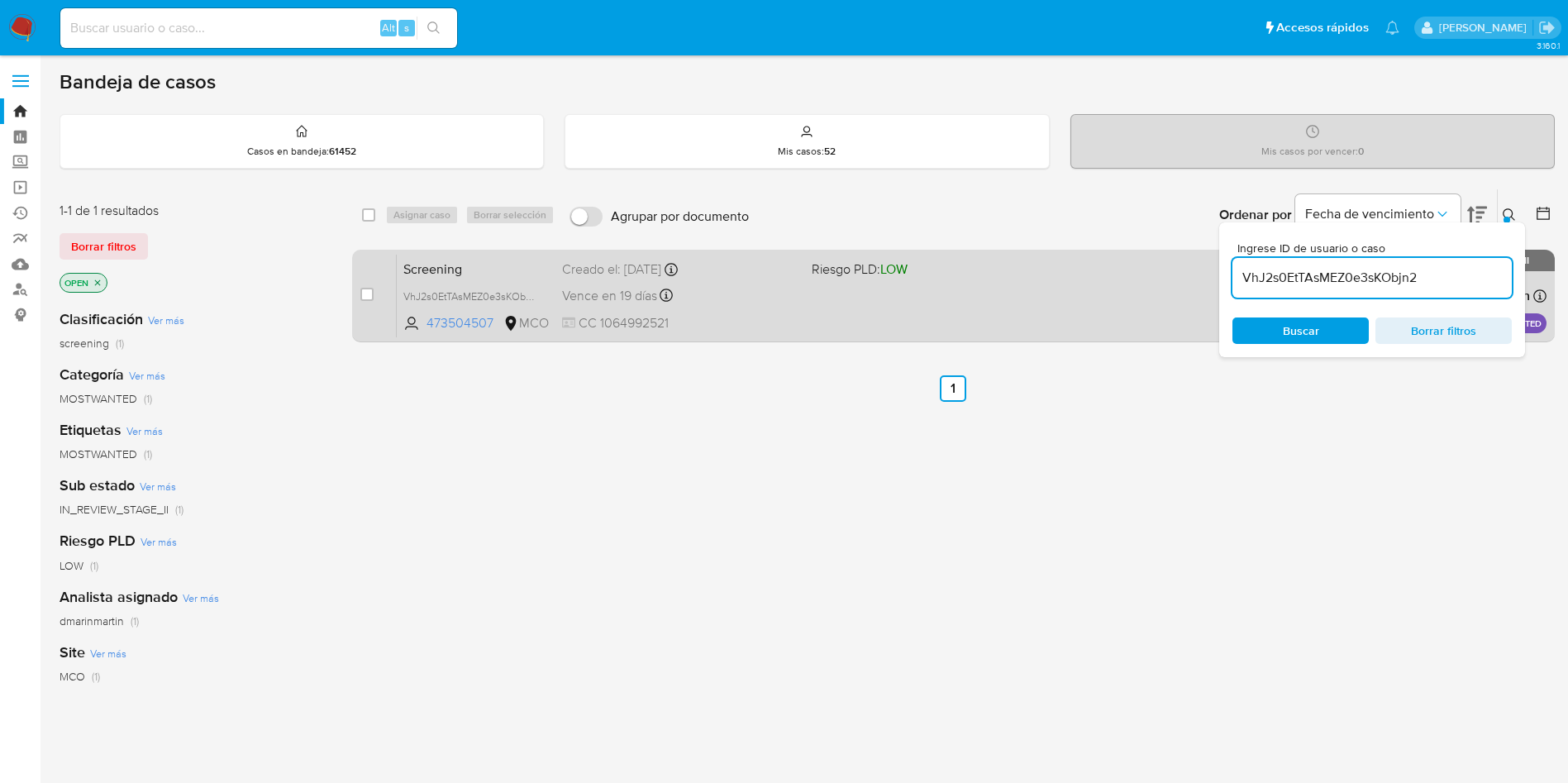
click at [808, 310] on div "Screening VhJ2s0EtTAsMEZ0e3sKObjn2 473504507 MCO Riesgo PLD: LOW Creado el: 11/…" at bounding box center [971, 296] width 1149 height 84
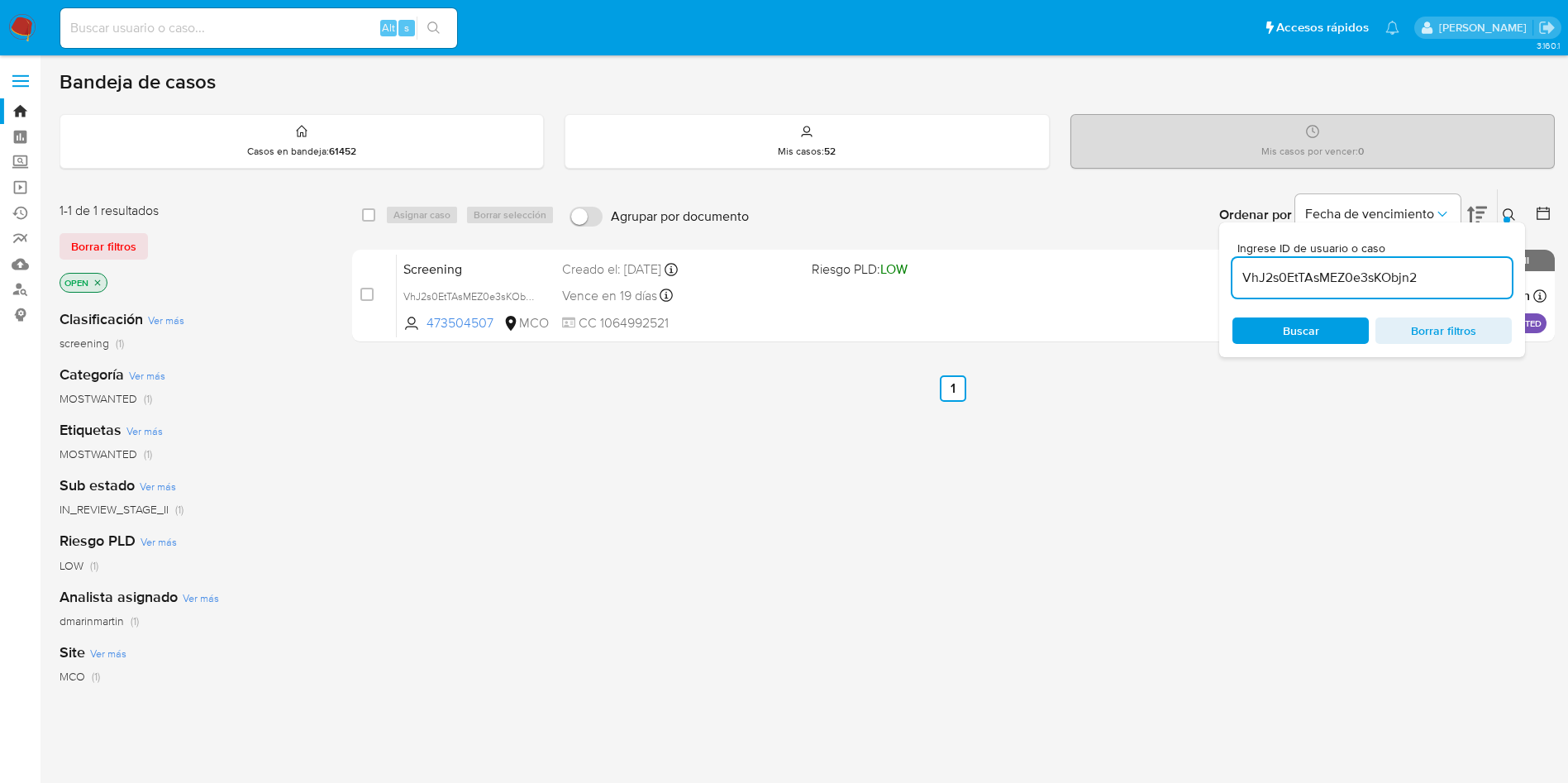
click at [1323, 279] on input "VhJ2s0EtTAsMEZ0e3sKObjn2" at bounding box center [1372, 277] width 279 height 22
paste input "TNxOvVLfG3UmTZlA9C6ILyiw"
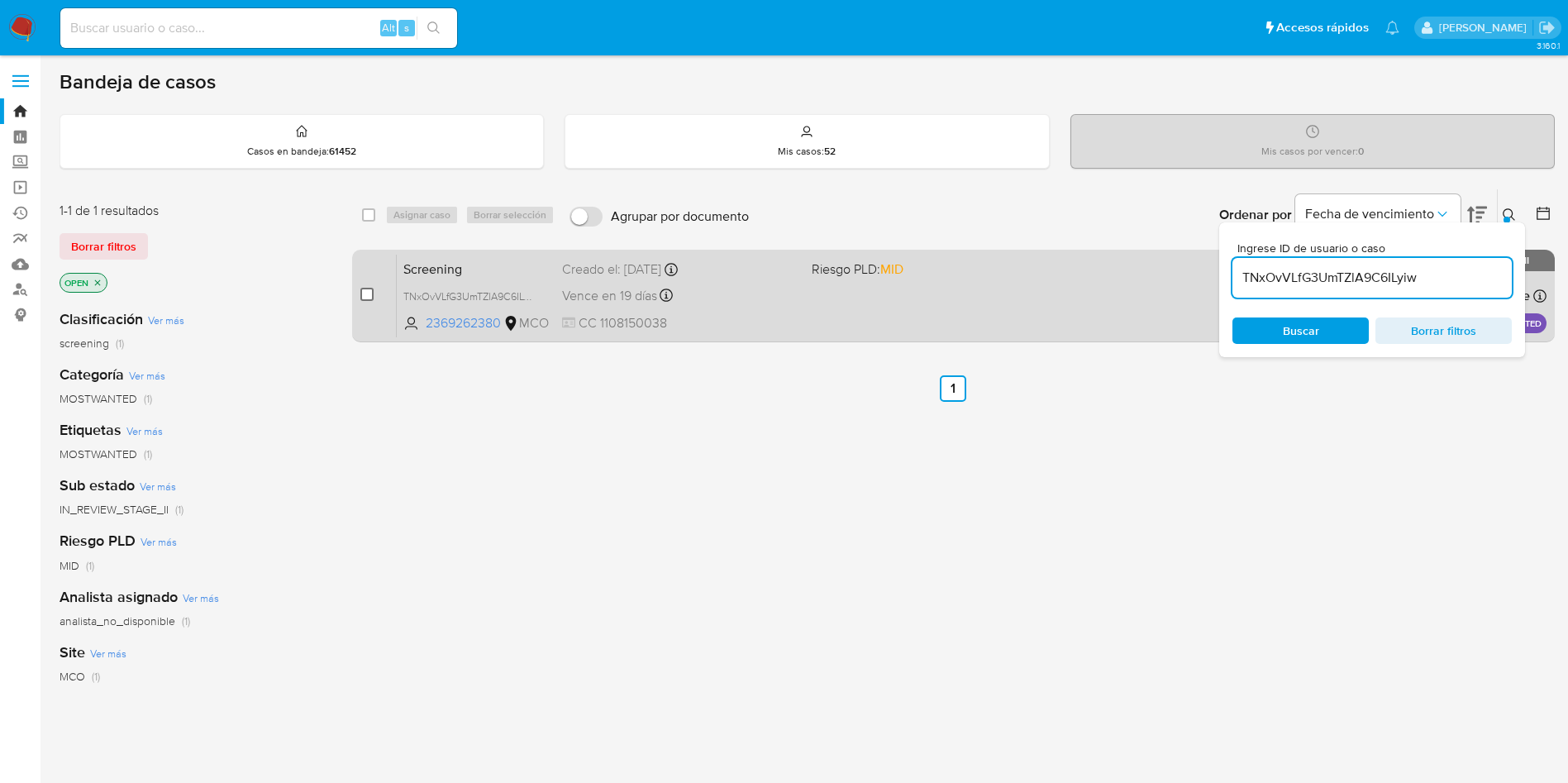
click at [367, 297] on input "checkbox" at bounding box center [366, 294] width 13 height 13
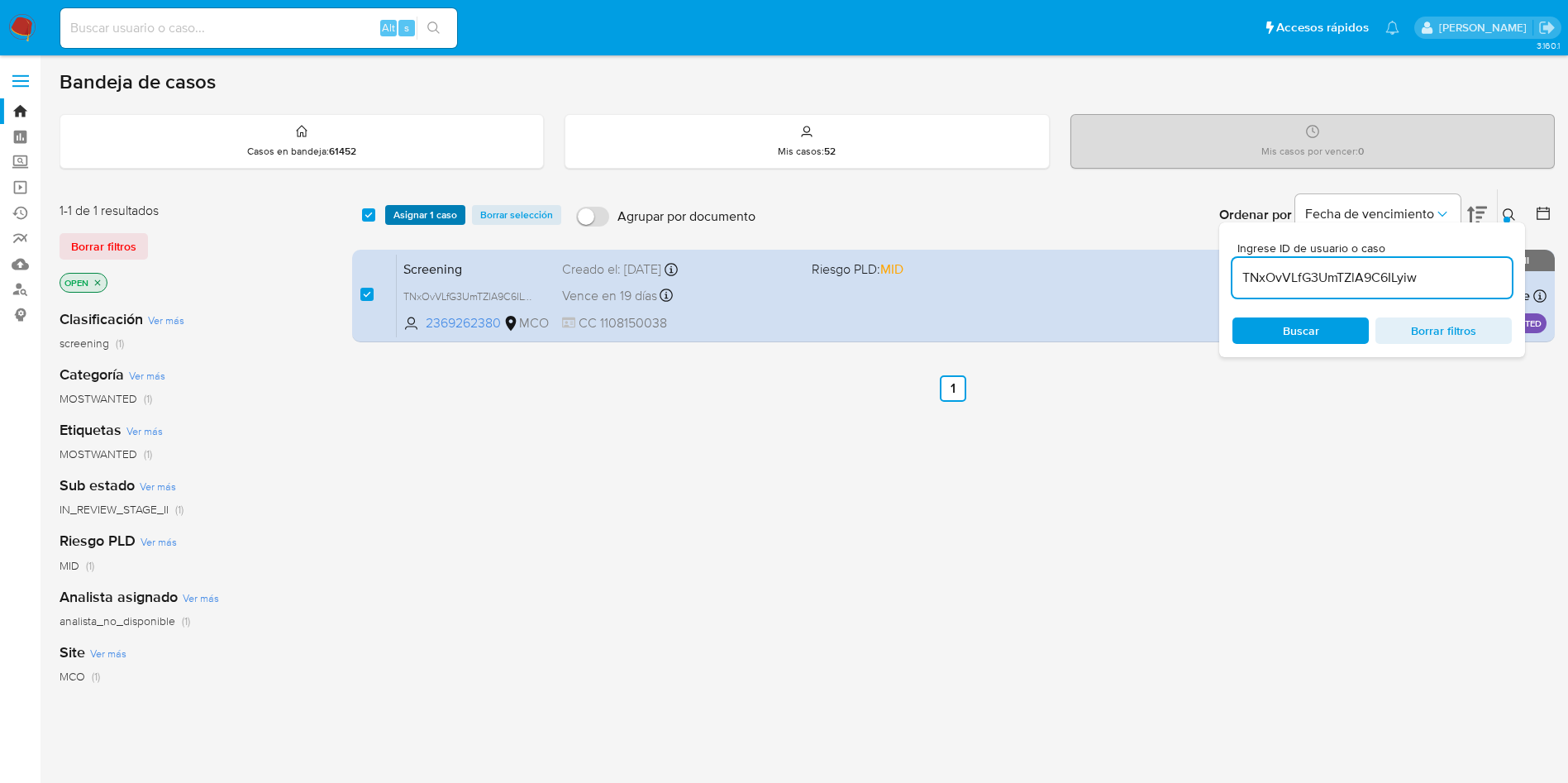
click at [429, 214] on span "Asignar 1 caso" at bounding box center [425, 214] width 64 height 17
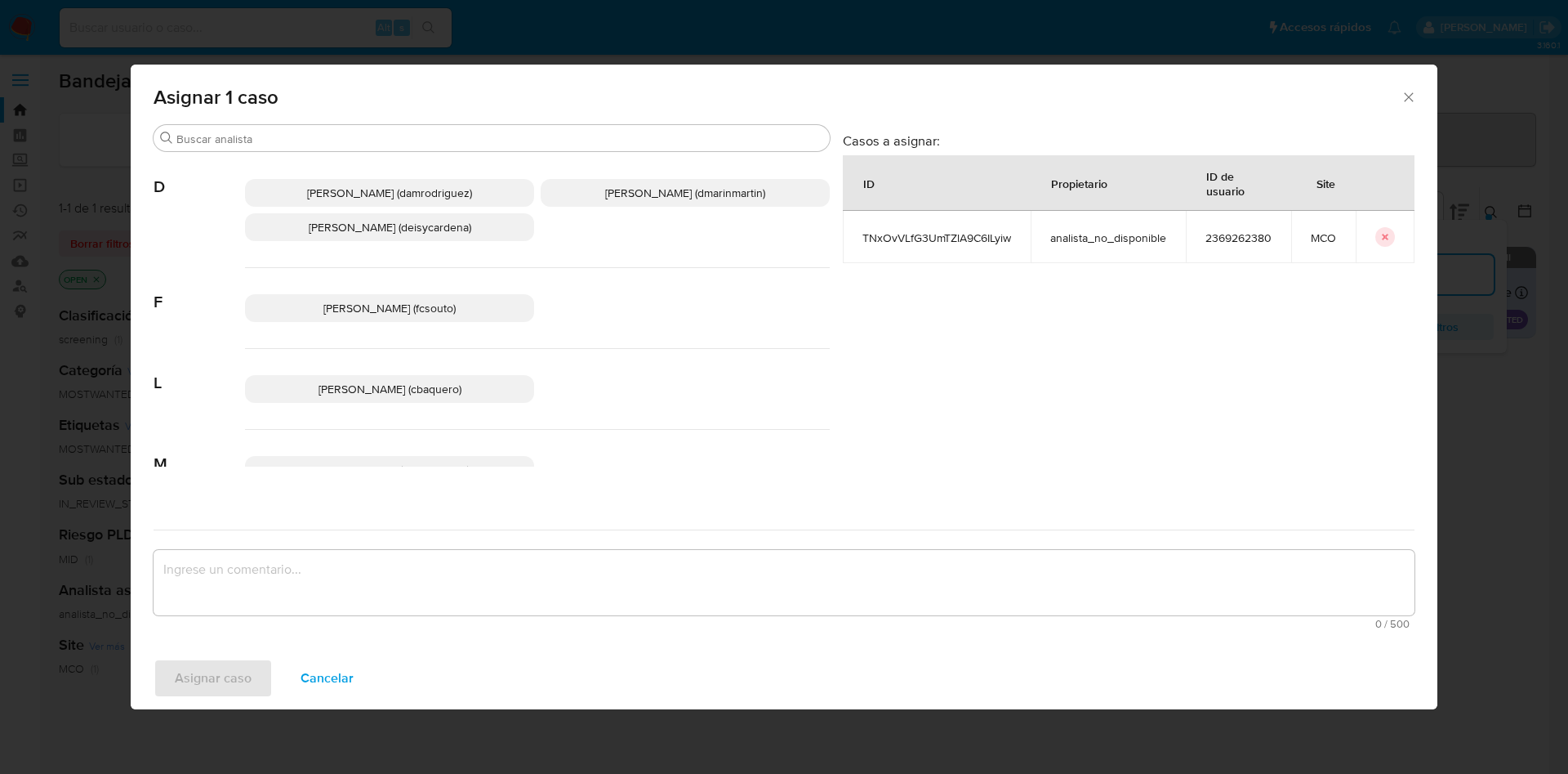
click at [587, 202] on p "David Esteban Marin Martinez (dmarinmartin)" at bounding box center [685, 193] width 289 height 28
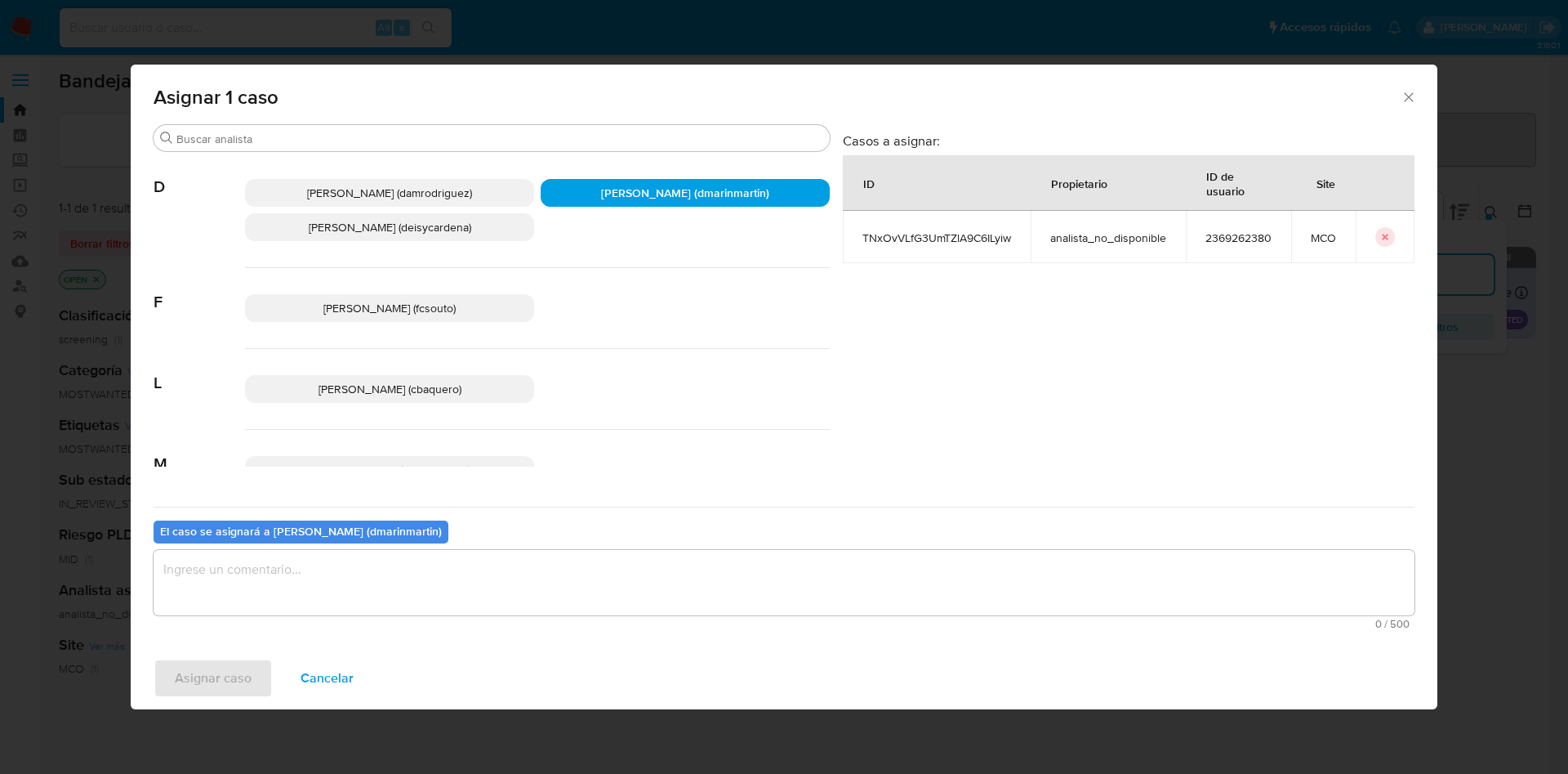
click at [673, 607] on textarea "assign-modal" at bounding box center [783, 583] width 1260 height 66
click at [153, 659] on button "Asignar caso" at bounding box center [213, 677] width 119 height 39
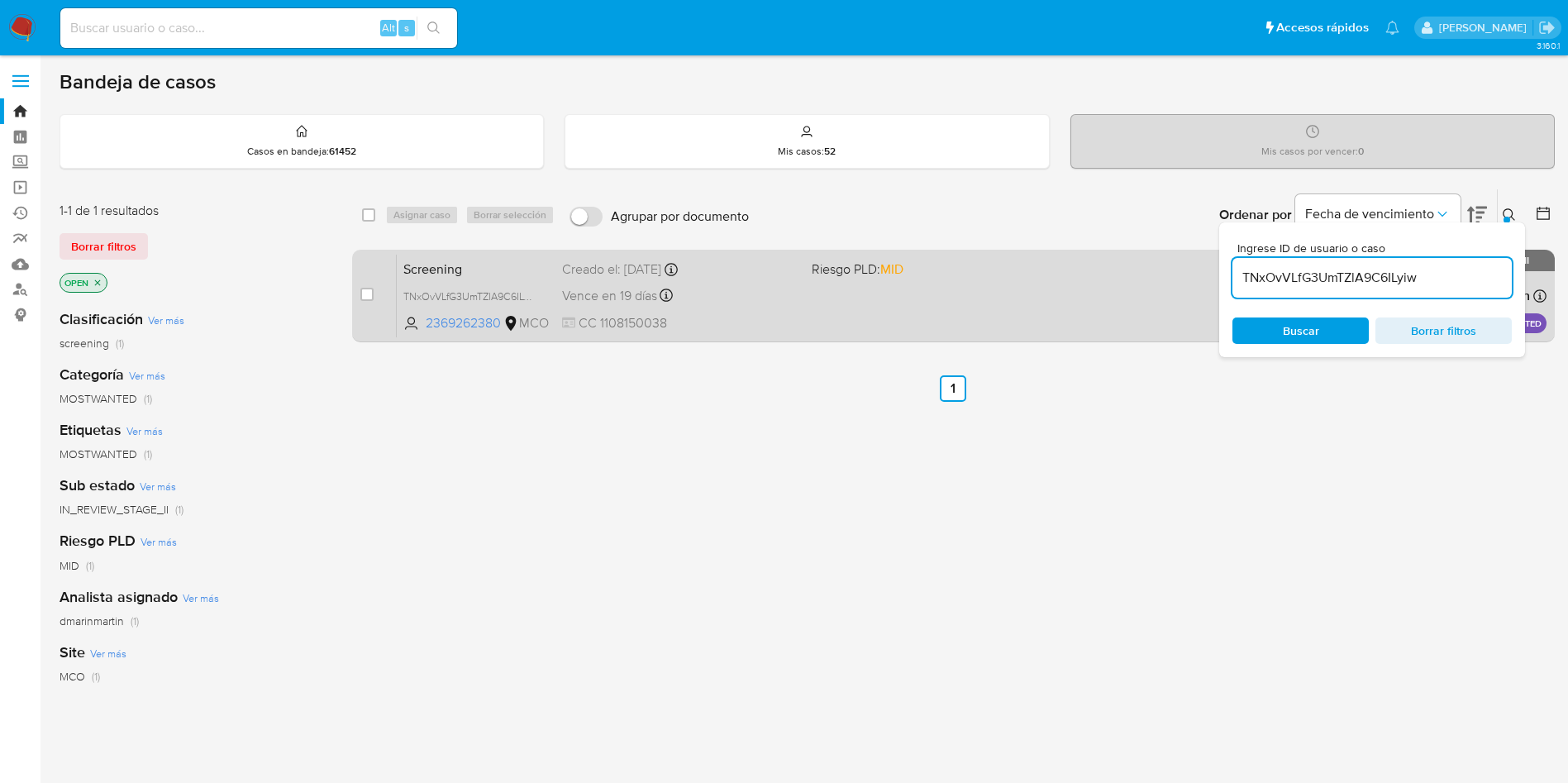
click at [692, 297] on div "Vence en 19 días Vence el 11/10/2025 05:06:21" at bounding box center [680, 296] width 236 height 23
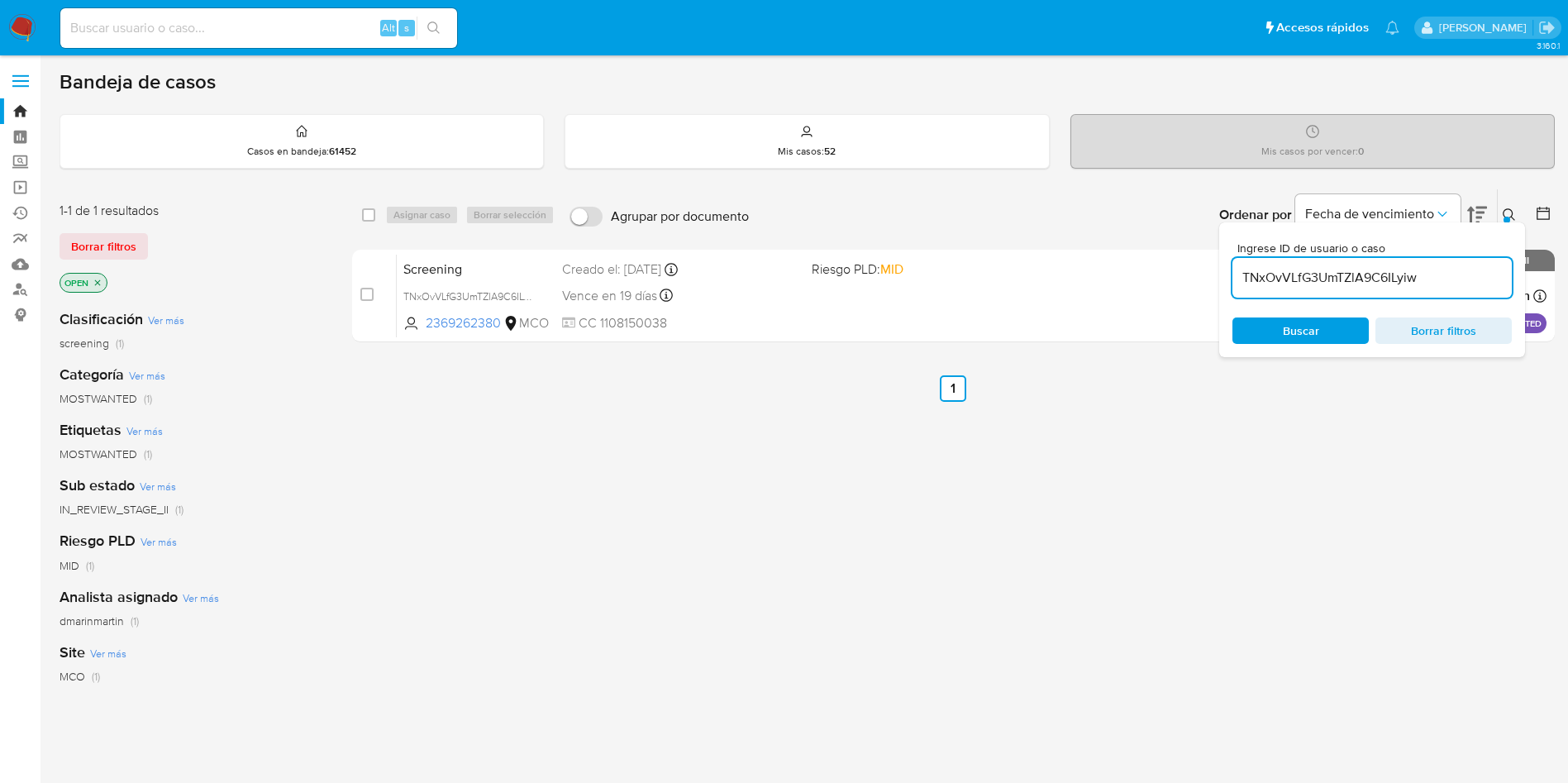
click at [1336, 284] on input "TNxOvVLfG3UmTZlA9C6ILyiw" at bounding box center [1372, 277] width 279 height 22
paste input "OpNVcWPHy3Rcjuz6jjEk38jx"
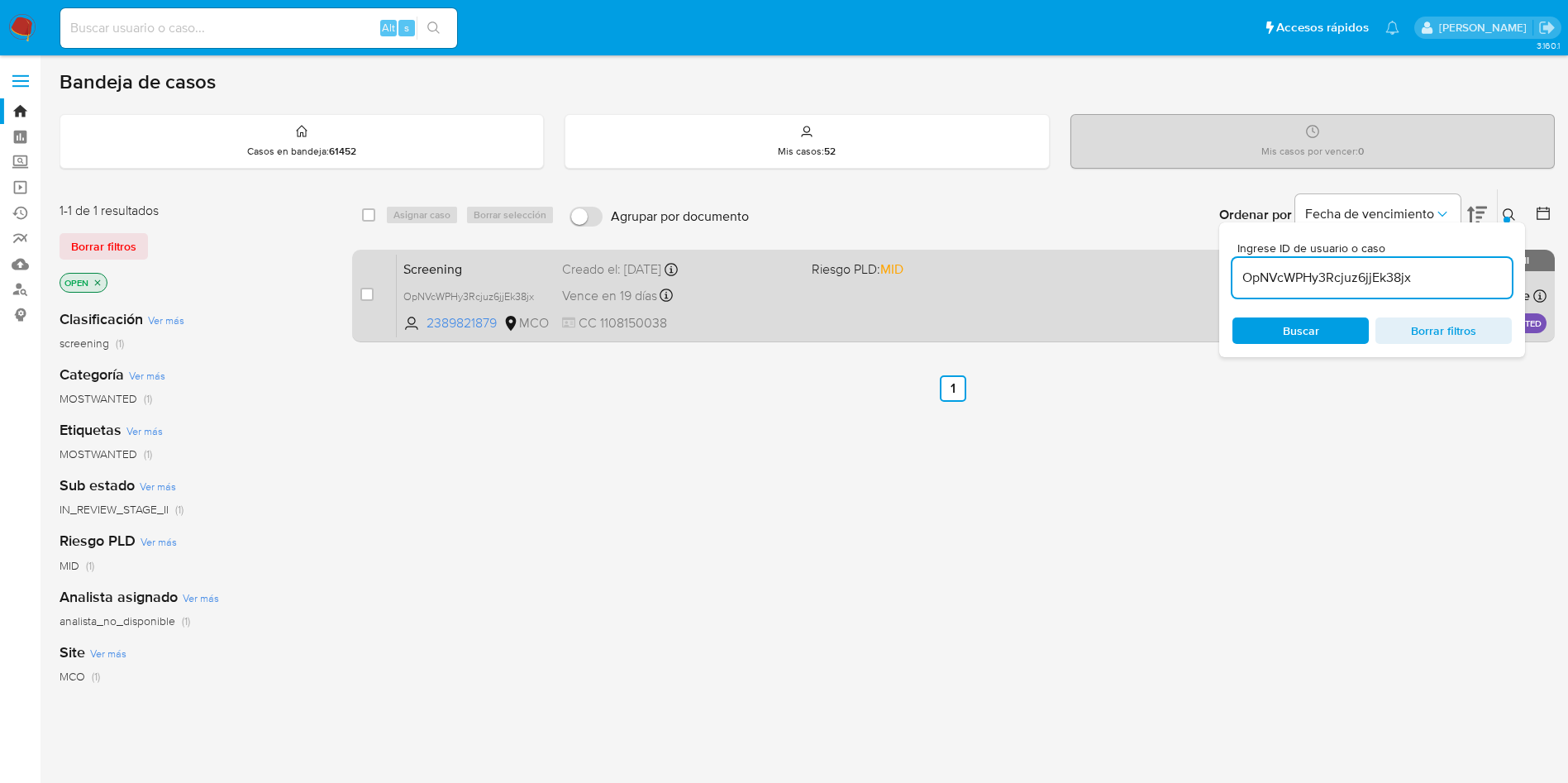
click at [364, 303] on div "case-item-checkbox" at bounding box center [366, 296] width 13 height 20
click at [364, 288] on input "checkbox" at bounding box center [366, 294] width 13 height 13
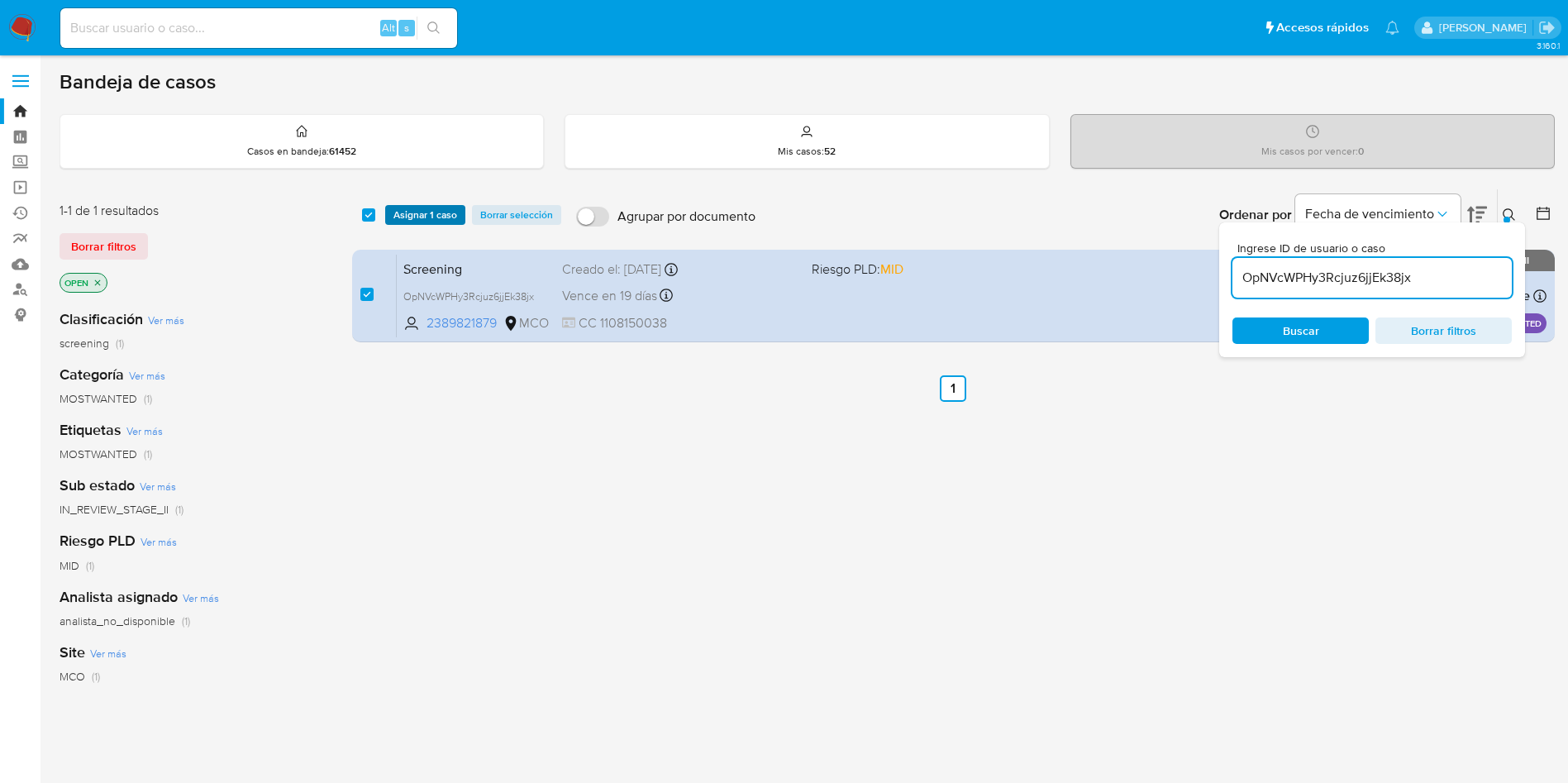
click at [417, 218] on span "Asignar 1 caso" at bounding box center [425, 214] width 64 height 17
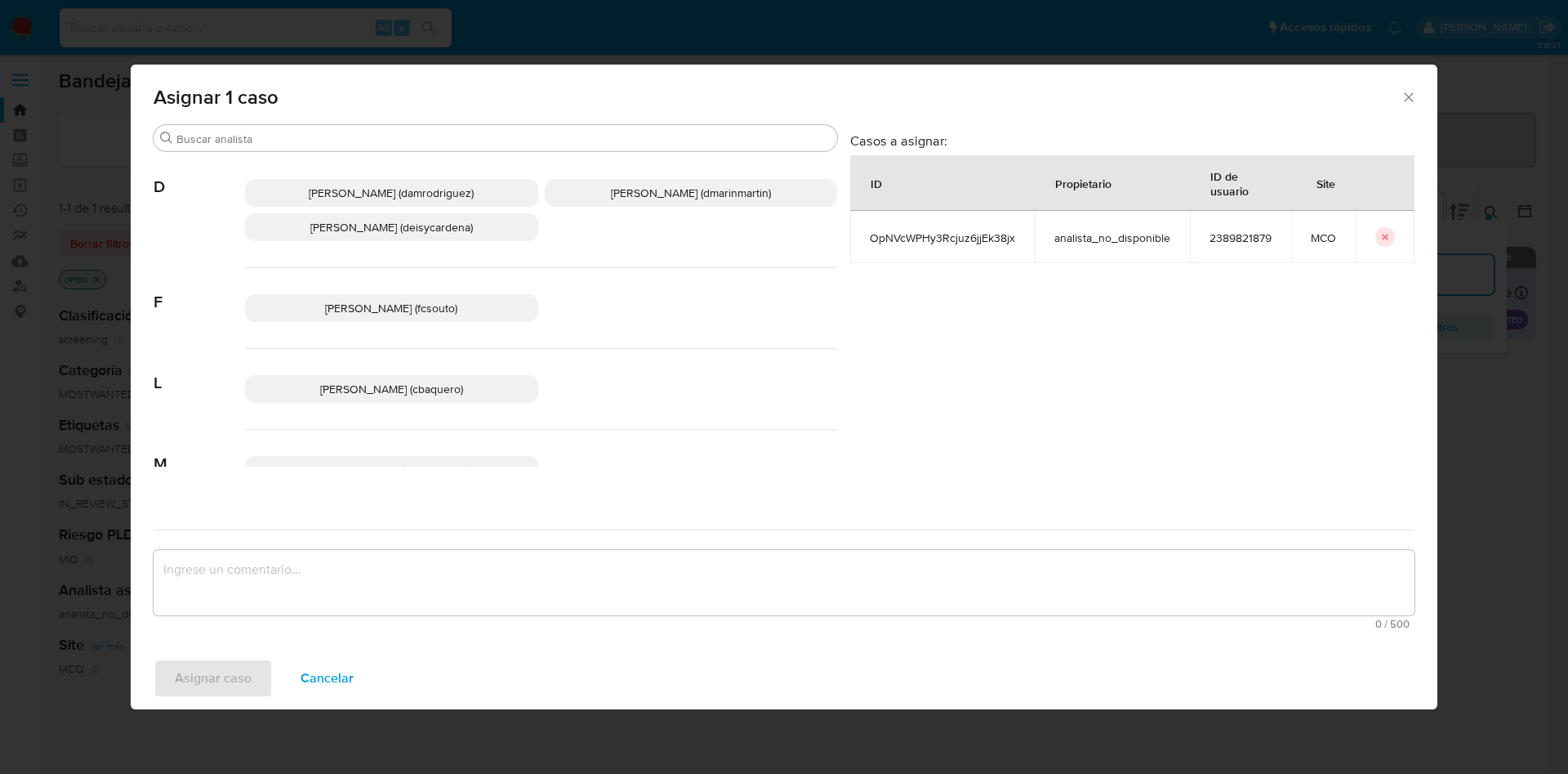
click at [681, 159] on div "Damian Rodriguez (damrodriguez) David Esteban Marin Martinez (dmarinmartin) Dei…" at bounding box center [540, 210] width 592 height 115
click at [656, 200] on span "David Esteban Marin Martinez (dmarinmartin)" at bounding box center [691, 192] width 160 height 16
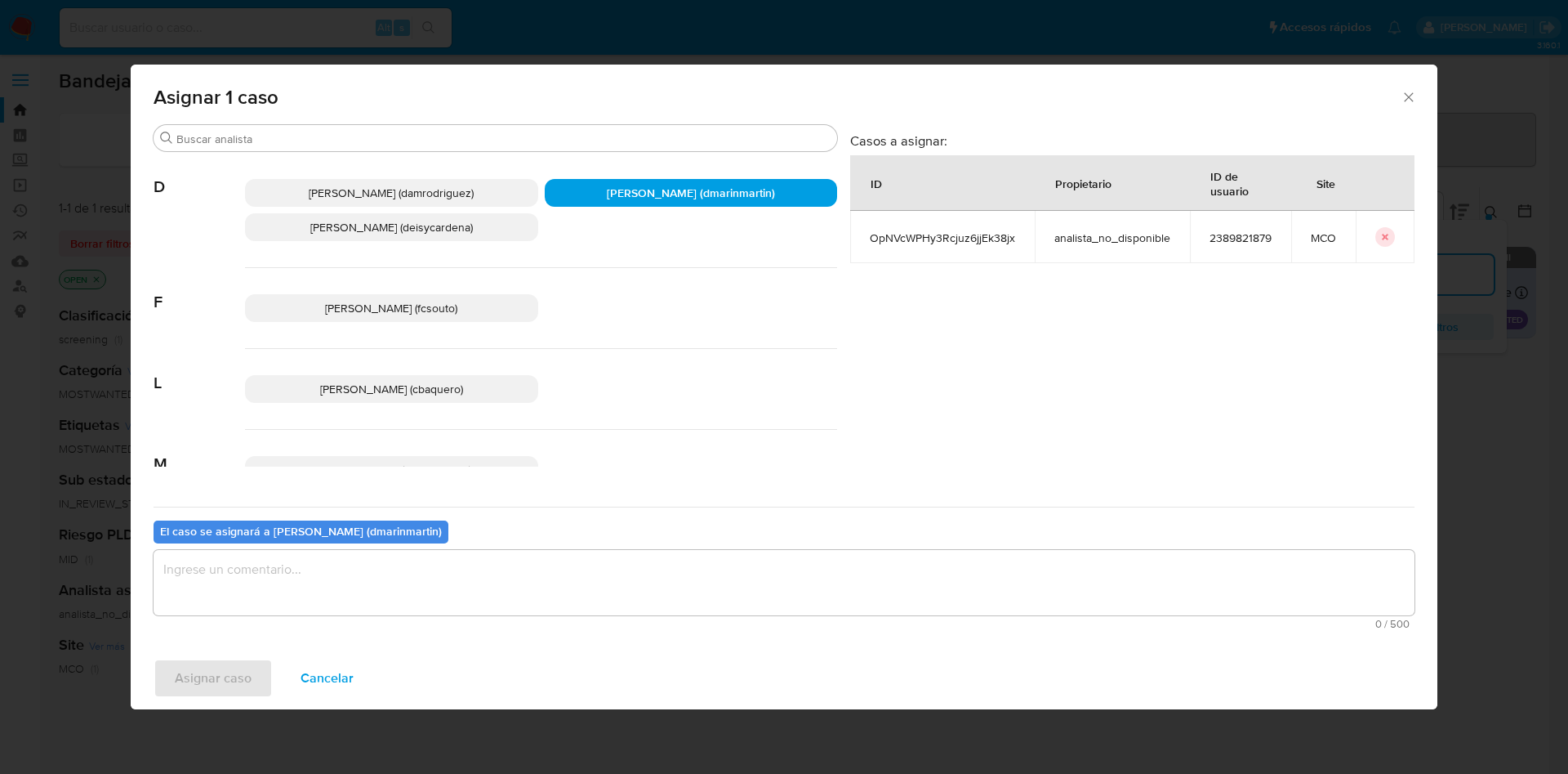
click at [646, 577] on textarea "assign-modal" at bounding box center [783, 583] width 1260 height 66
click at [153, 659] on button "Asignar caso" at bounding box center [213, 677] width 119 height 39
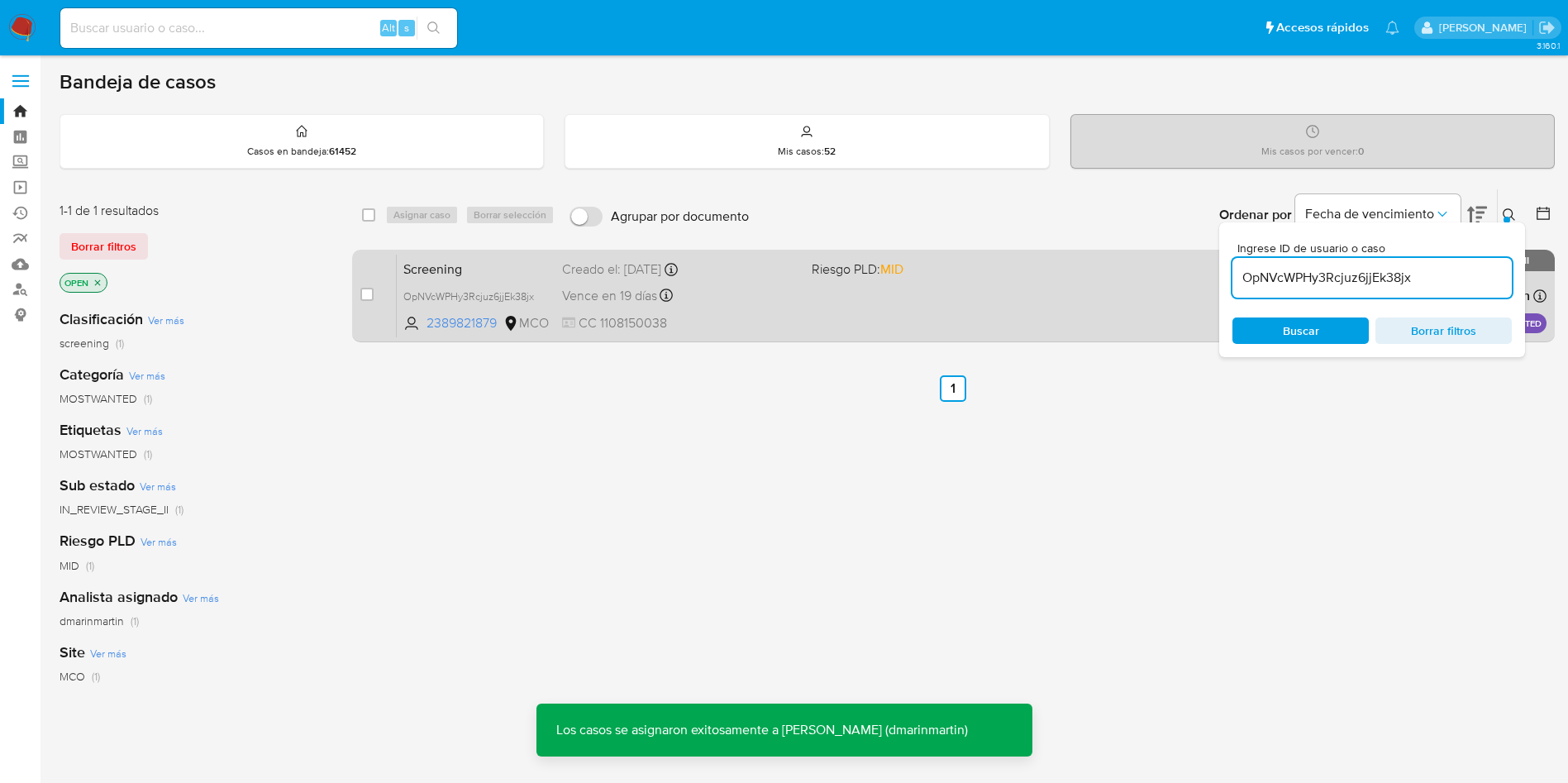
click at [801, 305] on div "Screening OpNVcWPHy3Rcjuz6jjEk38jx 2389821879 MCO Riesgo PLD: MID Creado el: 11…" at bounding box center [971, 296] width 1149 height 84
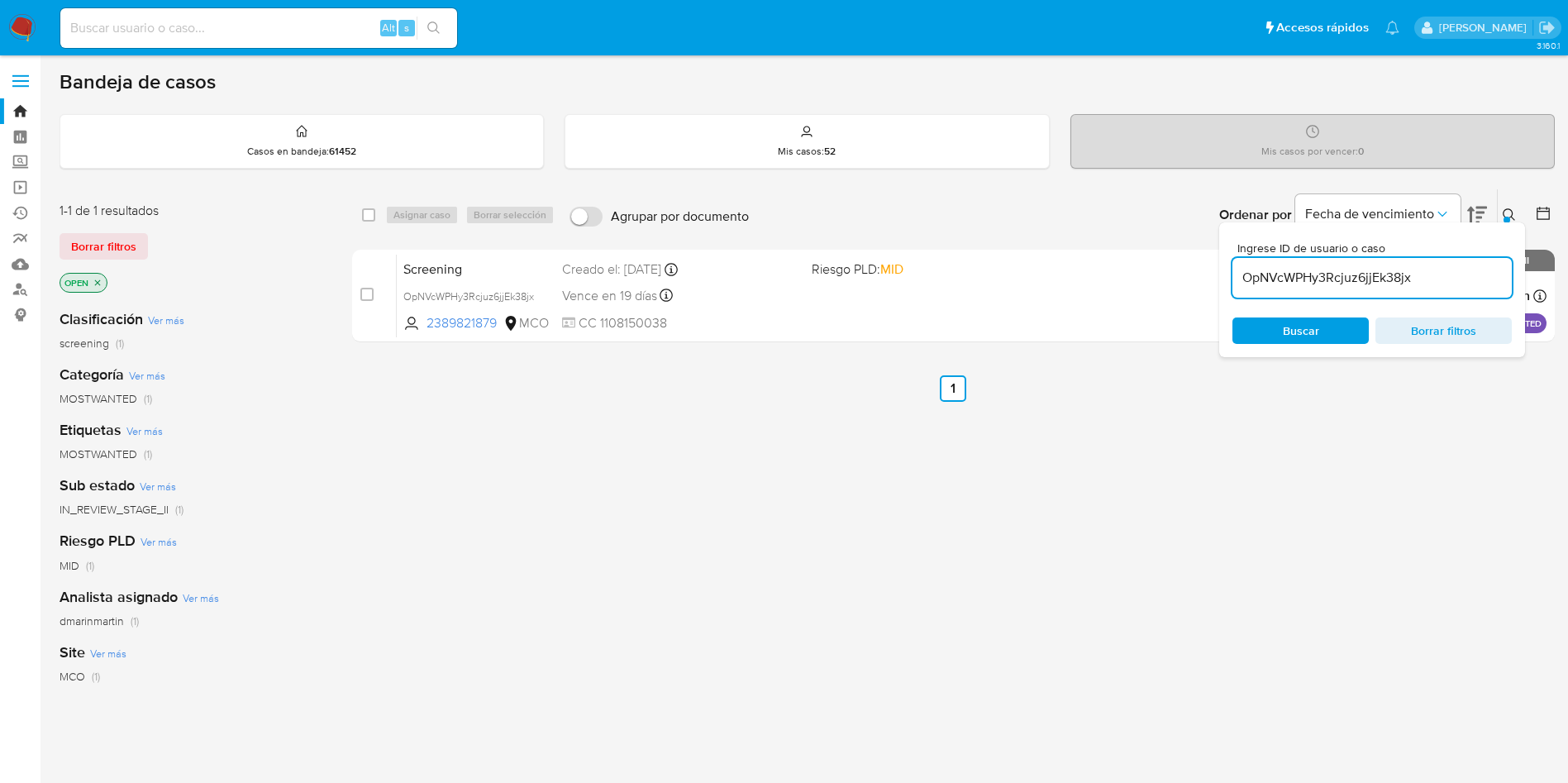
click at [1302, 298] on div "Ingrese ID de usuario o caso OpNVcWPHy3Rcjuz6jjEk38jx Buscar Borrar filtros" at bounding box center [1372, 289] width 306 height 134
click at [1321, 269] on input "OpNVcWPHy3Rcjuz6jjEk38jx" at bounding box center [1372, 277] width 279 height 22
click at [1326, 268] on input "OpNVcWPHy3Rcjuz6jjEk38jx" at bounding box center [1372, 277] width 279 height 22
paste input ""assign | Asignación debido a que el analista no está disponible | assign | Asi…"
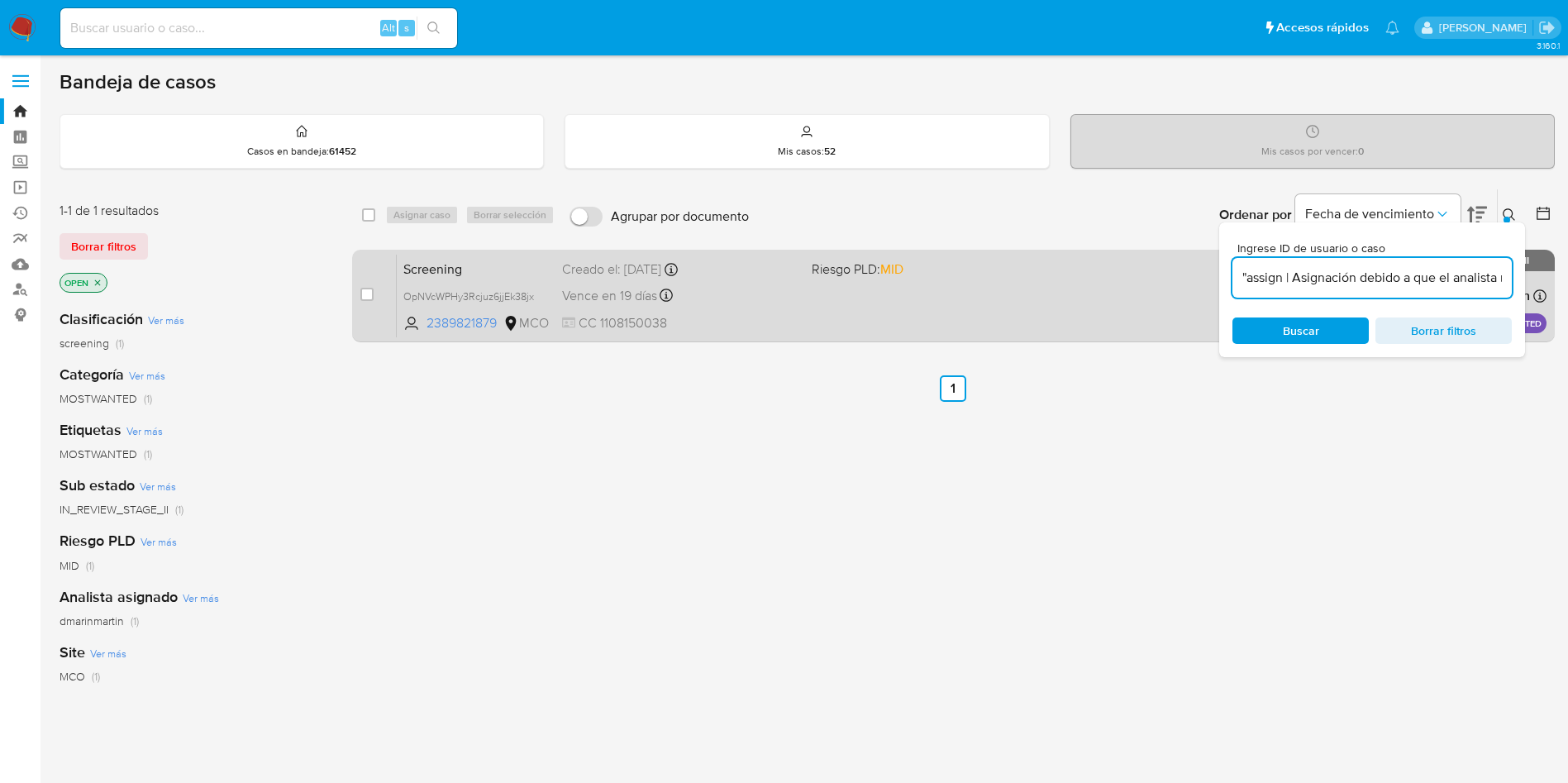
scroll to position [0, 427]
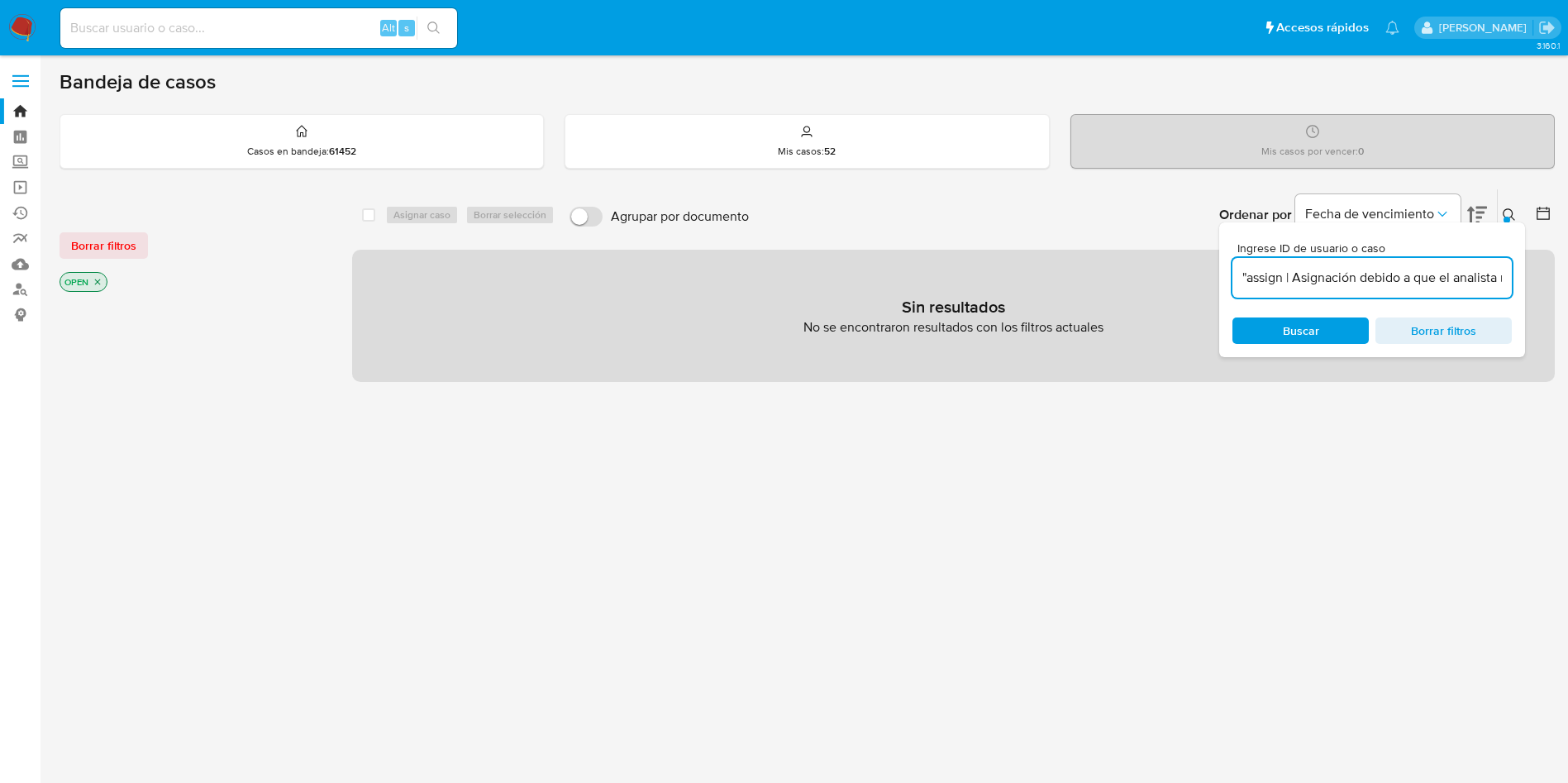
click at [1316, 289] on div ""assign | Asignación debido a que el analista no está disponible | assign | Asi…" at bounding box center [1372, 277] width 279 height 39
click at [1319, 275] on input ""assign | Asignación debido a que el analista no está disponible | assign | Asi…" at bounding box center [1372, 277] width 279 height 22
paste input "8qxtZVOocLivRzq2ZThnn93q"
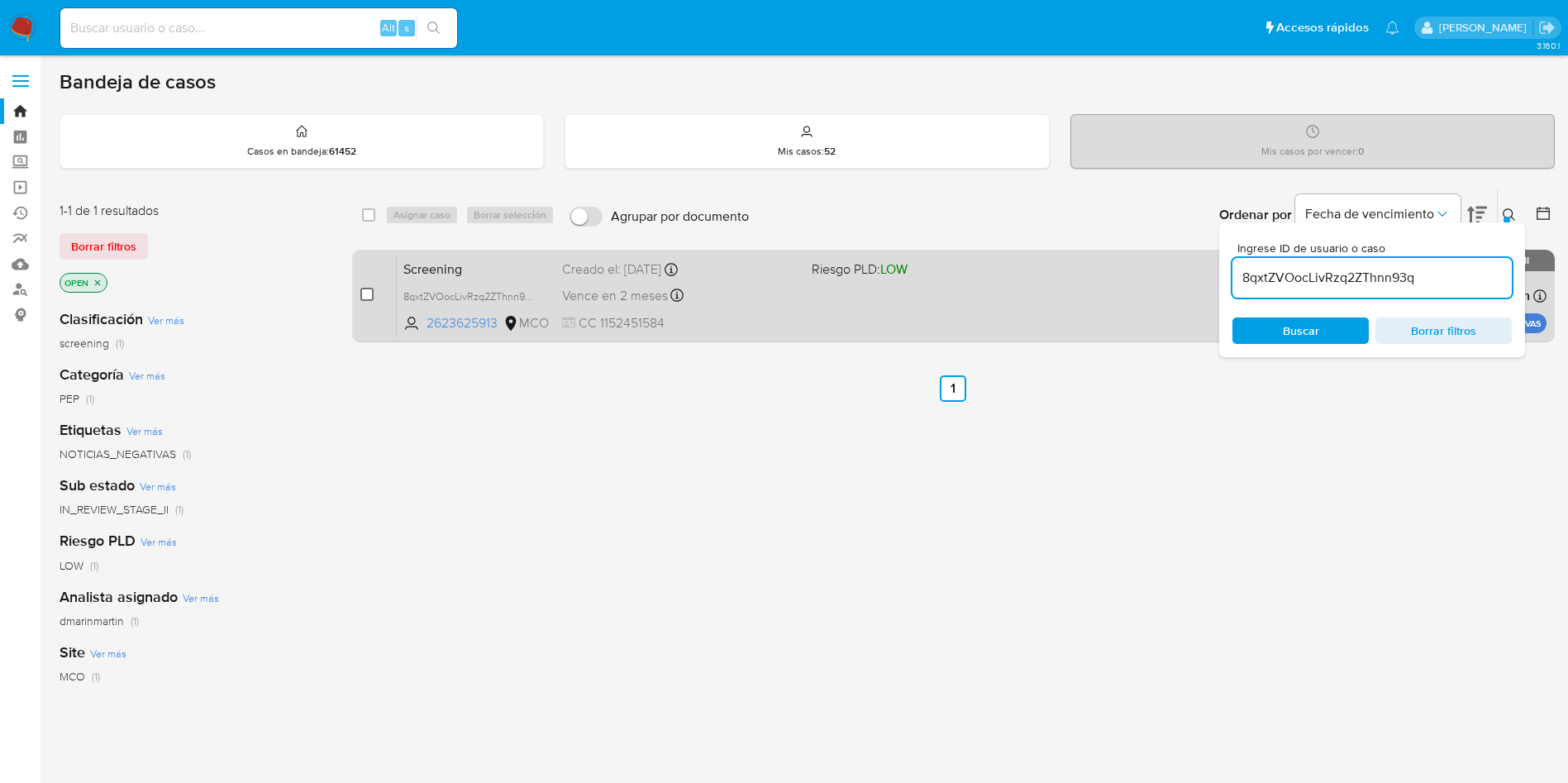
click at [366, 289] on input "checkbox" at bounding box center [366, 294] width 13 height 13
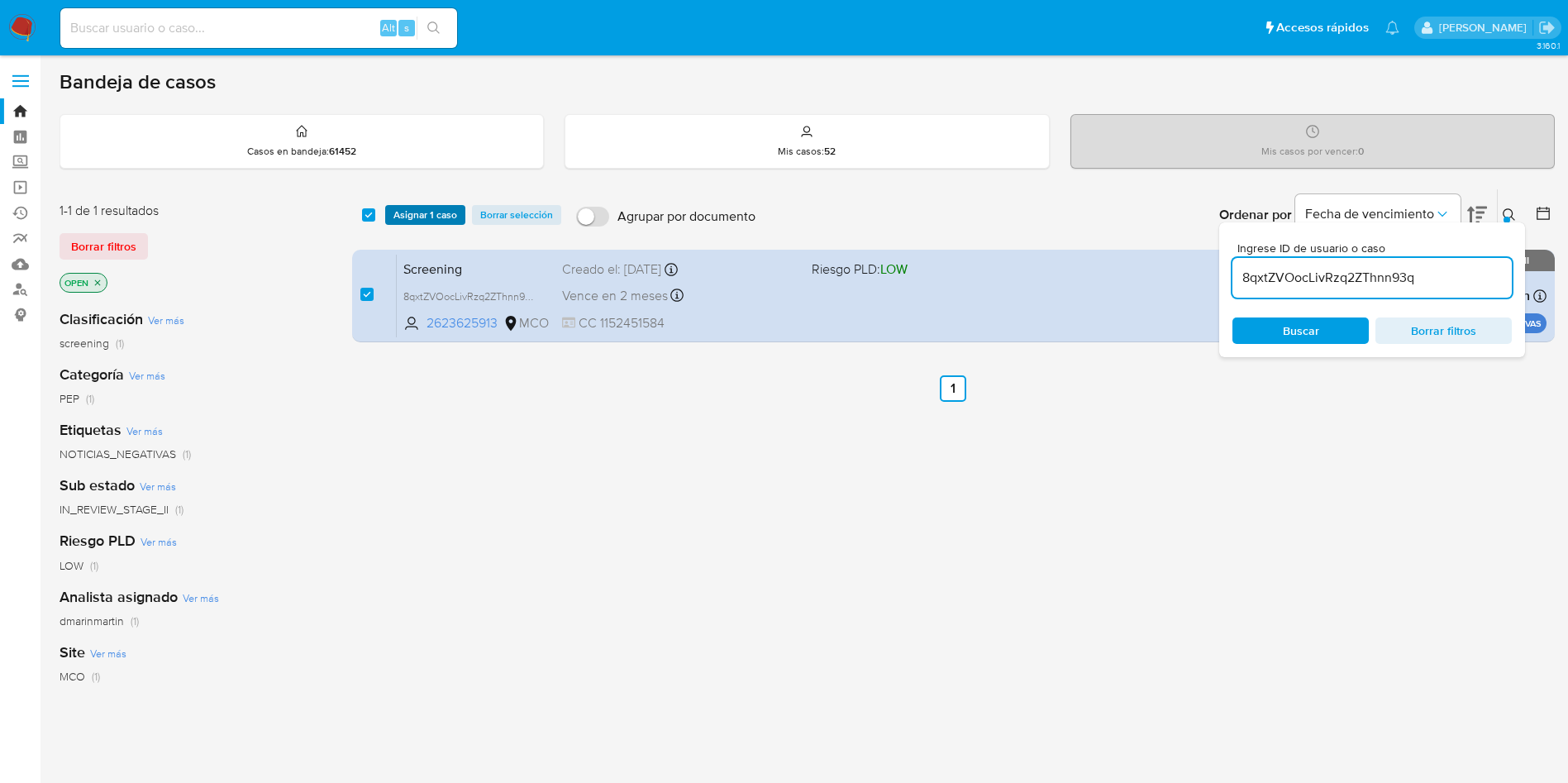
click at [410, 223] on span "Asignar 1 caso" at bounding box center [425, 214] width 64 height 17
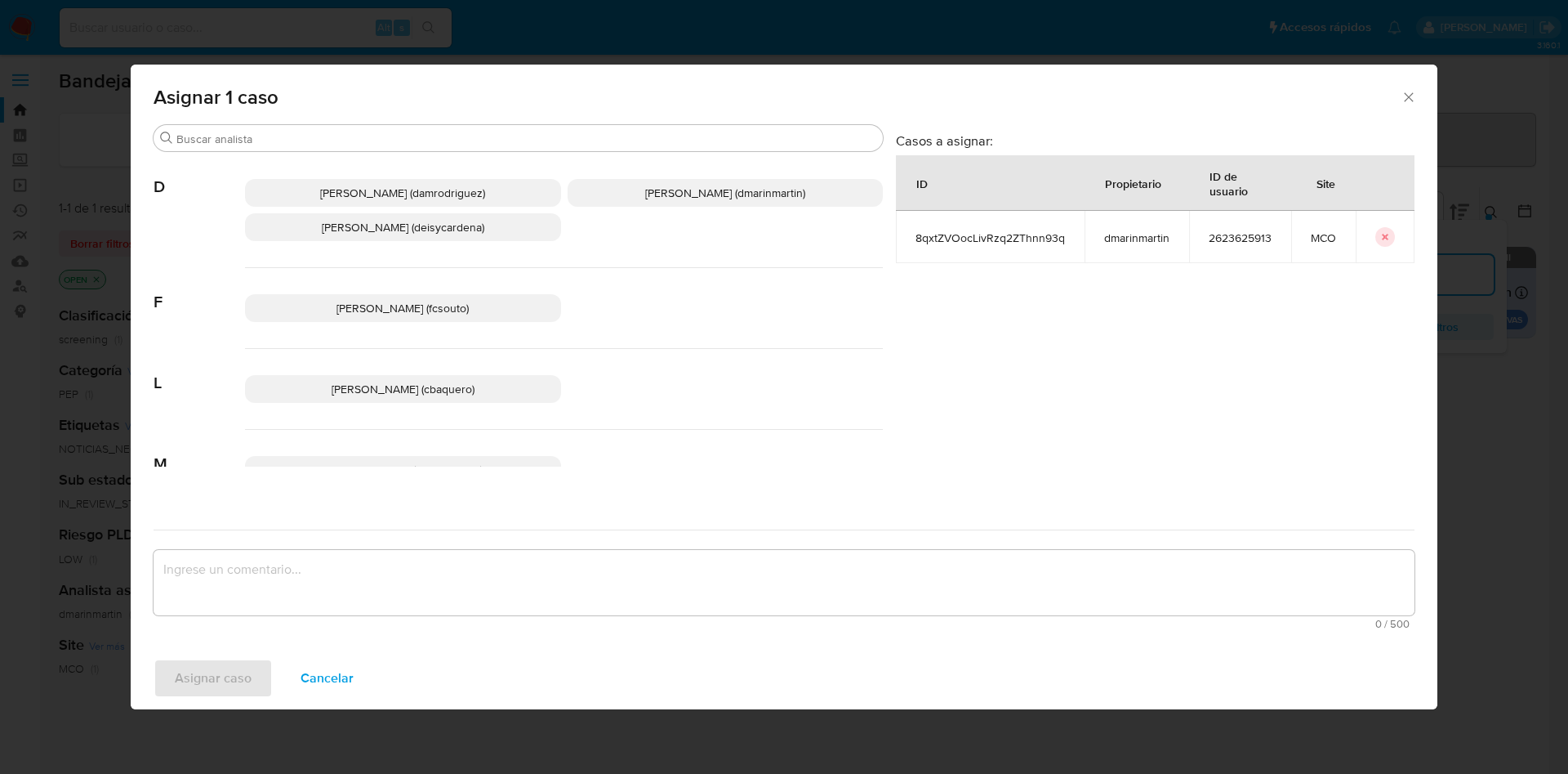
click at [667, 196] on span "David Esteban Marin Martinez (dmarinmartin)" at bounding box center [725, 192] width 160 height 16
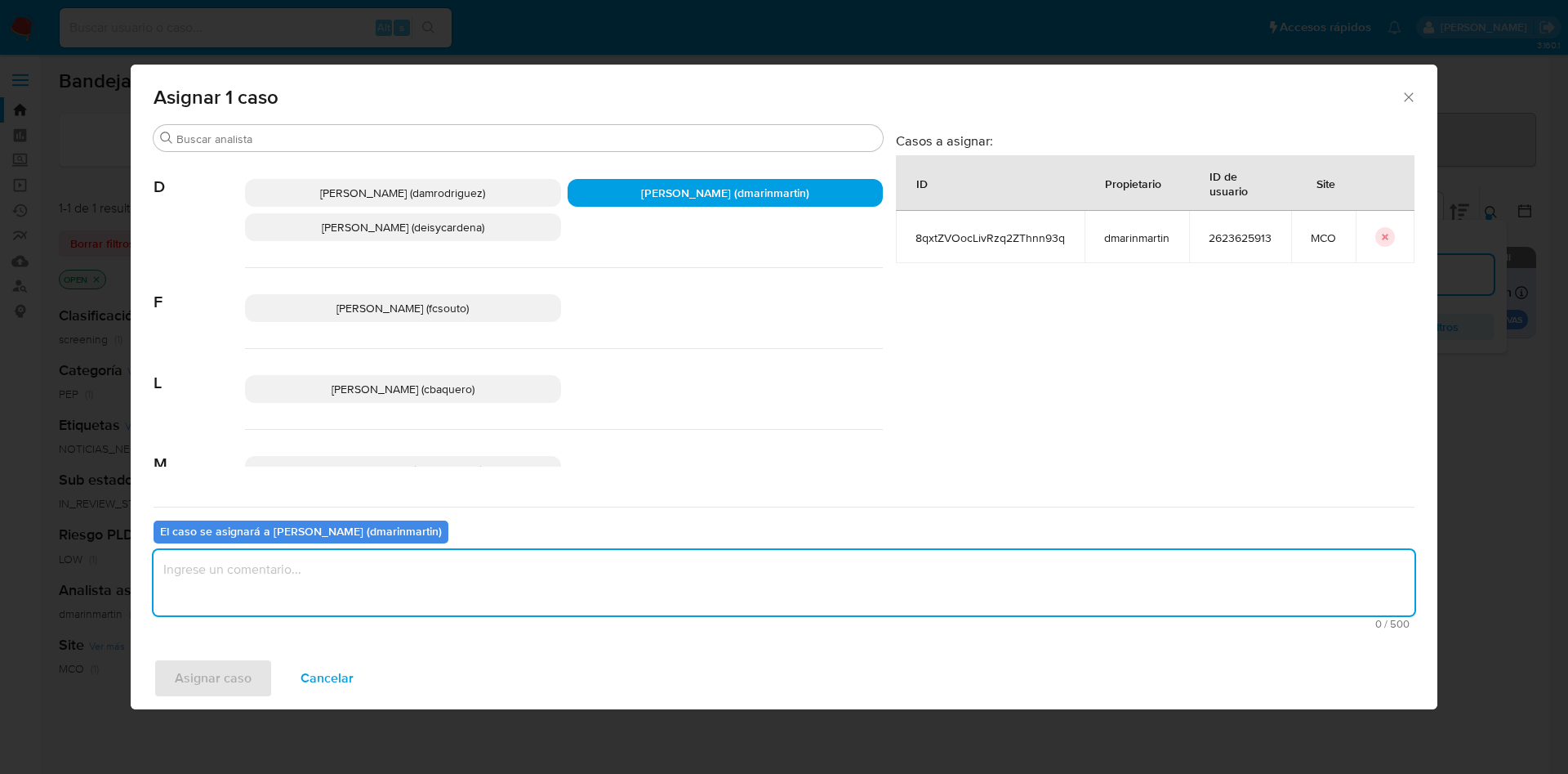
click at [619, 568] on textarea "assign-modal" at bounding box center [783, 583] width 1260 height 66
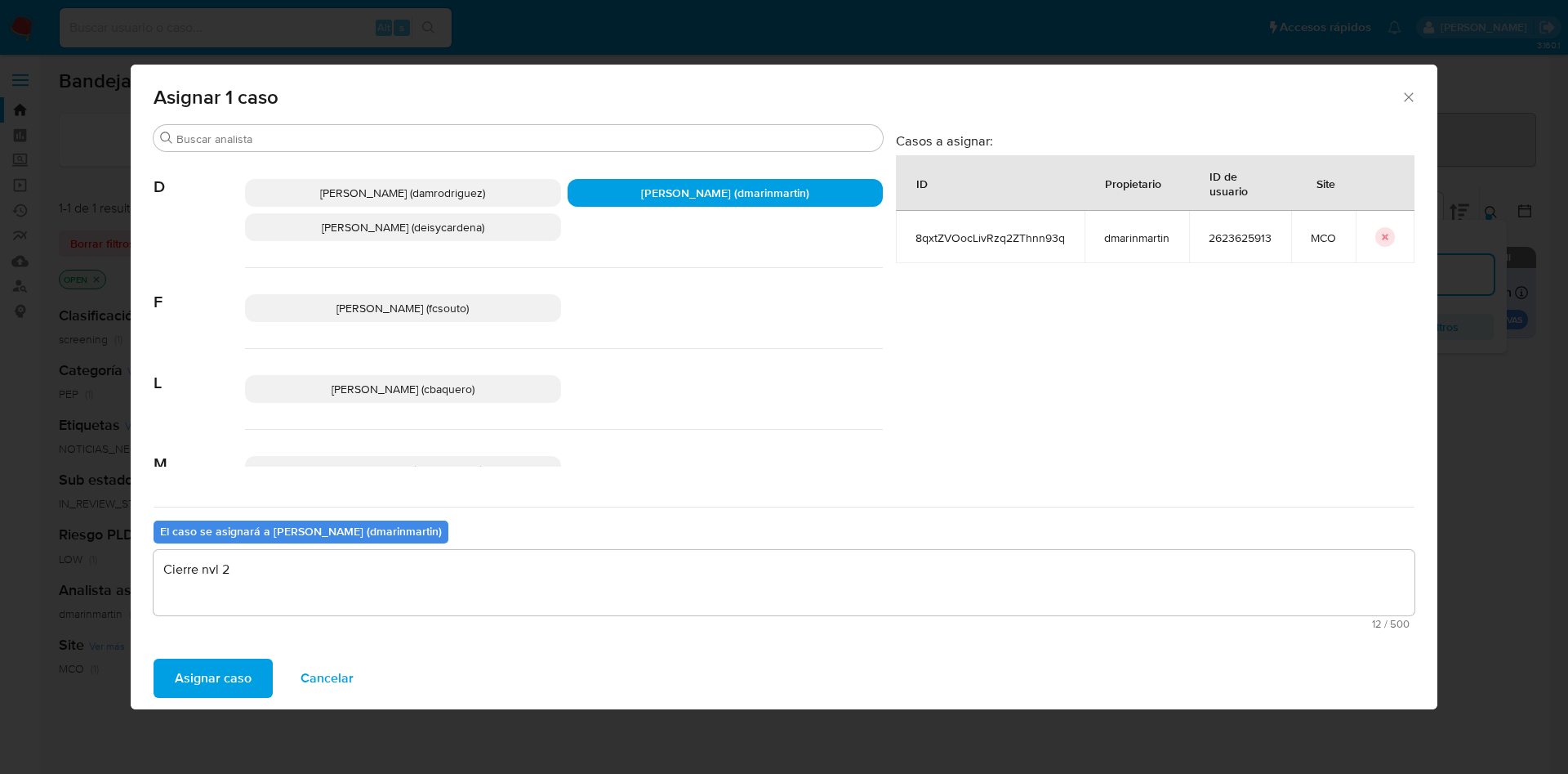
click at [153, 659] on button "Asignar caso" at bounding box center [213, 677] width 119 height 39
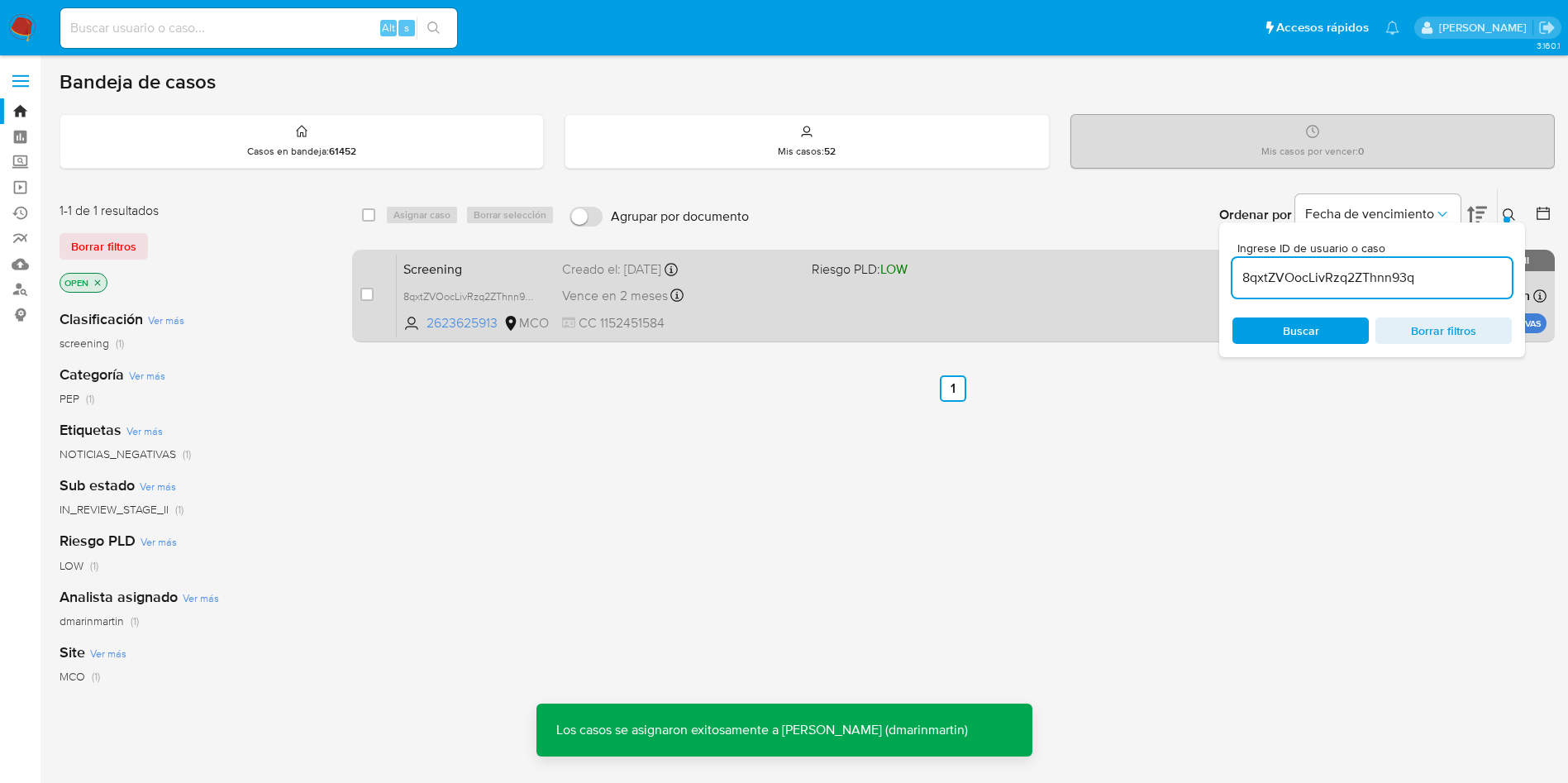
click at [707, 286] on div "Vence en 2 meses Vence el 16/11/2025 07:29:59" at bounding box center [680, 296] width 236 height 23
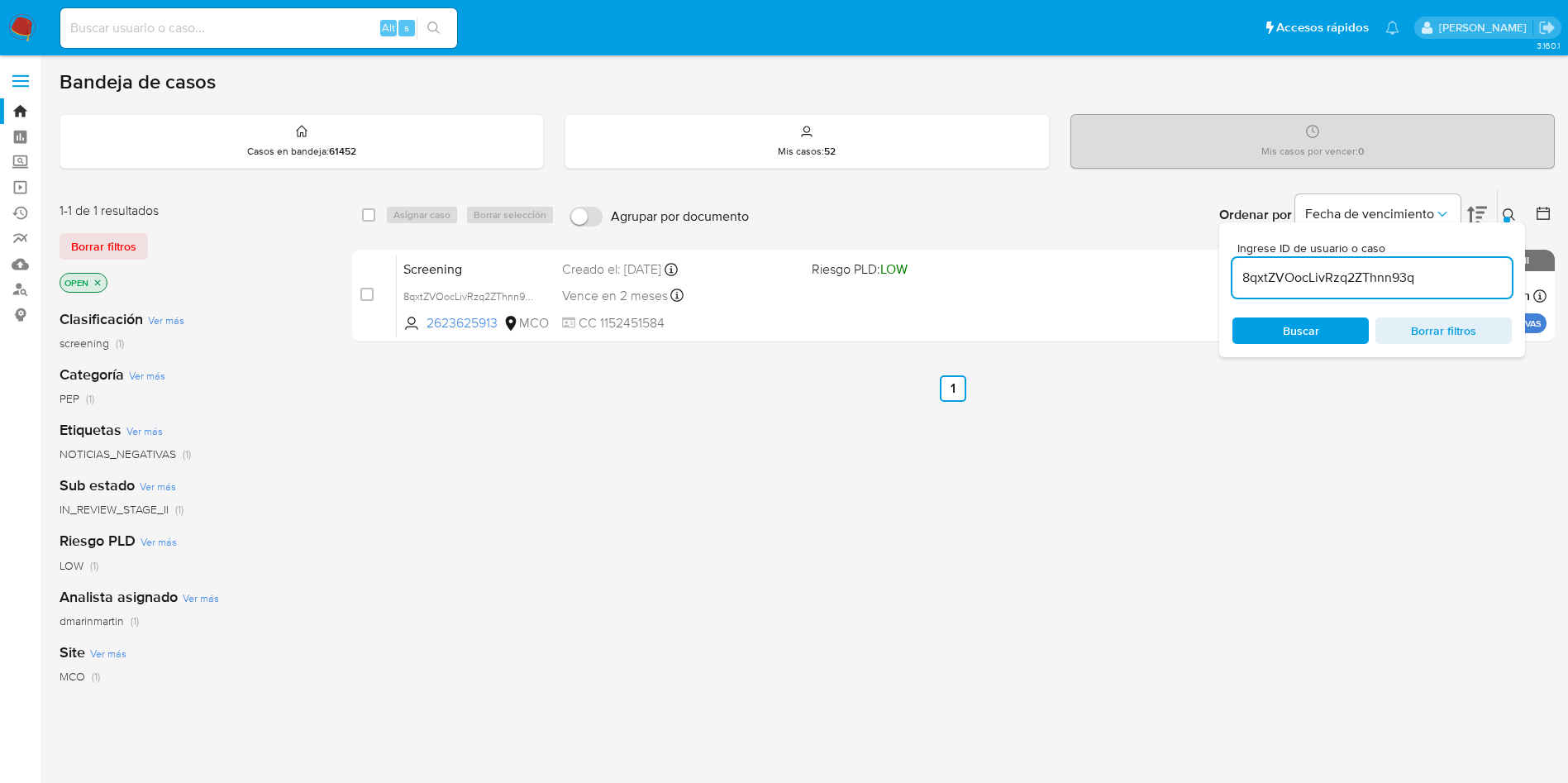
click at [1303, 286] on input "8qxtZVOocLivRzq2ZThnn93q" at bounding box center [1372, 277] width 279 height 22
click at [1305, 275] on input "8qxtZVOocLivRzq2ZThnn93q" at bounding box center [1372, 277] width 279 height 22
paste input "VX1jANgaRZ5TFTdPOjEOm010"
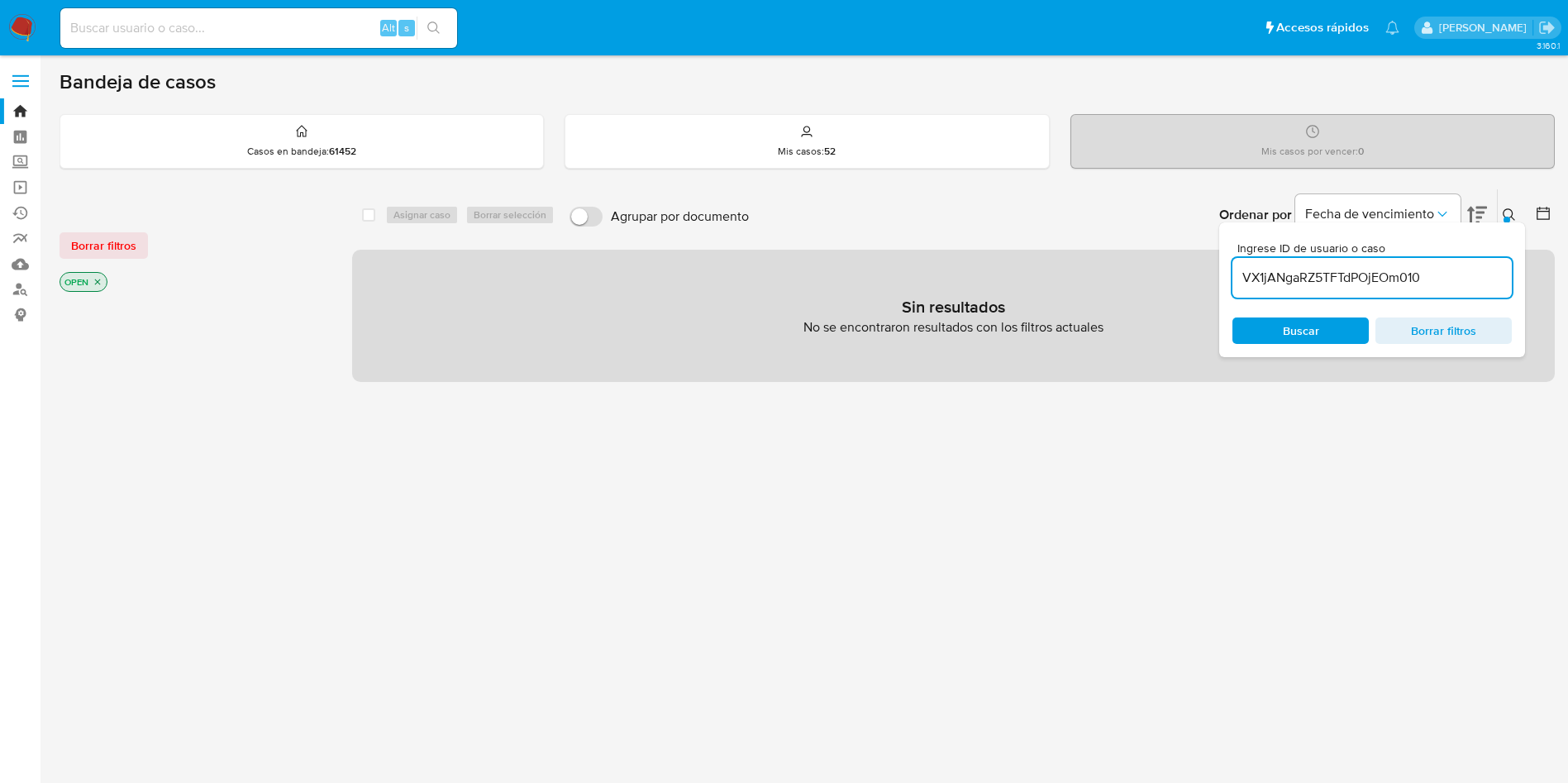
click at [1243, 317] on button "Buscar" at bounding box center [1300, 330] width 136 height 26
click at [1292, 299] on div "Ingrese ID de usuario o caso VX1jANgaRZ5TFTdPOjEOm010 Buscar Borrar filtros" at bounding box center [1372, 289] width 306 height 134
click at [1299, 283] on input "VX1jANgaRZ5TFTdPOjEOm010" at bounding box center [1372, 277] width 279 height 22
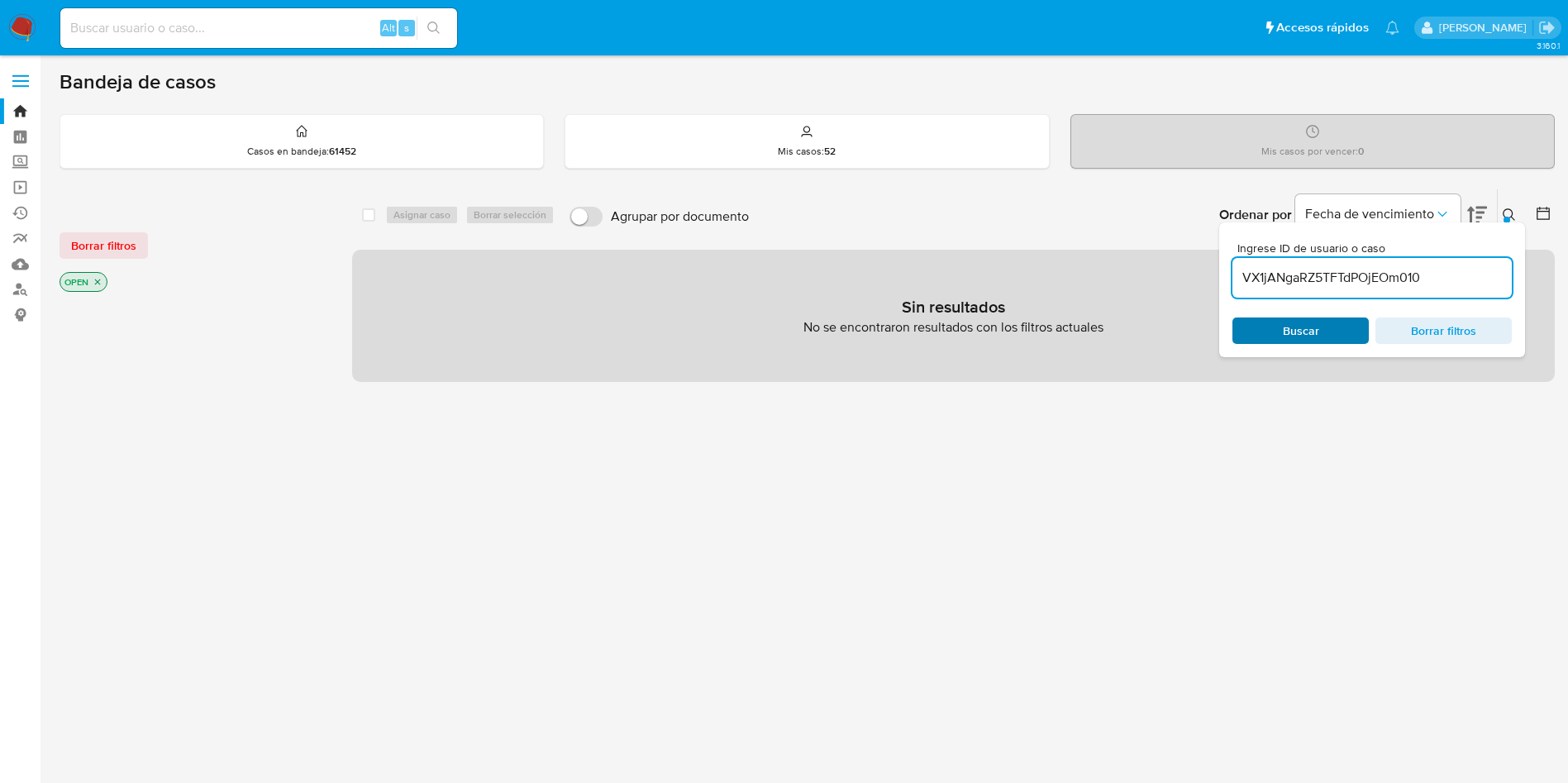
click at [1296, 337] on span "Buscar" at bounding box center [1301, 330] width 37 height 26
click at [100, 277] on icon "close-filter" at bounding box center [97, 282] width 10 height 10
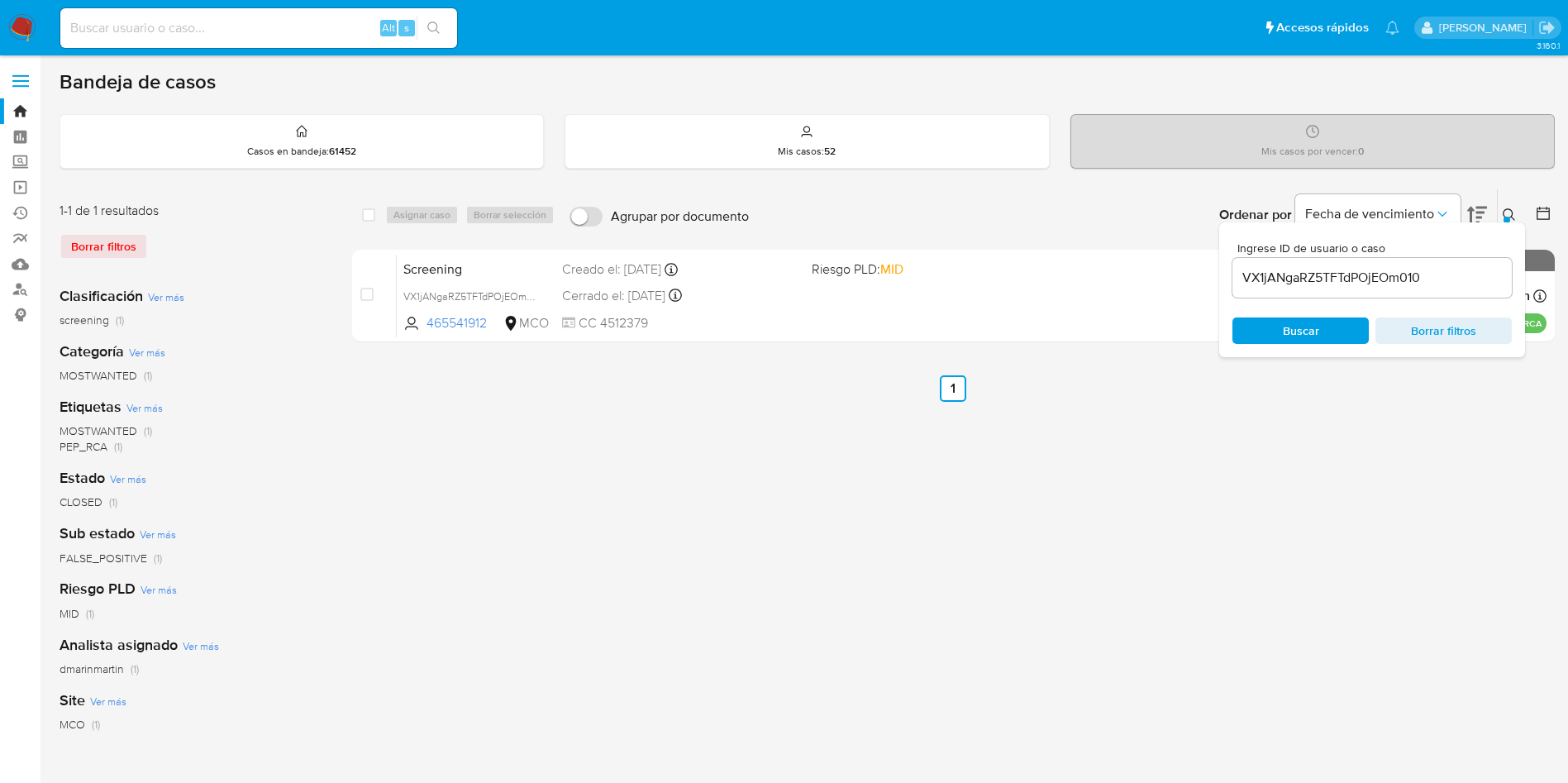
click at [1325, 336] on span "Buscar" at bounding box center [1300, 330] width 113 height 24
click at [1510, 210] on icon at bounding box center [1509, 214] width 13 height 13
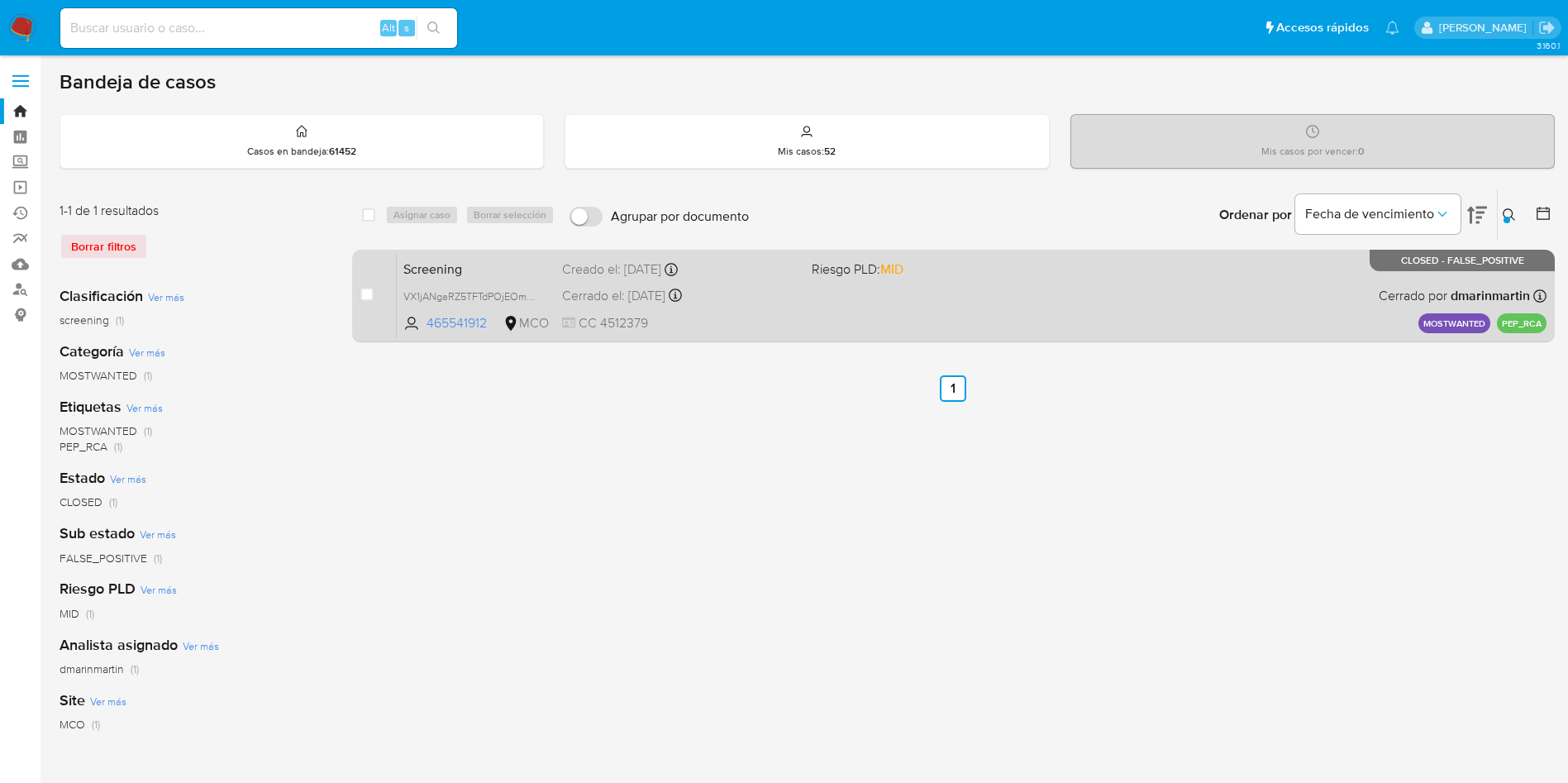
click at [794, 305] on div "Screening VX1jANgaRZ5TFTdPOjEOm010 465541912 MCO Riesgo PLD: MID Creado el: 04/…" at bounding box center [971, 296] width 1149 height 84
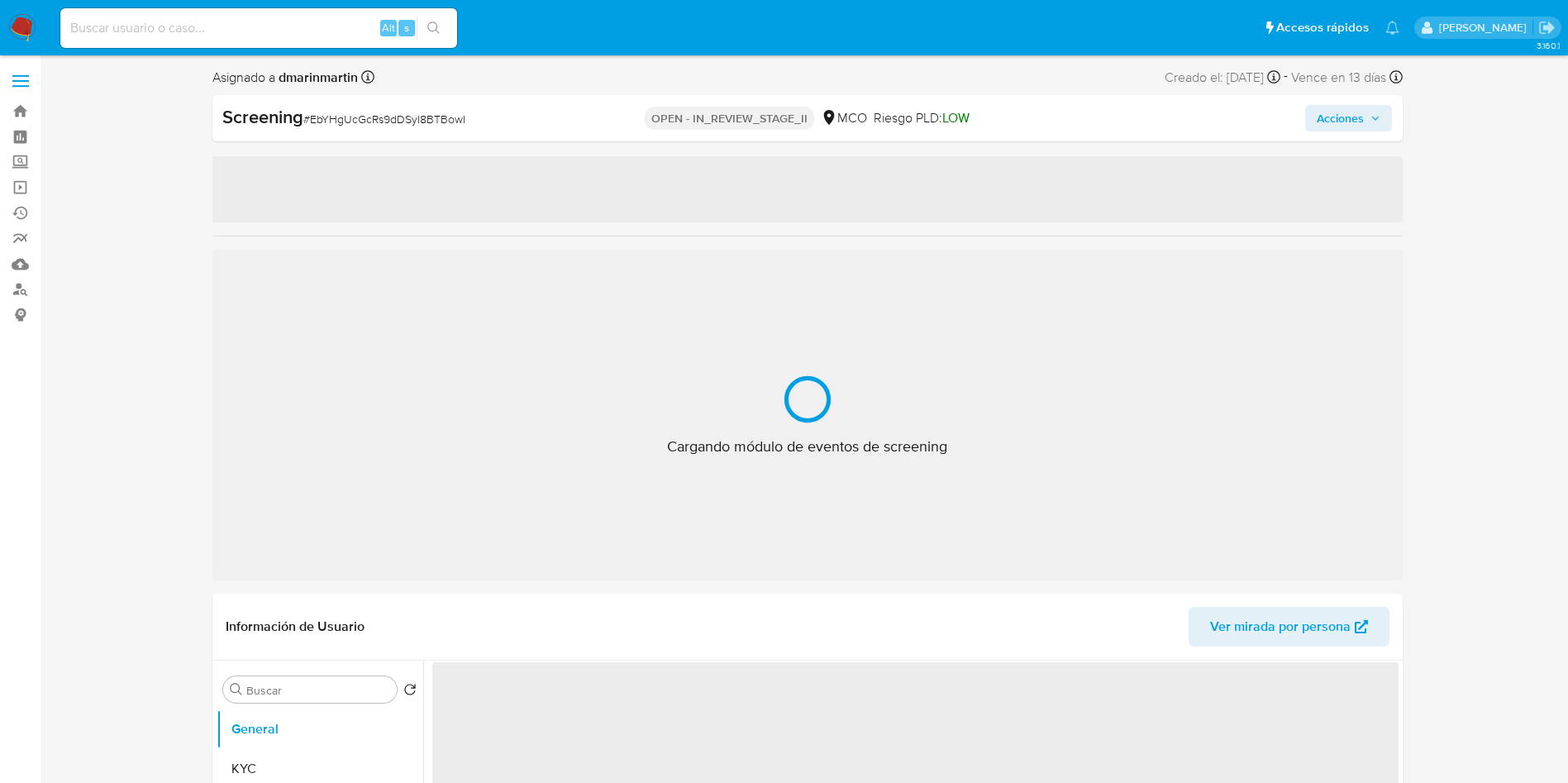
select select "10"
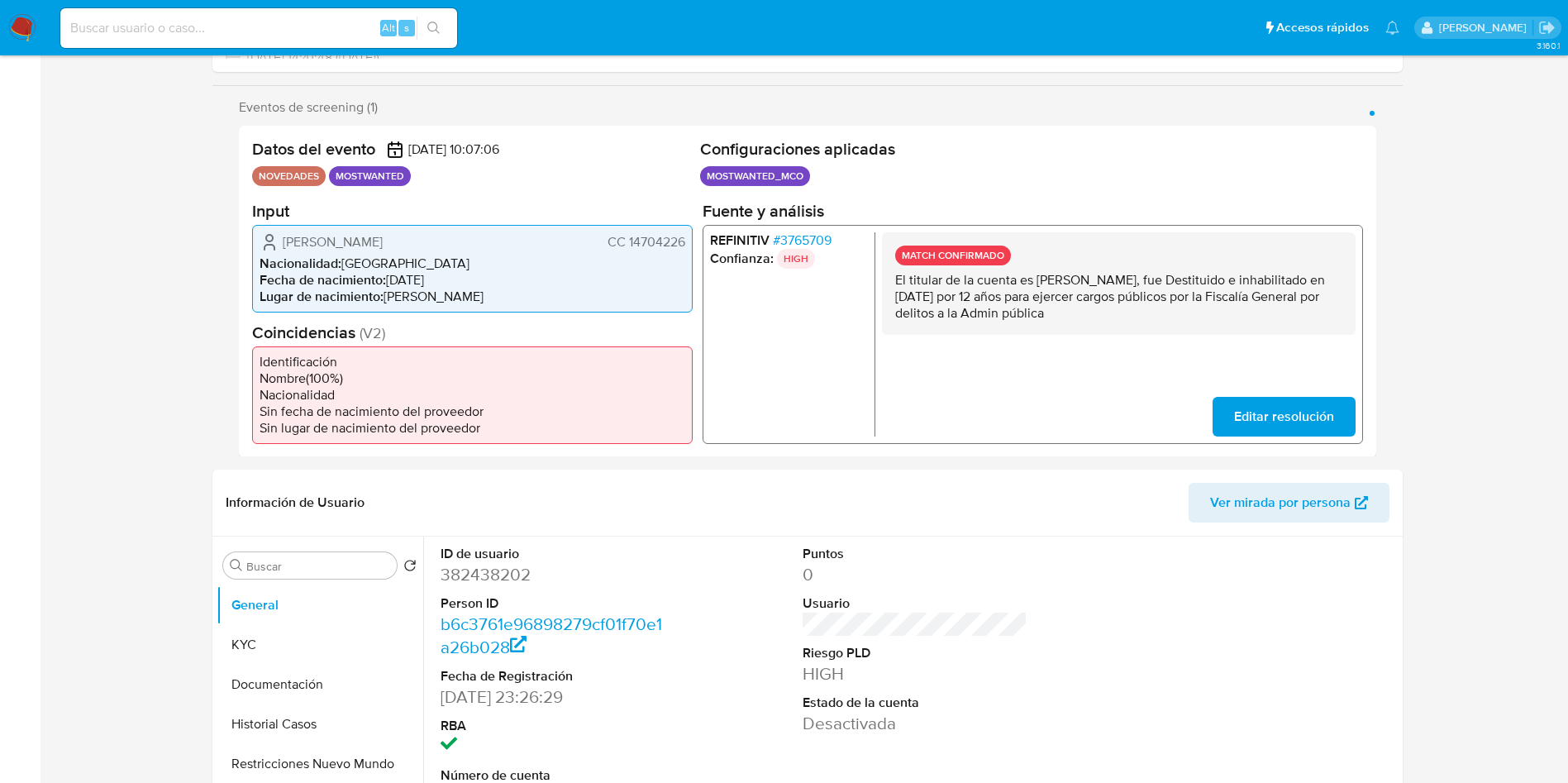
scroll to position [744, 0]
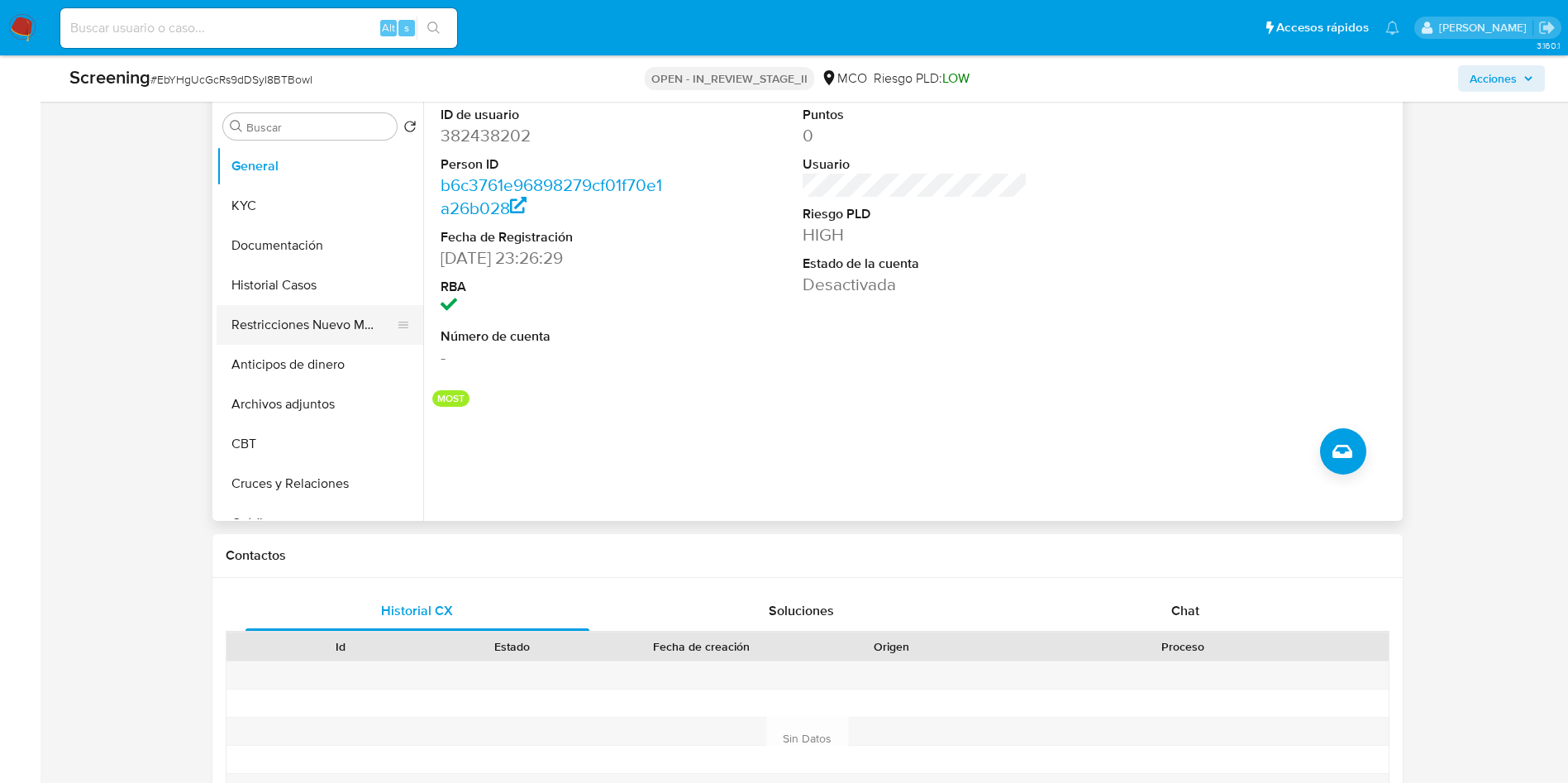
click at [303, 308] on button "Restricciones Nuevo Mundo" at bounding box center [313, 324] width 194 height 39
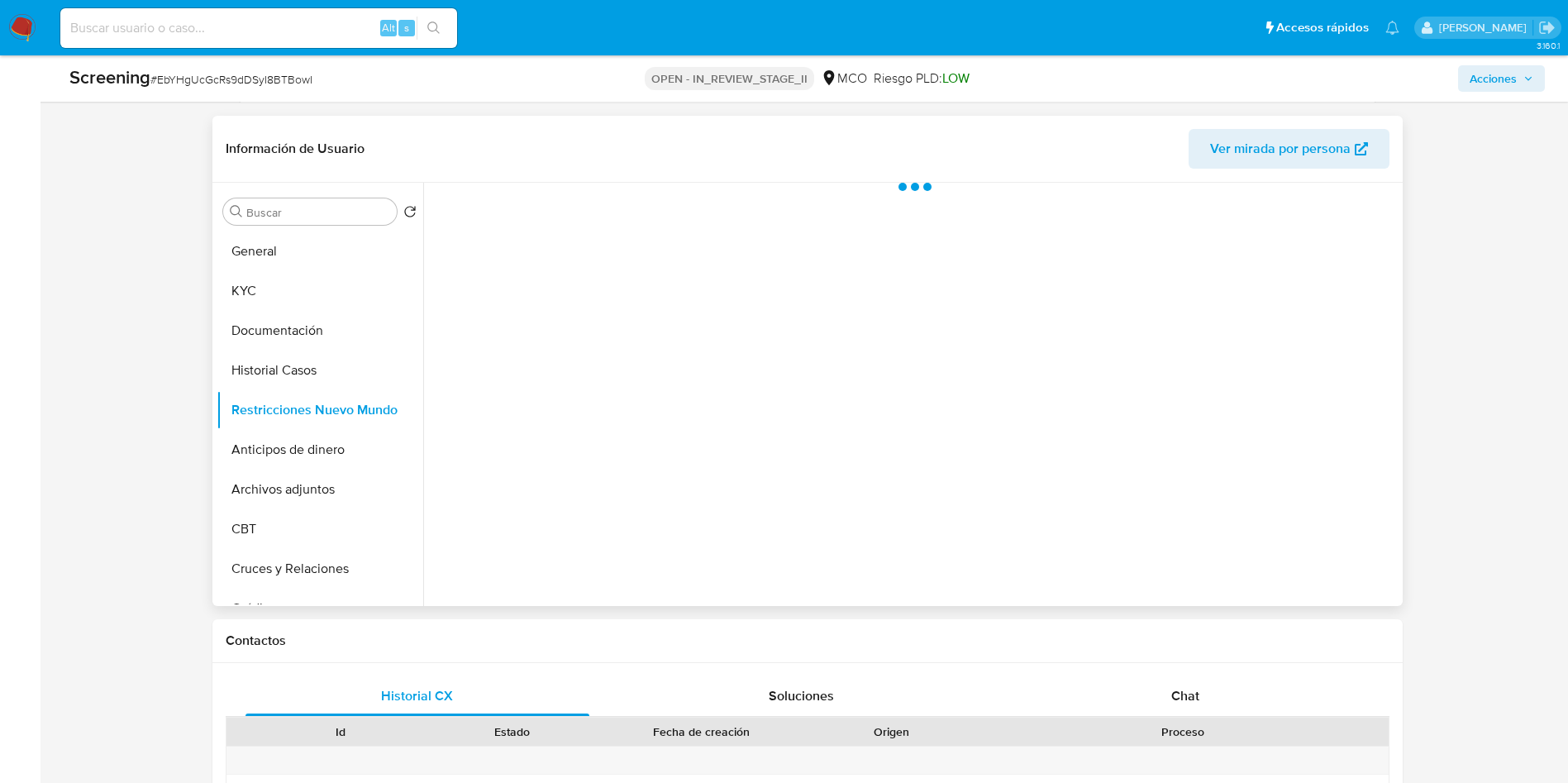
scroll to position [620, 0]
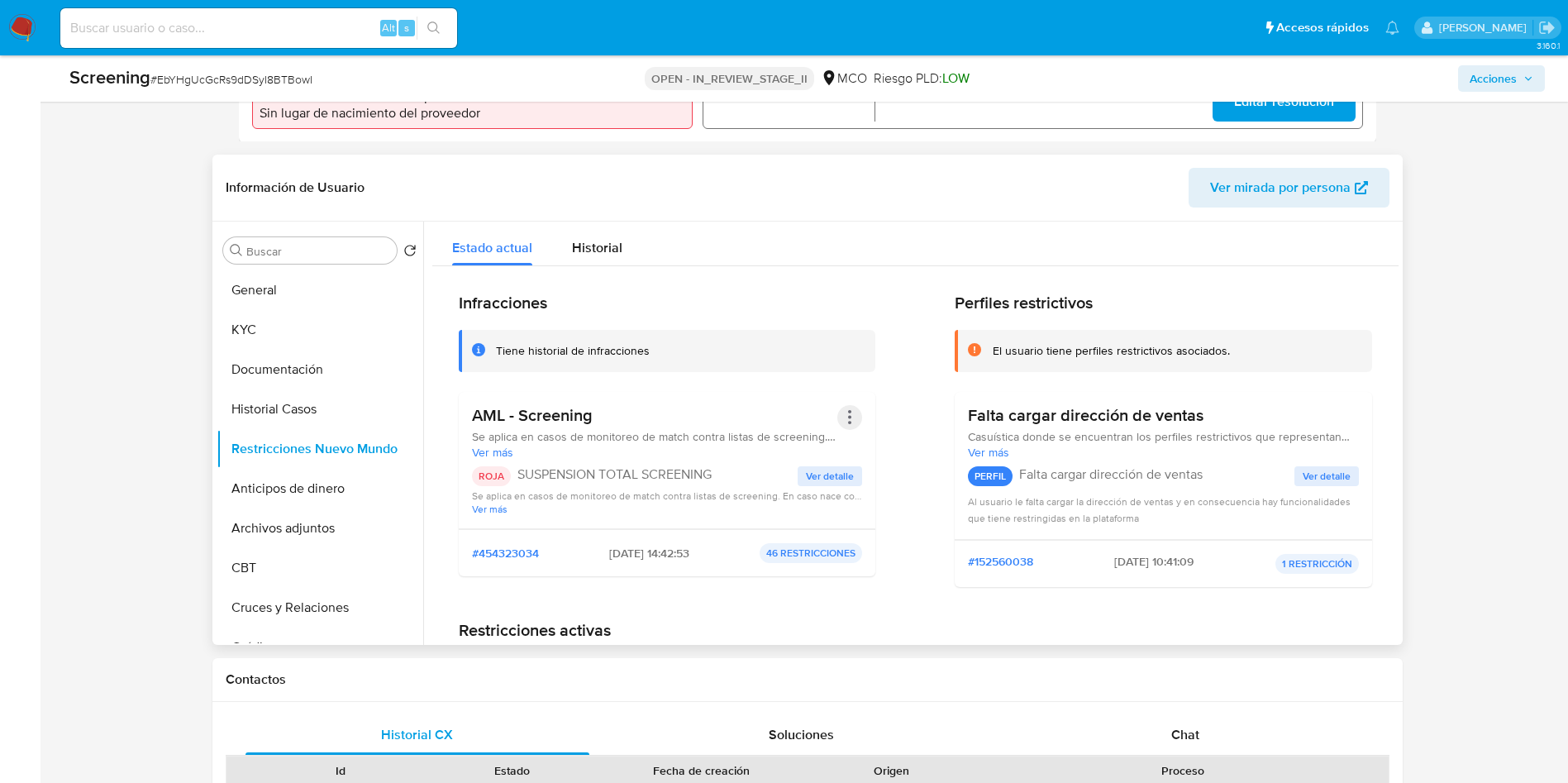
click at [848, 415] on button "Acciones" at bounding box center [849, 417] width 24 height 24
click at [738, 546] on button "Rehabilitar" at bounding box center [718, 550] width 290 height 39
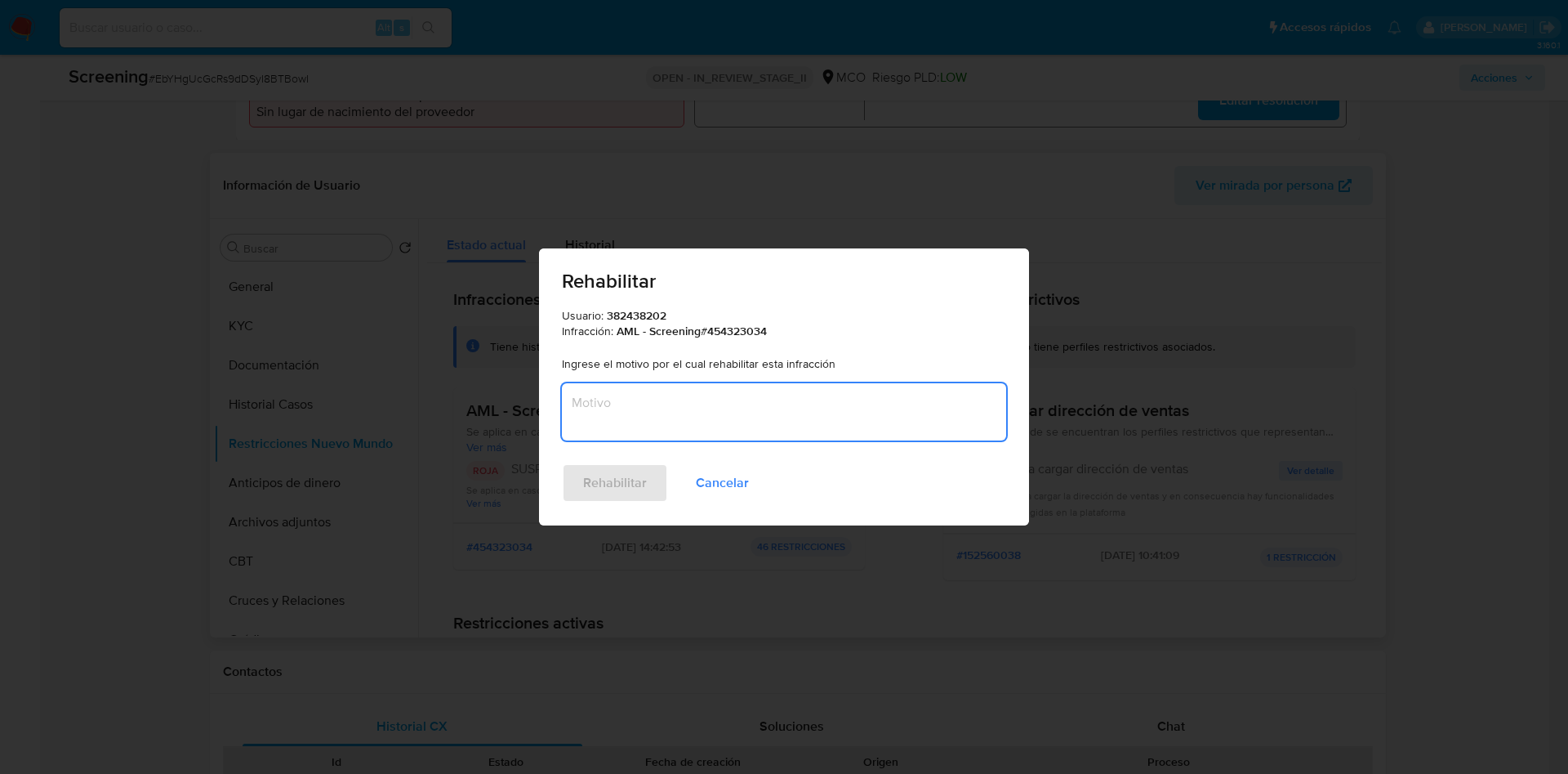
click at [775, 405] on textarea "Motivo" at bounding box center [784, 412] width 445 height 57
type textarea "Sin coincidencias con delitos laft"
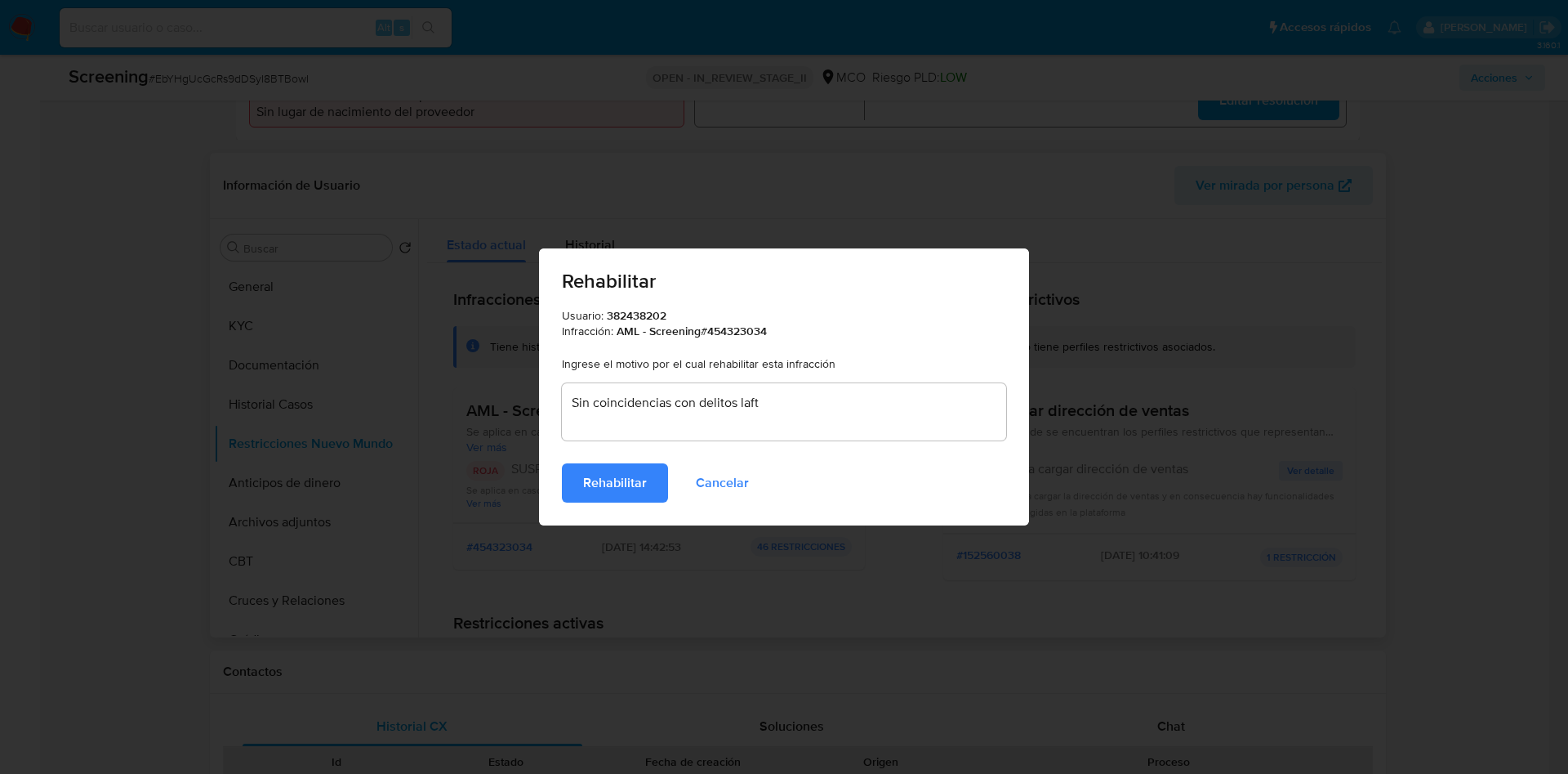
click at [562, 463] on button "Rehabilitar" at bounding box center [614, 482] width 106 height 39
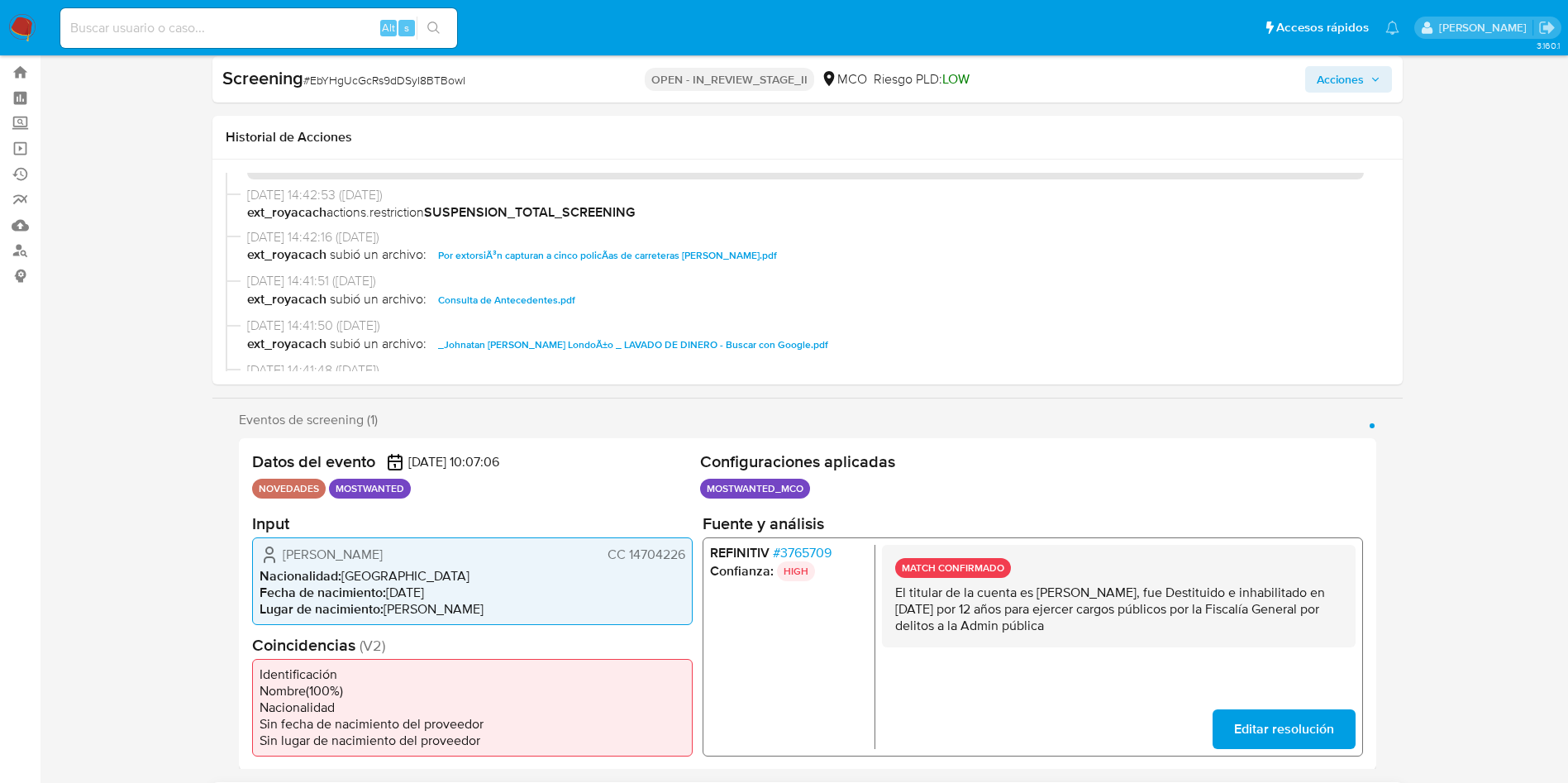
scroll to position [0, 0]
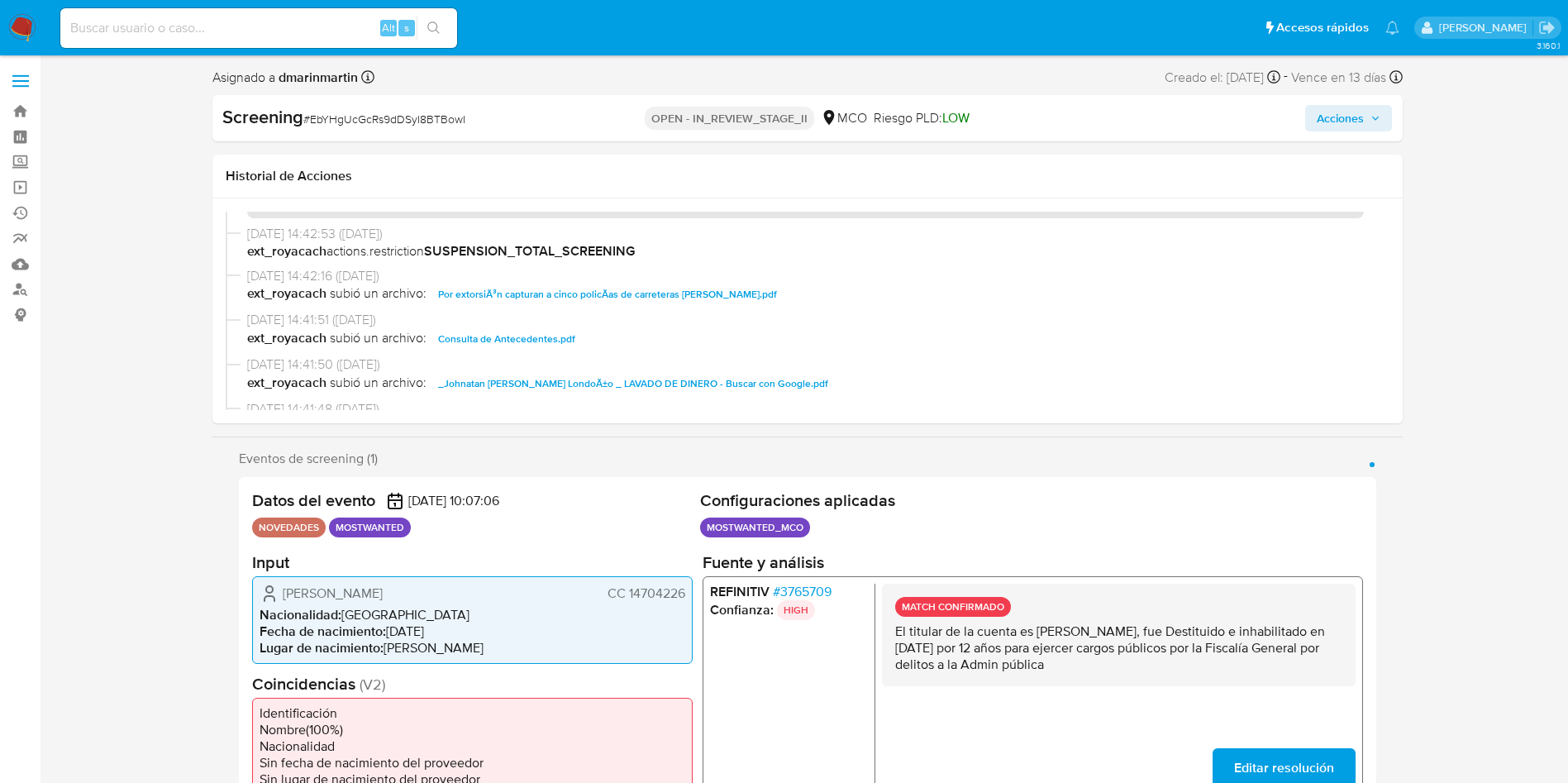
click at [1328, 113] on span "Acciones" at bounding box center [1340, 118] width 47 height 26
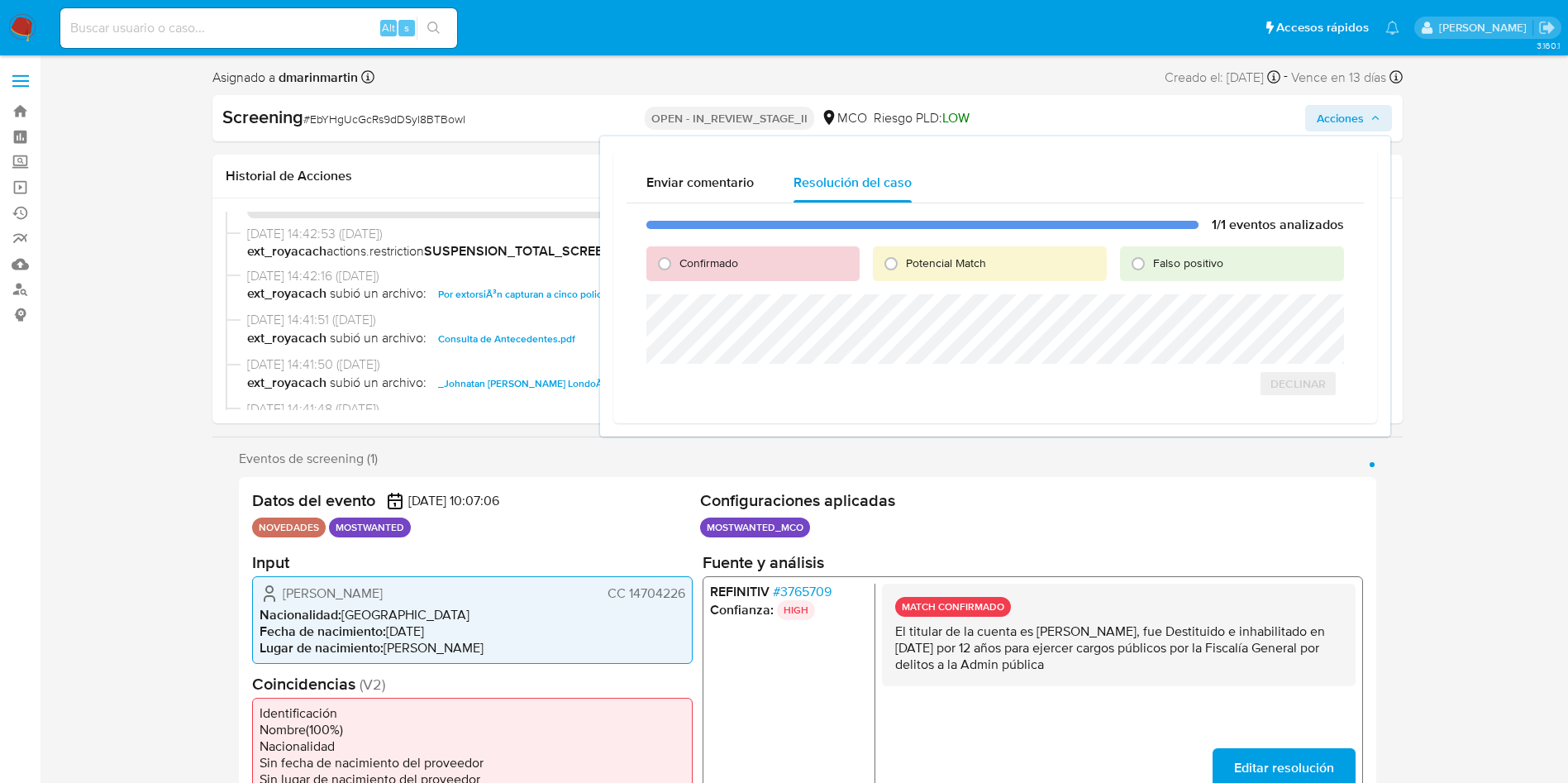
click at [1212, 244] on div "1/1 eventos analizados Confirmado Potencial Match Falso positivo Declinar" at bounding box center [994, 306] width 737 height 207
click at [1196, 265] on span "Falso positivo" at bounding box center [1188, 262] width 71 height 17
click at [1151, 265] on input "Falso positivo" at bounding box center [1138, 263] width 26 height 26
radio input "true"
click at [1297, 390] on span "Cerrar Caso" at bounding box center [1285, 401] width 79 height 24
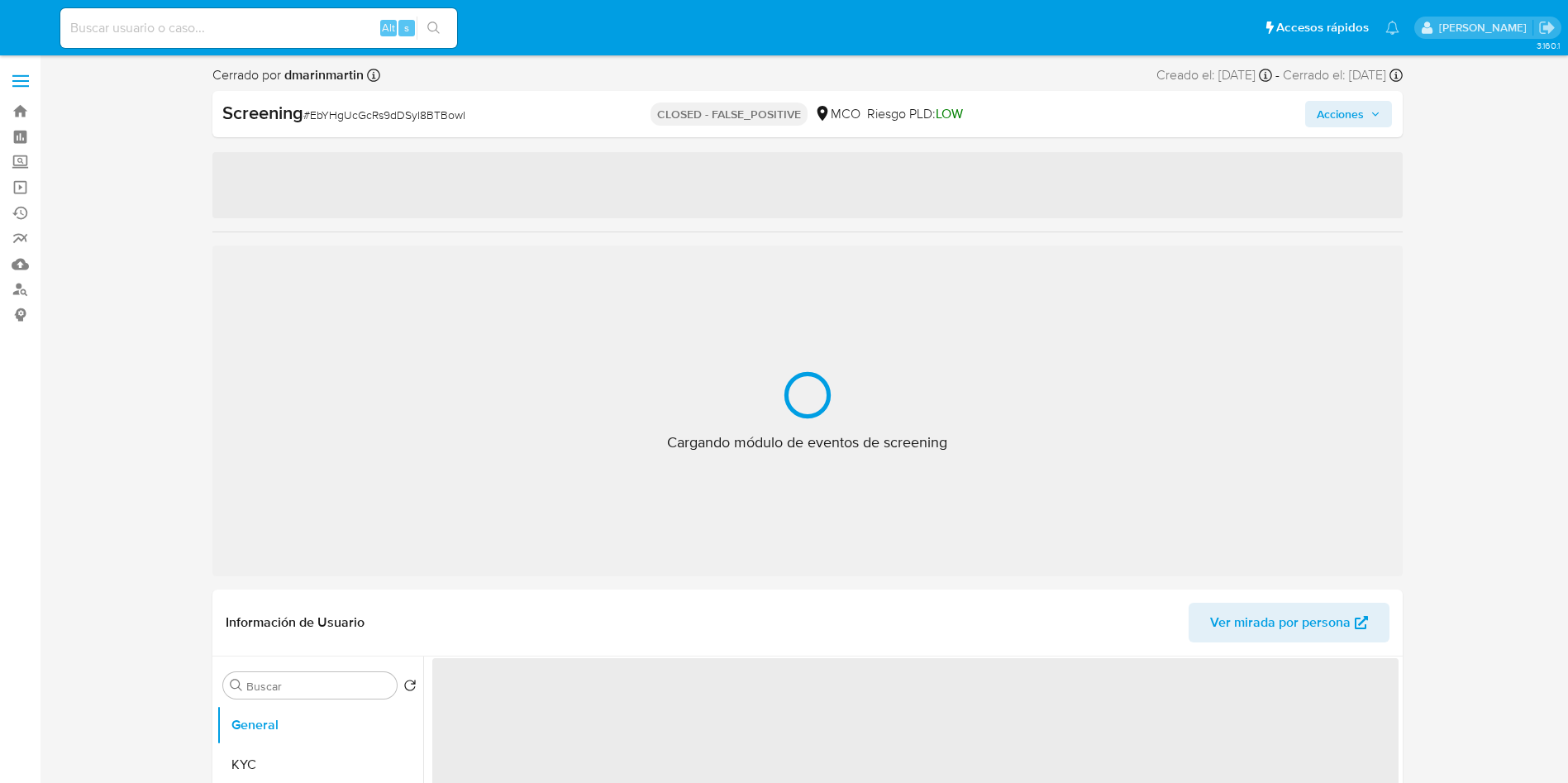
select select "10"
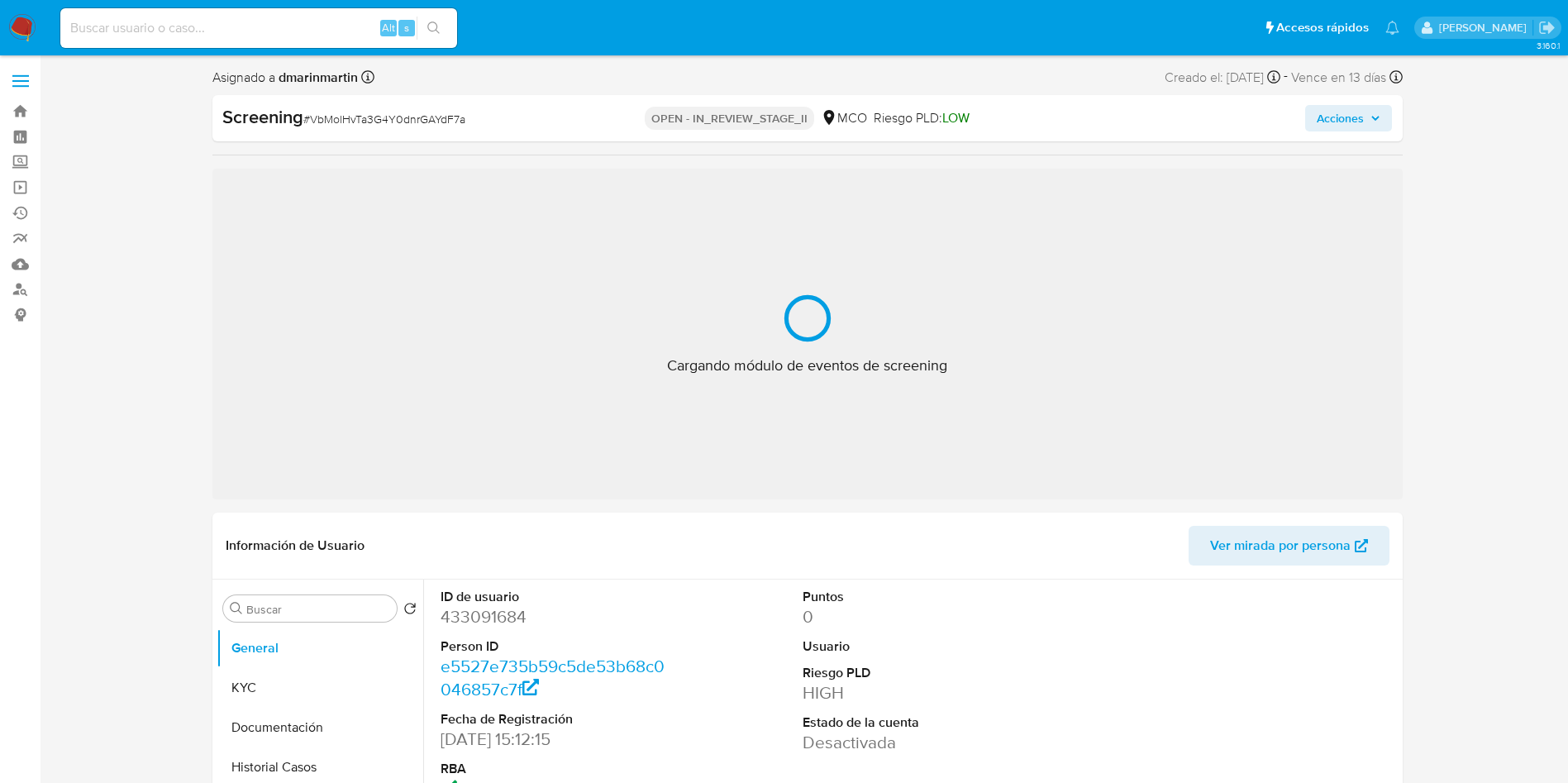
select select "10"
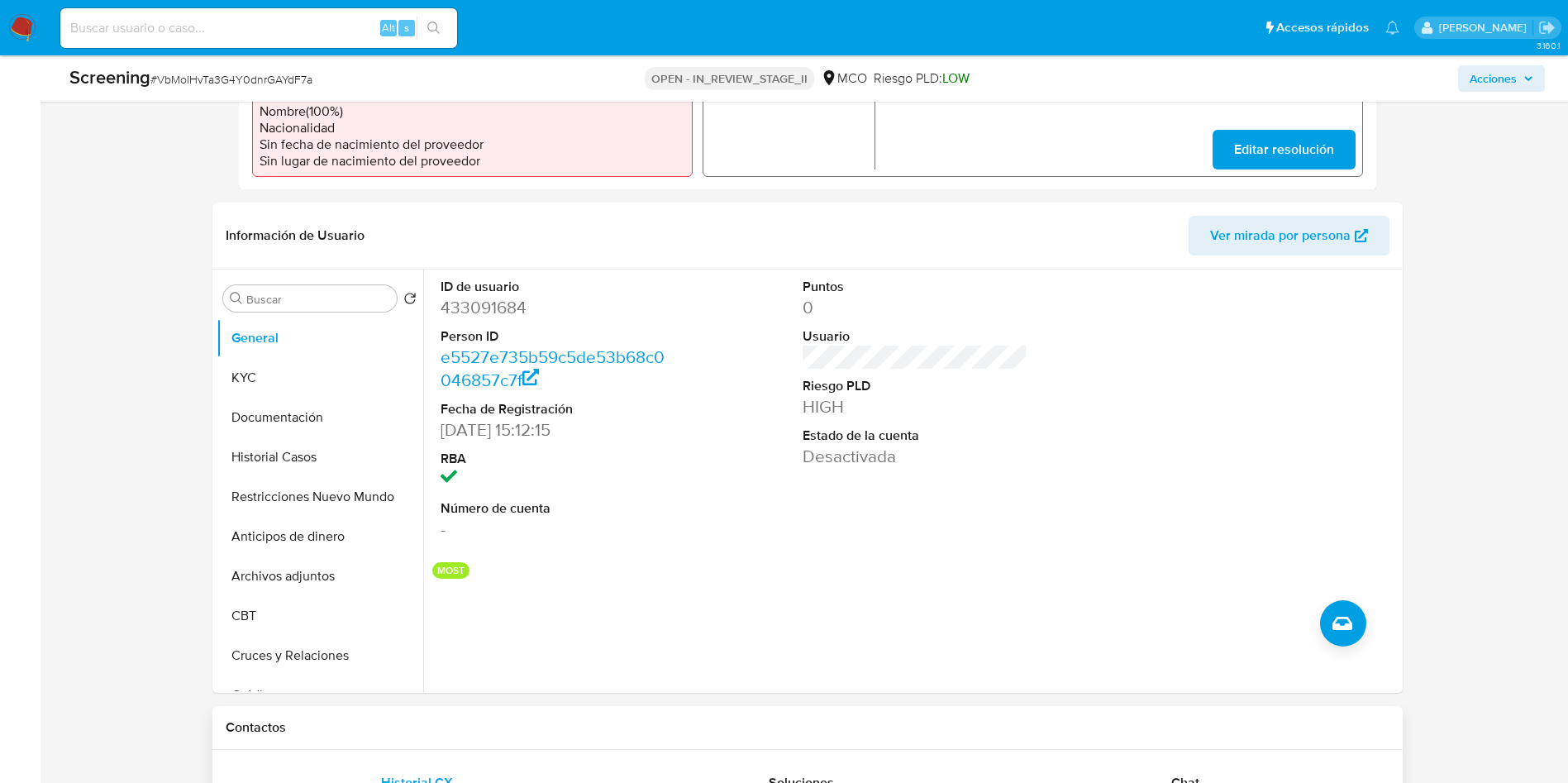
scroll to position [744, 0]
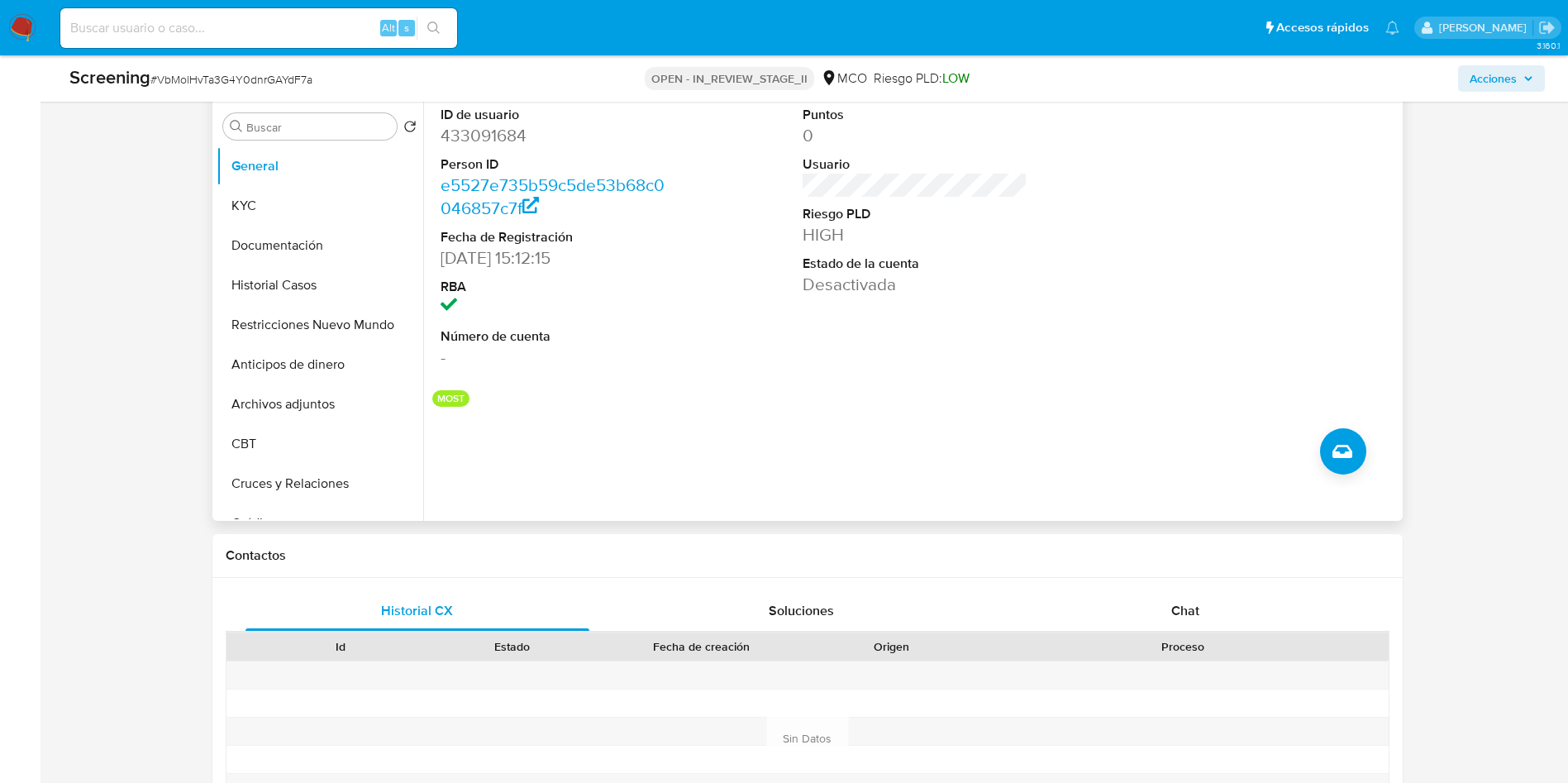
drag, startPoint x: 293, startPoint y: 332, endPoint x: 462, endPoint y: 349, distance: 169.9
click at [292, 331] on button "Restricciones Nuevo Mundo" at bounding box center [319, 324] width 207 height 39
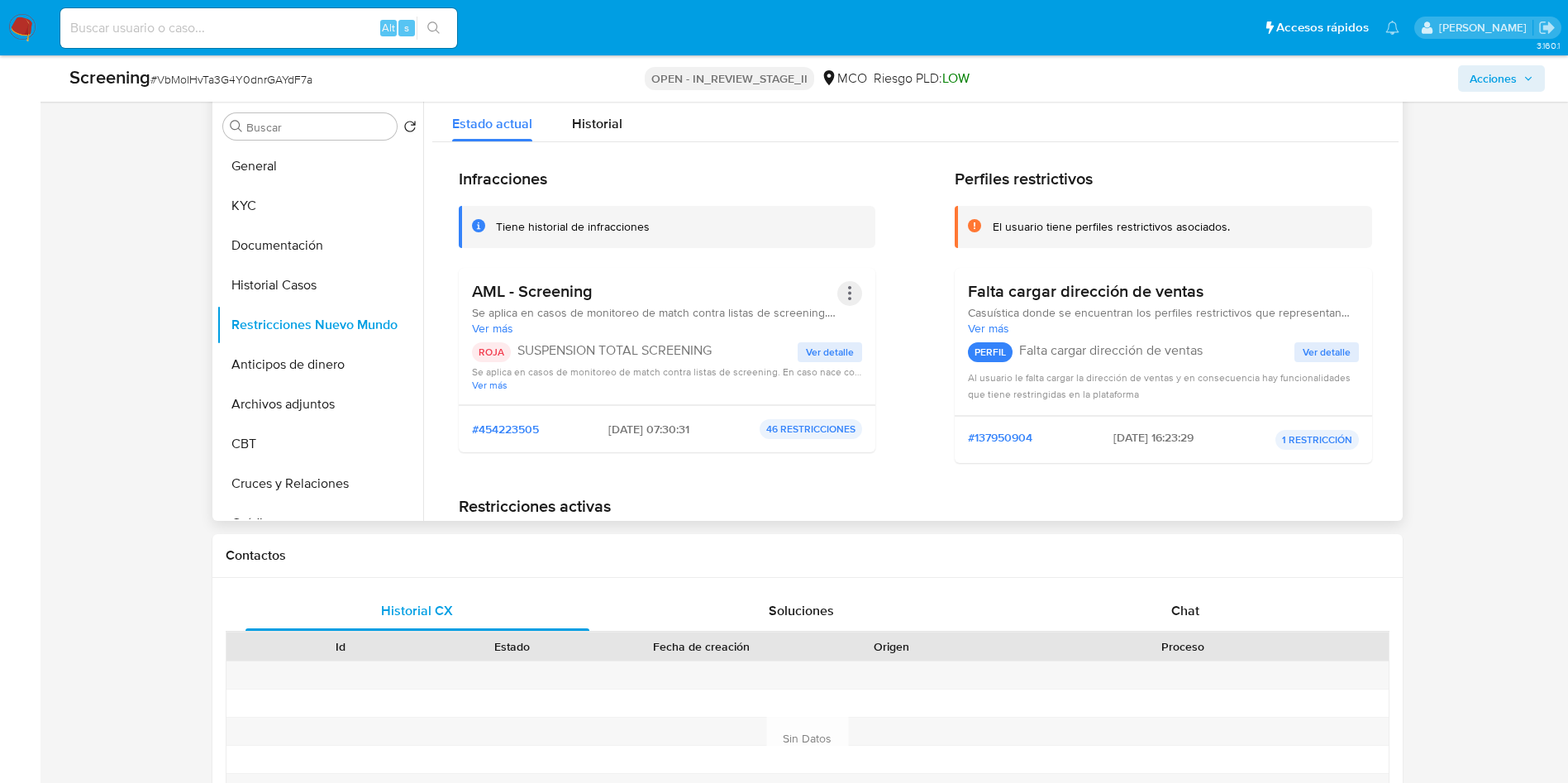
click at [843, 284] on button "Acciones" at bounding box center [849, 293] width 24 height 24
click at [592, 427] on button "Rehabilitar" at bounding box center [718, 426] width 290 height 39
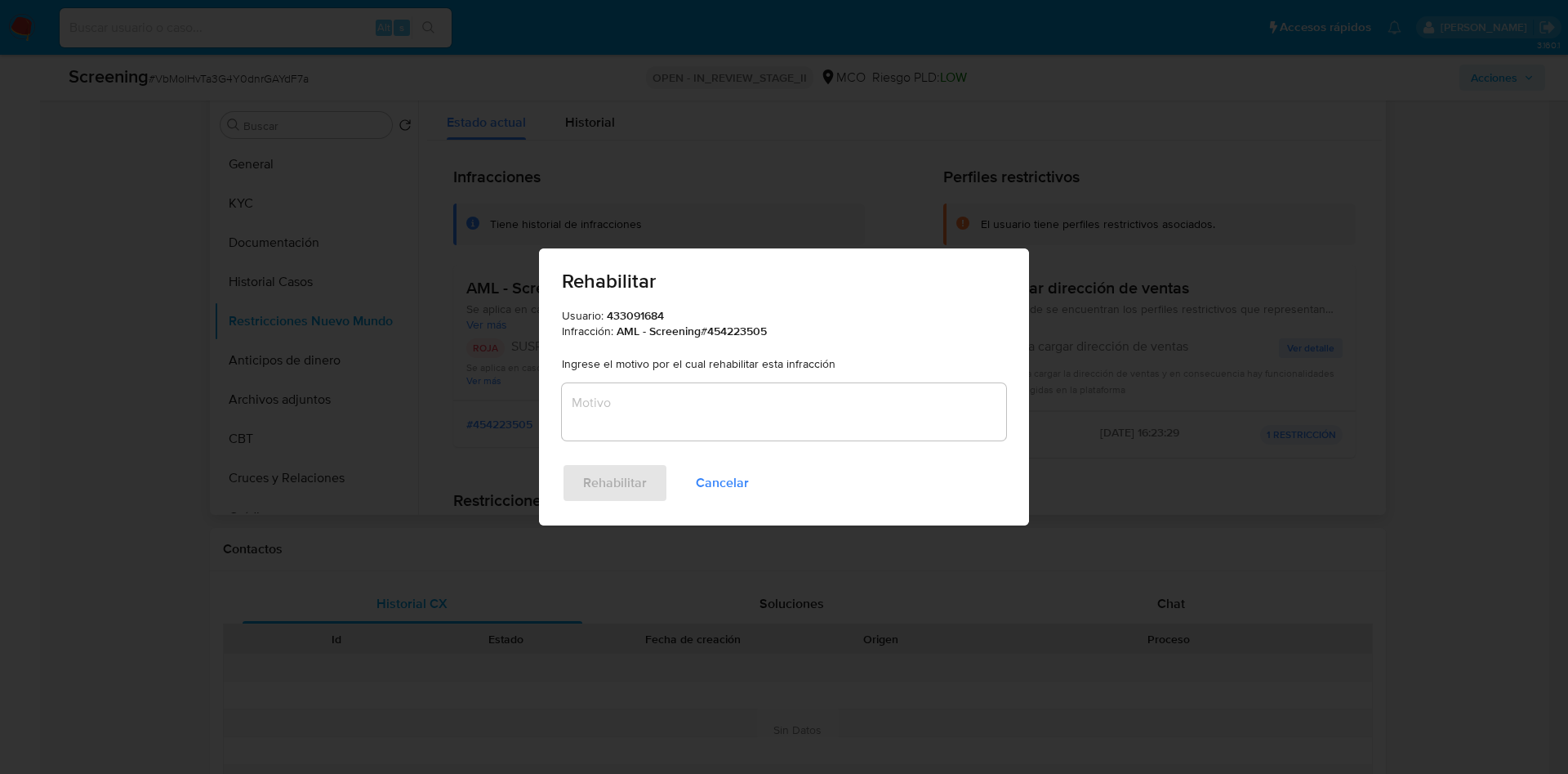
click at [665, 415] on textarea "Motivo" at bounding box center [784, 412] width 445 height 57
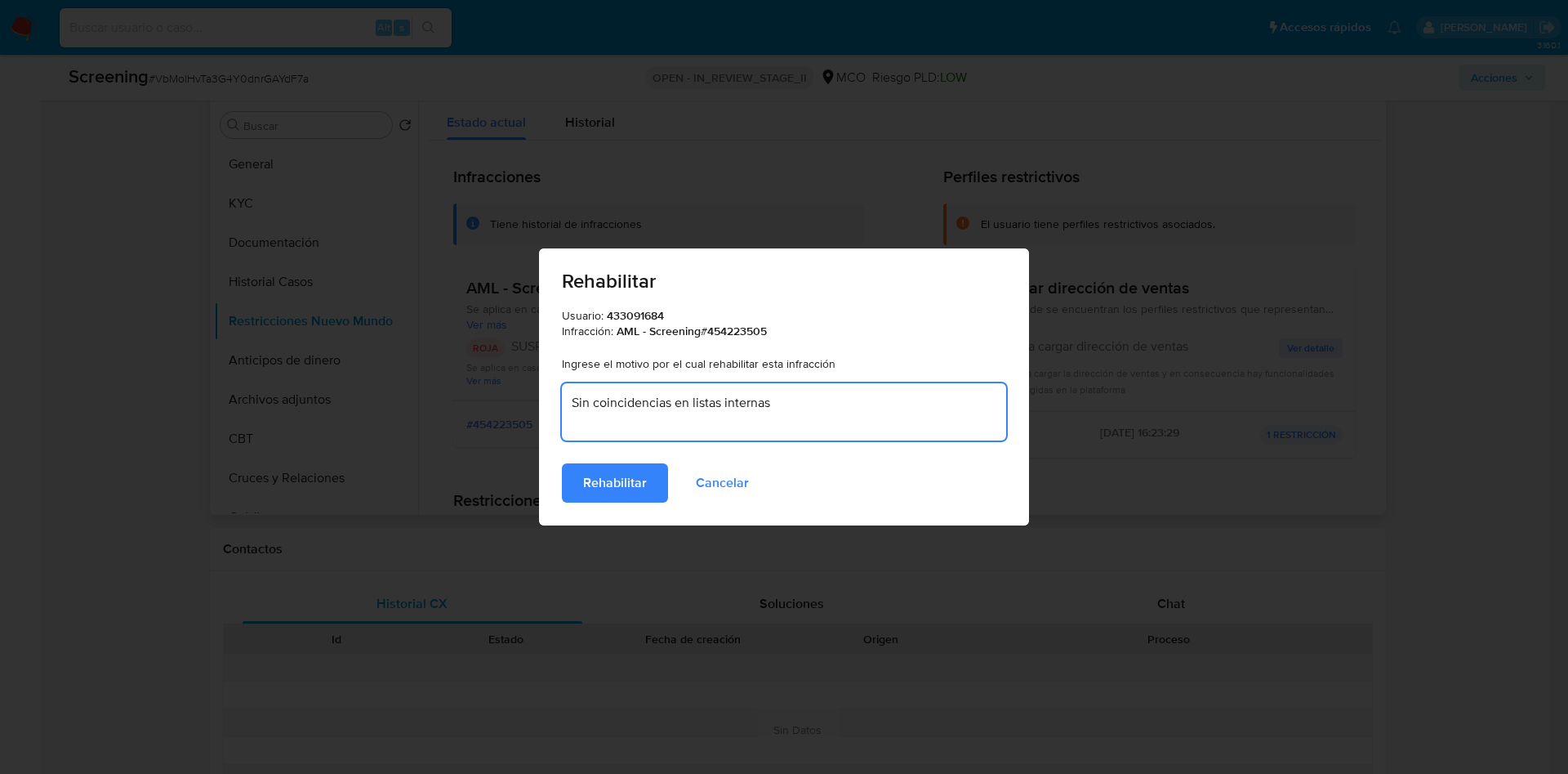
type textarea "Sin coincidencias en listas internas"
click at [562, 463] on button "Rehabilitar" at bounding box center [614, 482] width 106 height 39
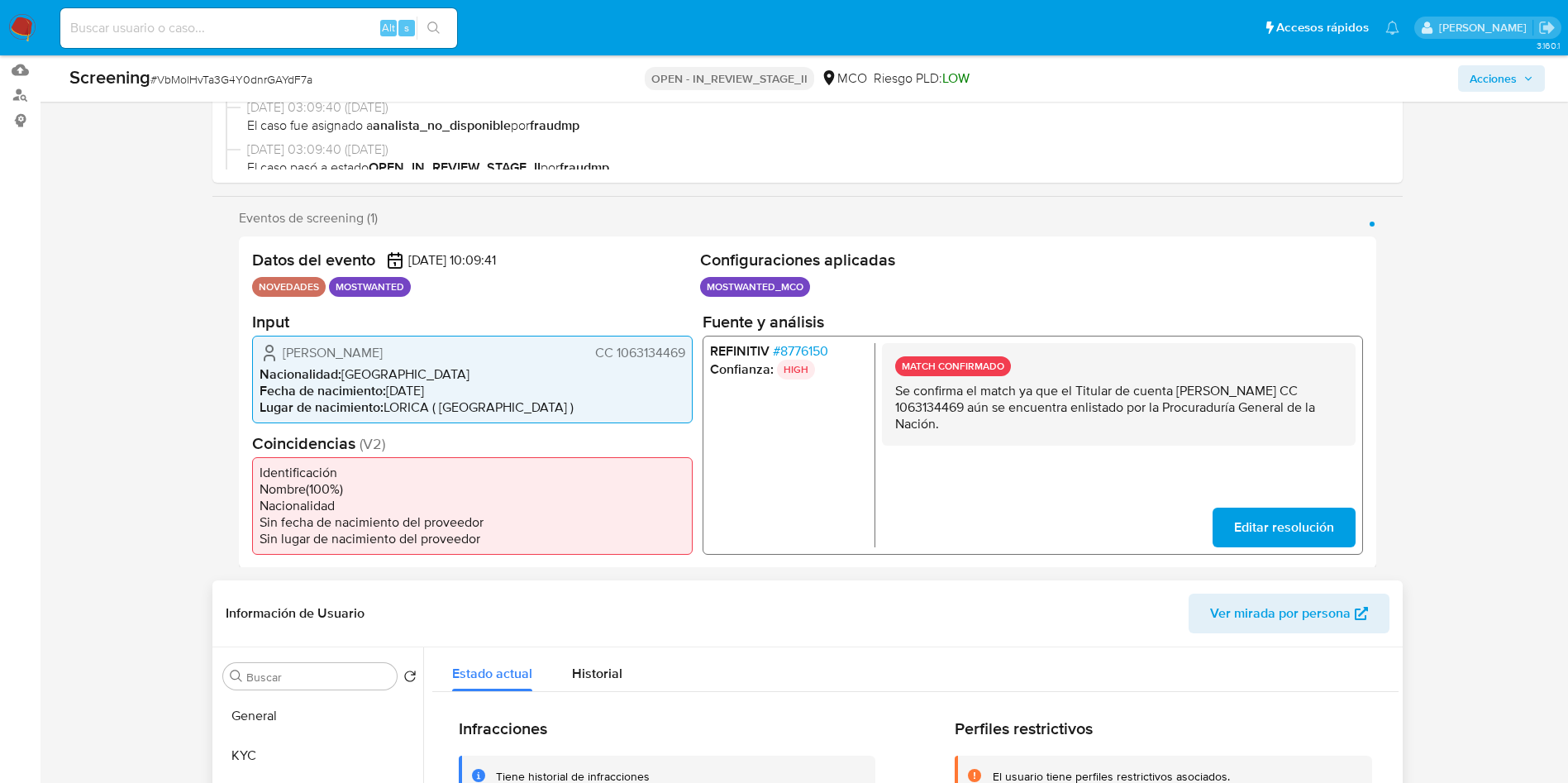
scroll to position [0, 0]
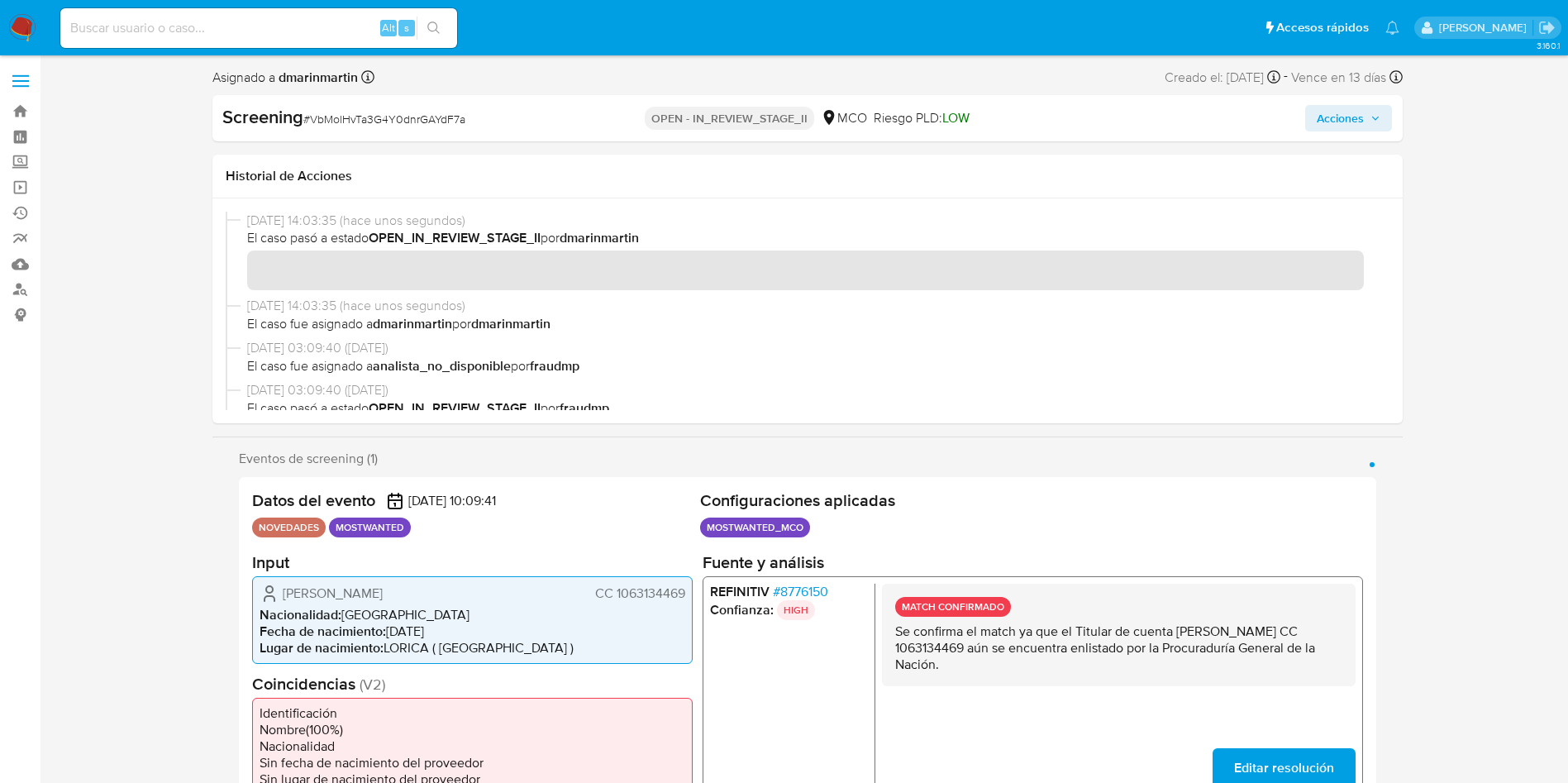
click at [1353, 123] on span "Acciones" at bounding box center [1340, 118] width 47 height 26
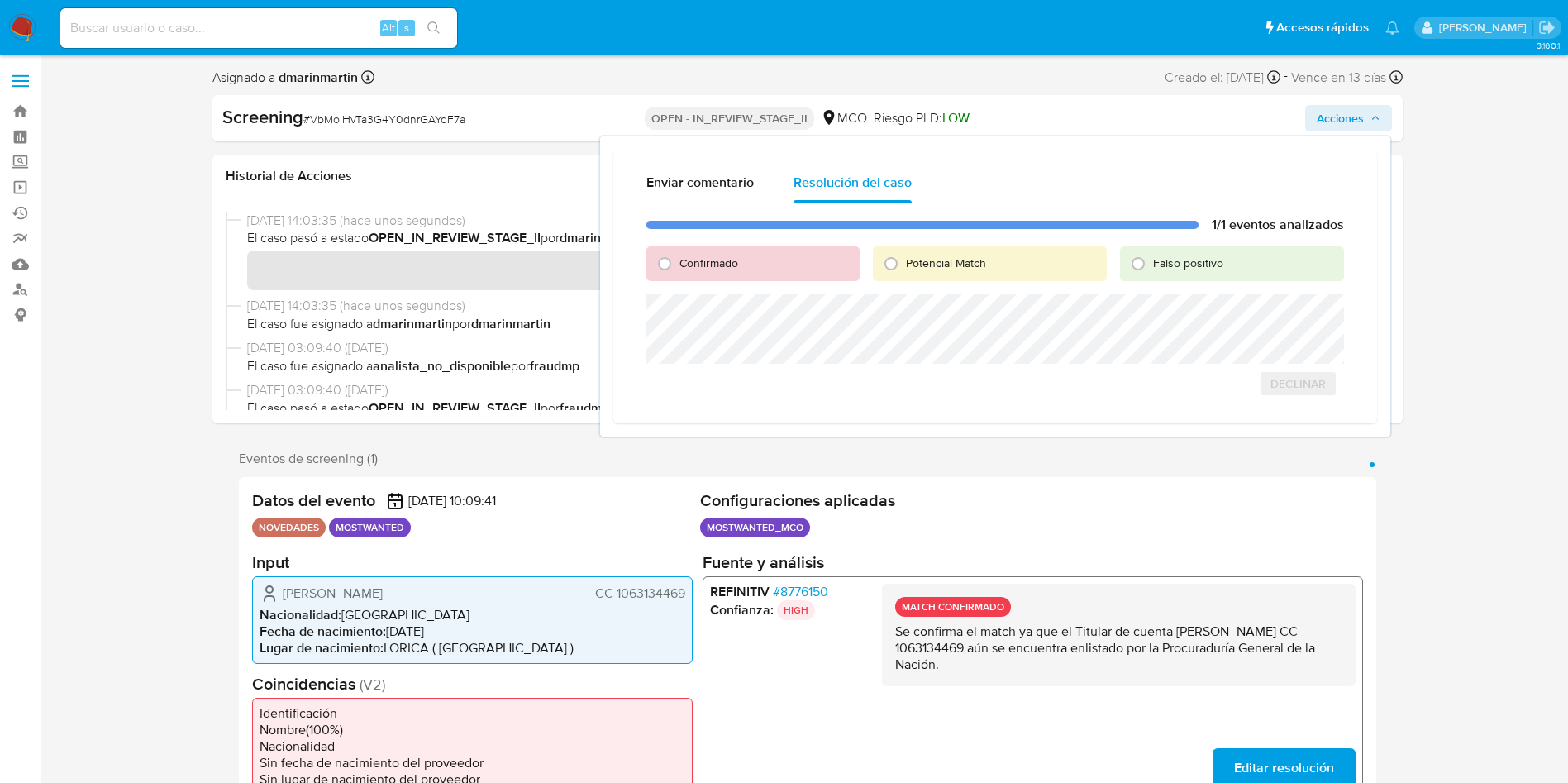
click at [1197, 268] on span "Falso positivo" at bounding box center [1188, 262] width 71 height 17
click at [1151, 268] on input "Falso positivo" at bounding box center [1138, 263] width 26 height 26
radio input "true"
click at [1304, 405] on span "Cerrar Caso" at bounding box center [1285, 401] width 79 height 24
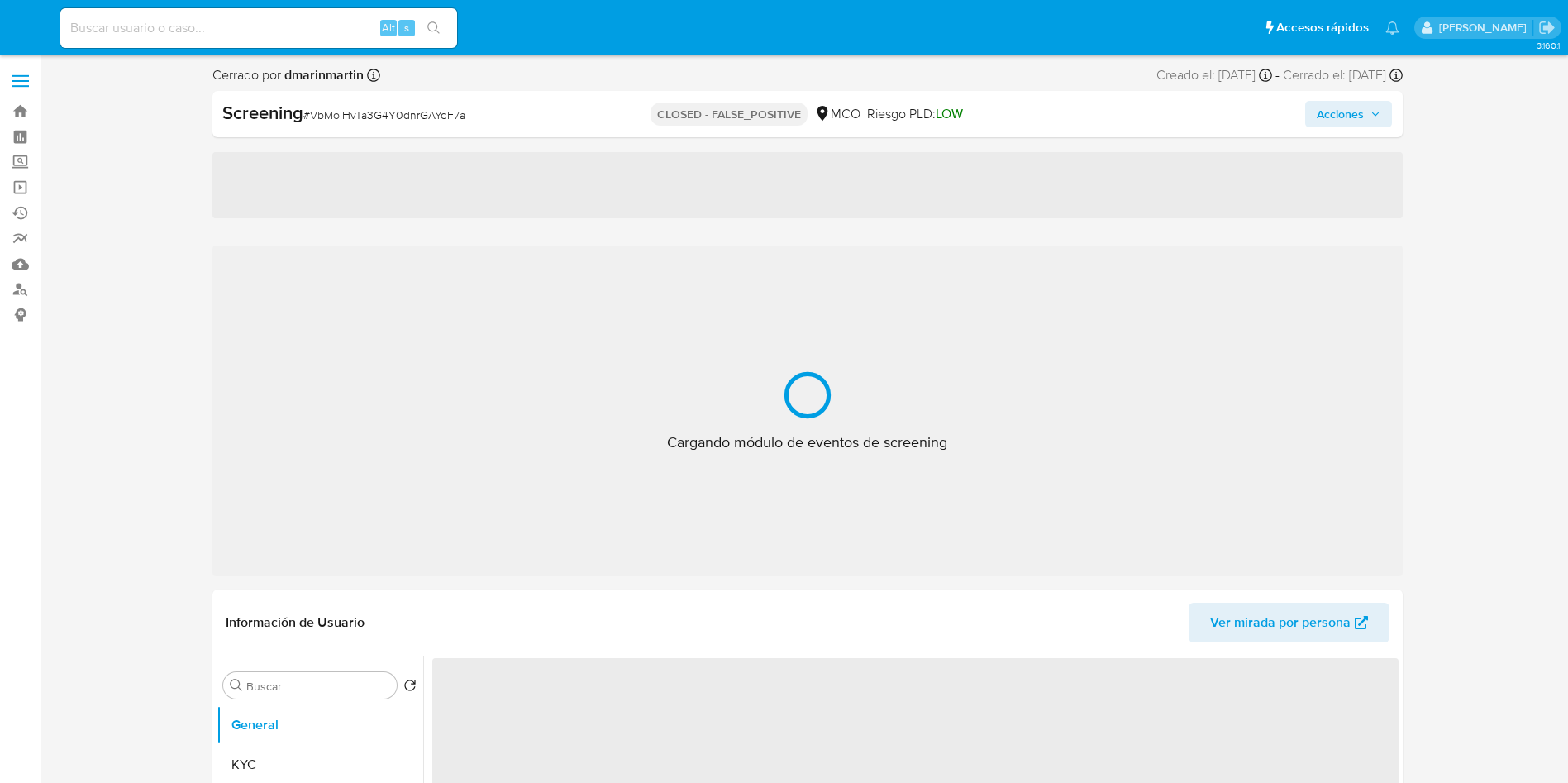
select select "10"
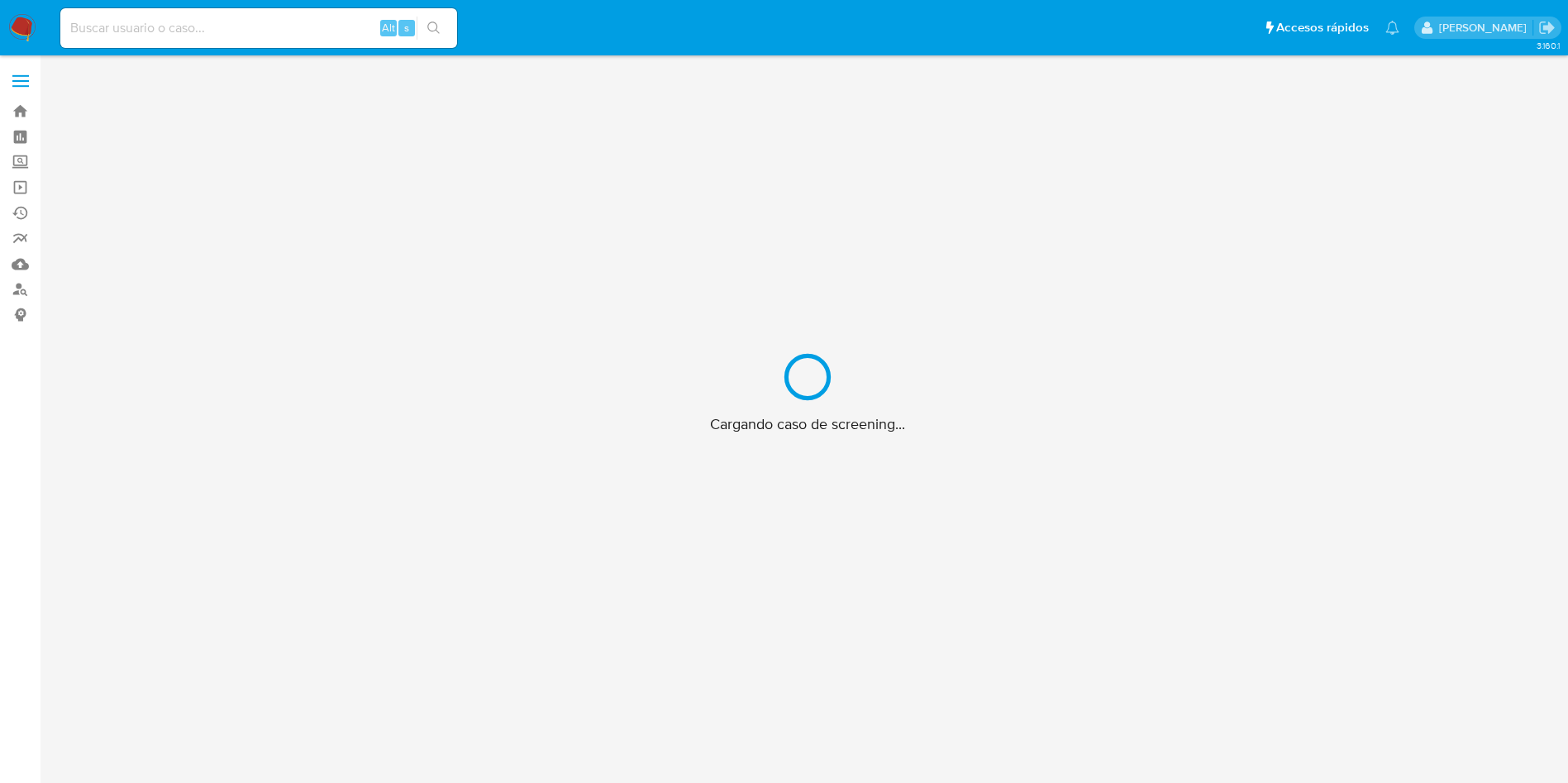
scroll to position [59, 0]
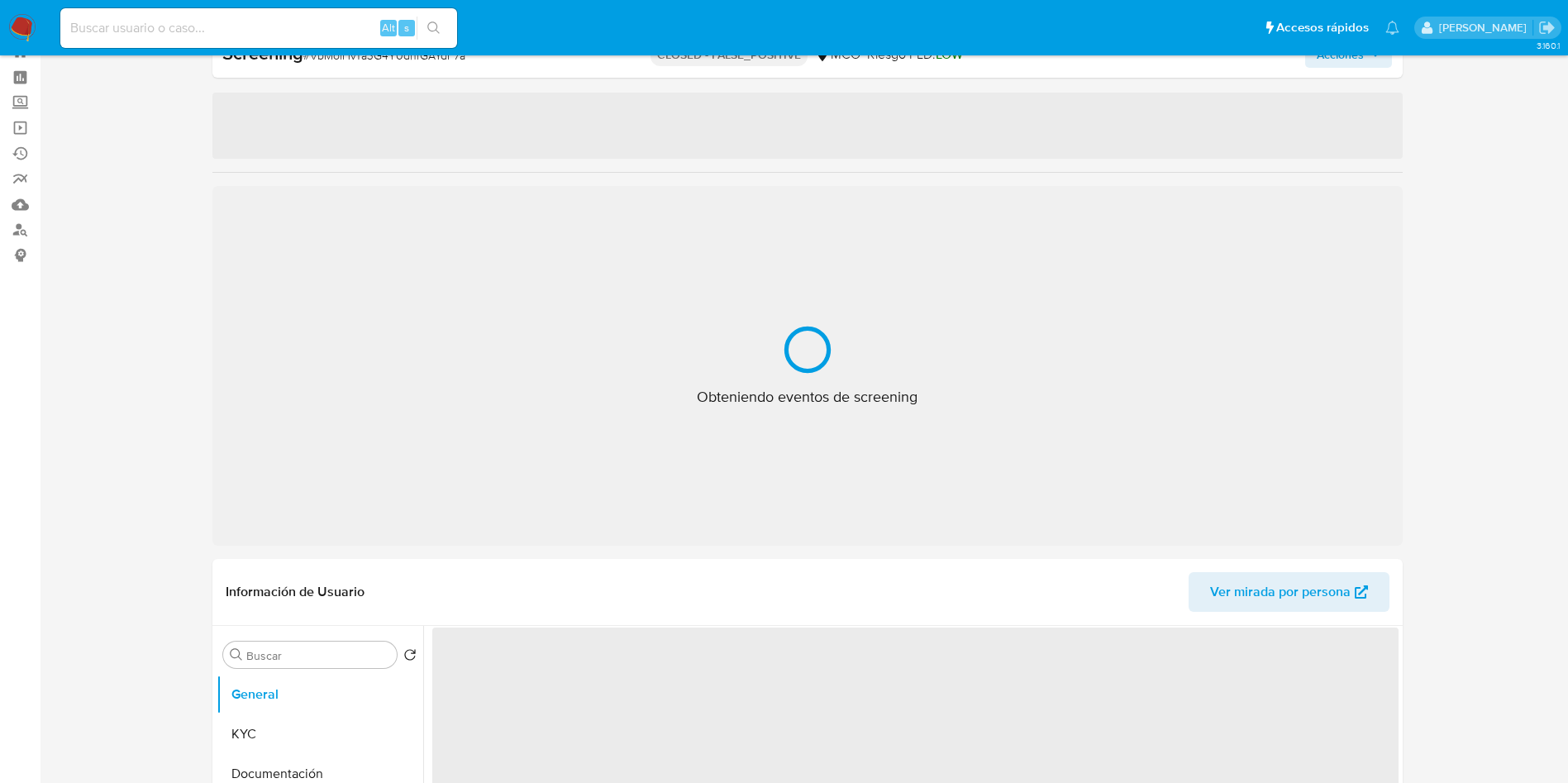
select select "10"
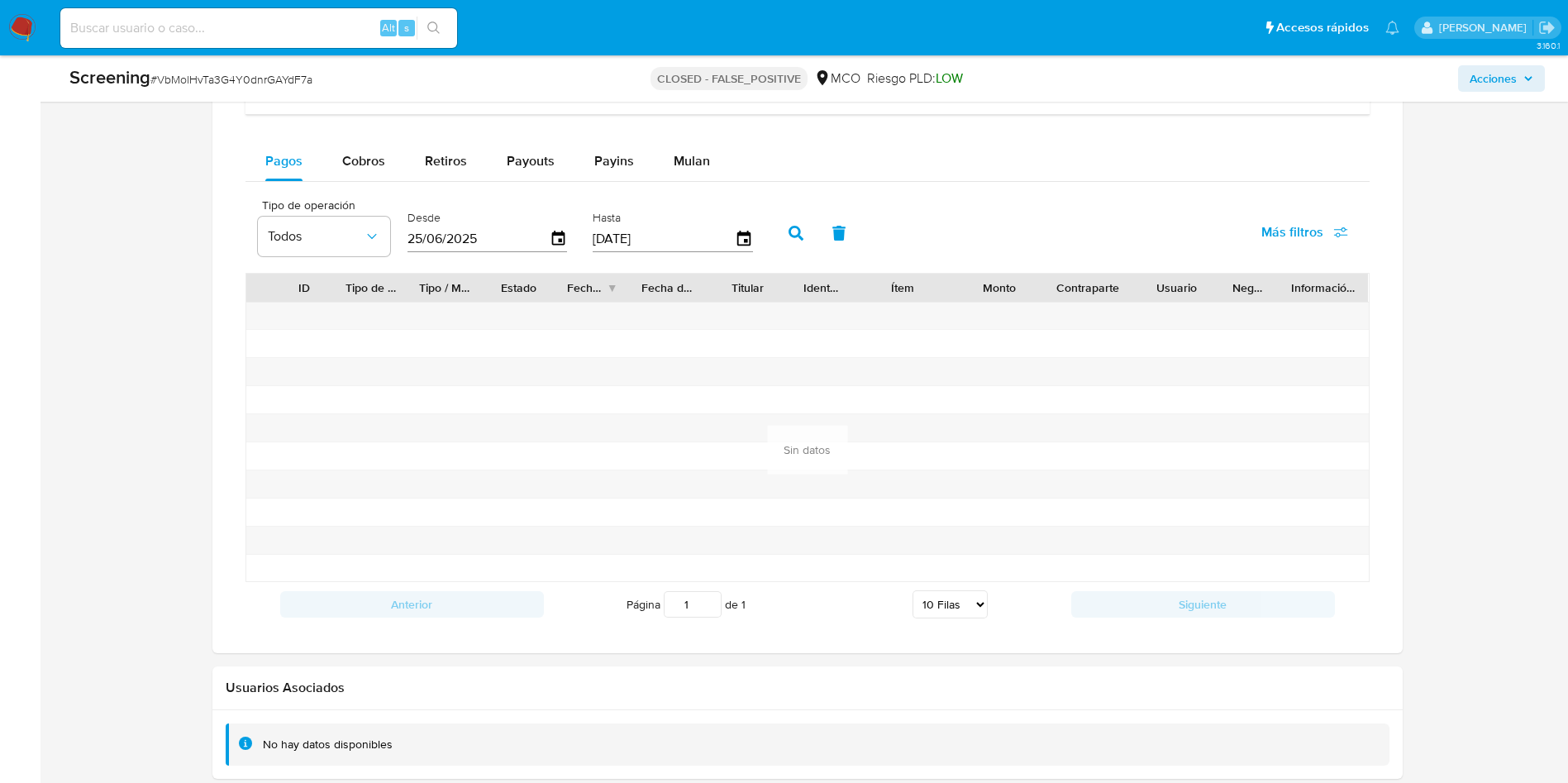
scroll to position [1855, 0]
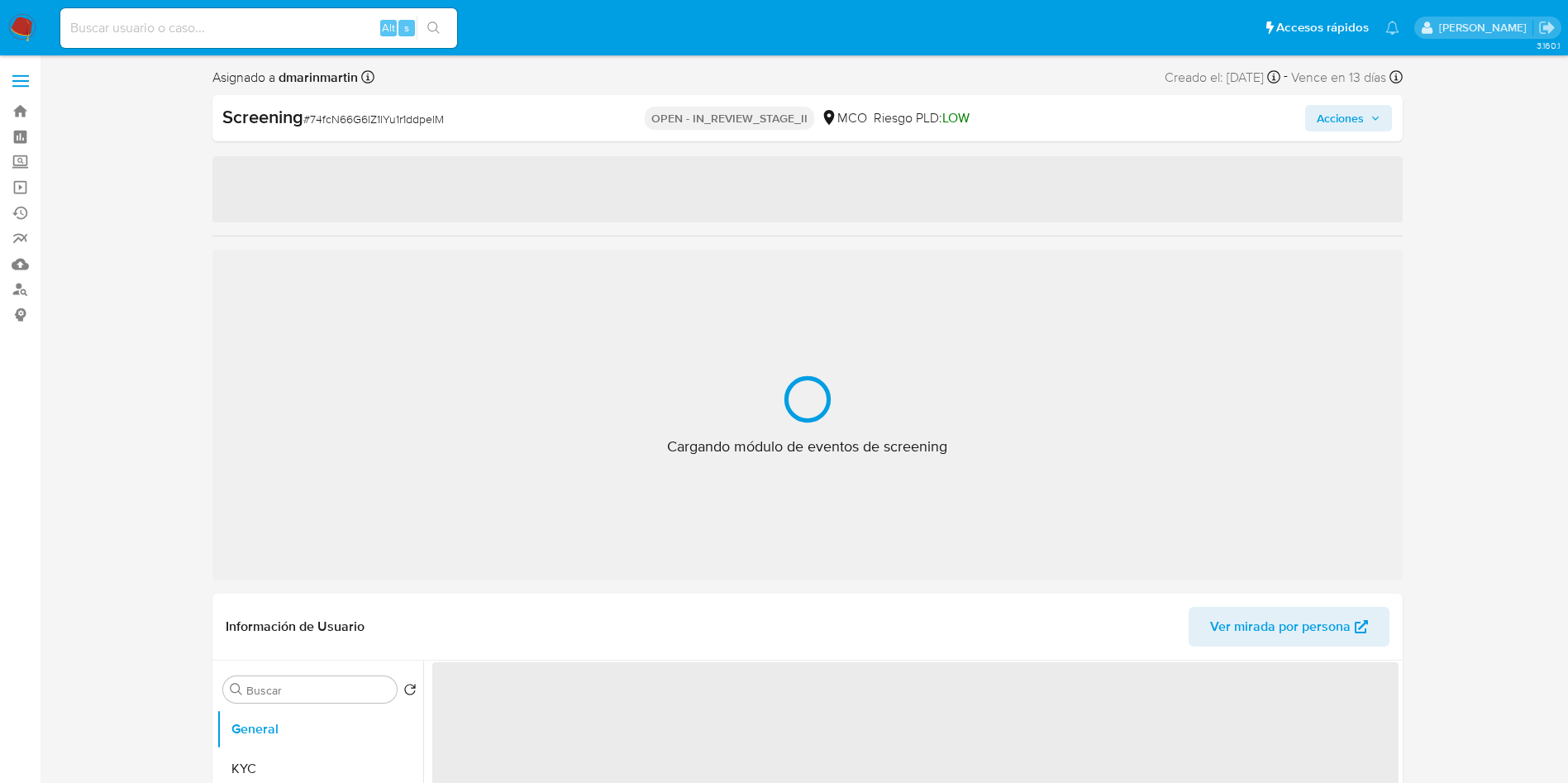
select select "10"
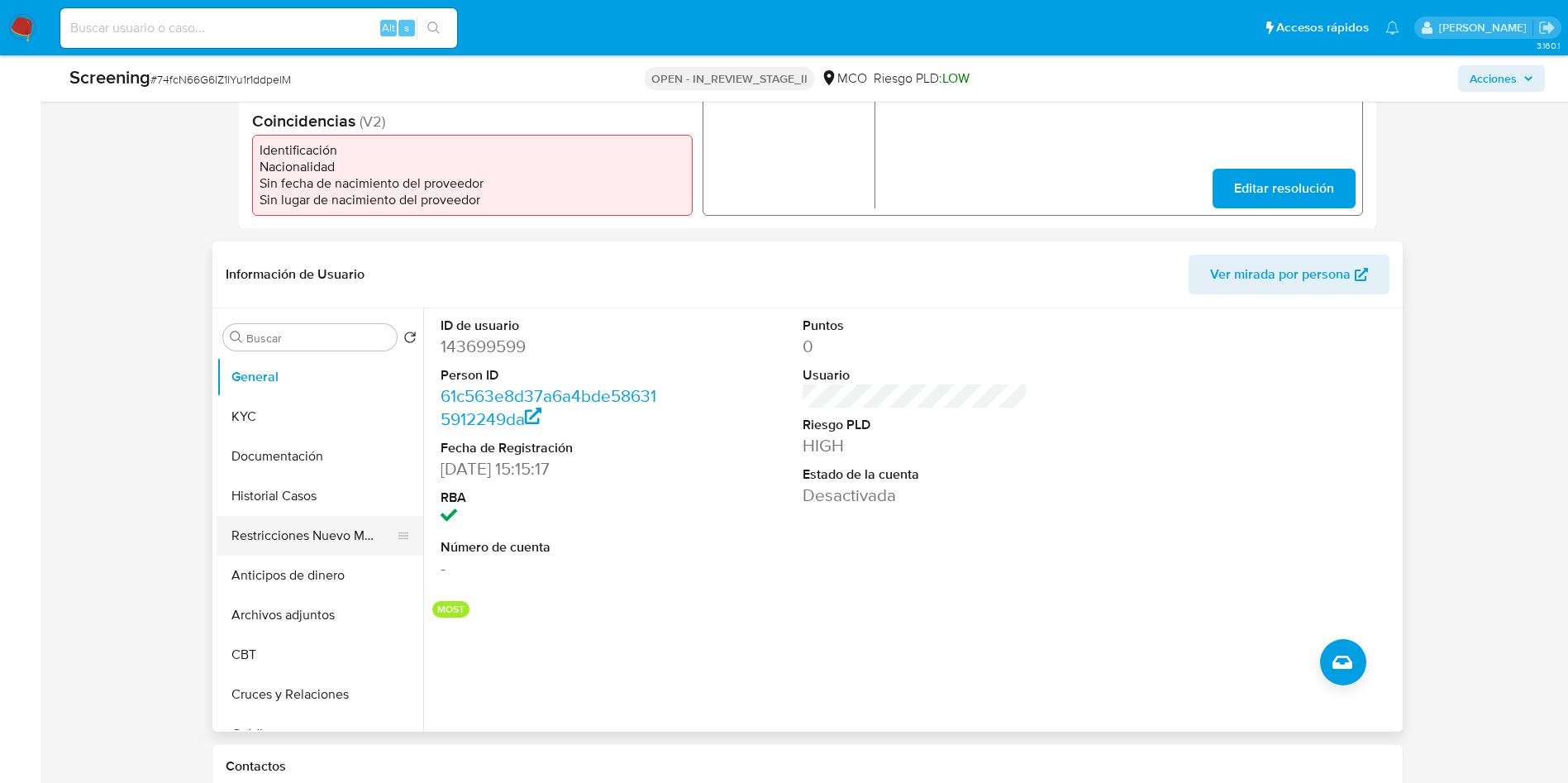
scroll to position [620, 0]
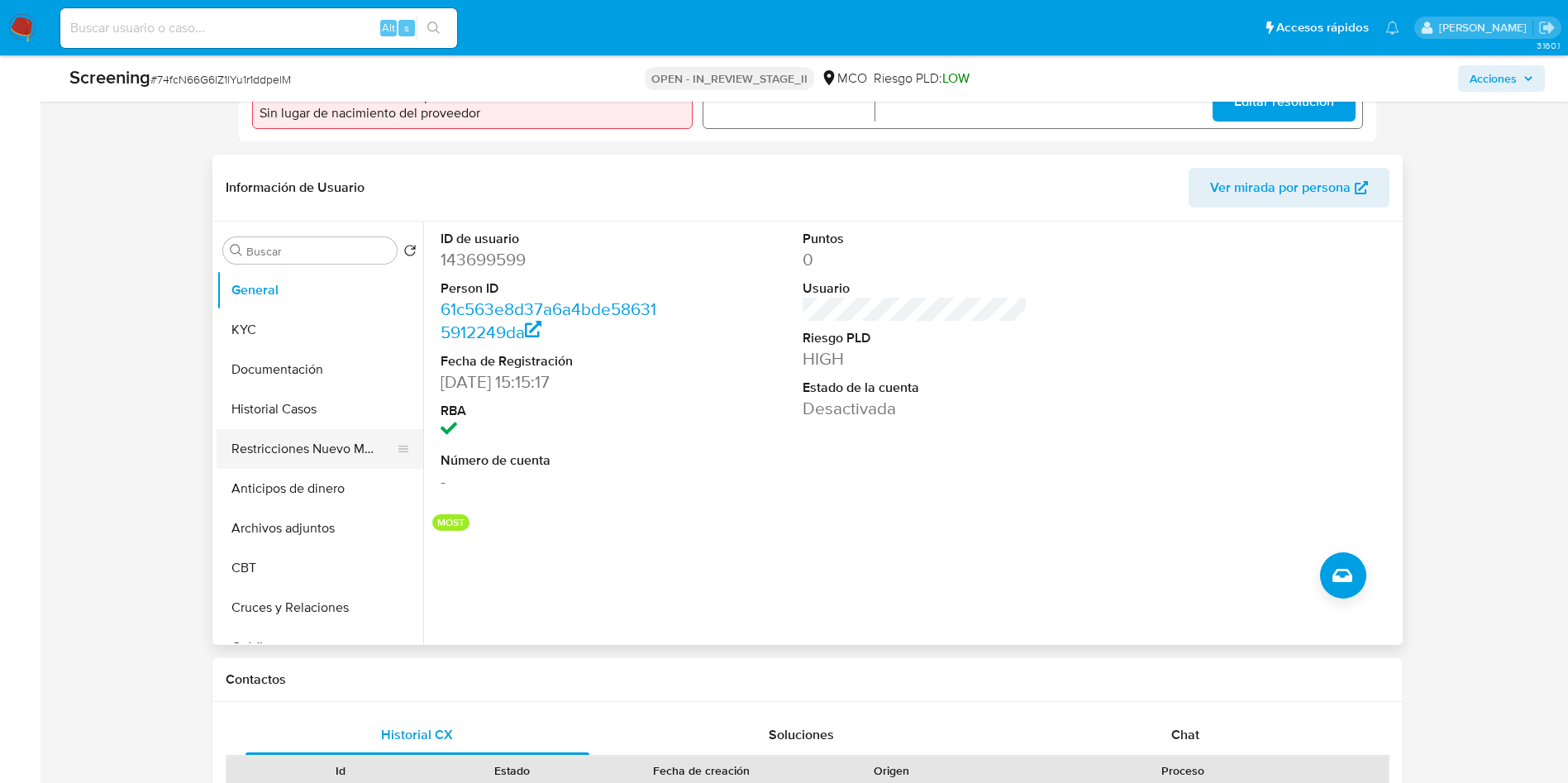
click at [279, 458] on button "Restricciones Nuevo Mundo" at bounding box center [313, 448] width 194 height 39
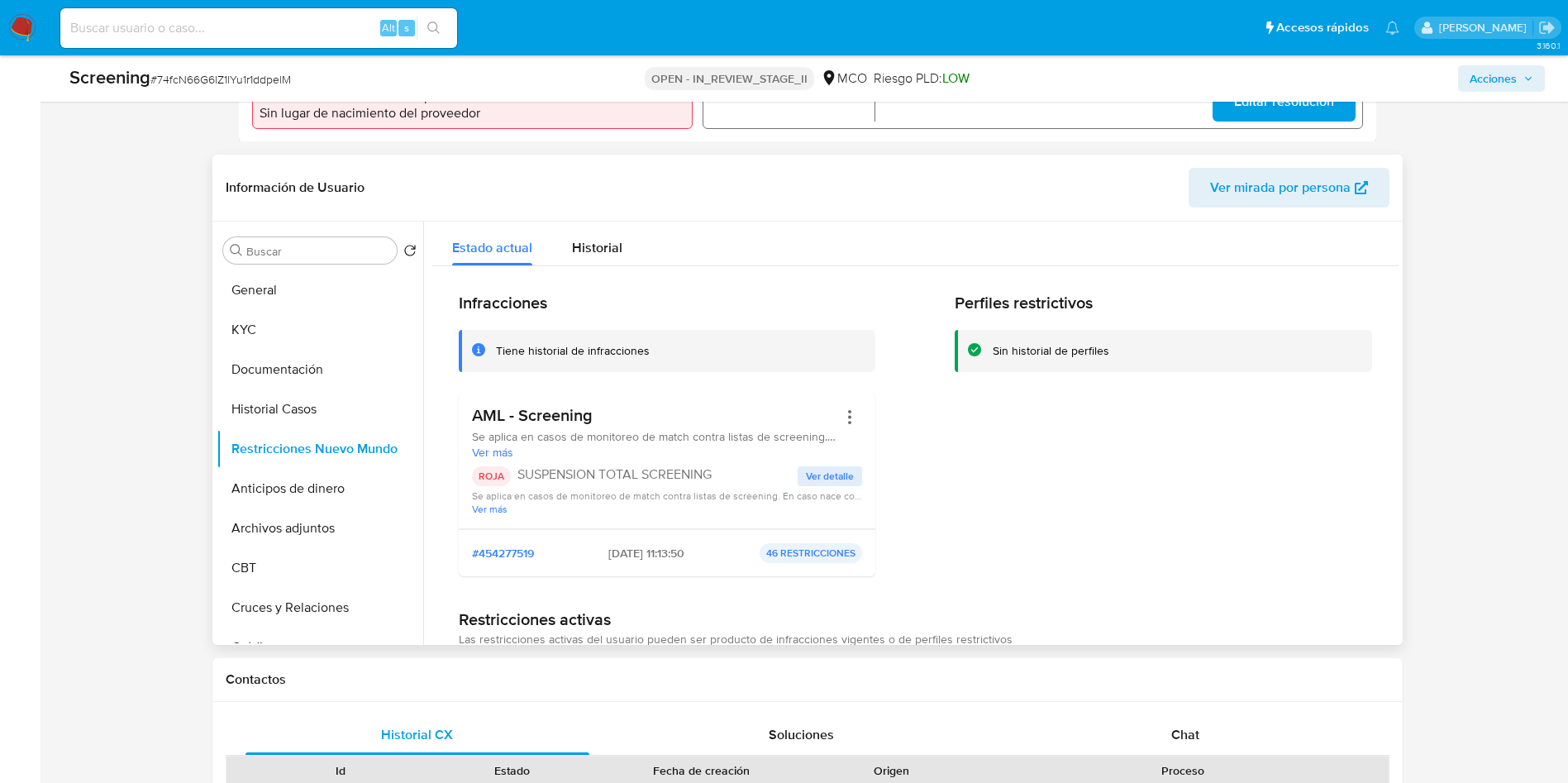
click at [848, 429] on div at bounding box center [849, 432] width 24 height 55
click at [847, 414] on button "Acciones" at bounding box center [849, 417] width 24 height 24
click at [700, 544] on button "Rehabilitar" at bounding box center [718, 550] width 290 height 39
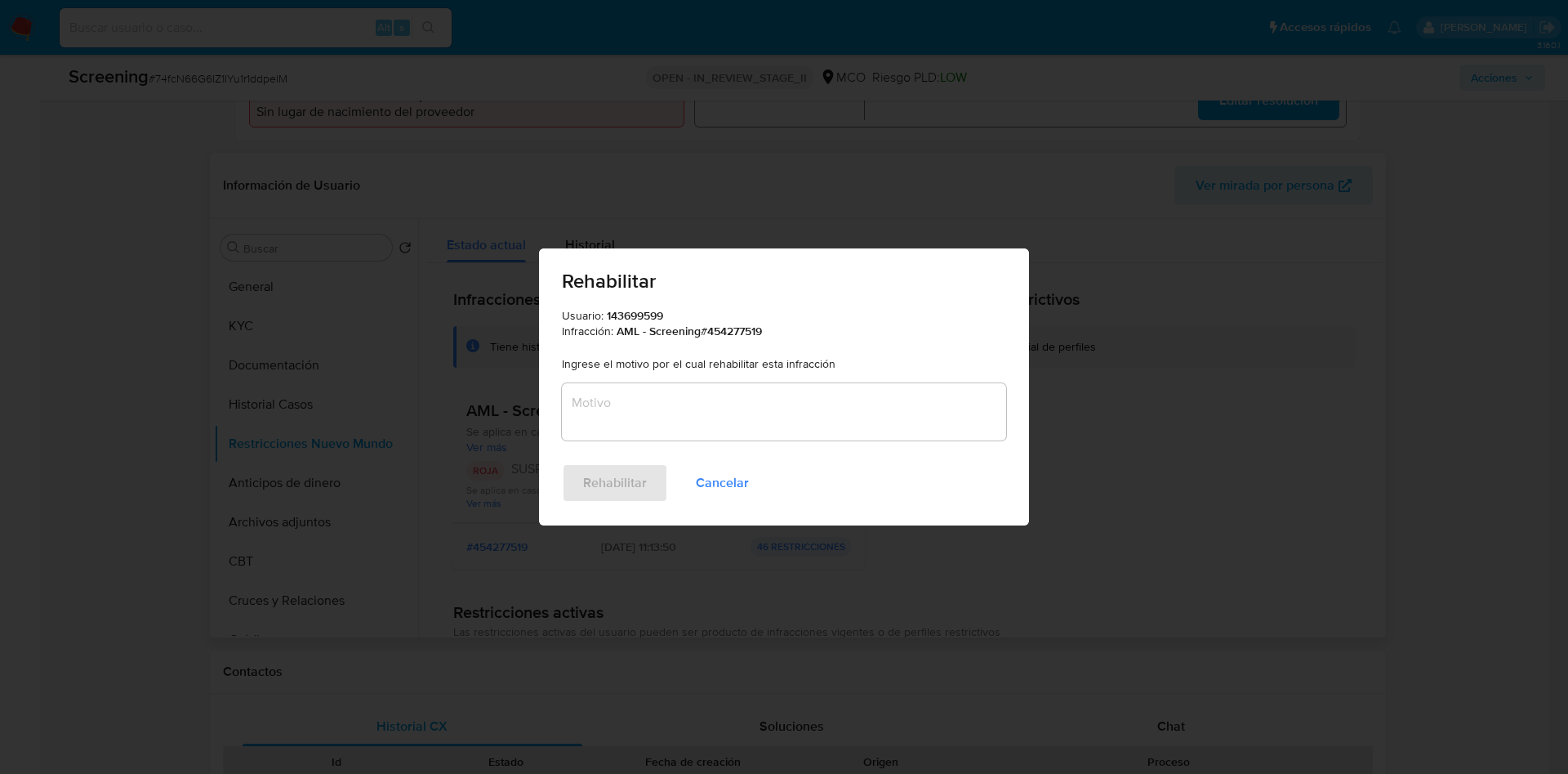
click at [702, 417] on textarea "Motivo" at bounding box center [784, 412] width 445 height 57
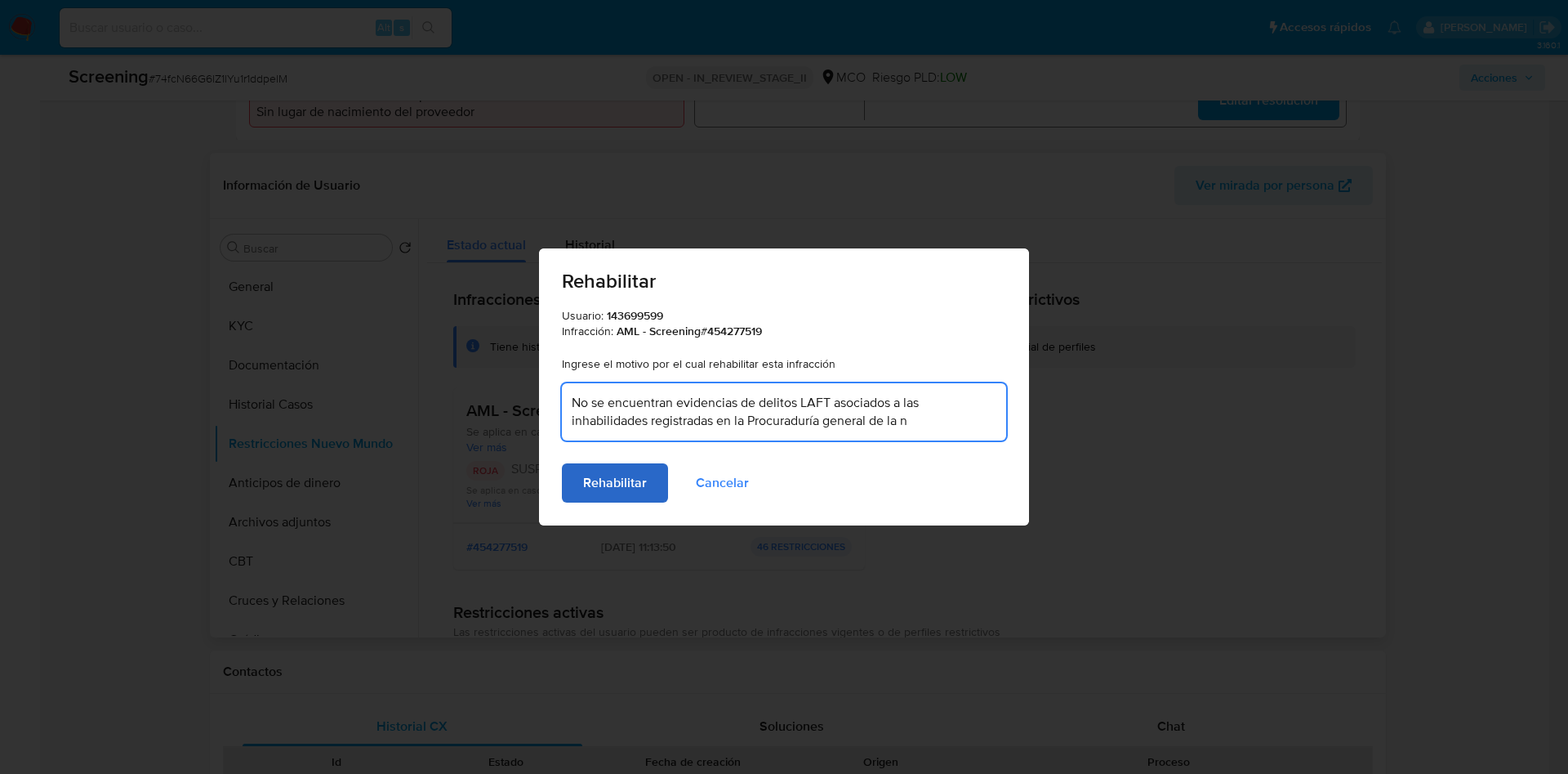
type textarea "No se encuentran evidencias de delitos LAFT asociados a las inhabilidades regis…"
click at [622, 466] on span "Rehabilitar" at bounding box center [615, 483] width 64 height 36
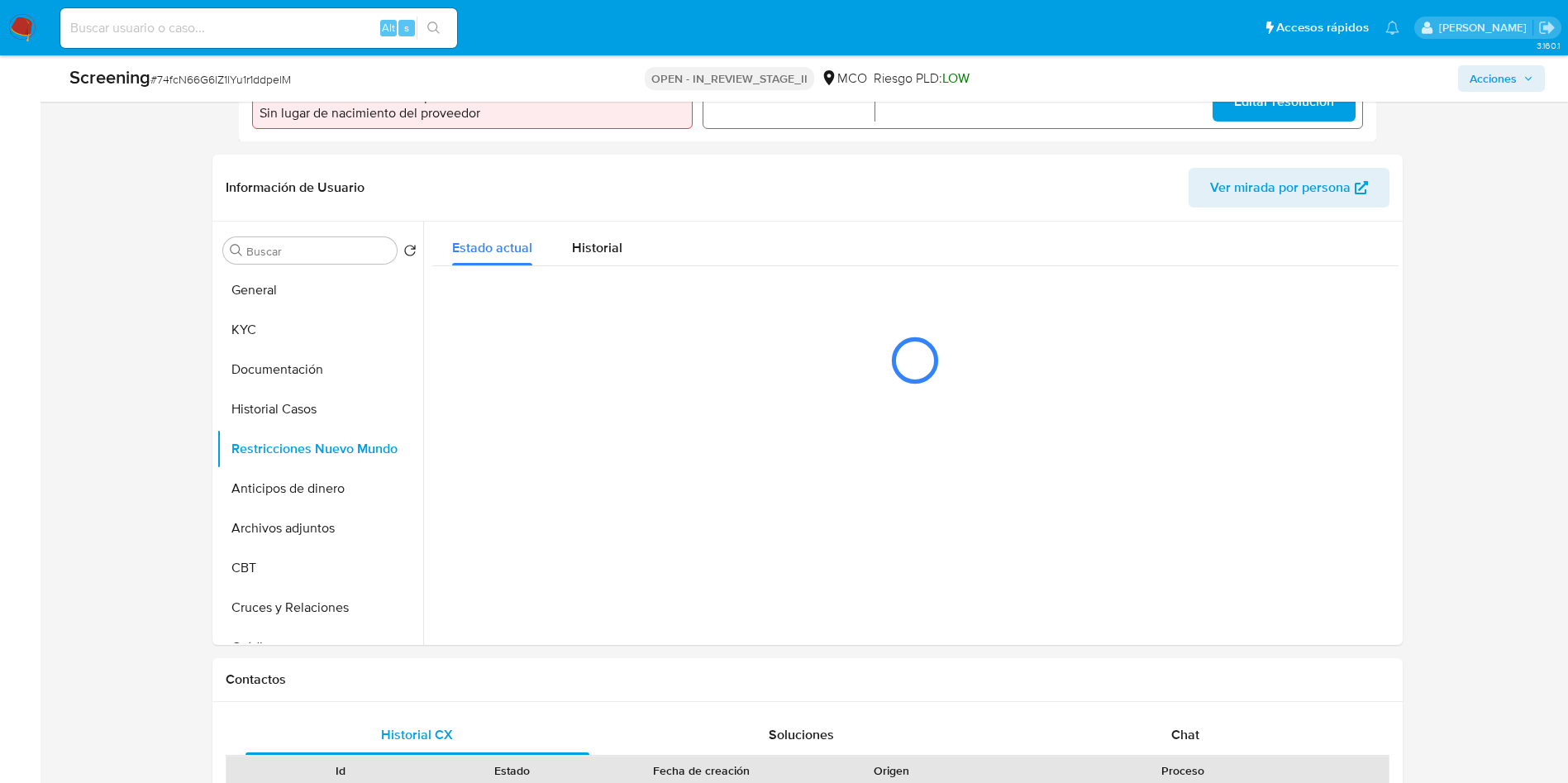
scroll to position [0, 0]
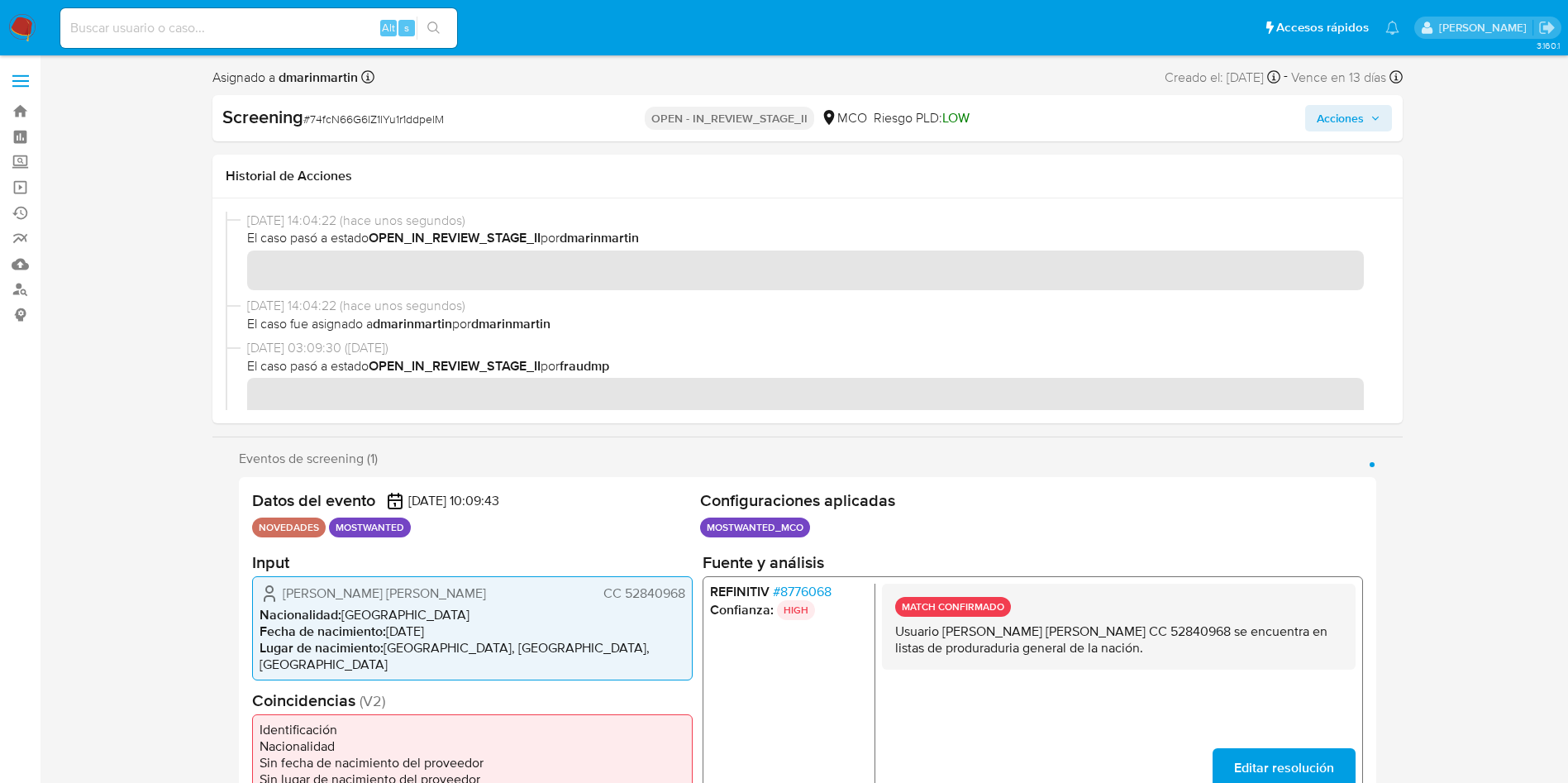
click at [1360, 110] on span "Acciones" at bounding box center [1340, 118] width 47 height 26
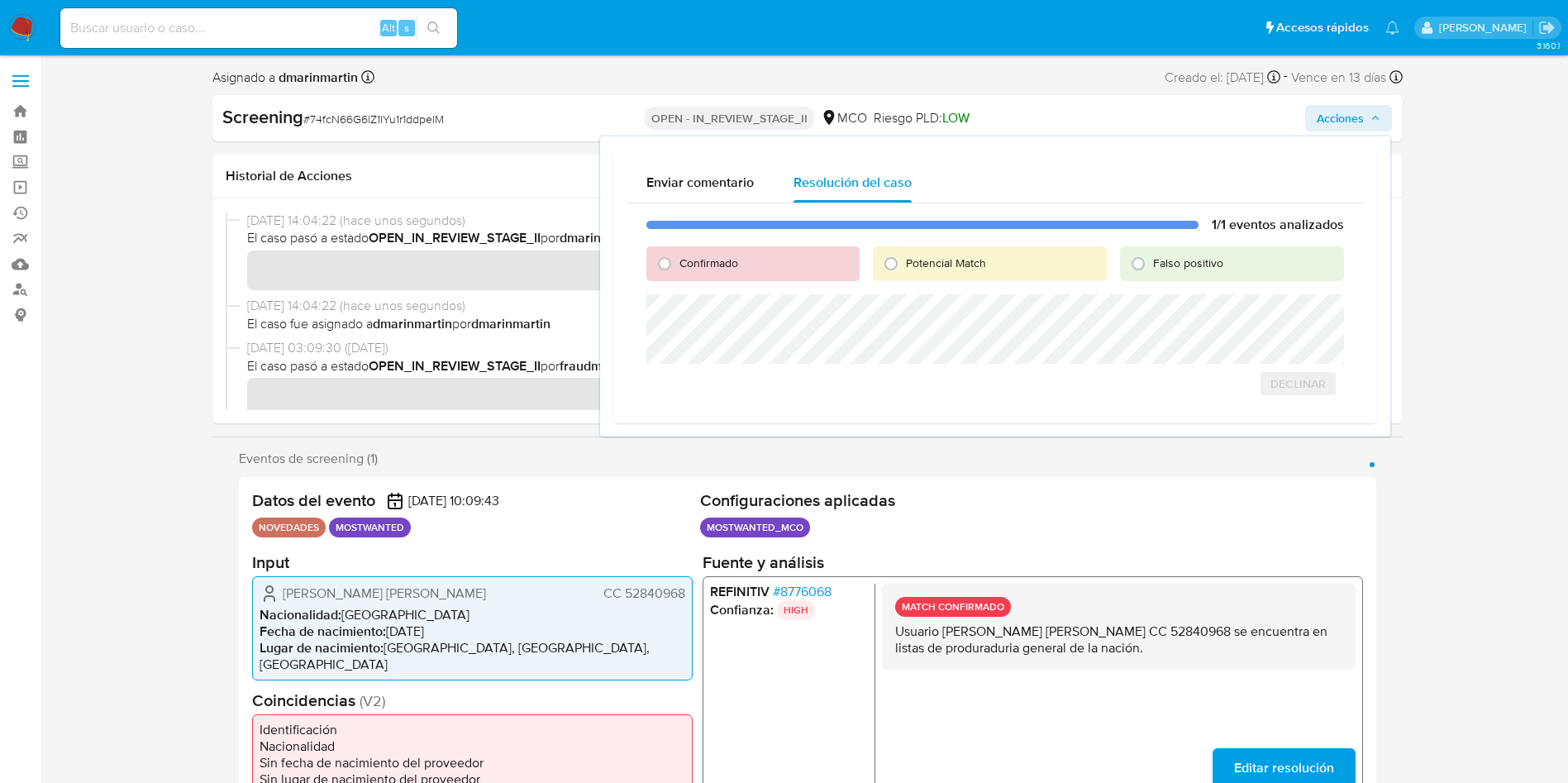
click at [1176, 258] on span "Falso positivo" at bounding box center [1188, 262] width 71 height 17
click at [1151, 258] on input "Falso positivo" at bounding box center [1138, 263] width 26 height 26
radio input "true"
click at [1288, 415] on div "1/1 eventos analizados Confirmado Potencial Match Falso positivo Declinar Cerra…" at bounding box center [994, 316] width 737 height 225
click at [1288, 410] on span "Cerrar Caso" at bounding box center [1285, 401] width 79 height 24
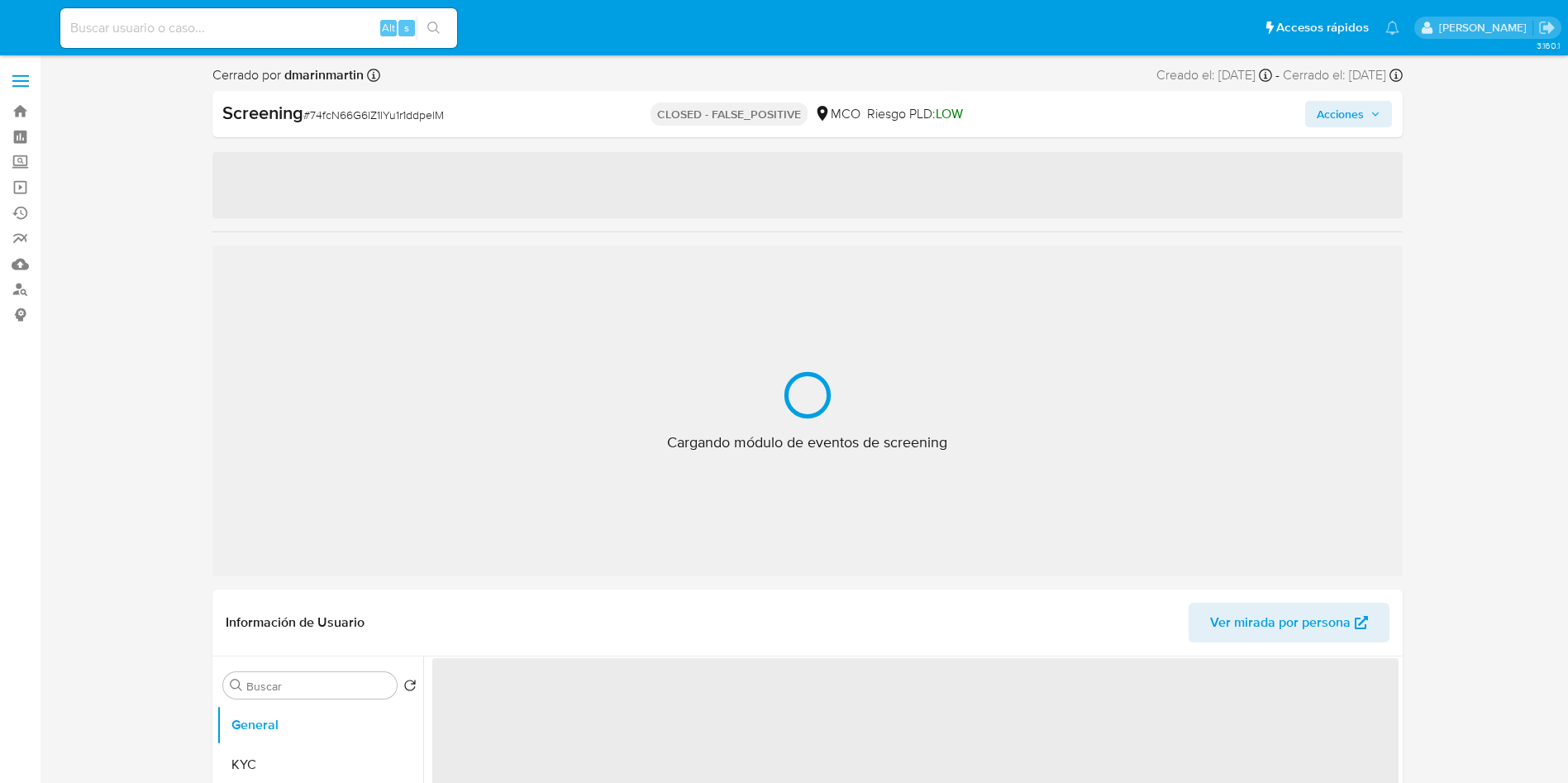
select select "10"
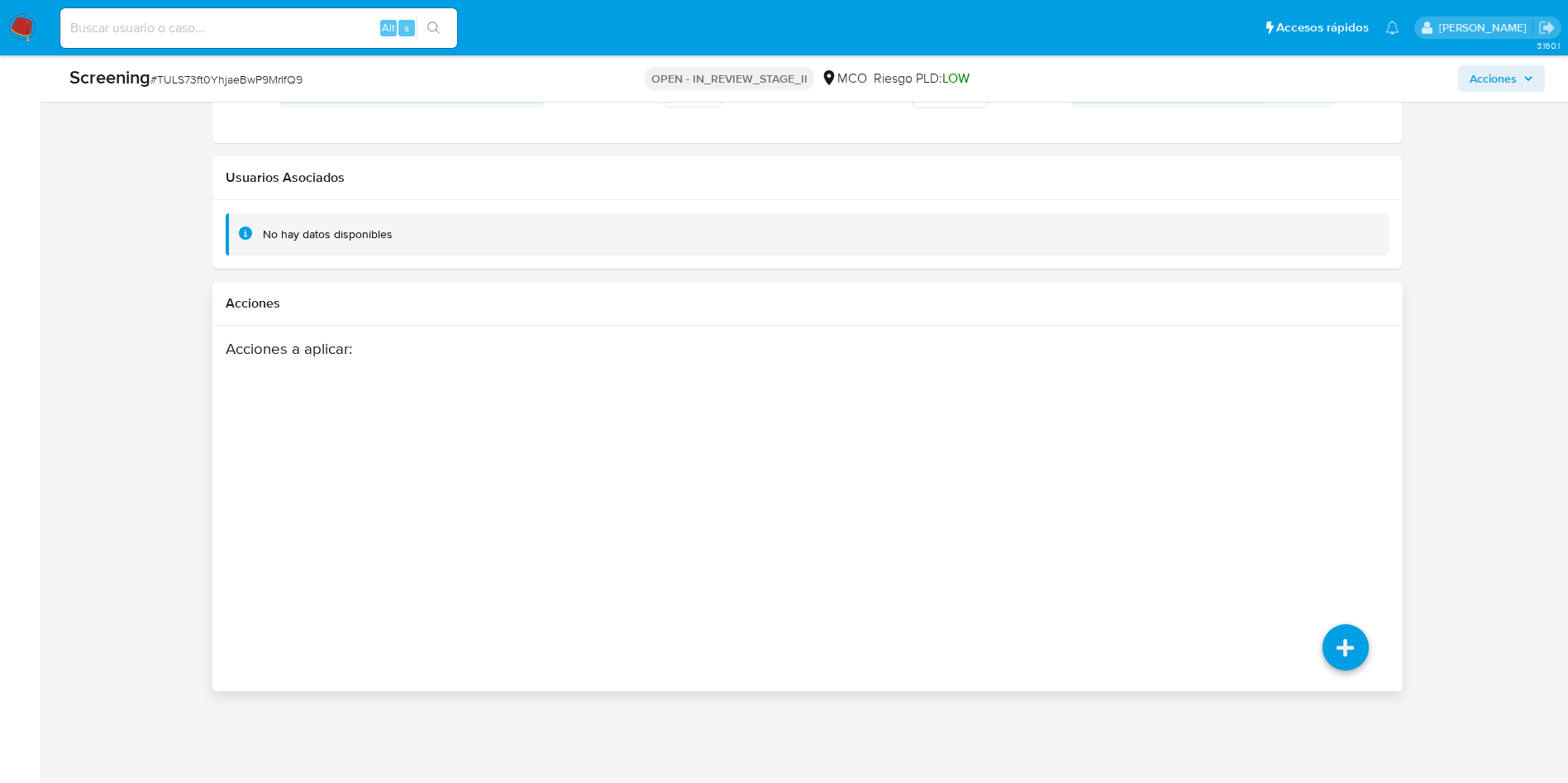
scroll to position [2321, 0]
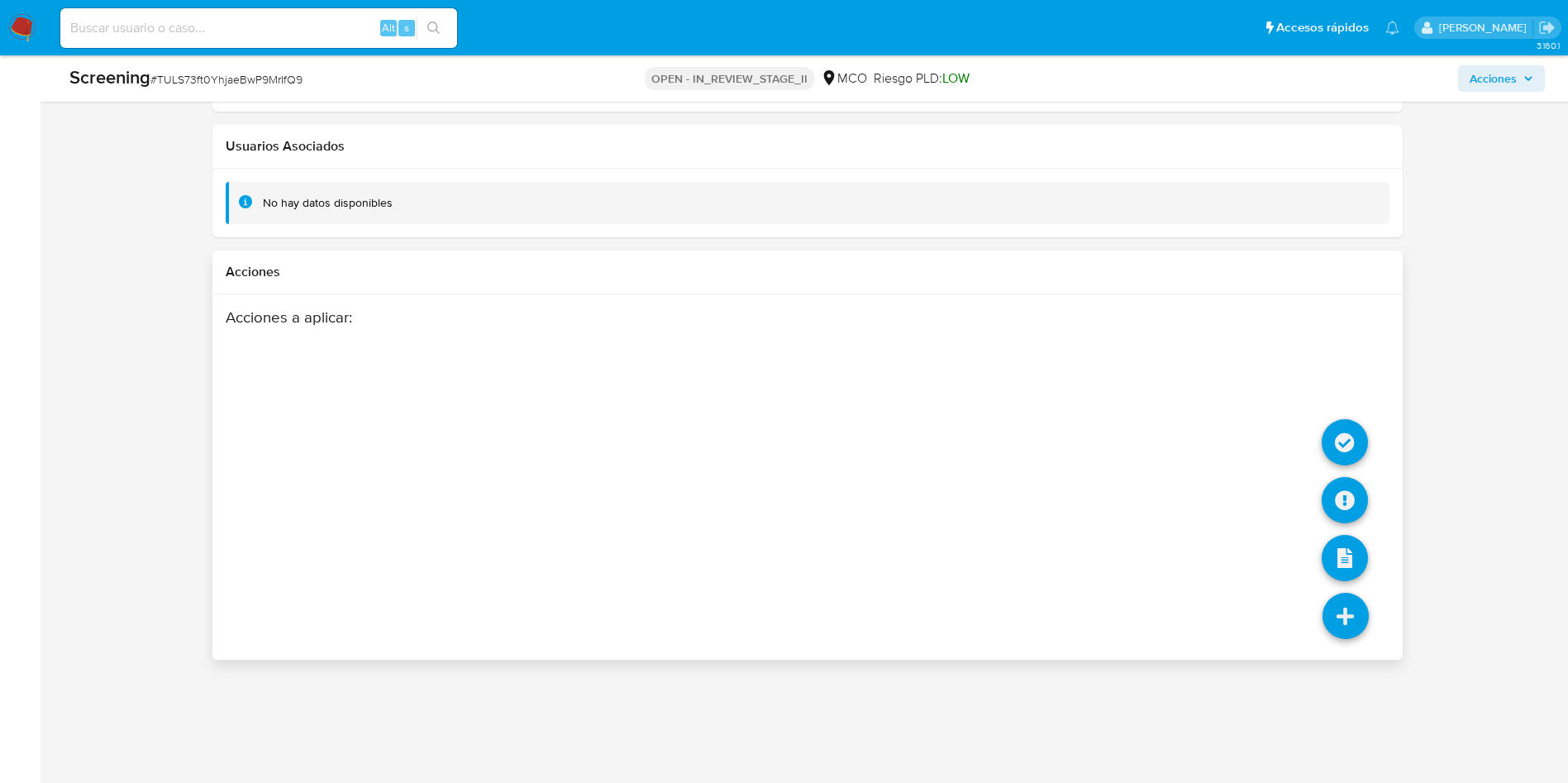
click at [1361, 622] on icon at bounding box center [1346, 616] width 46 height 46
click at [1352, 445] on icon at bounding box center [1345, 442] width 46 height 46
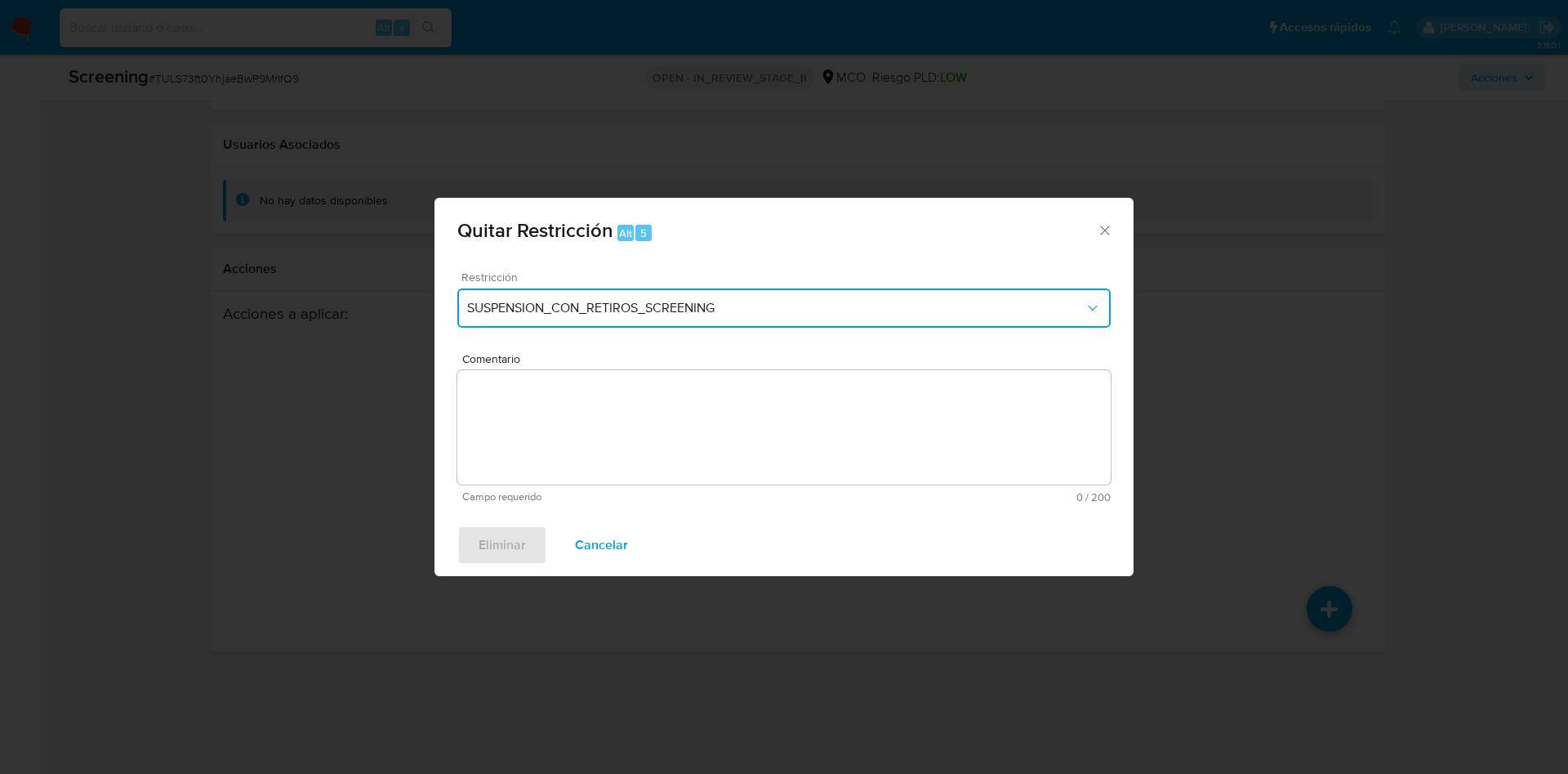
click at [617, 322] on button "SUSPENSION_CON_RETIROS_SCREENING" at bounding box center [784, 308] width 653 height 39
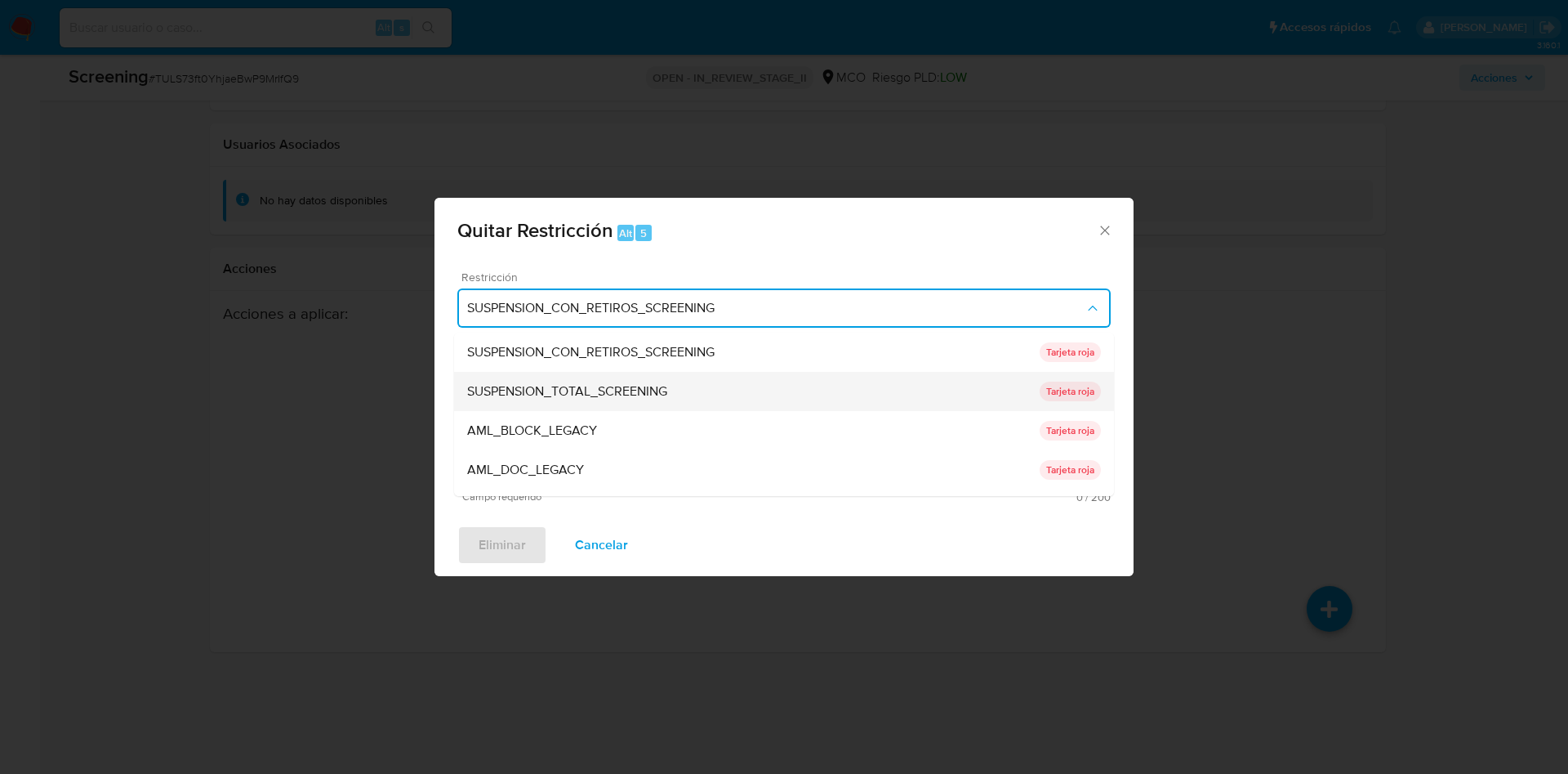
click at [569, 406] on div "SUSPENSION_TOTAL_SCREENING" at bounding box center [753, 390] width 572 height 39
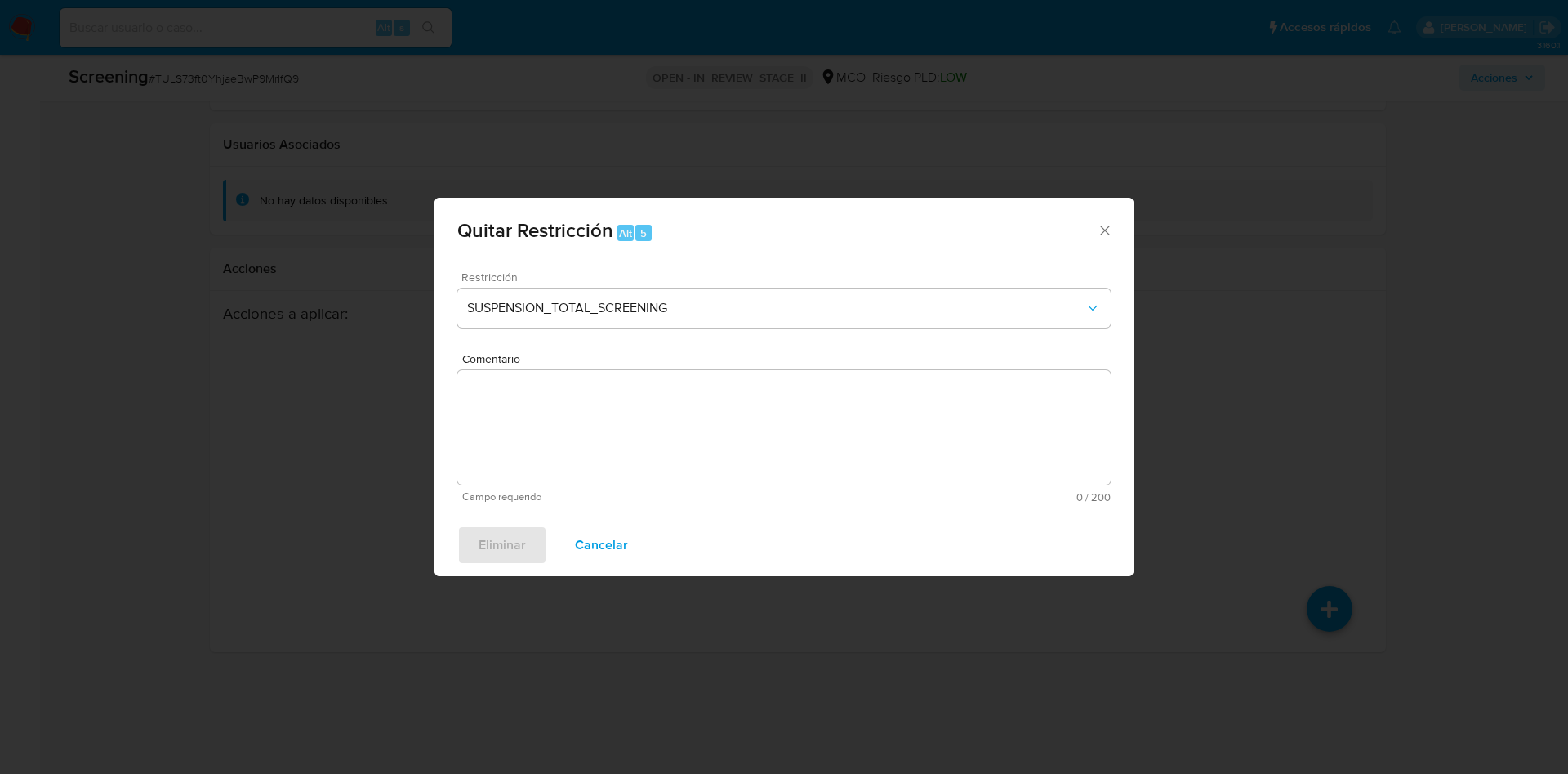
click at [560, 365] on span "Comentario" at bounding box center [788, 359] width 653 height 12
click at [560, 425] on textarea "Comentario" at bounding box center [784, 427] width 653 height 115
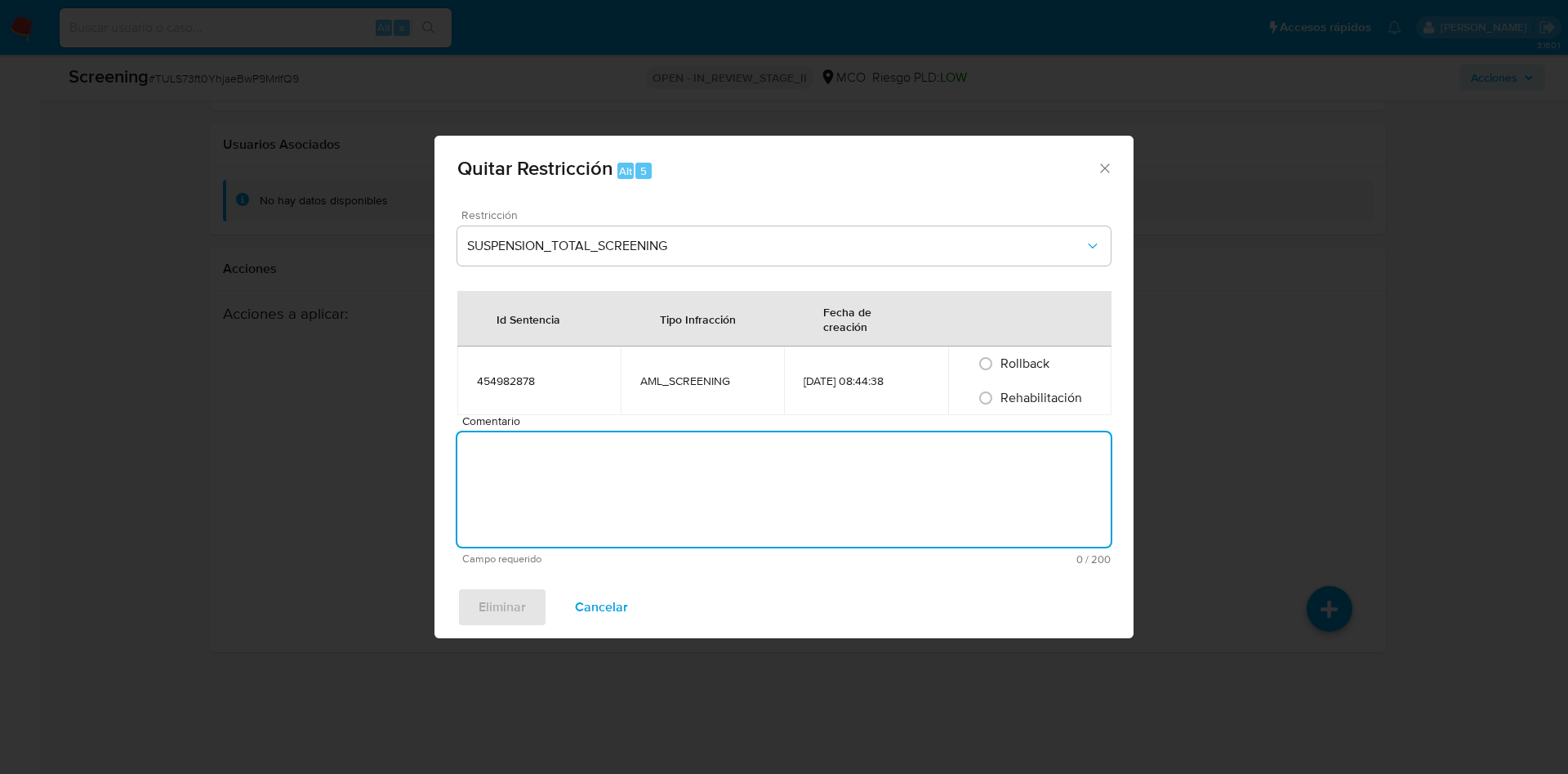
paste textarea "TULS73ft0YhjaeBwP9MrIfQ9"
type textarea "TULS73ft0YhjaeBwP9MrIfQ9"
click at [1029, 402] on span "Rehabilitación" at bounding box center [1041, 397] width 82 height 19
click at [999, 402] on input "Rehabilitación" at bounding box center [986, 397] width 26 height 26
radio input "true"
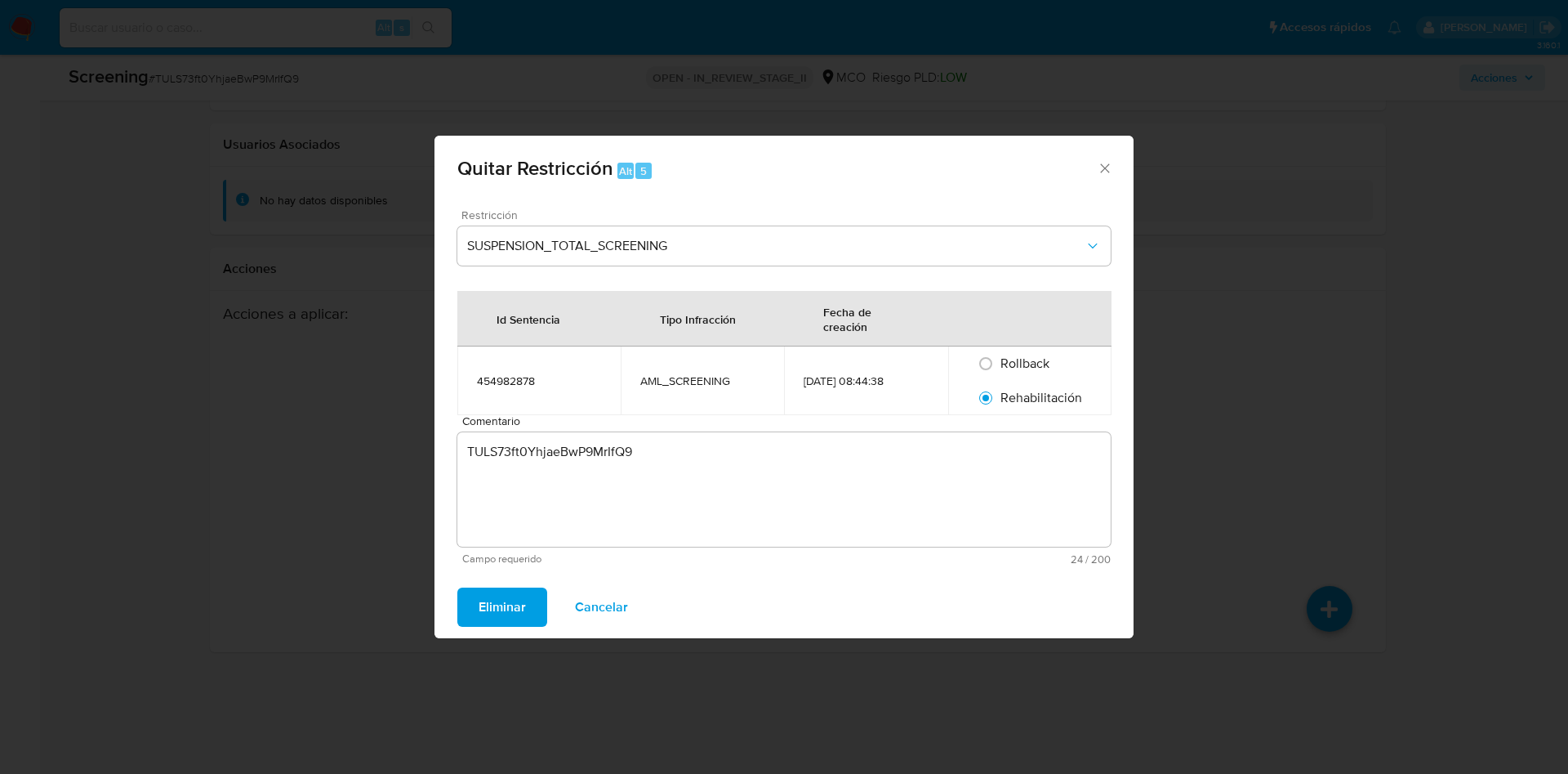
click at [364, 288] on div "Quitar Restricción Alt 5 Restricción SUSPENSION_TOTAL_SCREENING Id Sentencia Ti…" at bounding box center [784, 387] width 1568 height 774
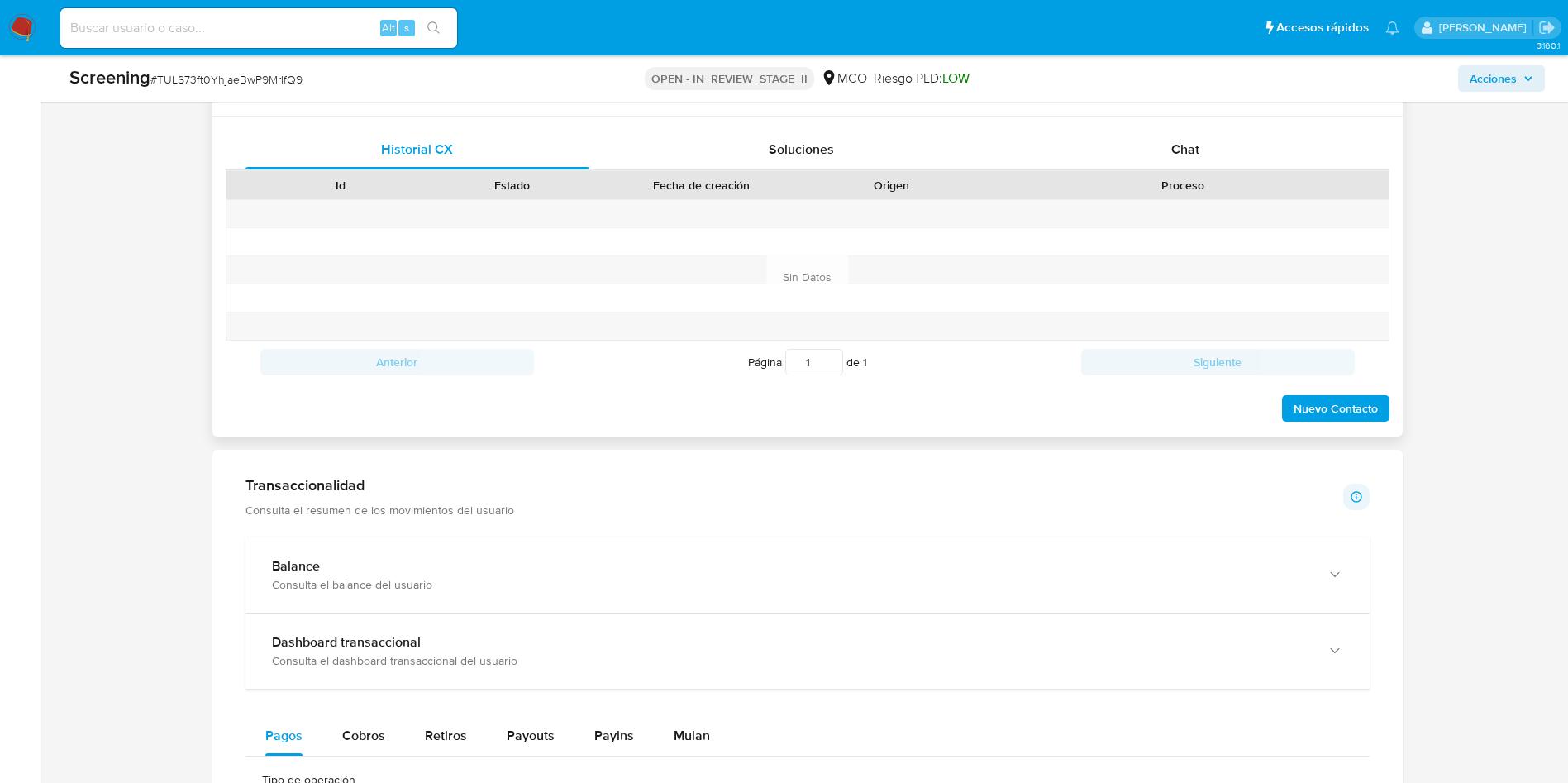
scroll to position [461, 0]
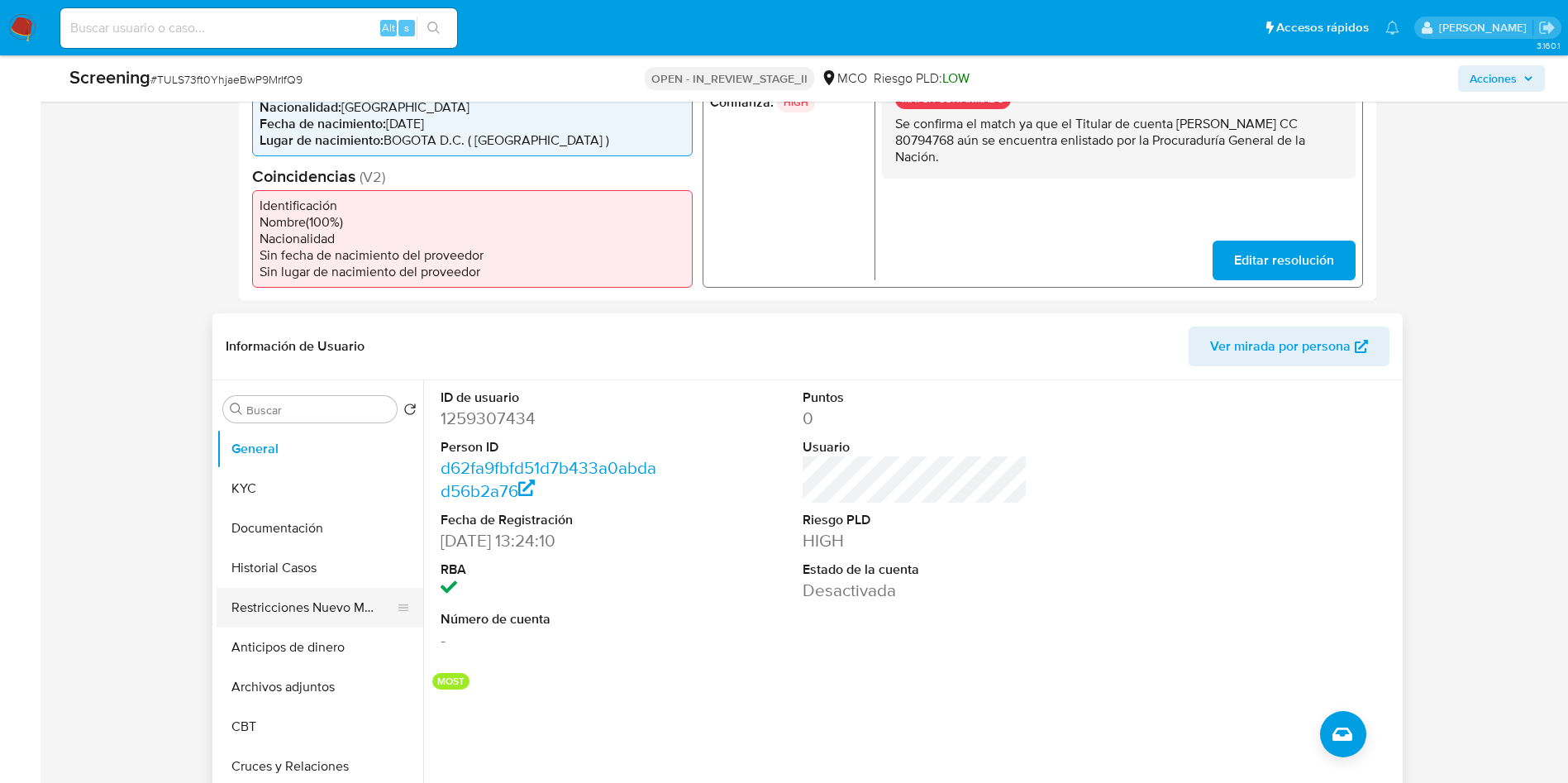
click at [297, 616] on button "Restricciones Nuevo Mundo" at bounding box center [313, 607] width 194 height 39
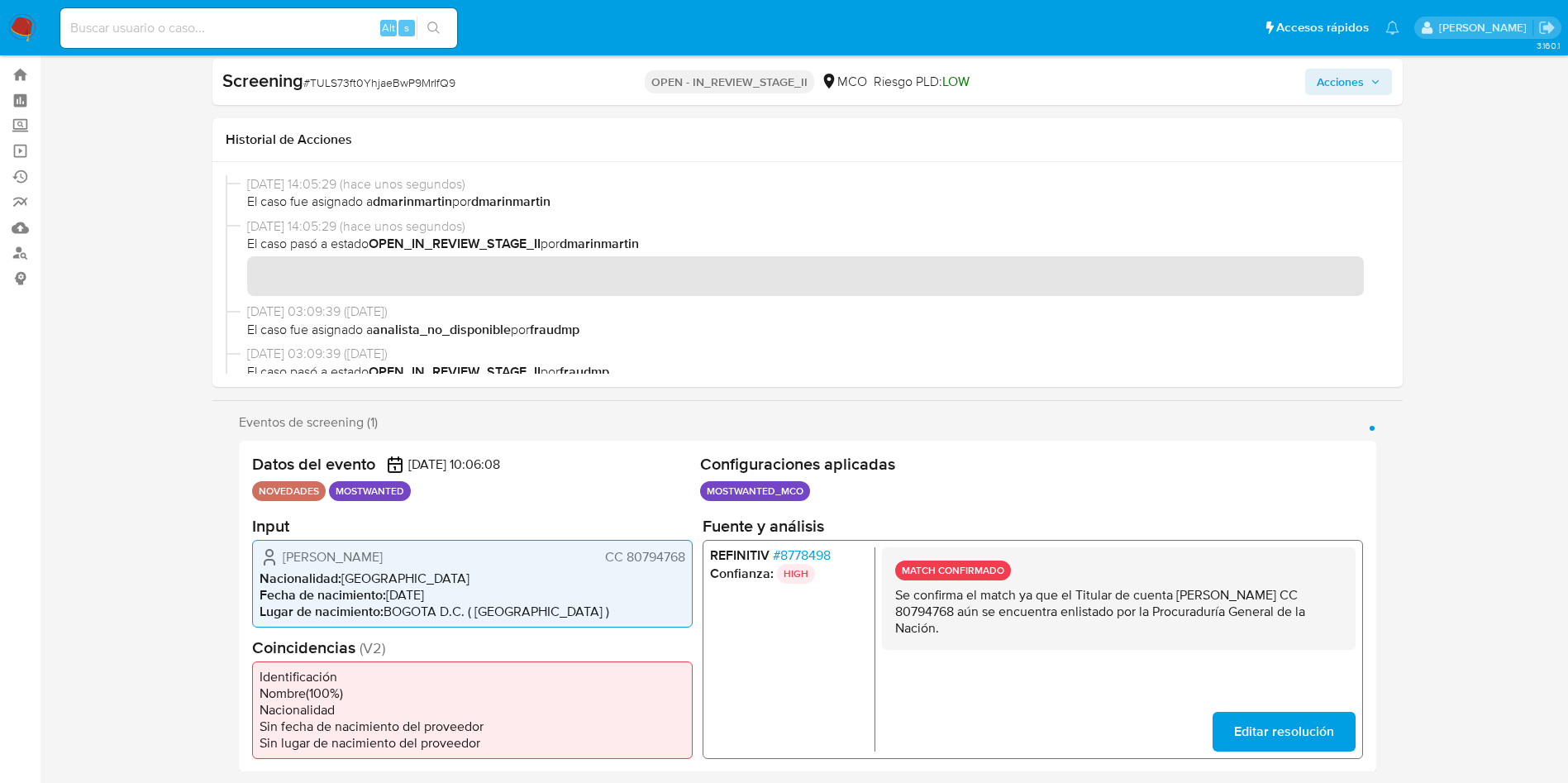
scroll to position [0, 0]
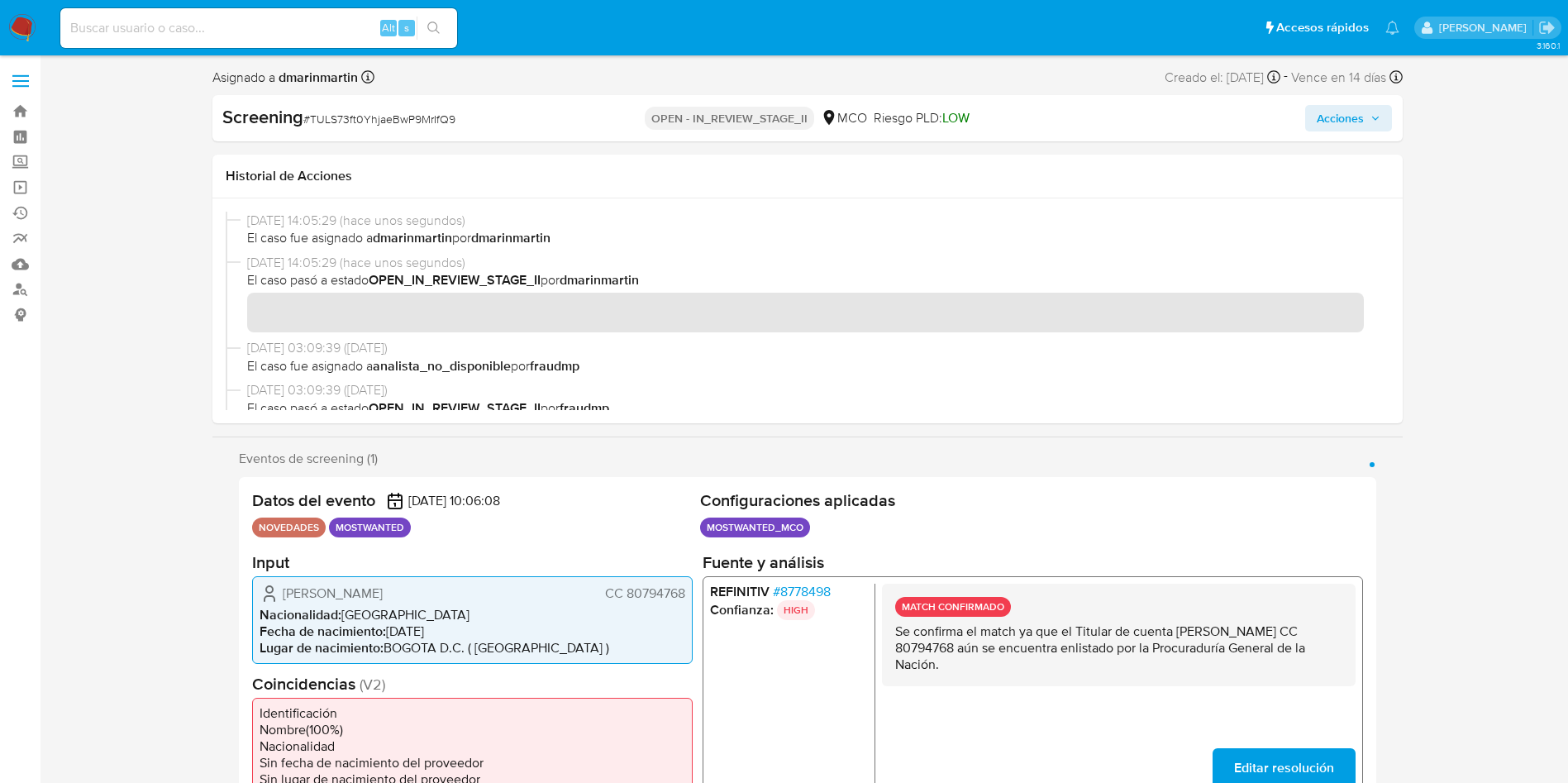
click at [1356, 126] on span "Acciones" at bounding box center [1340, 118] width 47 height 26
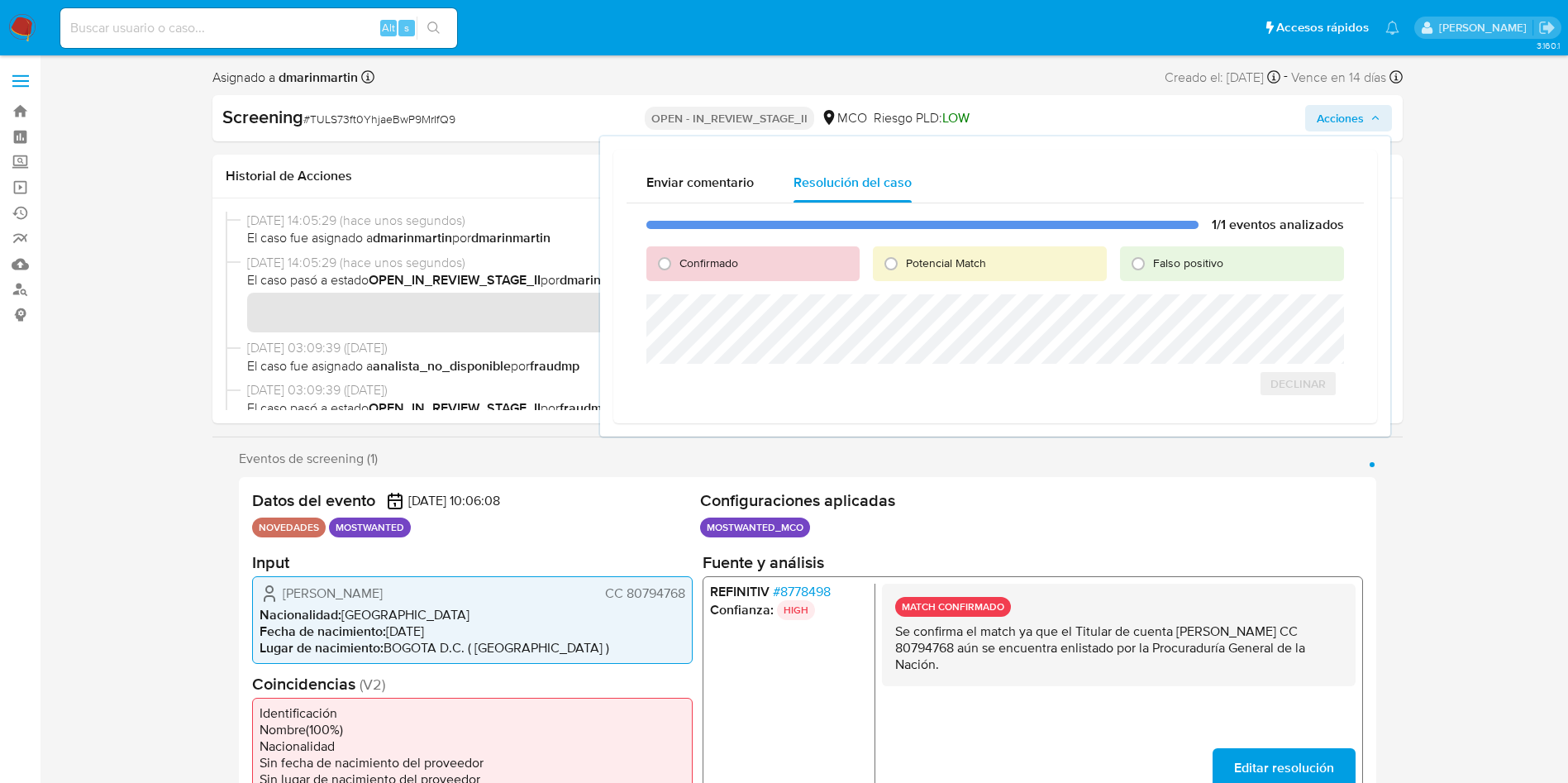
click at [774, 252] on div "Confirmado" at bounding box center [753, 263] width 213 height 35
click at [693, 263] on span "Confirmado" at bounding box center [708, 262] width 58 height 17
click at [678, 263] on input "Confirmado" at bounding box center [665, 263] width 26 height 26
radio input "true"
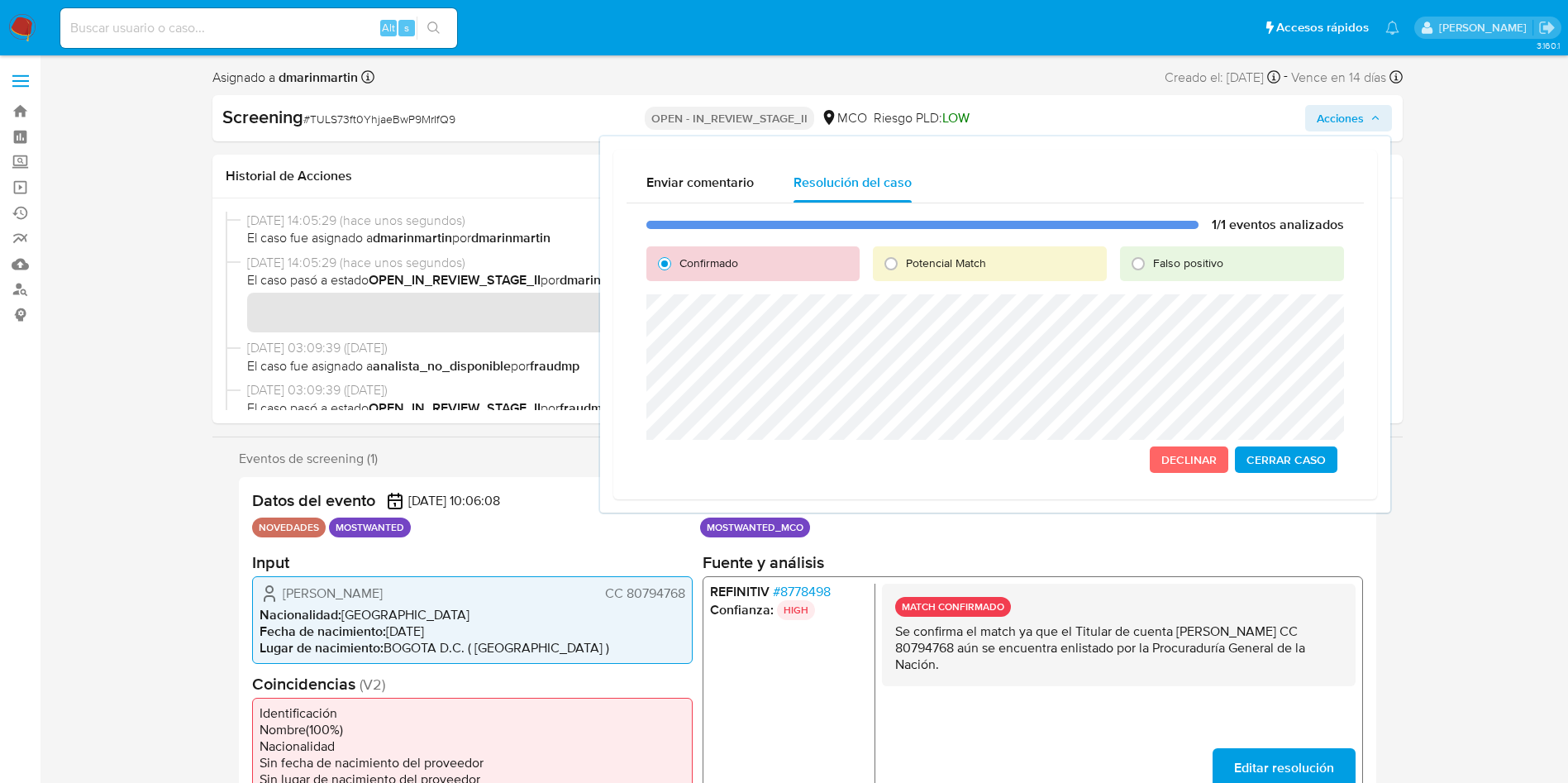
click at [1291, 463] on span "Cerrar Caso" at bounding box center [1285, 460] width 79 height 24
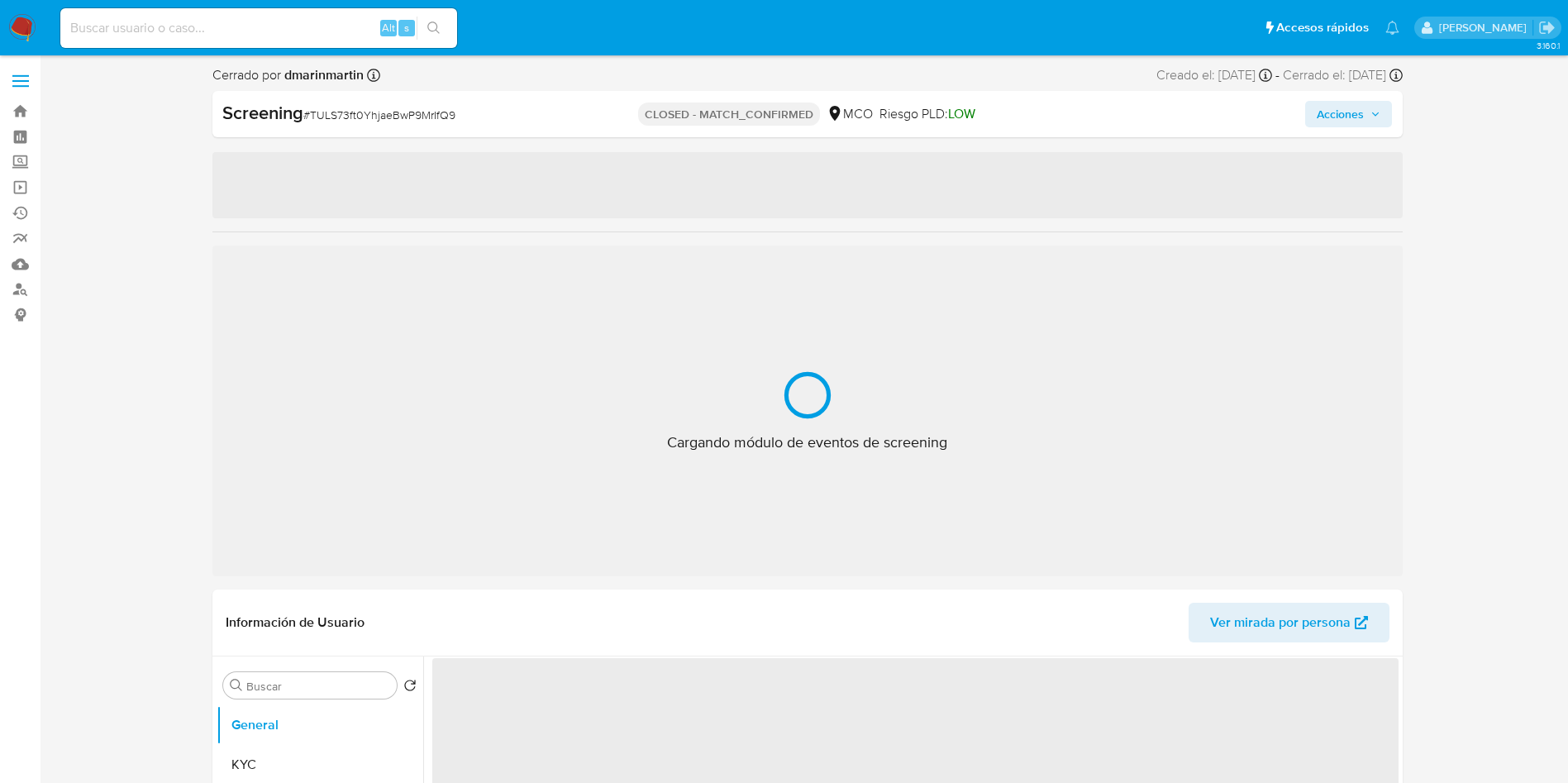
select select "10"
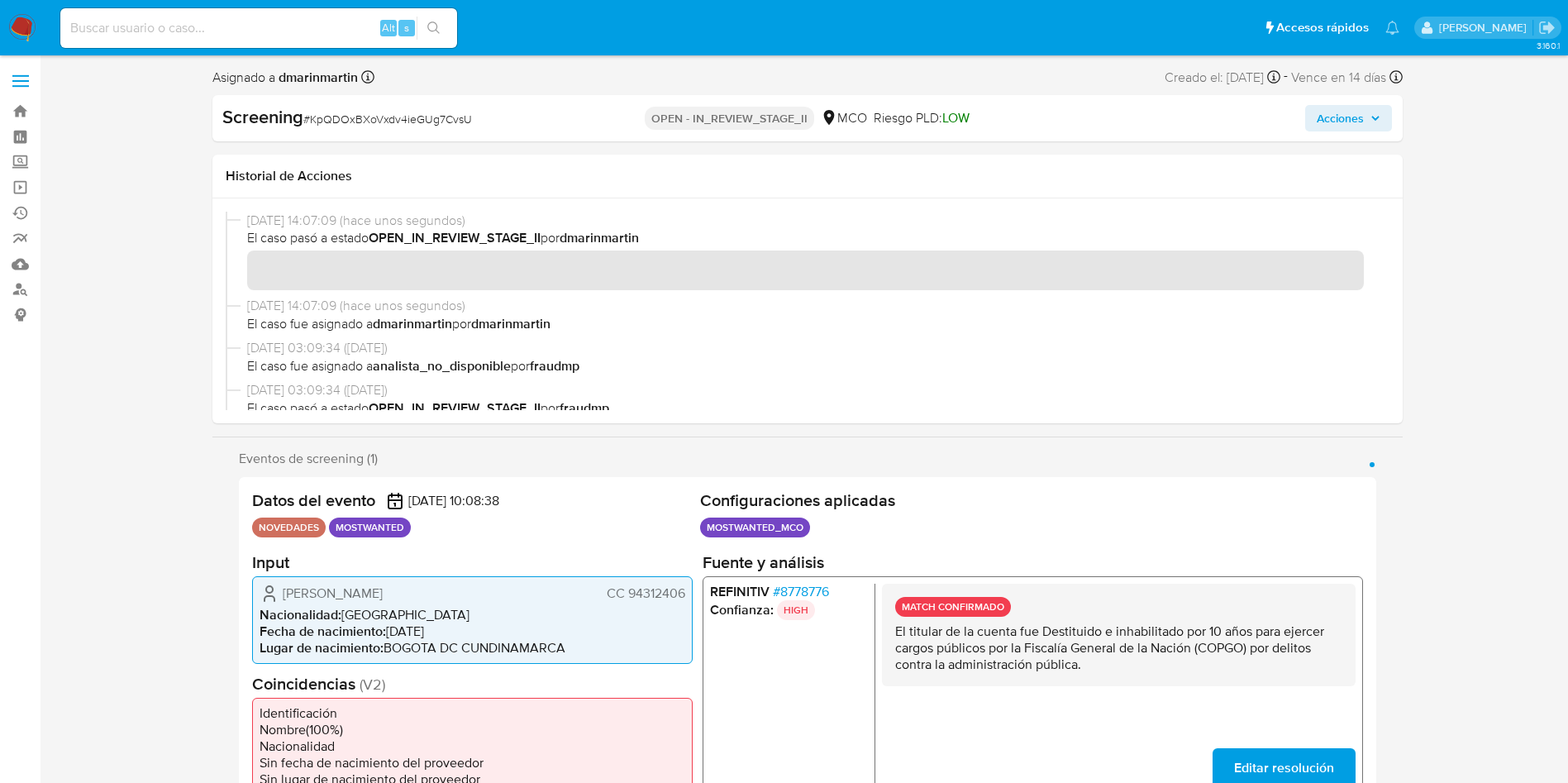
click at [1346, 111] on span "Acciones" at bounding box center [1340, 118] width 47 height 26
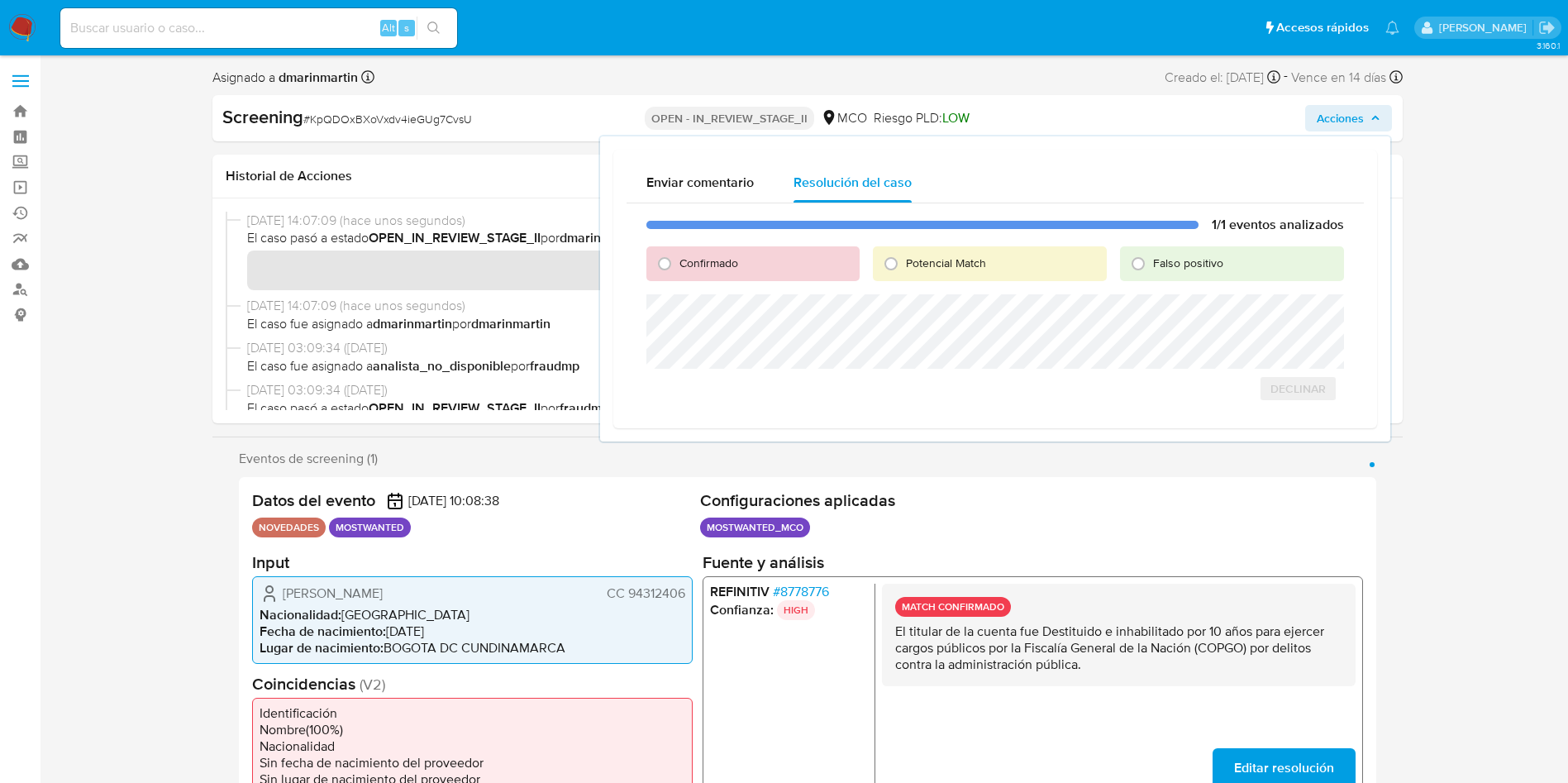
click at [794, 262] on div "Confirmado" at bounding box center [753, 263] width 213 height 35
click at [691, 255] on span "Confirmado" at bounding box center [708, 262] width 58 height 17
click at [678, 255] on input "Confirmado" at bounding box center [665, 263] width 26 height 26
radio input "true"
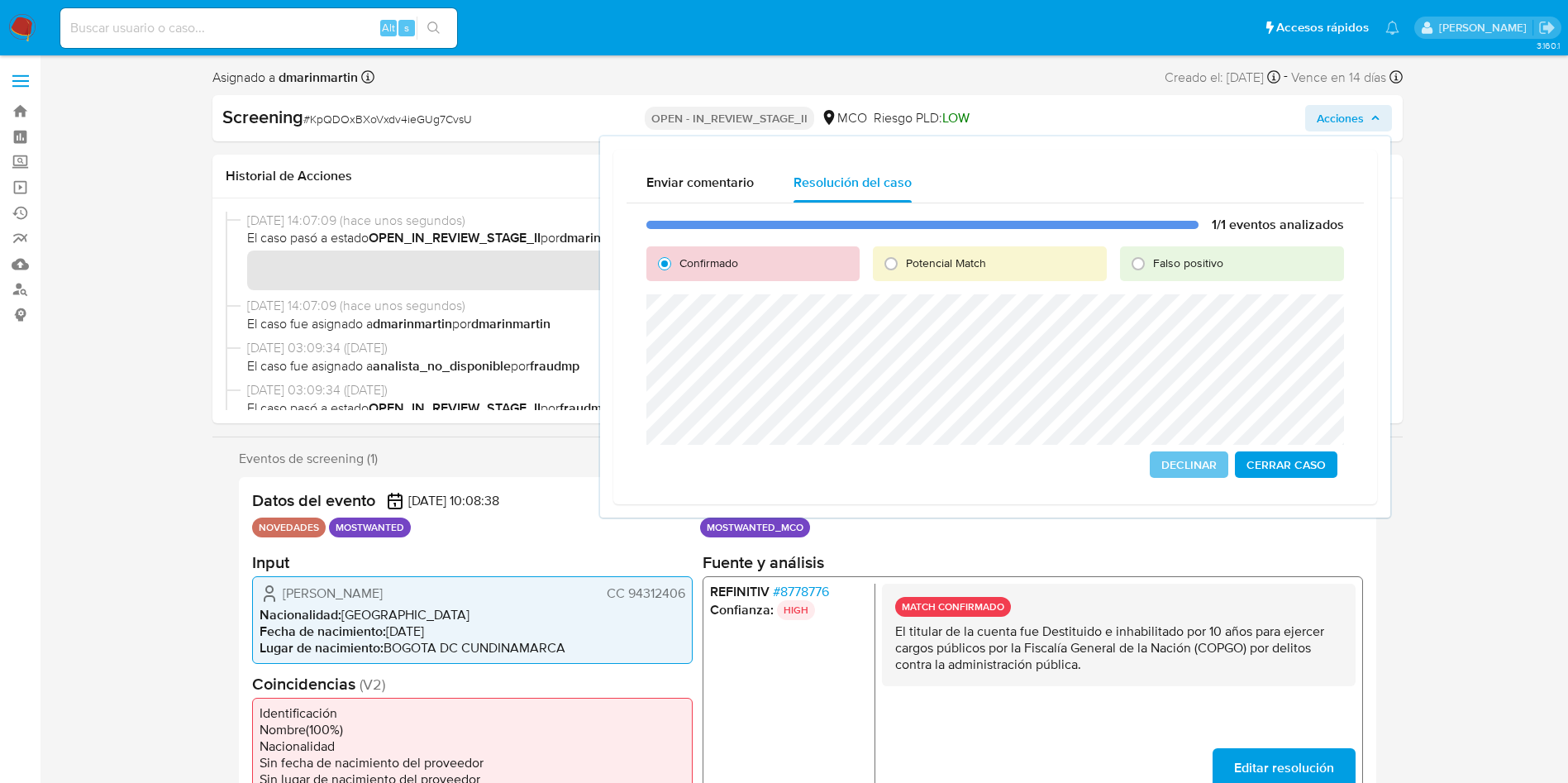
click at [738, 256] on span "Confirmado" at bounding box center [708, 262] width 58 height 17
click at [678, 256] on input "Confirmado" at bounding box center [665, 263] width 26 height 26
click at [1271, 487] on div "1/1 eventos analizados Confirmado Potencial Match Falso positivo Declinar Cerra…" at bounding box center [994, 347] width 737 height 288
click at [1269, 459] on span "Cerrar Caso" at bounding box center [1285, 464] width 79 height 24
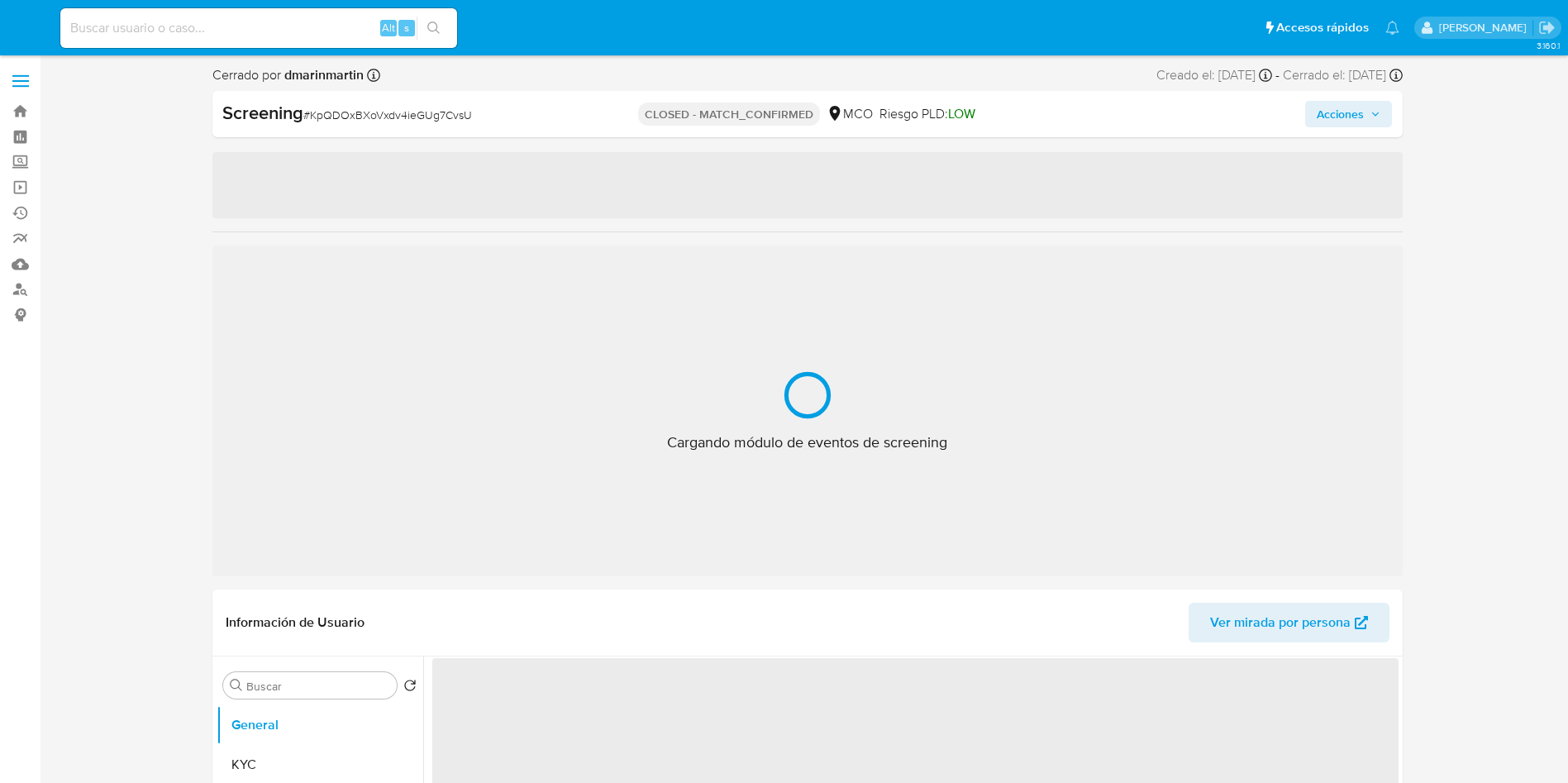
select select "10"
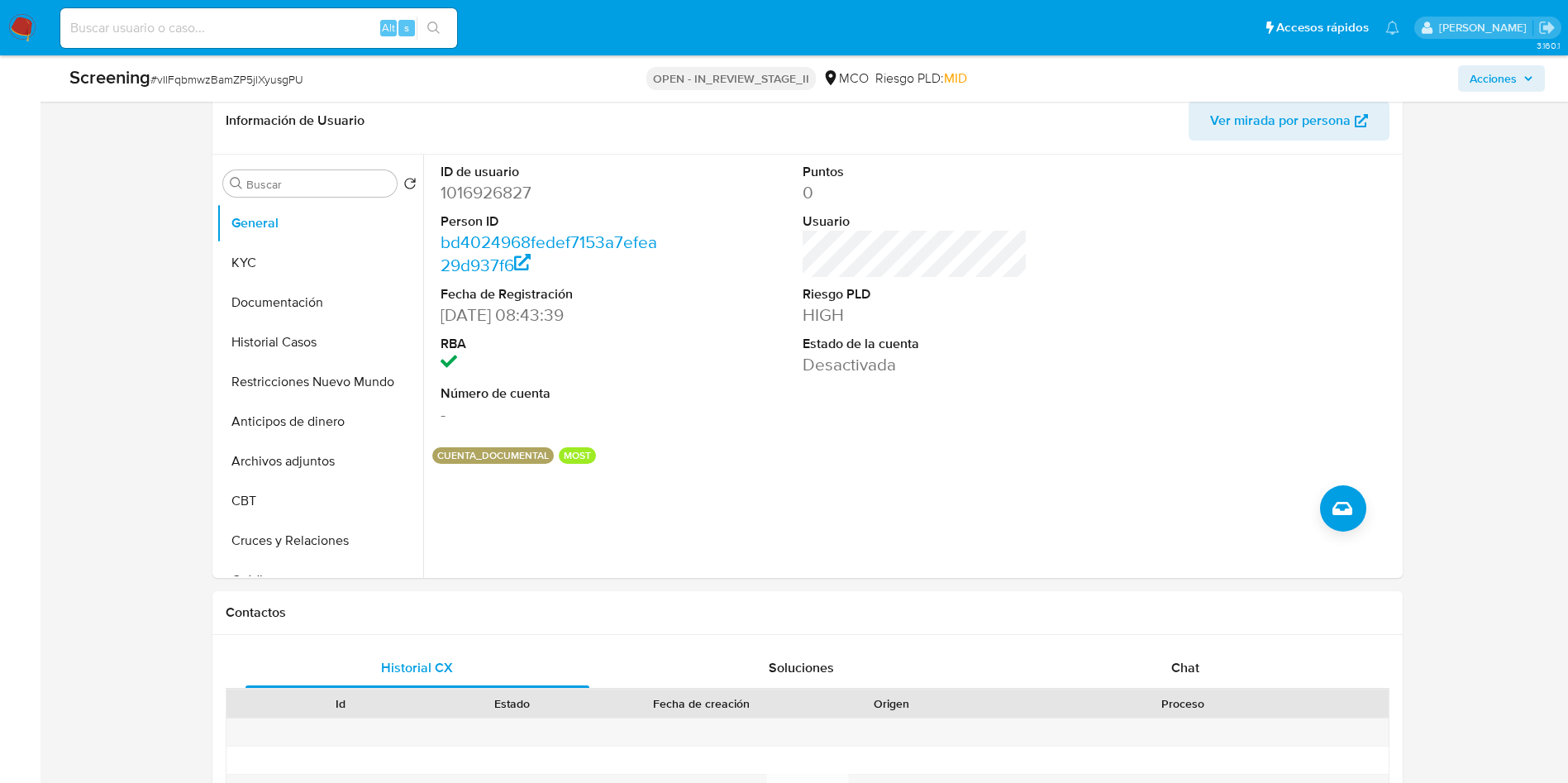
scroll to position [868, 0]
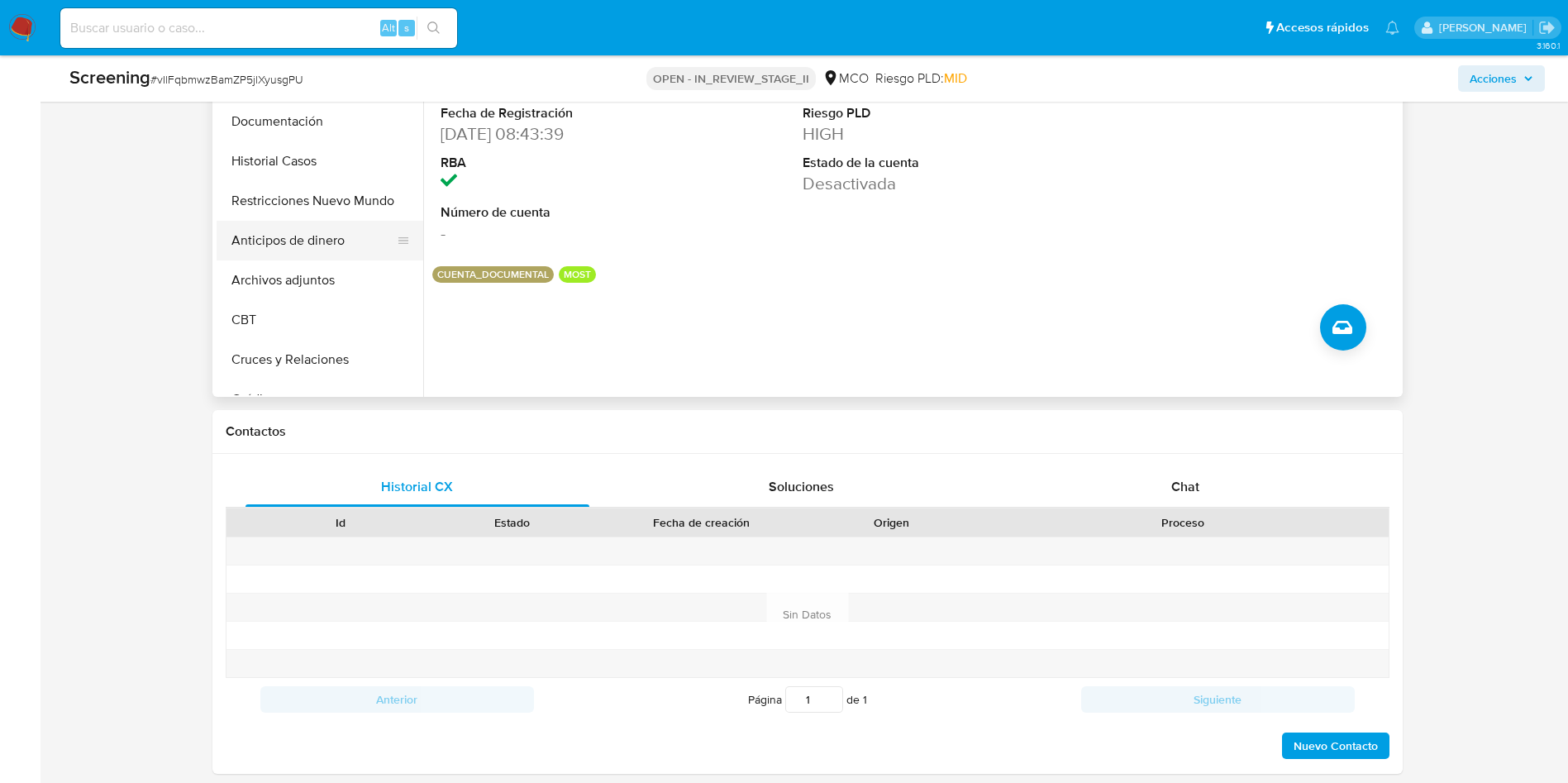
click at [295, 235] on button "Anticipos de dinero" at bounding box center [313, 240] width 194 height 39
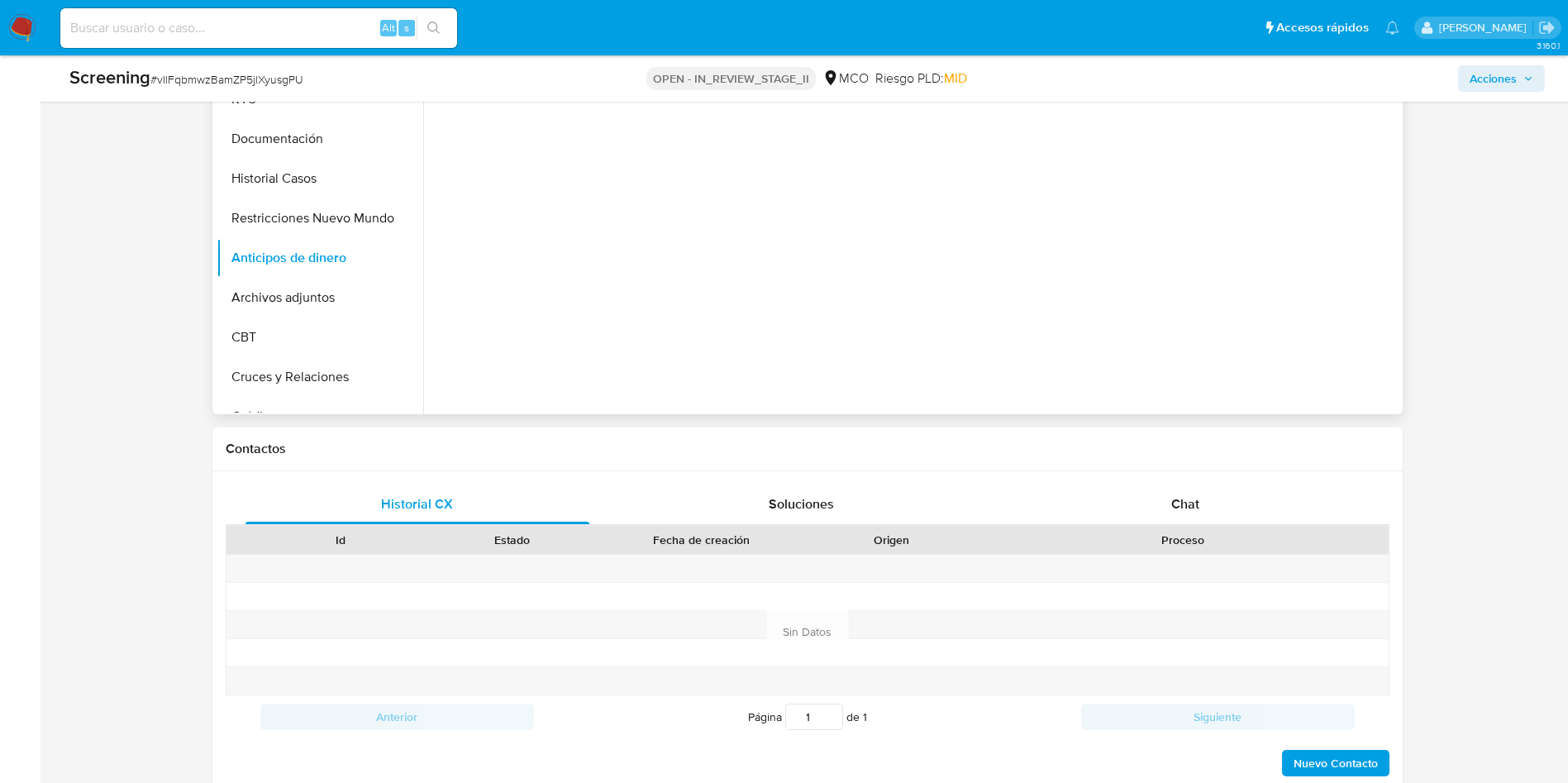
scroll to position [620, 0]
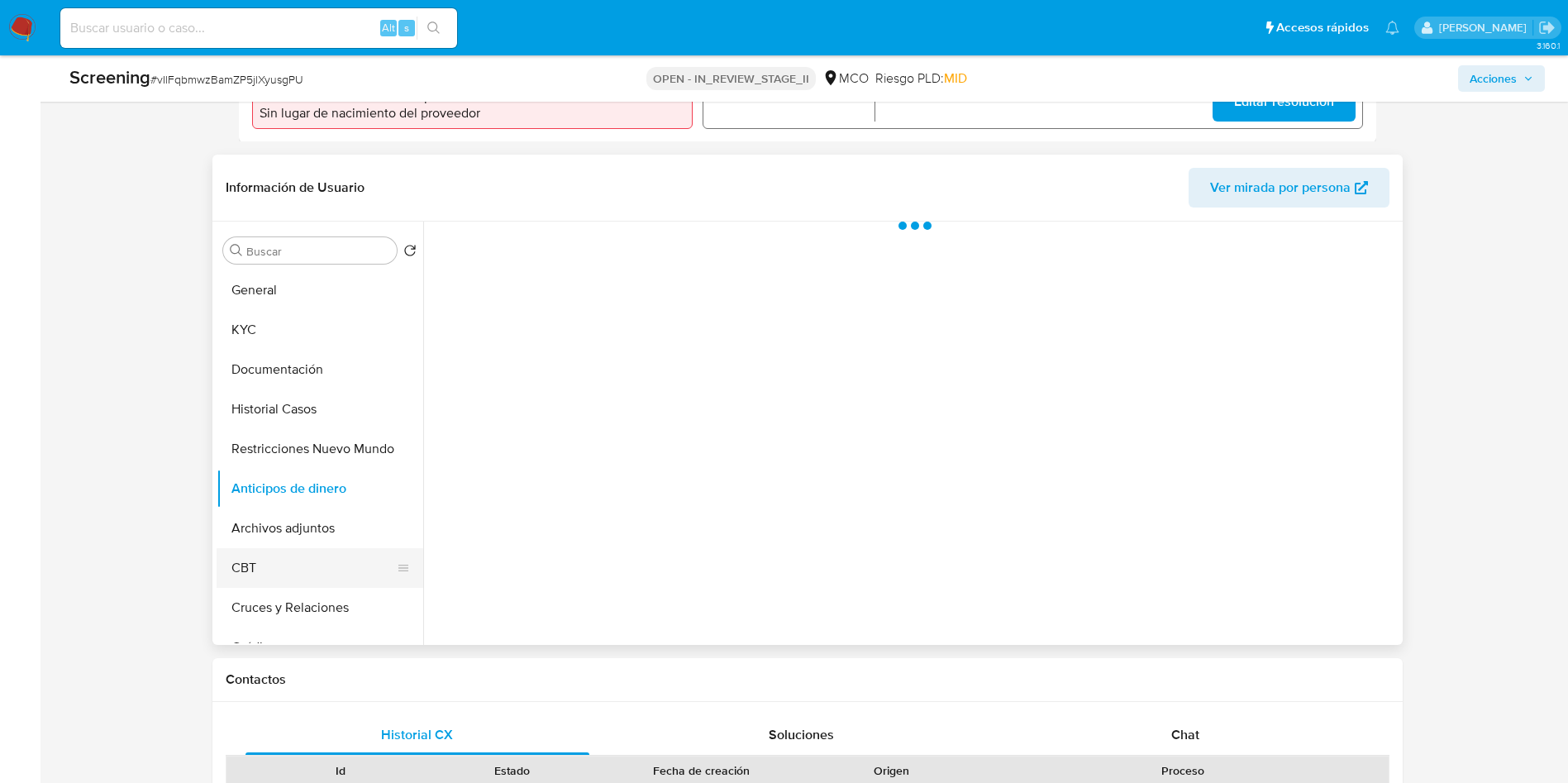
click at [303, 552] on button "CBT" at bounding box center [313, 567] width 194 height 39
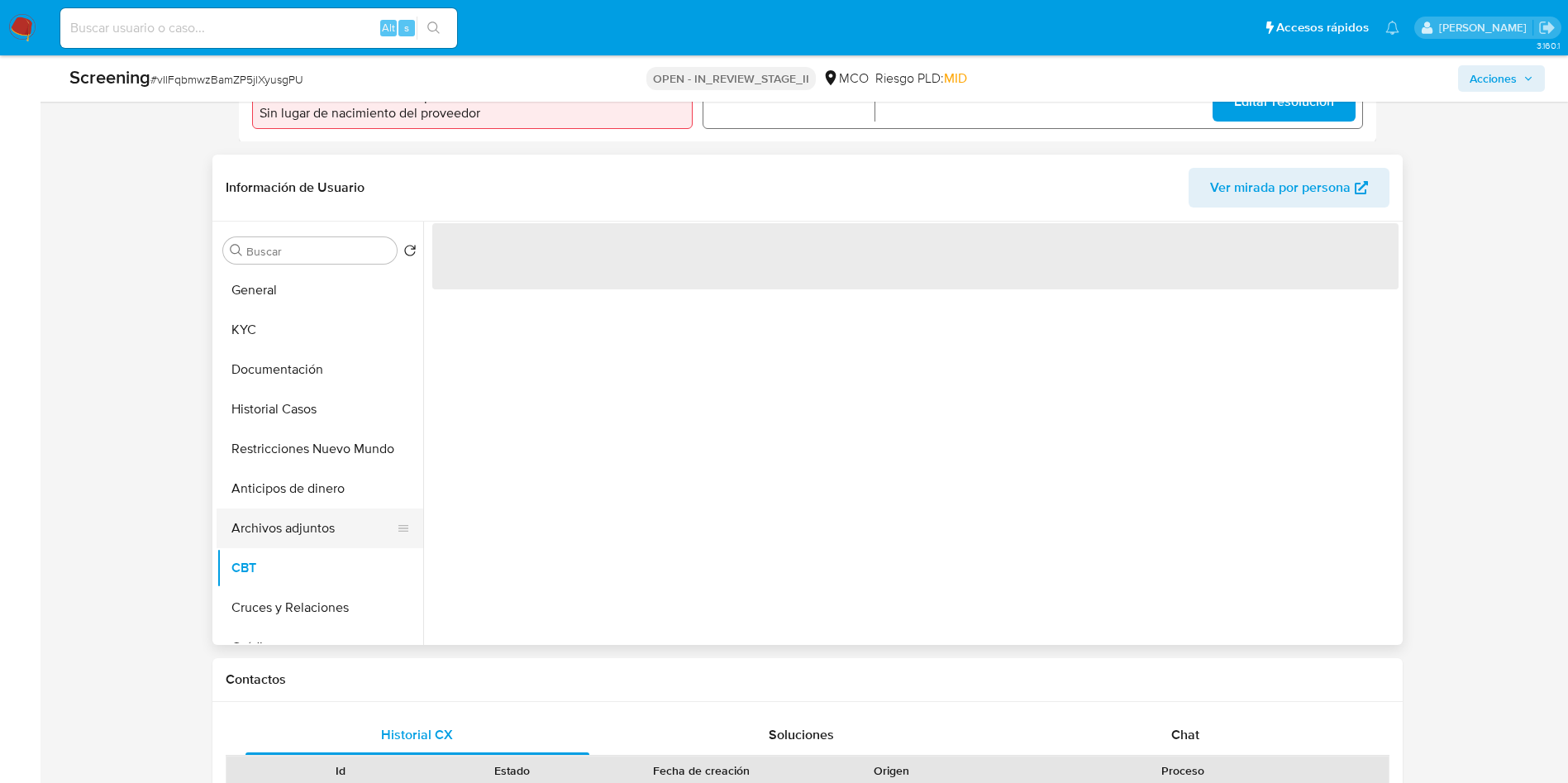
click at [302, 531] on button "Archivos adjuntos" at bounding box center [313, 528] width 194 height 39
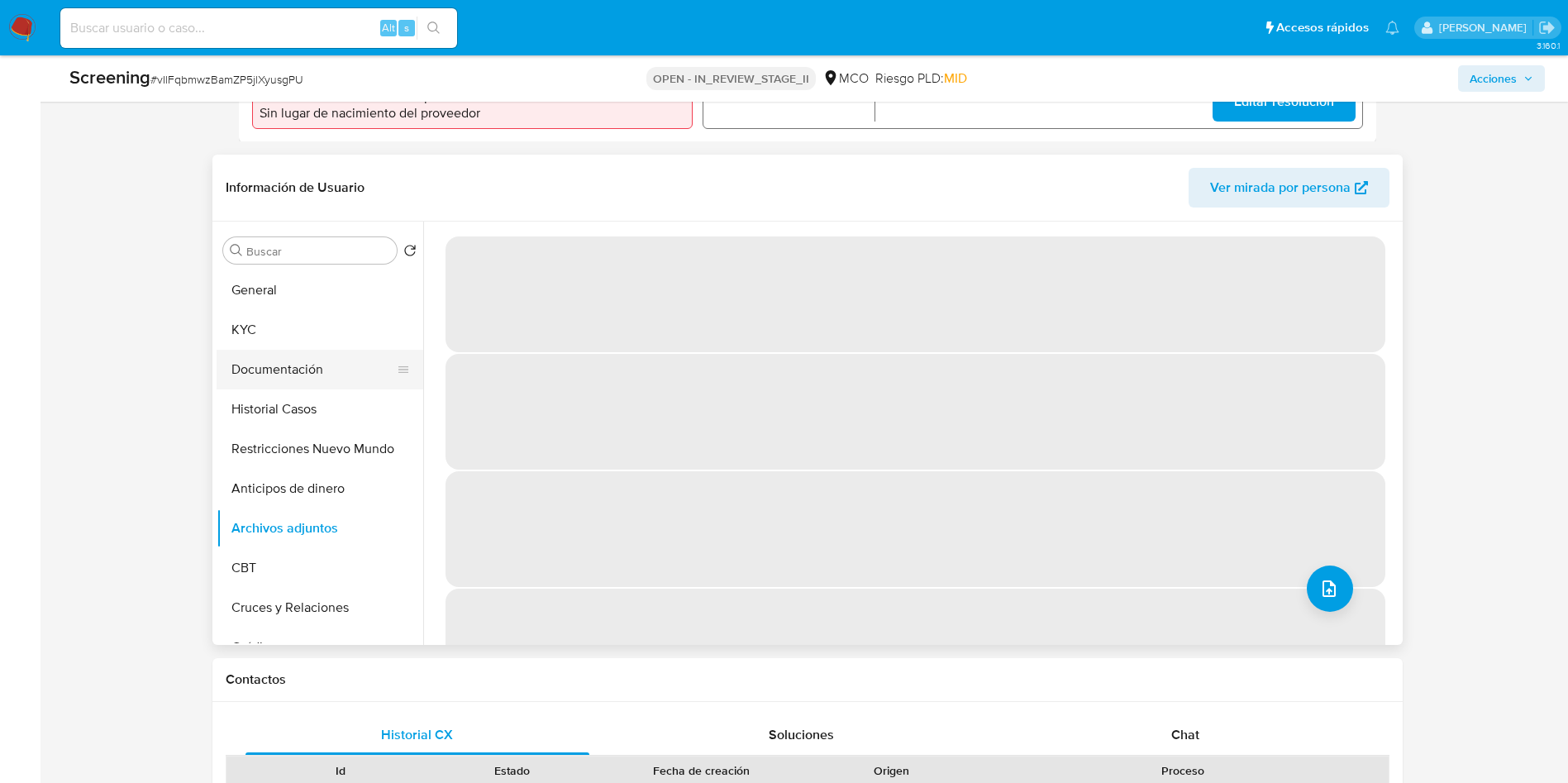
click at [286, 387] on button "Documentación" at bounding box center [313, 369] width 194 height 39
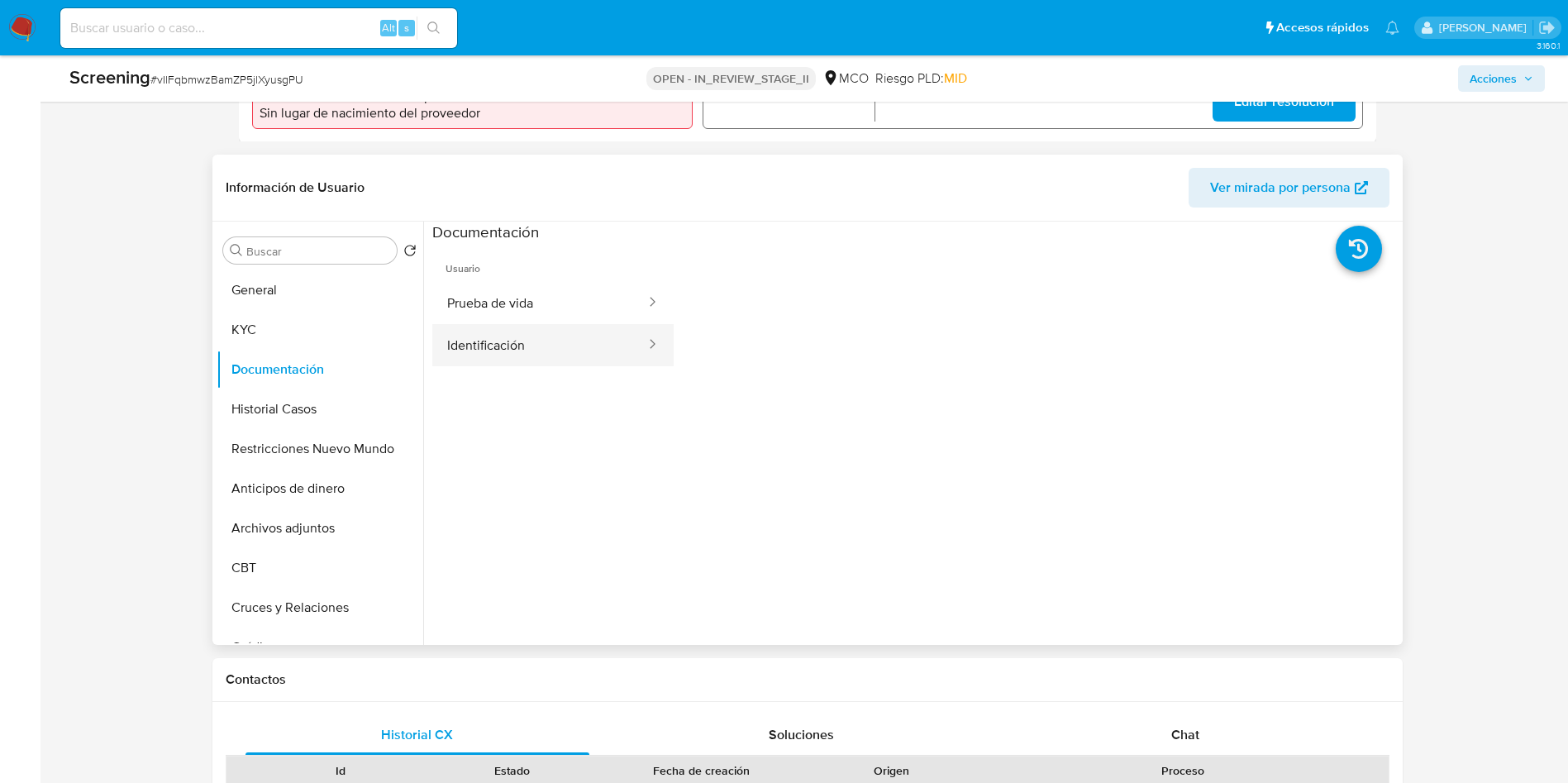
click at [610, 364] on button "Identificación" at bounding box center [540, 345] width 215 height 42
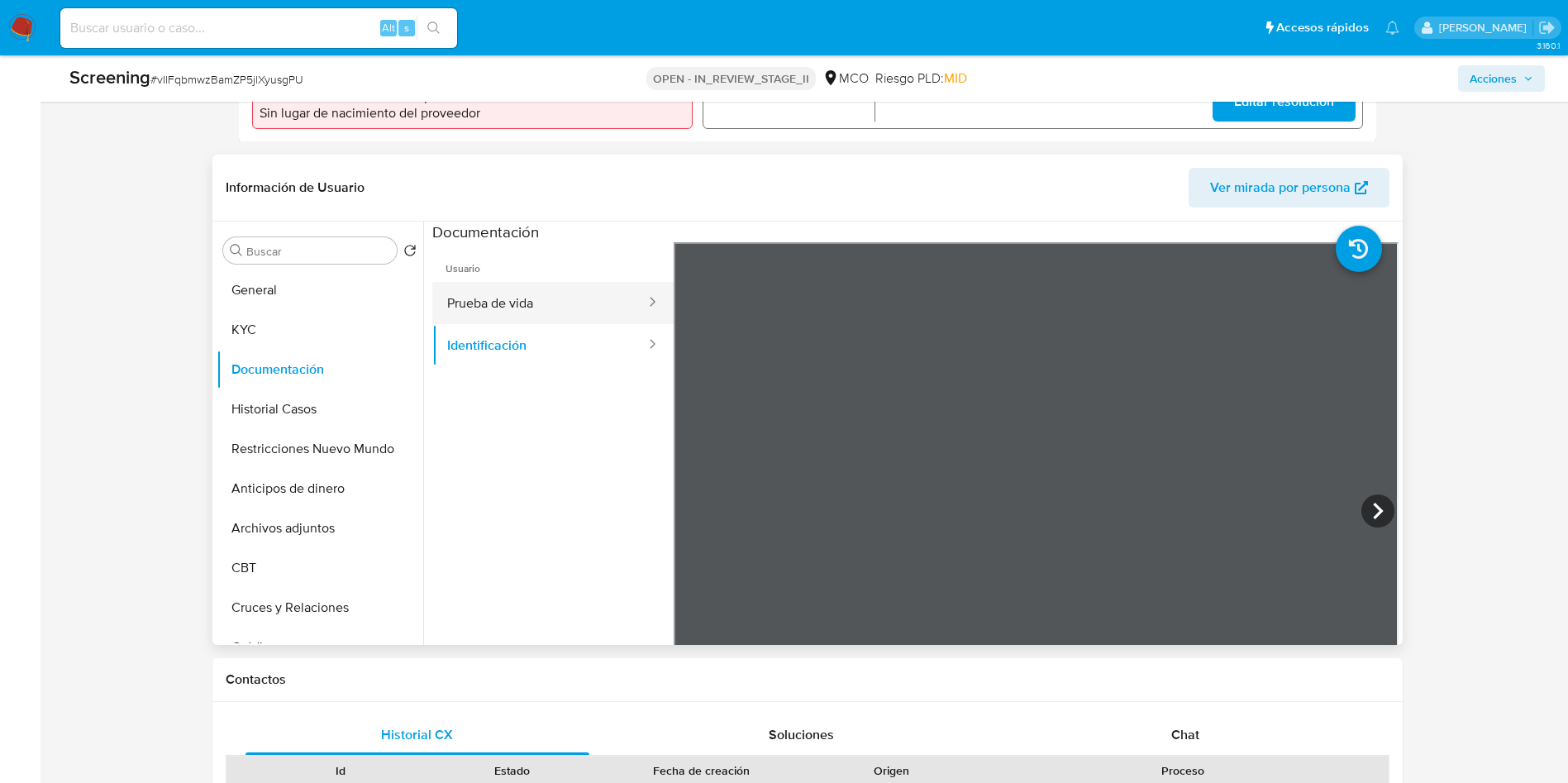
click at [634, 296] on div at bounding box center [647, 303] width 26 height 19
click at [570, 289] on button "Prueba de vida" at bounding box center [540, 303] width 215 height 42
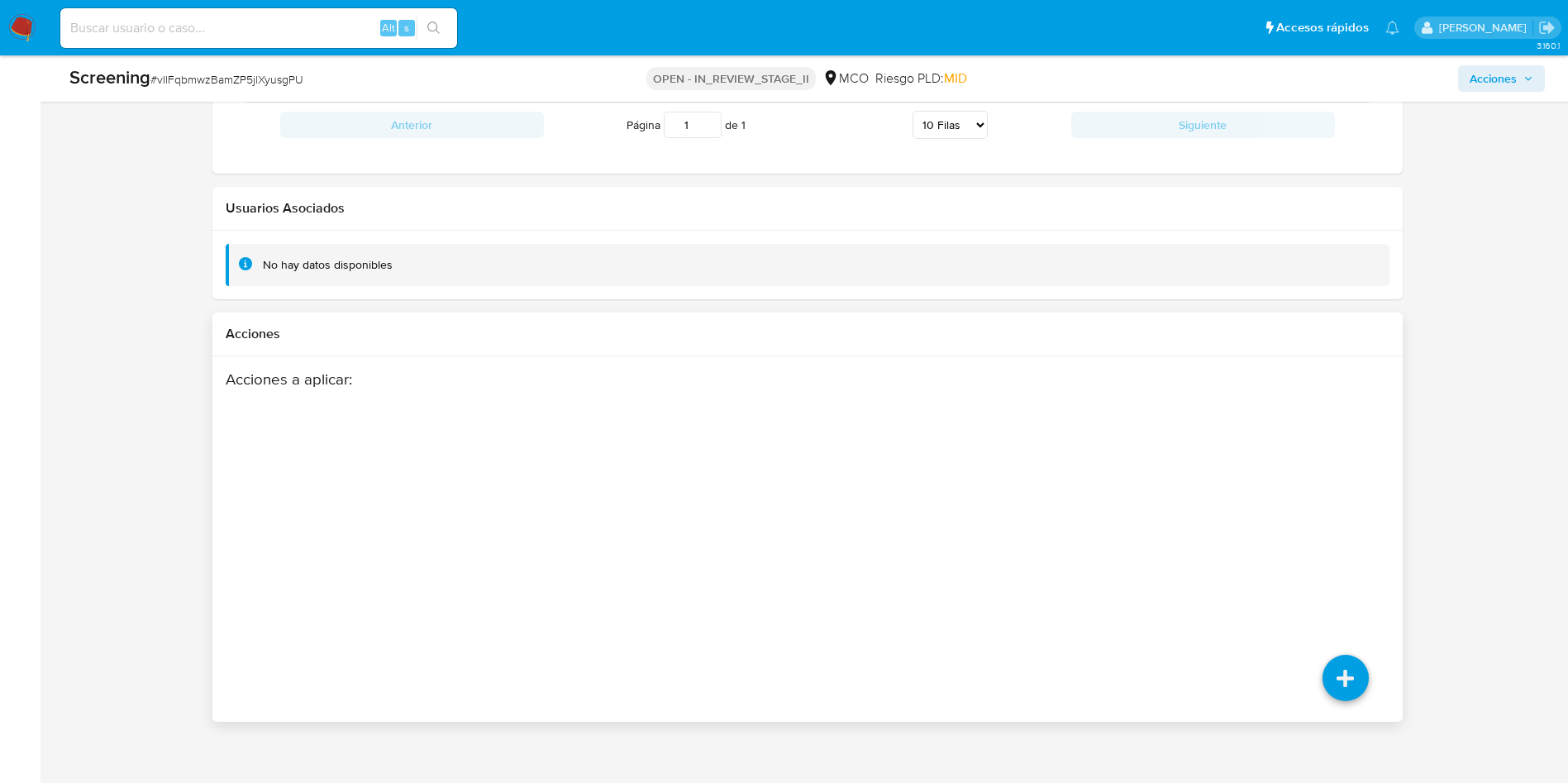
scroll to position [2321, 0]
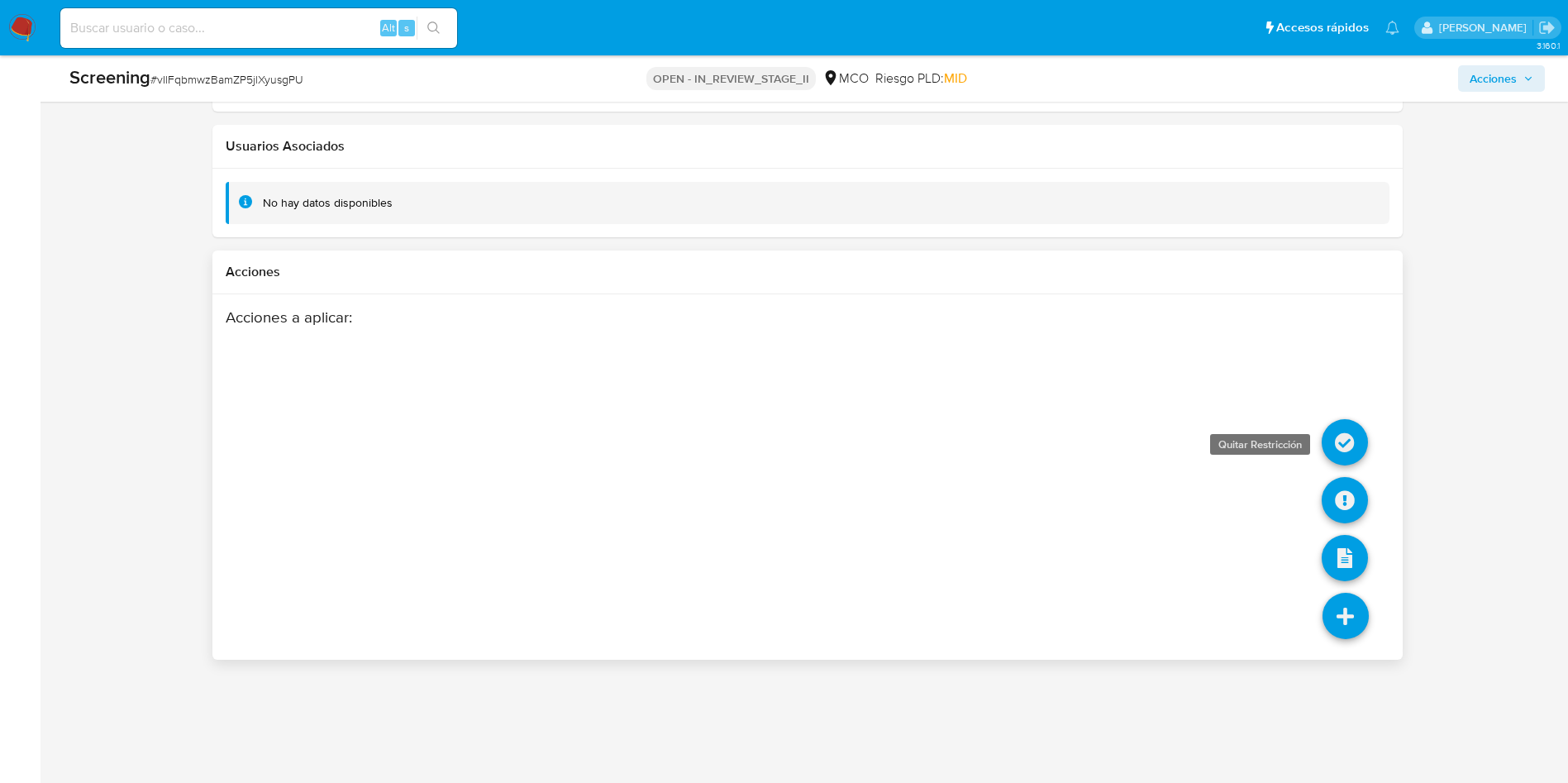
click at [1346, 434] on icon at bounding box center [1345, 442] width 46 height 46
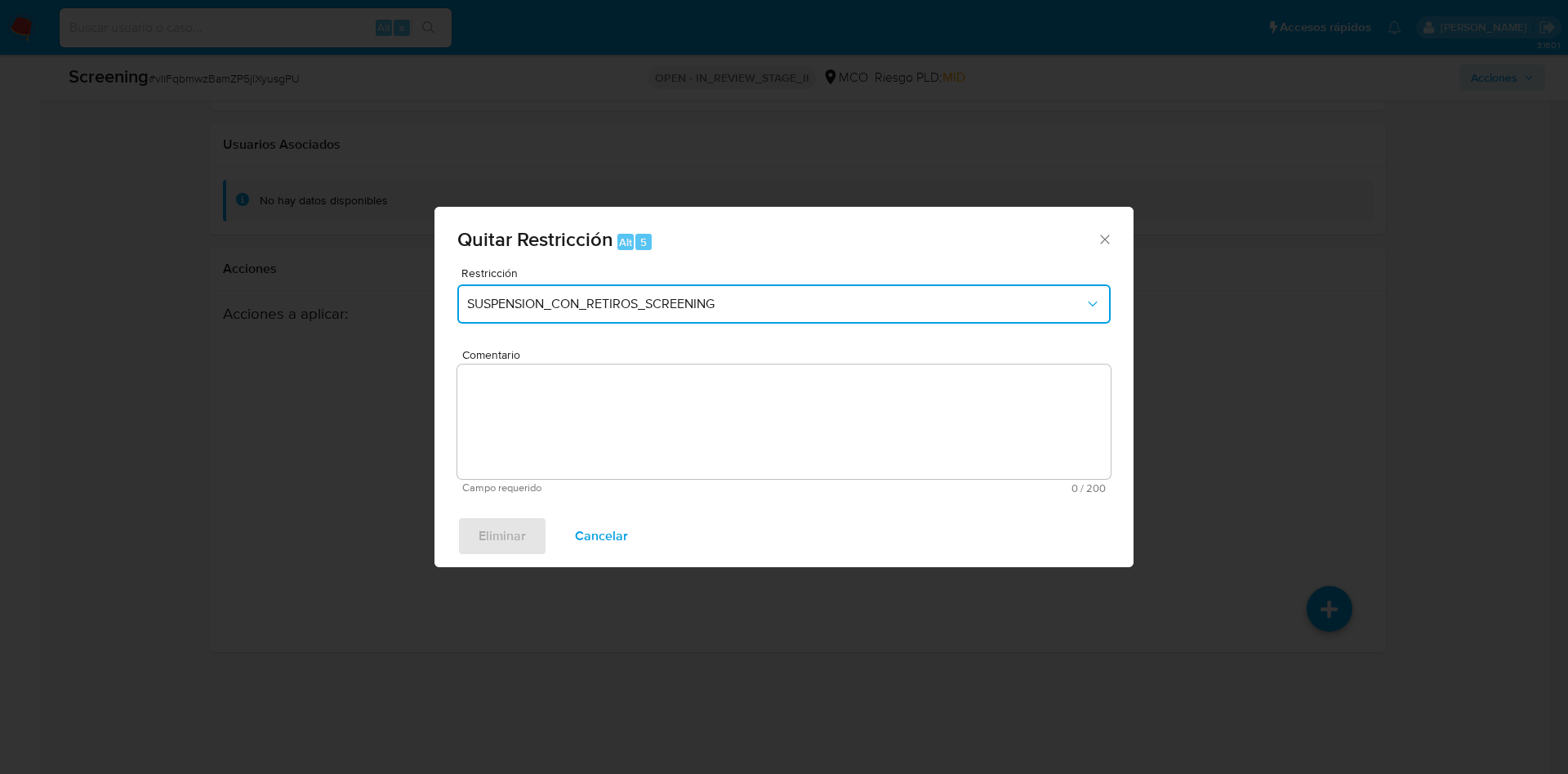
click at [689, 311] on span "SUSPENSION_CON_RETIROS_SCREENING" at bounding box center [775, 303] width 618 height 16
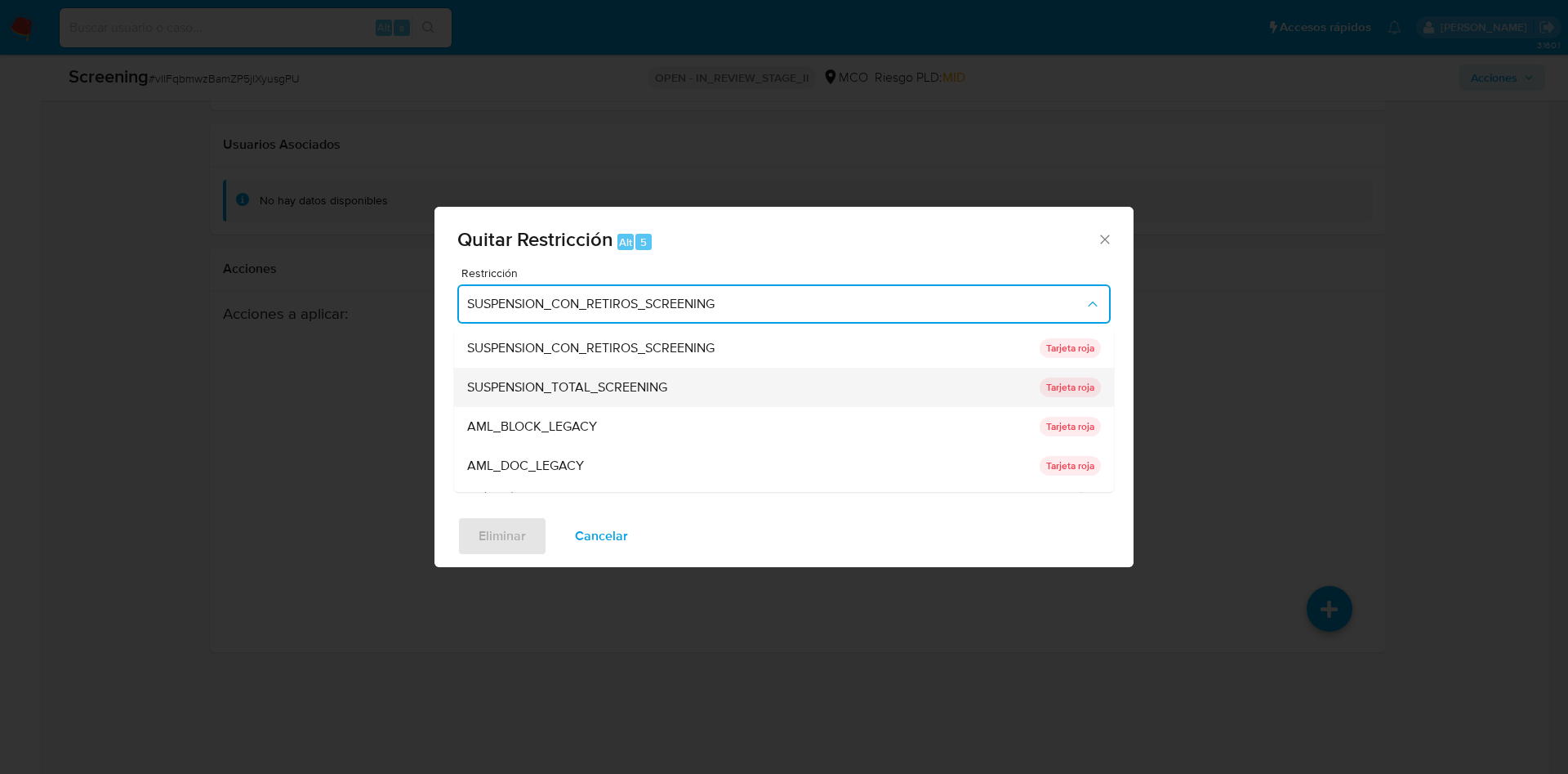
click at [665, 388] on span "SUSPENSION_TOTAL_SCREENING" at bounding box center [567, 387] width 200 height 16
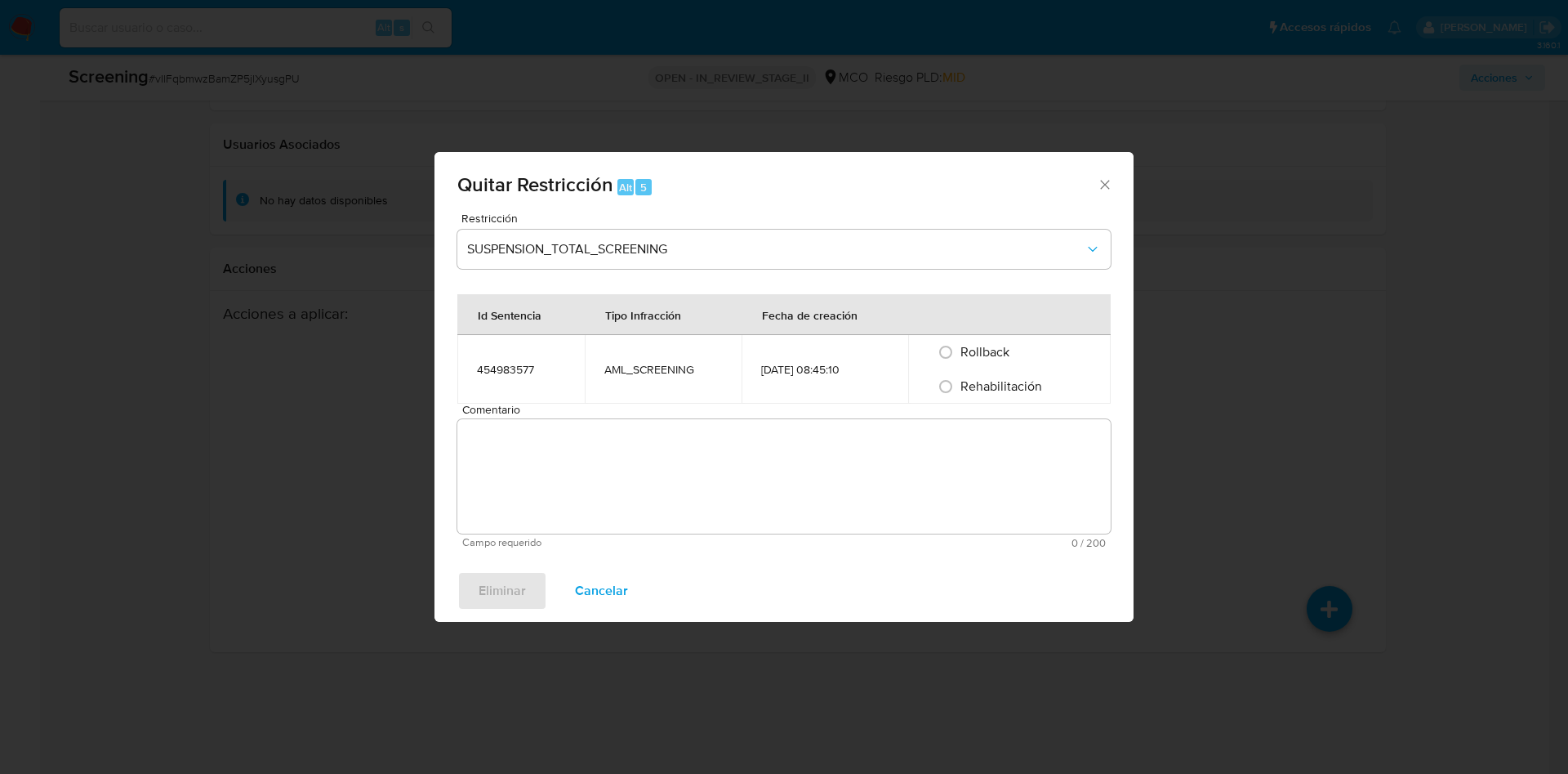
click at [633, 434] on textarea "Comentario" at bounding box center [784, 476] width 653 height 115
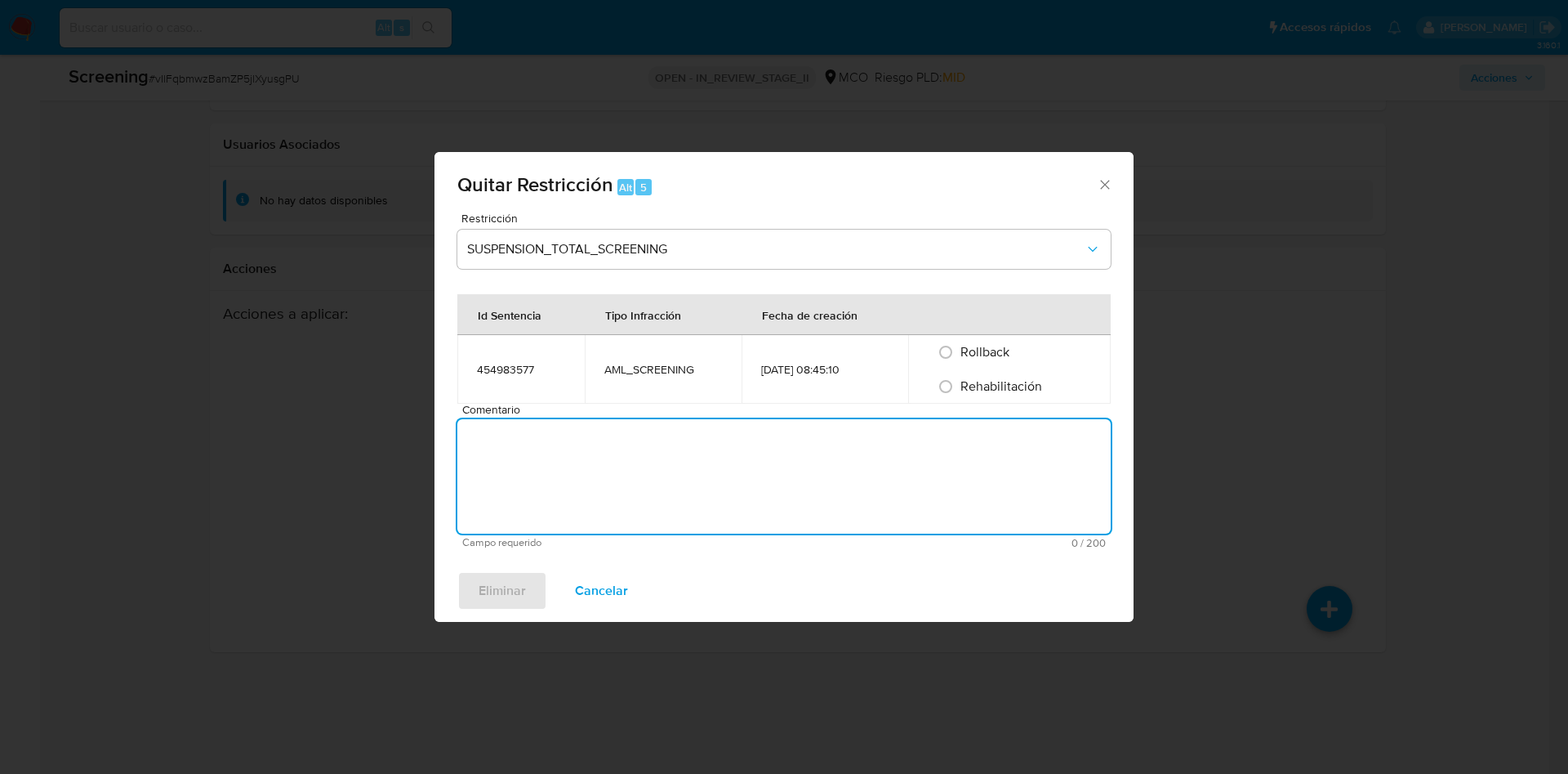
paste textarea "No se encuentran evidencias de delitos LAFT asociados a las inhabilidades regis…"
type textarea "No se encuentran evidencias de delitos LAFT asociados a las inhabilidades regis…"
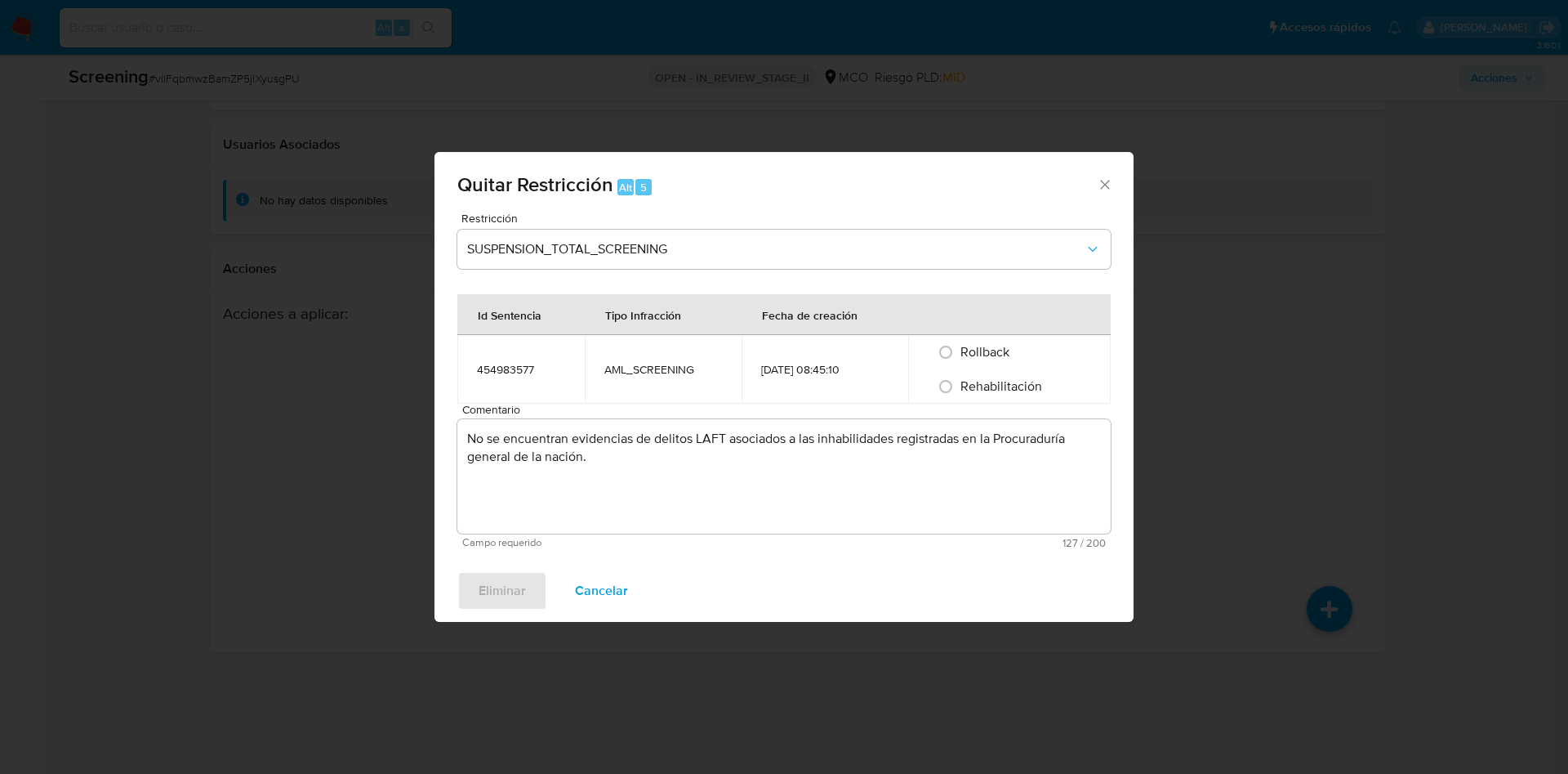
click at [996, 389] on span "Rehabilitación" at bounding box center [1001, 386] width 82 height 19
click at [959, 389] on input "Rehabilitación" at bounding box center [945, 386] width 26 height 26
radio input "true"
click at [495, 581] on span "Eliminar" at bounding box center [501, 590] width 47 height 36
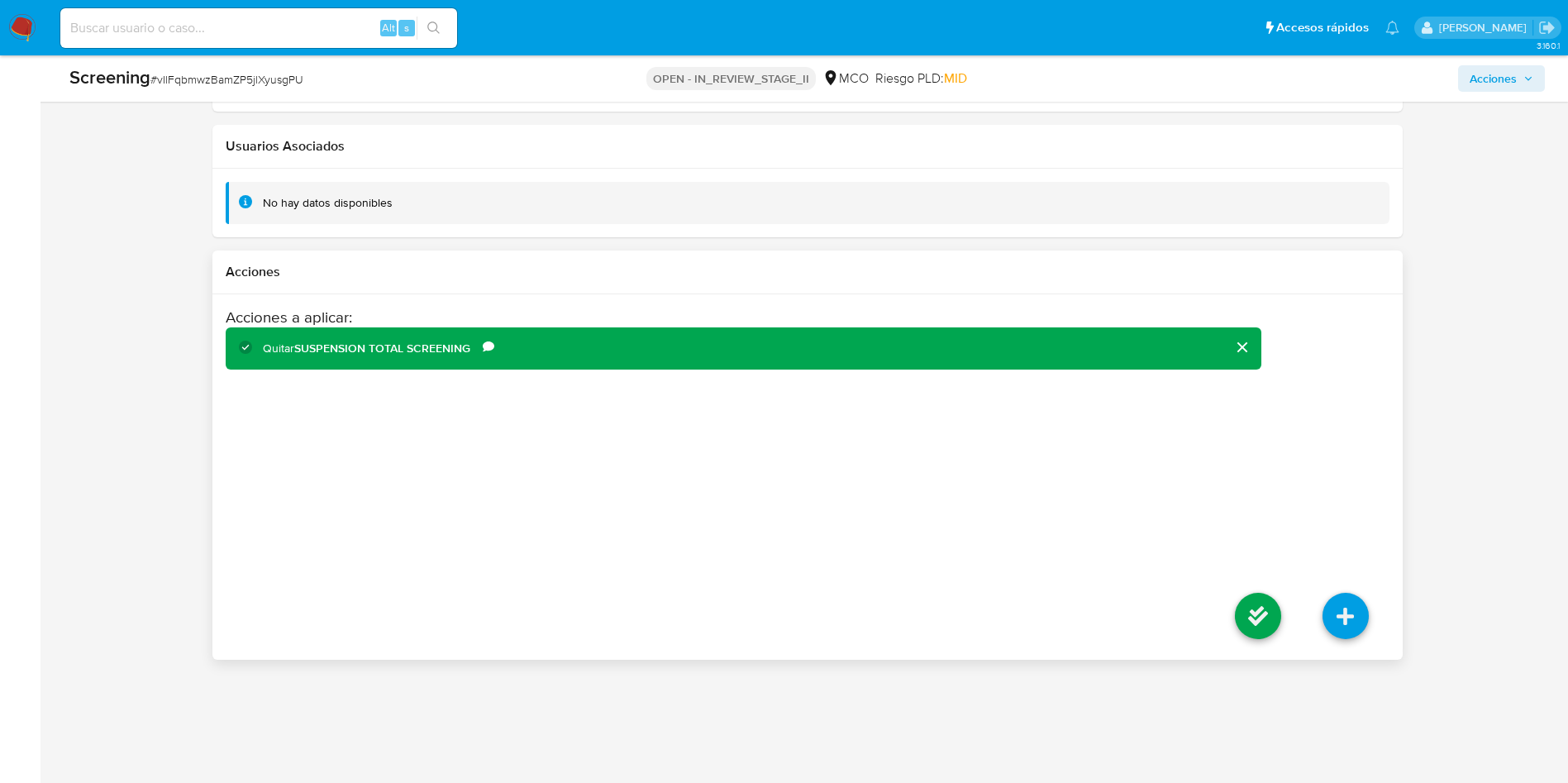
drag, startPoint x: 1283, startPoint y: 606, endPoint x: 1226, endPoint y: 613, distance: 57.4
click at [1282, 607] on li at bounding box center [1258, 618] width 87 height 92
click at [1250, 619] on icon at bounding box center [1258, 616] width 46 height 46
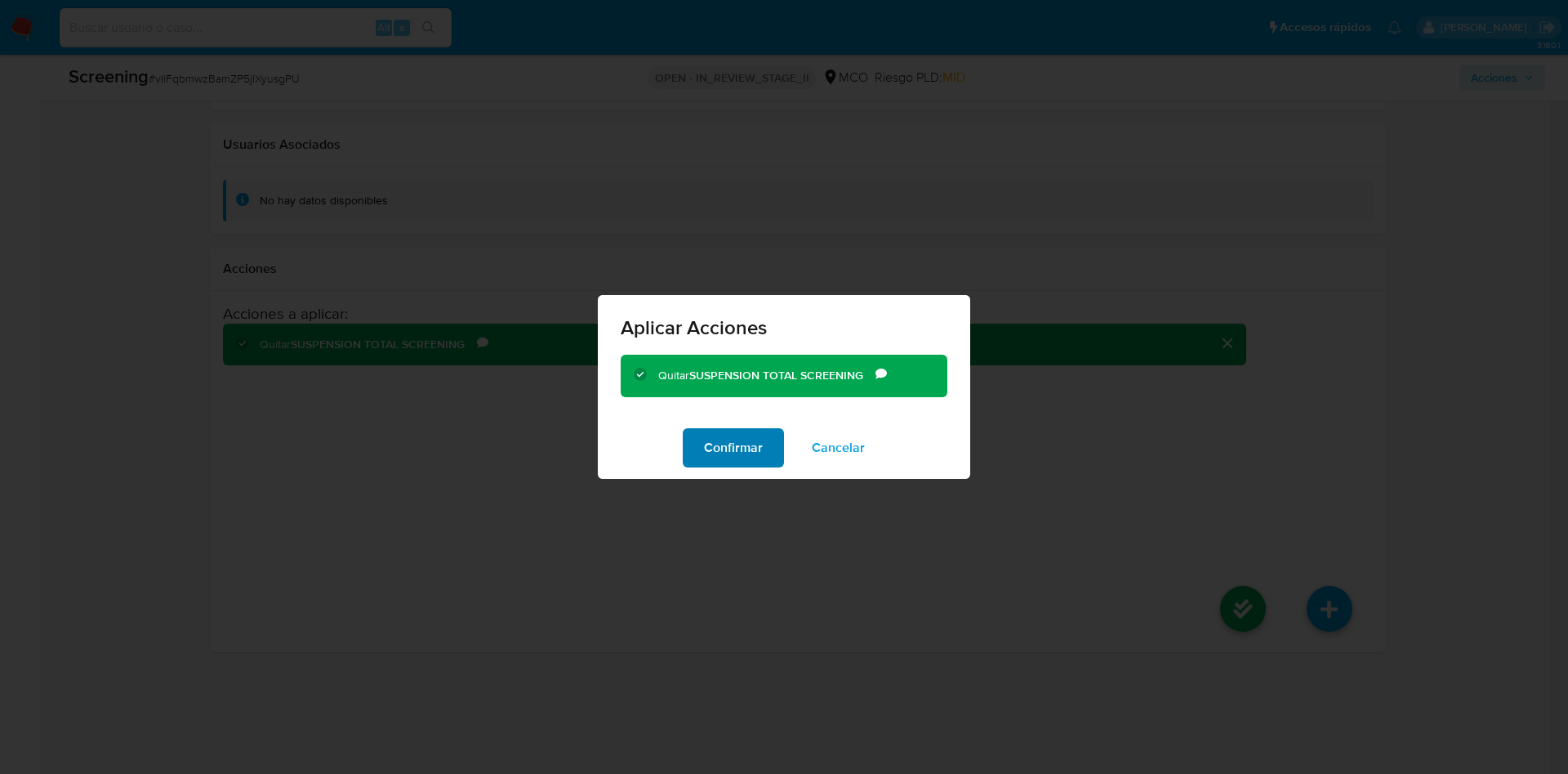
click at [714, 440] on span "Confirmar" at bounding box center [733, 448] width 59 height 36
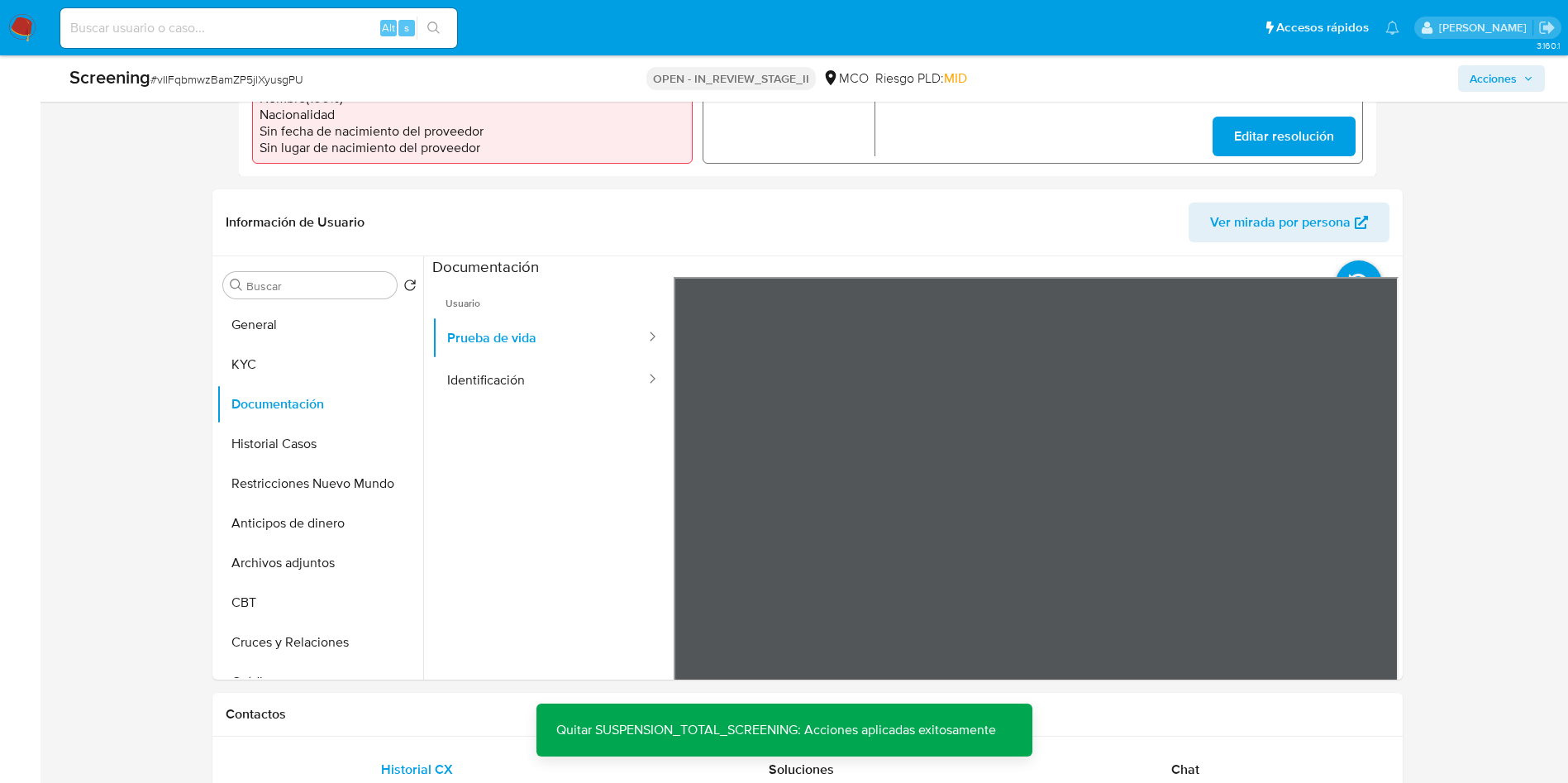
scroll to position [0, 0]
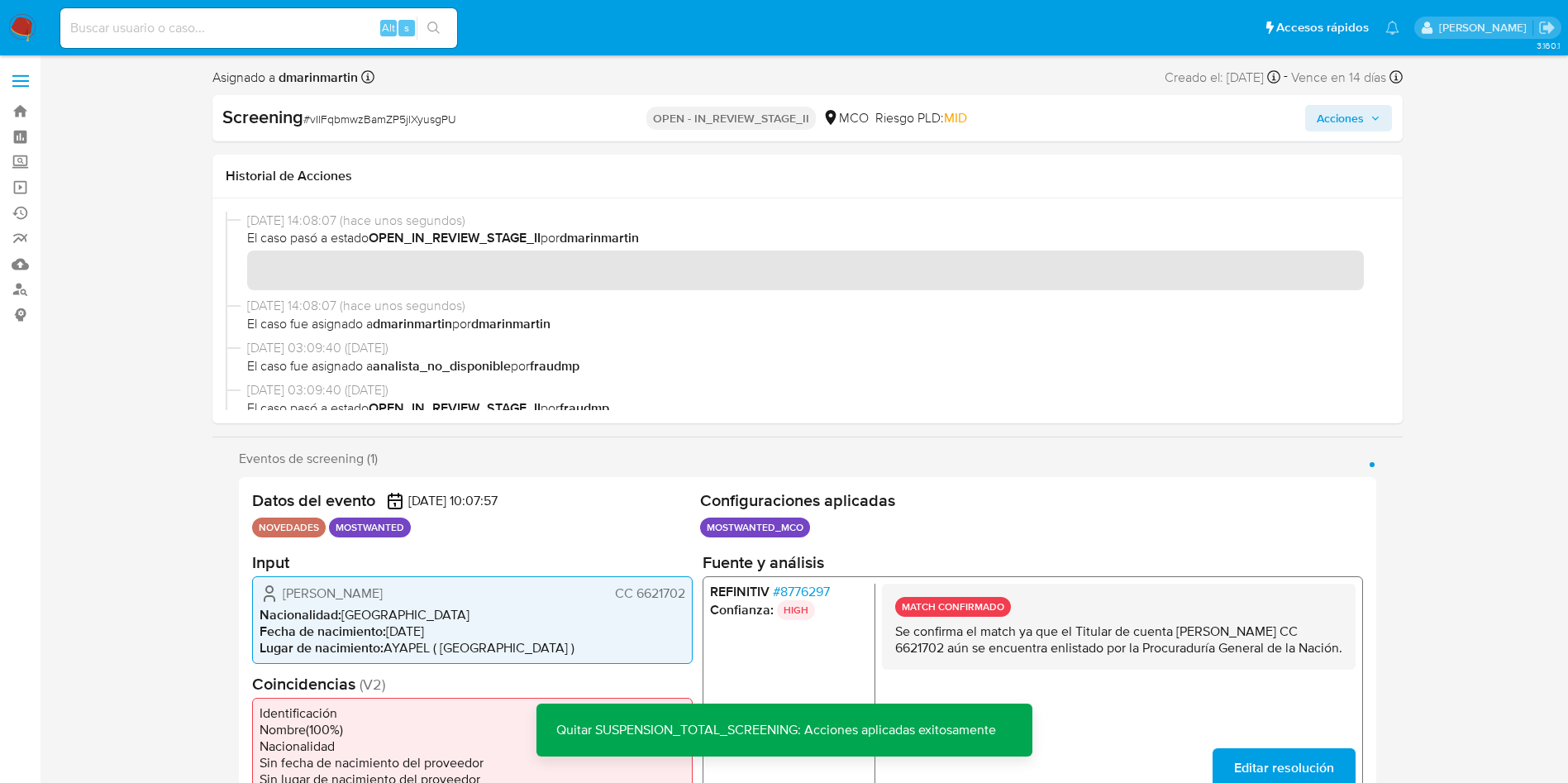
click at [1343, 121] on span "Acciones" at bounding box center [1340, 118] width 47 height 26
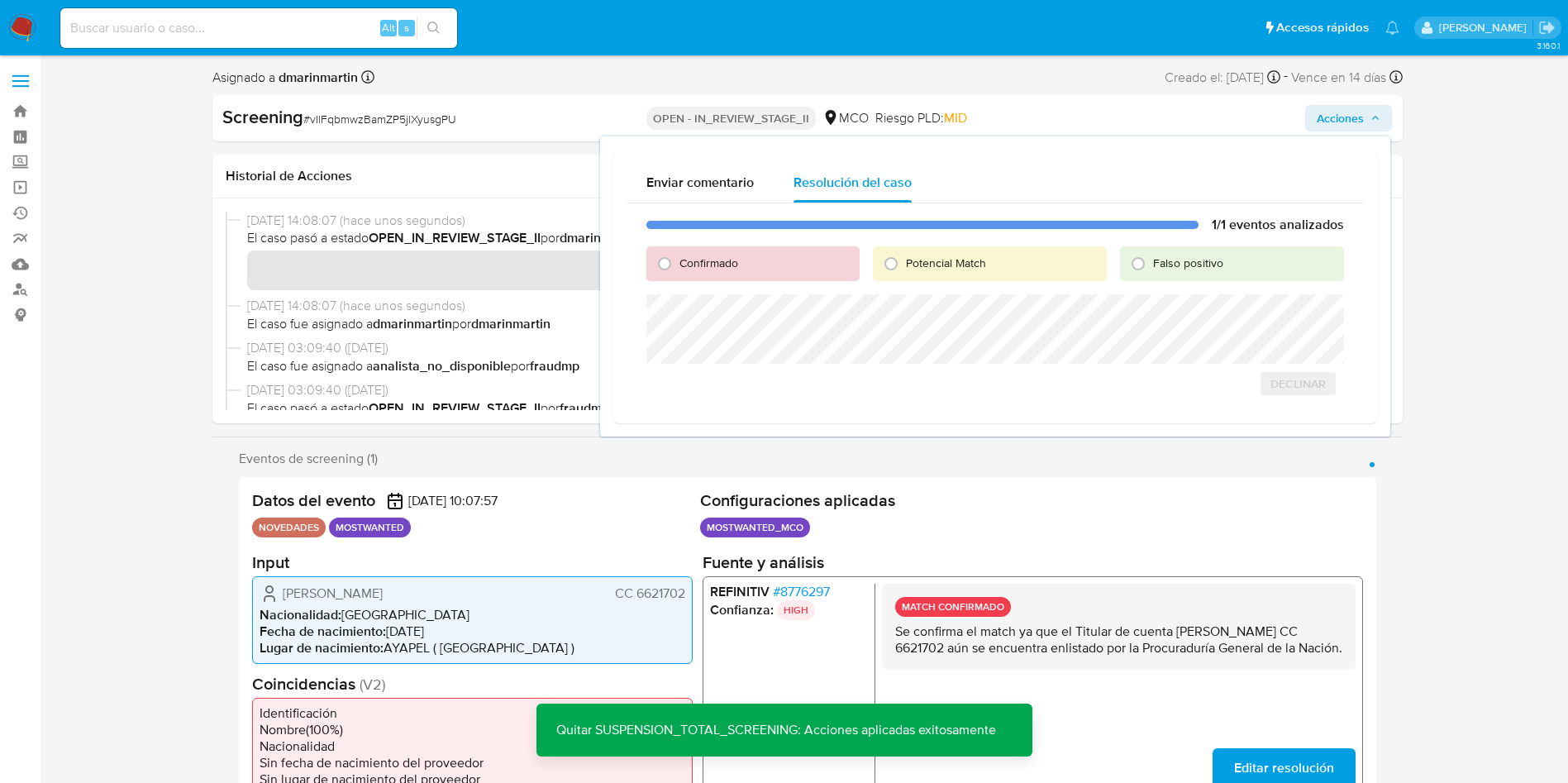
click at [1202, 263] on span "Falso positivo" at bounding box center [1188, 262] width 71 height 17
click at [1151, 263] on input "Falso positivo" at bounding box center [1138, 263] width 26 height 26
radio input "true"
click at [1265, 402] on span "Cerrar Caso" at bounding box center [1285, 401] width 79 height 24
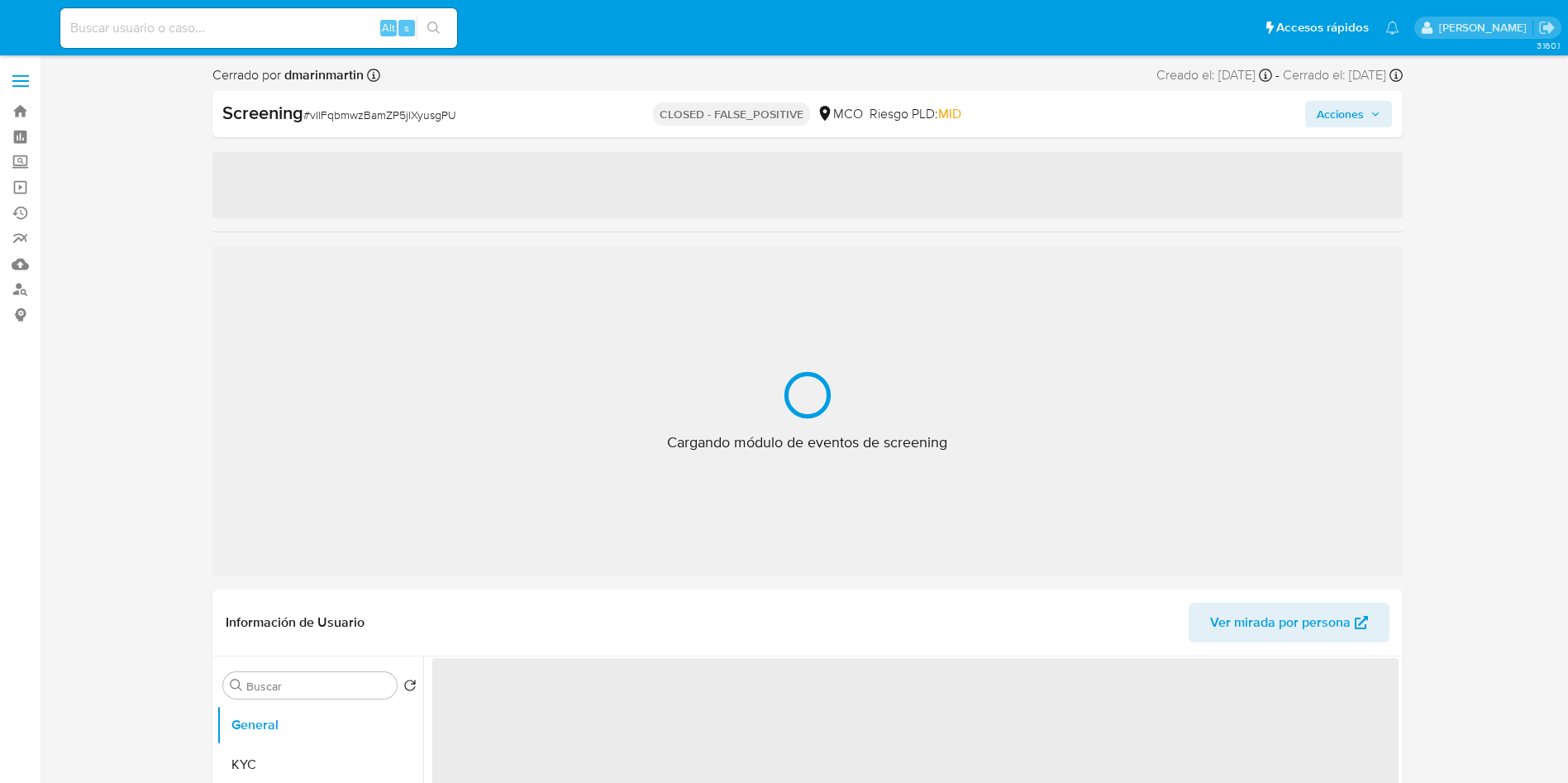
select select "10"
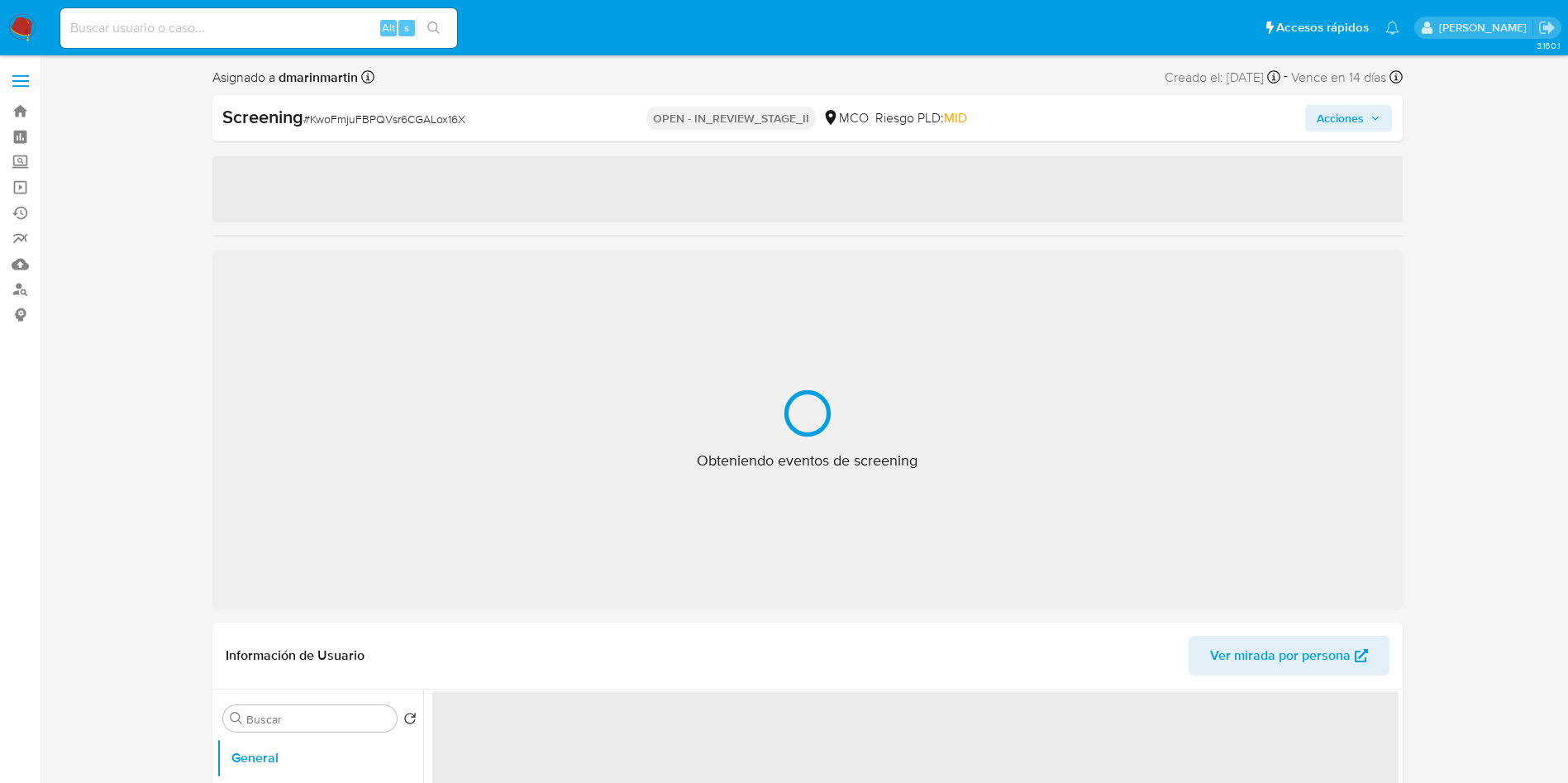
select select "10"
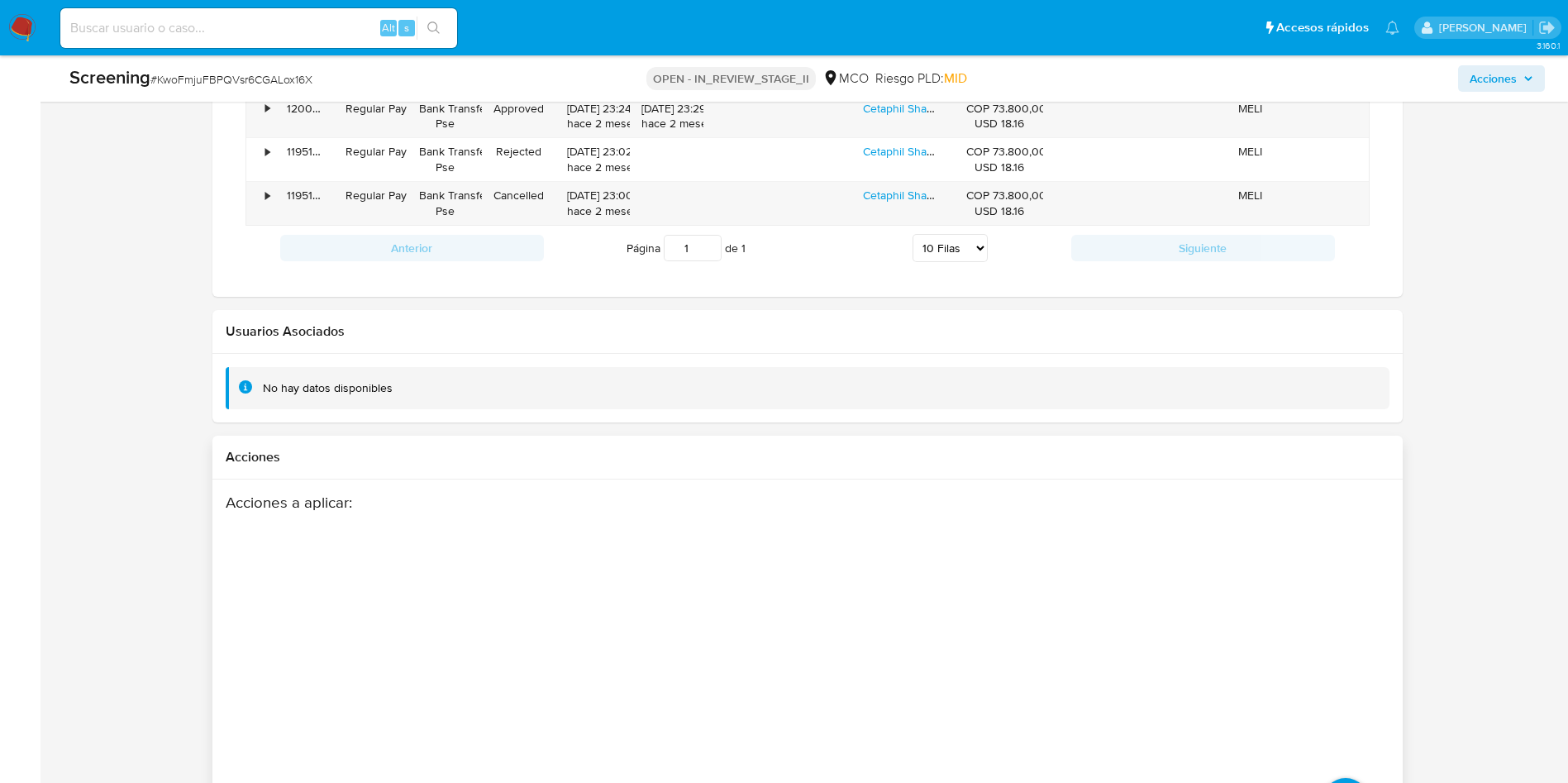
scroll to position [2172, 0]
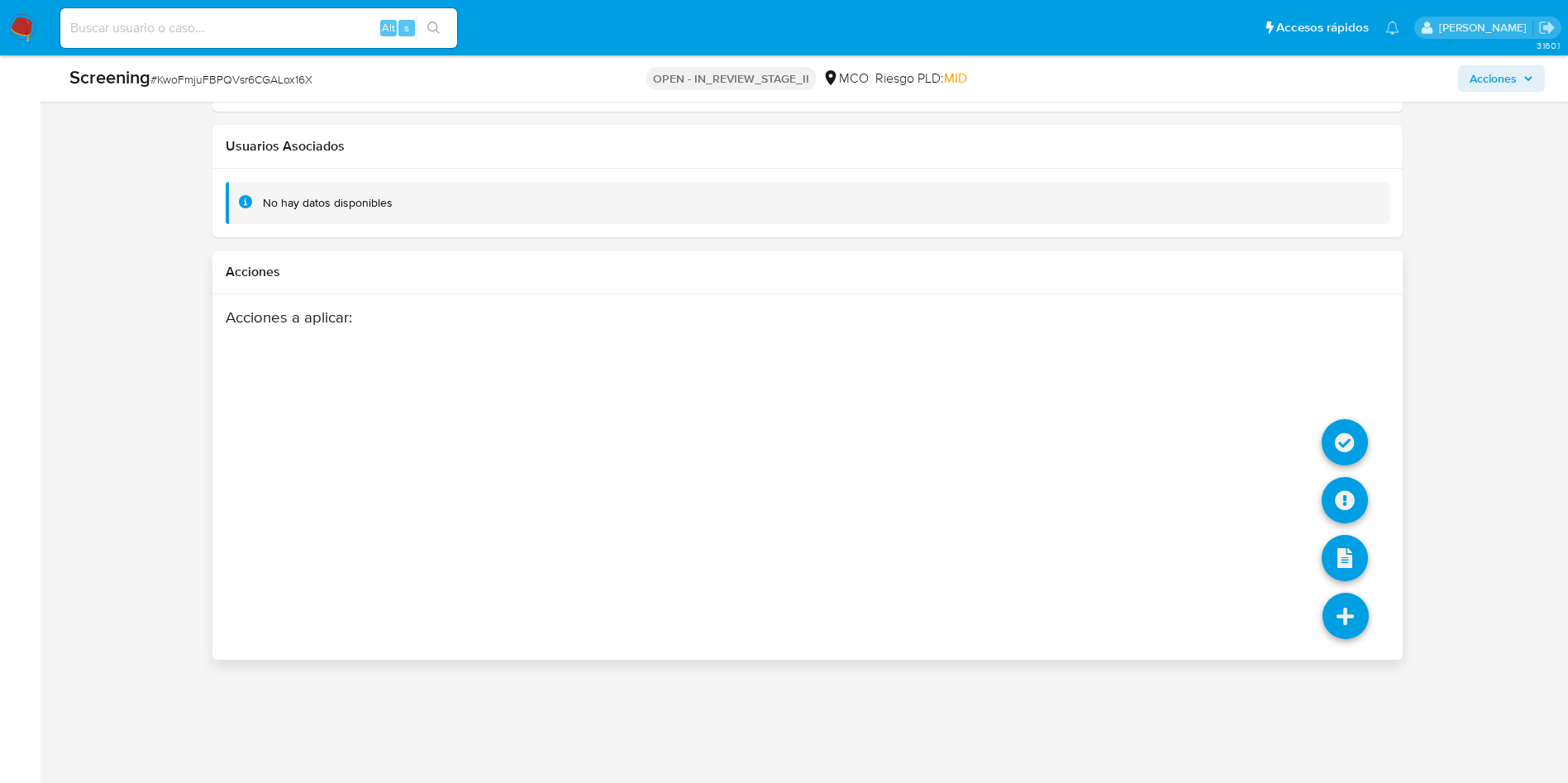
drag, startPoint x: 1323, startPoint y: 645, endPoint x: 1340, endPoint y: 629, distance: 23.3
click at [1323, 645] on li at bounding box center [1346, 618] width 87 height 92
click at [1332, 453] on icon at bounding box center [1345, 442] width 46 height 46
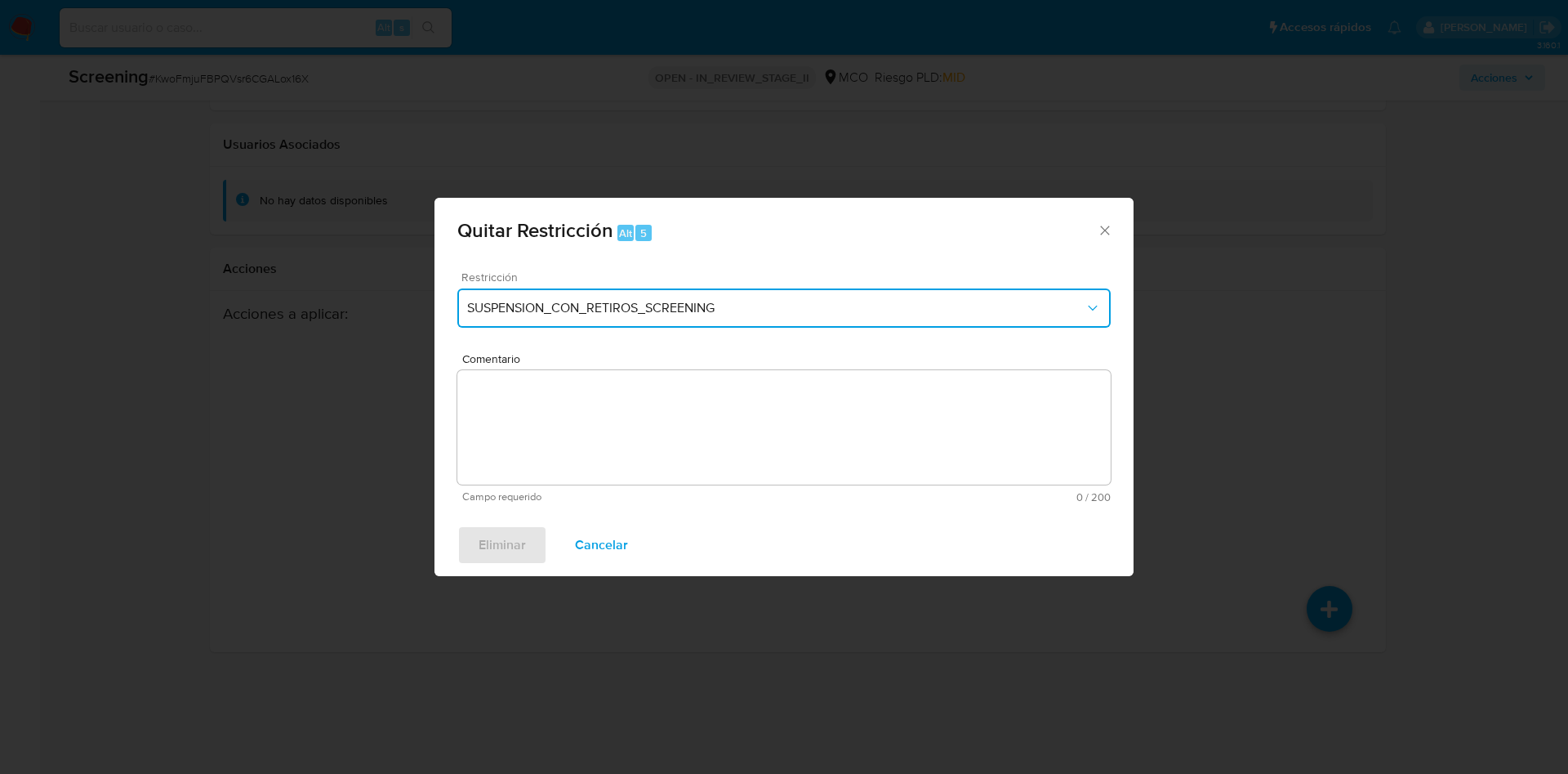
click at [681, 317] on button "SUSPENSION_CON_RETIROS_SCREENING" at bounding box center [784, 308] width 653 height 39
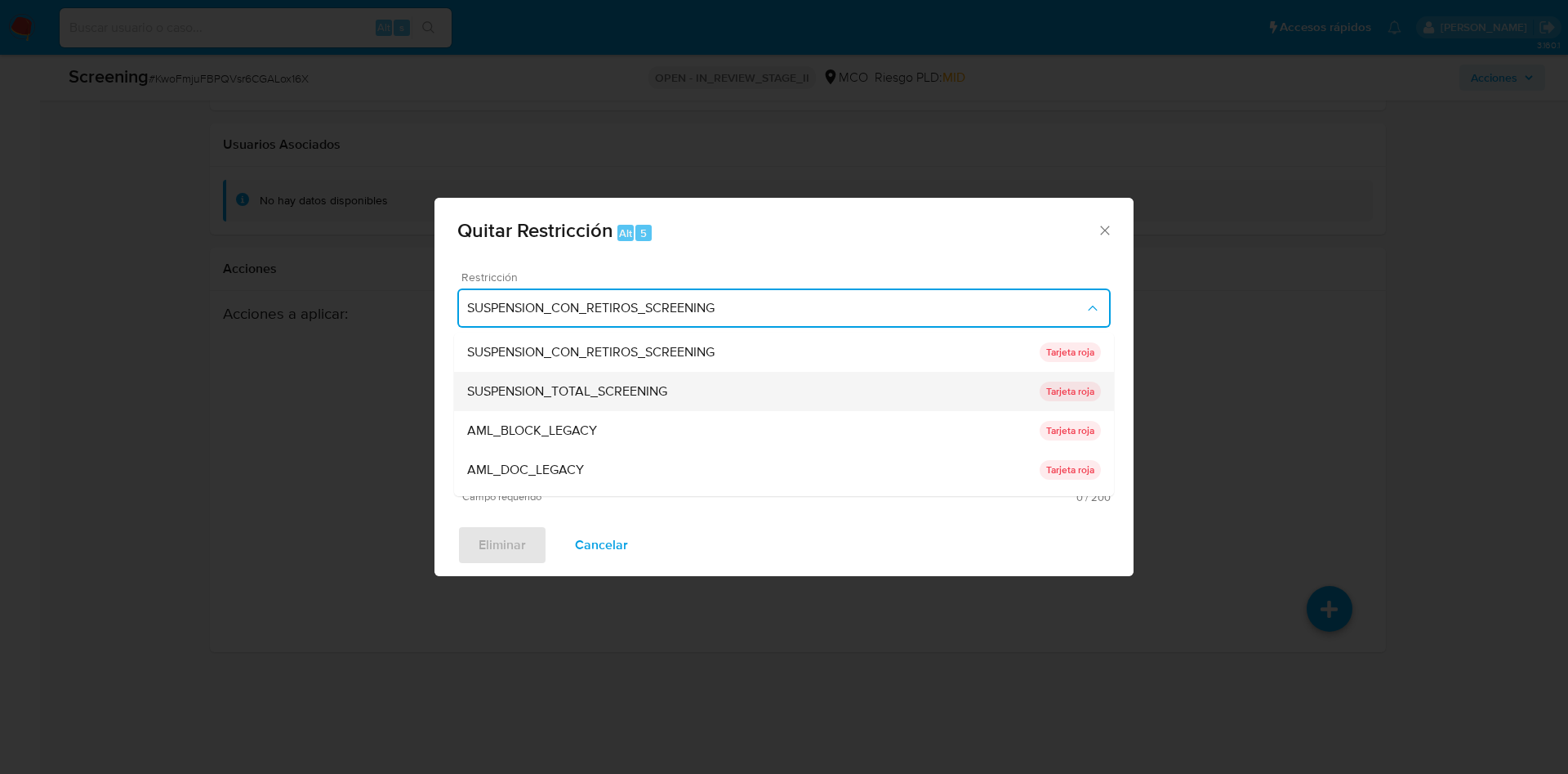
click at [636, 375] on div "SUSPENSION_TOTAL_SCREENING" at bounding box center [753, 390] width 572 height 39
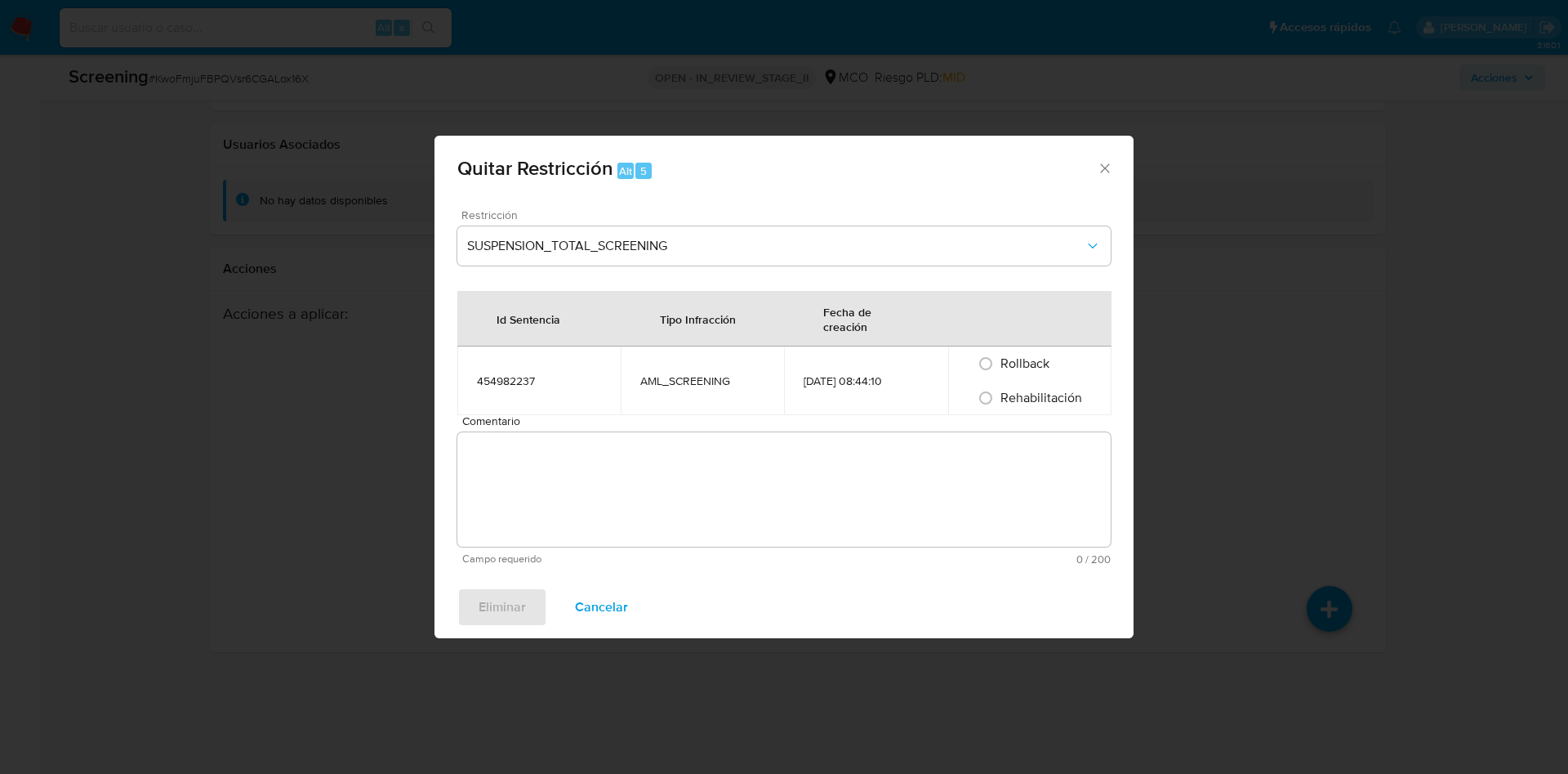
click at [623, 442] on textarea "Comentario" at bounding box center [784, 489] width 653 height 115
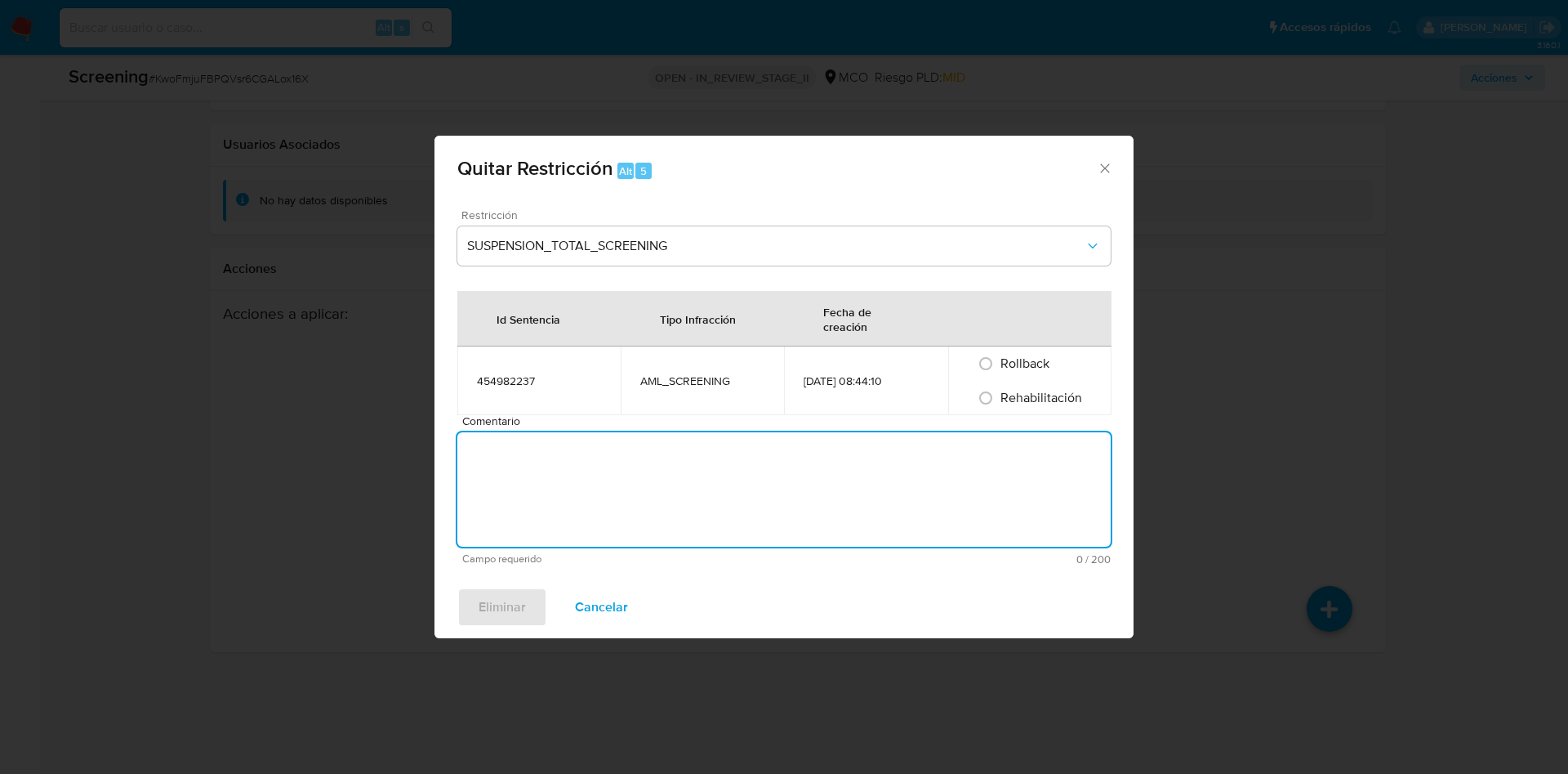
paste textarea "No se encuentran evidencias de delitos LAFT asociados a las inhabilidades regis…"
type textarea "No se encuentran evidencias de delitos LAFT asociados a las inhabilidades regis…"
click at [1042, 395] on span "Rehabilitación" at bounding box center [1041, 397] width 82 height 19
click at [999, 395] on input "Rehabilitación" at bounding box center [986, 397] width 26 height 26
radio input "true"
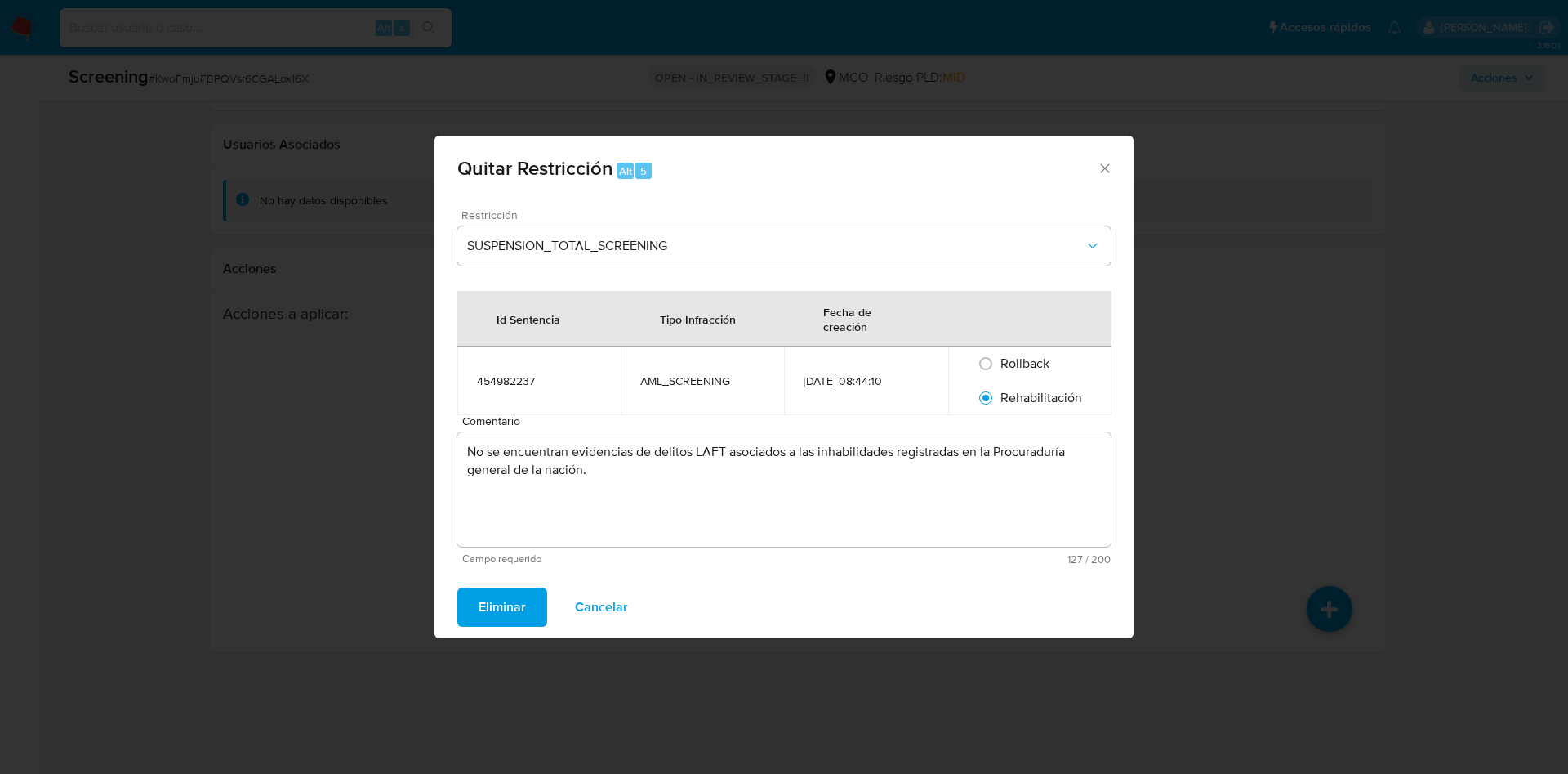
click at [544, 621] on button "Eliminar" at bounding box center [502, 606] width 90 height 39
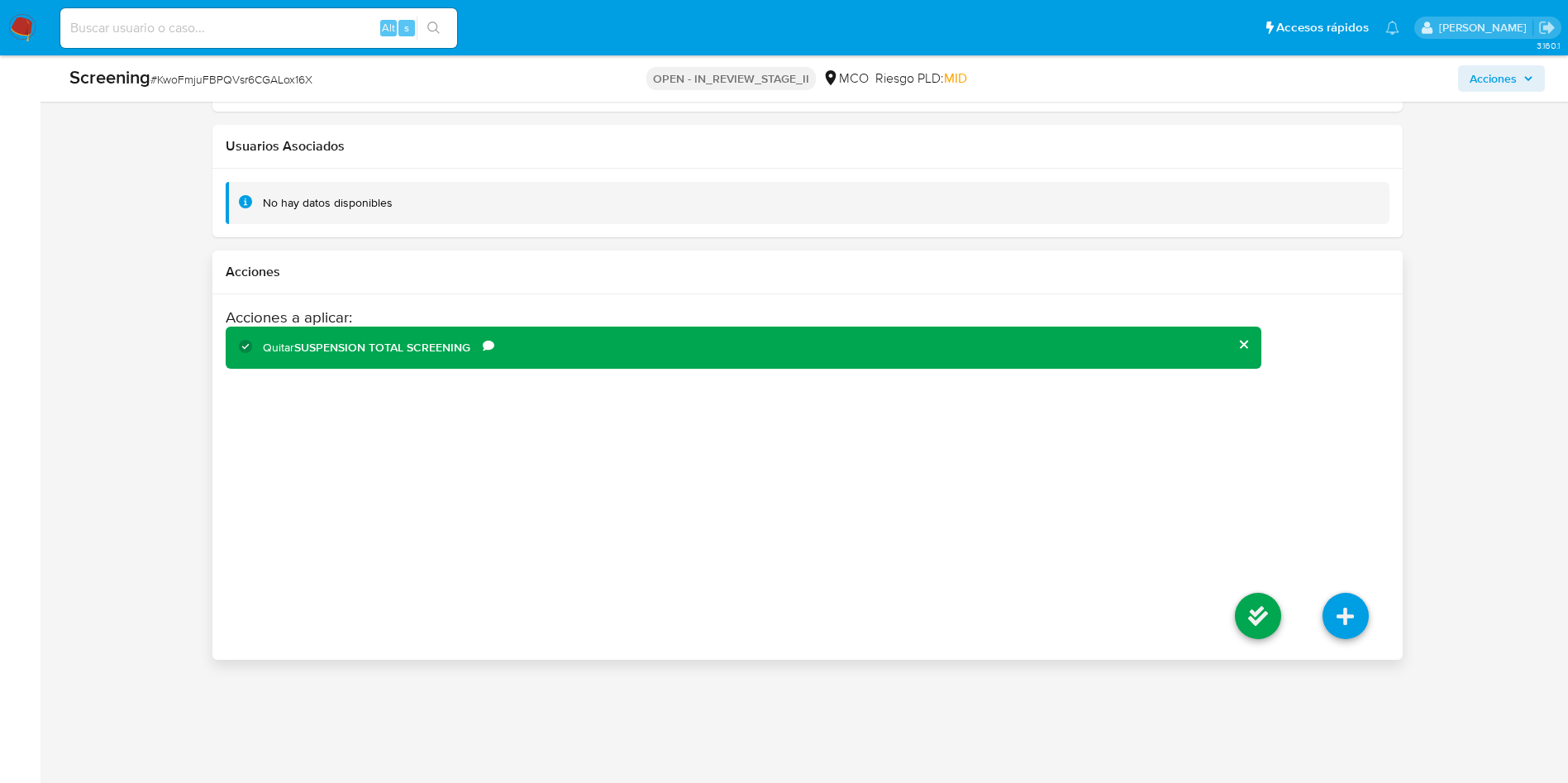
click at [1232, 644] on li at bounding box center [1258, 618] width 87 height 92
click at [1258, 623] on icon at bounding box center [1258, 616] width 46 height 46
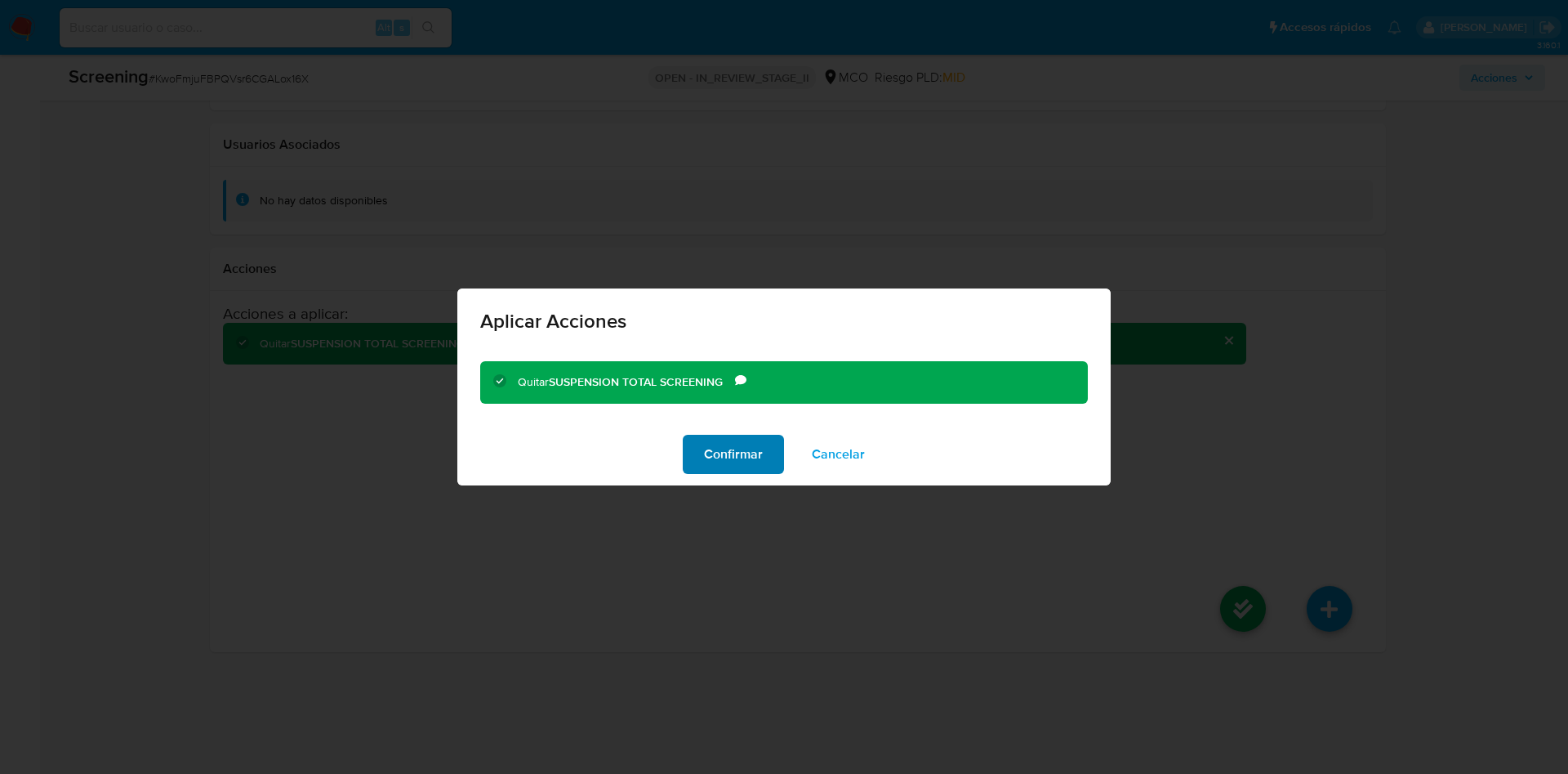
click at [755, 453] on span "Confirmar" at bounding box center [733, 454] width 59 height 36
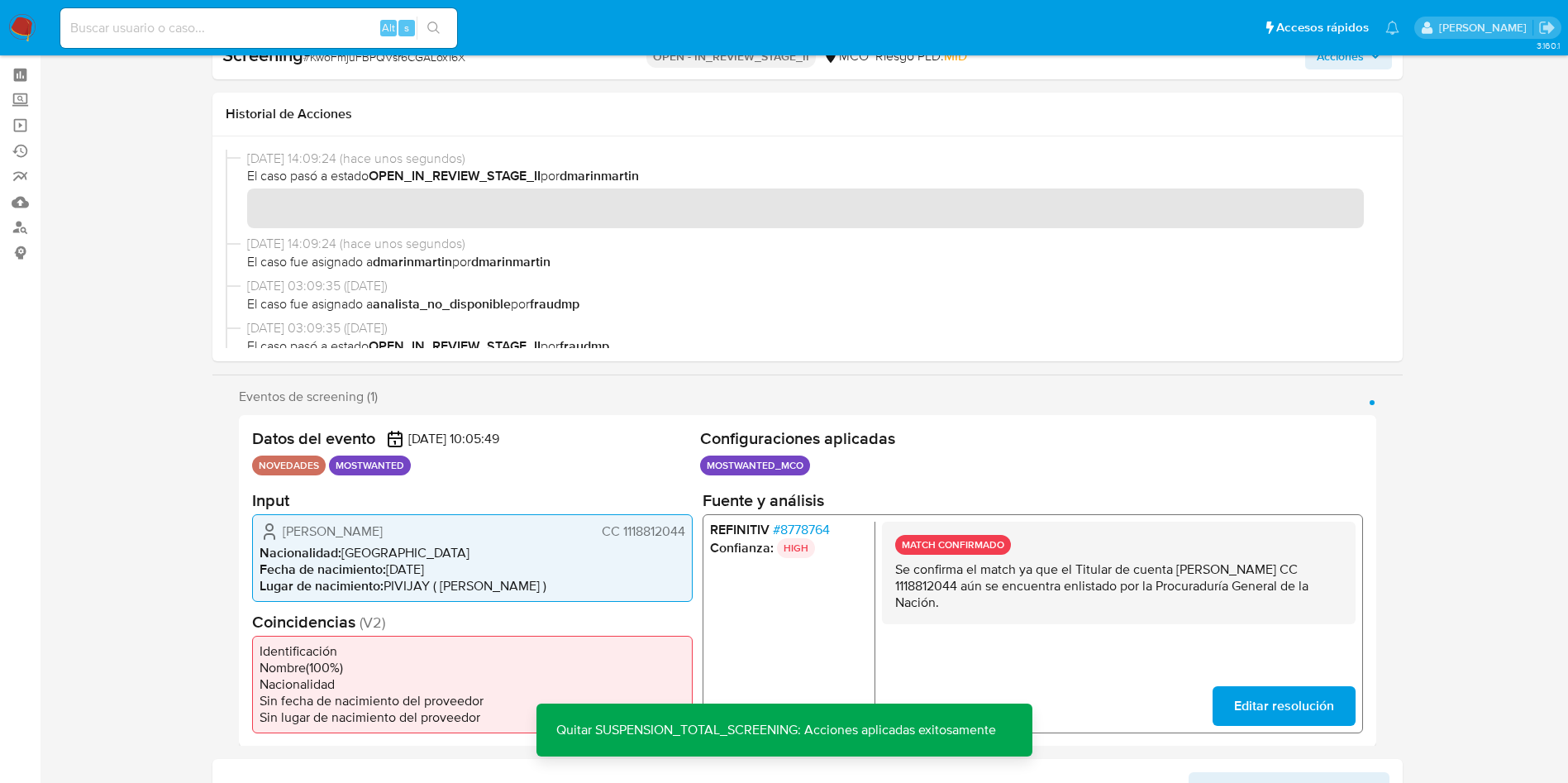
scroll to position [0, 0]
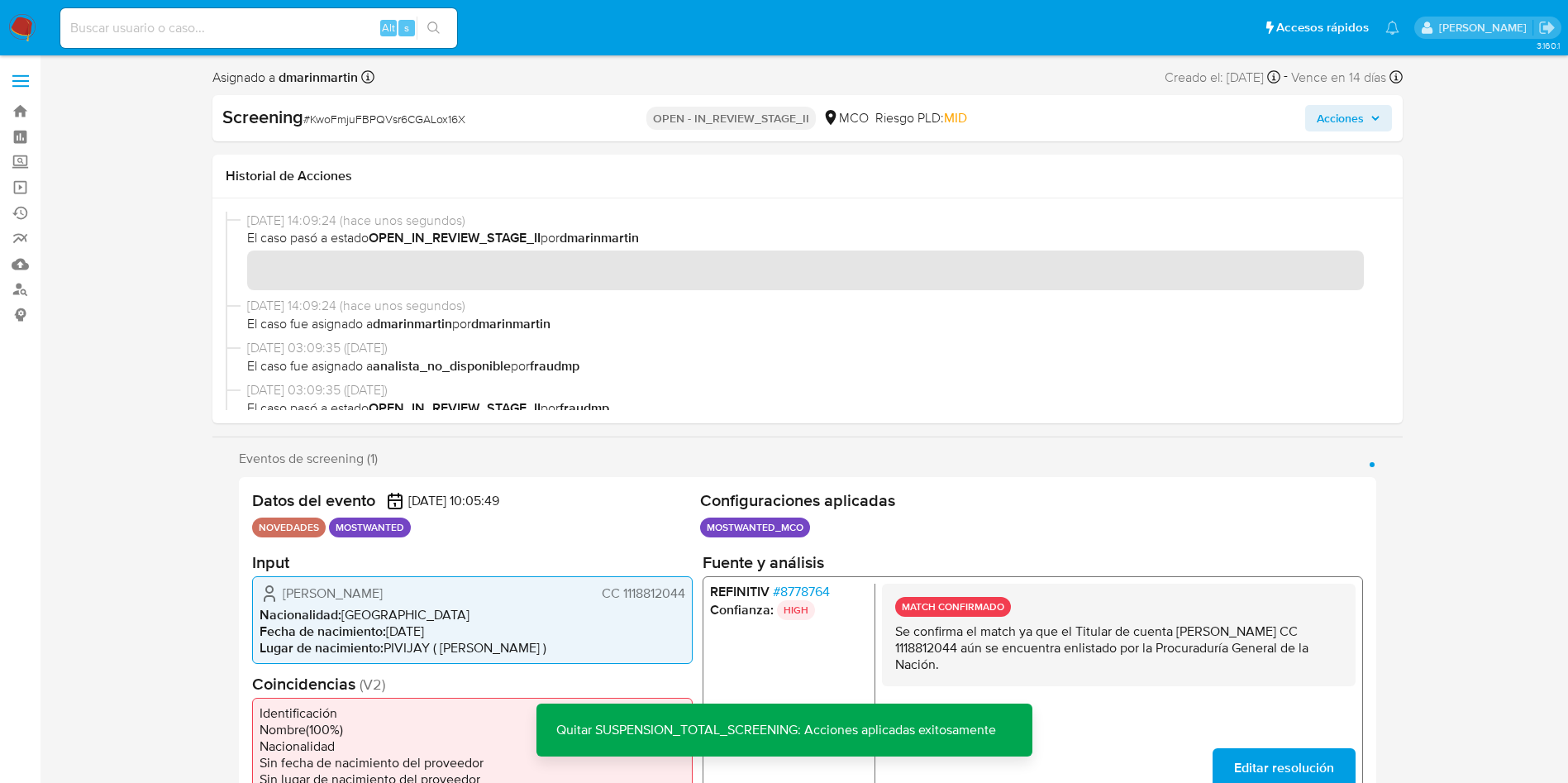
click at [1362, 112] on span "Acciones" at bounding box center [1340, 118] width 47 height 26
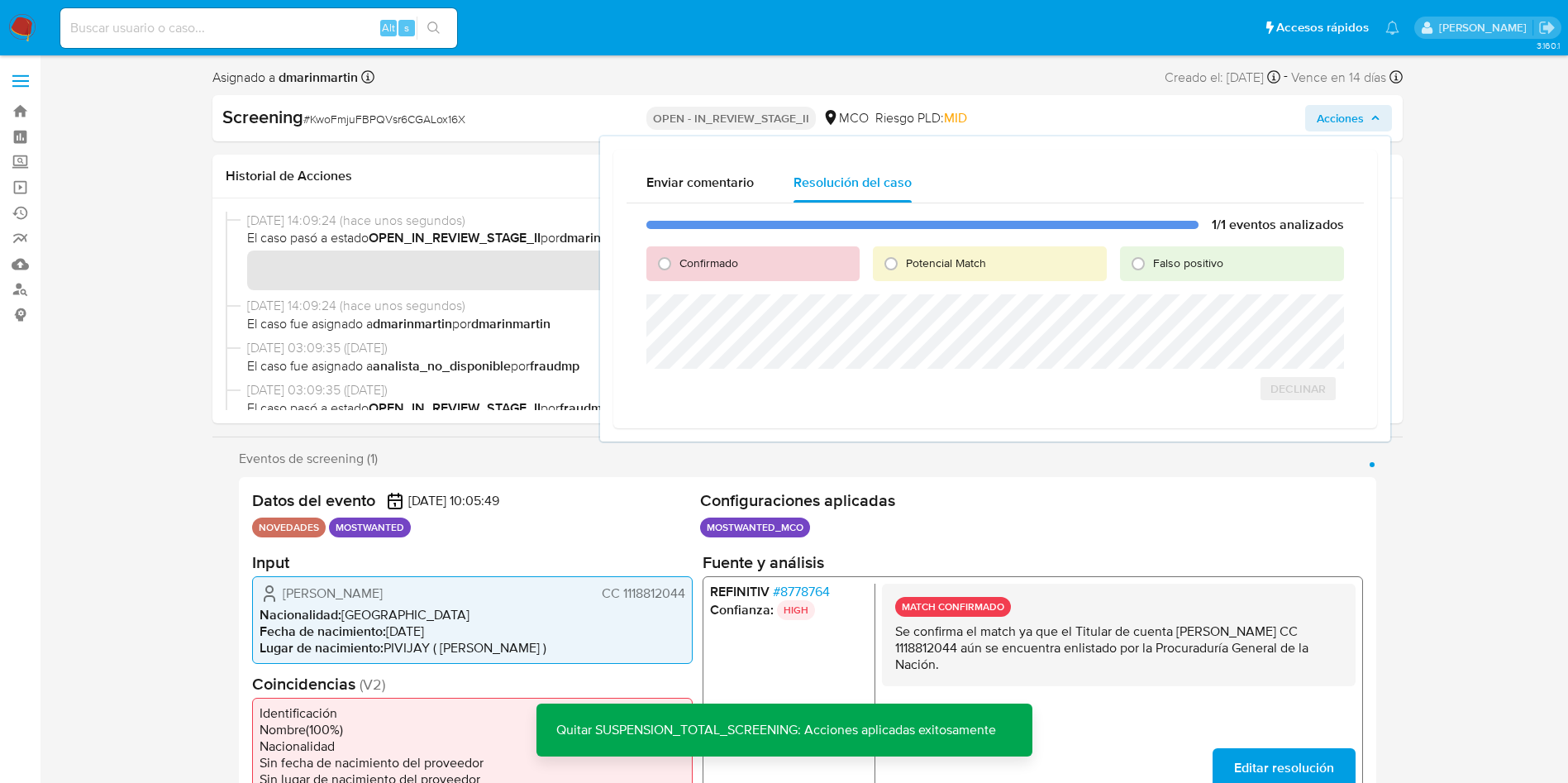
click at [1183, 271] on div "Falso positivo" at bounding box center [1231, 263] width 224 height 35
click at [1176, 243] on div "1/1 eventos analizados Confirmado Potencial Match Falso positivo Declinar" at bounding box center [994, 309] width 737 height 212
click at [1176, 255] on span "Falso positivo" at bounding box center [1188, 262] width 71 height 17
click at [1151, 254] on input "Falso positivo" at bounding box center [1138, 263] width 26 height 26
radio input "true"
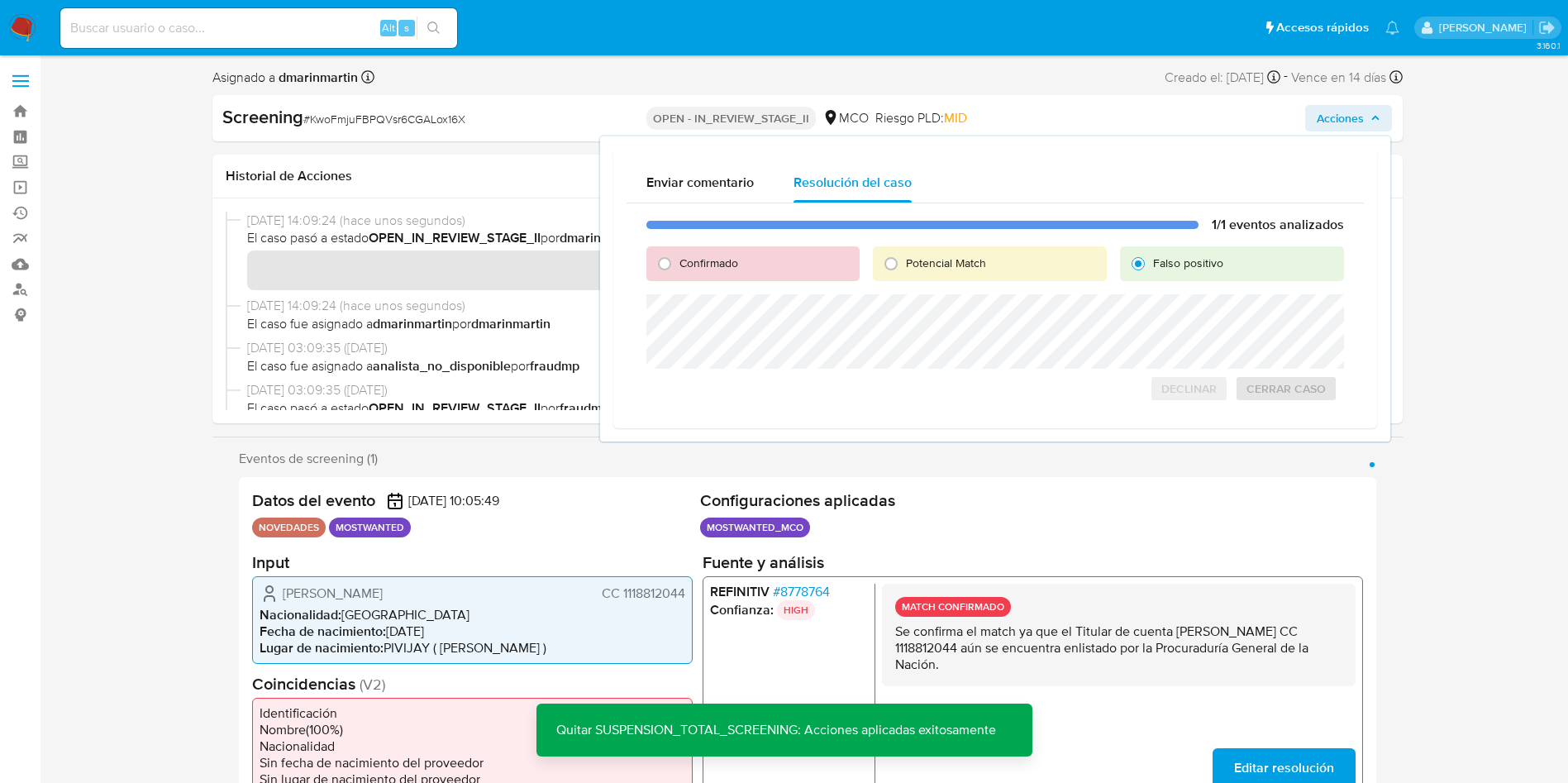
click at [1176, 261] on span "Falso positivo" at bounding box center [1188, 262] width 71 height 17
click at [1151, 261] on input "Falso positivo" at bounding box center [1138, 263] width 26 height 26
click at [1267, 398] on span "Cerrar Caso" at bounding box center [1285, 406] width 79 height 24
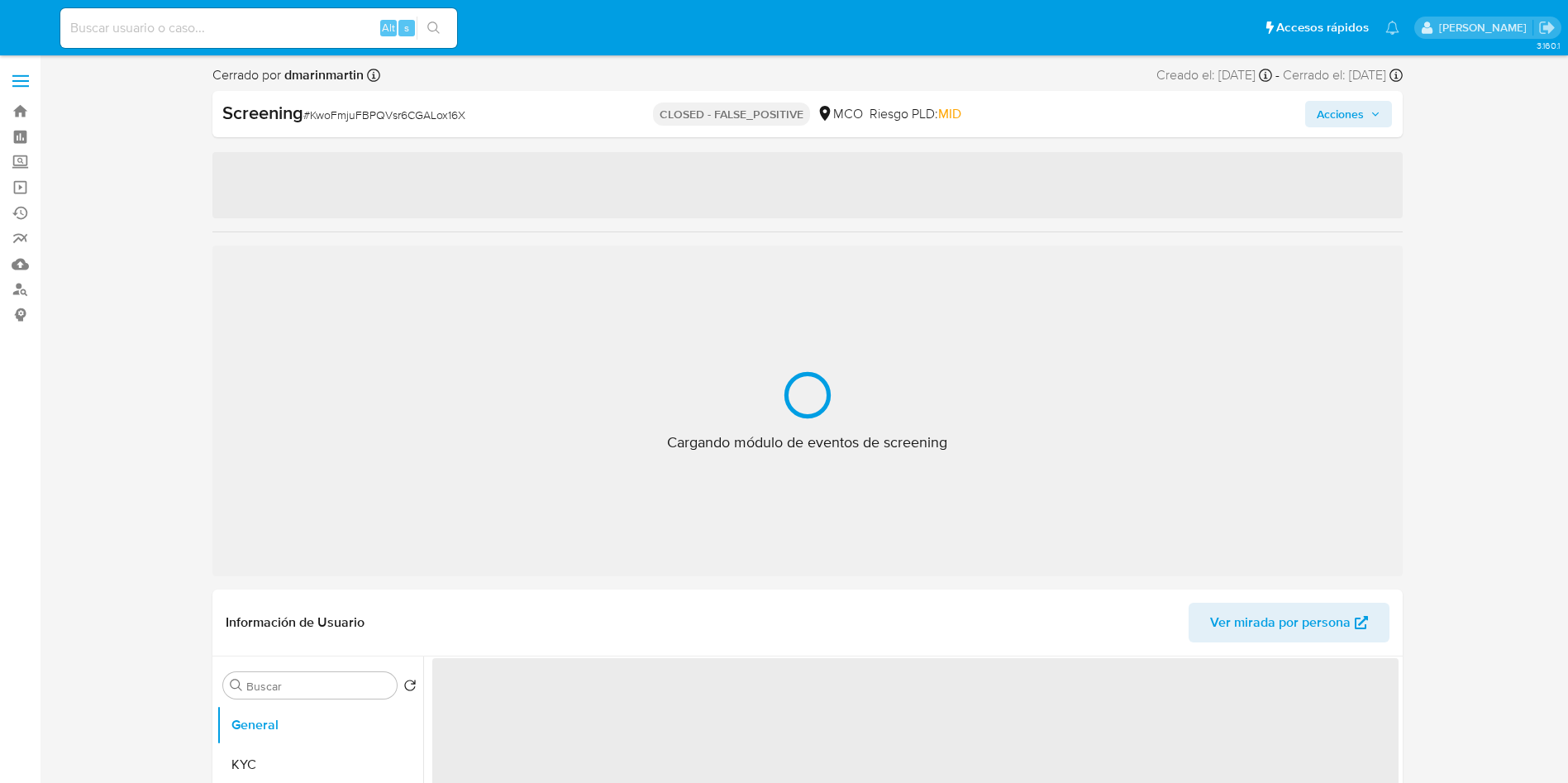
select select "10"
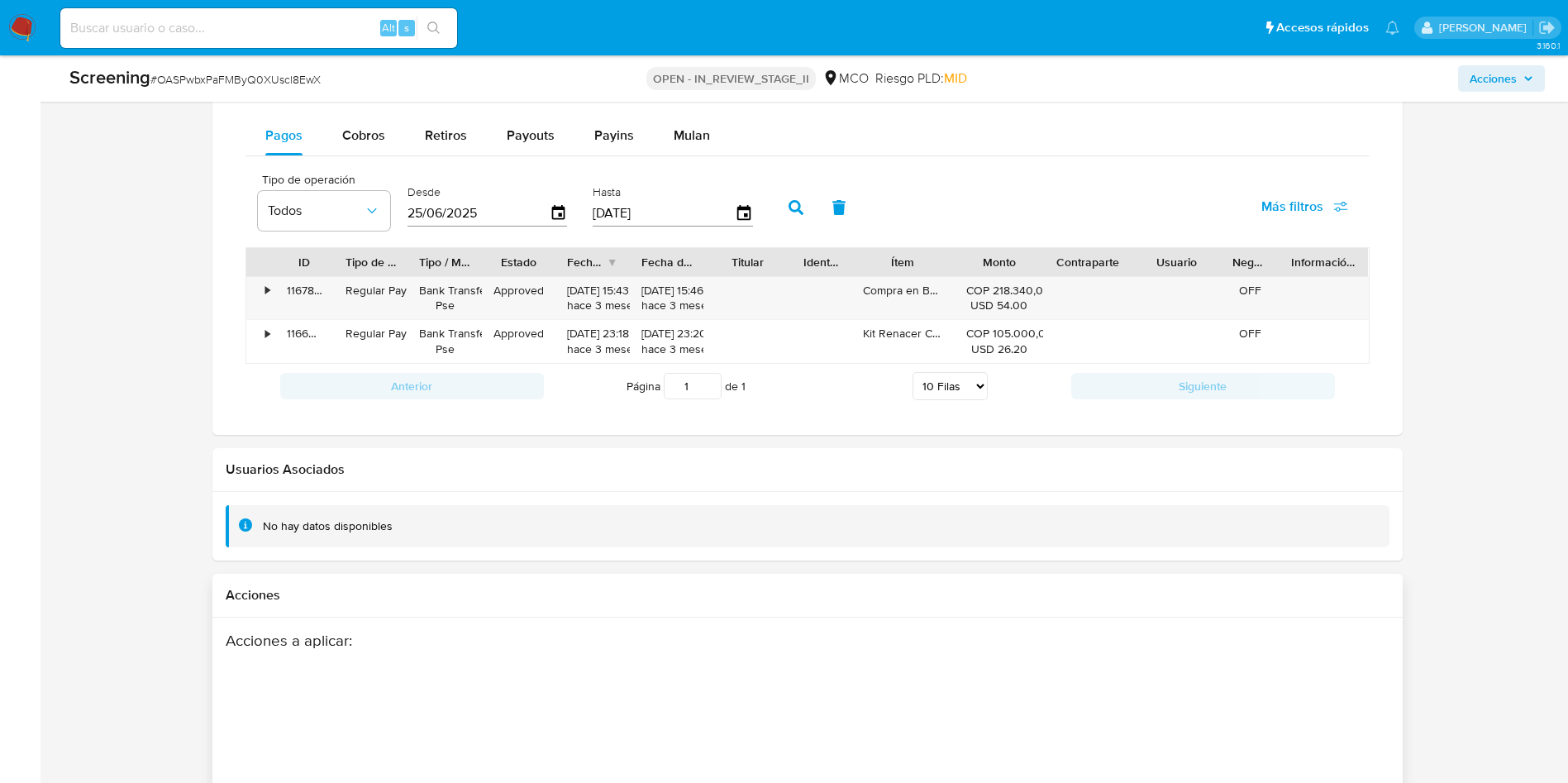
scroll to position [2128, 0]
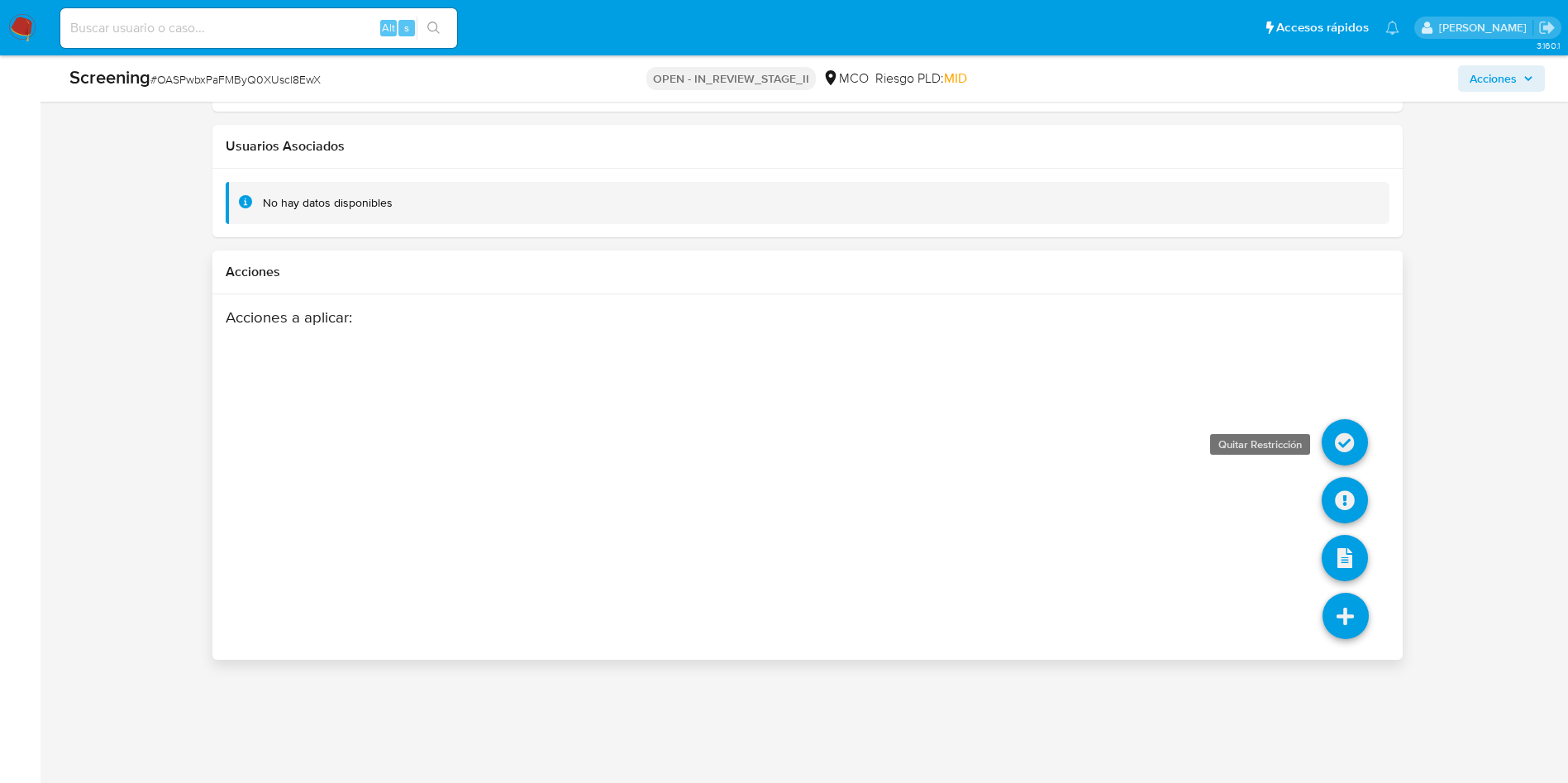
click at [1337, 441] on icon at bounding box center [1345, 442] width 46 height 46
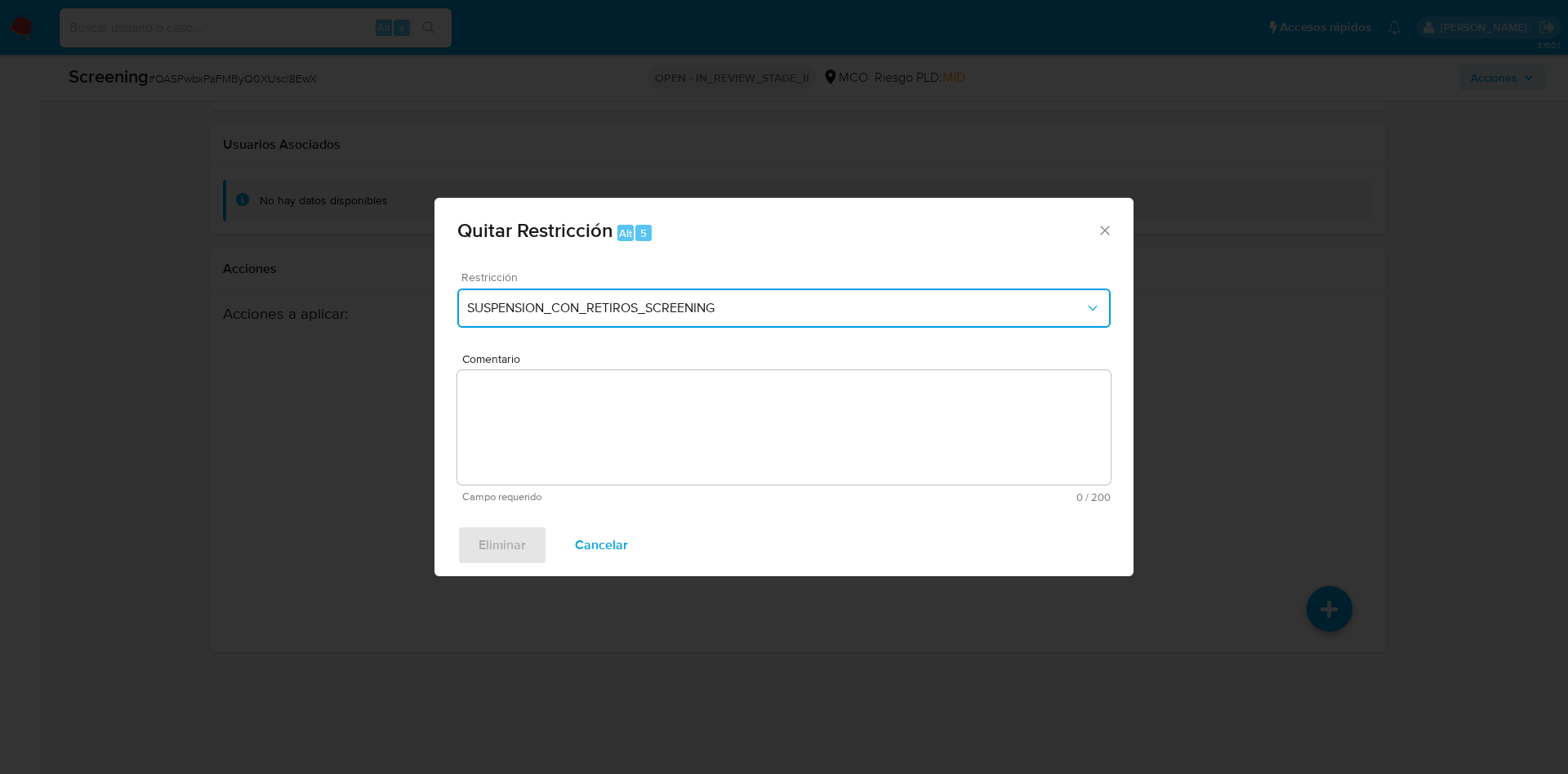
click at [696, 312] on span "SUSPENSION_CON_RETIROS_SCREENING" at bounding box center [775, 308] width 618 height 16
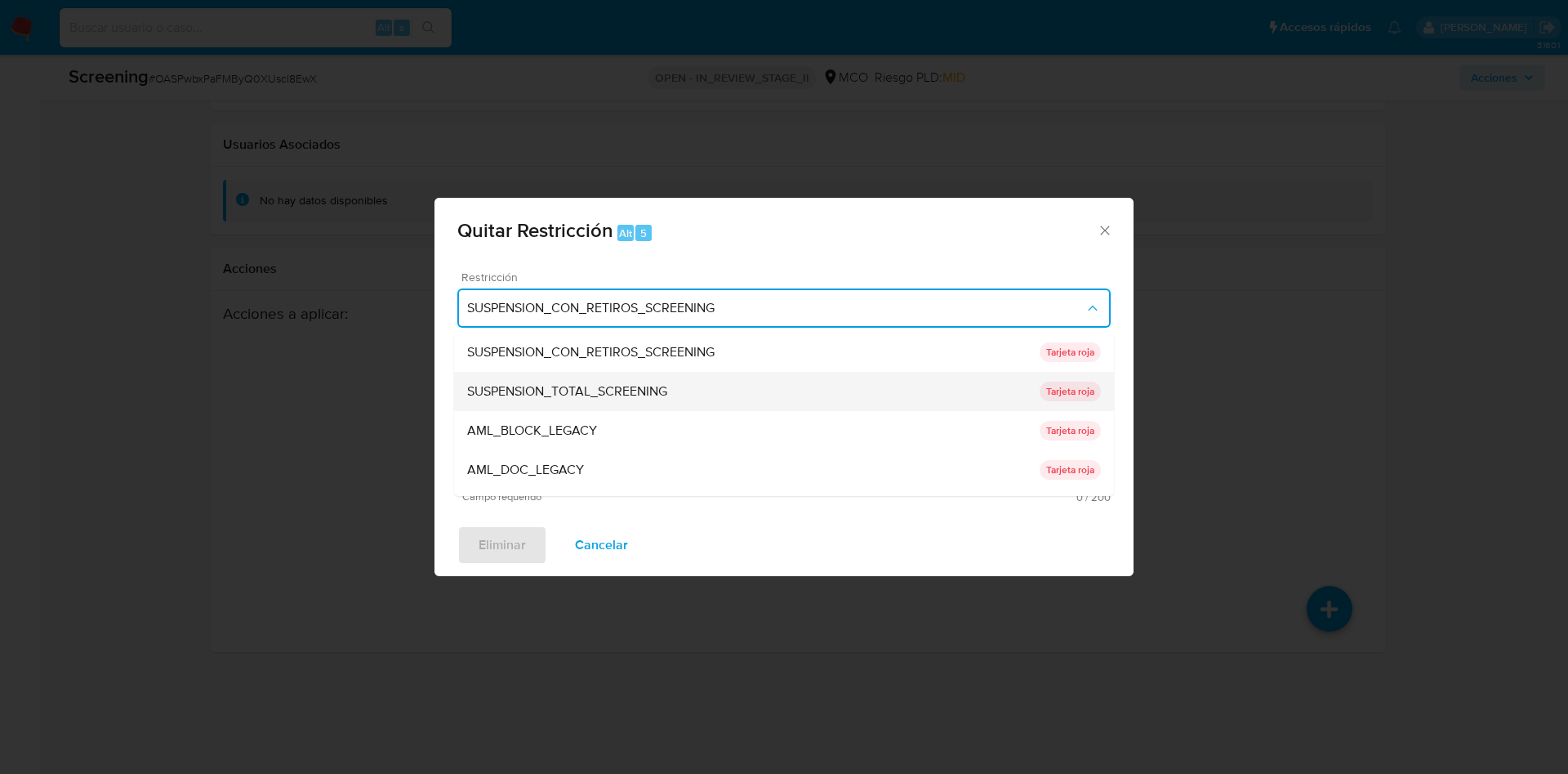
click at [684, 381] on div "SUSPENSION_TOTAL_SCREENING" at bounding box center [753, 390] width 572 height 39
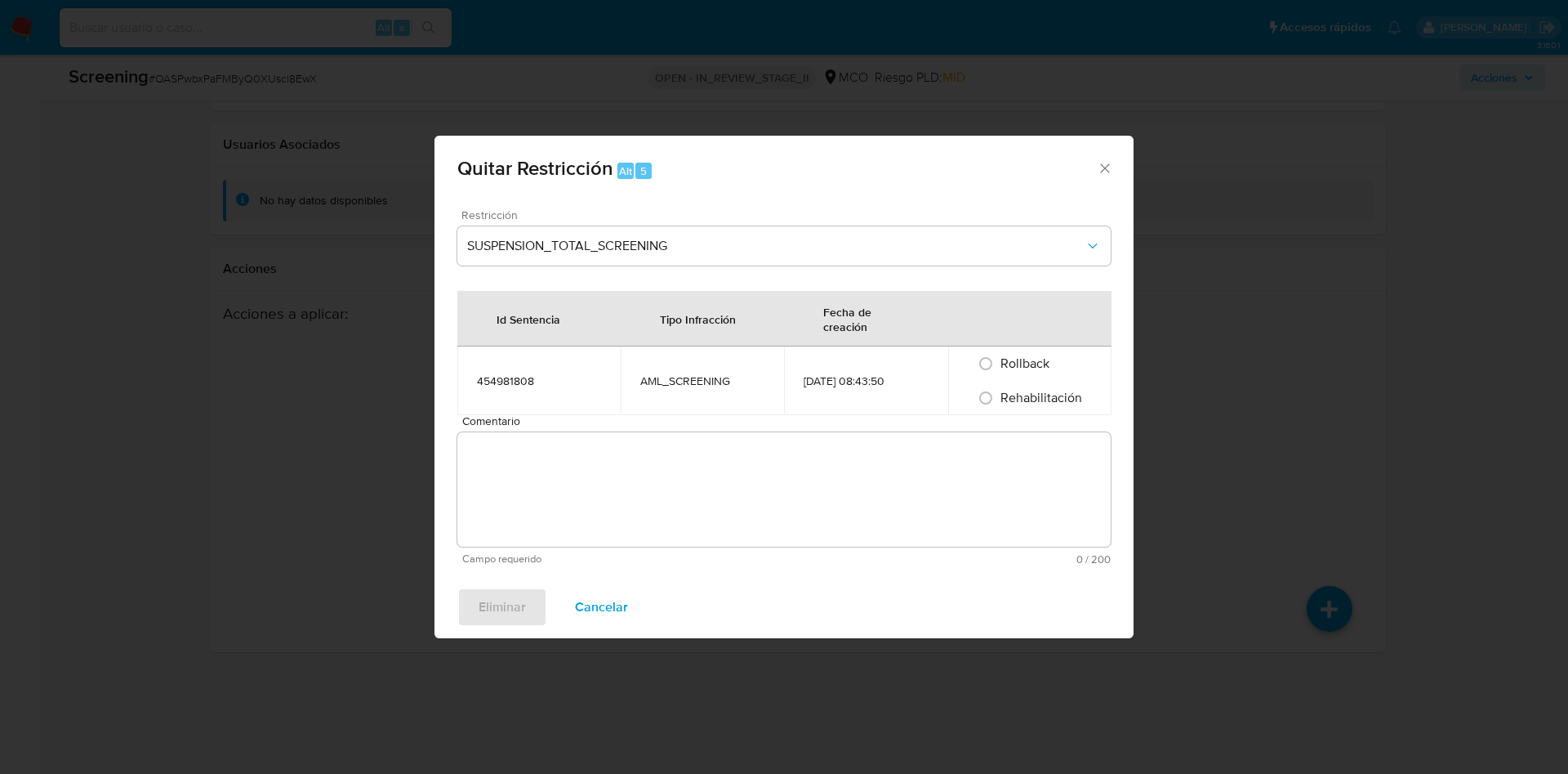
click at [616, 420] on span "Comentario" at bounding box center [788, 421] width 653 height 12
click at [616, 432] on textarea "Comentario" at bounding box center [784, 489] width 653 height 115
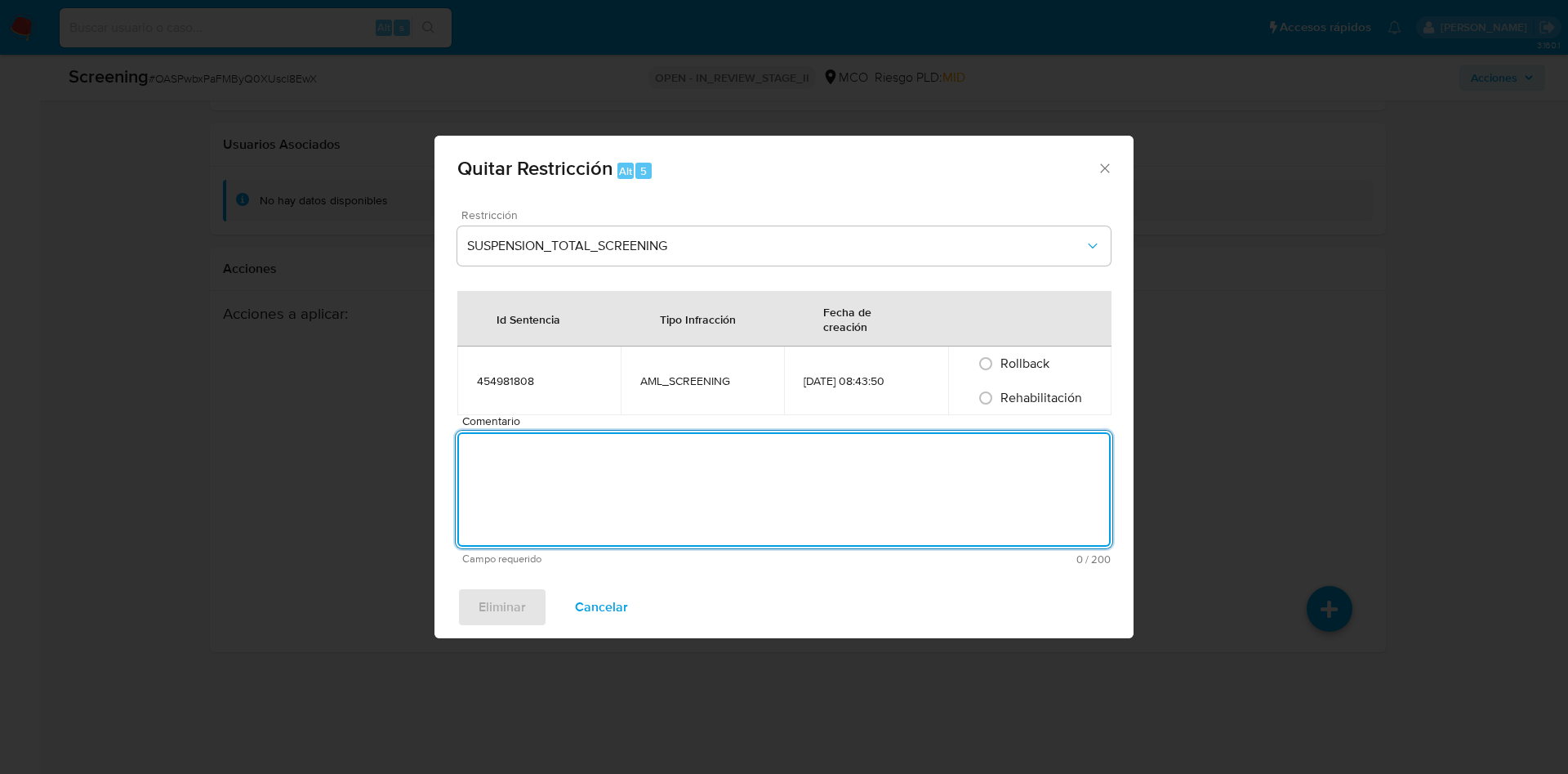
paste textarea "OASPwbxPaFMByQ0XUscl8EwX"
click at [598, 447] on textarea "OASPwbxPaFMByQ0XUscl8EwX" at bounding box center [784, 489] width 653 height 115
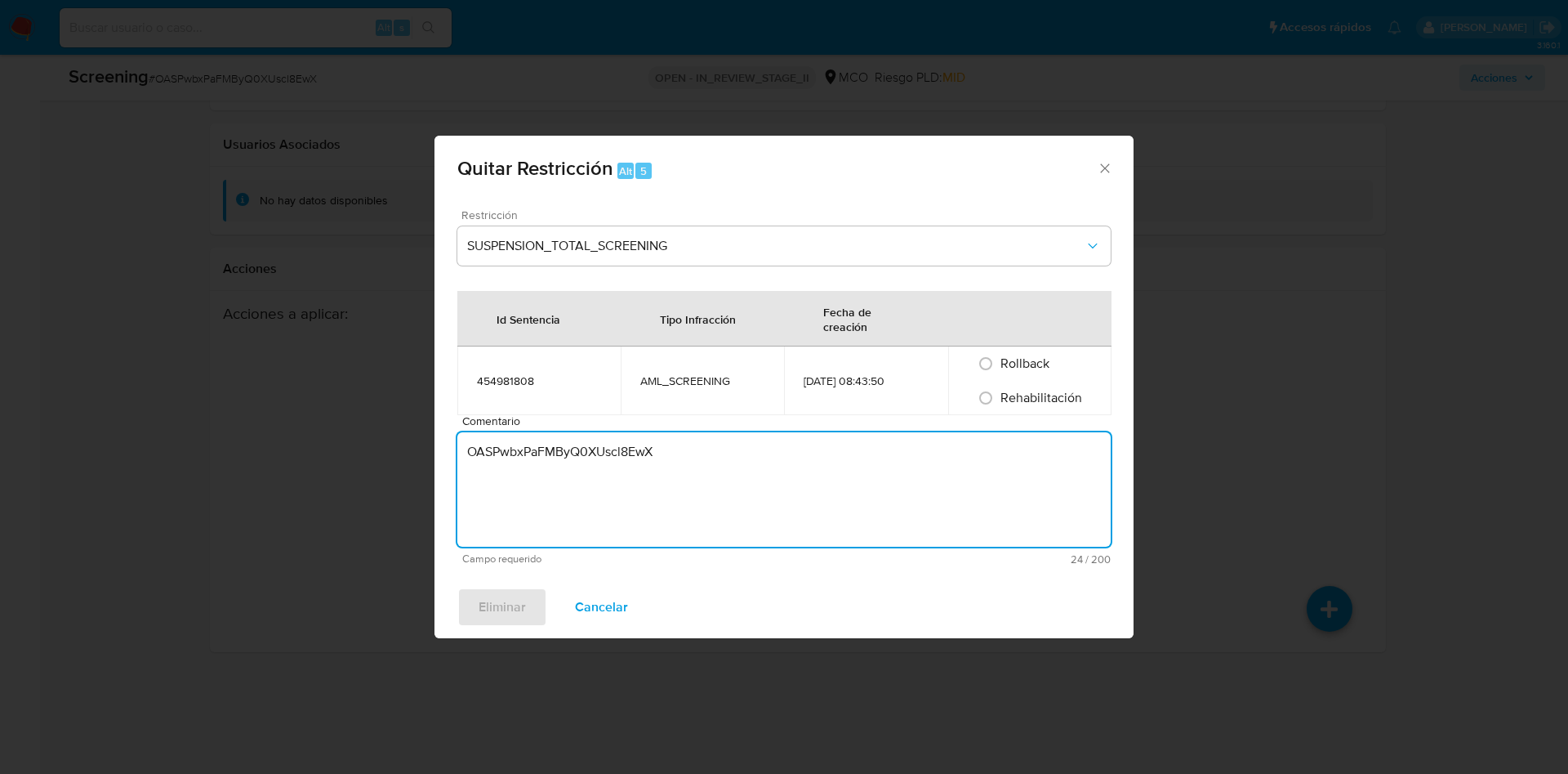
click at [598, 447] on textarea "OASPwbxPaFMByQ0XUscl8EwX" at bounding box center [784, 489] width 653 height 115
paste textarea "No se encuentran evidencias de delitos LAFT asociados a las inhabilidades regis…"
type textarea "No se encuentran evidencias de delitos LAFT asociados a las inhabilidades regis…"
click at [493, 624] on div "Eliminar Cancelar" at bounding box center [783, 607] width 699 height 62
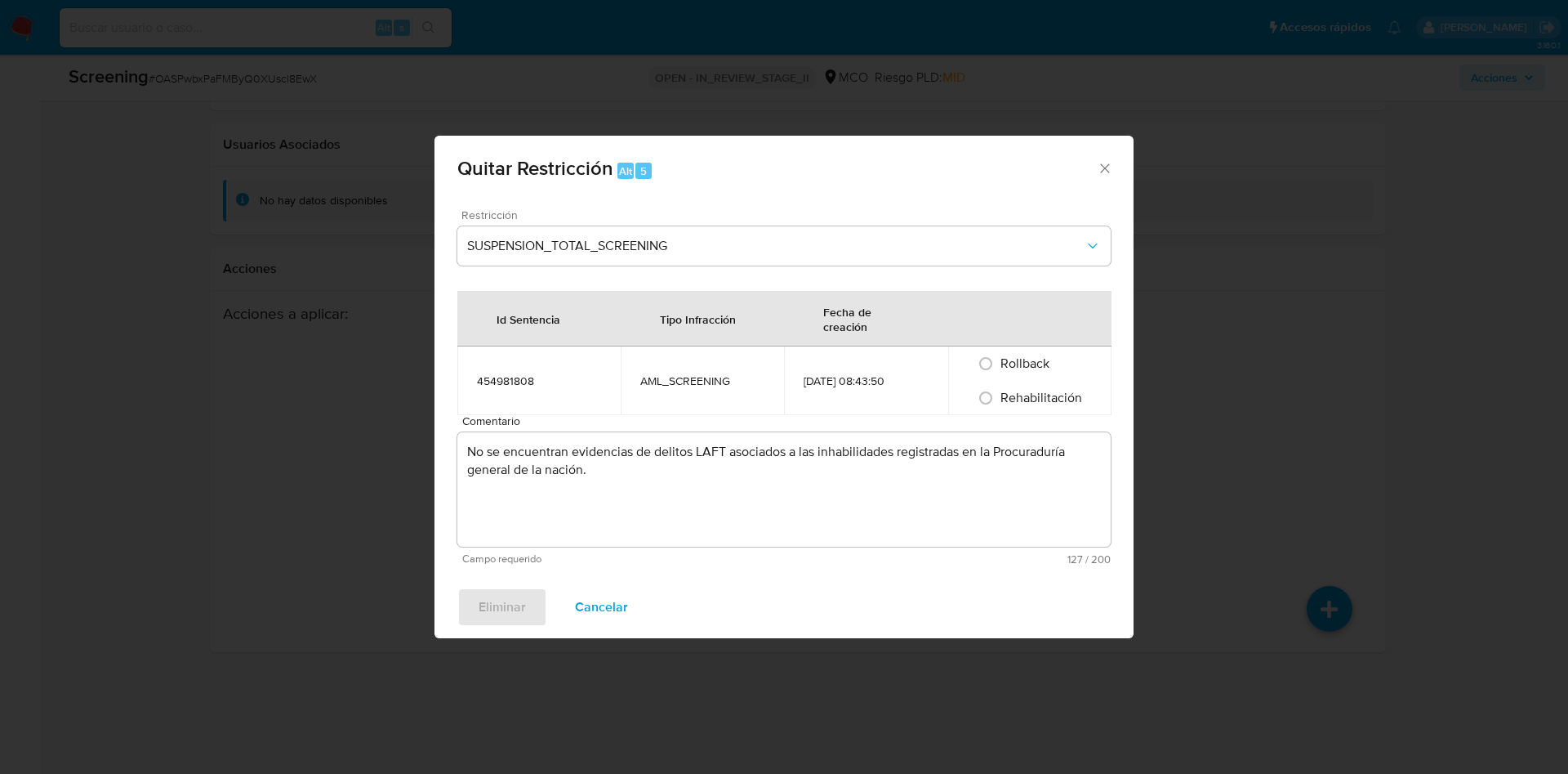
click at [1059, 395] on span "Rehabilitación" at bounding box center [1041, 397] width 82 height 19
click at [999, 395] on input "Rehabilitación" at bounding box center [986, 397] width 26 height 26
radio input "true"
click at [520, 592] on span "Eliminar" at bounding box center [501, 607] width 47 height 36
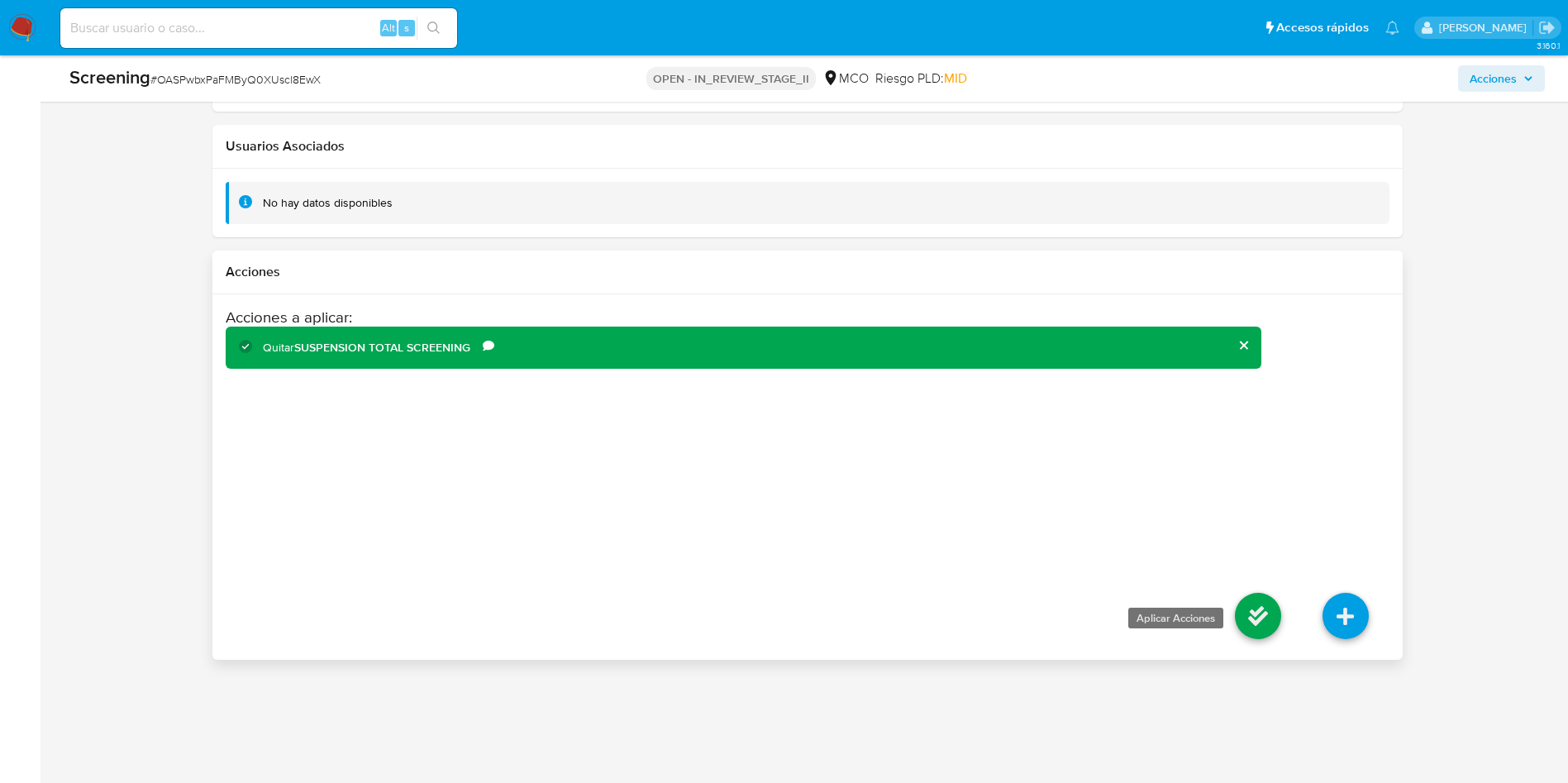
click at [1266, 623] on icon at bounding box center [1258, 616] width 46 height 46
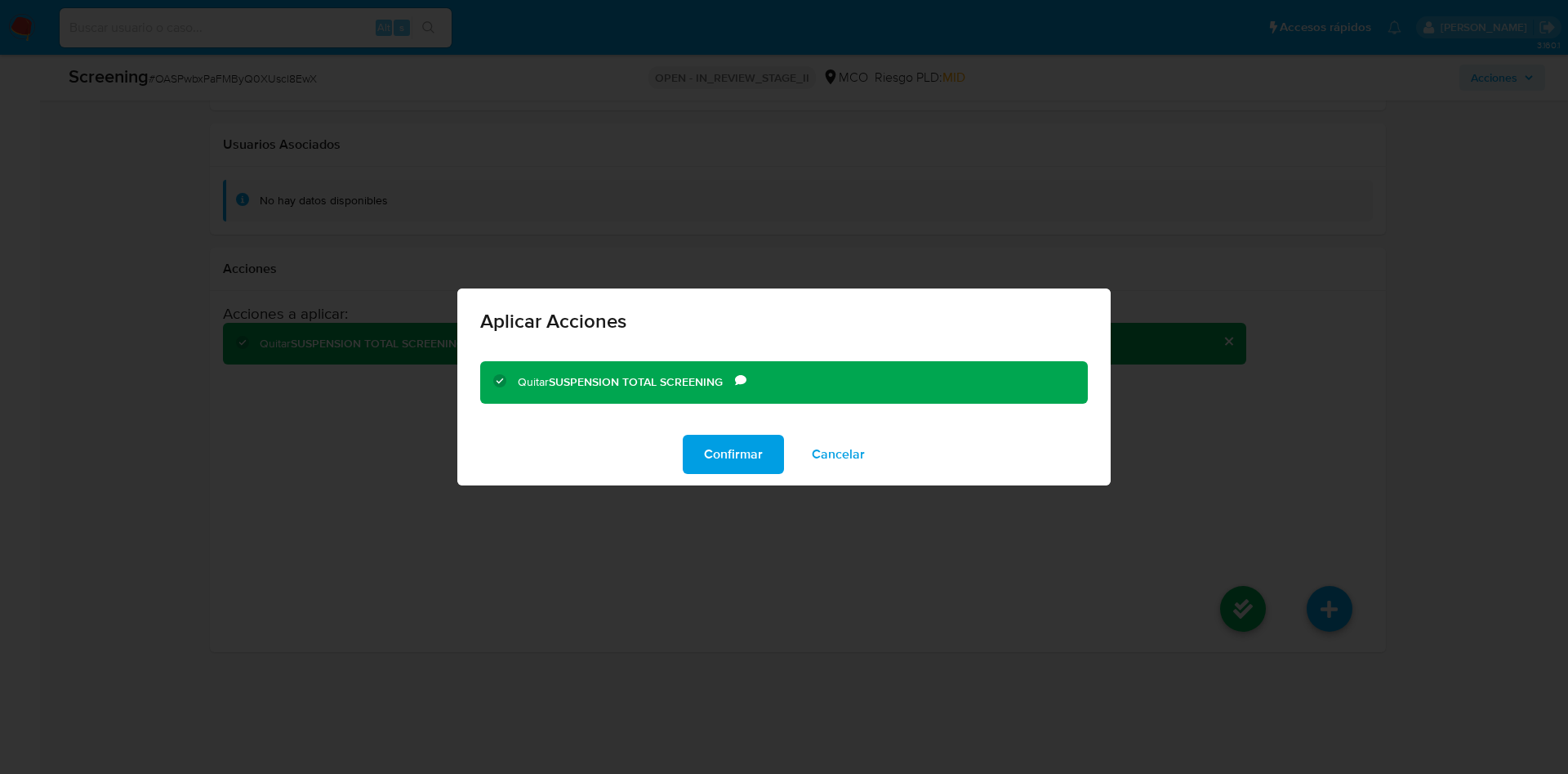
click at [787, 444] on div "Confirmar Cancelar" at bounding box center [784, 454] width 653 height 62
click at [742, 445] on span "Confirmar" at bounding box center [733, 454] width 59 height 36
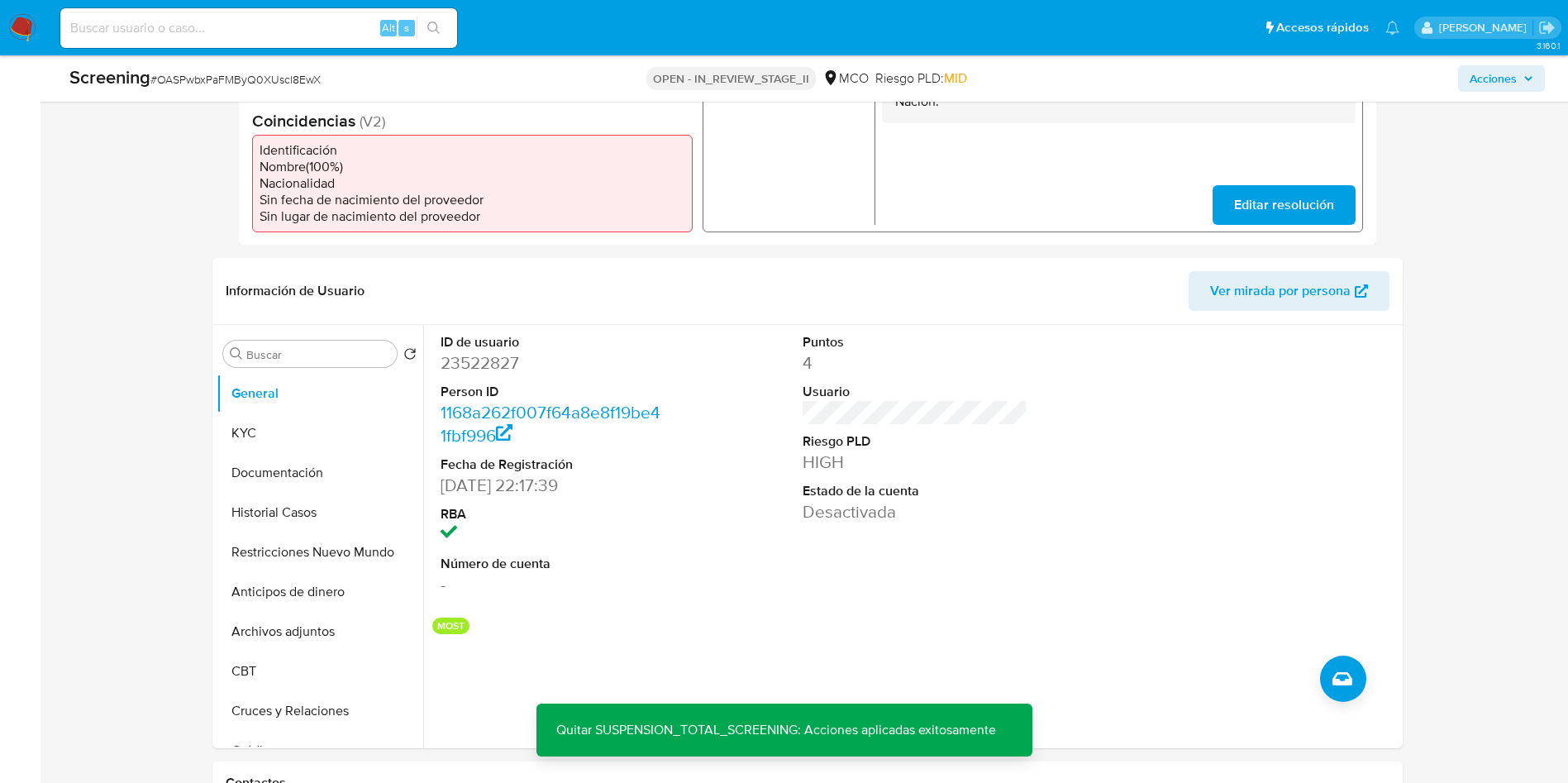
scroll to position [0, 0]
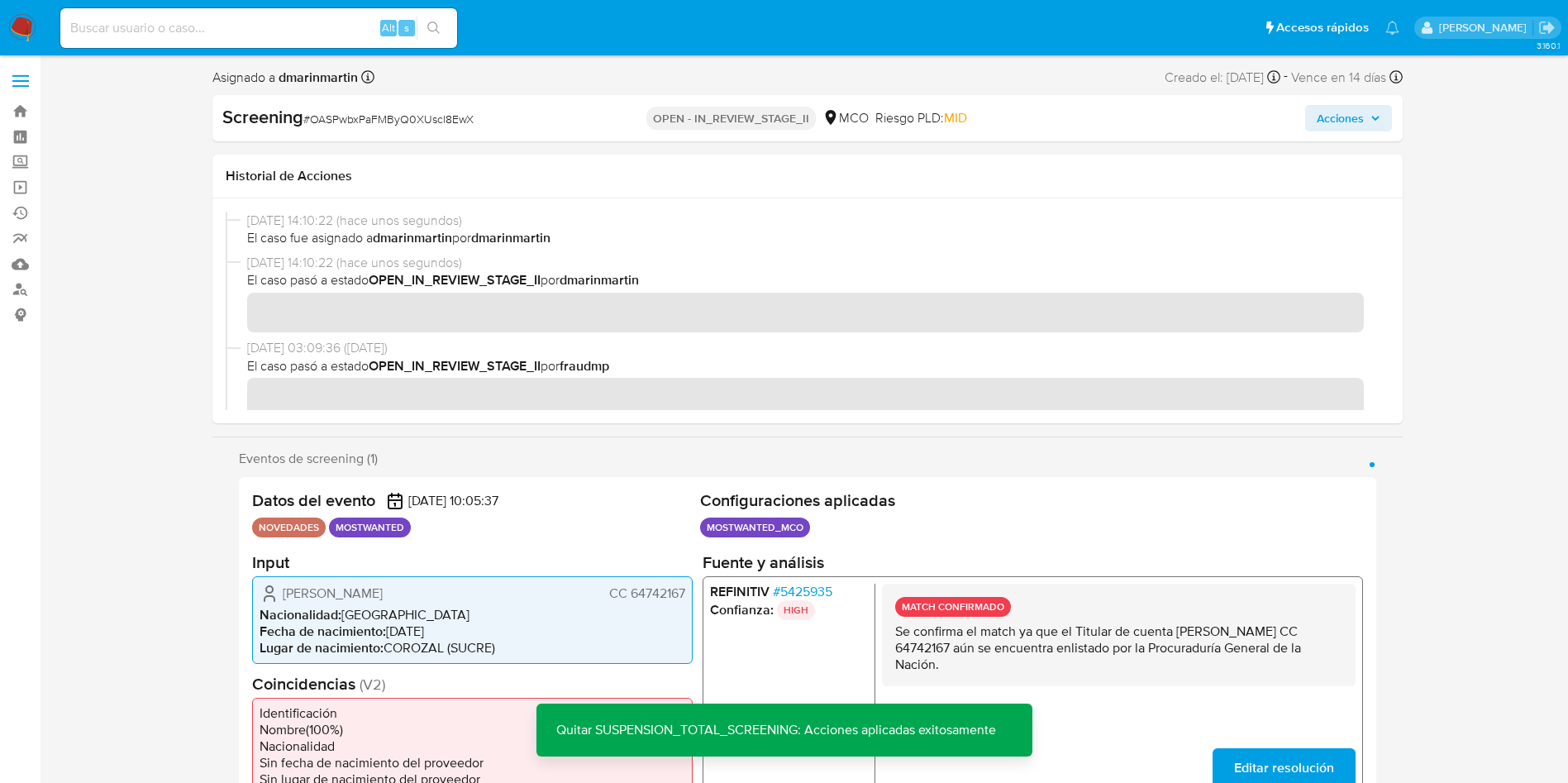
click at [1363, 111] on span "Acciones" at bounding box center [1340, 118] width 47 height 26
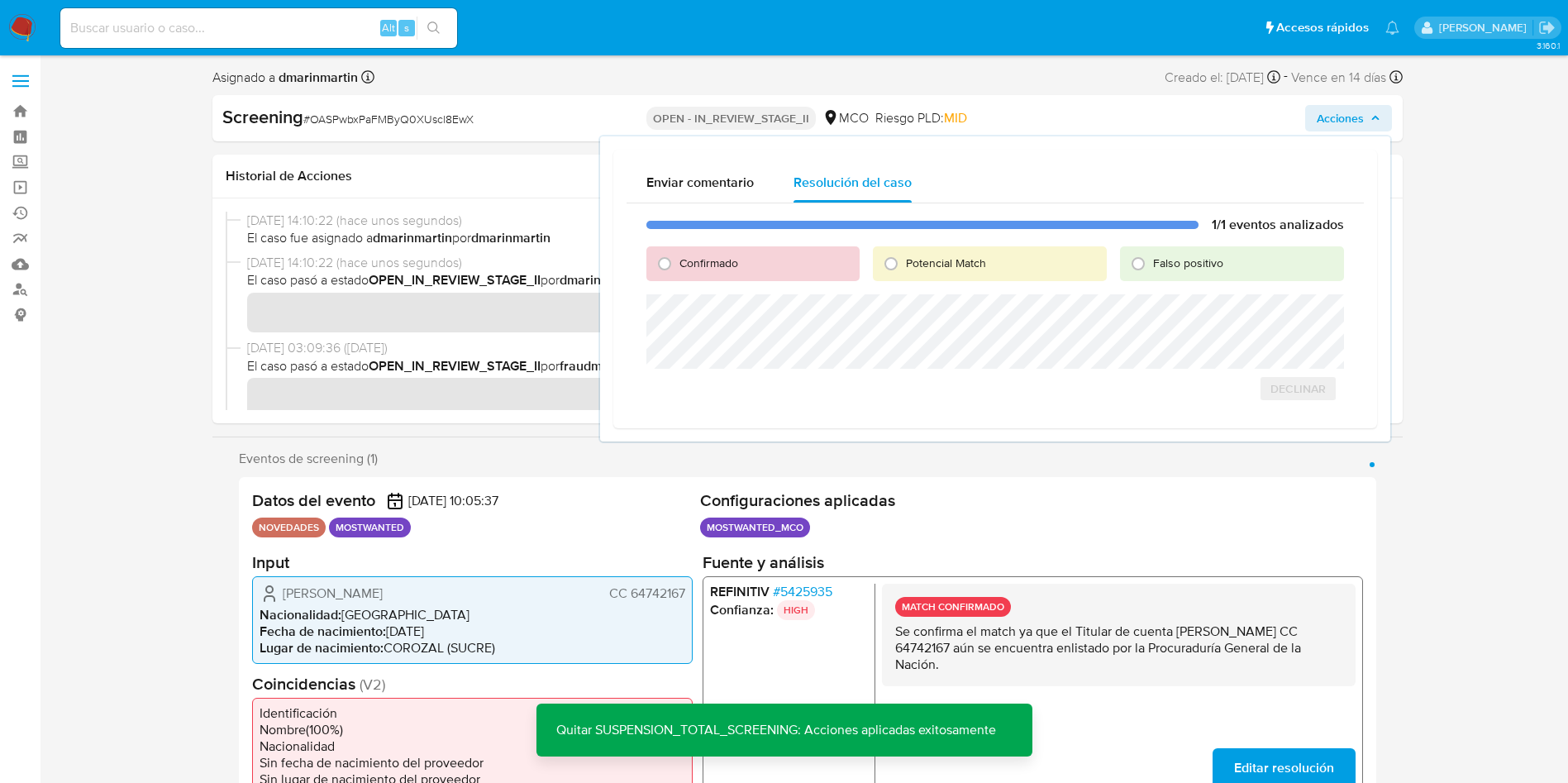
click at [1212, 265] on span "Falso positivo" at bounding box center [1188, 262] width 71 height 17
click at [1151, 265] on input "Falso positivo" at bounding box center [1138, 263] width 26 height 26
radio input "true"
click at [1269, 410] on span "Cerrar Caso" at bounding box center [1285, 406] width 79 height 24
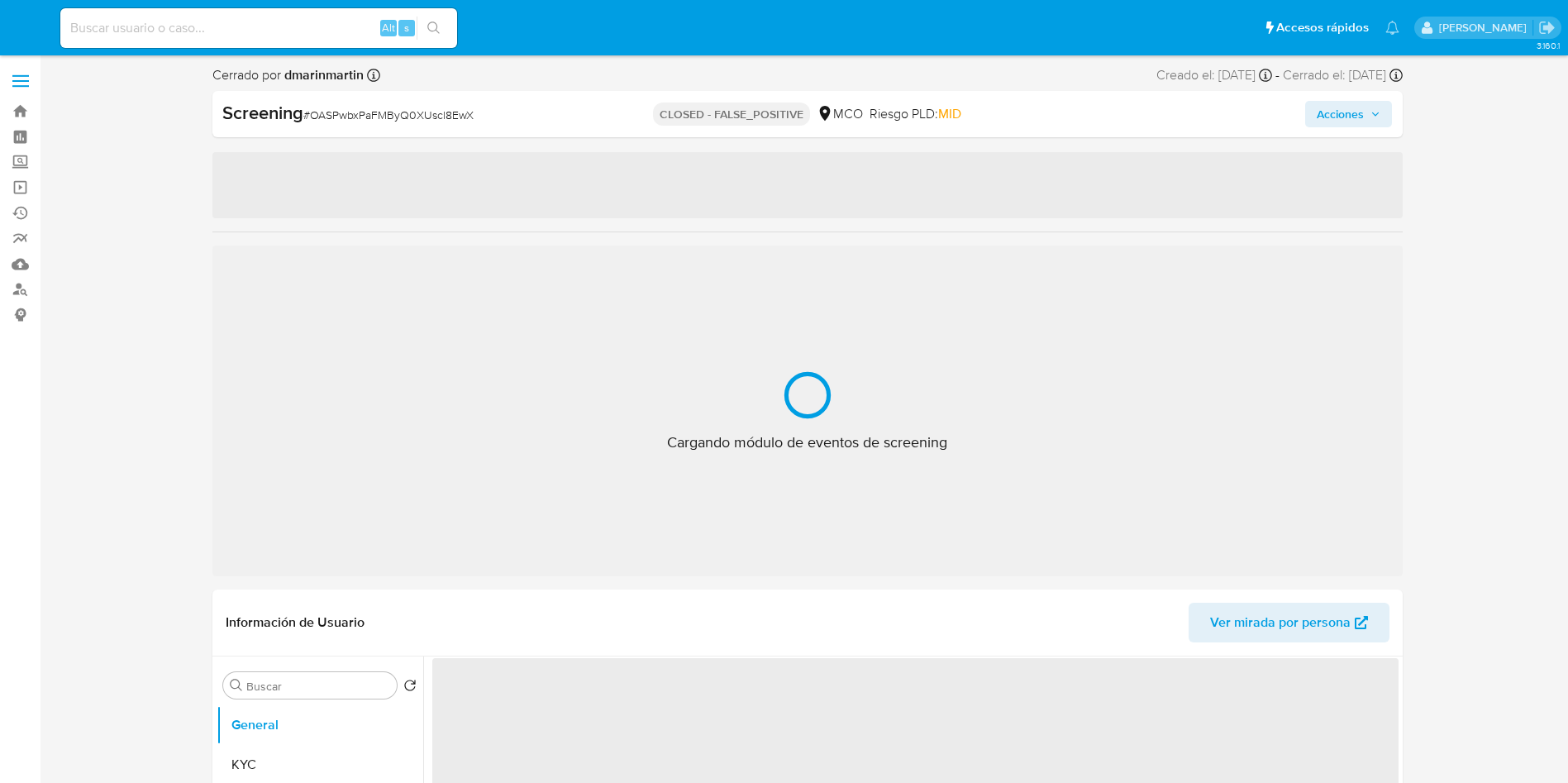
select select "10"
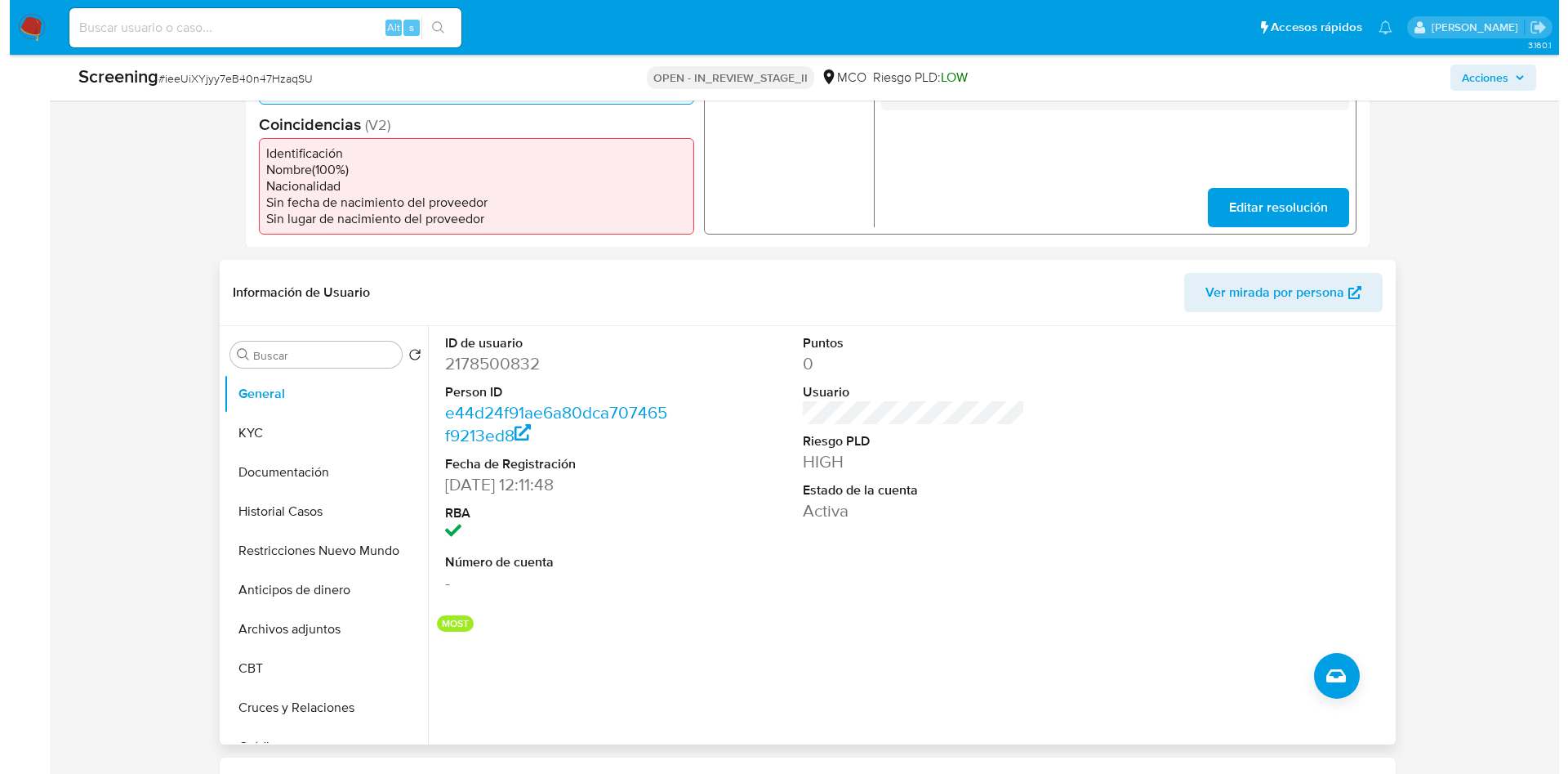
scroll to position [735, 0]
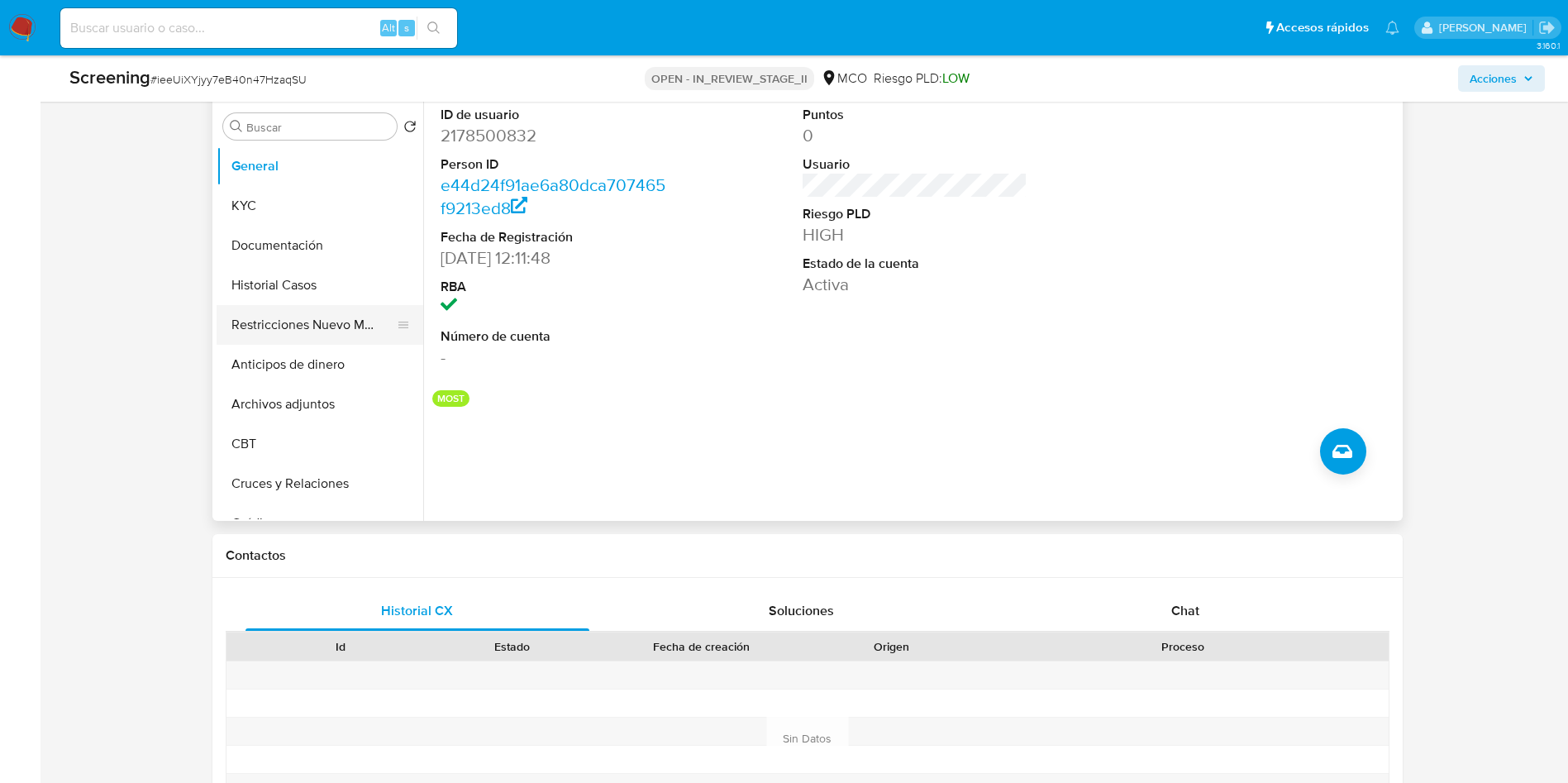
click at [328, 327] on button "Restricciones Nuevo Mundo" at bounding box center [313, 324] width 194 height 39
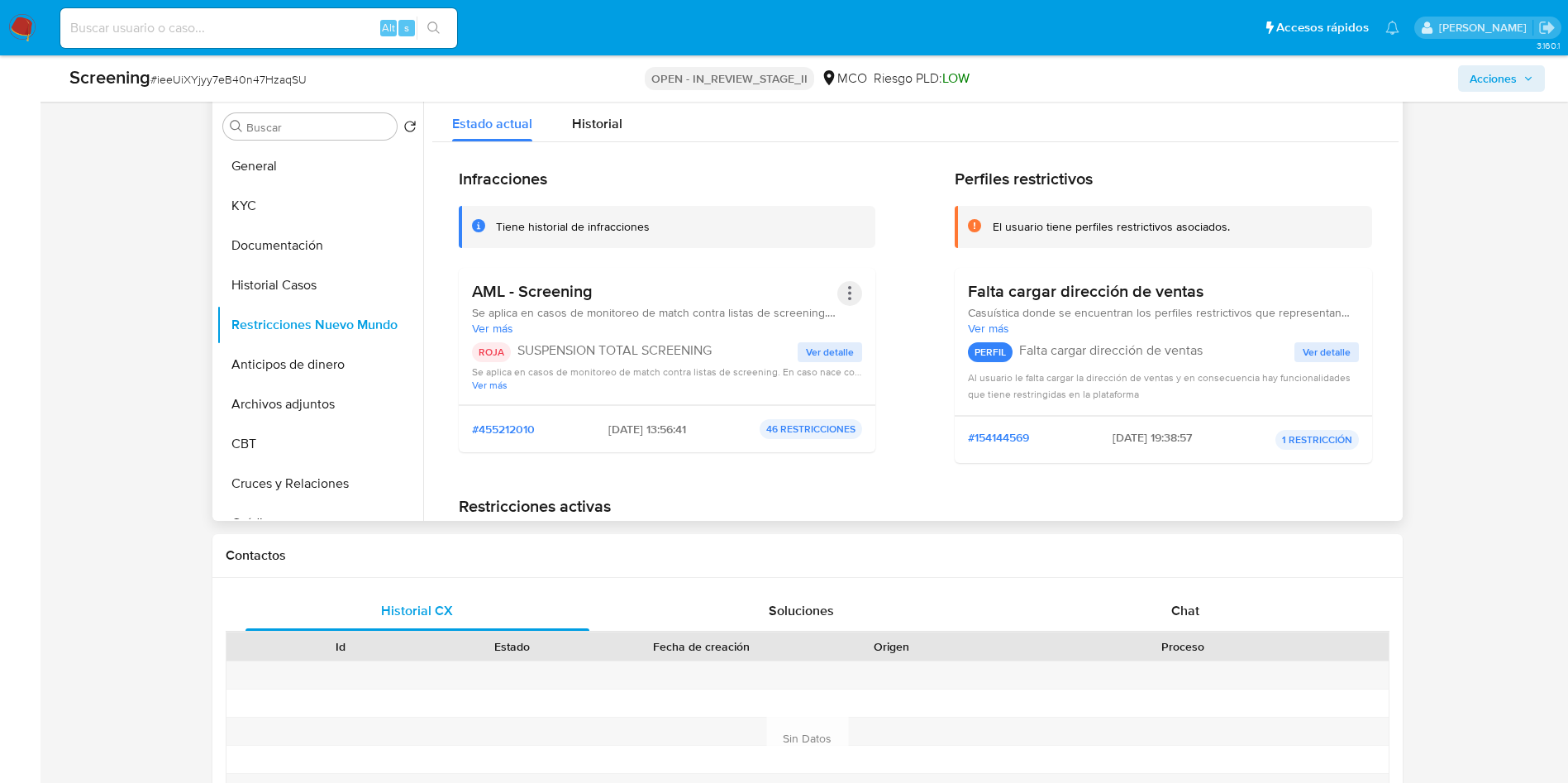
click at [846, 303] on button "Acciones" at bounding box center [849, 293] width 24 height 24
click at [726, 432] on button "Rehabilitar" at bounding box center [718, 426] width 290 height 39
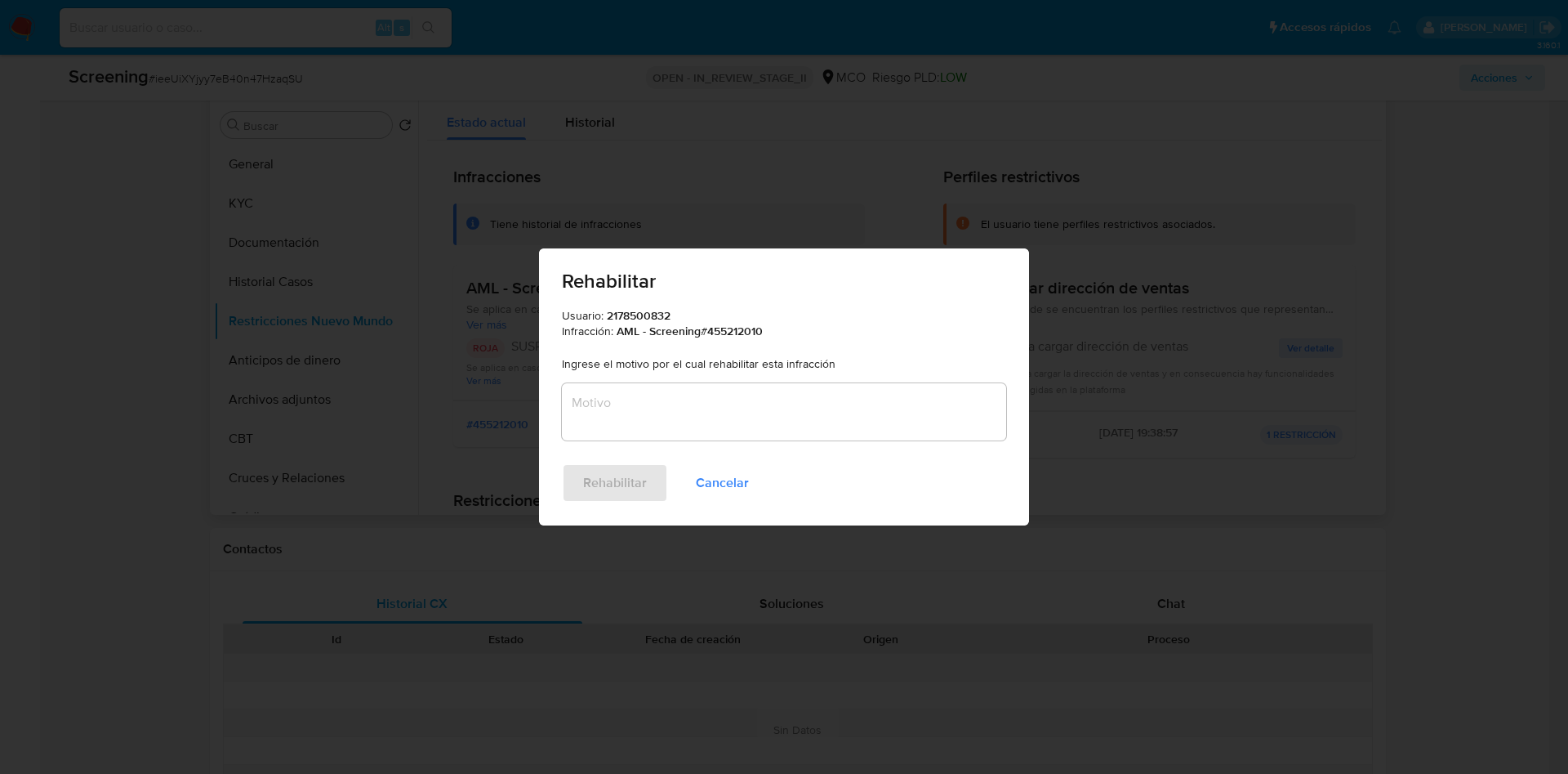
click at [684, 396] on textarea "Motivo" at bounding box center [784, 412] width 445 height 57
type textarea "ieeUiXYjyy7eB40n47HzaqSU"
click at [830, 409] on textarea "Motivo" at bounding box center [784, 412] width 445 height 57
paste textarea "No se encuentran evidencias de delitos LAFT asociados a las inhabilidades regis…"
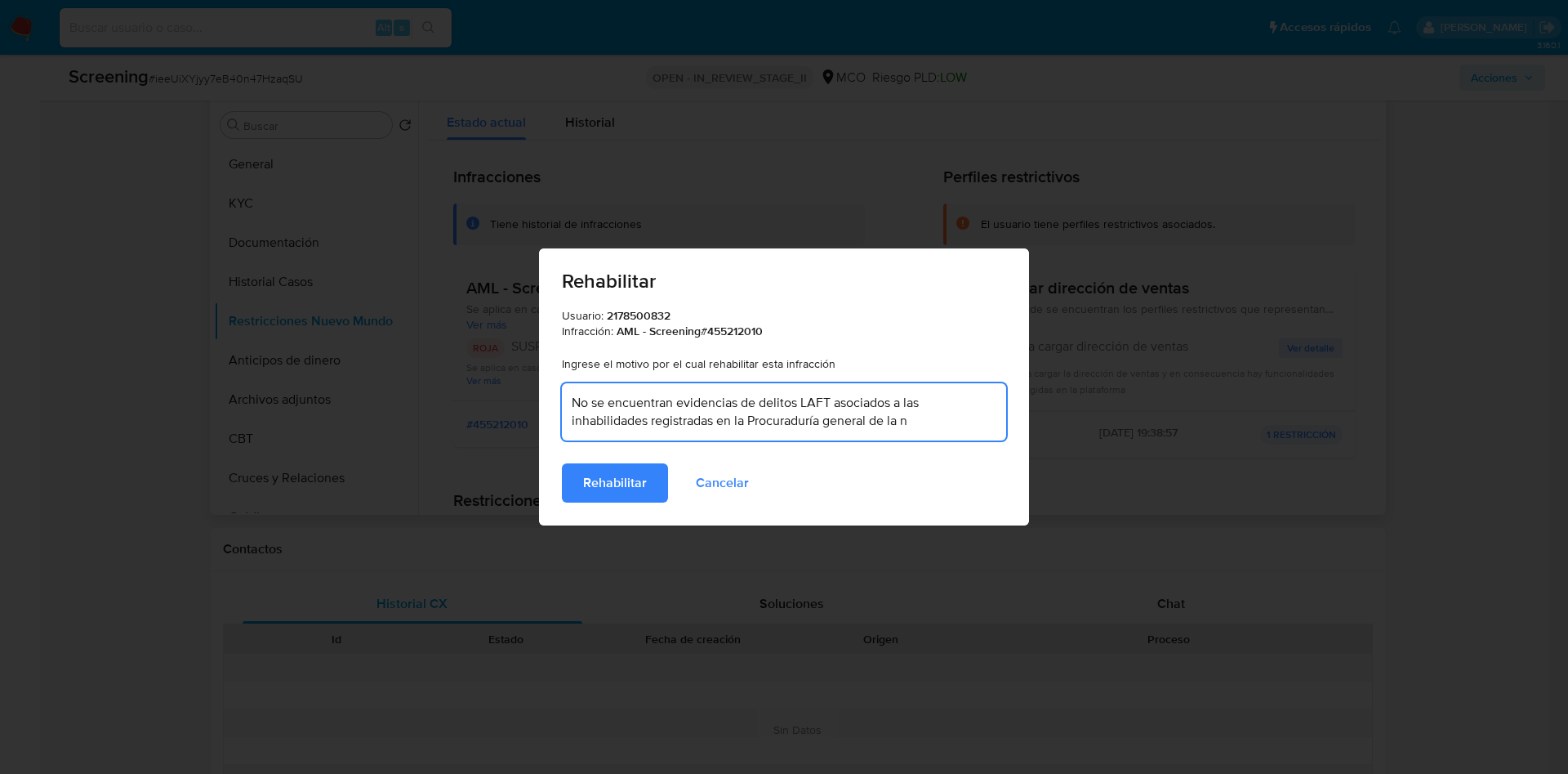
type textarea "No se encuentran evidencias de delitos LAFT asociados a las inhabilidades regis…"
click at [628, 452] on div "Usuario: 2178500832 Infracción: AML - Screening # 455212010 Ingrese el motivo p…" at bounding box center [784, 385] width 490 height 155
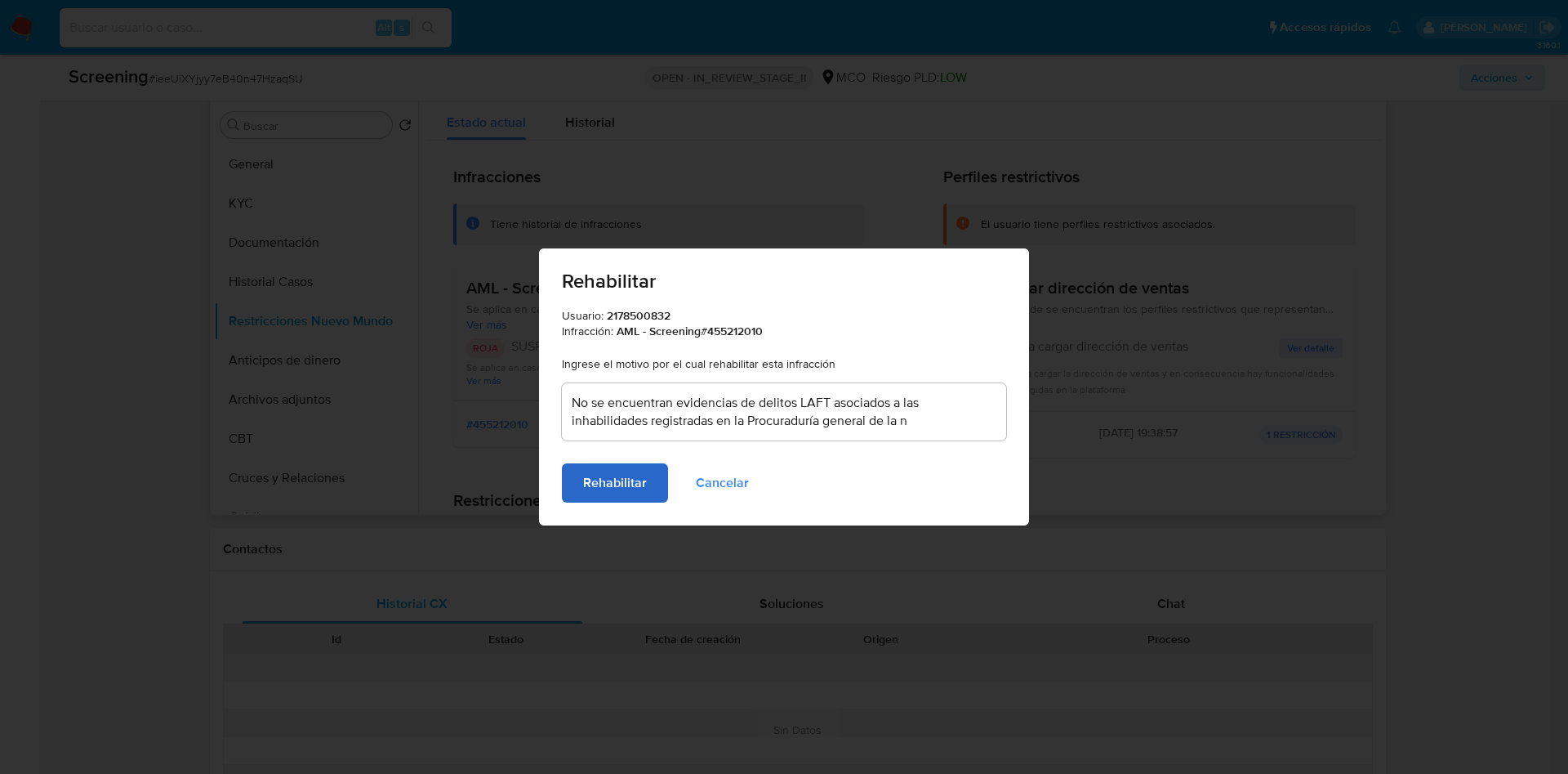
click at [634, 471] on span "Rehabilitar" at bounding box center [615, 483] width 64 height 36
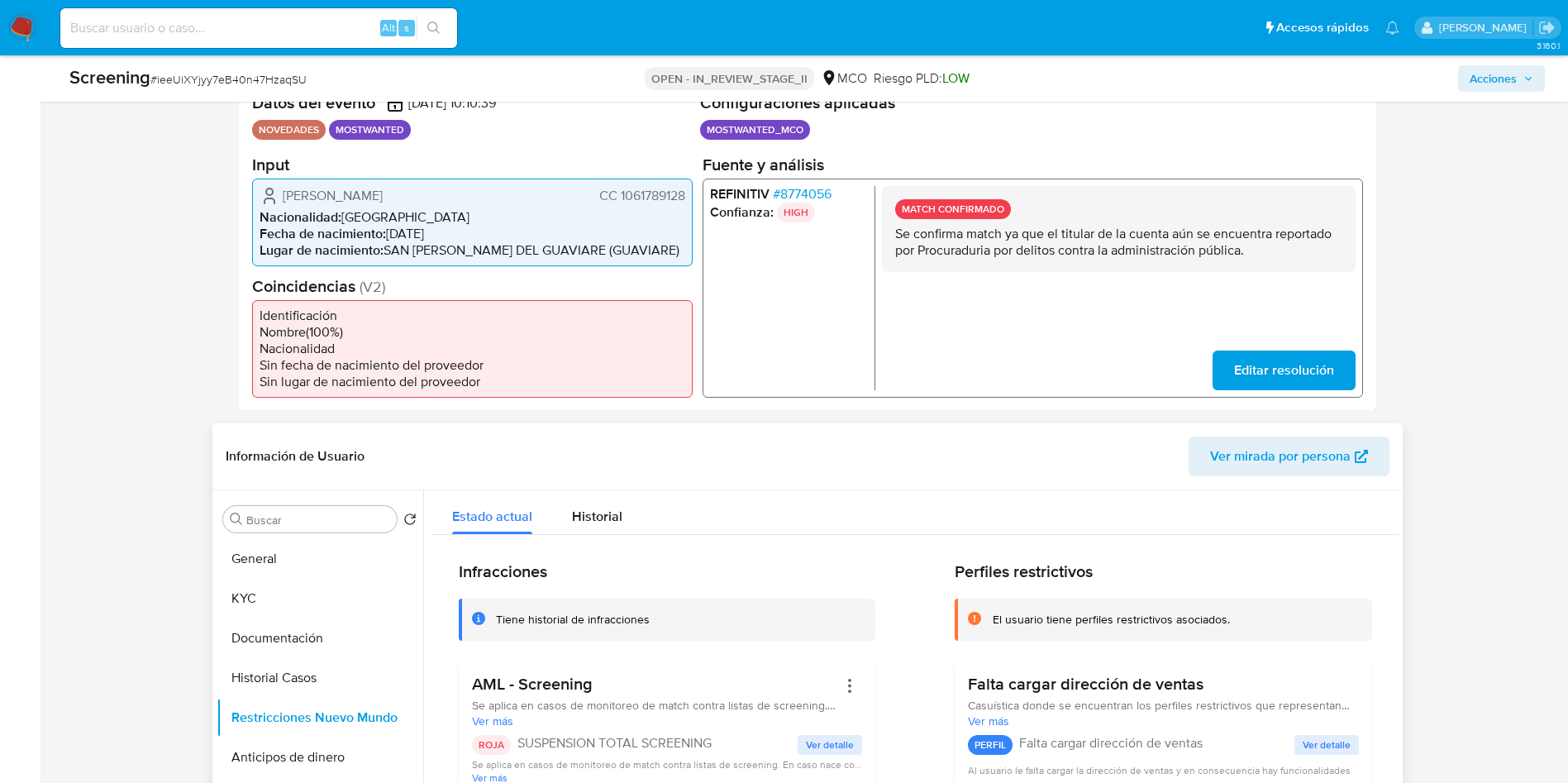
scroll to position [0, 0]
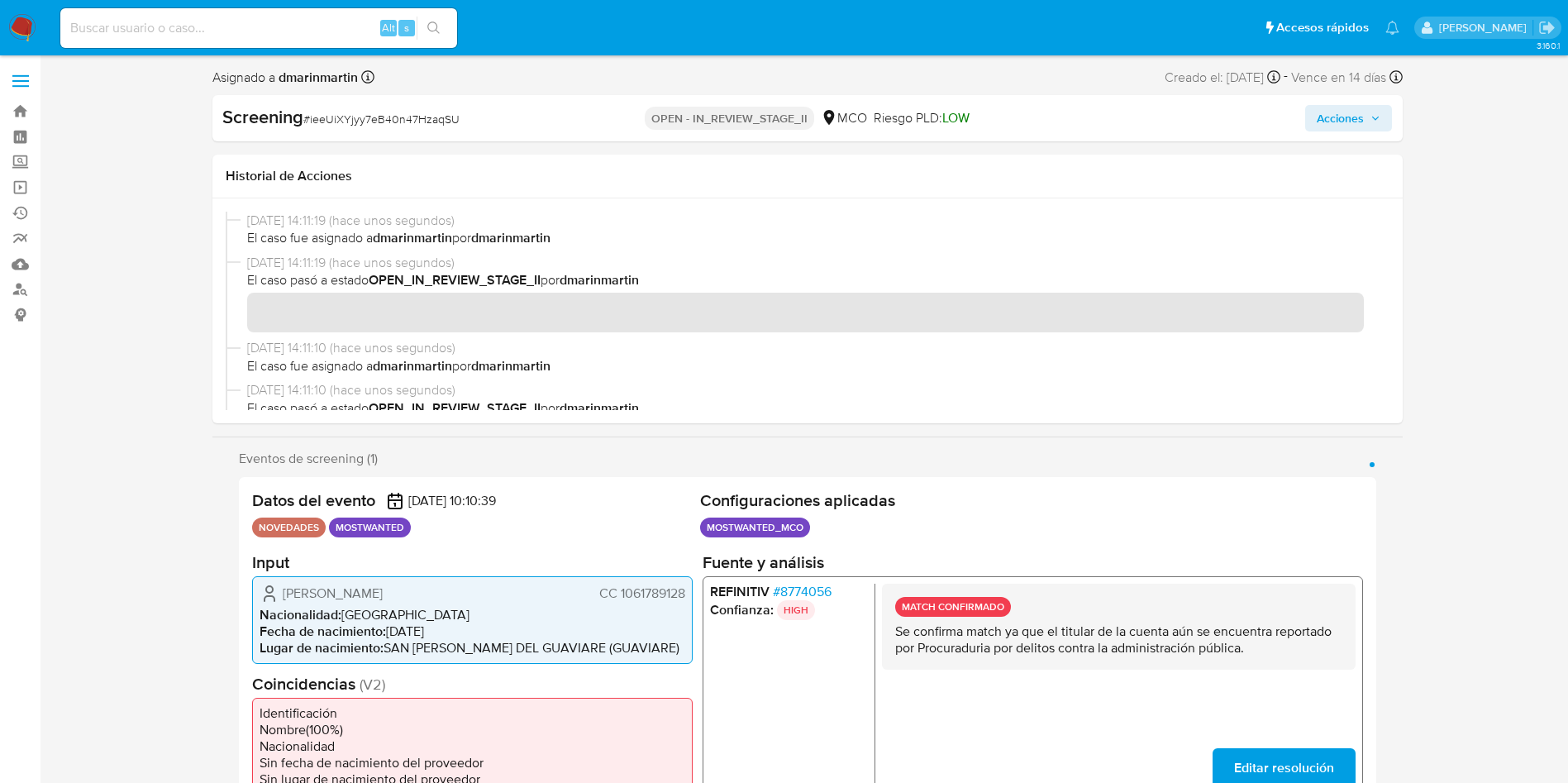
click at [1341, 106] on span "Acciones" at bounding box center [1340, 118] width 47 height 26
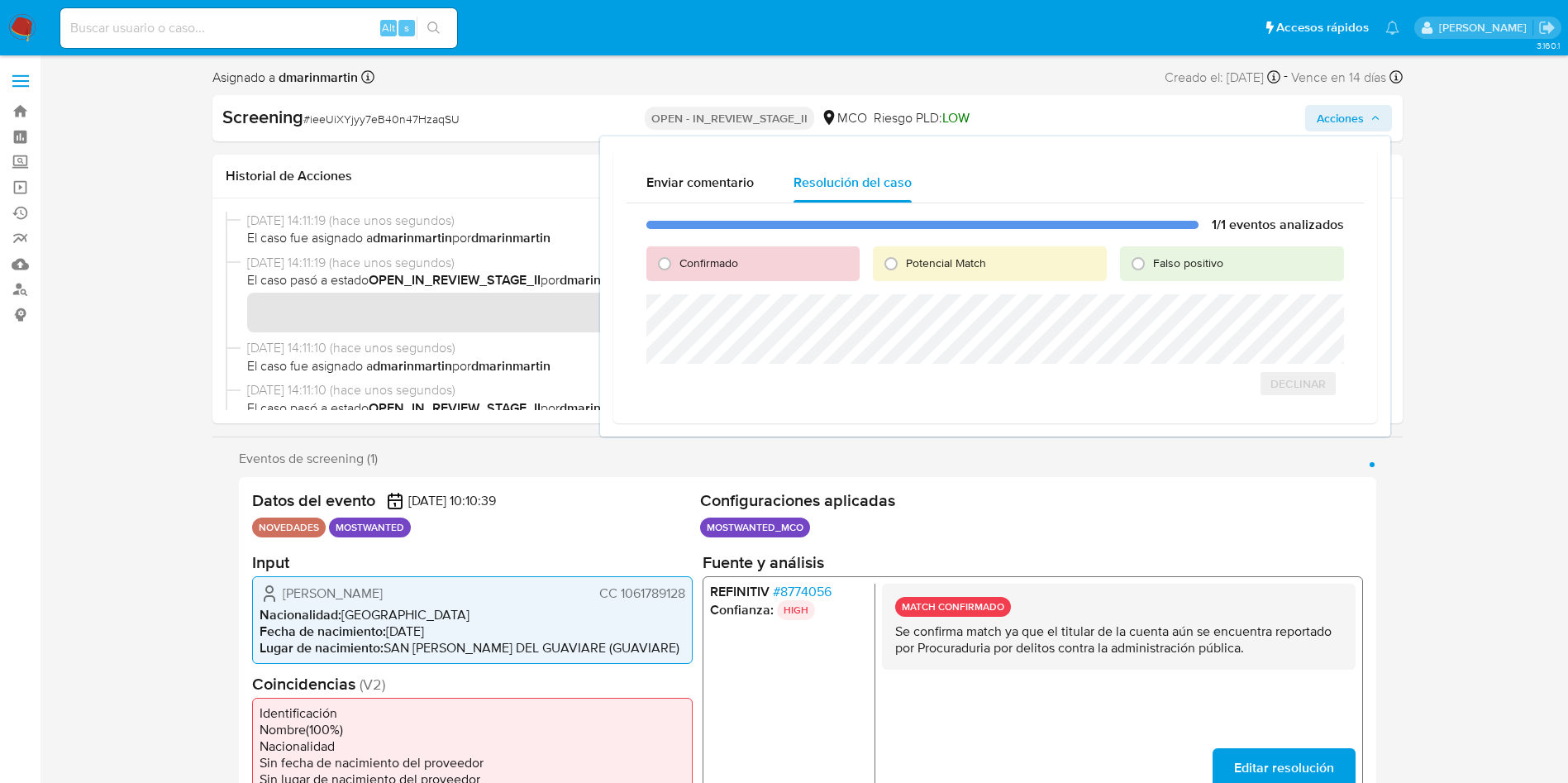
click at [1176, 262] on span "Falso positivo" at bounding box center [1188, 262] width 71 height 17
click at [1151, 262] on input "Falso positivo" at bounding box center [1138, 263] width 26 height 26
radio input "true"
click at [1270, 396] on span "Cerrar Caso" at bounding box center [1285, 401] width 79 height 24
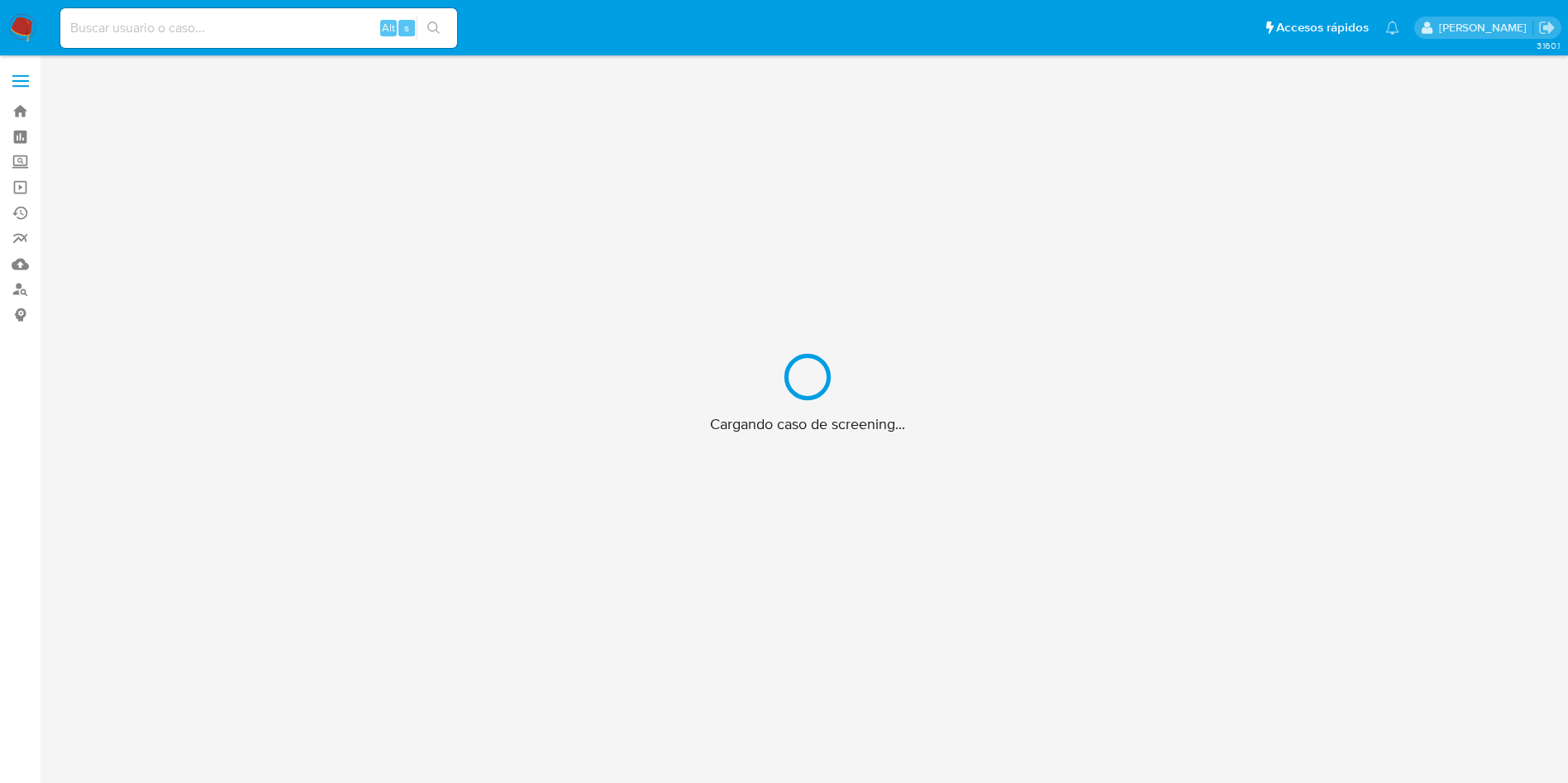
scroll to position [59, 0]
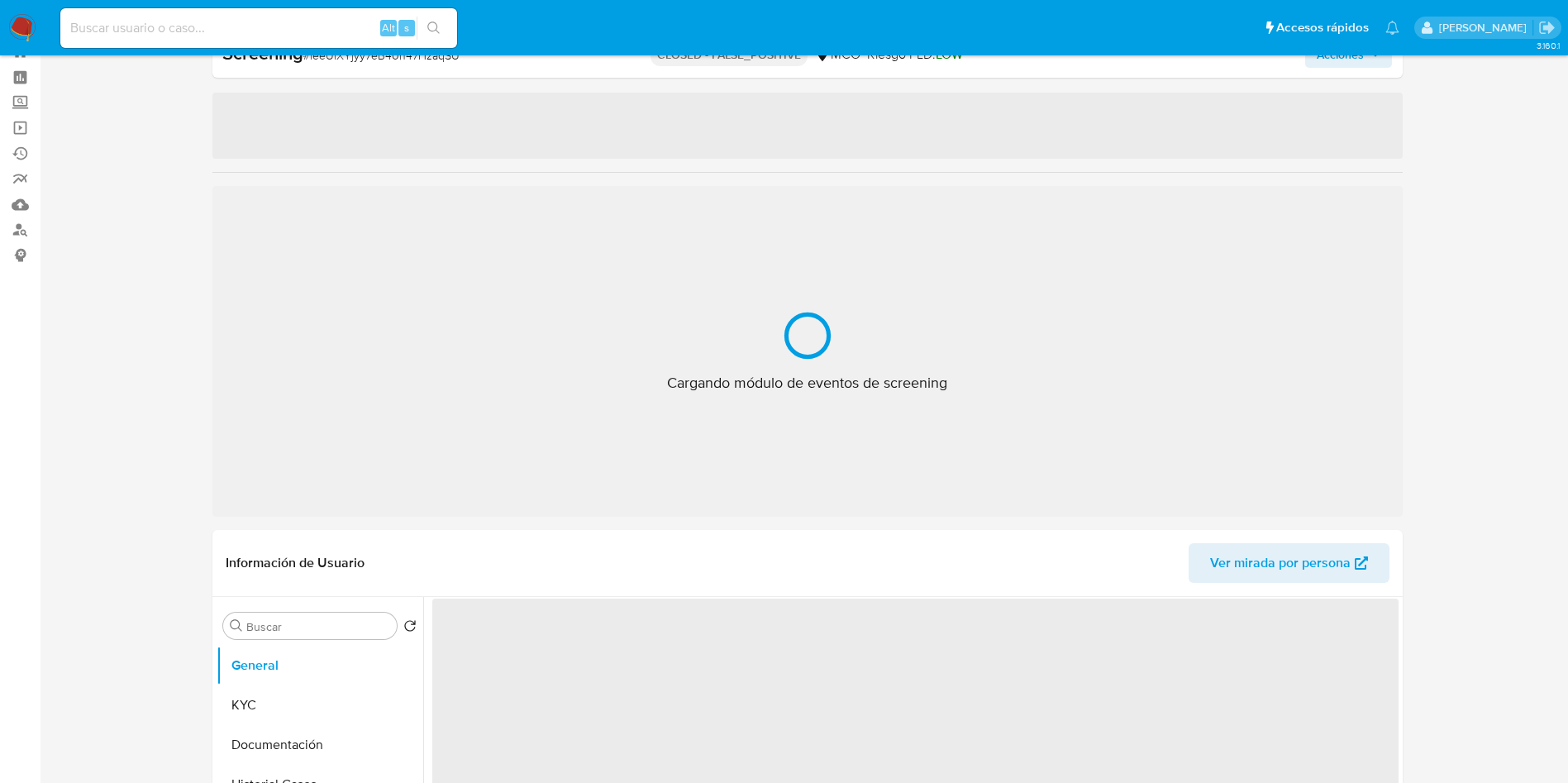
select select "10"
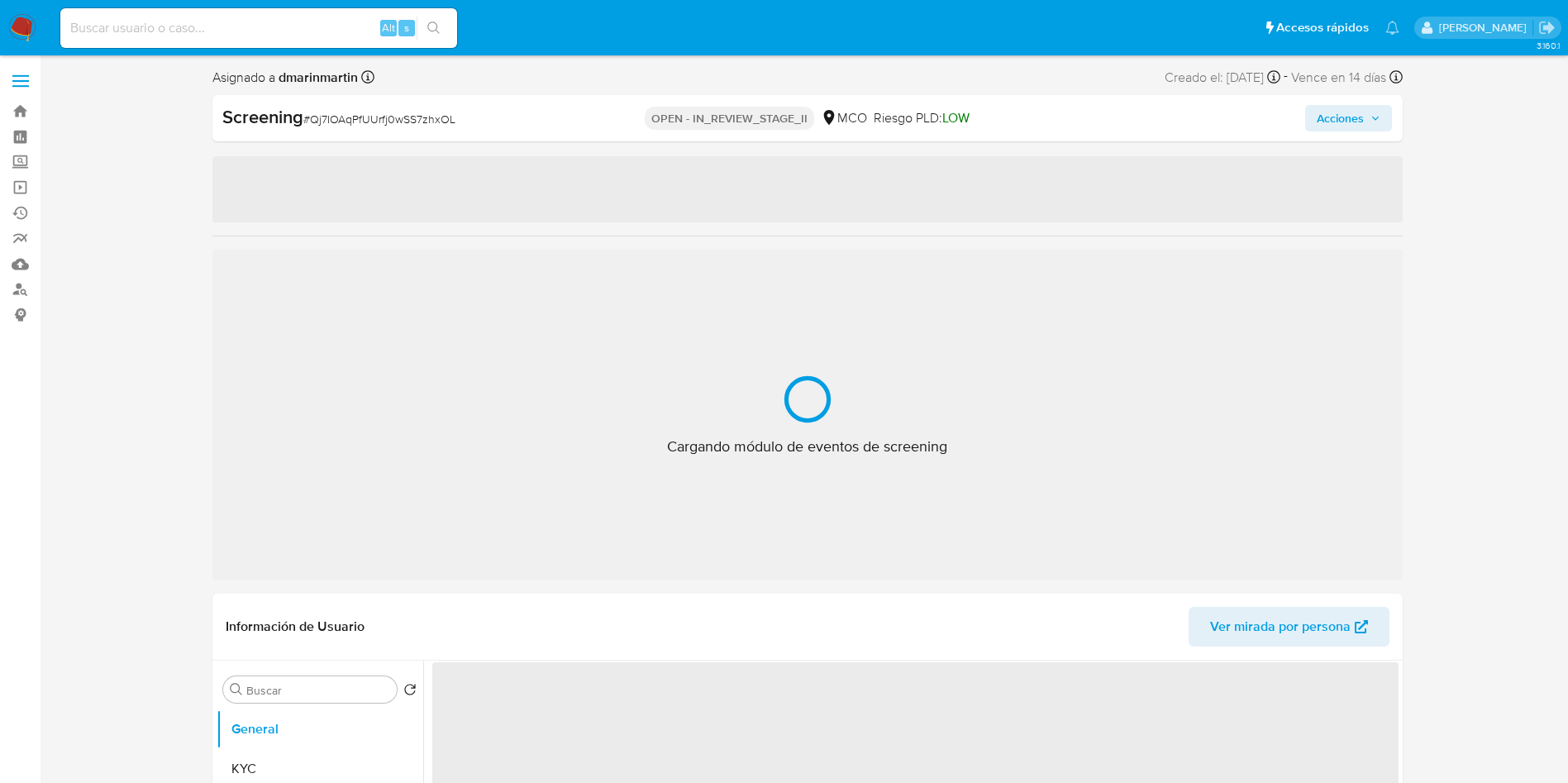
select select "10"
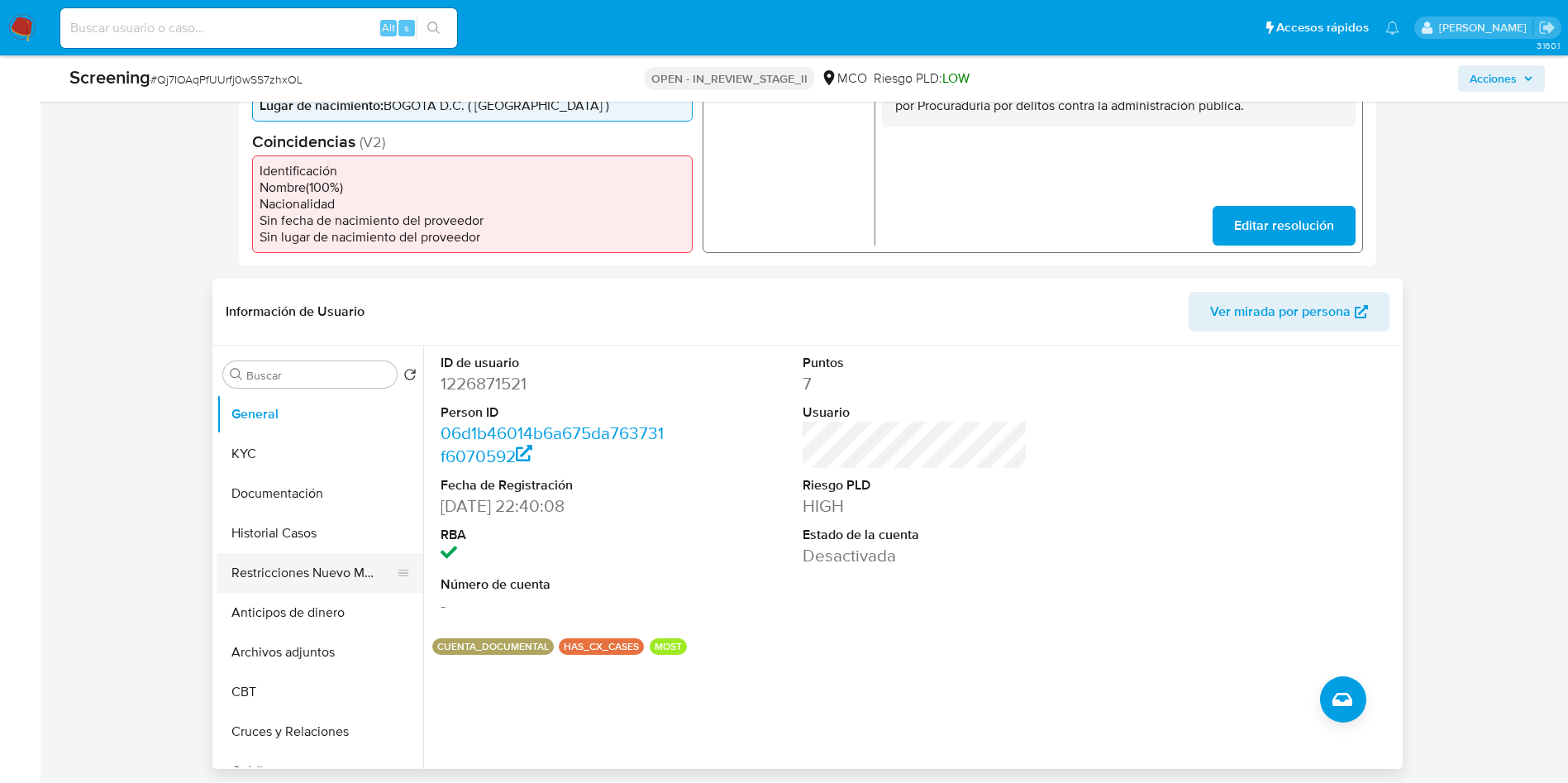
click at [311, 569] on button "Restricciones Nuevo Mundo" at bounding box center [313, 572] width 194 height 39
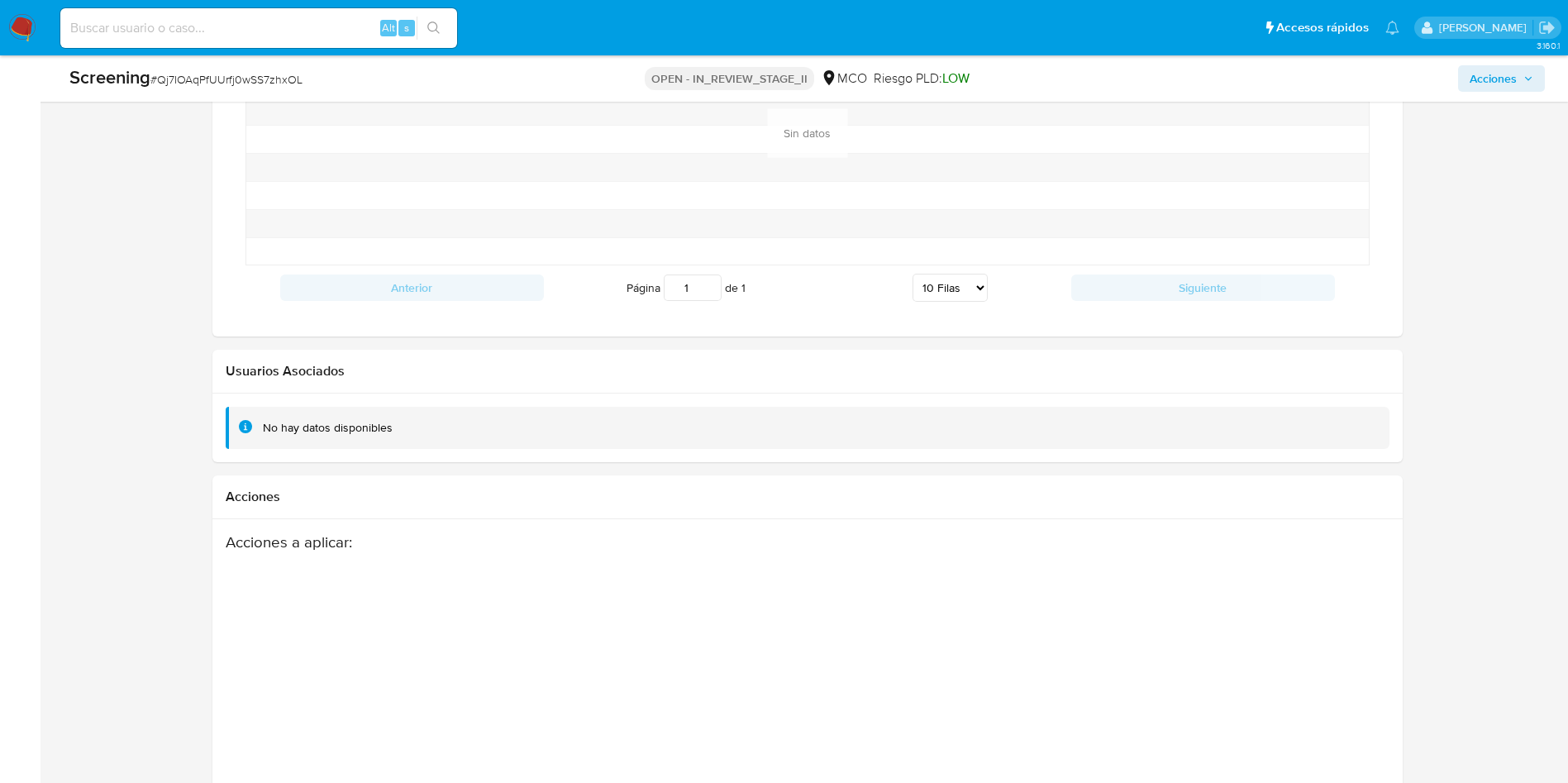
scroll to position [2231, 0]
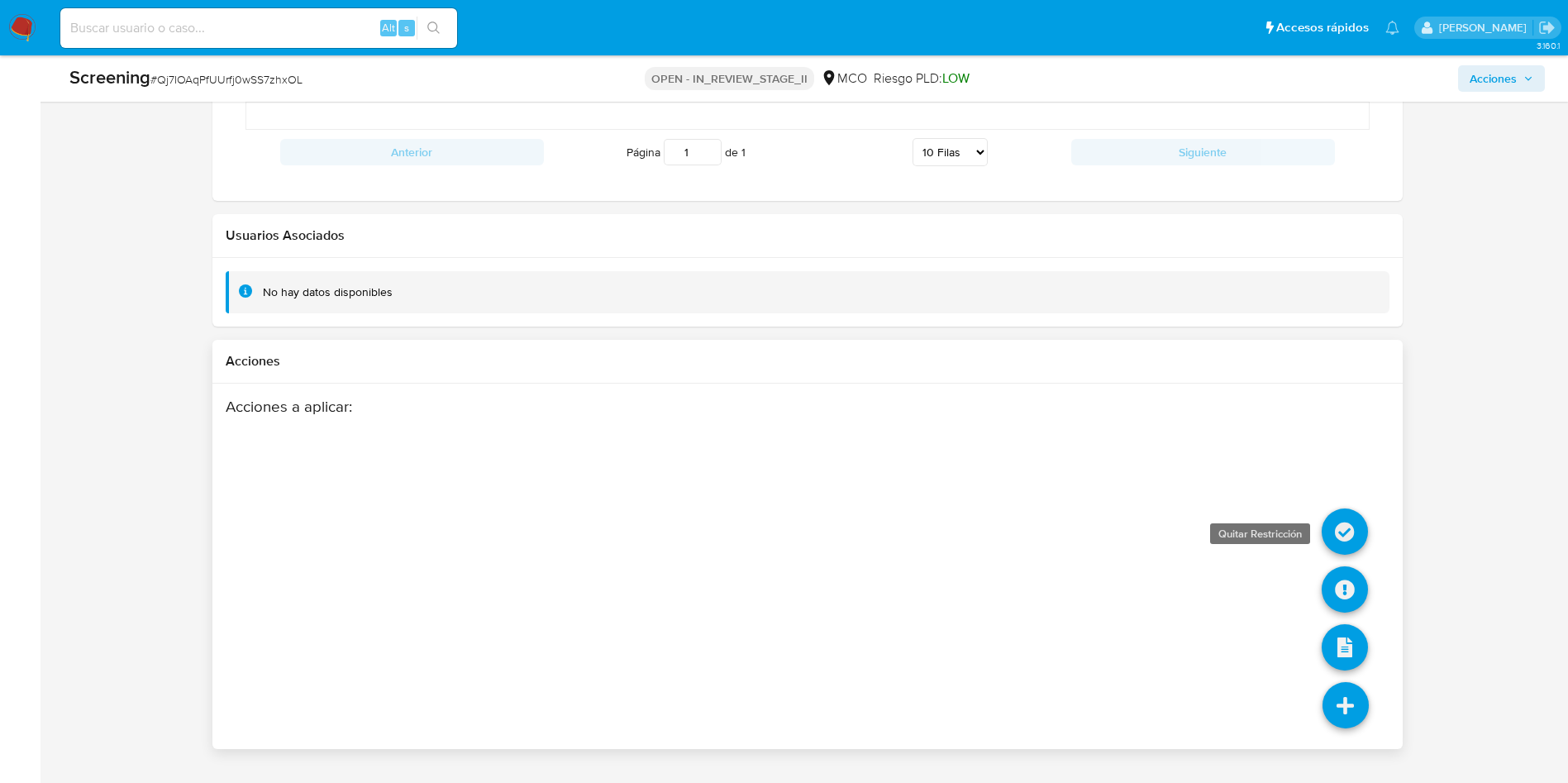
click at [1350, 533] on icon at bounding box center [1345, 531] width 46 height 46
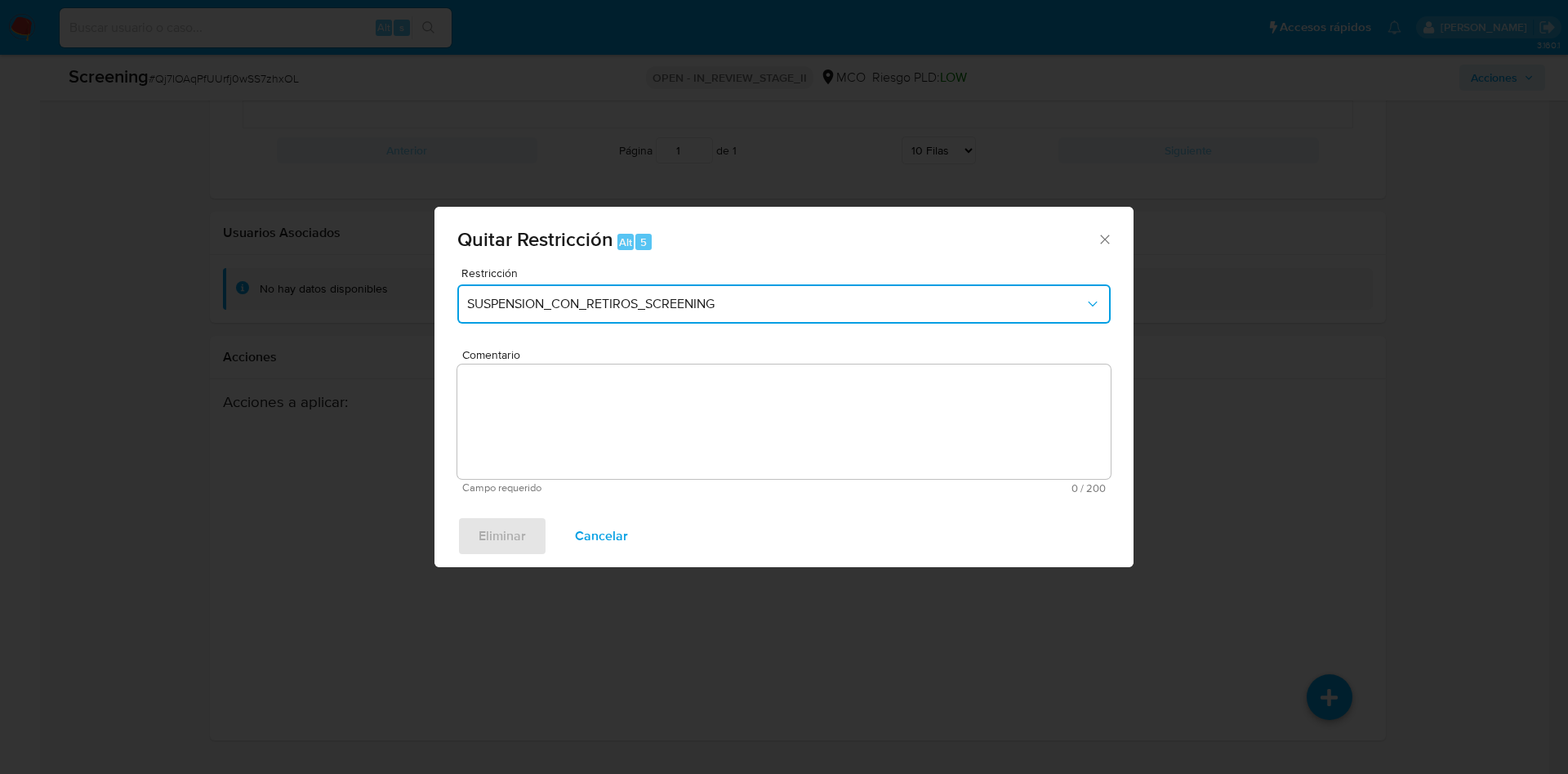
click at [681, 321] on button "SUSPENSION_CON_RETIROS_SCREENING" at bounding box center [784, 303] width 653 height 39
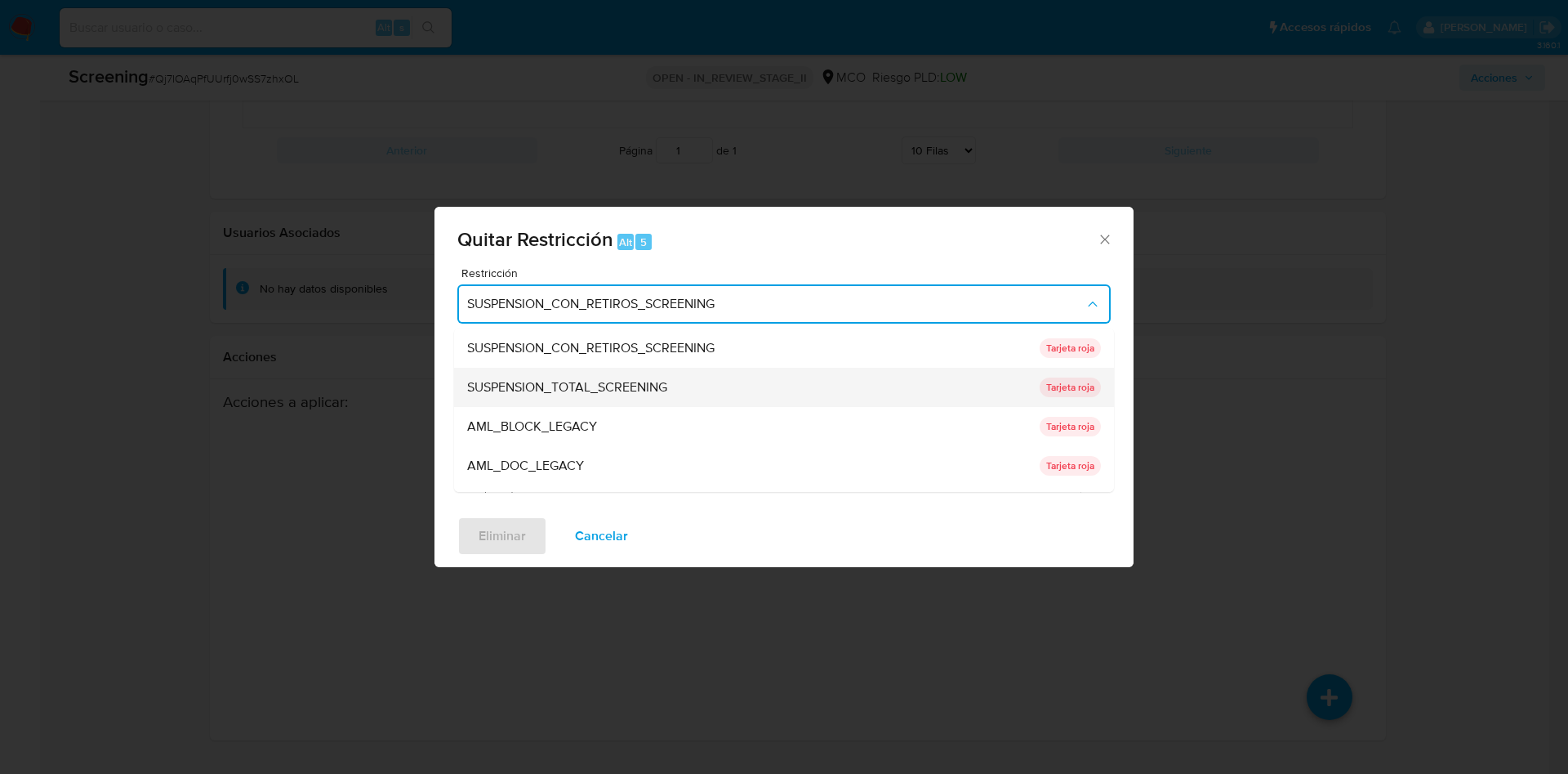
click at [669, 391] on div "SUSPENSION_TOTAL_SCREENING" at bounding box center [748, 387] width 563 height 39
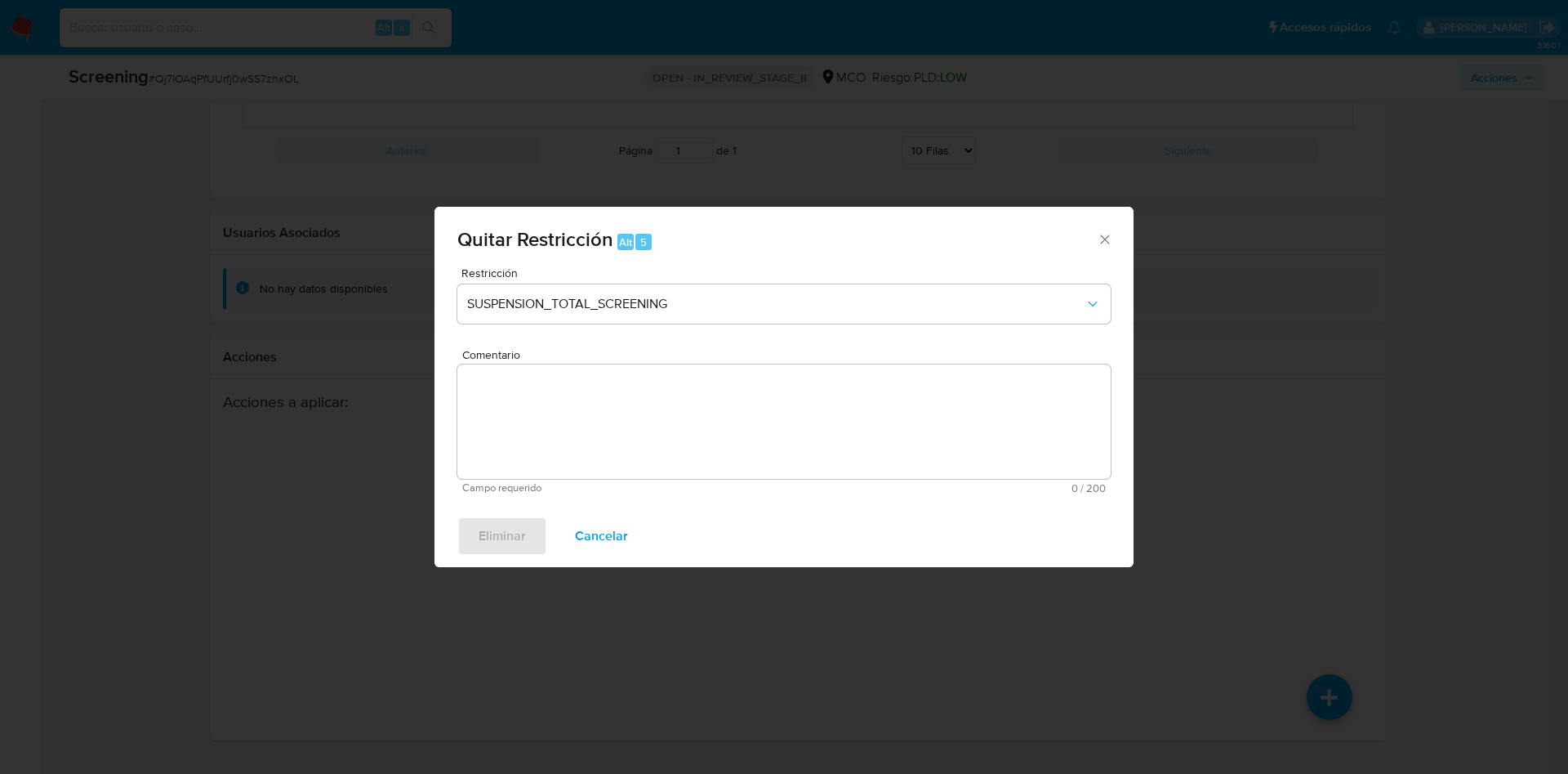
click at [744, 361] on span "Comentario" at bounding box center [788, 355] width 653 height 12
click at [744, 409] on textarea "Comentario" at bounding box center [784, 421] width 653 height 115
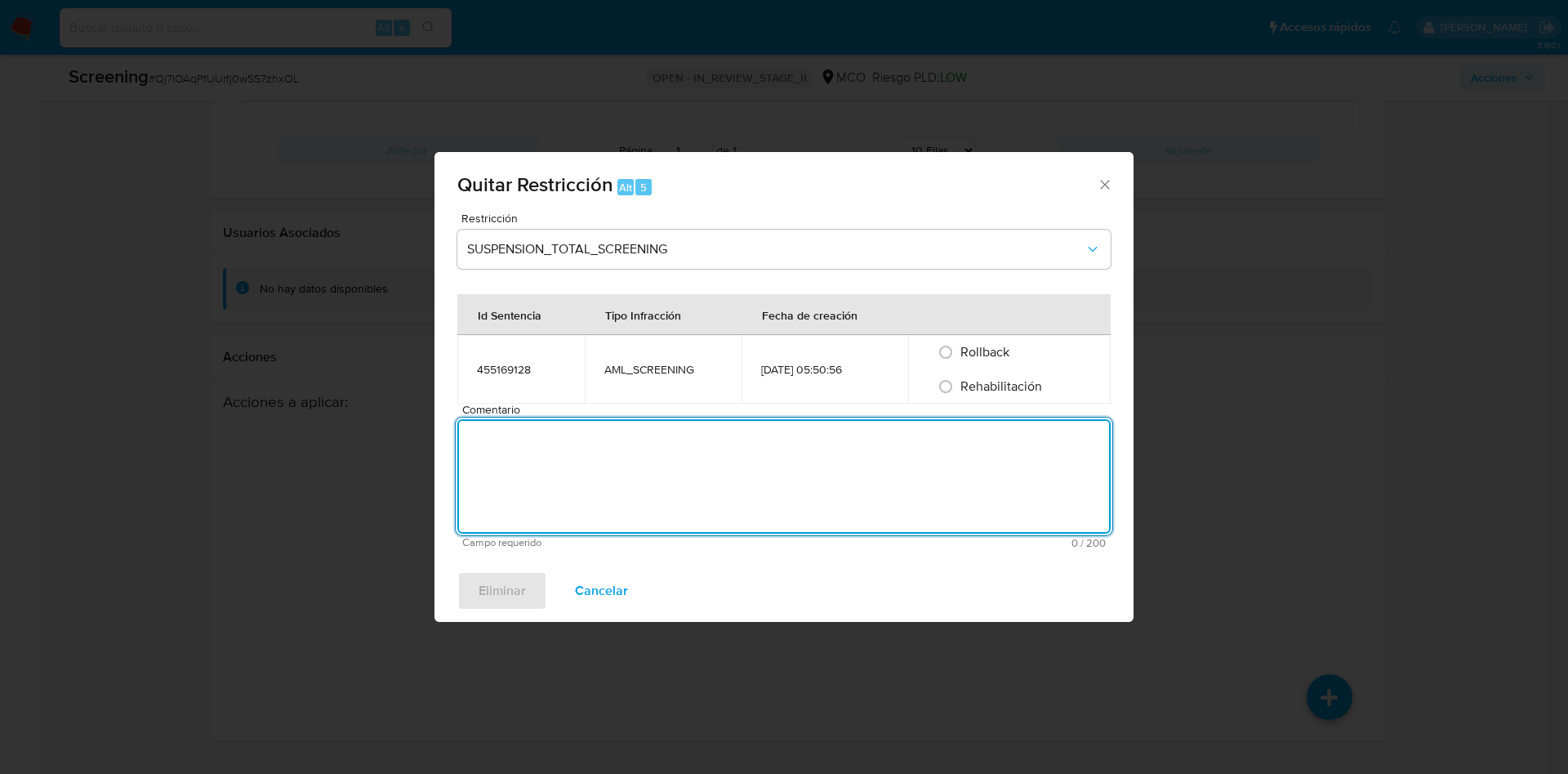
paste textarea "No se encuentran evidencias de delitos LAFT asociados a las inhabilidades regis…"
type textarea "No se encuentran evidencias de delitos LAFT asociados a las inhabilidades regis…"
click at [1005, 369] on div "Rehabilitación" at bounding box center [1010, 386] width 164 height 34
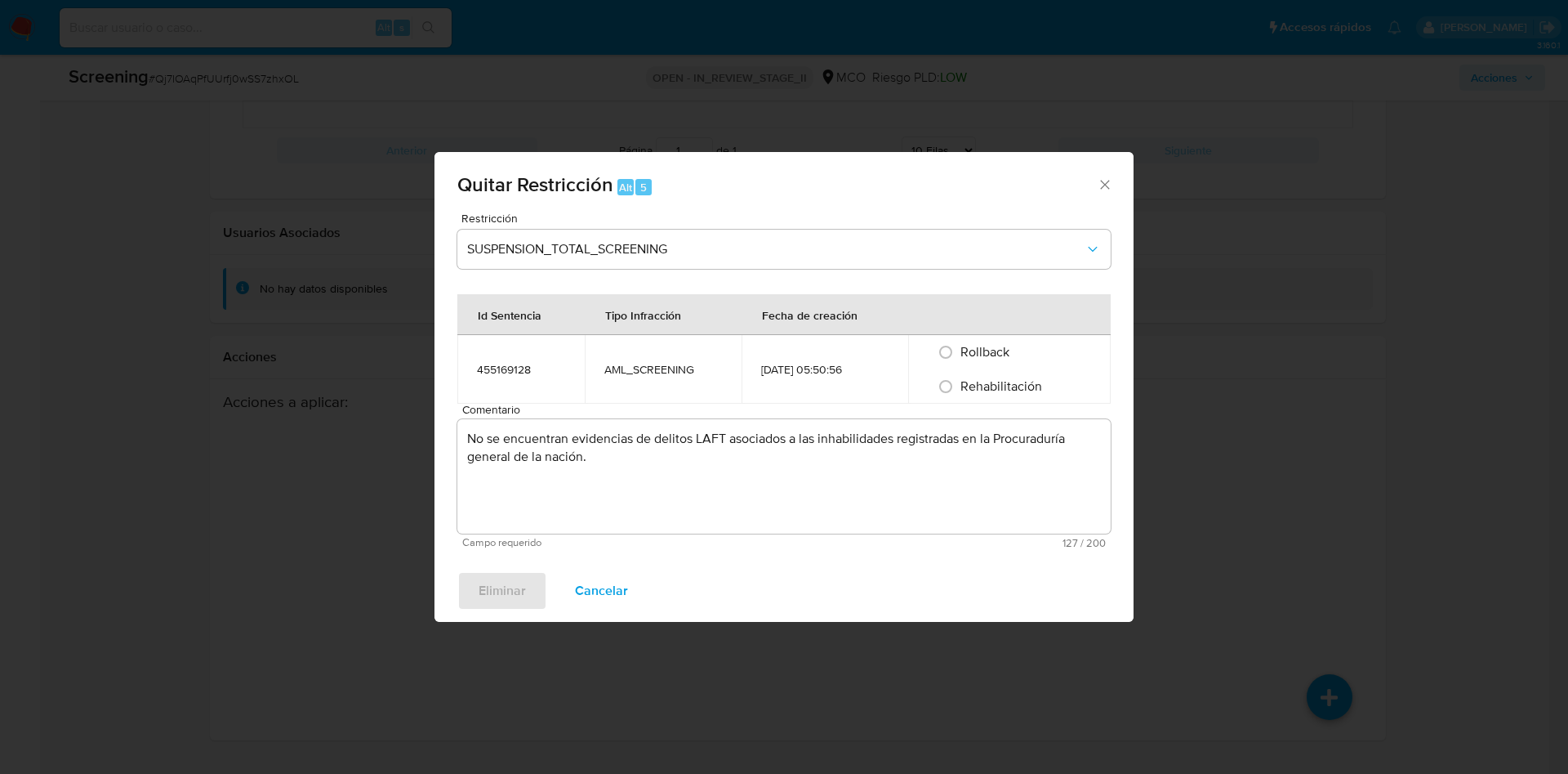
click at [1013, 391] on span "Rehabilitación" at bounding box center [1001, 386] width 82 height 19
click at [959, 391] on input "Rehabilitación" at bounding box center [945, 386] width 26 height 26
radio input "true"
click at [509, 598] on span "Eliminar" at bounding box center [501, 590] width 47 height 36
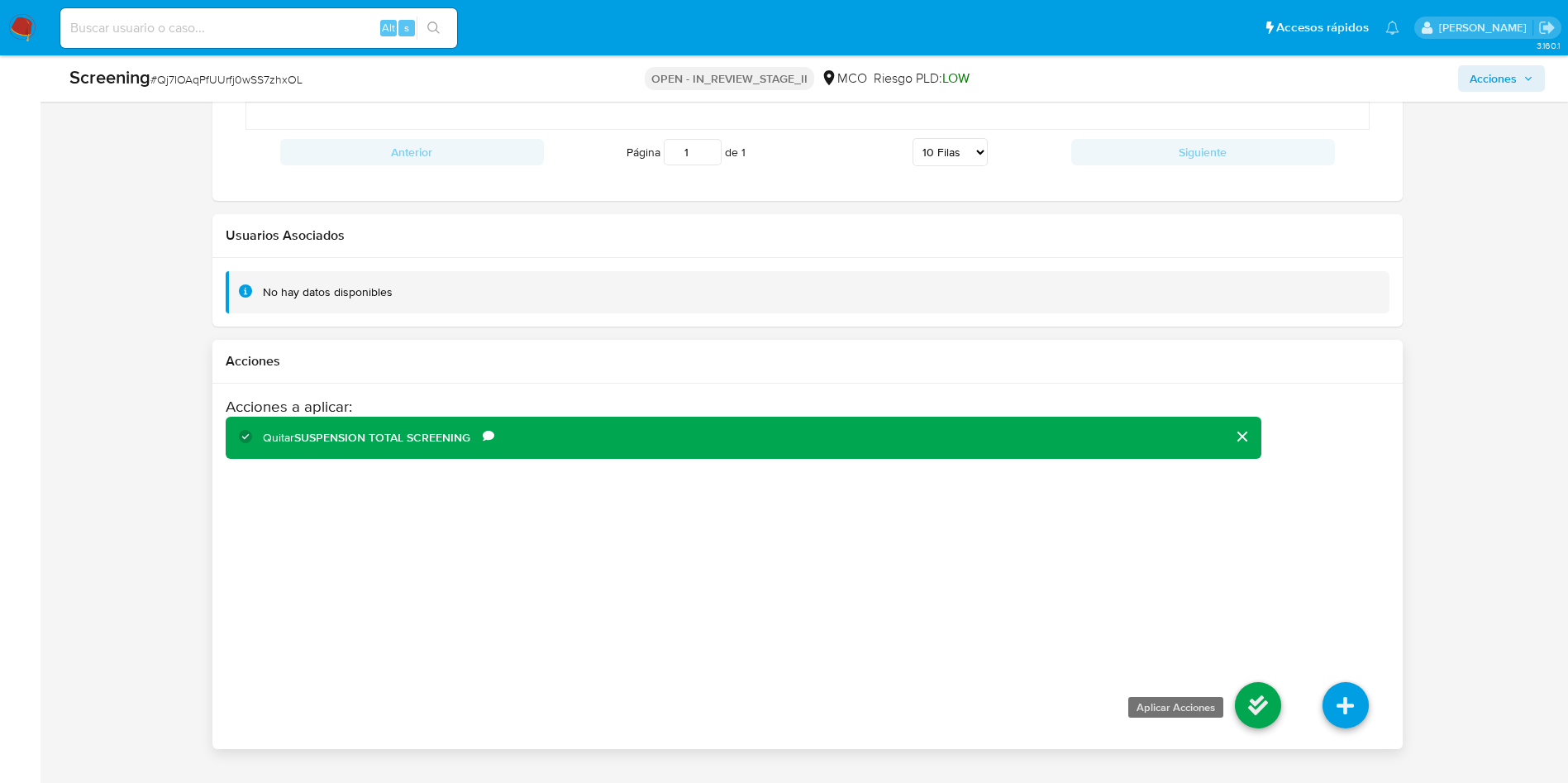
click at [1248, 685] on icon at bounding box center [1258, 705] width 46 height 46
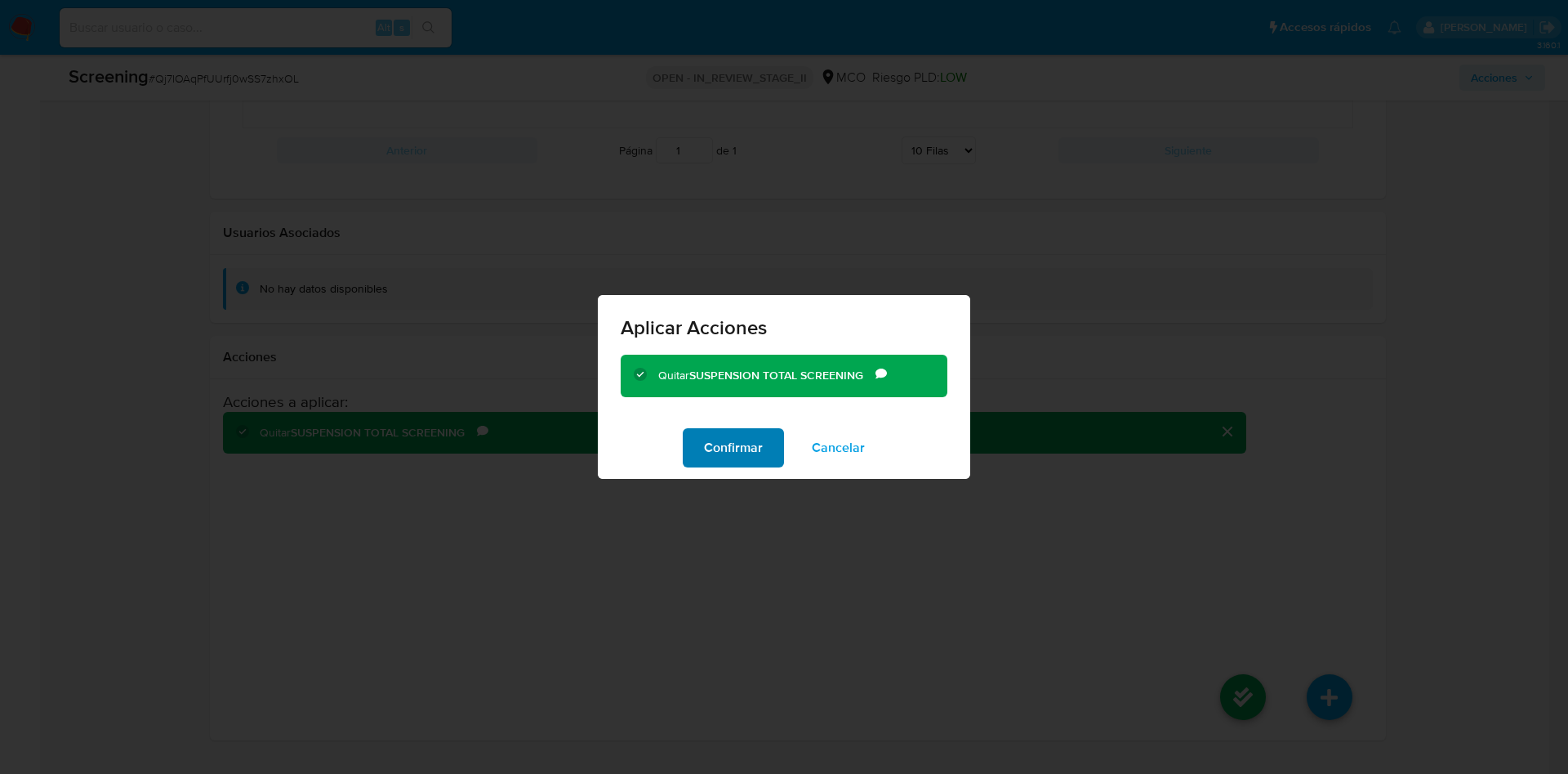
click at [735, 456] on span "Confirmar" at bounding box center [733, 448] width 59 height 36
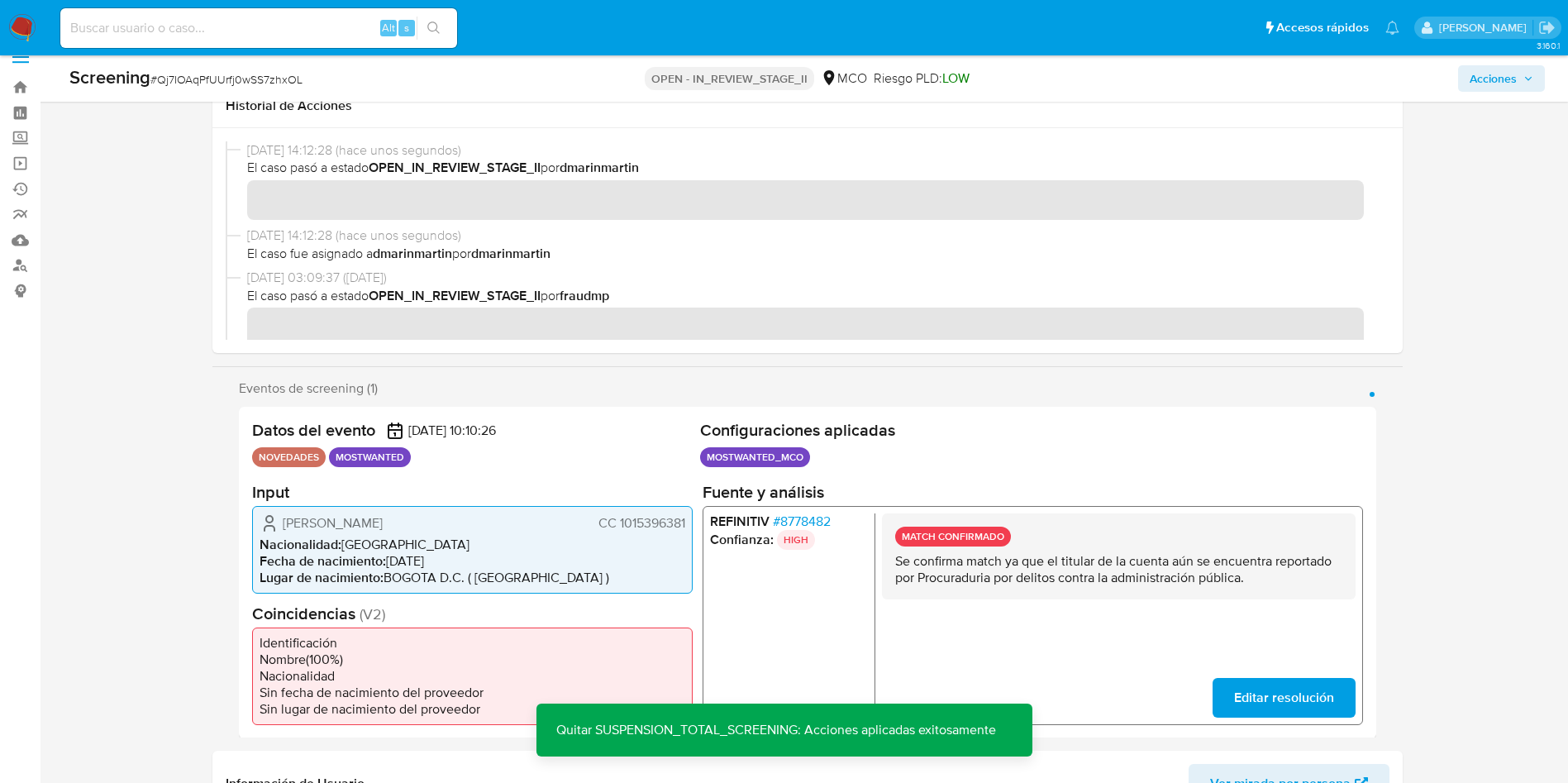
scroll to position [0, 0]
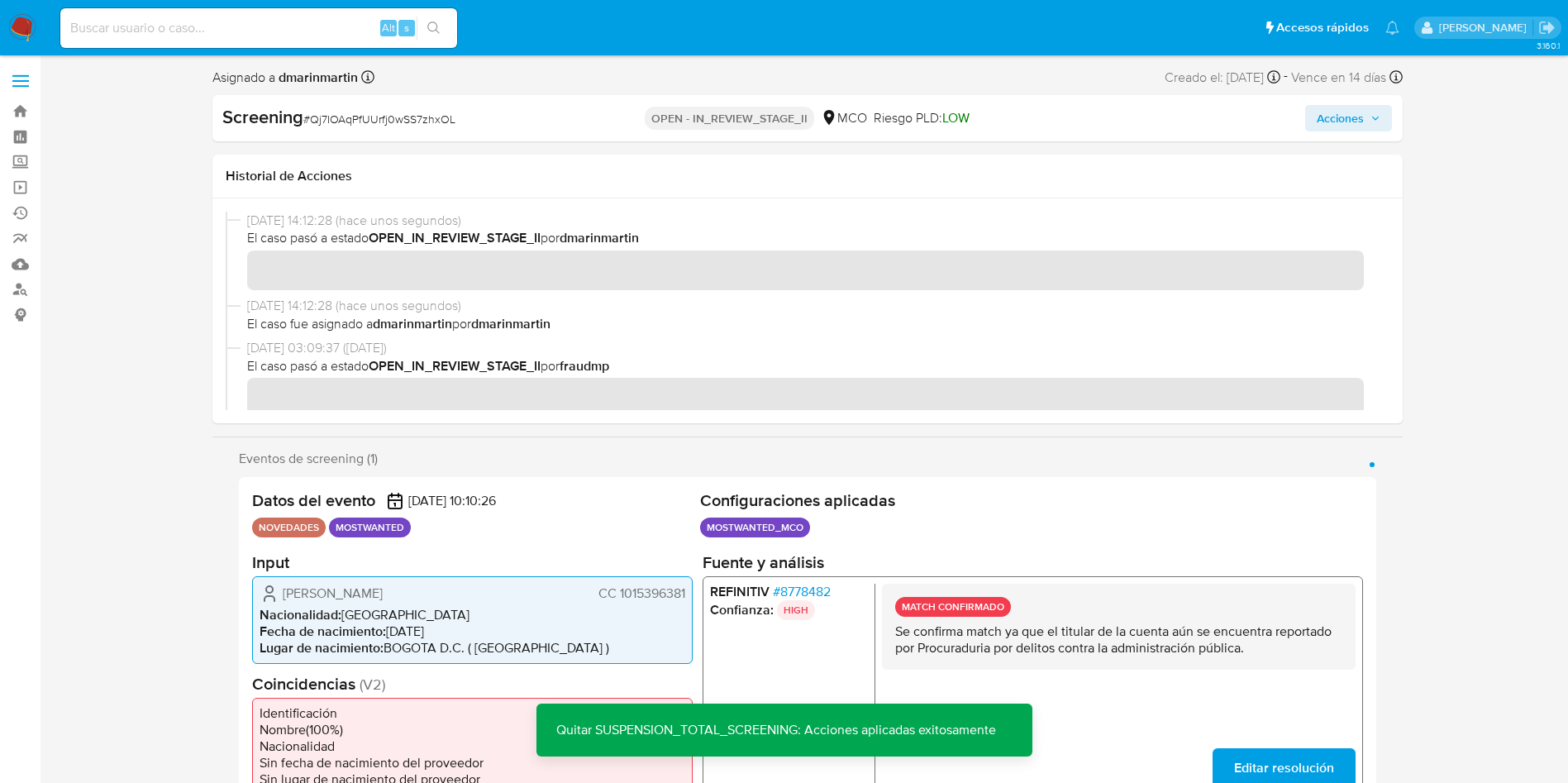
click at [1353, 122] on span "Acciones" at bounding box center [1340, 118] width 47 height 26
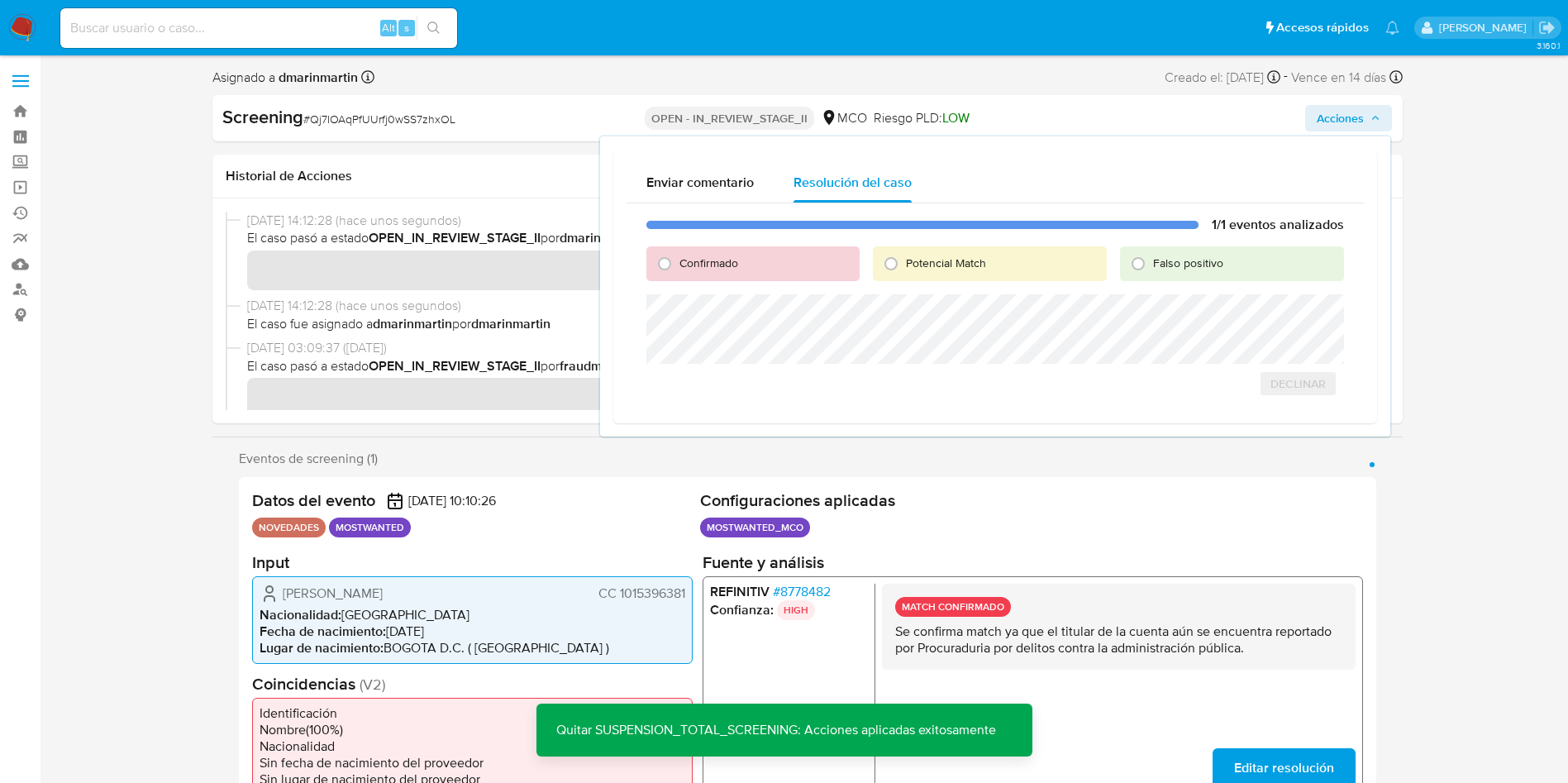
click at [1222, 262] on span "Falso positivo" at bounding box center [1188, 262] width 71 height 17
click at [1151, 262] on input "Falso positivo" at bounding box center [1138, 263] width 26 height 26
radio input "true"
click at [1307, 404] on span "Cerrar Caso" at bounding box center [1285, 401] width 79 height 24
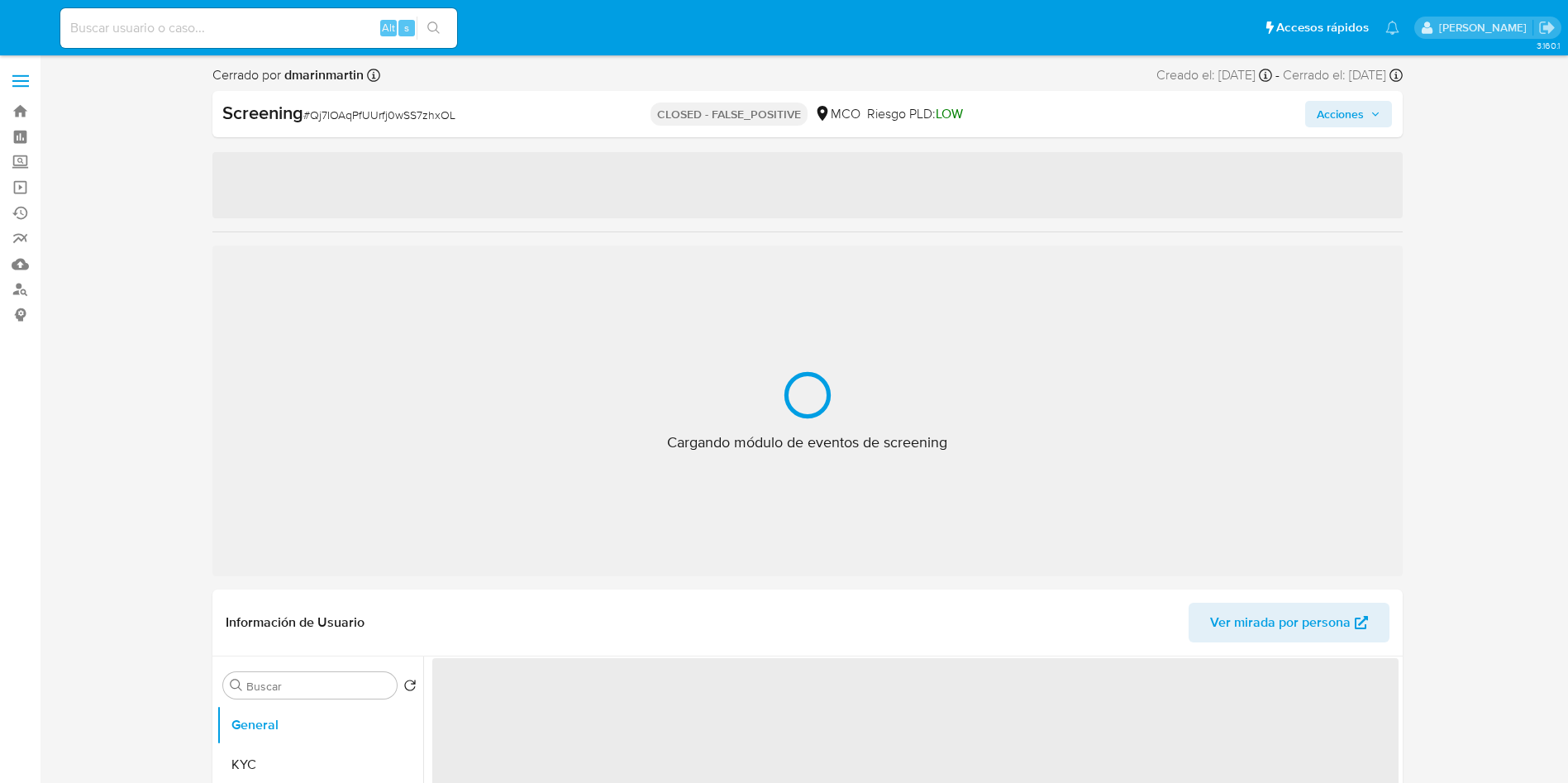
select select "10"
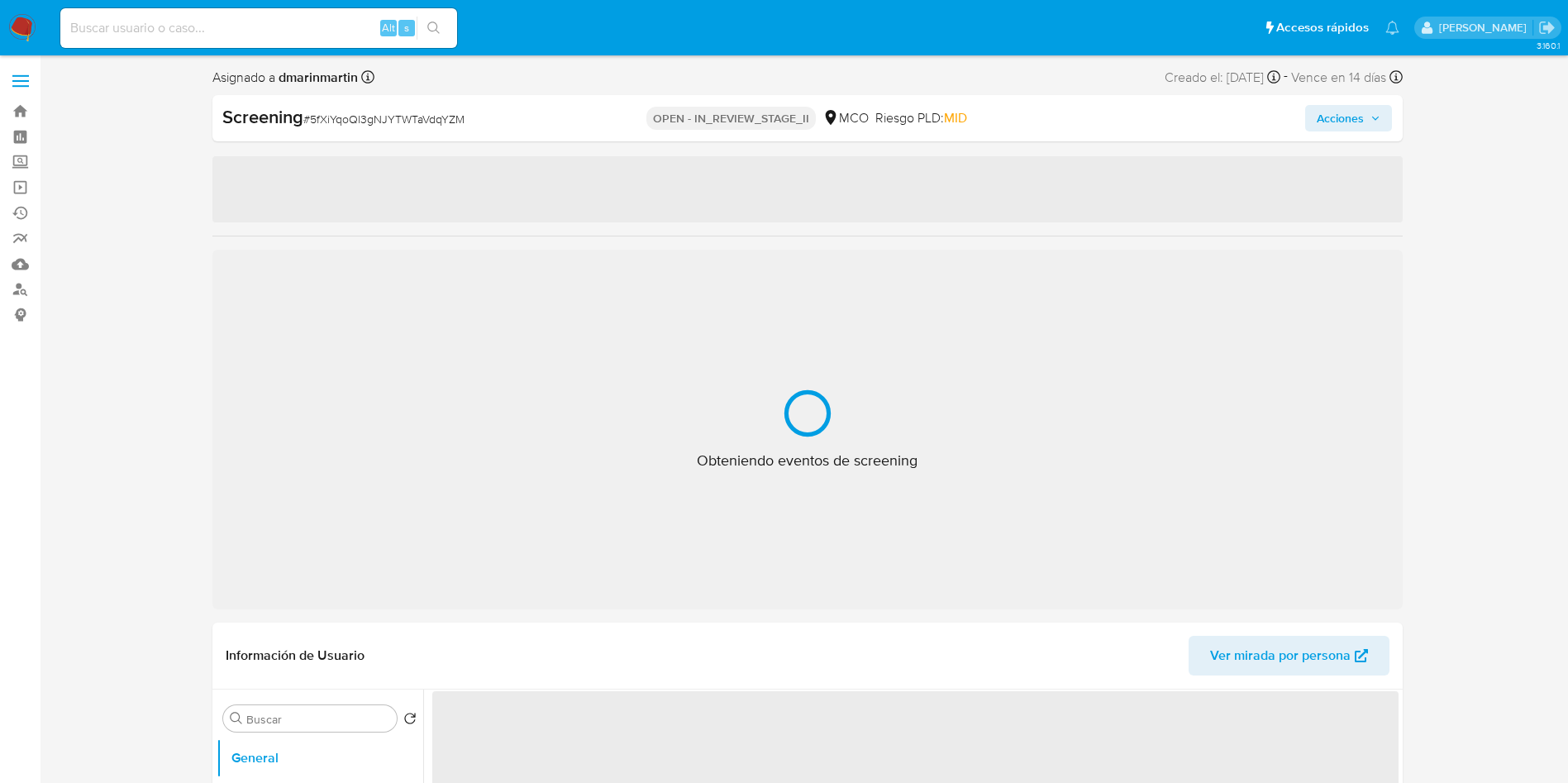
select select "10"
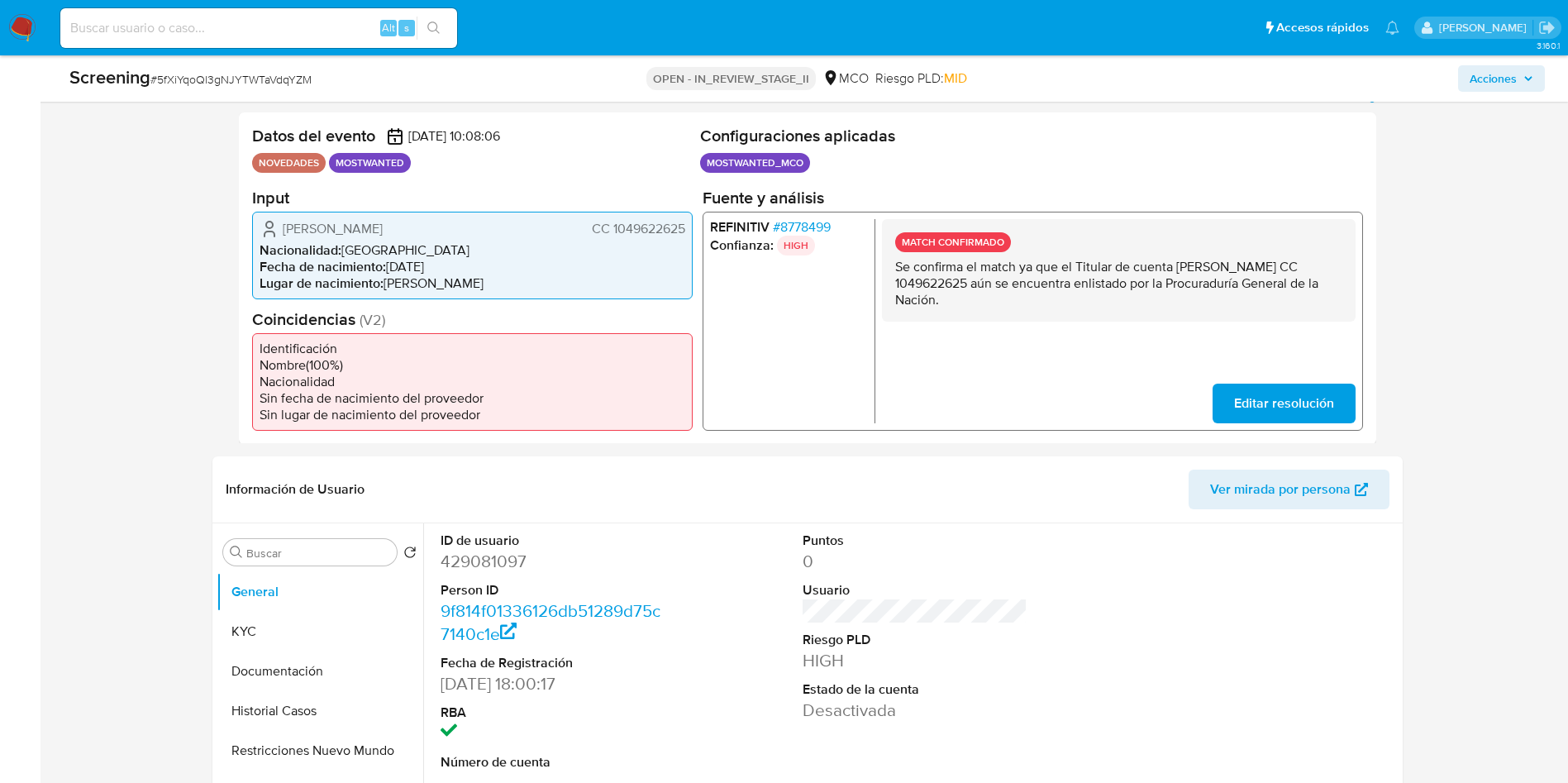
scroll to position [744, 0]
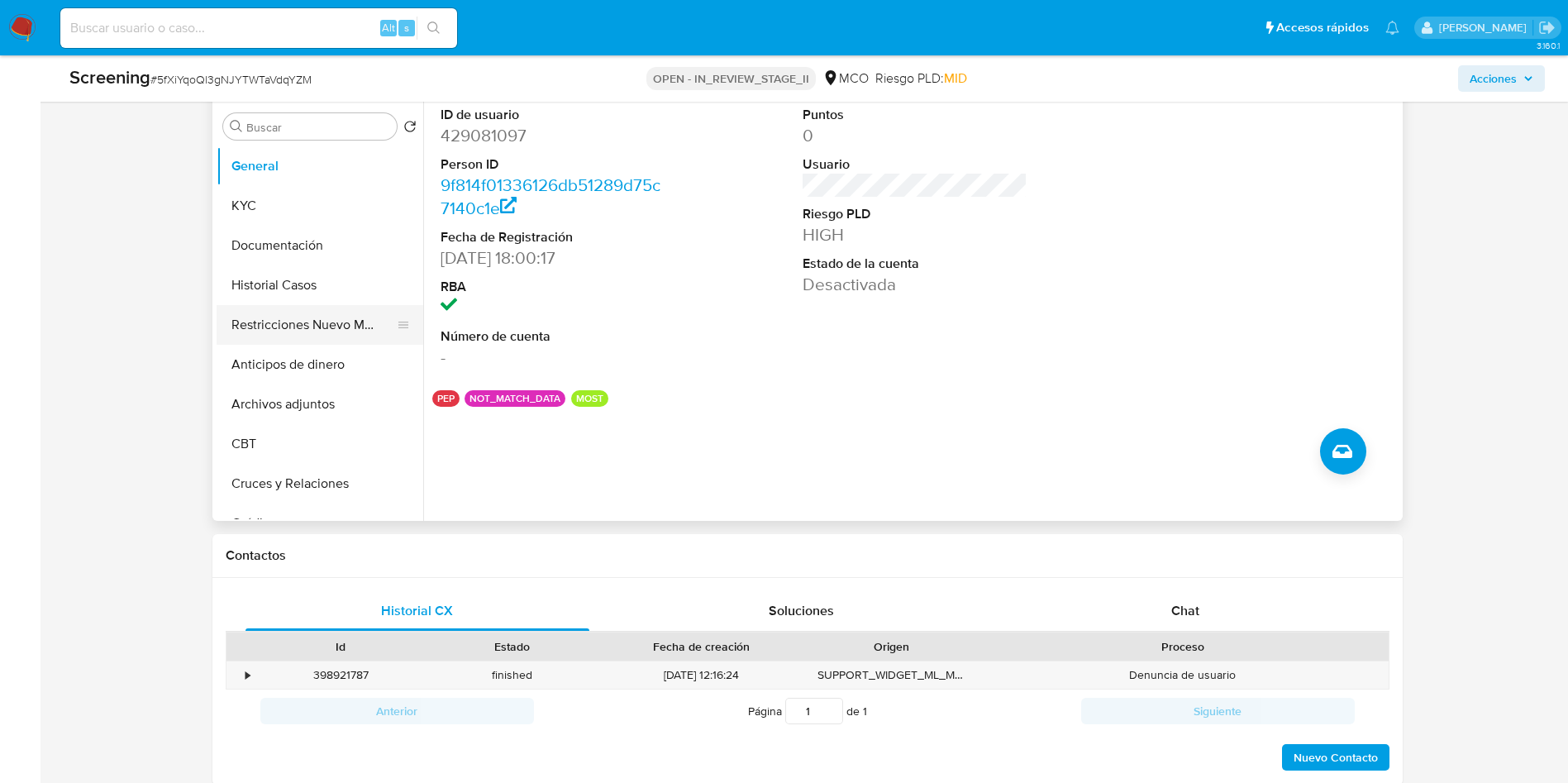
click at [336, 321] on button "Restricciones Nuevo Mundo" at bounding box center [313, 324] width 194 height 39
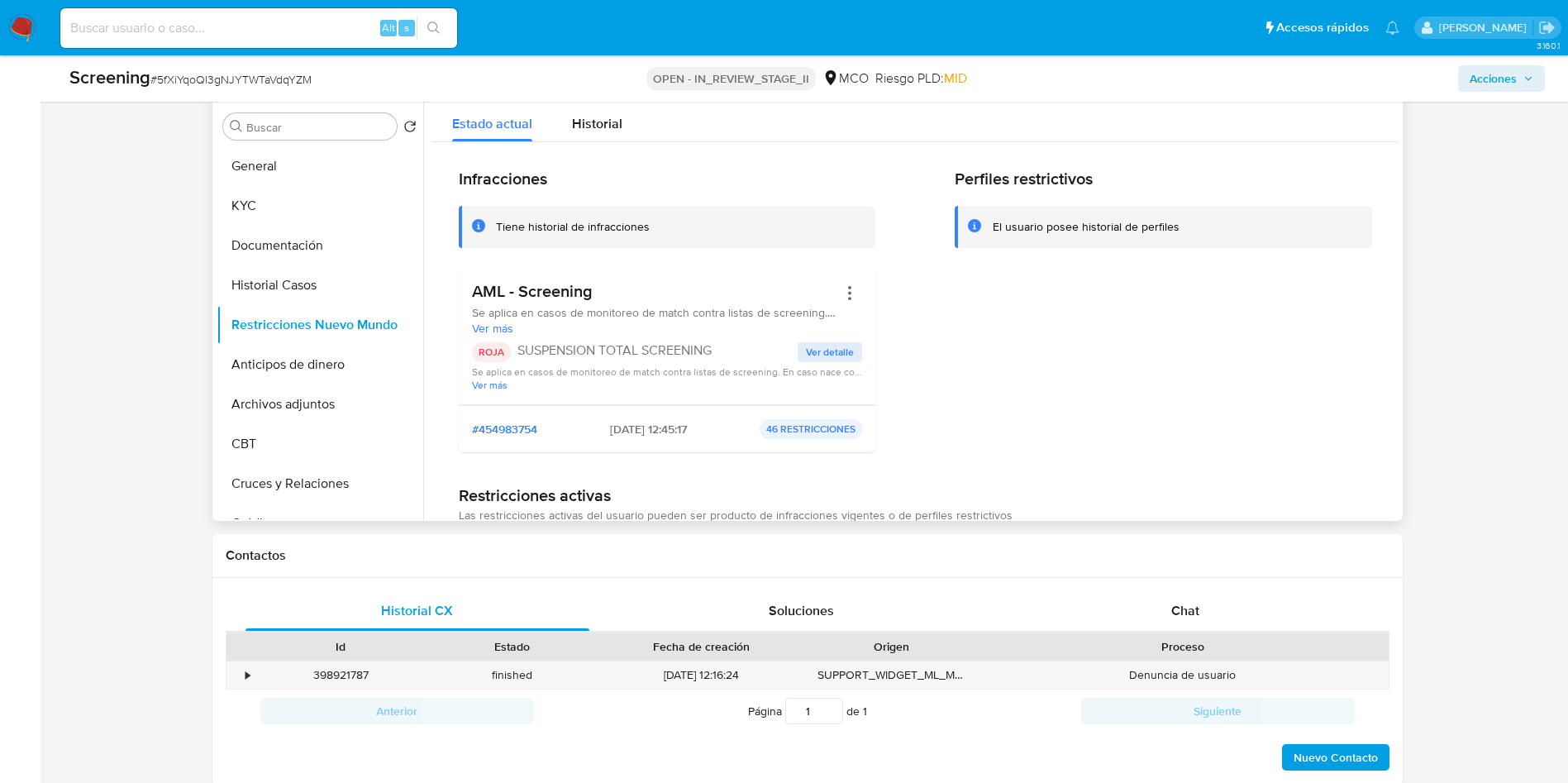
click at [833, 306] on span "Se aplica en casos de monitoreo de match contra listas de screening. El caso na…" at bounding box center [655, 312] width 366 height 15
click at [840, 306] on div at bounding box center [849, 308] width 24 height 55
click at [846, 296] on button "Acciones" at bounding box center [849, 293] width 24 height 24
click at [645, 424] on button "Rehabilitar" at bounding box center [718, 426] width 290 height 39
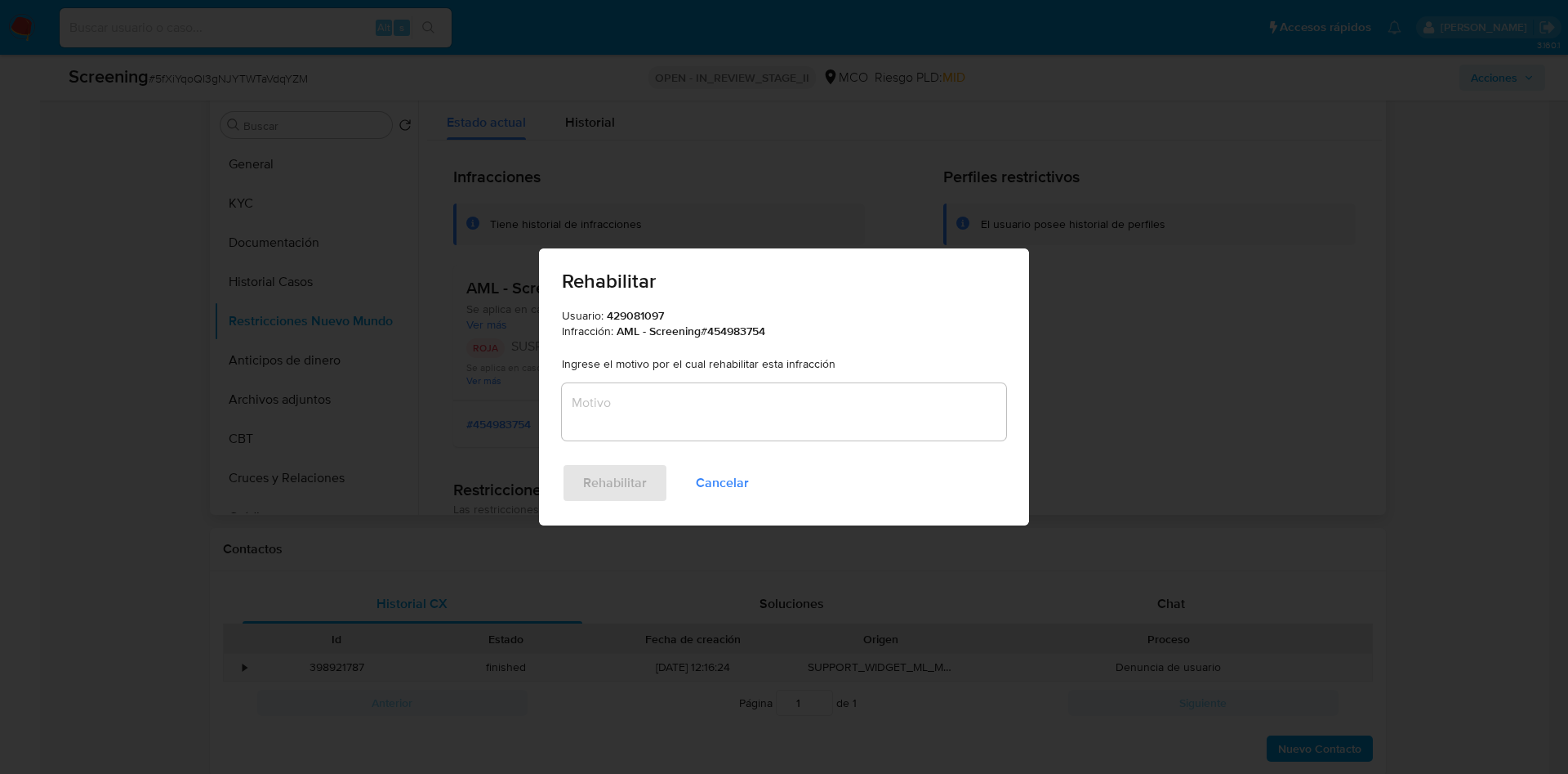
click at [632, 391] on textarea "Motivo" at bounding box center [784, 412] width 445 height 57
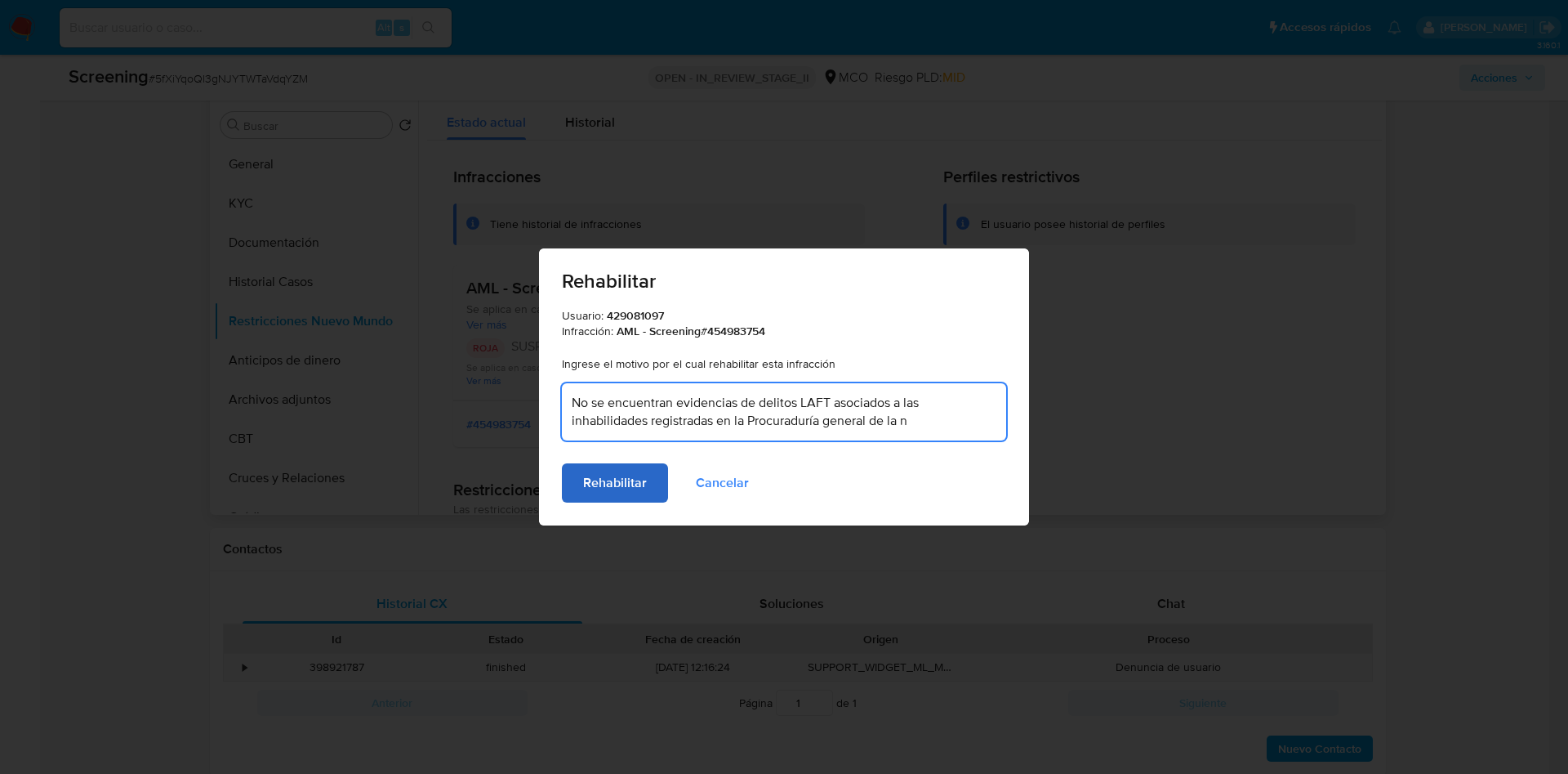
type textarea "No se encuentran evidencias de delitos LAFT asociados a las inhabilidades regis…"
click at [627, 470] on span "Rehabilitar" at bounding box center [615, 483] width 64 height 36
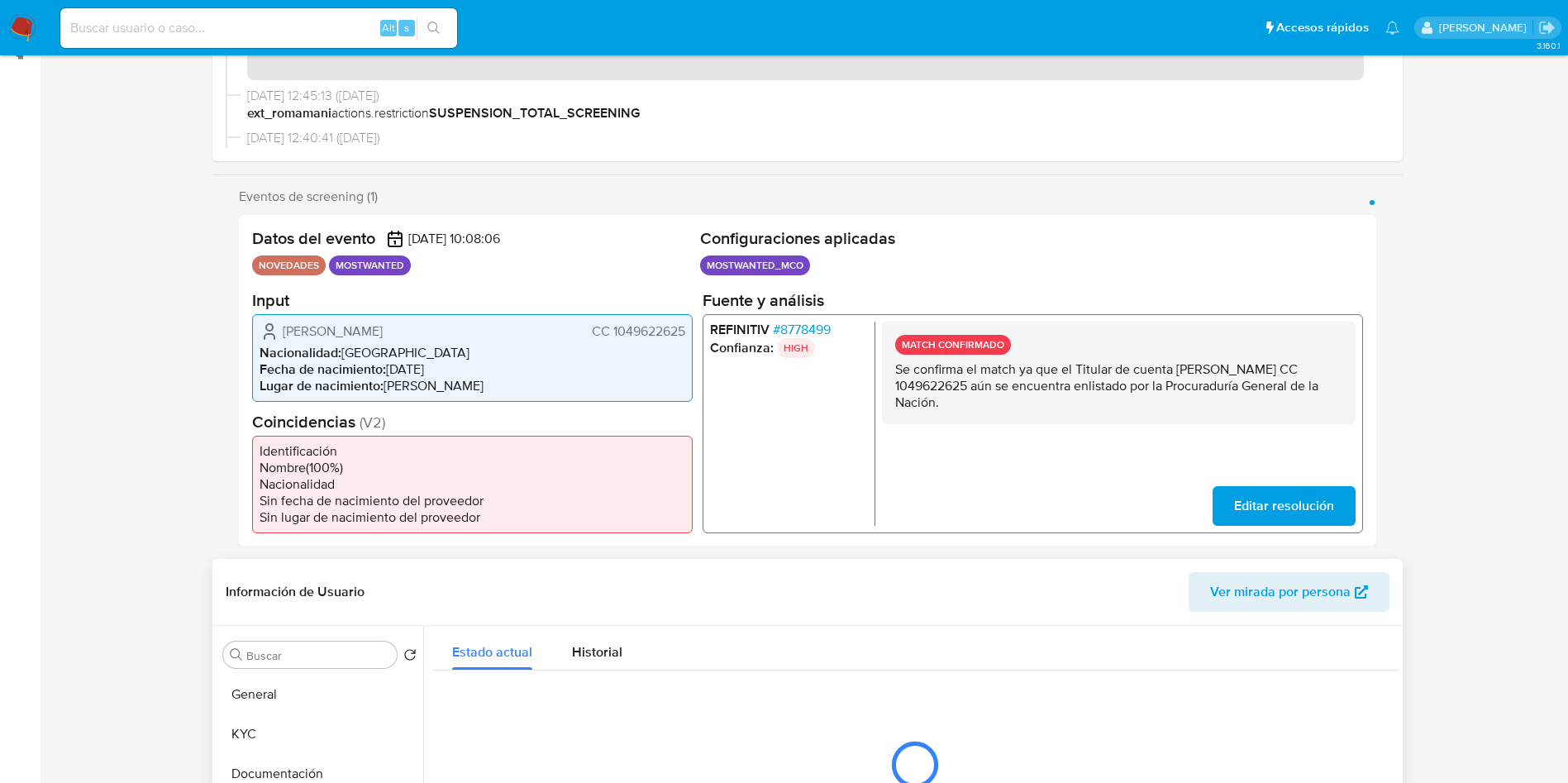
scroll to position [0, 0]
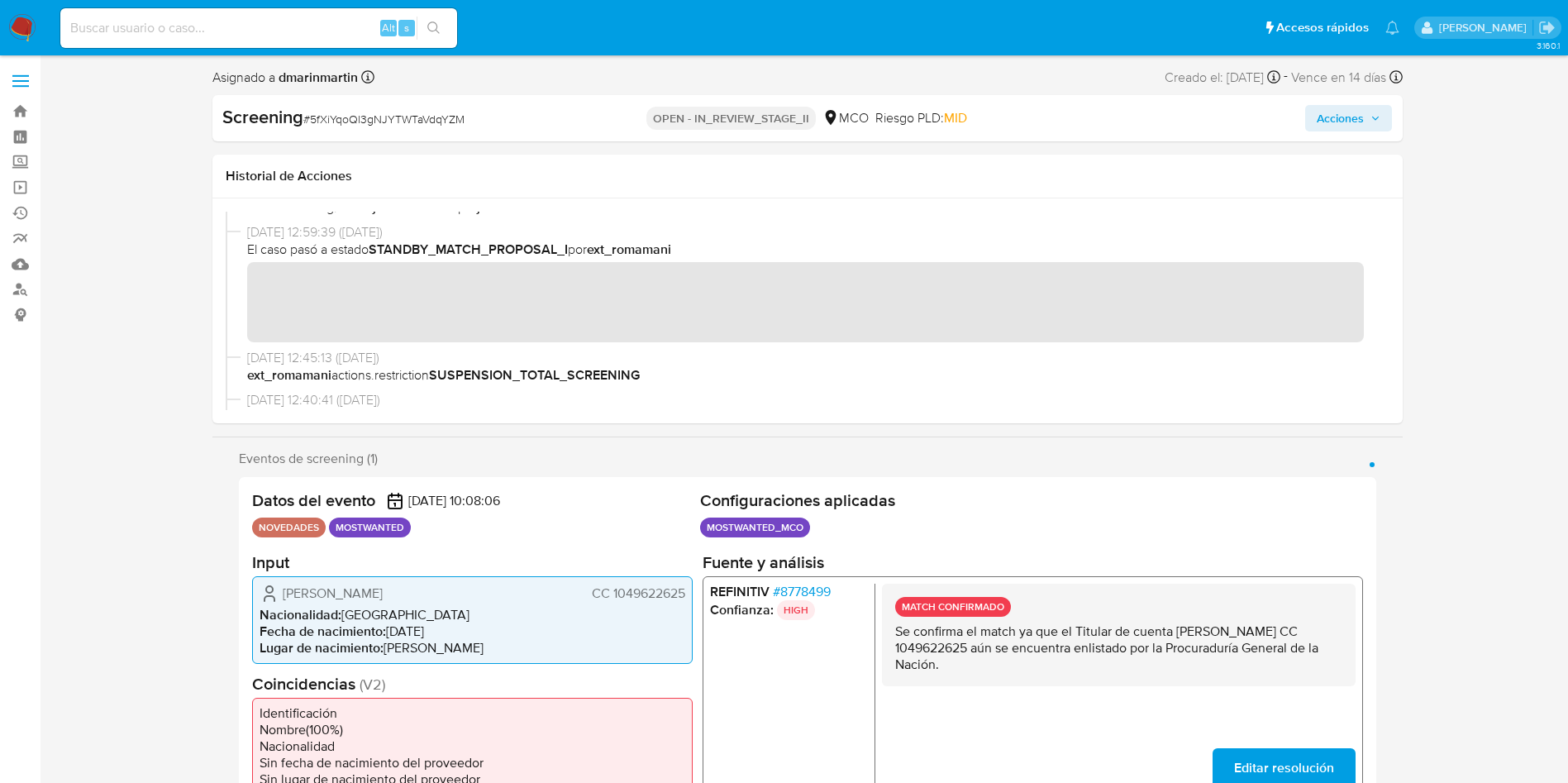
click at [1346, 120] on span "Acciones" at bounding box center [1340, 118] width 47 height 26
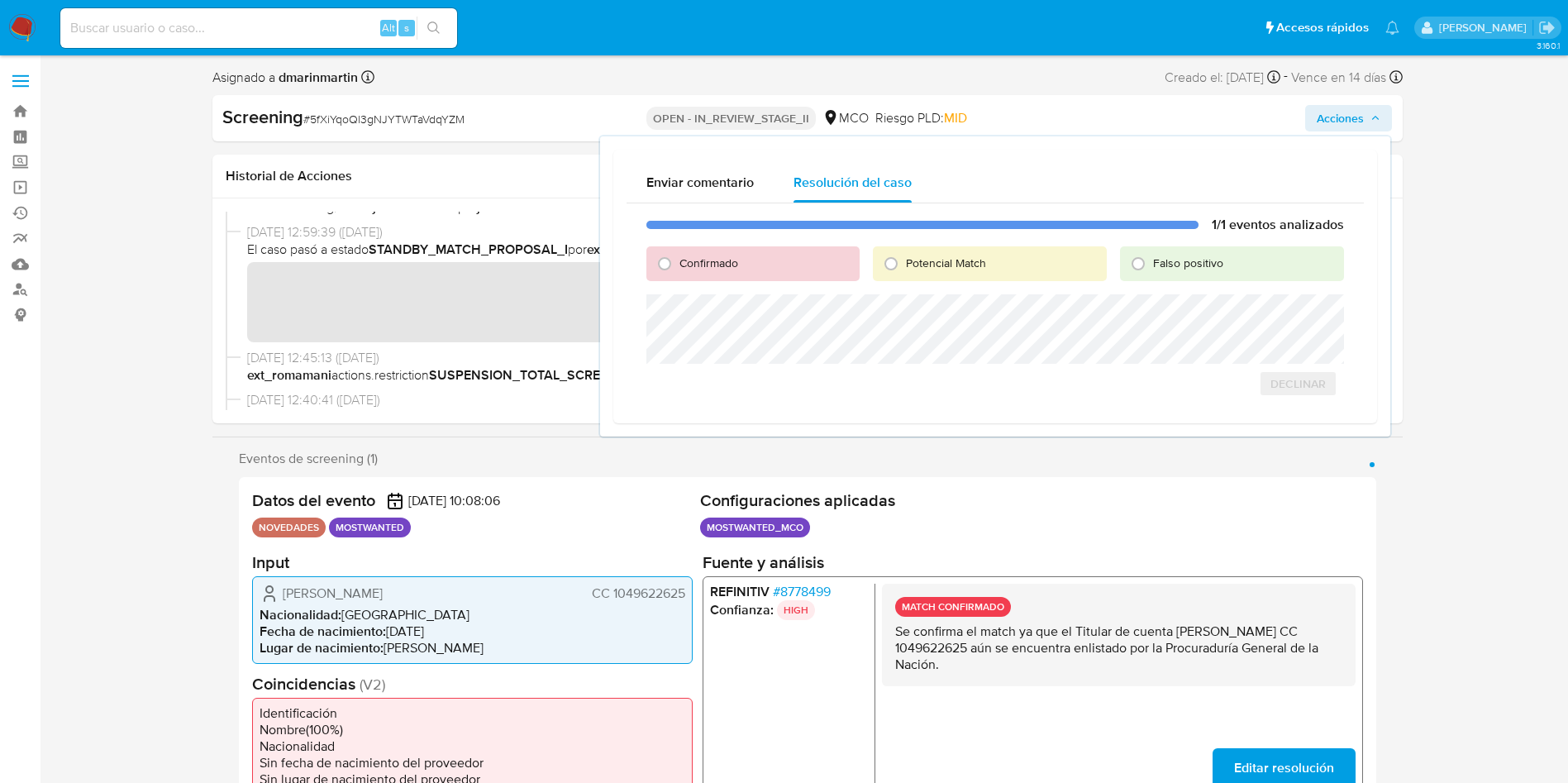
click at [1176, 265] on span "Falso positivo" at bounding box center [1188, 262] width 71 height 17
click at [1151, 265] on input "Falso positivo" at bounding box center [1138, 263] width 26 height 26
radio input "true"
click at [1275, 406] on span "Cerrar Caso" at bounding box center [1285, 401] width 79 height 24
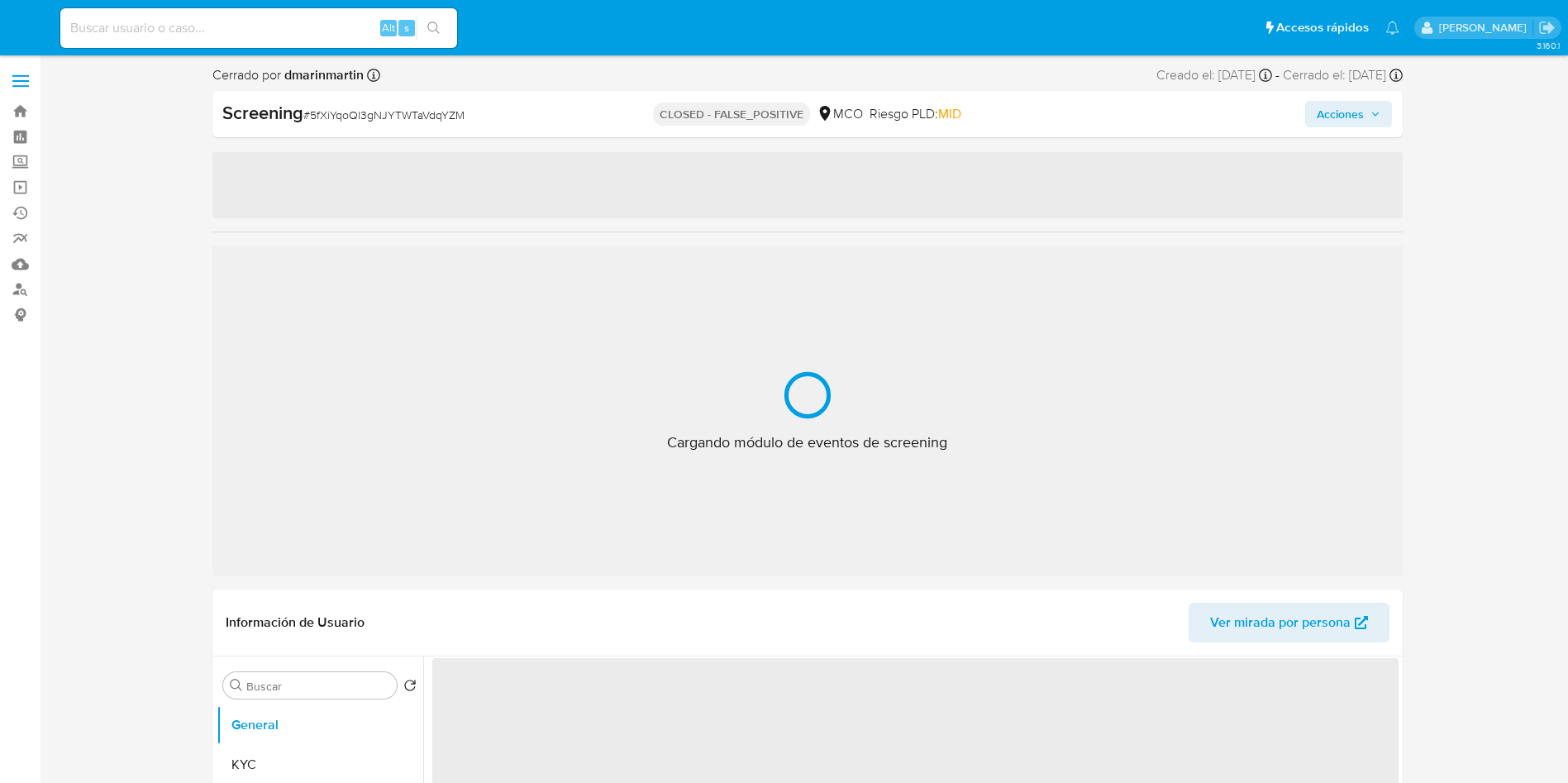
select select "10"
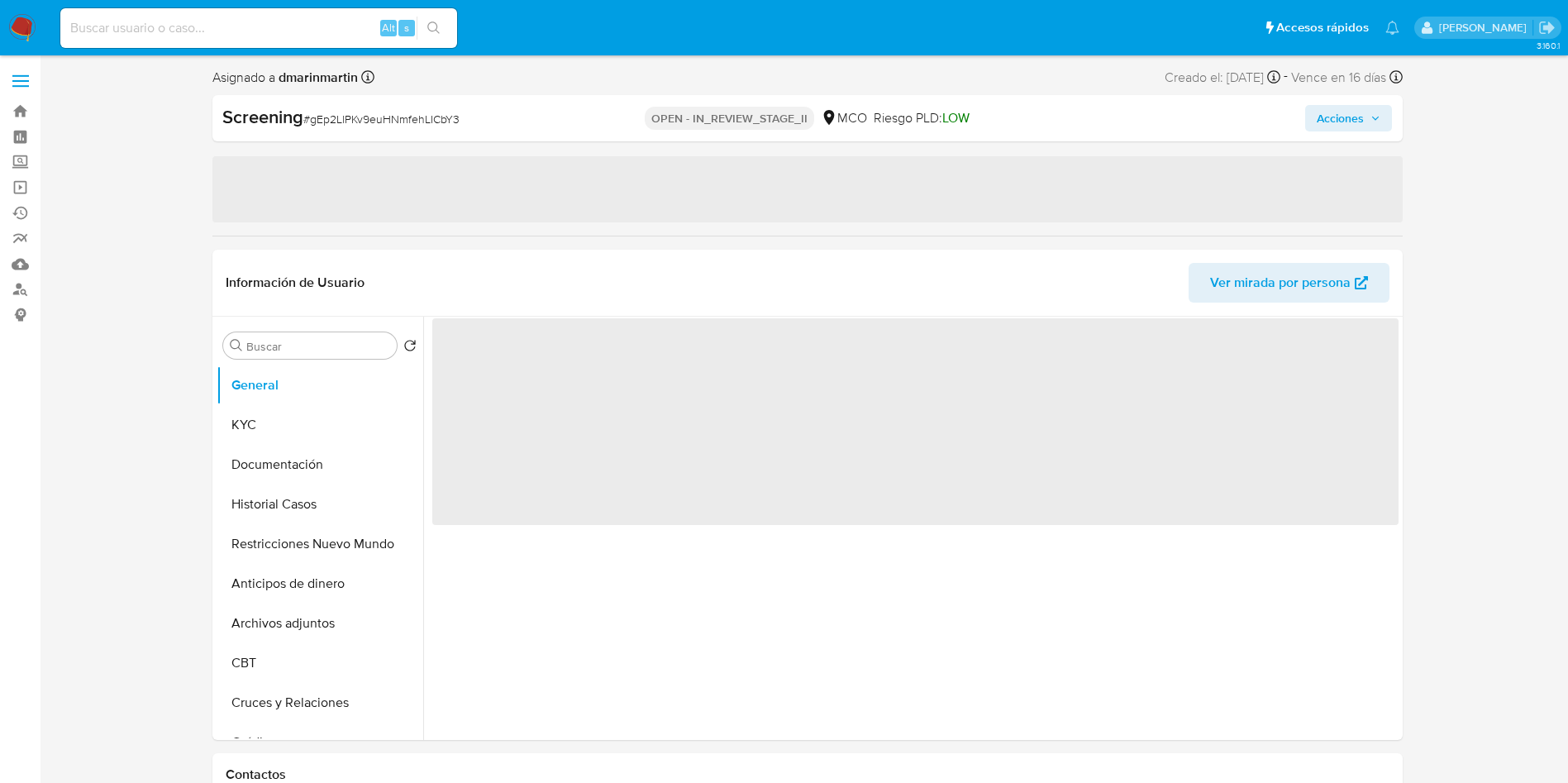
select select "10"
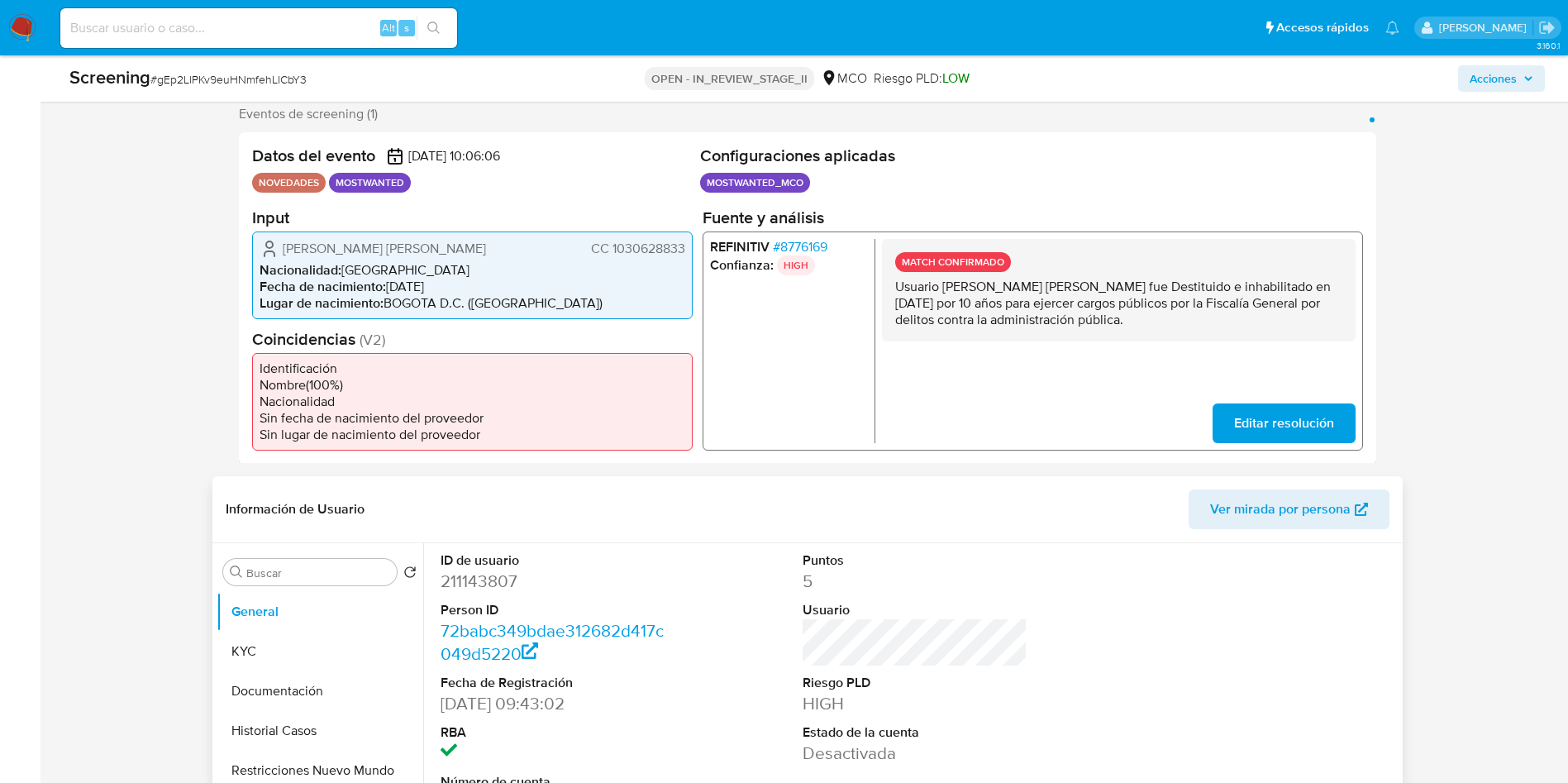
scroll to position [868, 0]
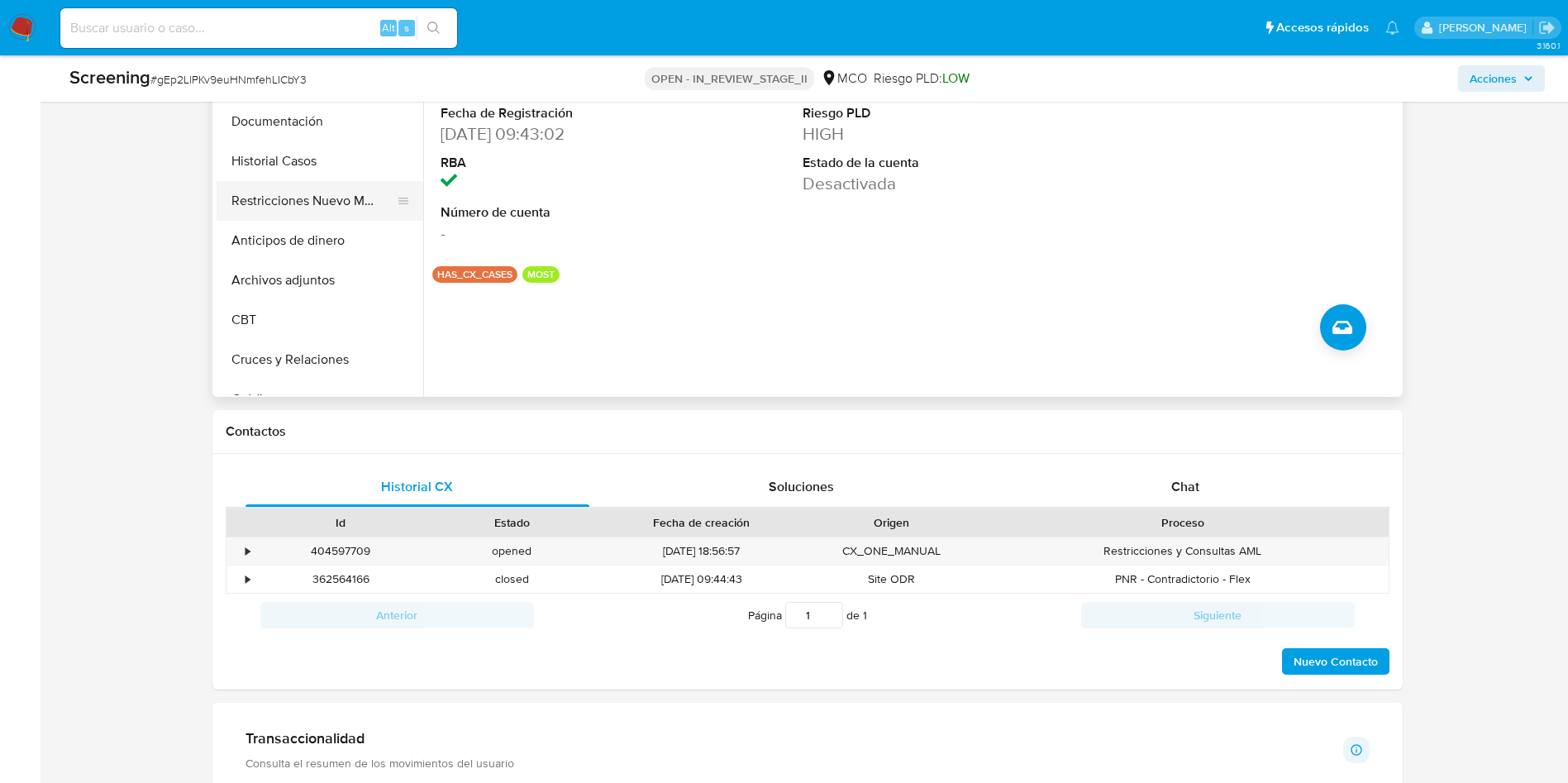
click at [320, 199] on button "Restricciones Nuevo Mundo" at bounding box center [313, 201] width 194 height 39
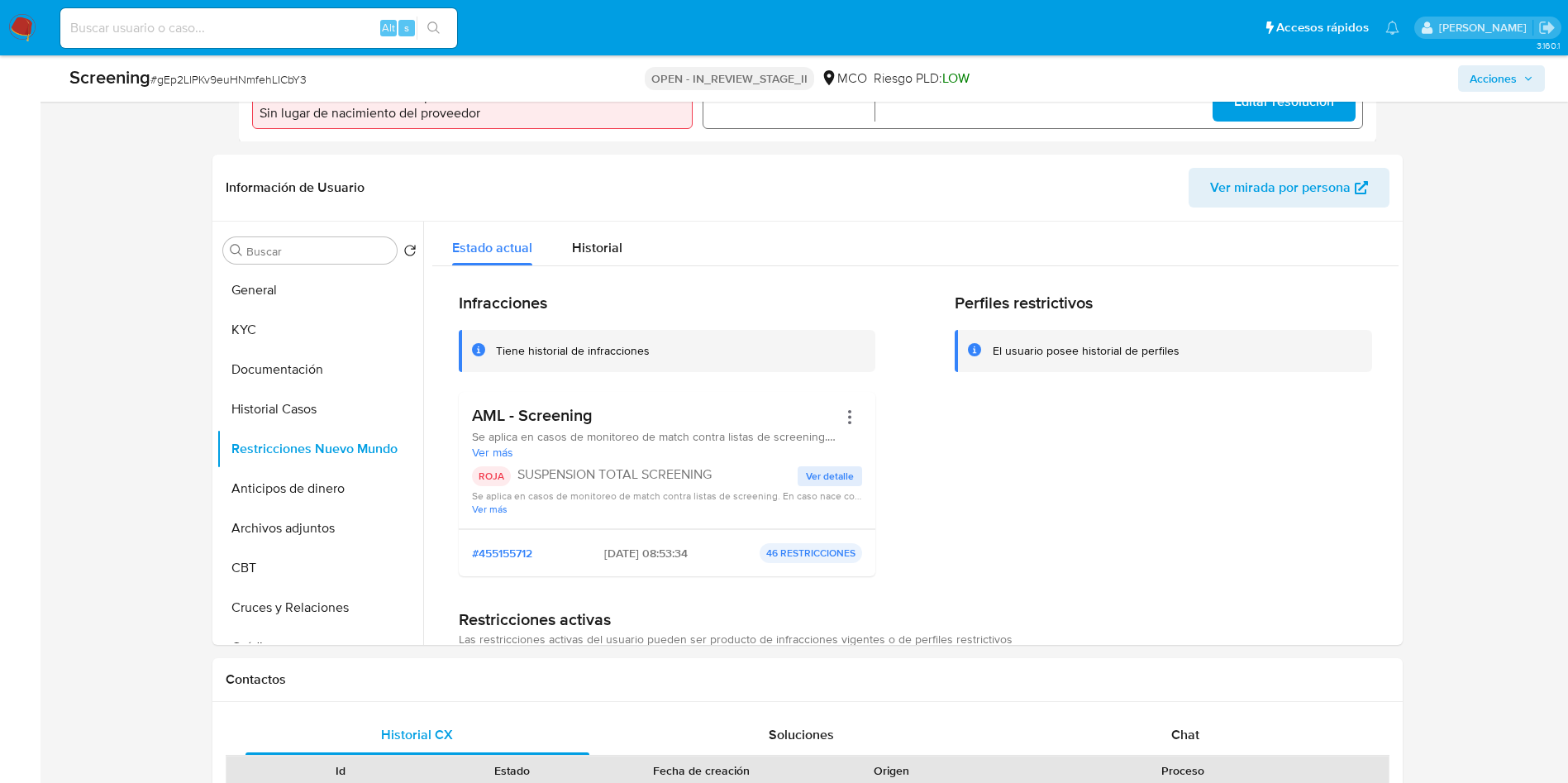
scroll to position [124, 0]
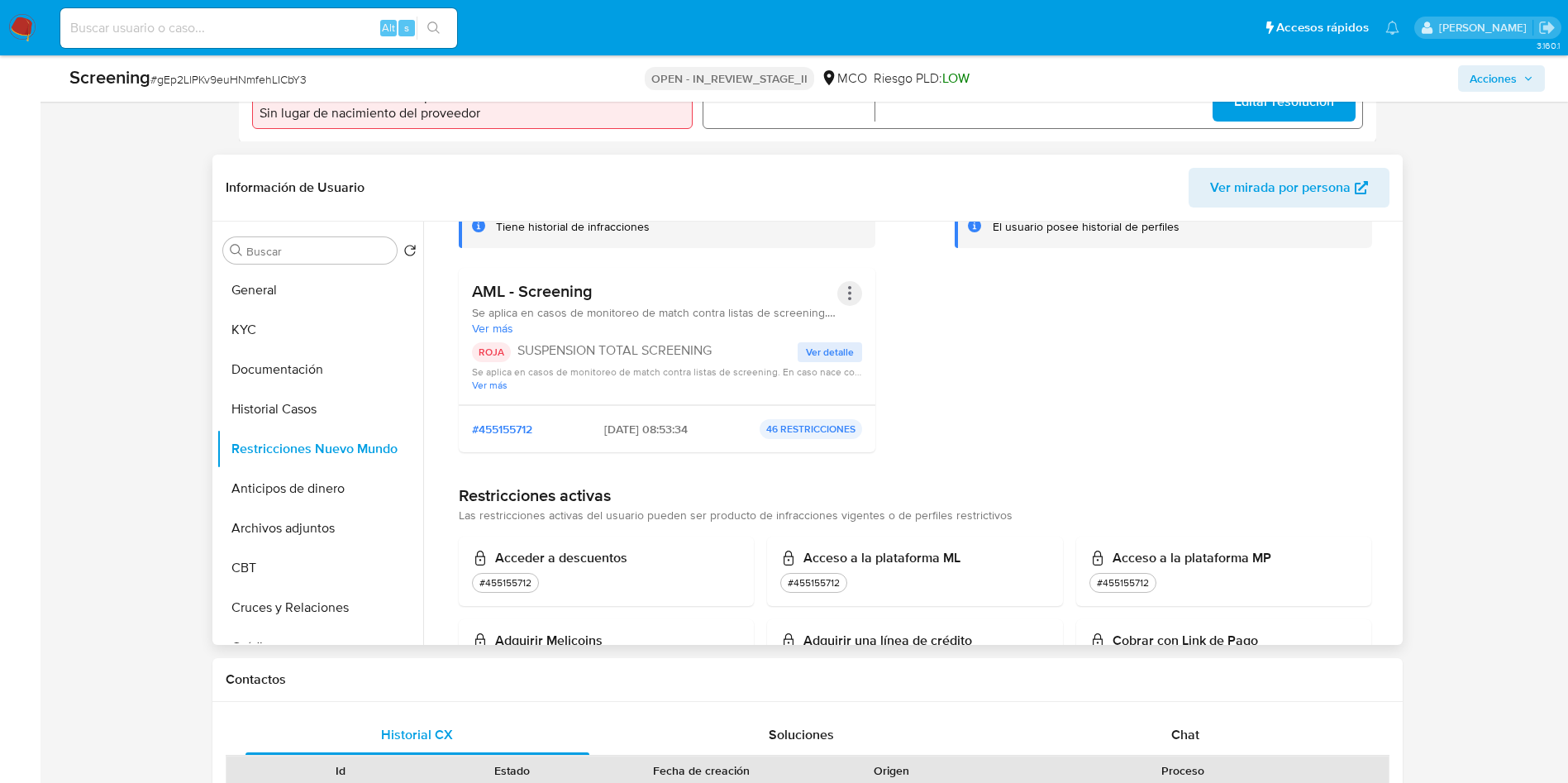
click at [841, 287] on button "Acciones" at bounding box center [849, 293] width 24 height 24
click at [724, 422] on button "Rehabilitar" at bounding box center [718, 426] width 290 height 39
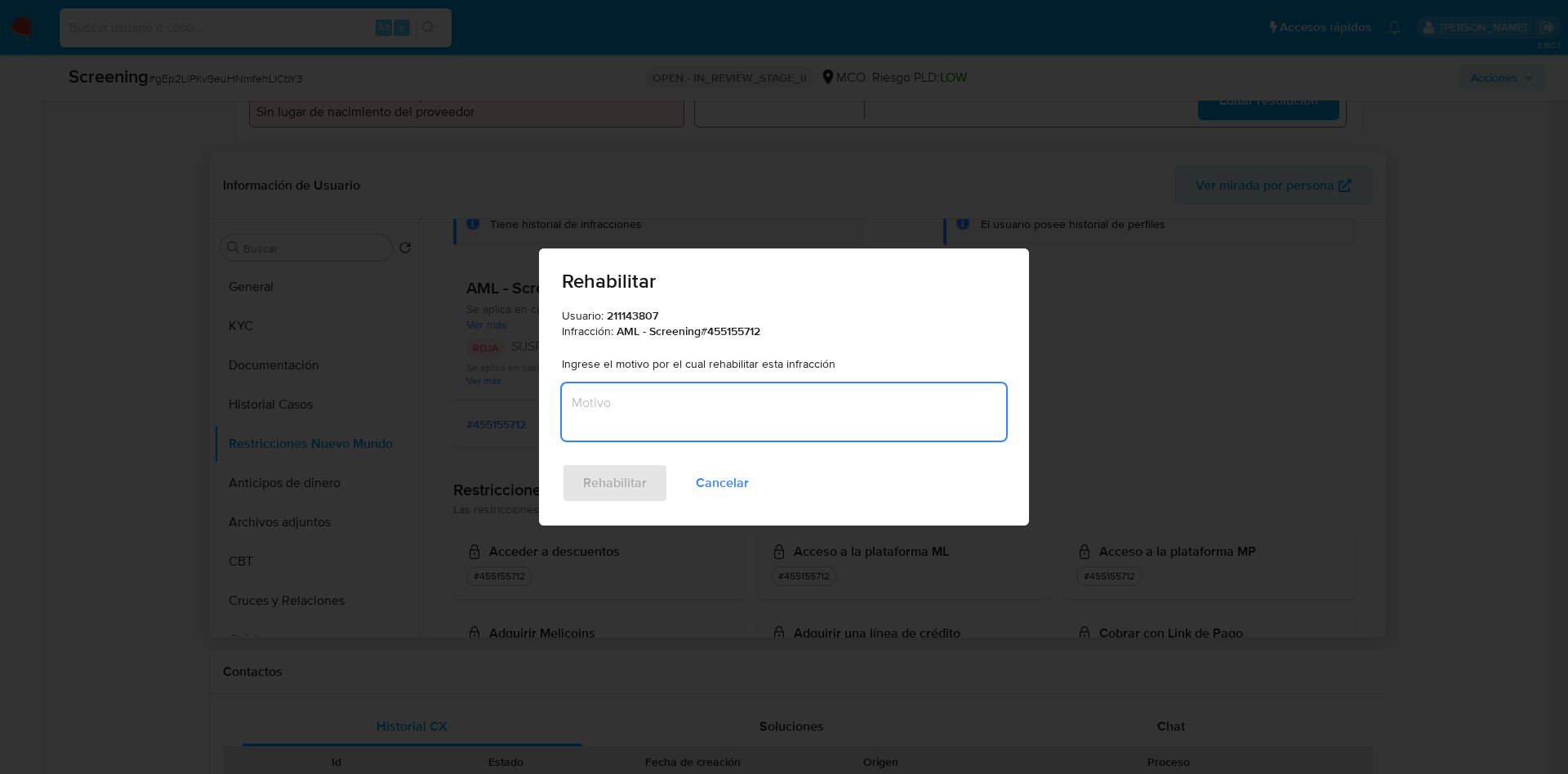
click at [687, 407] on textarea "Motivo" at bounding box center [784, 412] width 445 height 57
click at [681, 388] on textarea "Motivo" at bounding box center [784, 412] width 445 height 57
paste textarea "No se encuentran evidencias de delitos LAFT asociados a las inhabilidades regis…"
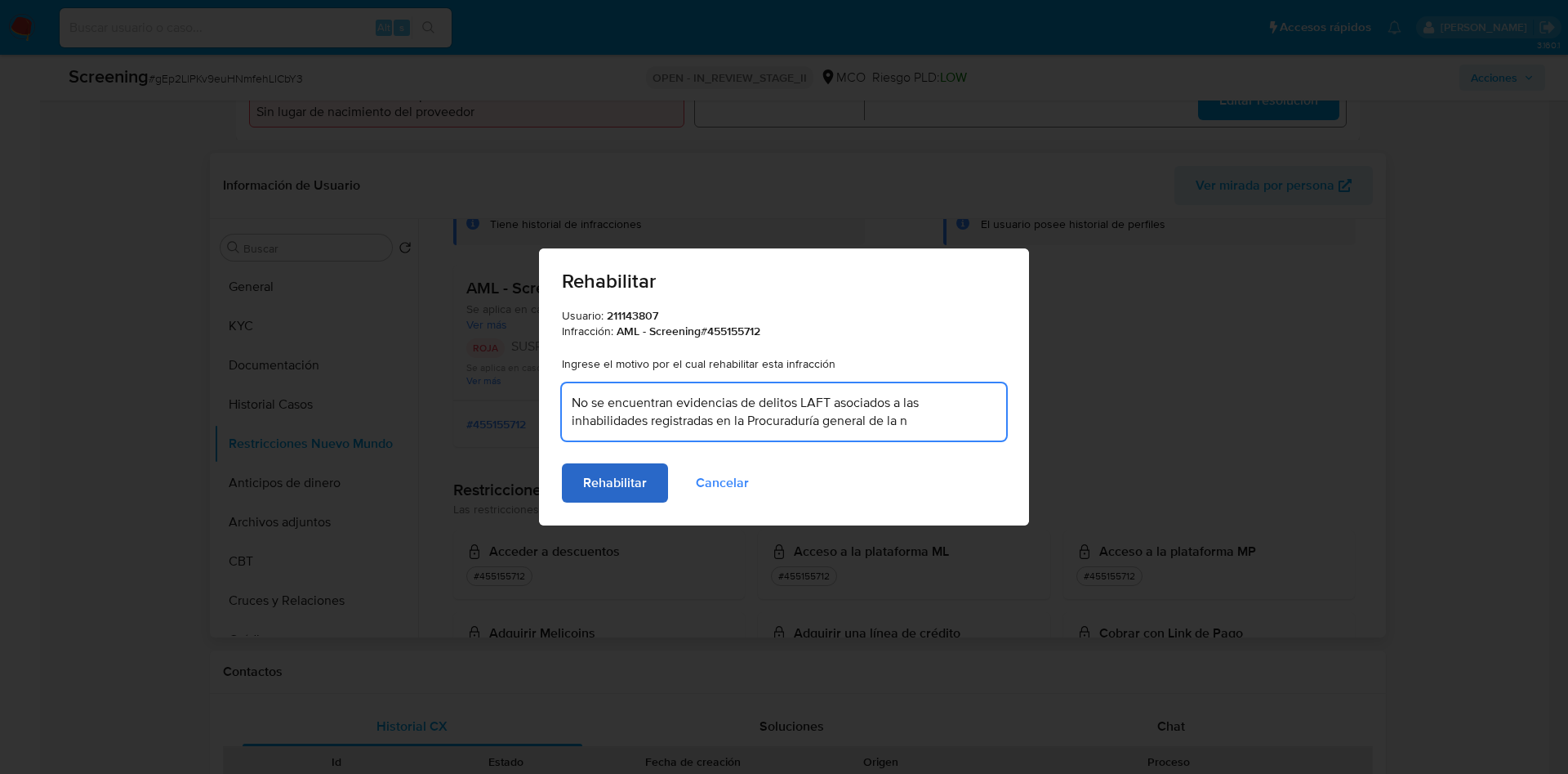
type textarea "No se encuentran evidencias de delitos LAFT asociados a las inhabilidades regis…"
click at [645, 479] on span "Rehabilitar" at bounding box center [615, 483] width 64 height 36
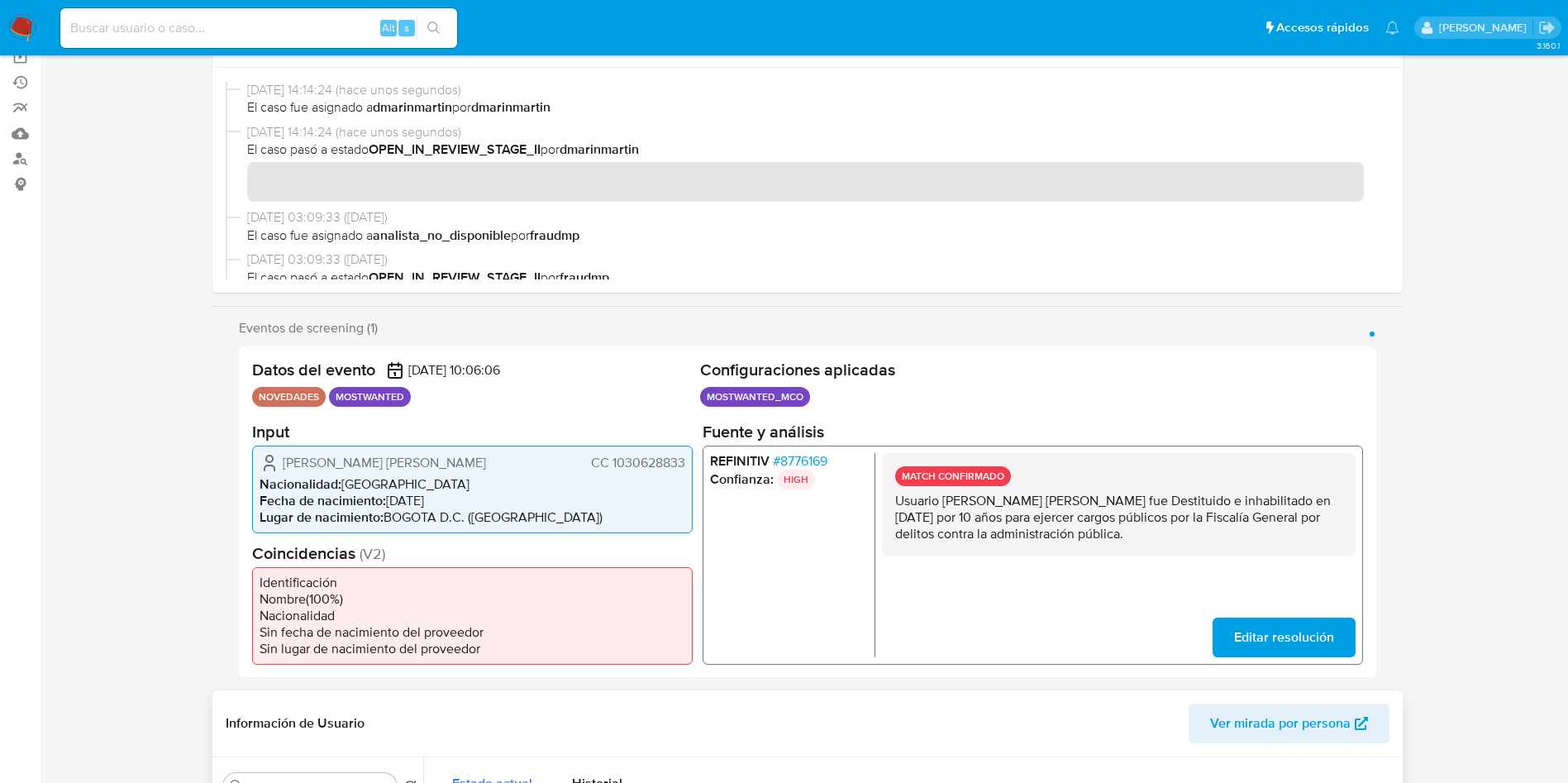
scroll to position [0, 0]
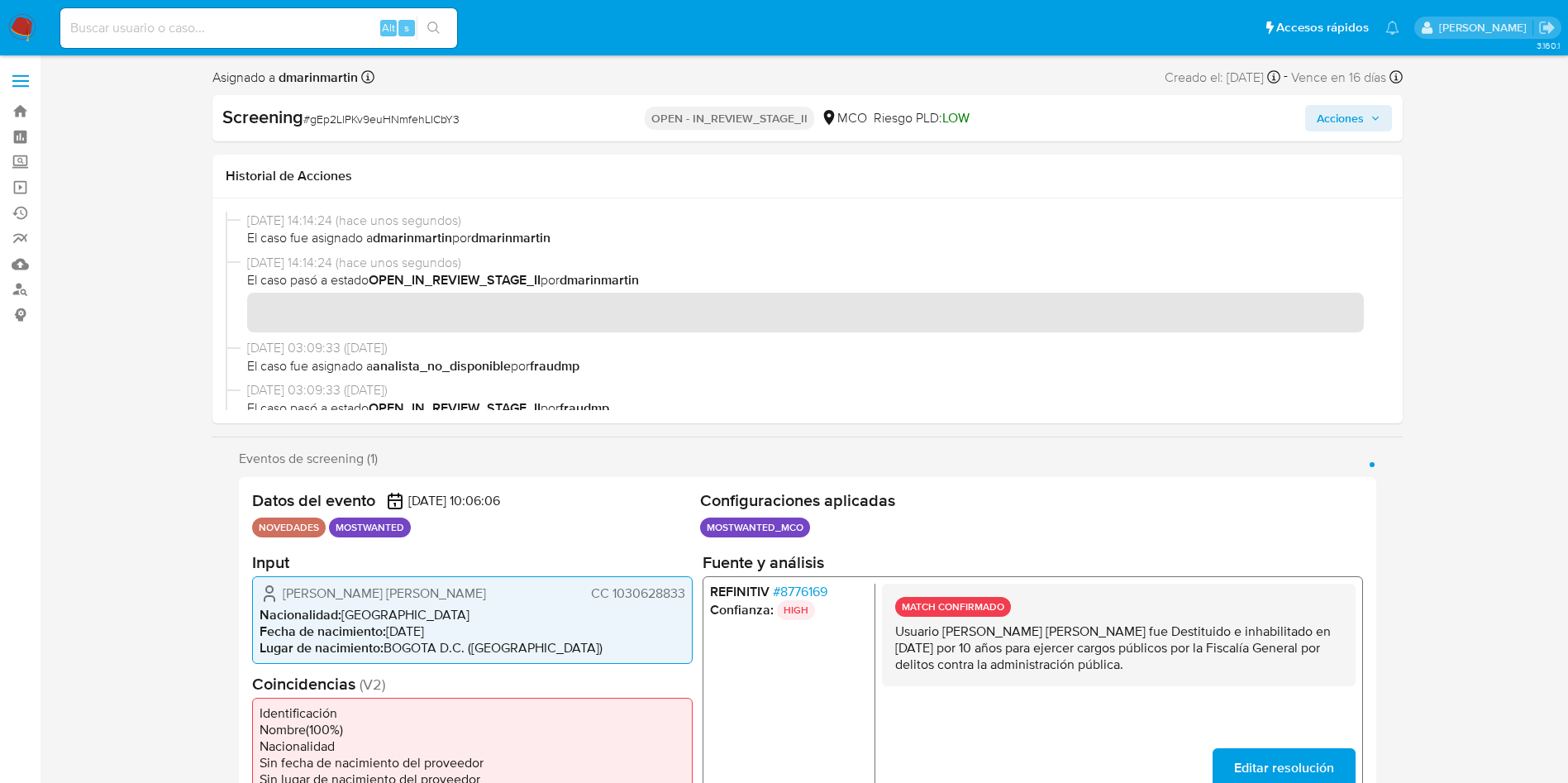
click at [1345, 128] on span "Acciones" at bounding box center [1340, 118] width 47 height 26
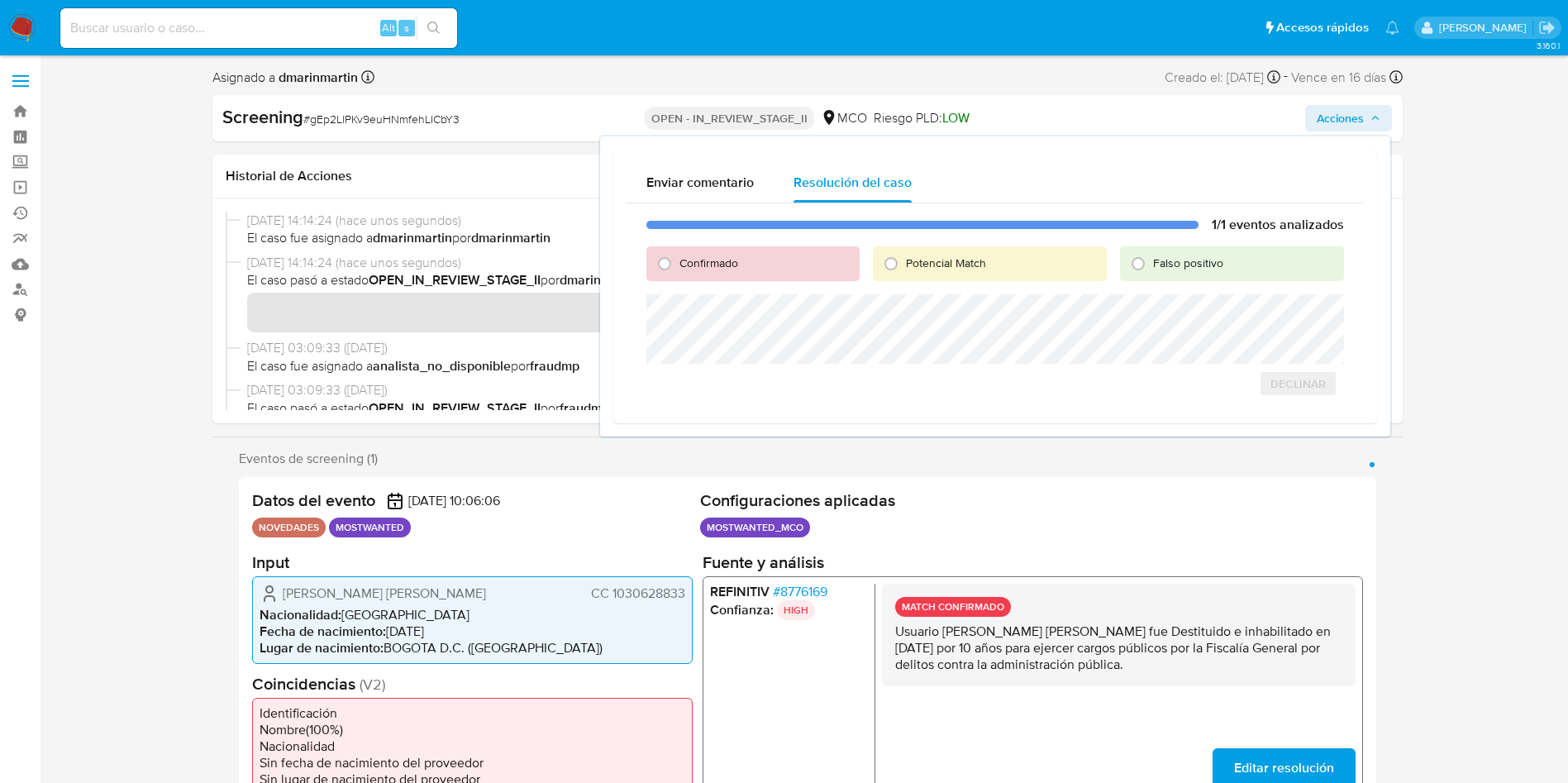
click at [1194, 262] on span "Falso positivo" at bounding box center [1188, 262] width 71 height 17
click at [1151, 262] on input "Falso positivo" at bounding box center [1138, 263] width 26 height 26
radio input "true"
click at [1157, 282] on div "1/1 eventos analizados Confirmado Potencial Match Falso positivo Declinar Cerra…" at bounding box center [994, 306] width 737 height 207
click at [1275, 400] on span "Cerrar Caso" at bounding box center [1285, 401] width 79 height 24
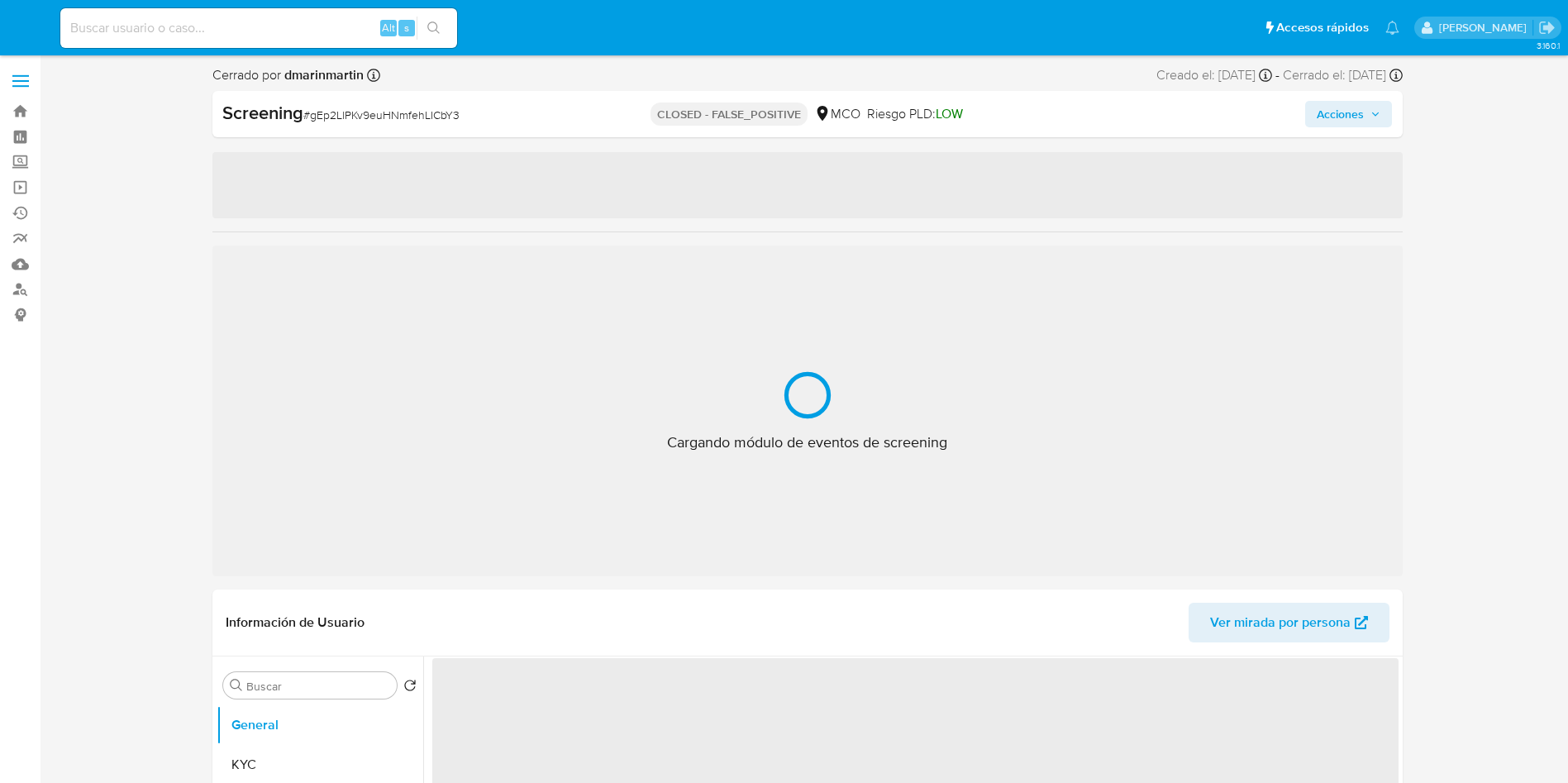
select select "10"
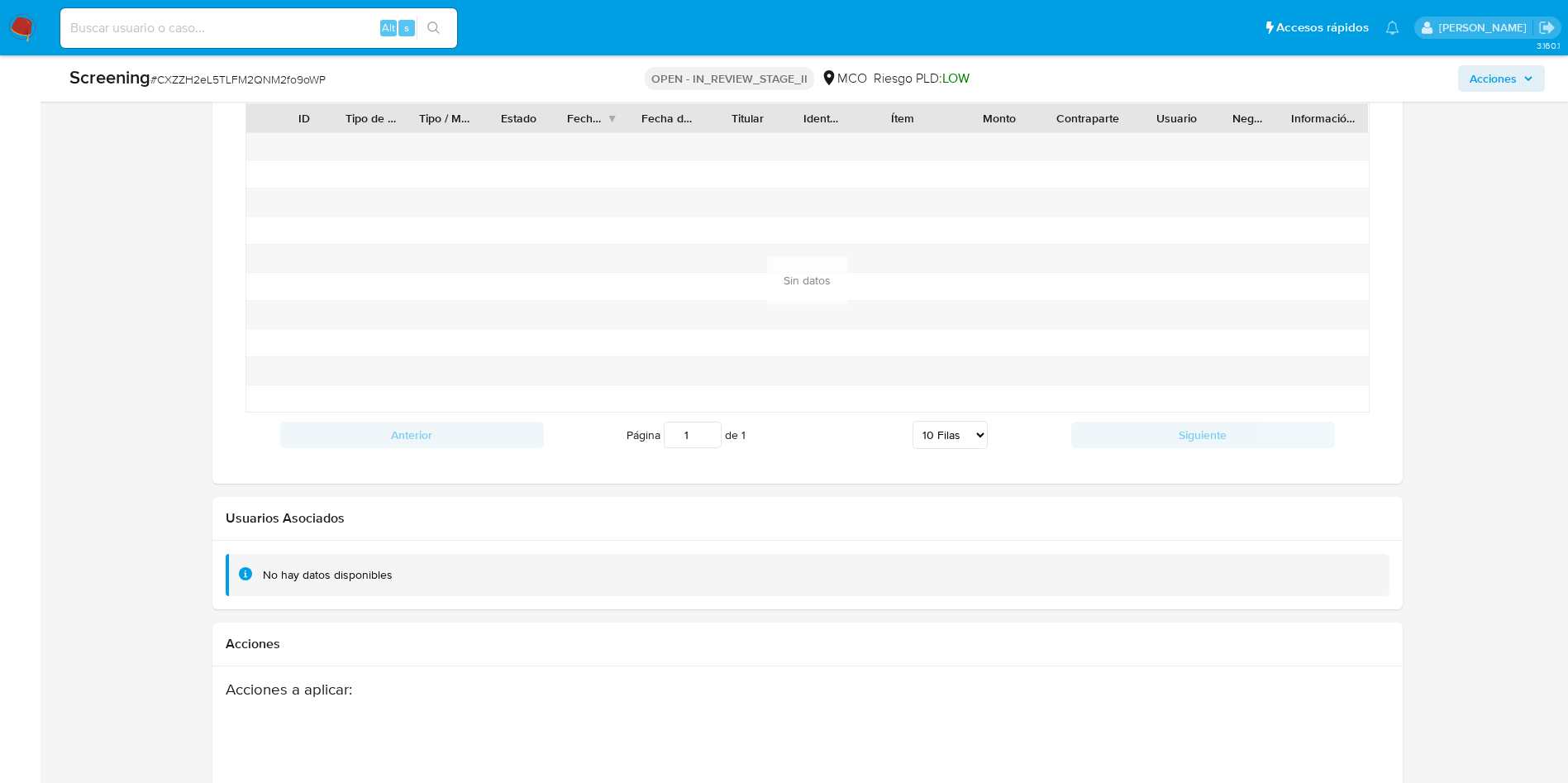
scroll to position [2231, 0]
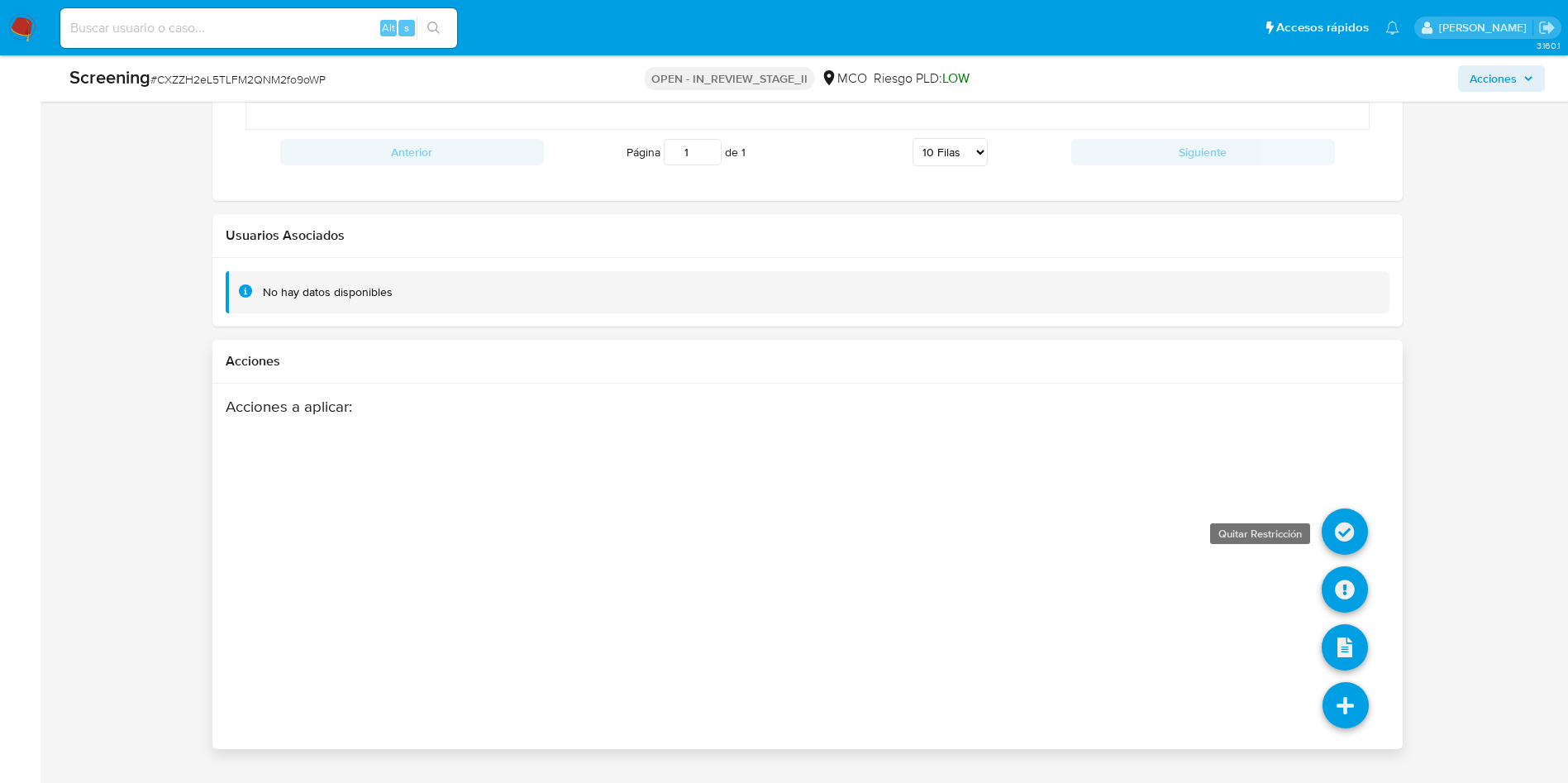
click at [1360, 513] on icon at bounding box center [1345, 531] width 46 height 46
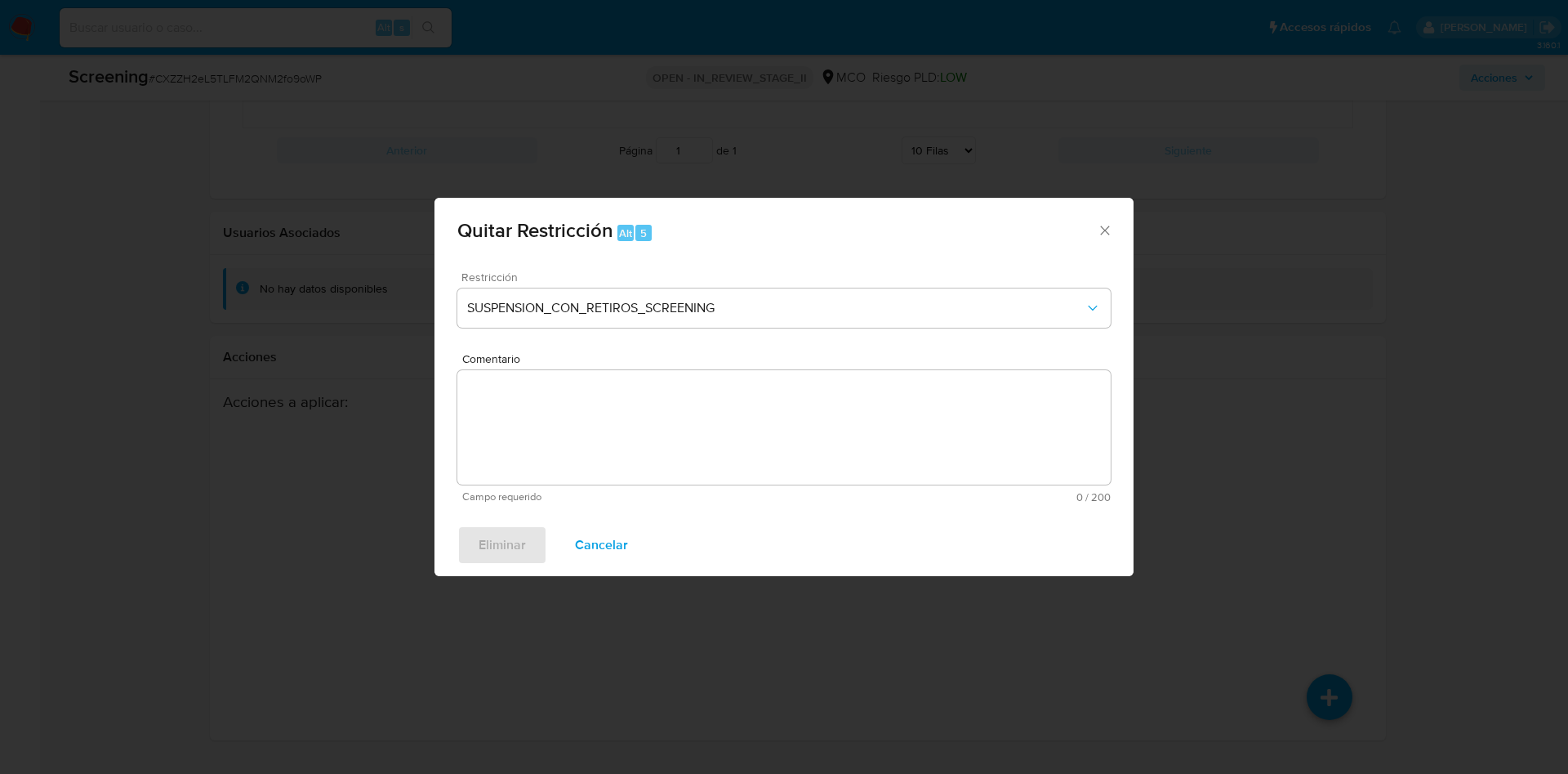
click at [871, 328] on div "Restricción SUSPENSION_CON_RETIROS_SCREENING" at bounding box center [784, 310] width 653 height 78
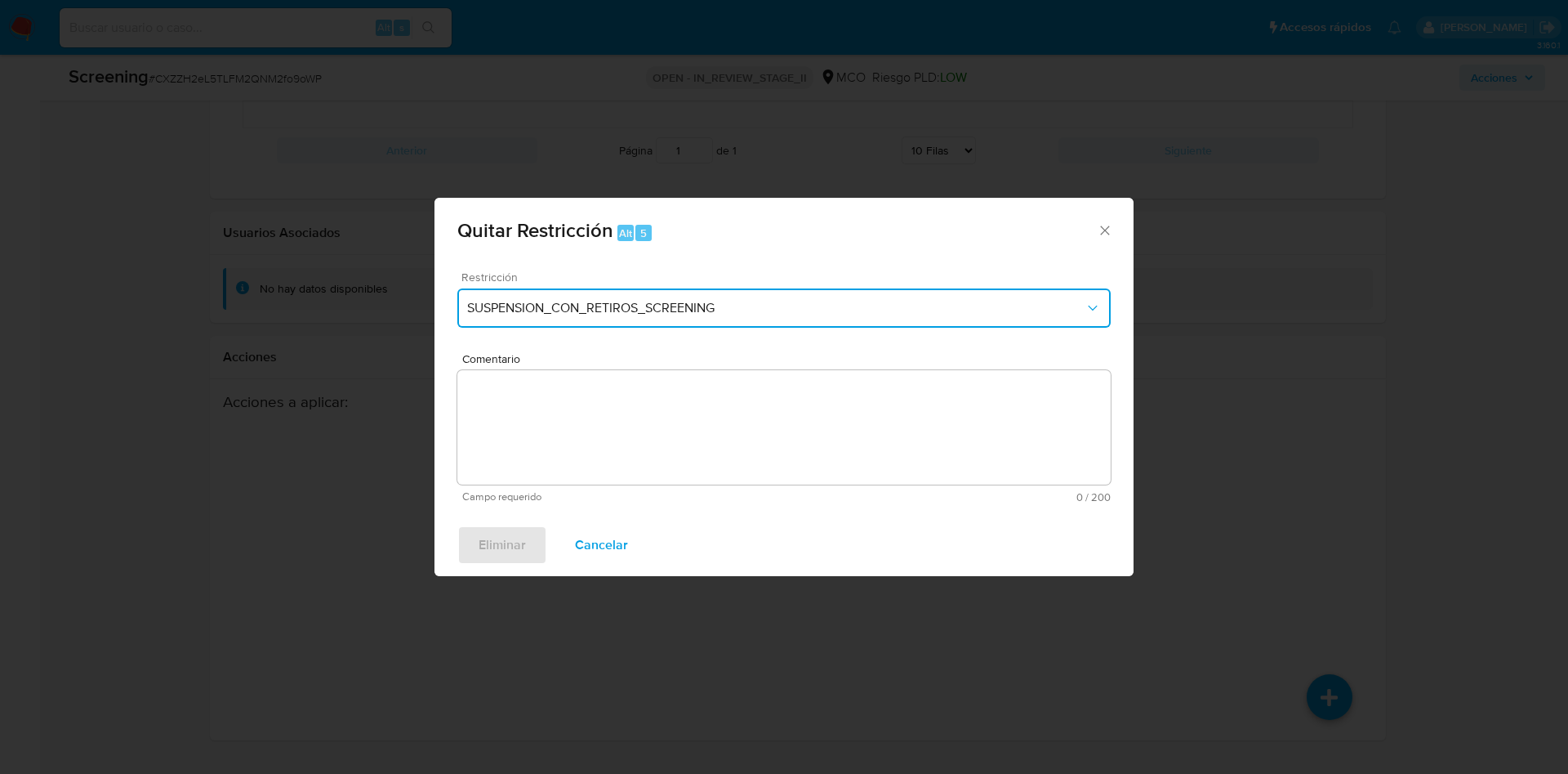
click at [868, 316] on button "SUSPENSION_CON_RETIROS_SCREENING" at bounding box center [784, 308] width 653 height 39
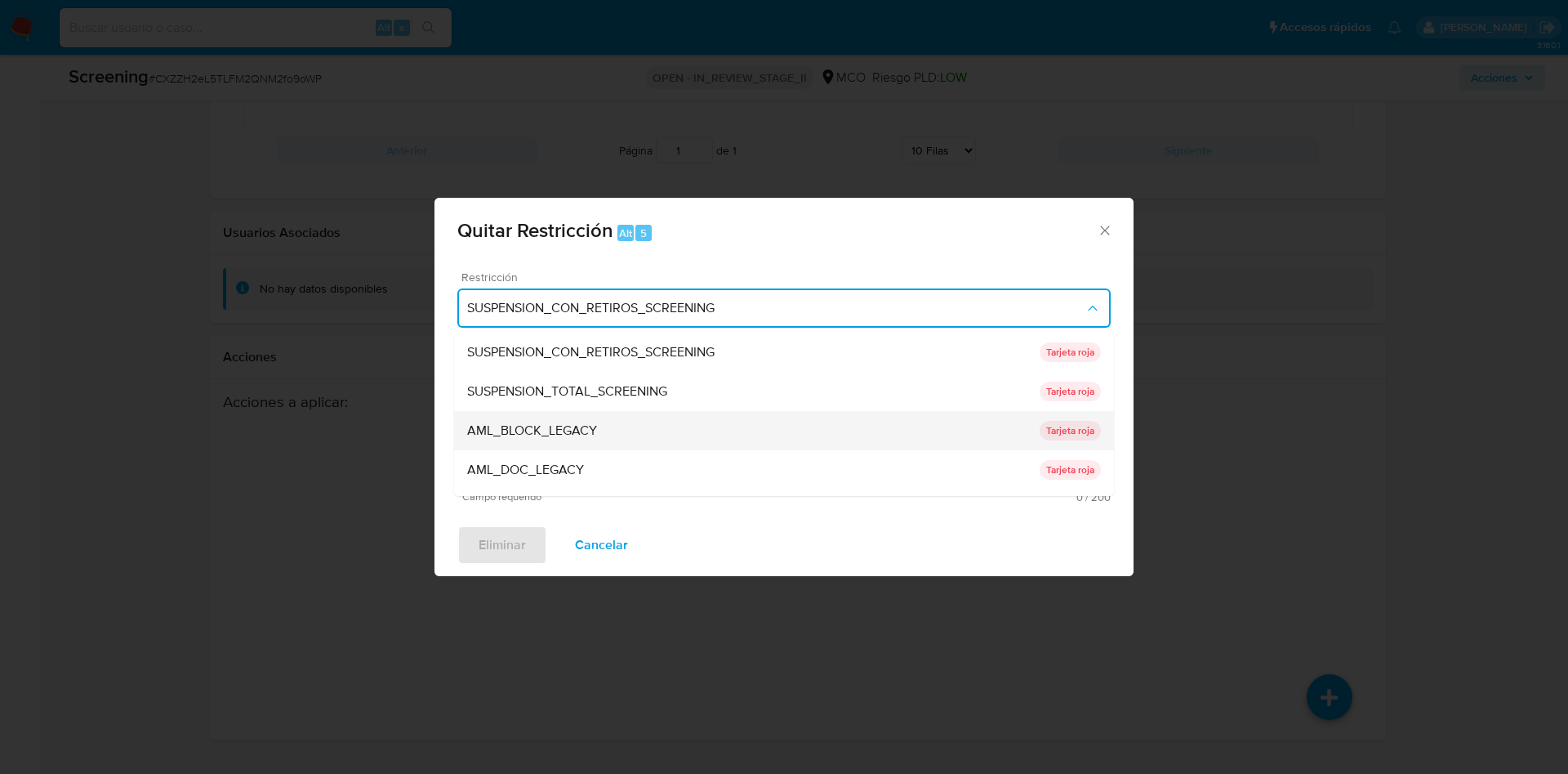
click at [648, 415] on div "AML_BLOCK_LEGACY" at bounding box center [753, 430] width 572 height 39
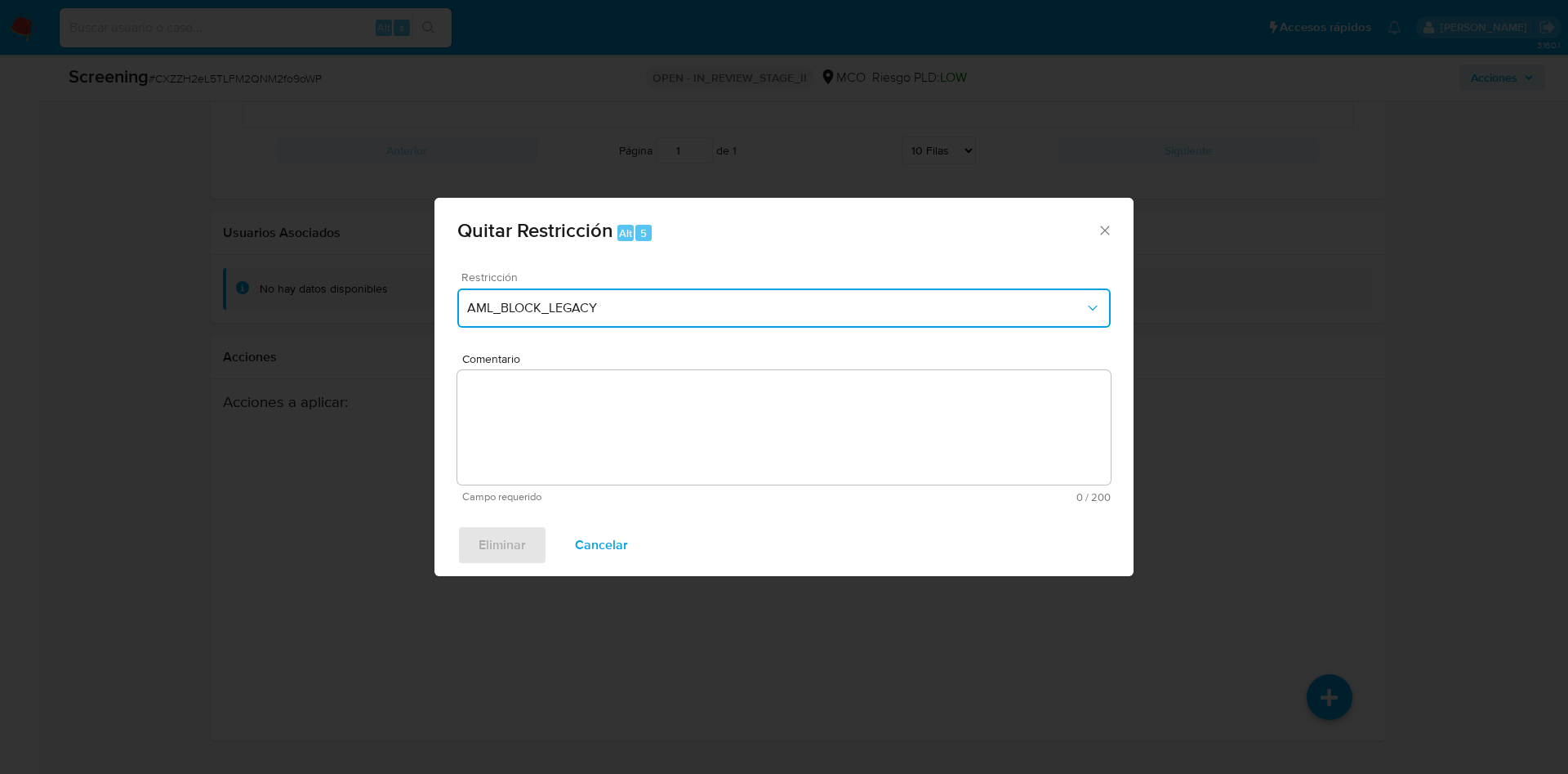
click at [650, 321] on button "AML_BLOCK_LEGACY" at bounding box center [784, 308] width 653 height 39
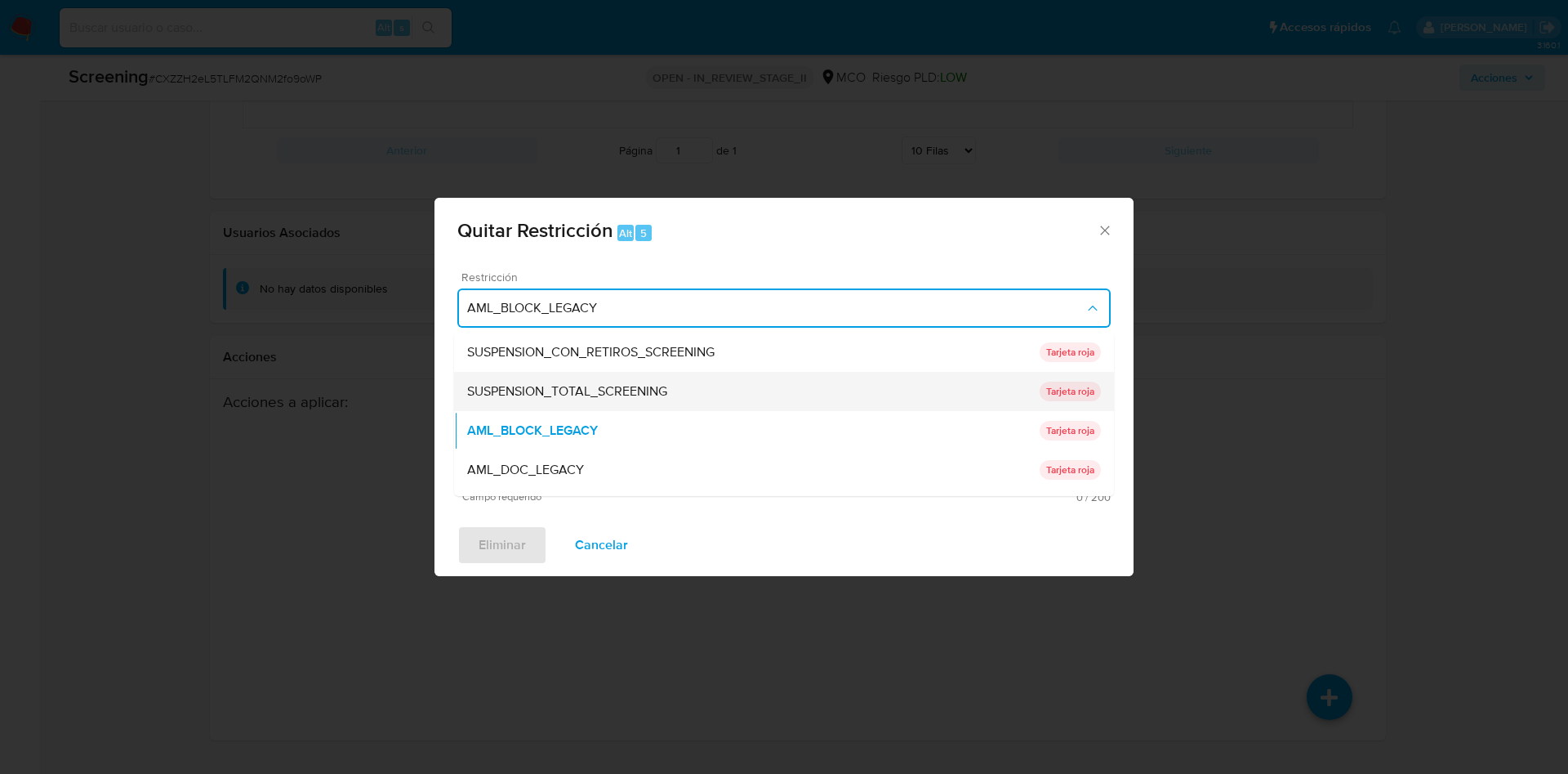
click at [651, 388] on span "SUSPENSION_TOTAL_SCREENING" at bounding box center [567, 391] width 200 height 16
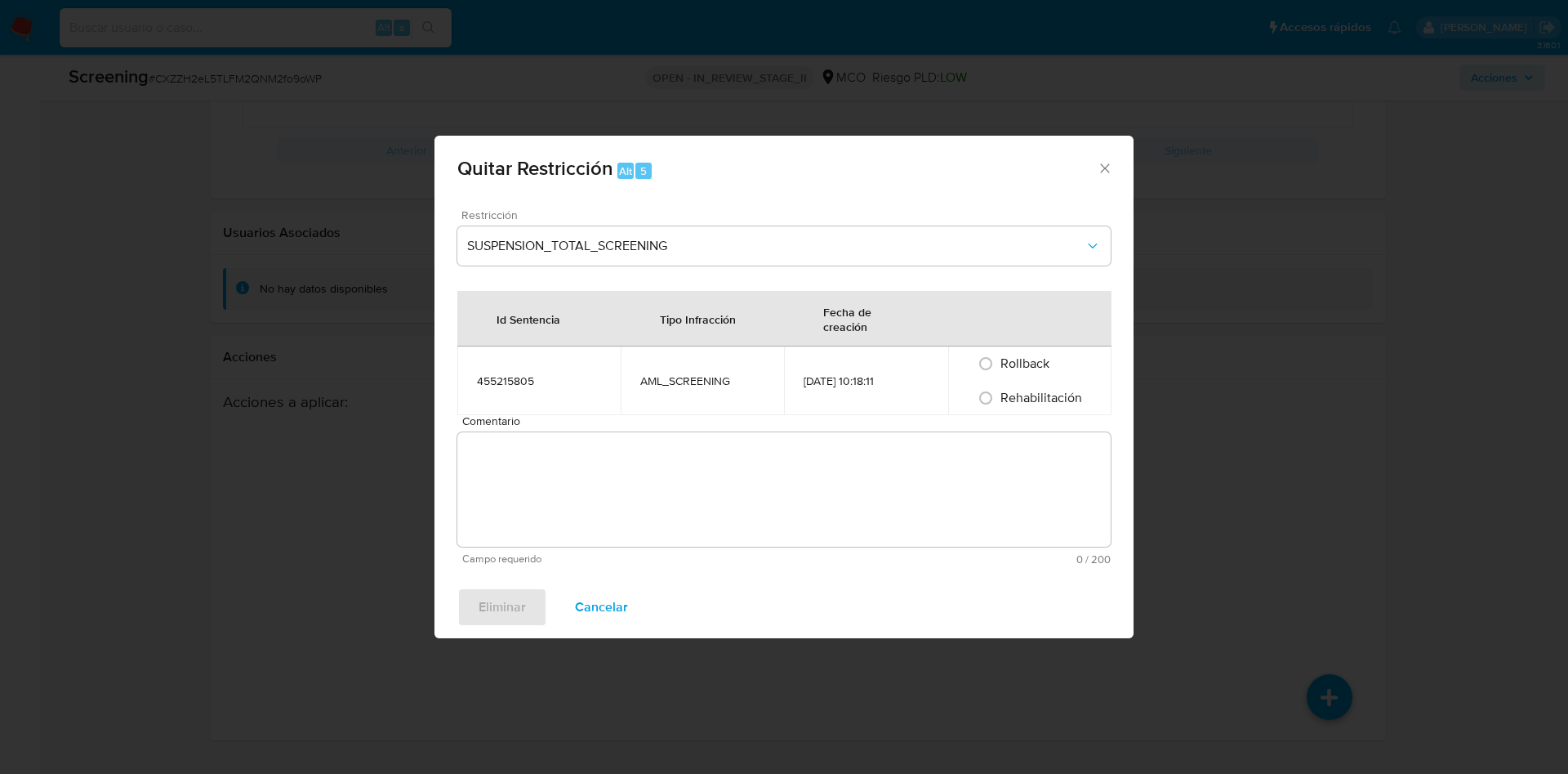
click at [654, 405] on td "AML_SCREENING" at bounding box center [702, 381] width 164 height 69
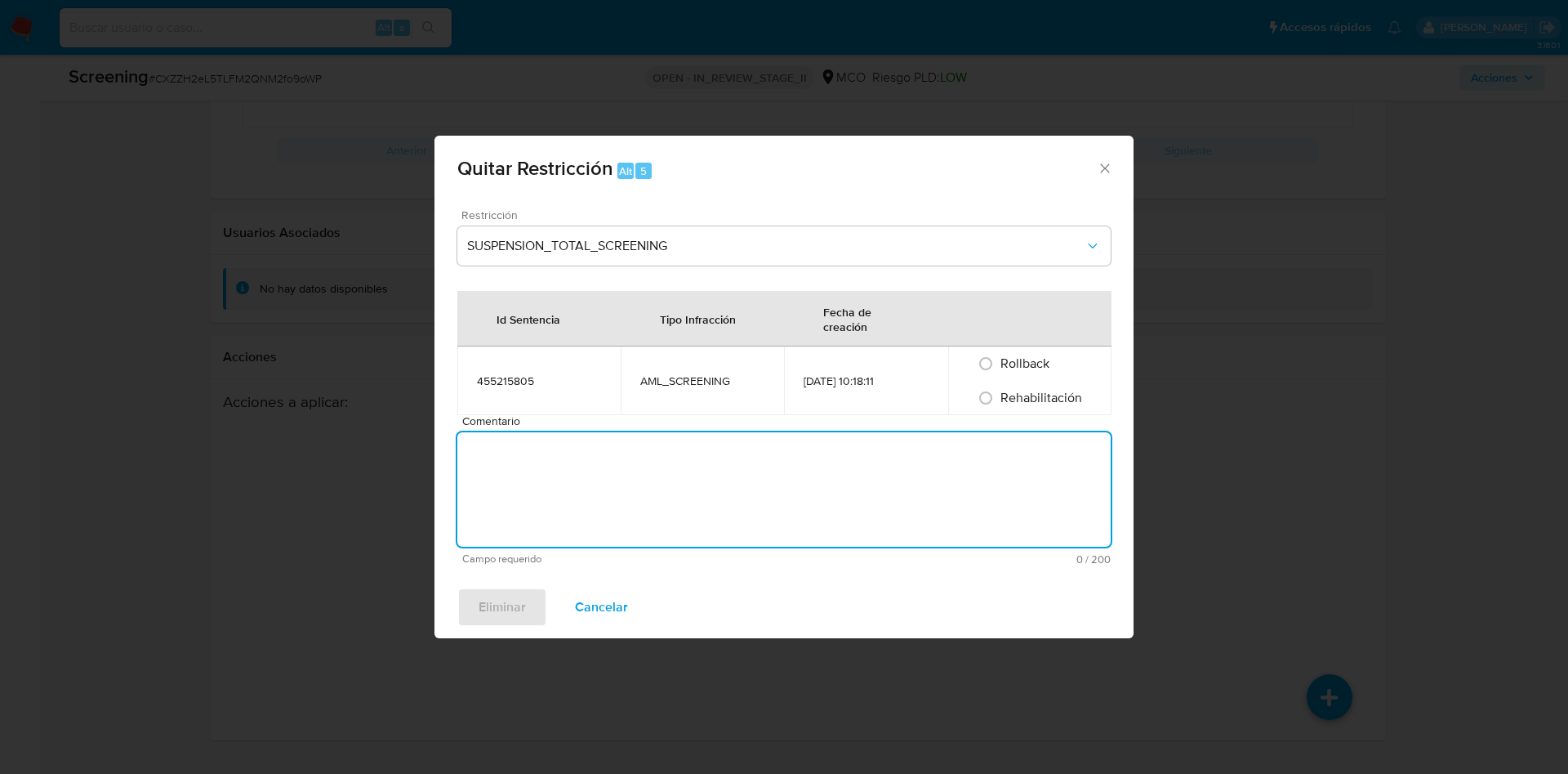
click at [668, 450] on textarea "Comentario" at bounding box center [784, 489] width 653 height 115
paste textarea "CXZZH2eL5TLFM2QNM2fo9oWP"
type textarea "CXZZH2eL5TLFM2QNM2fo9oWP"
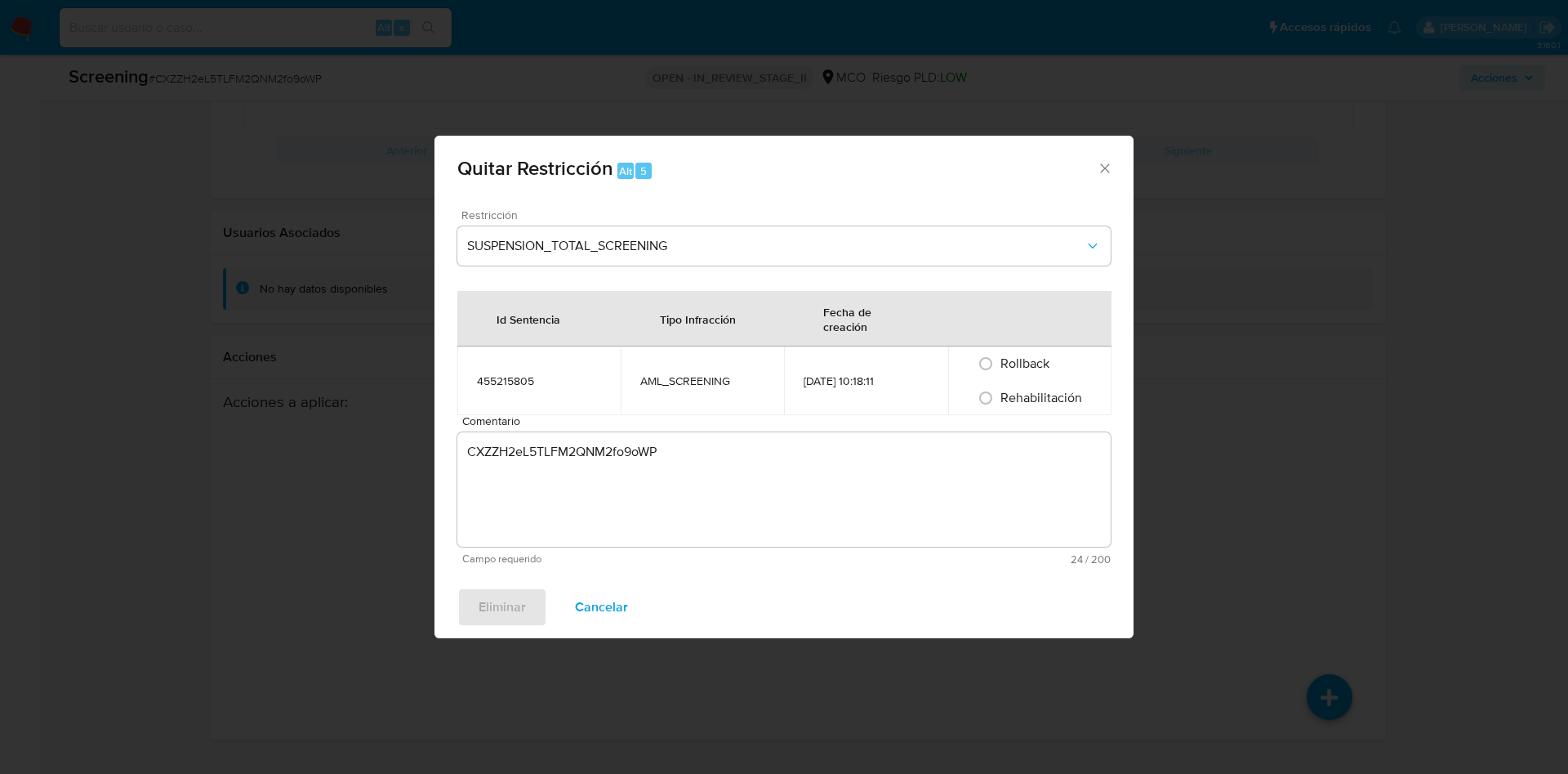
click at [1018, 389] on span "Rehabilitación" at bounding box center [1041, 397] width 82 height 19
click at [999, 389] on input "Rehabilitación" at bounding box center [986, 397] width 26 height 26
radio input "true"
click at [584, 448] on textarea "CXZZH2eL5TLFM2QNM2fo9oWP" at bounding box center [784, 489] width 653 height 115
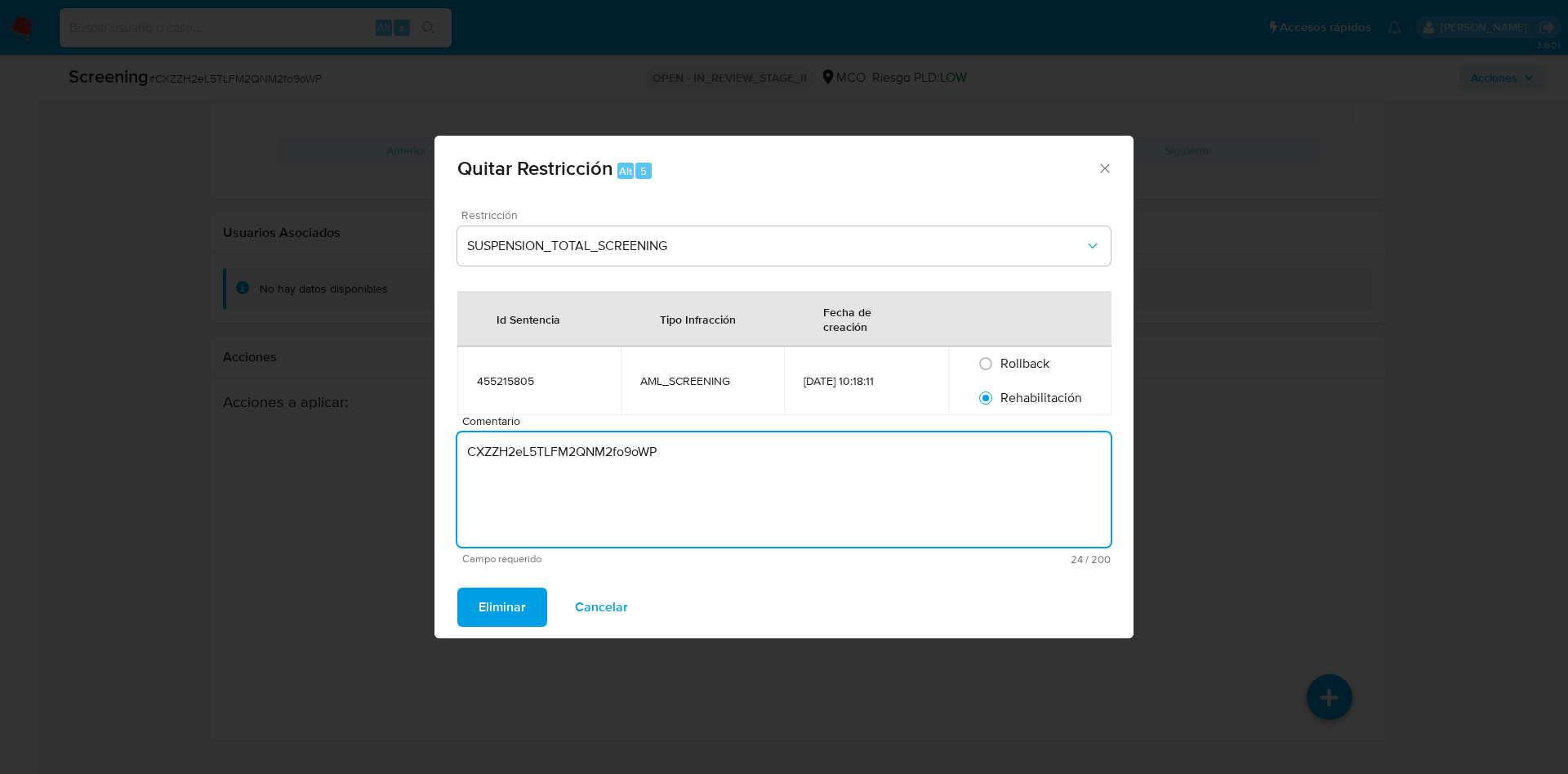
click at [584, 448] on textarea "CXZZH2eL5TLFM2QNM2fo9oWP" at bounding box center [784, 489] width 653 height 115
paste textarea "No se encuentran evidencias de delitos LAFT asociados a las inhabilidades regis…"
type textarea "No se encuentran evidencias de delitos LAFT asociados a las inhabilidades regis…"
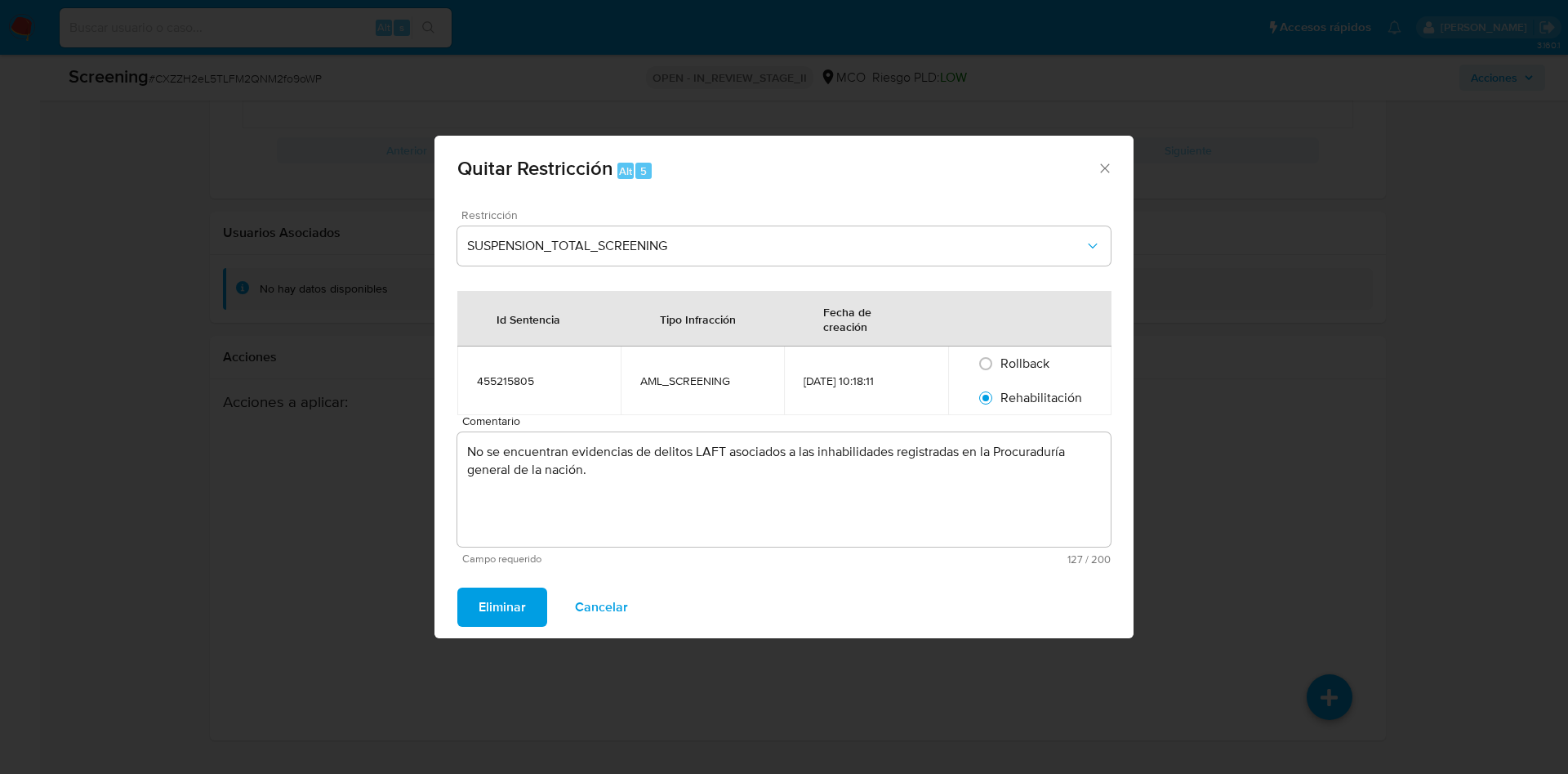
click at [505, 600] on span "Eliminar" at bounding box center [501, 607] width 47 height 36
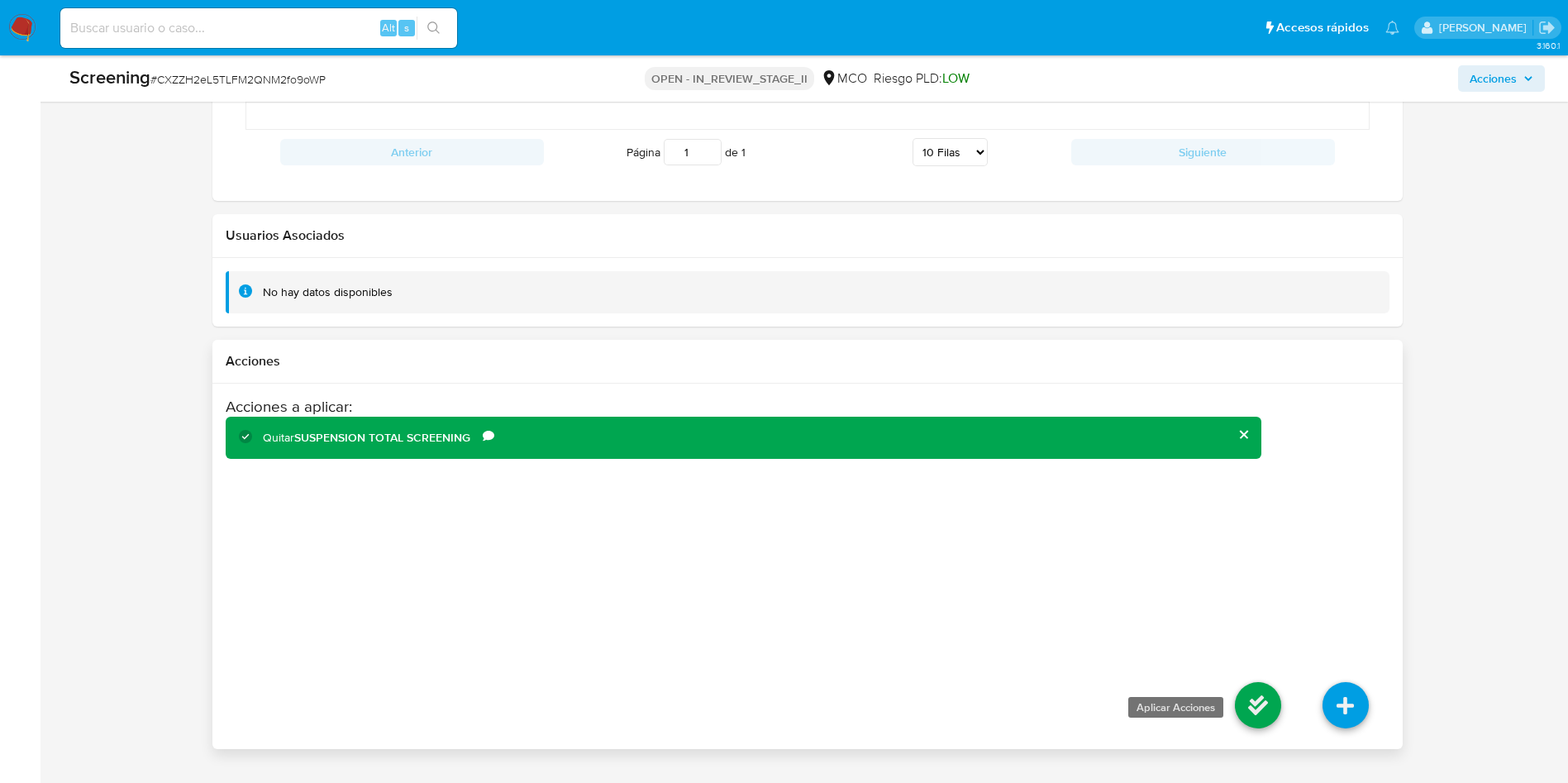
click at [1241, 705] on icon at bounding box center [1258, 705] width 46 height 46
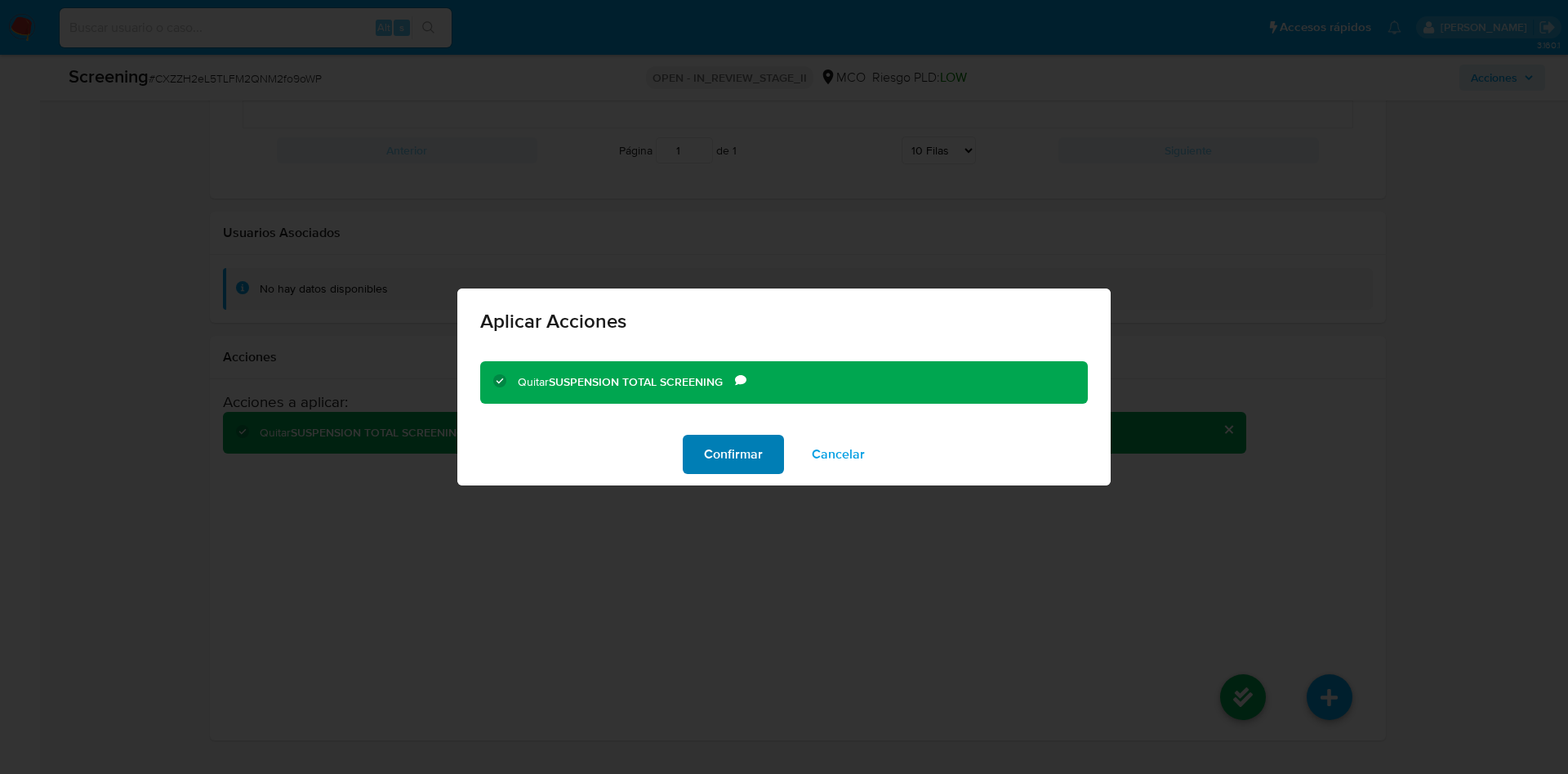
click at [744, 460] on span "Confirmar" at bounding box center [733, 454] width 59 height 36
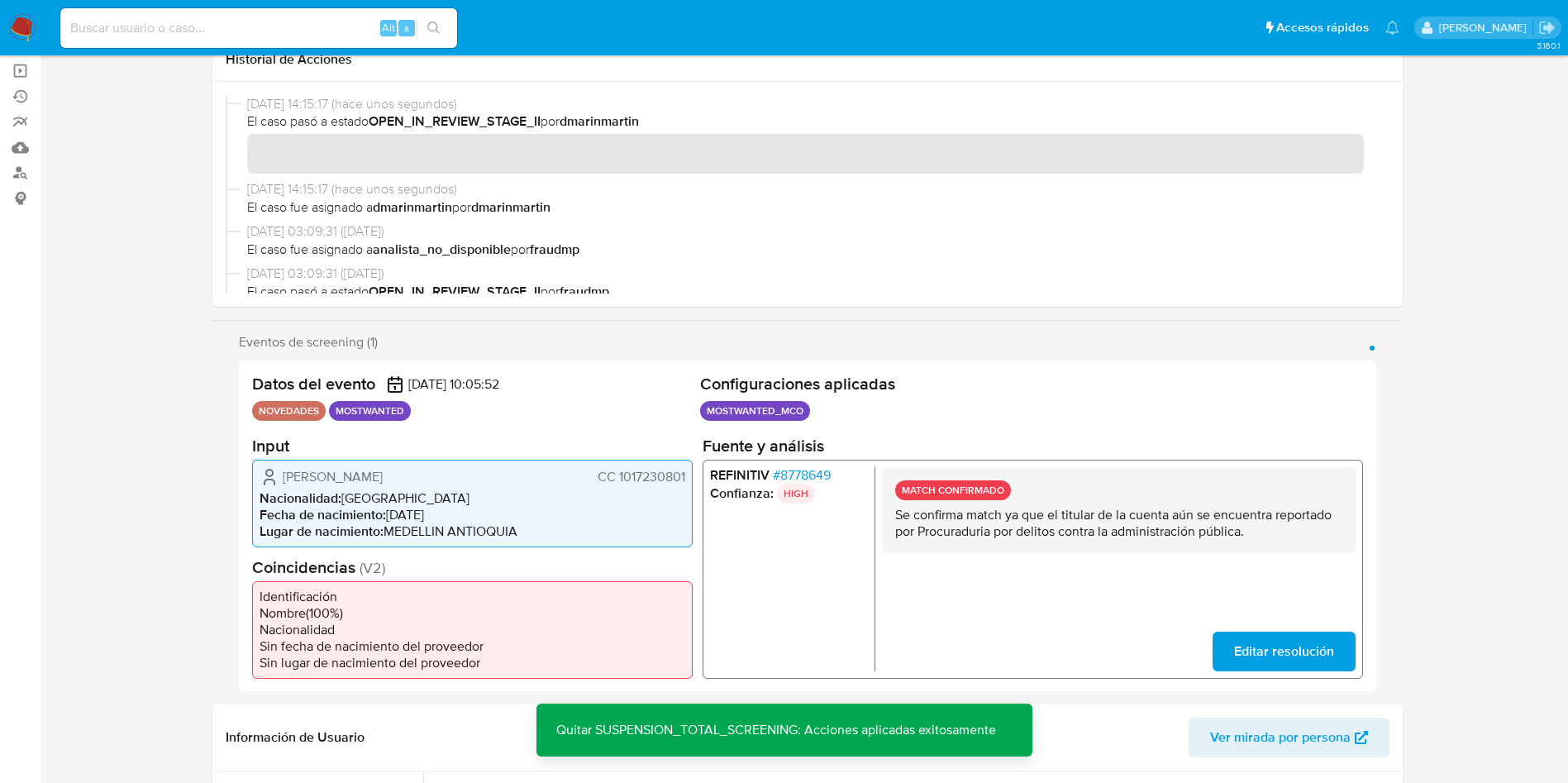
scroll to position [0, 0]
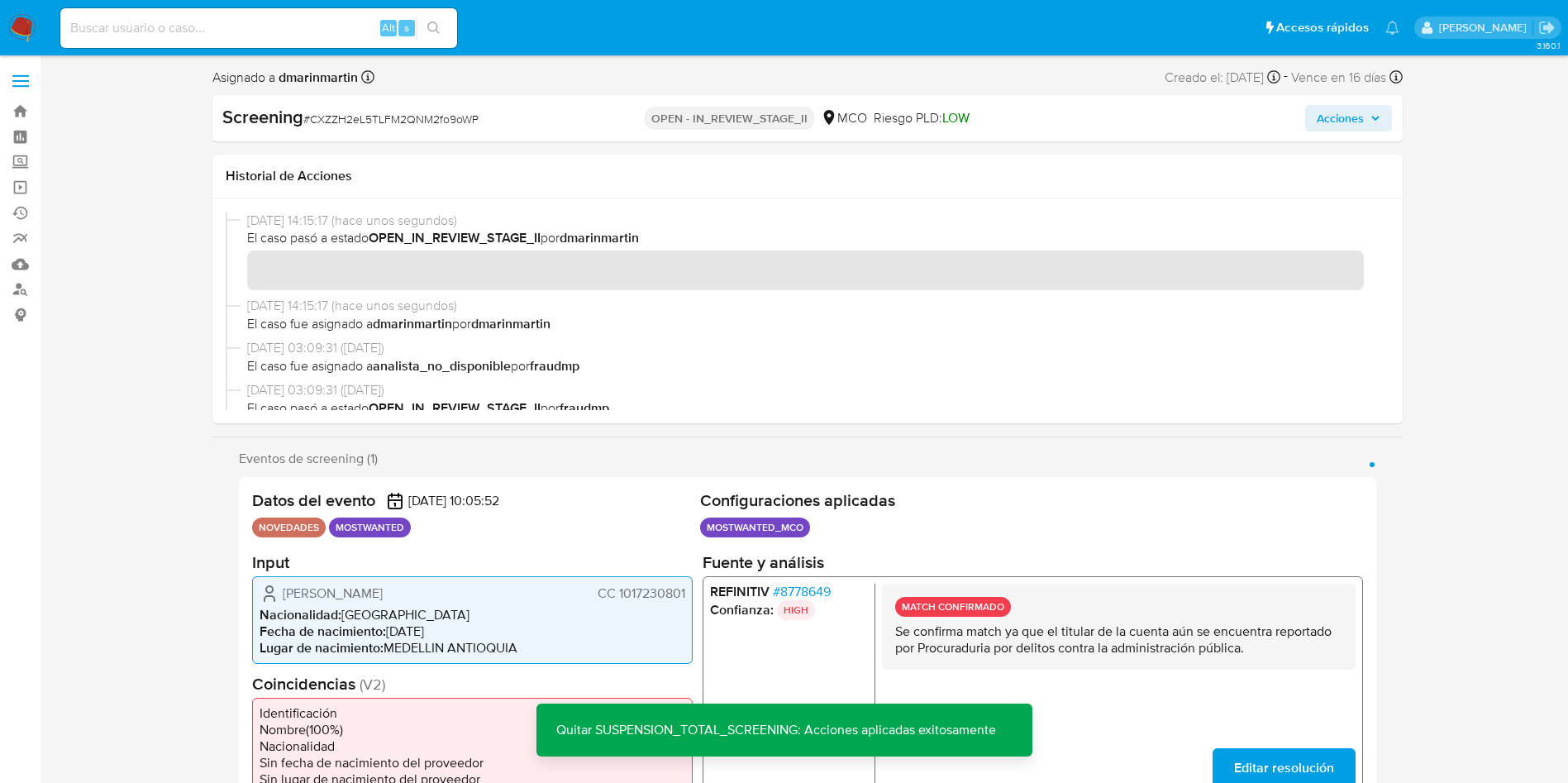
click at [1336, 130] on span "Acciones" at bounding box center [1340, 118] width 47 height 26
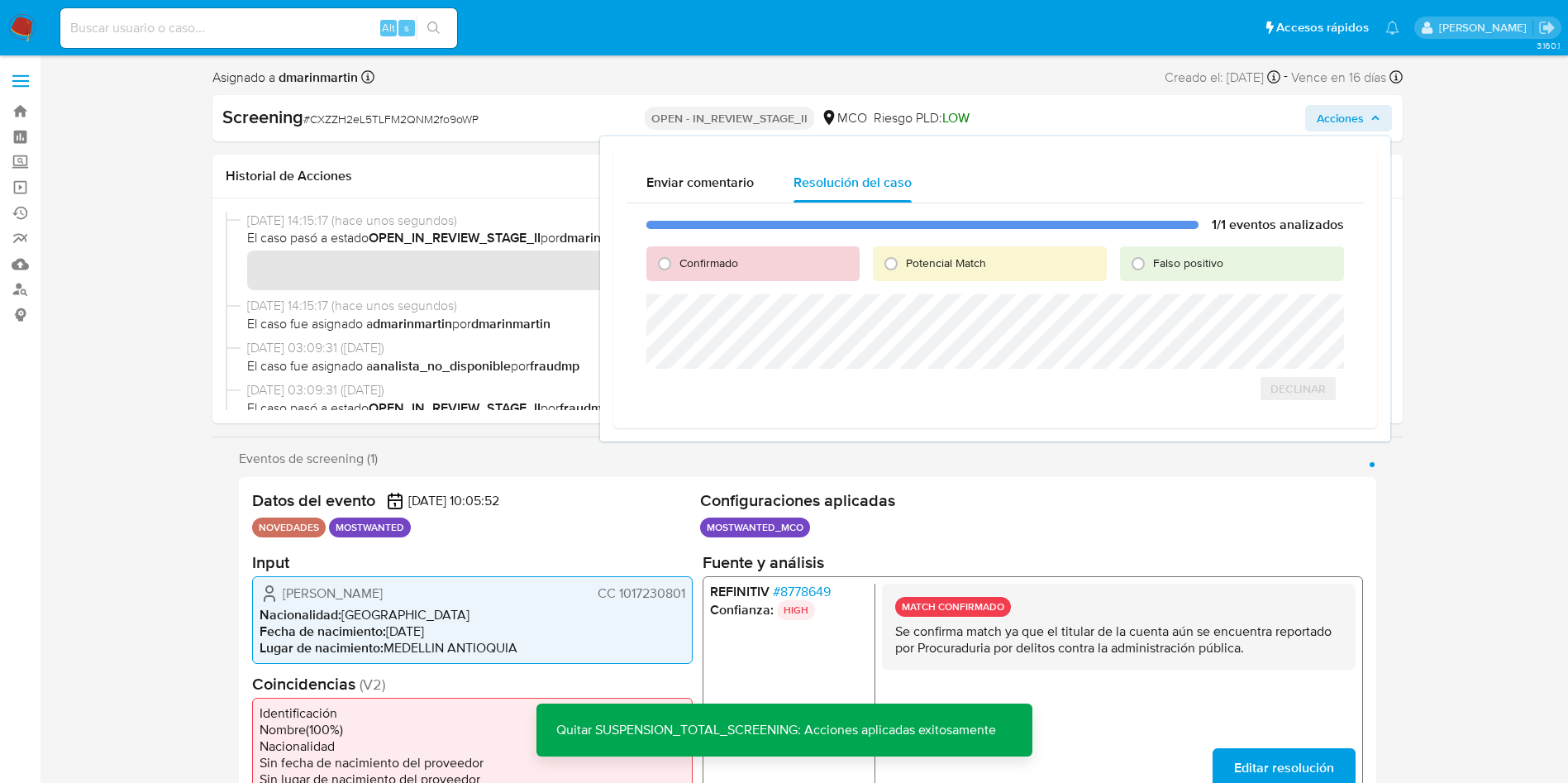
click at [1168, 259] on span "Falso positivo" at bounding box center [1188, 262] width 71 height 17
click at [1151, 259] on input "Falso positivo" at bounding box center [1138, 263] width 26 height 26
radio input "true"
click at [1262, 410] on span "Cerrar Caso" at bounding box center [1285, 406] width 79 height 24
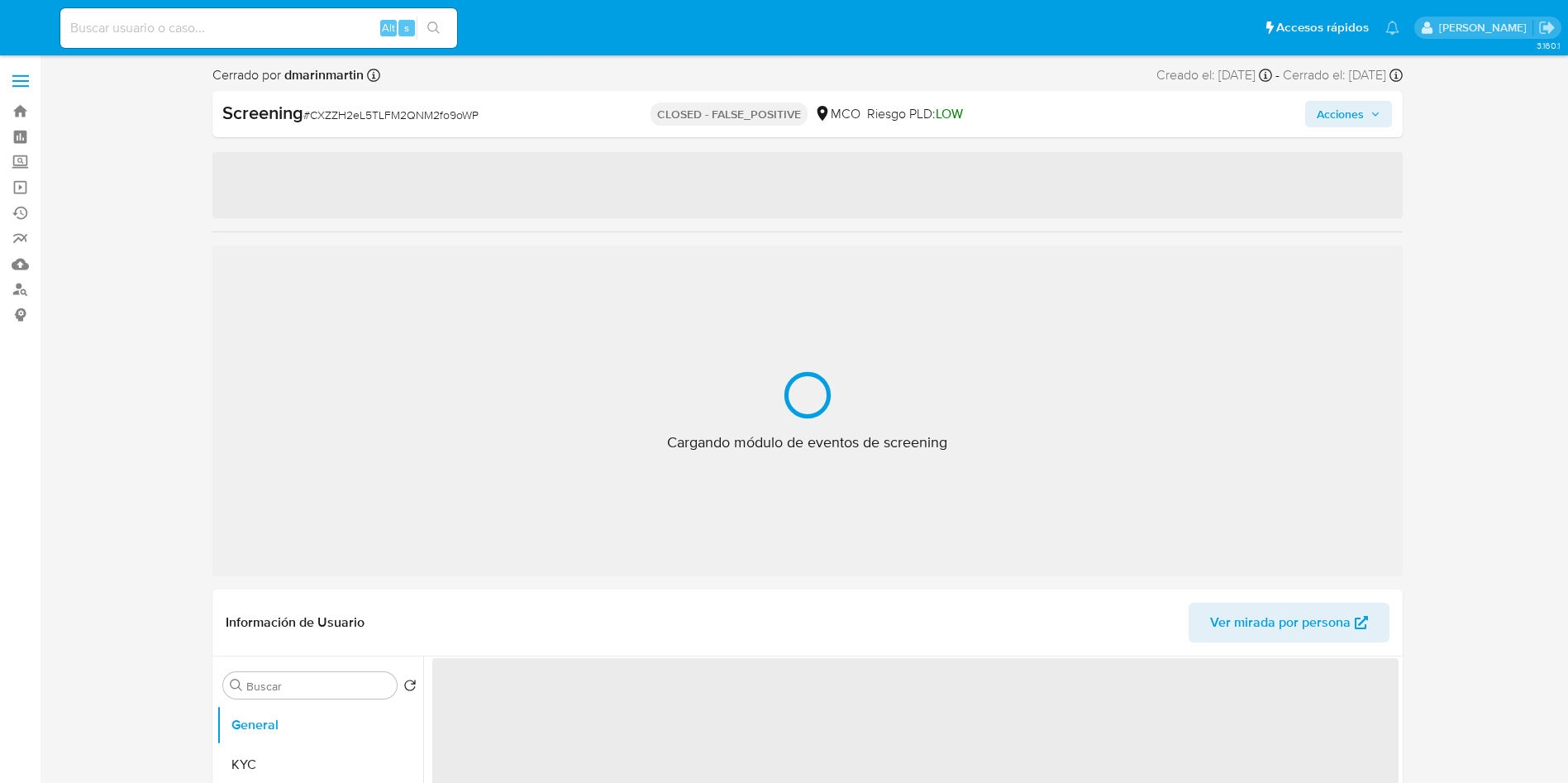
select select "10"
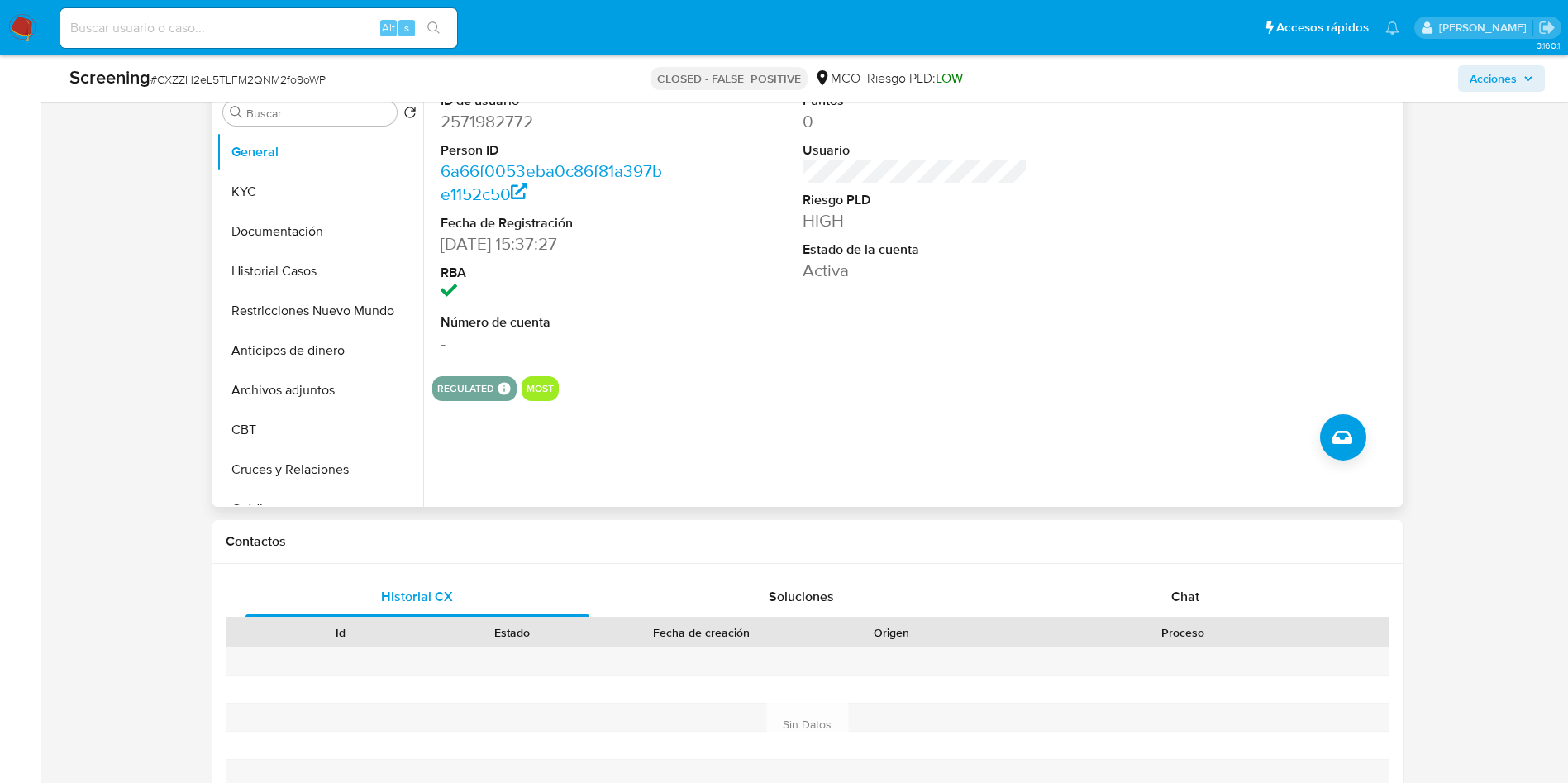
scroll to position [739, 0]
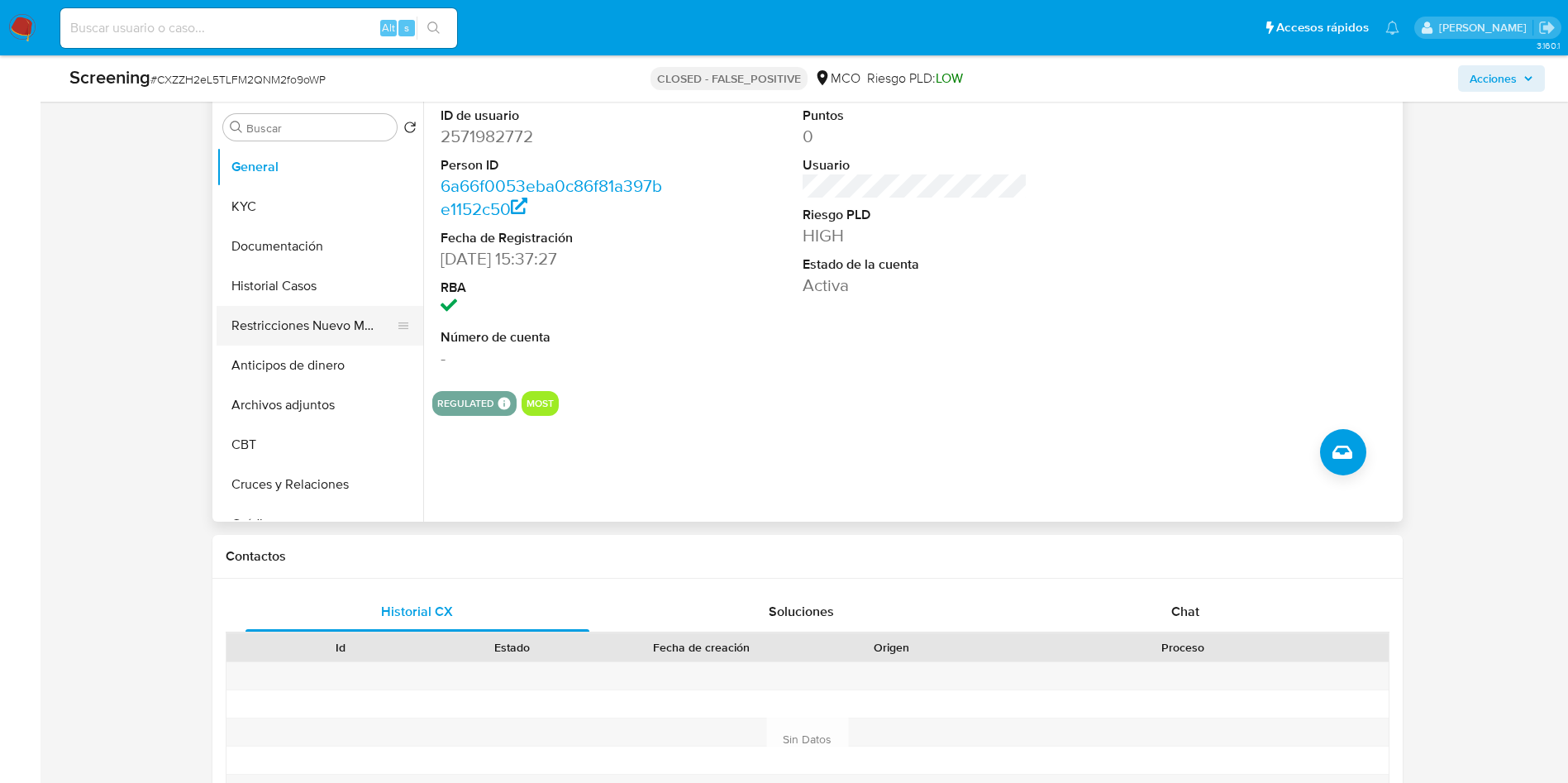
click at [284, 310] on button "Restricciones Nuevo Mundo" at bounding box center [313, 325] width 194 height 39
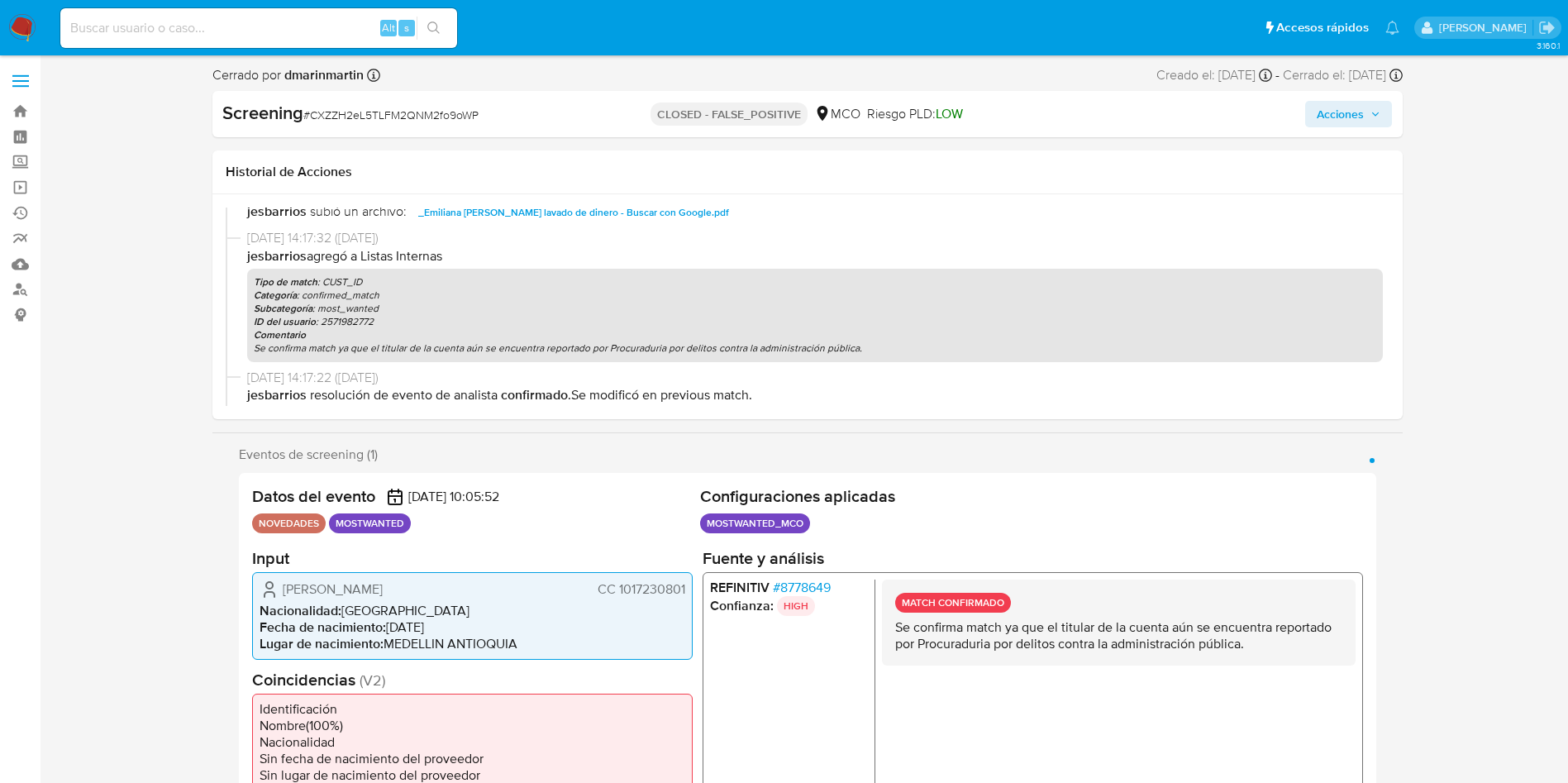
scroll to position [637, 0]
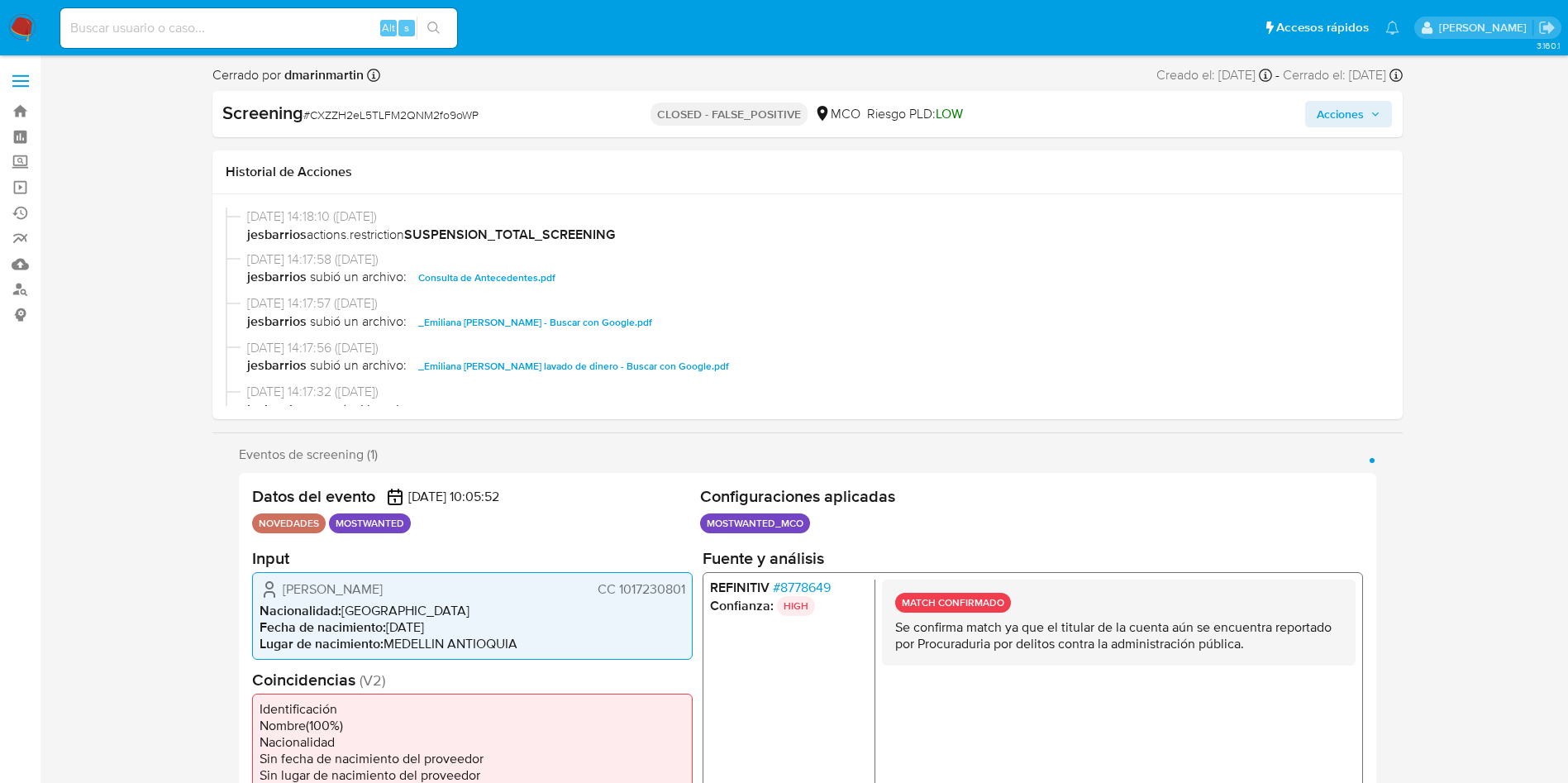
click at [1350, 135] on div "Screening # CXZZH2eL5TLFM2QNM2fo9oWP CLOSED - FALSE_POSITIVE MCO Riesgo PLD: LO…" at bounding box center [808, 113] width 1190 height 46
click at [1353, 123] on span "Acciones" at bounding box center [1340, 114] width 47 height 26
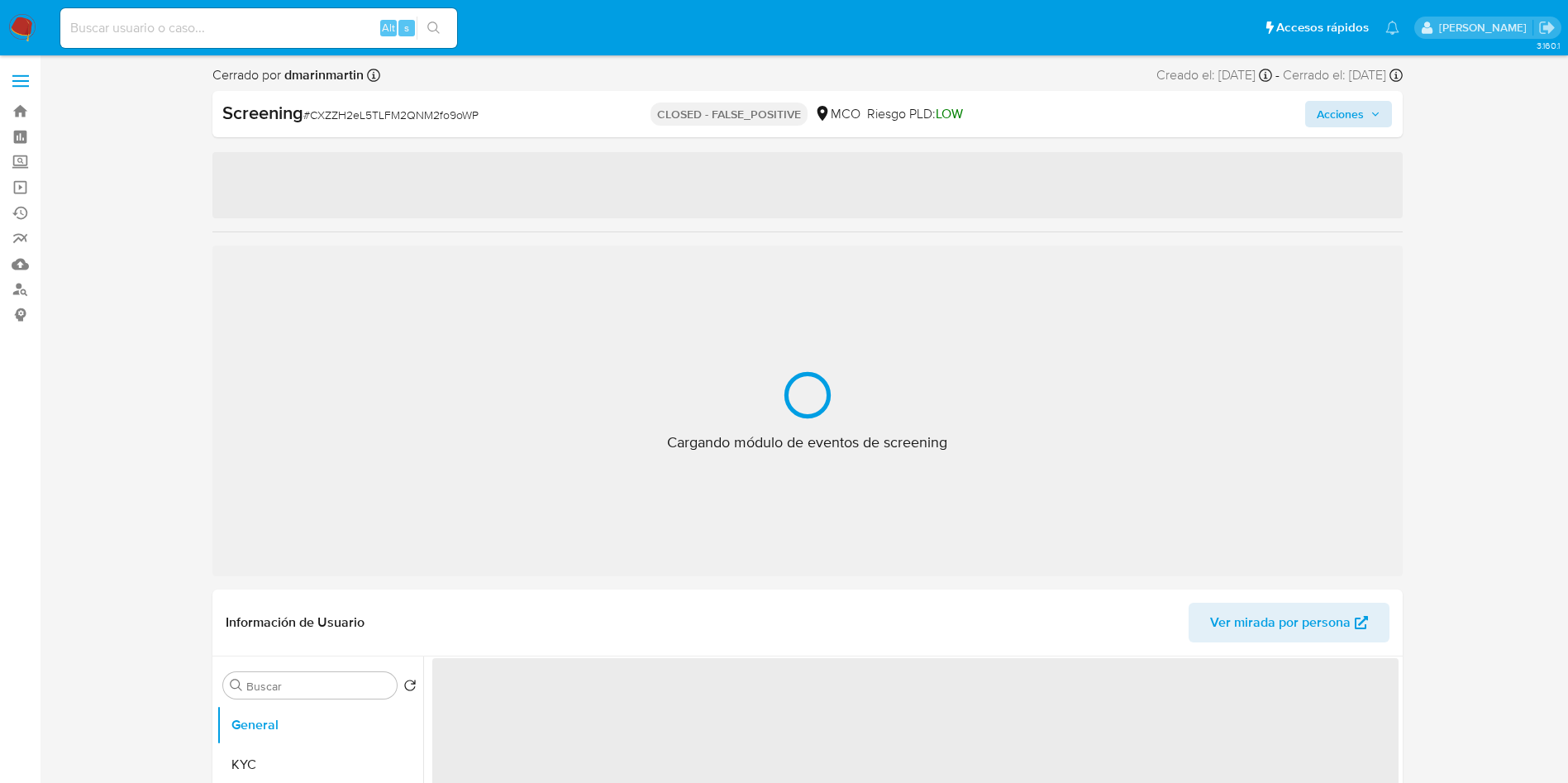
select select "10"
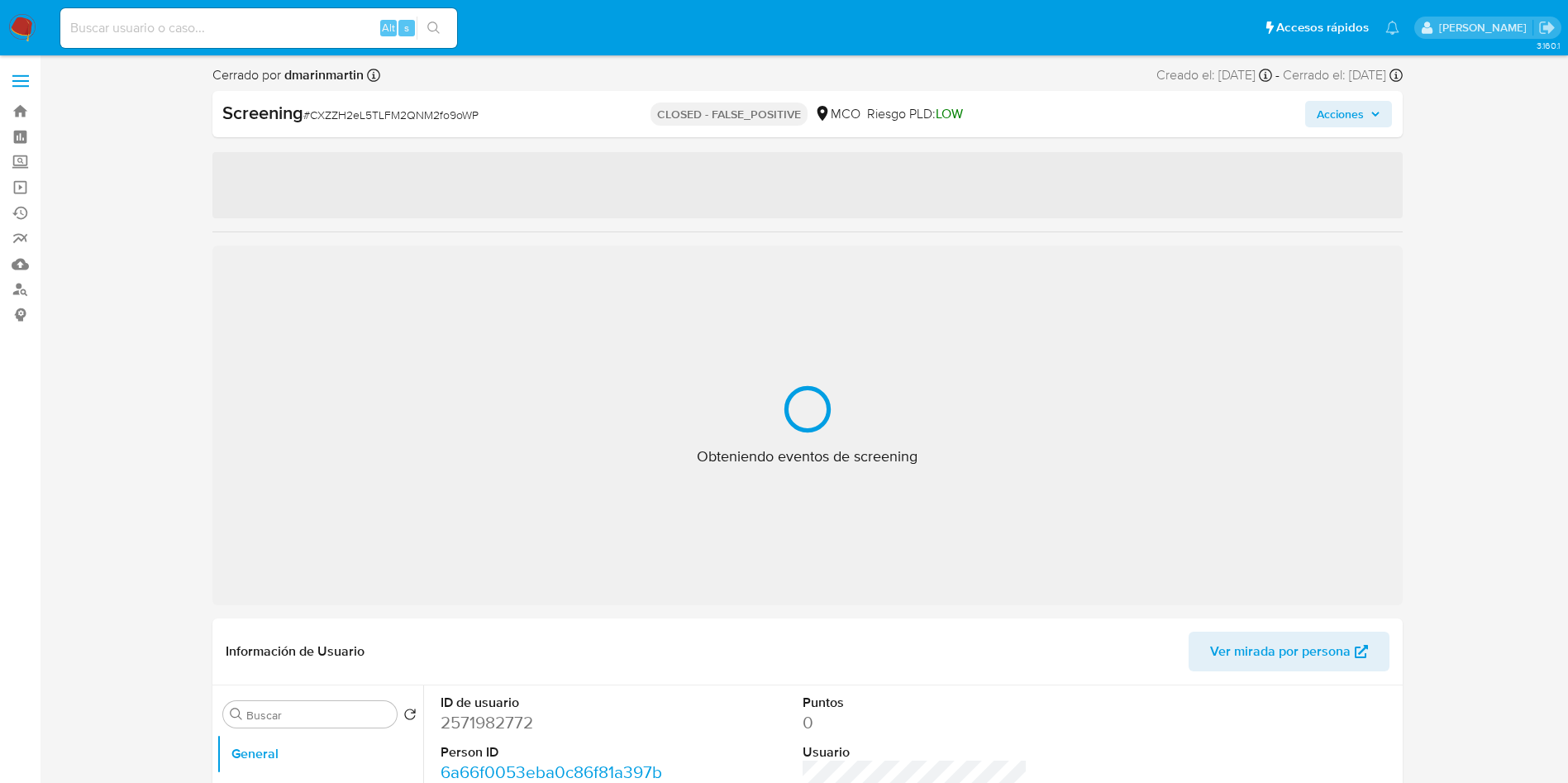
click at [1323, 103] on span "Acciones" at bounding box center [1340, 114] width 47 height 26
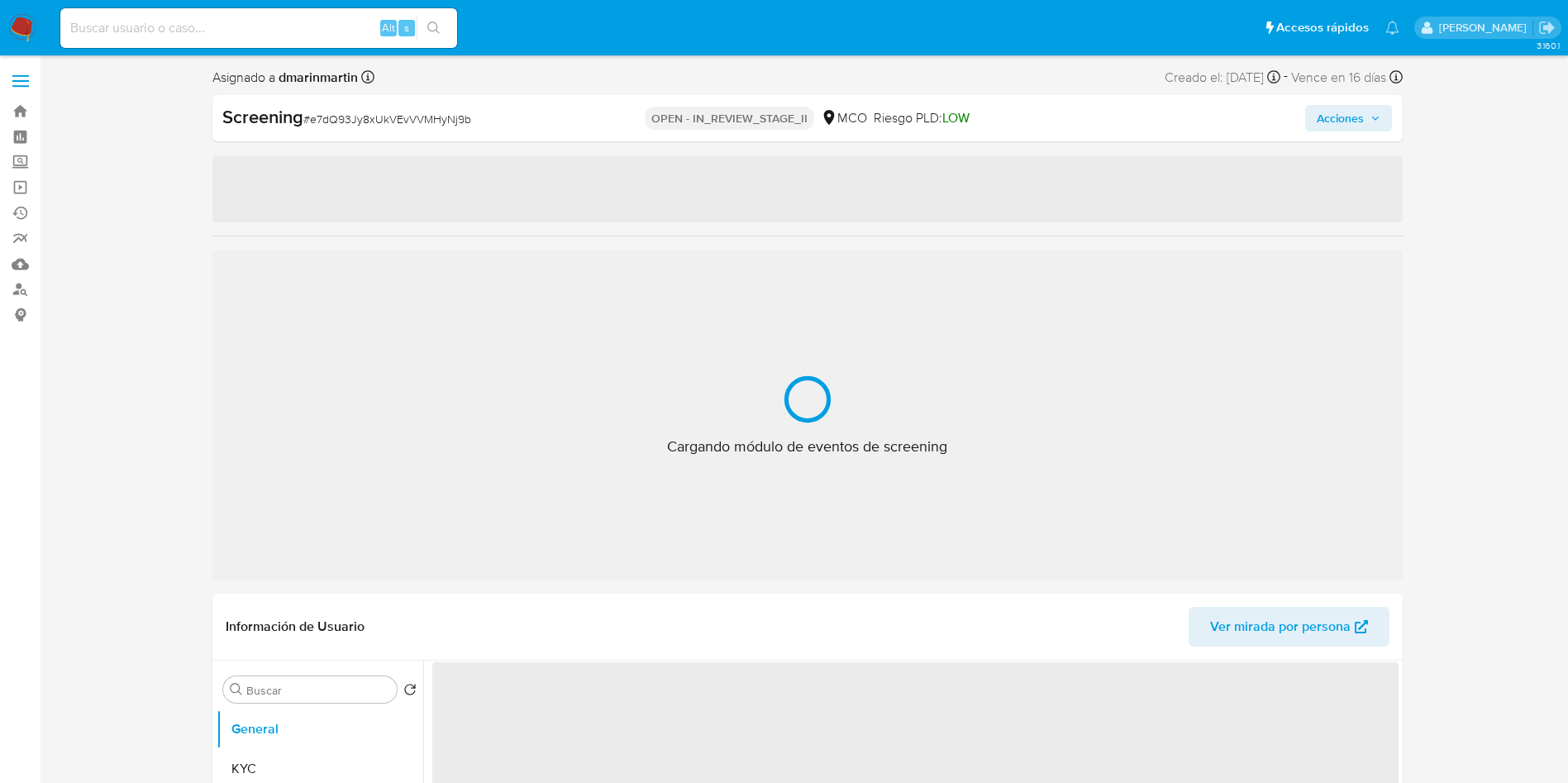
select select "10"
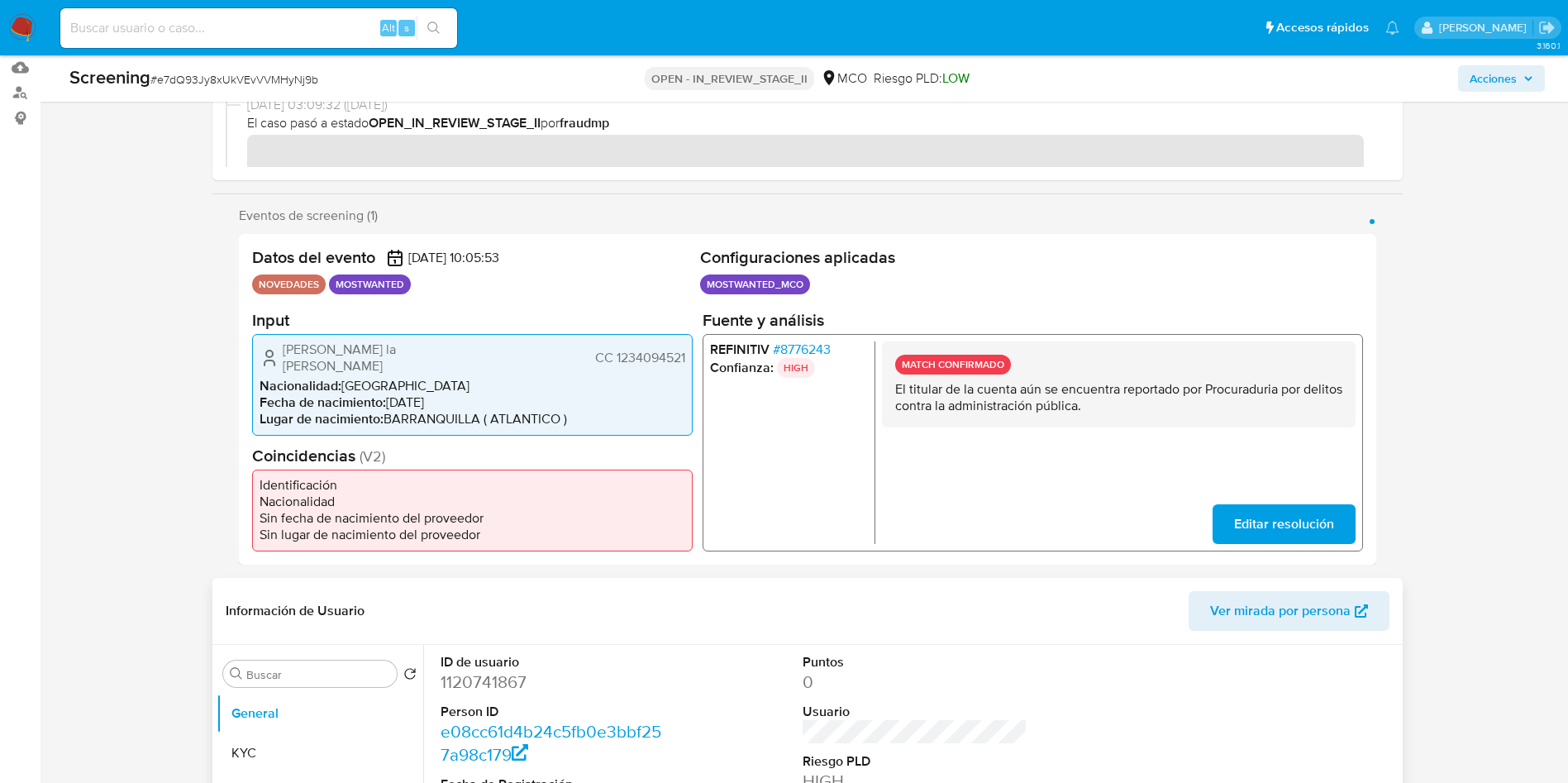
scroll to position [620, 0]
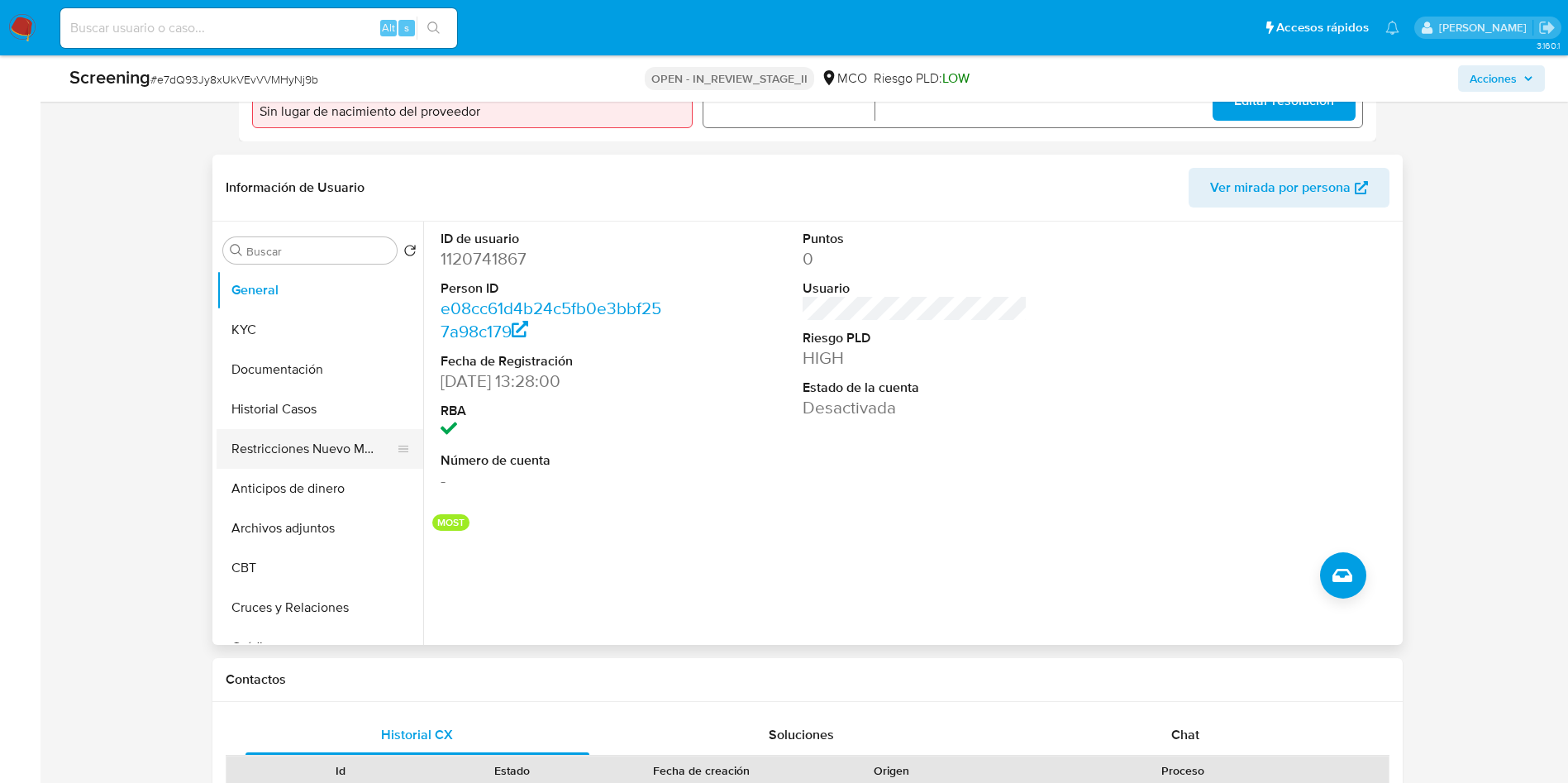
click at [309, 460] on button "Restricciones Nuevo Mundo" at bounding box center [313, 448] width 194 height 39
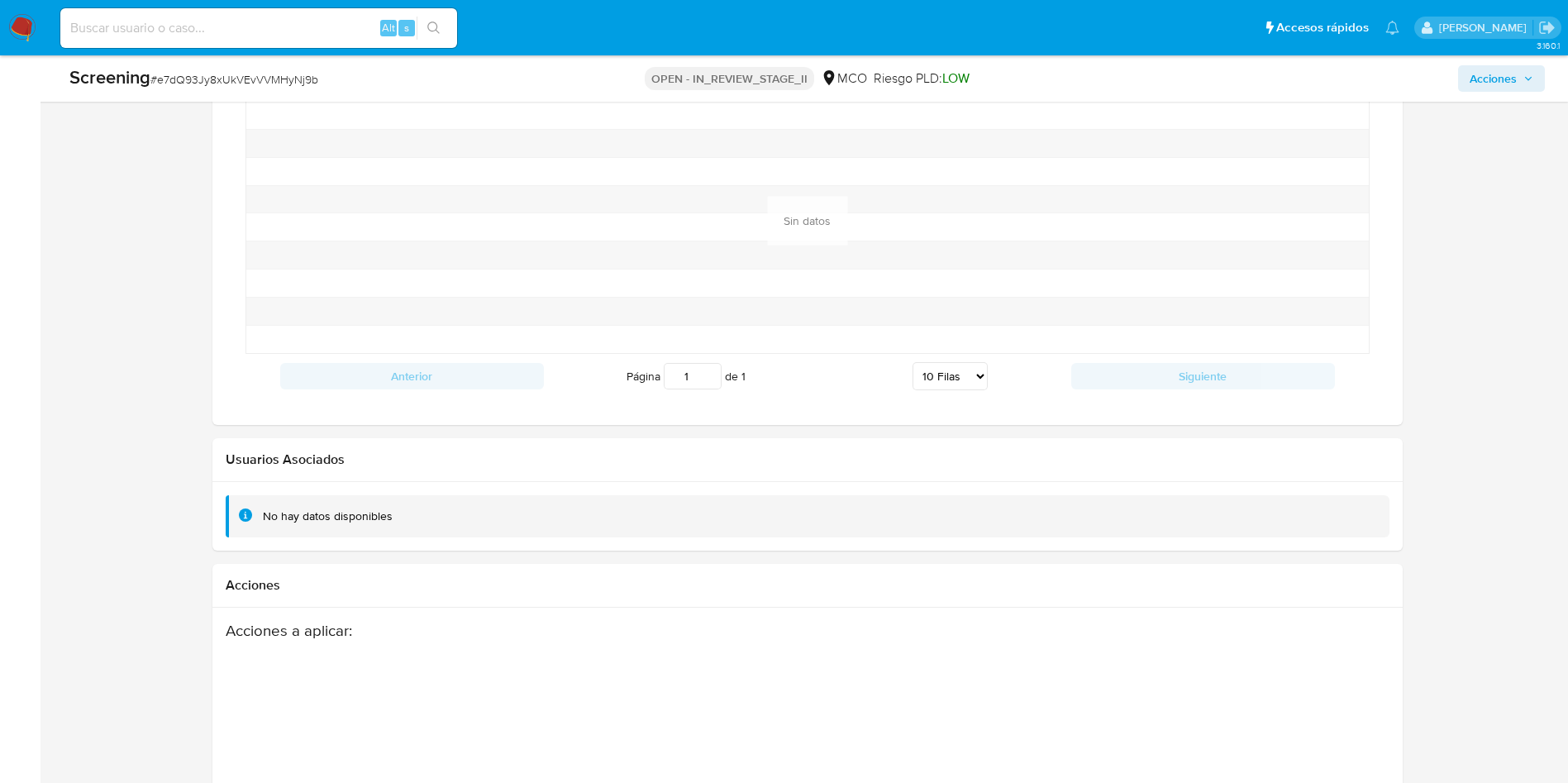
scroll to position [2321, 0]
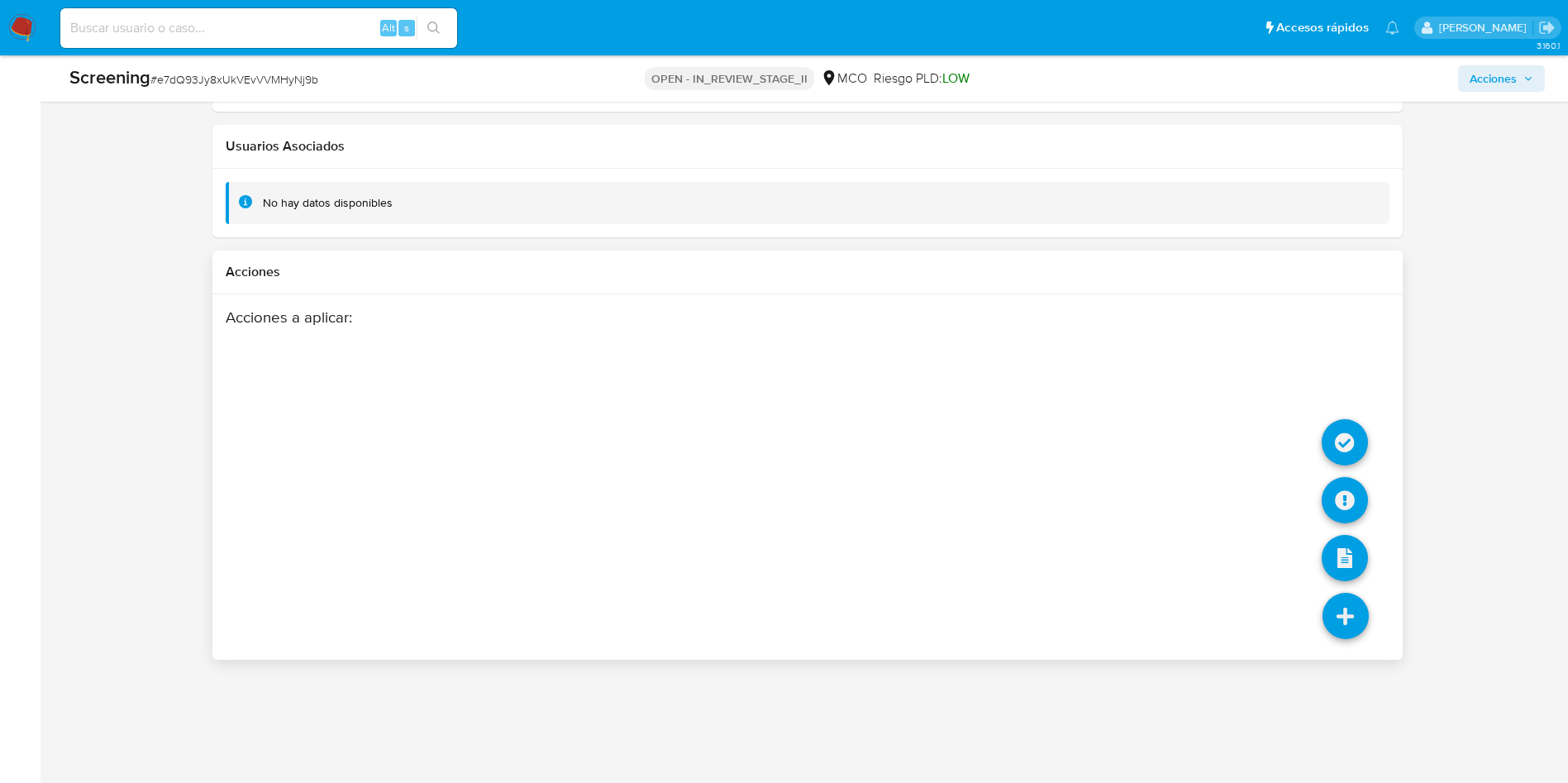
click at [1341, 620] on icon at bounding box center [1346, 616] width 46 height 46
click at [1360, 446] on icon at bounding box center [1345, 442] width 46 height 46
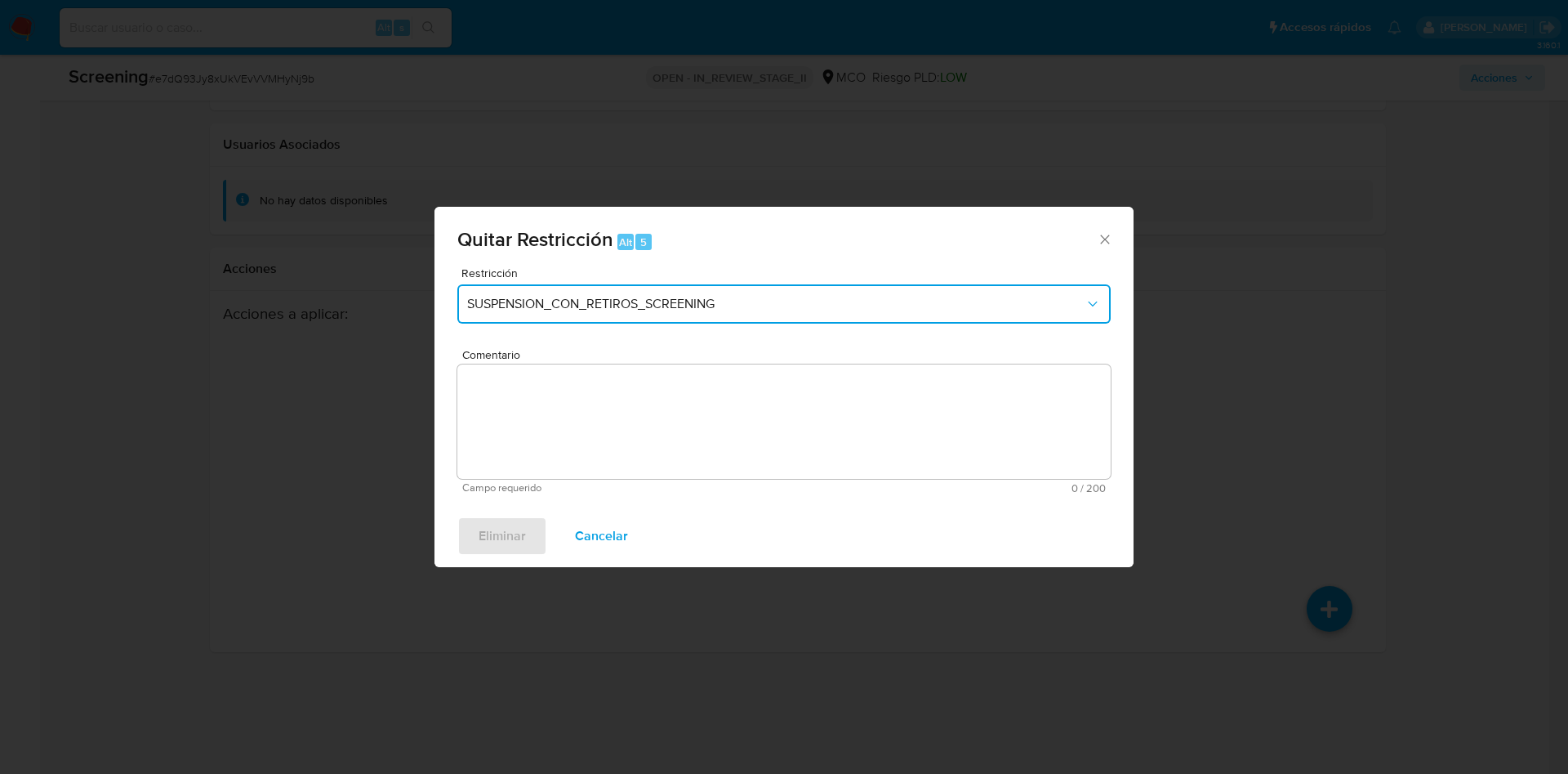
click at [762, 305] on span "SUSPENSION_CON_RETIROS_SCREENING" at bounding box center [775, 303] width 618 height 16
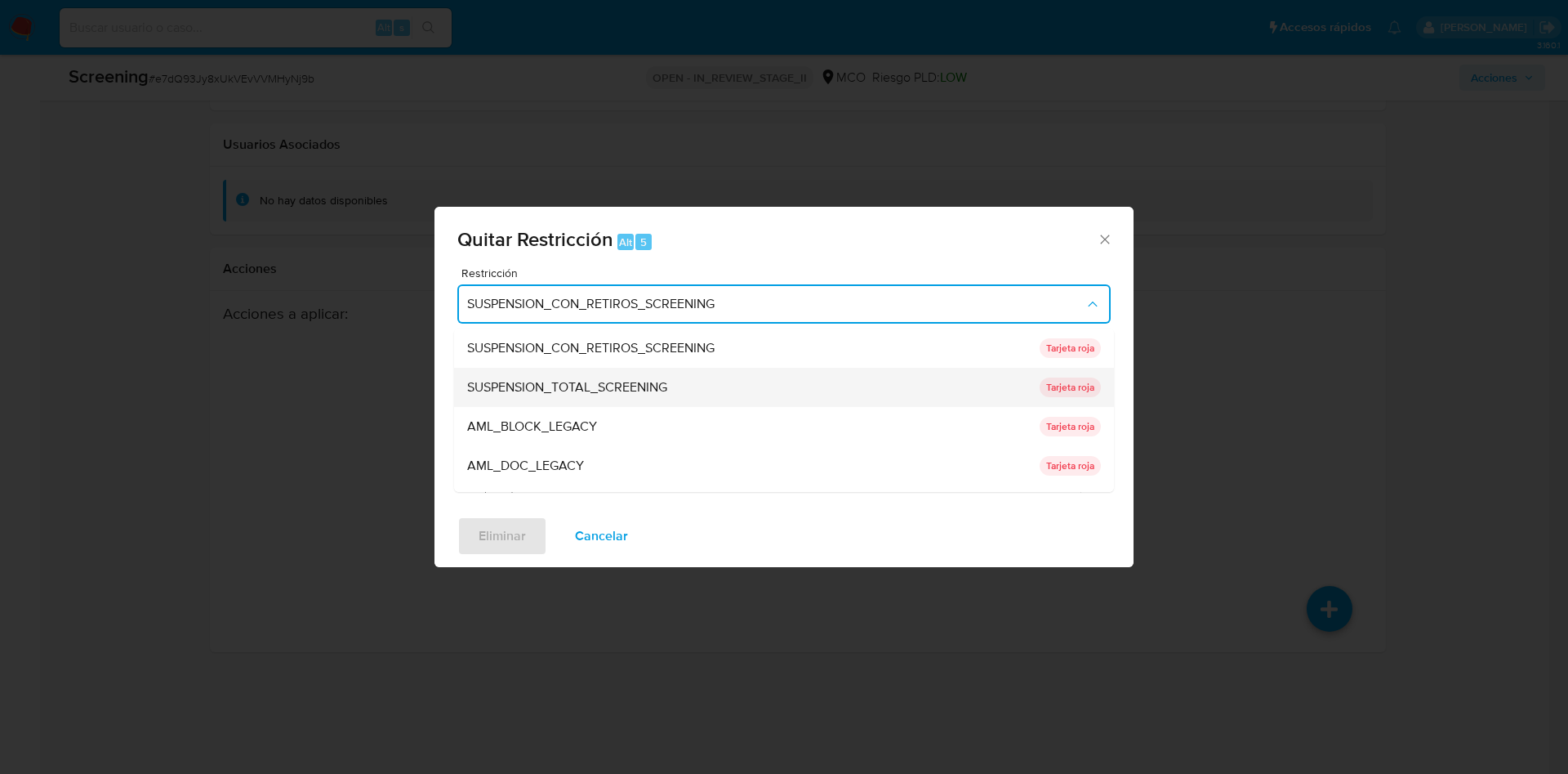
click at [758, 374] on div "SUSPENSION_TOTAL_SCREENING" at bounding box center [748, 387] width 563 height 39
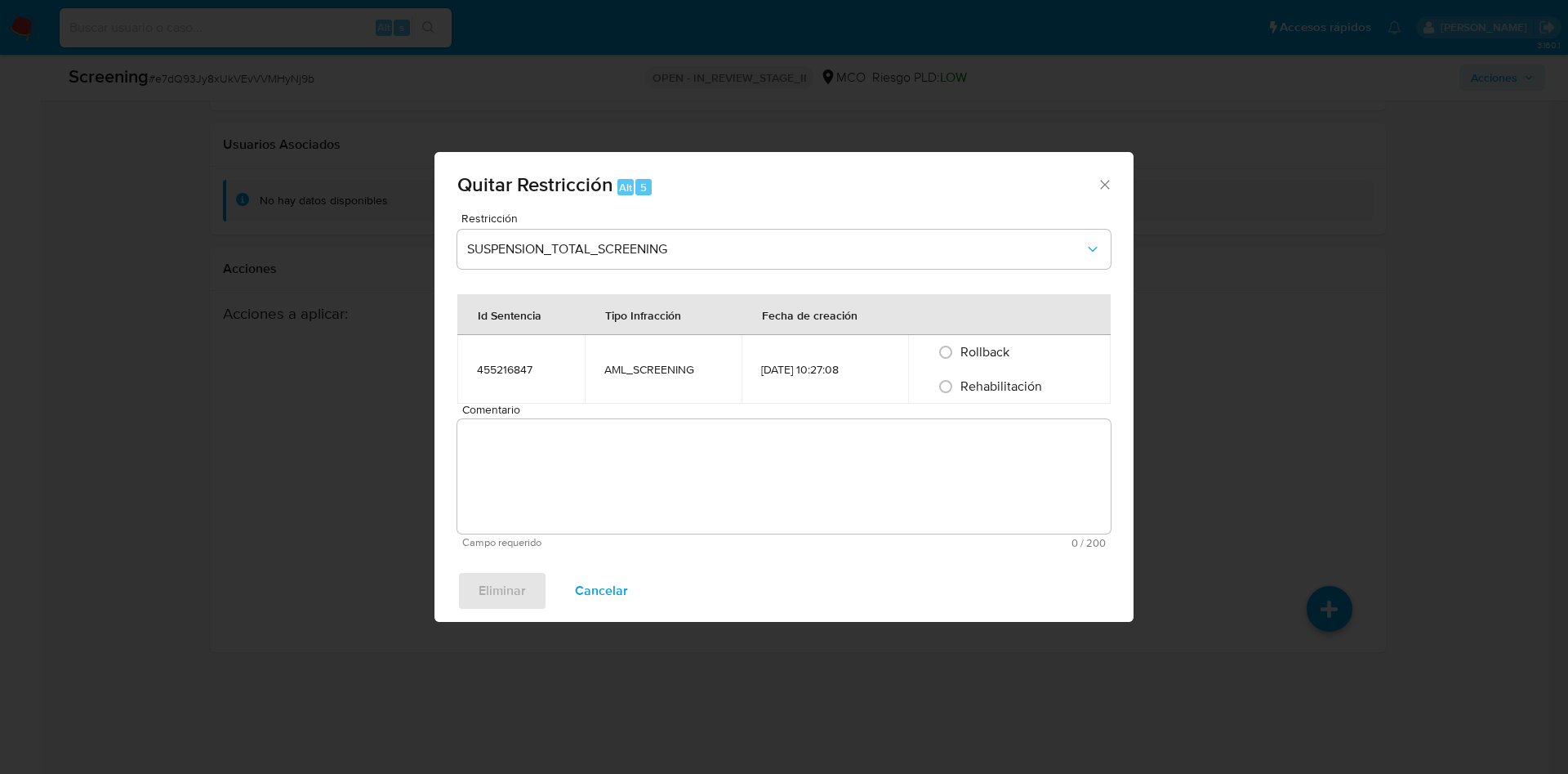
click at [969, 382] on span "Rehabilitación" at bounding box center [1001, 386] width 82 height 19
click at [959, 382] on input "Rehabilitación" at bounding box center [945, 386] width 26 height 26
radio input "true"
click at [951, 446] on textarea "Comentario" at bounding box center [784, 476] width 653 height 115
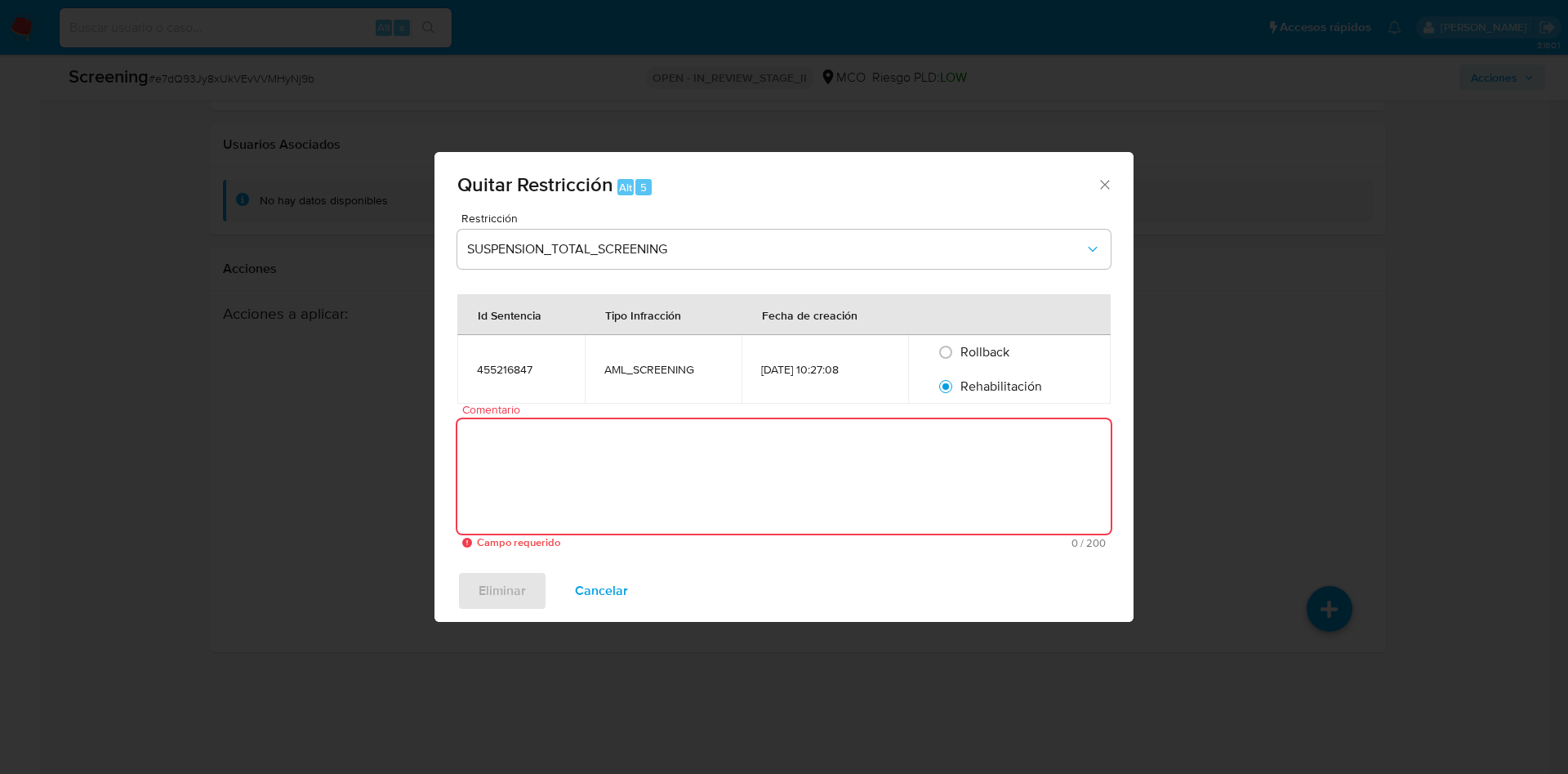
click at [787, 418] on div "Comentario Campo requerido 0 / 200 200 caracteres restantes" at bounding box center [784, 476] width 653 height 145
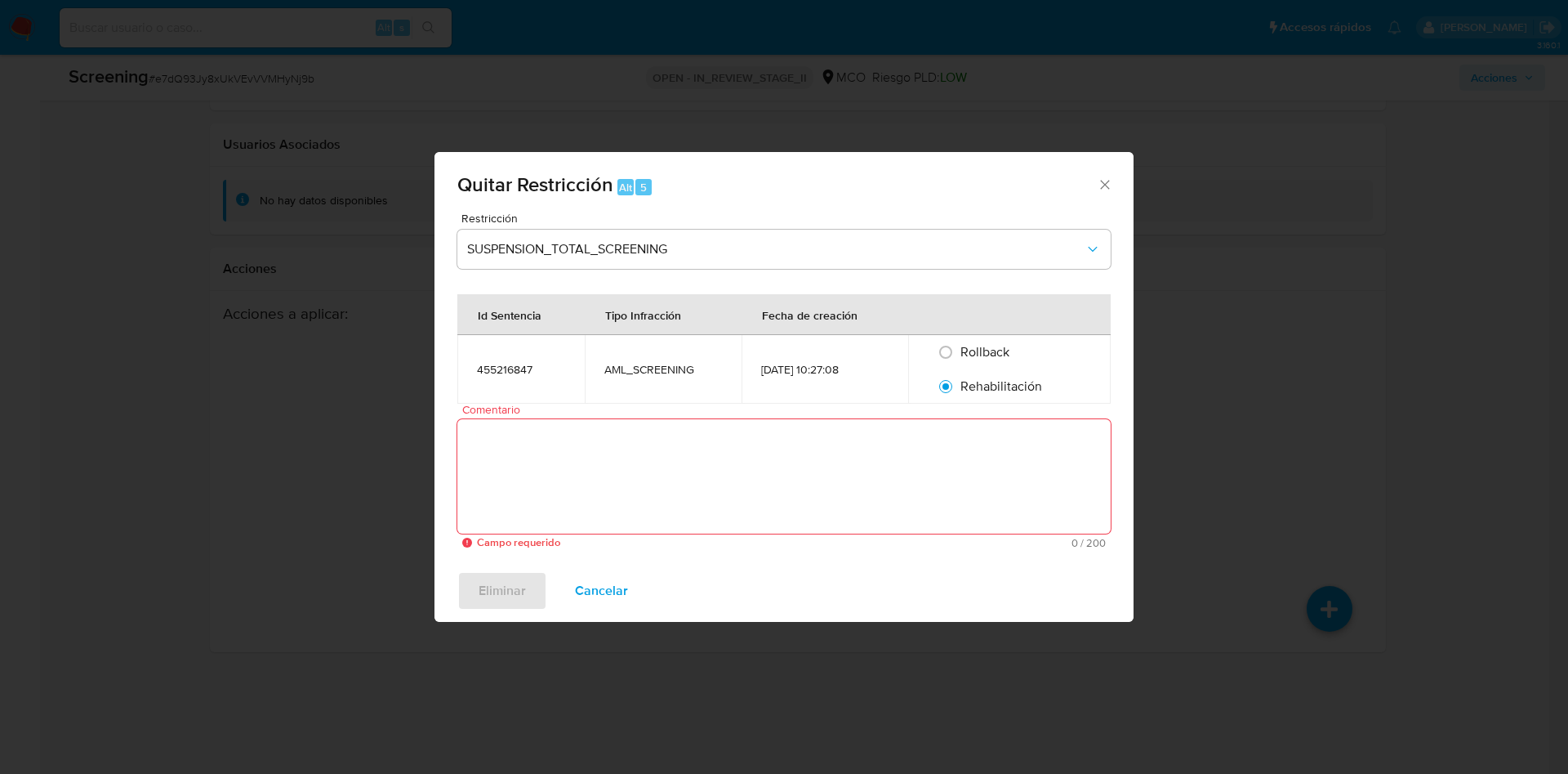
click at [782, 450] on textarea "Comentario" at bounding box center [784, 476] width 653 height 115
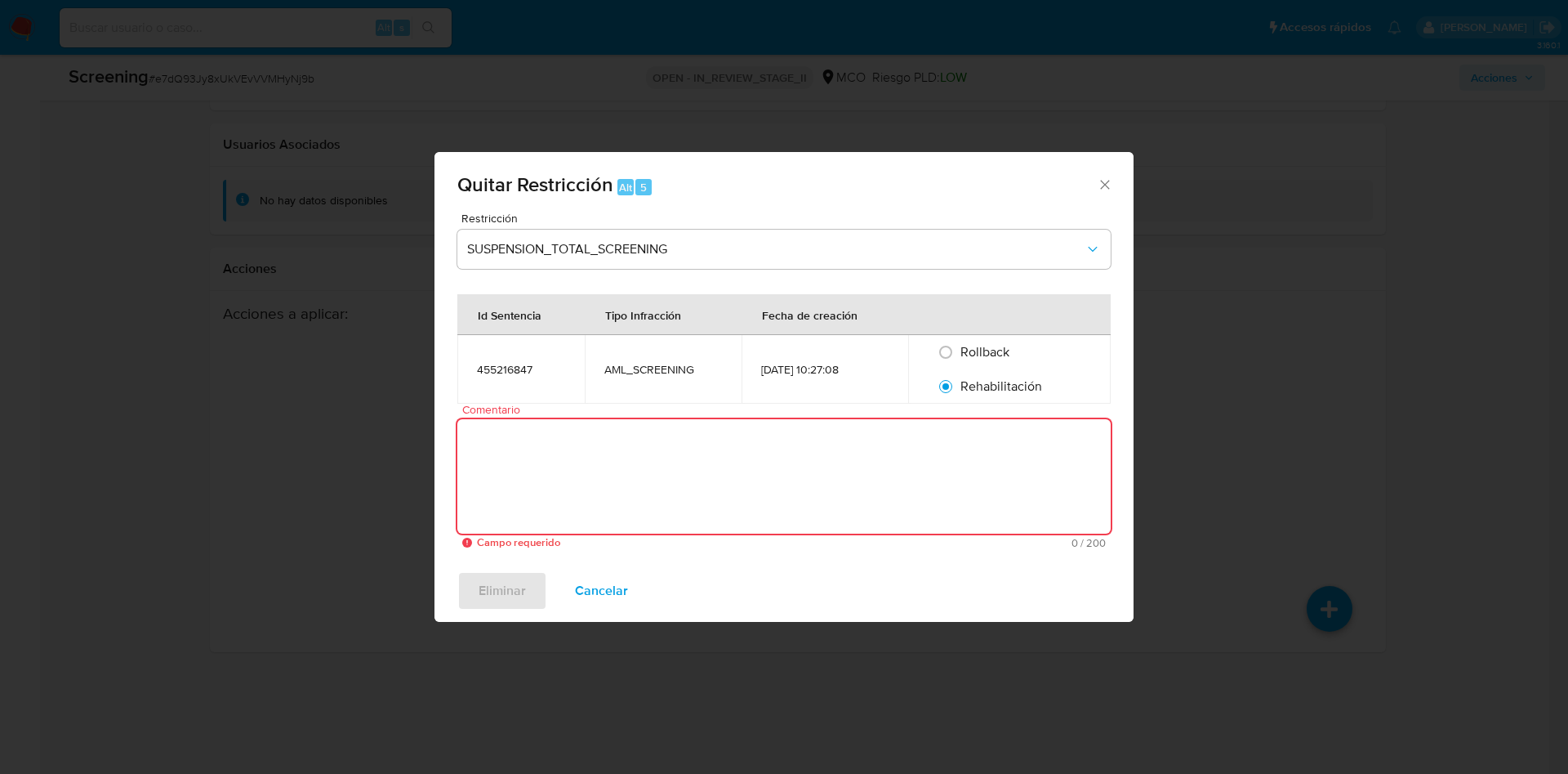
paste textarea "No se encuentran evidencias de delitos LAFT asociados a las inhabilidades regis…"
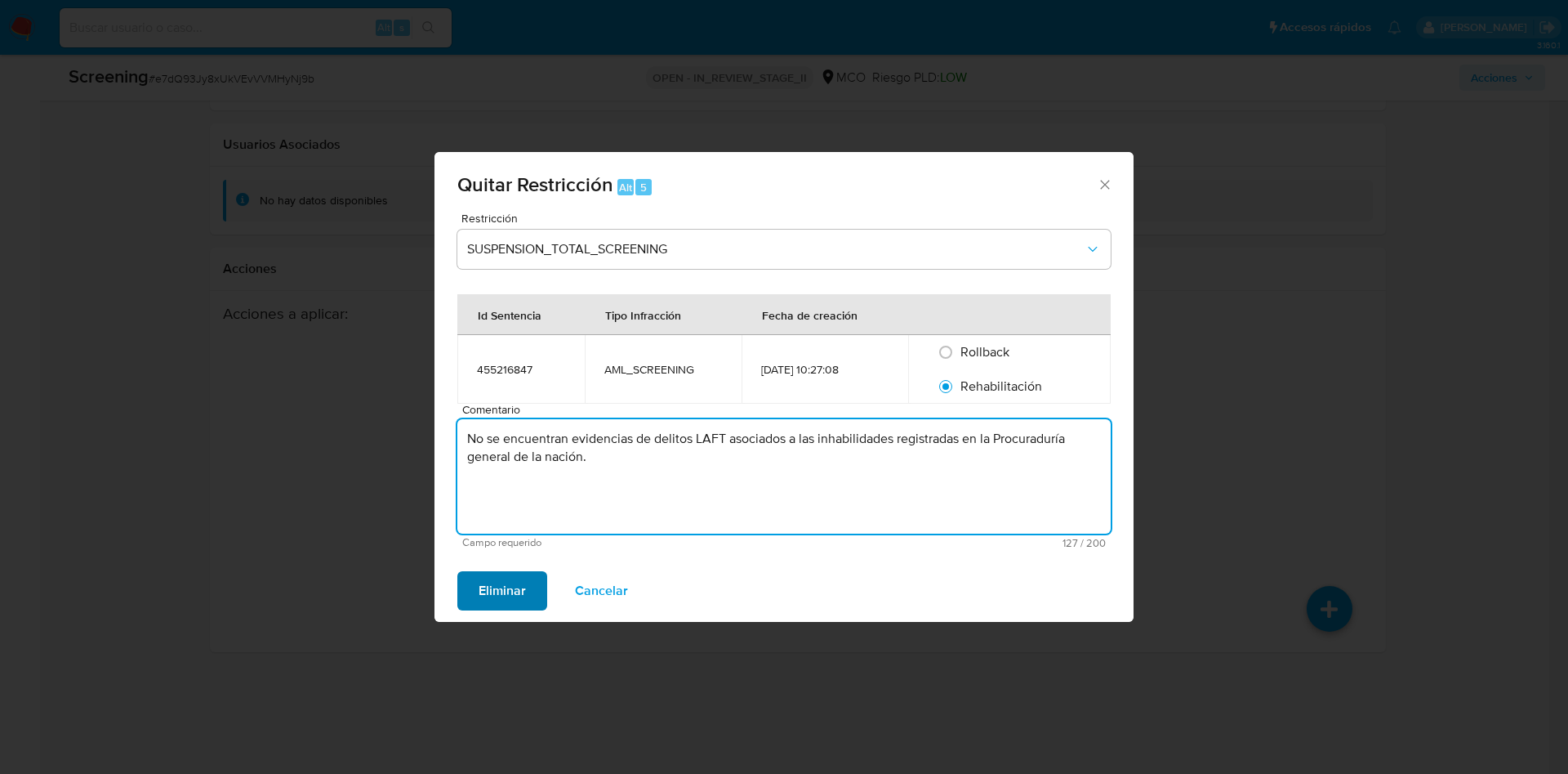
type textarea "No se encuentran evidencias de delitos LAFT asociados a las inhabilidades regis…"
click at [515, 590] on span "Eliminar" at bounding box center [501, 590] width 47 height 36
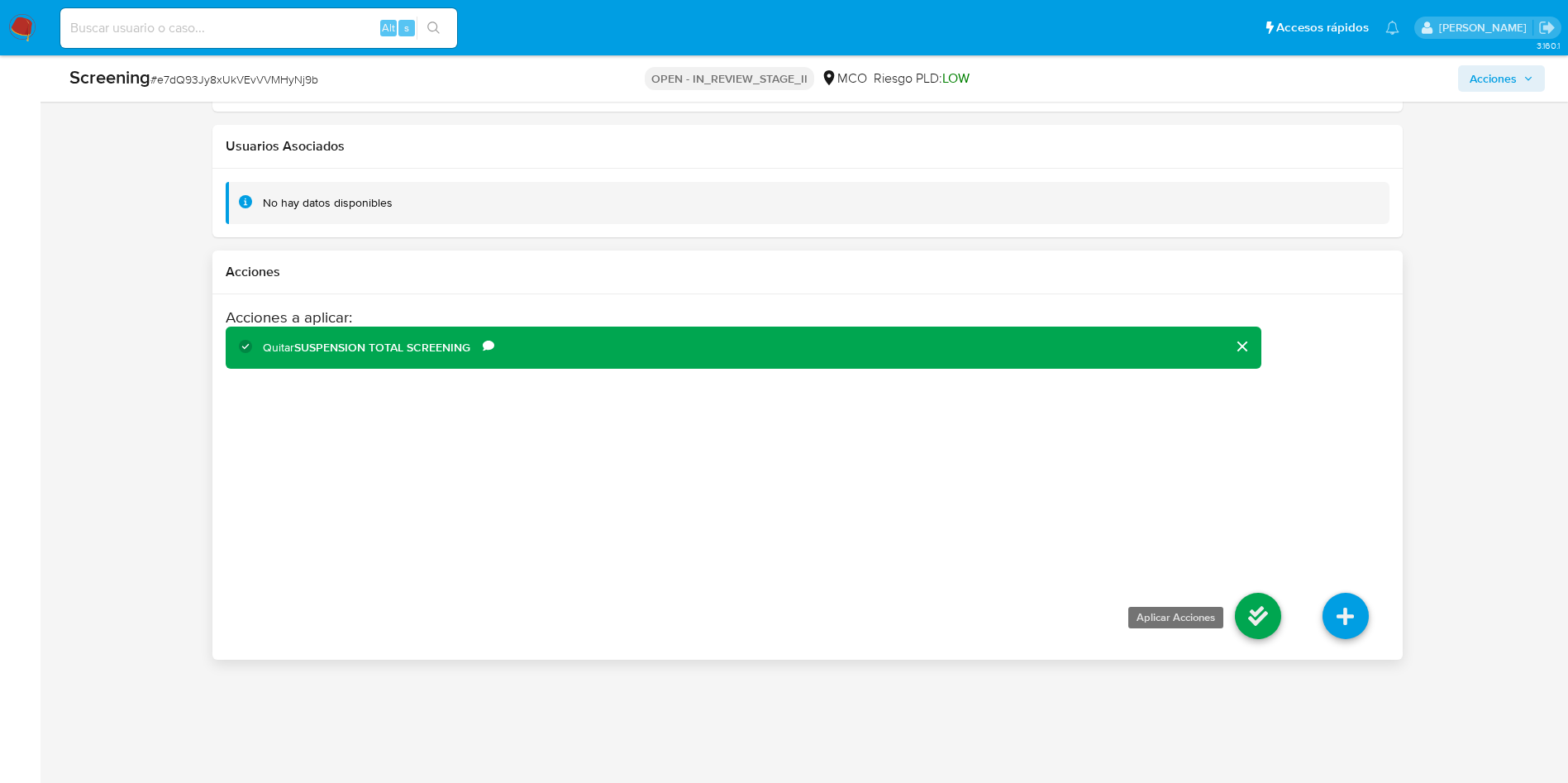
click at [1274, 616] on icon at bounding box center [1258, 616] width 46 height 46
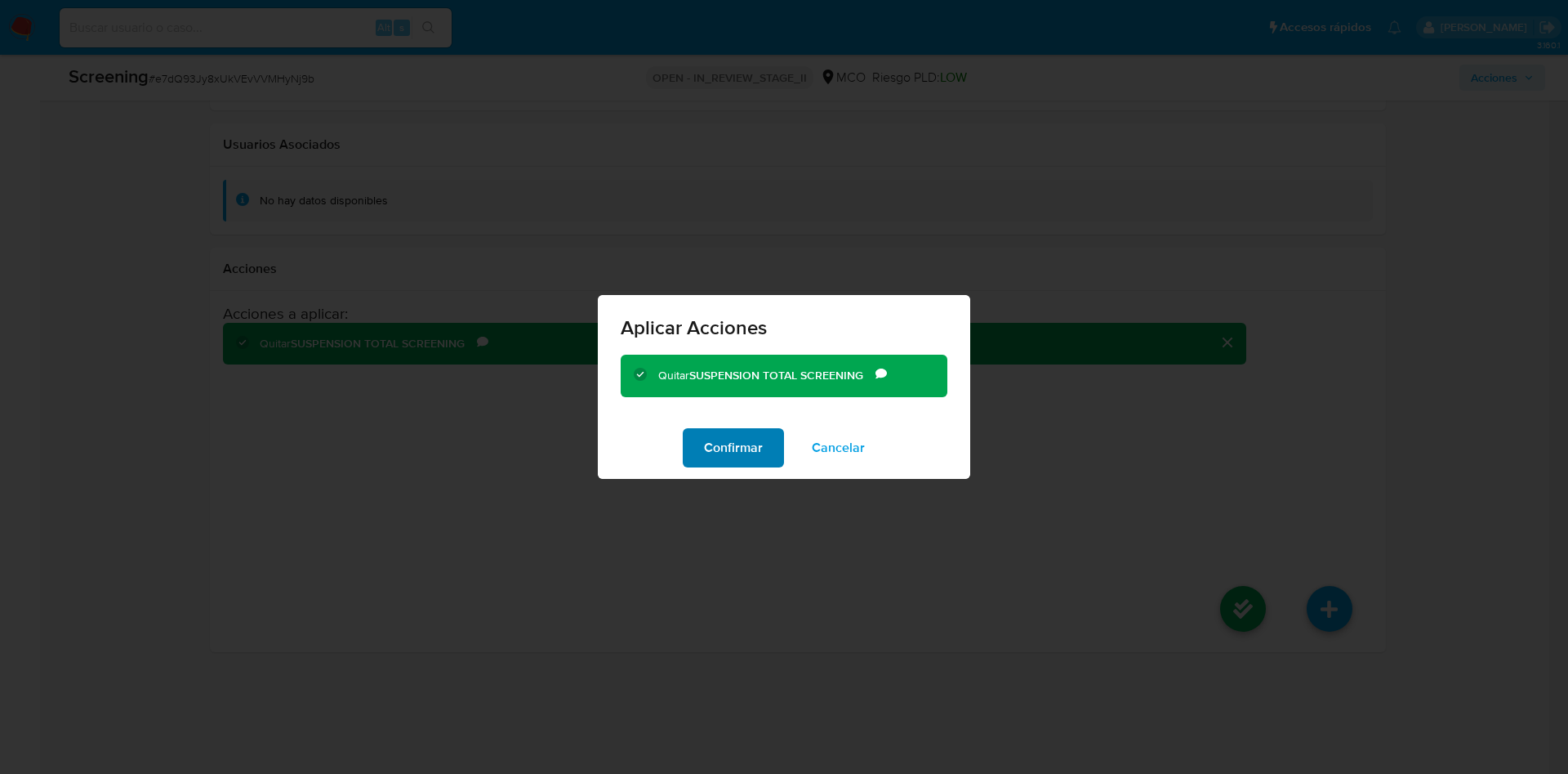
click at [744, 465] on span "Confirmar" at bounding box center [733, 448] width 59 height 36
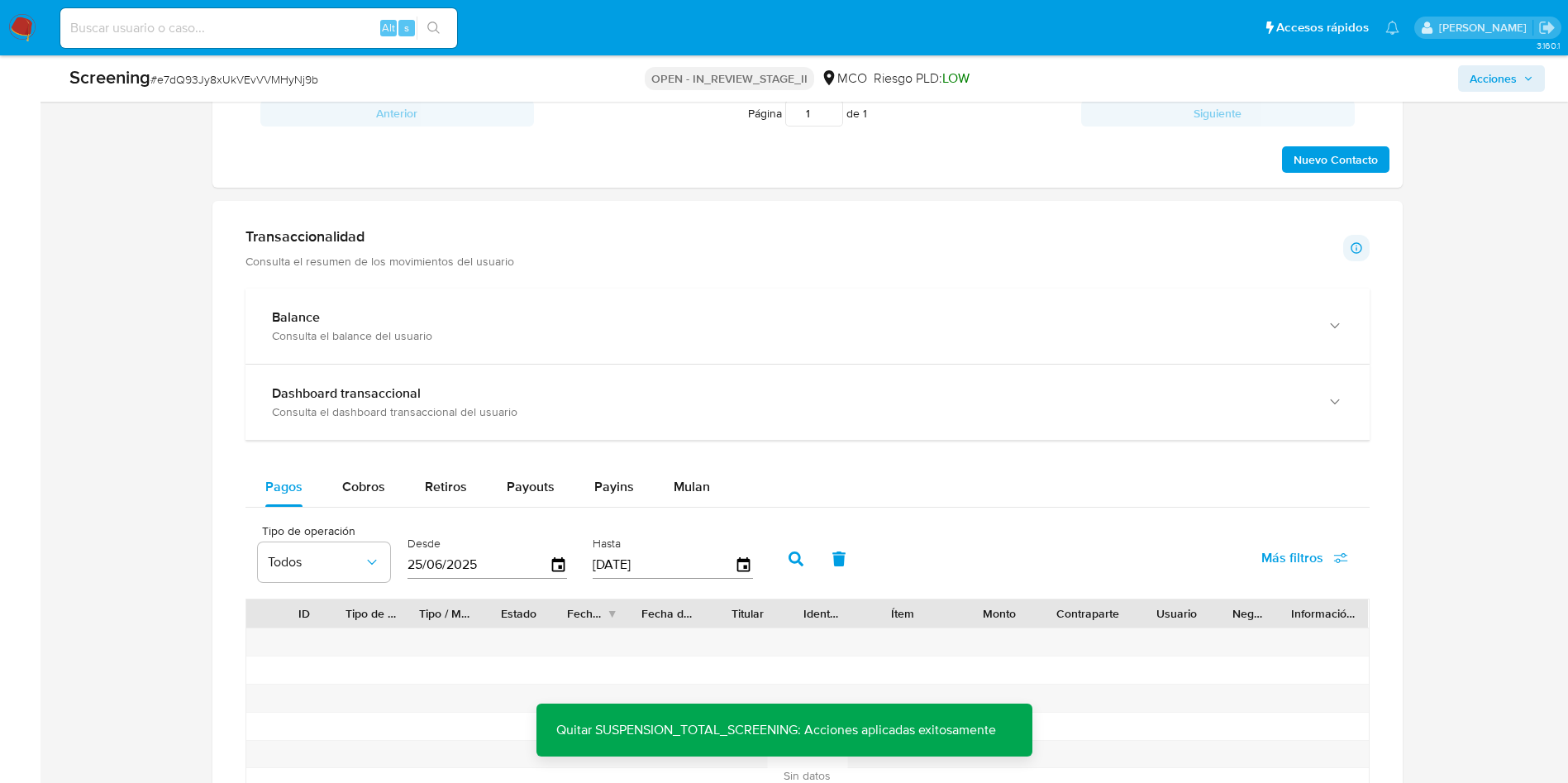
scroll to position [585, 0]
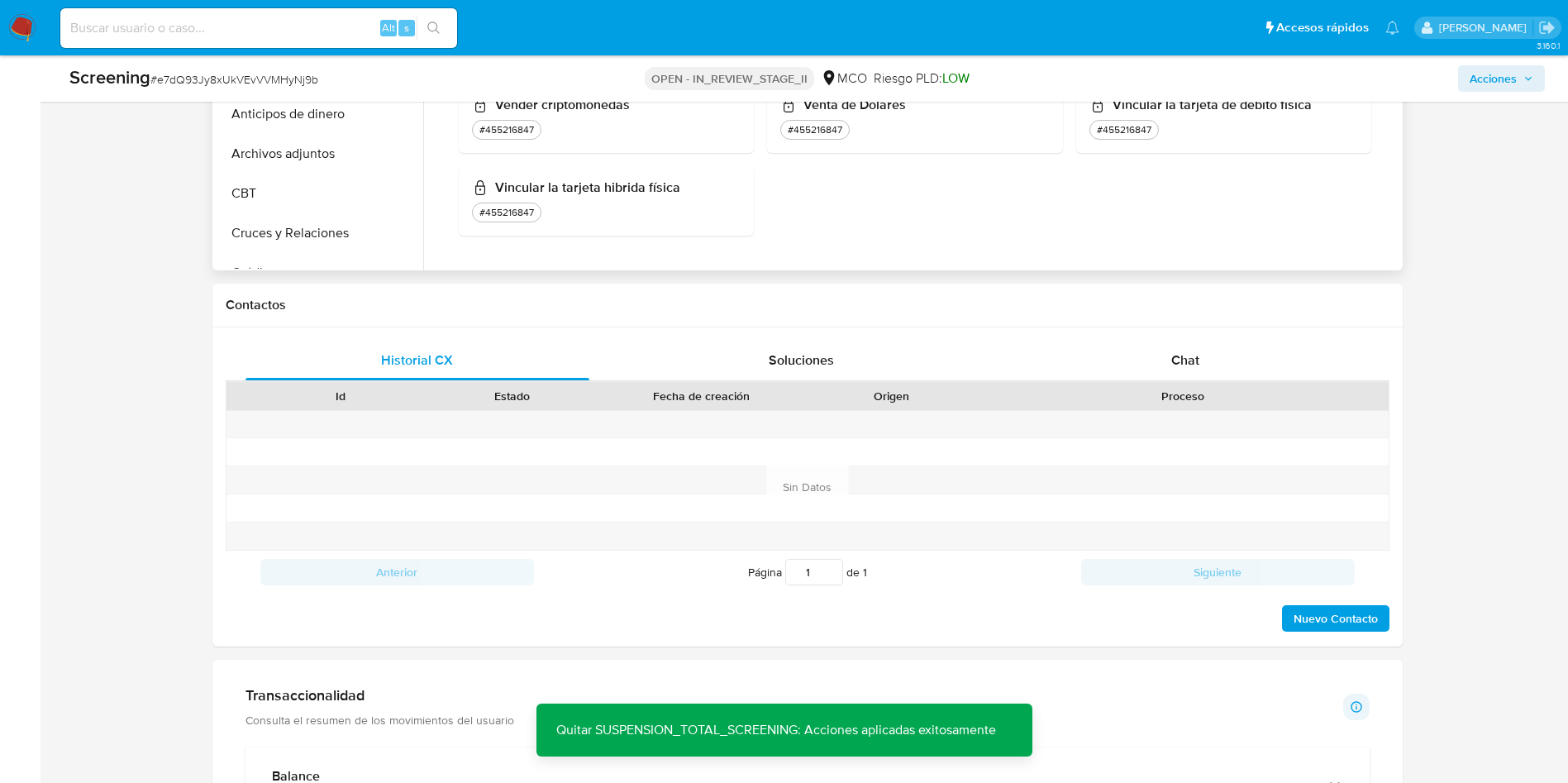
drag, startPoint x: 843, startPoint y: 459, endPoint x: 848, endPoint y: 432, distance: 27.5
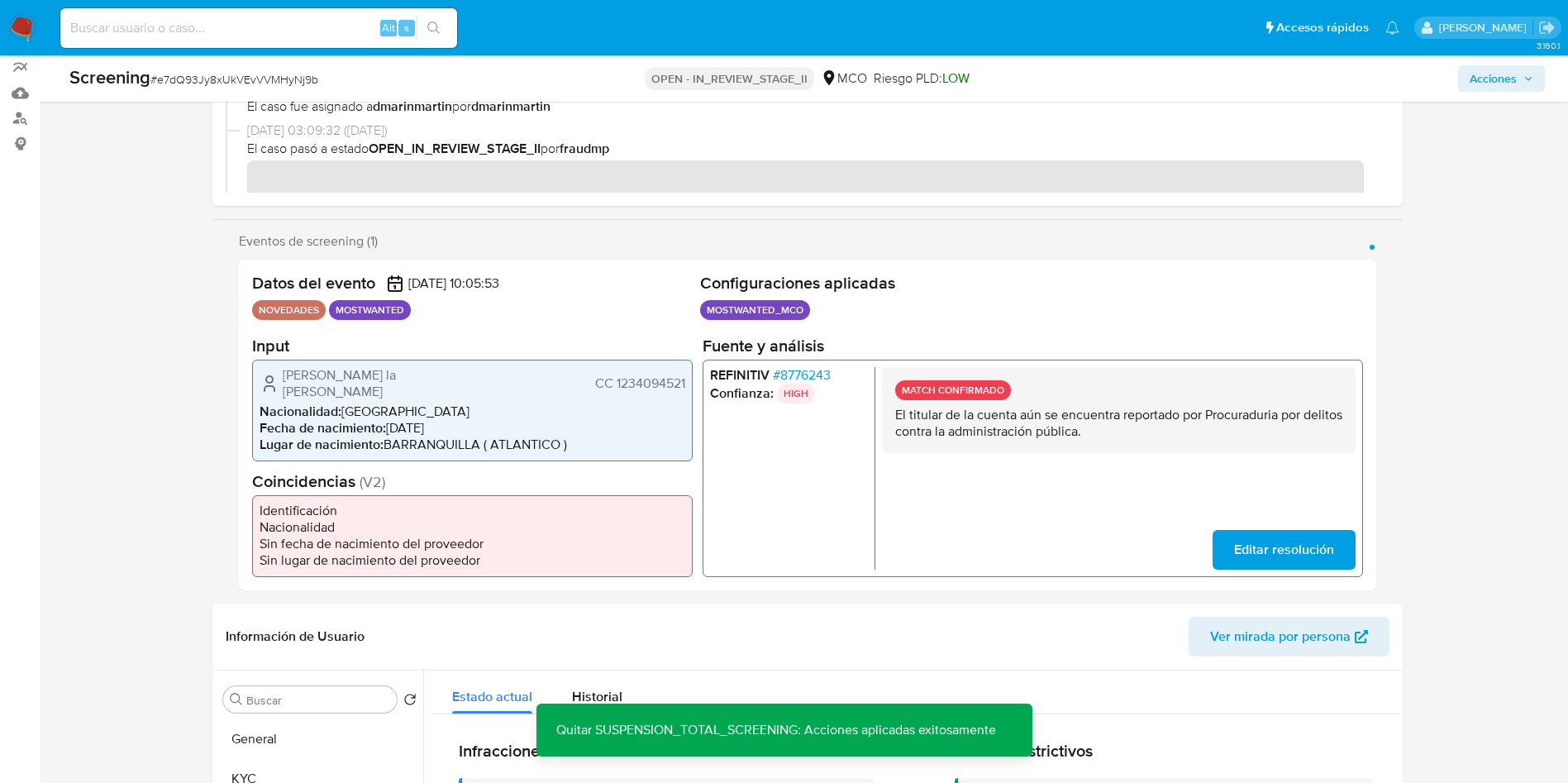
scroll to position [0, 0]
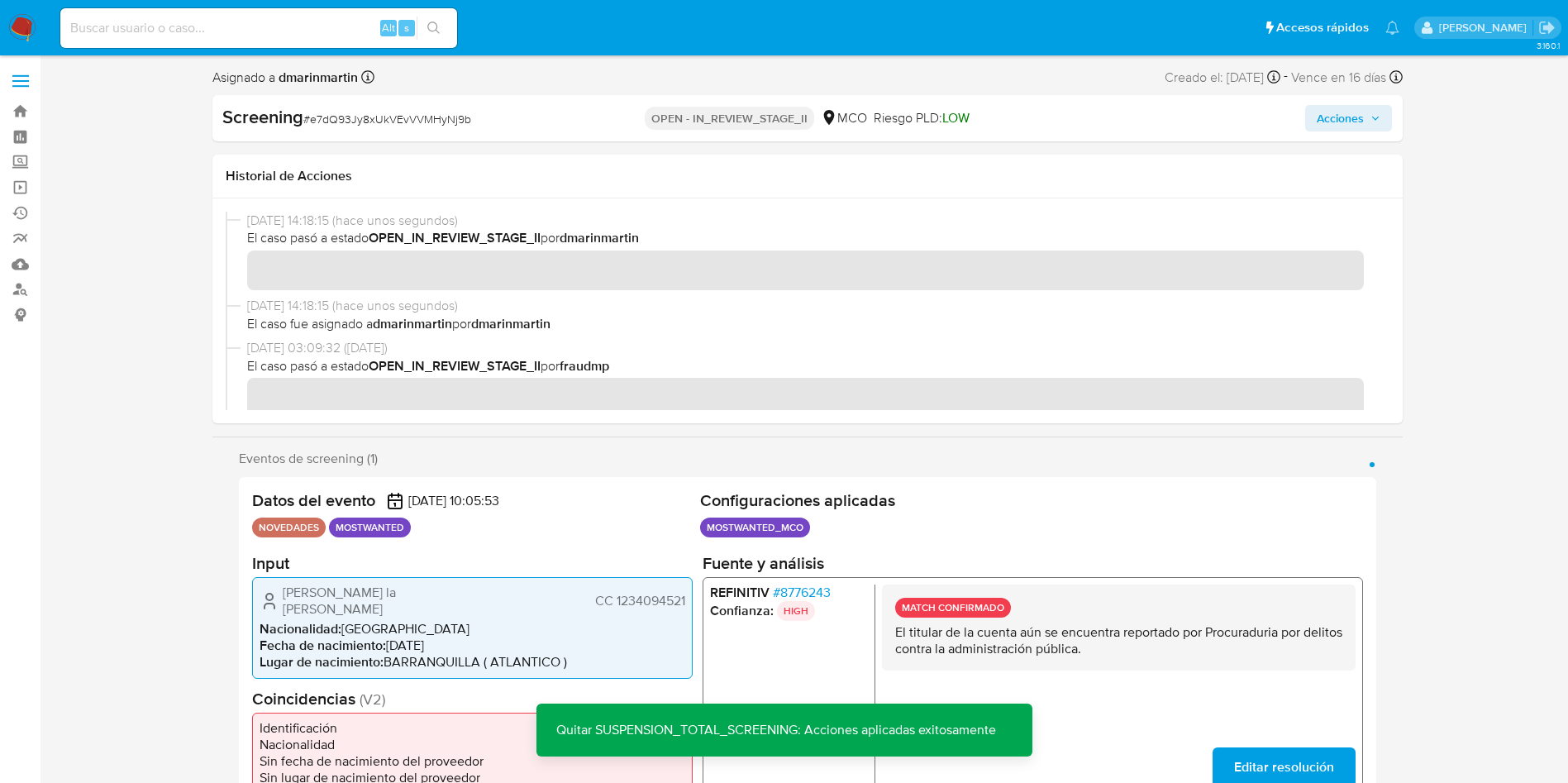
click at [1365, 119] on span "Acciones" at bounding box center [1348, 118] width 64 height 24
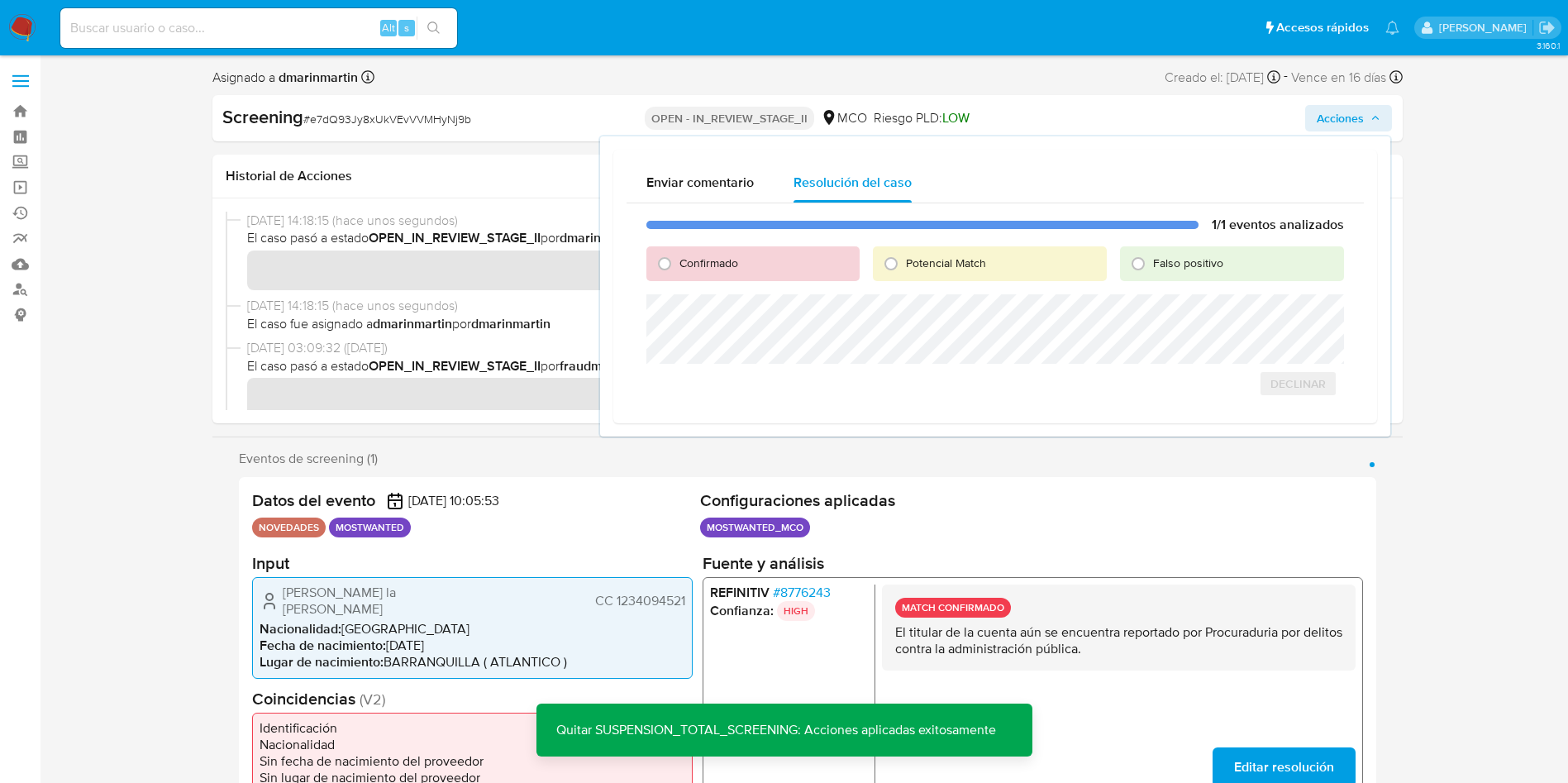
click at [1162, 253] on div "Falso positivo" at bounding box center [1231, 263] width 224 height 35
click at [1170, 262] on span "Falso positivo" at bounding box center [1188, 262] width 71 height 17
click at [1151, 262] on input "Falso positivo" at bounding box center [1138, 263] width 26 height 26
radio input "true"
click at [1292, 394] on span "Cerrar Caso" at bounding box center [1285, 401] width 79 height 24
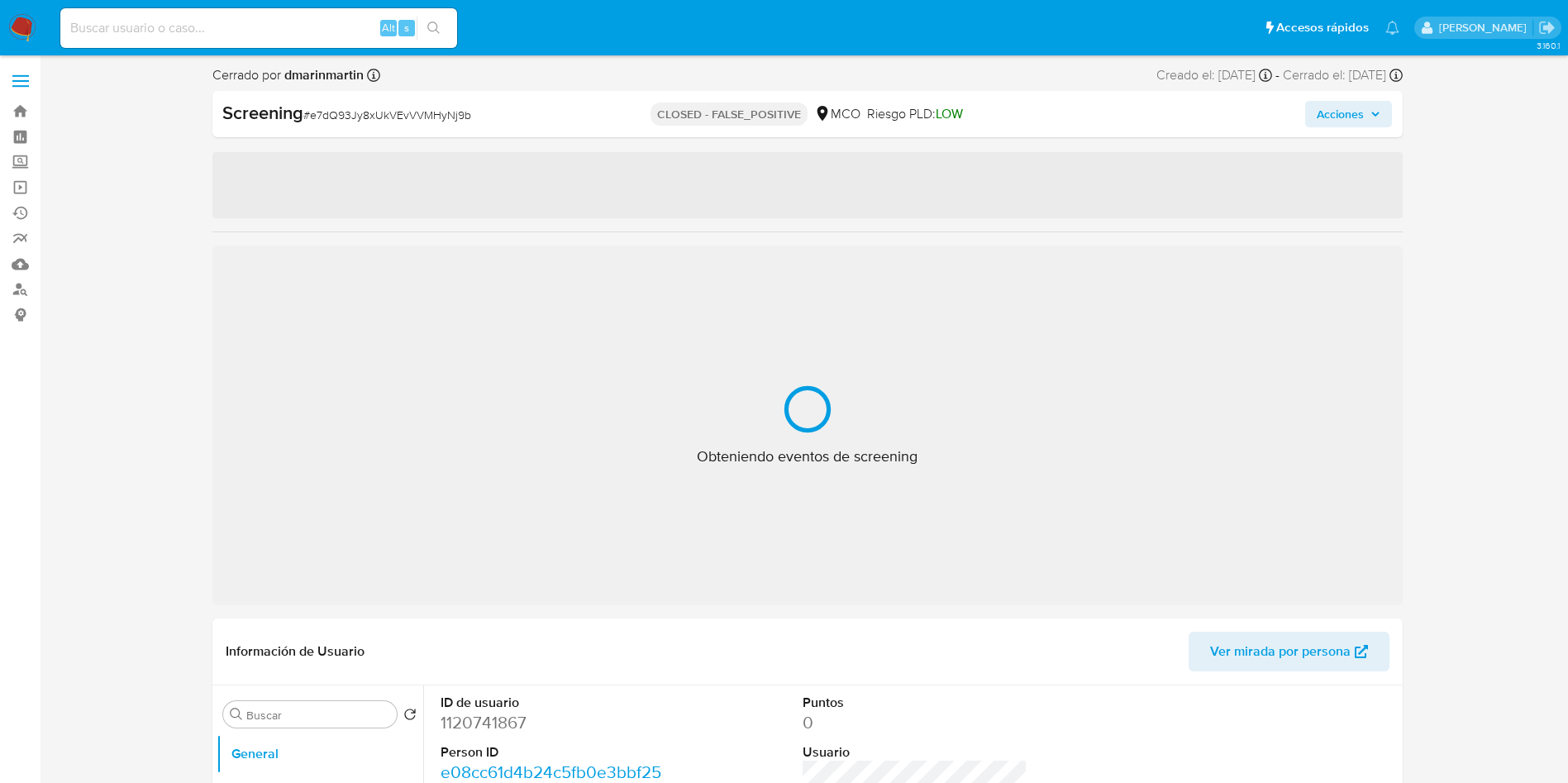
select select "10"
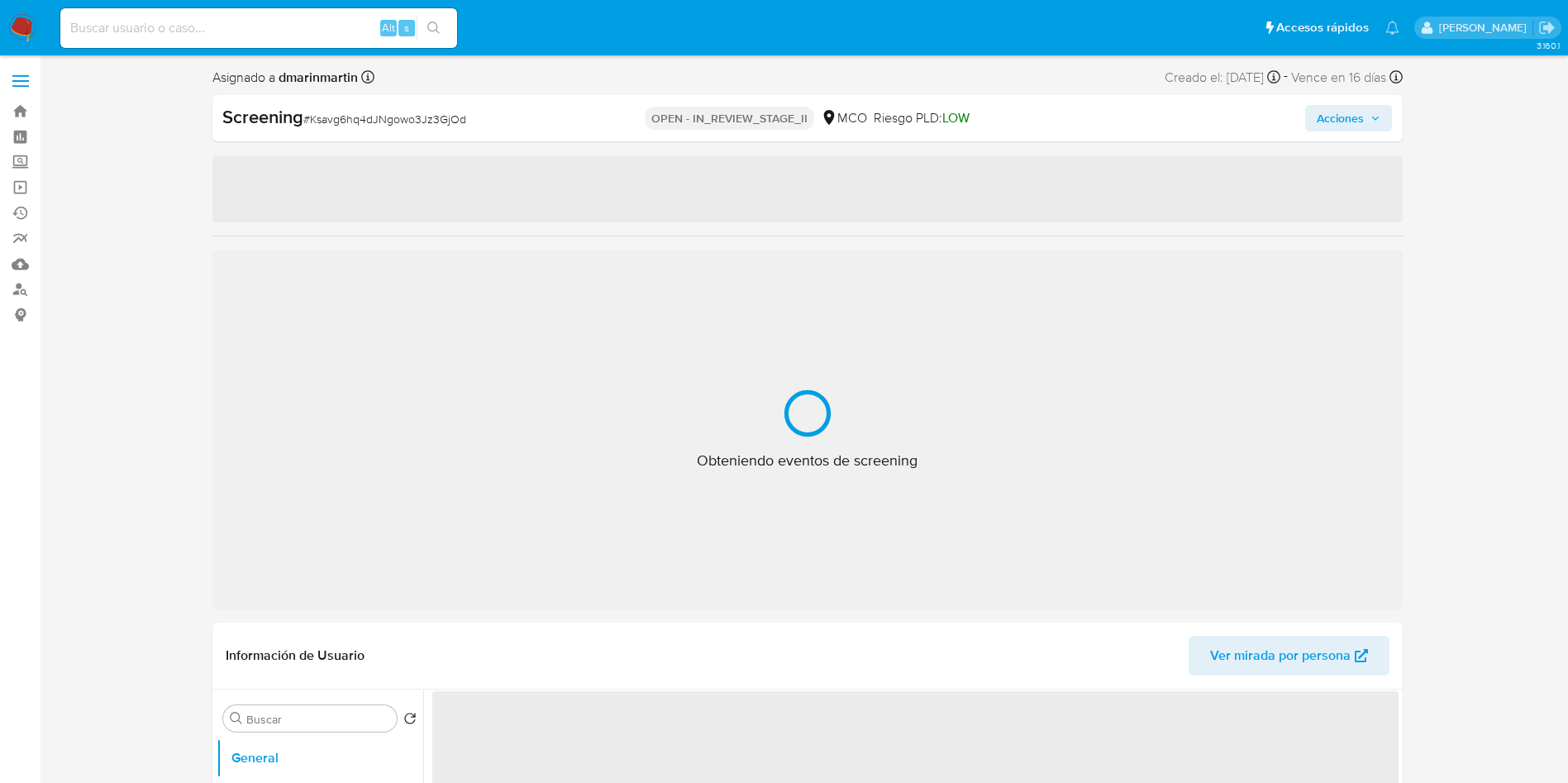
select select "10"
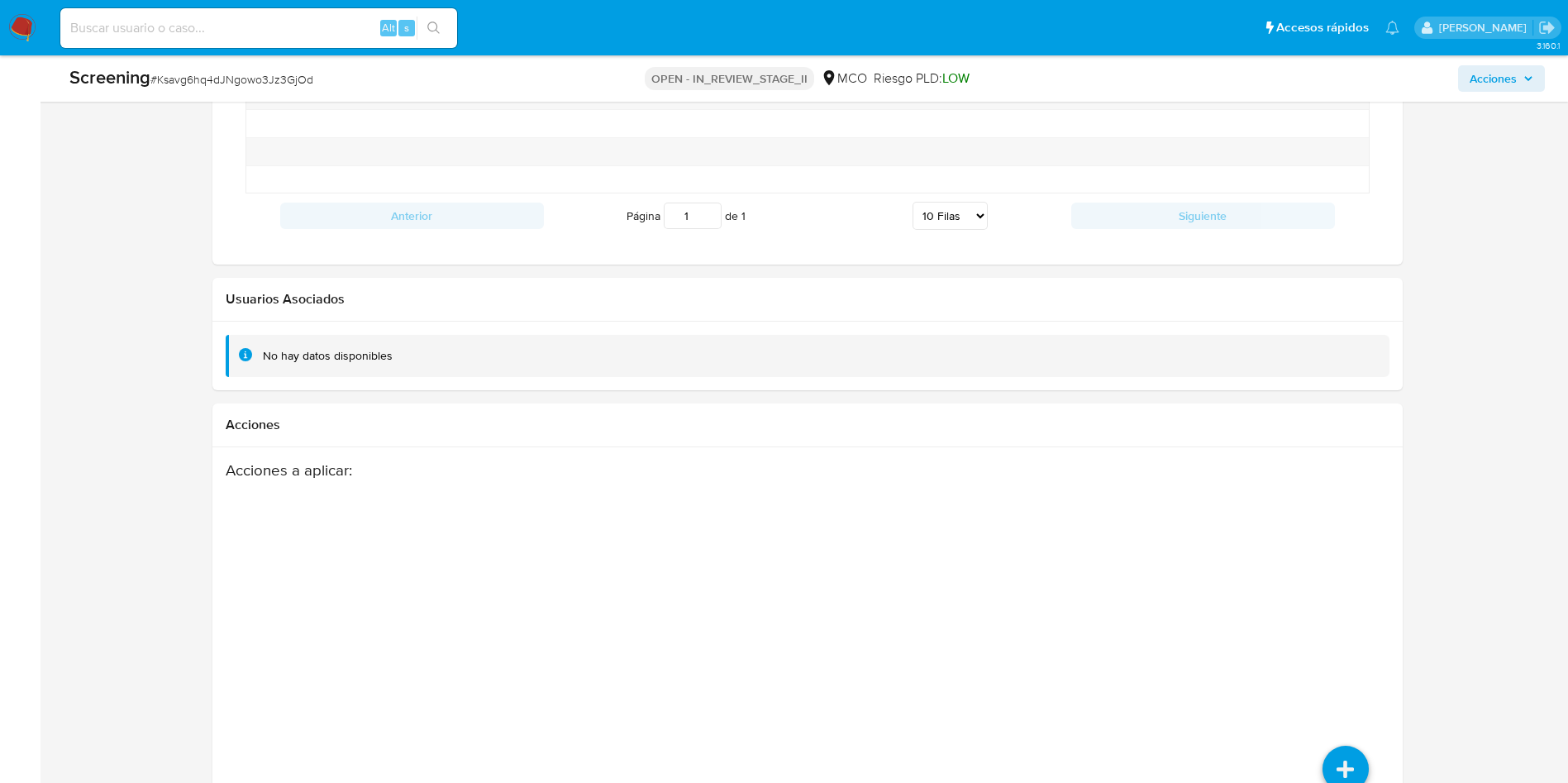
scroll to position [2321, 0]
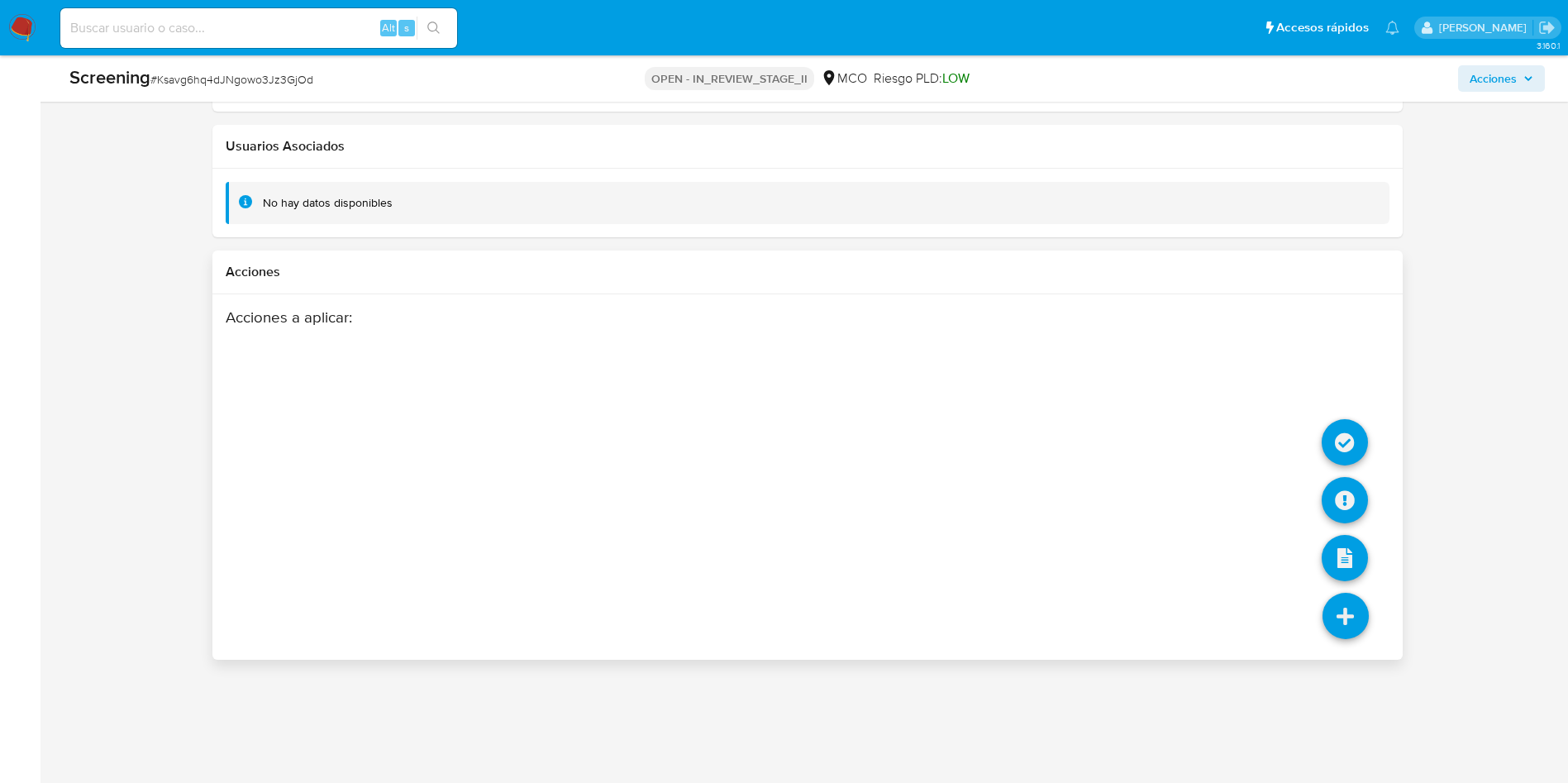
click at [1359, 631] on icon at bounding box center [1346, 616] width 46 height 46
click at [1359, 430] on icon at bounding box center [1345, 442] width 46 height 46
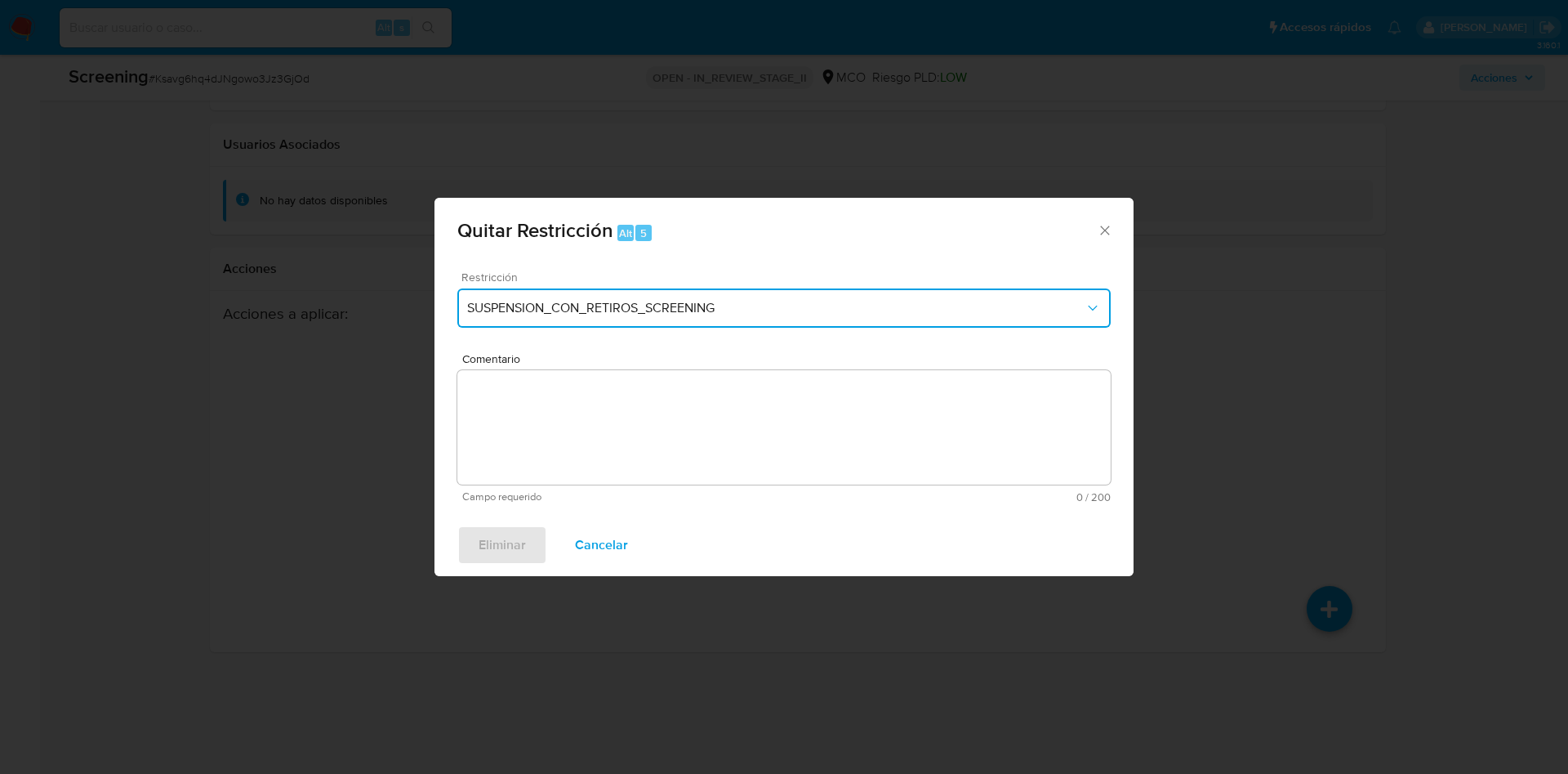
click at [758, 314] on span "SUSPENSION_CON_RETIROS_SCREENING" at bounding box center [775, 308] width 618 height 16
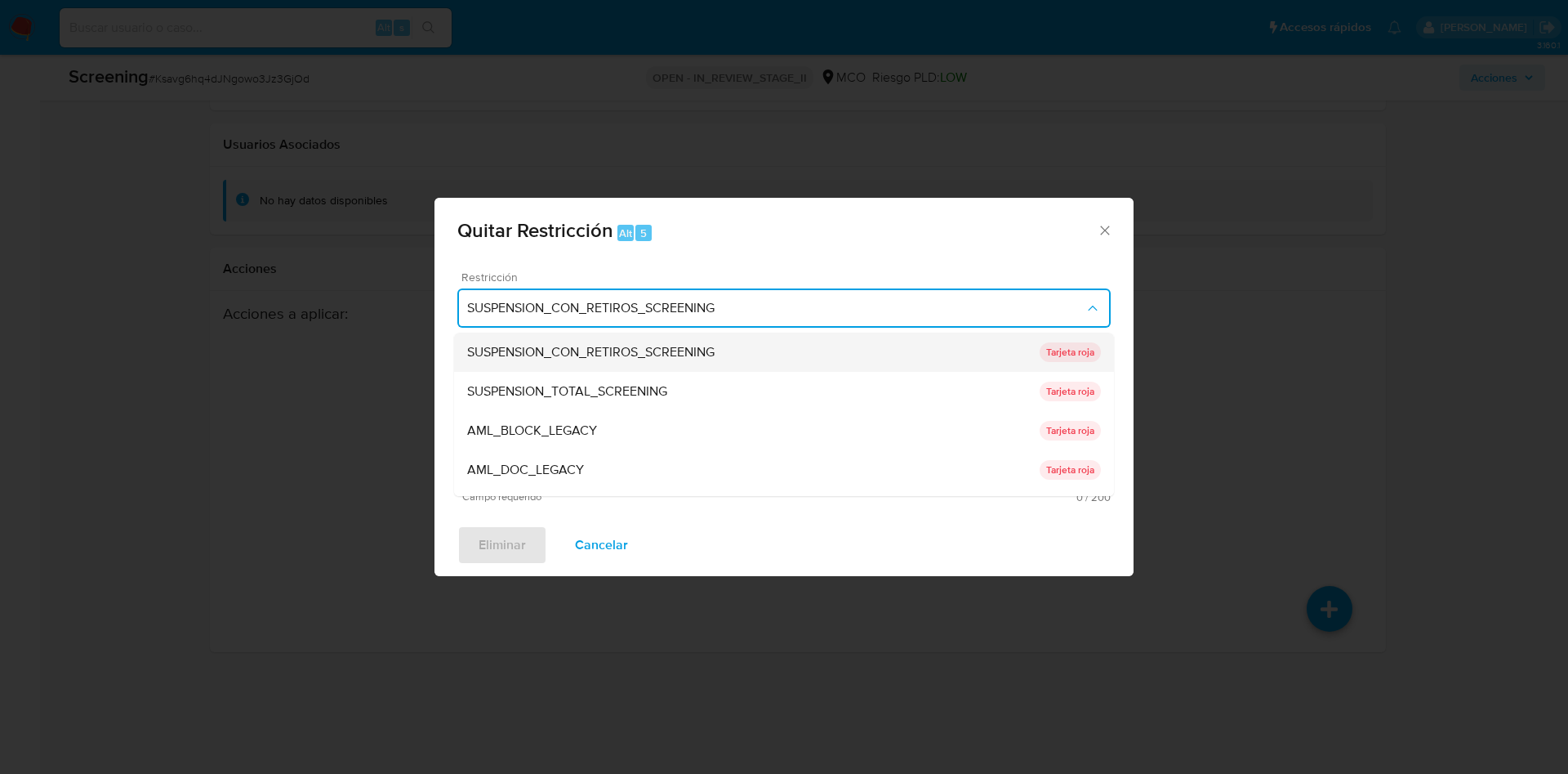
click at [743, 353] on div "SUSPENSION_CON_RETIROS_SCREENING" at bounding box center [753, 352] width 572 height 39
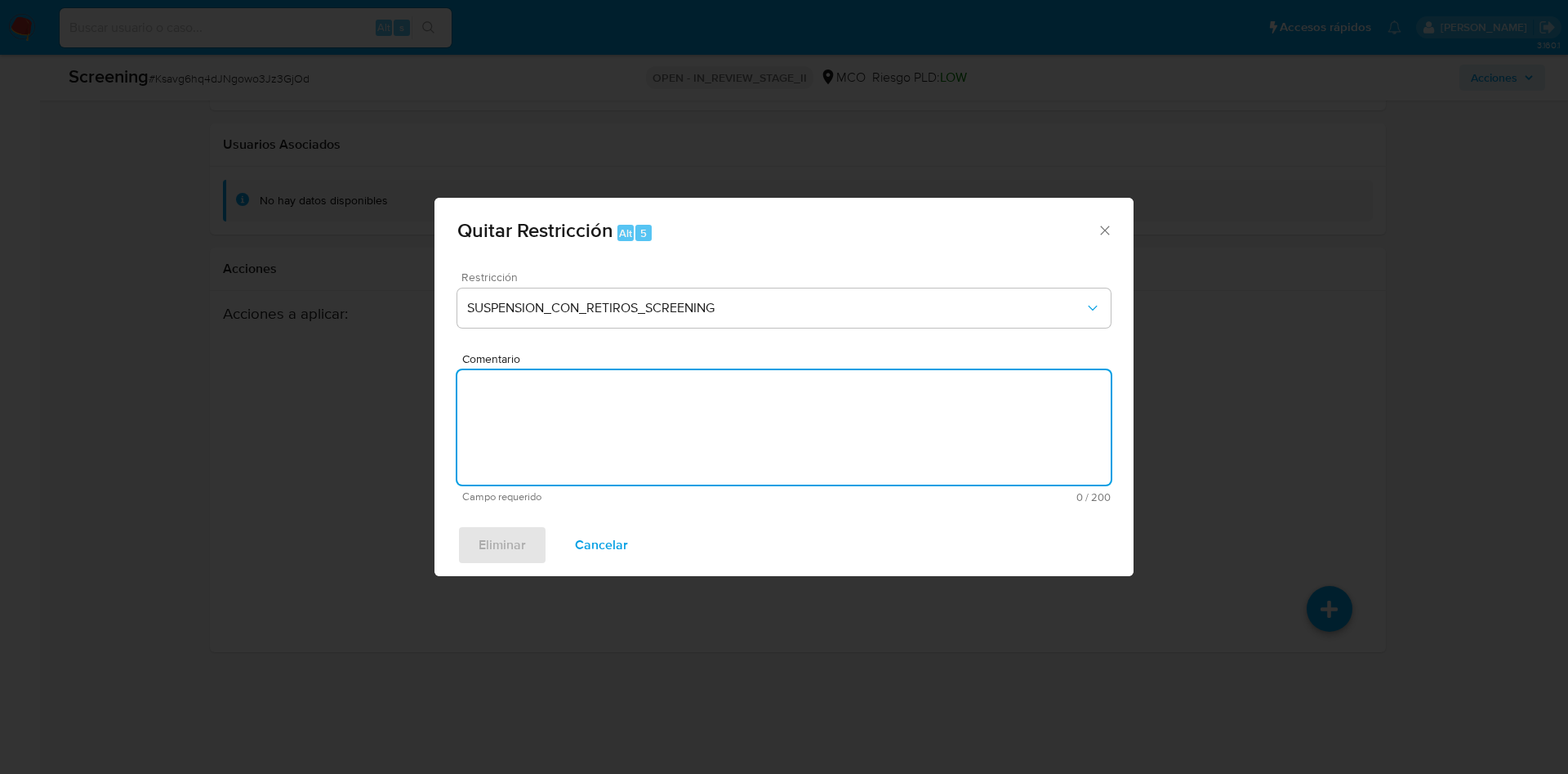
click at [691, 401] on textarea "Comentario" at bounding box center [784, 427] width 653 height 115
paste textarea "Ksavg6hq4dJNgowo3Jz3GjOd"
type textarea "Ksavg6hq4dJNgowo3Jz3GjOd"
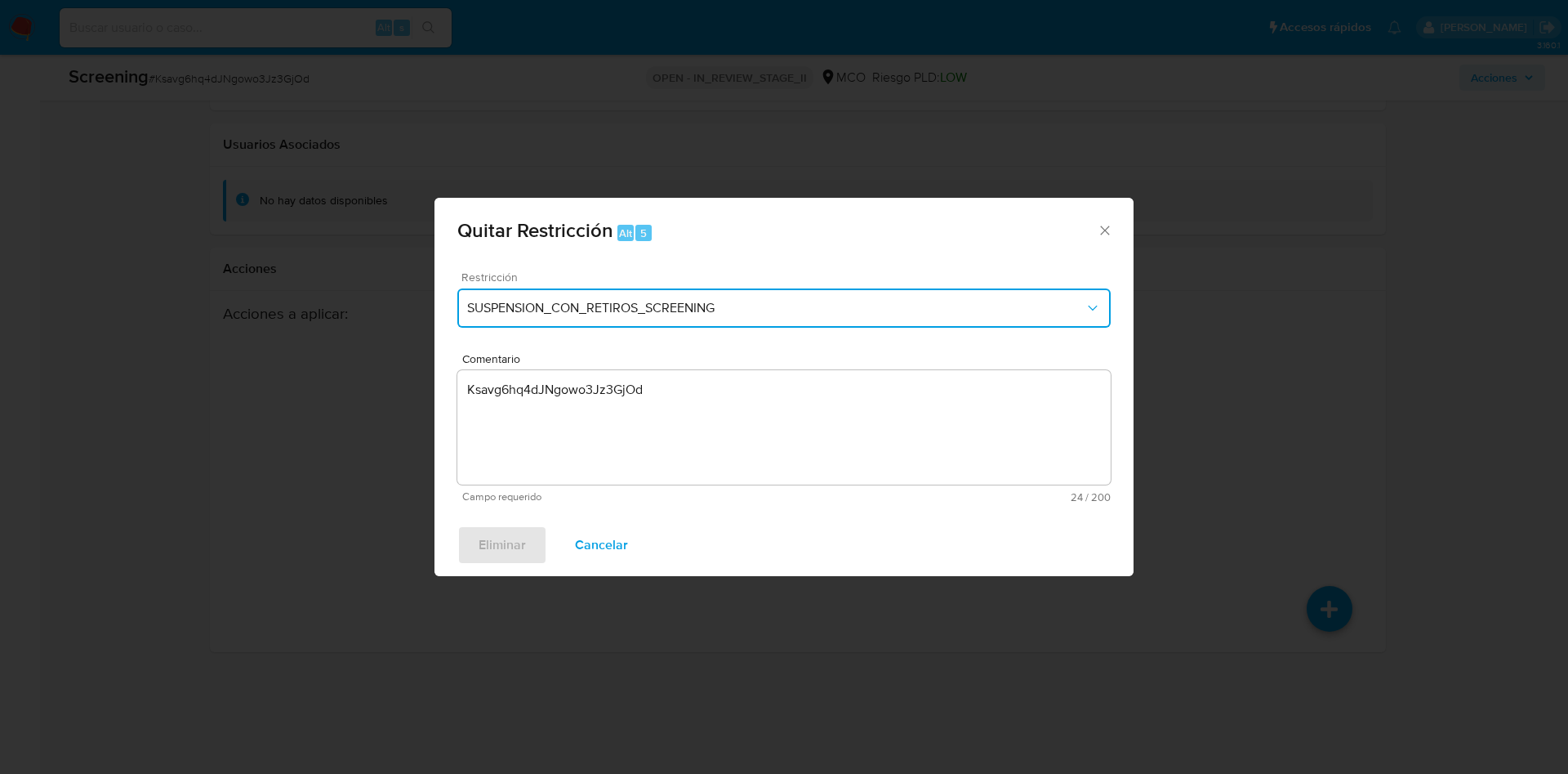
click at [737, 311] on span "SUSPENSION_CON_RETIROS_SCREENING" at bounding box center [775, 308] width 618 height 16
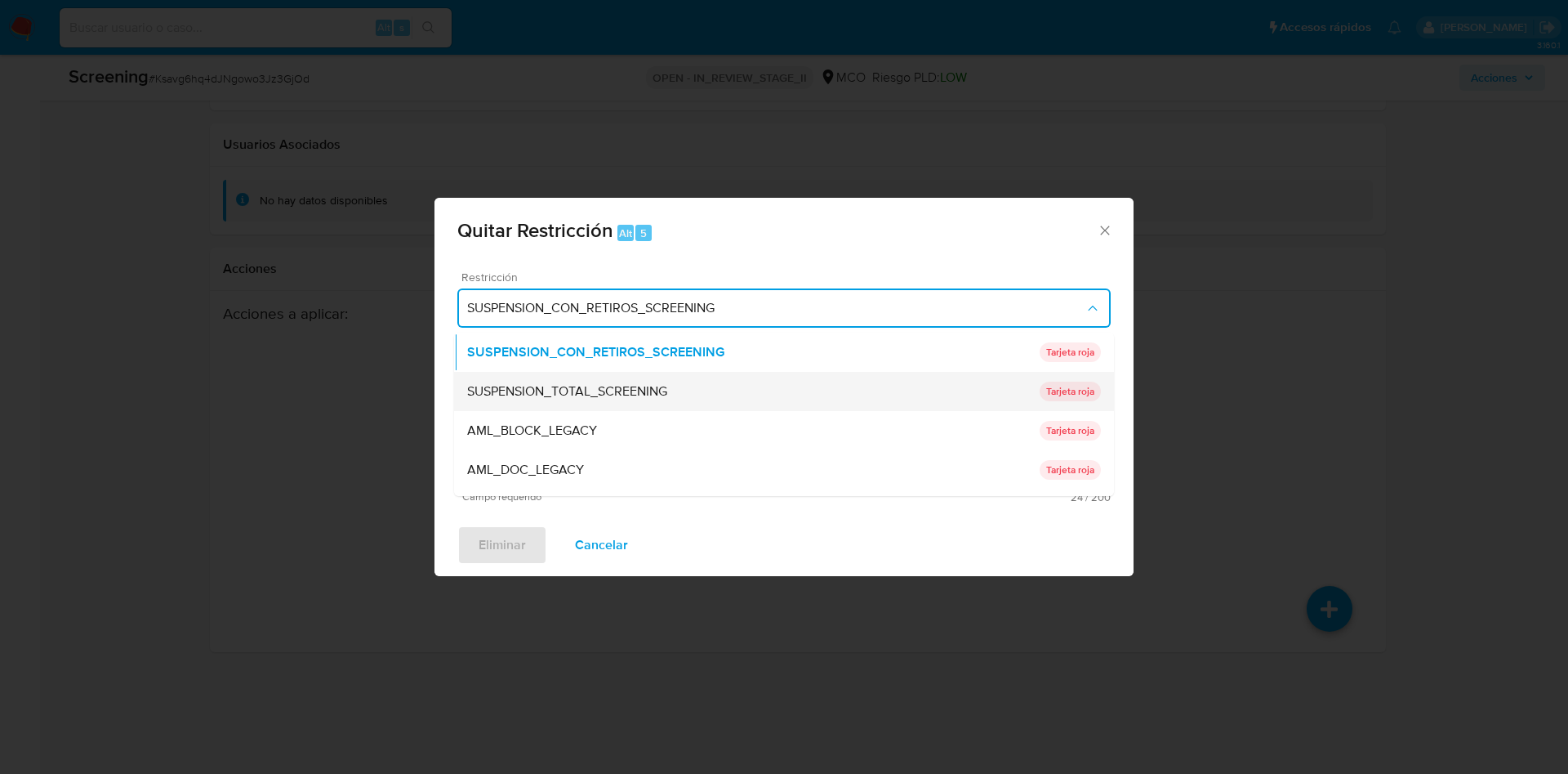
click at [615, 397] on span "SUSPENSION_TOTAL_SCREENING" at bounding box center [567, 391] width 200 height 16
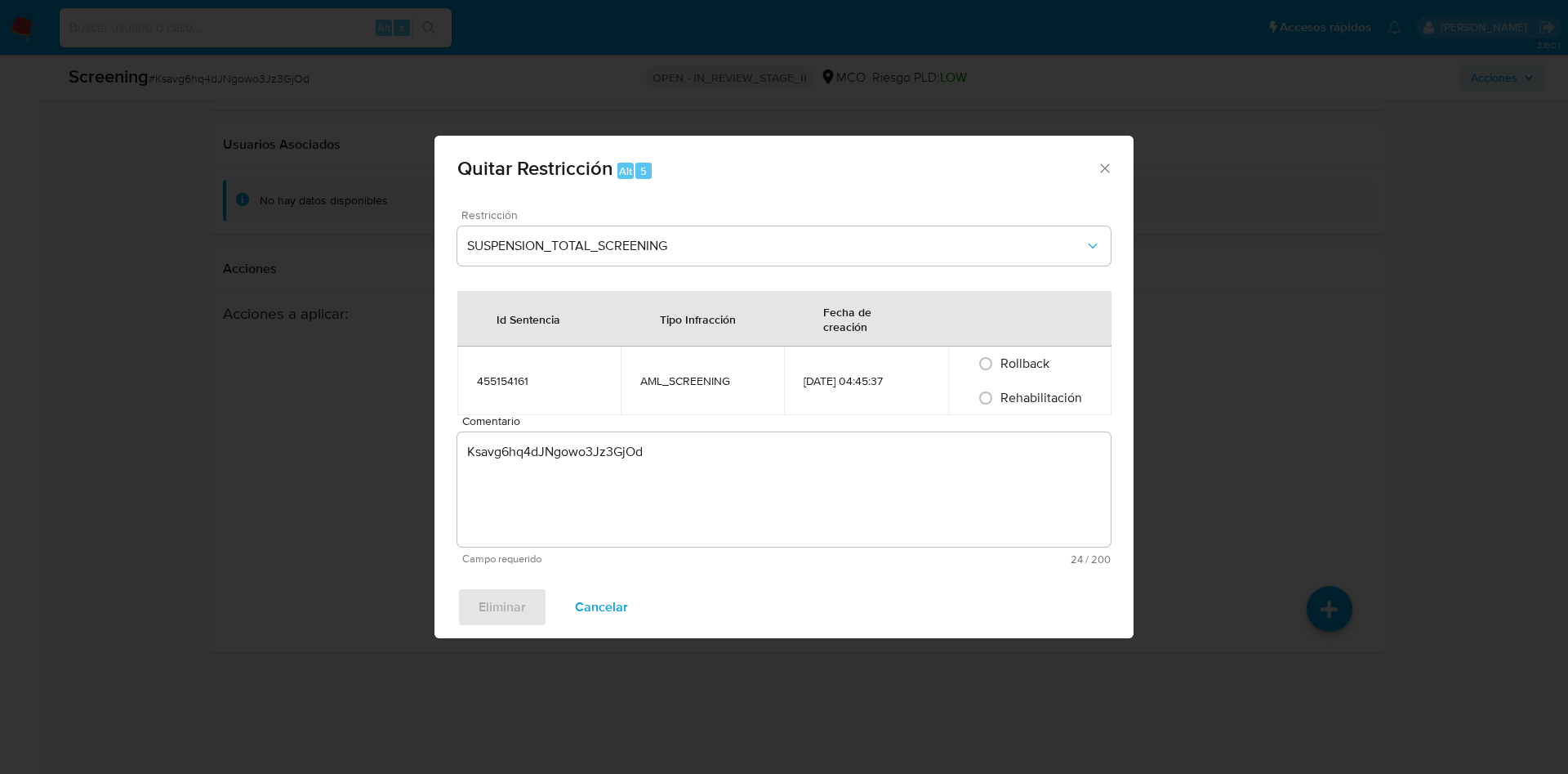
click at [1011, 397] on span "Rehabilitación" at bounding box center [1041, 397] width 82 height 19
click at [999, 397] on input "Rehabilitación" at bounding box center [986, 397] width 26 height 26
radio input "true"
click at [546, 464] on textarea "Ksavg6hq4dJNgowo3Jz3GjOd" at bounding box center [784, 489] width 653 height 115
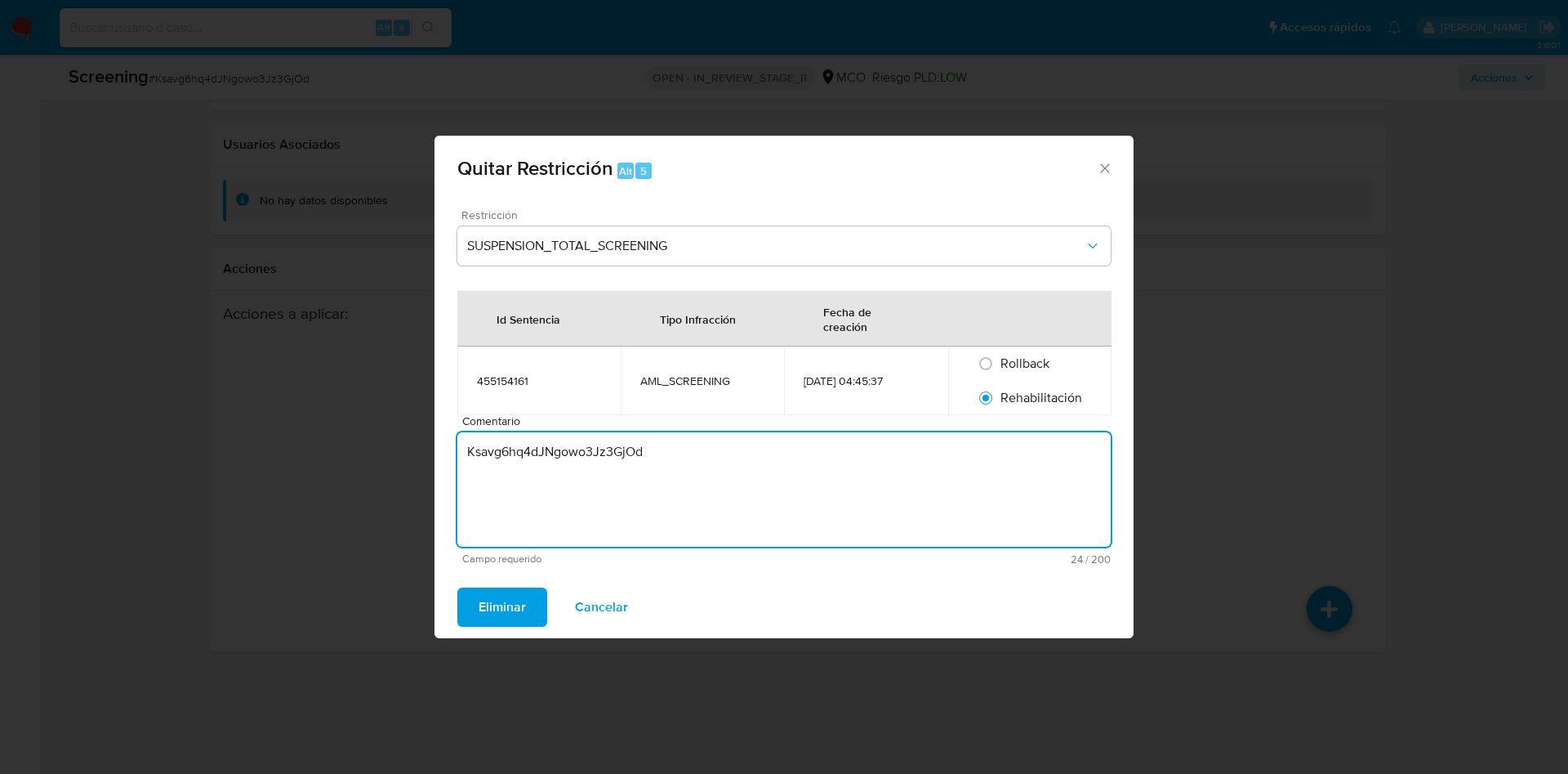
click at [545, 464] on textarea "Ksavg6hq4dJNgowo3Jz3GjOd" at bounding box center [784, 489] width 653 height 115
paste textarea "No se encuentran evidencias de delitos LAFT asociados a las inhabilidades regis…"
type textarea "No se encuentran evidencias de delitos LAFT asociados a las inhabilidades regis…"
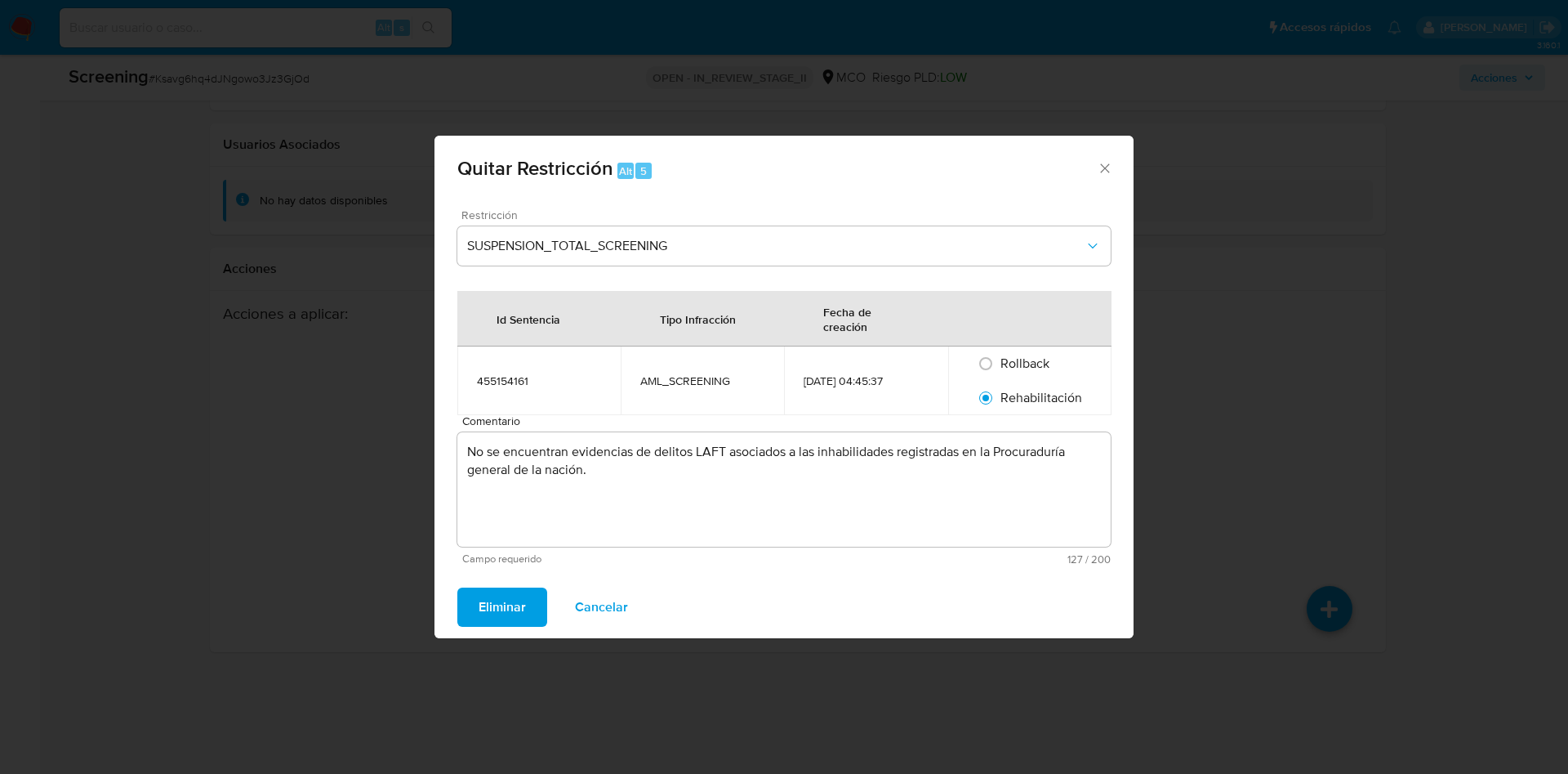
click at [504, 599] on span "Eliminar" at bounding box center [501, 607] width 47 height 36
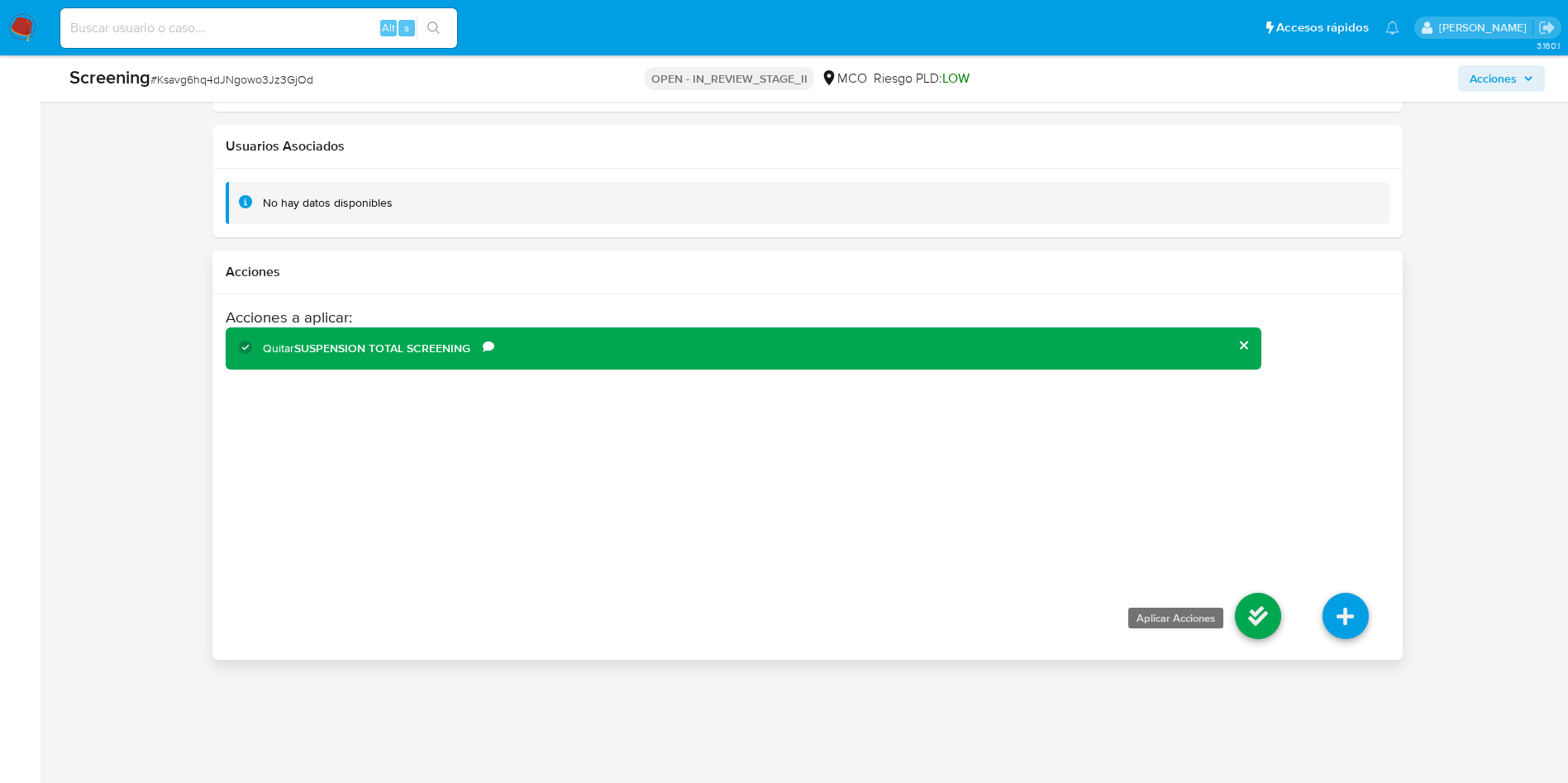
click at [1275, 629] on icon at bounding box center [1258, 616] width 46 height 46
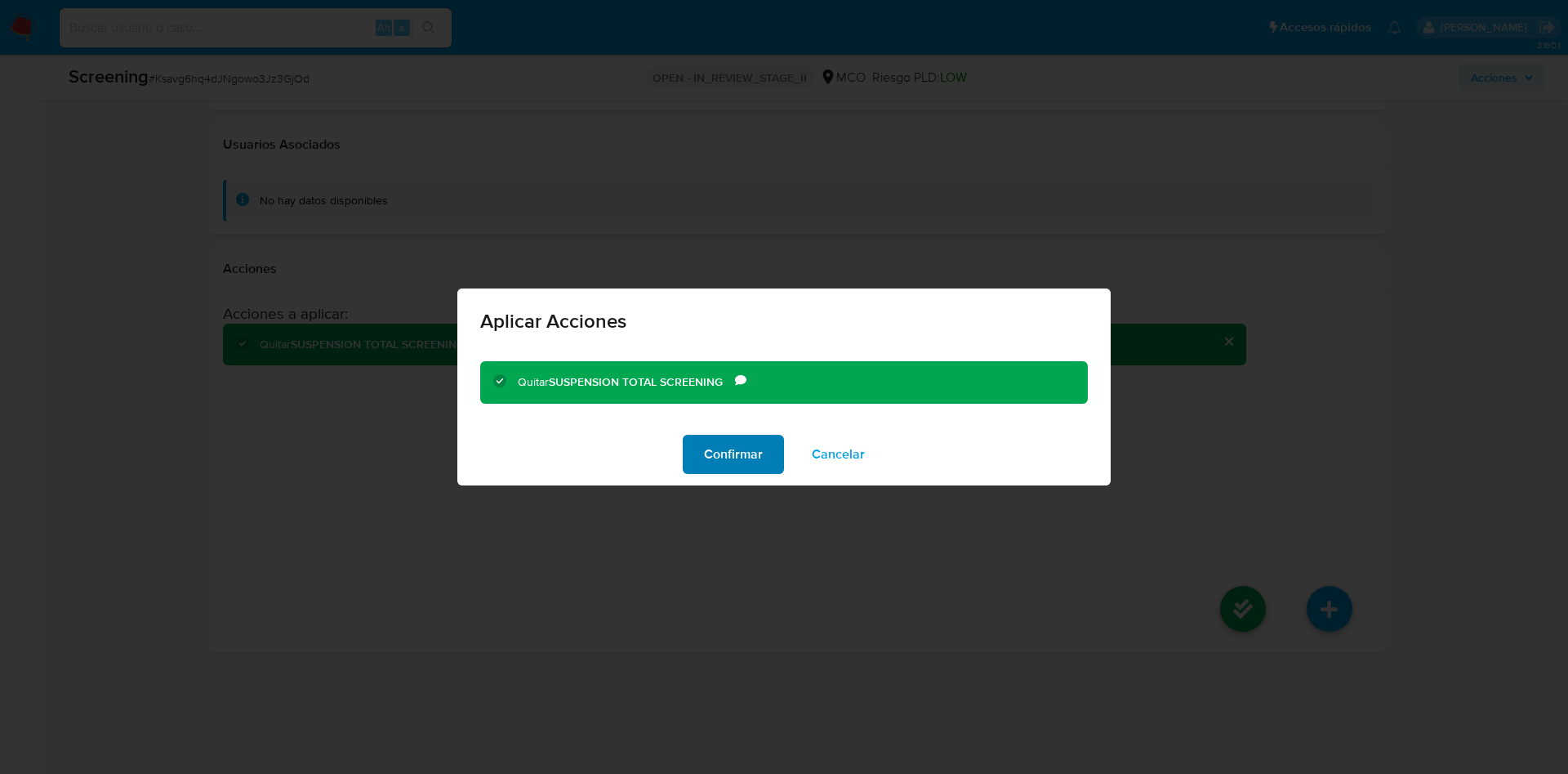
click at [712, 443] on span "Confirmar" at bounding box center [733, 454] width 59 height 36
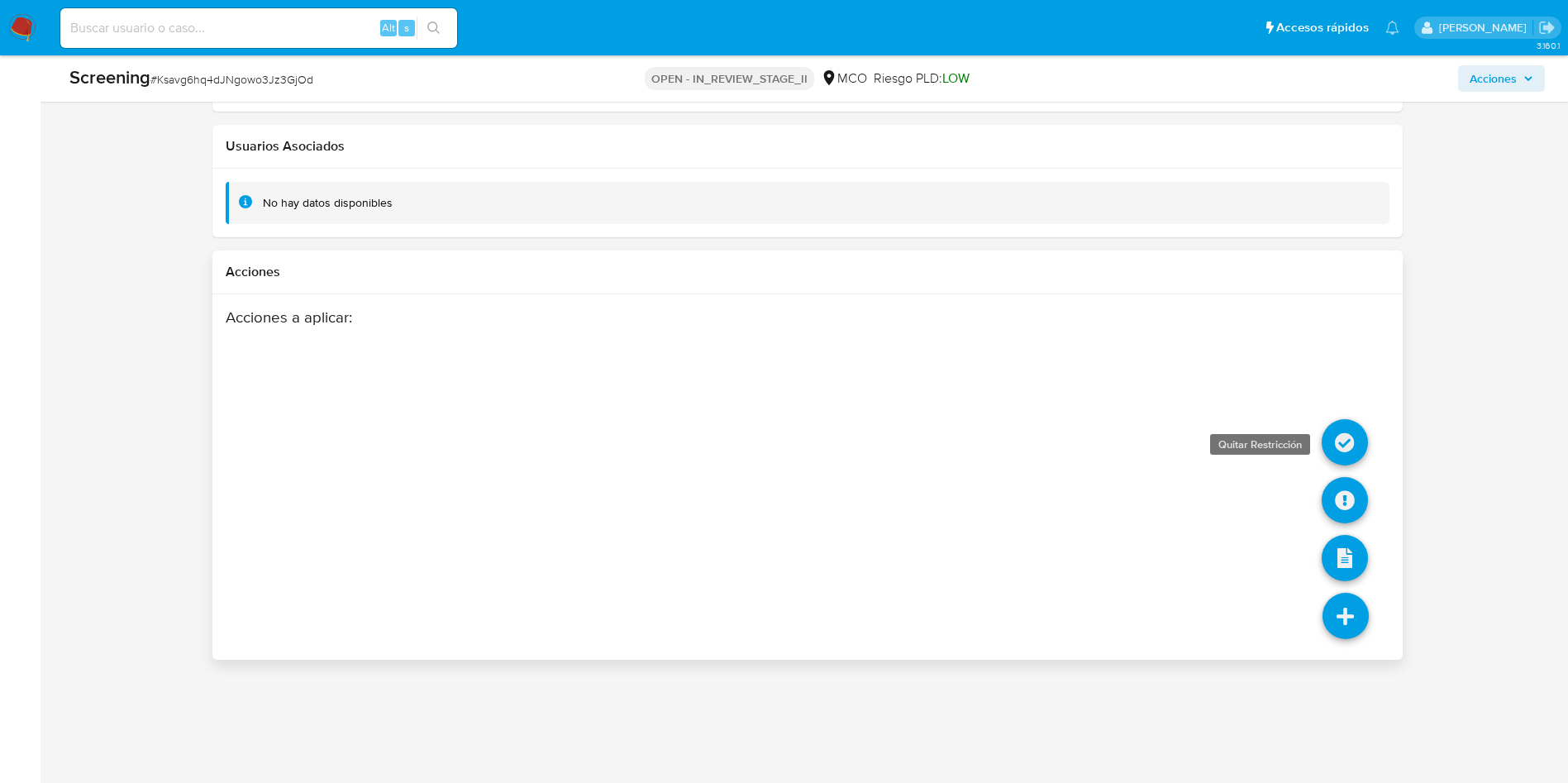
click at [1335, 442] on icon at bounding box center [1345, 442] width 46 height 46
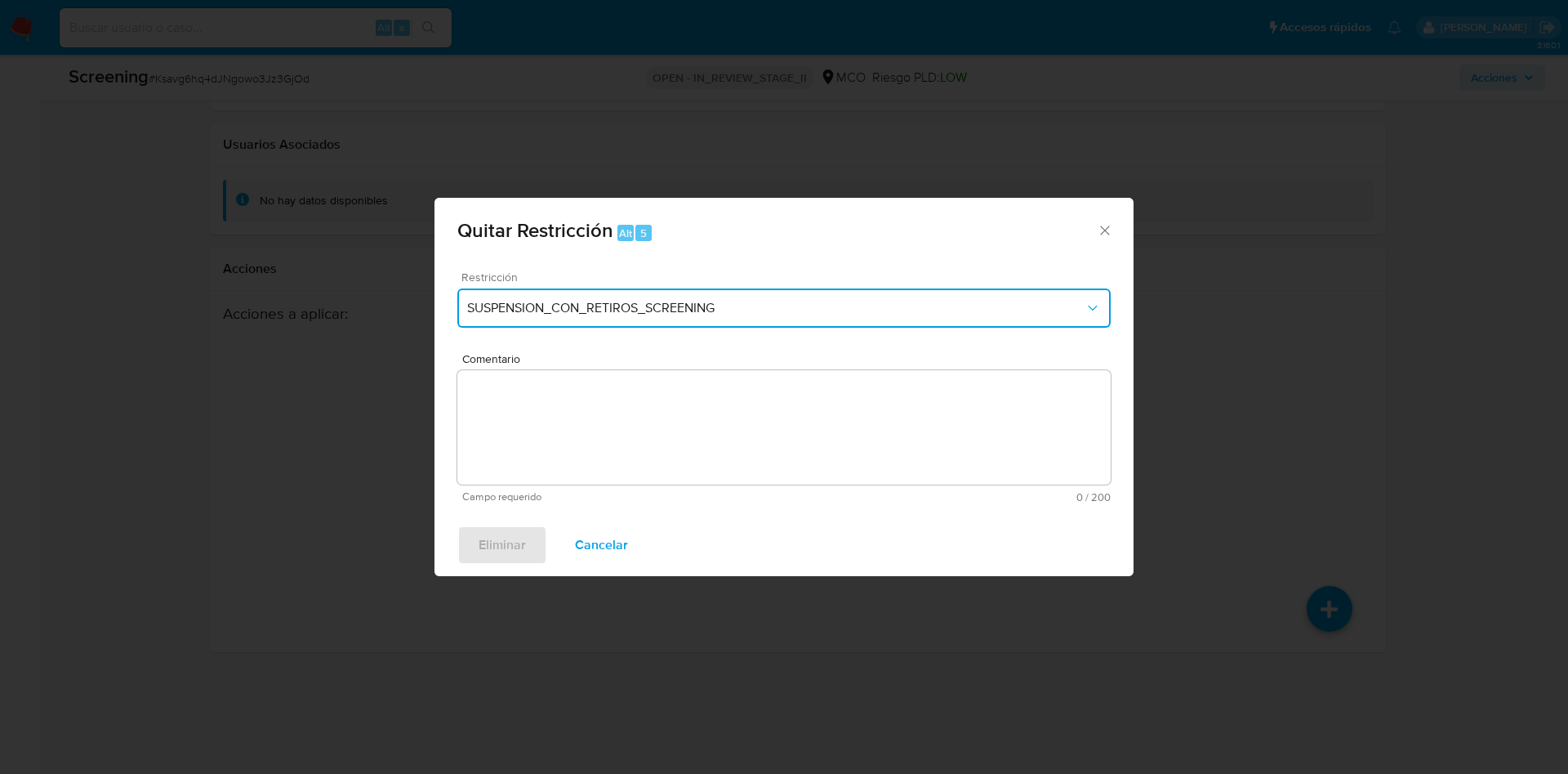
click at [755, 303] on span "SUSPENSION_CON_RETIROS_SCREENING" at bounding box center [775, 308] width 618 height 16
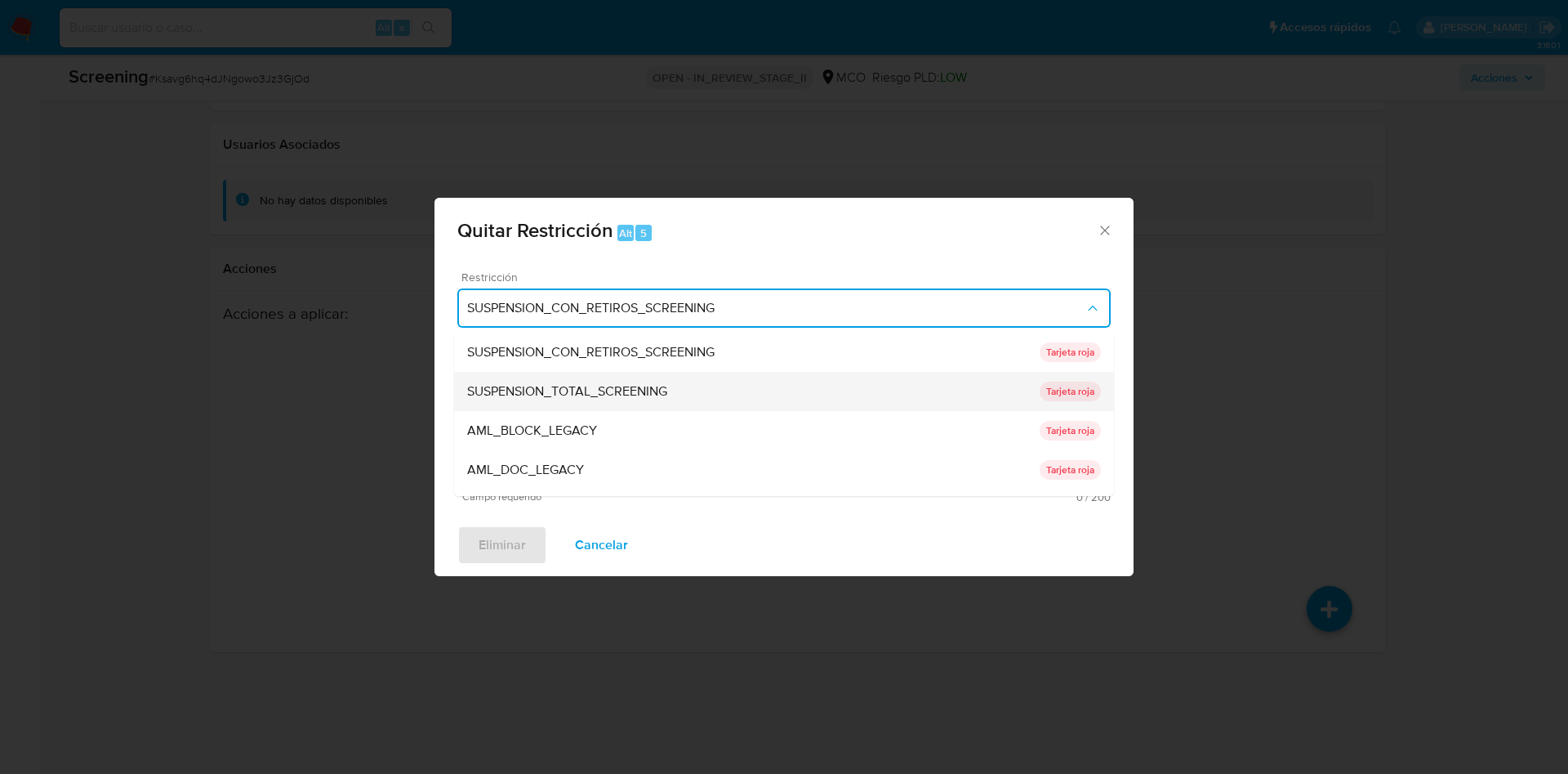
click at [556, 393] on span "SUSPENSION_TOTAL_SCREENING" at bounding box center [567, 391] width 200 height 16
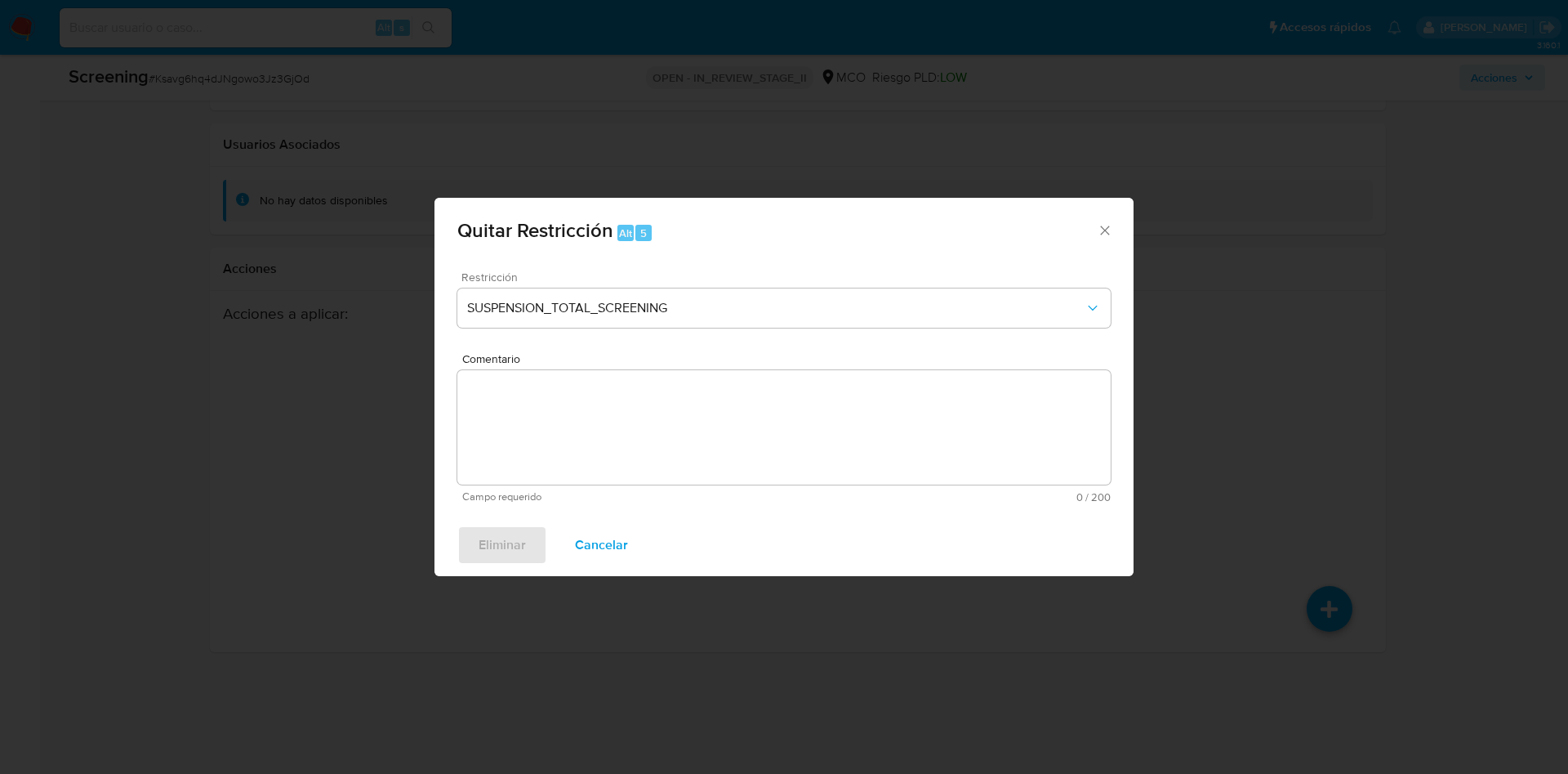
click at [610, 403] on textarea "Comentario" at bounding box center [784, 427] width 653 height 115
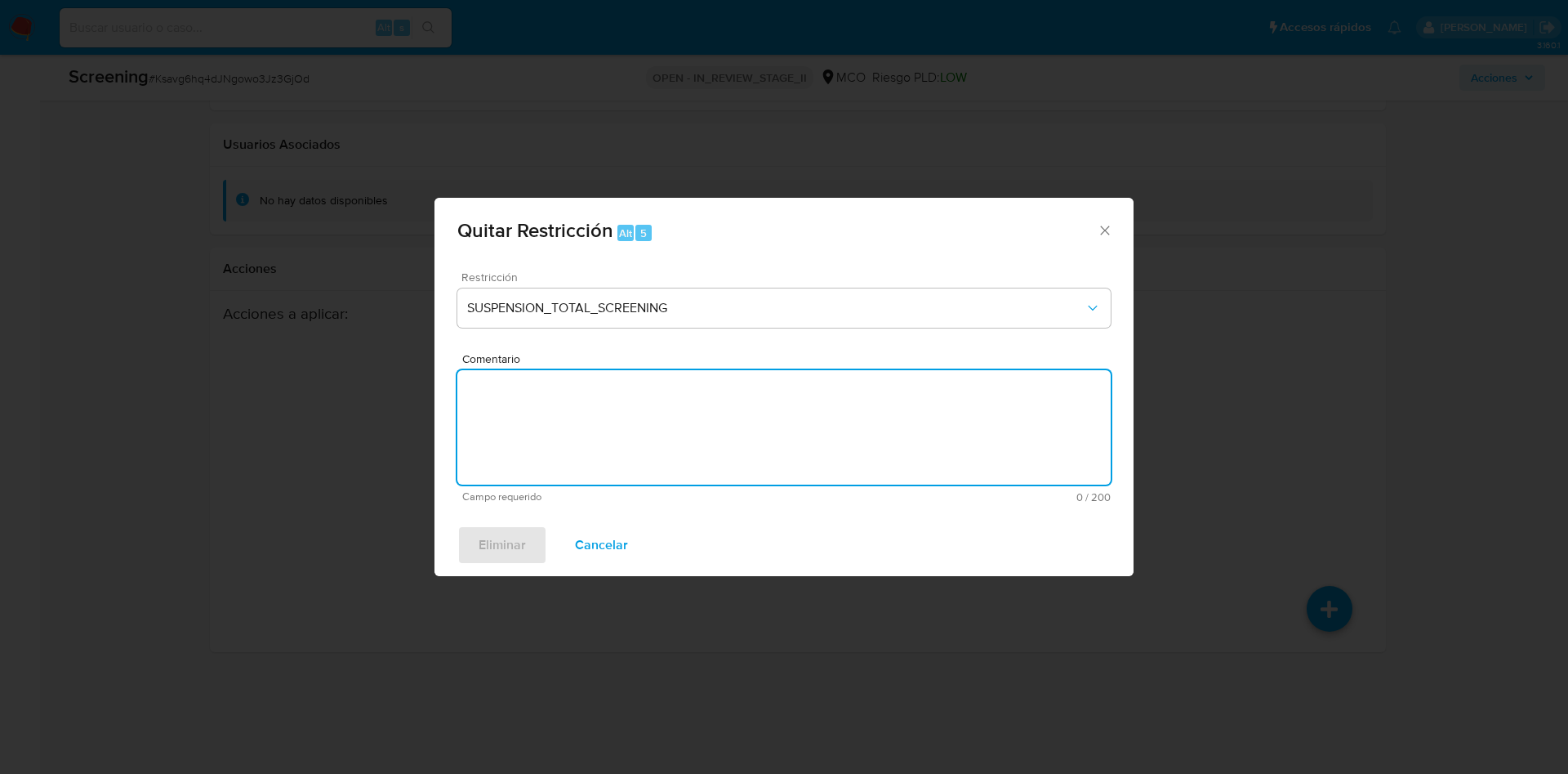
click at [249, 128] on div "Quitar Restricción Alt 5 Restricción SUSPENSION_TOTAL_SCREENING Comentario Camp…" at bounding box center [784, 387] width 1568 height 774
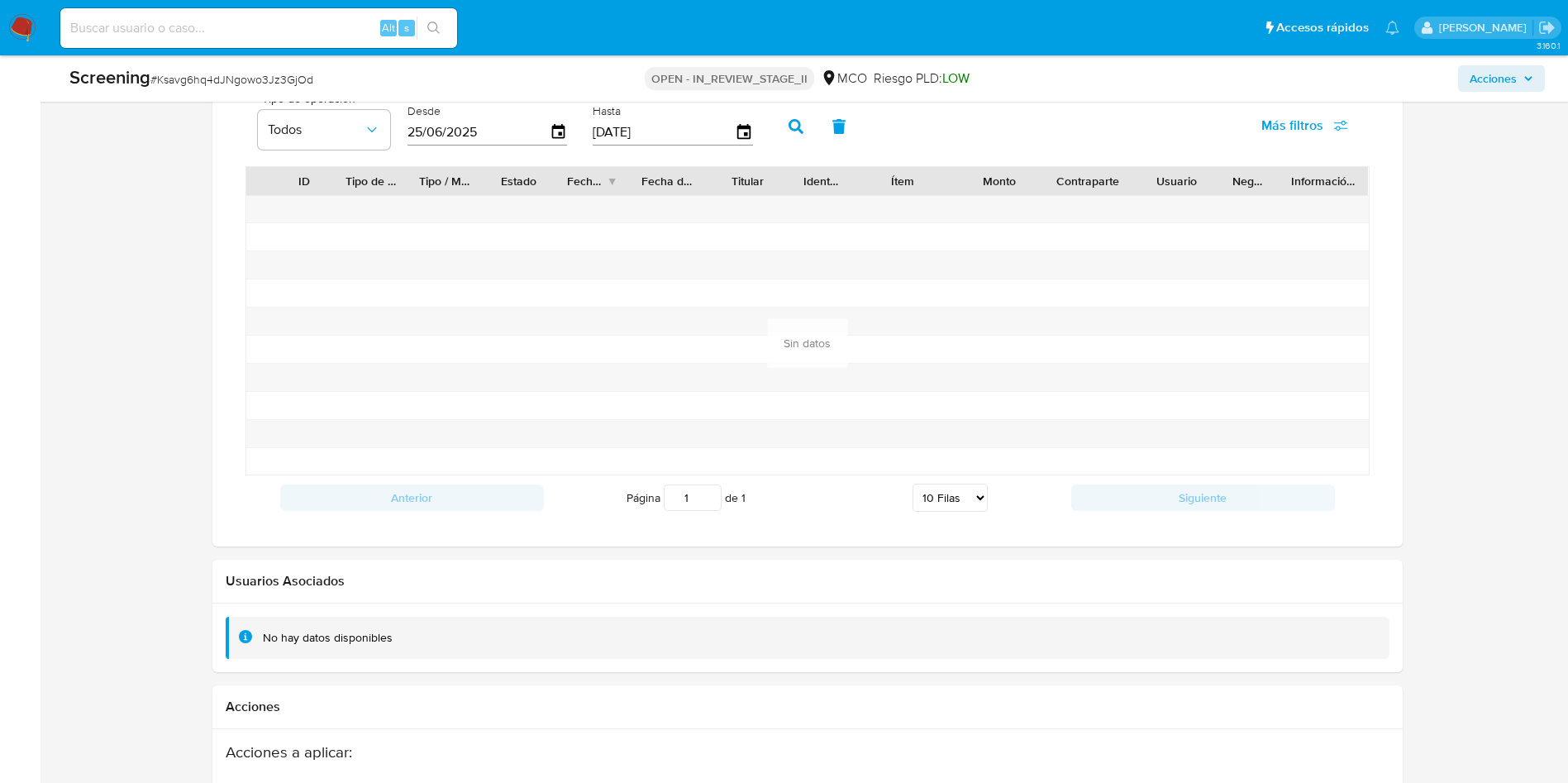
scroll to position [1576, 0]
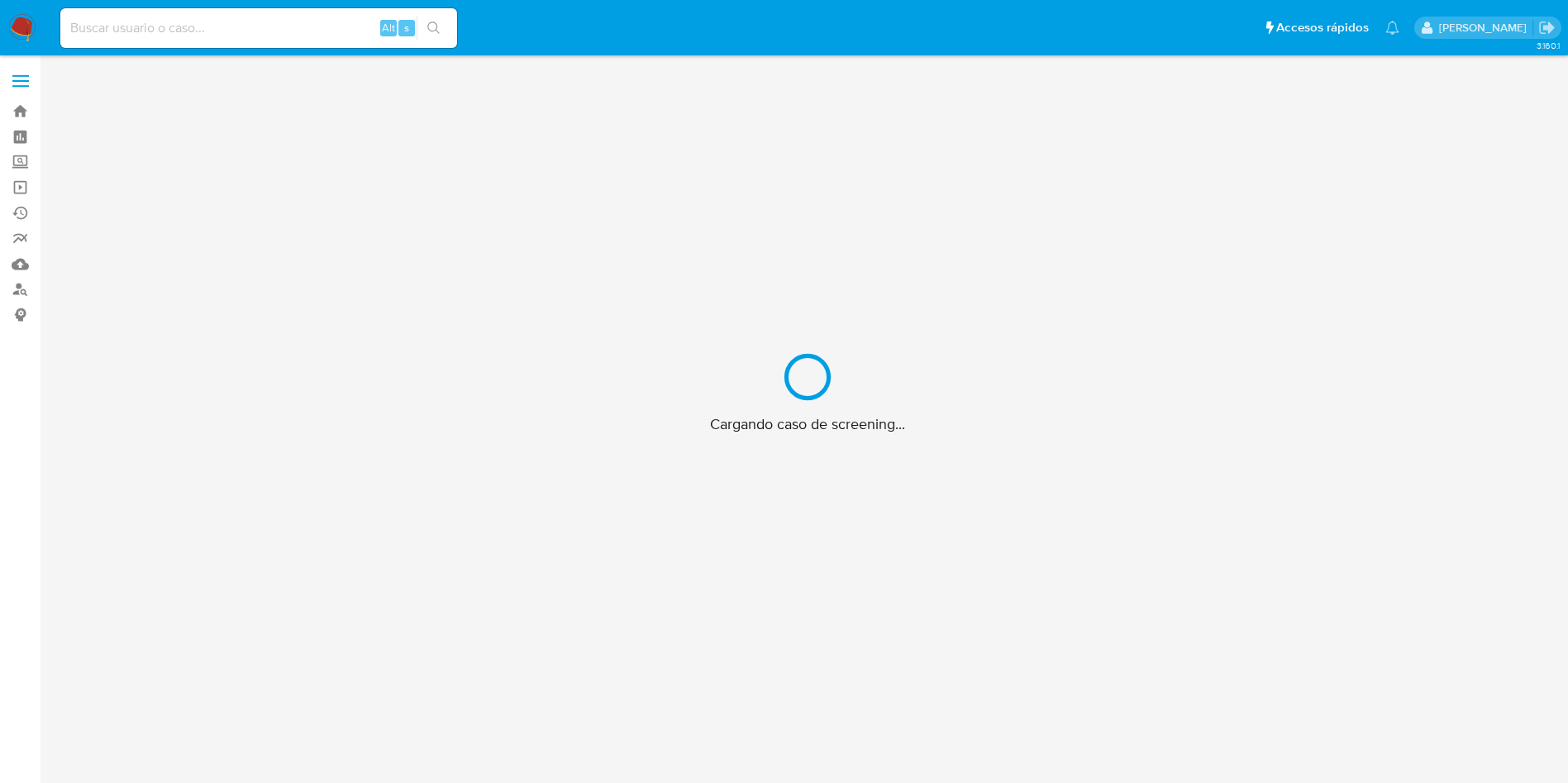
scroll to position [59, 0]
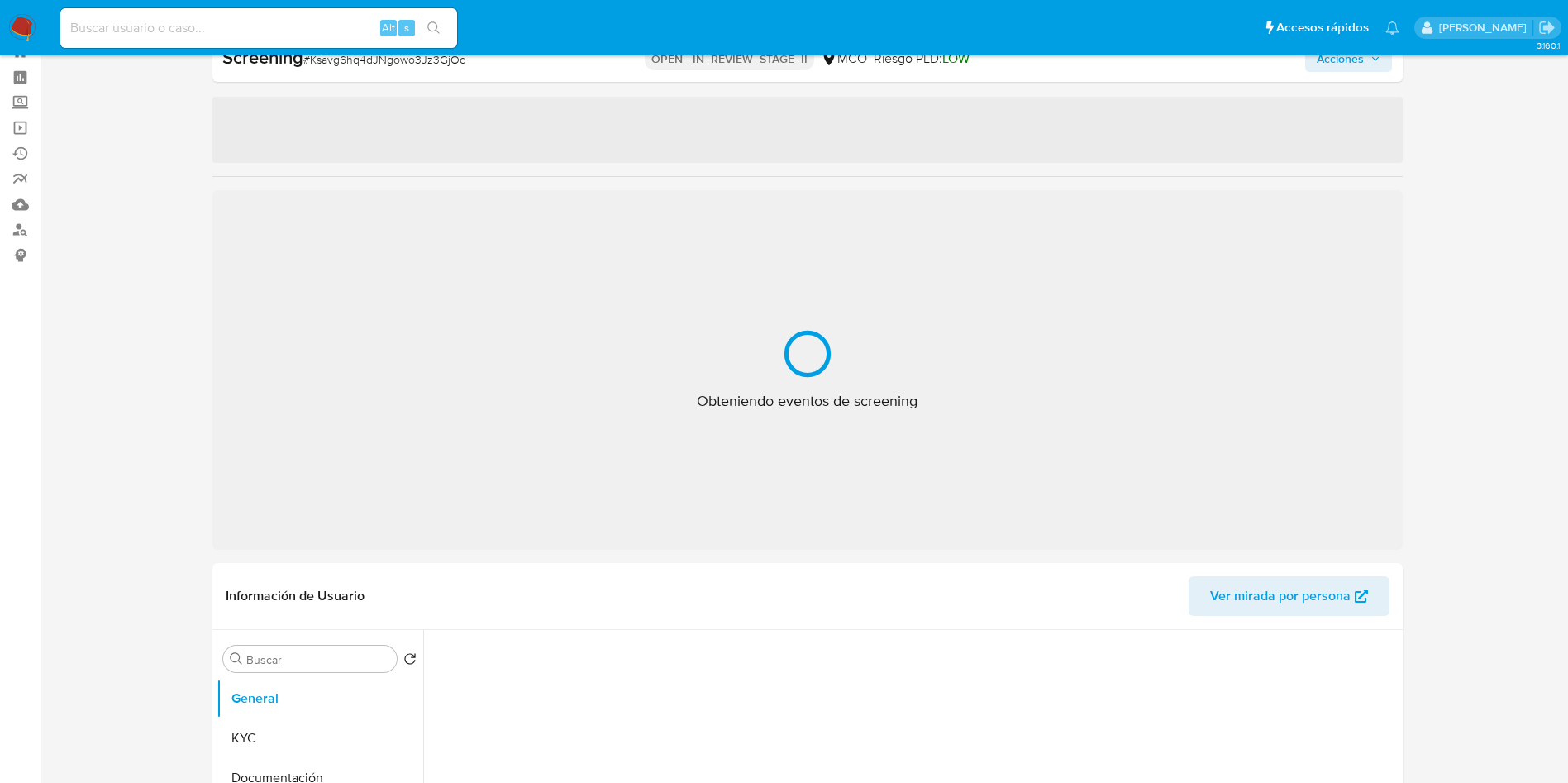
select select "10"
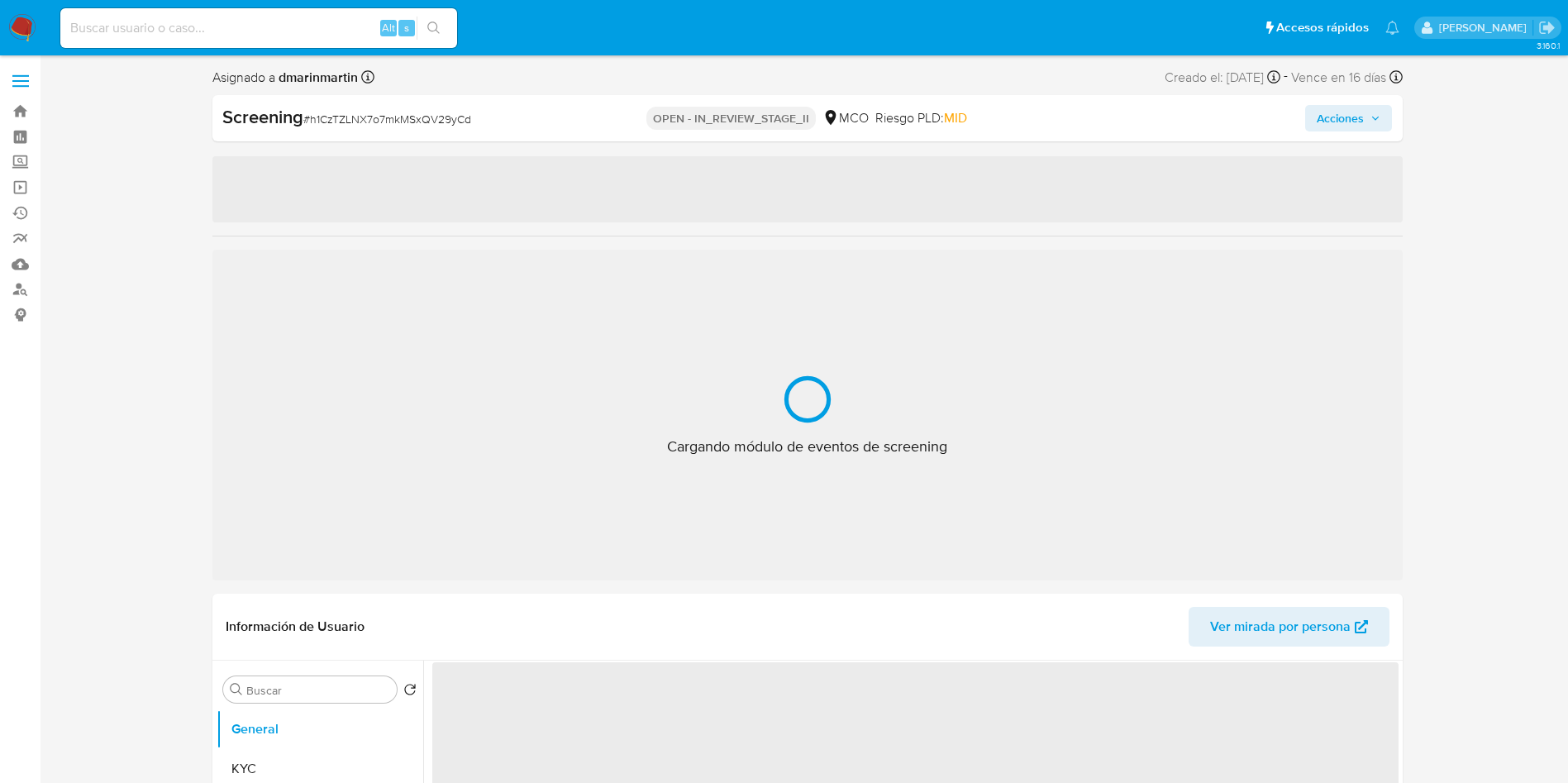
select select "10"
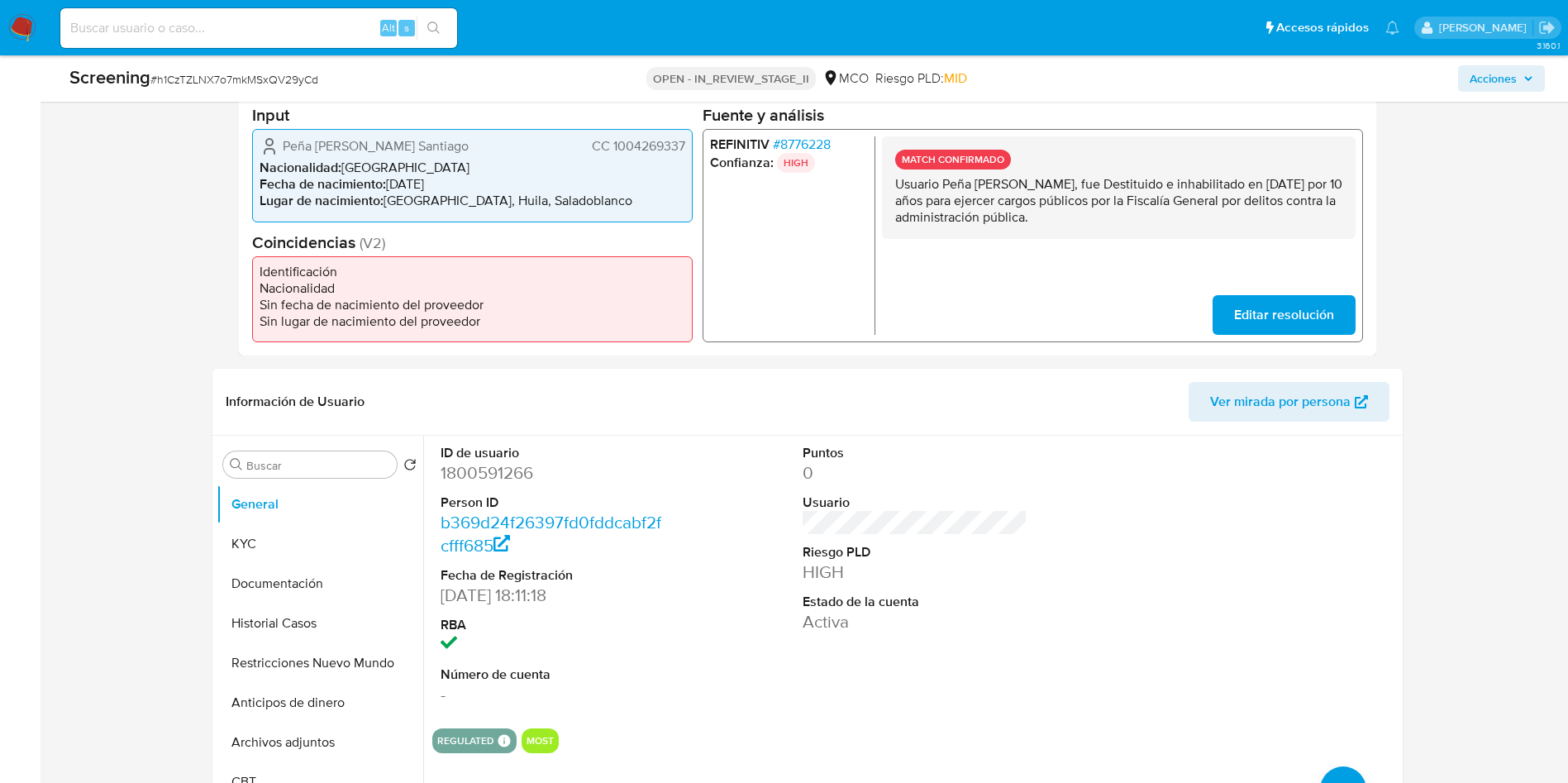
scroll to position [868, 0]
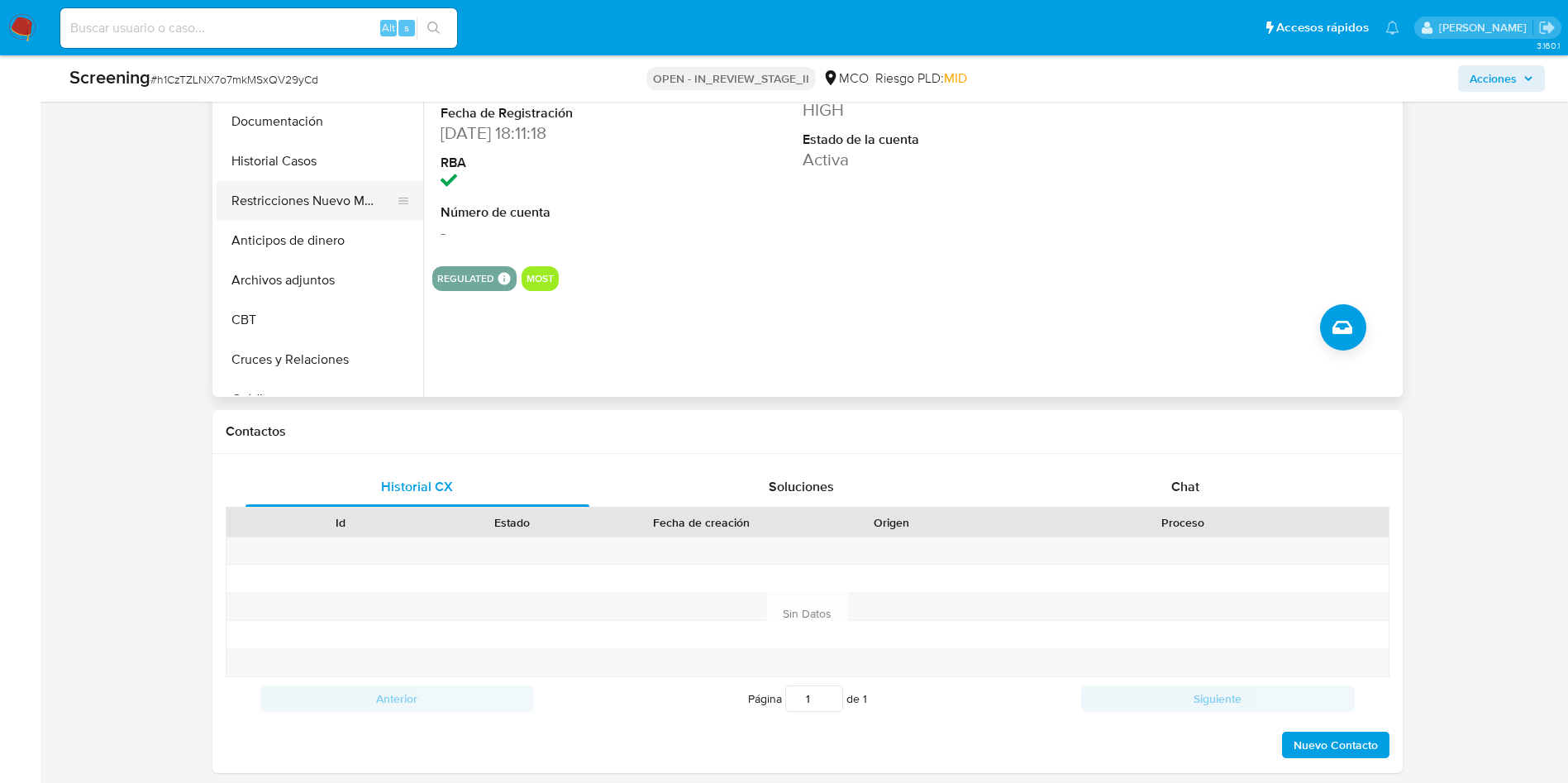
click at [319, 194] on button "Restricciones Nuevo Mundo" at bounding box center [313, 201] width 194 height 39
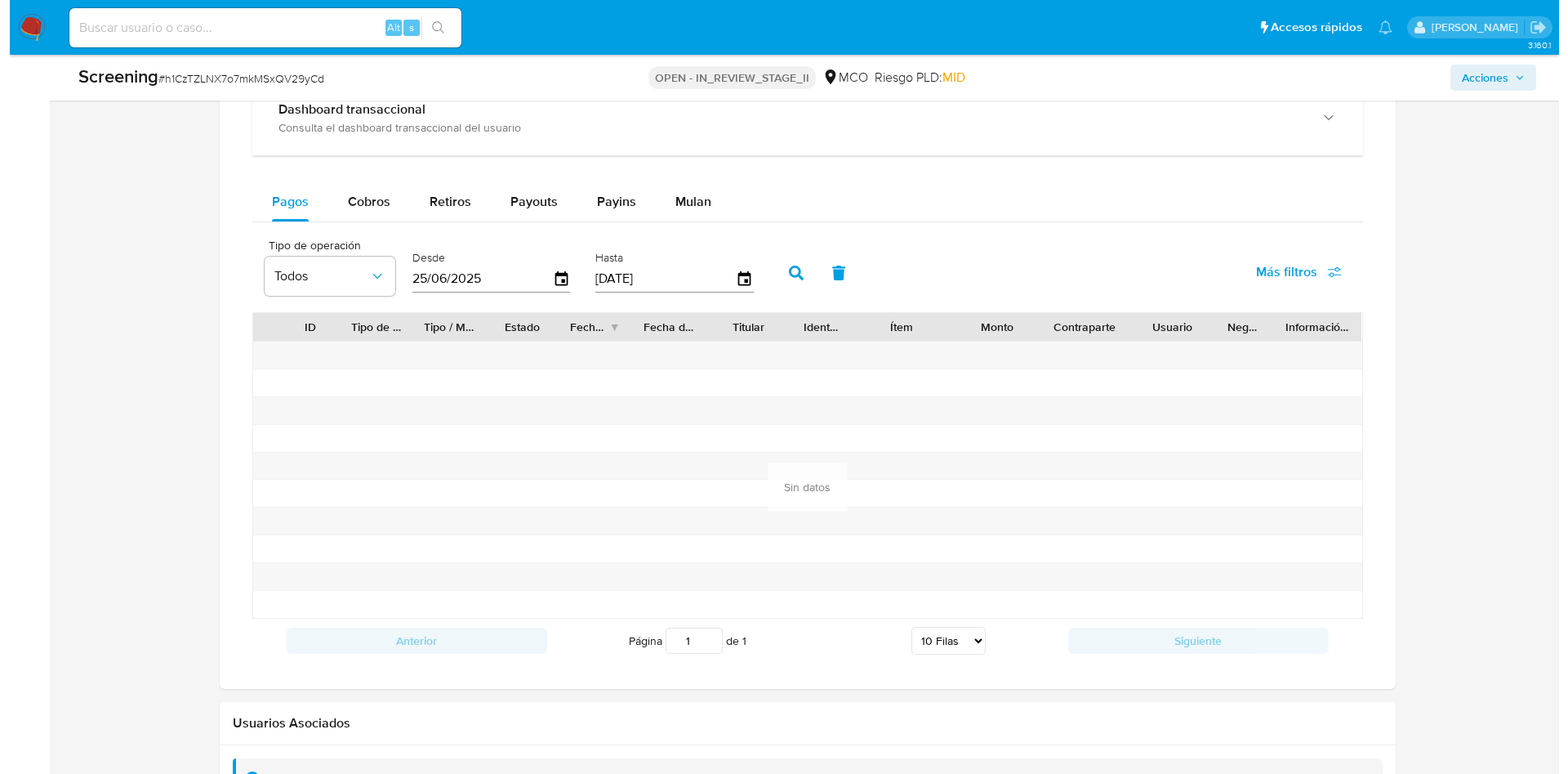
scroll to position [2294, 0]
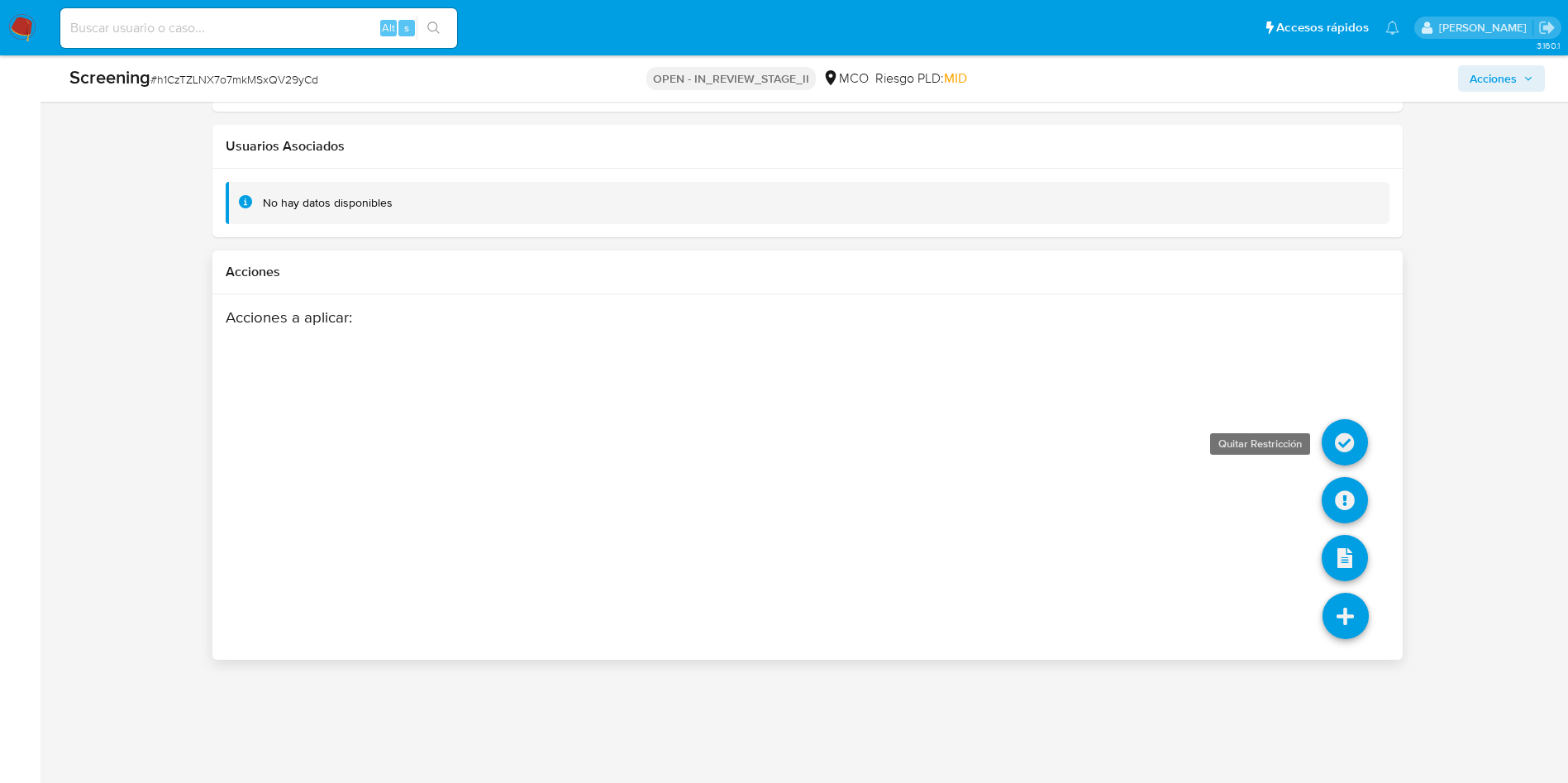
click at [1353, 442] on icon at bounding box center [1345, 442] width 46 height 46
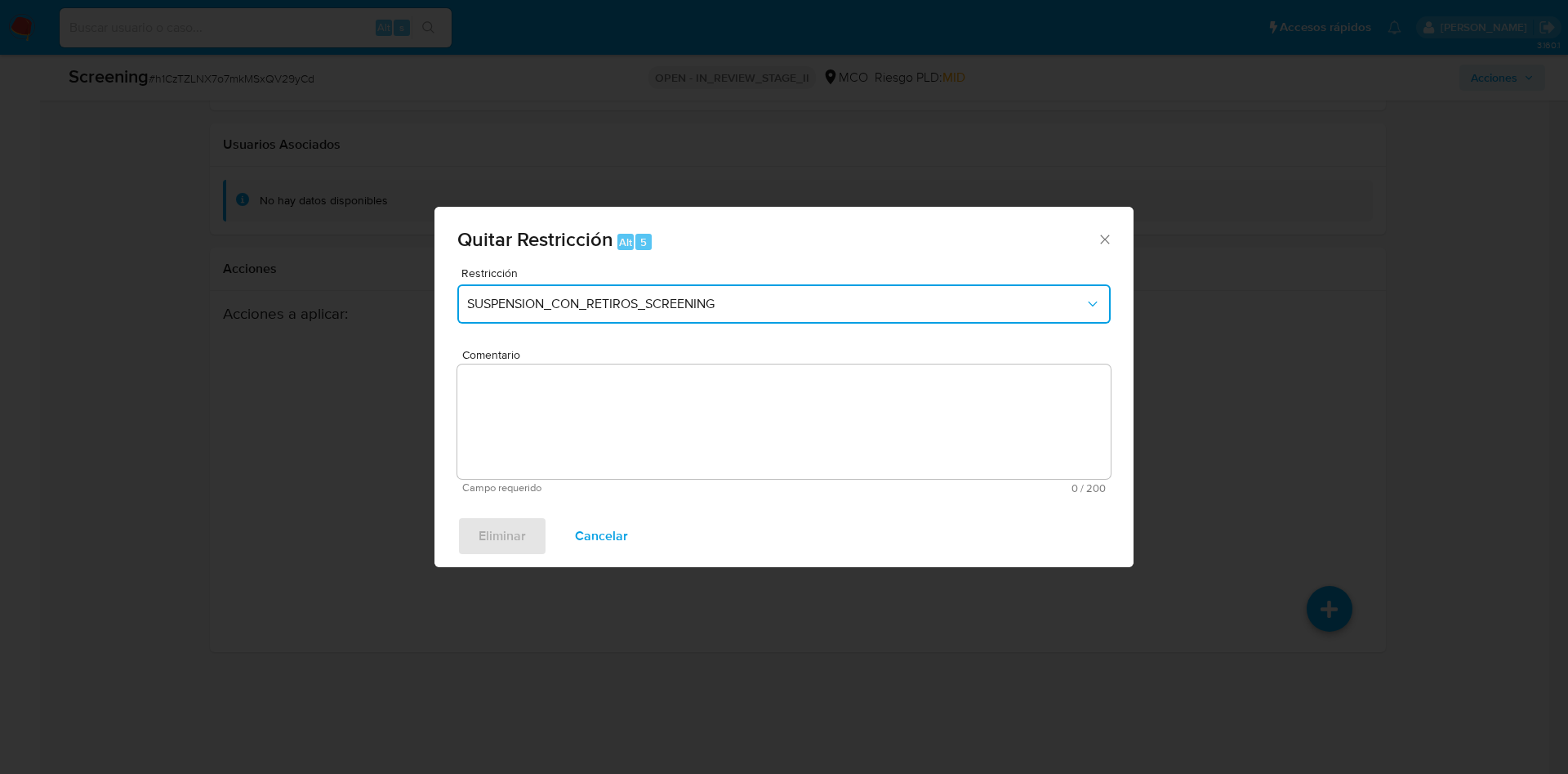
click at [693, 297] on span "SUSPENSION_CON_RETIROS_SCREENING" at bounding box center [775, 303] width 618 height 16
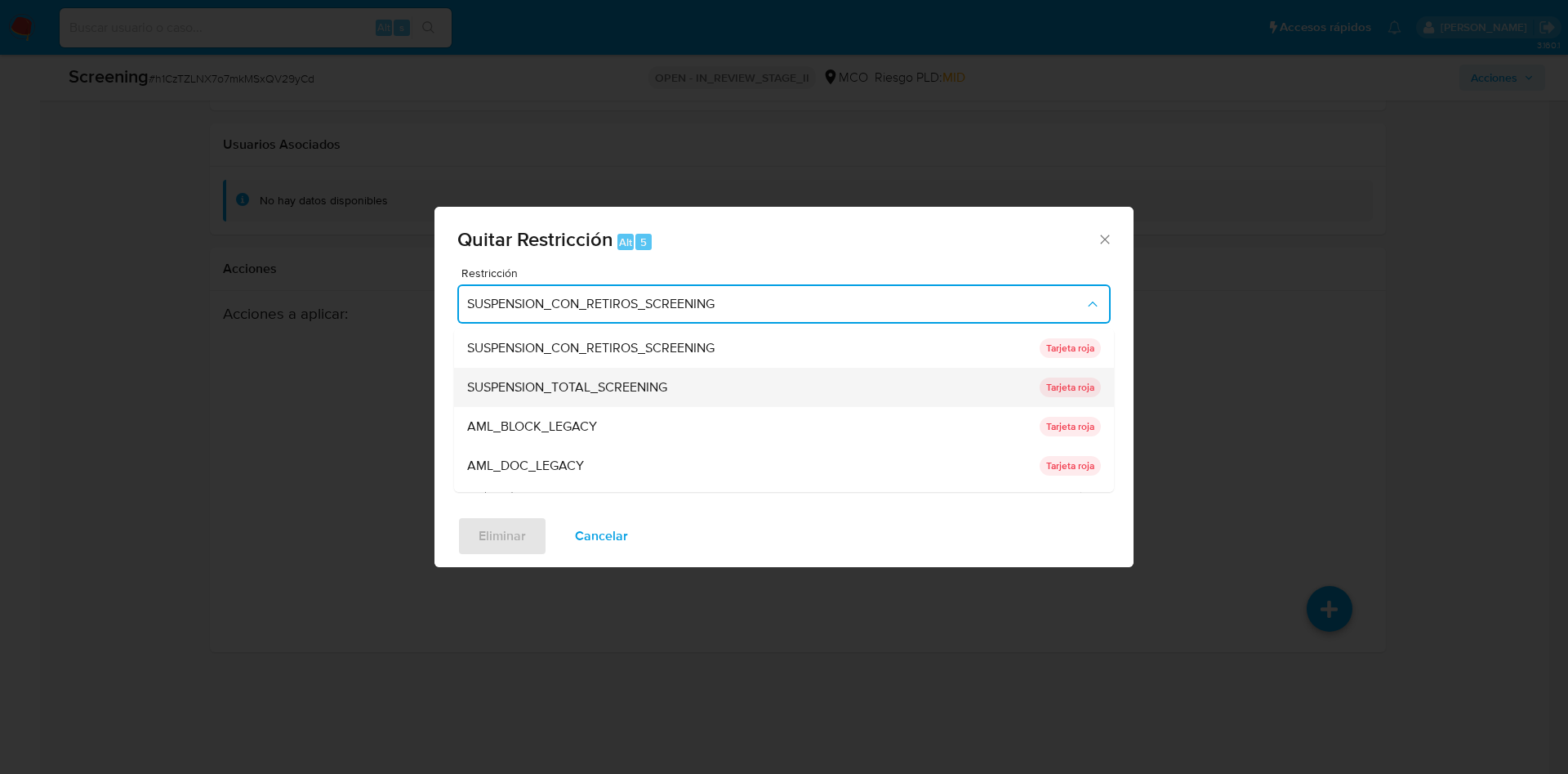
click at [667, 389] on span "SUSPENSION_TOTAL_SCREENING" at bounding box center [567, 387] width 200 height 16
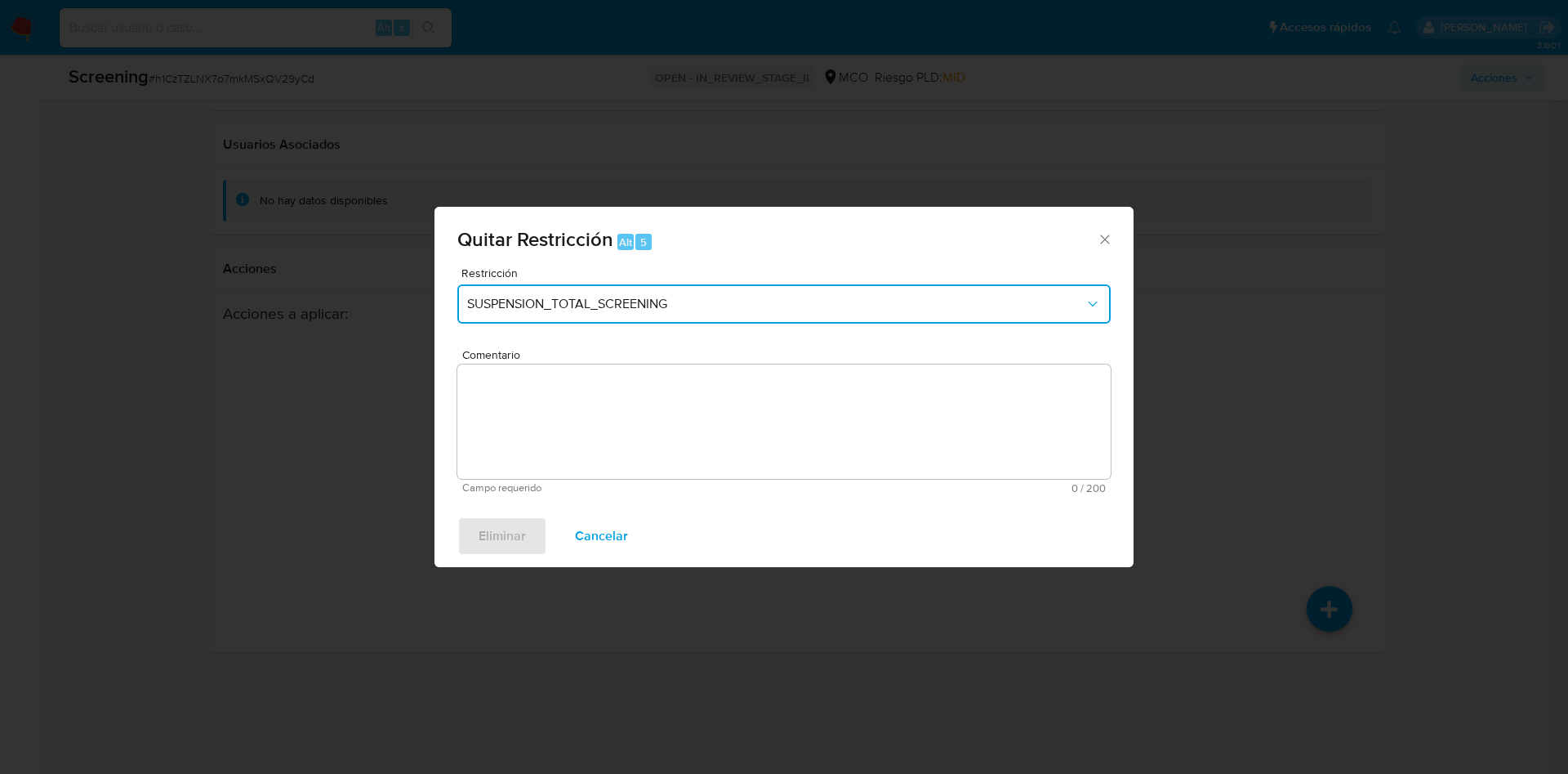
click at [1363, 283] on div "Quitar Restricción Alt 5 Restricción SUSPENSION_TOTAL_SCREENING Comentario Camp…" at bounding box center [784, 387] width 1568 height 774
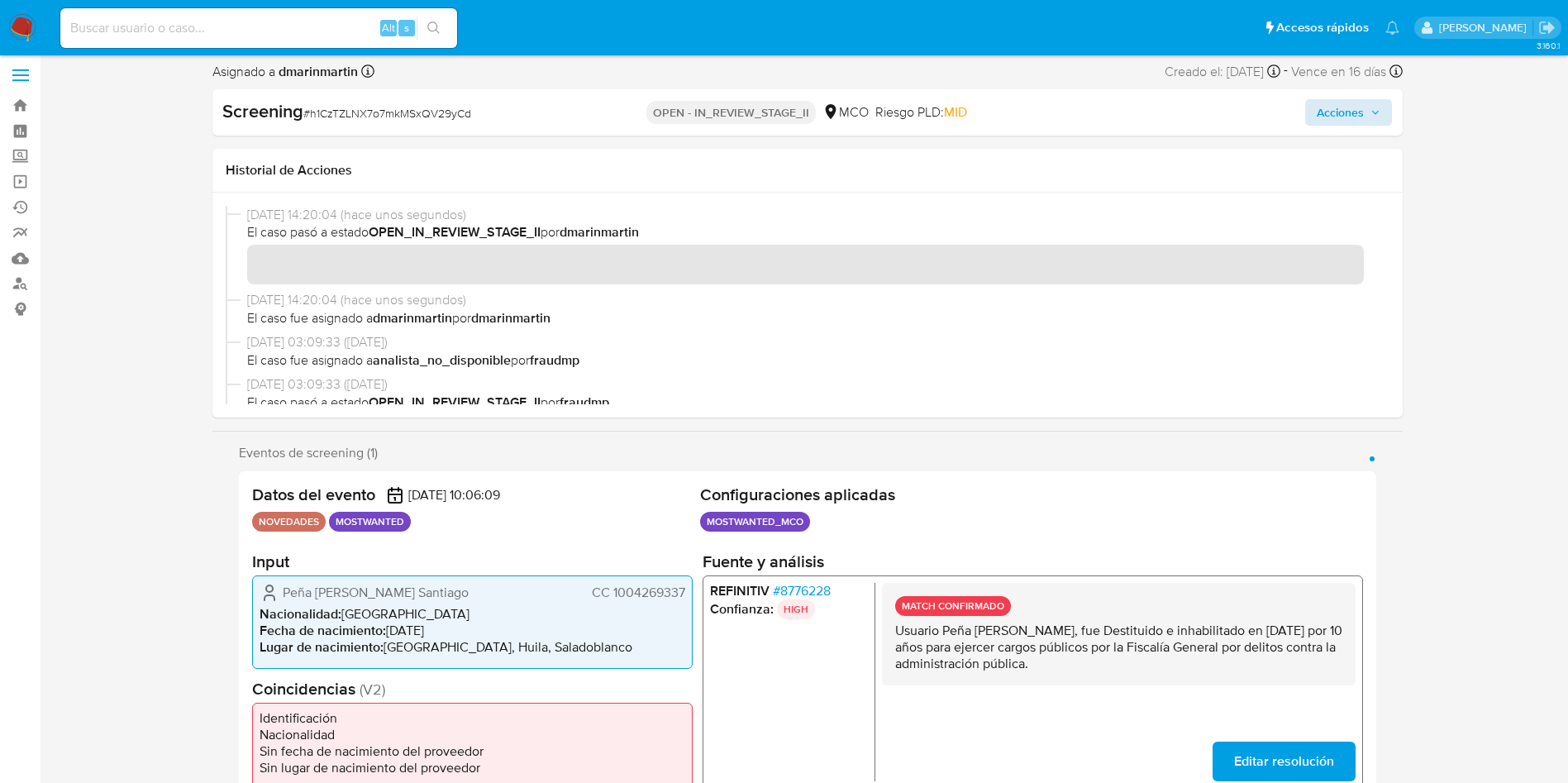
scroll to position [0, 0]
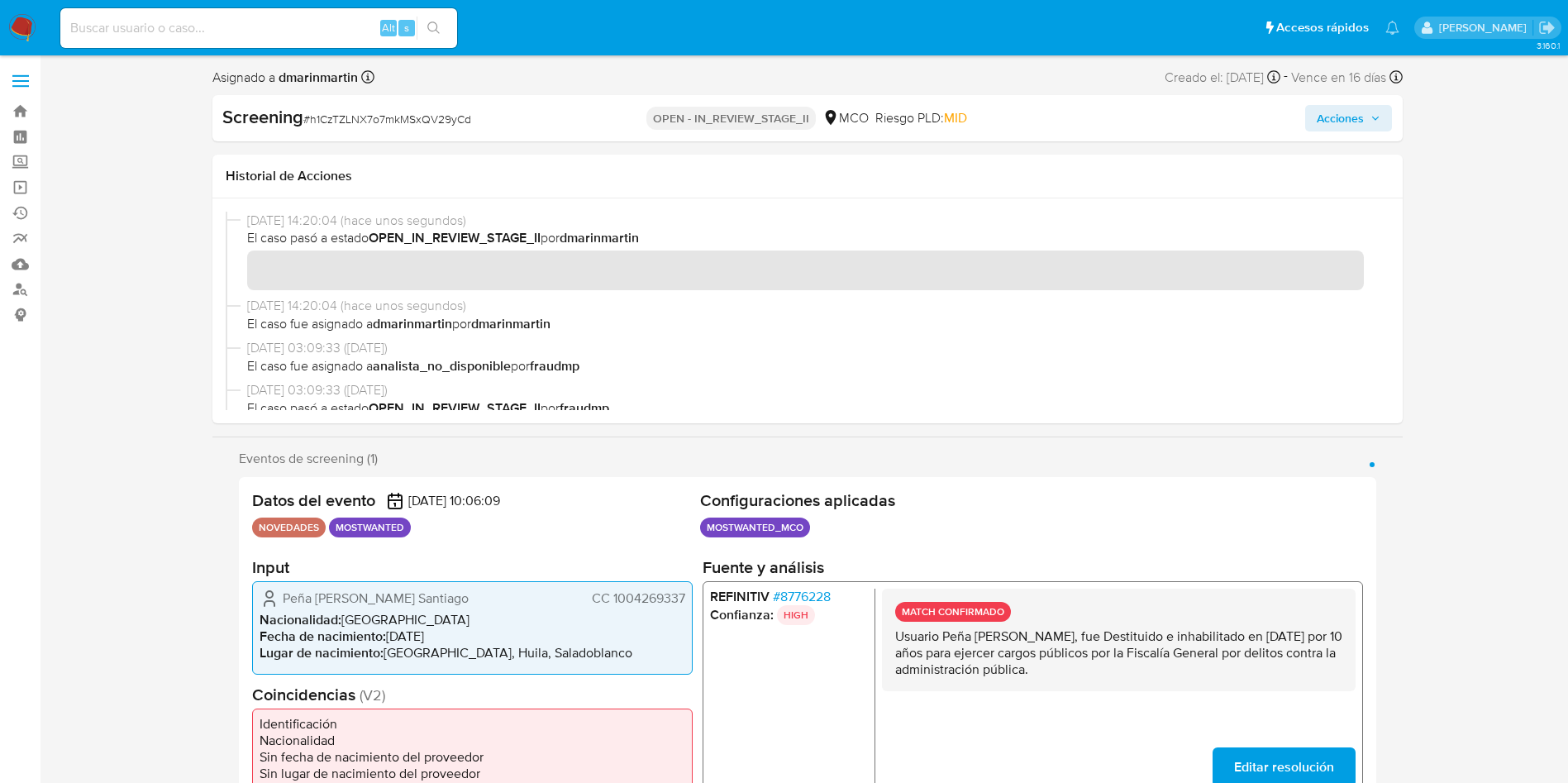
click at [1337, 112] on span "Acciones" at bounding box center [1340, 118] width 47 height 26
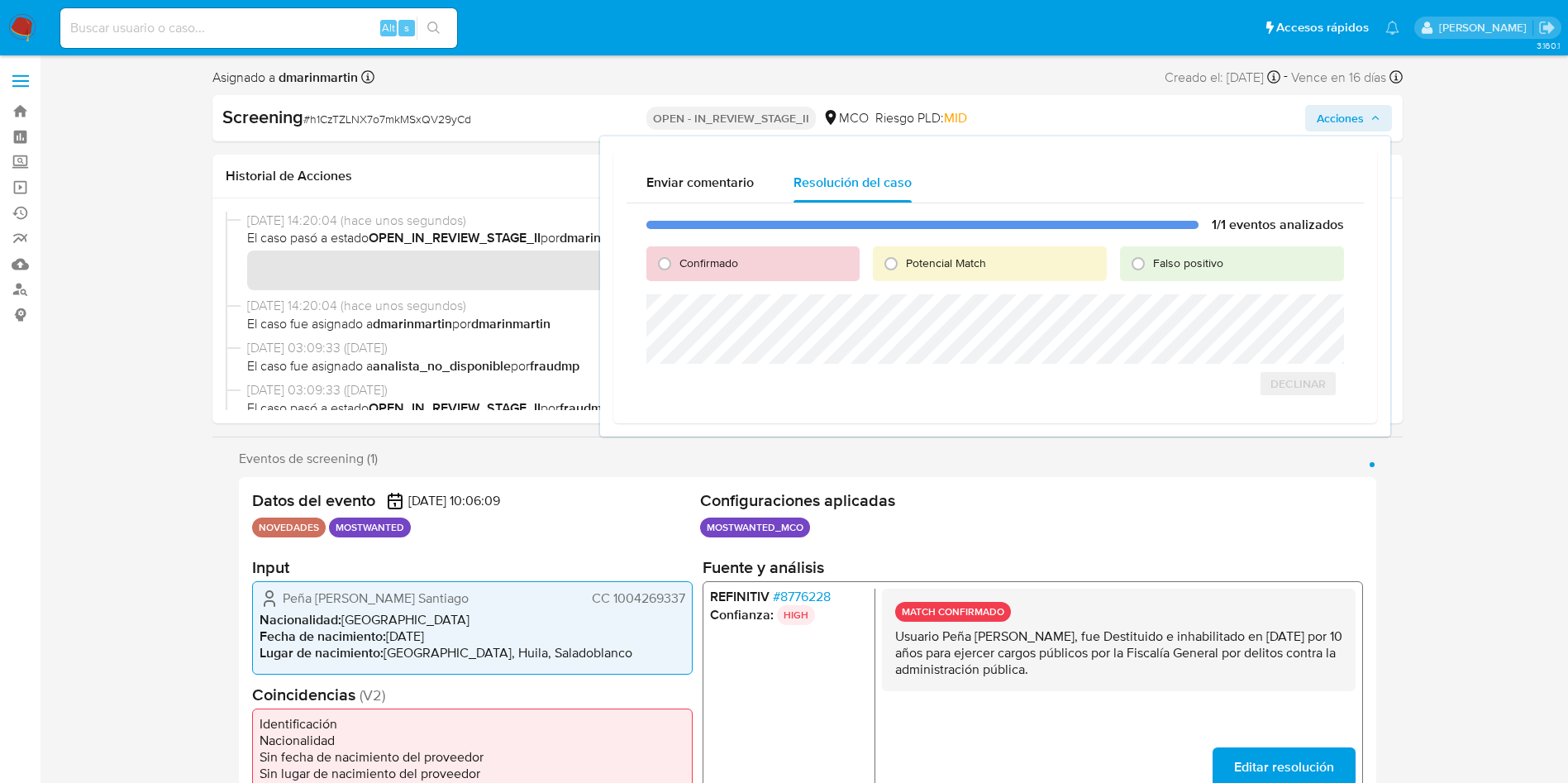
click at [1356, 119] on span "Acciones" at bounding box center [1340, 118] width 47 height 26
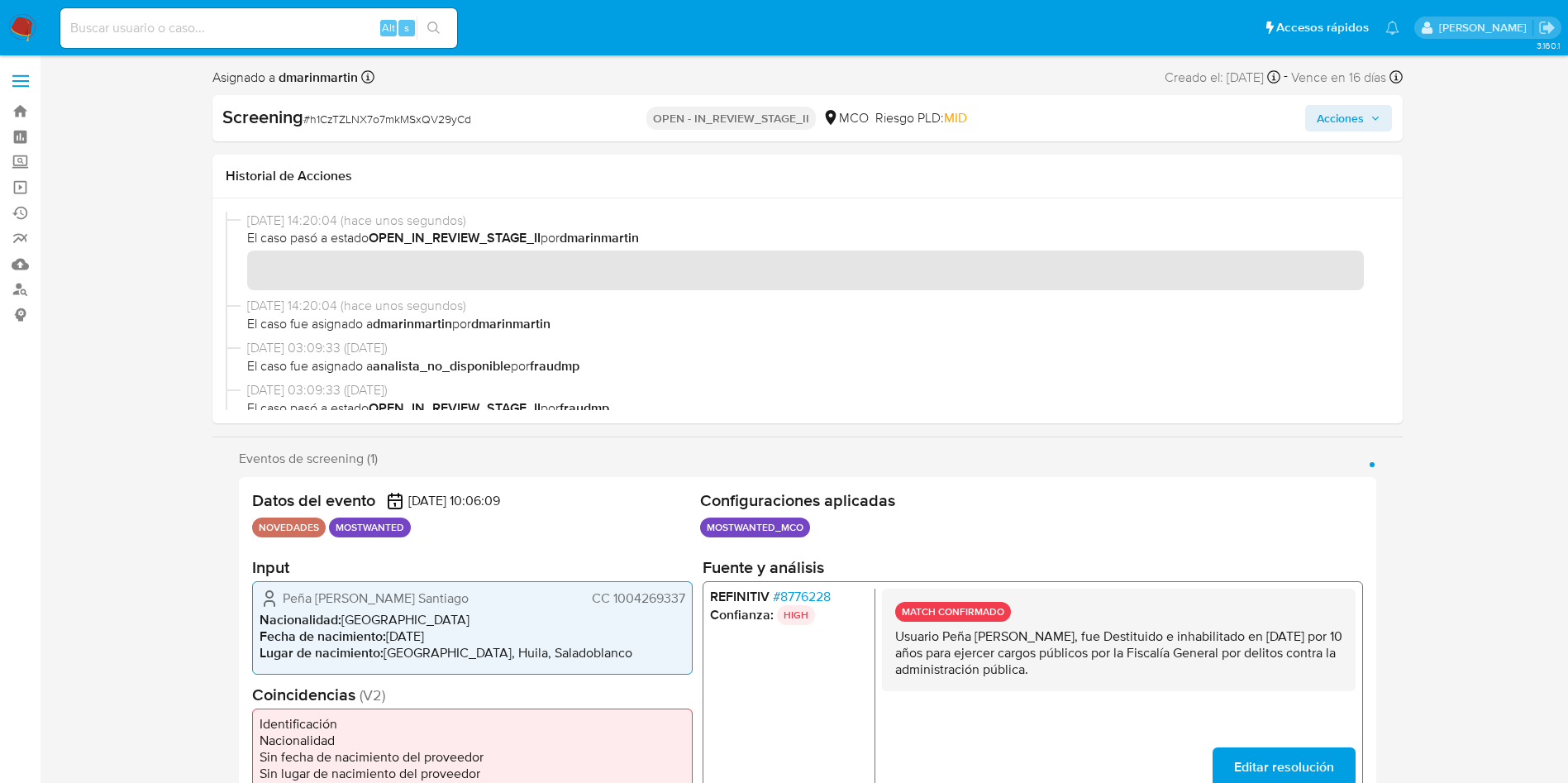
click at [1354, 119] on span "Acciones" at bounding box center [1340, 118] width 47 height 26
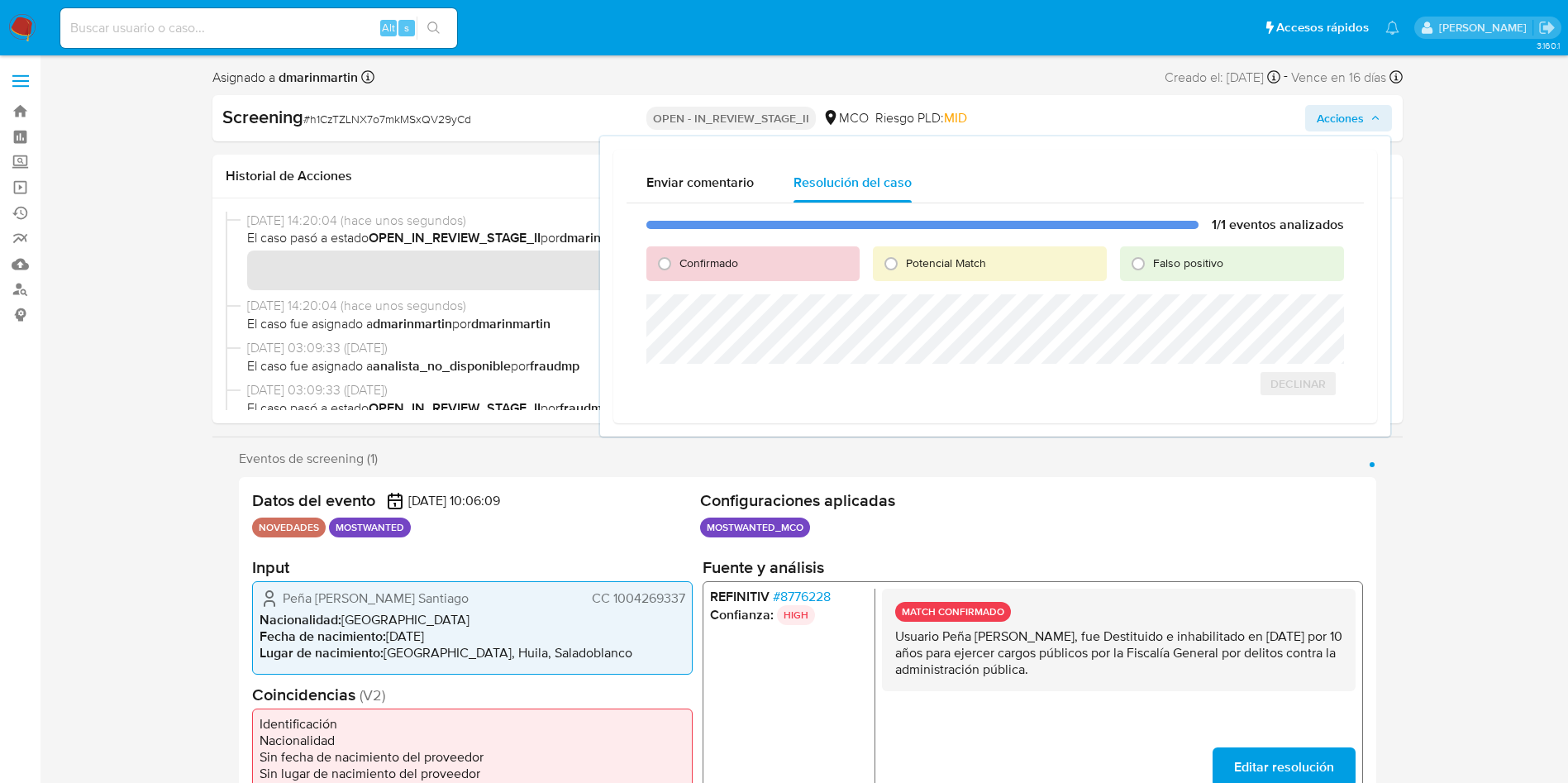
click at [1166, 271] on div "Falso positivo" at bounding box center [1231, 263] width 224 height 35
click at [1180, 262] on span "Falso positivo" at bounding box center [1188, 262] width 71 height 17
click at [1151, 262] on input "Falso positivo" at bounding box center [1138, 263] width 26 height 26
radio input "true"
click at [1266, 395] on span "Cerrar Caso" at bounding box center [1285, 401] width 79 height 24
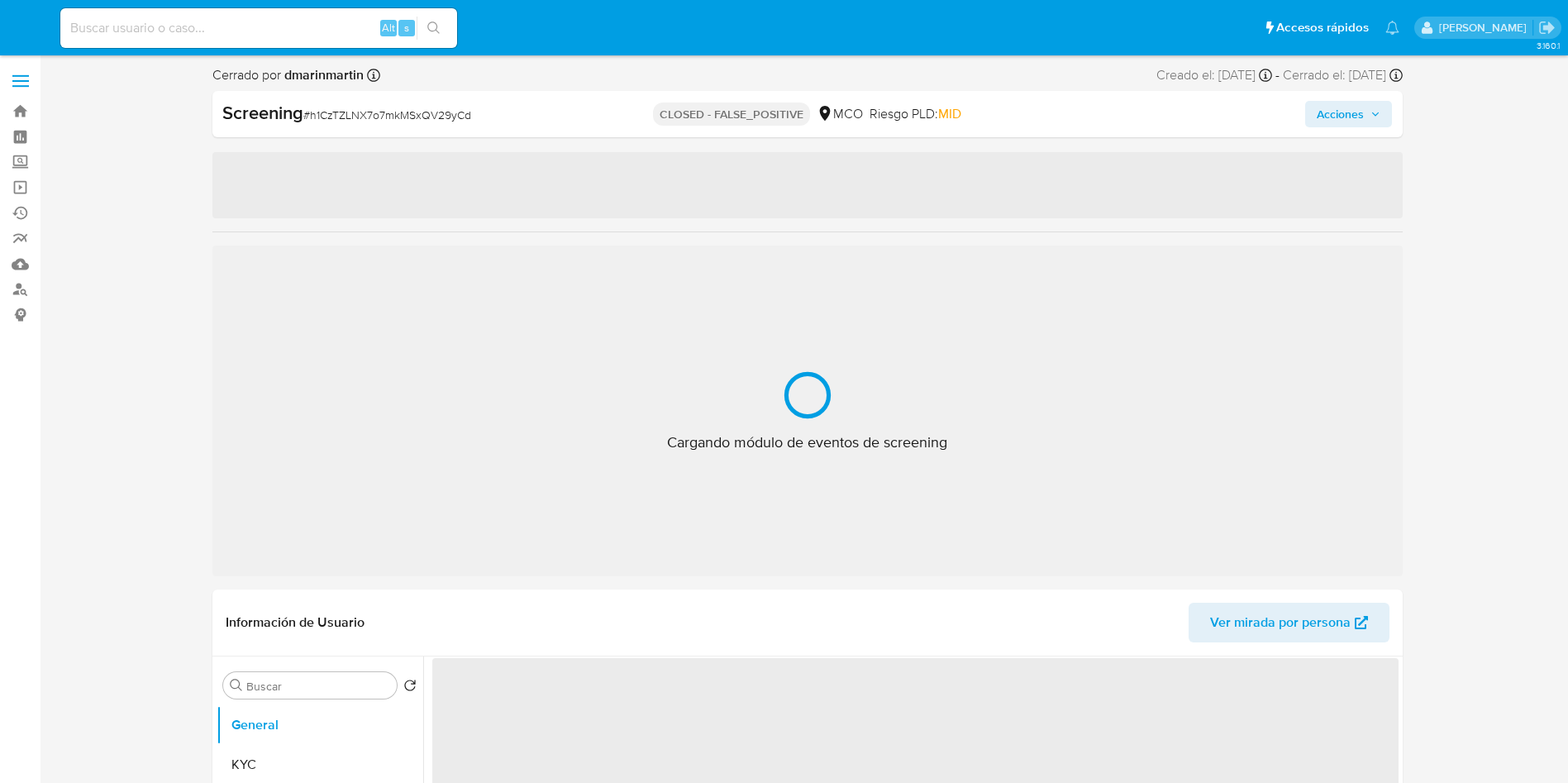
select select "10"
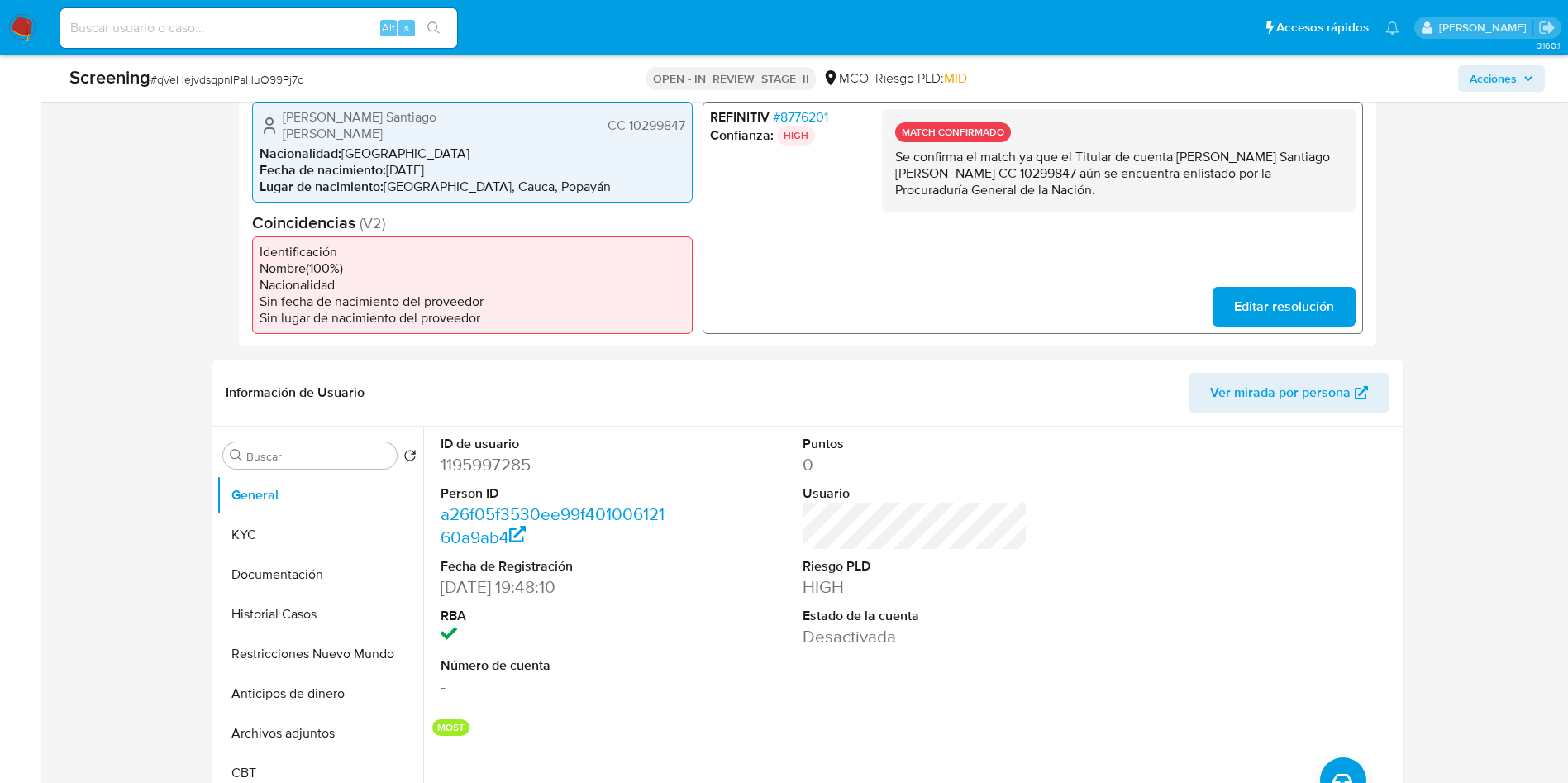
scroll to position [620, 0]
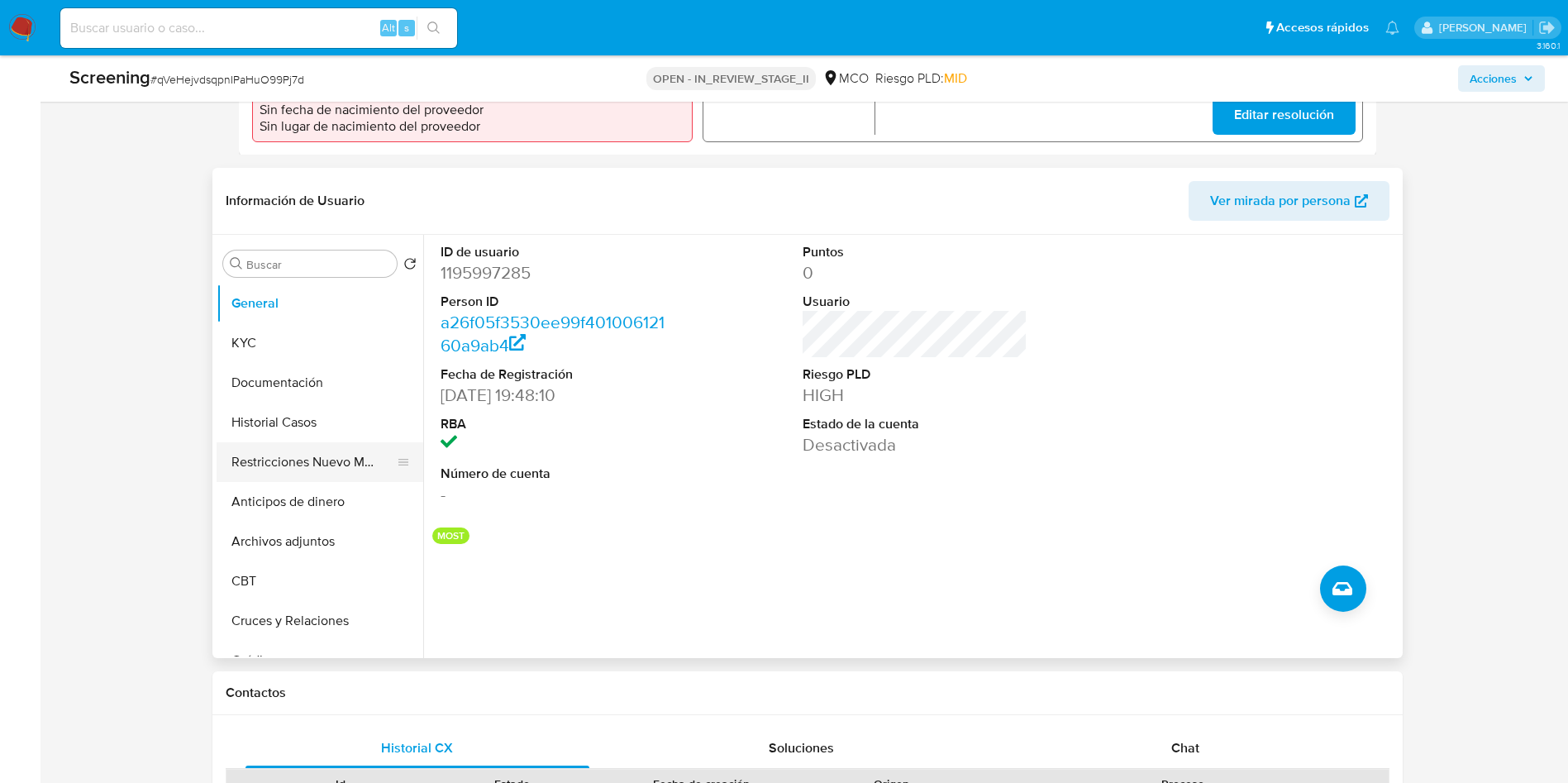
click at [297, 453] on button "Restricciones Nuevo Mundo" at bounding box center [313, 461] width 194 height 39
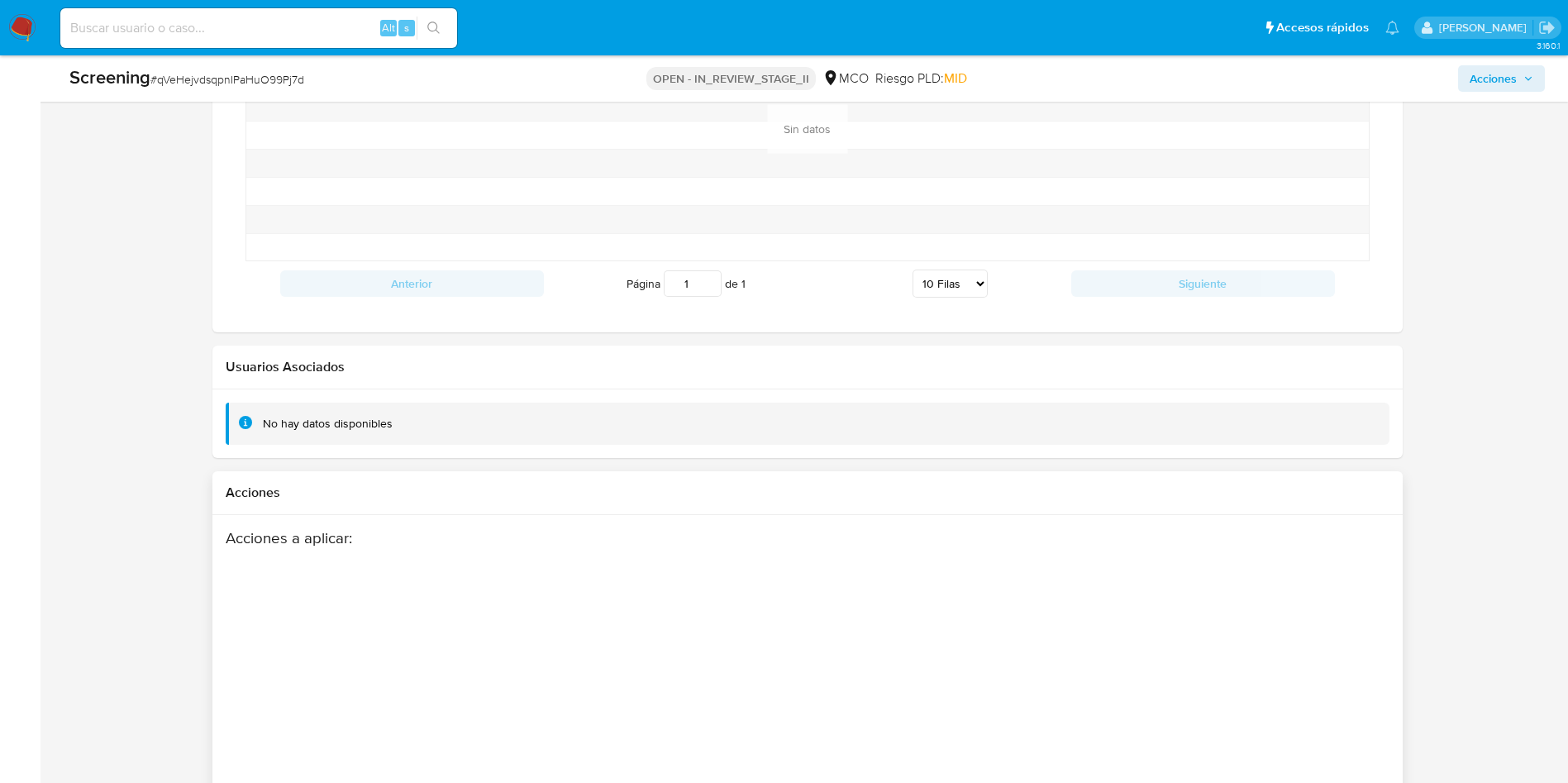
scroll to position [2321, 0]
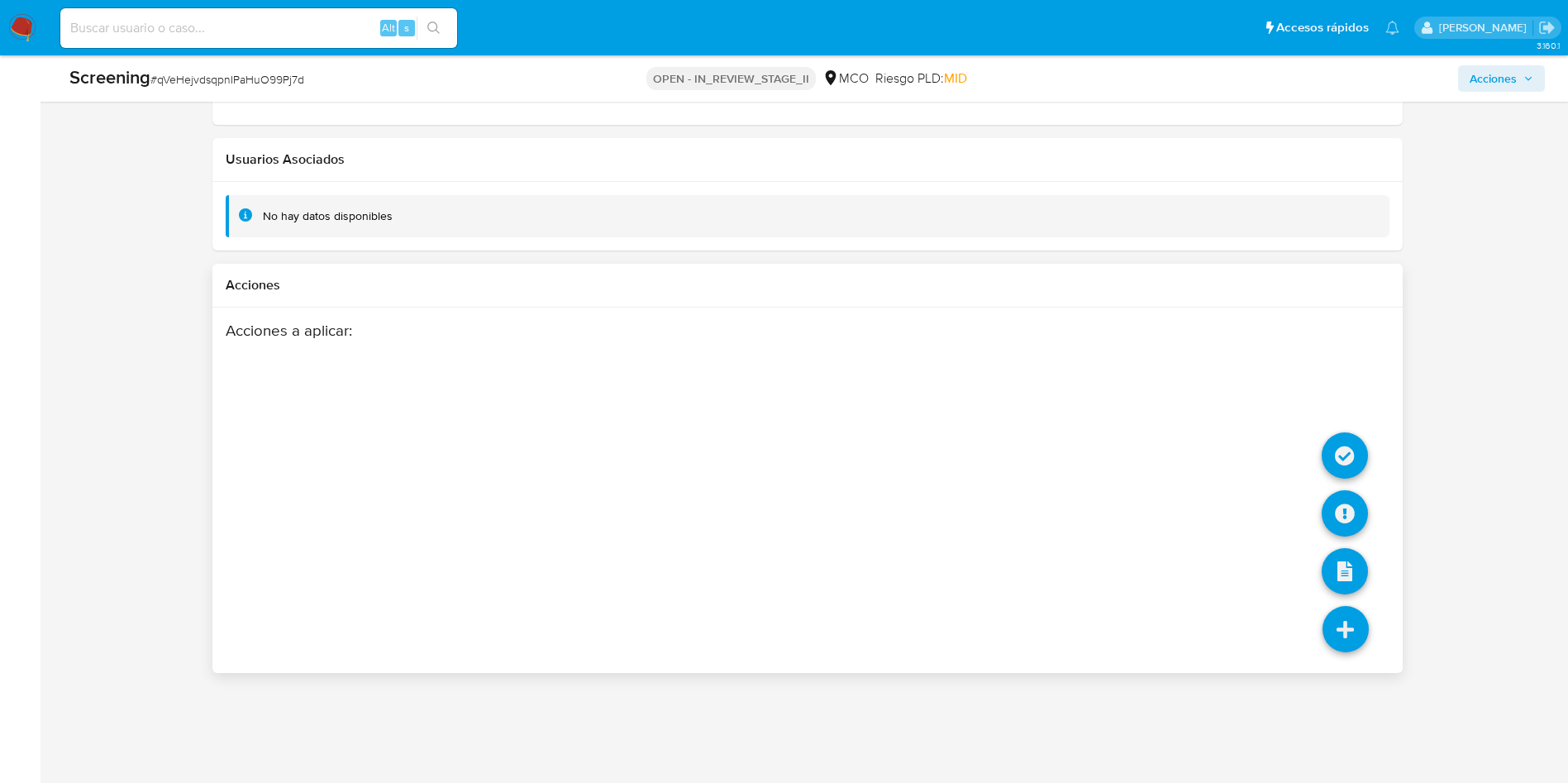
click at [1346, 606] on icon at bounding box center [1346, 629] width 46 height 46
click at [1343, 424] on div "Acciones a aplicar :" at bounding box center [808, 453] width 1164 height 264
click at [1340, 424] on li at bounding box center [1345, 458] width 46 height 68
click at [1346, 445] on icon at bounding box center [1345, 455] width 46 height 46
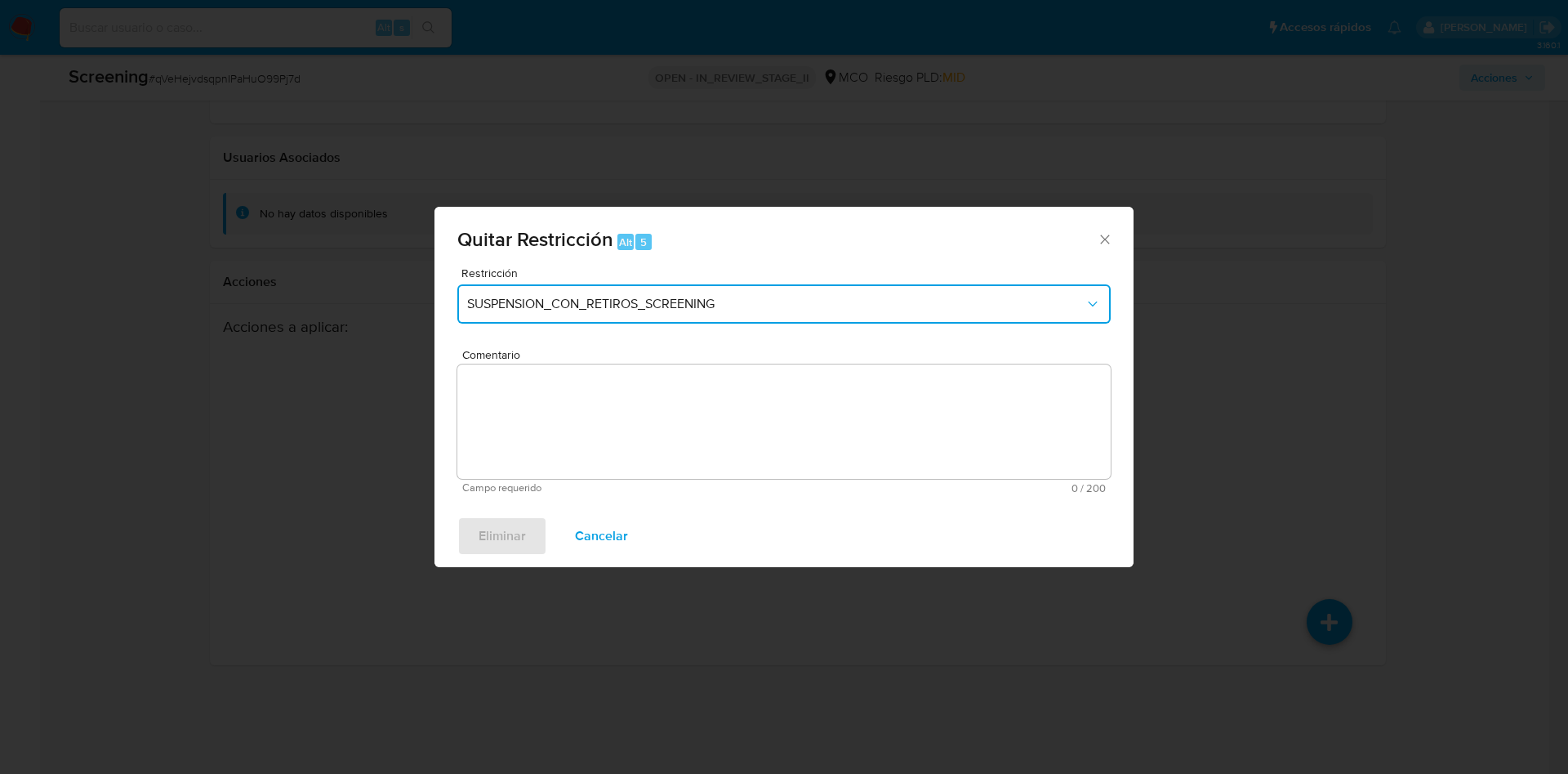
click at [812, 308] on span "SUSPENSION_CON_RETIROS_SCREENING" at bounding box center [775, 303] width 618 height 16
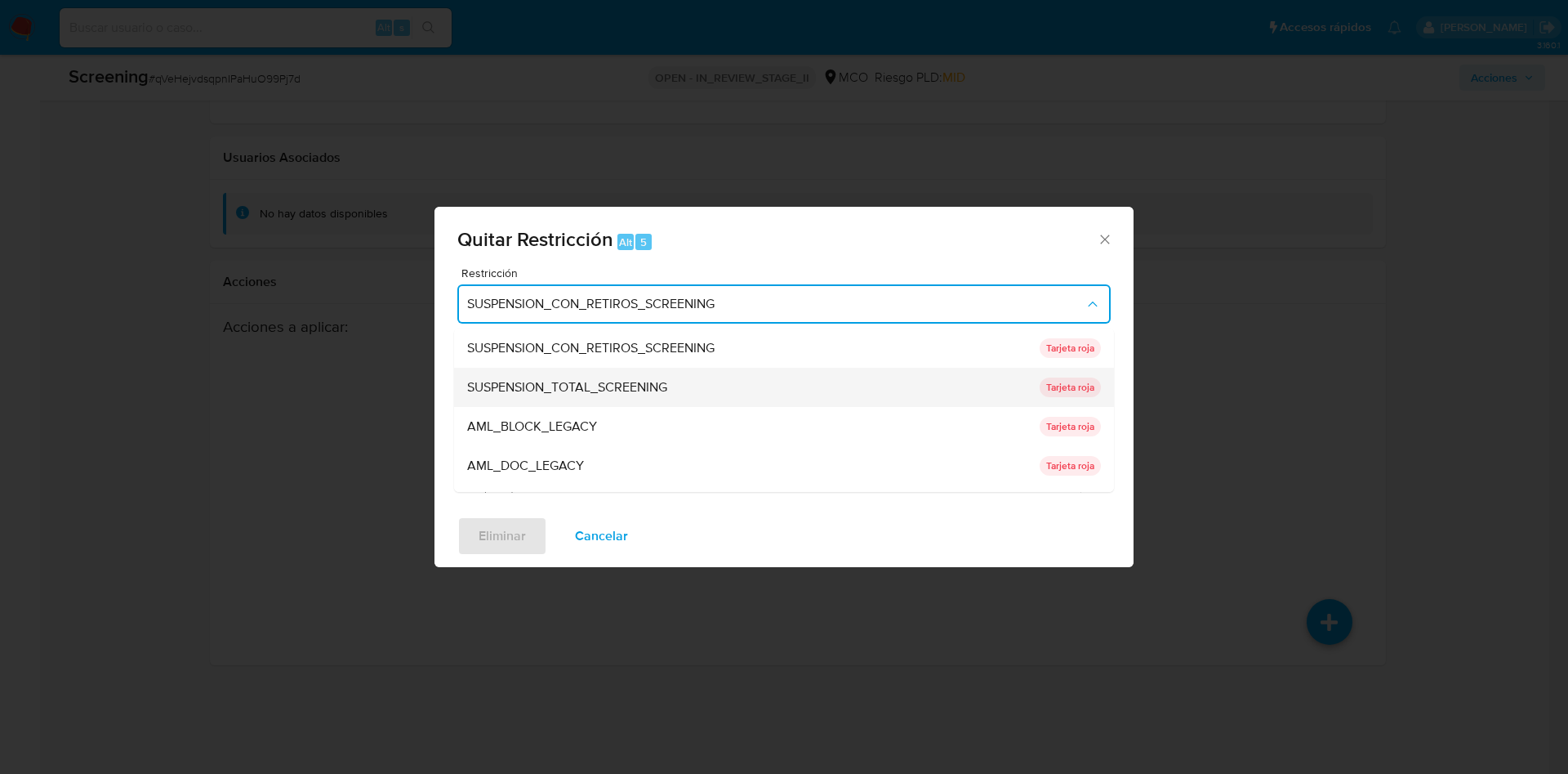
click at [705, 387] on div "SUSPENSION_TOTAL_SCREENING" at bounding box center [748, 387] width 563 height 39
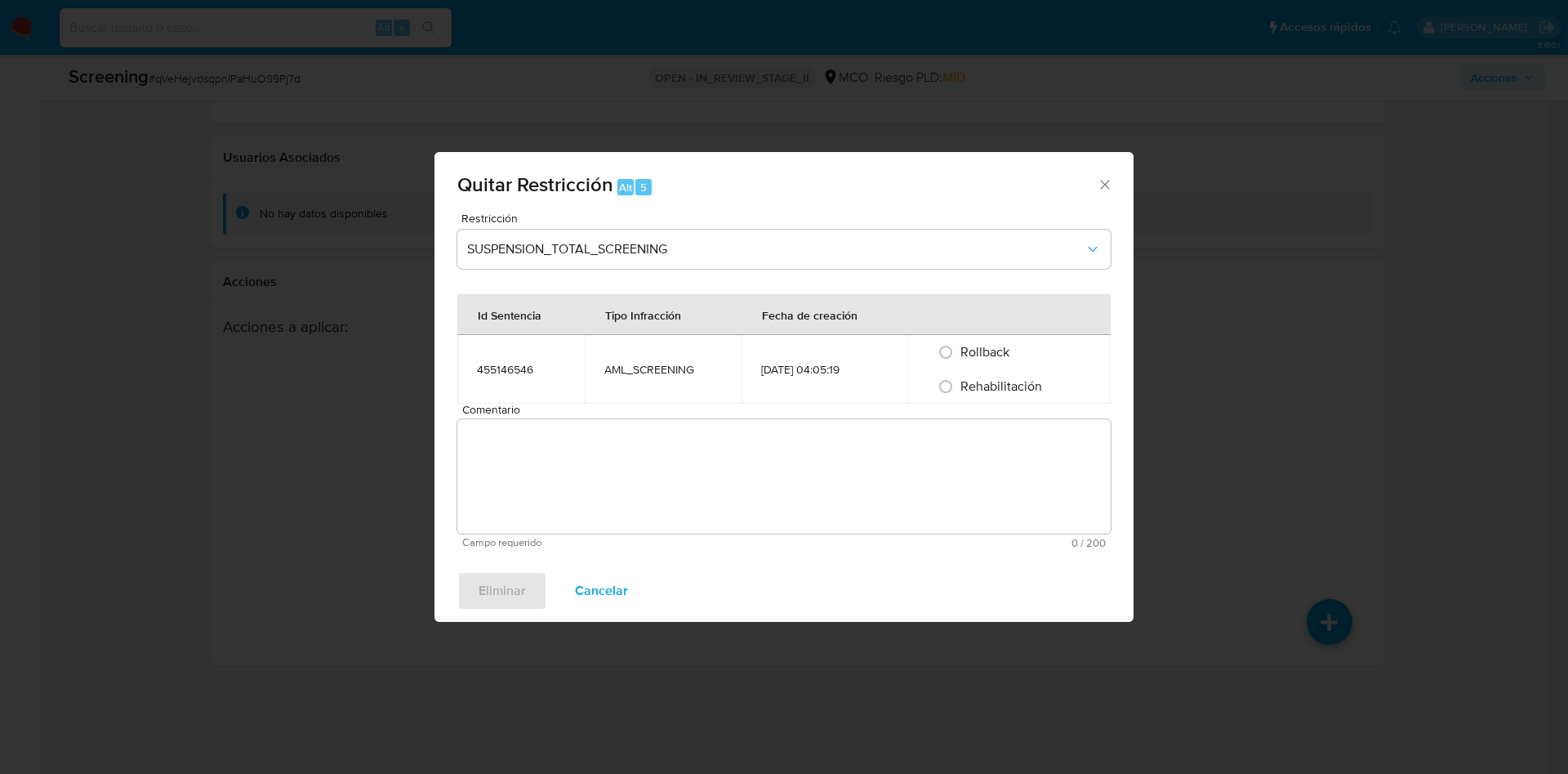
click at [1010, 398] on div "Rehabilitación" at bounding box center [1010, 386] width 164 height 34
click at [1017, 385] on span "Rehabilitación" at bounding box center [1001, 386] width 82 height 19
click at [959, 385] on input "Rehabilitación" at bounding box center [945, 386] width 26 height 26
radio input "true"
click at [977, 491] on textarea "Comentario" at bounding box center [784, 476] width 653 height 115
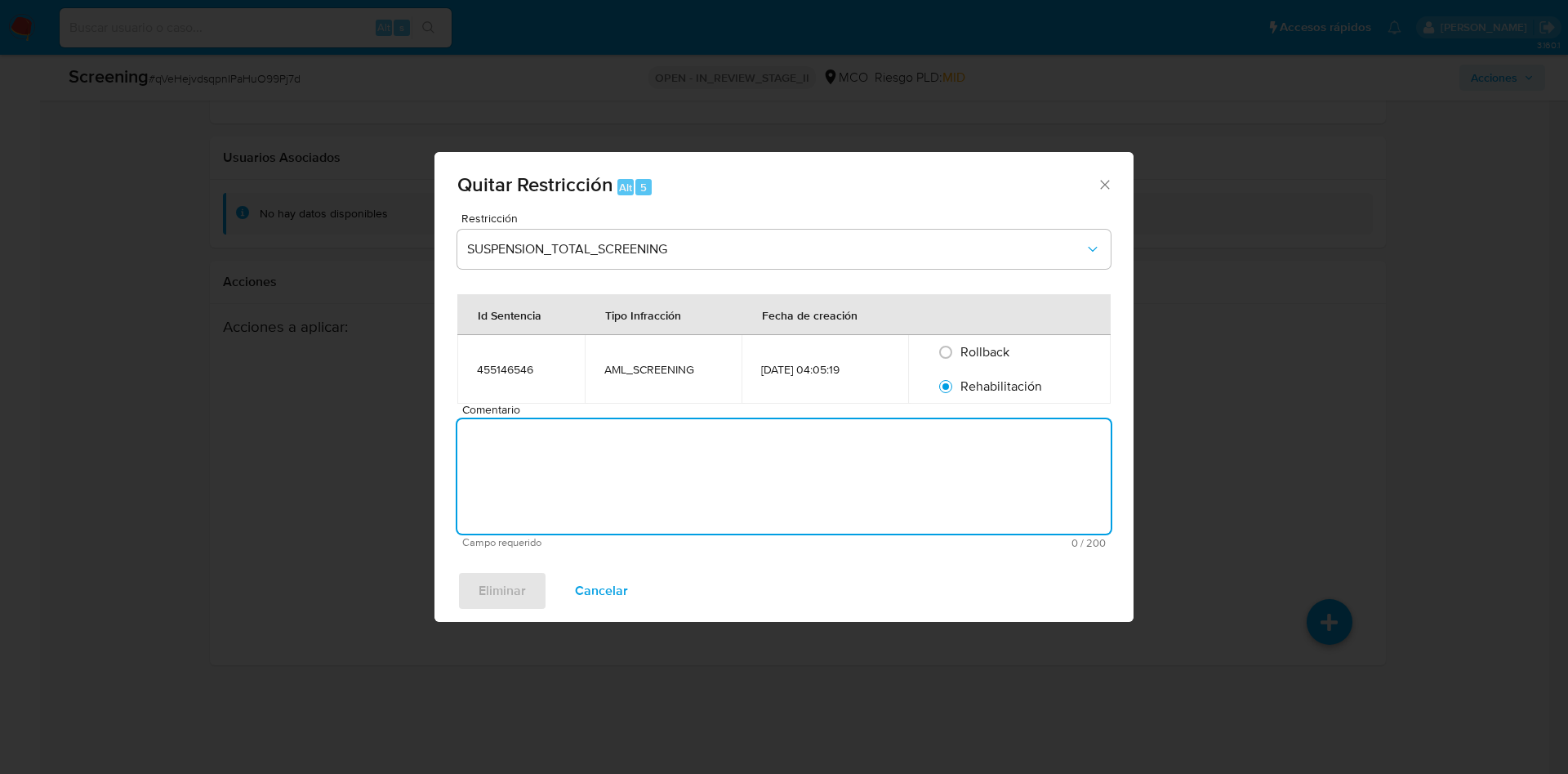
paste textarea "No se encuentran evidencias de delitos LAFT asociados a las inhabilidades regis…"
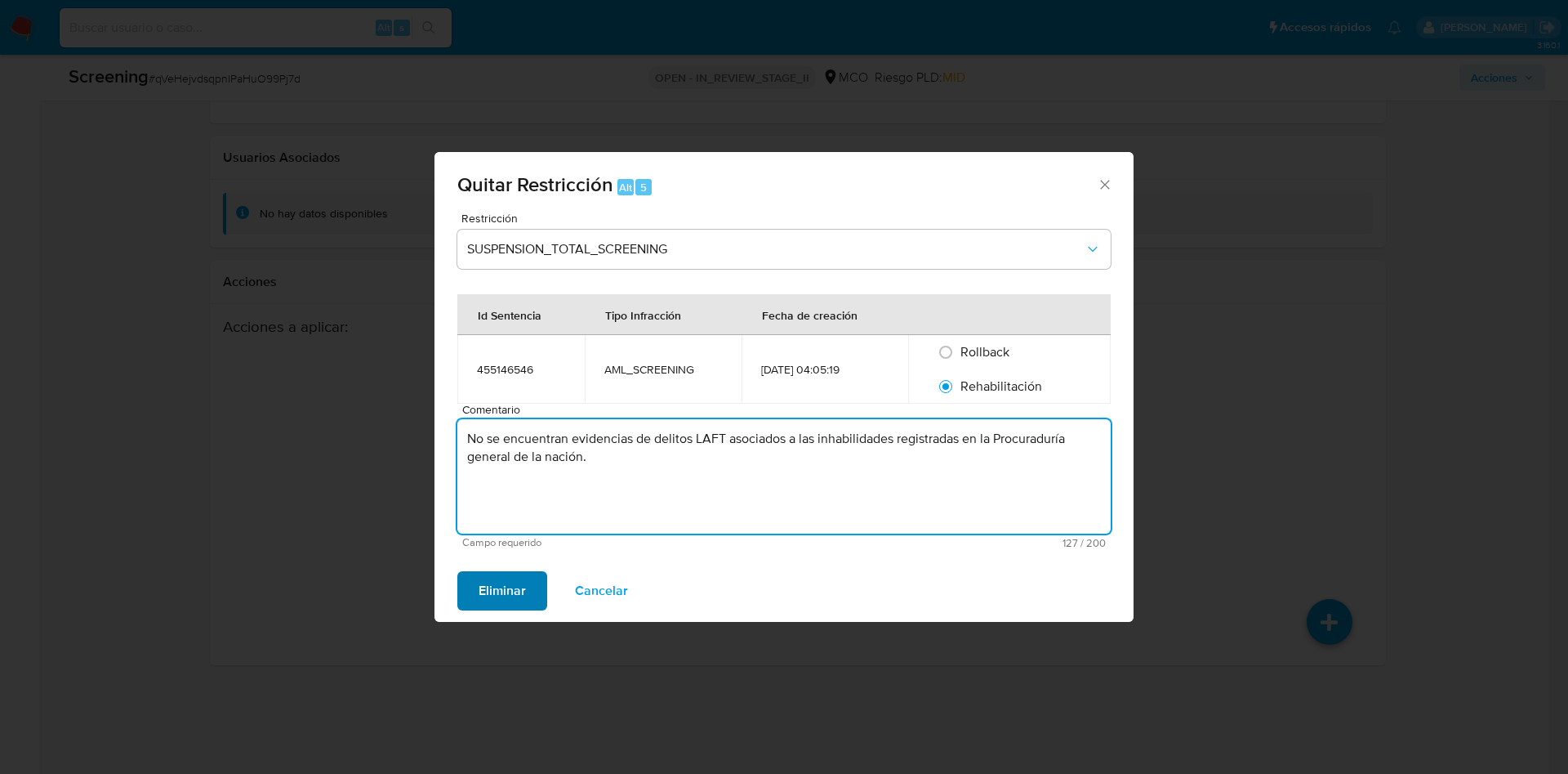
type textarea "No se encuentran evidencias de delitos LAFT asociados a las inhabilidades regis…"
click at [492, 596] on span "Eliminar" at bounding box center [501, 590] width 47 height 36
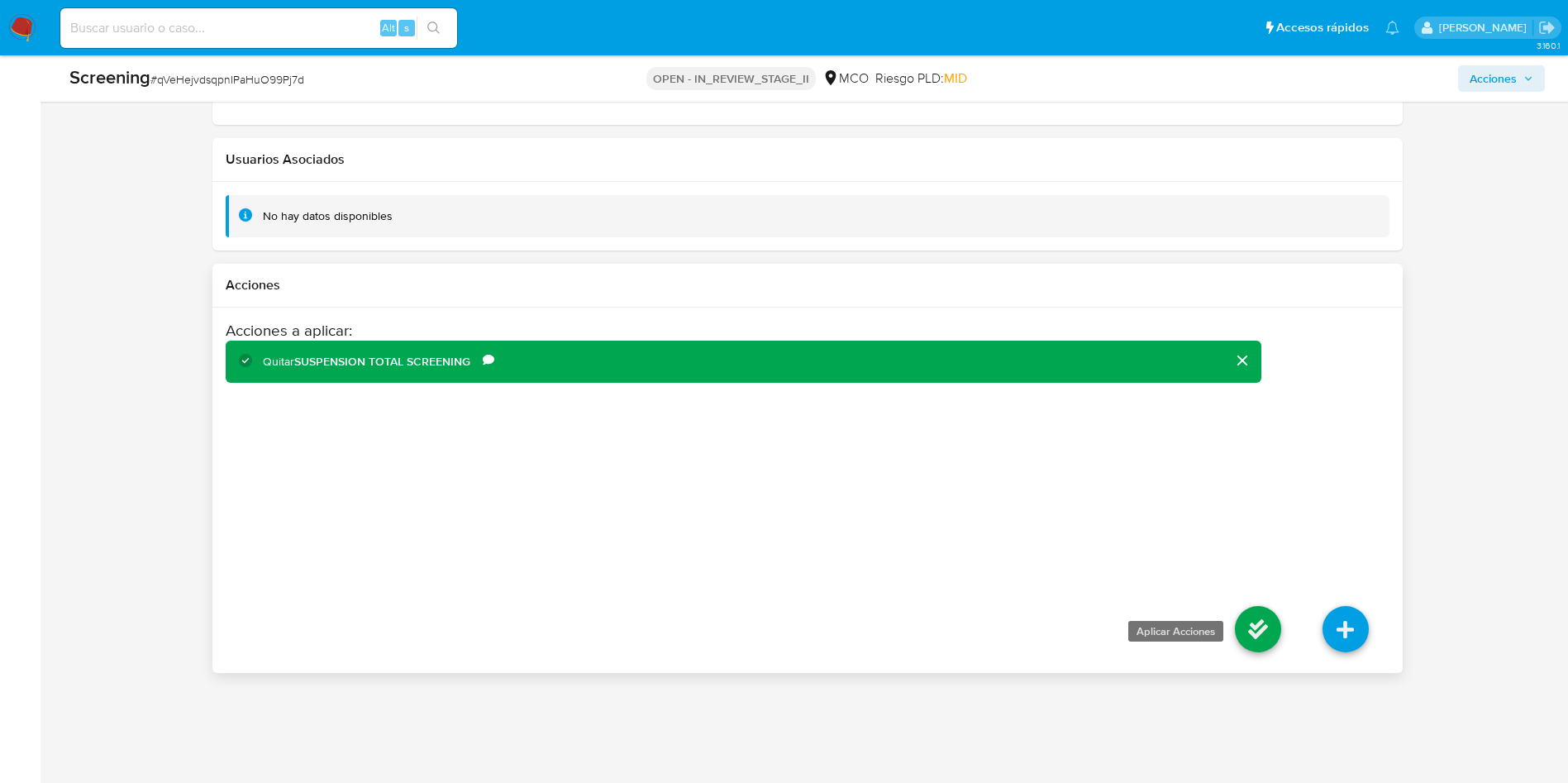
click at [1246, 606] on icon at bounding box center [1258, 629] width 46 height 46
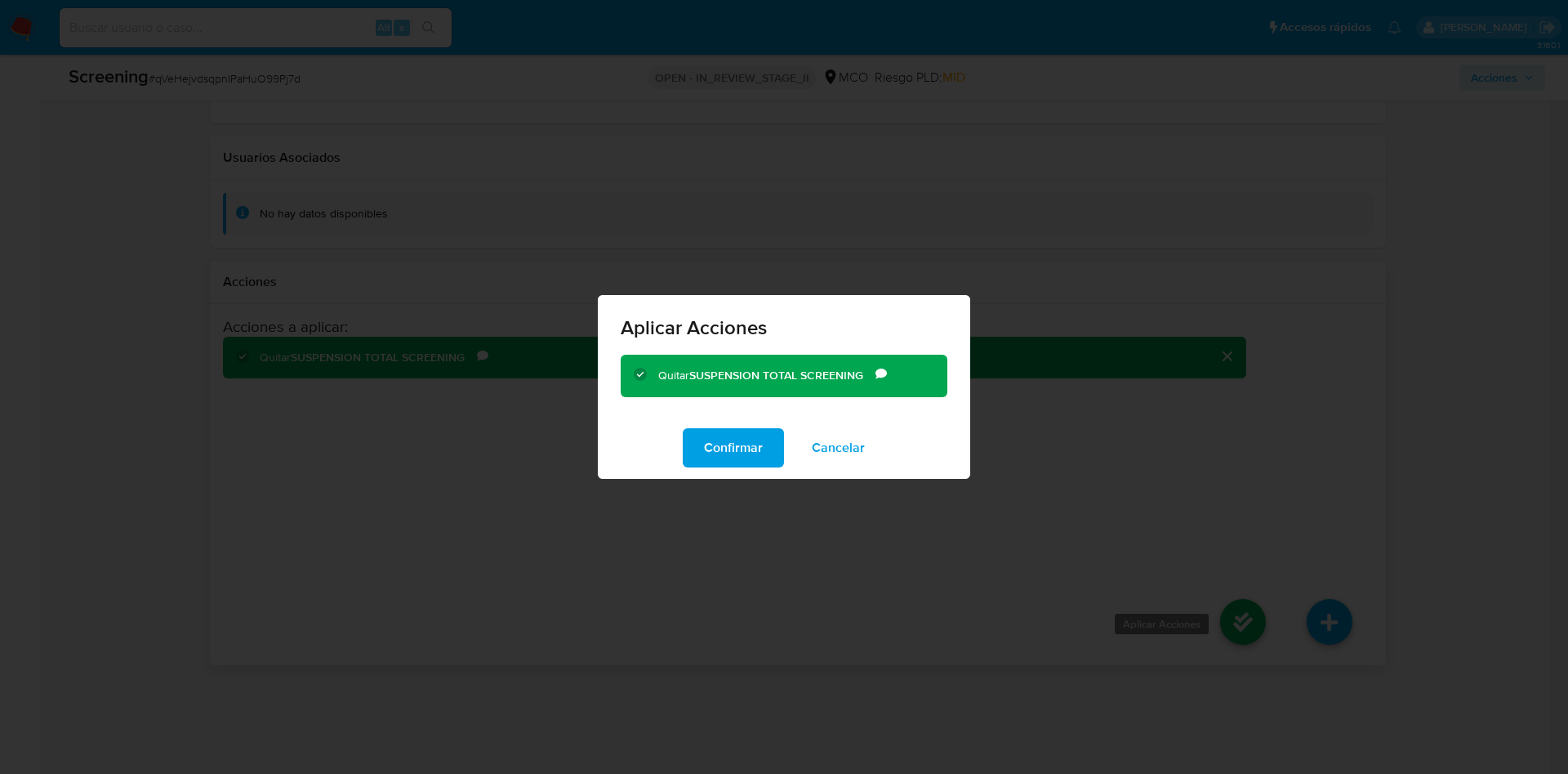
click at [1241, 605] on div "Aplicar Acciones Quitar SUSPENSION TOTAL SCREENING Comentario No se encuentran …" at bounding box center [784, 387] width 1568 height 774
click at [754, 446] on span "Confirmar" at bounding box center [733, 448] width 59 height 36
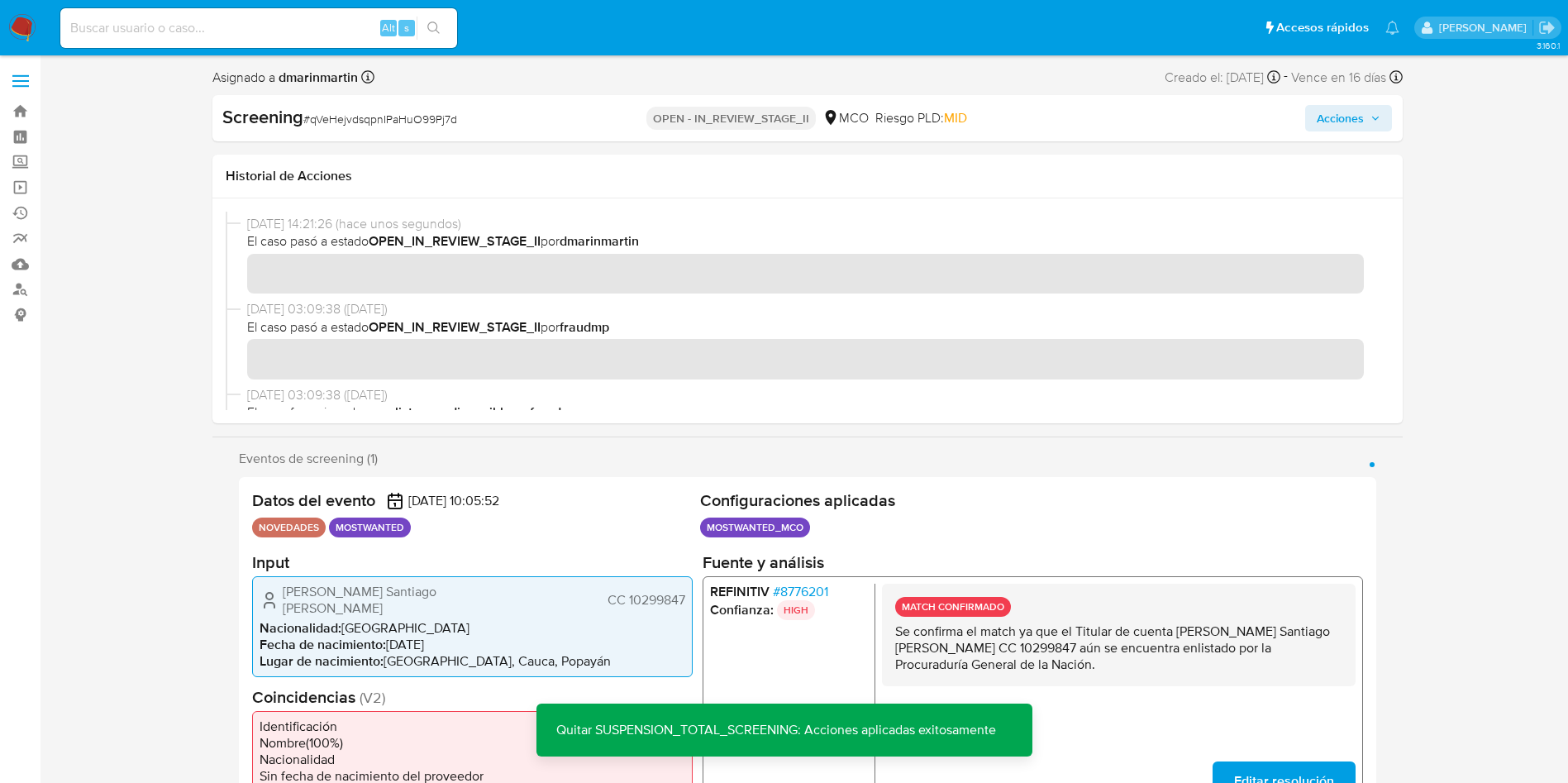
scroll to position [0, 0]
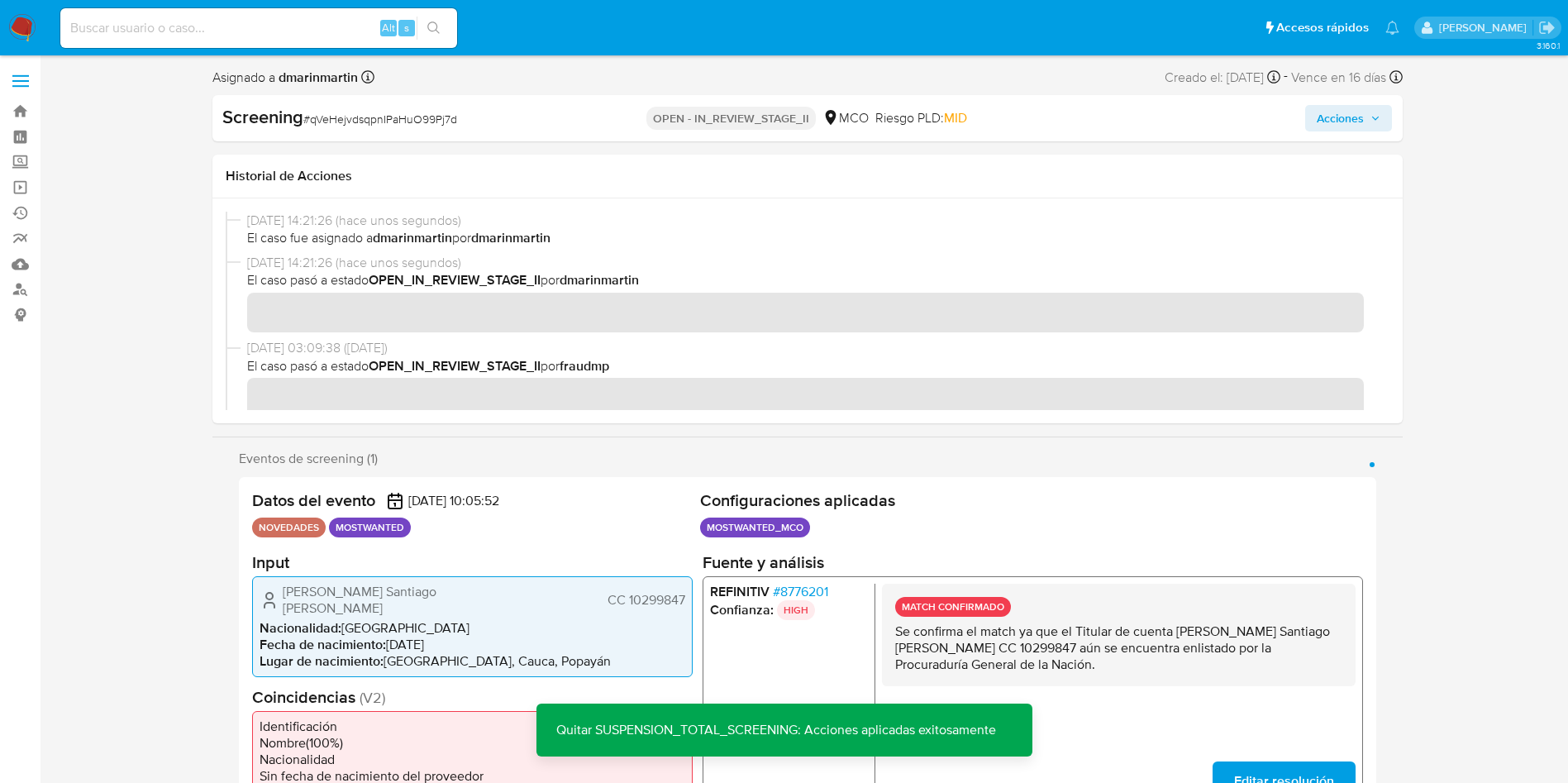
click at [1354, 131] on span "Acciones" at bounding box center [1340, 118] width 47 height 26
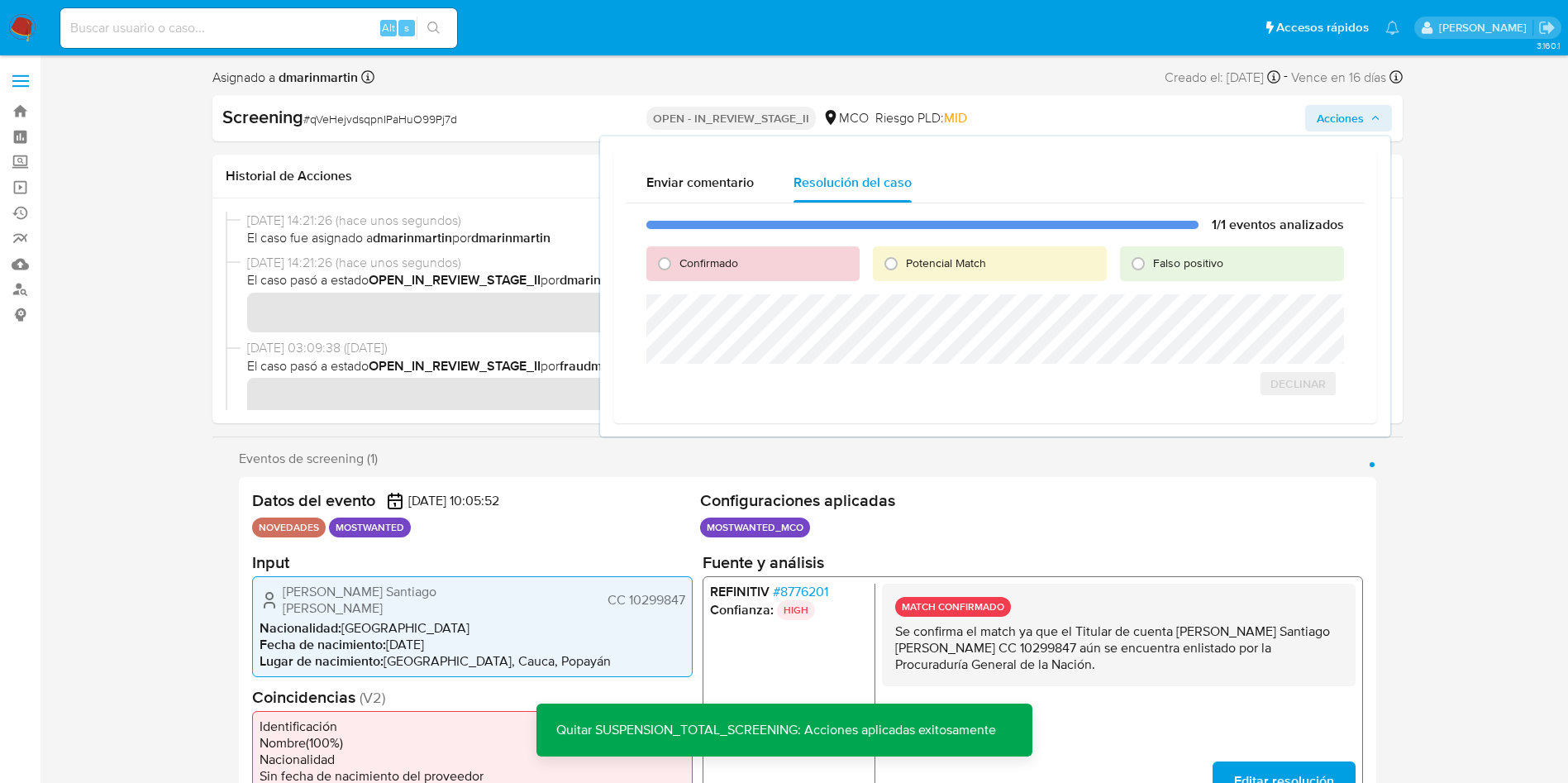
click at [1178, 265] on span "Falso positivo" at bounding box center [1188, 262] width 71 height 17
click at [1151, 265] on input "Falso positivo" at bounding box center [1138, 263] width 26 height 26
radio input "true"
click at [1304, 396] on span "Cerrar Caso" at bounding box center [1285, 401] width 79 height 24
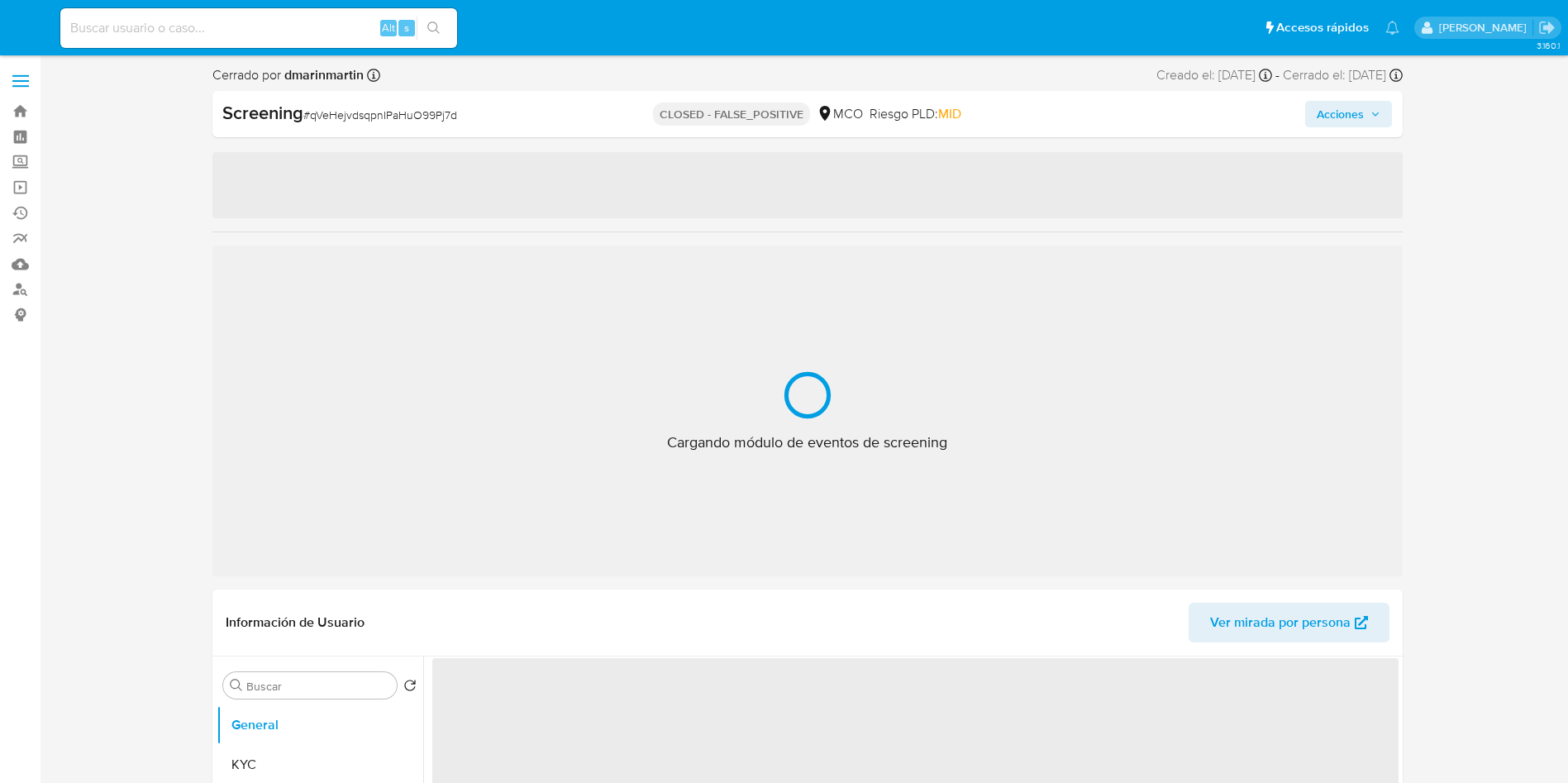
select select "10"
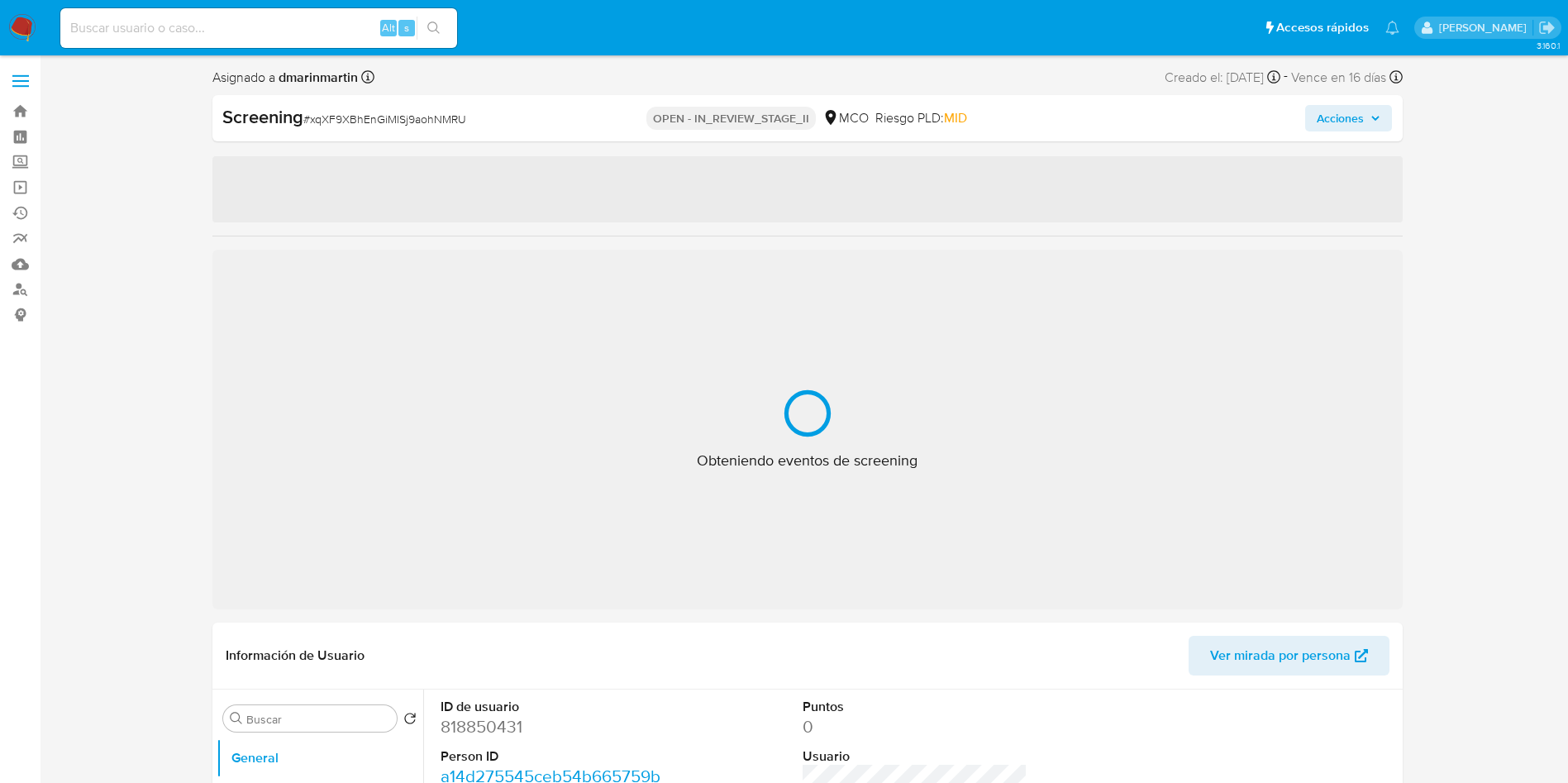
select select "10"
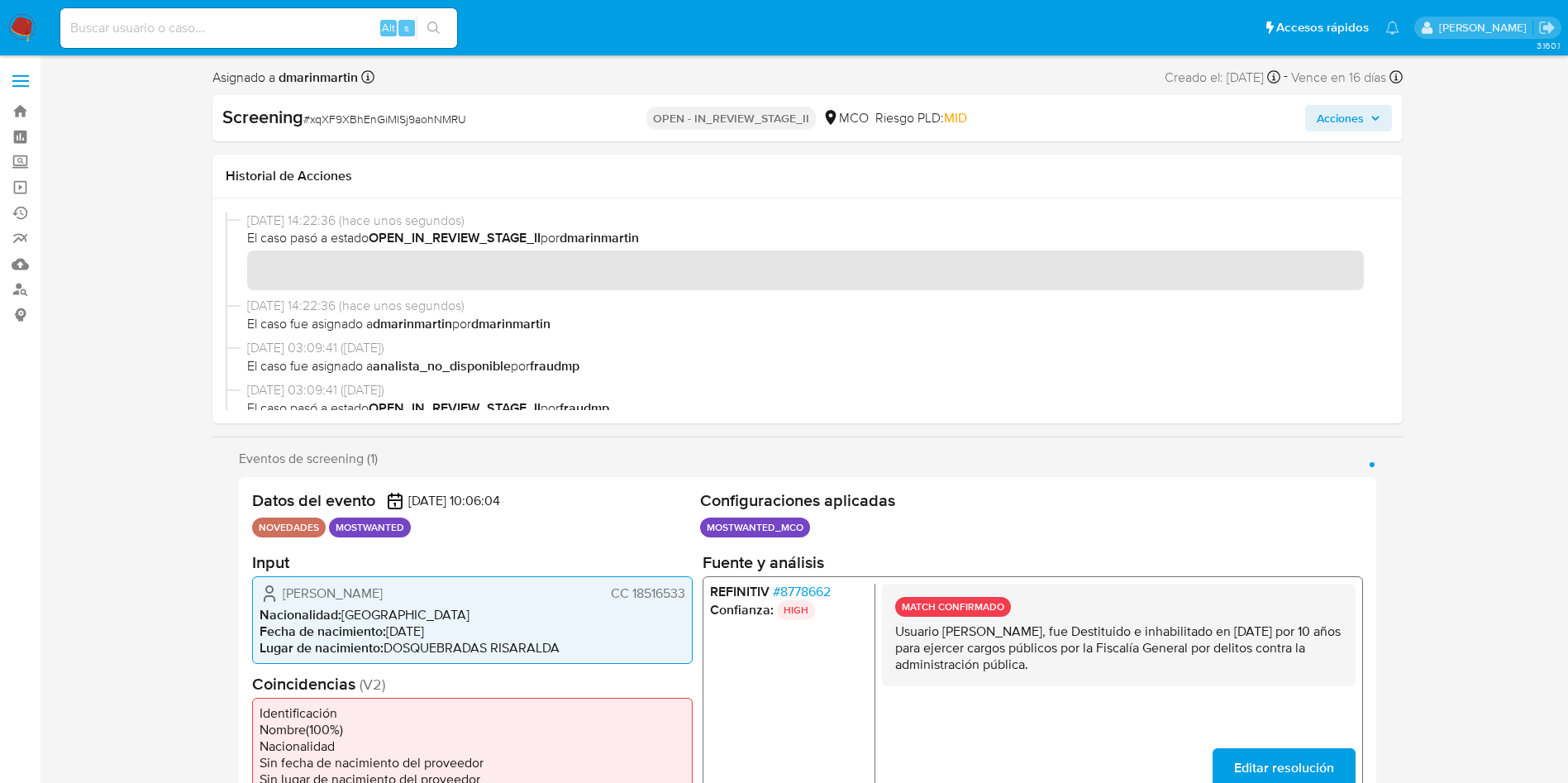
drag, startPoint x: 0, startPoint y: 0, endPoint x: 525, endPoint y: 291, distance: 600.3
click at [525, 291] on div "[DATE] 14:22:36 (hace unos segundos) El caso pasó a estado OPEN_IN_REVIEW_STAGE…" at bounding box center [808, 255] width 1164 height 85
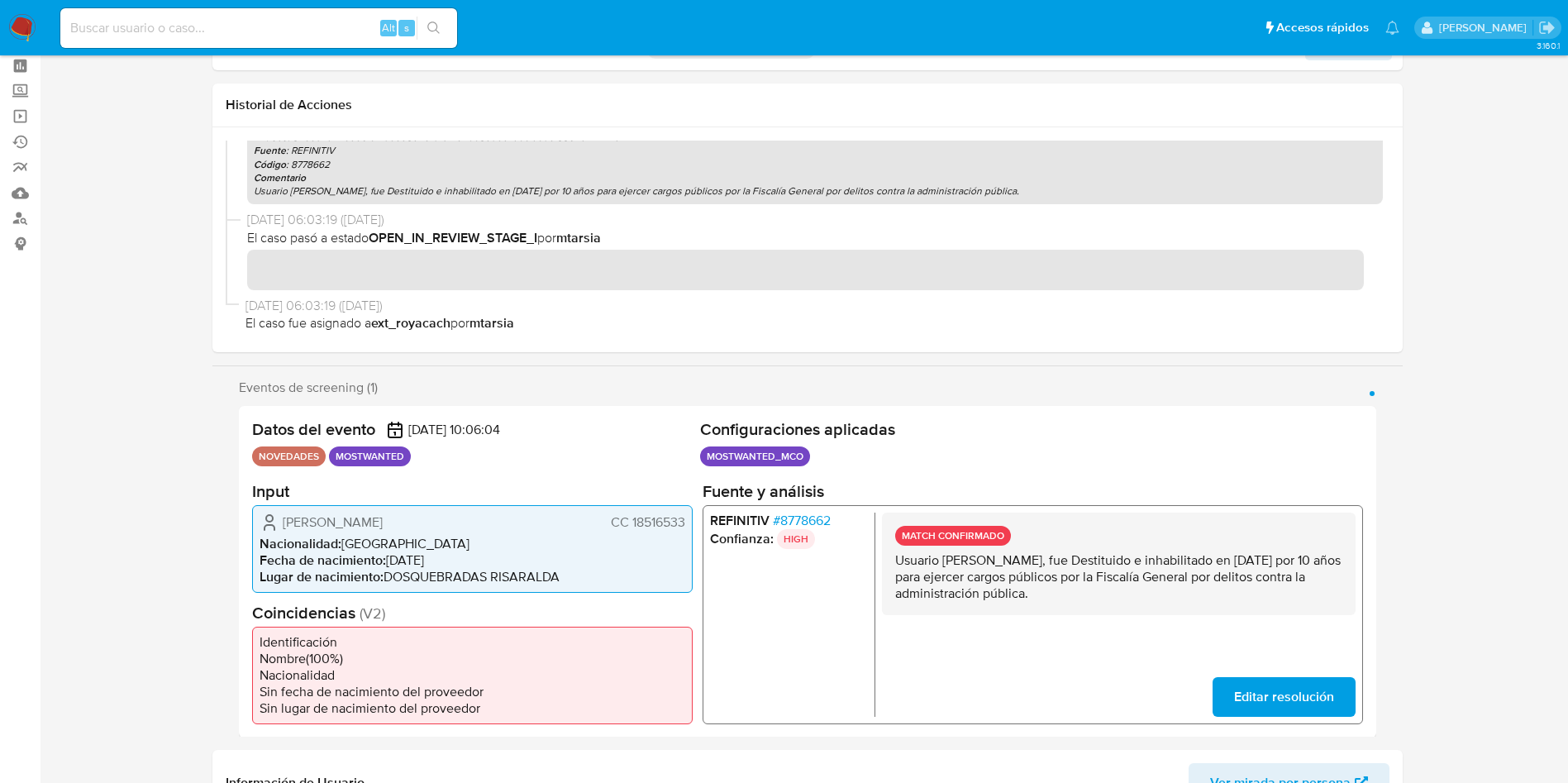
scroll to position [124, 0]
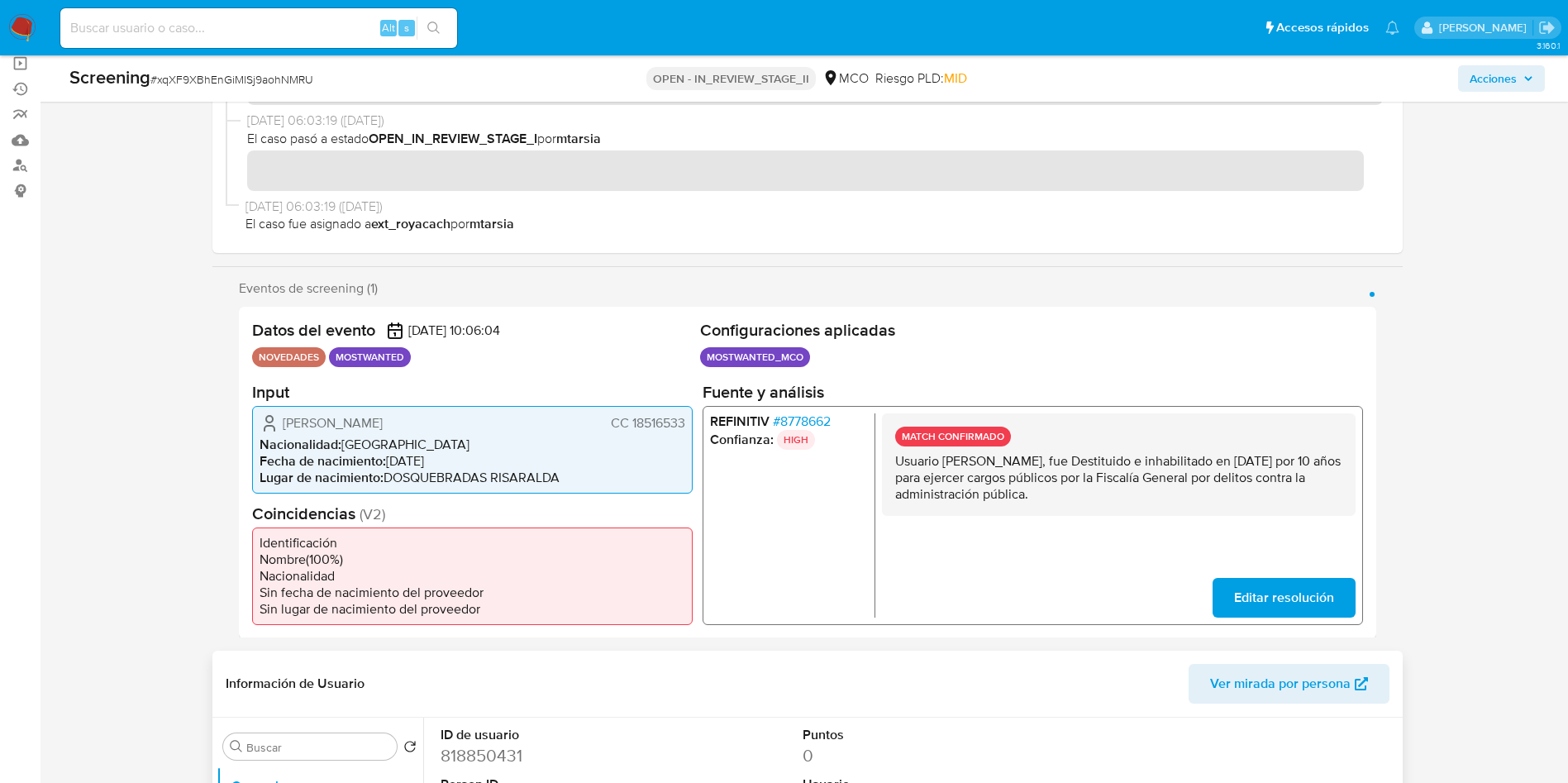
drag, startPoint x: 687, startPoint y: 606, endPoint x: 491, endPoint y: 684, distance: 211.0
click at [491, 684] on header "Información de Usuario Ver mirada por persona" at bounding box center [808, 683] width 1164 height 39
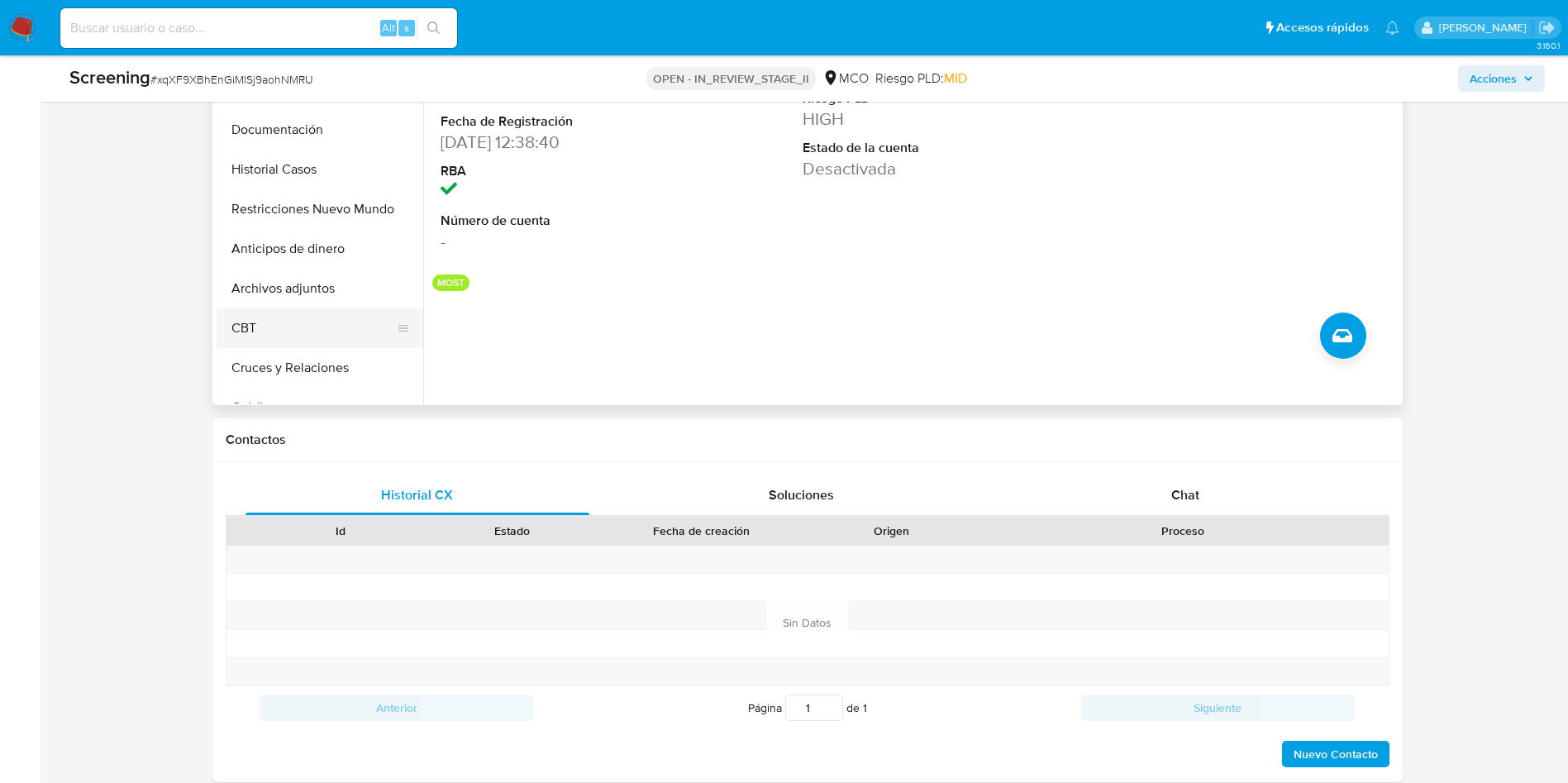
scroll to position [744, 0]
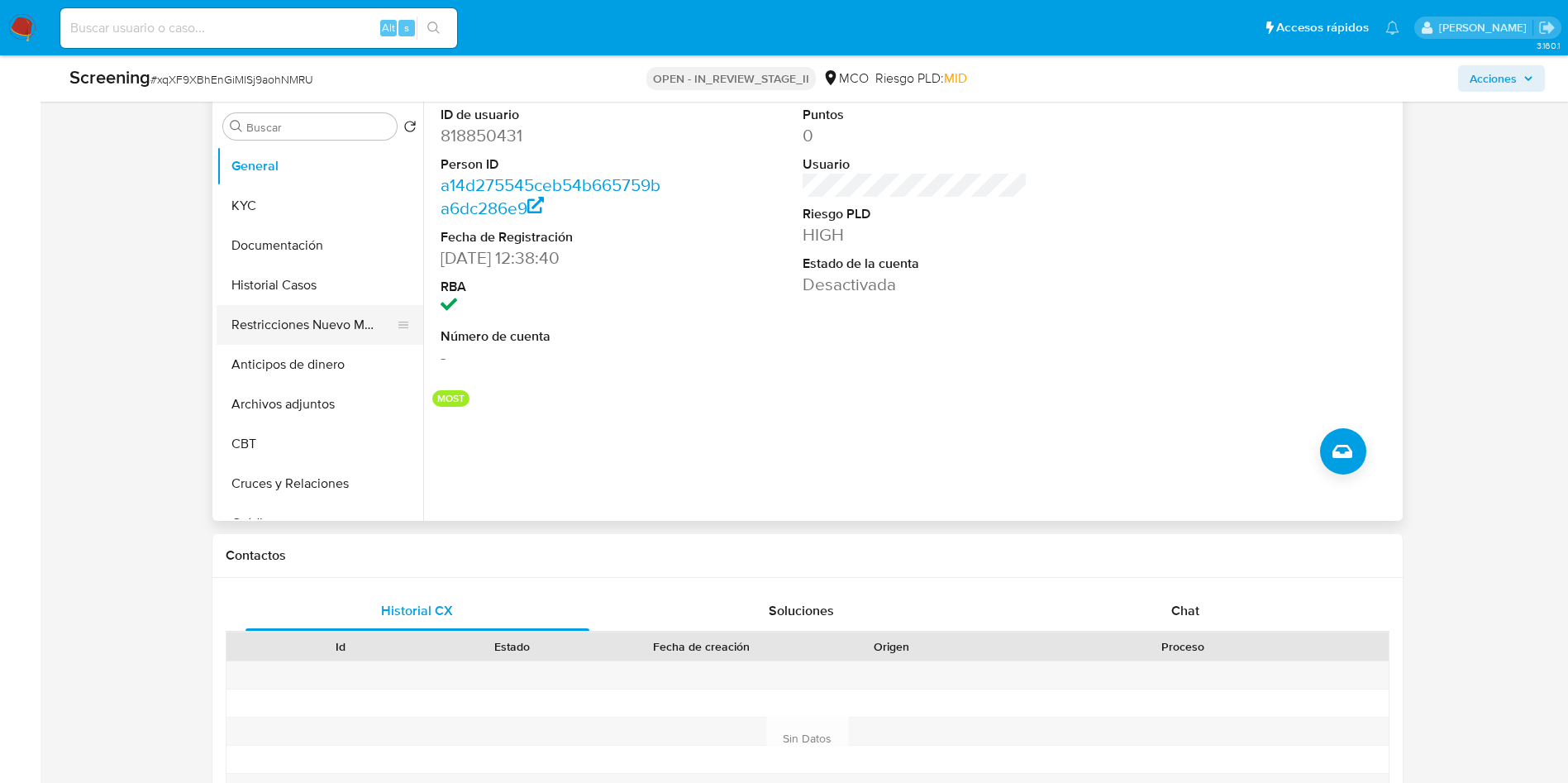
click at [324, 323] on button "Restricciones Nuevo Mundo" at bounding box center [313, 324] width 194 height 39
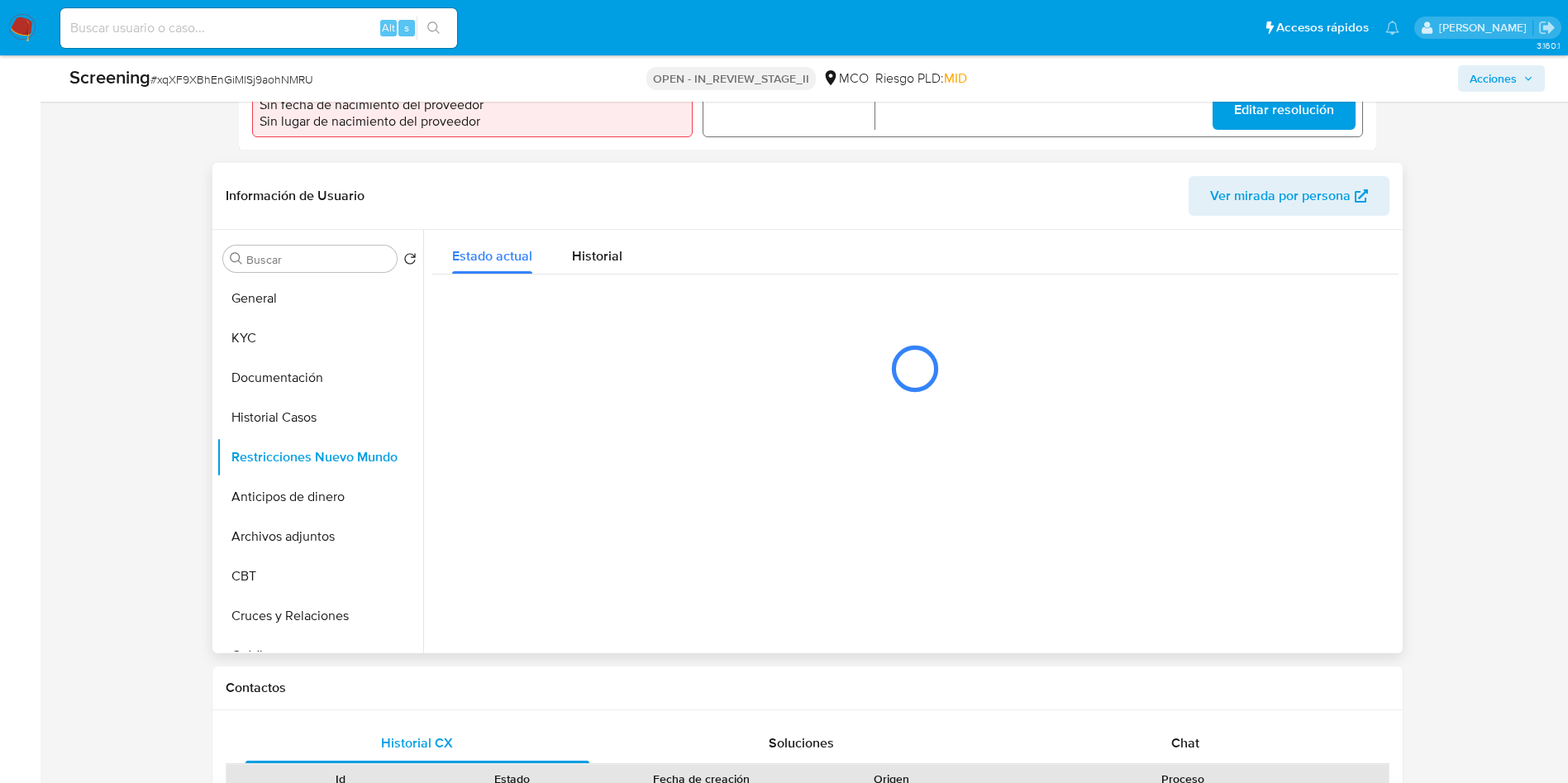
scroll to position [496, 0]
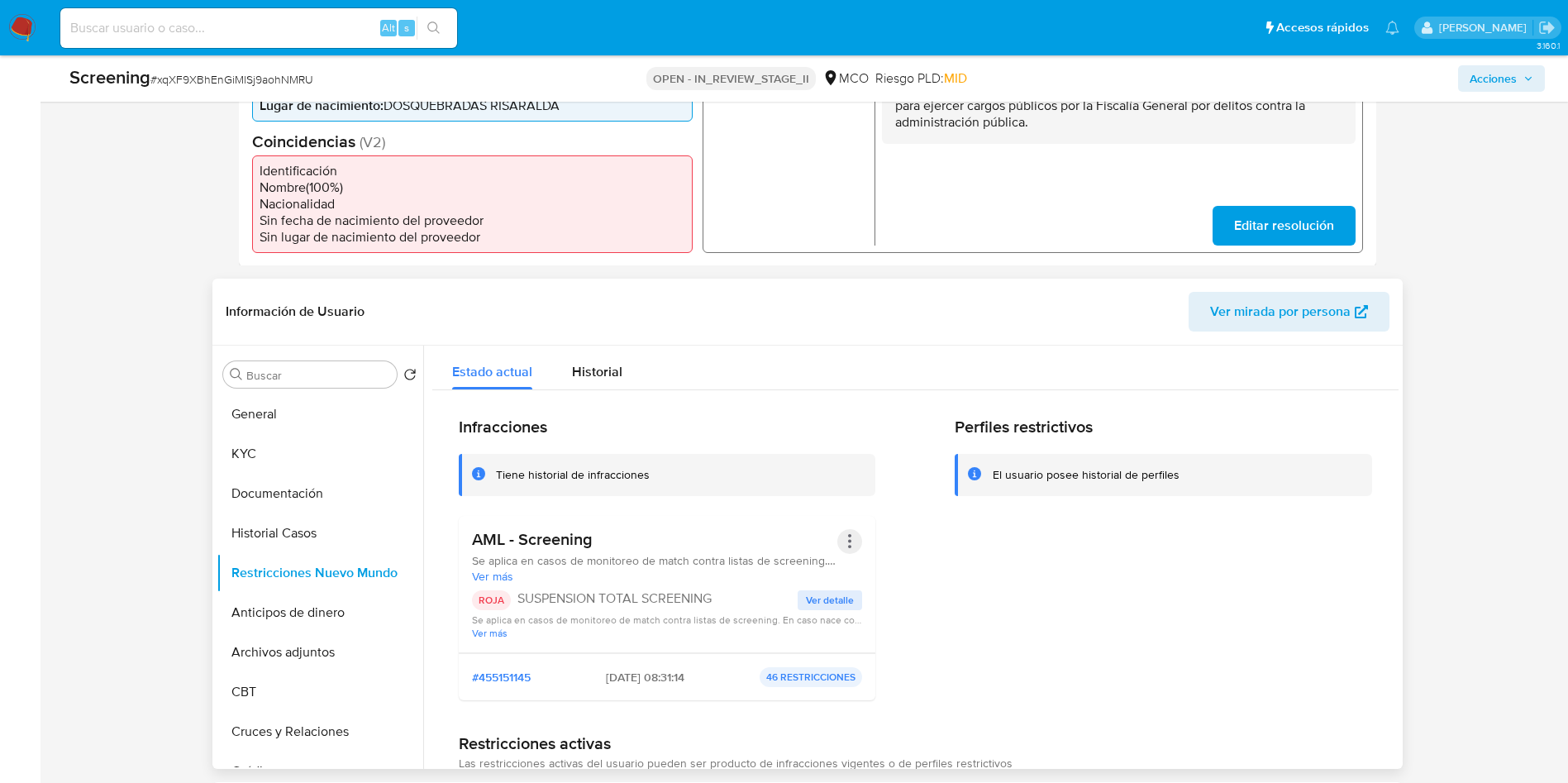
click at [844, 540] on button "Acciones" at bounding box center [849, 541] width 24 height 24
click at [728, 673] on button "Rehabilitar" at bounding box center [718, 674] width 290 height 39
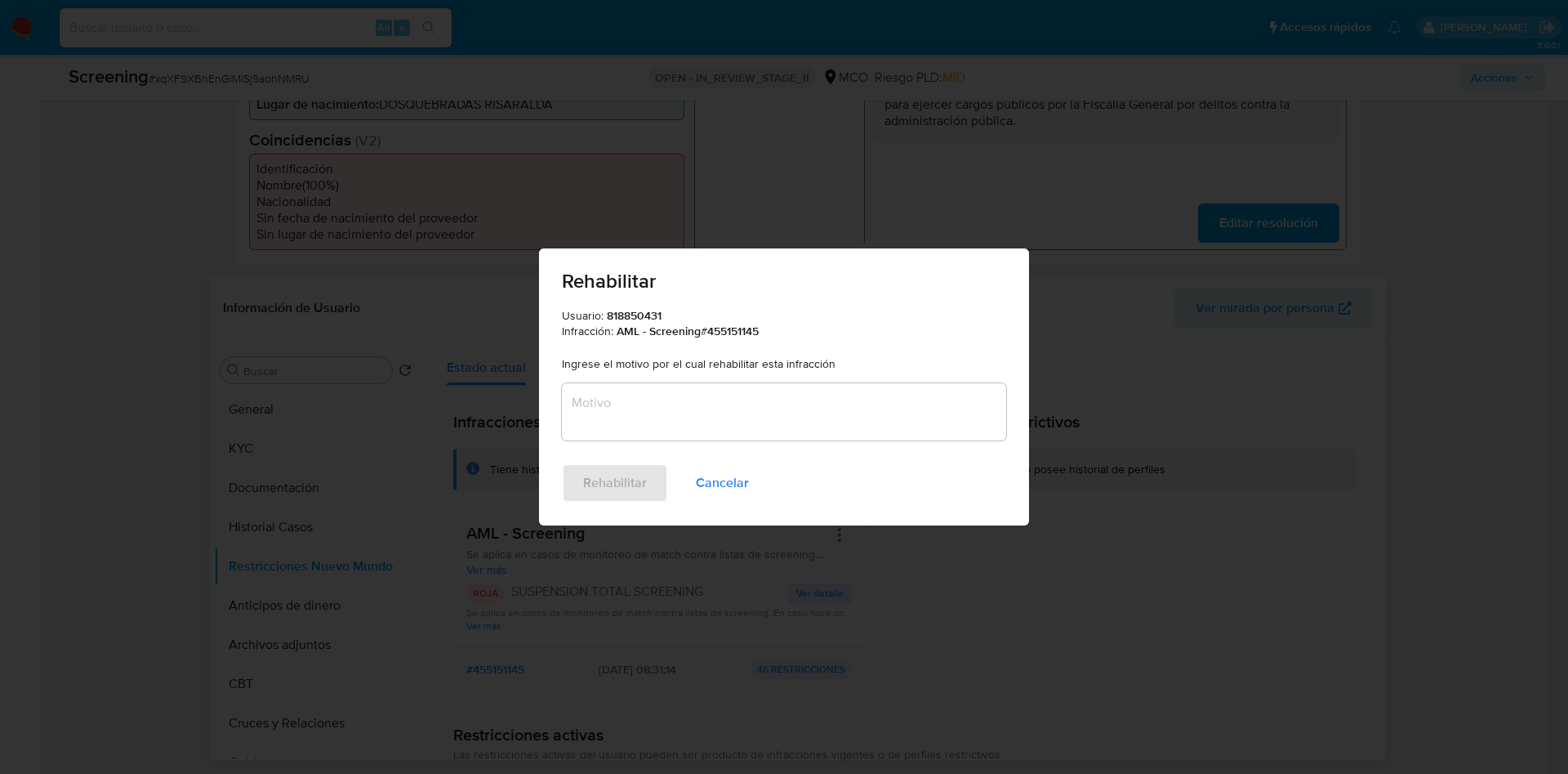
click at [797, 415] on textarea "Motivo" at bounding box center [784, 412] width 445 height 57
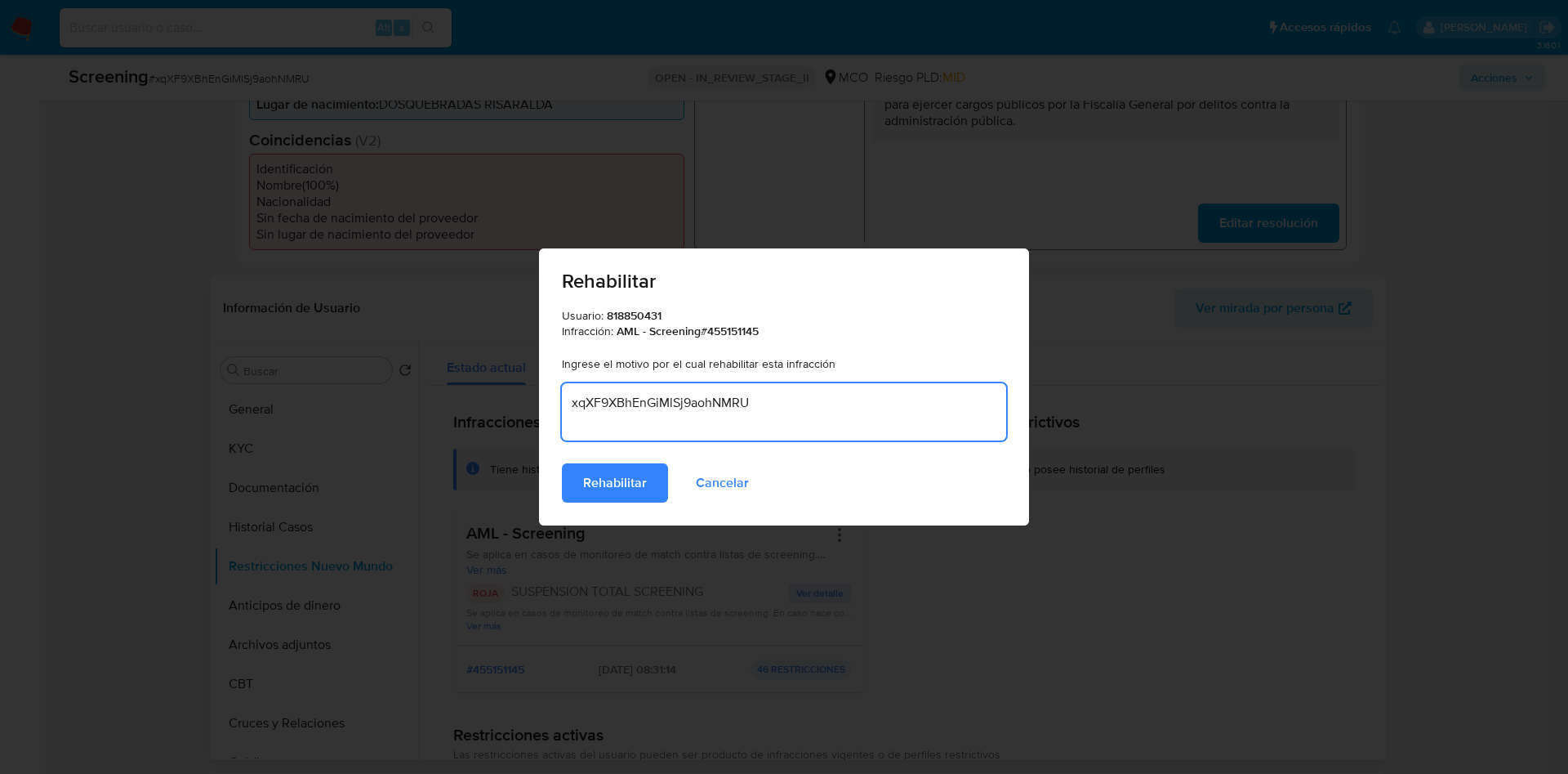
drag, startPoint x: 796, startPoint y: 415, endPoint x: 529, endPoint y: 386, distance: 268.6
click at [529, 386] on div "Rehabilitar Usuario: 818850431 Infracción: AML - Screening # 455151145 Ingrese …" at bounding box center [784, 387] width 1568 height 774
type textarea "Sin coincidencias en Listas /no vigentes("
click at [646, 465] on button "Rehabilitar" at bounding box center [614, 482] width 106 height 39
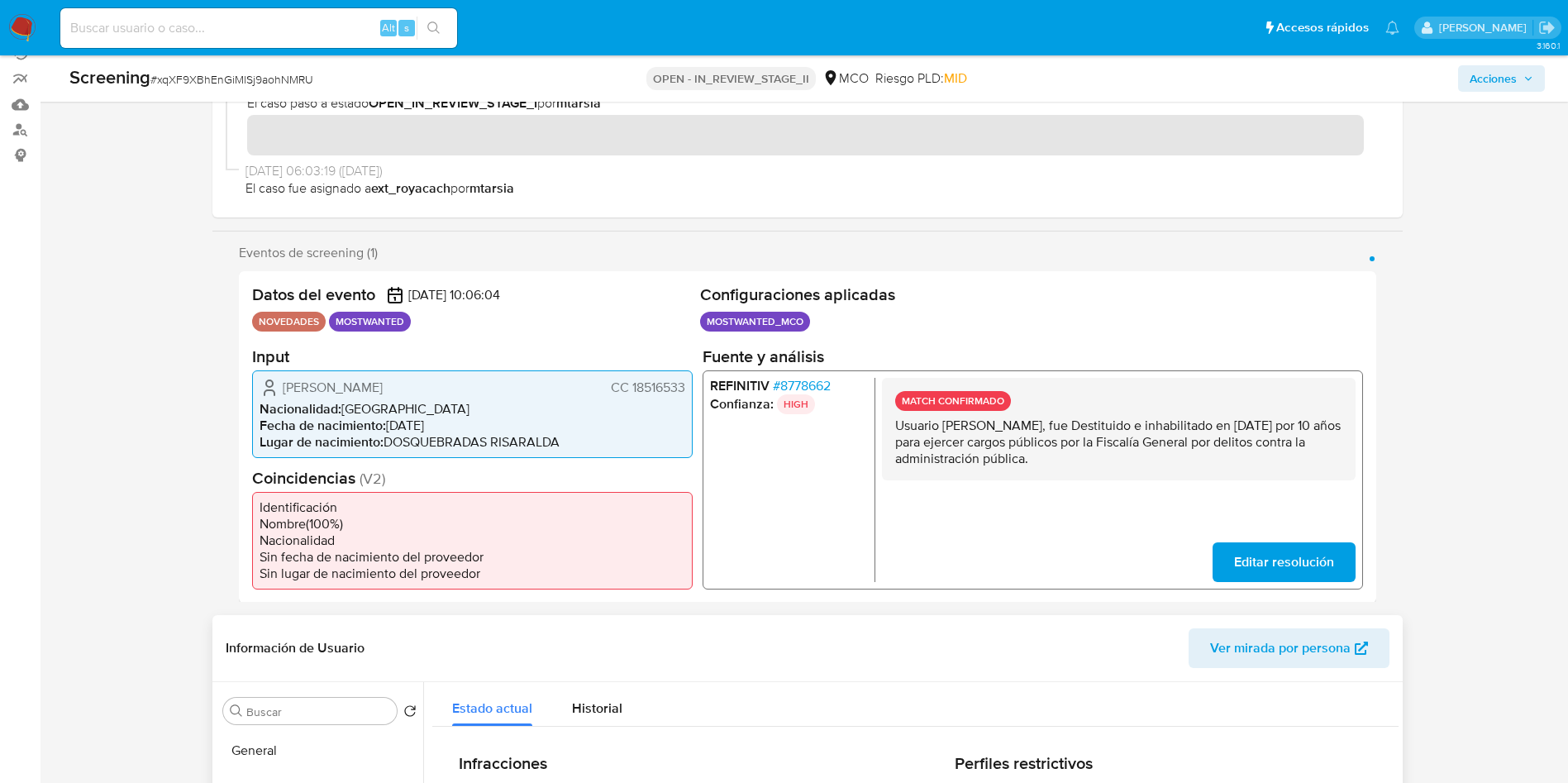
scroll to position [0, 0]
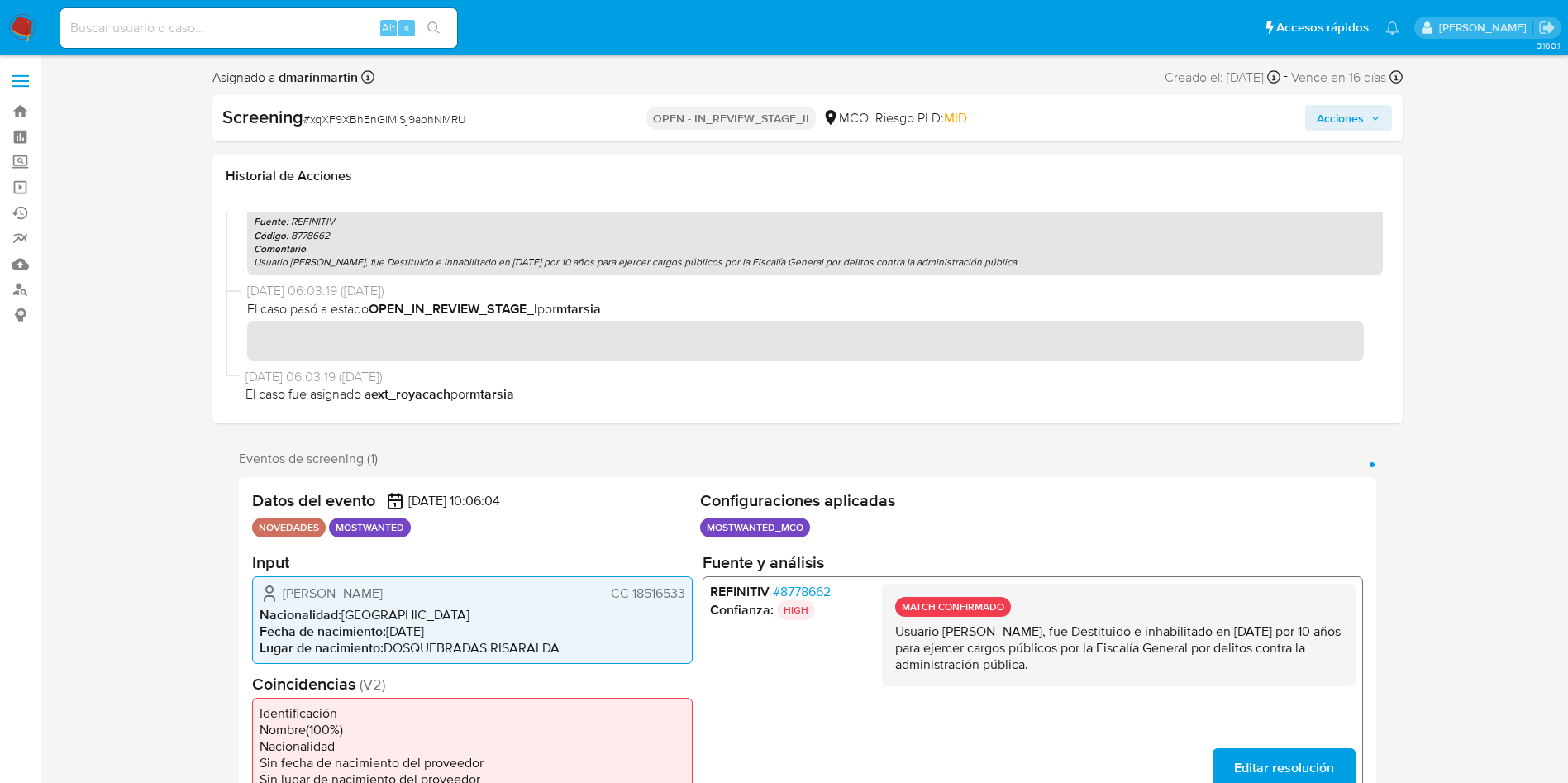
click at [1371, 119] on icon "button" at bounding box center [1375, 118] width 10 height 10
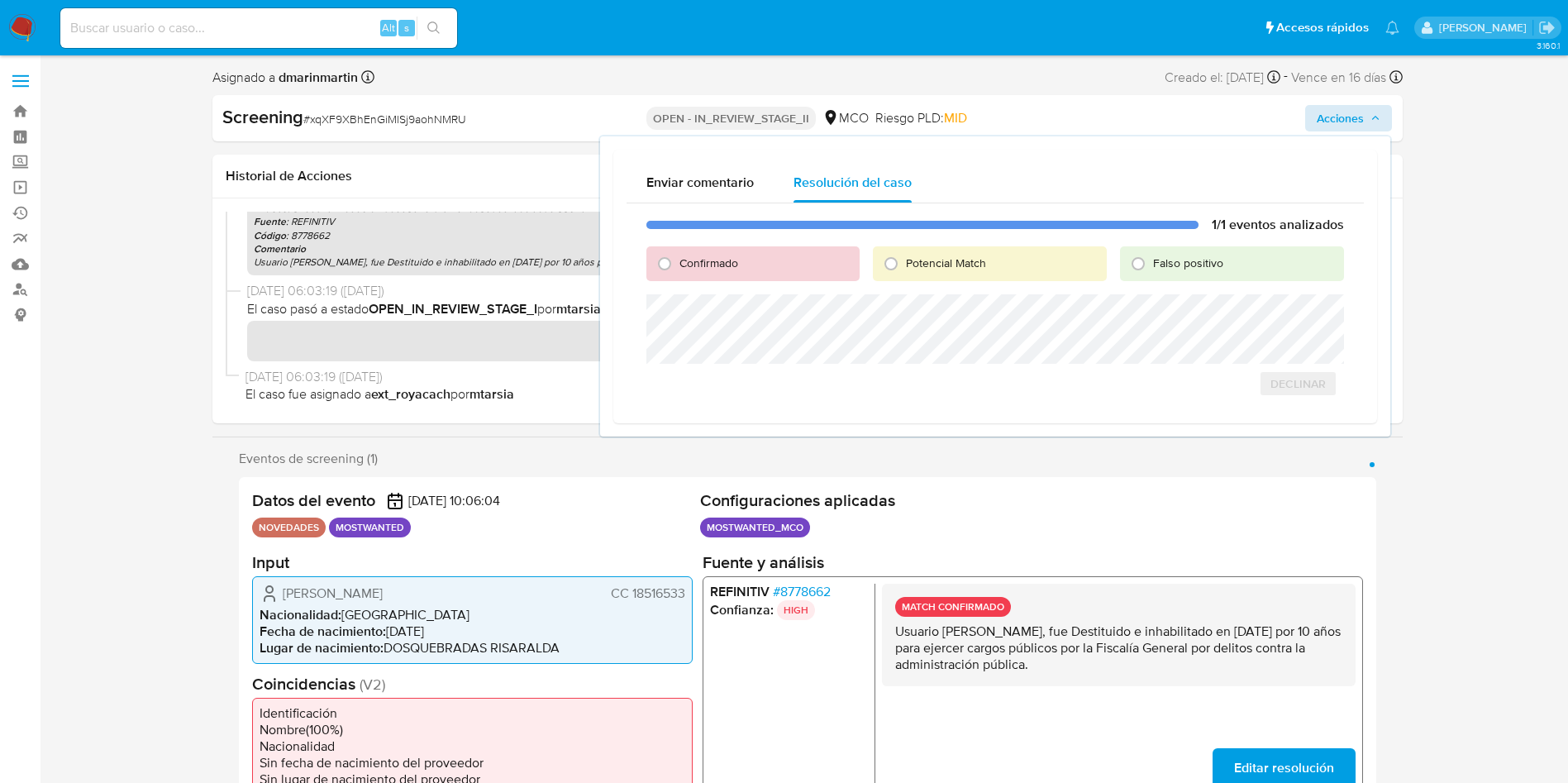
click at [1181, 264] on span "Falso positivo" at bounding box center [1188, 262] width 71 height 17
click at [1151, 264] on input "Falso positivo" at bounding box center [1138, 263] width 26 height 26
radio input "true"
click at [1292, 380] on span "Cerrar Caso" at bounding box center [1285, 384] width 79 height 24
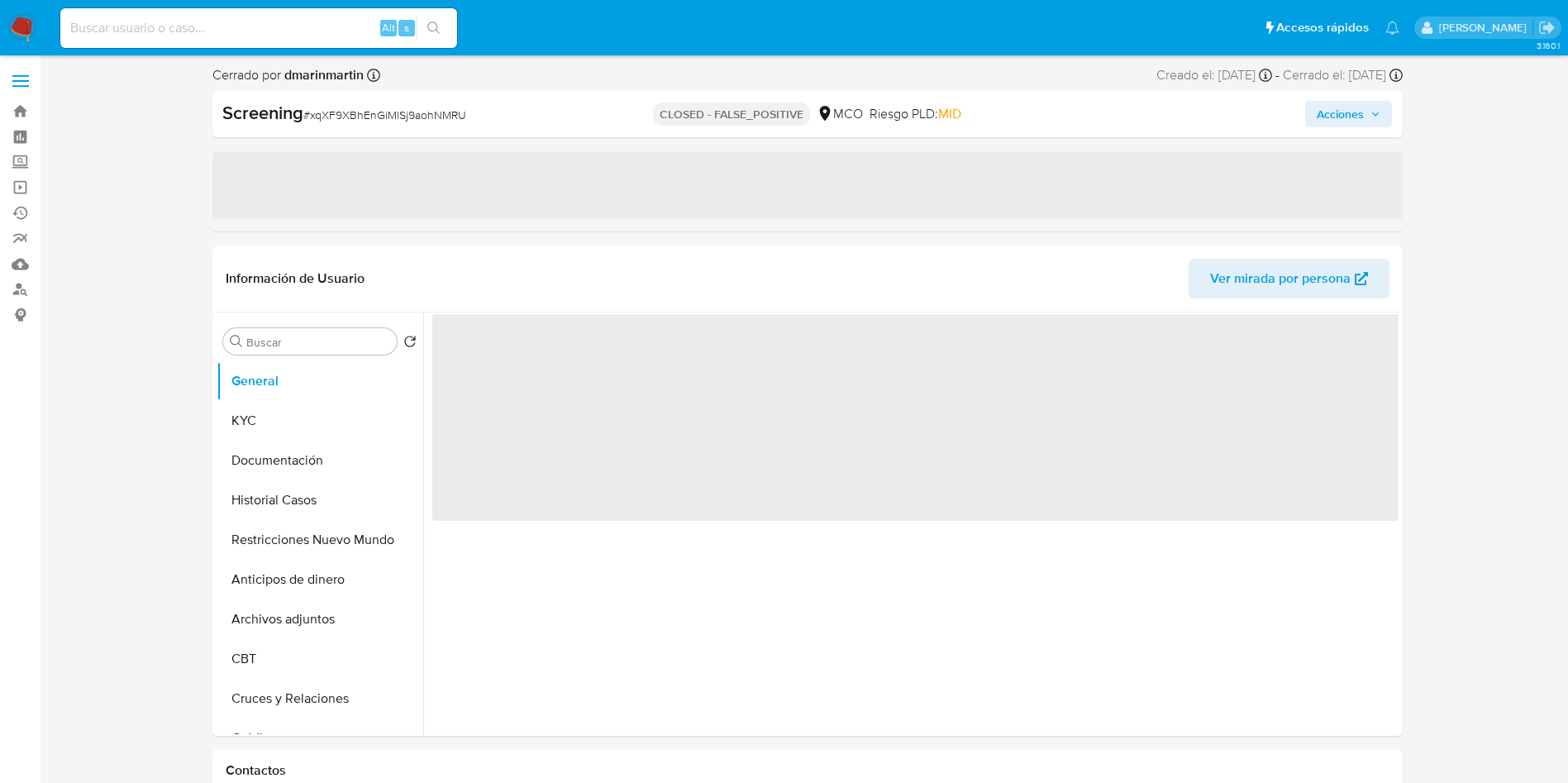
select select "10"
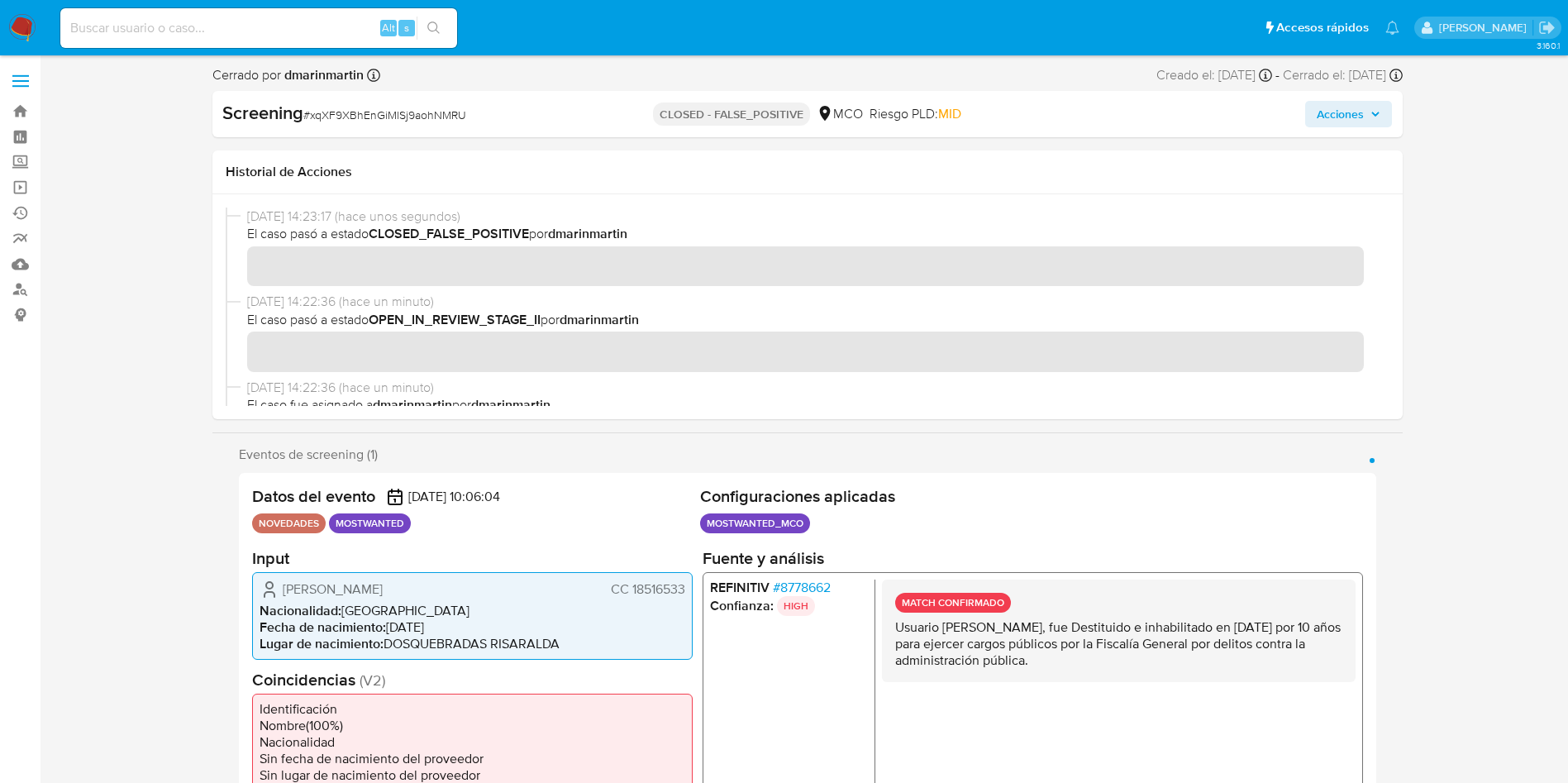
click at [1325, 119] on span "Acciones" at bounding box center [1340, 114] width 47 height 26
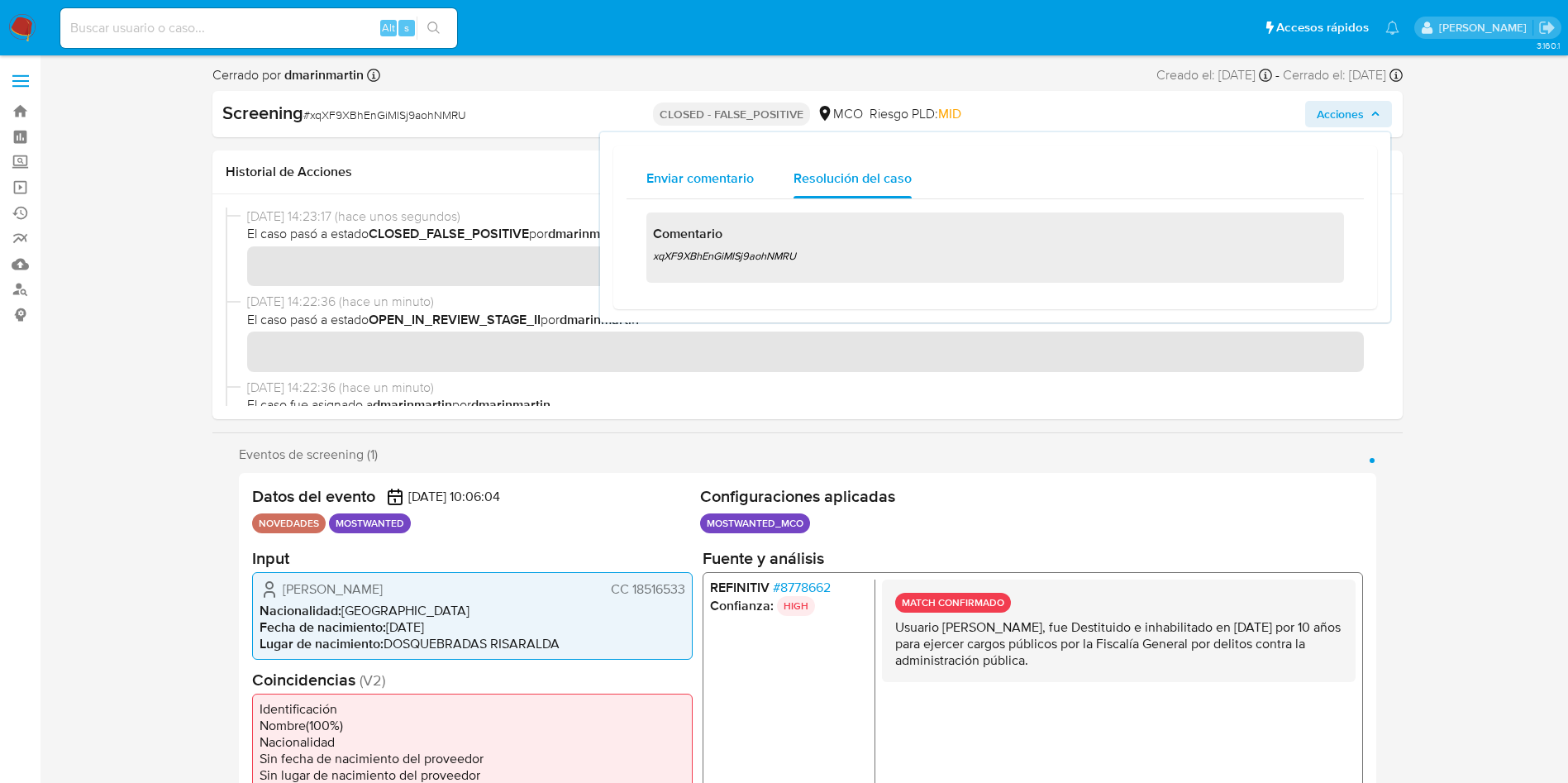
click at [688, 195] on div "Enviar comentario" at bounding box center [699, 178] width 107 height 39
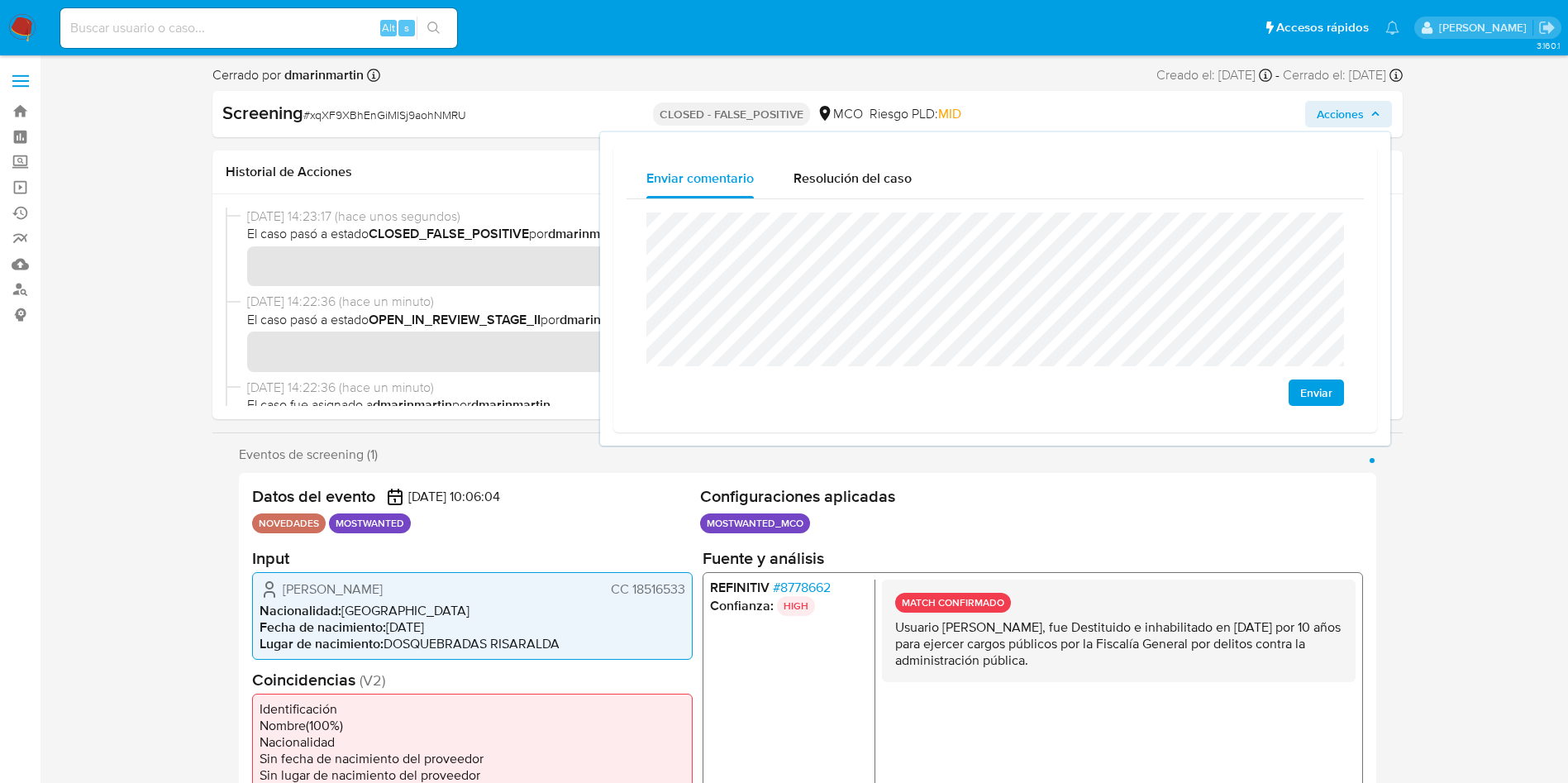
click at [1318, 395] on span "Enviar" at bounding box center [1316, 392] width 32 height 24
click at [418, 308] on span "[DATE] 14:22:36 (hace un minuto)" at bounding box center [815, 302] width 1135 height 18
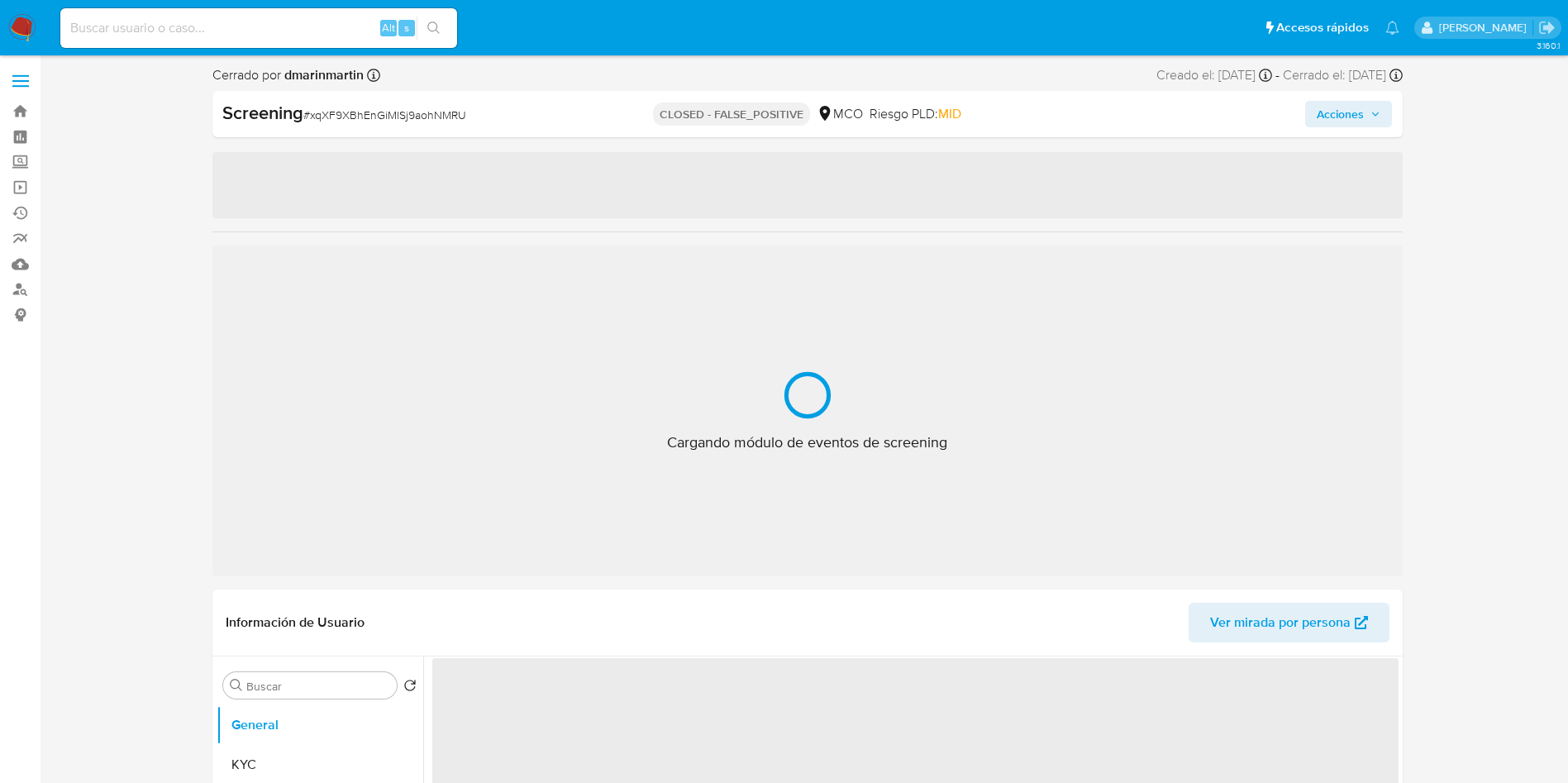
select select "10"
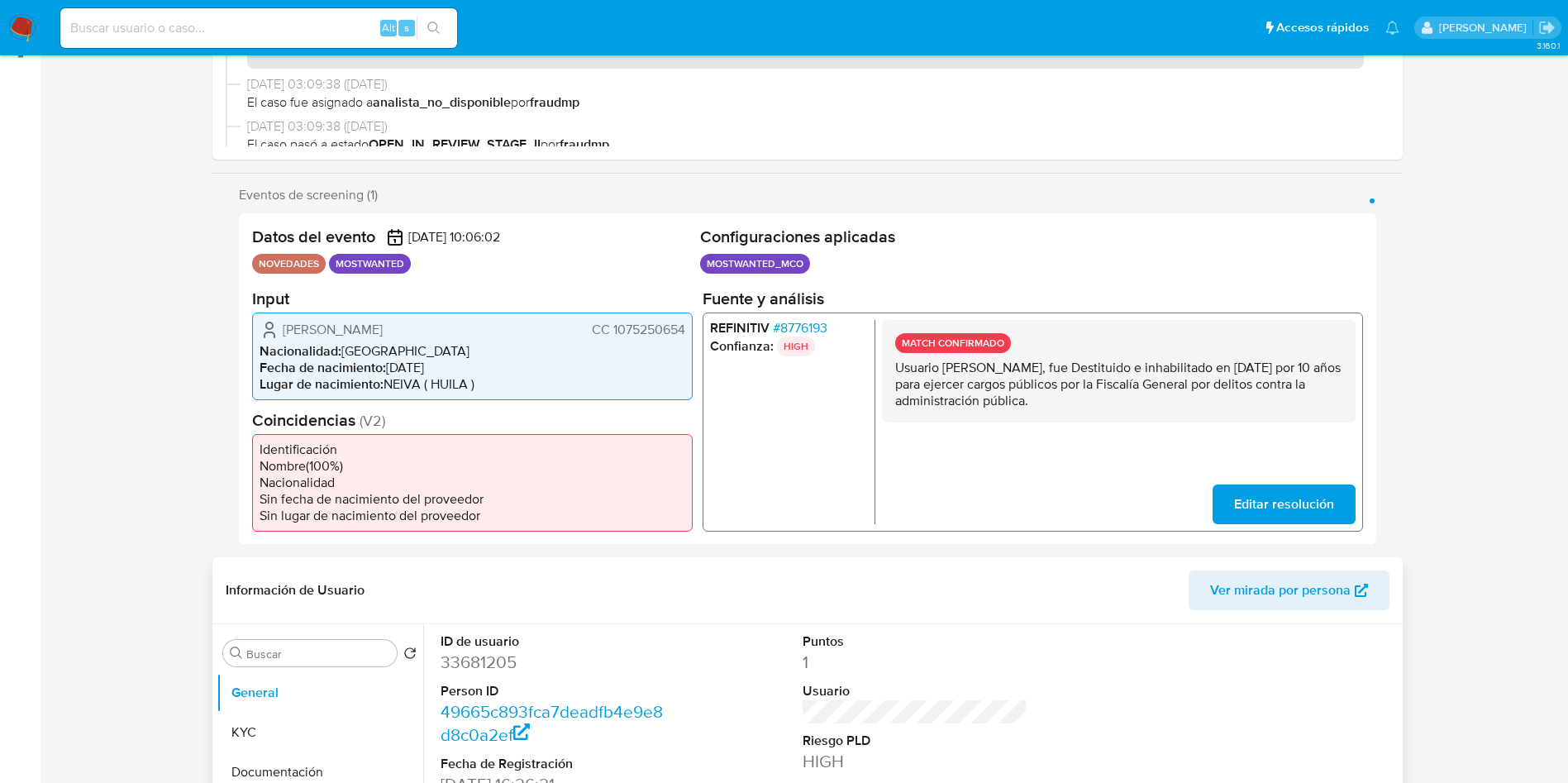
scroll to position [620, 0]
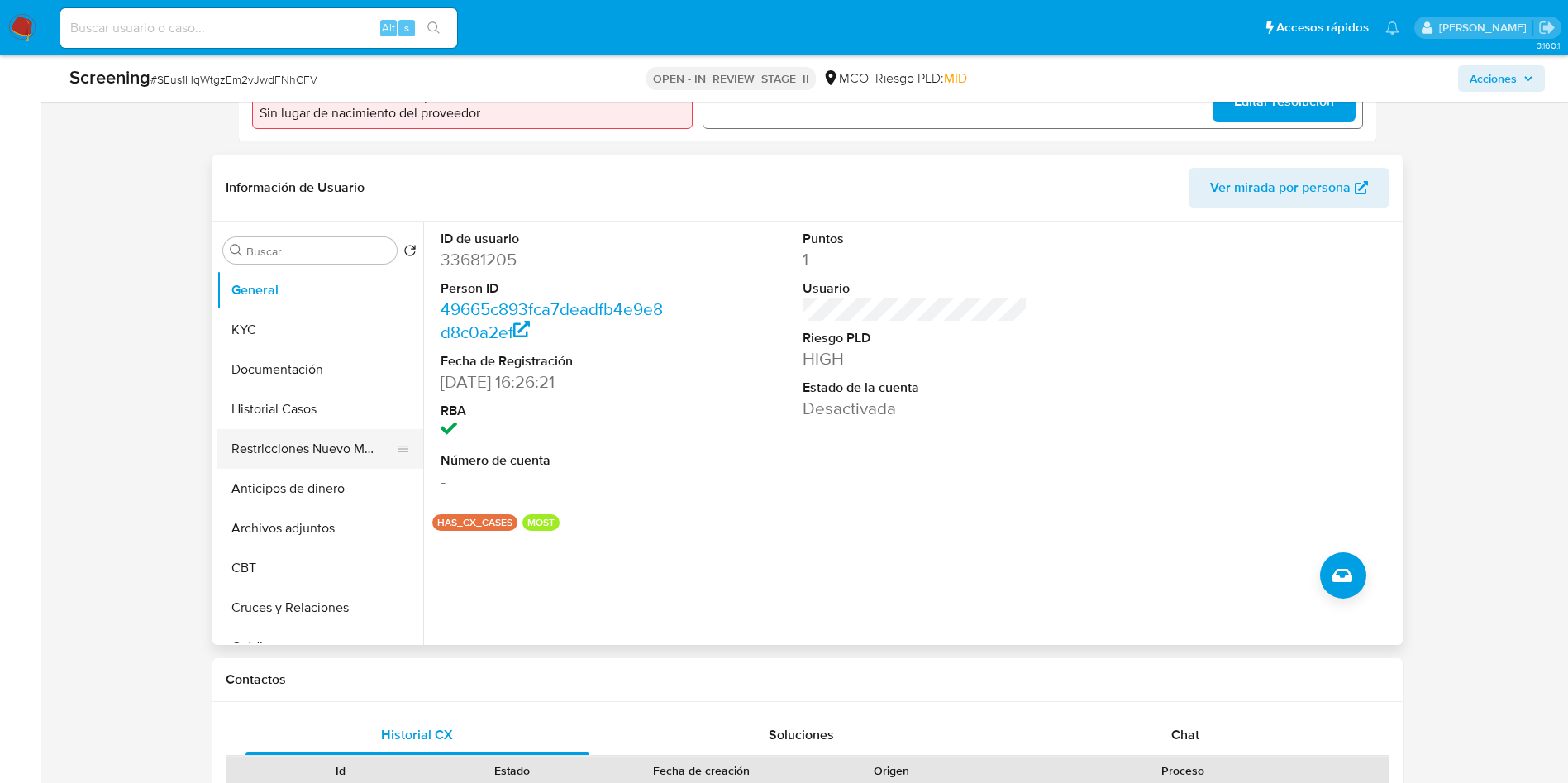
click at [288, 450] on button "Restricciones Nuevo Mundo" at bounding box center [313, 448] width 194 height 39
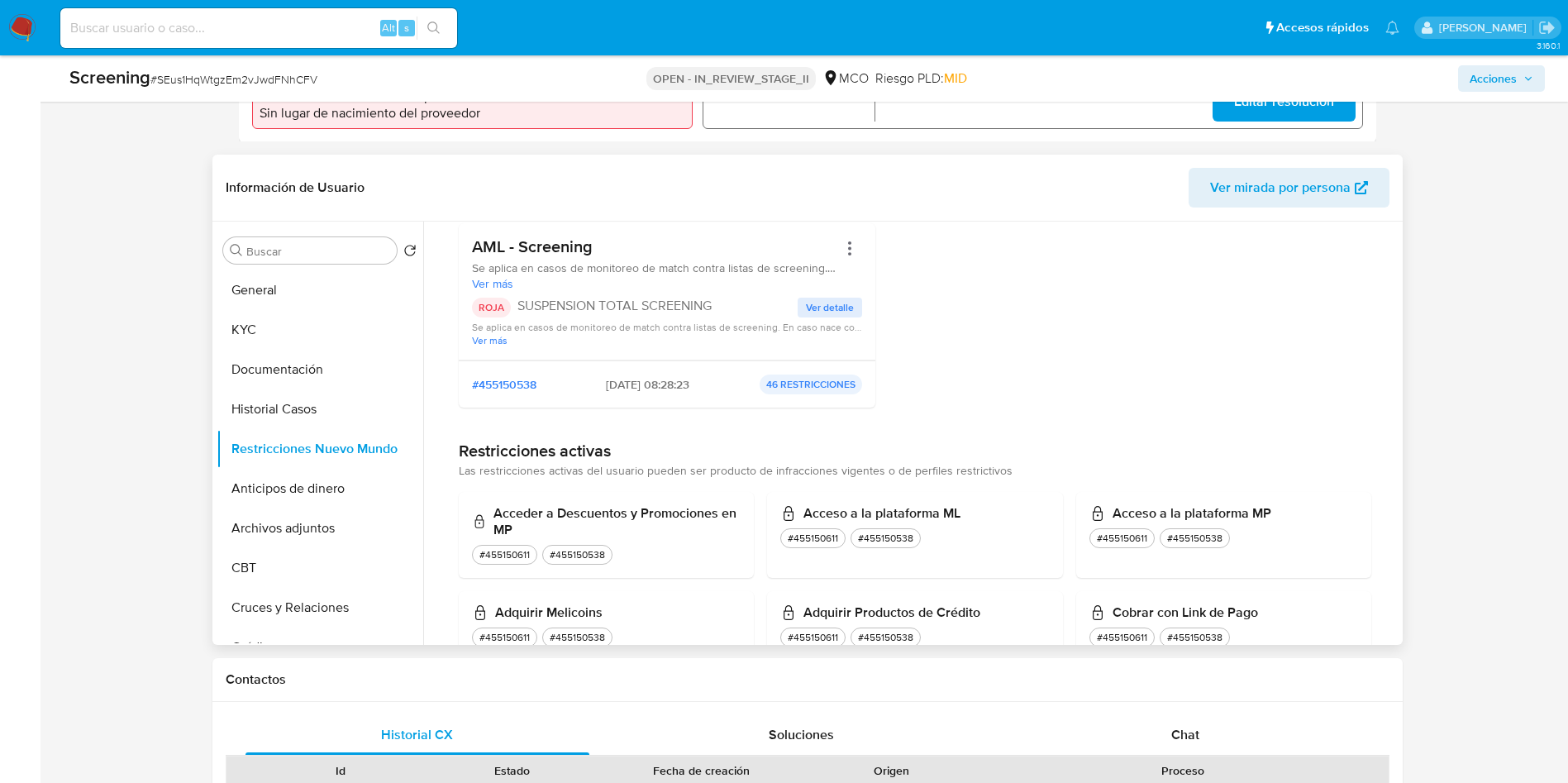
scroll to position [372, 0]
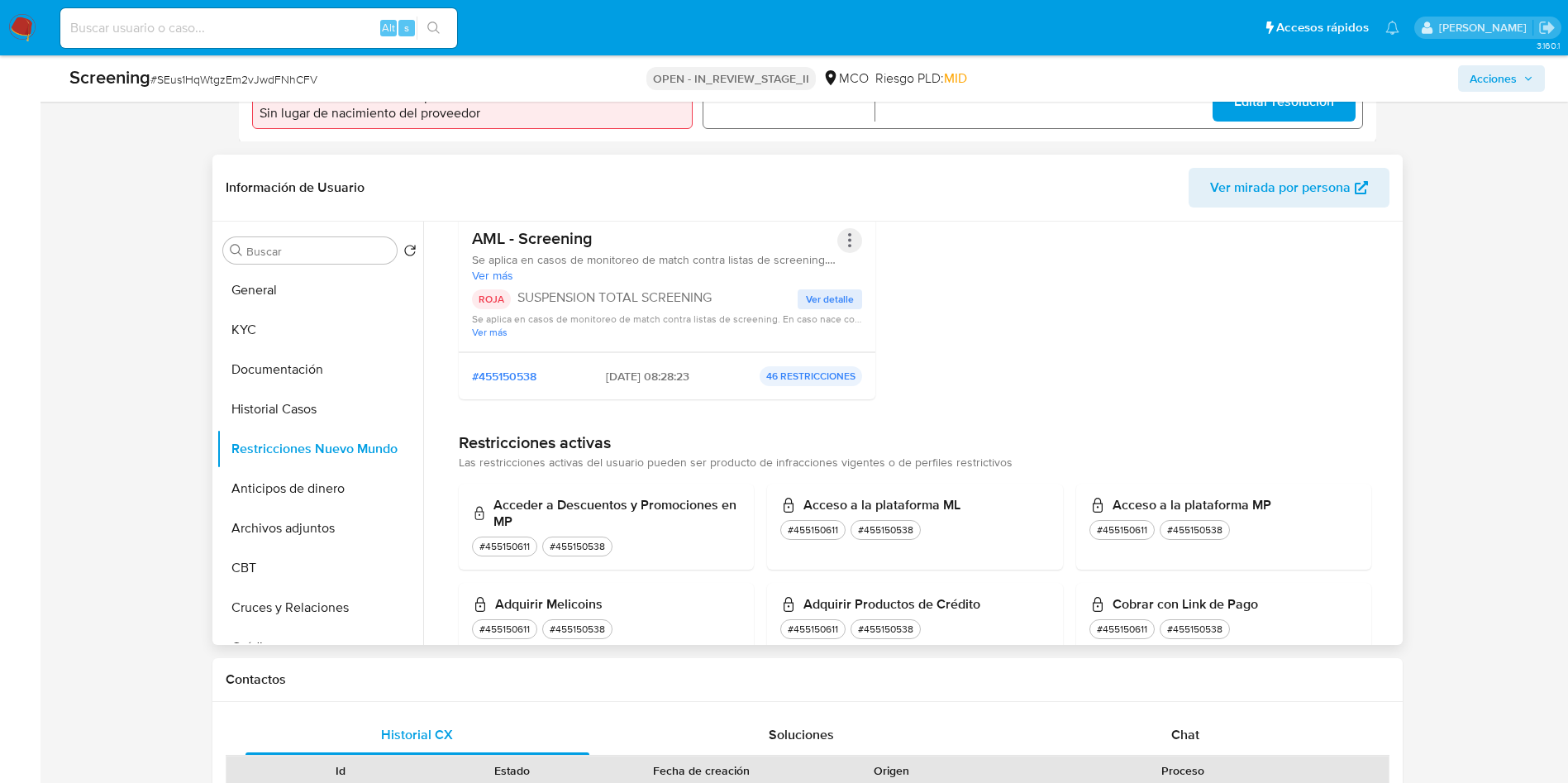
click at [849, 242] on button "Acciones" at bounding box center [849, 241] width 24 height 24
click at [712, 372] on button "Rehabilitar" at bounding box center [718, 373] width 290 height 39
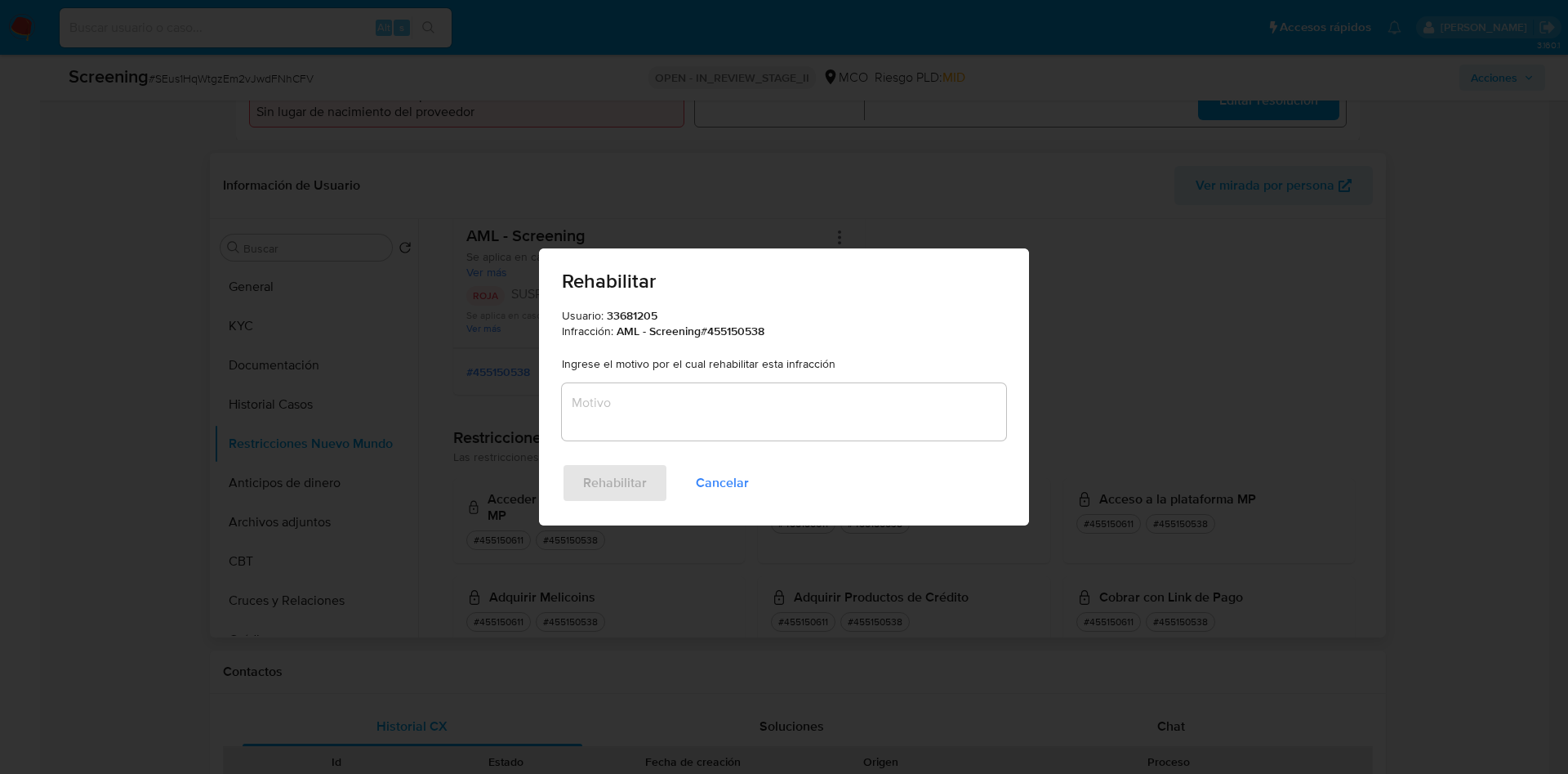
click at [644, 448] on div "Usuario: 33681205 Infracción: AML - Screening # 455150538 Ingrese el motivo por…" at bounding box center [784, 385] width 490 height 155
click at [651, 409] on textarea "Motivo" at bounding box center [784, 412] width 445 height 57
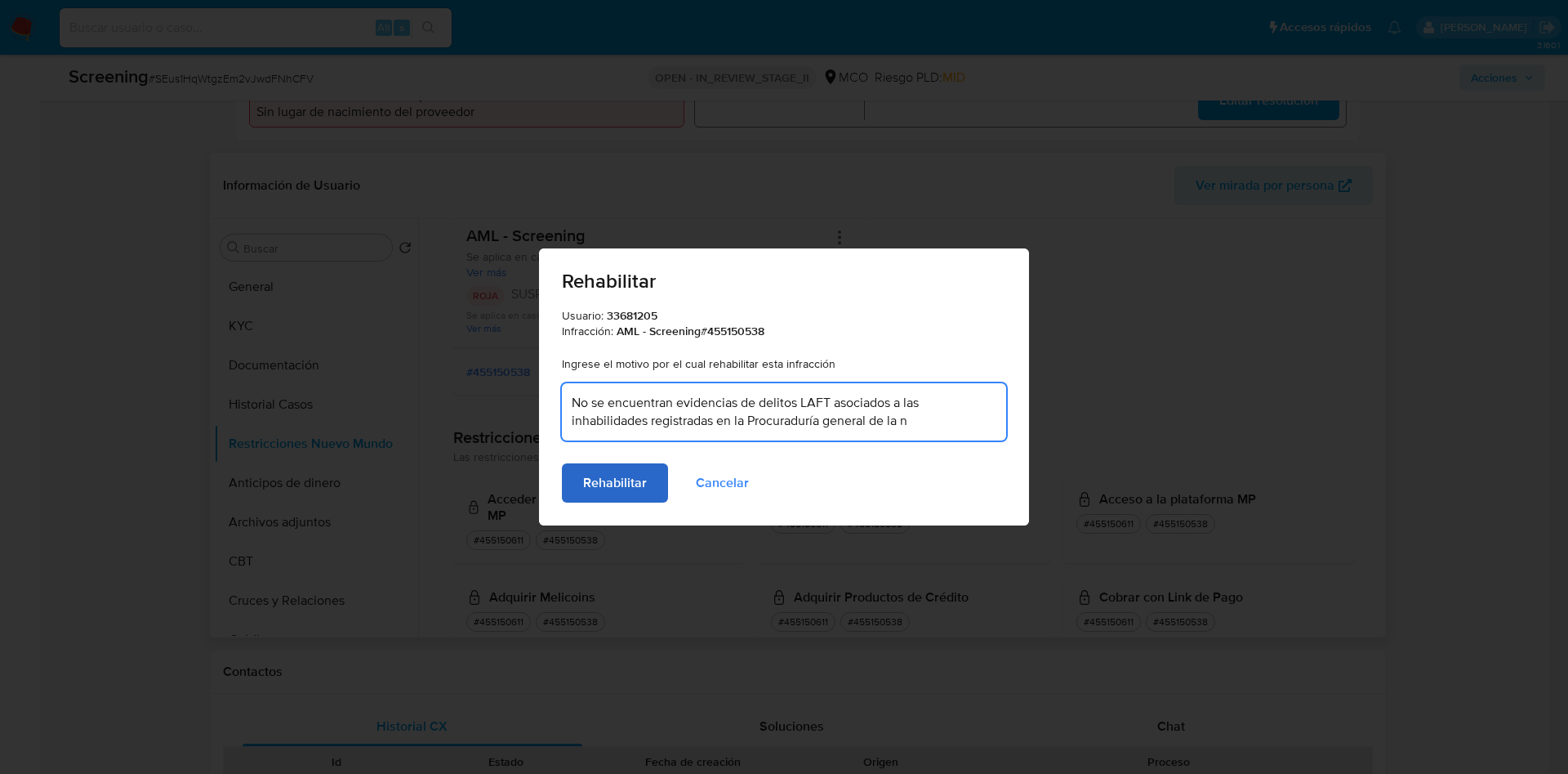
type textarea "No se encuentran evidencias de delitos LAFT asociados a las inhabilidades regis…"
click at [635, 485] on span "Rehabilitar" at bounding box center [615, 483] width 64 height 36
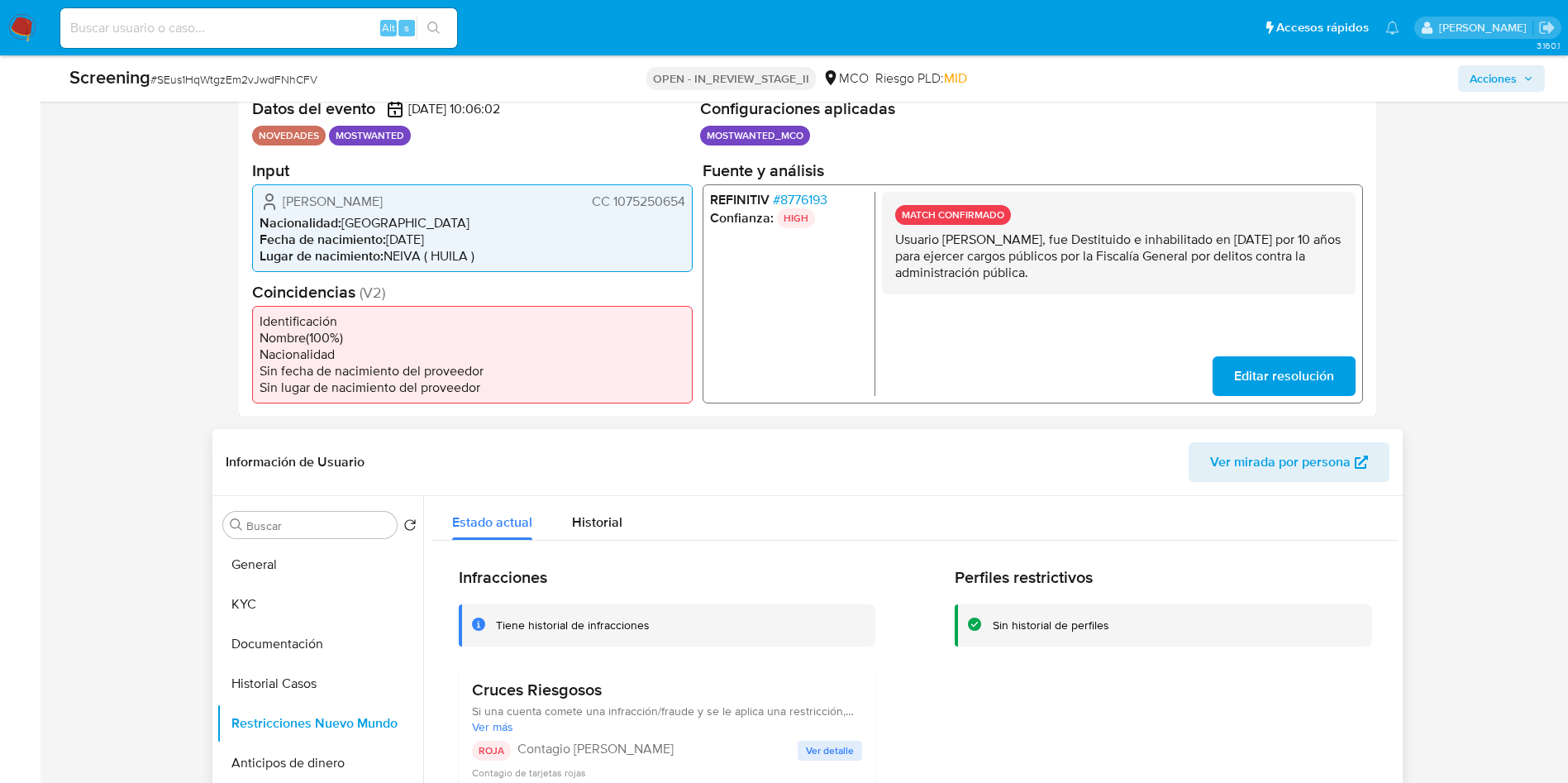
scroll to position [0, 0]
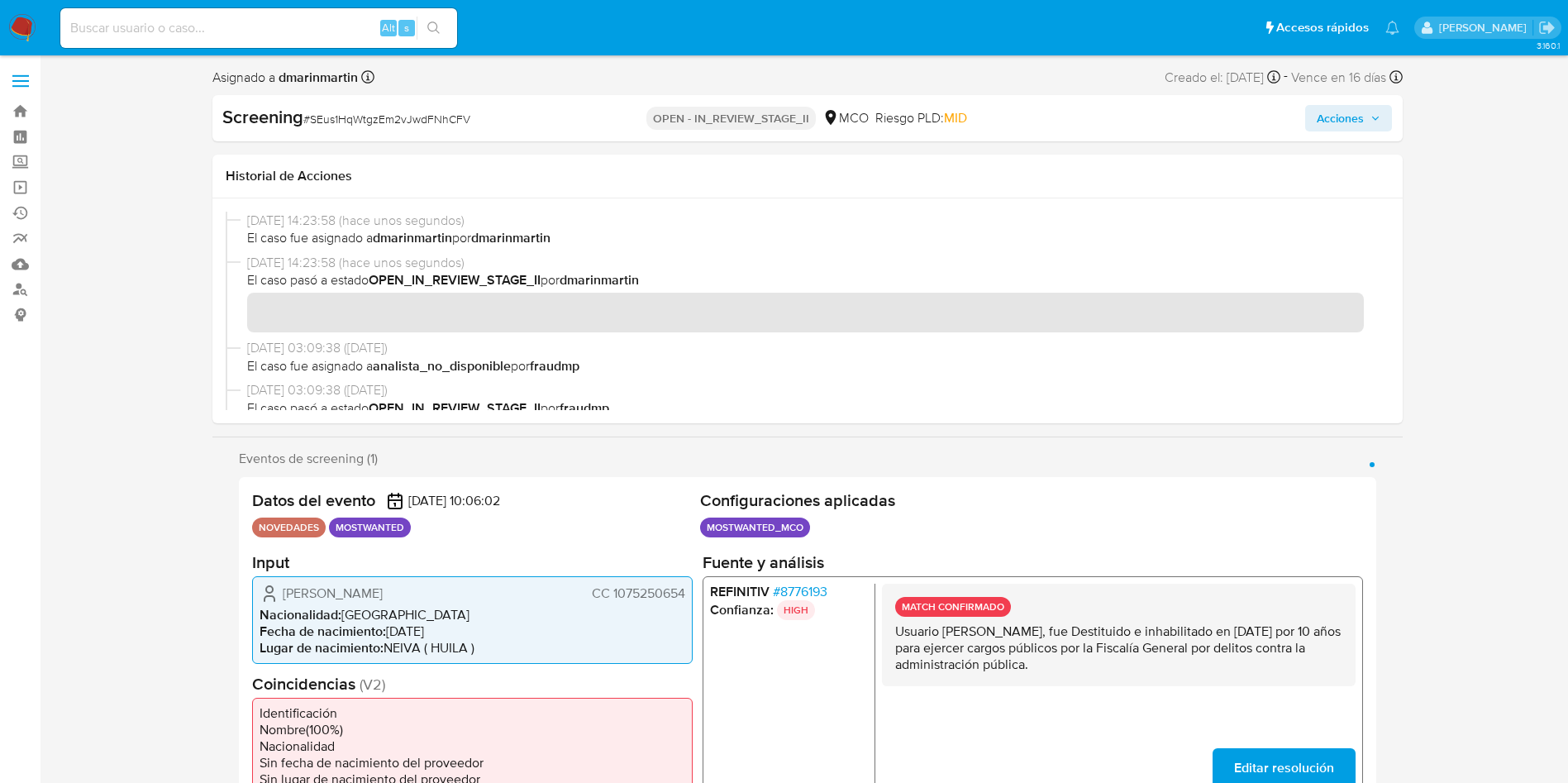
click at [1339, 120] on span "Acciones" at bounding box center [1340, 118] width 47 height 26
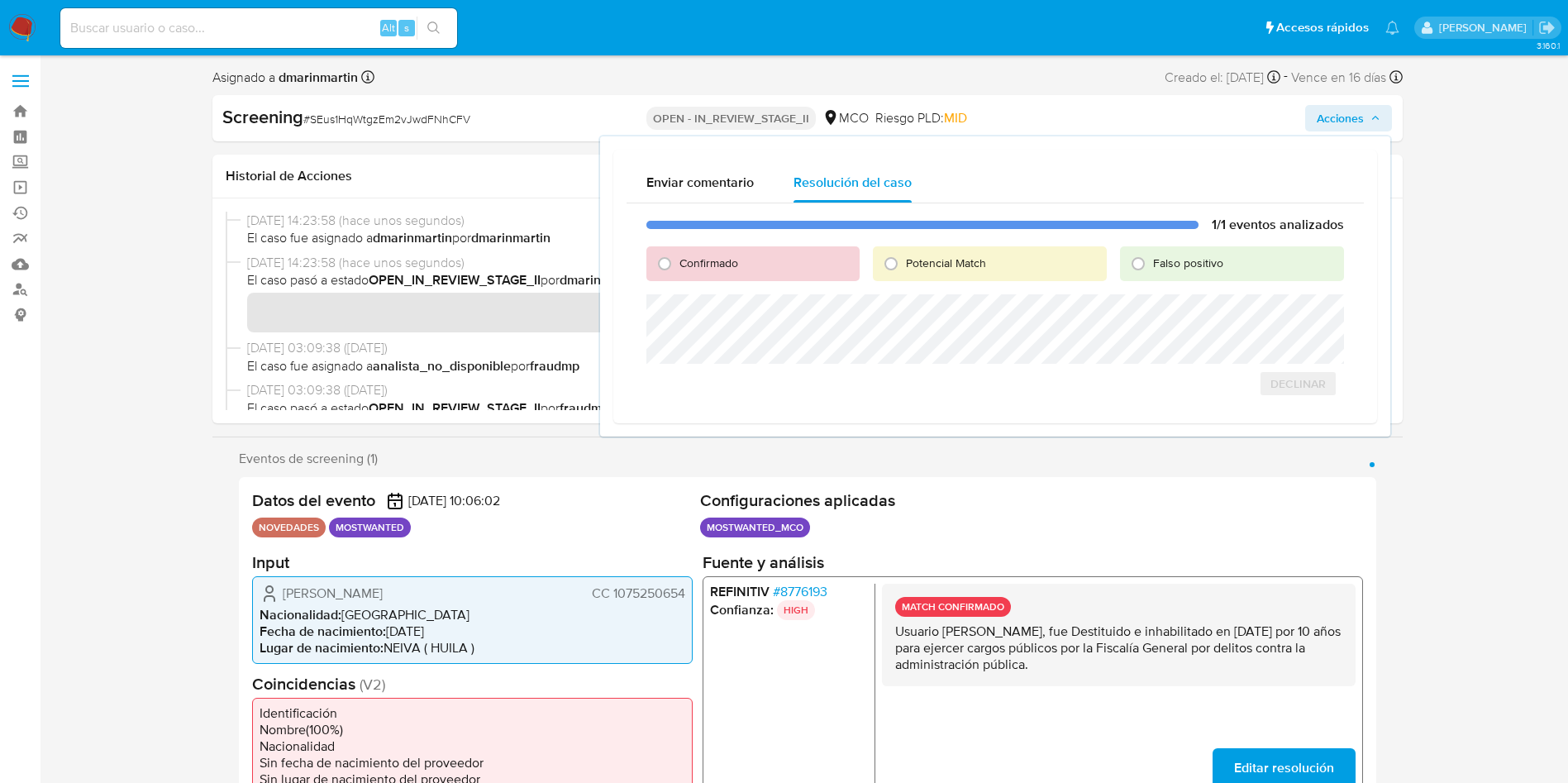
click at [1192, 268] on span "Falso positivo" at bounding box center [1188, 262] width 71 height 17
click at [1151, 268] on input "Falso positivo" at bounding box center [1138, 263] width 26 height 26
radio input "true"
click at [1280, 397] on span "Cerrar Caso" at bounding box center [1285, 401] width 79 height 24
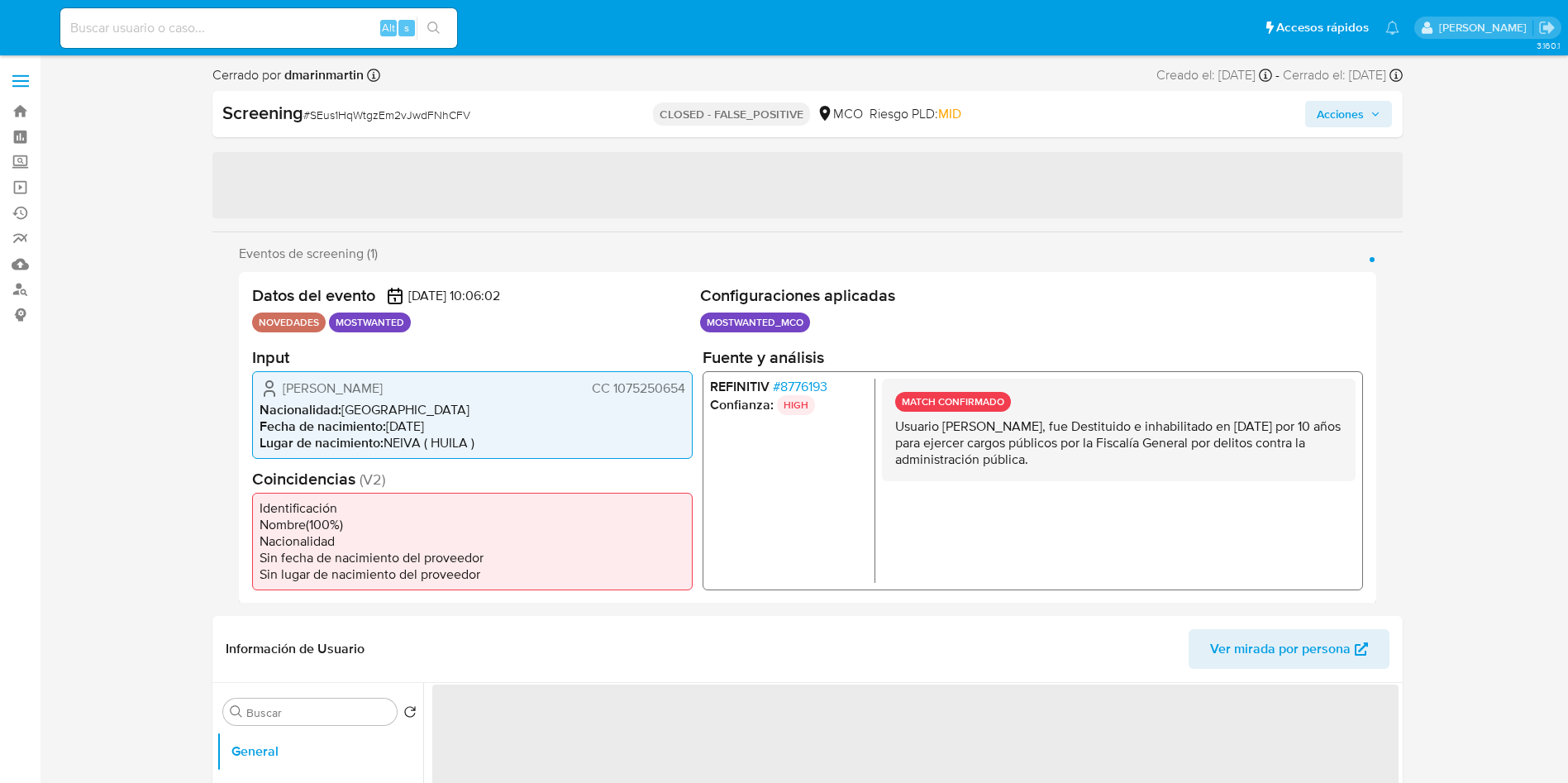
select select "10"
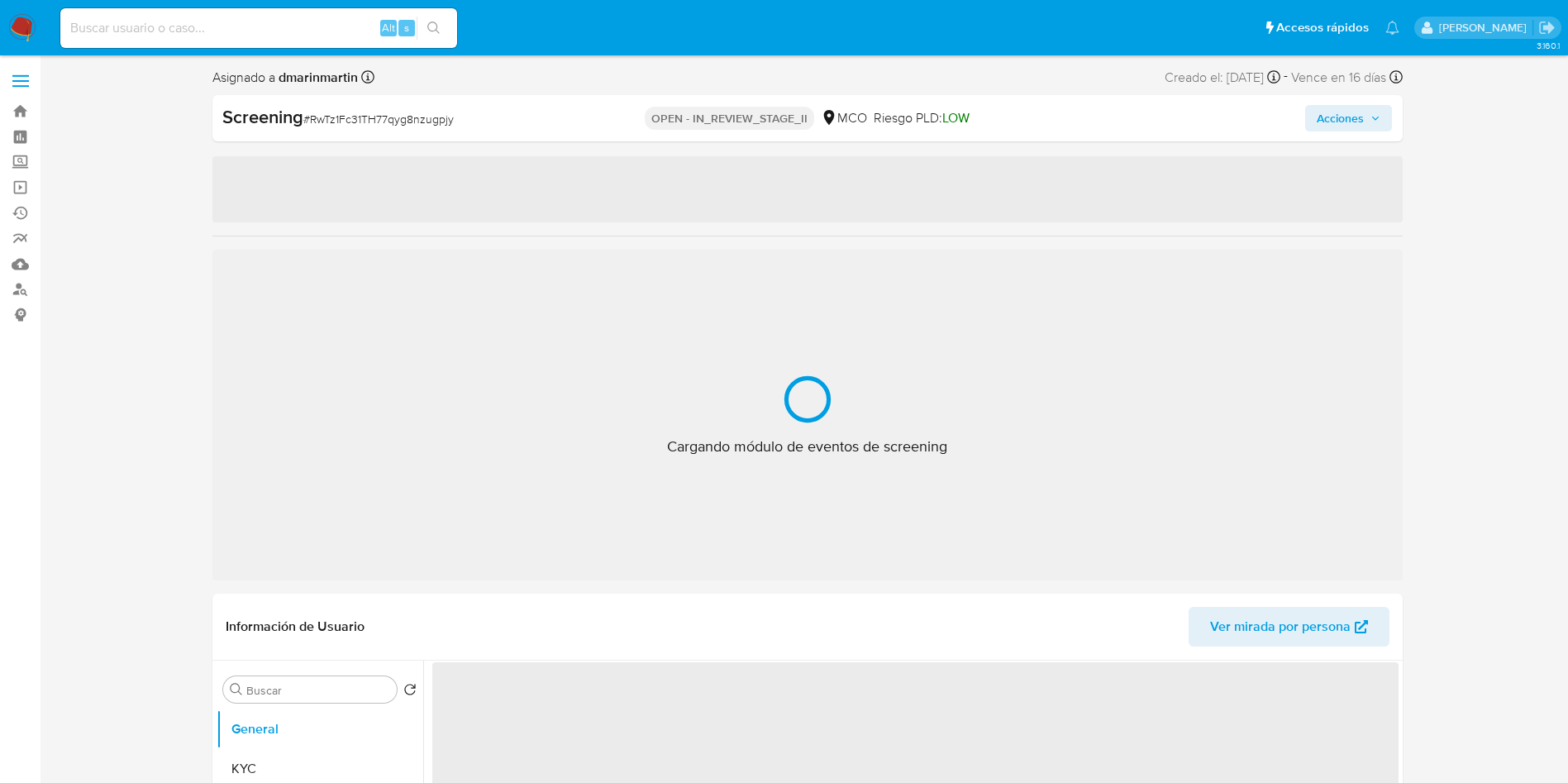
select select "10"
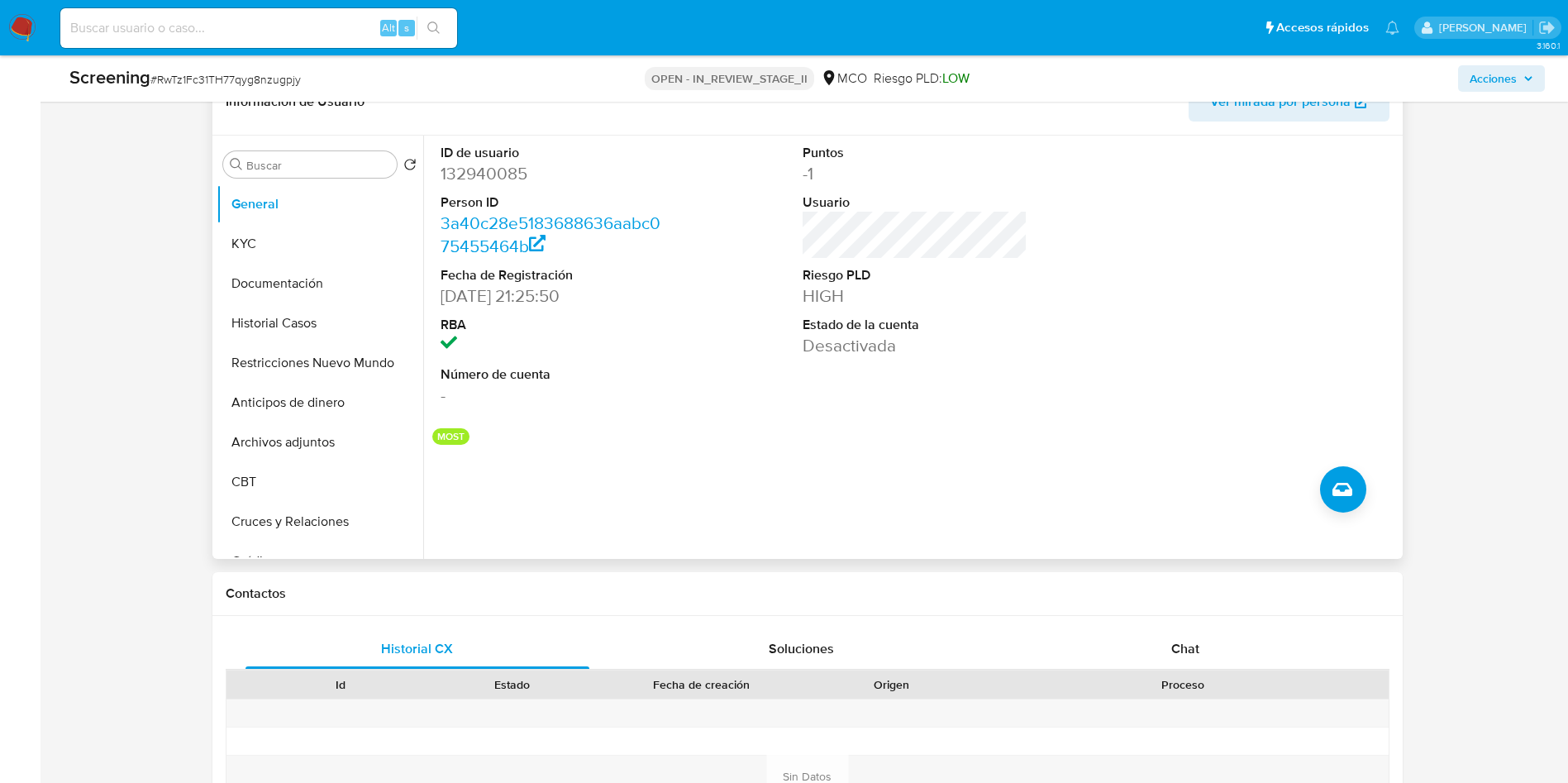
scroll to position [744, 0]
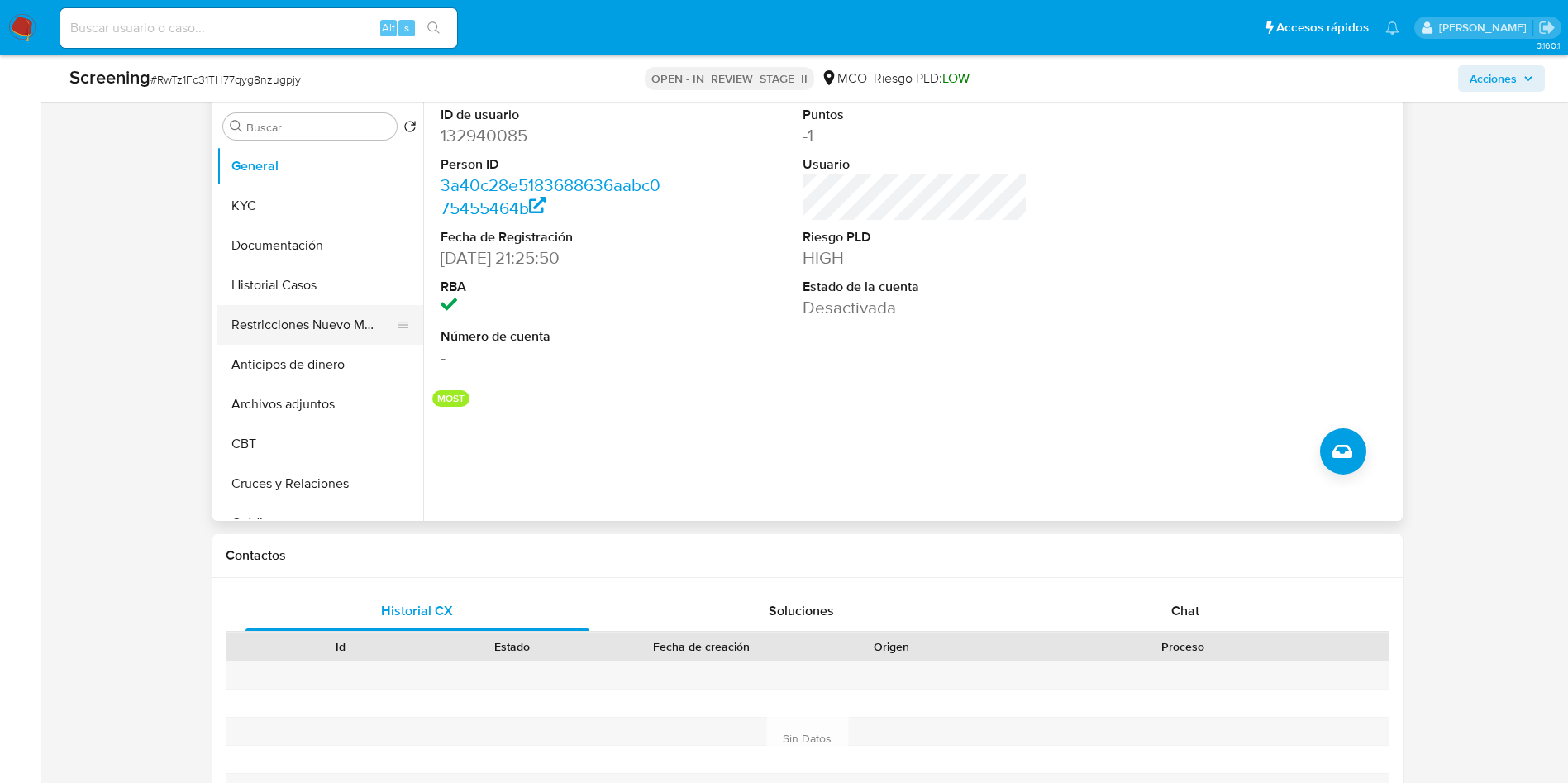
click at [315, 306] on button "Restricciones Nuevo Mundo" at bounding box center [313, 324] width 194 height 39
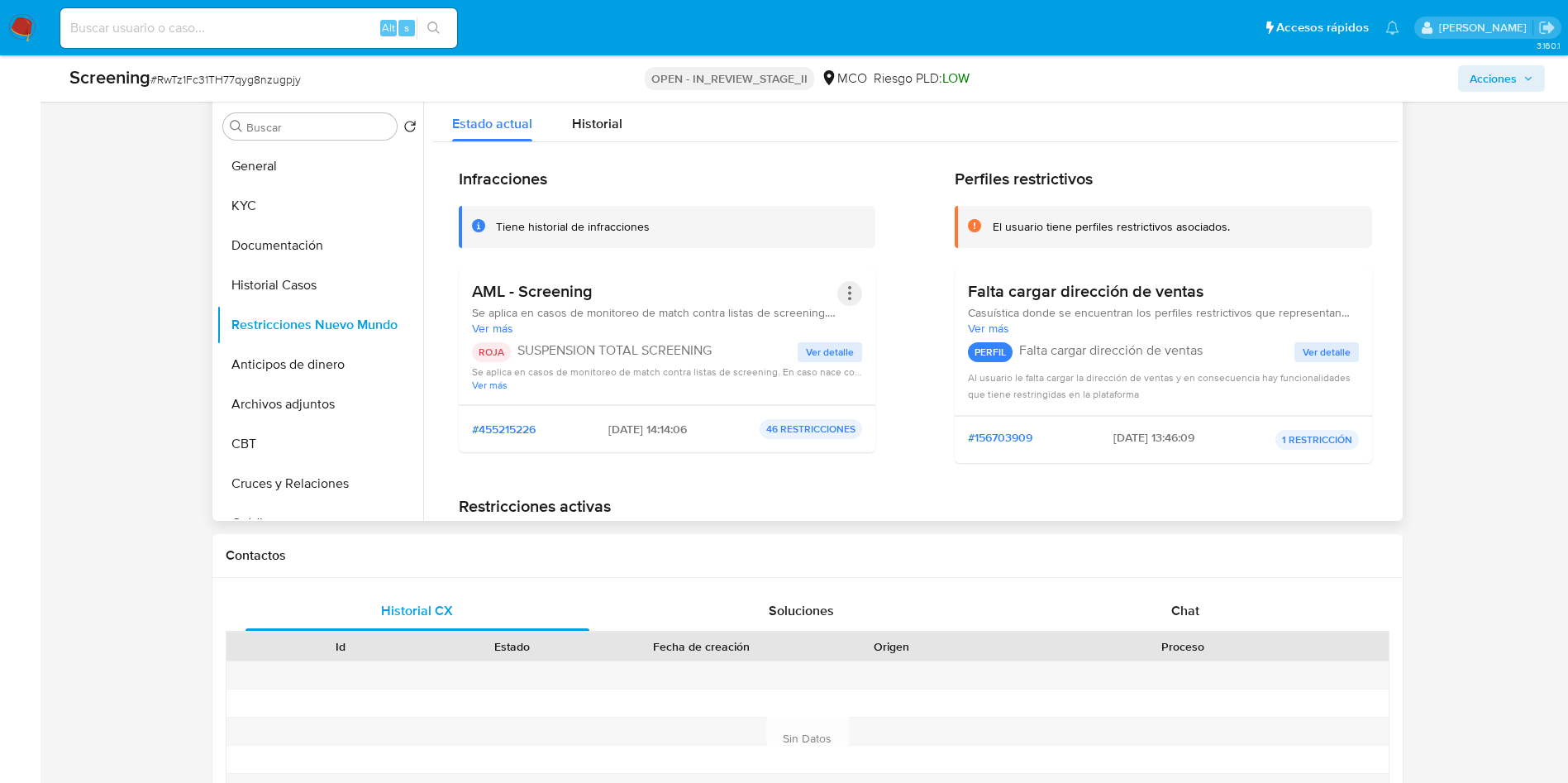
click at [854, 288] on button "Acciones" at bounding box center [849, 293] width 24 height 24
click at [722, 427] on button "Rehabilitar" at bounding box center [718, 426] width 290 height 39
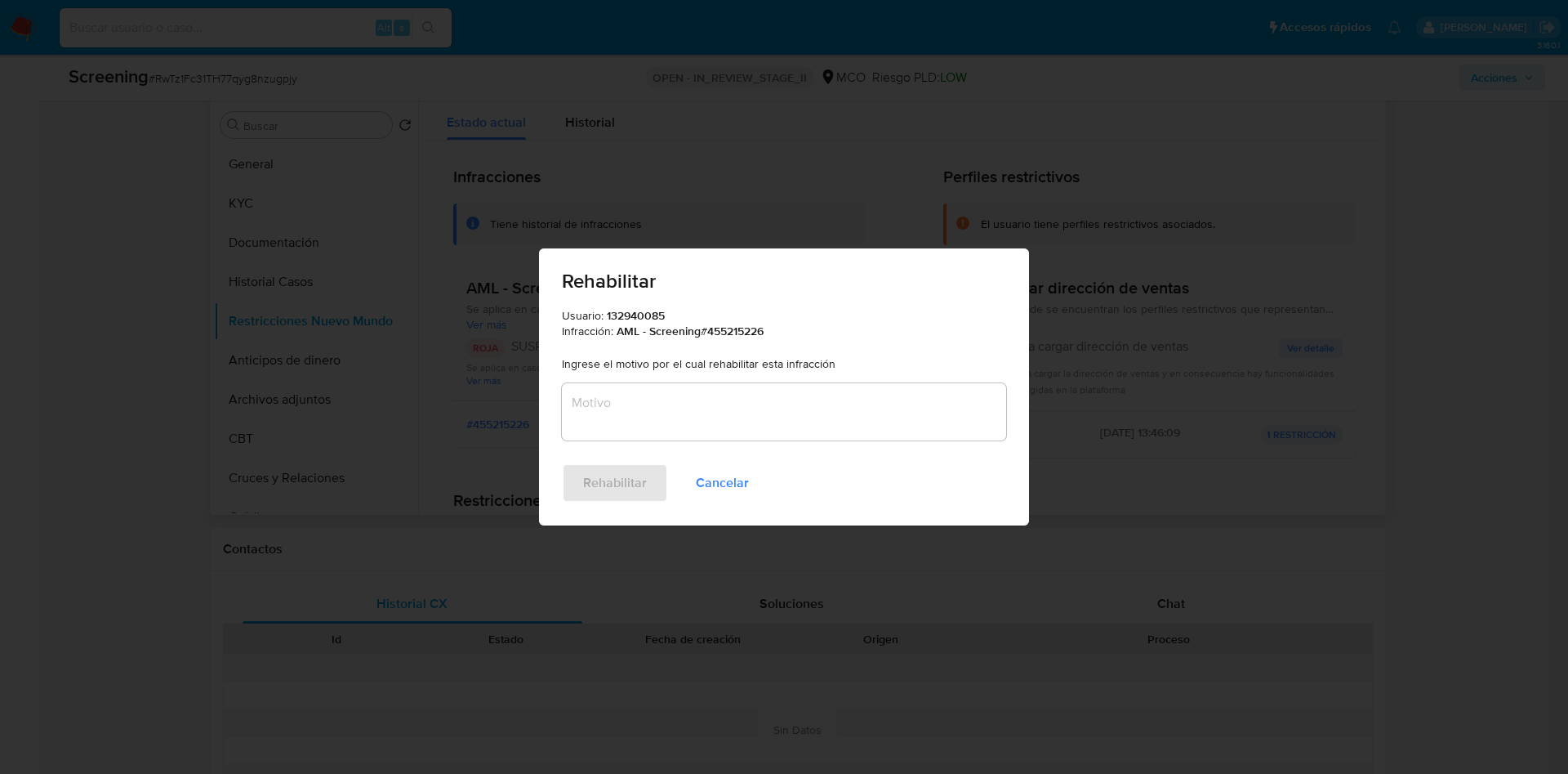
click at [728, 417] on textarea "Motivo" at bounding box center [784, 412] width 445 height 57
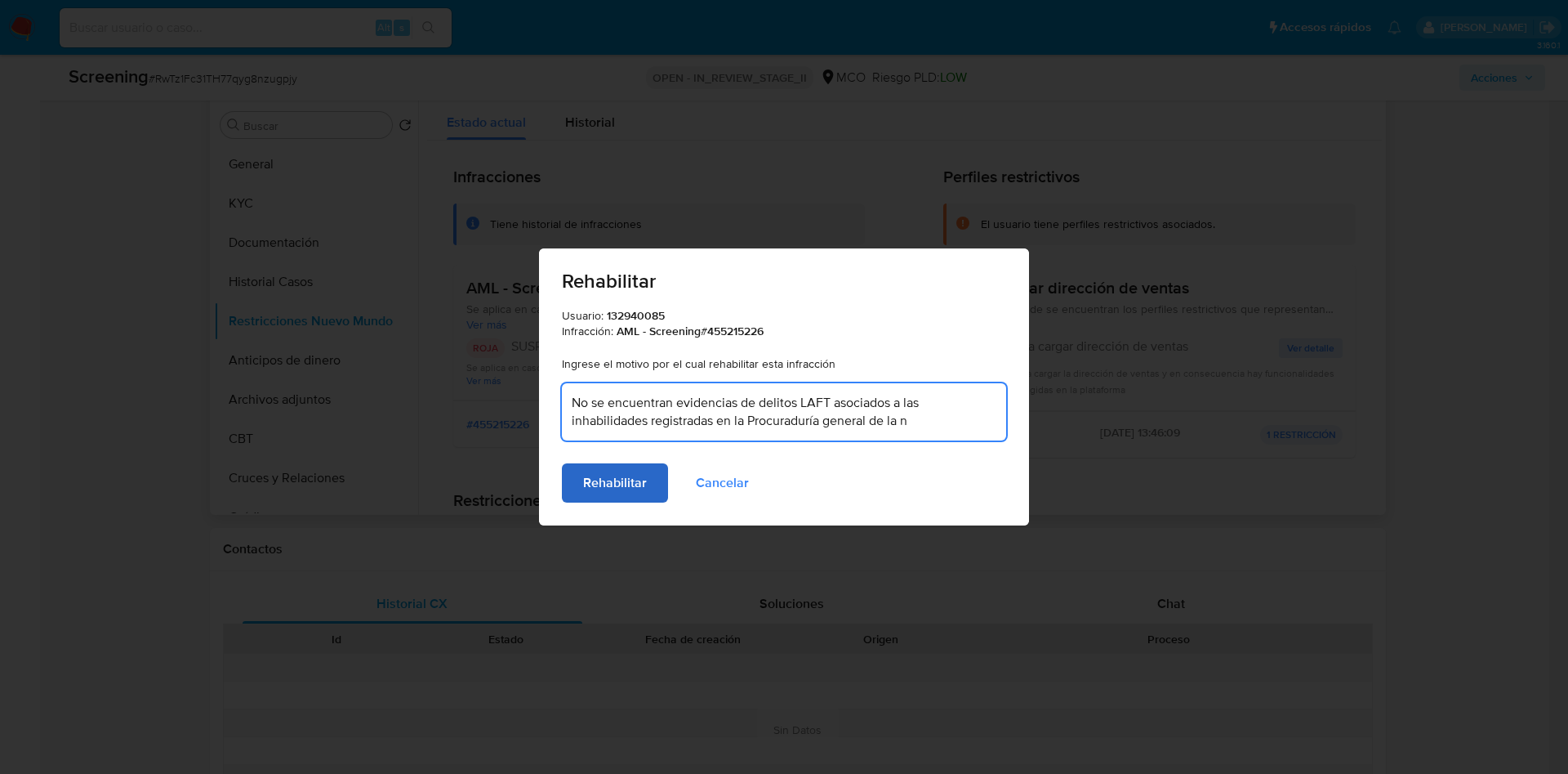
type textarea "No se encuentran evidencias de delitos LAFT asociados a las inhabilidades regis…"
click at [613, 478] on span "Rehabilitar" at bounding box center [615, 483] width 64 height 36
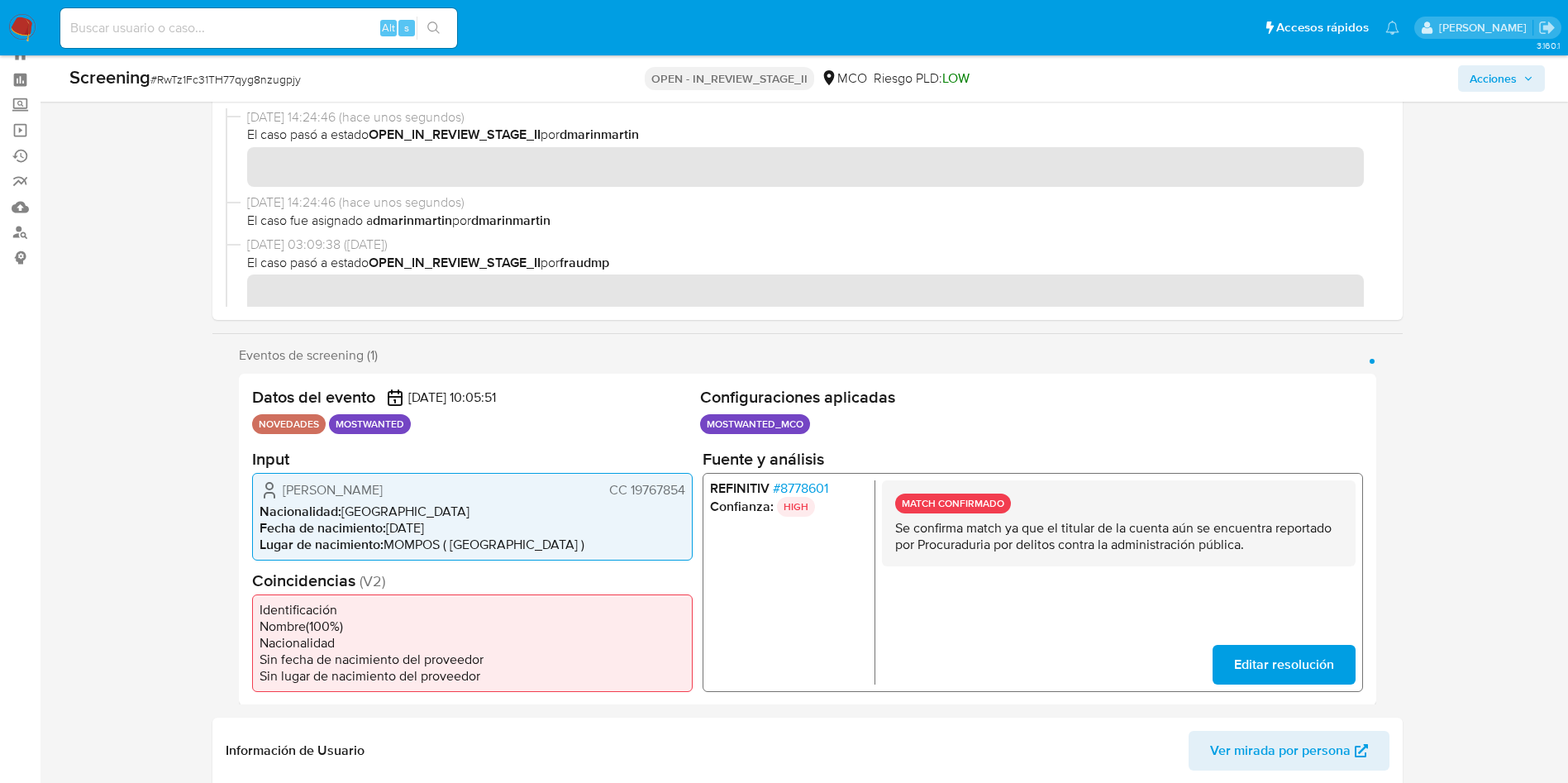
scroll to position [0, 0]
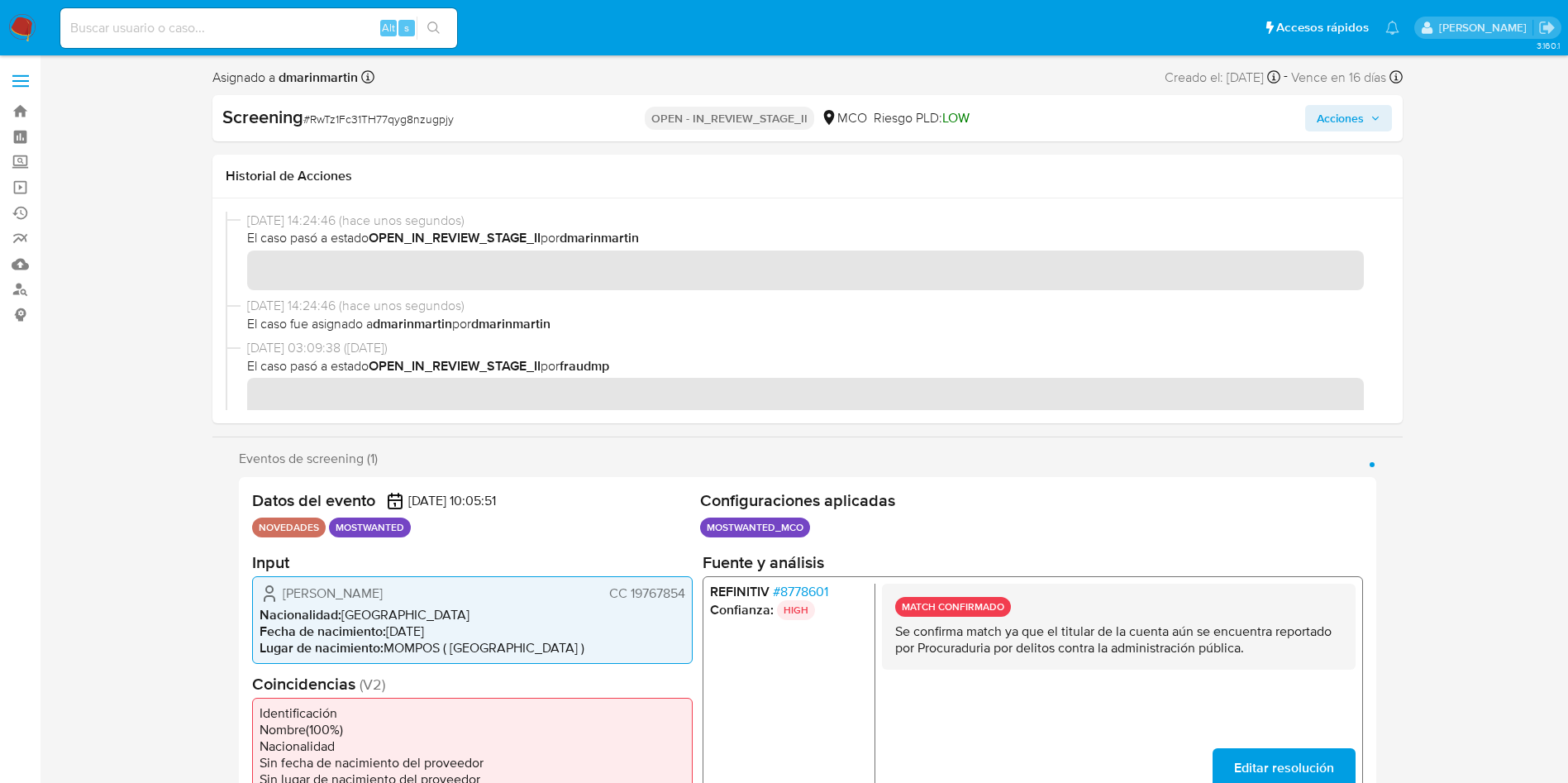
click at [1359, 112] on span "Acciones" at bounding box center [1340, 118] width 47 height 26
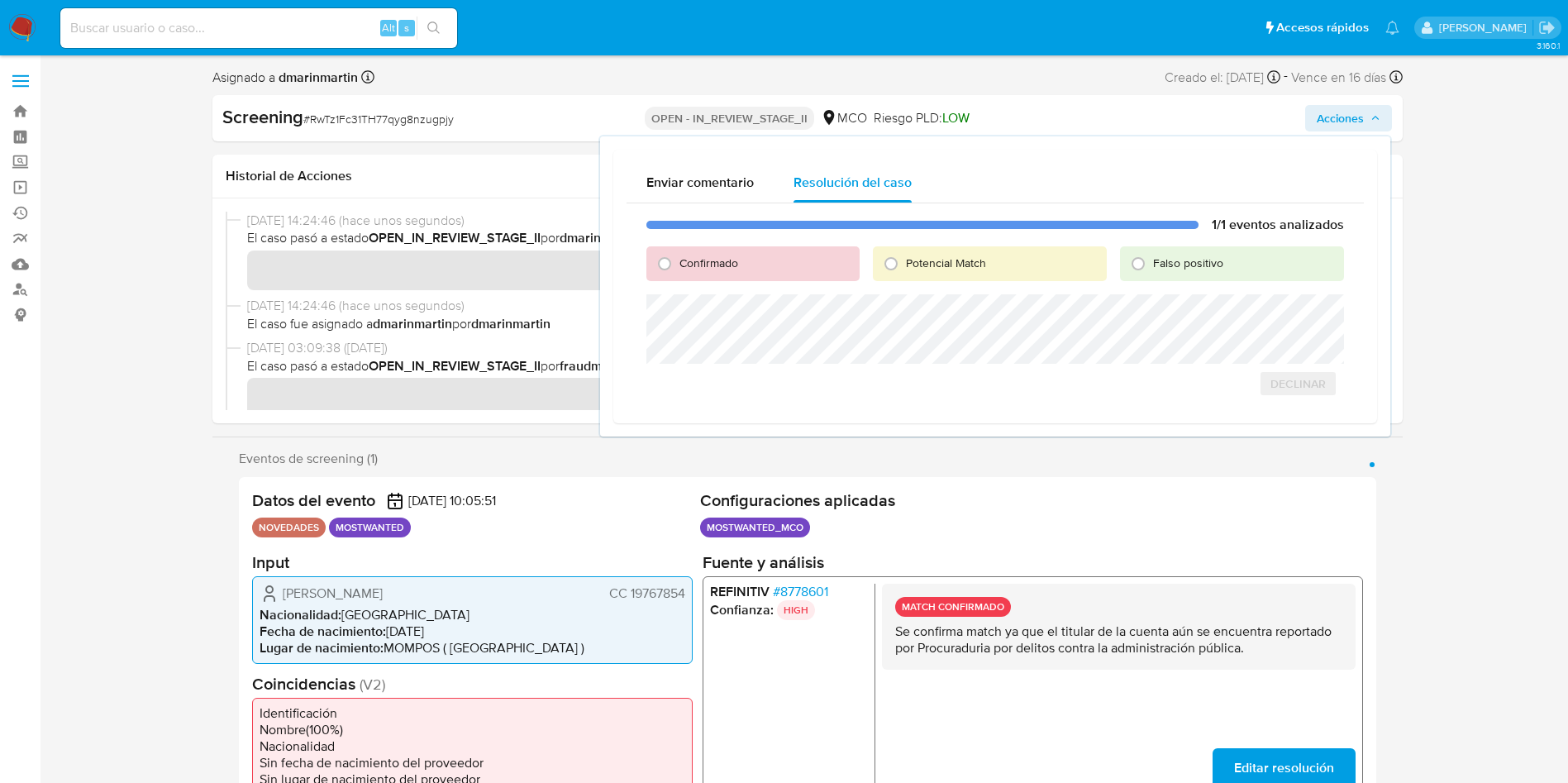
click at [1162, 255] on span "Falso positivo" at bounding box center [1188, 262] width 71 height 17
click at [1151, 255] on input "Falso positivo" at bounding box center [1138, 263] width 26 height 26
radio input "true"
click at [1282, 394] on span "Cerrar Caso" at bounding box center [1285, 401] width 79 height 24
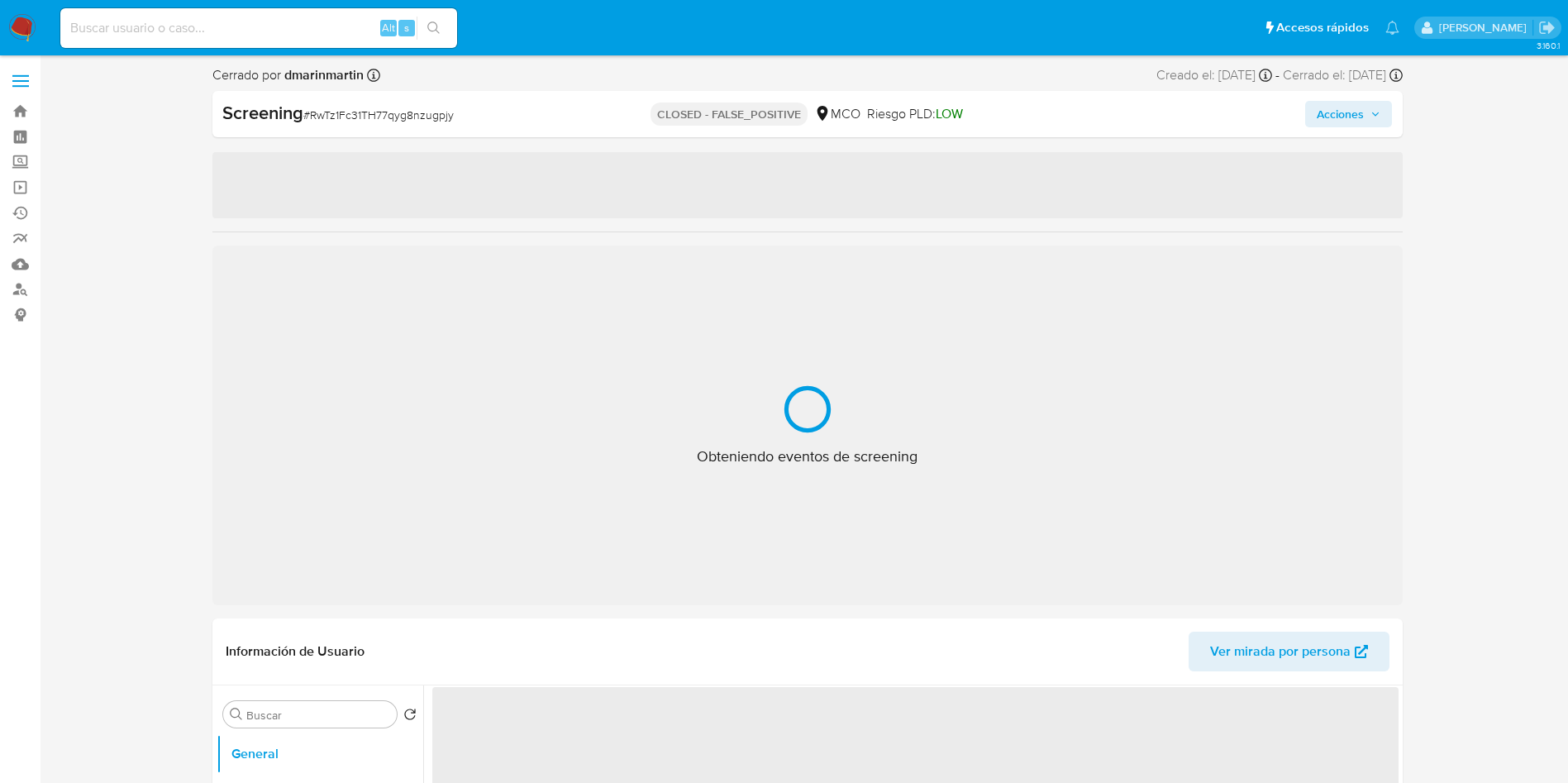
select select "10"
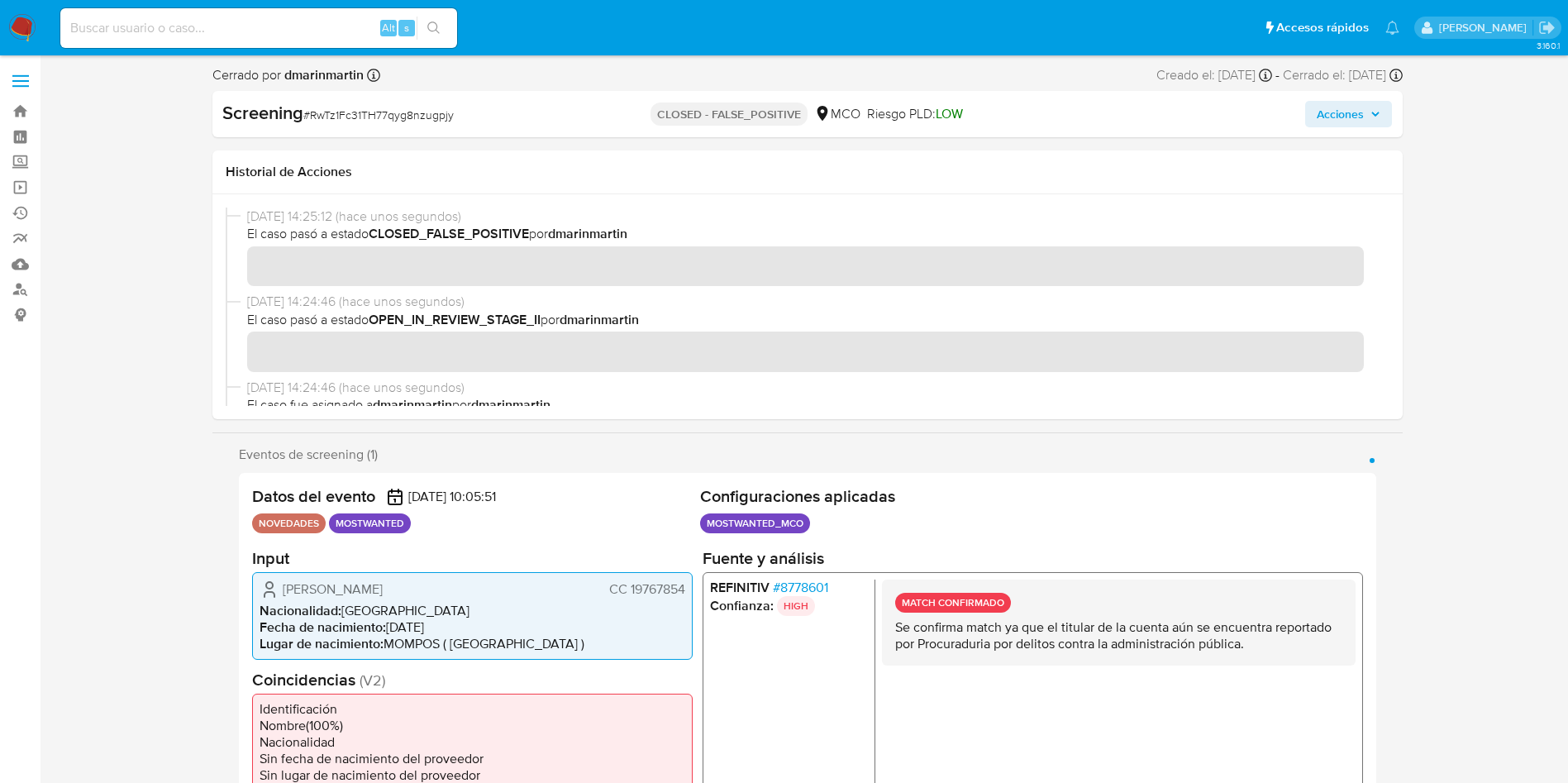
click at [1361, 101] on span "Acciones" at bounding box center [1340, 114] width 47 height 26
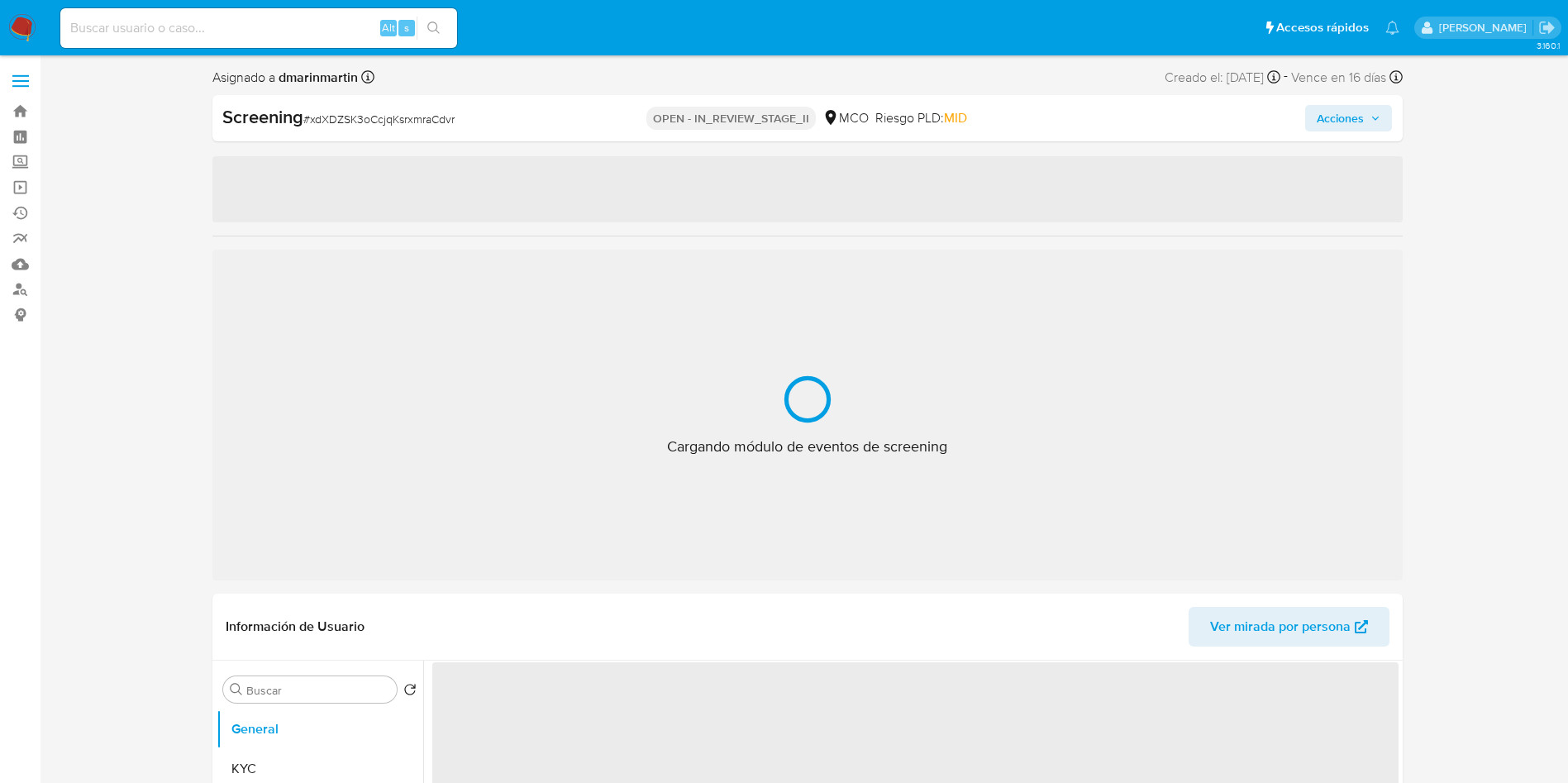
select select "10"
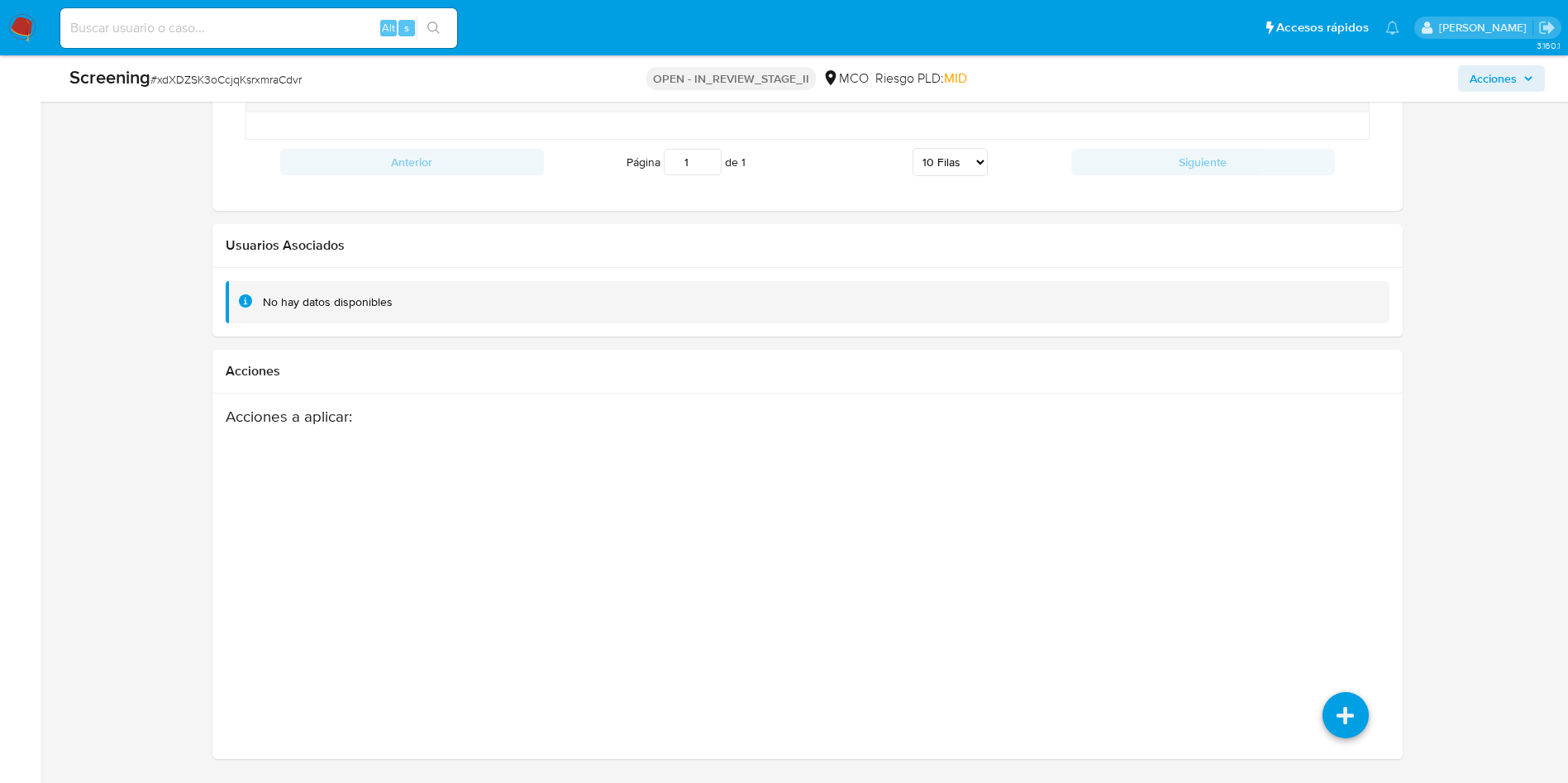
scroll to position [2321, 0]
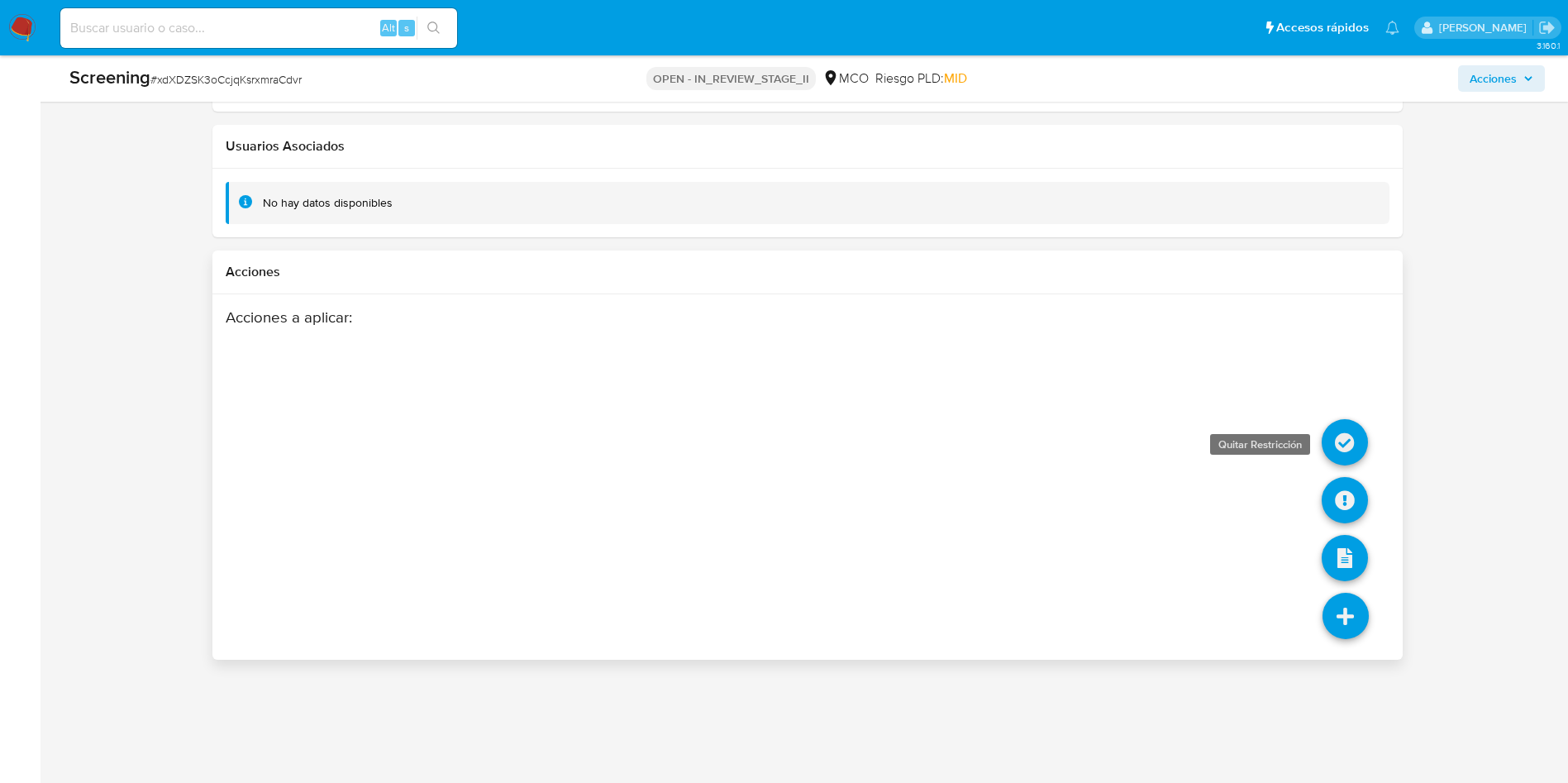
click at [1346, 446] on icon at bounding box center [1345, 442] width 46 height 46
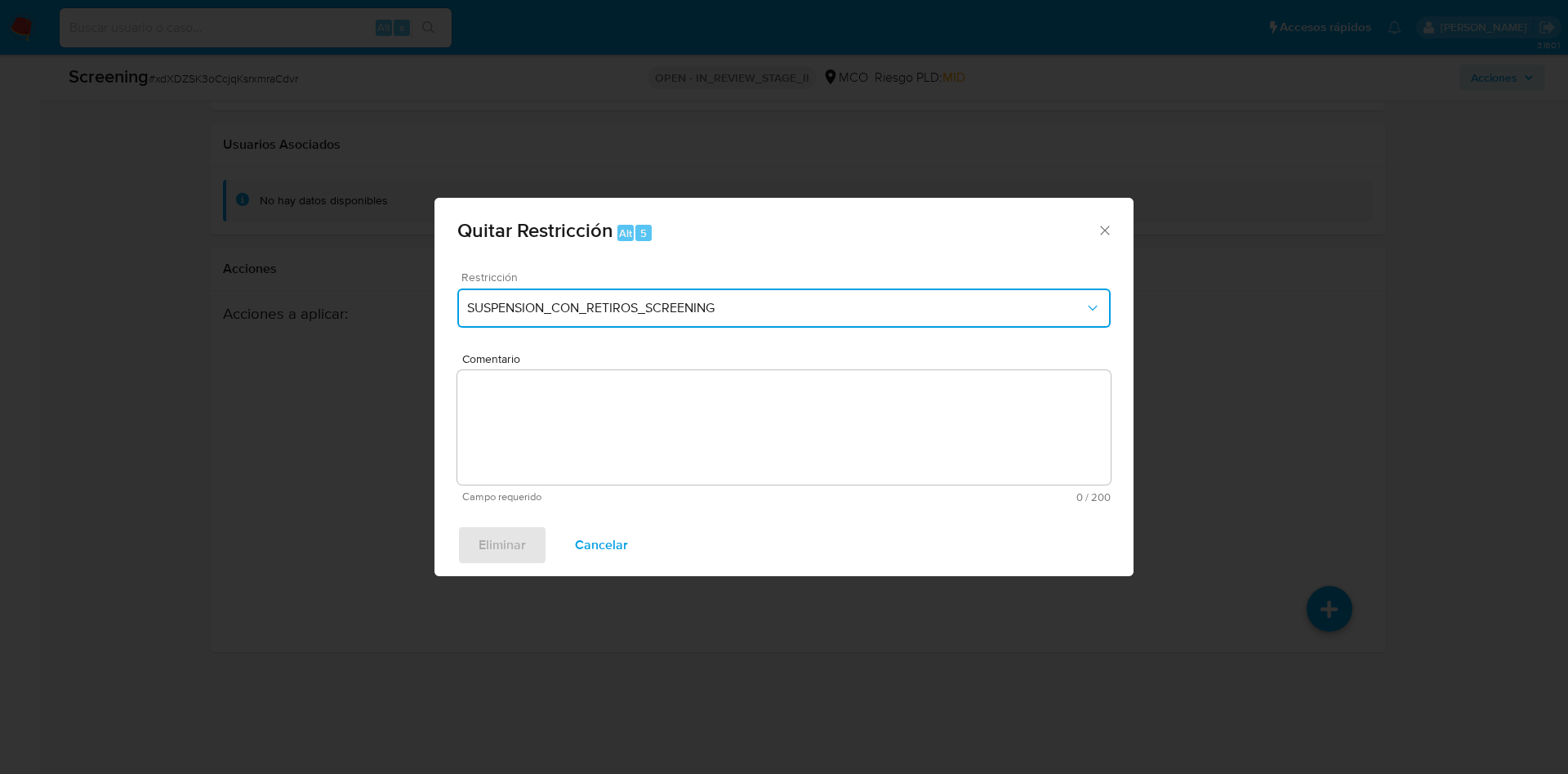
click at [750, 307] on span "SUSPENSION_CON_RETIROS_SCREENING" at bounding box center [775, 308] width 618 height 16
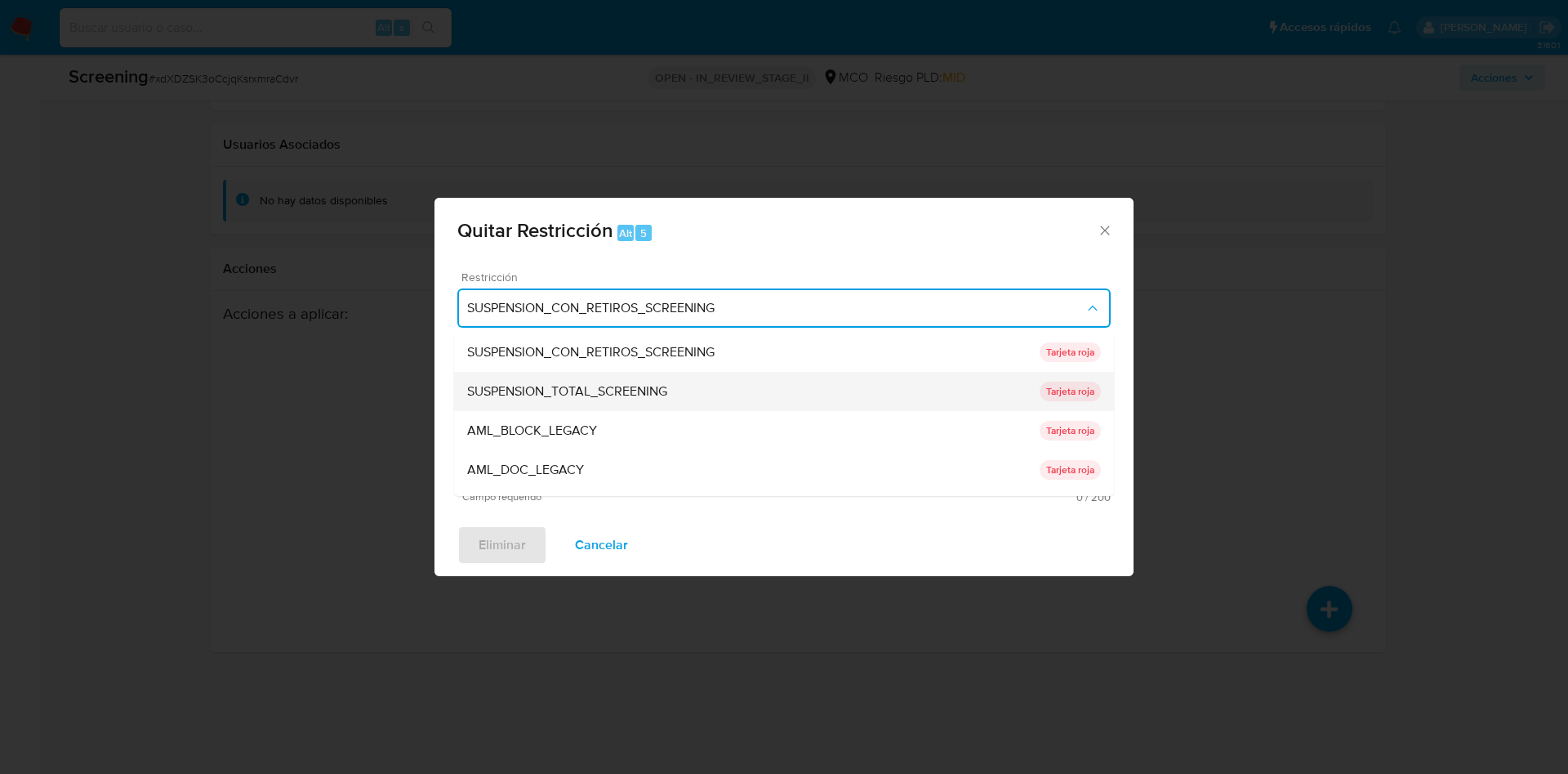
click at [748, 383] on div "SUSPENSION_TOTAL_SCREENING" at bounding box center [753, 390] width 572 height 39
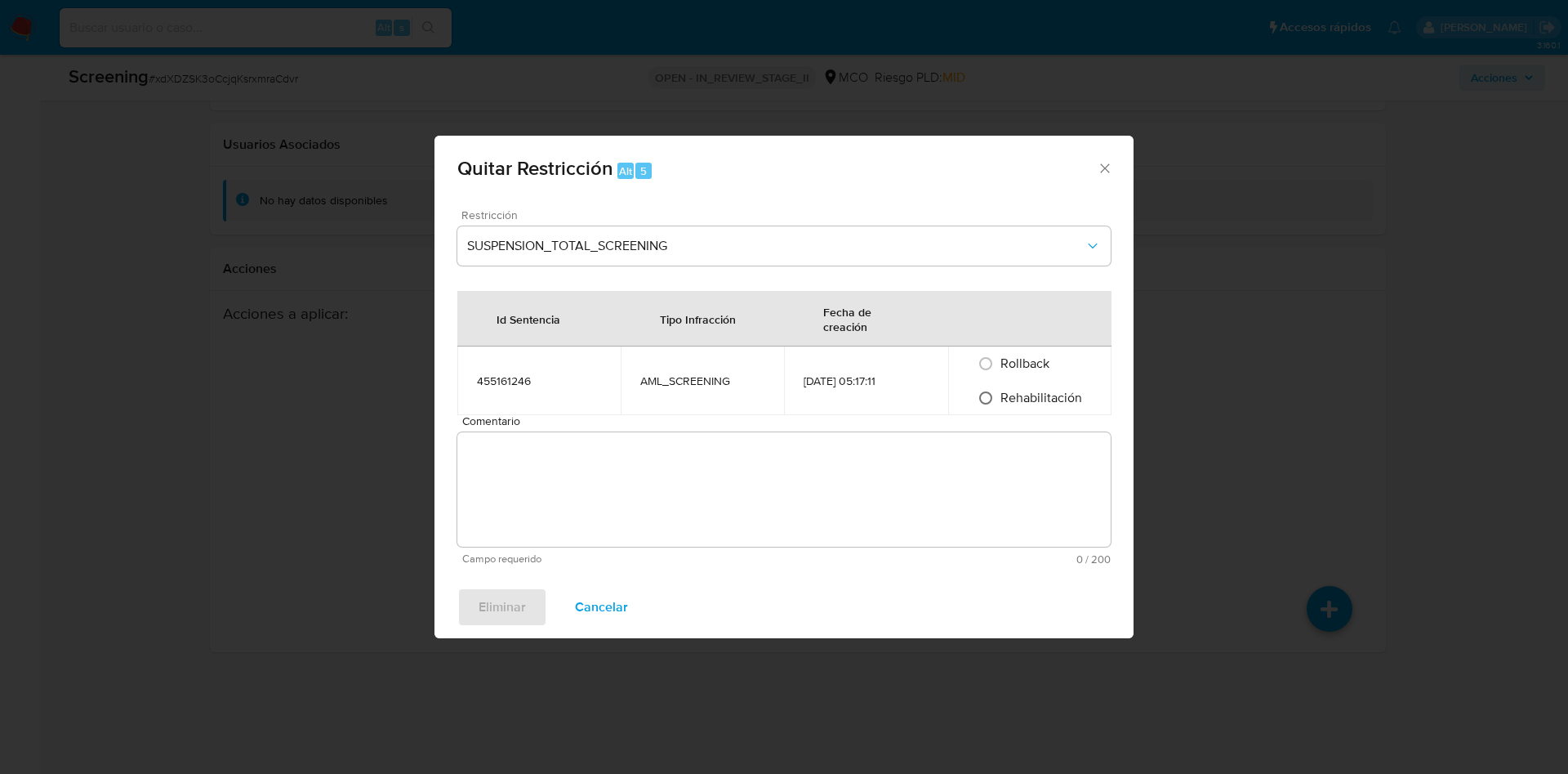
click at [994, 397] on input "Rehabilitación" at bounding box center [986, 397] width 26 height 26
radio input "true"
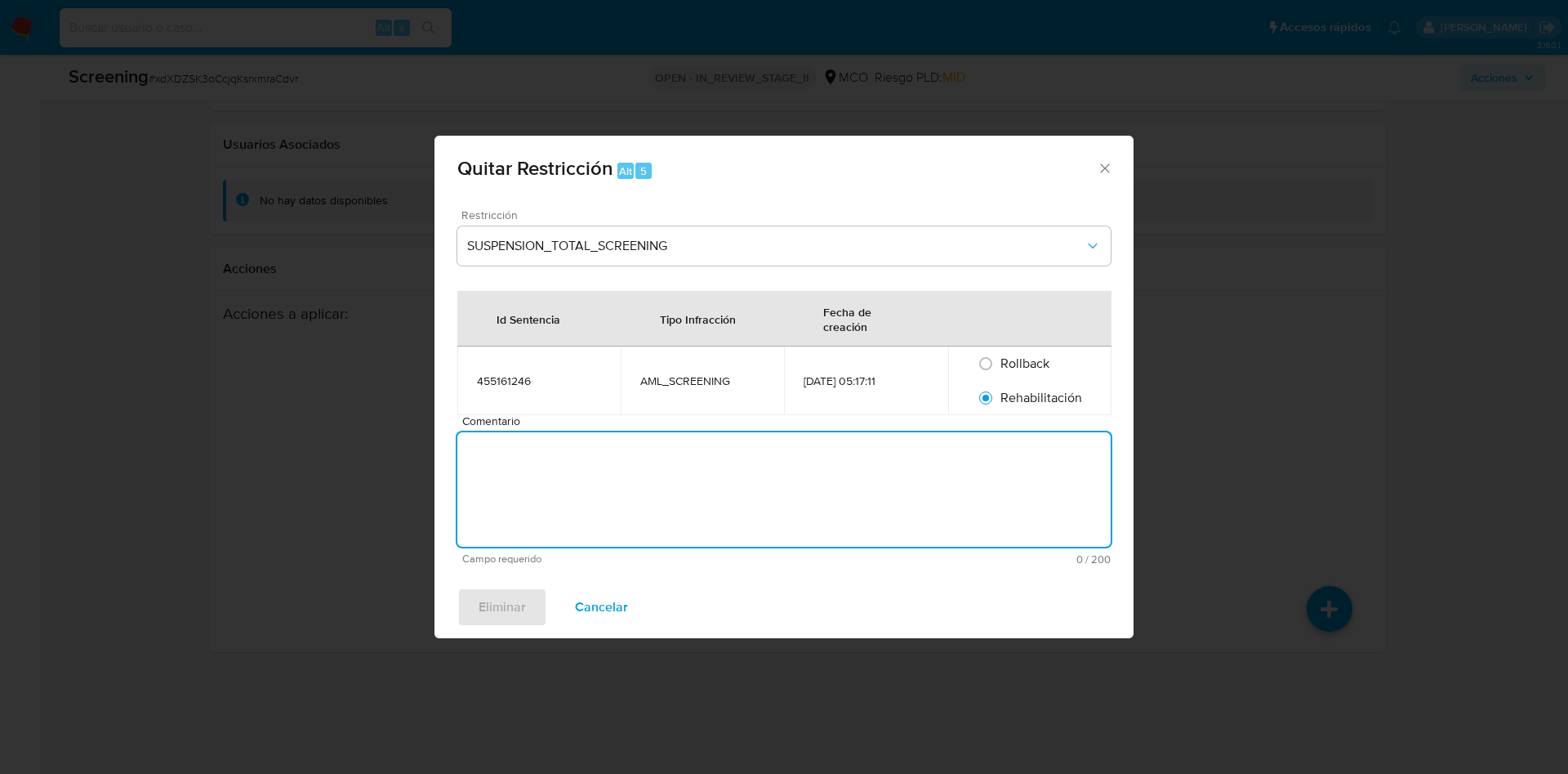
click at [742, 484] on textarea "Comentario" at bounding box center [784, 489] width 653 height 115
paste textarea "xdXDZSK3oCcjqKsrxmraCdvr"
type textarea "xdXDZSK3oCcjqKsrxmraCdvr"
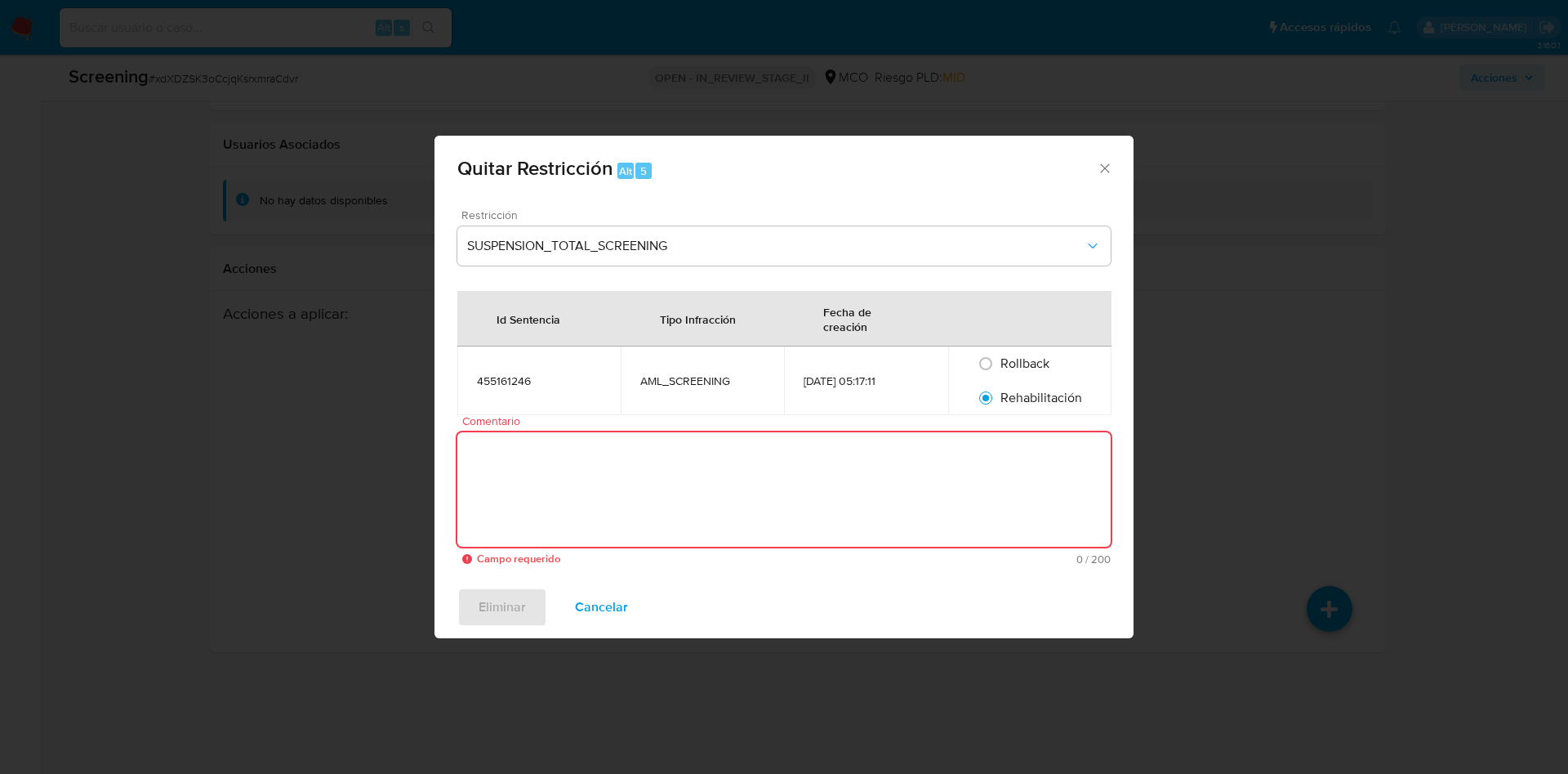
paste textarea "No se encuentran evidencias de delitos LAFT asociados a las inhabilidades regis…"
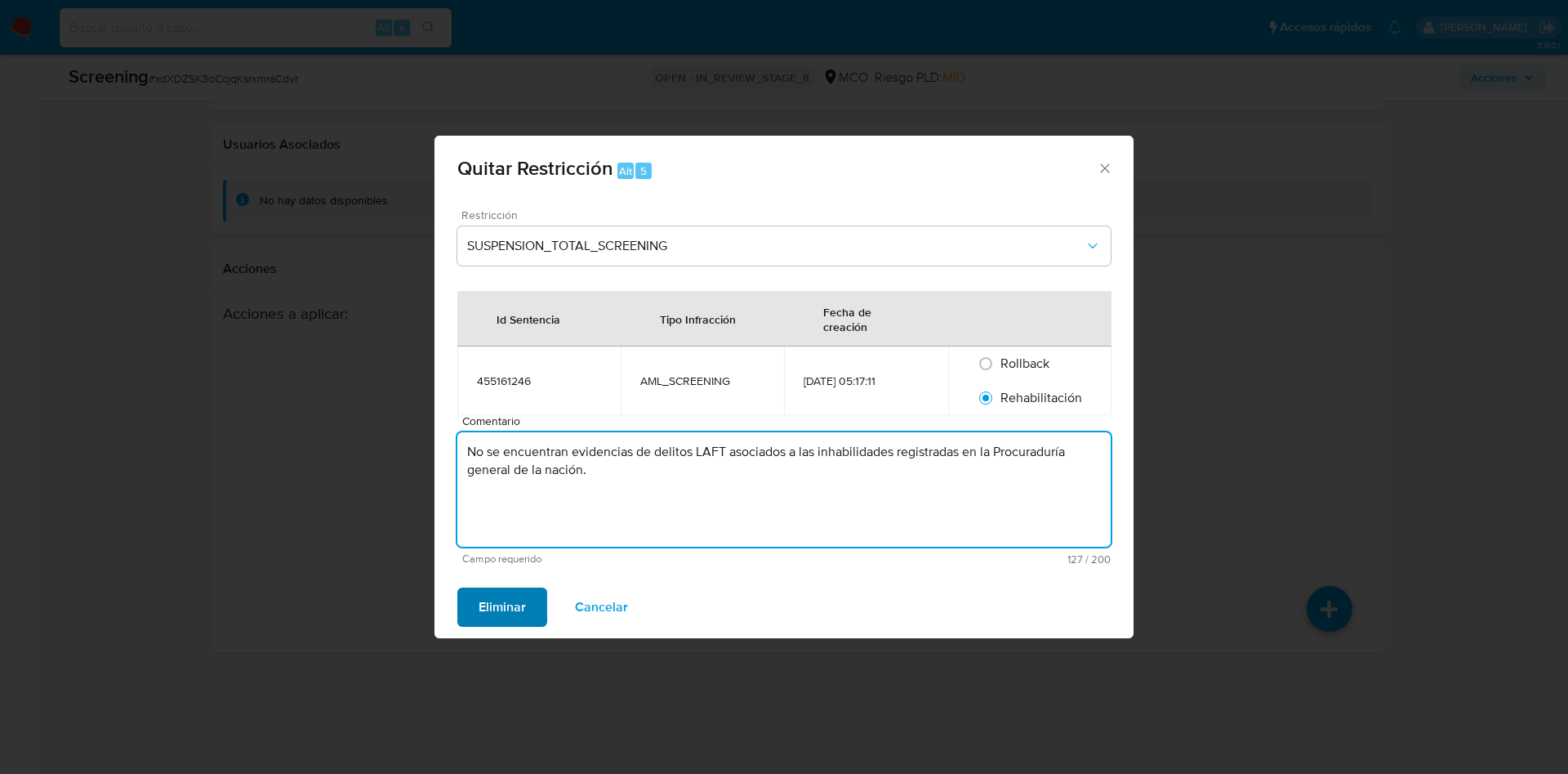
type textarea "No se encuentran evidencias de delitos LAFT asociados a las inhabilidades regis…"
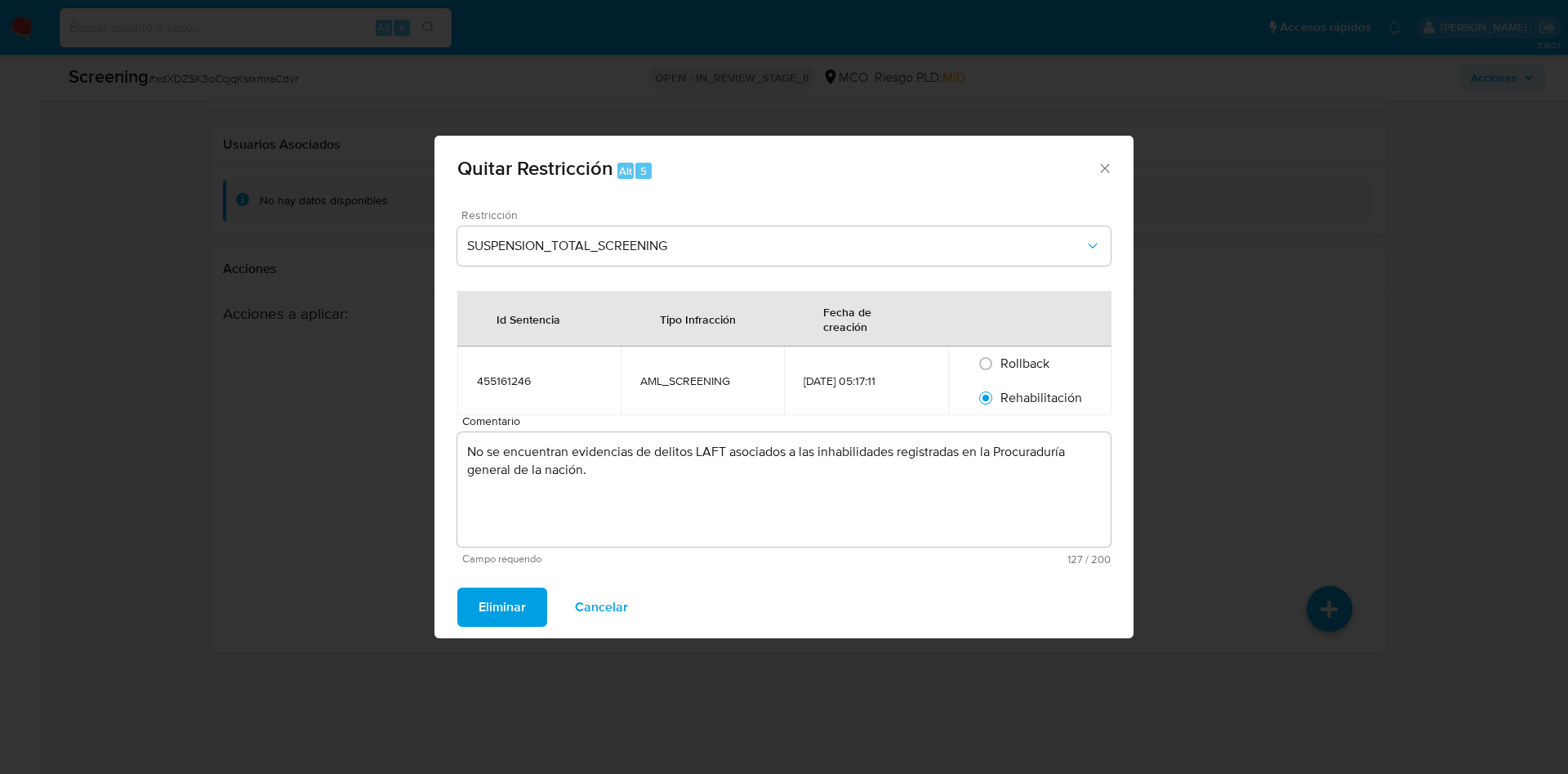
click at [515, 624] on span "Eliminar" at bounding box center [501, 607] width 47 height 36
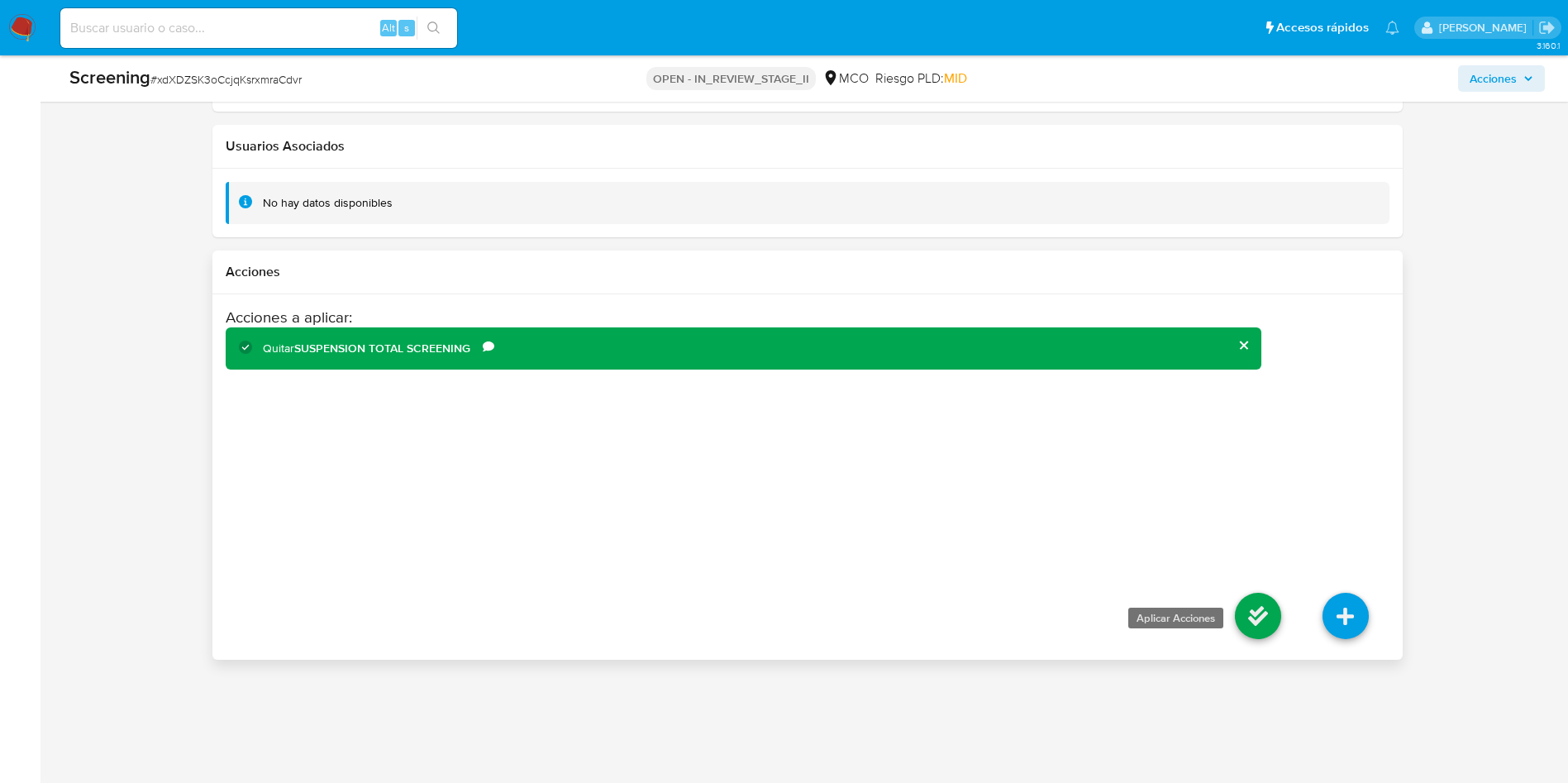
click at [1244, 613] on icon at bounding box center [1258, 616] width 46 height 46
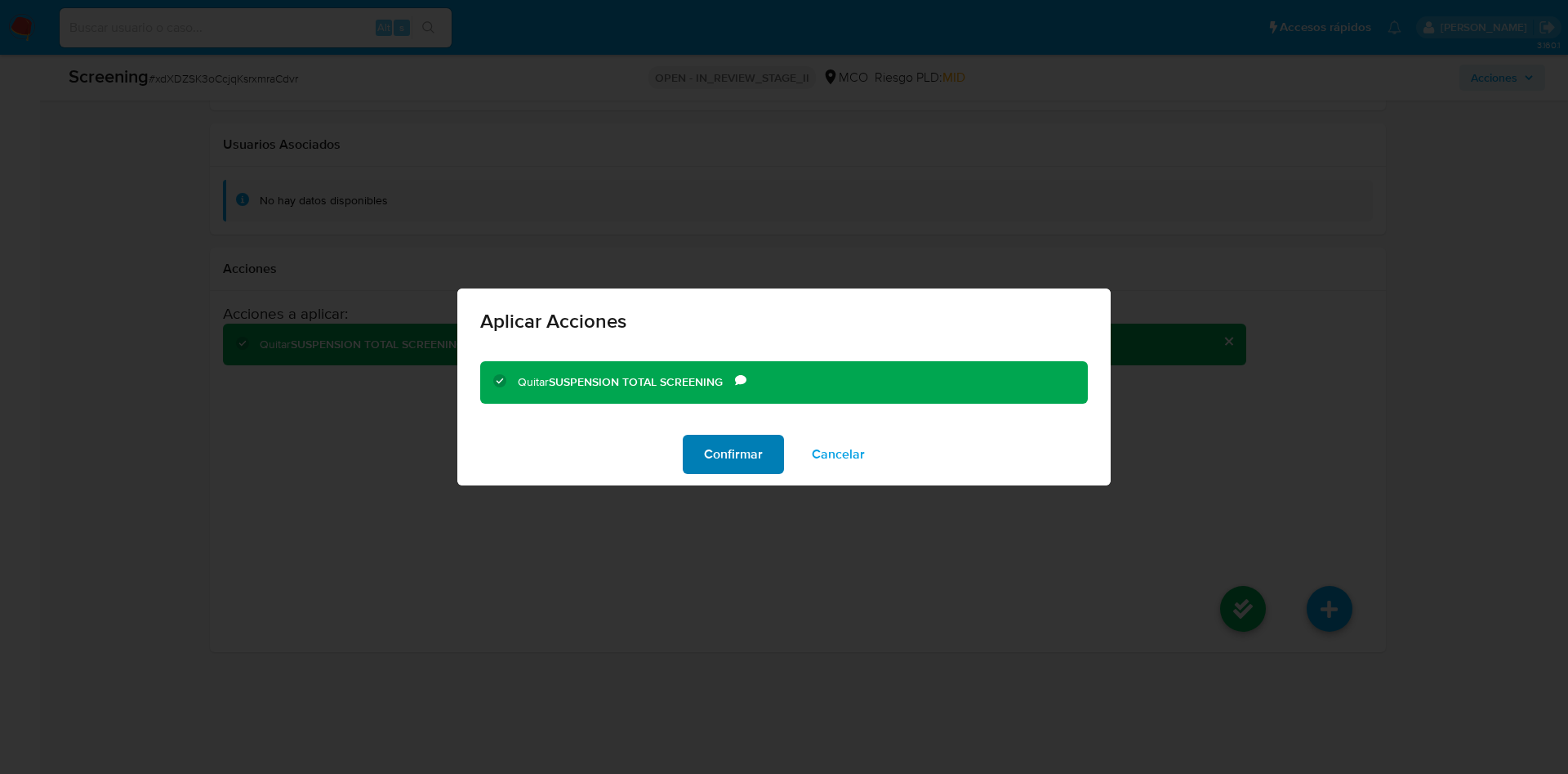
click at [688, 447] on button "Confirmar" at bounding box center [733, 453] width 102 height 39
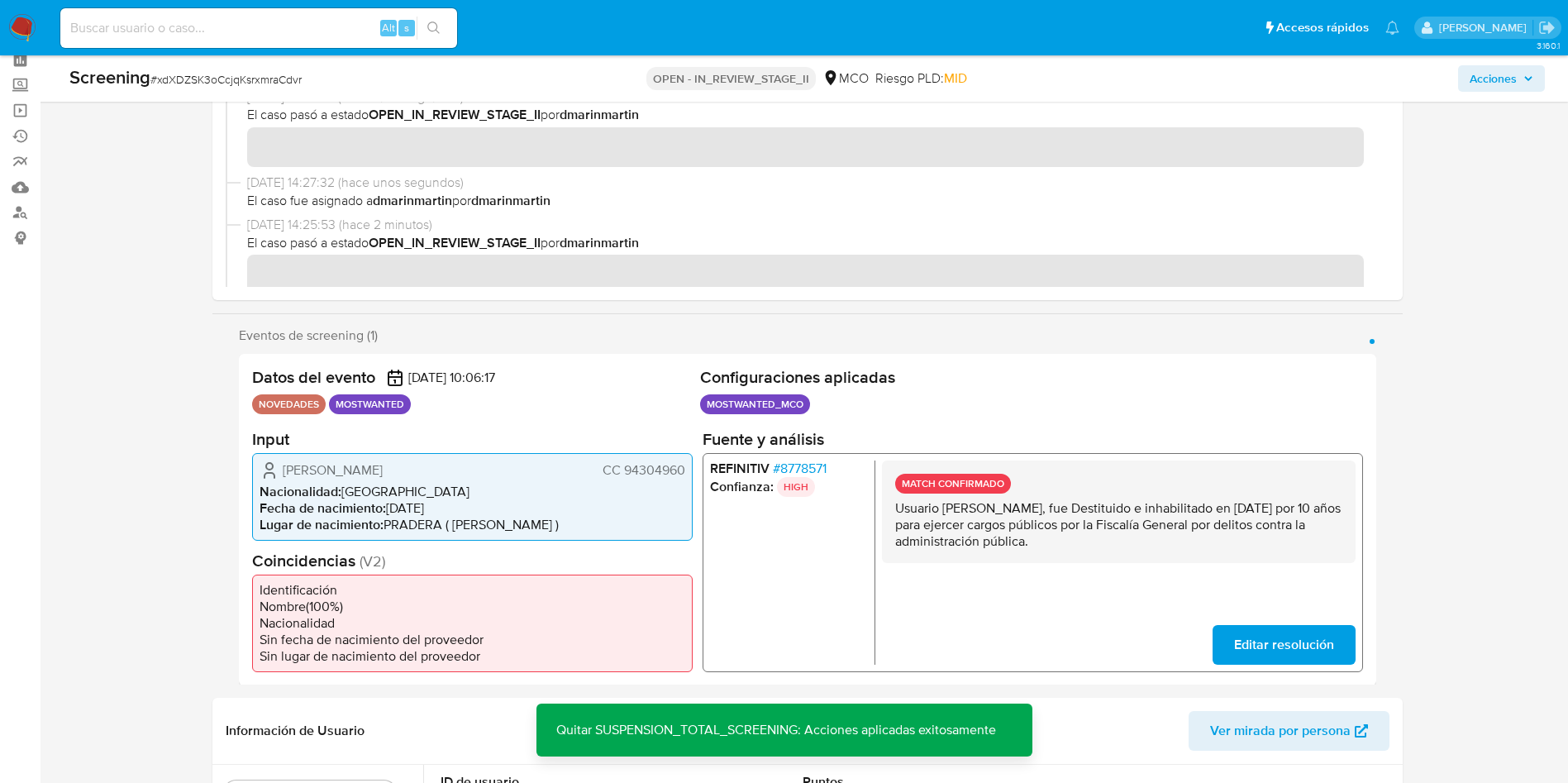
scroll to position [0, 0]
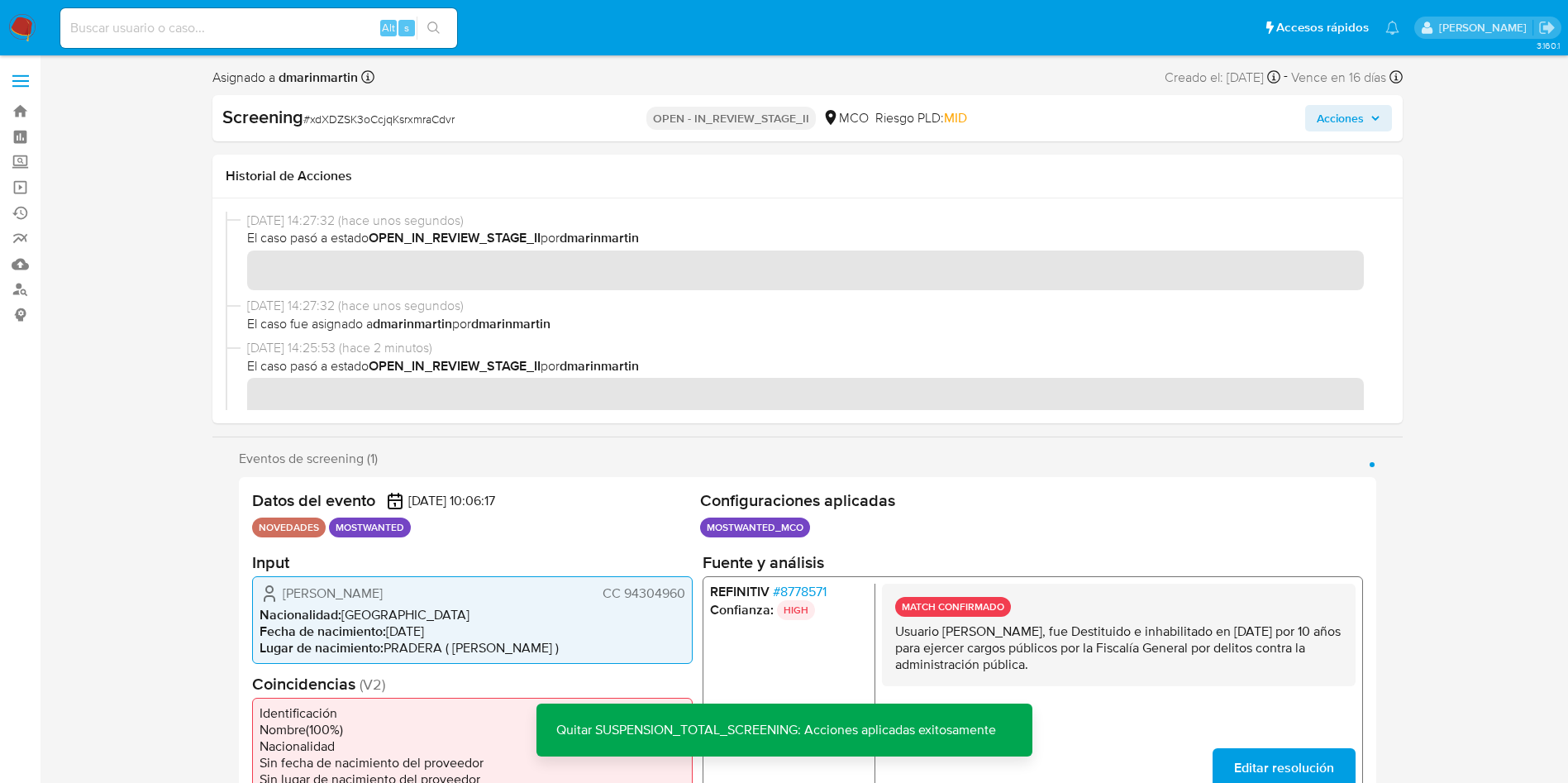
click at [1350, 126] on span "Acciones" at bounding box center [1340, 118] width 47 height 26
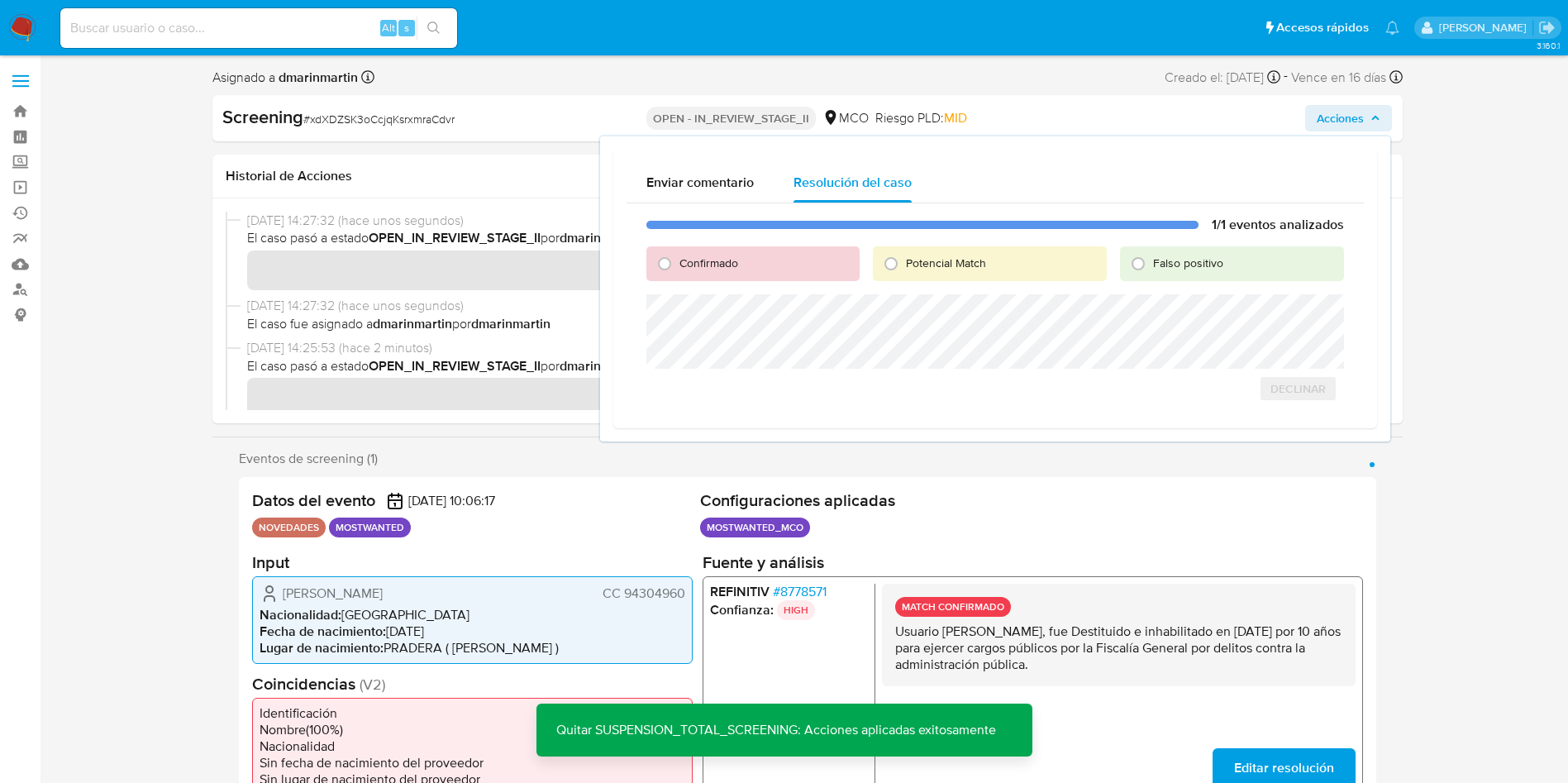
click at [1230, 265] on div "Falso positivo" at bounding box center [1231, 263] width 224 height 35
click at [1185, 255] on span "Falso positivo" at bounding box center [1188, 262] width 71 height 17
click at [1151, 255] on input "Falso positivo" at bounding box center [1138, 263] width 26 height 26
radio input "true"
click at [1292, 414] on span "Cerrar Caso" at bounding box center [1285, 406] width 79 height 24
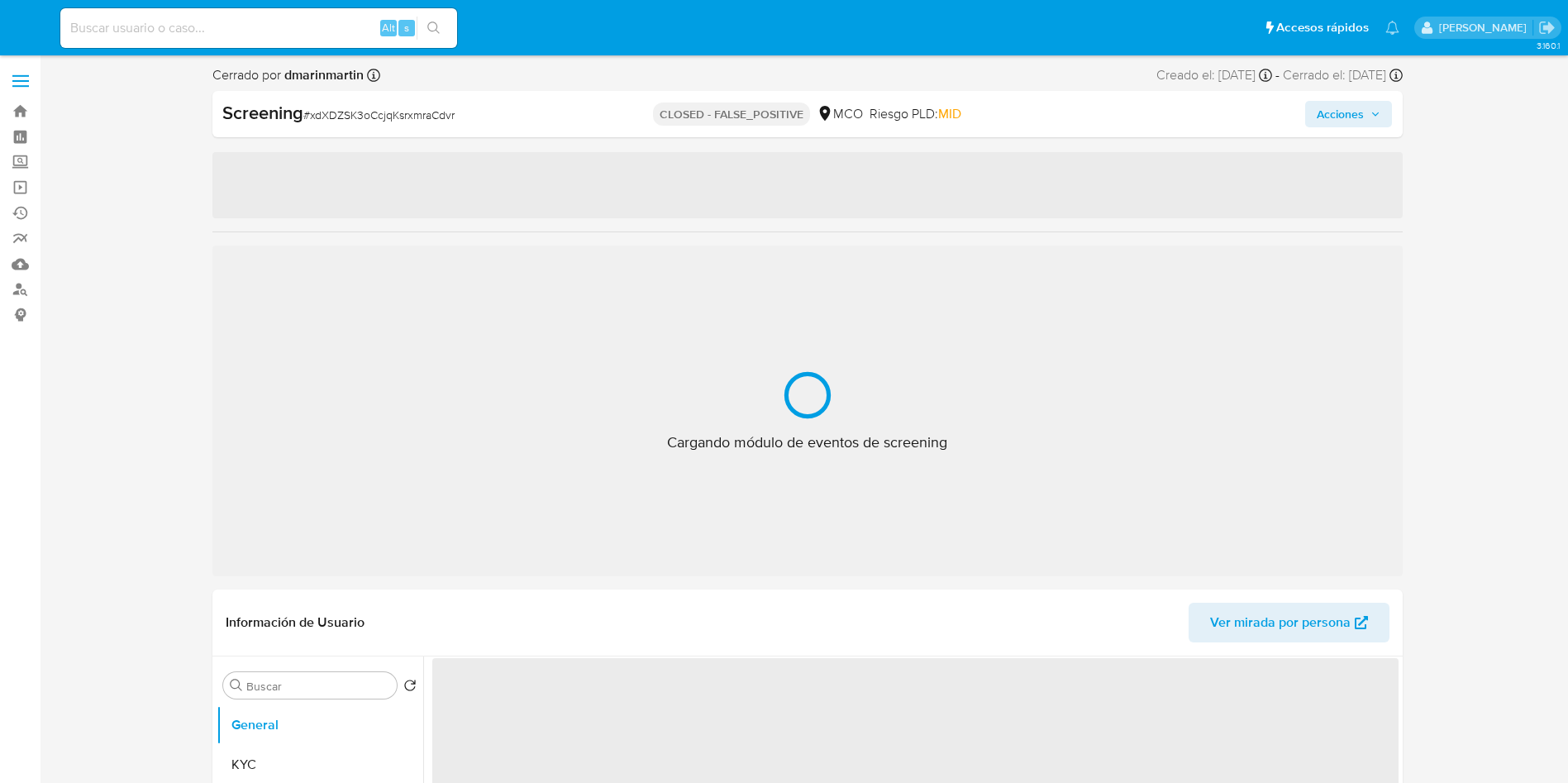
select select "10"
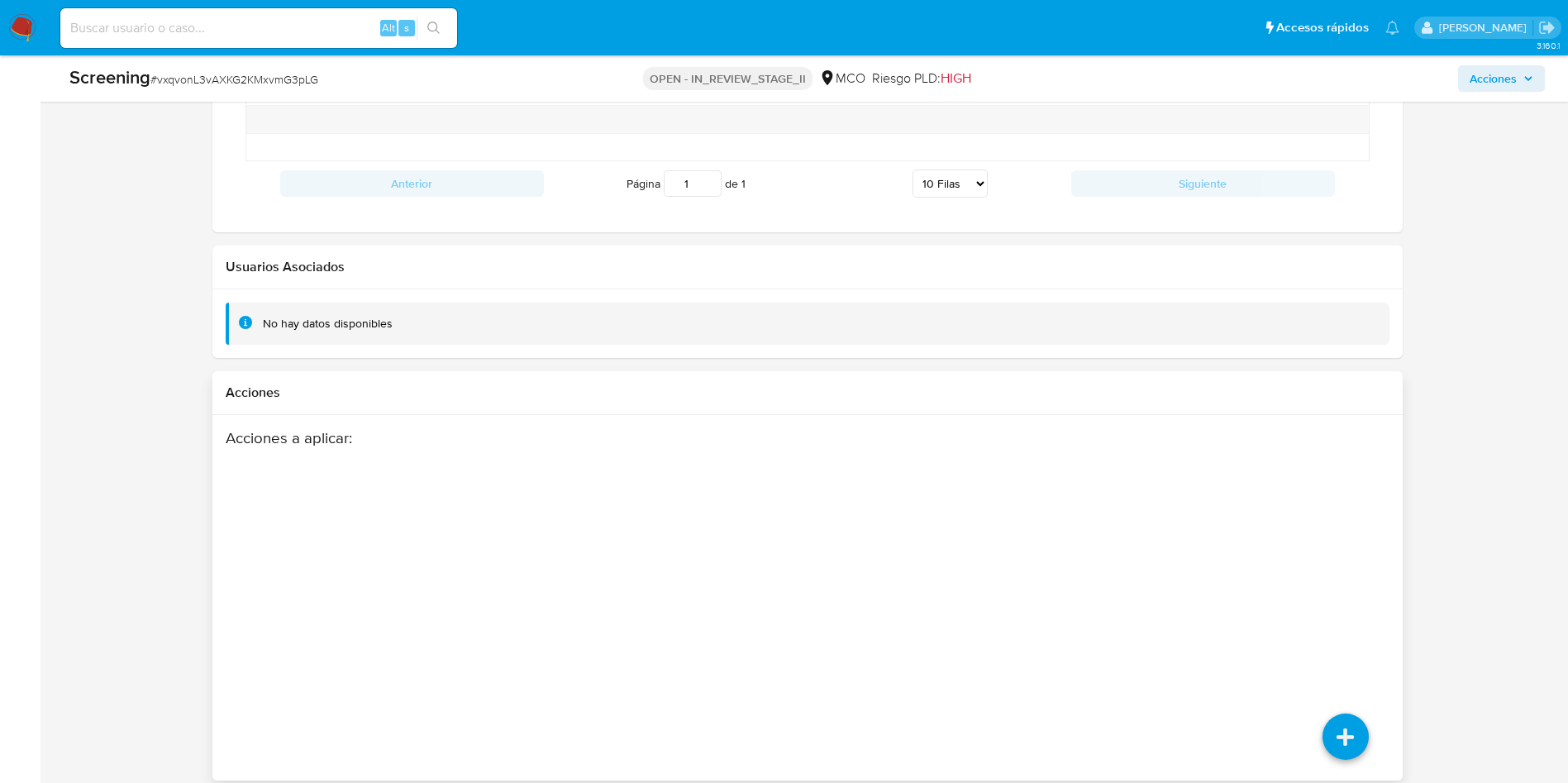
scroll to position [2321, 0]
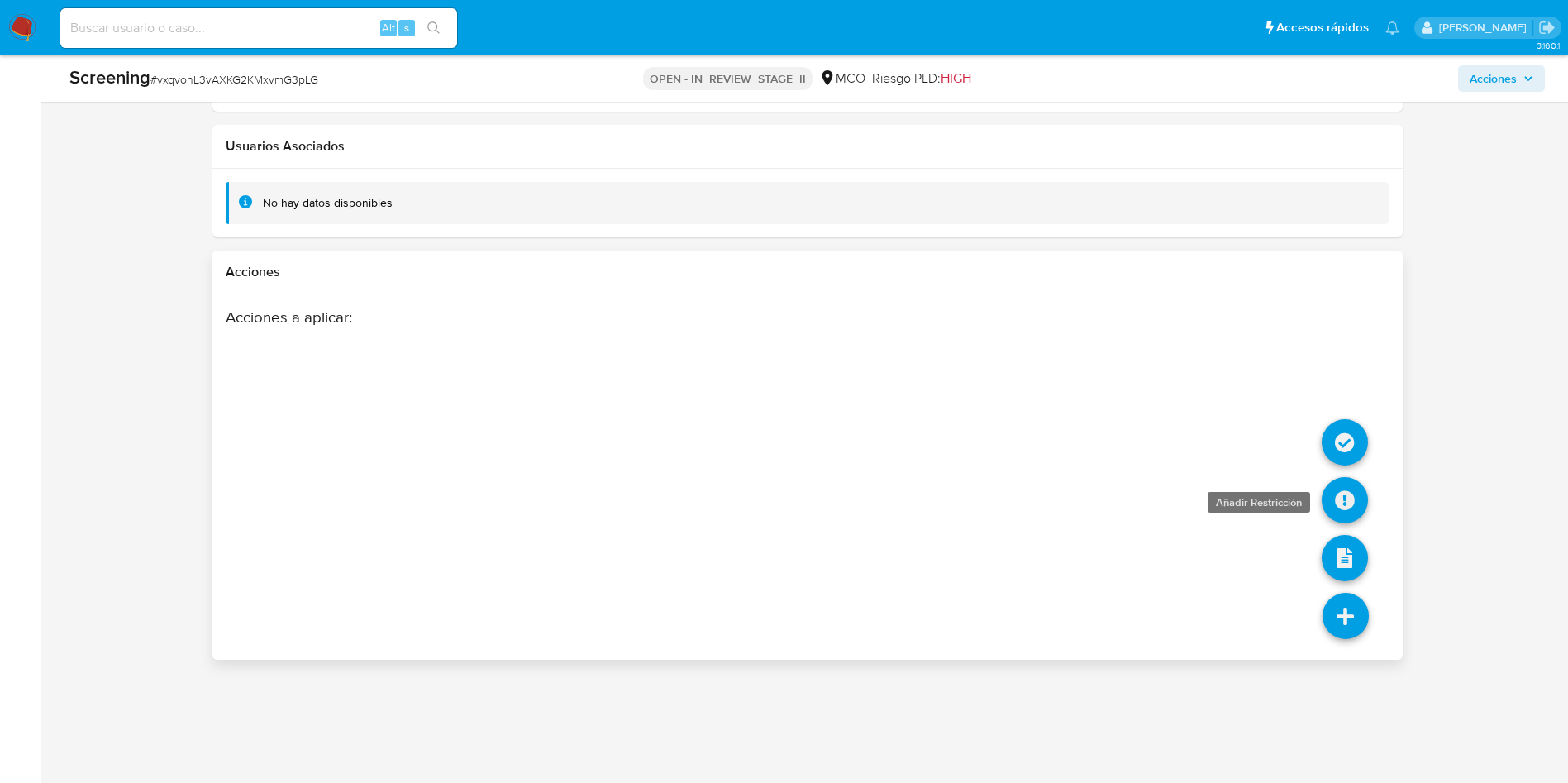
click at [1348, 498] on icon at bounding box center [1345, 500] width 46 height 46
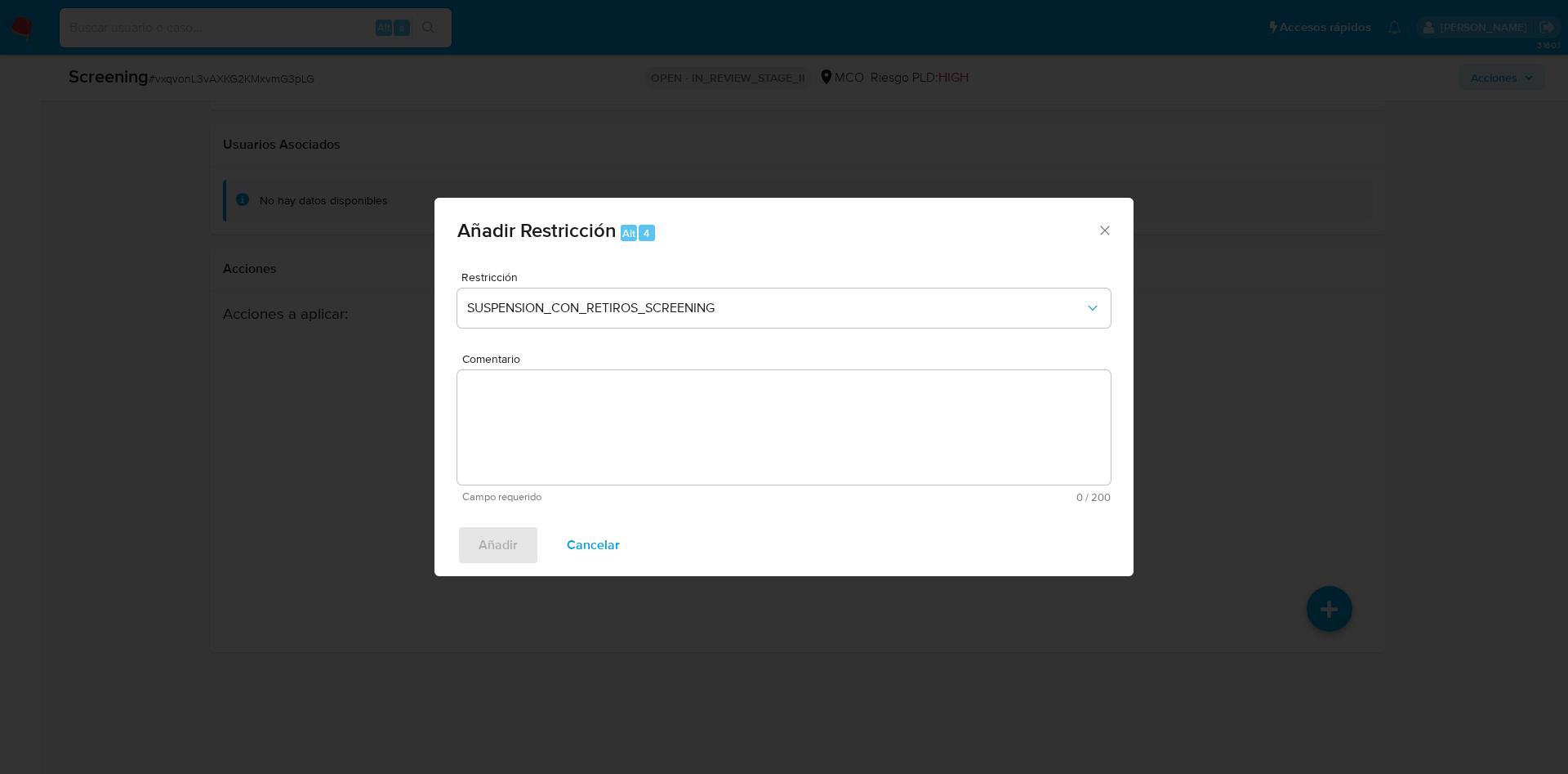
click at [694, 427] on textarea "Comentario" at bounding box center [784, 427] width 653 height 115
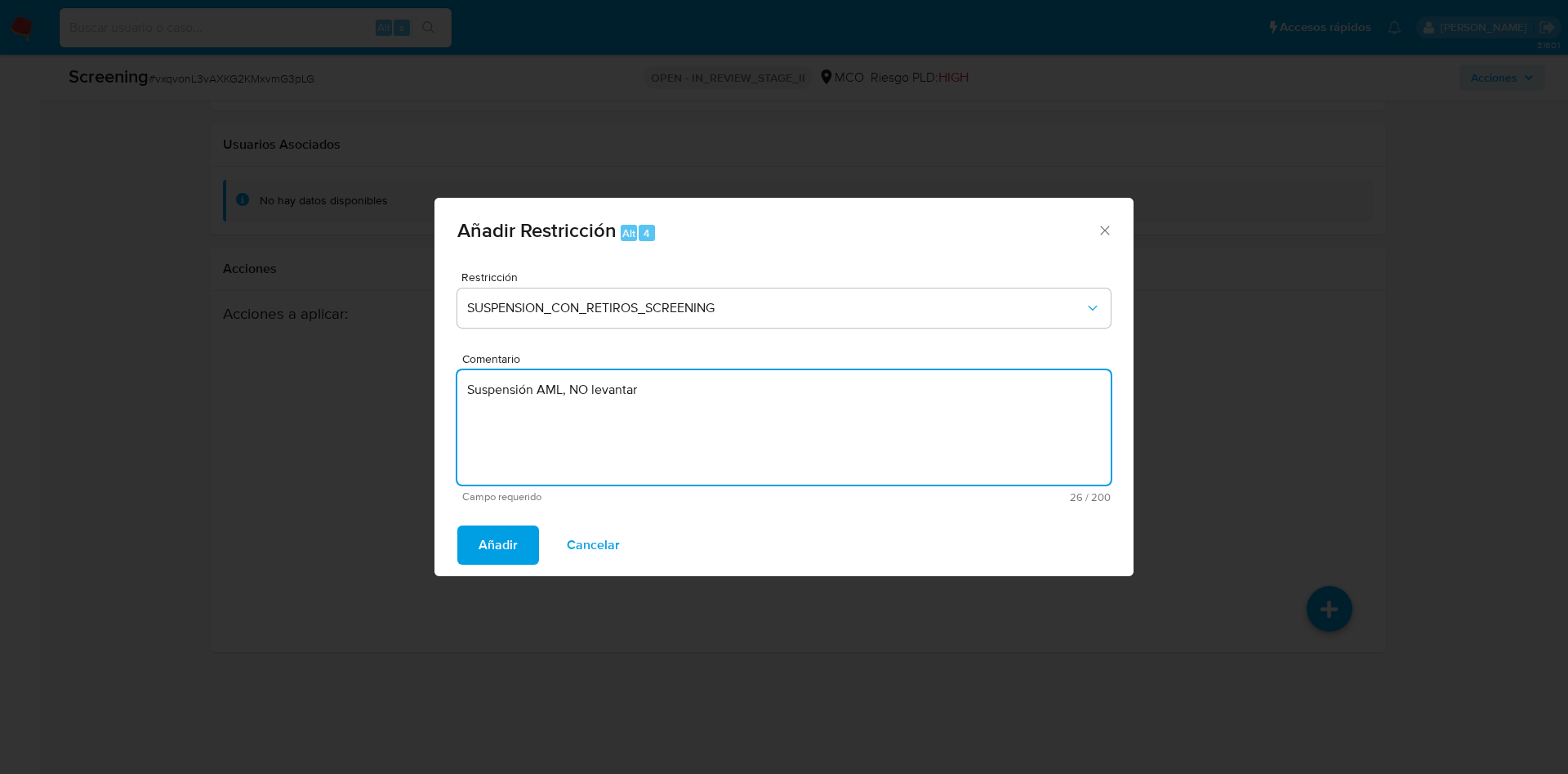
type textarea "Suspensión AML, NO levantar"
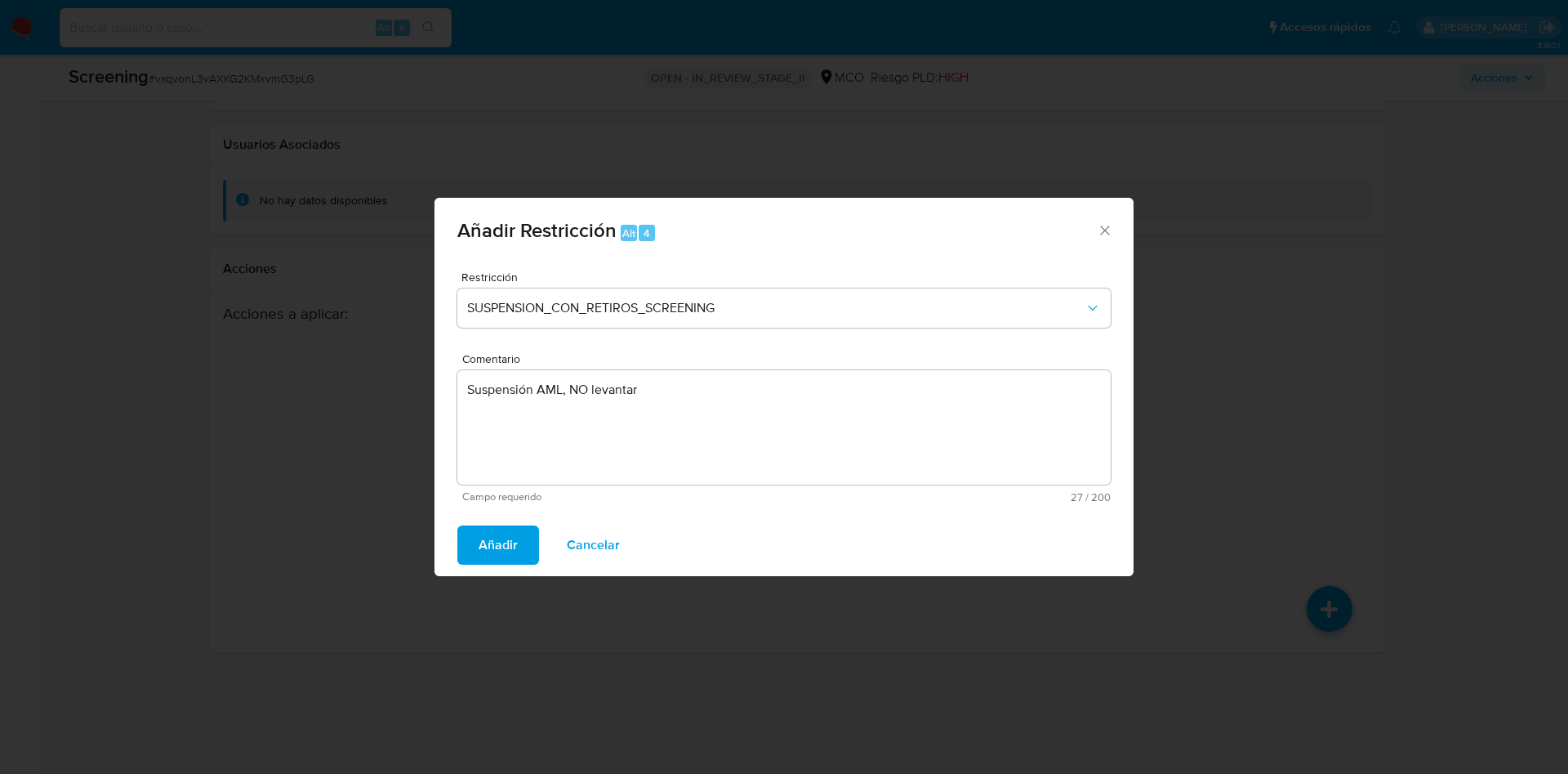
click at [457, 525] on button "Añadir" at bounding box center [498, 544] width 82 height 39
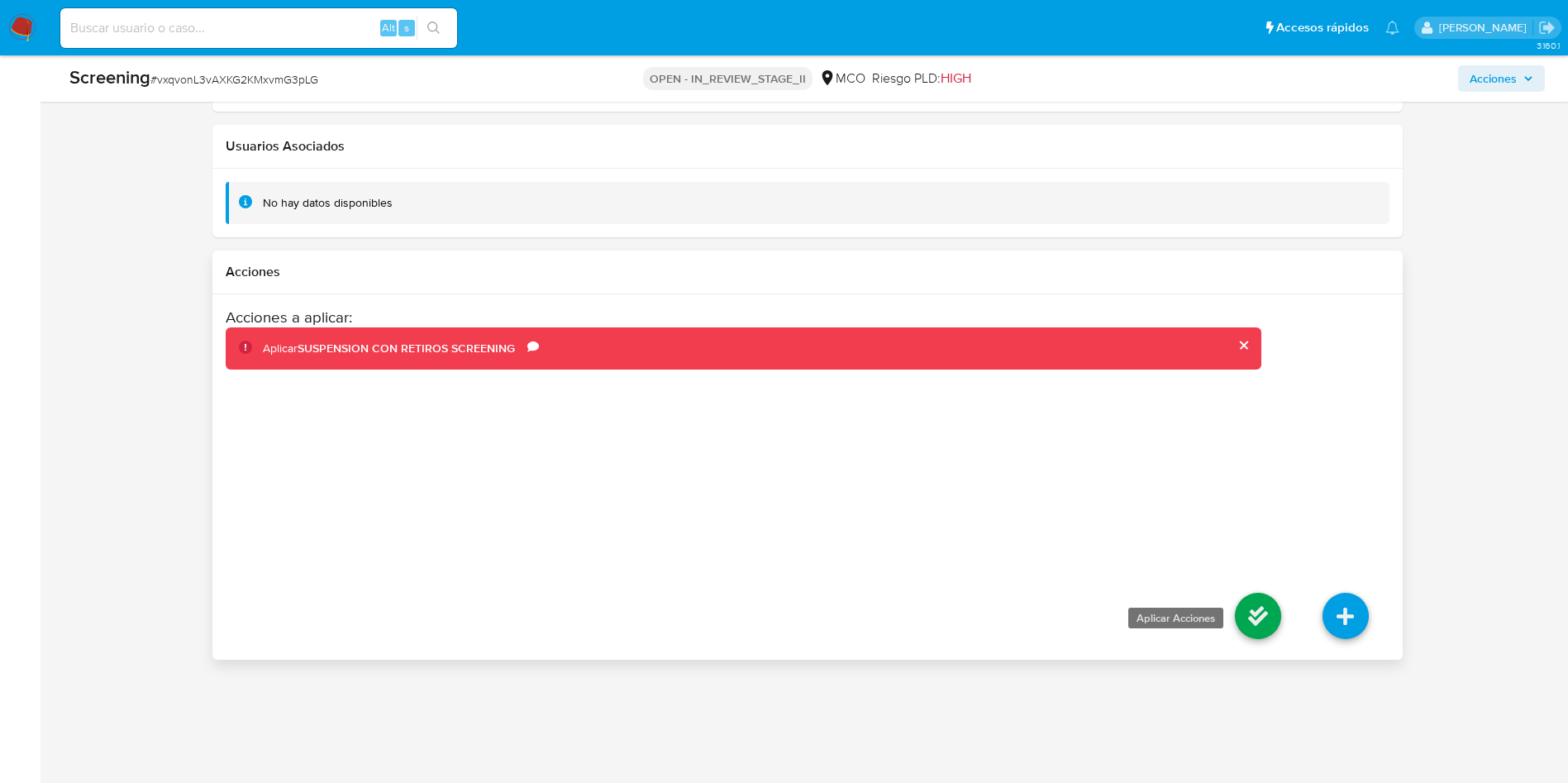
click at [1266, 616] on icon at bounding box center [1258, 616] width 46 height 46
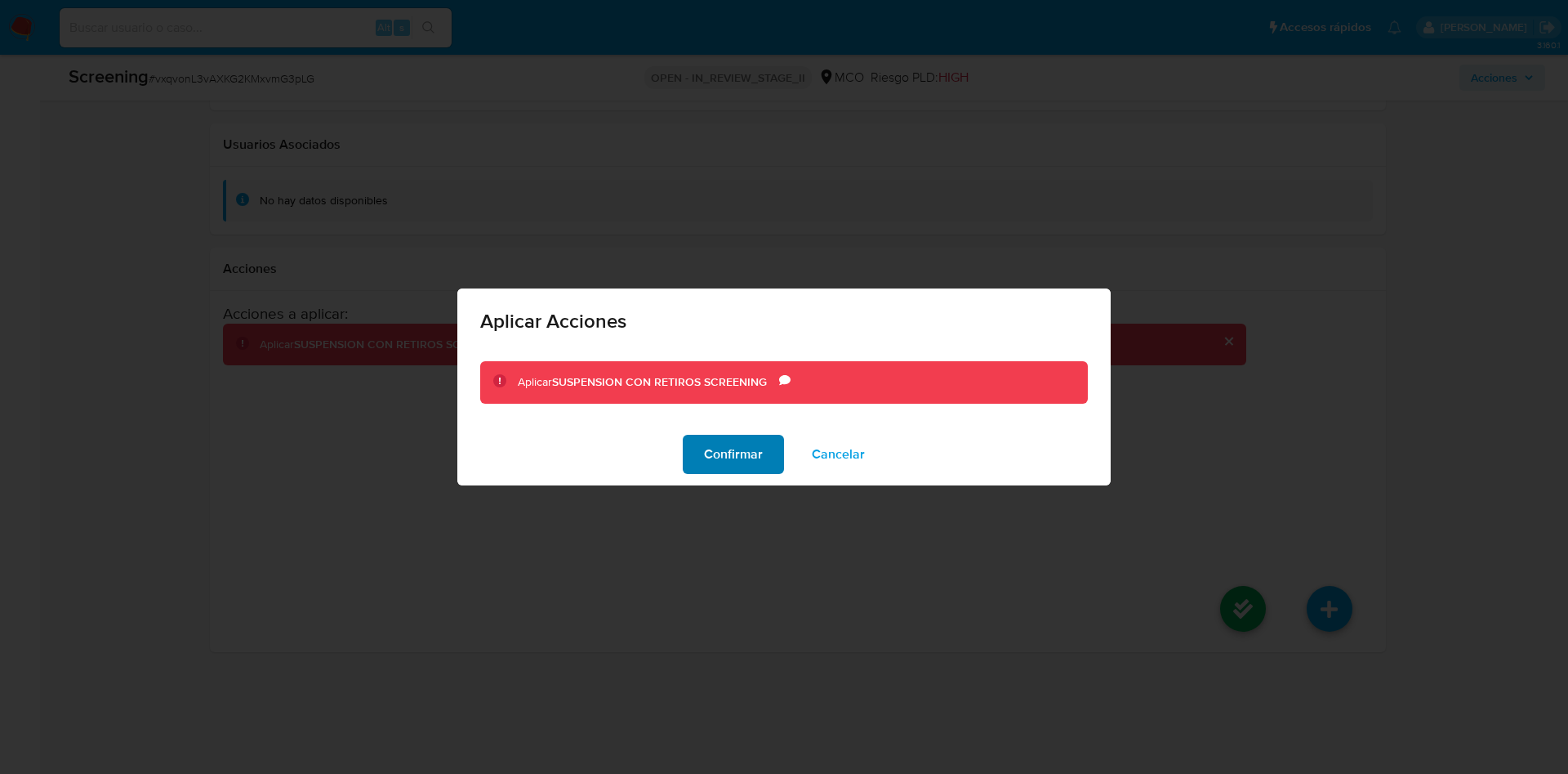
click at [734, 441] on span "Confirmar" at bounding box center [733, 454] width 59 height 36
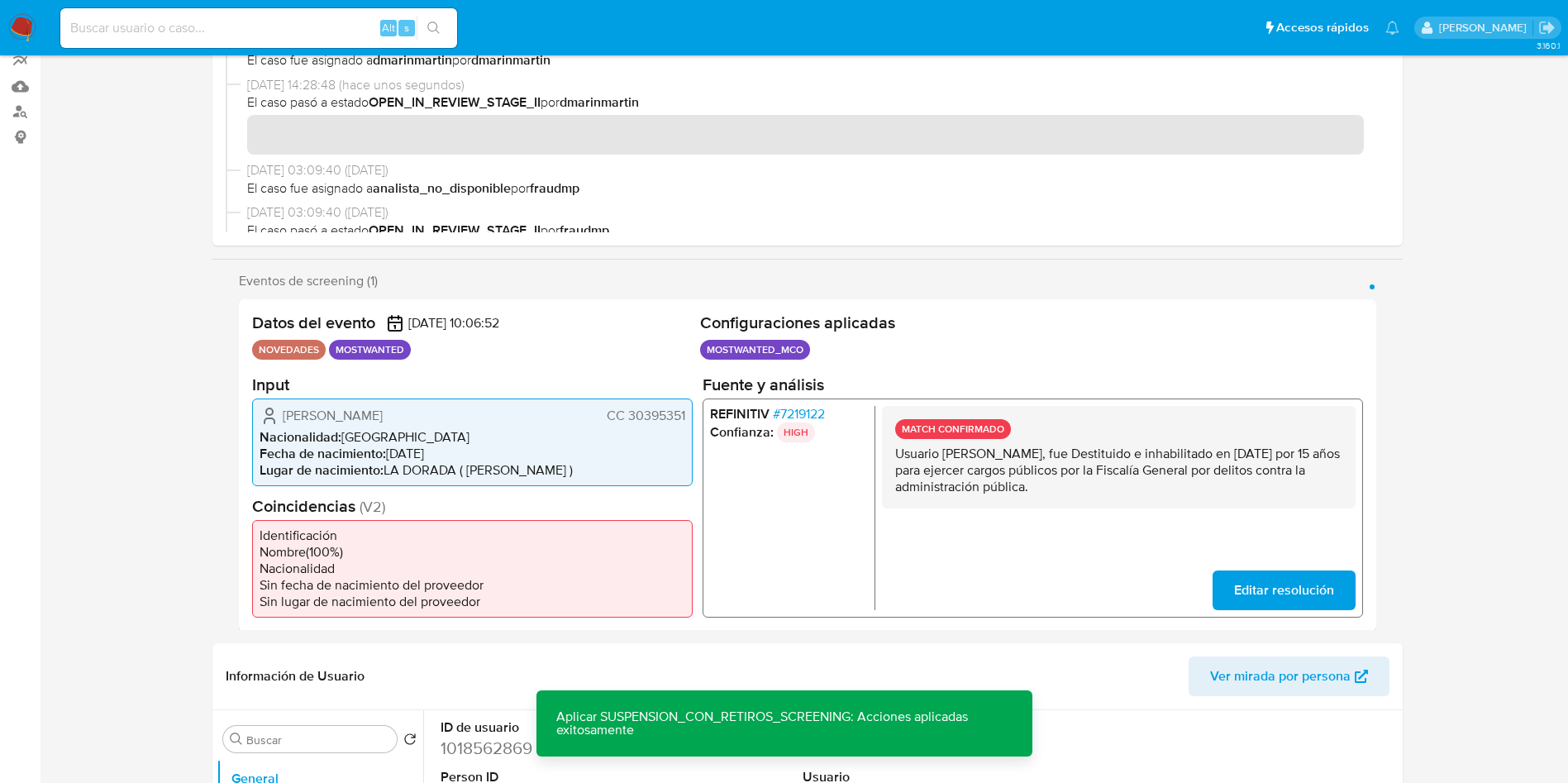
scroll to position [0, 0]
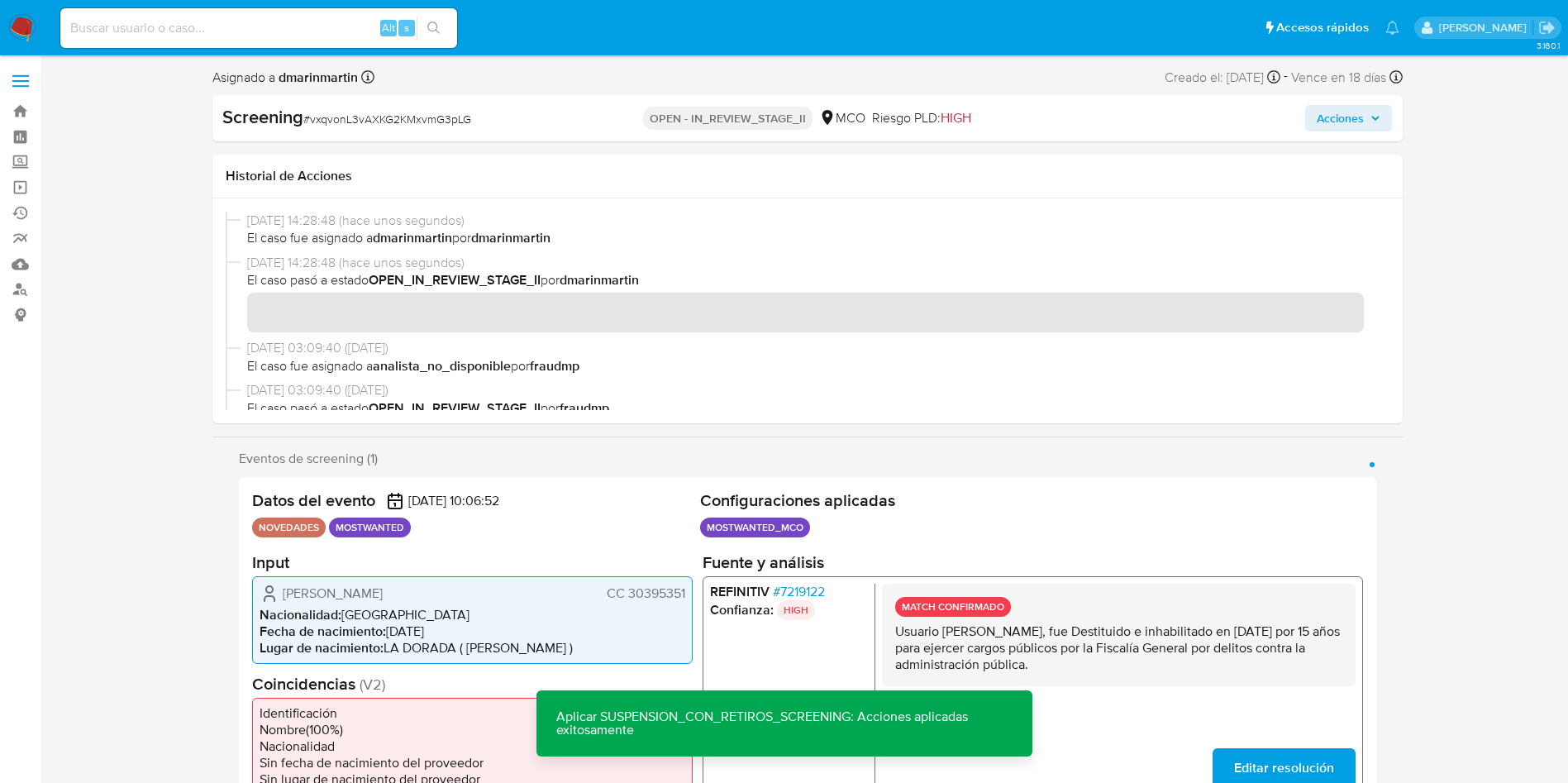
click at [1371, 125] on span "Acciones" at bounding box center [1348, 118] width 64 height 24
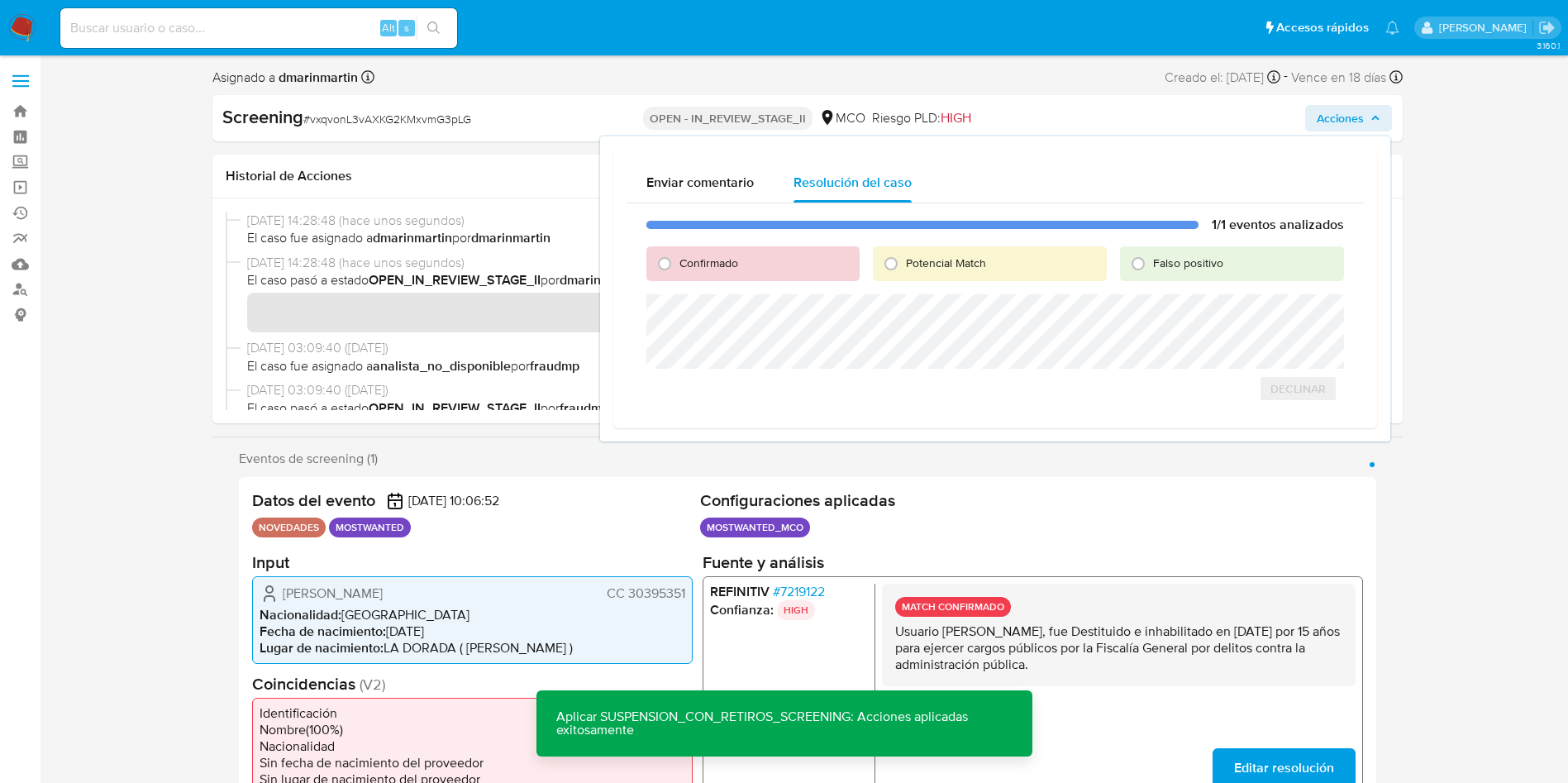
click at [762, 256] on div "Confirmado" at bounding box center [753, 263] width 213 height 35
click at [687, 257] on span "Confirmado" at bounding box center [708, 262] width 58 height 17
click at [678, 257] on input "Confirmado" at bounding box center [665, 263] width 26 height 26
radio input "true"
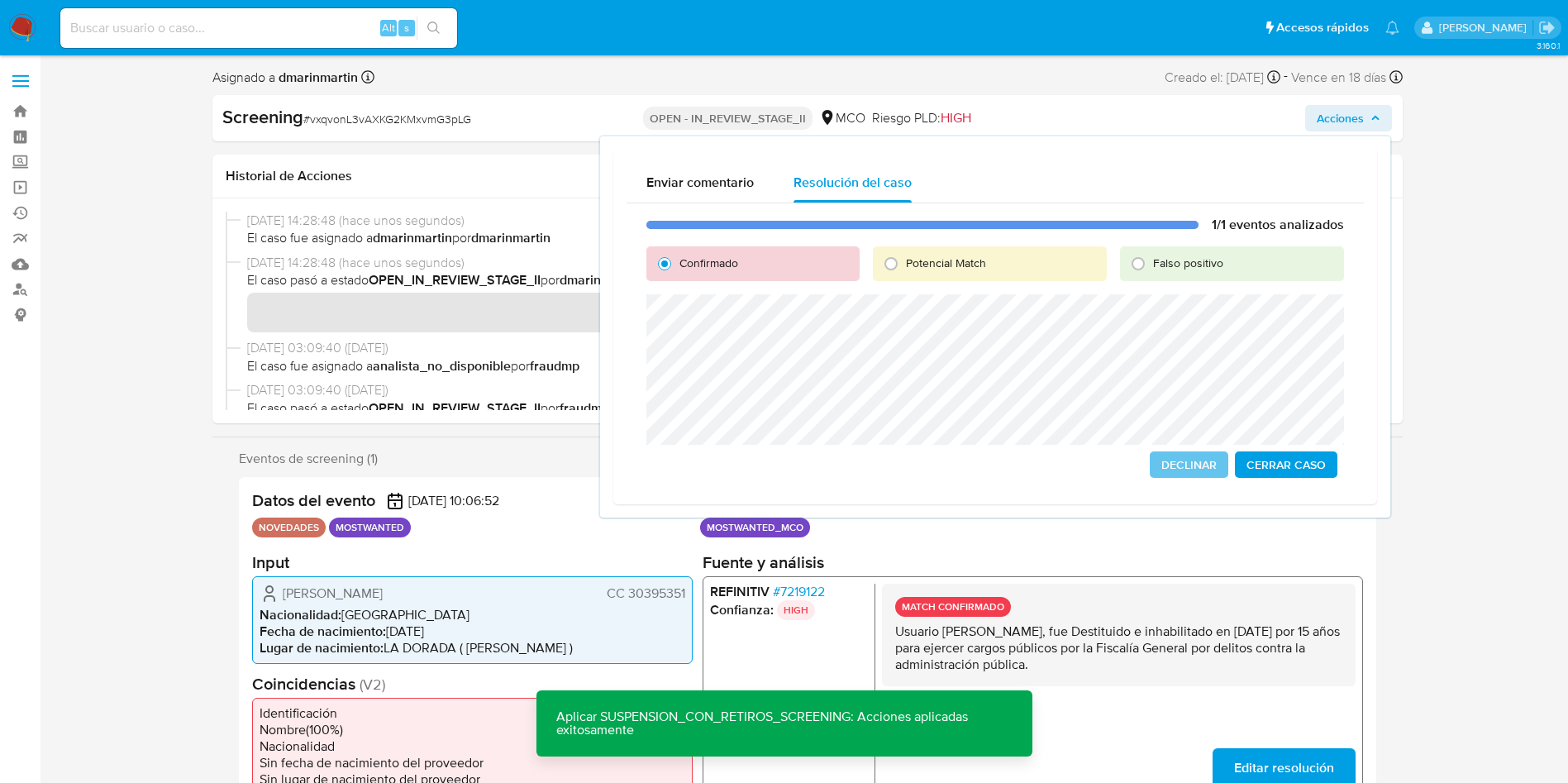
click at [1289, 459] on span "Cerrar Caso" at bounding box center [1285, 464] width 79 height 24
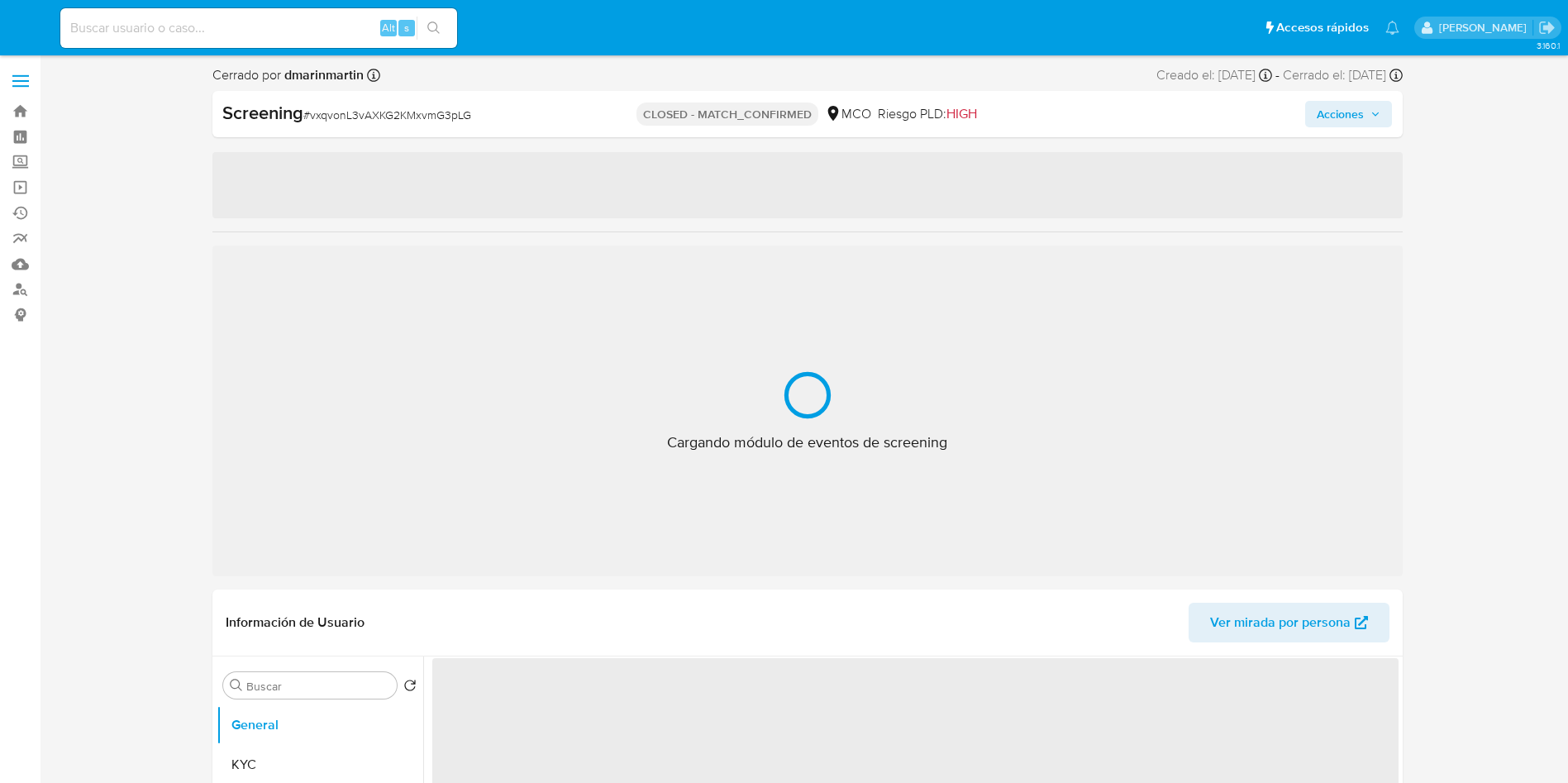
select select "10"
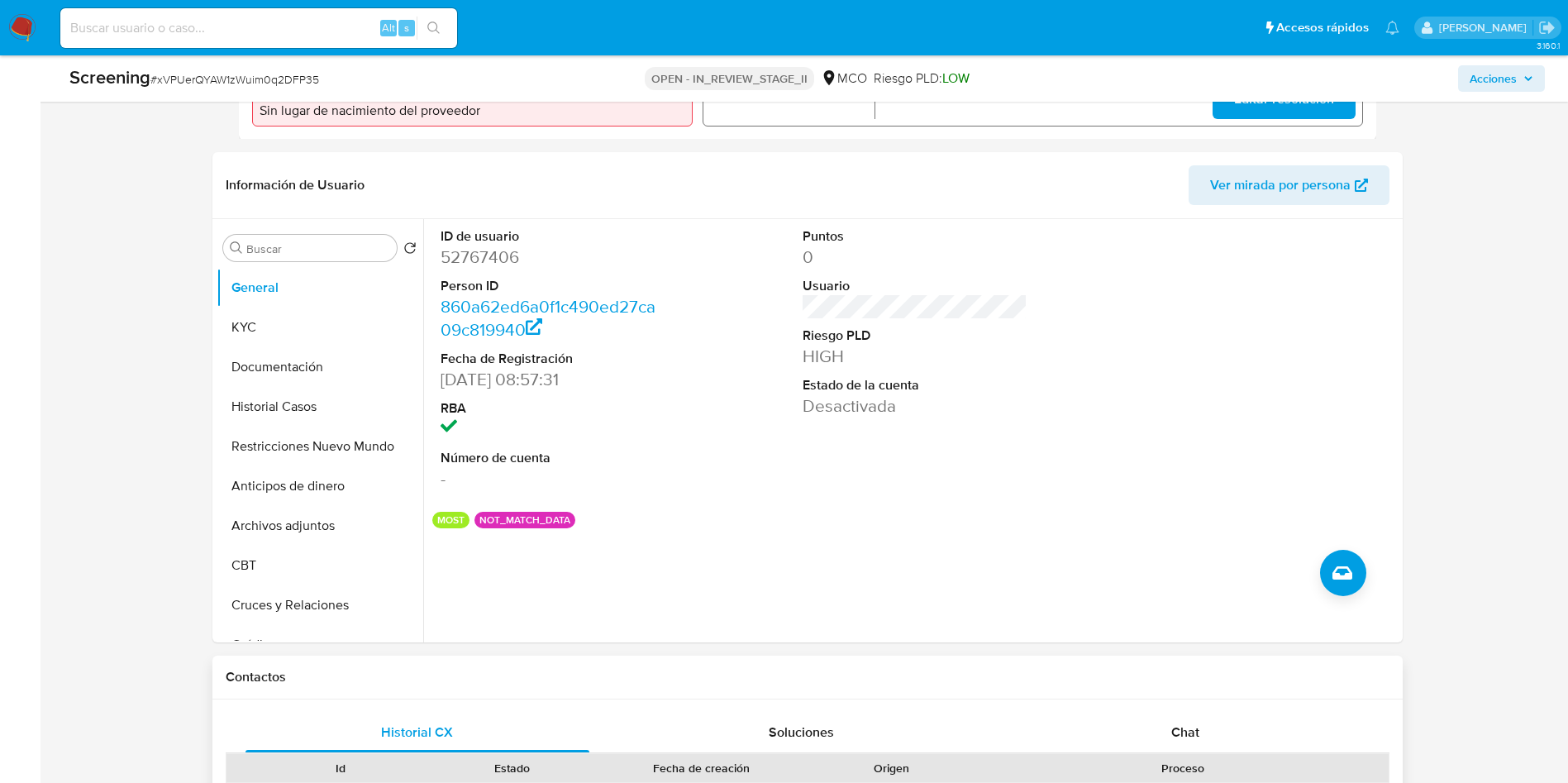
scroll to position [620, 0]
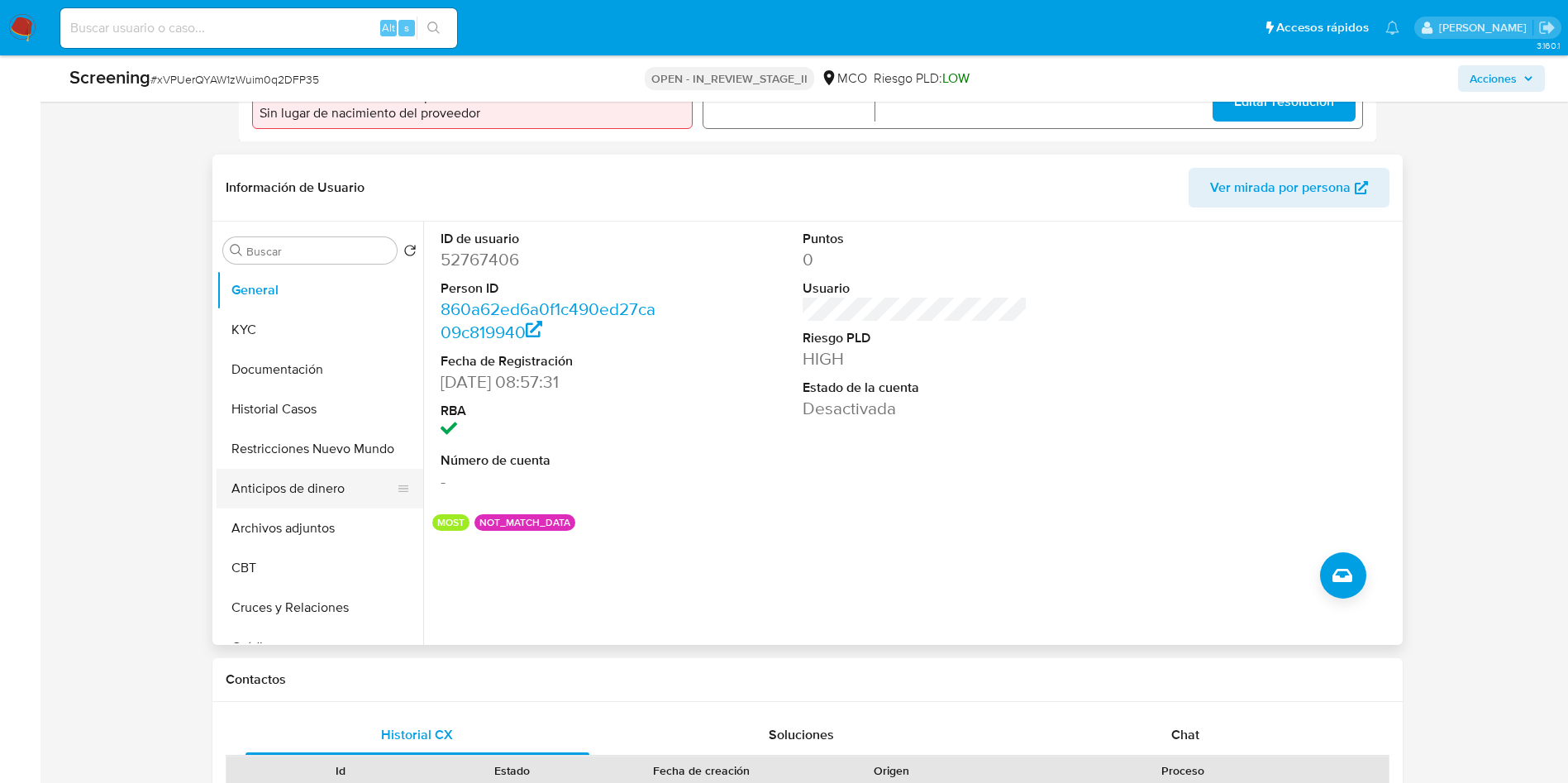
click at [310, 468] on button "Anticipos de dinero" at bounding box center [313, 487] width 194 height 39
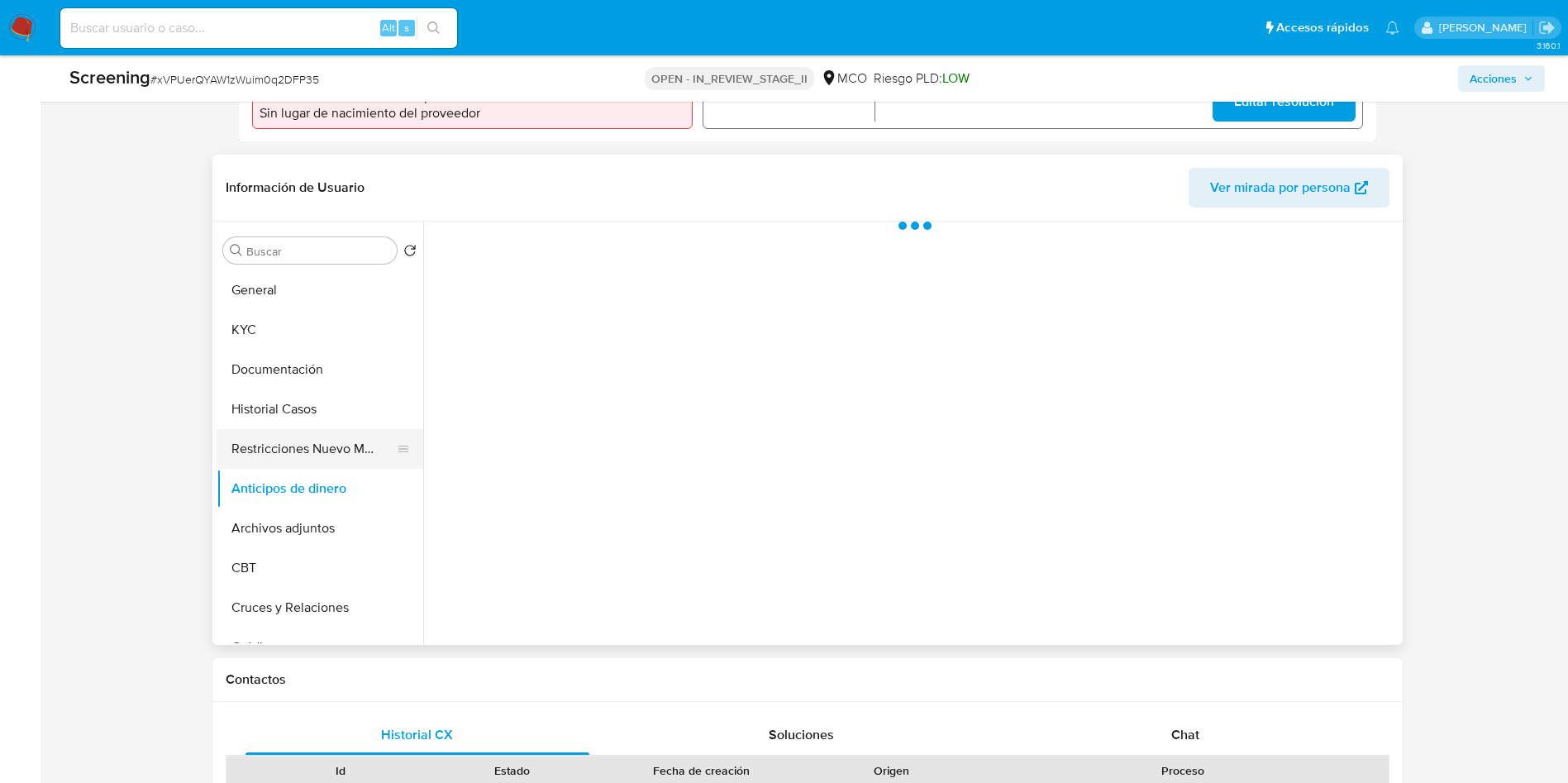
click at [301, 451] on button "Restricciones Nuevo Mundo" at bounding box center [313, 448] width 194 height 39
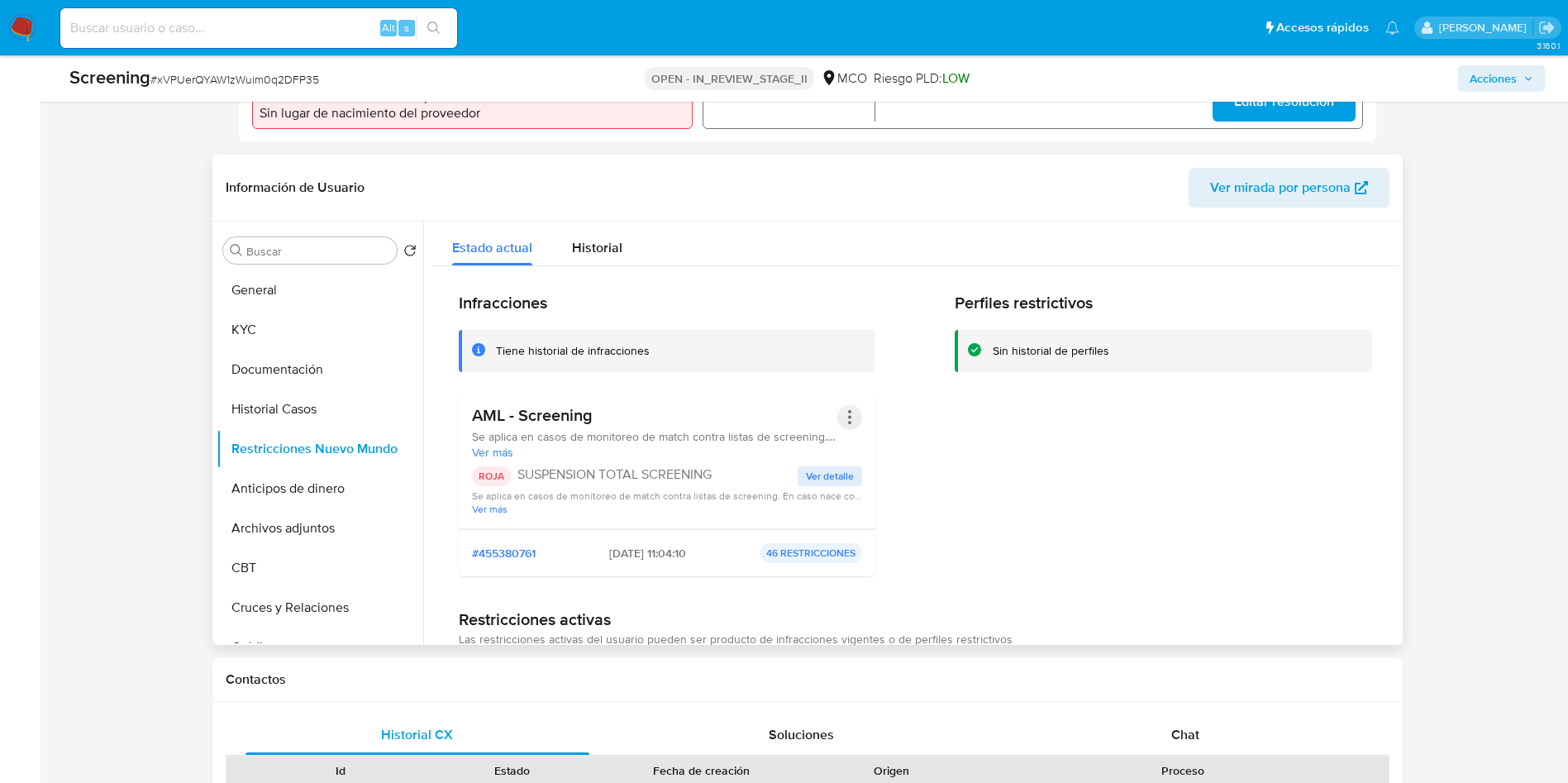
click at [851, 419] on button "Acciones" at bounding box center [849, 417] width 24 height 24
click at [659, 549] on button "Rehabilitar" at bounding box center [718, 550] width 290 height 39
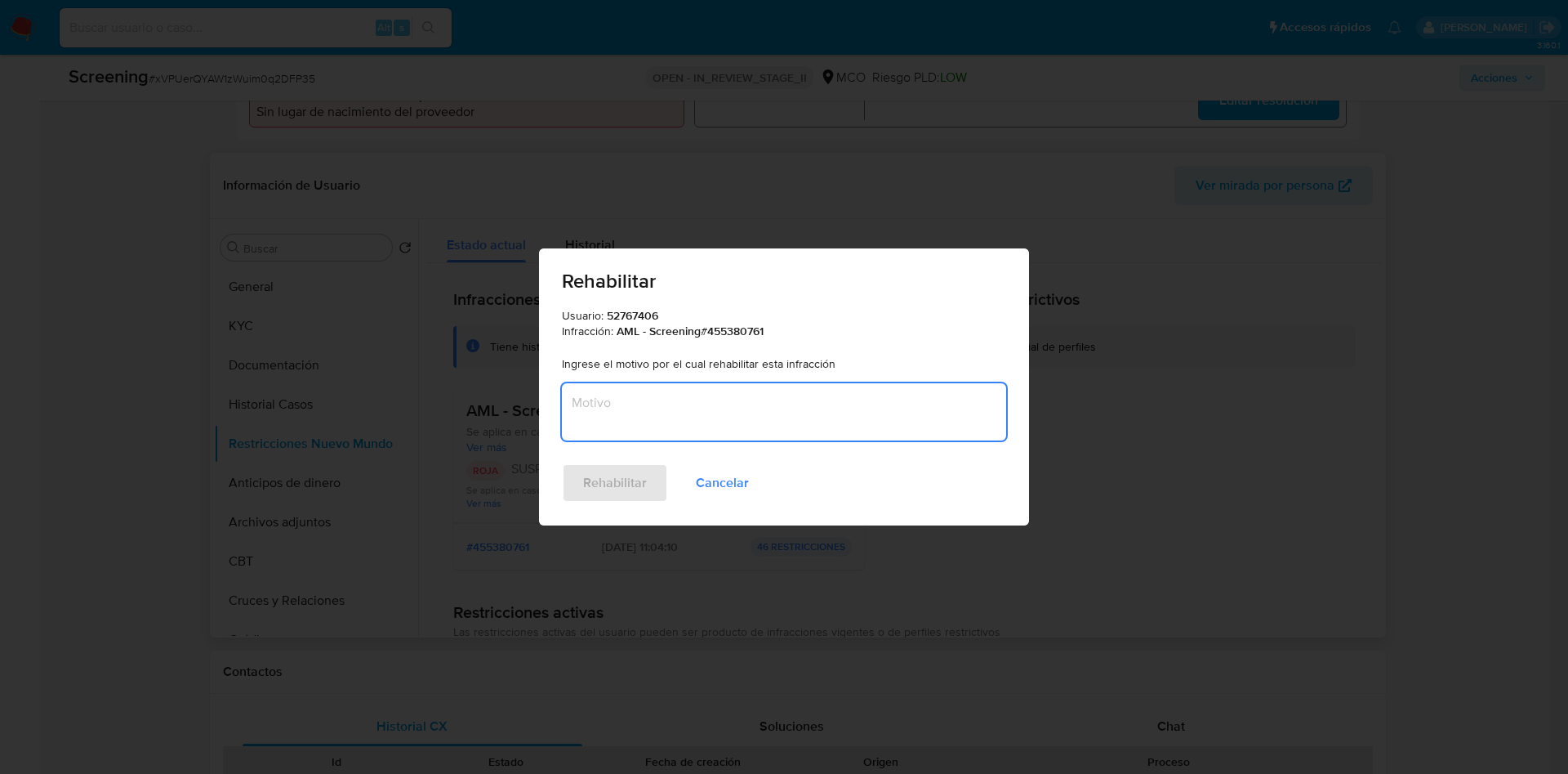
click at [754, 404] on textarea "Motivo" at bounding box center [784, 412] width 445 height 57
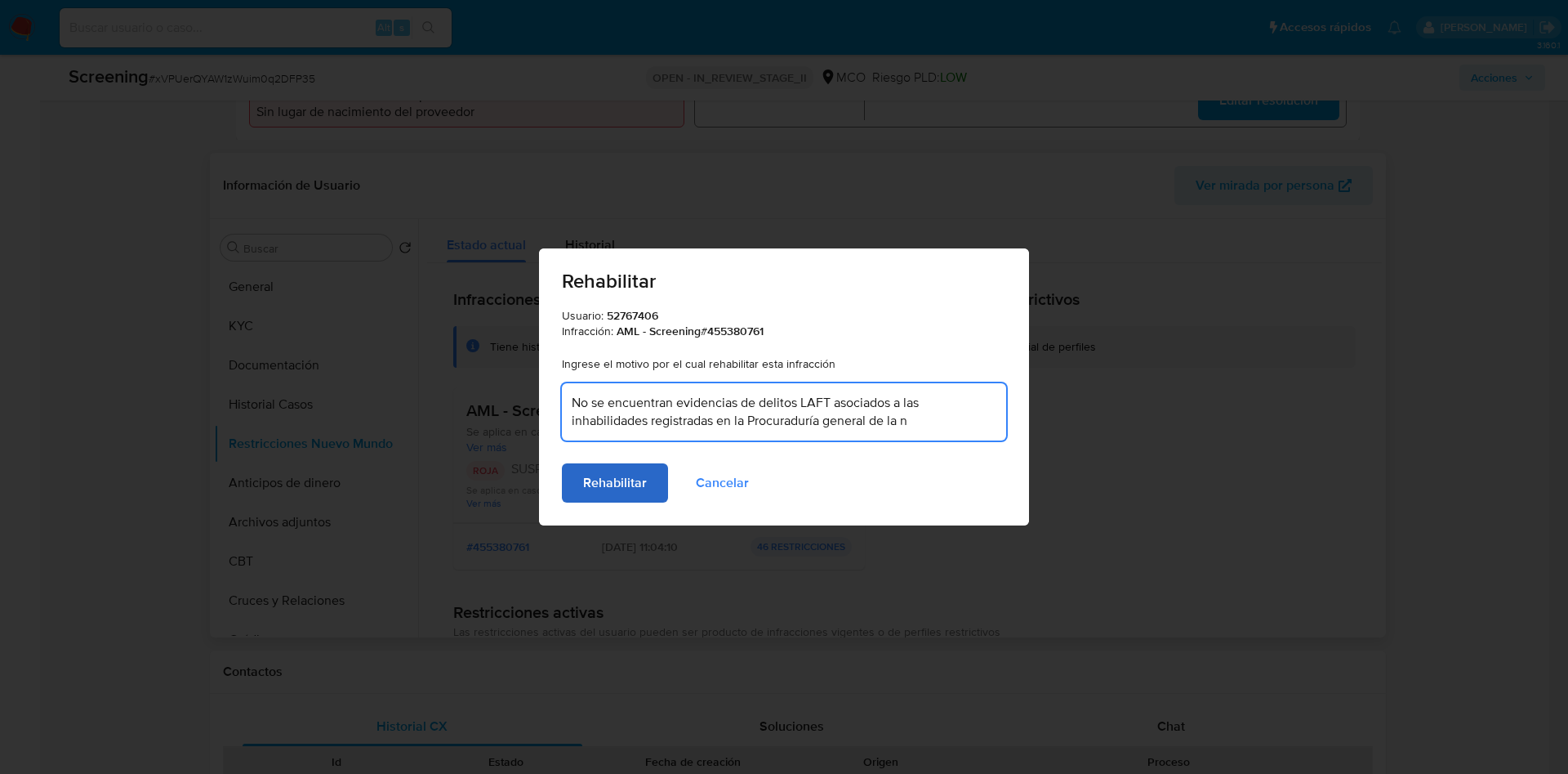
type textarea "No se encuentran evidencias de delitos LAFT asociados a las inhabilidades regis…"
click at [622, 478] on span "Rehabilitar" at bounding box center [615, 483] width 64 height 36
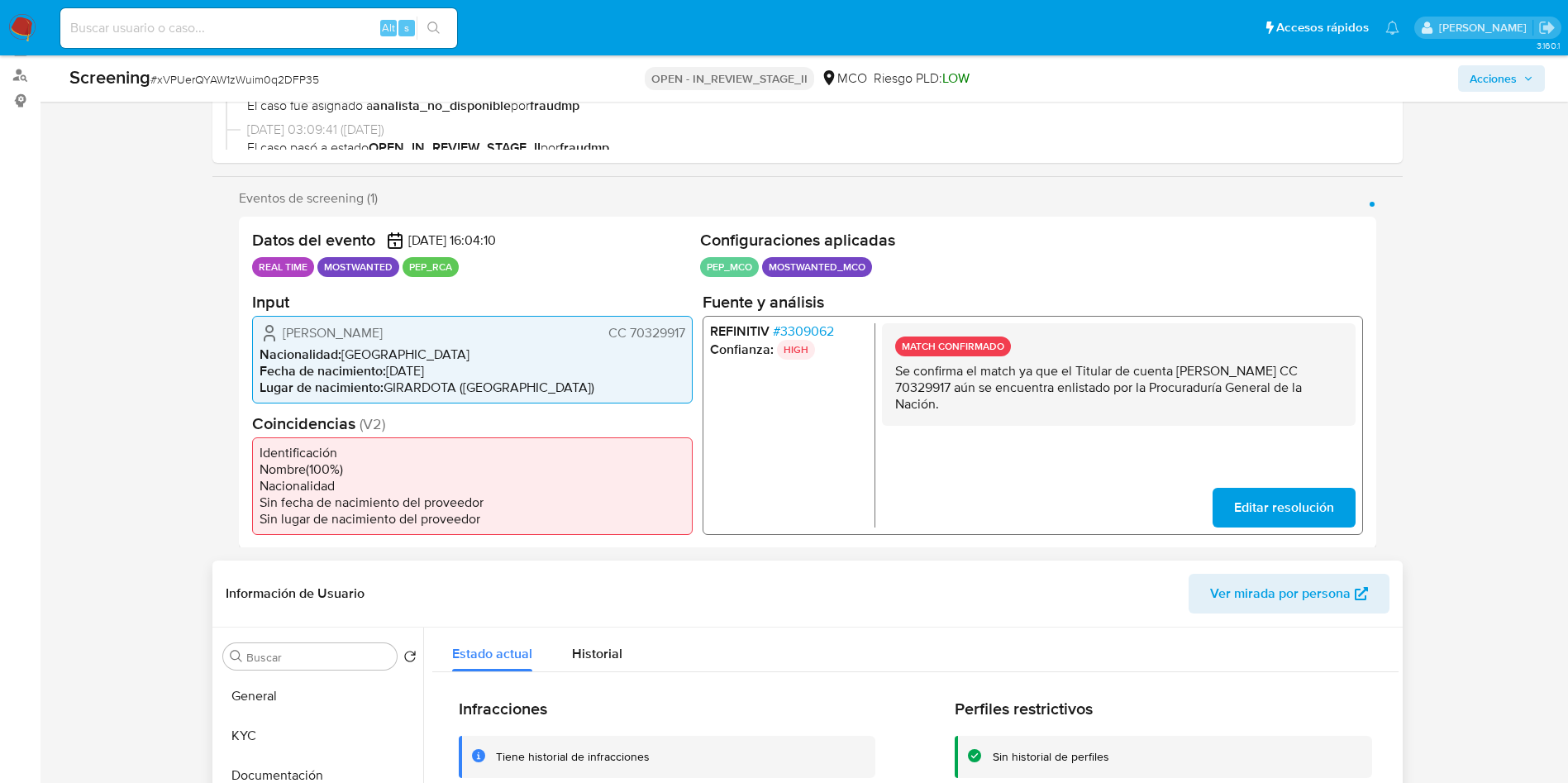
scroll to position [0, 0]
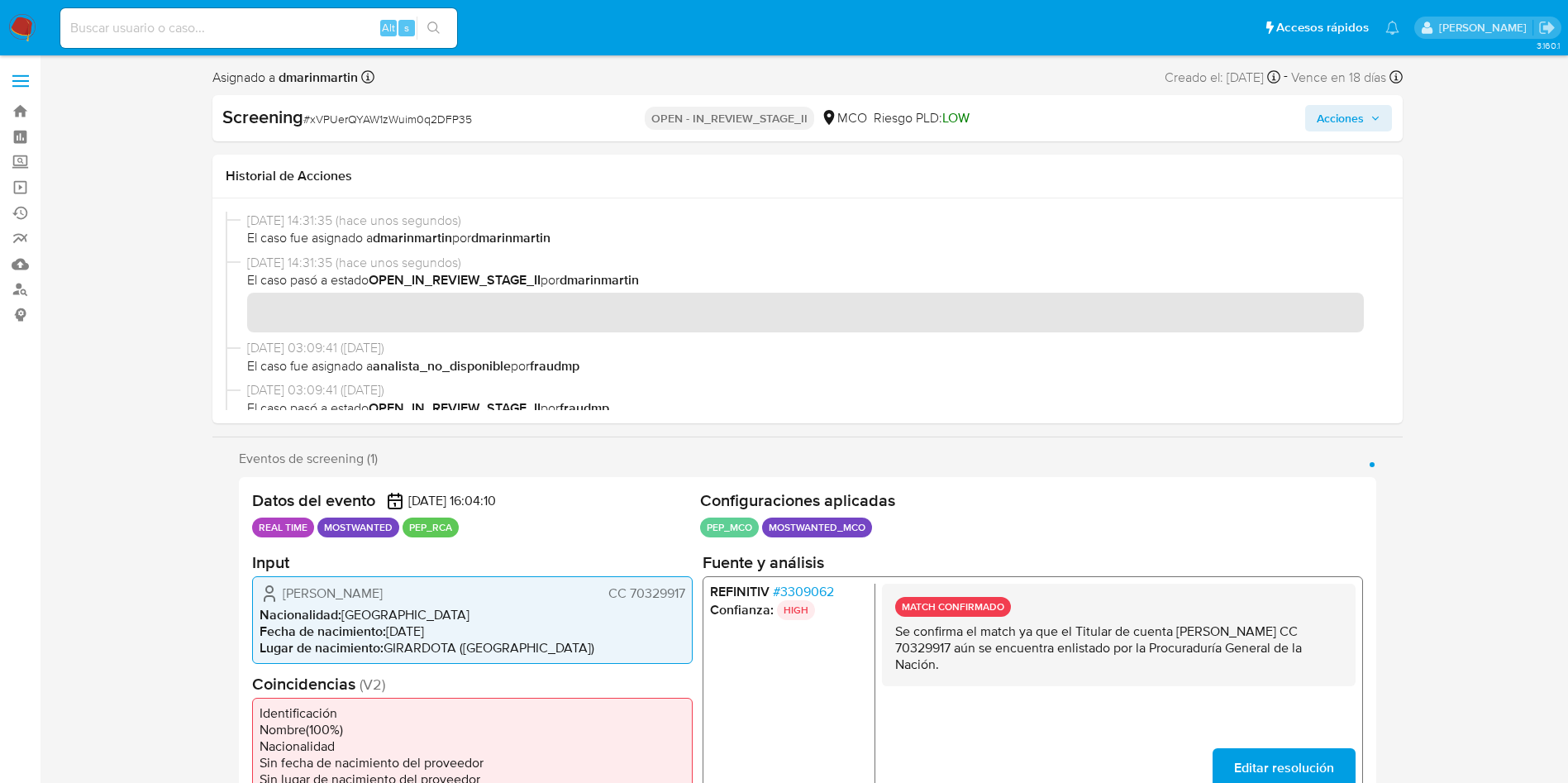
click at [1345, 122] on span "Acciones" at bounding box center [1340, 118] width 47 height 26
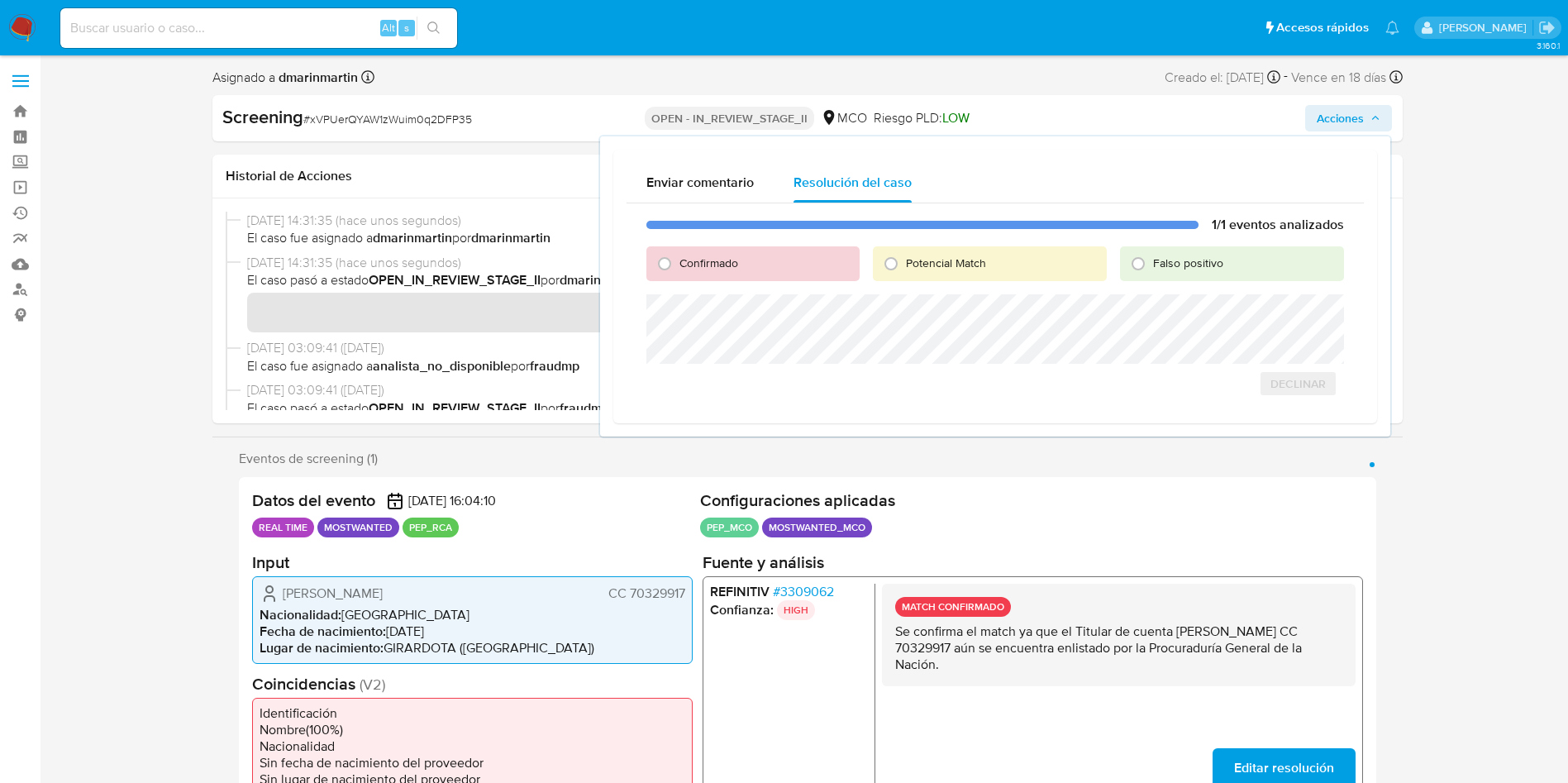
click at [1224, 270] on div "Falso positivo" at bounding box center [1231, 263] width 224 height 35
click at [1161, 265] on span "Falso positivo" at bounding box center [1188, 262] width 71 height 17
click at [1151, 265] on input "Falso positivo" at bounding box center [1138, 263] width 26 height 26
radio input "true"
click at [1286, 385] on div "1/1 eventos analizados Confirmado Potencial Match Falso positivo Declinar Cerra…" at bounding box center [994, 316] width 737 height 225
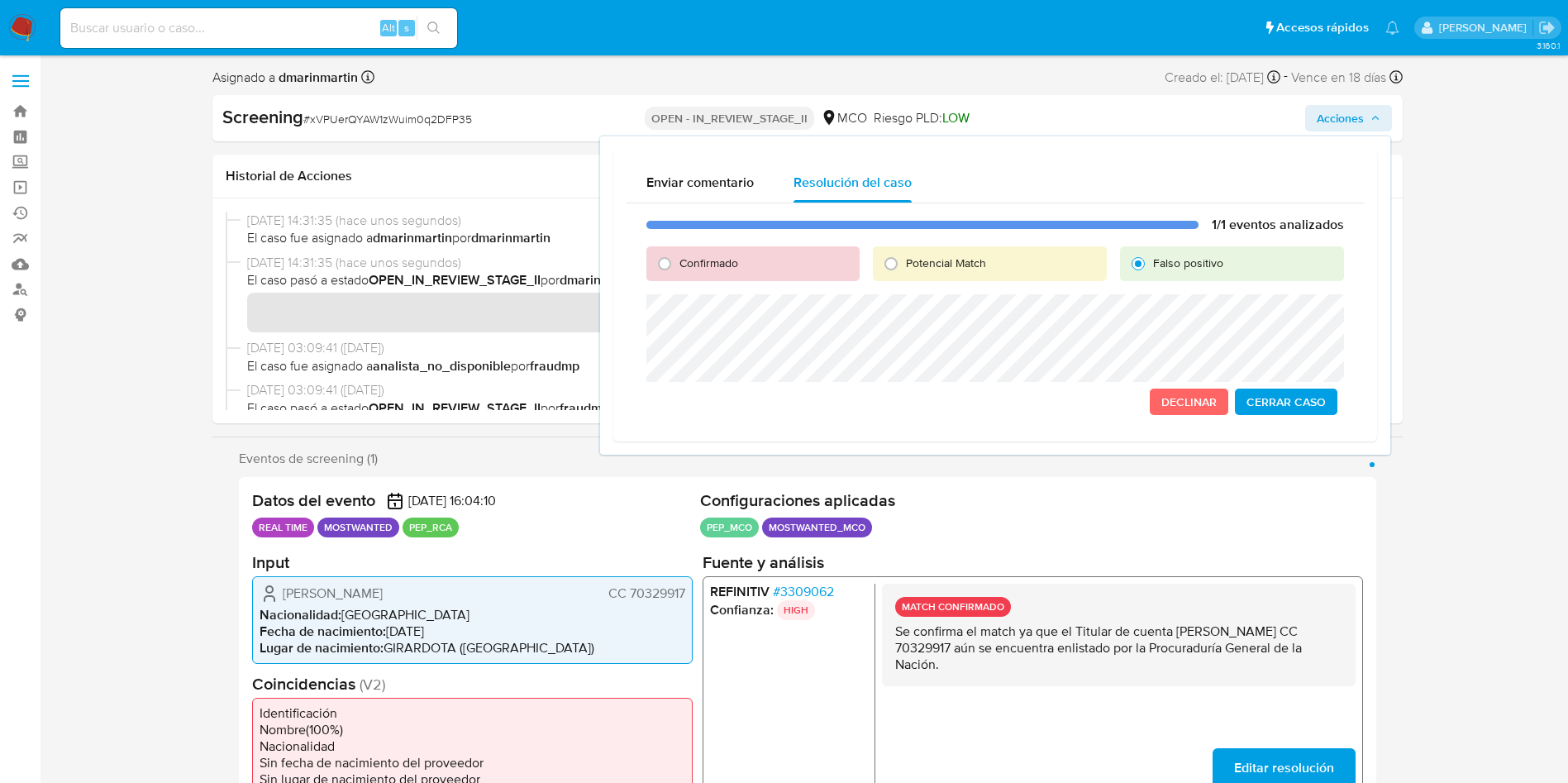
click at [1279, 392] on span "Cerrar Caso" at bounding box center [1285, 401] width 79 height 24
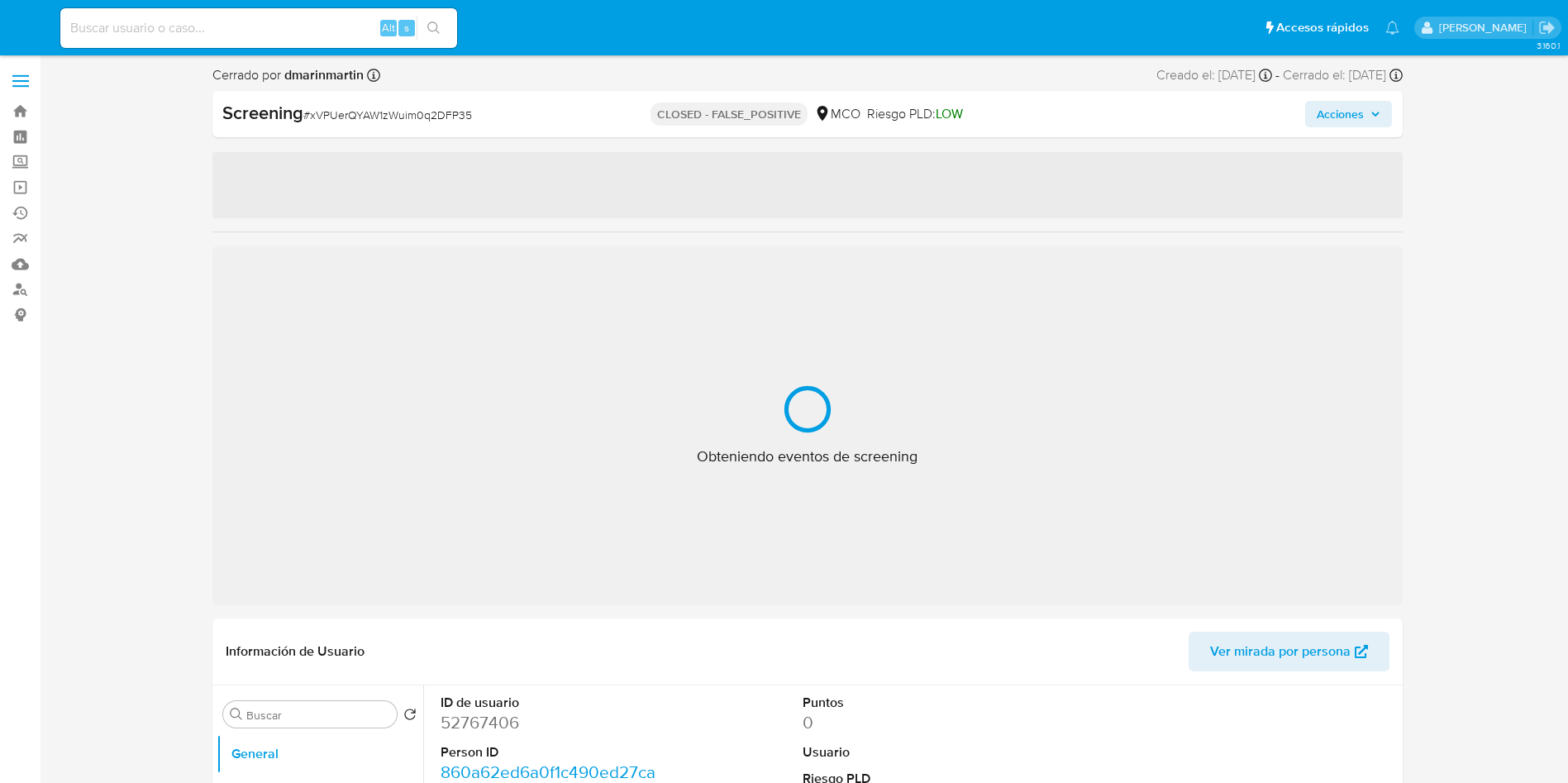
select select "10"
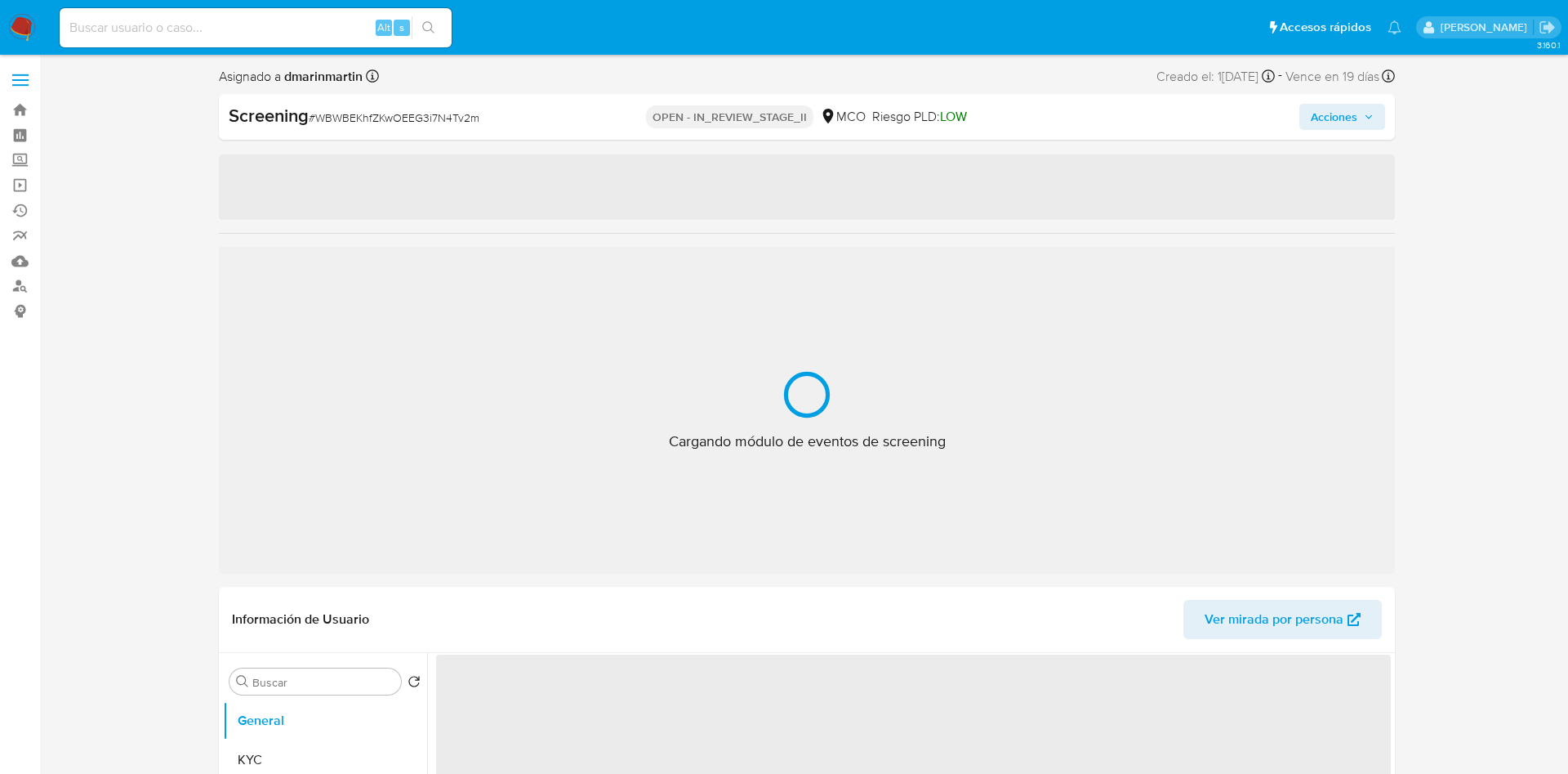
select select "10"
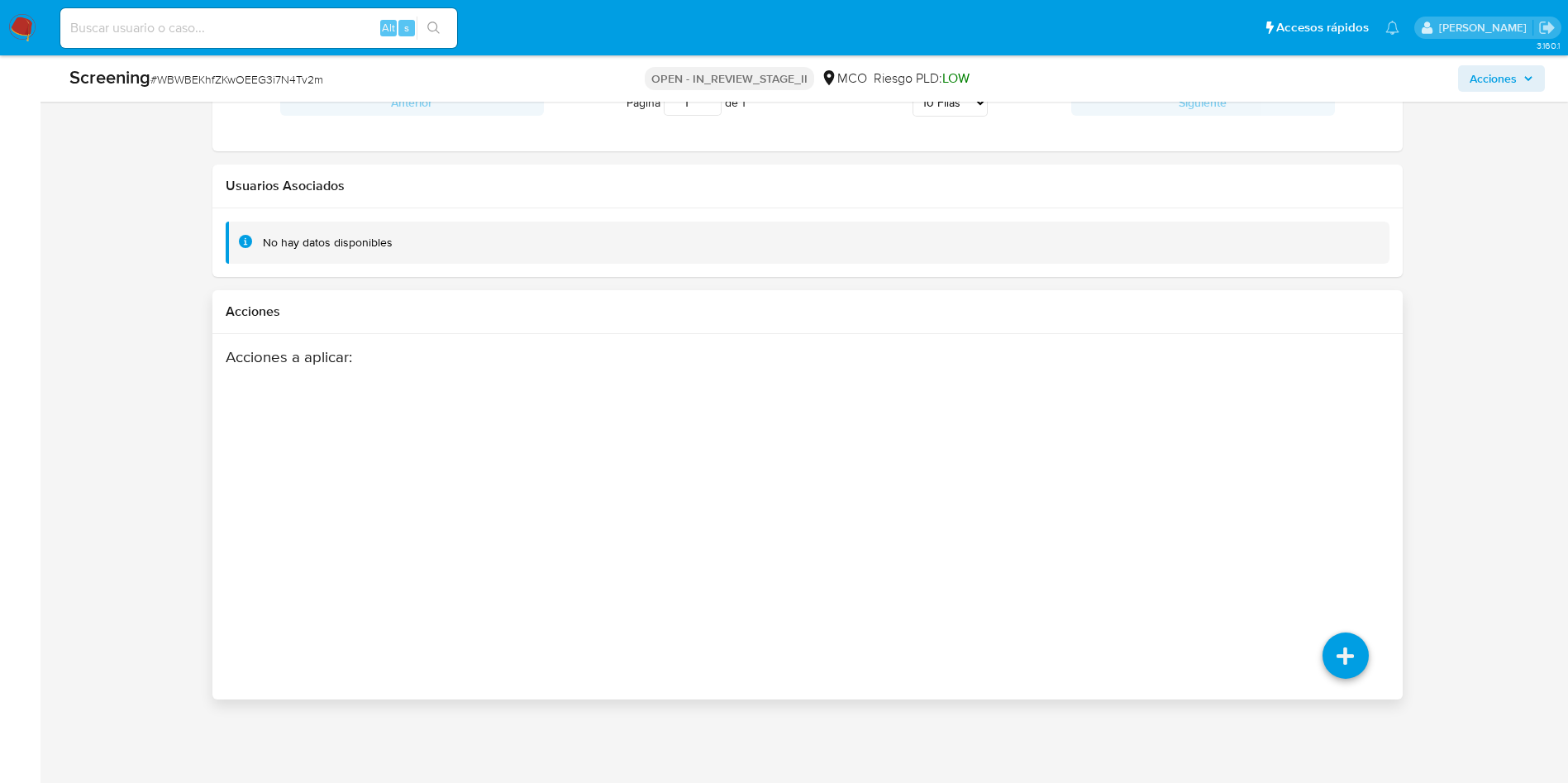
scroll to position [2084, 0]
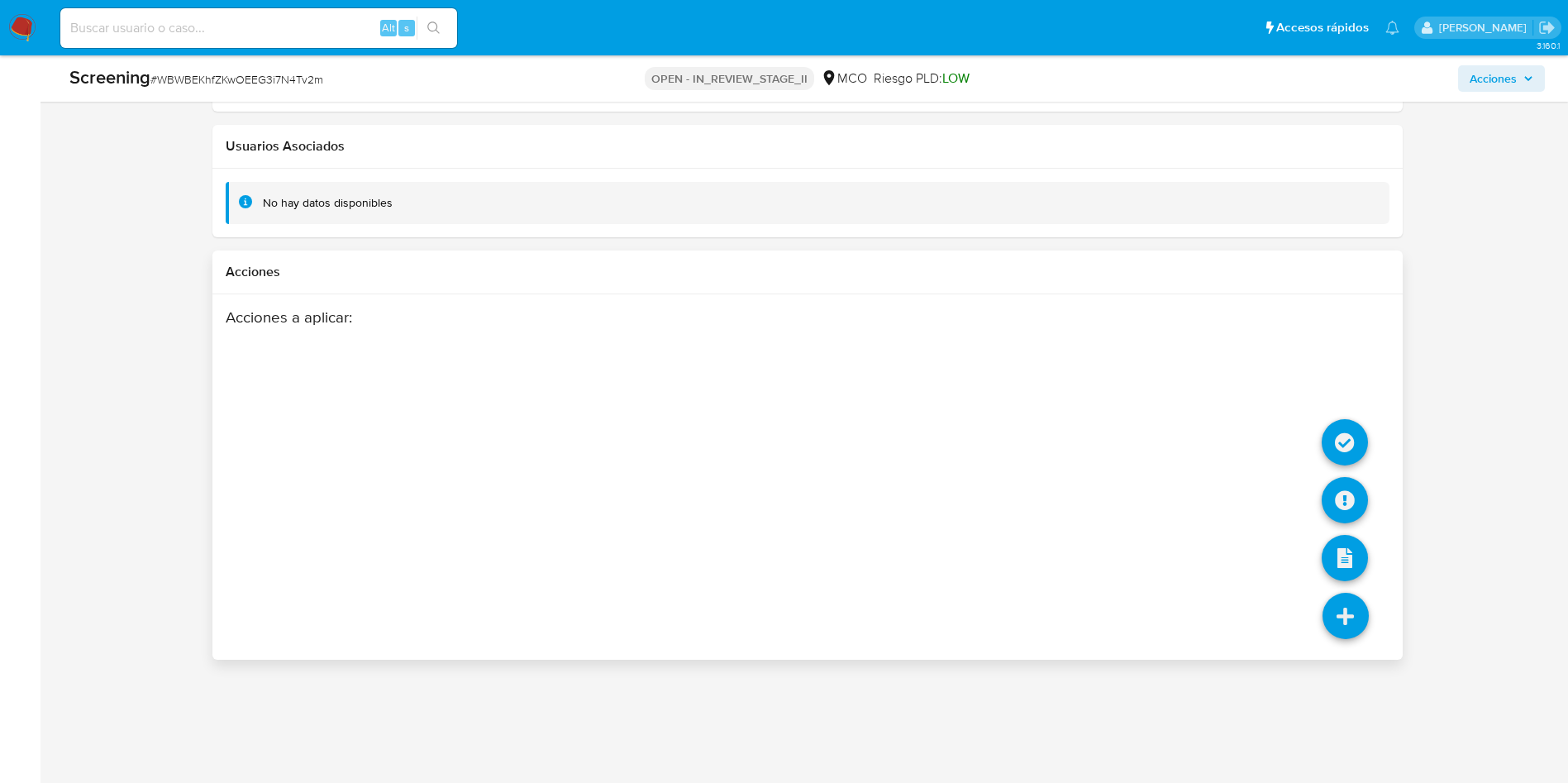
click at [1348, 624] on icon at bounding box center [1346, 616] width 46 height 46
click at [1356, 496] on icon at bounding box center [1345, 500] width 46 height 46
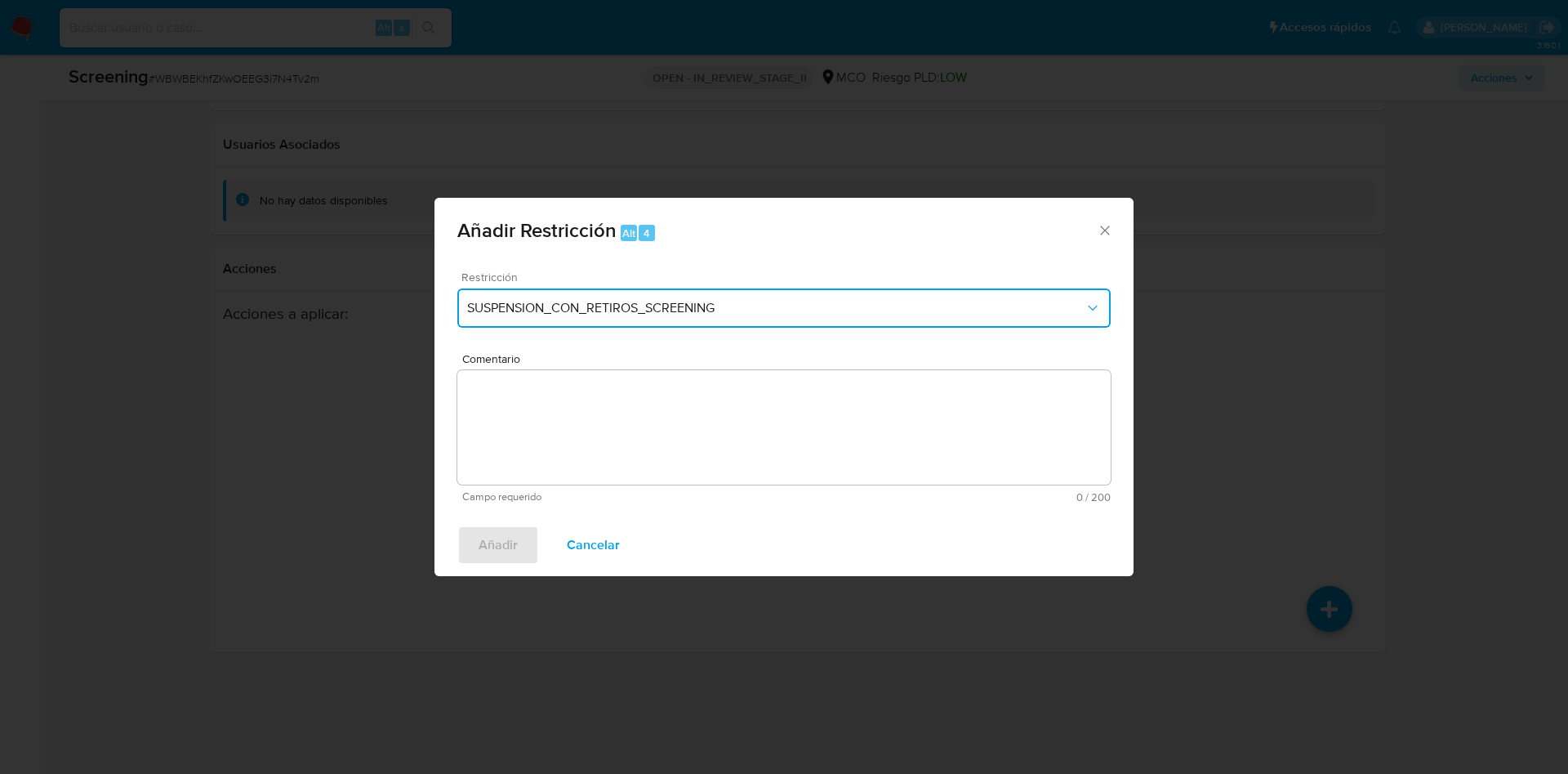
click at [716, 322] on button "SUSPENSION_CON_RETIROS_SCREENING" at bounding box center [784, 308] width 653 height 39
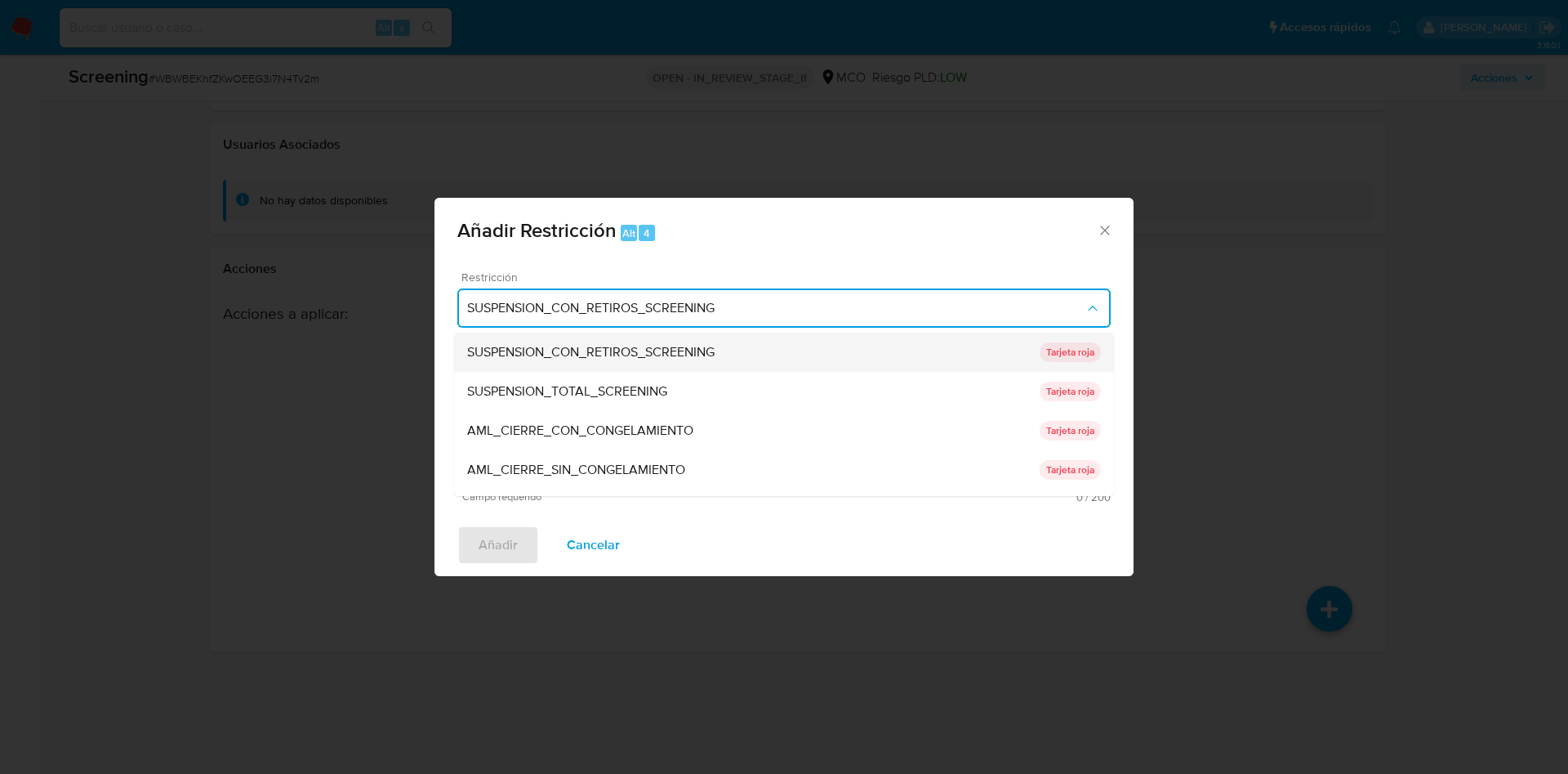
click at [713, 353] on span "SUSPENSION_CON_RETIROS_SCREENING" at bounding box center [590, 352] width 247 height 16
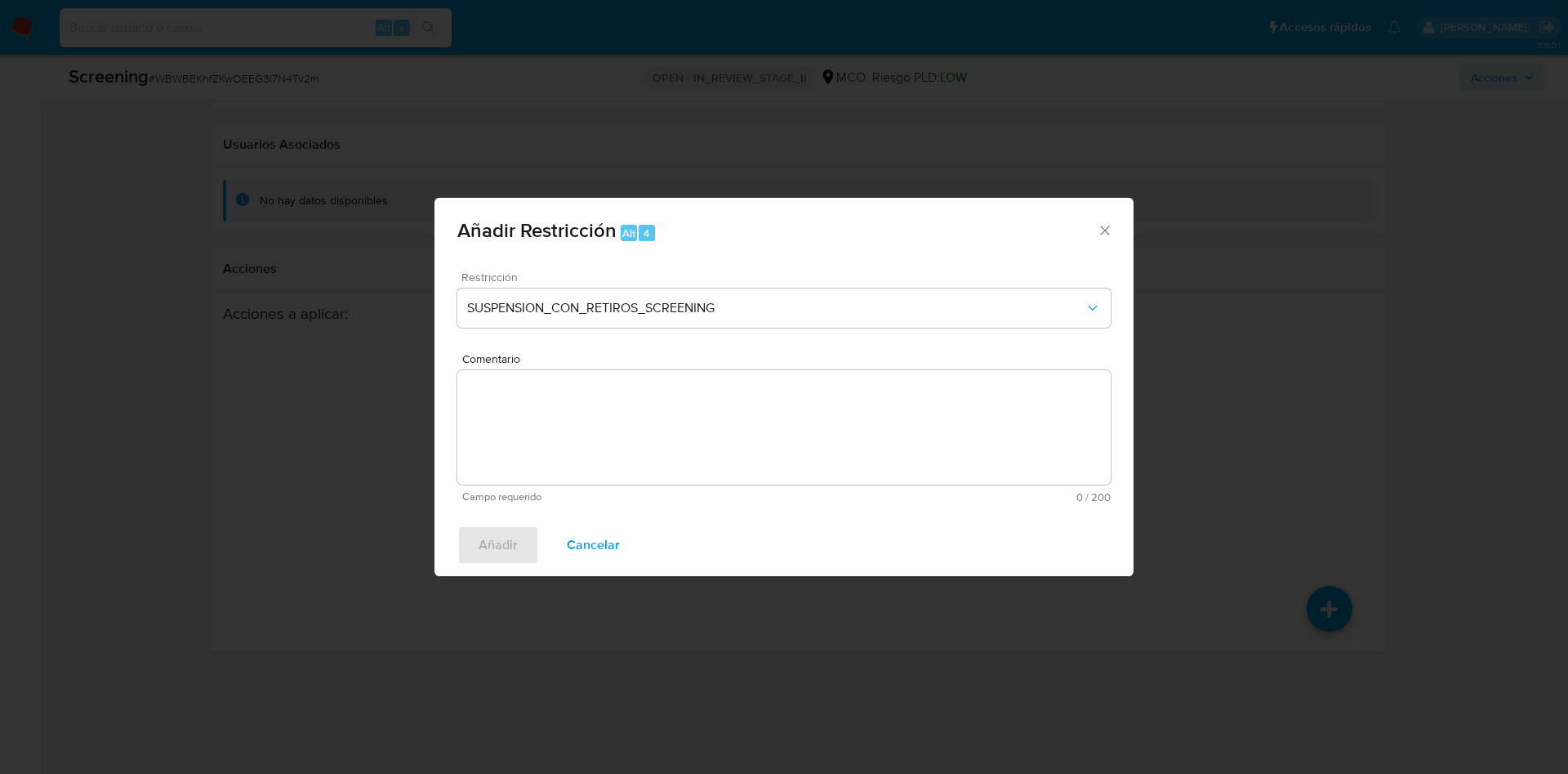
click at [602, 415] on textarea "Comentario" at bounding box center [784, 427] width 653 height 115
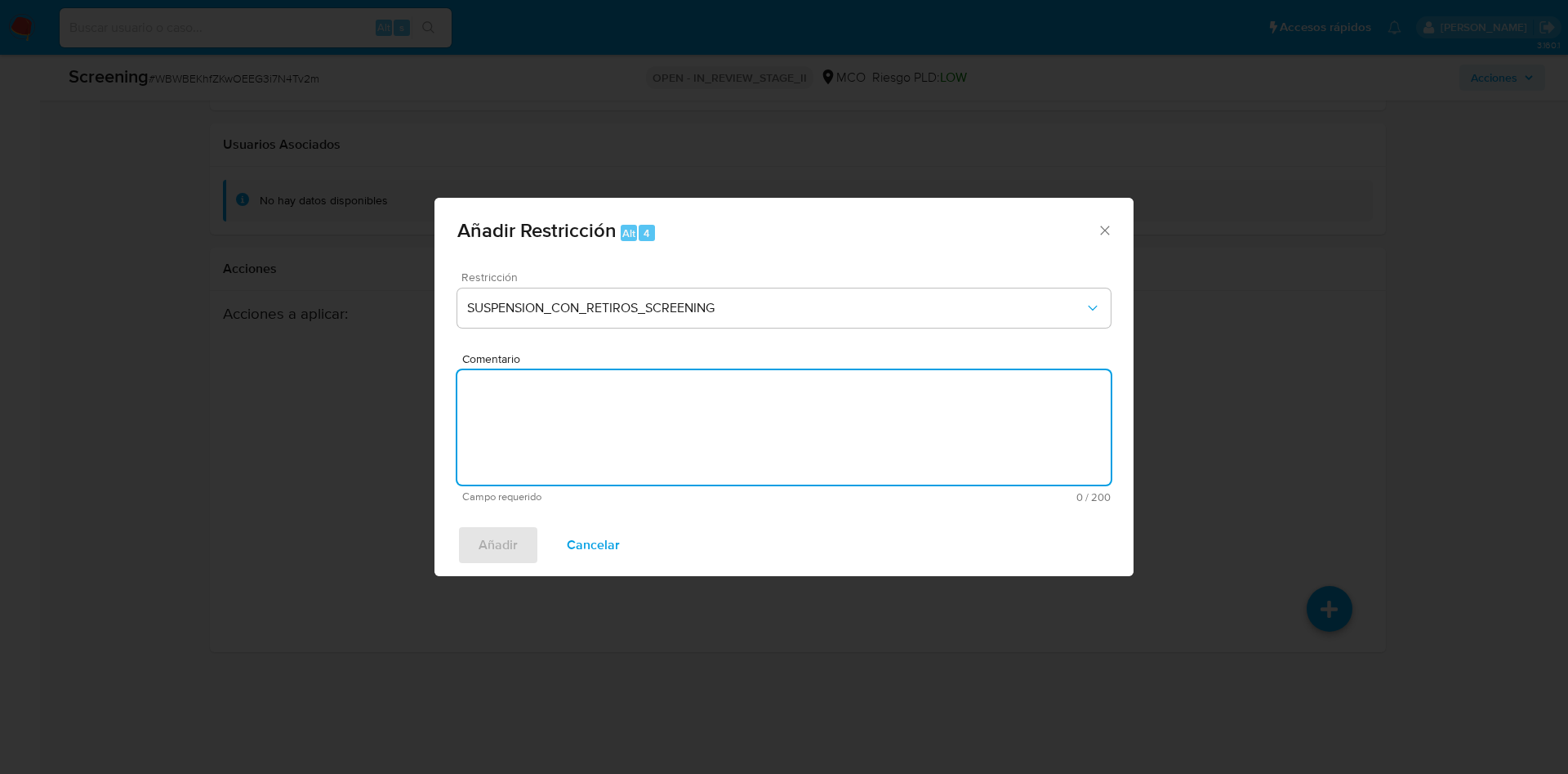
type textarea "S"
type textarea "r"
type textarea "Restricción AML, NO levantar"
click at [457, 525] on button "Añadir" at bounding box center [498, 544] width 82 height 39
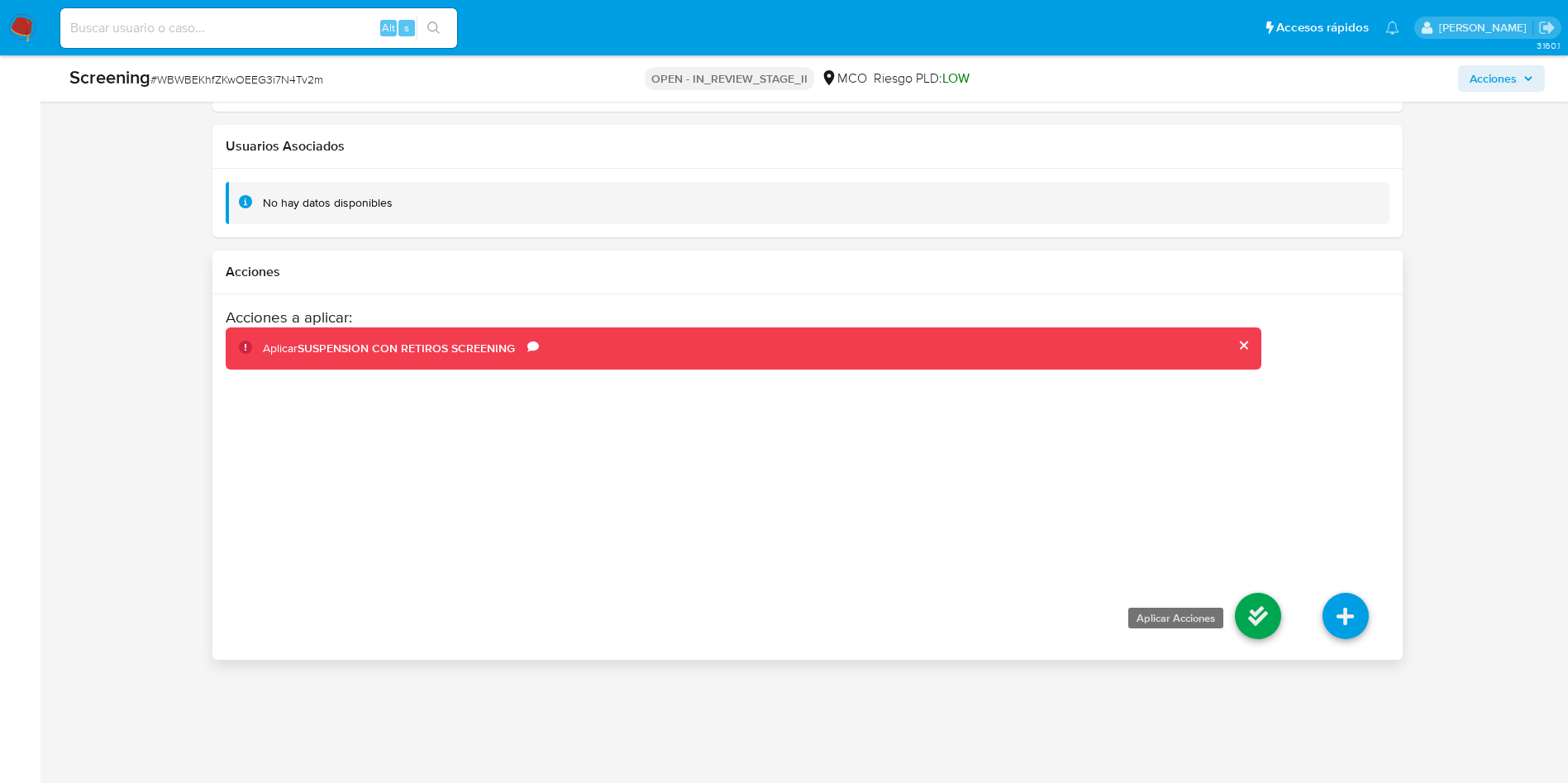
click at [1255, 622] on icon at bounding box center [1258, 616] width 46 height 46
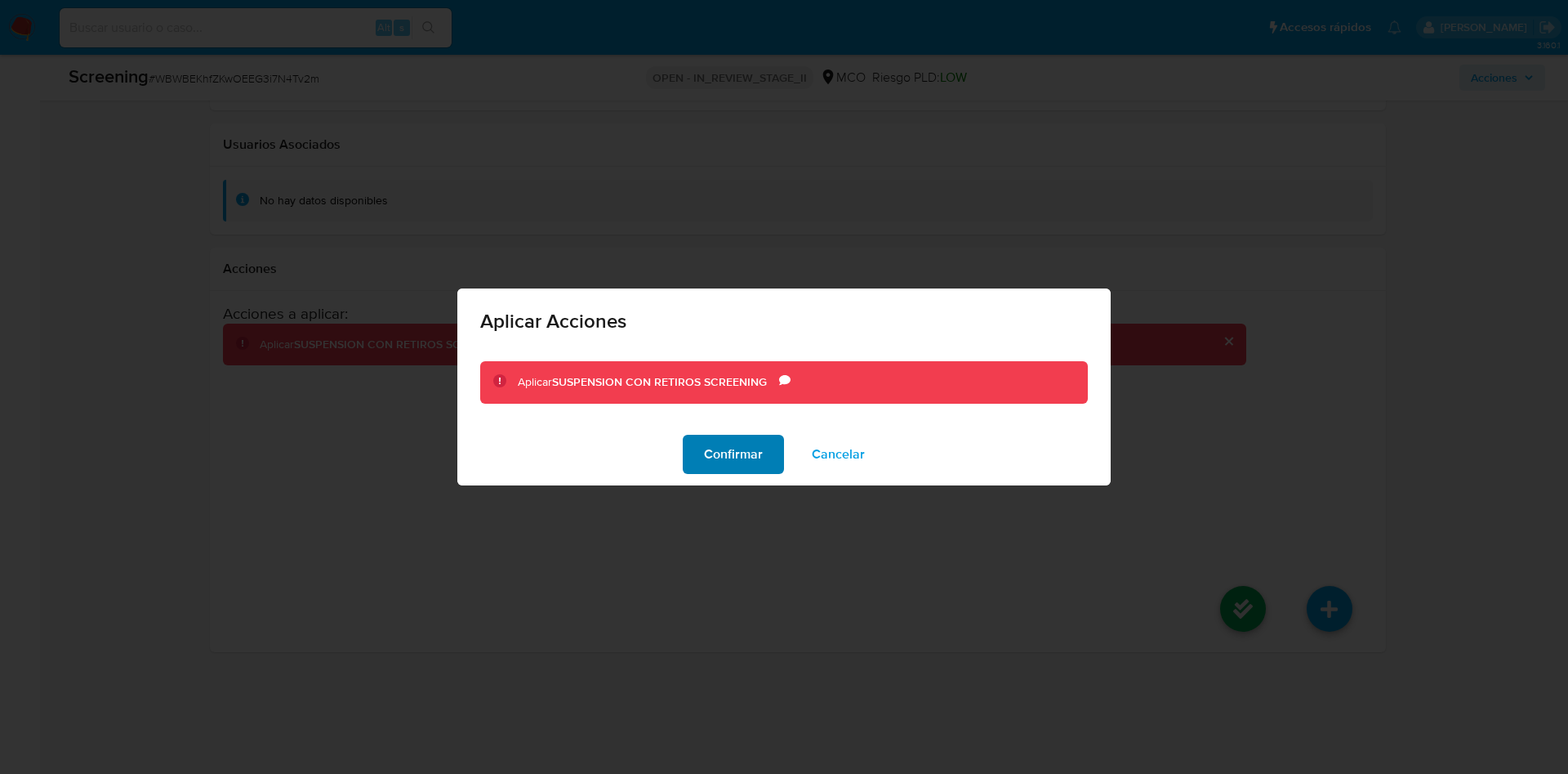
click at [706, 453] on span "Confirmar" at bounding box center [733, 454] width 59 height 36
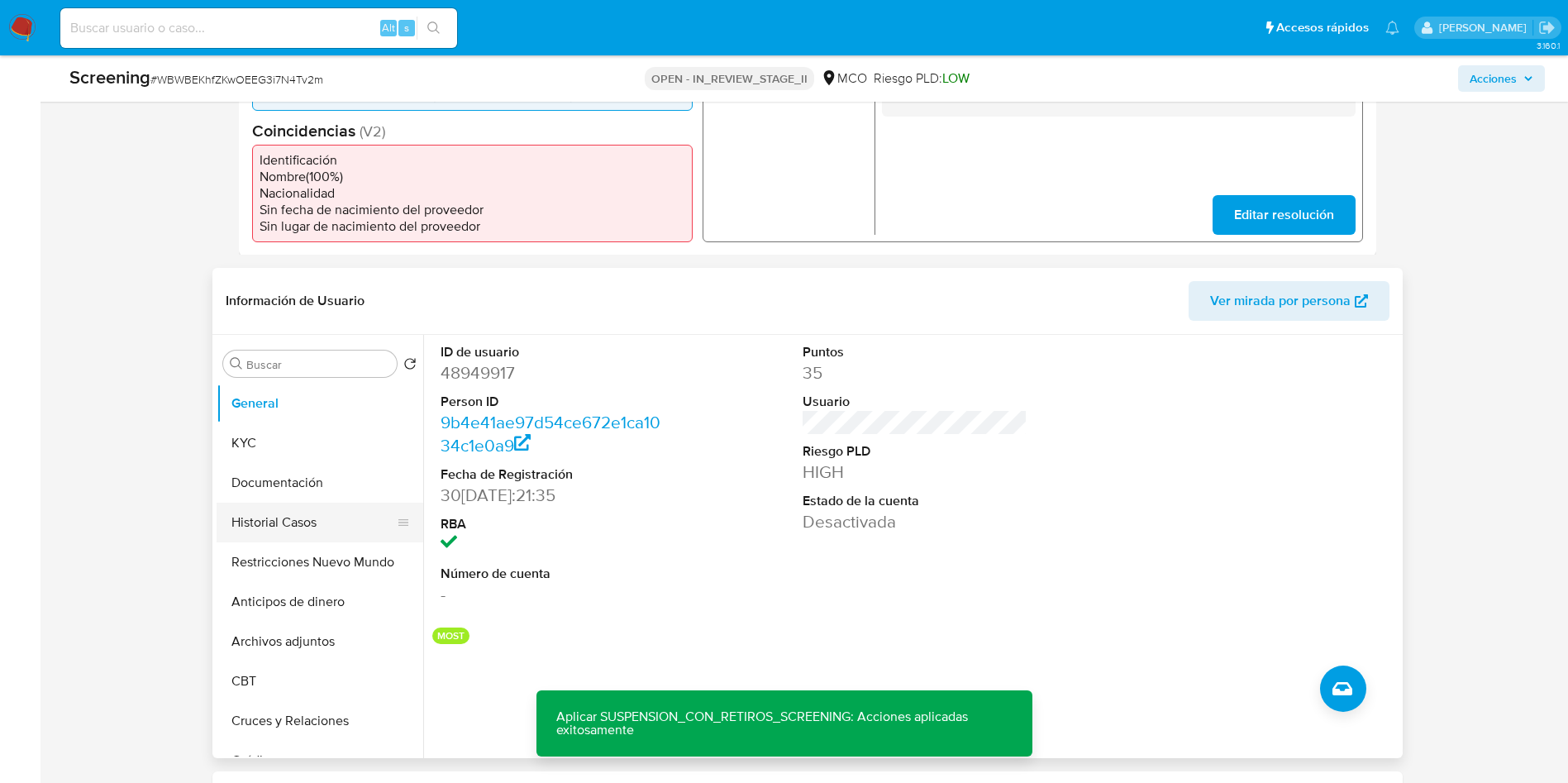
scroll to position [596, 0]
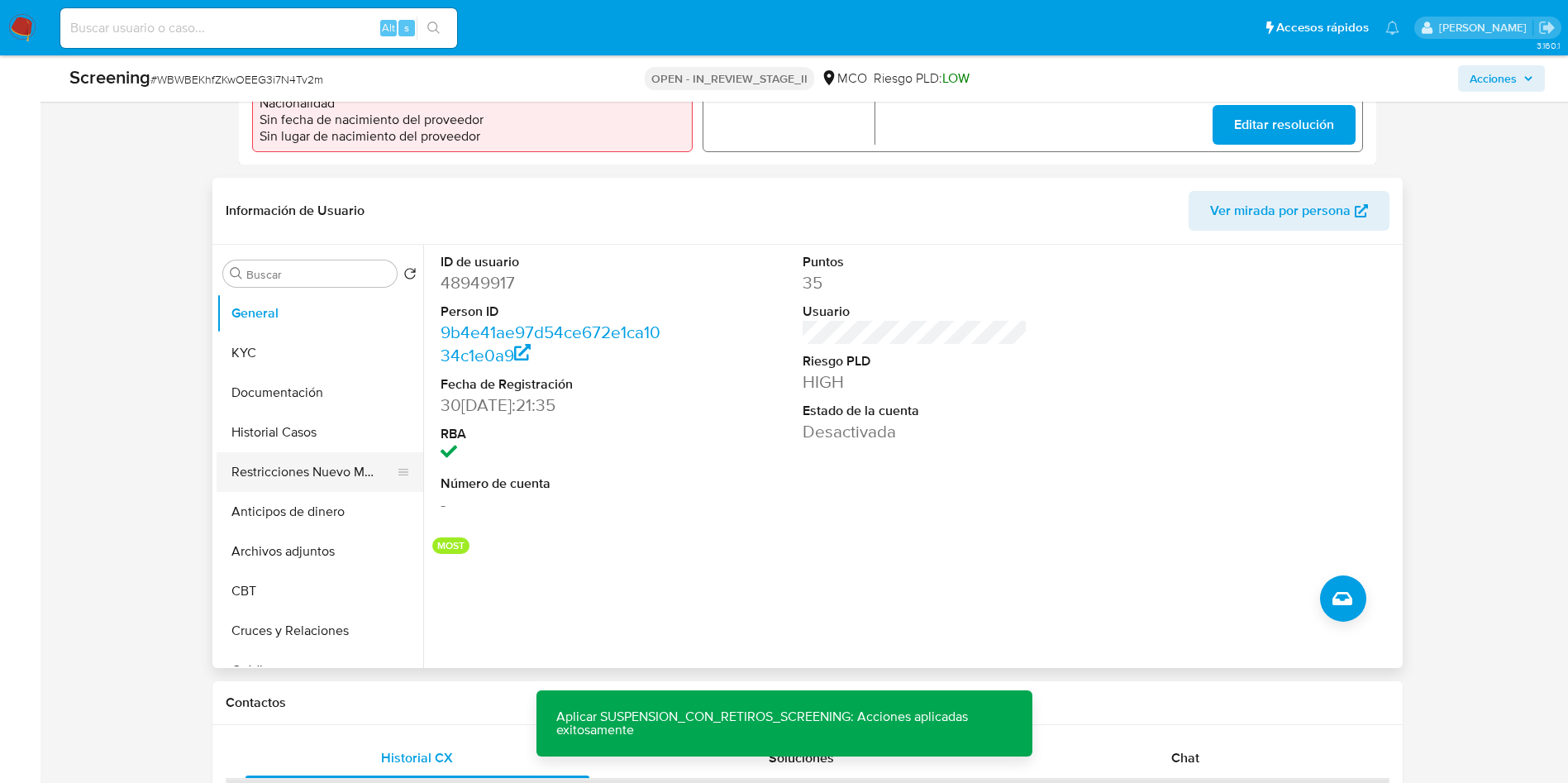
click at [298, 482] on button "Restricciones Nuevo Mundo" at bounding box center [313, 471] width 194 height 39
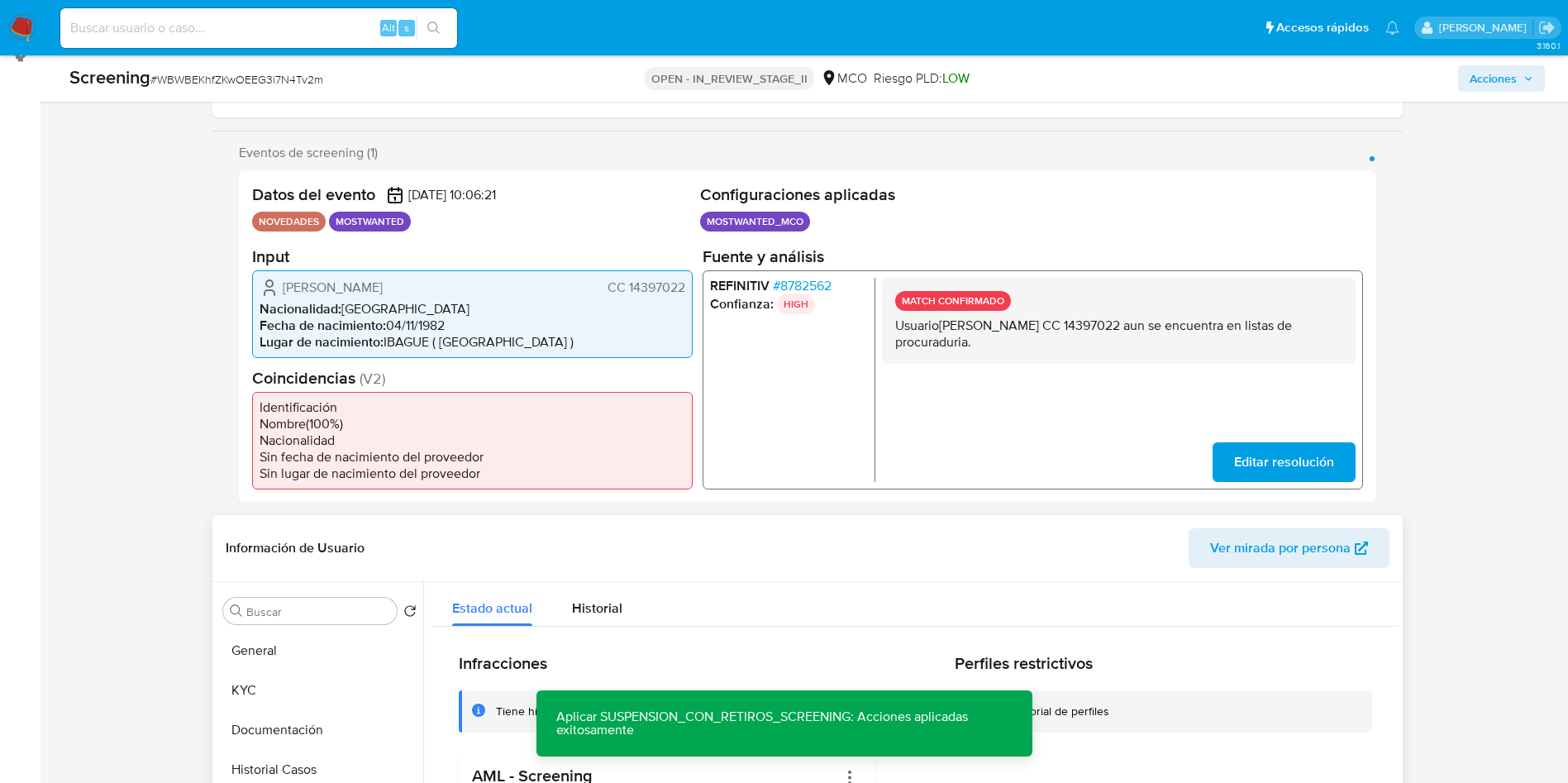
scroll to position [0, 0]
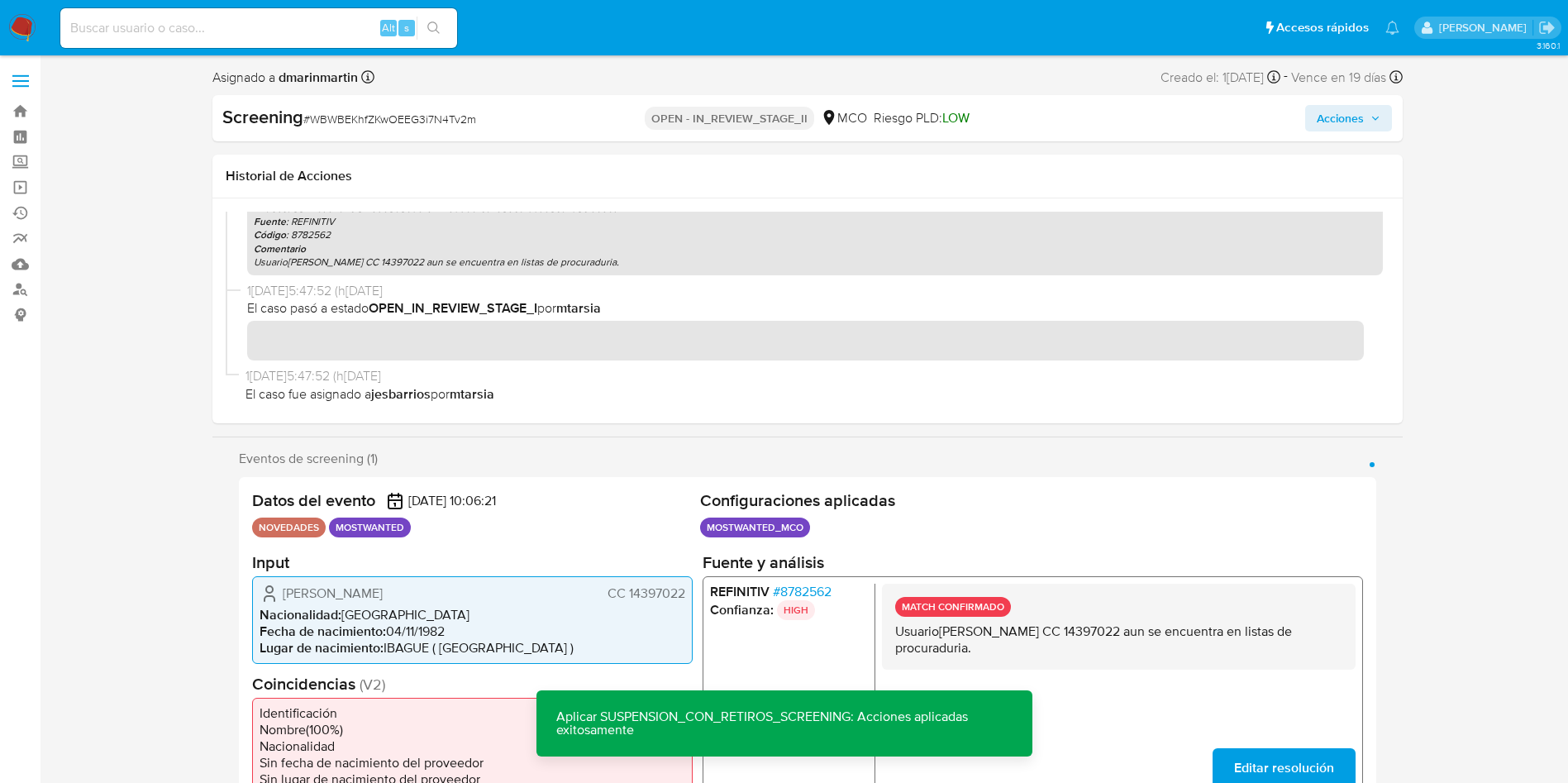
click at [1334, 138] on div "Screening # WBWBEKhfZKwOEEG3i7N4Tv2m OPEN - IN_REVIEW_STAGE_II MCO Riesgo PLD: …" at bounding box center [808, 118] width 1190 height 46
click at [1335, 127] on span "Acciones" at bounding box center [1340, 118] width 47 height 26
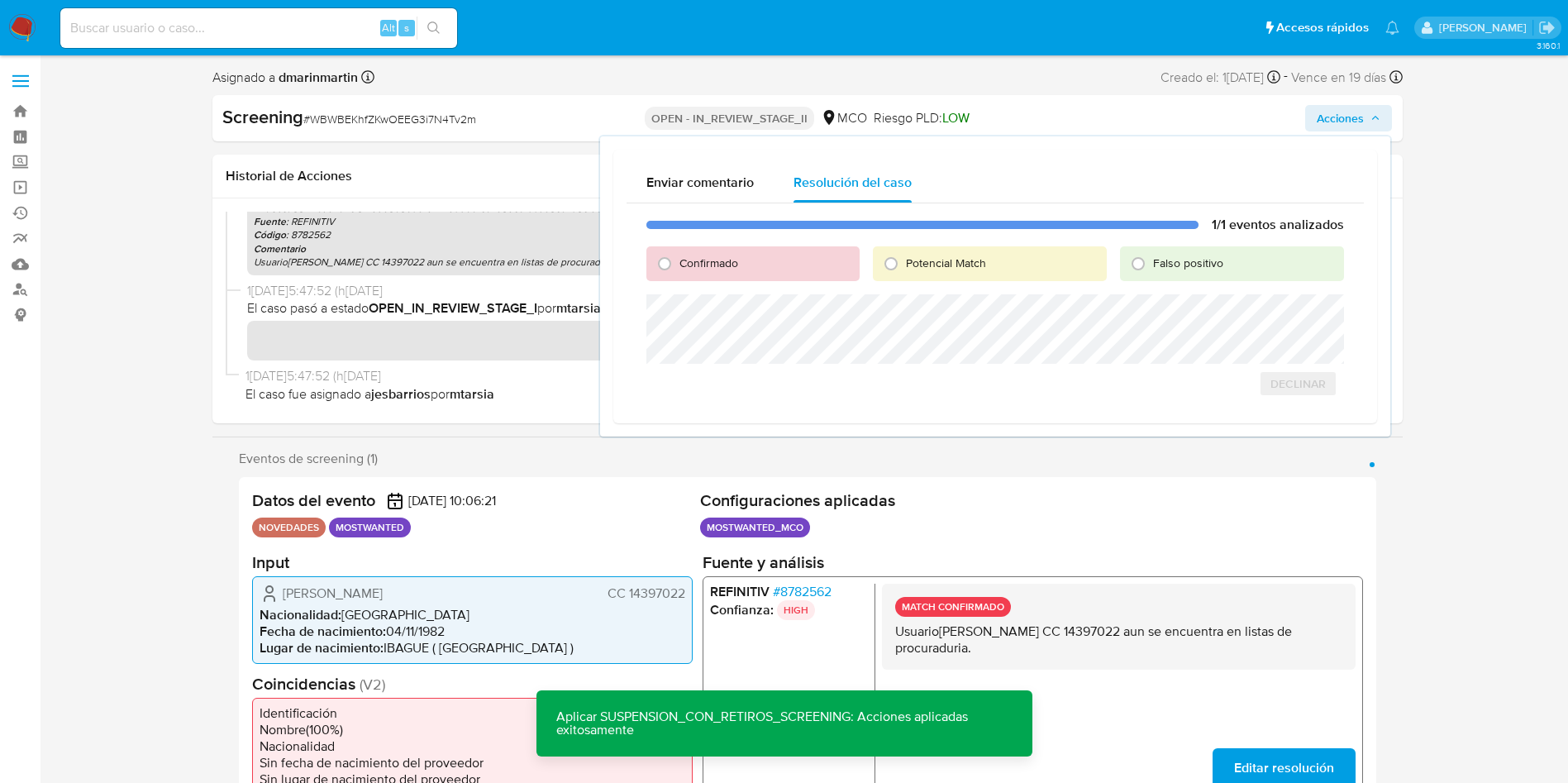
click at [744, 261] on div "Confirmado" at bounding box center [753, 263] width 213 height 35
click at [709, 264] on span "Confirmado" at bounding box center [708, 262] width 58 height 17
click at [678, 264] on input "Confirmado" at bounding box center [665, 263] width 26 height 26
radio input "true"
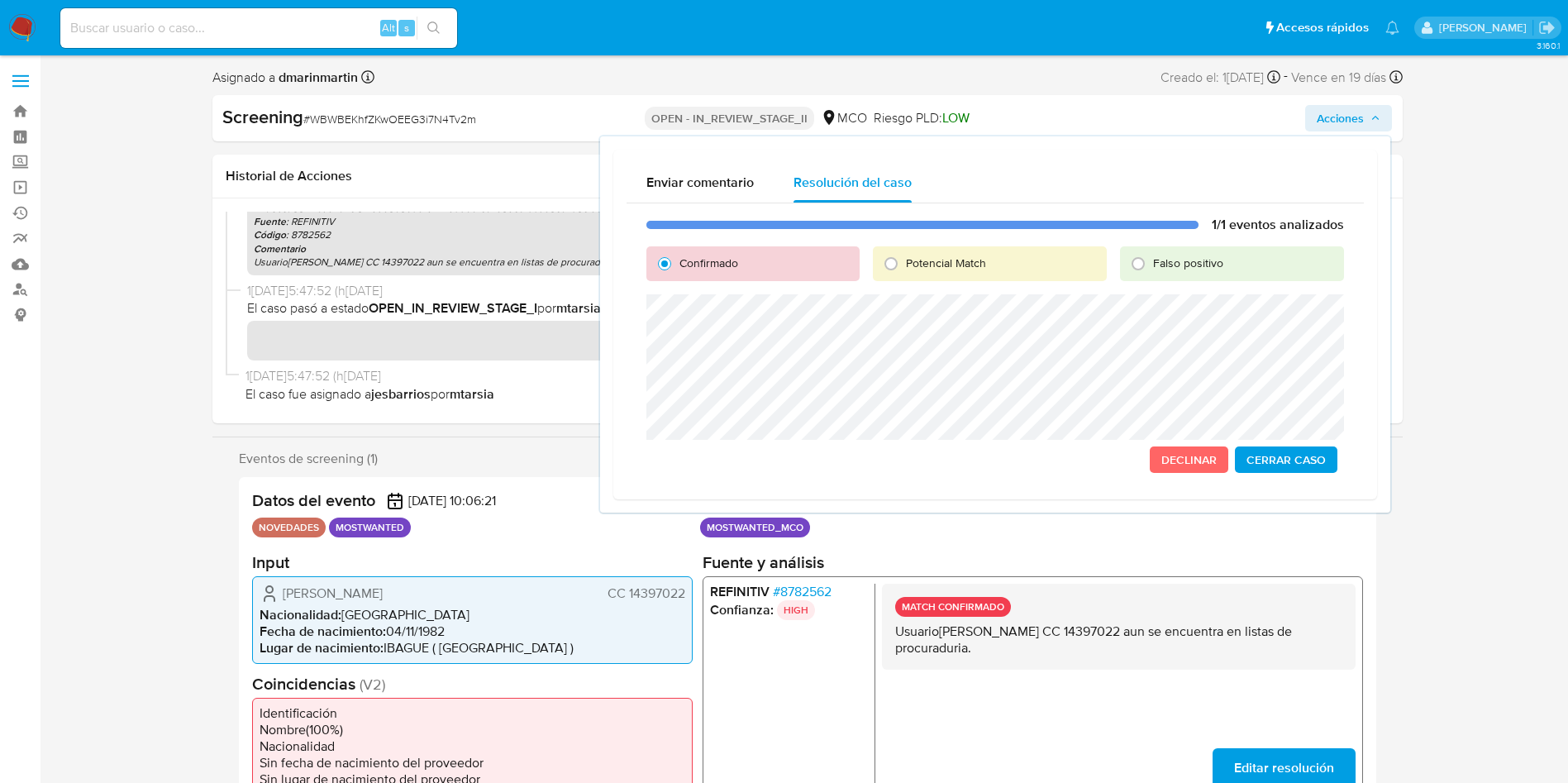
click at [1278, 460] on span "Cerrar Caso" at bounding box center [1285, 460] width 79 height 24
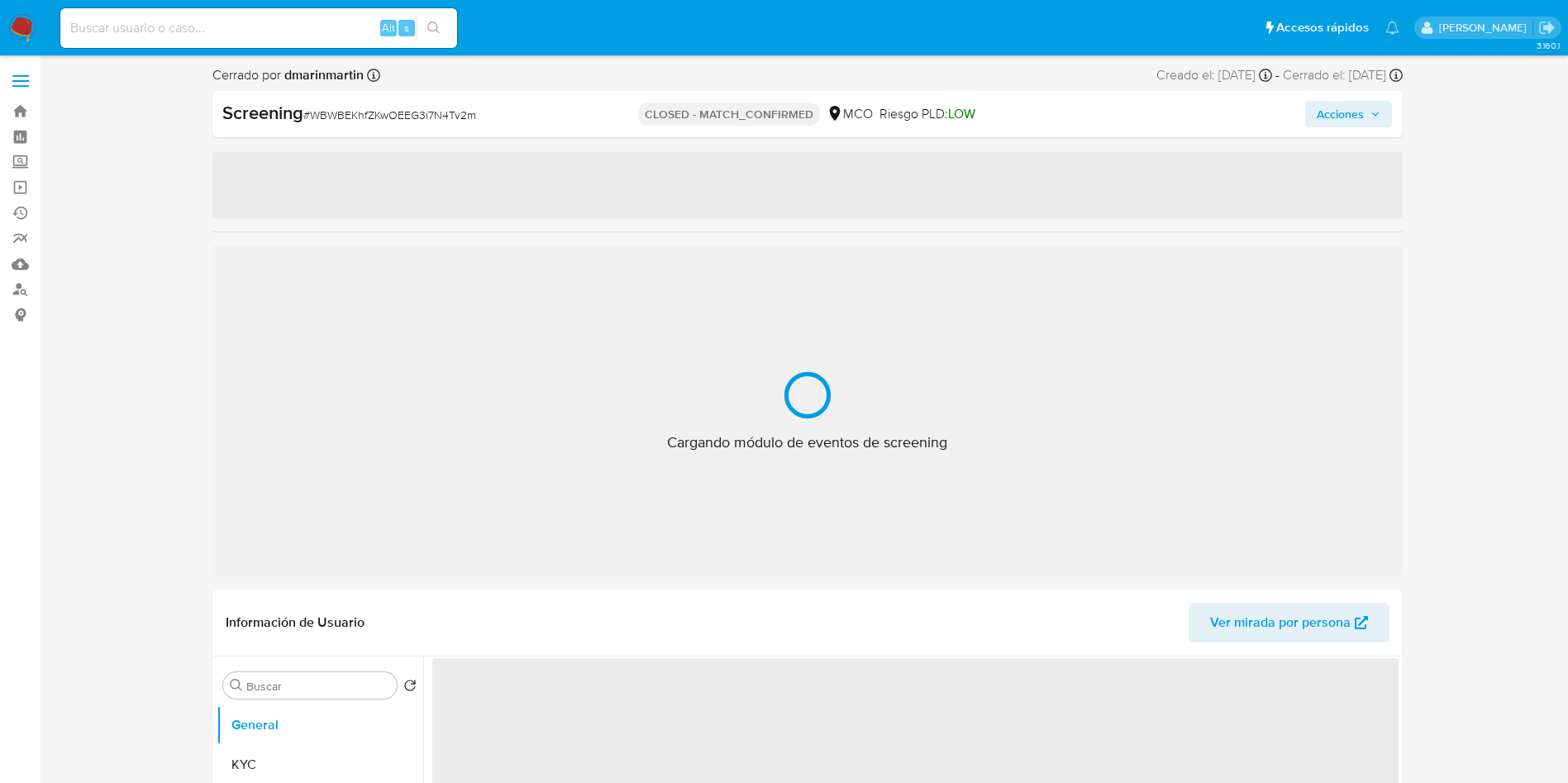
select select "10"
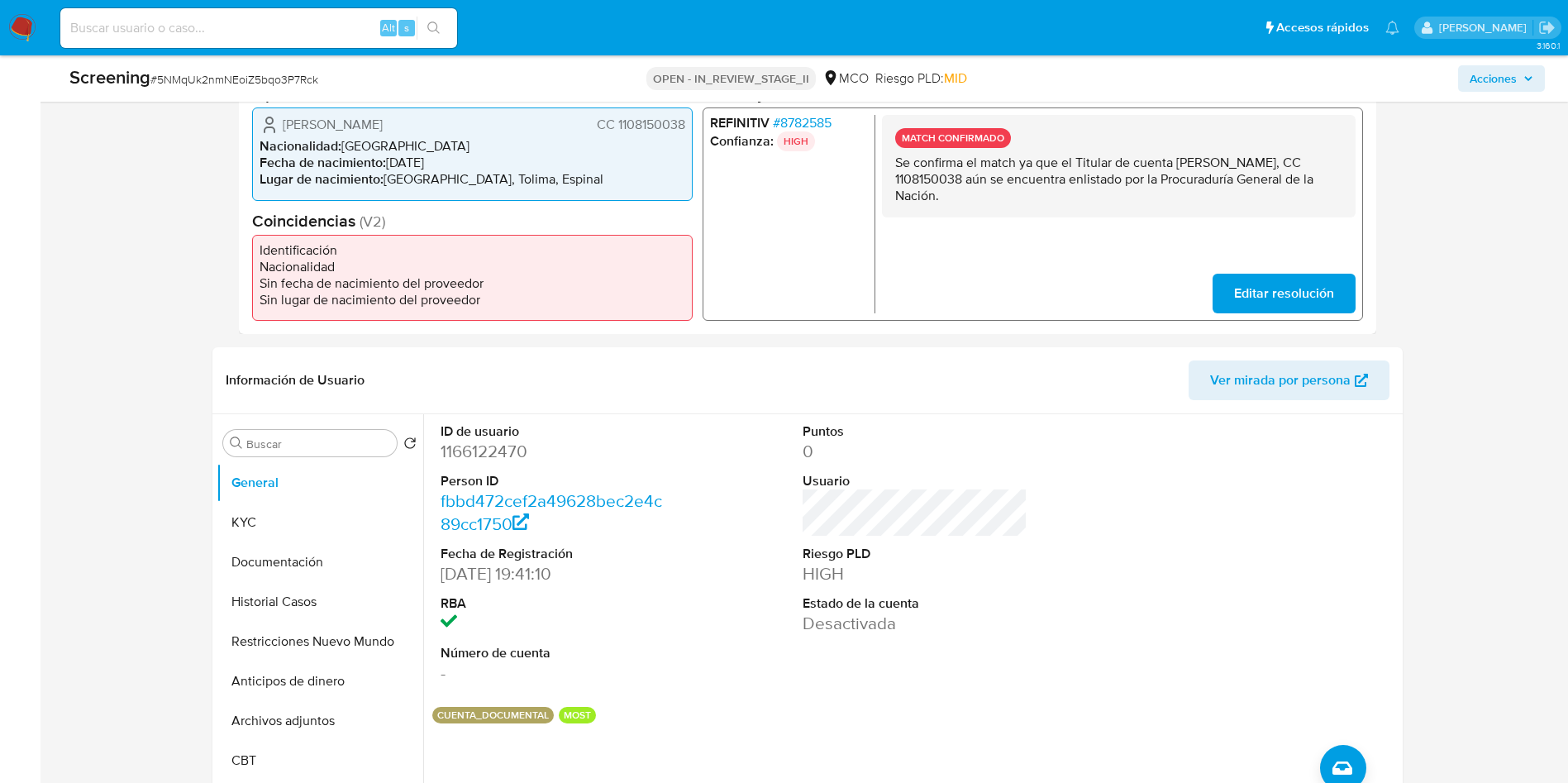
scroll to position [868, 0]
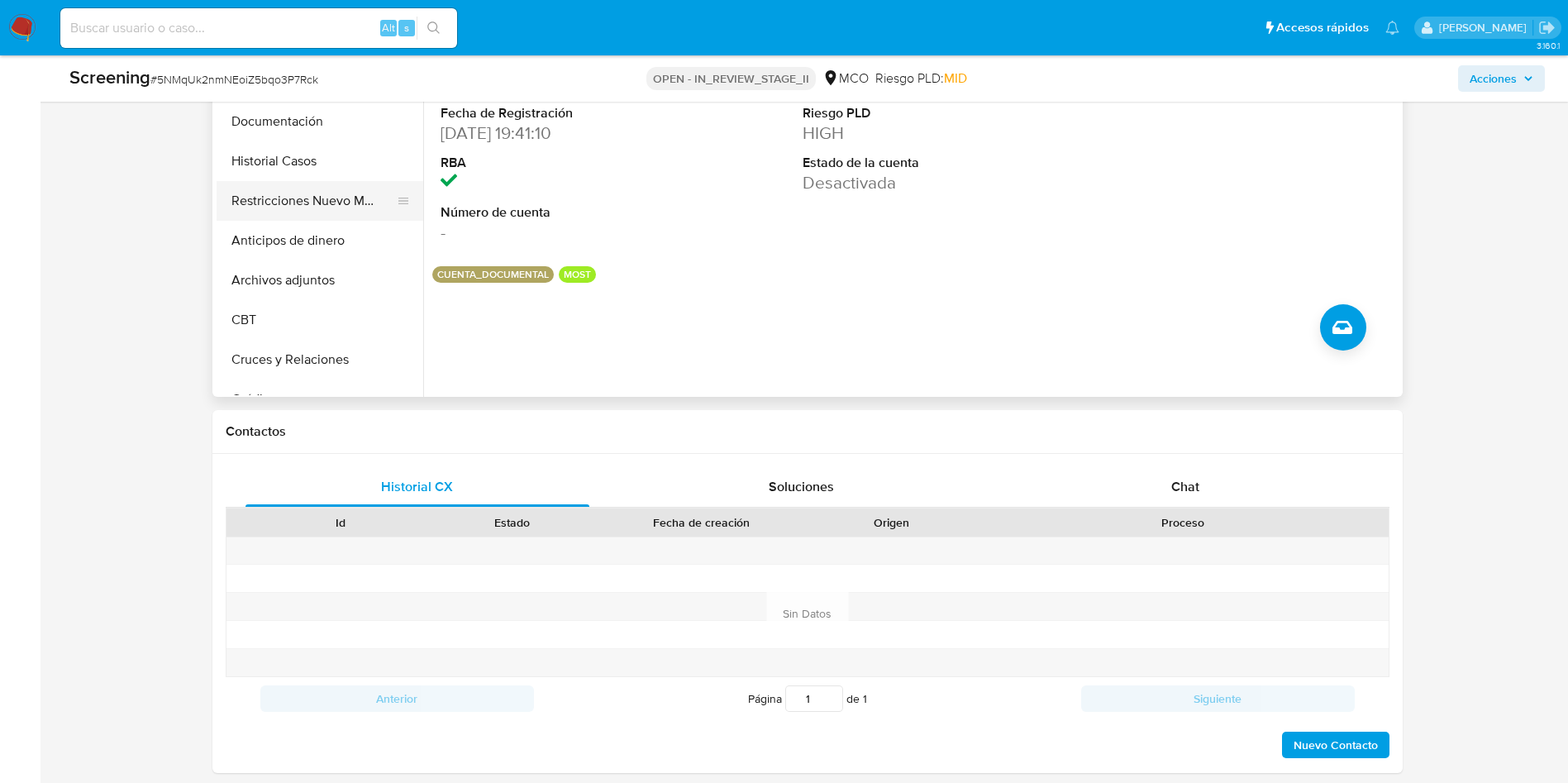
click at [293, 208] on button "Restricciones Nuevo Mundo" at bounding box center [313, 201] width 194 height 39
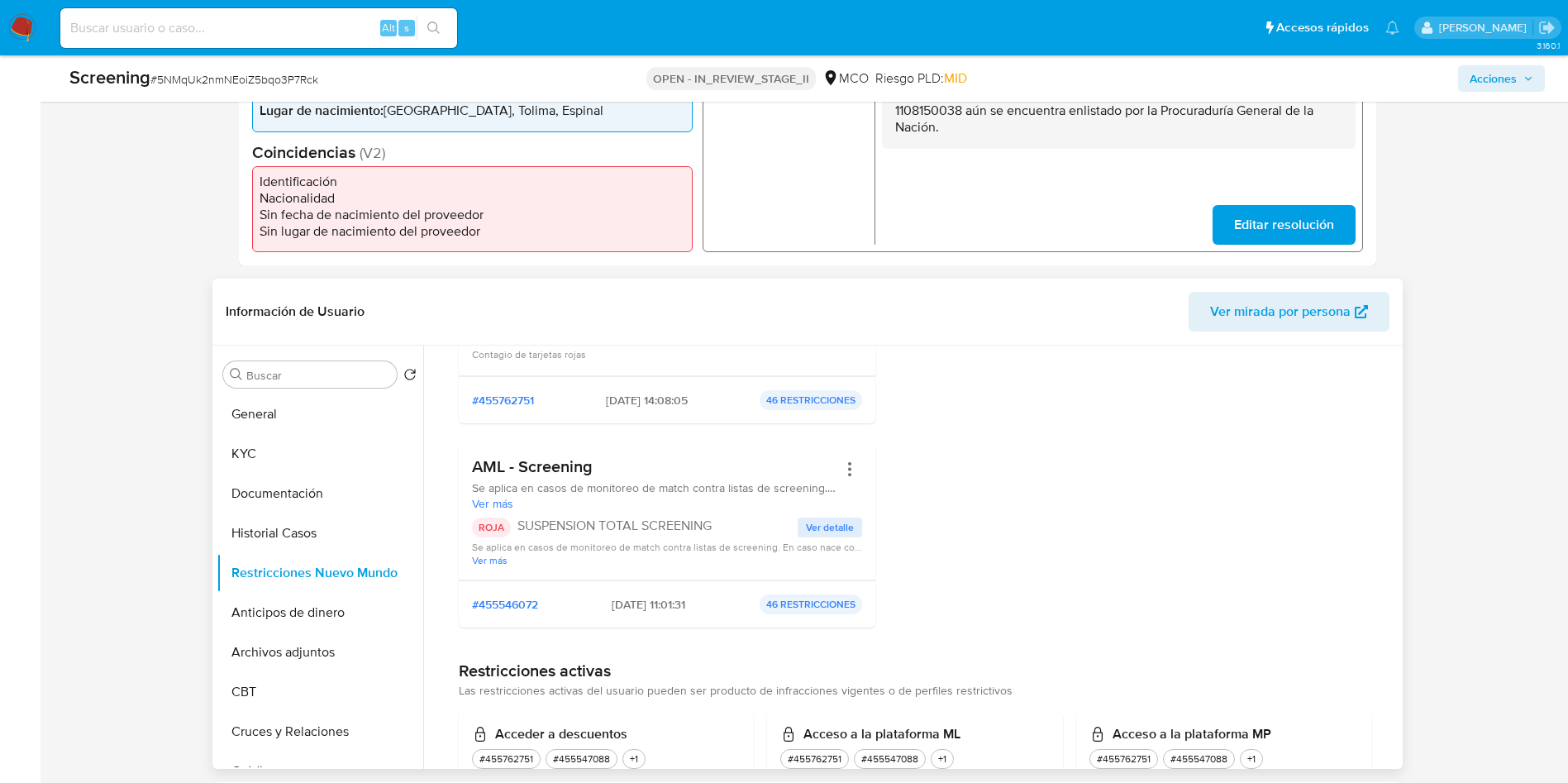
scroll to position [496, 0]
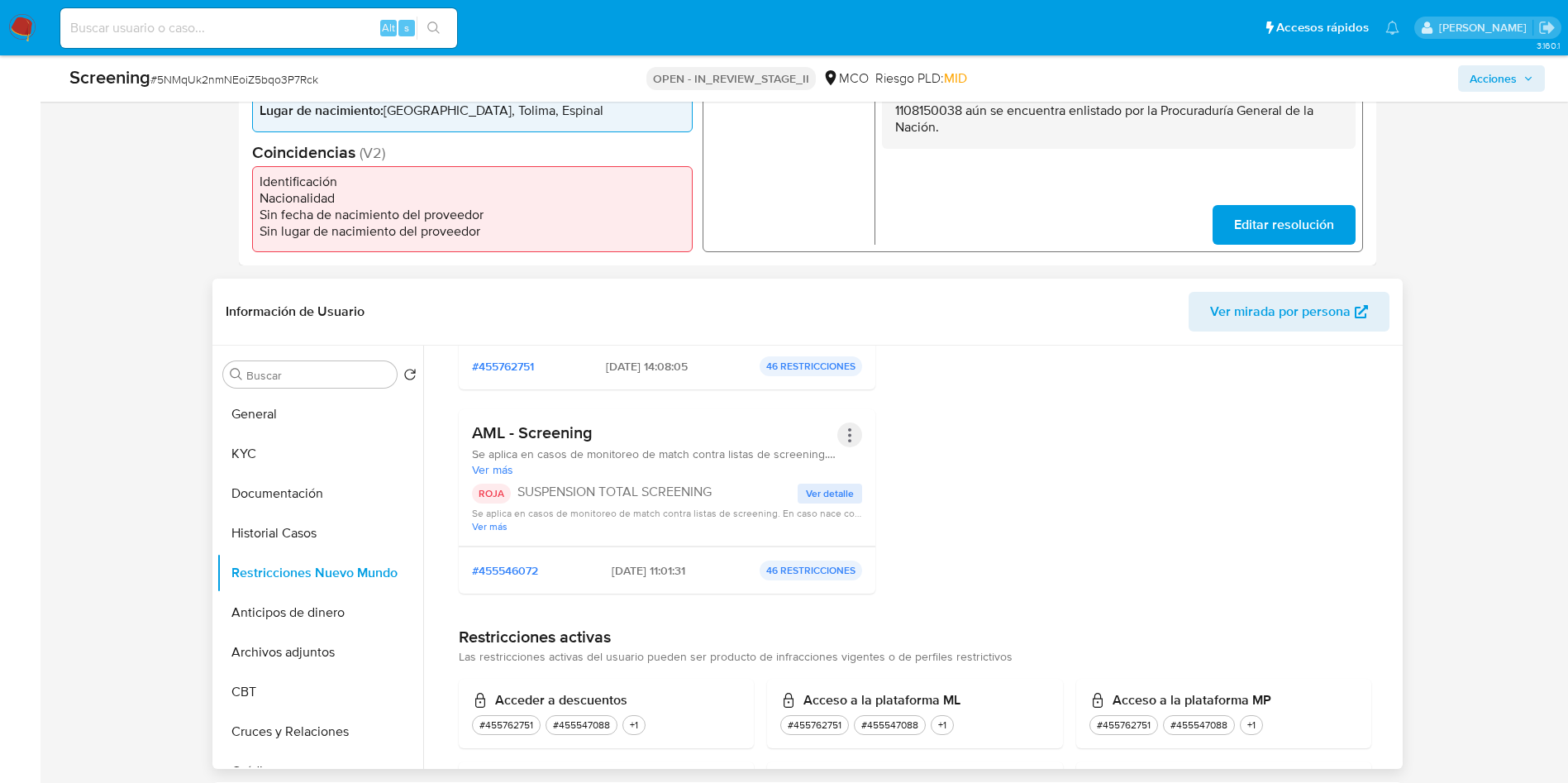
click at [843, 438] on button "Acciones" at bounding box center [849, 434] width 24 height 24
click at [661, 567] on button "Rehabilitar" at bounding box center [718, 567] width 290 height 39
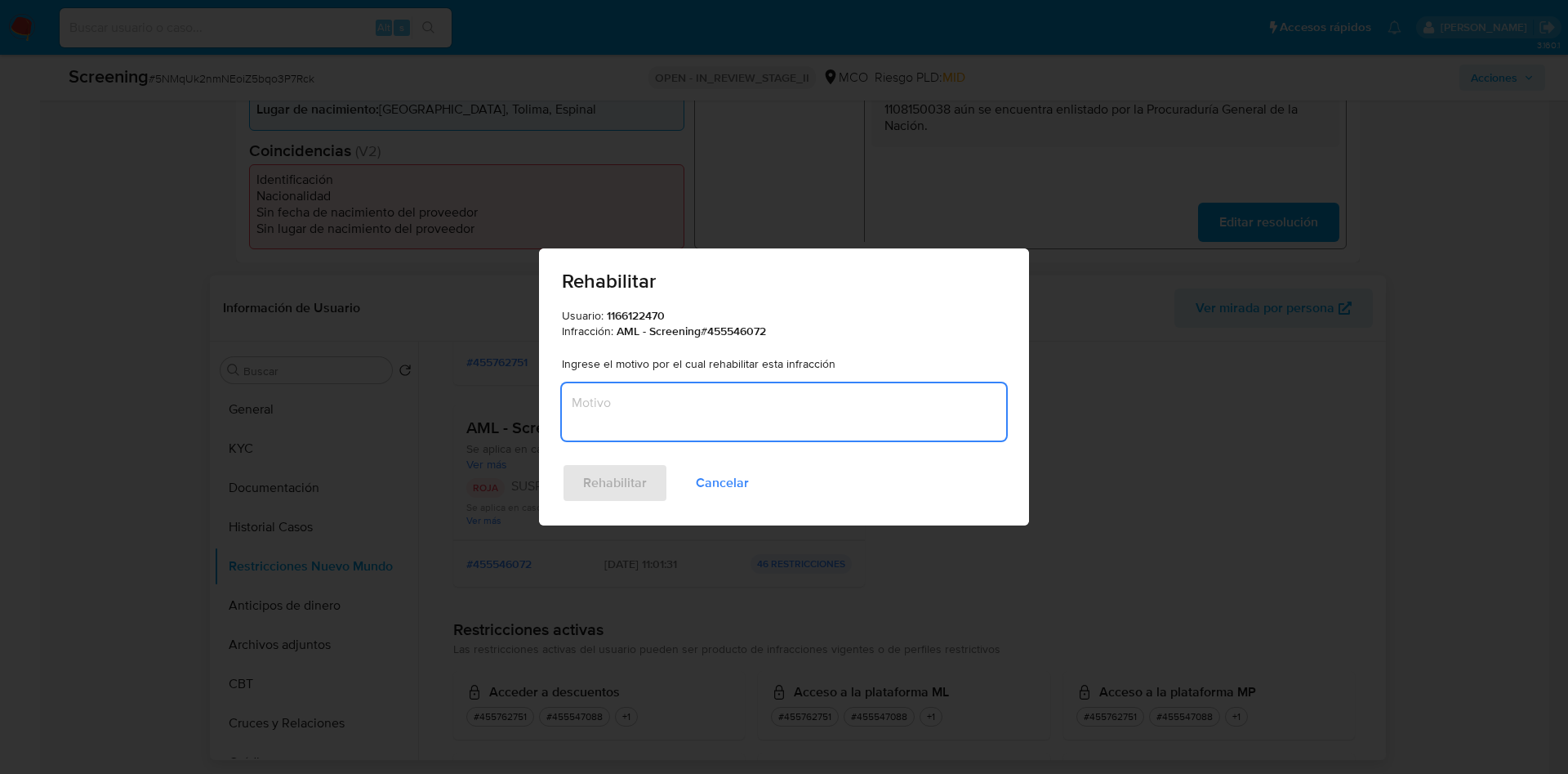
click at [784, 387] on textarea "Motivo" at bounding box center [784, 412] width 445 height 57
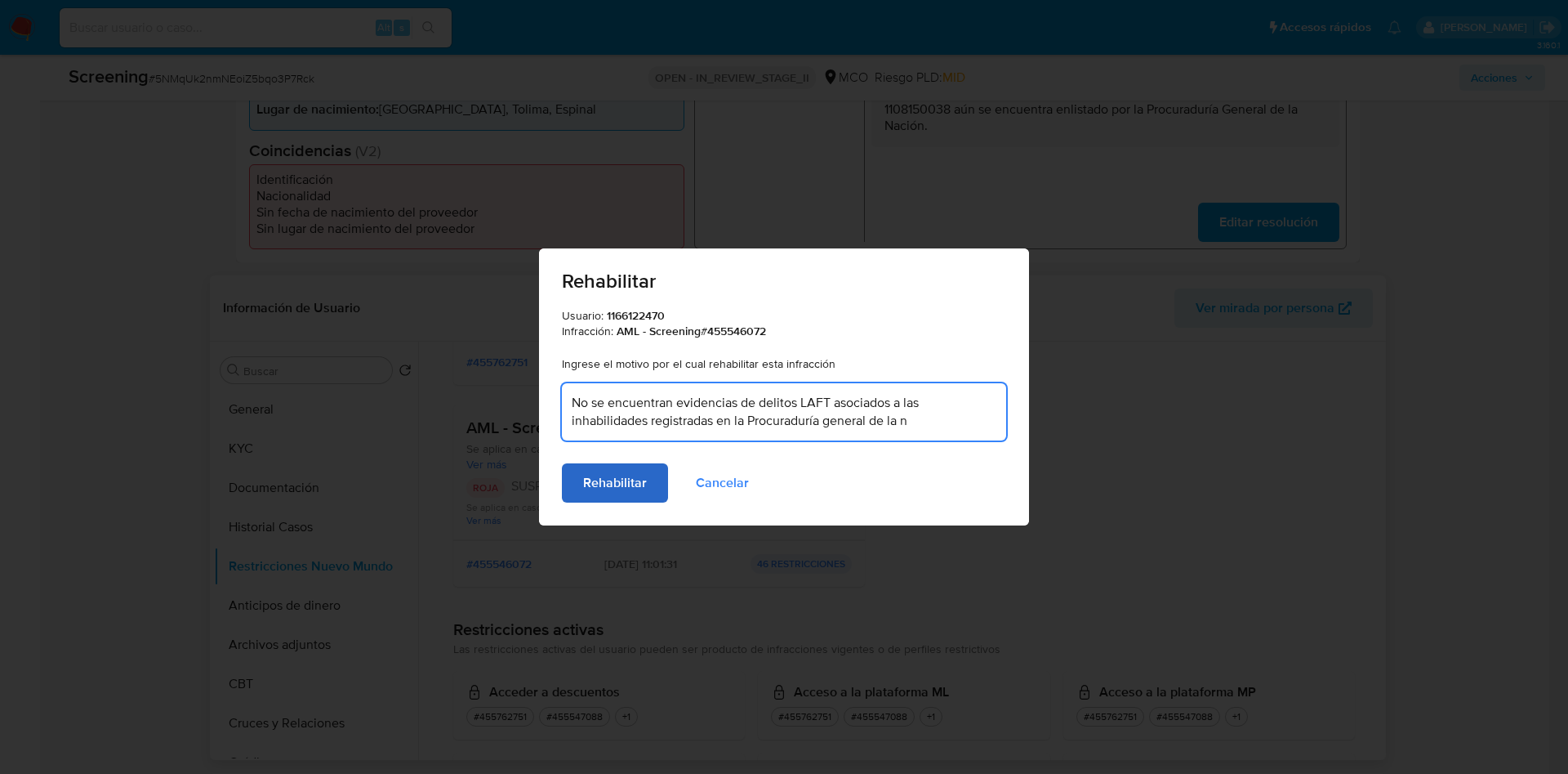
type textarea "No se encuentran evidencias de delitos LAFT asociados a las inhabilidades regis…"
click at [625, 465] on span "Rehabilitar" at bounding box center [615, 483] width 64 height 36
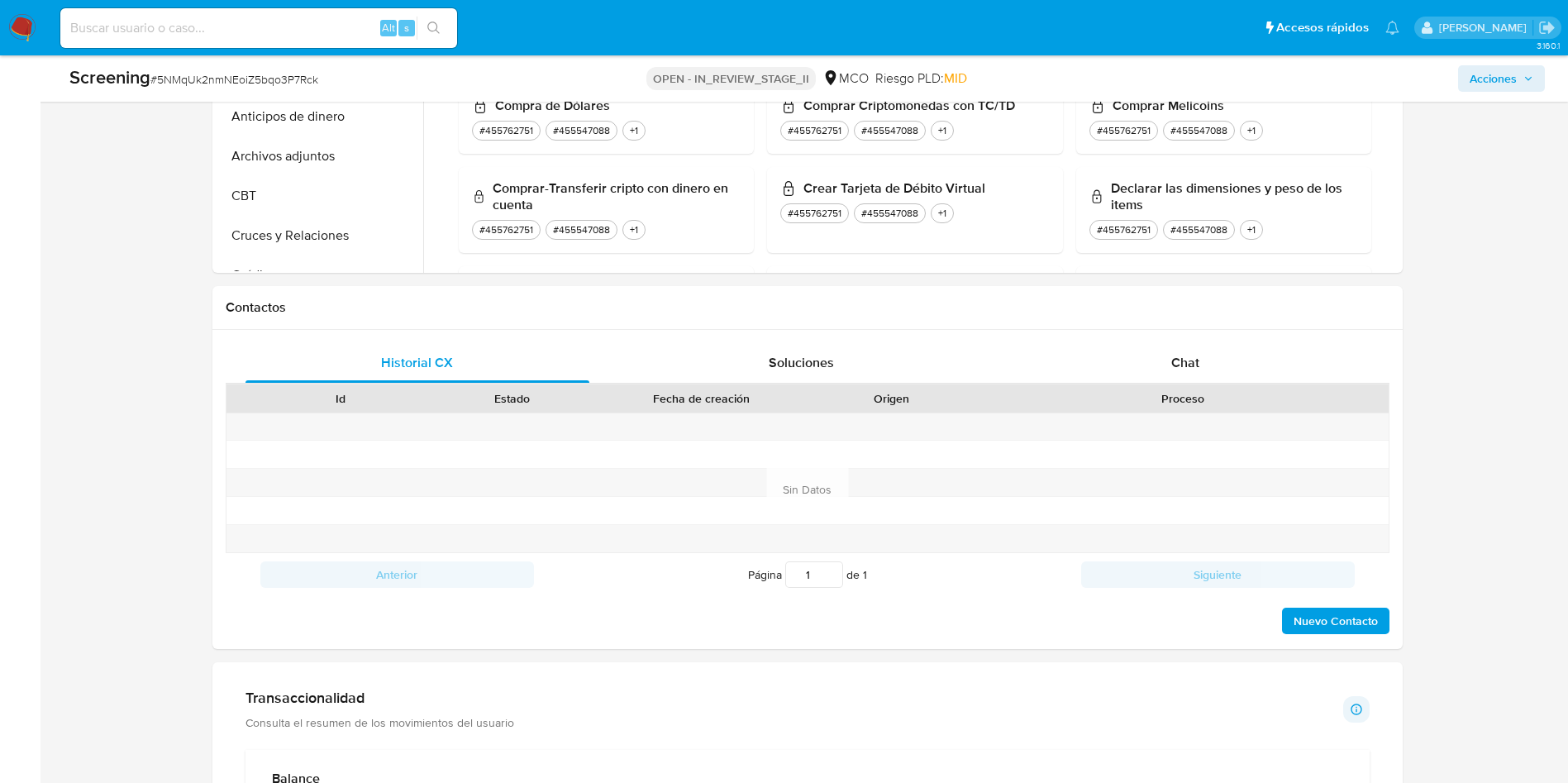
scroll to position [1364, 0]
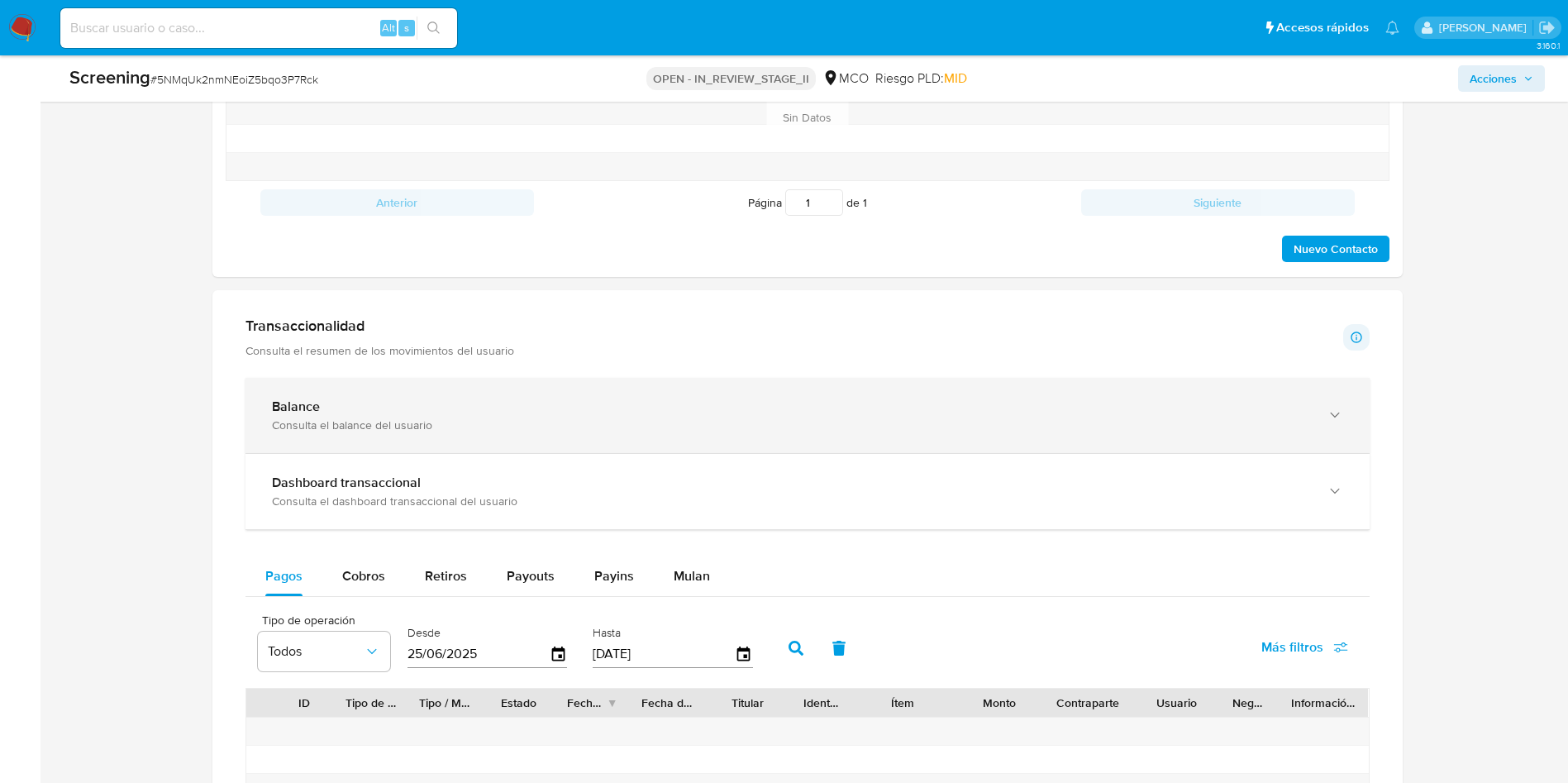
click at [605, 429] on div "Consulta el balance del usuario" at bounding box center [791, 425] width 1038 height 15
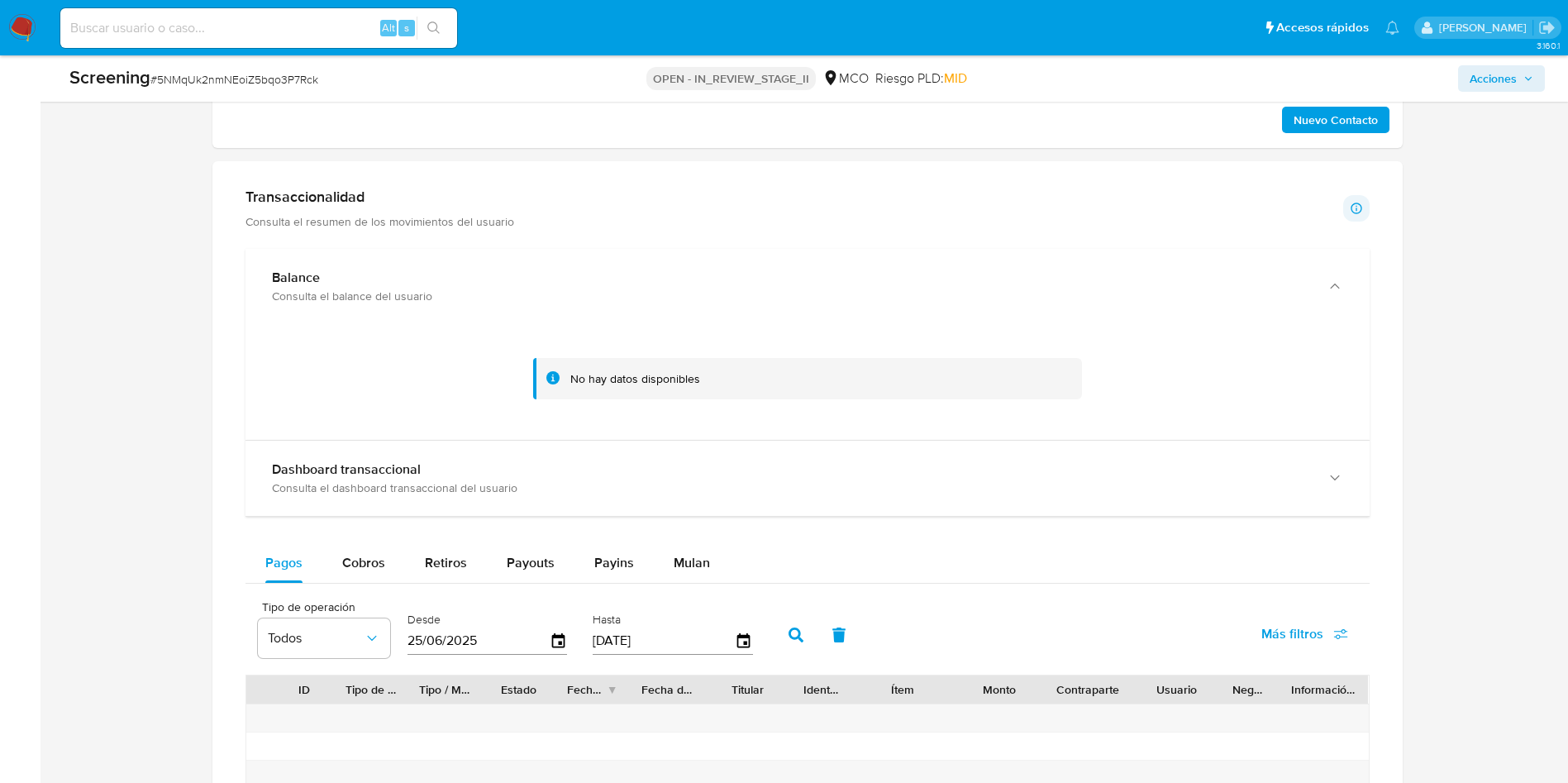
scroll to position [1611, 0]
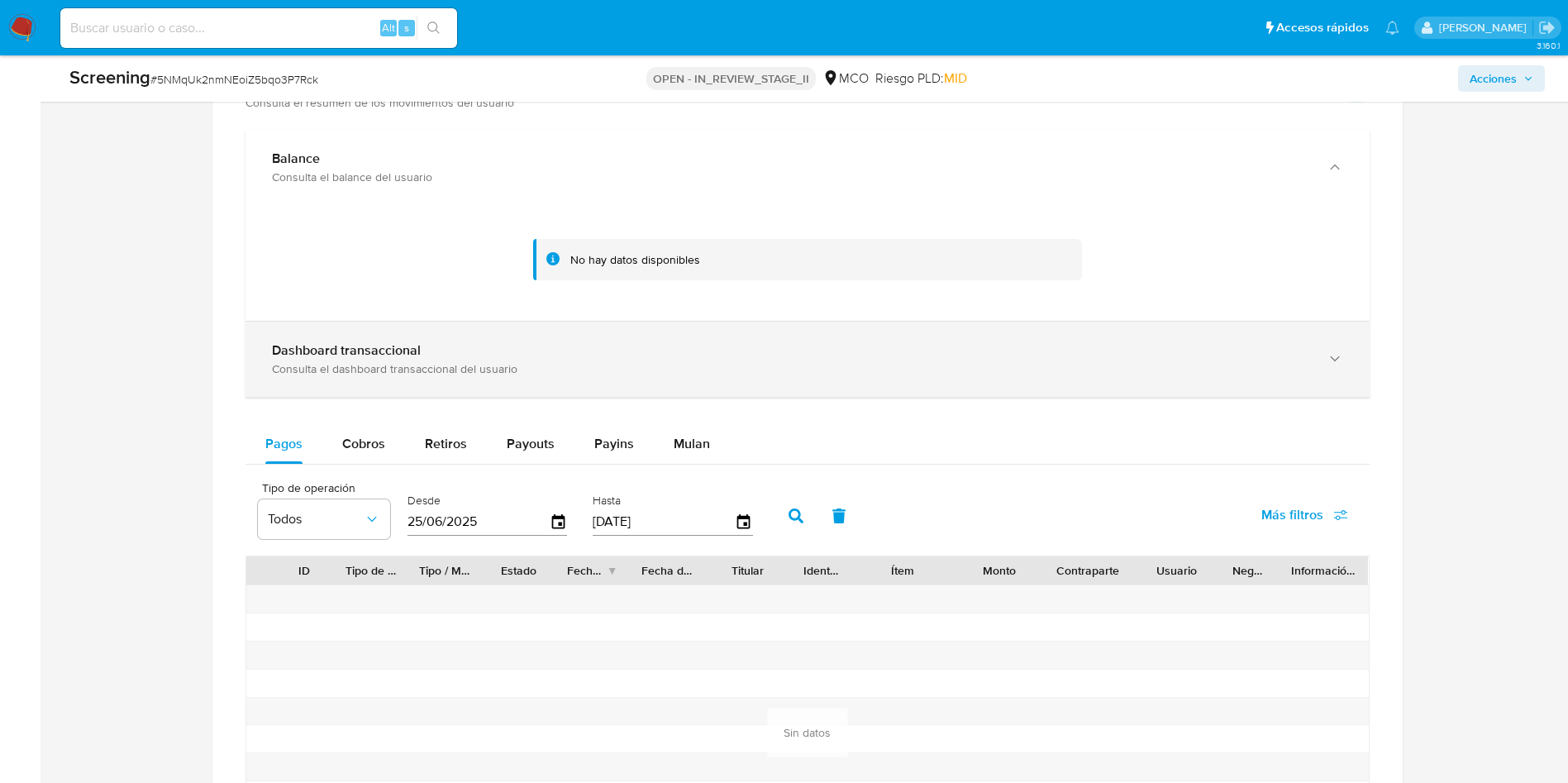
click at [642, 358] on div "Dashboard transaccional Consulta el dashboard transaccional del usuario" at bounding box center [791, 358] width 1038 height 34
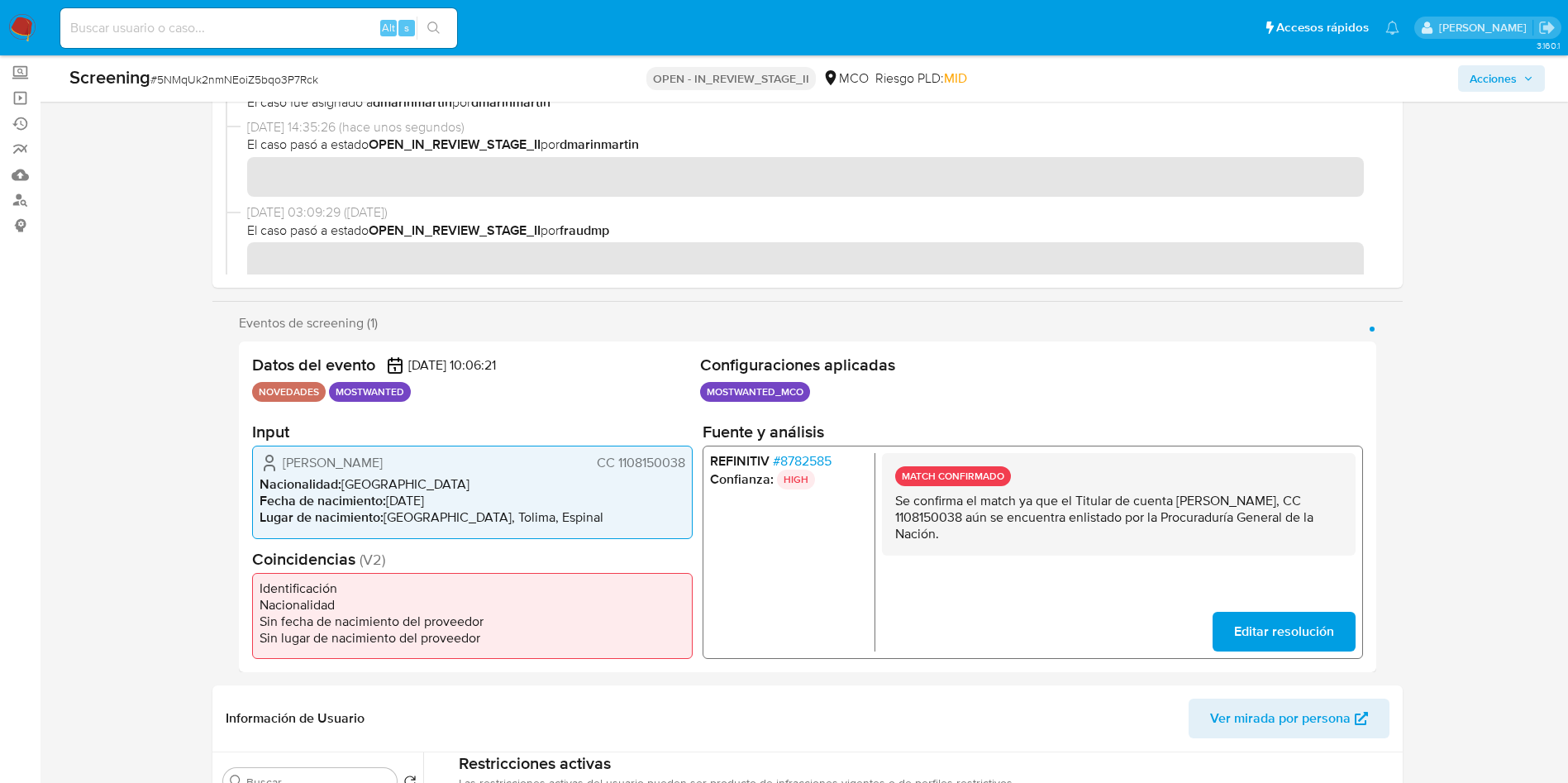
scroll to position [0, 0]
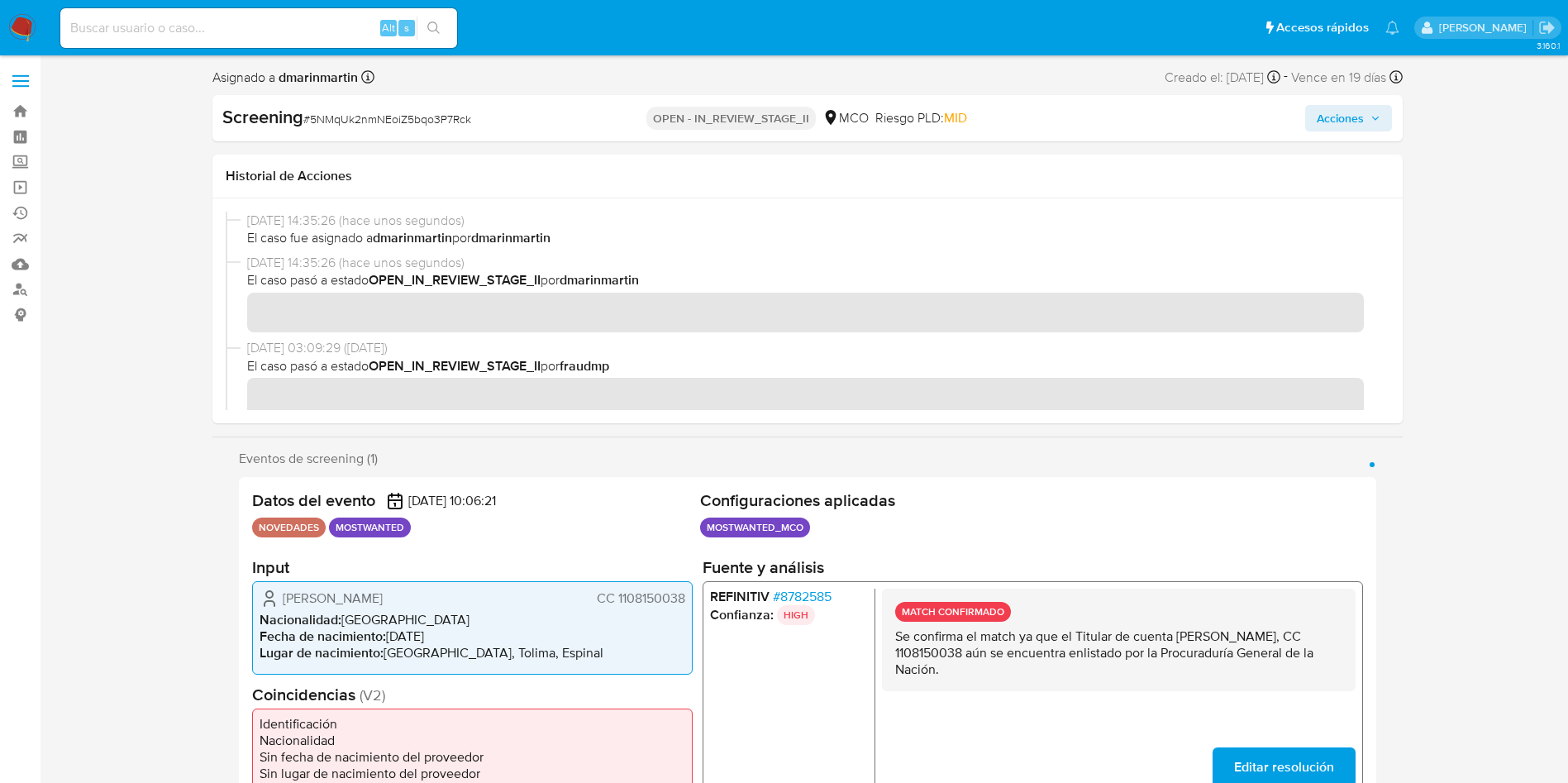
click at [1340, 124] on span "Acciones" at bounding box center [1340, 118] width 47 height 26
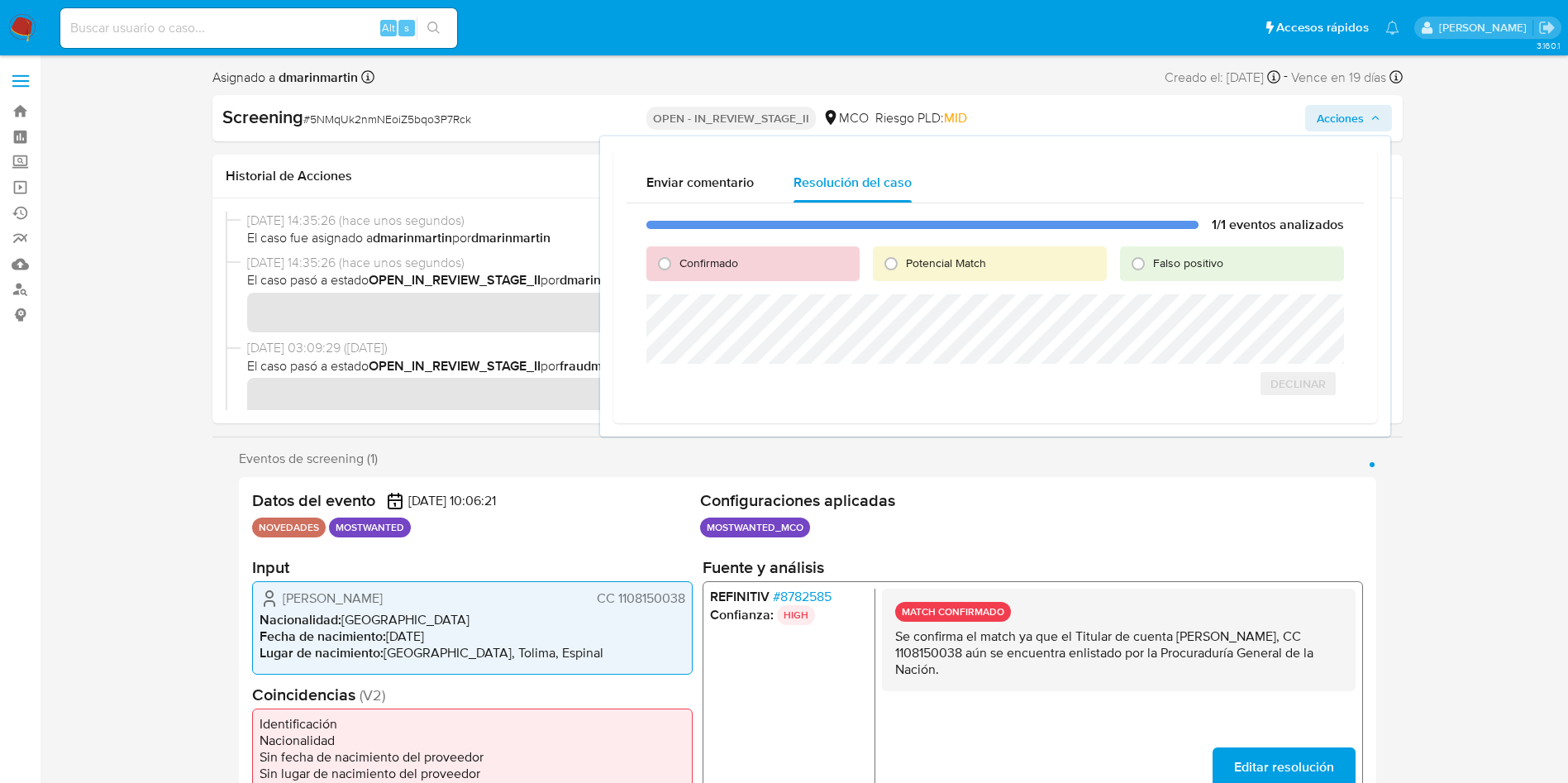
click at [689, 255] on span "Confirmado" at bounding box center [708, 262] width 58 height 17
click at [678, 254] on input "Confirmado" at bounding box center [665, 263] width 26 height 26
radio input "true"
click at [1164, 250] on div "Falso positivo" at bounding box center [1231, 263] width 224 height 35
click at [1164, 262] on span "Falso positivo" at bounding box center [1188, 262] width 71 height 17
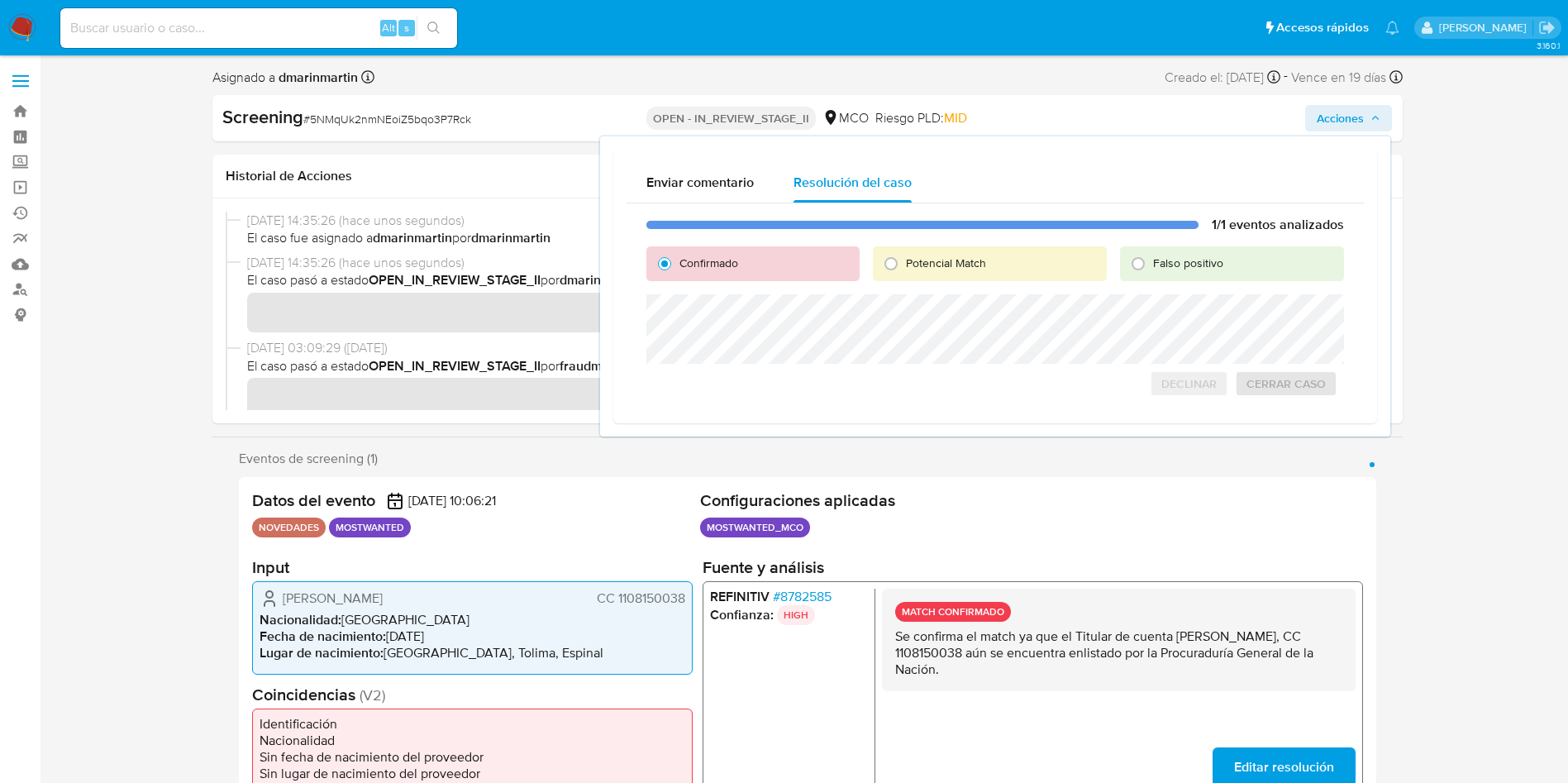
click at [1151, 262] on input "Falso positivo" at bounding box center [1138, 263] width 26 height 26
radio input "true"
click at [1255, 395] on span "Cerrar Caso" at bounding box center [1285, 401] width 79 height 24
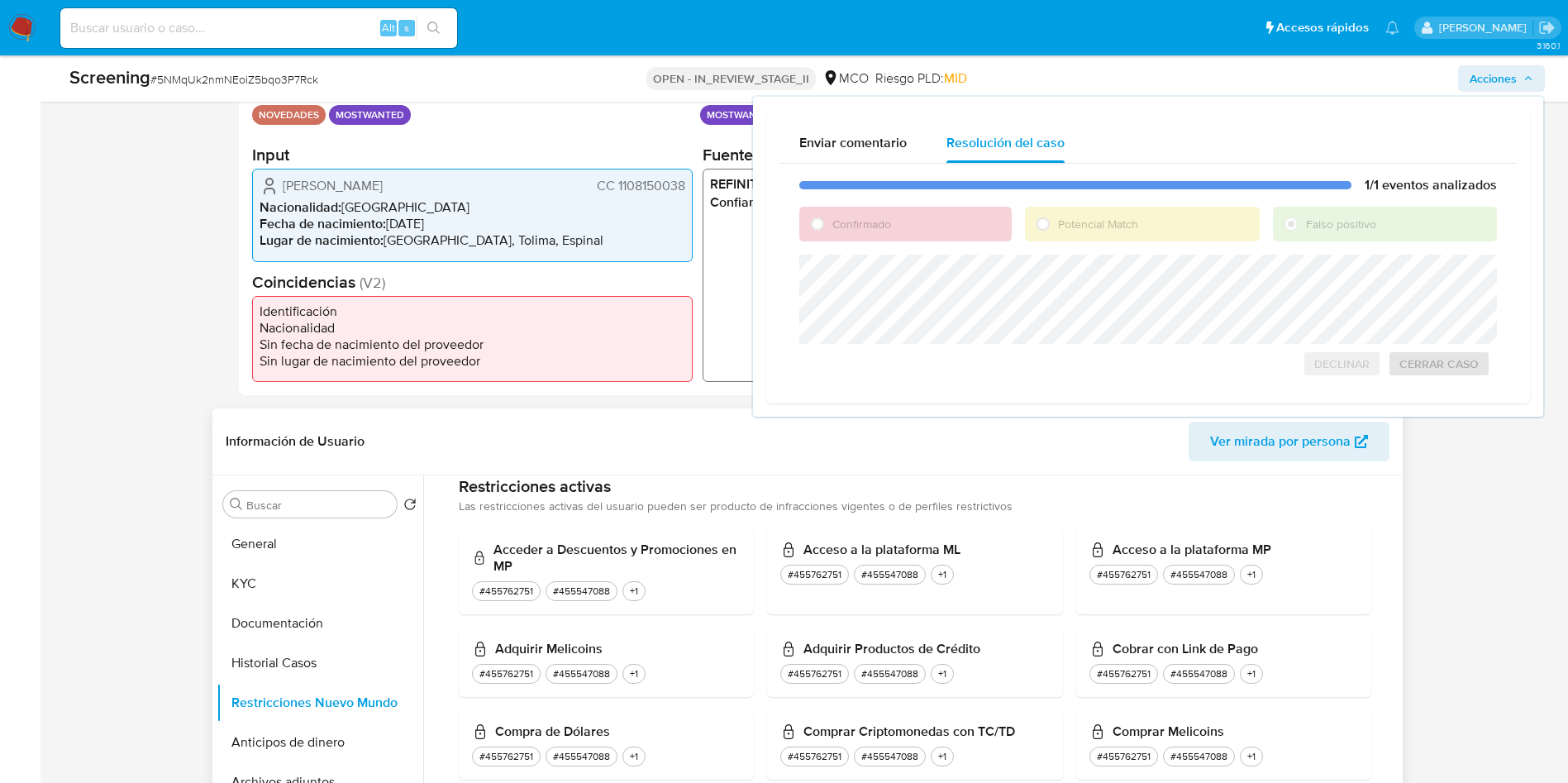
scroll to position [372, 0]
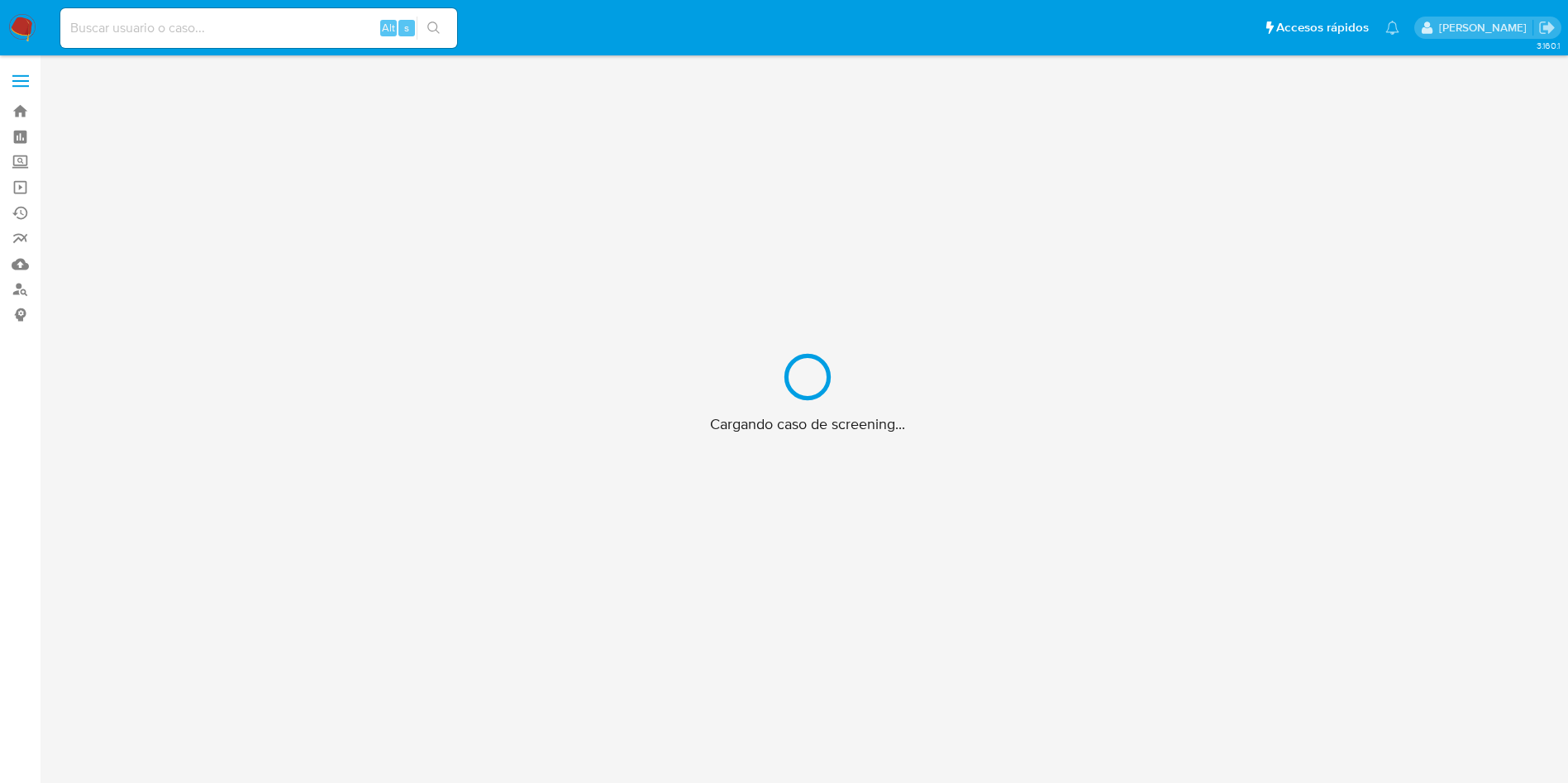
scroll to position [59, 0]
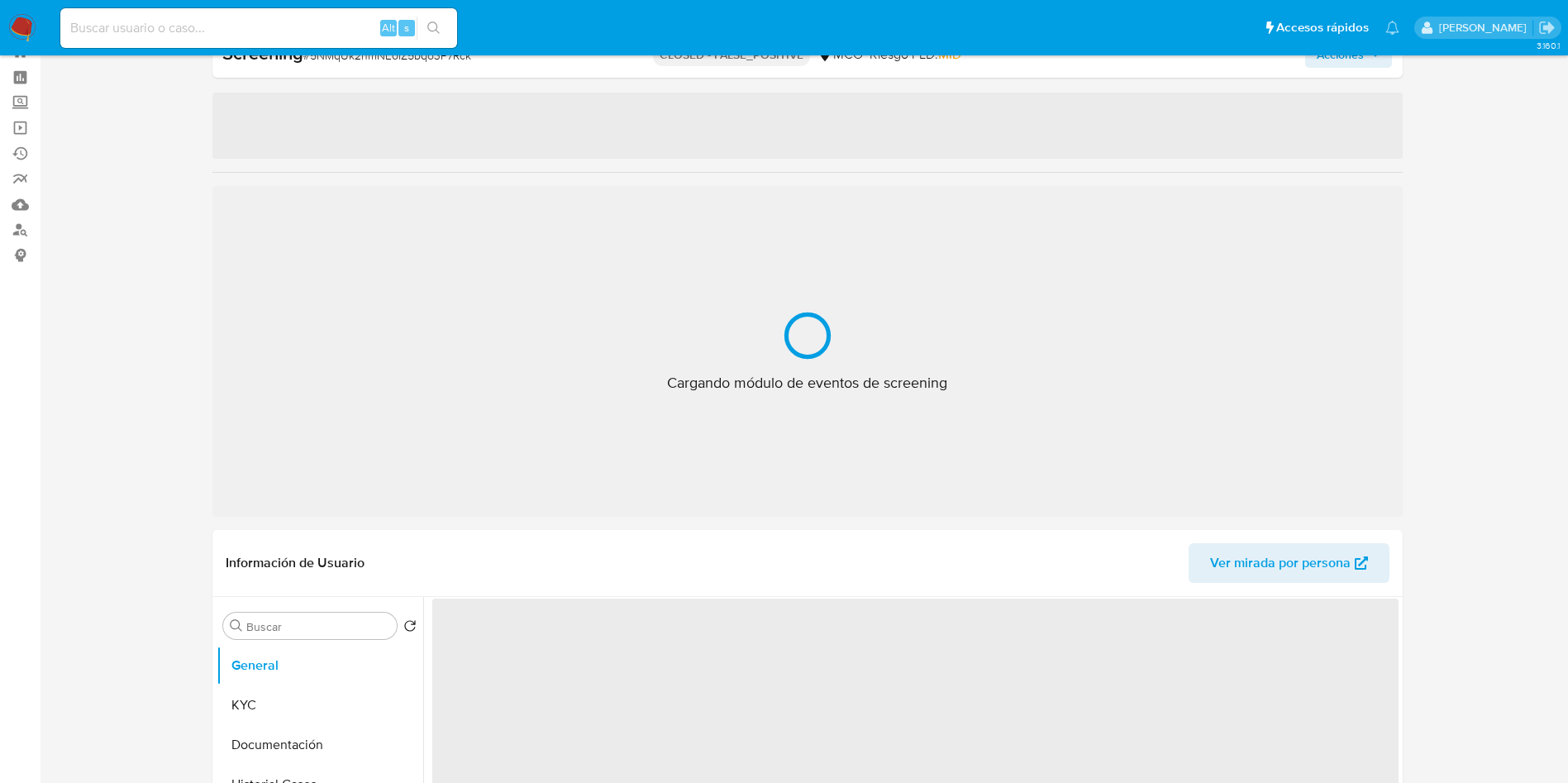
select select "10"
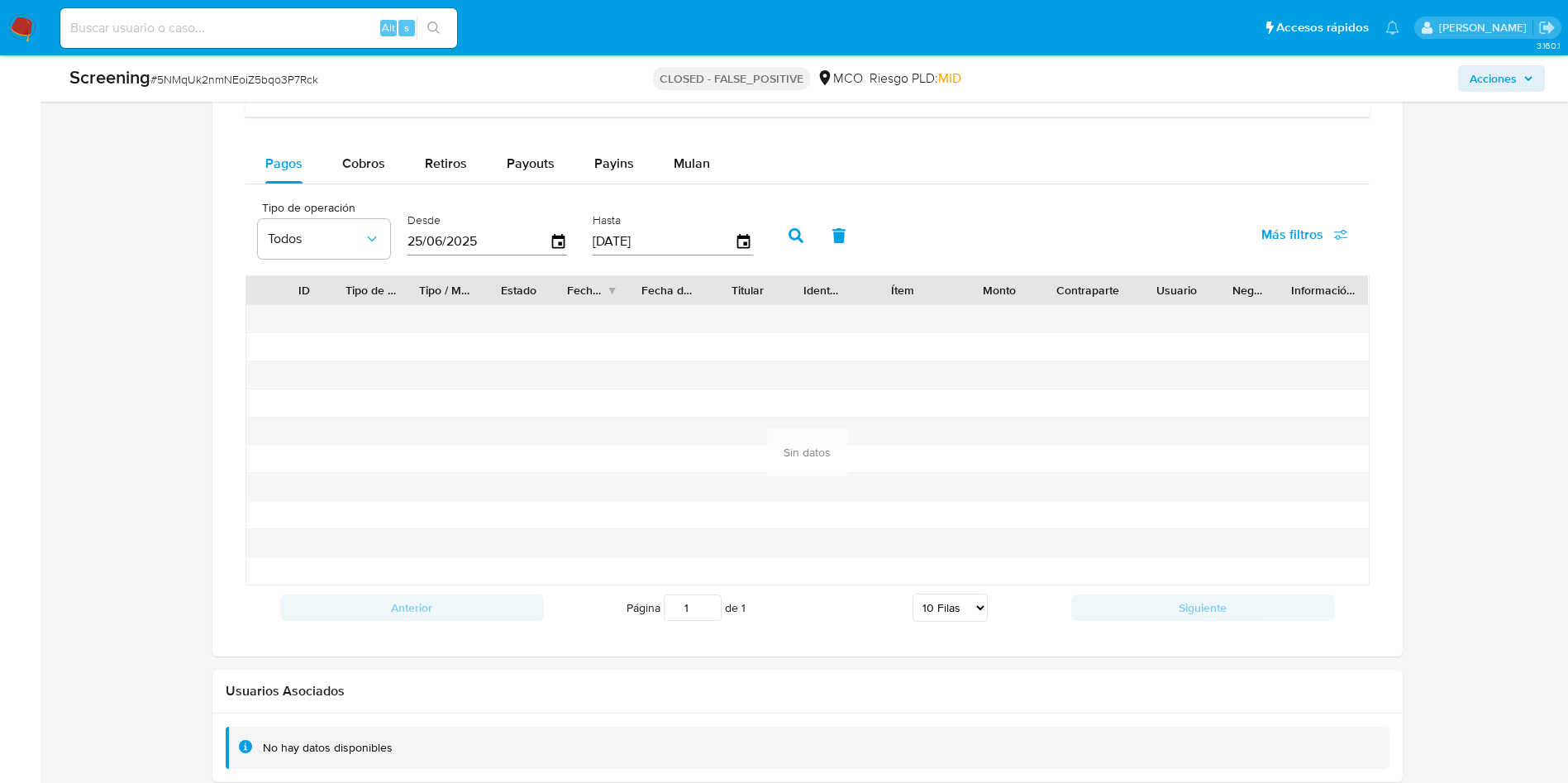
scroll to position [1855, 0]
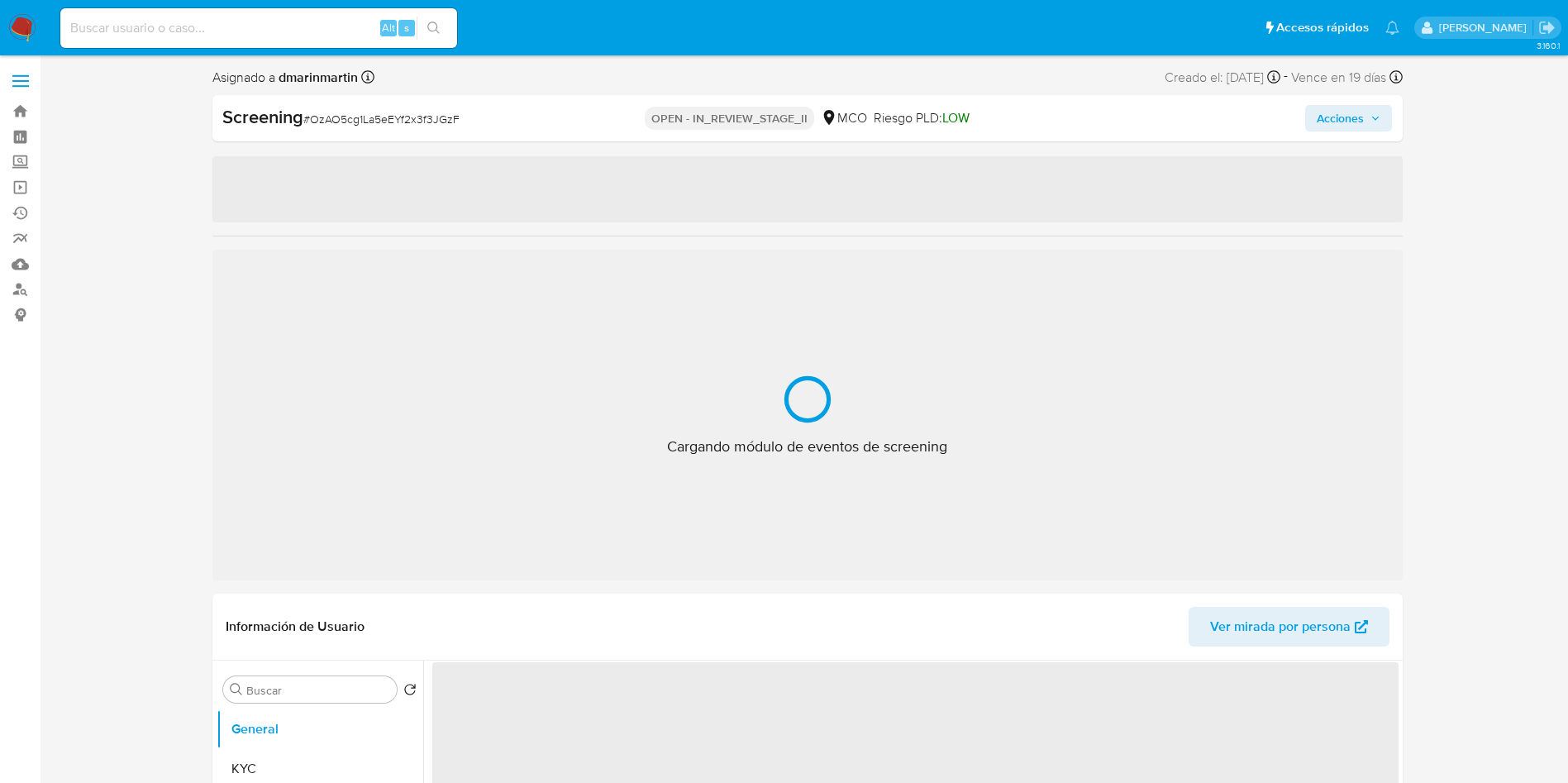
select select "10"
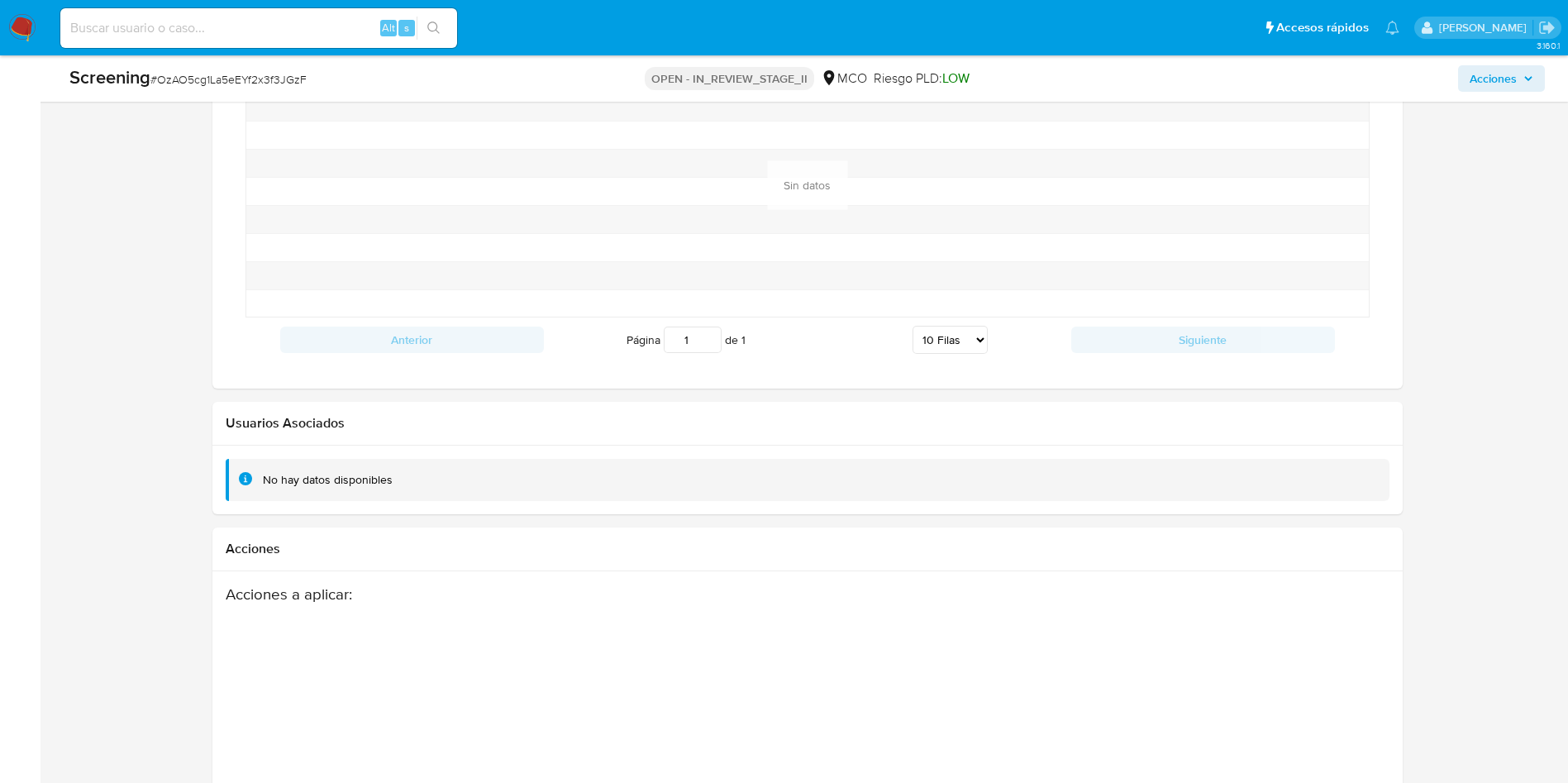
scroll to position [2321, 0]
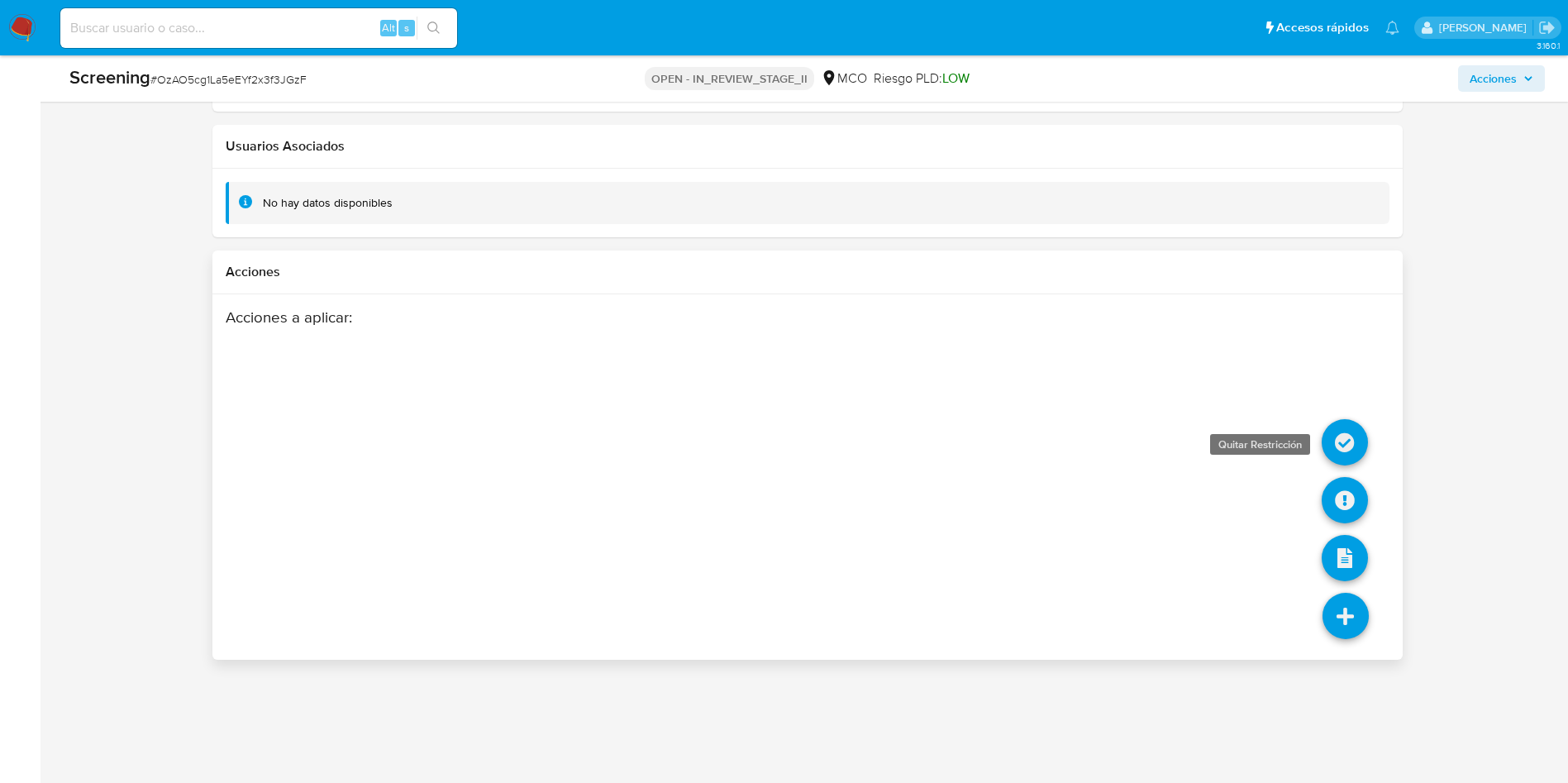
click at [1345, 436] on icon at bounding box center [1345, 442] width 46 height 46
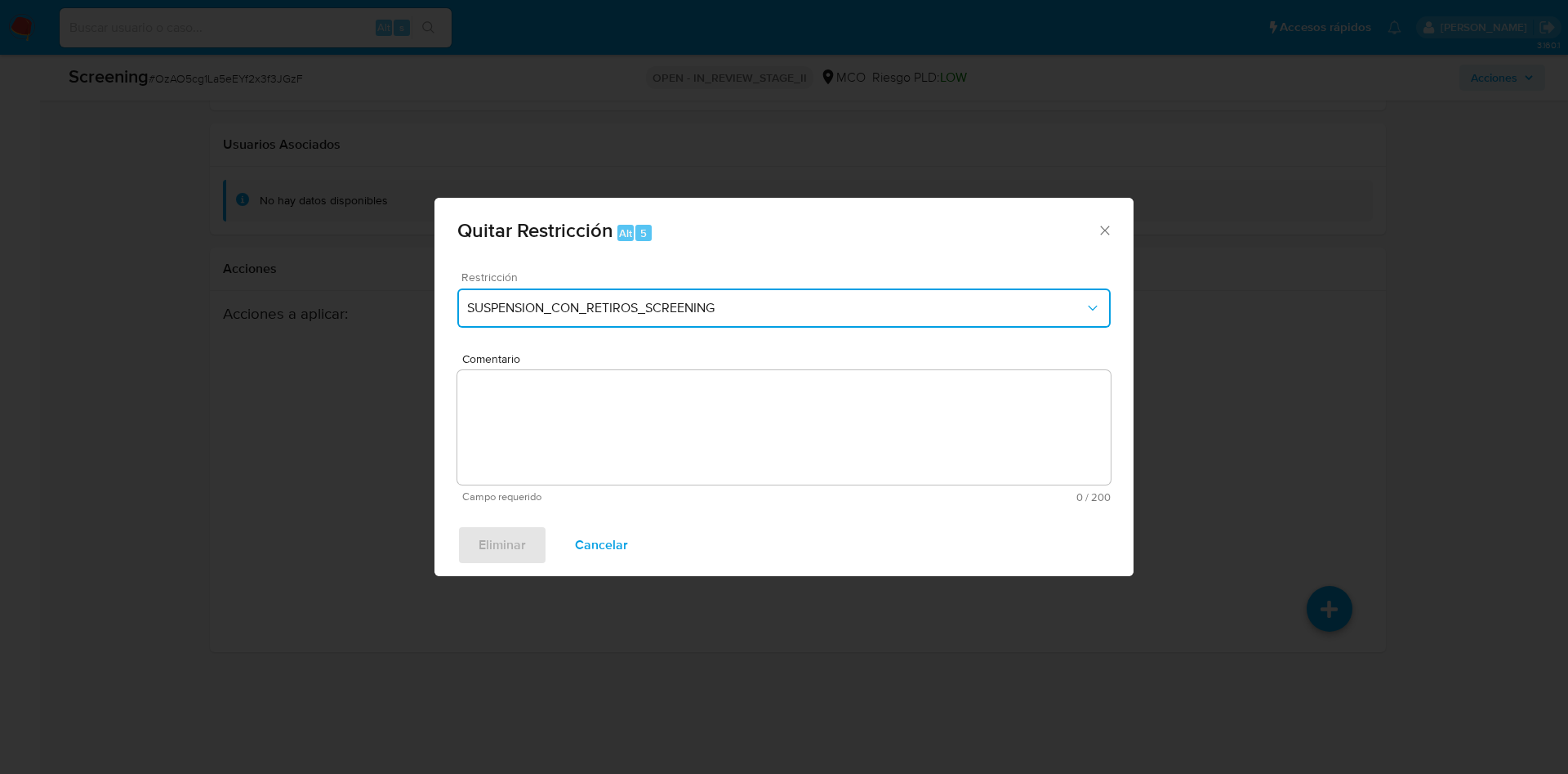
click at [667, 304] on span "SUSPENSION_CON_RETIROS_SCREENING" at bounding box center [775, 308] width 618 height 16
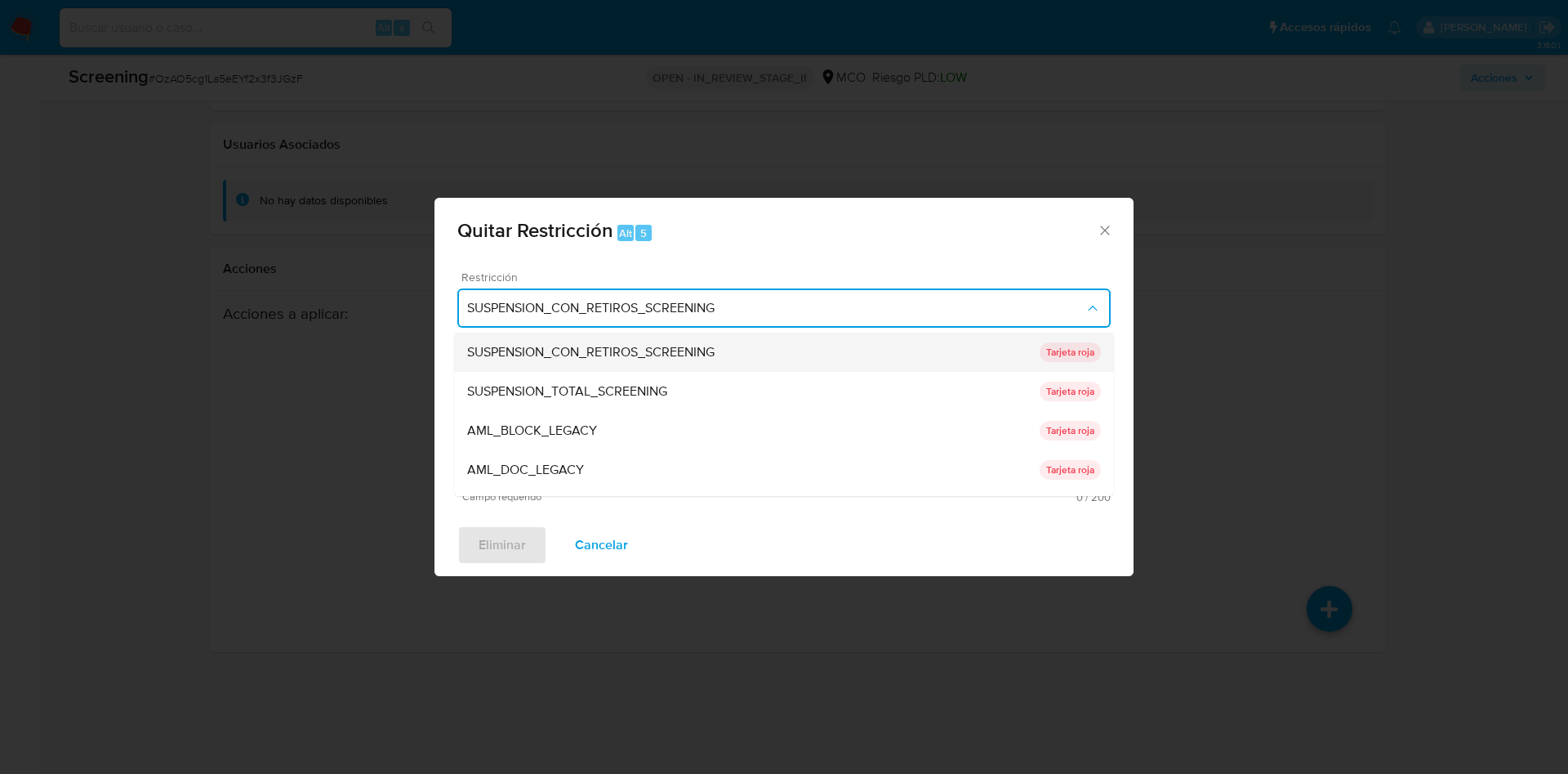
click at [748, 351] on div "SUSPENSION_CON_RETIROS_SCREENING" at bounding box center [753, 352] width 572 height 39
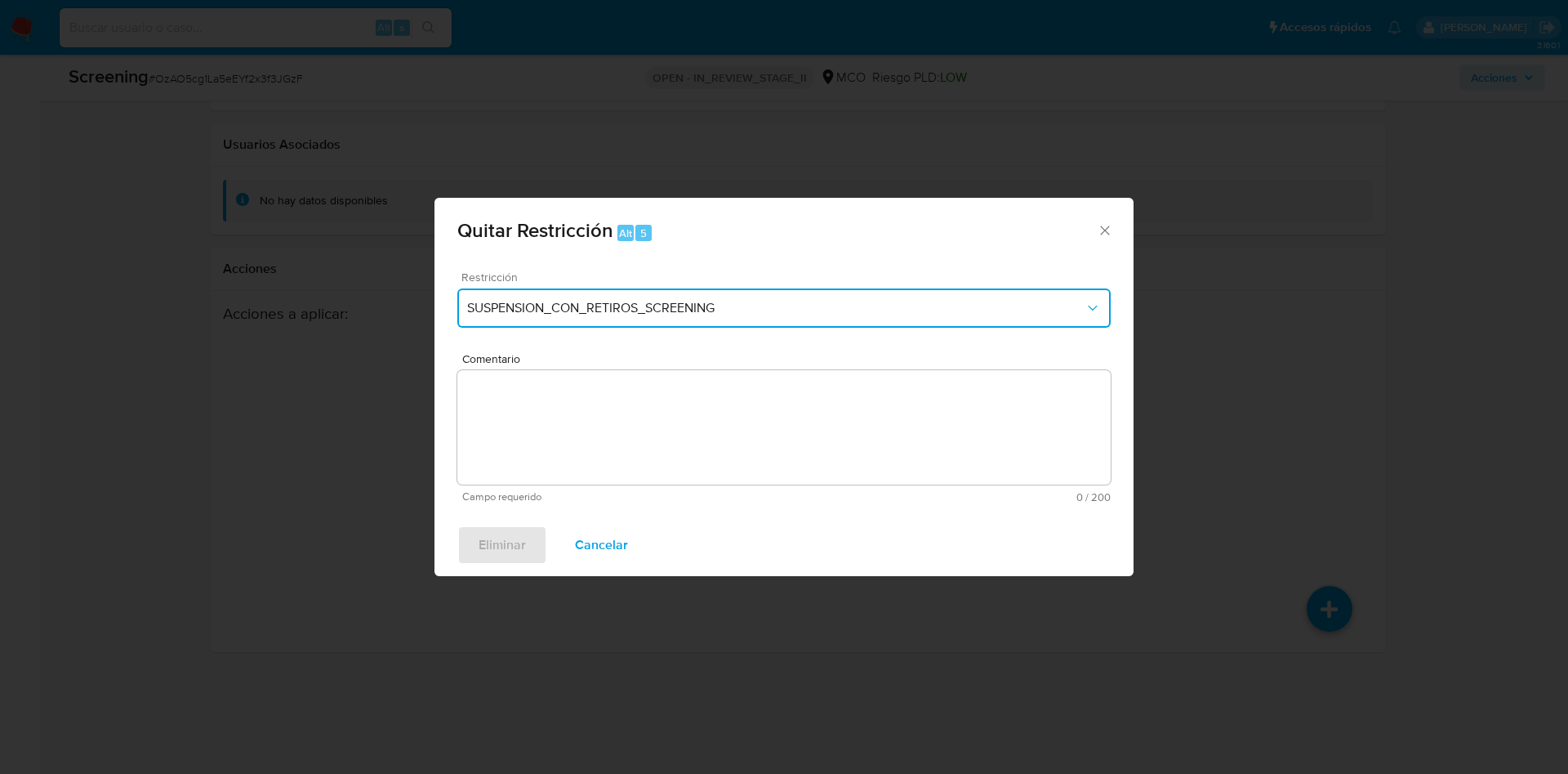
drag, startPoint x: 724, startPoint y: 310, endPoint x: 723, endPoint y: 325, distance: 15.0
click at [724, 309] on span "SUSPENSION_CON_RETIROS_SCREENING" at bounding box center [775, 308] width 618 height 16
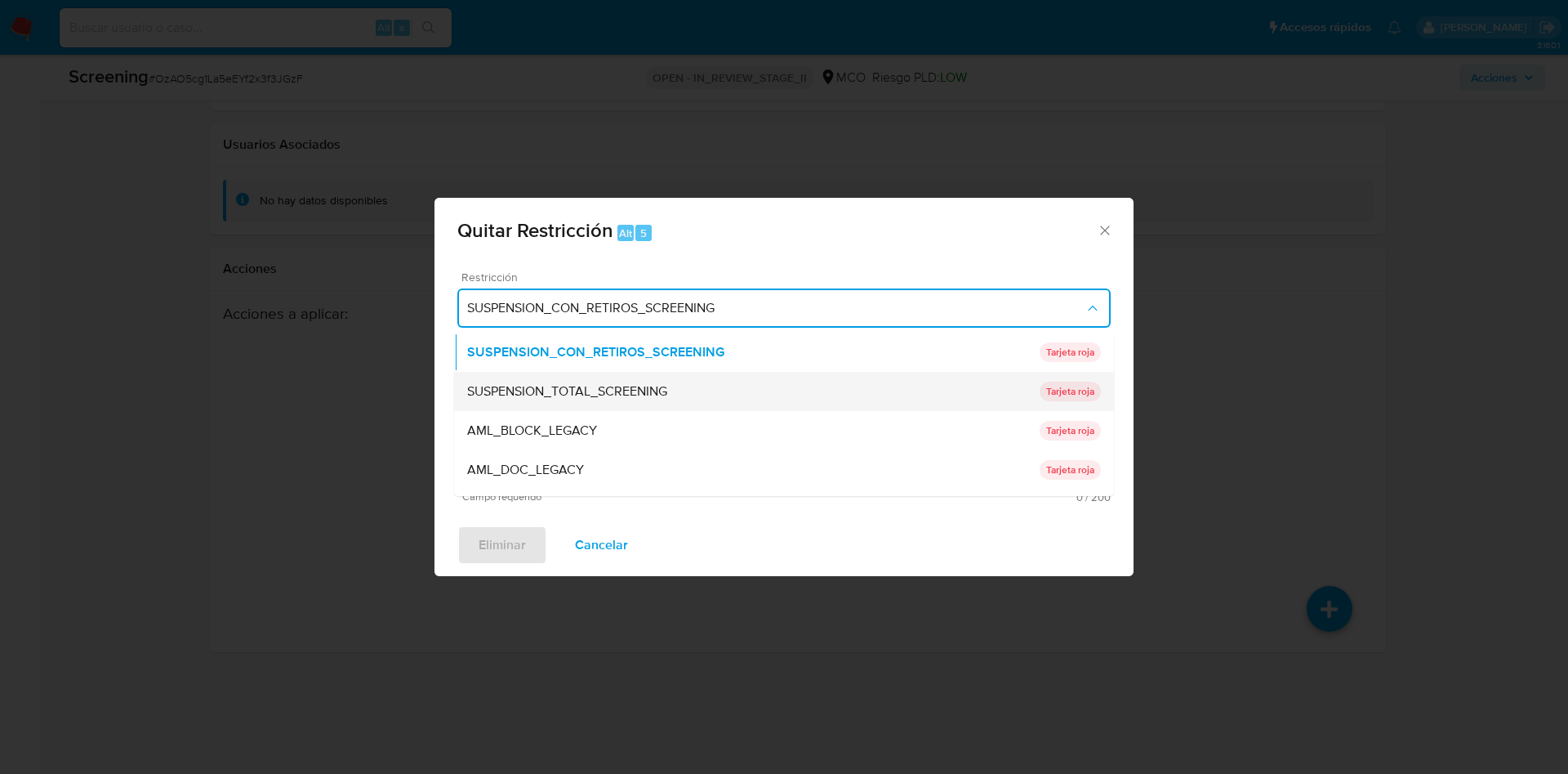
click at [664, 389] on span "SUSPENSION_TOTAL_SCREENING" at bounding box center [567, 391] width 200 height 16
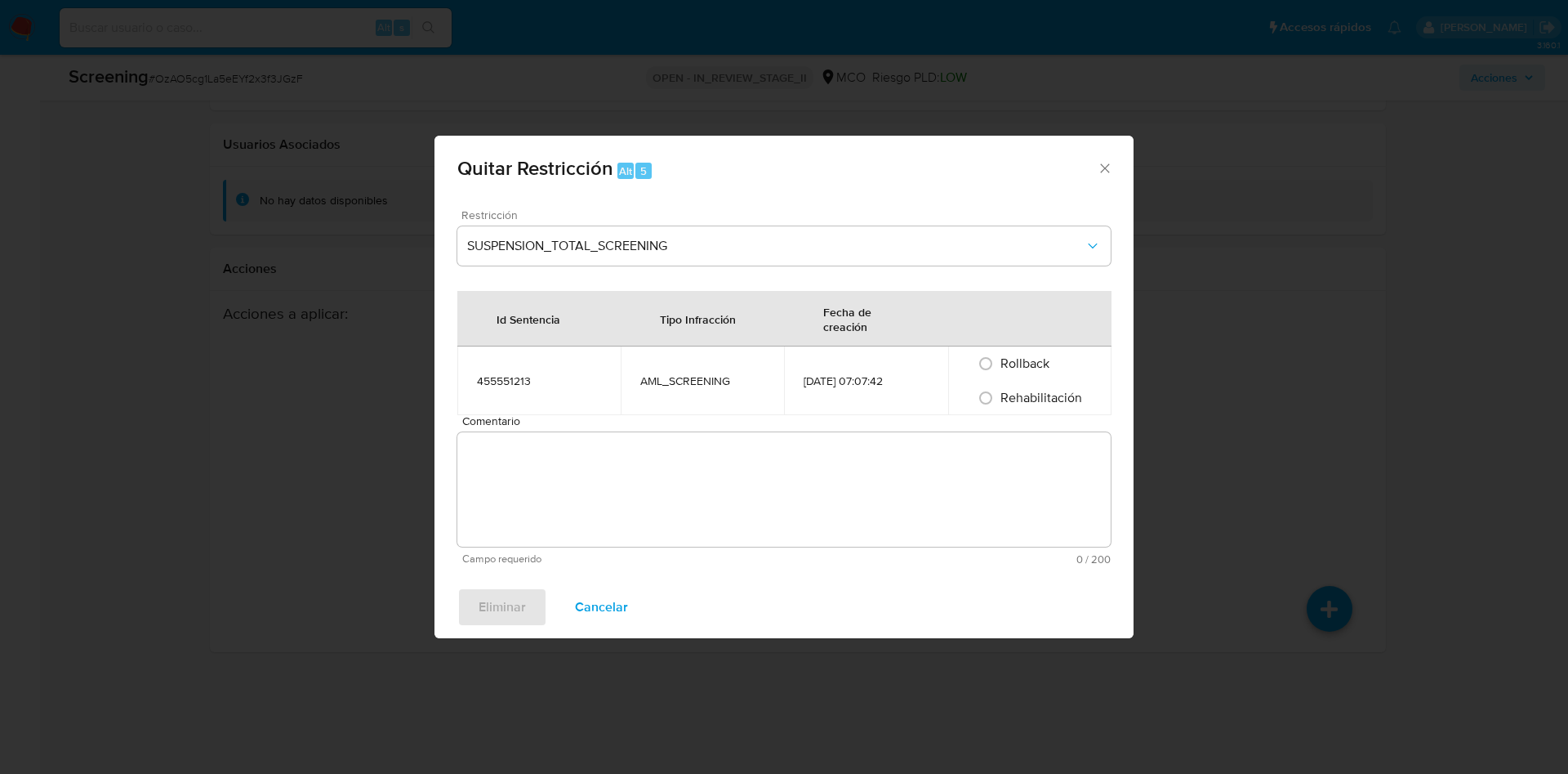
click at [999, 386] on div "Rehabilitación" at bounding box center [1030, 398] width 124 height 34
click at [1047, 392] on span "Rehabilitación" at bounding box center [1041, 397] width 82 height 19
click at [999, 392] on input "Rehabilitación" at bounding box center [986, 397] width 26 height 26
radio input "true"
click at [1010, 482] on textarea "Comentario" at bounding box center [784, 489] width 653 height 115
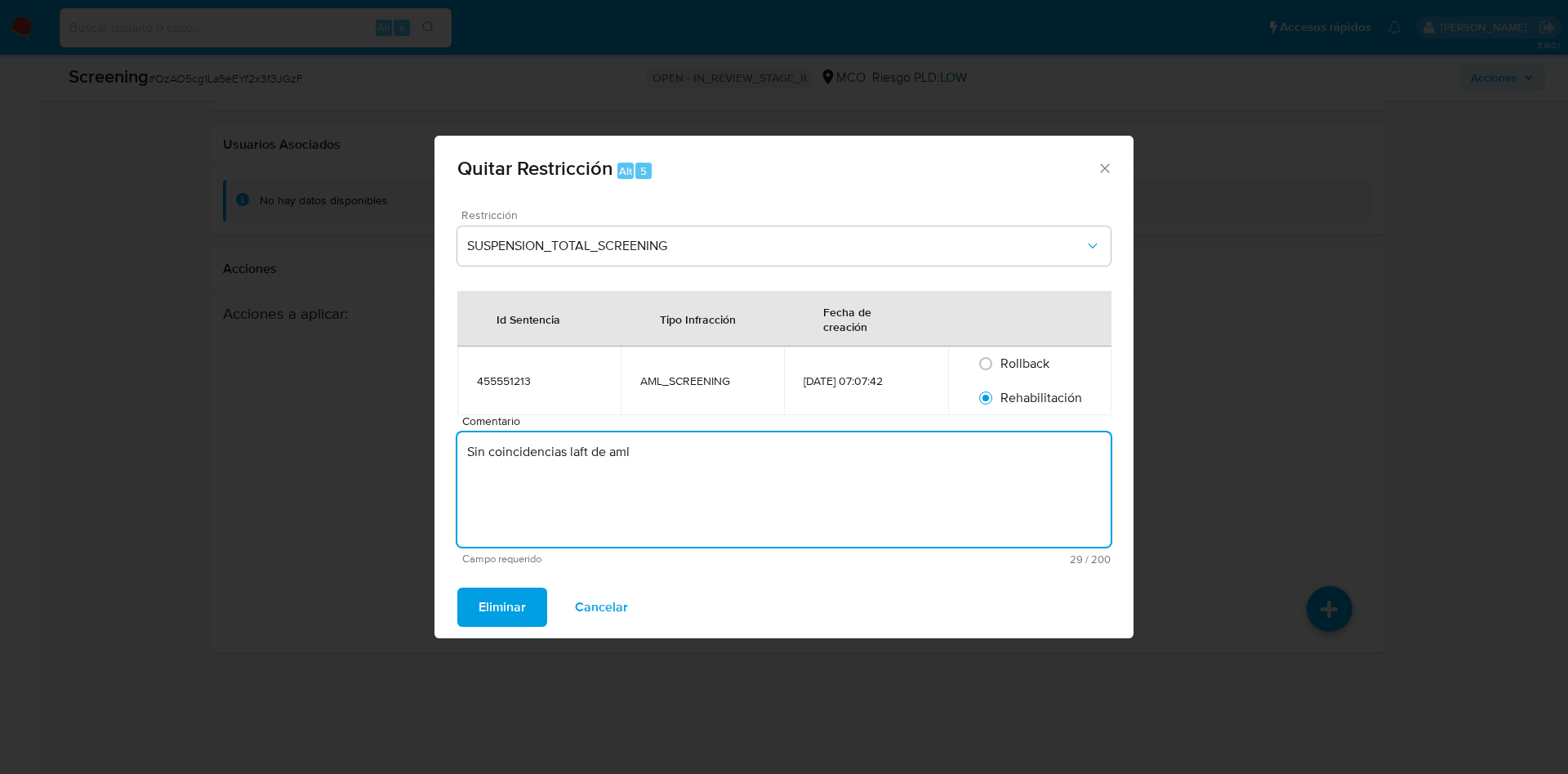
type textarea "Sin coincidencias laft de aml"
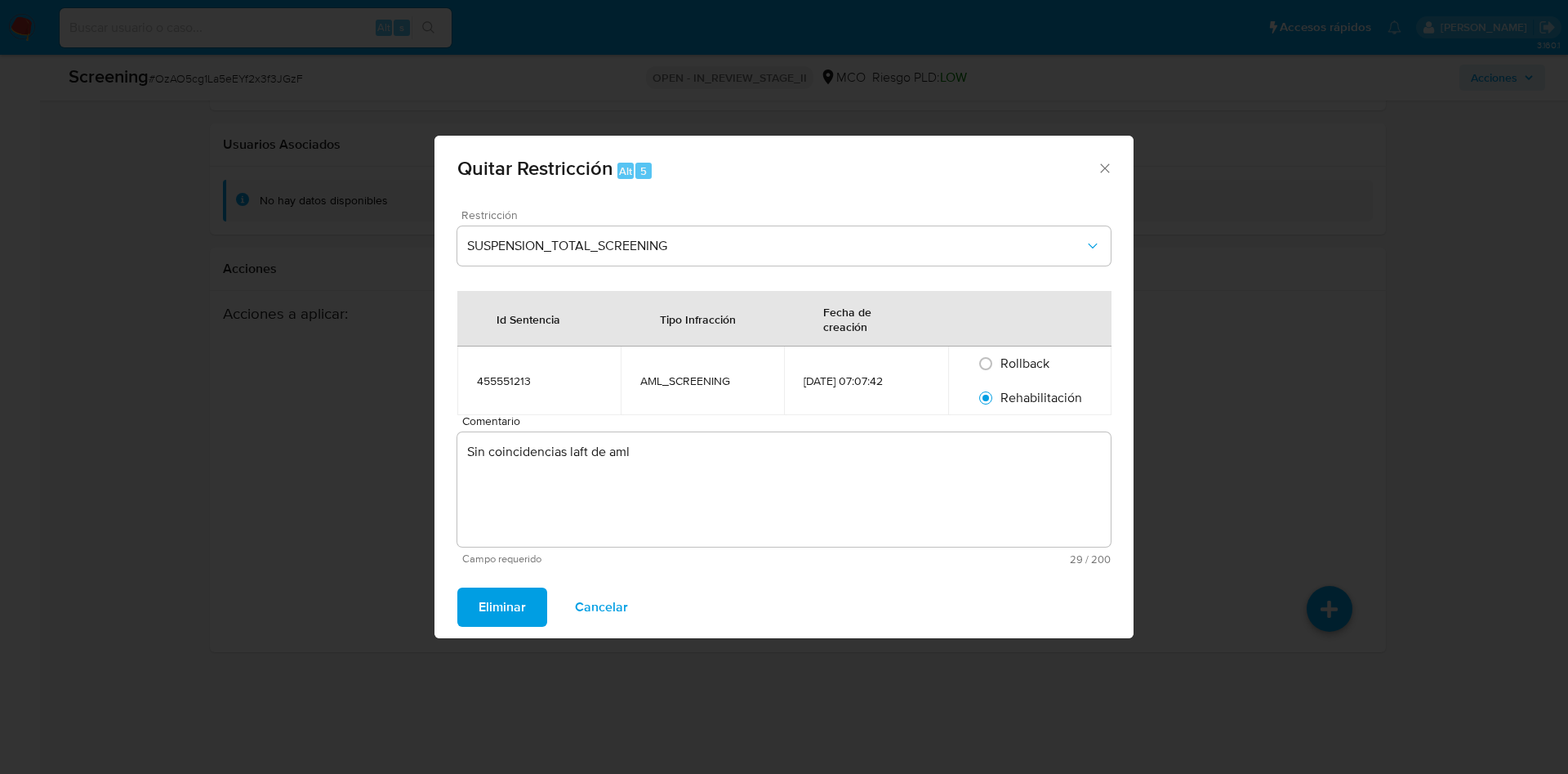
click at [457, 587] on button "Eliminar" at bounding box center [502, 606] width 90 height 39
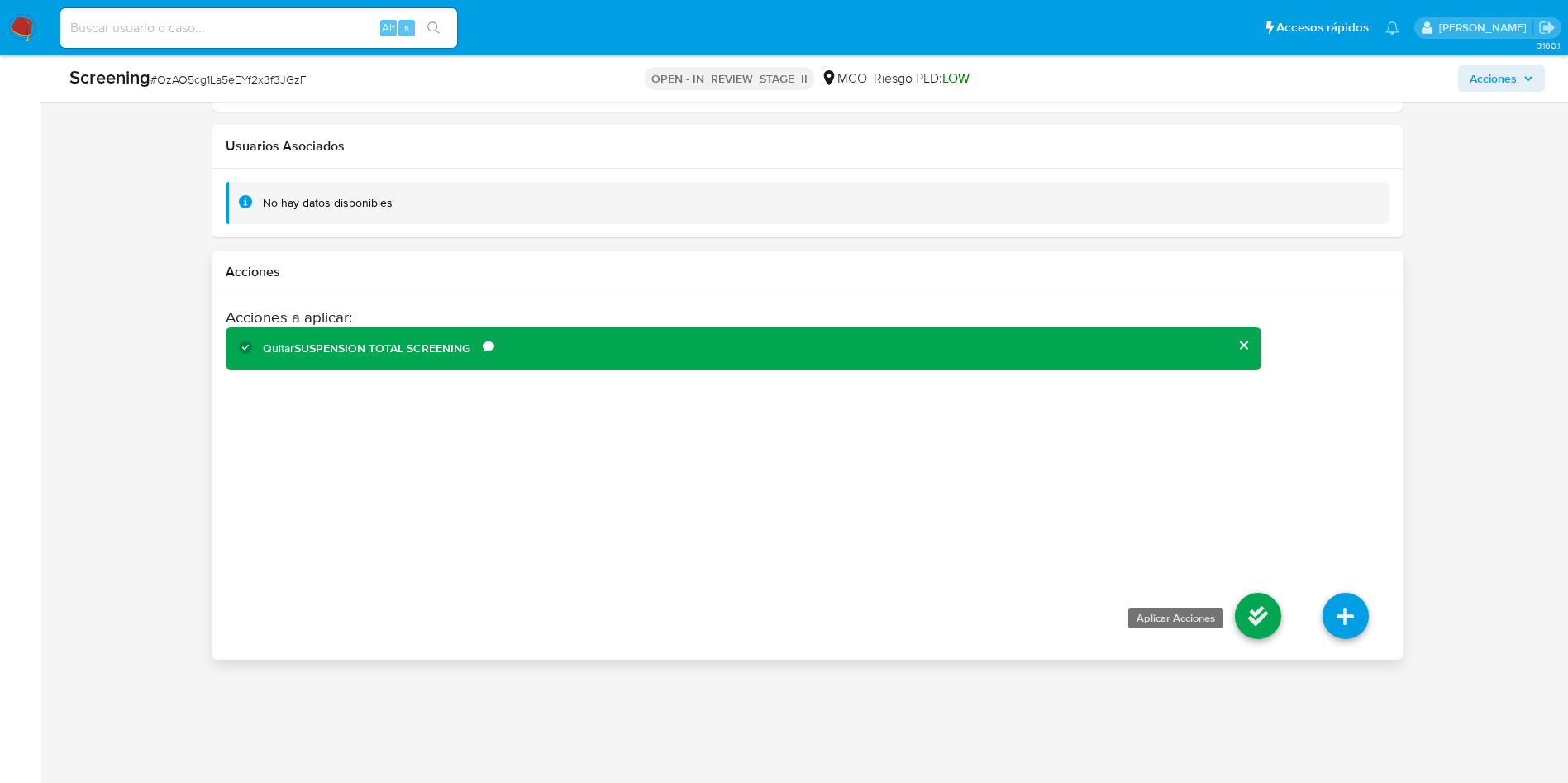
click at [1244, 617] on icon at bounding box center [1258, 616] width 46 height 46
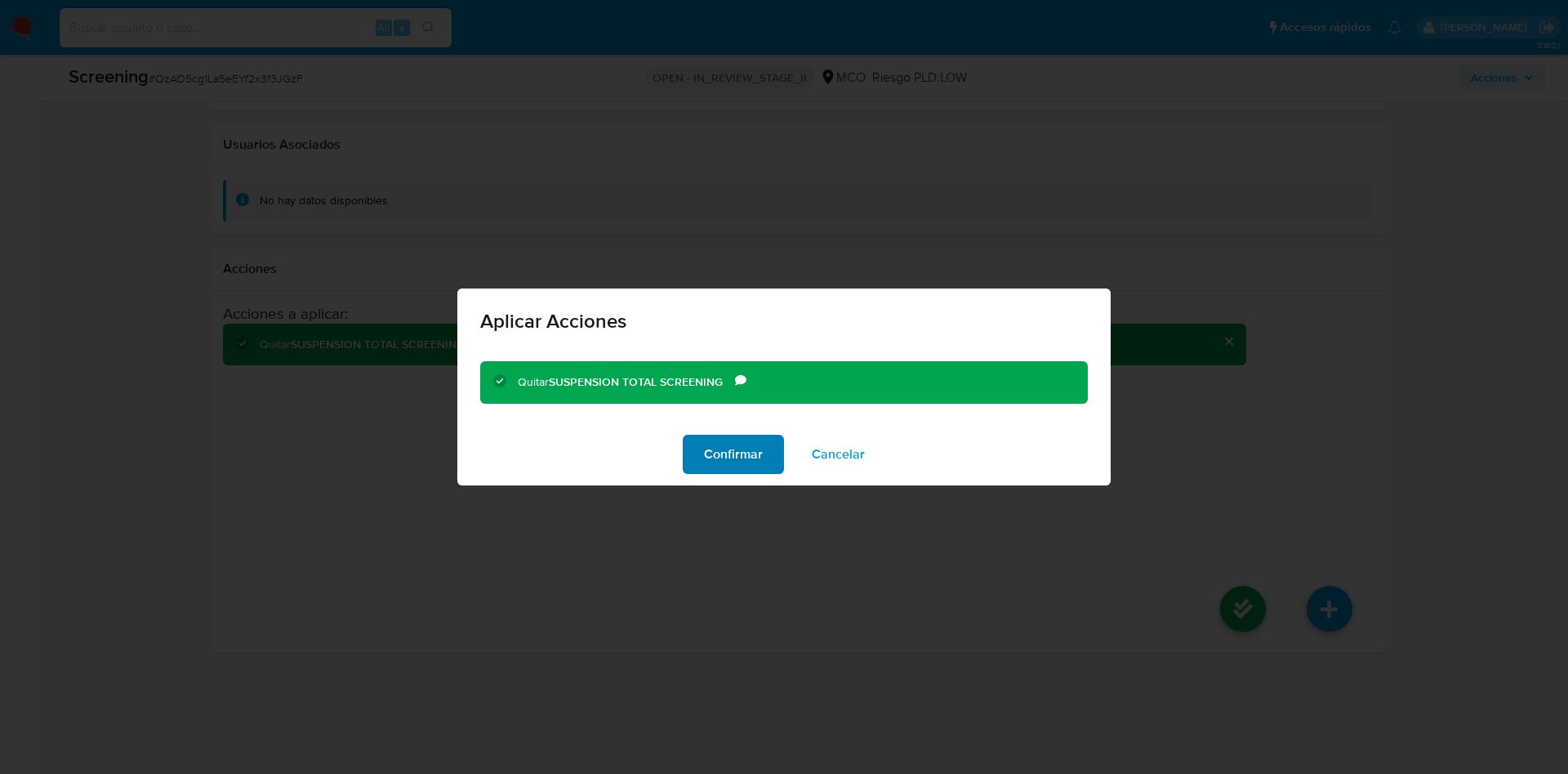
click at [737, 457] on span "Confirmar" at bounding box center [733, 454] width 59 height 36
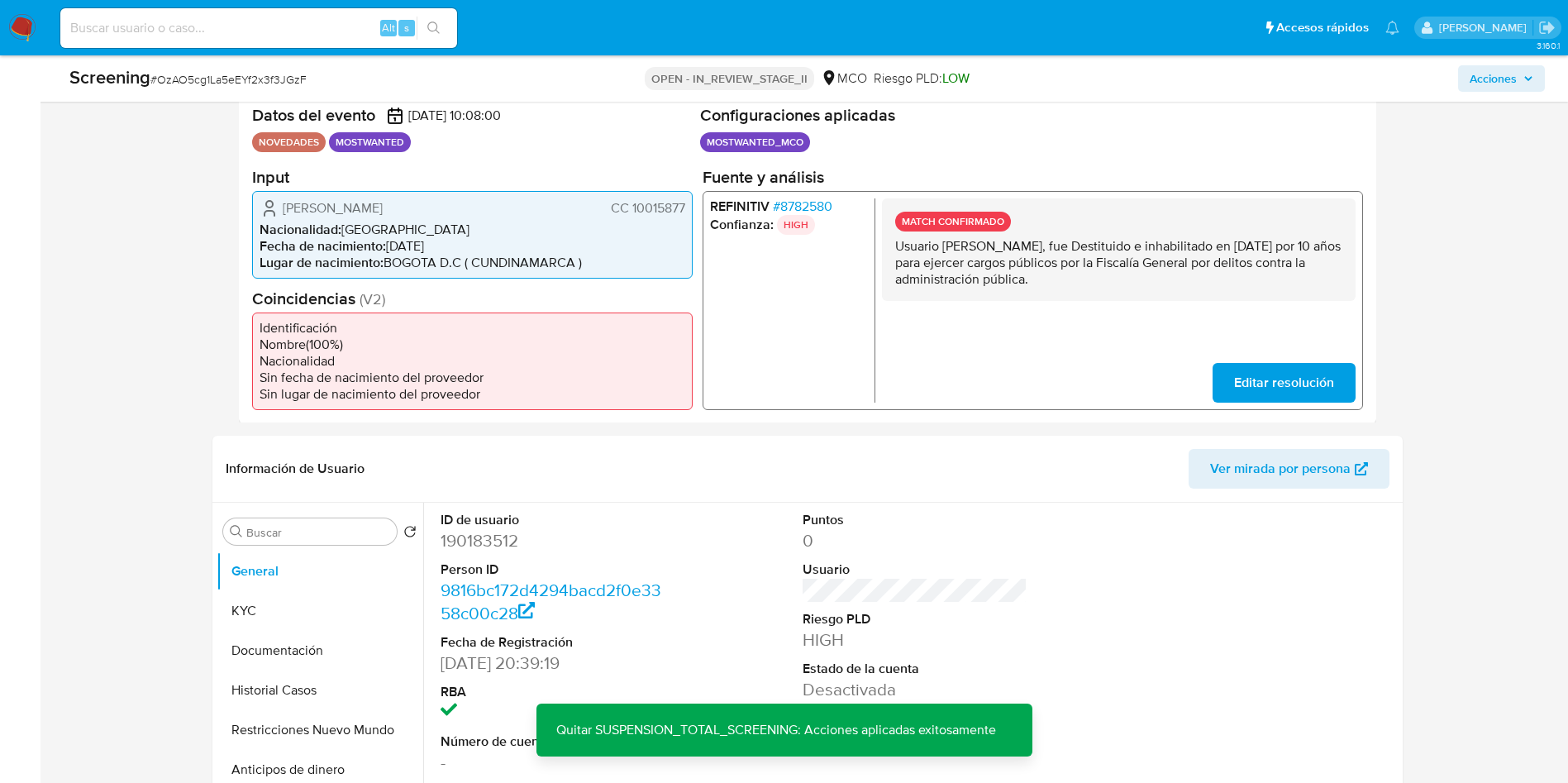
scroll to position [0, 0]
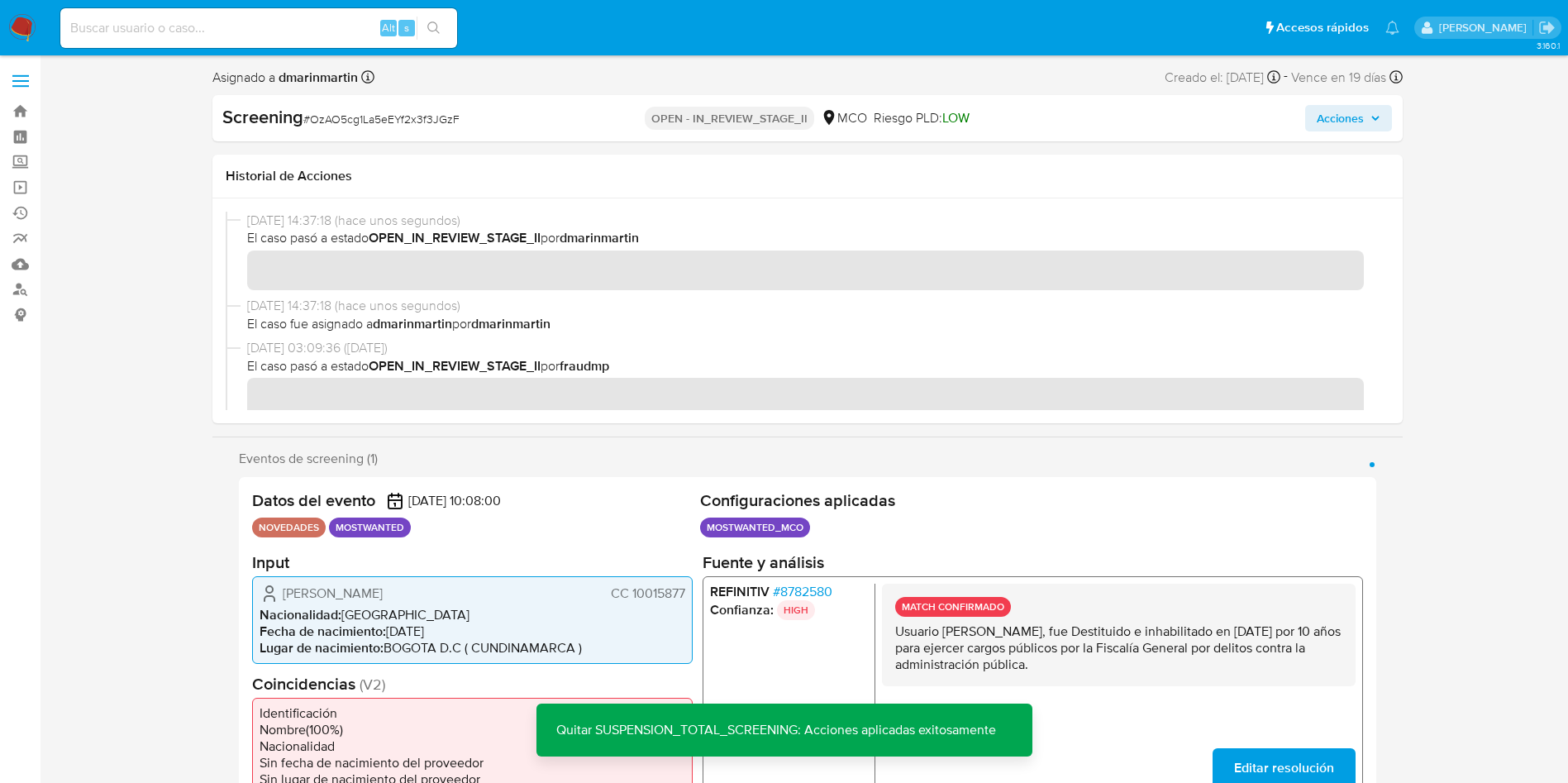
click at [1333, 125] on span "Acciones" at bounding box center [1340, 118] width 47 height 26
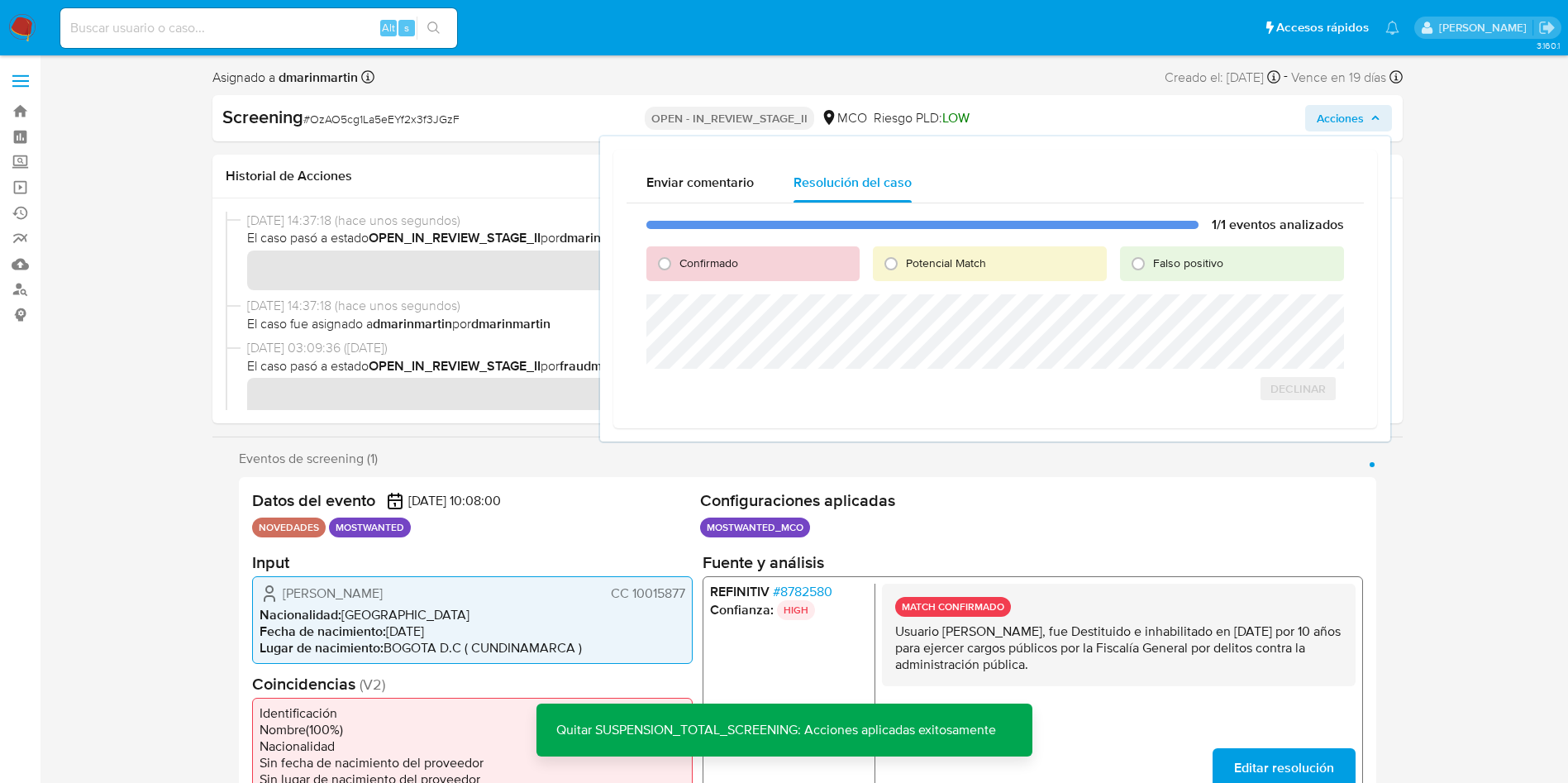
click at [1183, 261] on span "Falso positivo" at bounding box center [1188, 262] width 71 height 17
click at [1167, 246] on div "Falso positivo" at bounding box center [1231, 263] width 224 height 35
click at [1167, 256] on span "Falso positivo" at bounding box center [1188, 262] width 71 height 17
click at [1151, 256] on input "Falso positivo" at bounding box center [1138, 263] width 26 height 26
radio input "true"
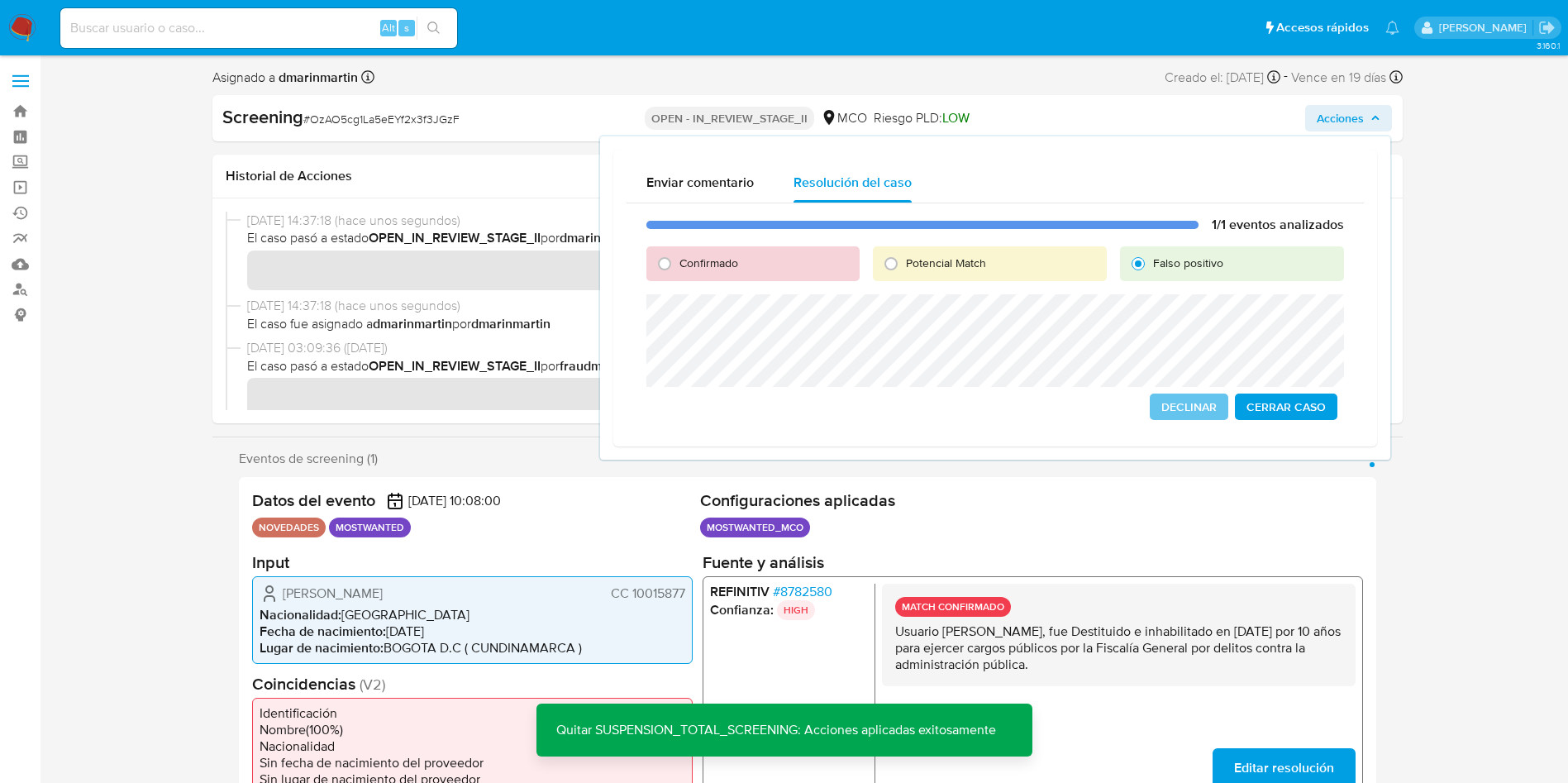
click at [1282, 410] on span "Cerrar Caso" at bounding box center [1285, 406] width 79 height 24
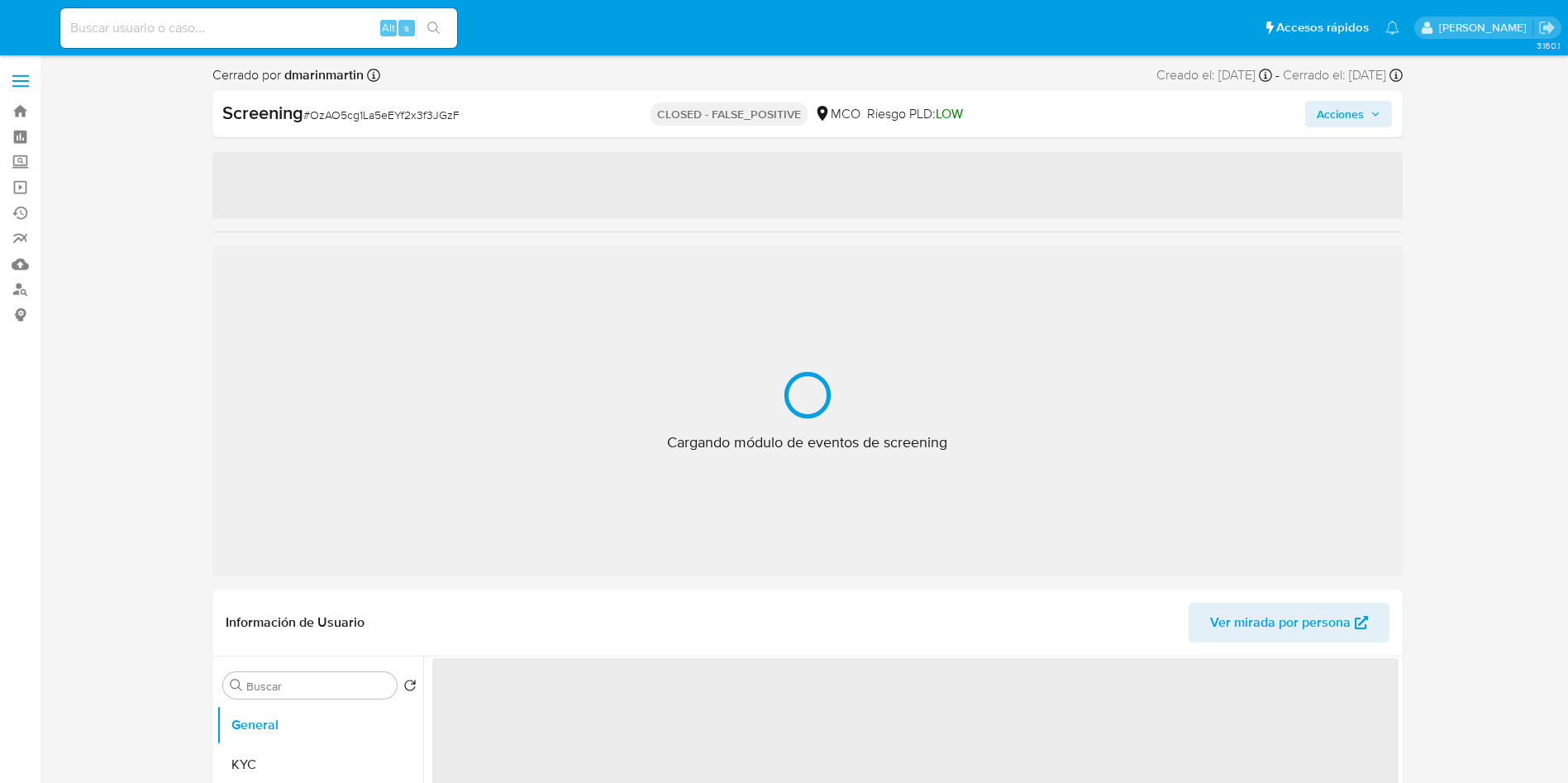
select select "10"
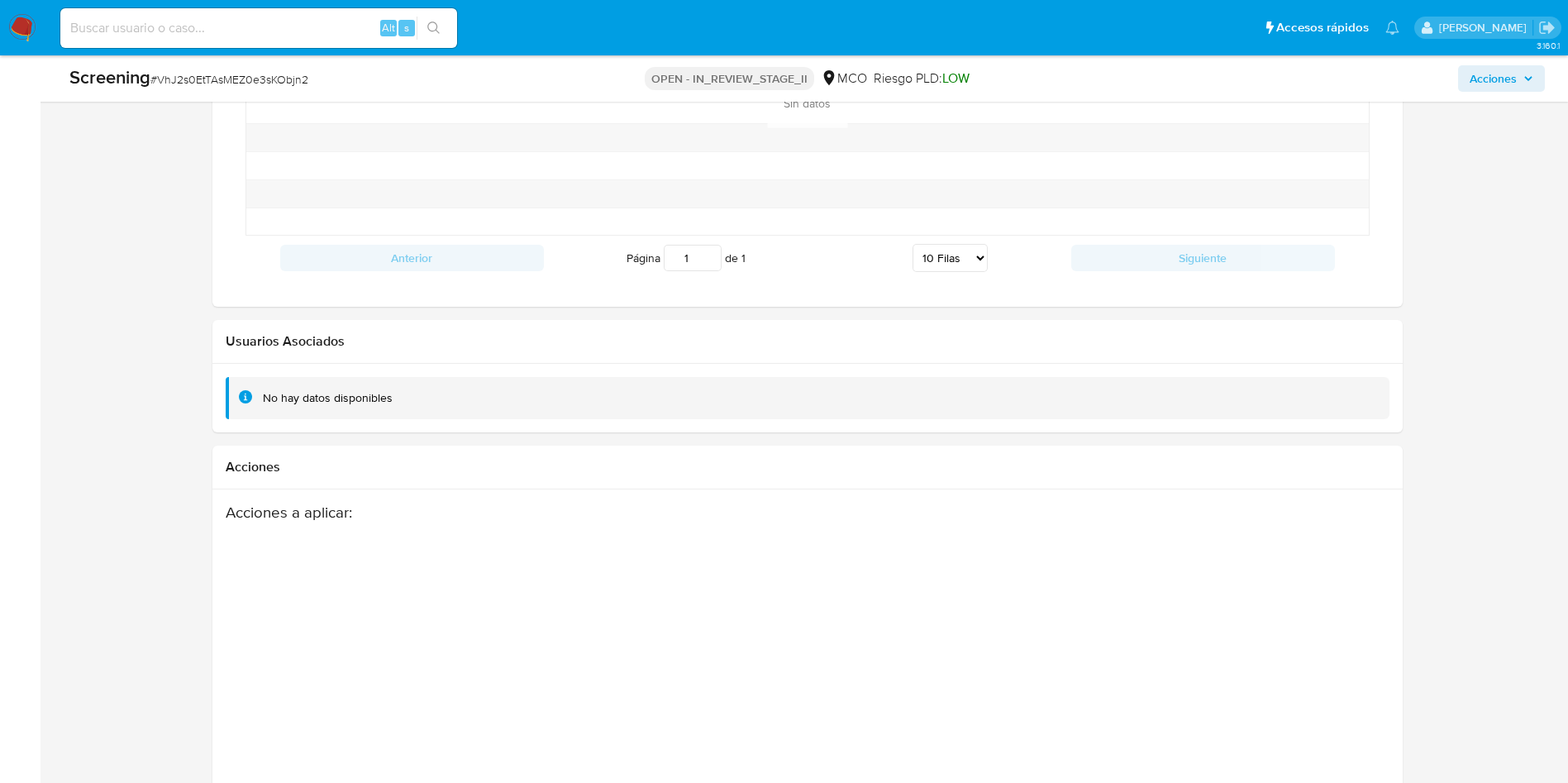
scroll to position [2321, 0]
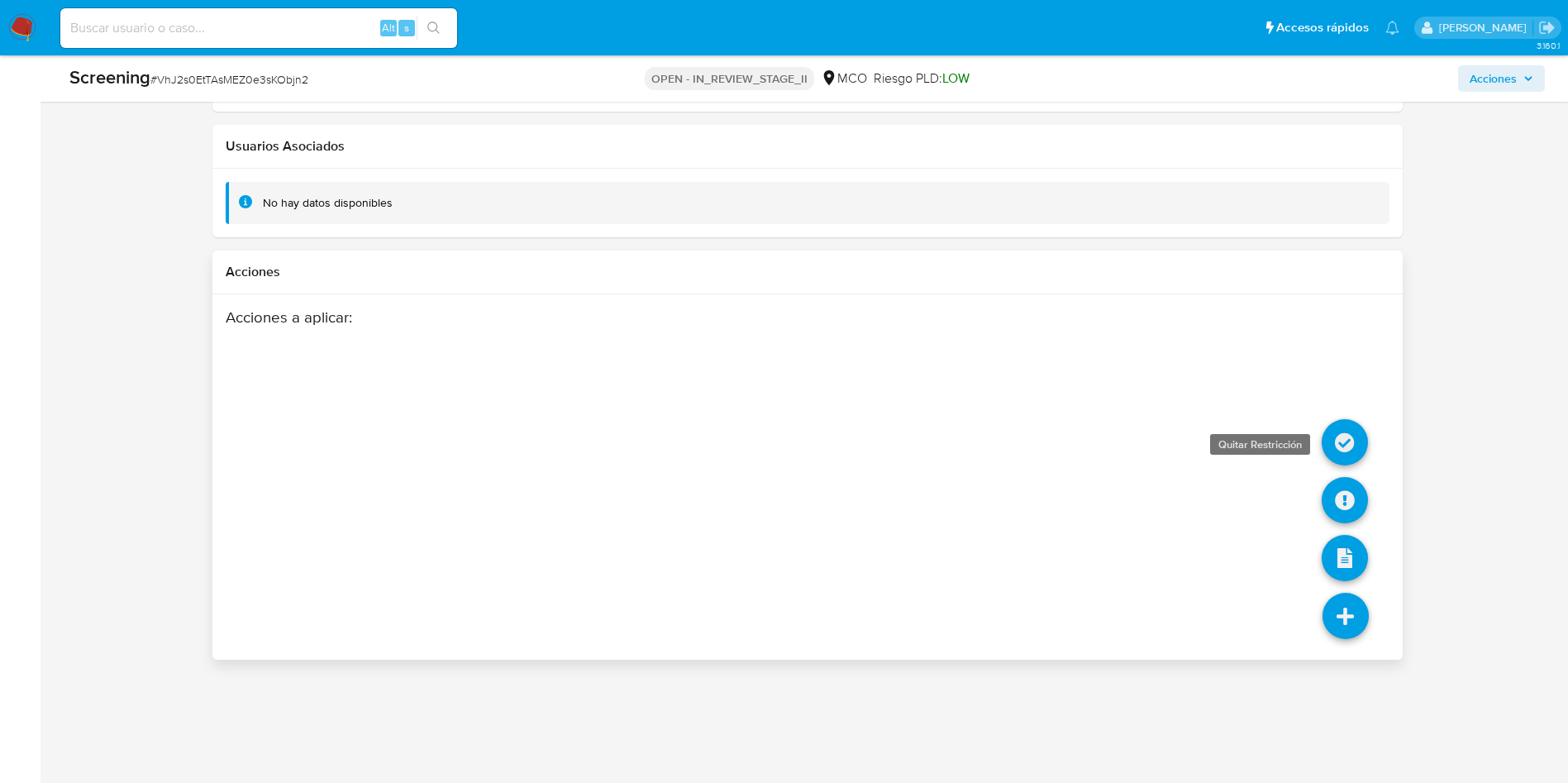
click at [1349, 439] on icon at bounding box center [1345, 442] width 46 height 46
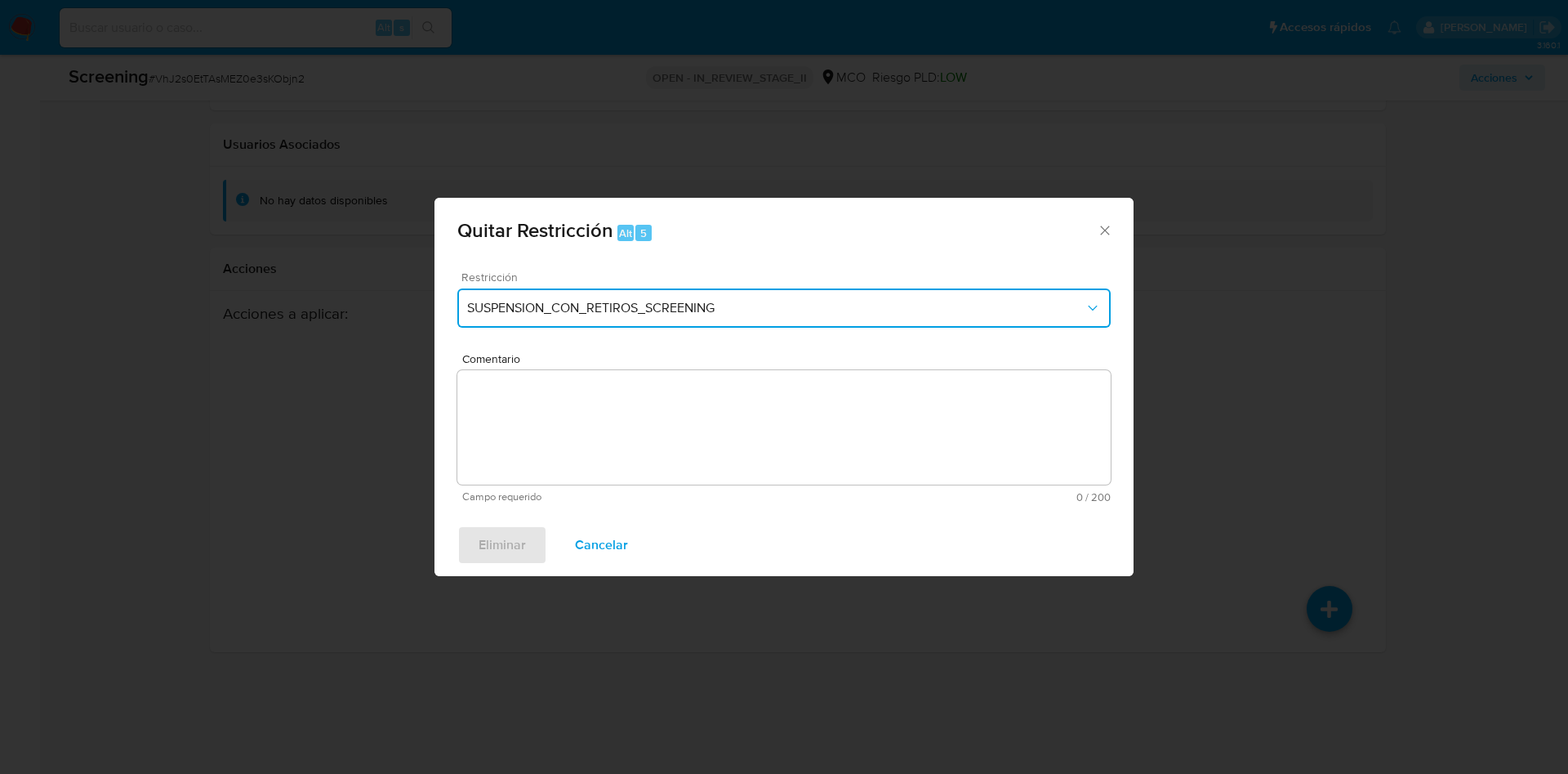
click at [649, 292] on button "SUSPENSION_CON_RETIROS_SCREENING" at bounding box center [784, 308] width 653 height 39
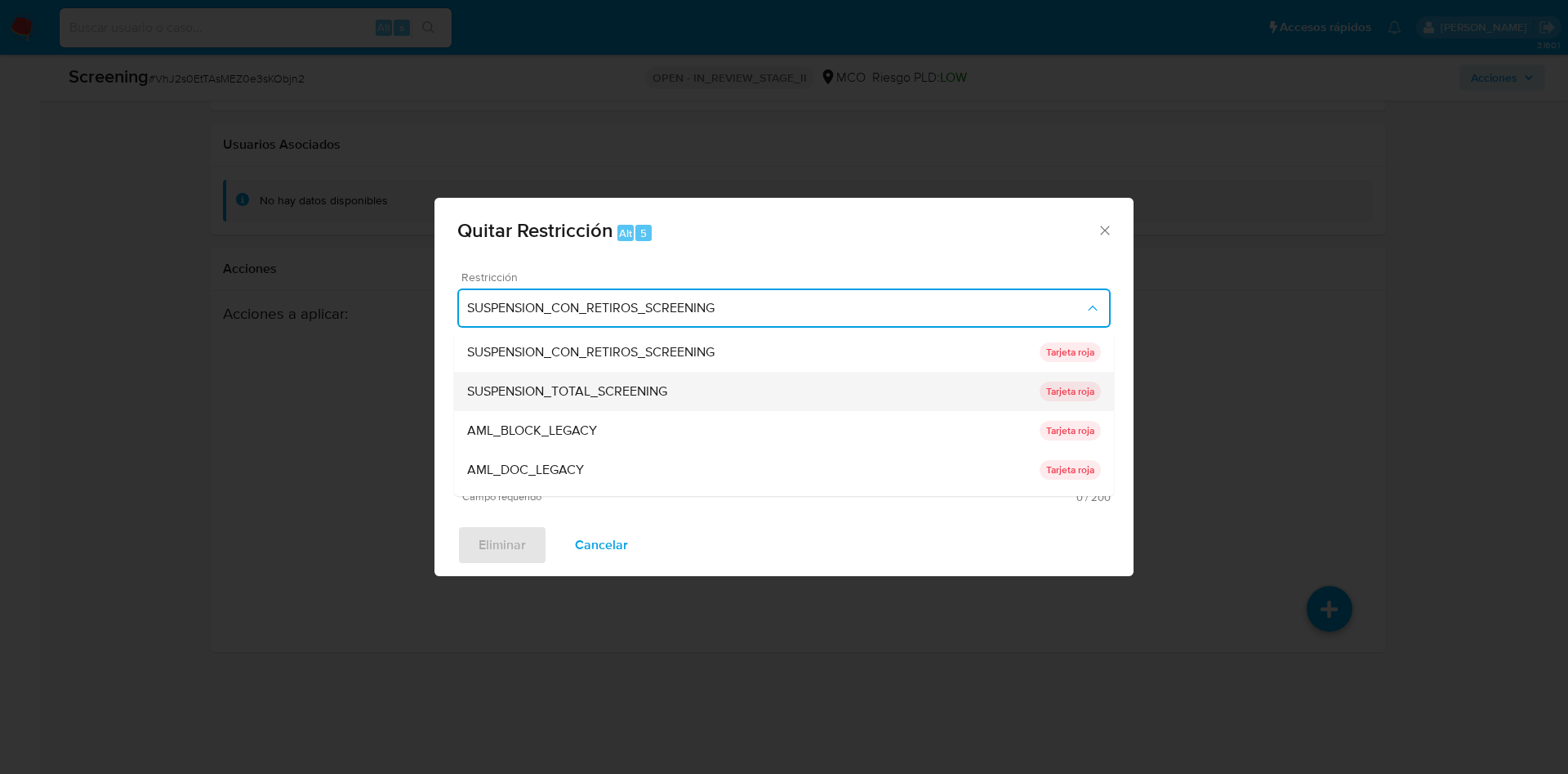
click at [600, 396] on span "SUSPENSION_TOTAL_SCREENING" at bounding box center [567, 391] width 200 height 16
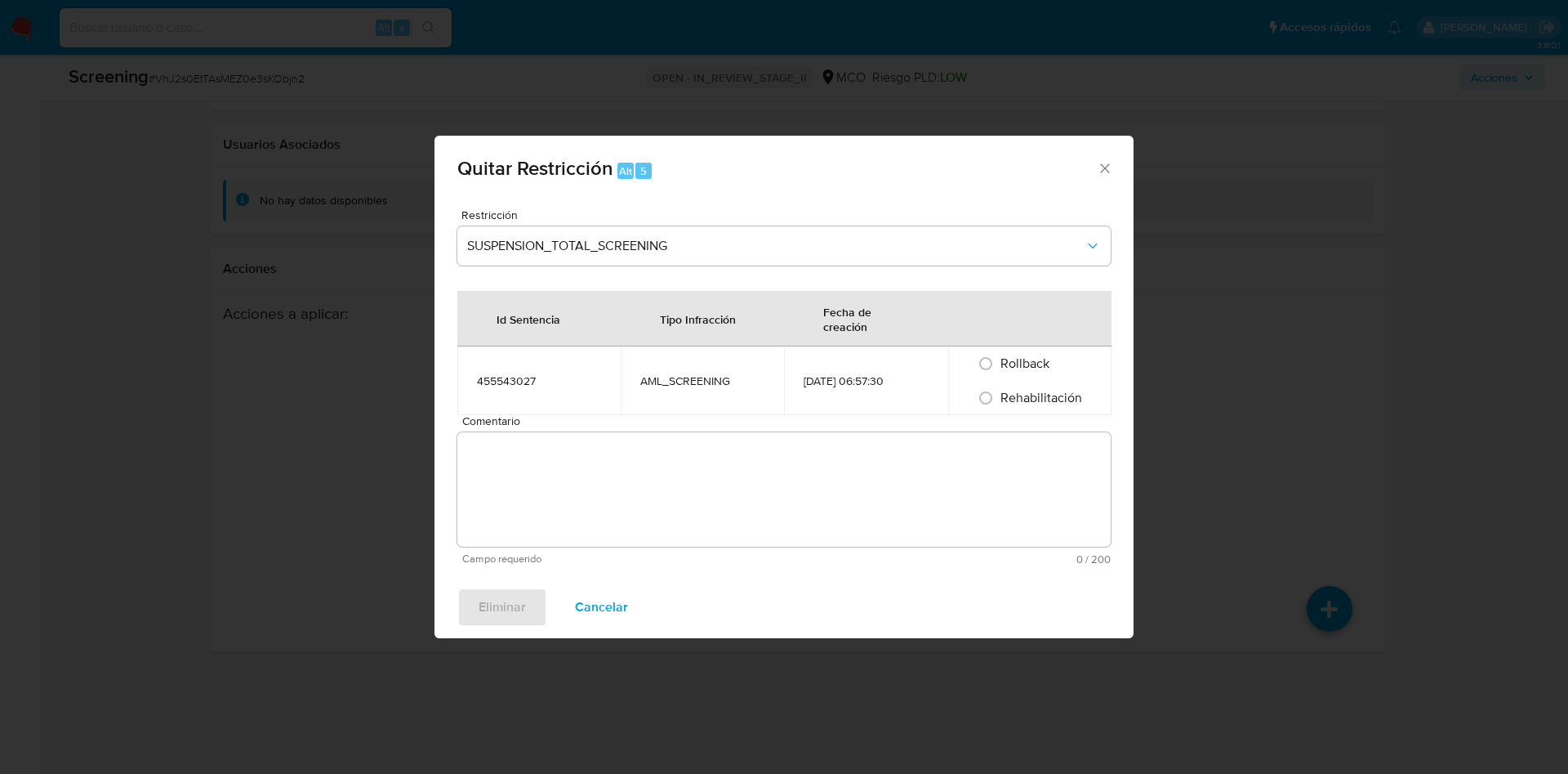
click at [675, 420] on span "Comentario" at bounding box center [788, 421] width 653 height 12
click at [675, 432] on textarea "Comentario" at bounding box center [784, 489] width 653 height 115
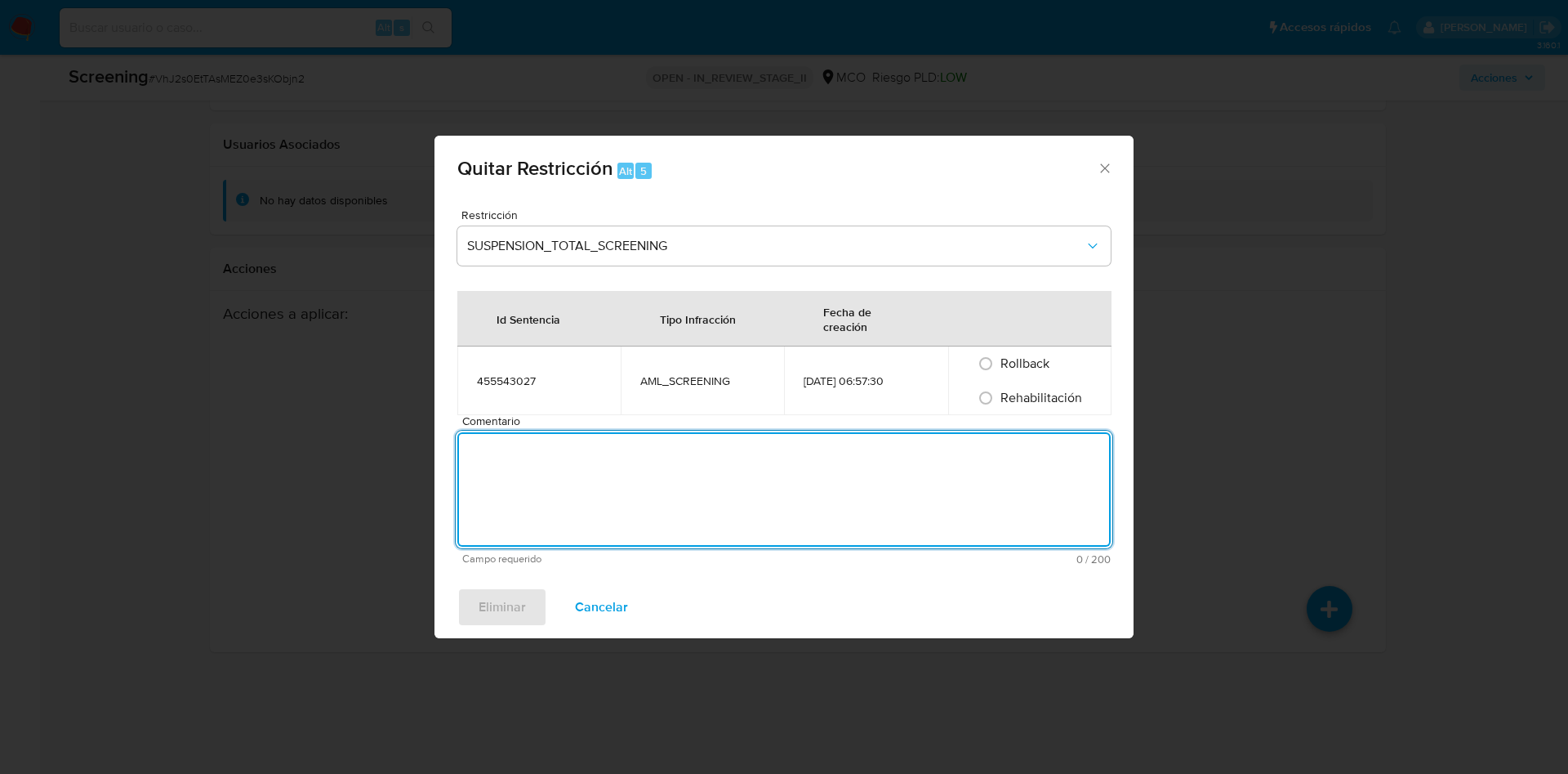
click at [1043, 397] on span "Rehabilitación" at bounding box center [1041, 397] width 82 height 19
click at [999, 397] on input "Rehabilitación" at bounding box center [986, 397] width 26 height 26
radio input "true"
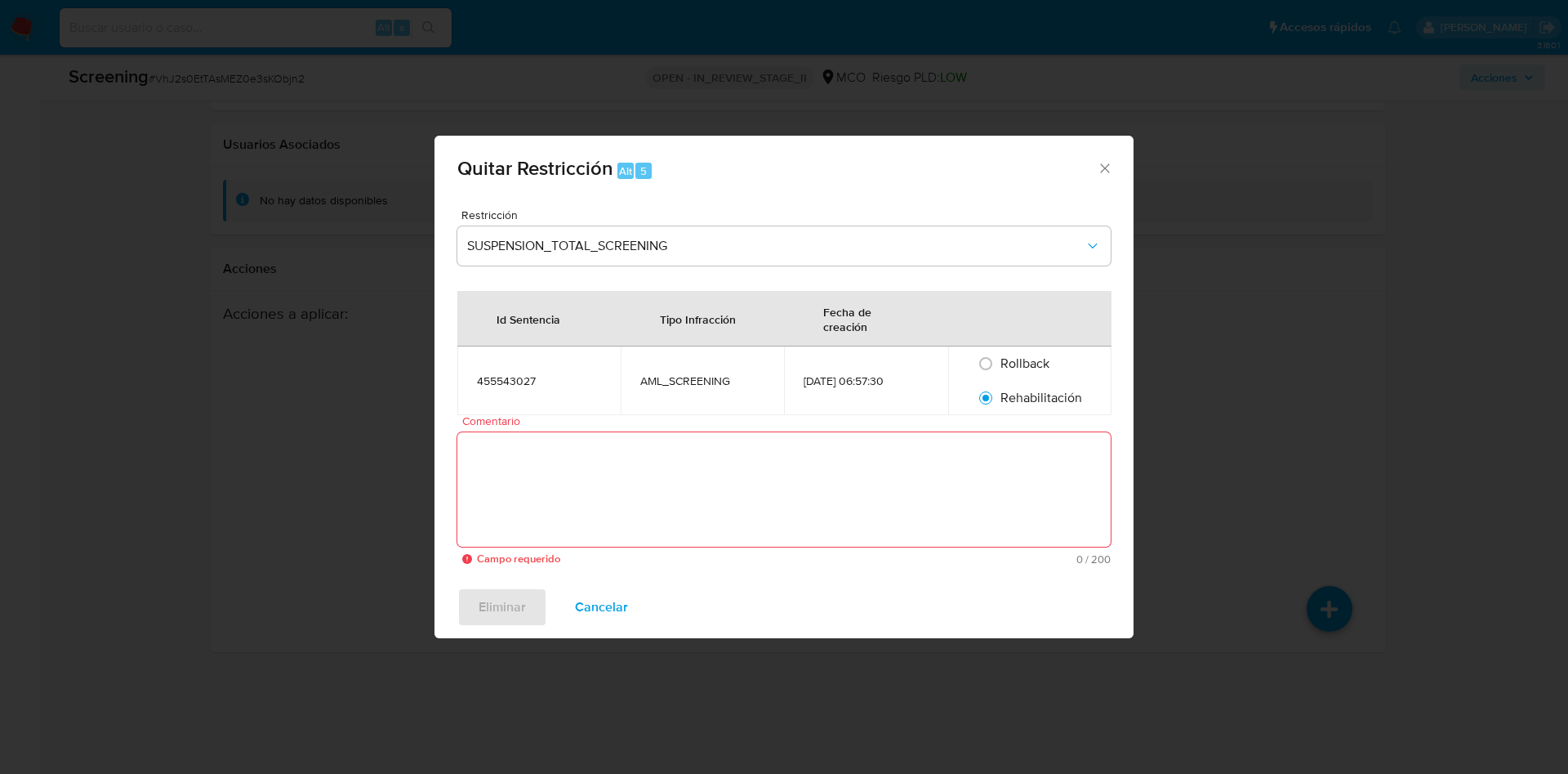
click at [980, 465] on textarea "Comentario" at bounding box center [784, 489] width 653 height 115
paste textarea "No se encuentran evidencias de delitos LAFT asociados a las inhabilidades regis…"
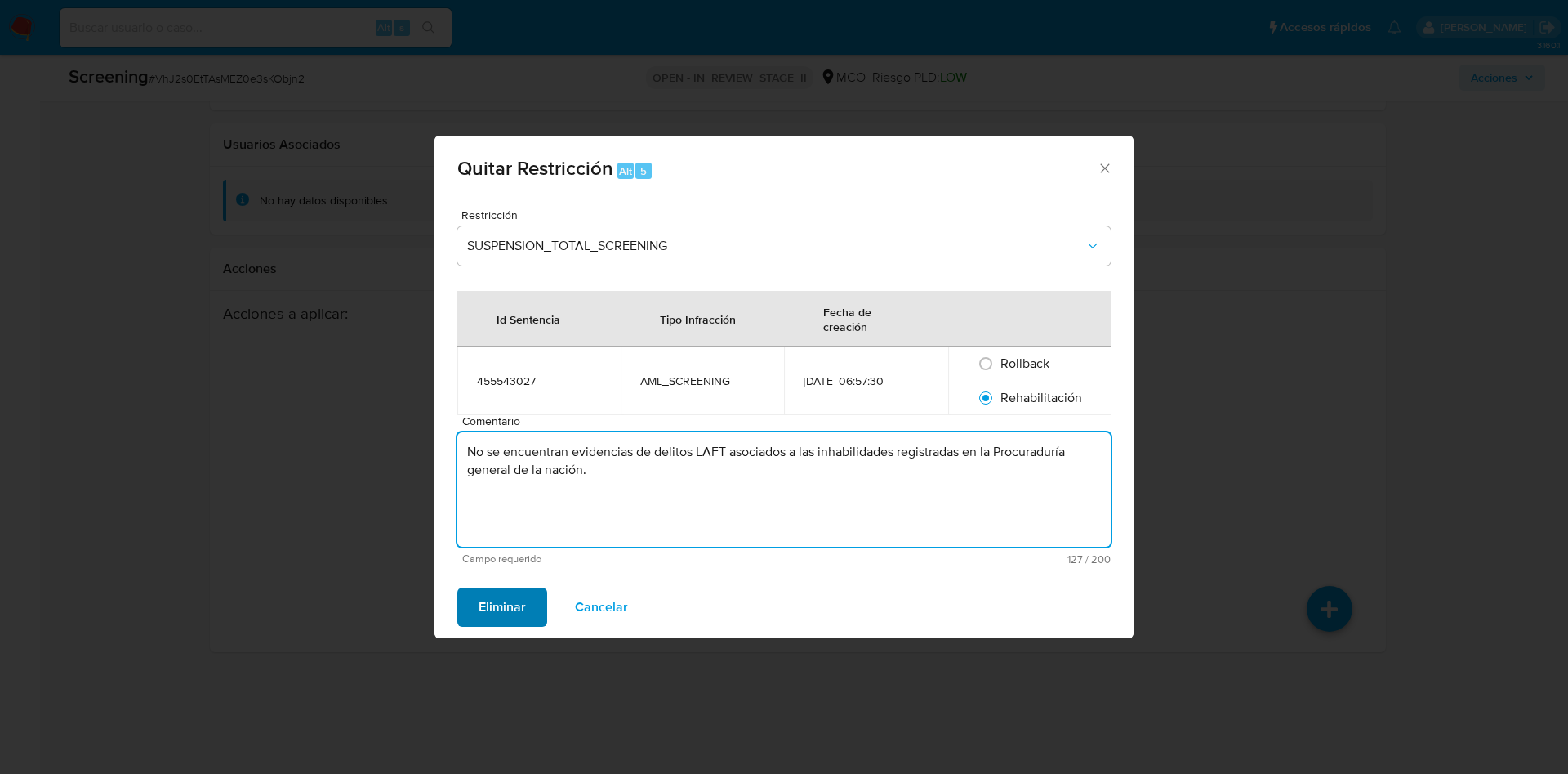
type textarea "No se encuentran evidencias de delitos LAFT asociados a las inhabilidades regis…"
click at [495, 616] on span "Eliminar" at bounding box center [501, 607] width 47 height 36
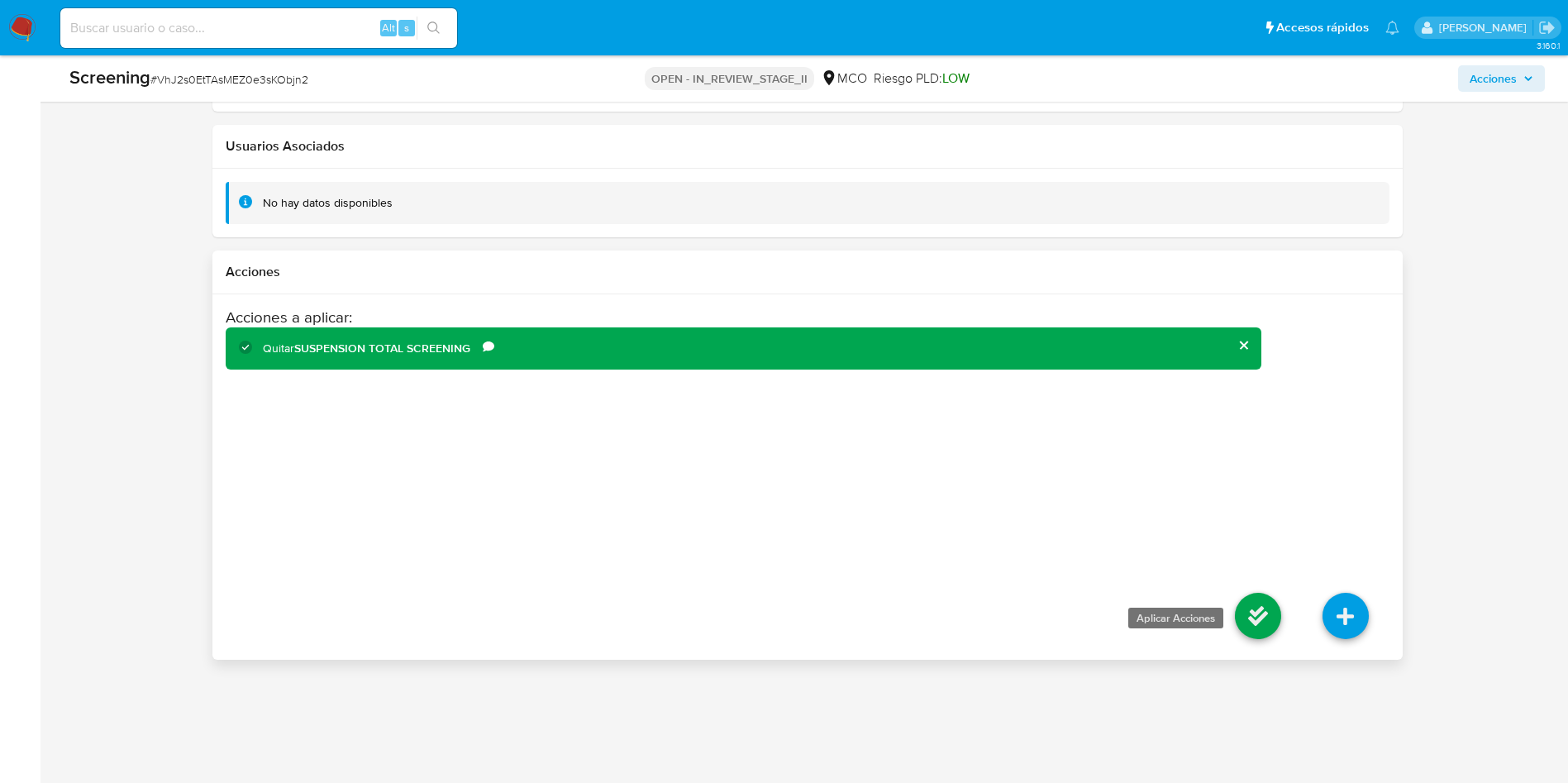
click at [1273, 604] on icon at bounding box center [1258, 616] width 46 height 46
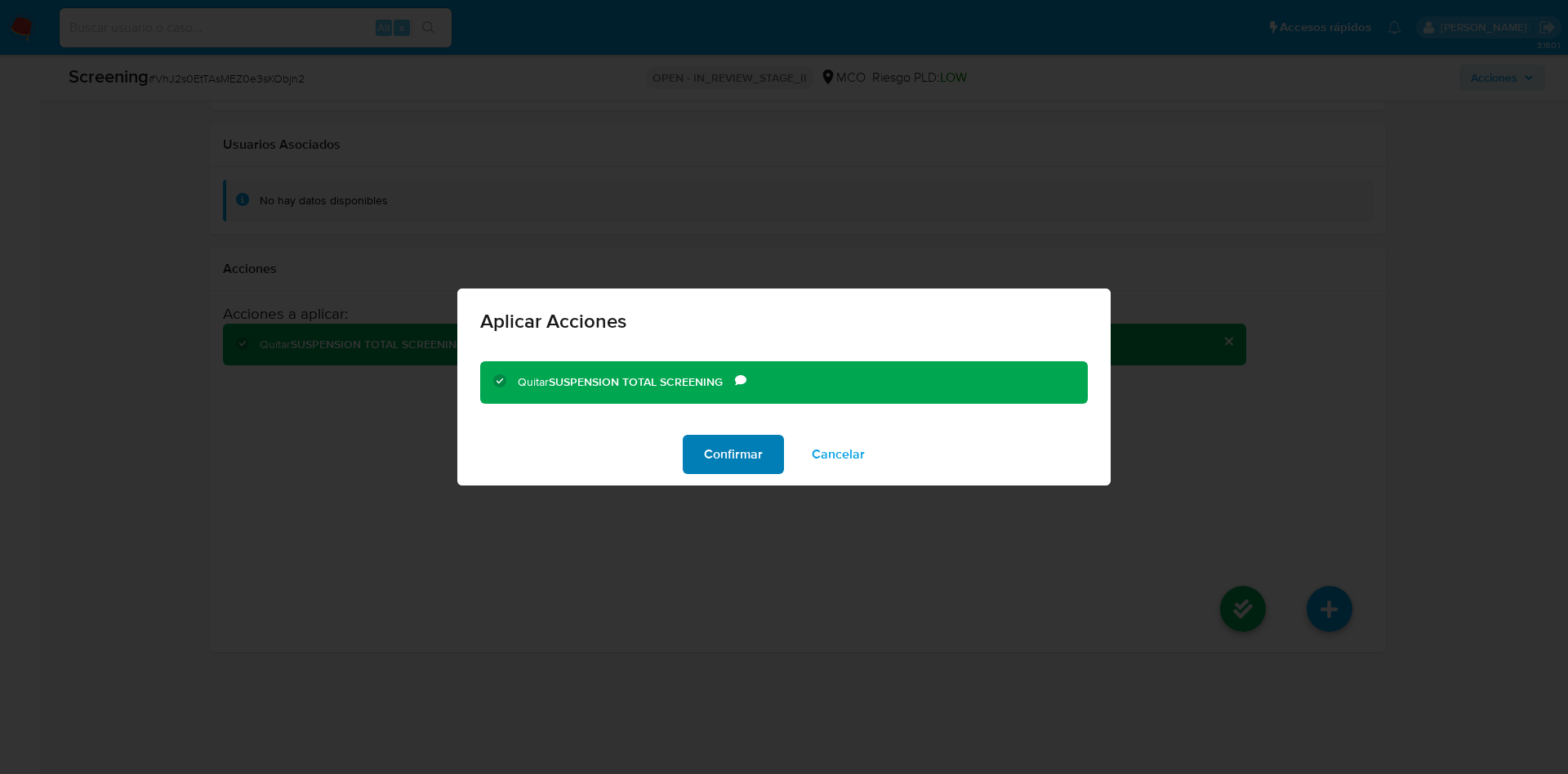
click at [712, 462] on span "Confirmar" at bounding box center [733, 454] width 59 height 36
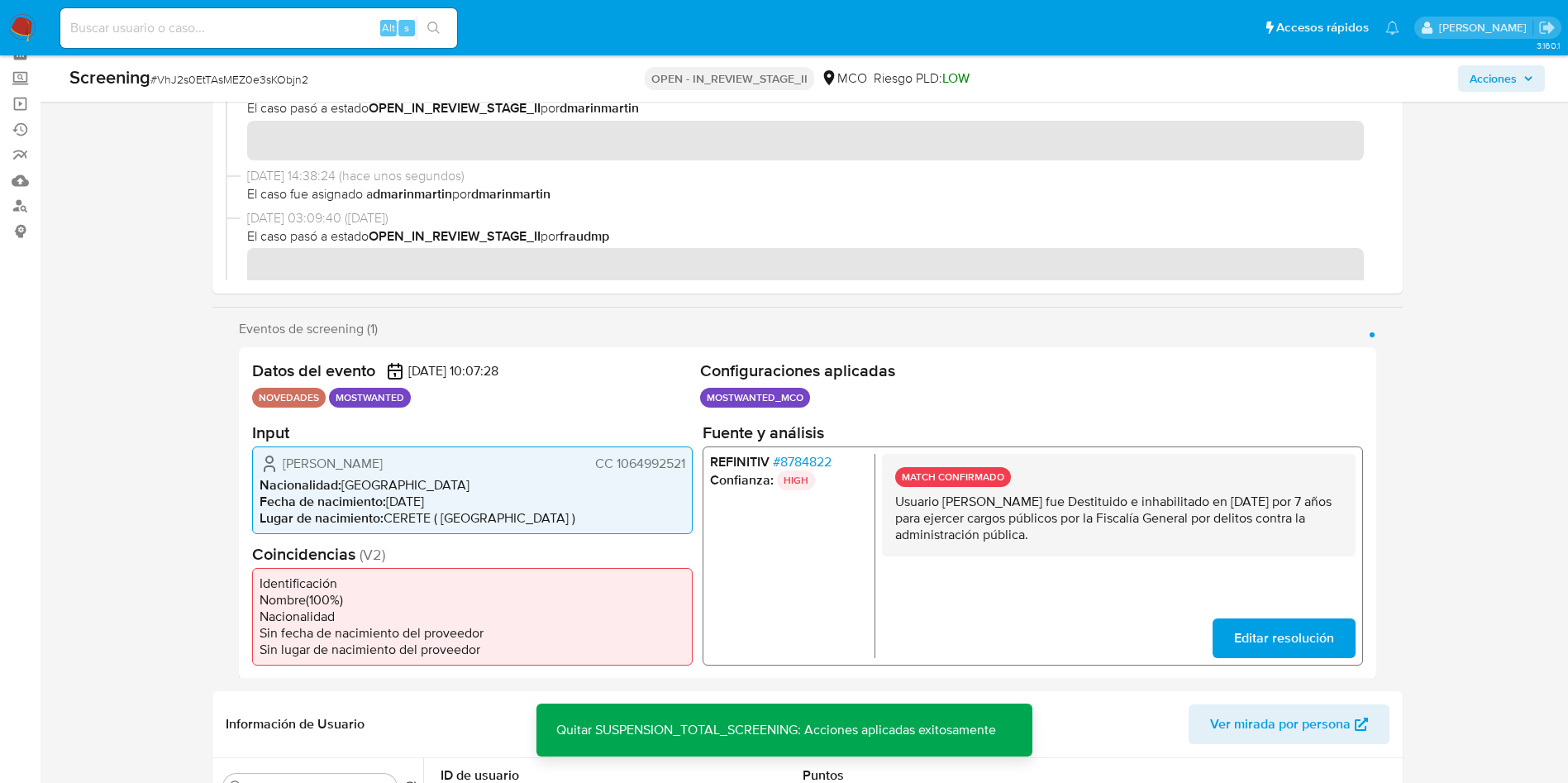
scroll to position [0, 0]
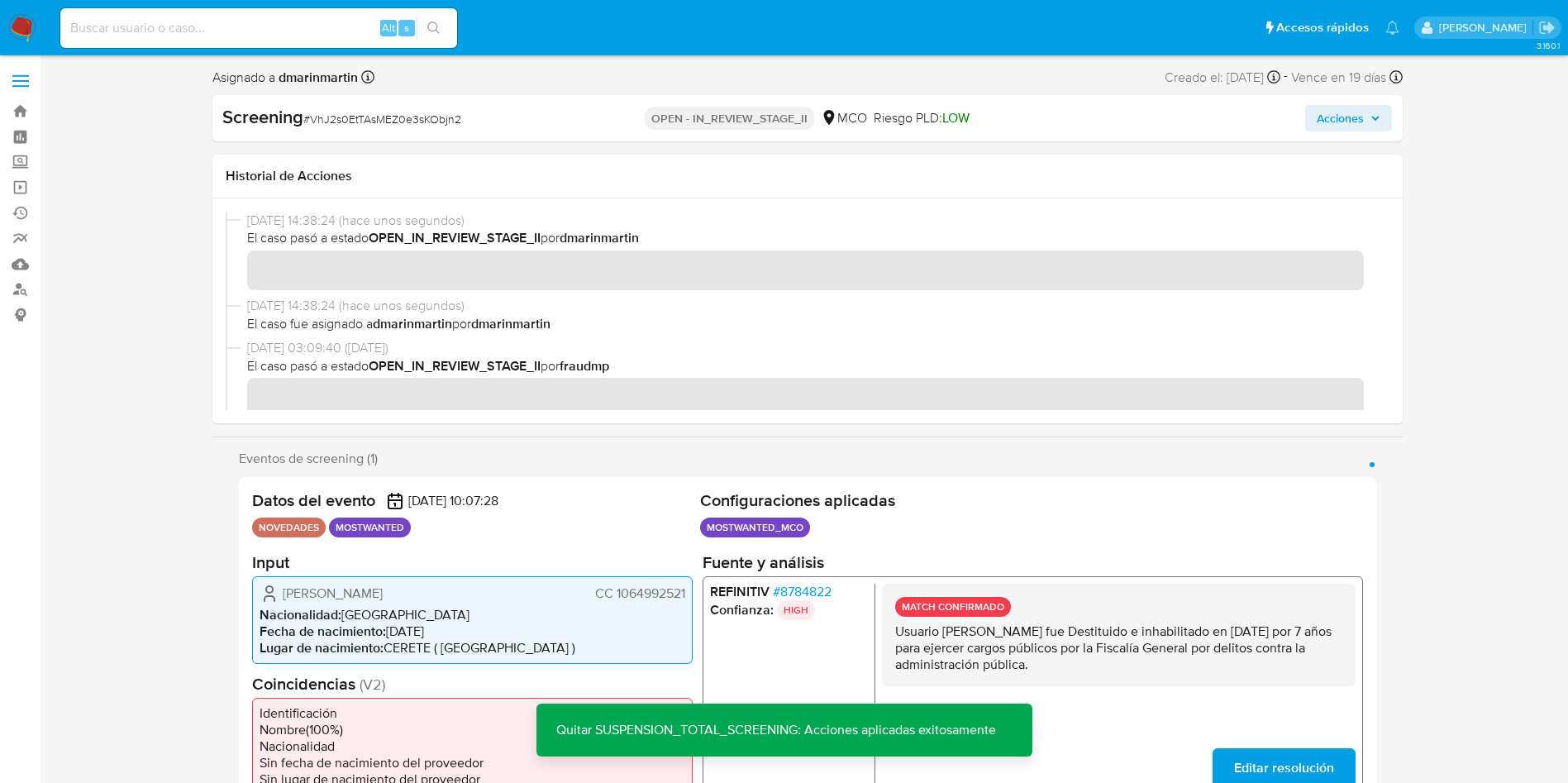
click at [1379, 119] on icon "button" at bounding box center [1375, 118] width 10 height 10
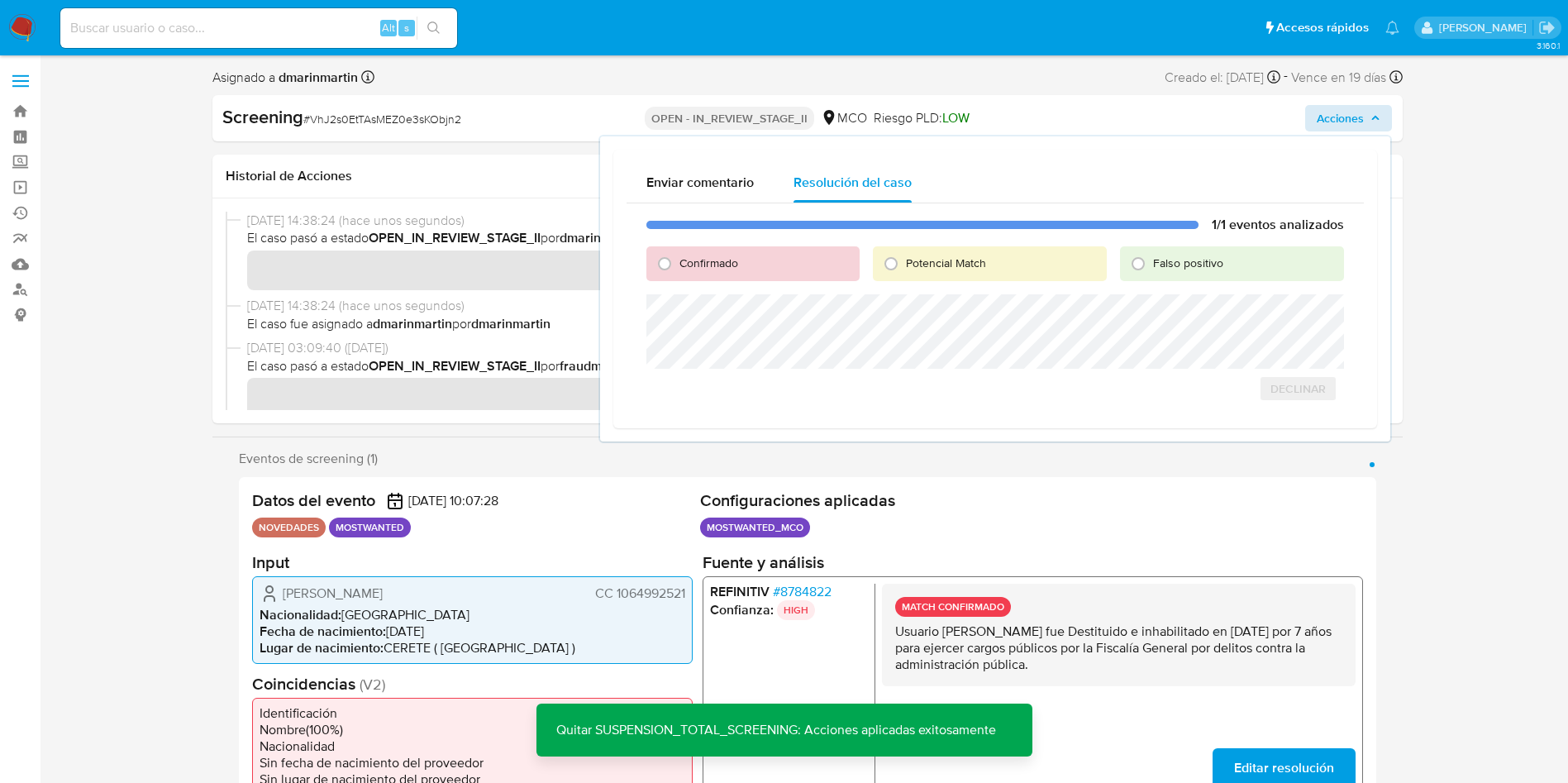
click at [1202, 262] on span "Falso positivo" at bounding box center [1188, 262] width 71 height 17
click at [1151, 262] on input "Falso positivo" at bounding box center [1138, 263] width 26 height 26
radio input "true"
click at [1277, 395] on span "Cerrar Caso" at bounding box center [1285, 406] width 79 height 24
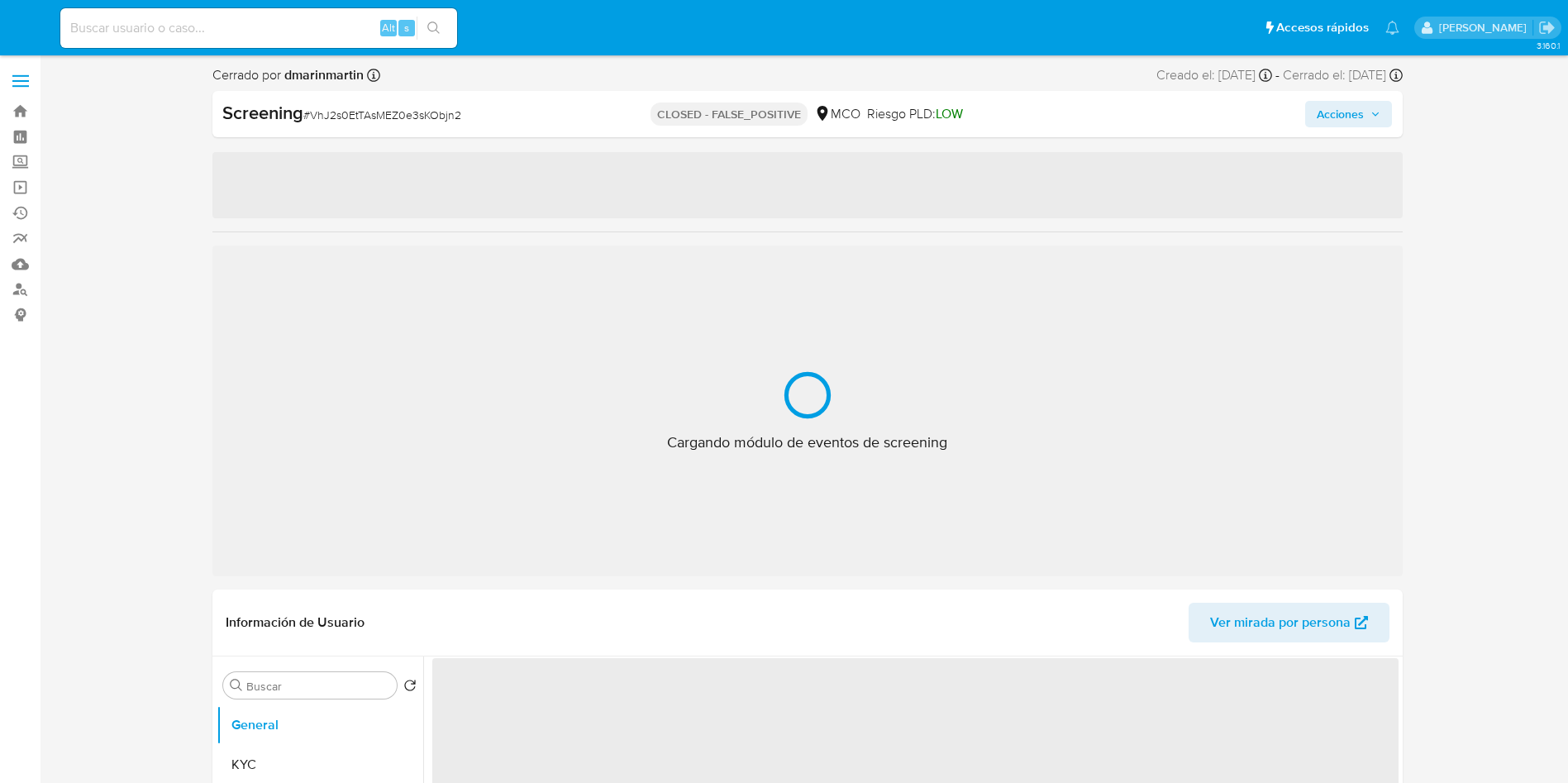
select select "10"
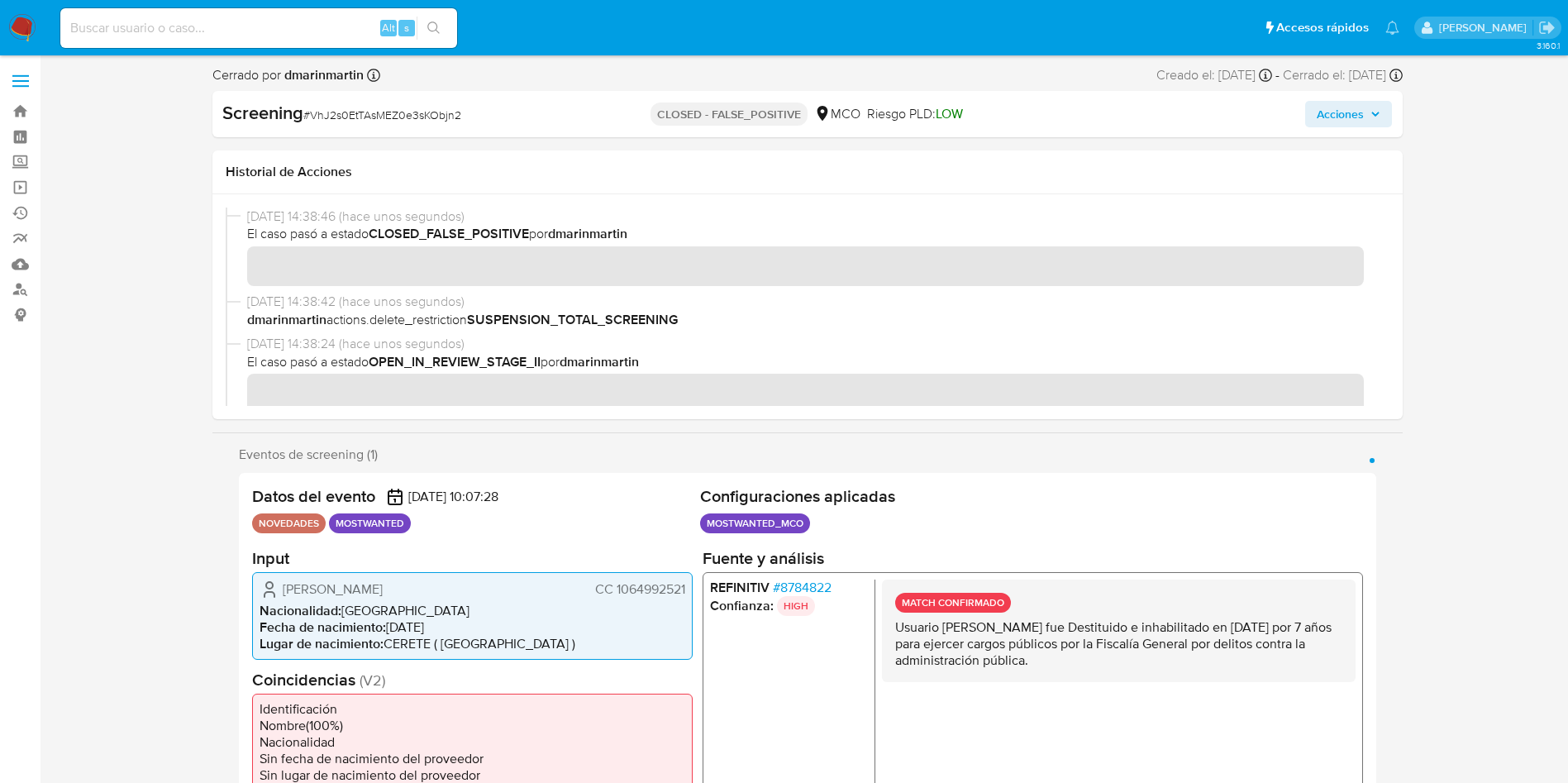
click at [1372, 114] on icon "button" at bounding box center [1375, 113] width 10 height 10
click at [1351, 119] on span "Acciones" at bounding box center [1340, 114] width 47 height 26
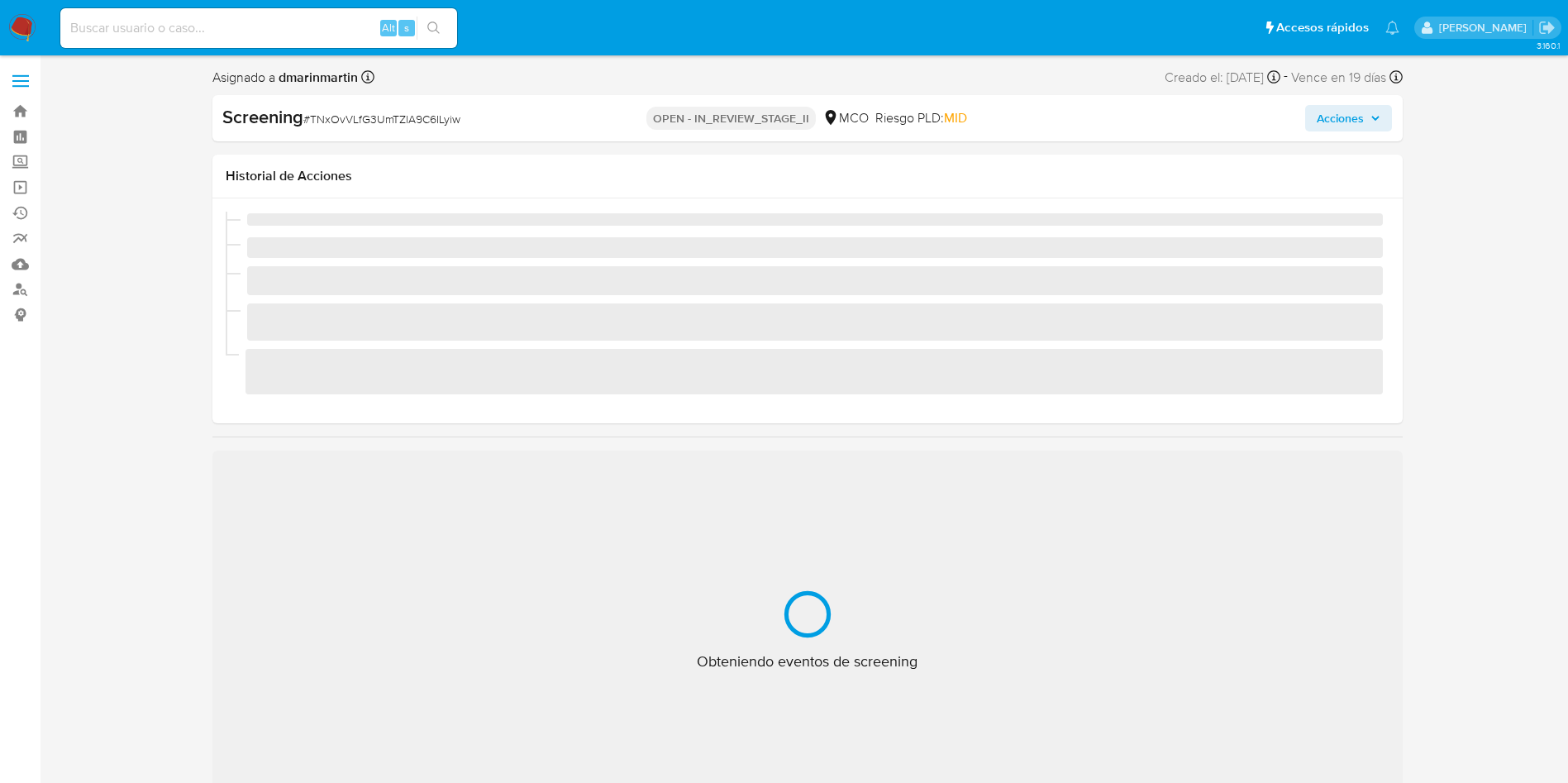
select select "10"
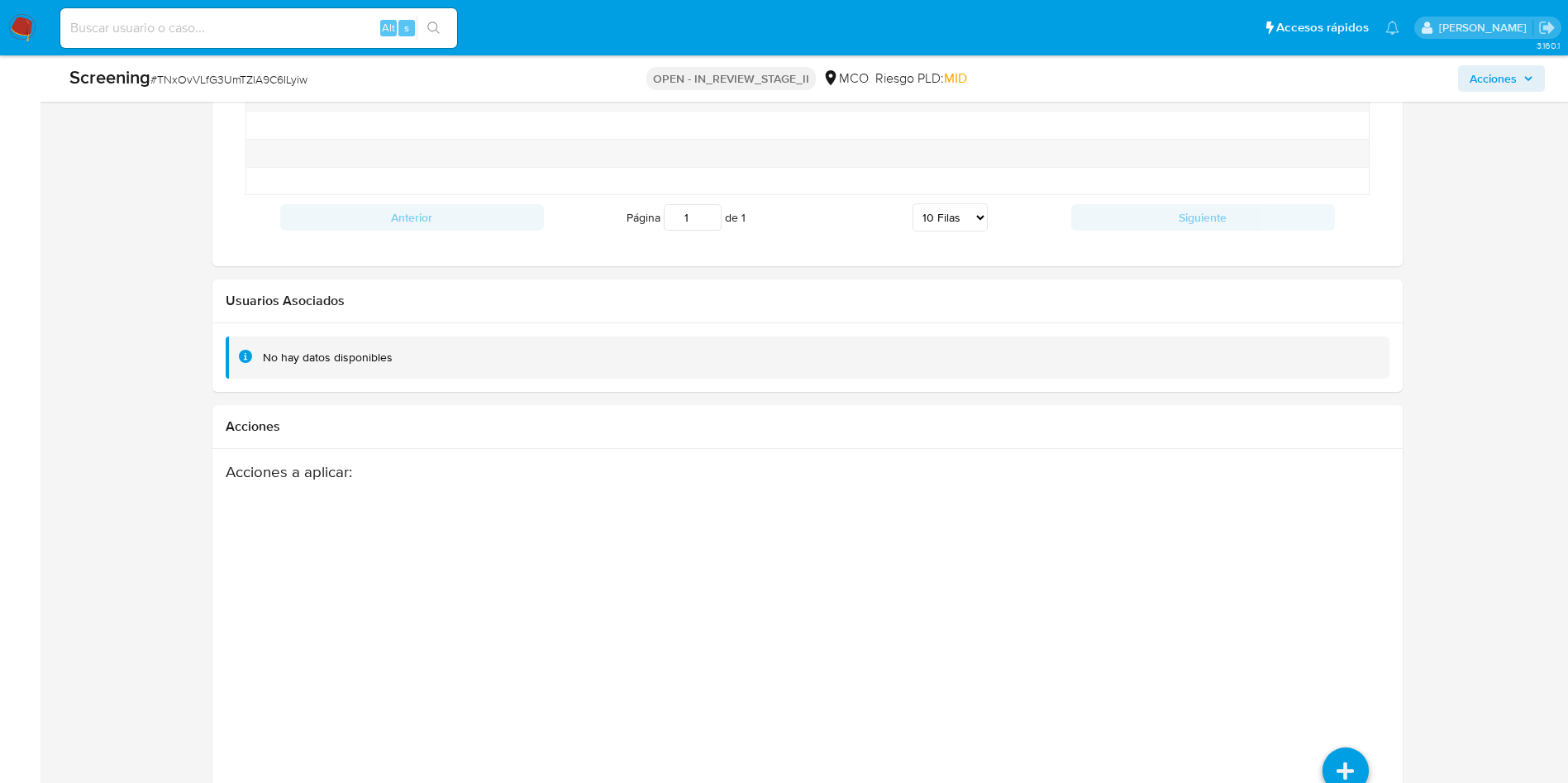
scroll to position [2321, 0]
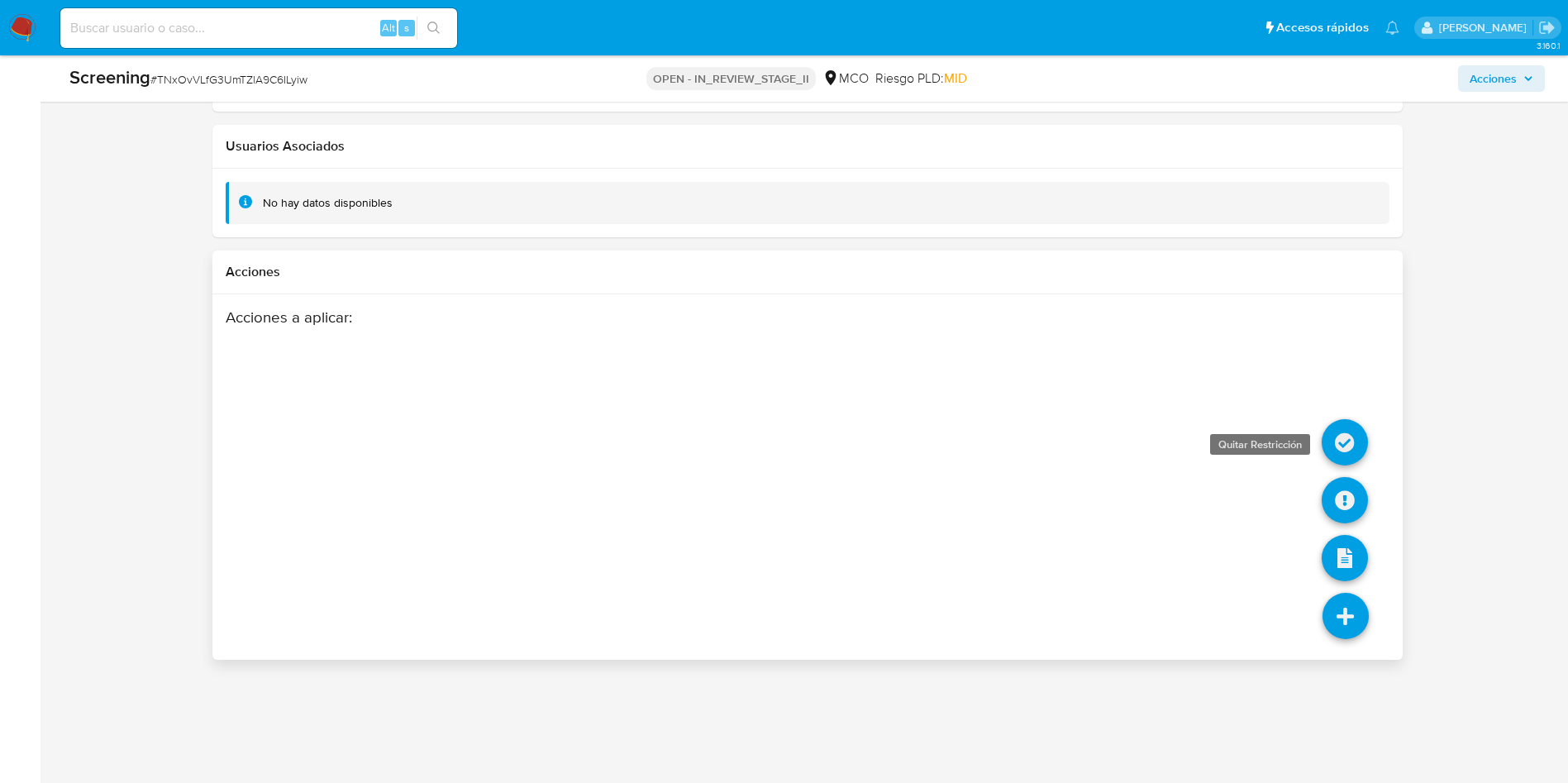
click at [1347, 447] on icon at bounding box center [1345, 442] width 46 height 46
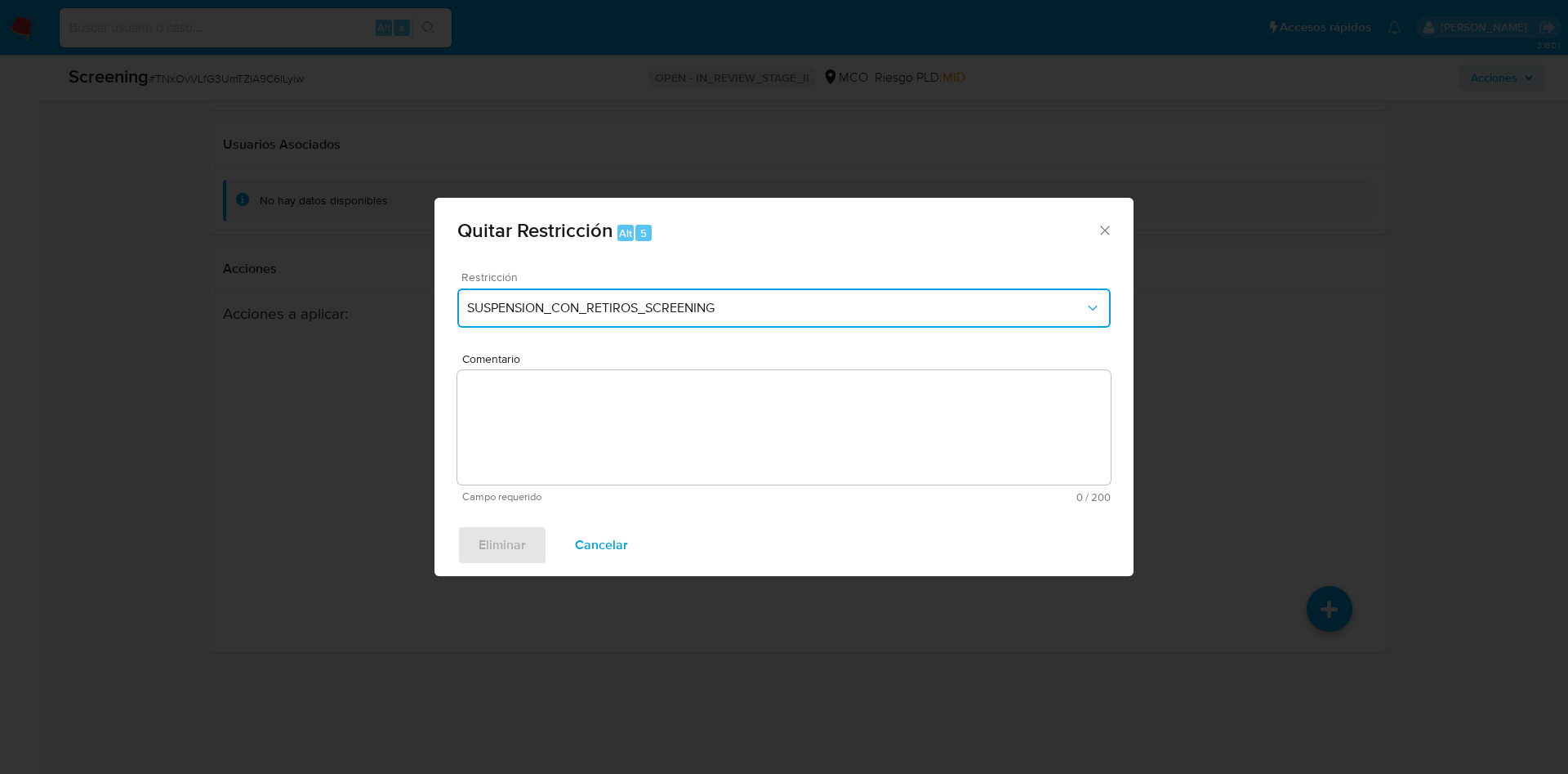
click at [624, 320] on button "SUSPENSION_CON_RETIROS_SCREENING" at bounding box center [784, 308] width 653 height 39
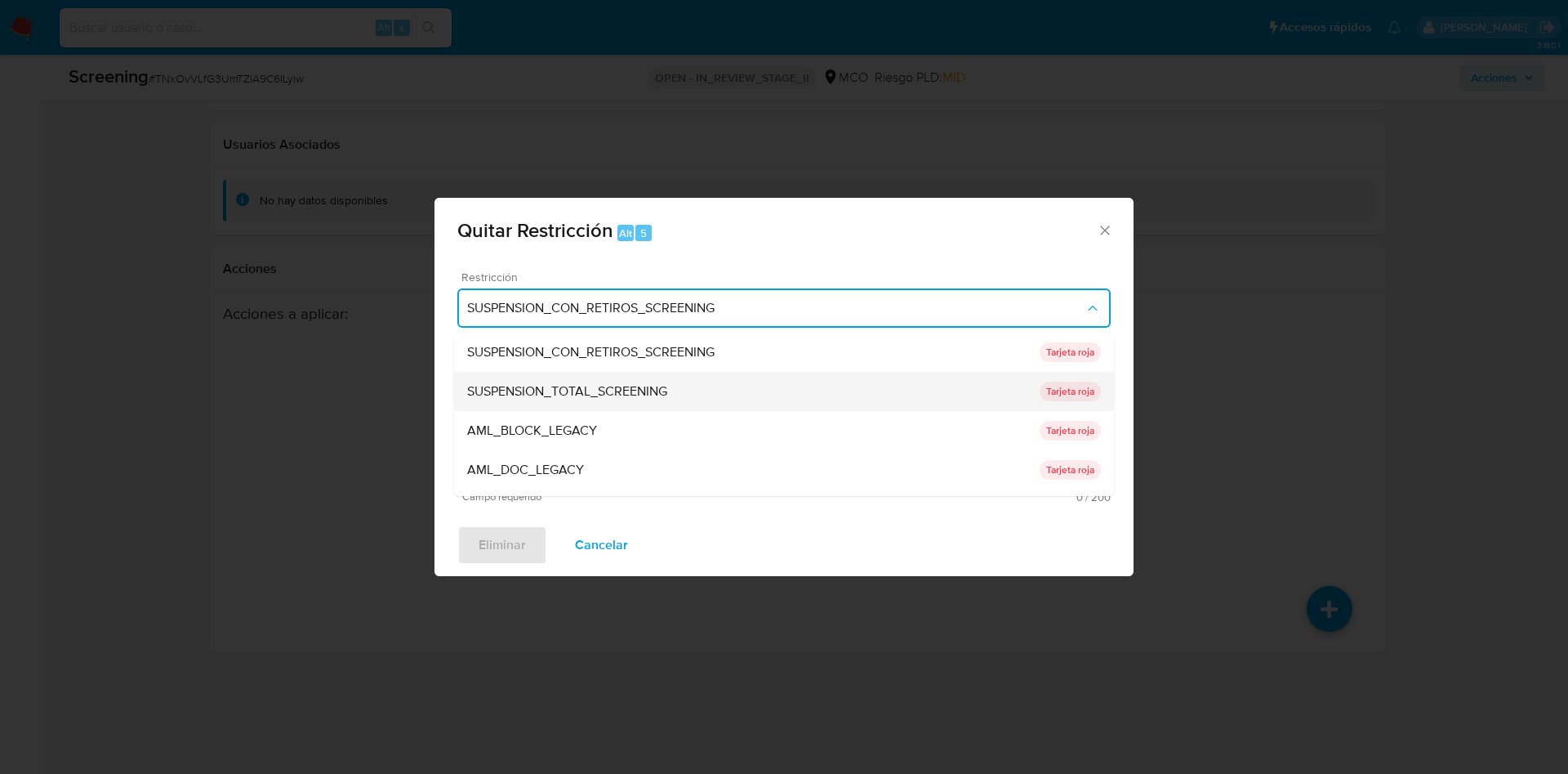
click at [612, 400] on div "SUSPENSION_TOTAL_SCREENING" at bounding box center [753, 390] width 572 height 39
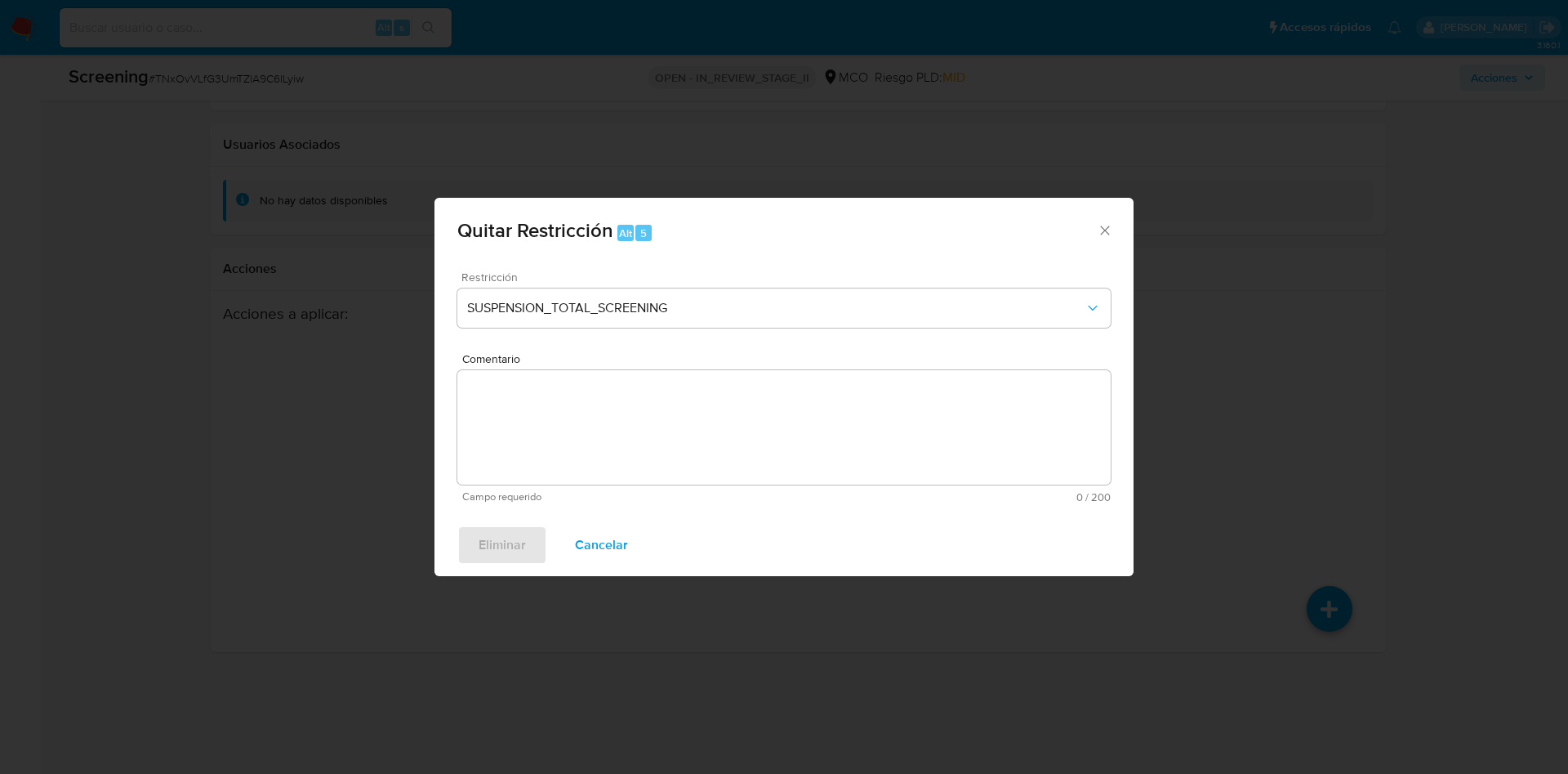
click at [624, 442] on textarea "Comentario" at bounding box center [784, 427] width 653 height 115
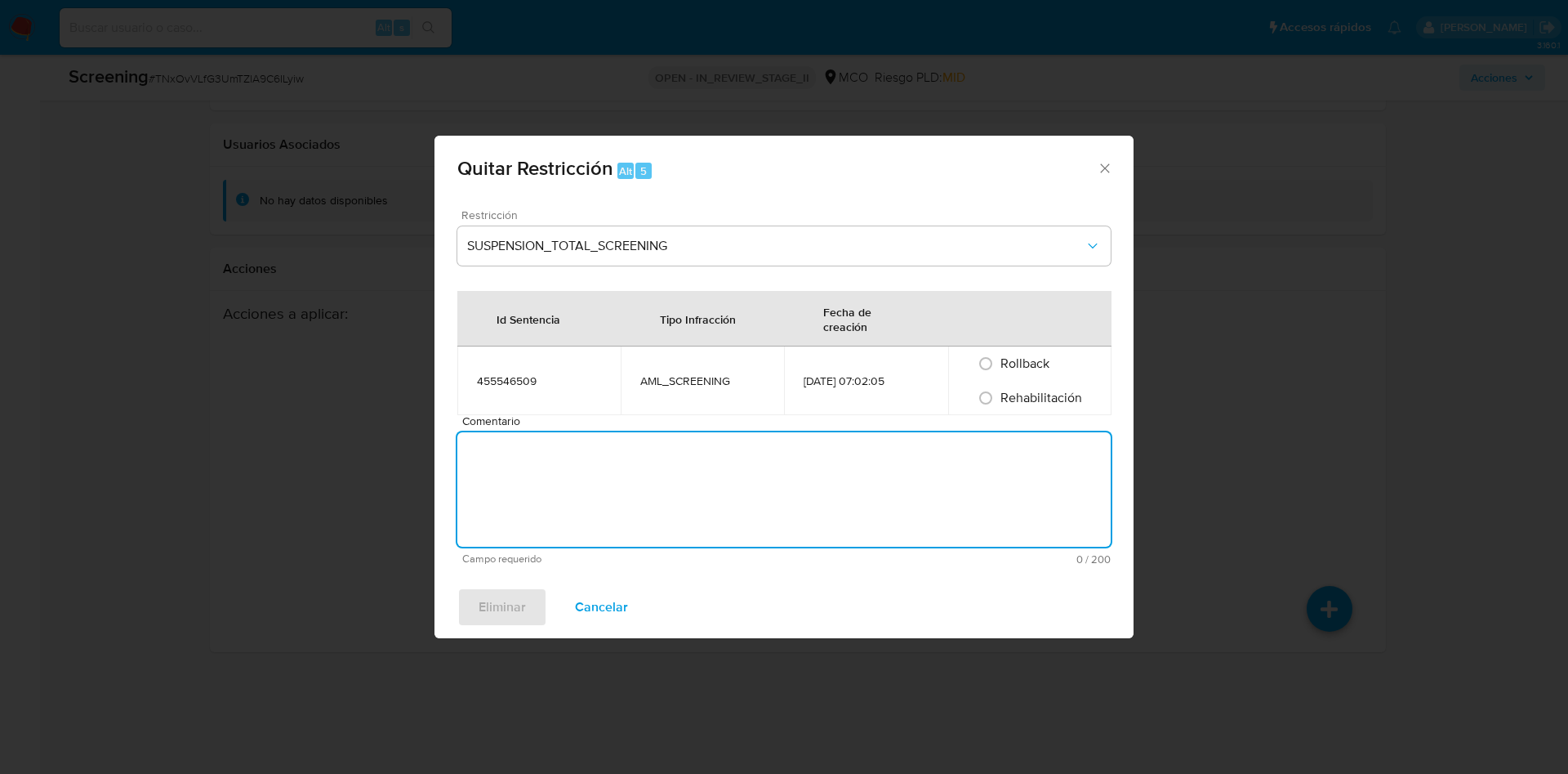
paste textarea "No se encuentran evidencias de delitos LAFT asociados a las inhabilidades regis…"
type textarea "No se encuentran evidencias de delitos LAFT asociados a las inhabilidades regis…"
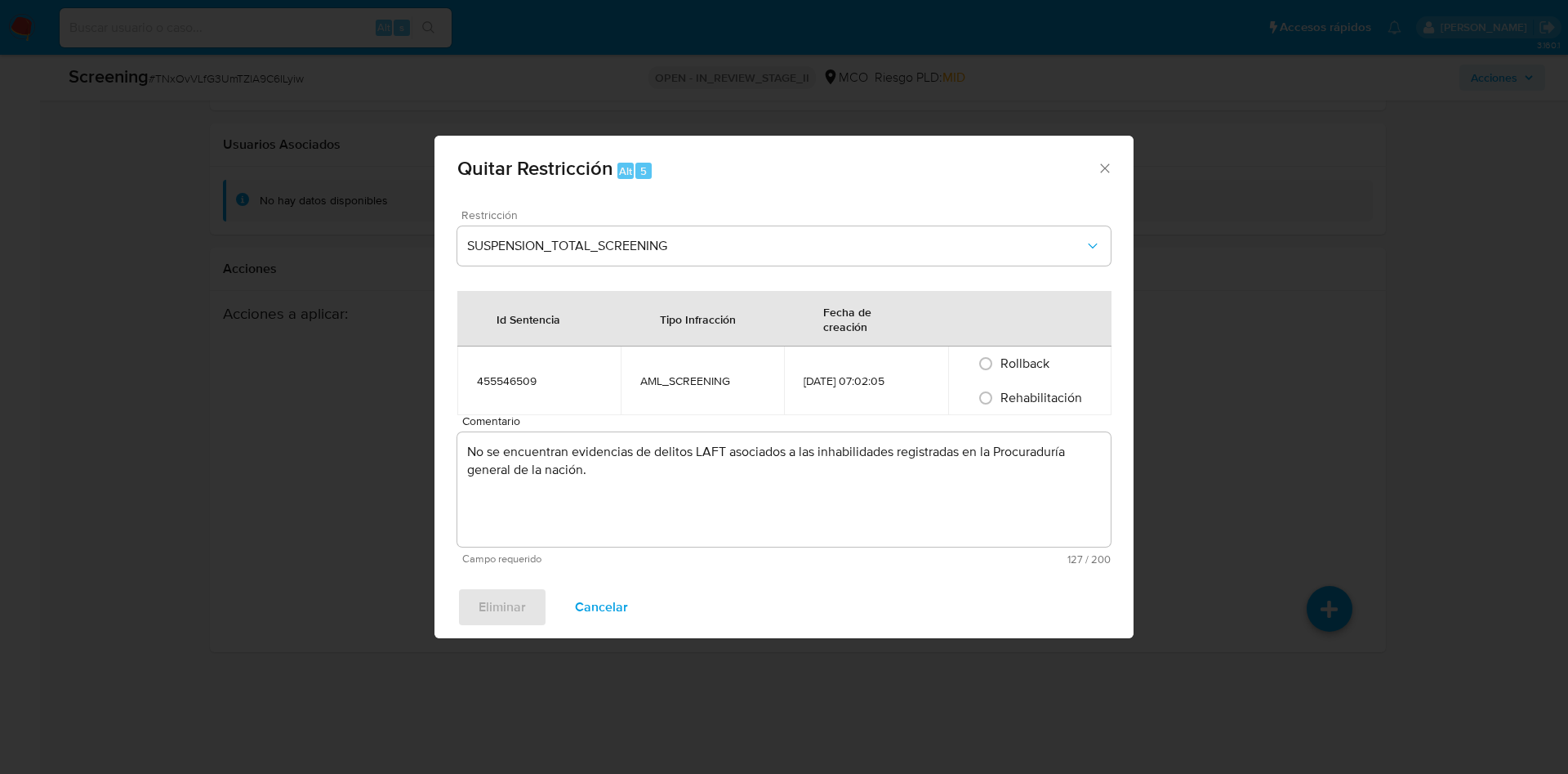
click at [1036, 413] on div "Rehabilitación" at bounding box center [1030, 398] width 124 height 34
click at [1039, 408] on div "Rehabilitación" at bounding box center [1030, 398] width 124 height 34
click at [1043, 395] on span "Rehabilitación" at bounding box center [1041, 397] width 82 height 19
click at [999, 395] on input "Rehabilitación" at bounding box center [986, 397] width 26 height 26
radio input "true"
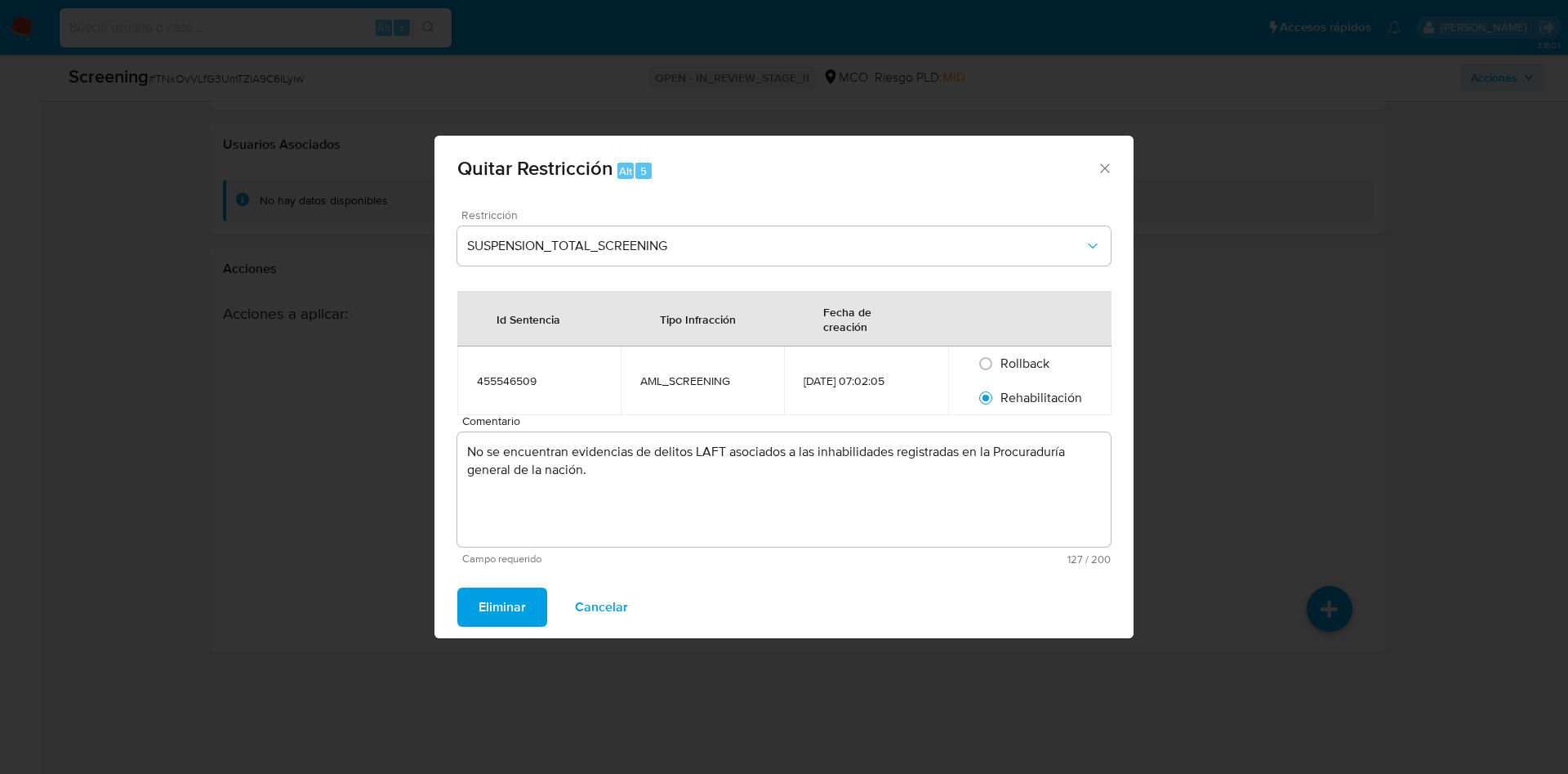
click at [512, 609] on span "Eliminar" at bounding box center [501, 607] width 47 height 36
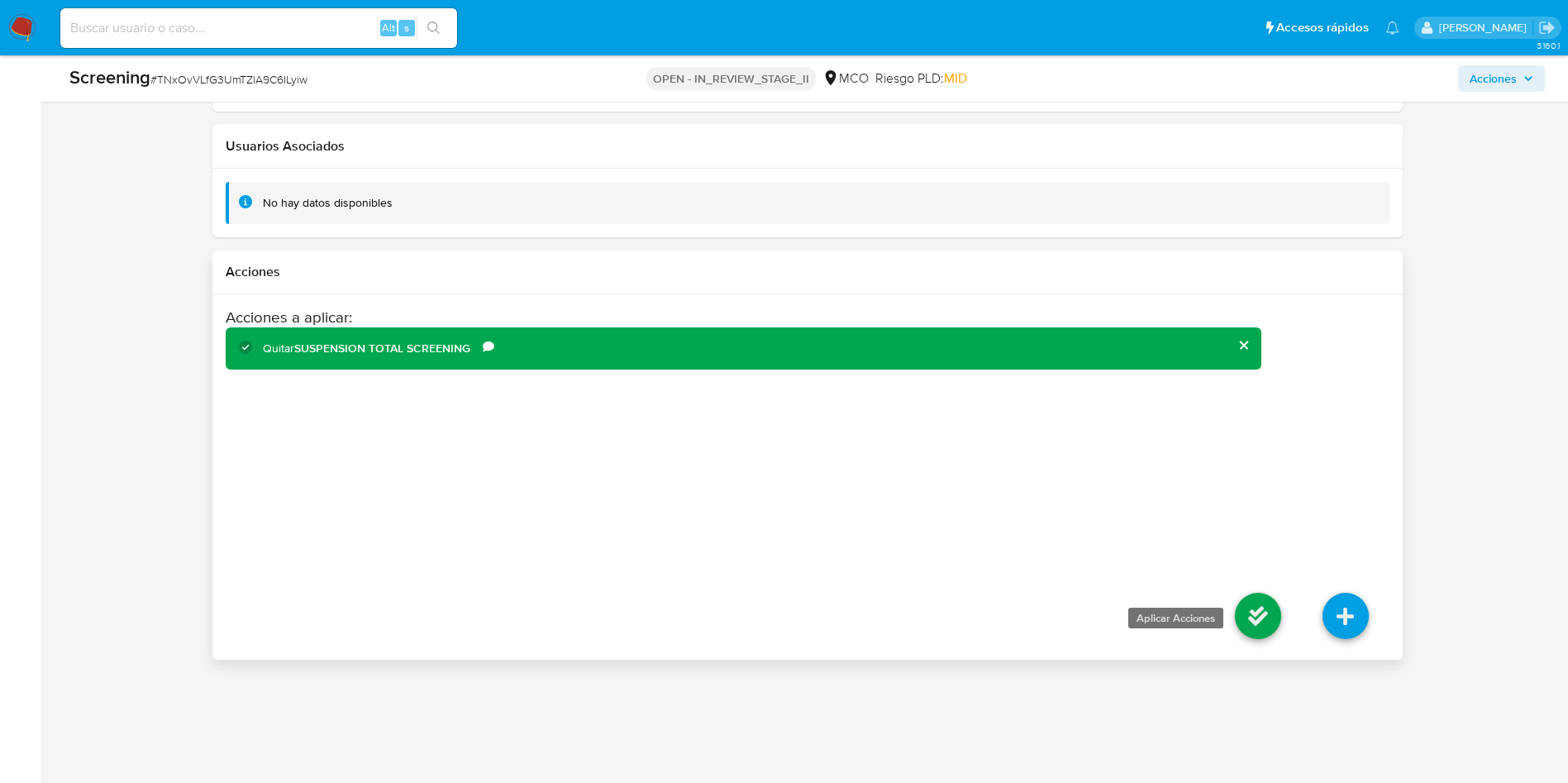
click at [1278, 609] on icon at bounding box center [1258, 616] width 46 height 46
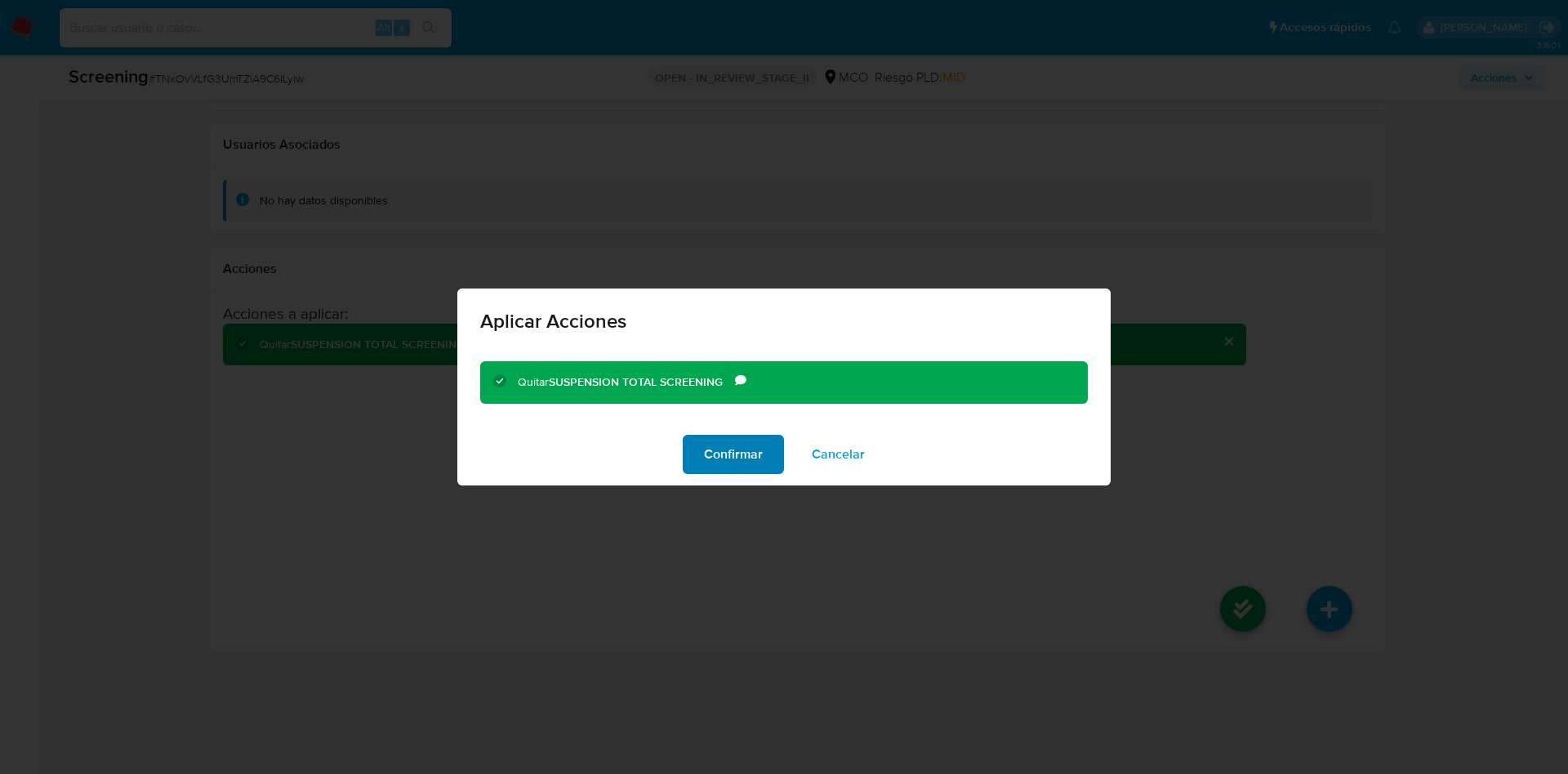
click at [768, 471] on button "Confirmar" at bounding box center [733, 453] width 102 height 39
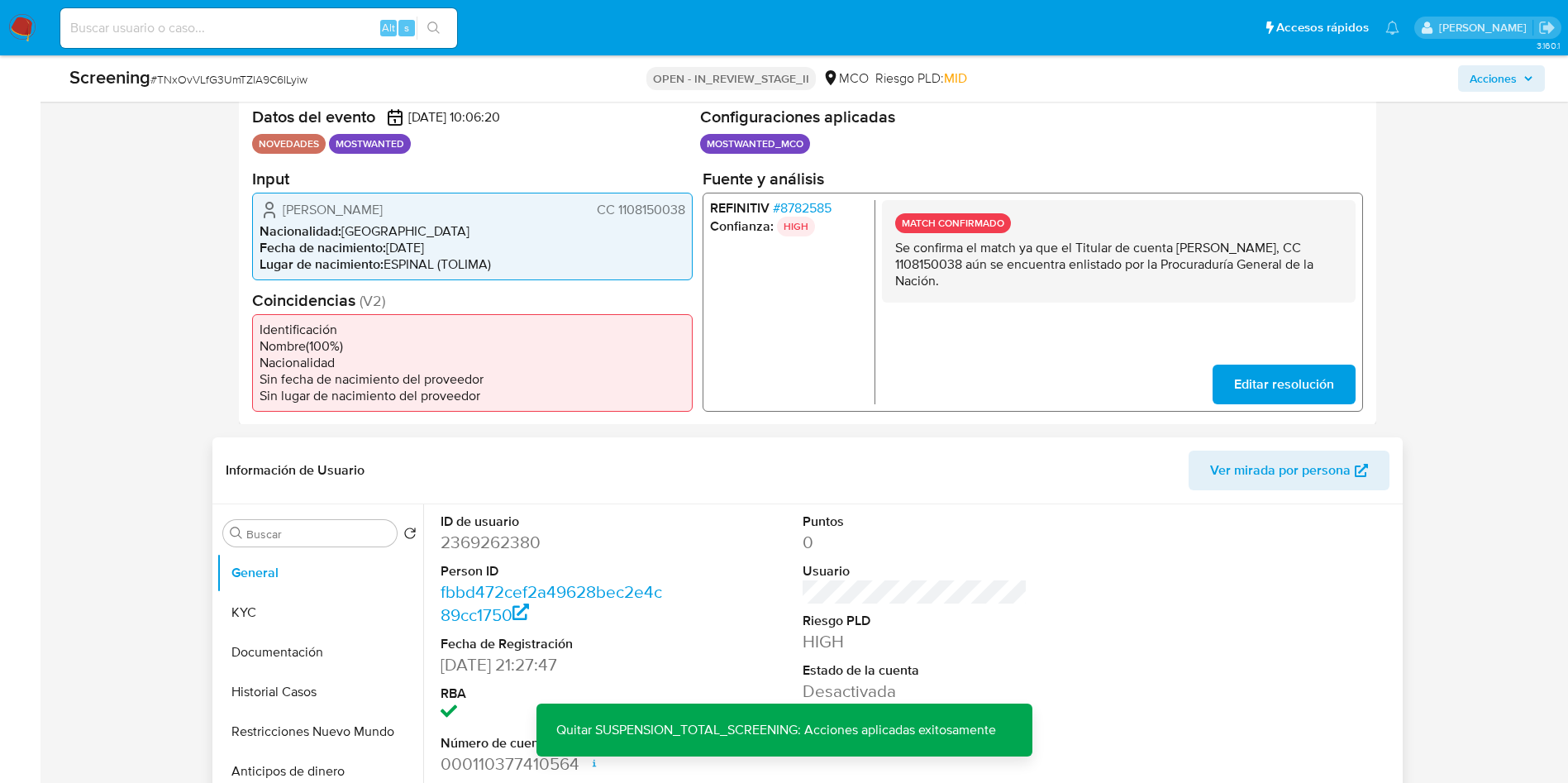
scroll to position [0, 0]
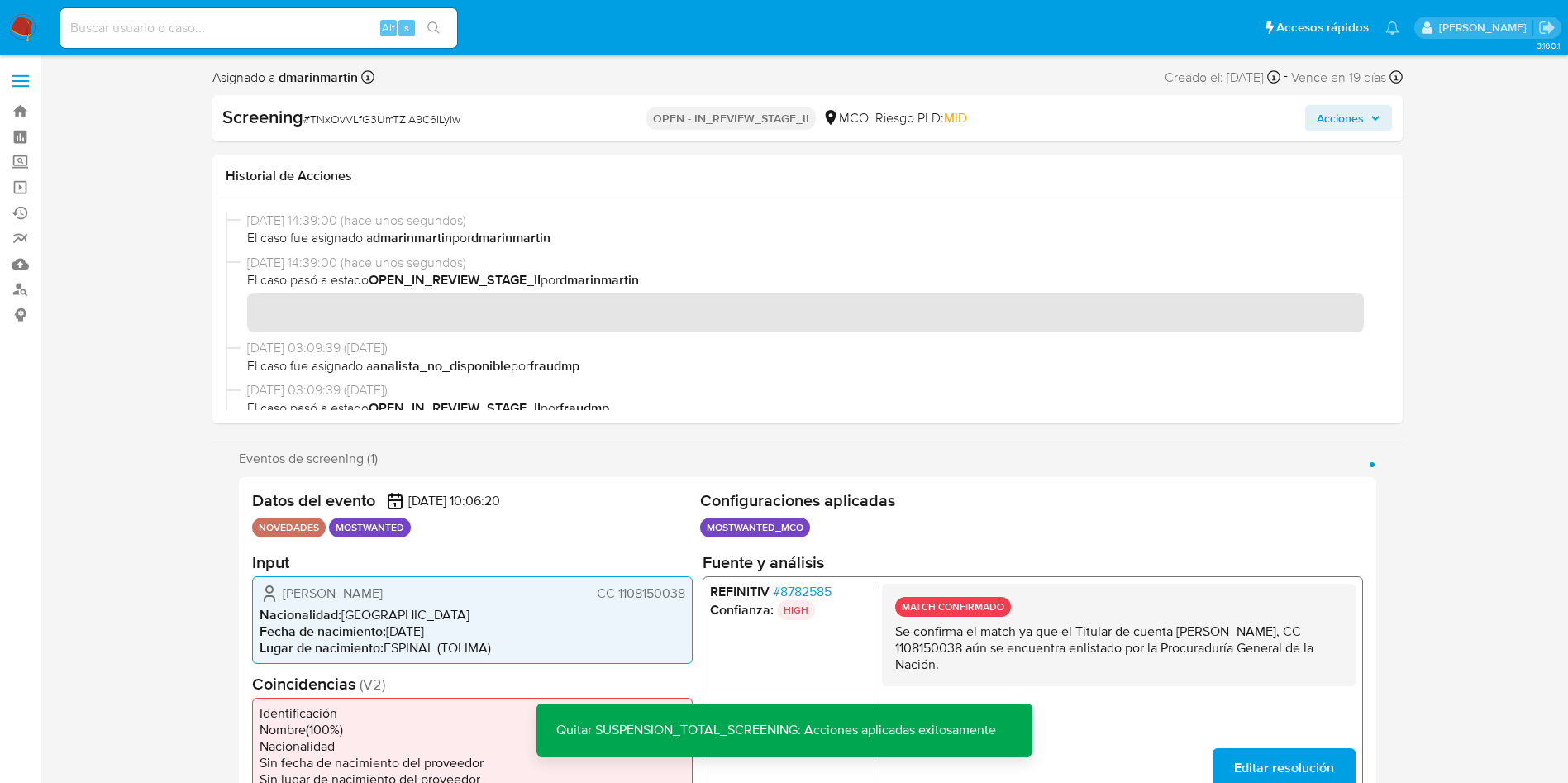
click at [1334, 122] on span "Acciones" at bounding box center [1340, 118] width 47 height 26
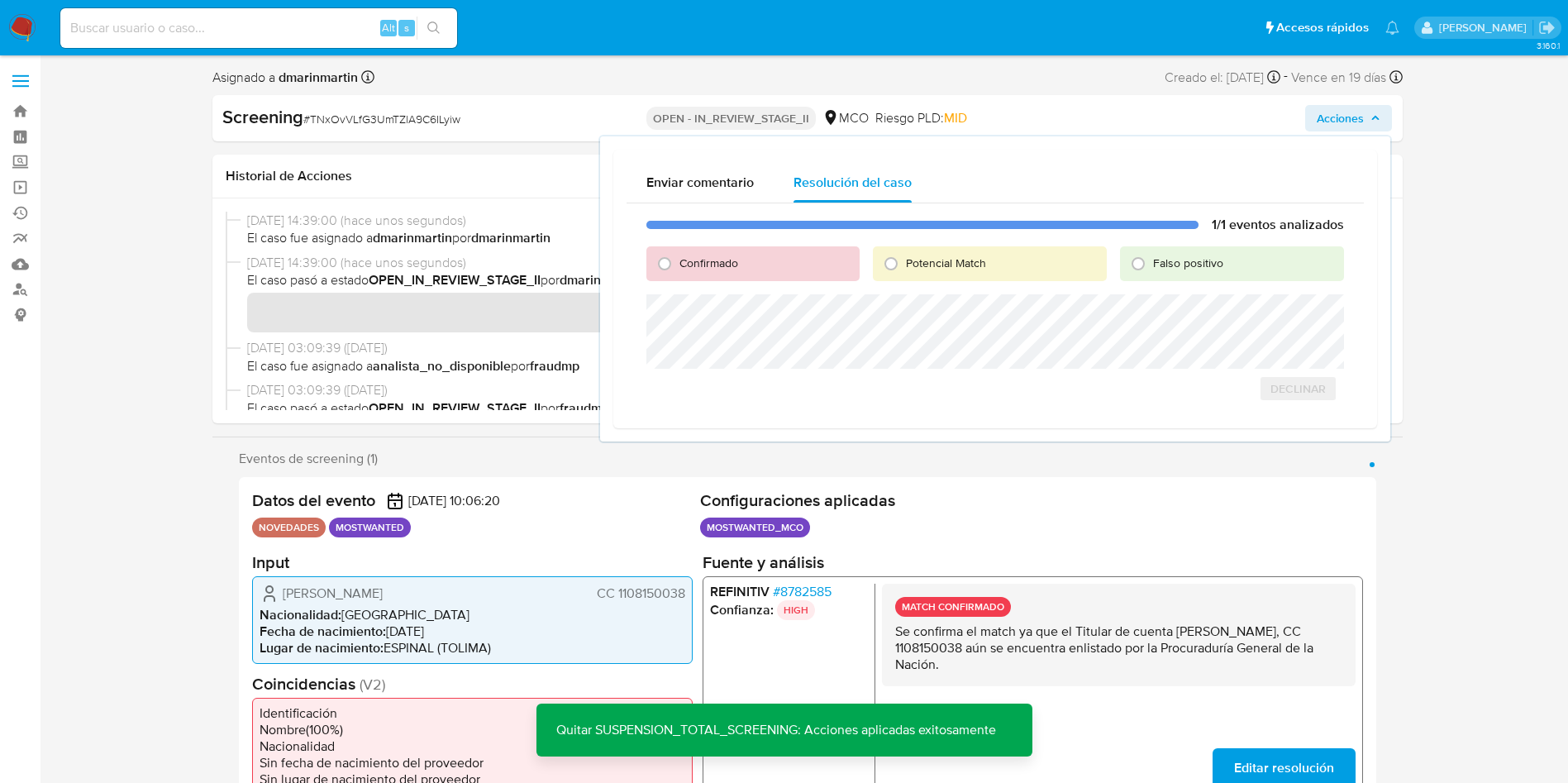
click at [1210, 257] on span "Falso positivo" at bounding box center [1188, 262] width 71 height 17
click at [1151, 257] on input "Falso positivo" at bounding box center [1138, 263] width 26 height 26
radio input "true"
click at [1296, 403] on span "Cerrar Caso" at bounding box center [1285, 406] width 79 height 24
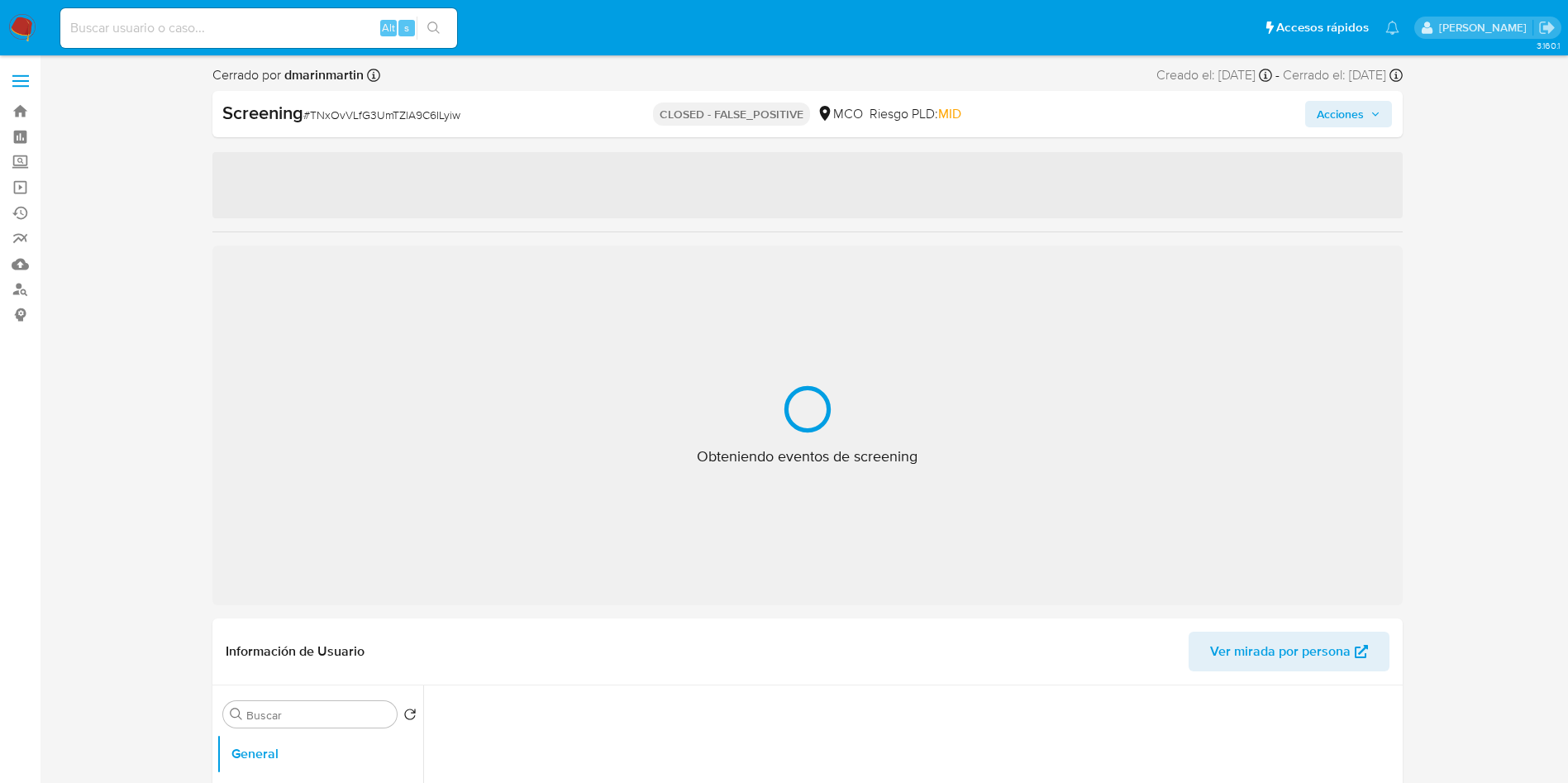
select select "10"
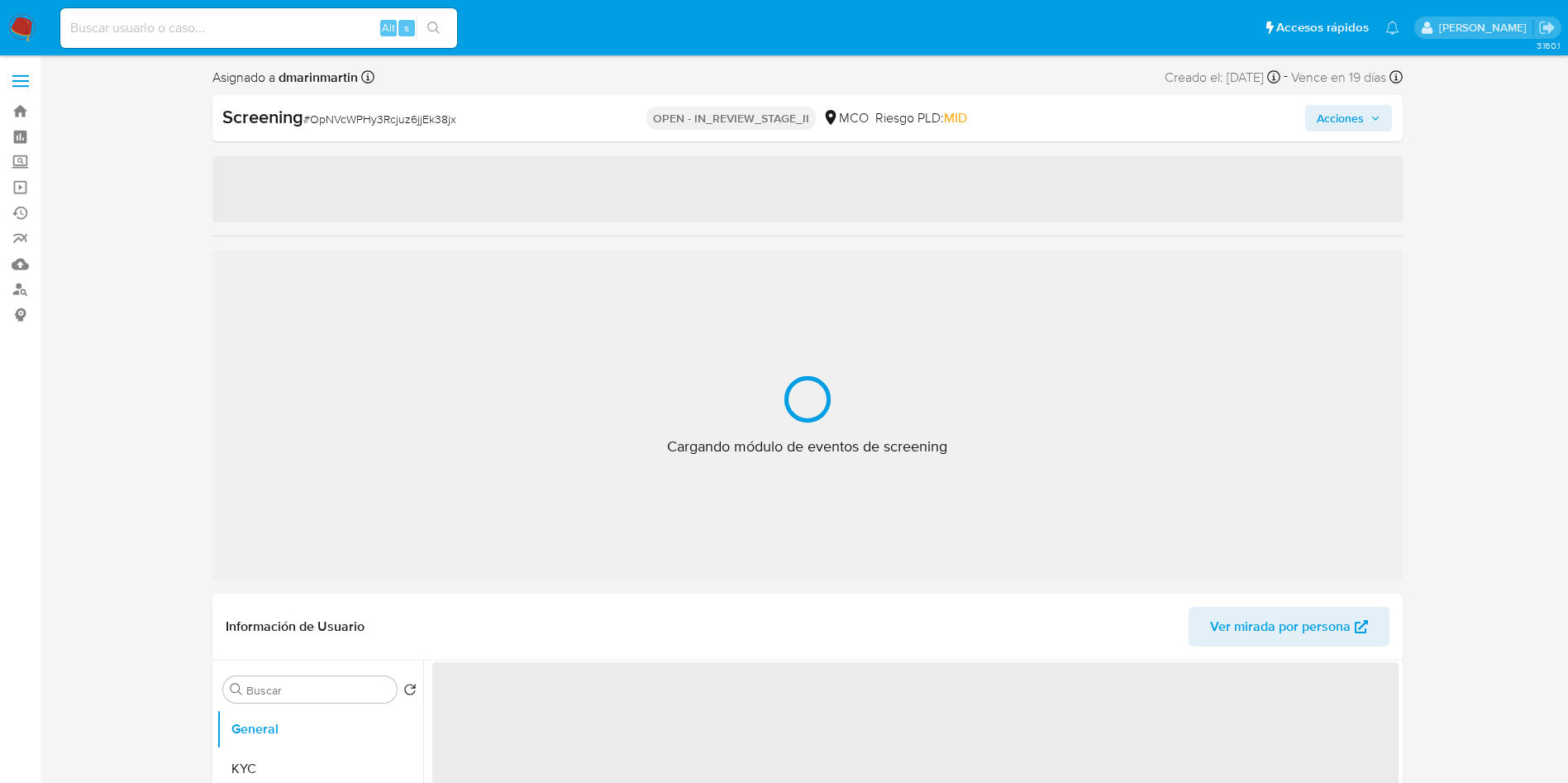
select select "10"
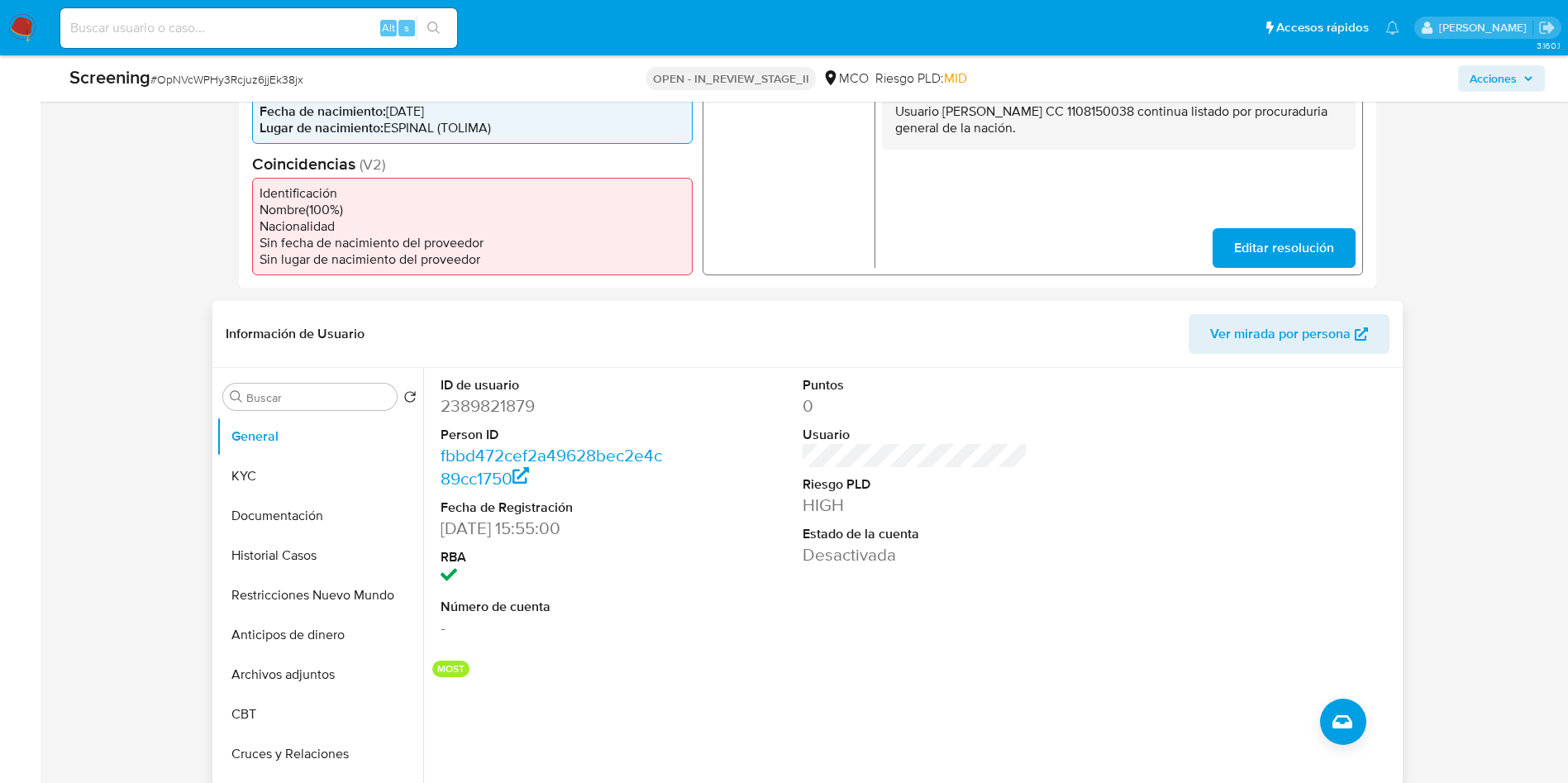
scroll to position [744, 0]
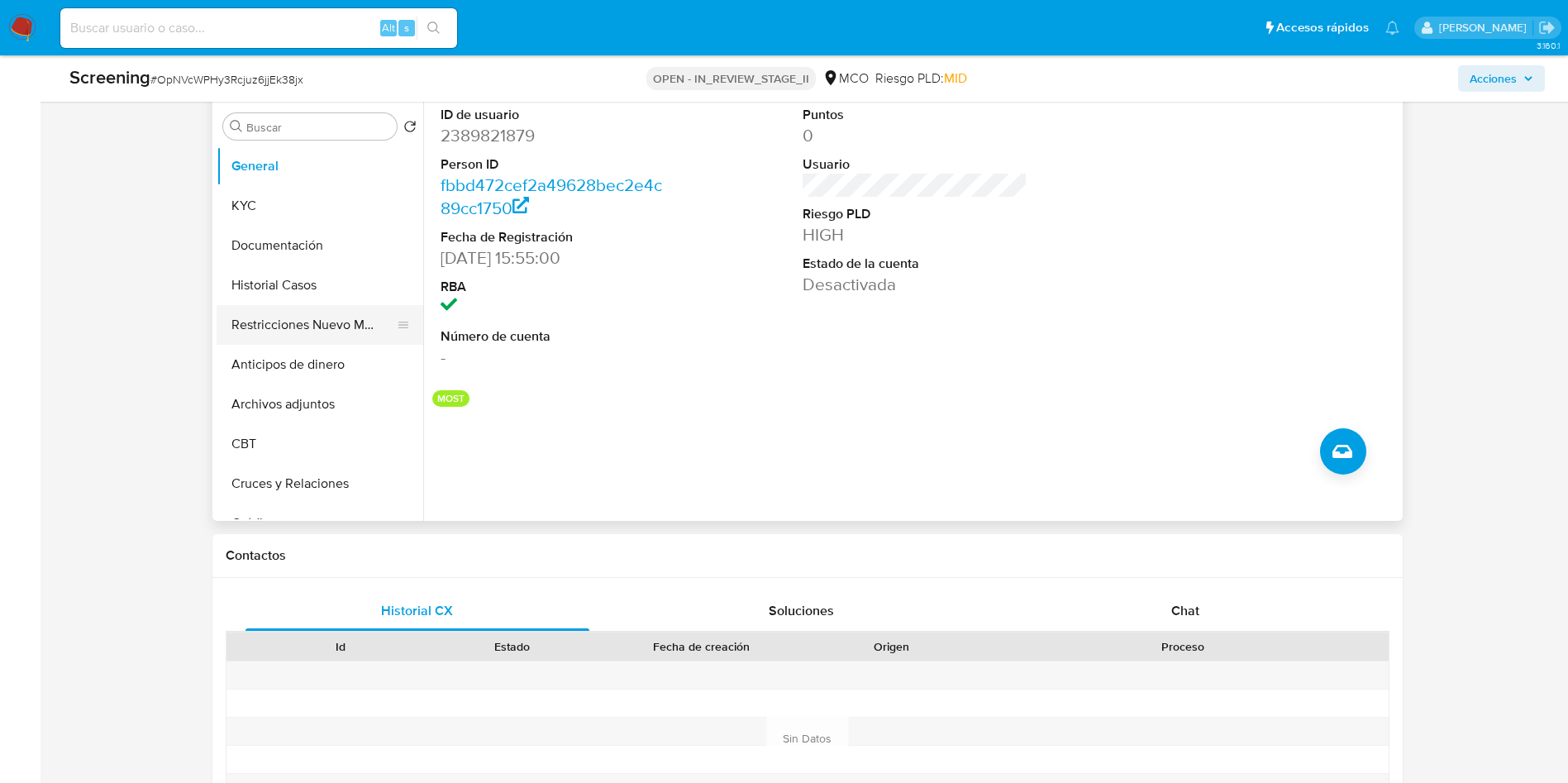
click at [295, 323] on button "Restricciones Nuevo Mundo" at bounding box center [313, 324] width 194 height 39
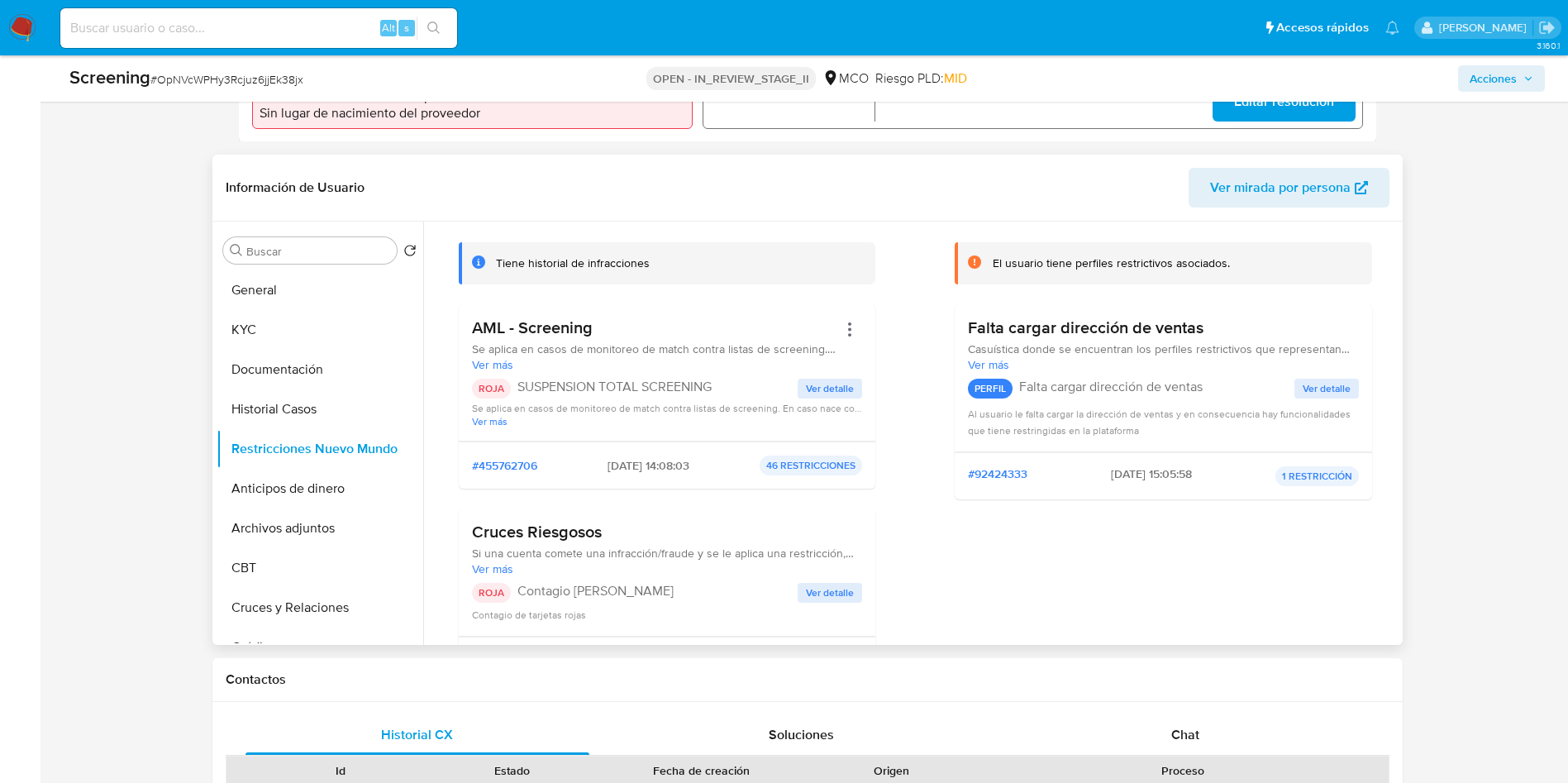
scroll to position [124, 0]
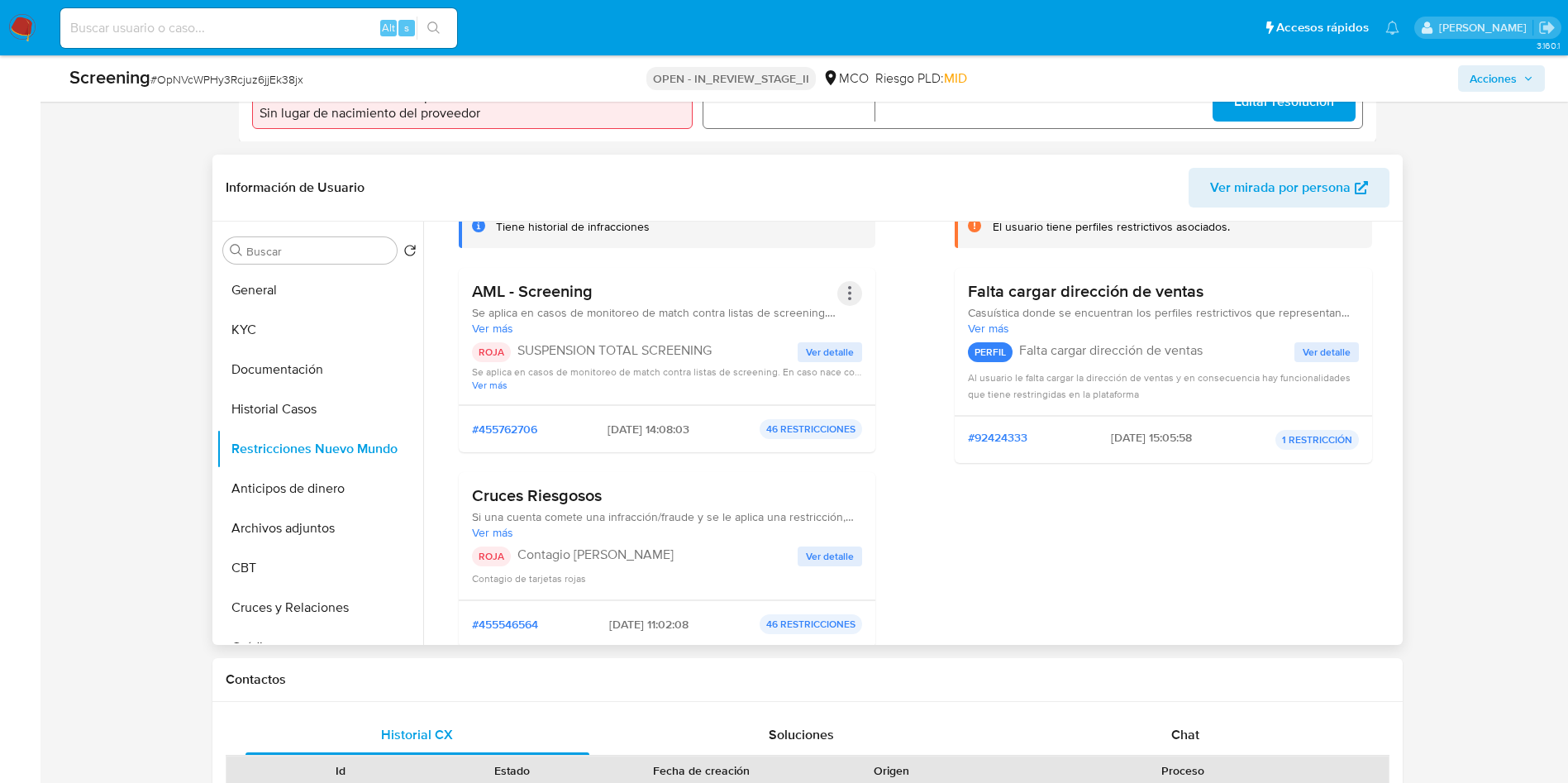
click at [851, 299] on button "Acciones" at bounding box center [849, 293] width 24 height 24
click at [675, 420] on button "Rehabilitar" at bounding box center [718, 426] width 290 height 39
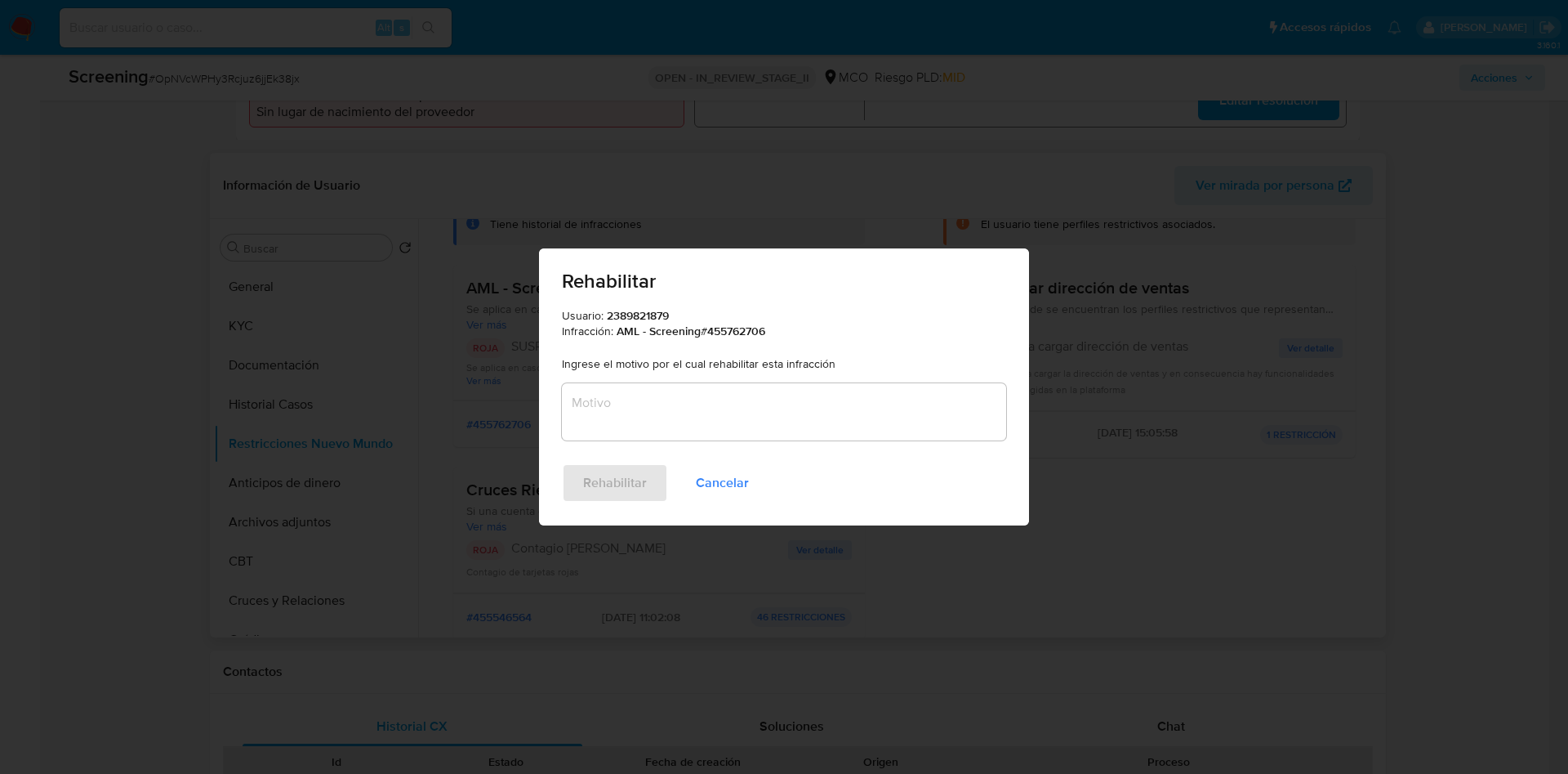
click at [784, 402] on textarea "Motivo" at bounding box center [784, 412] width 445 height 57
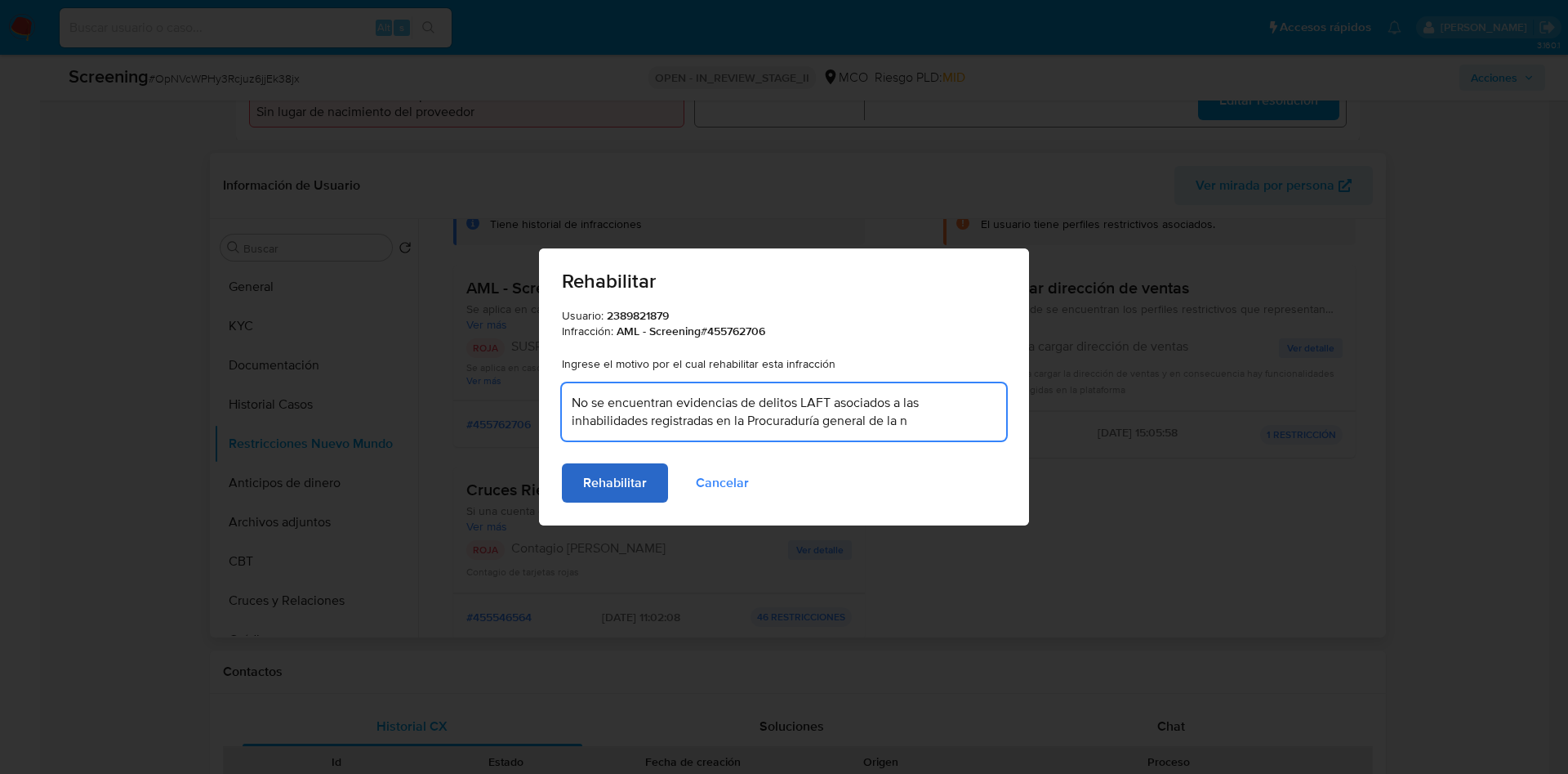
type textarea "No se encuentran evidencias de delitos LAFT asociados a las inhabilidades regis…"
click at [621, 499] on span "Rehabilitar" at bounding box center [615, 483] width 64 height 36
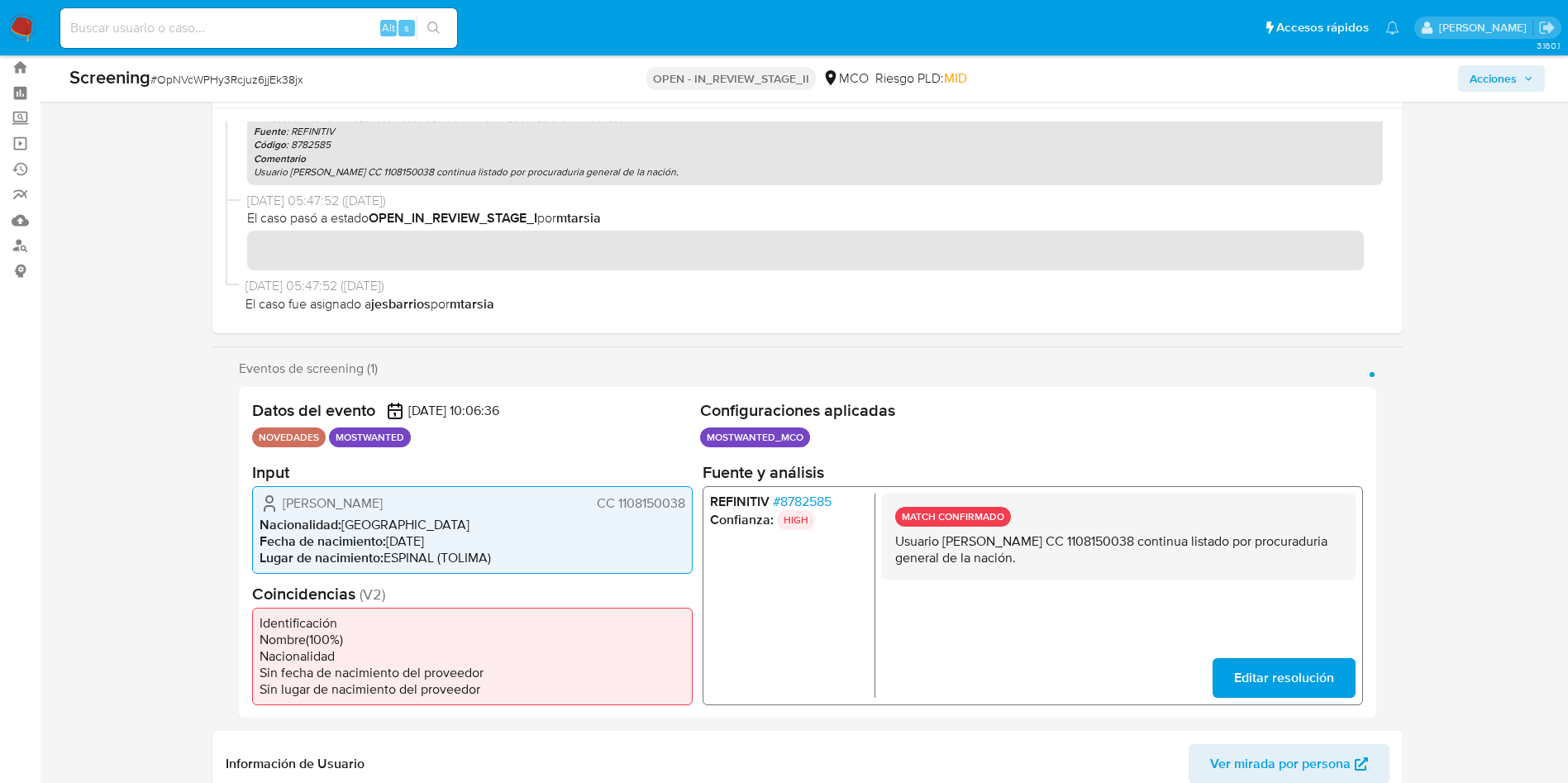
scroll to position [0, 0]
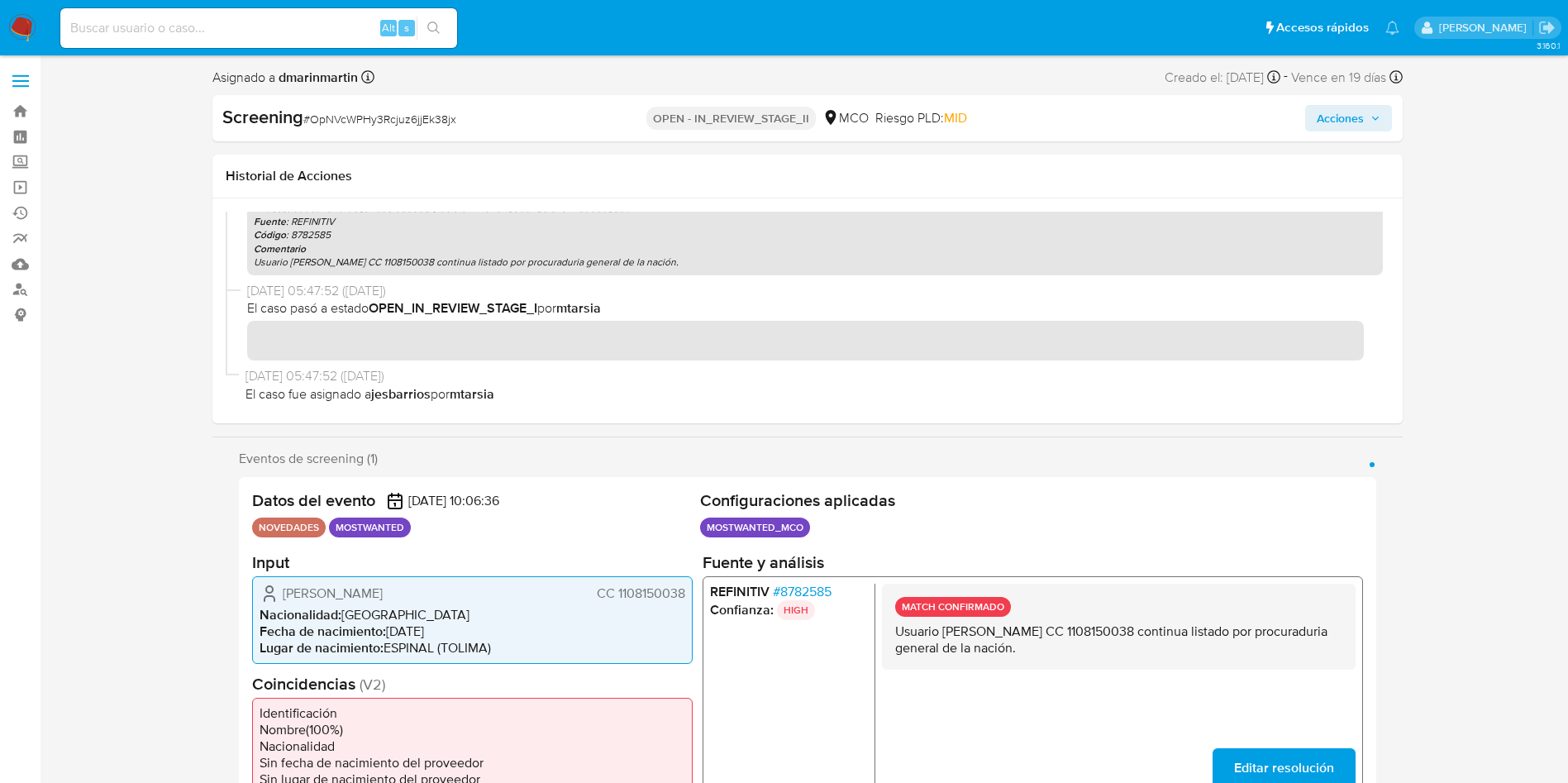
click at [1366, 120] on span "Acciones" at bounding box center [1348, 118] width 64 height 24
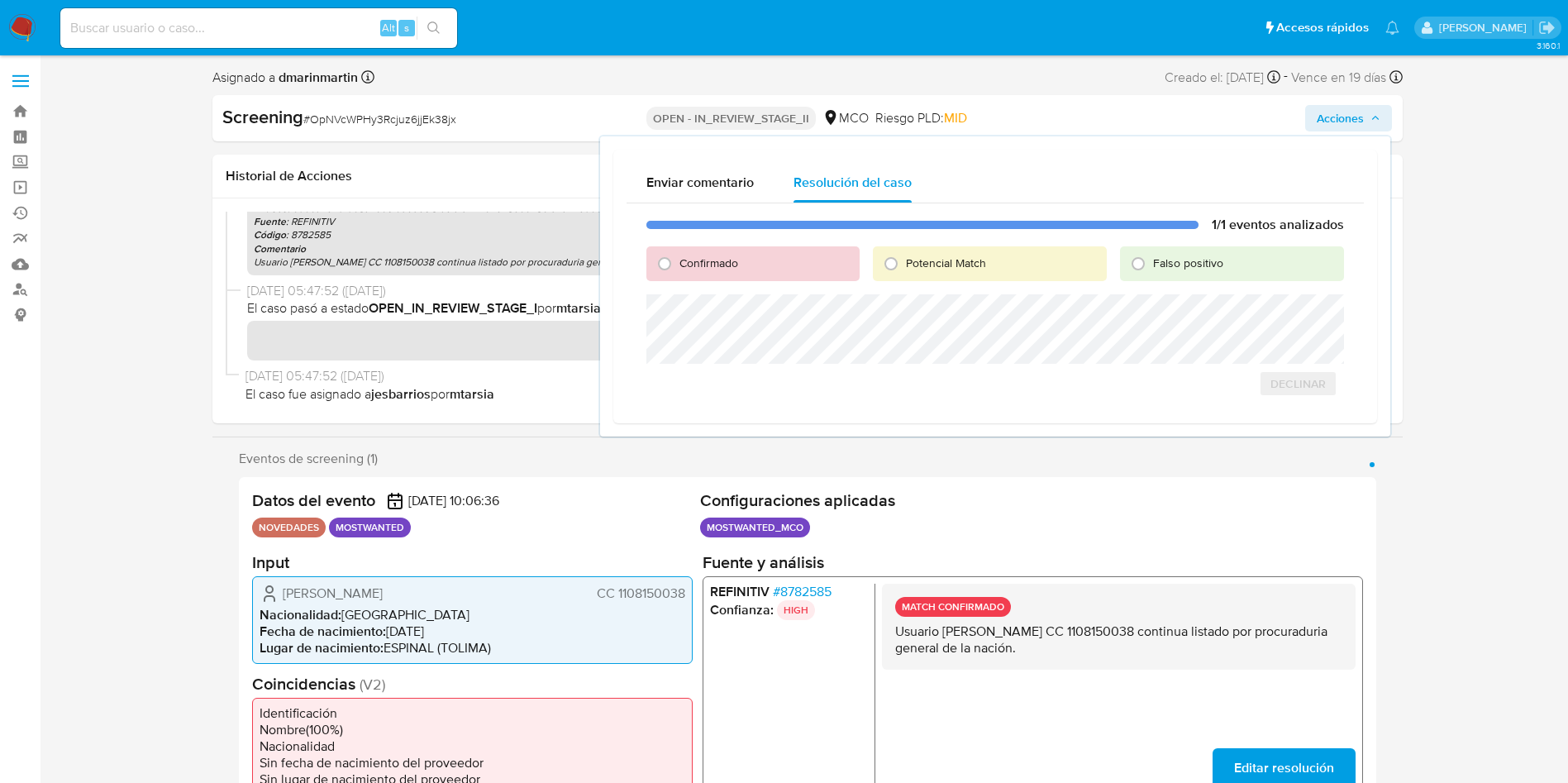
click at [1195, 261] on span "Falso positivo" at bounding box center [1188, 262] width 71 height 17
click at [1151, 261] on input "Falso positivo" at bounding box center [1138, 263] width 26 height 26
radio input "true"
click at [1282, 400] on span "Cerrar Caso" at bounding box center [1285, 401] width 79 height 24
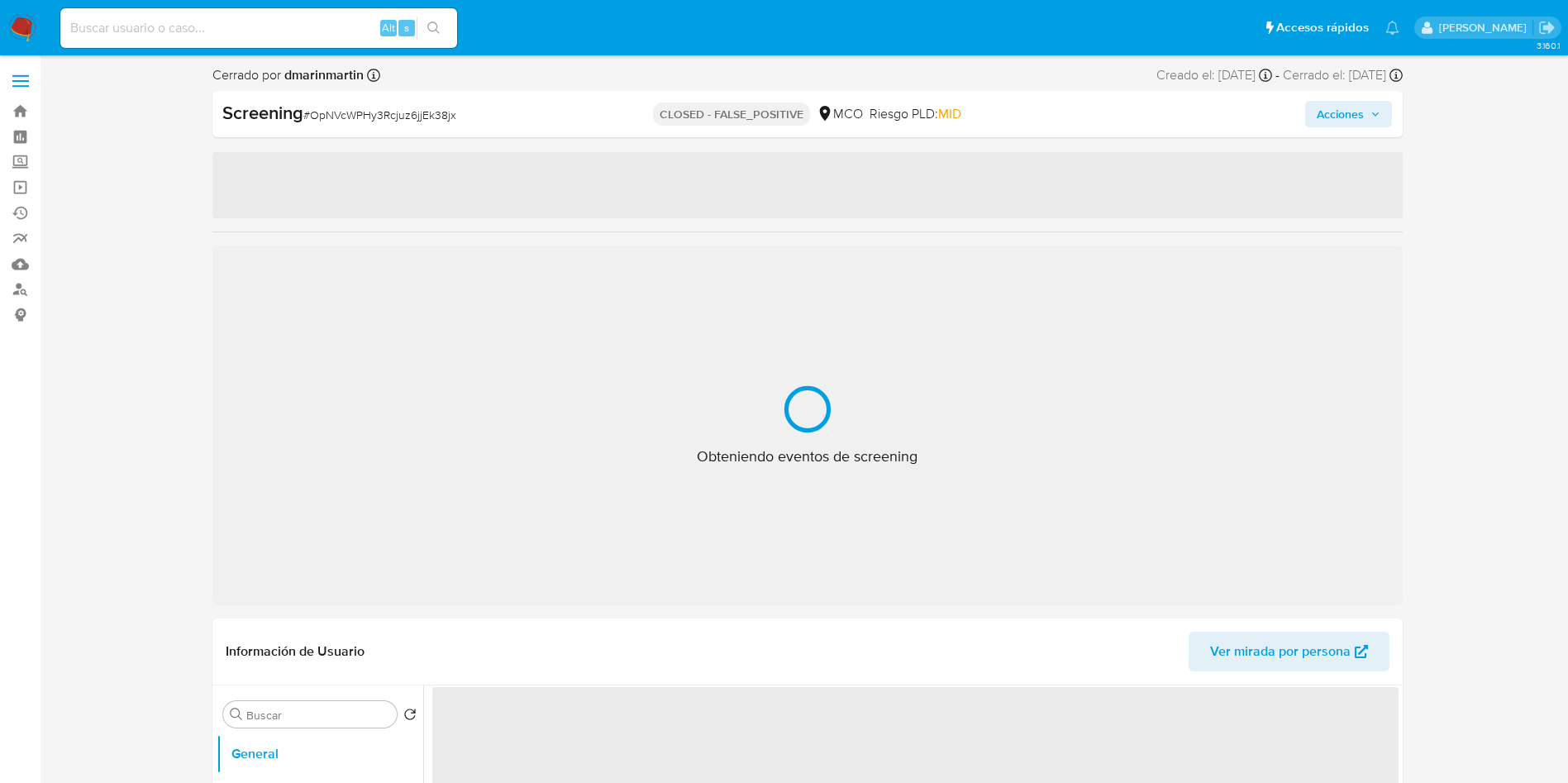
select select "10"
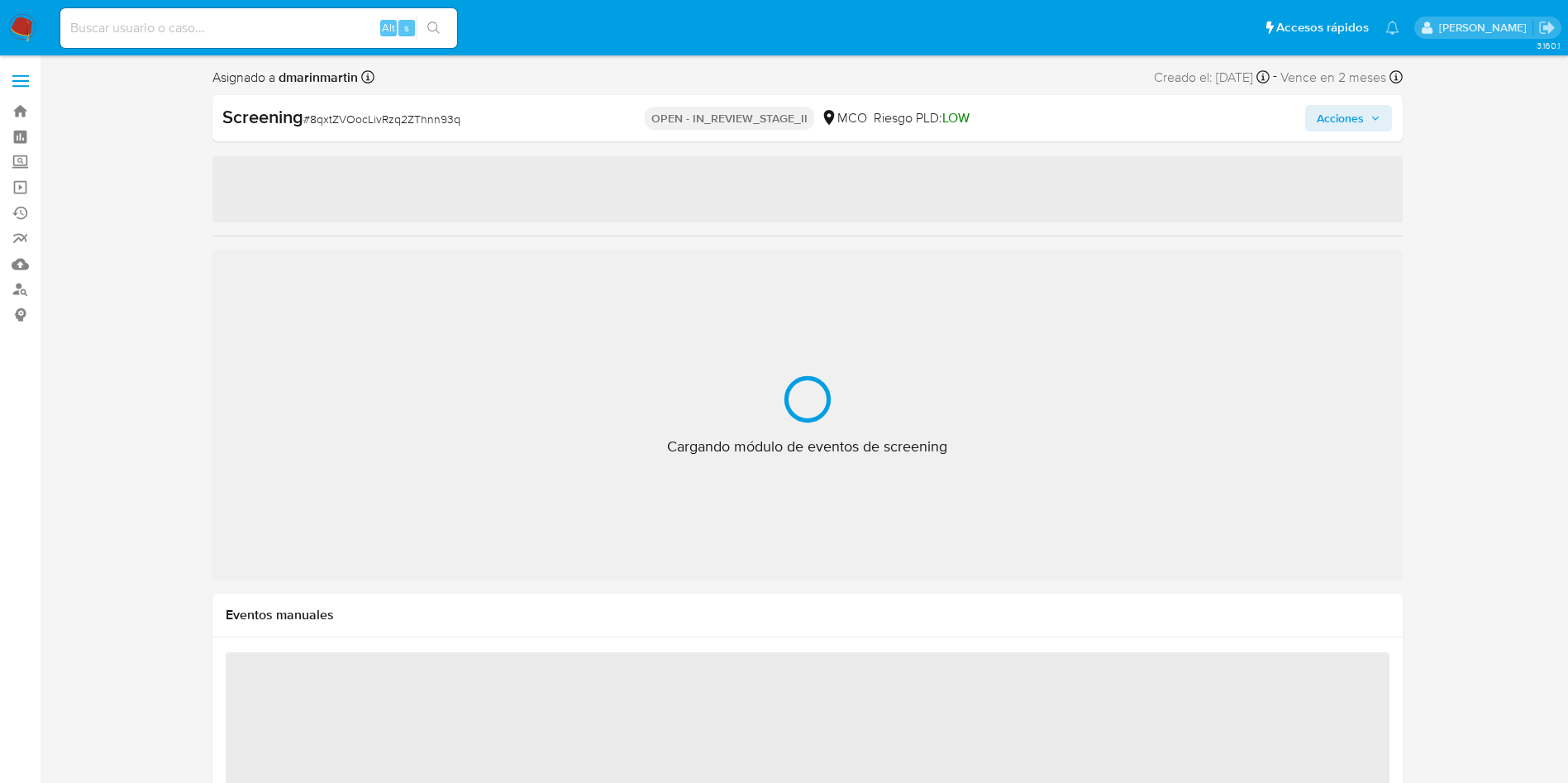
select select "10"
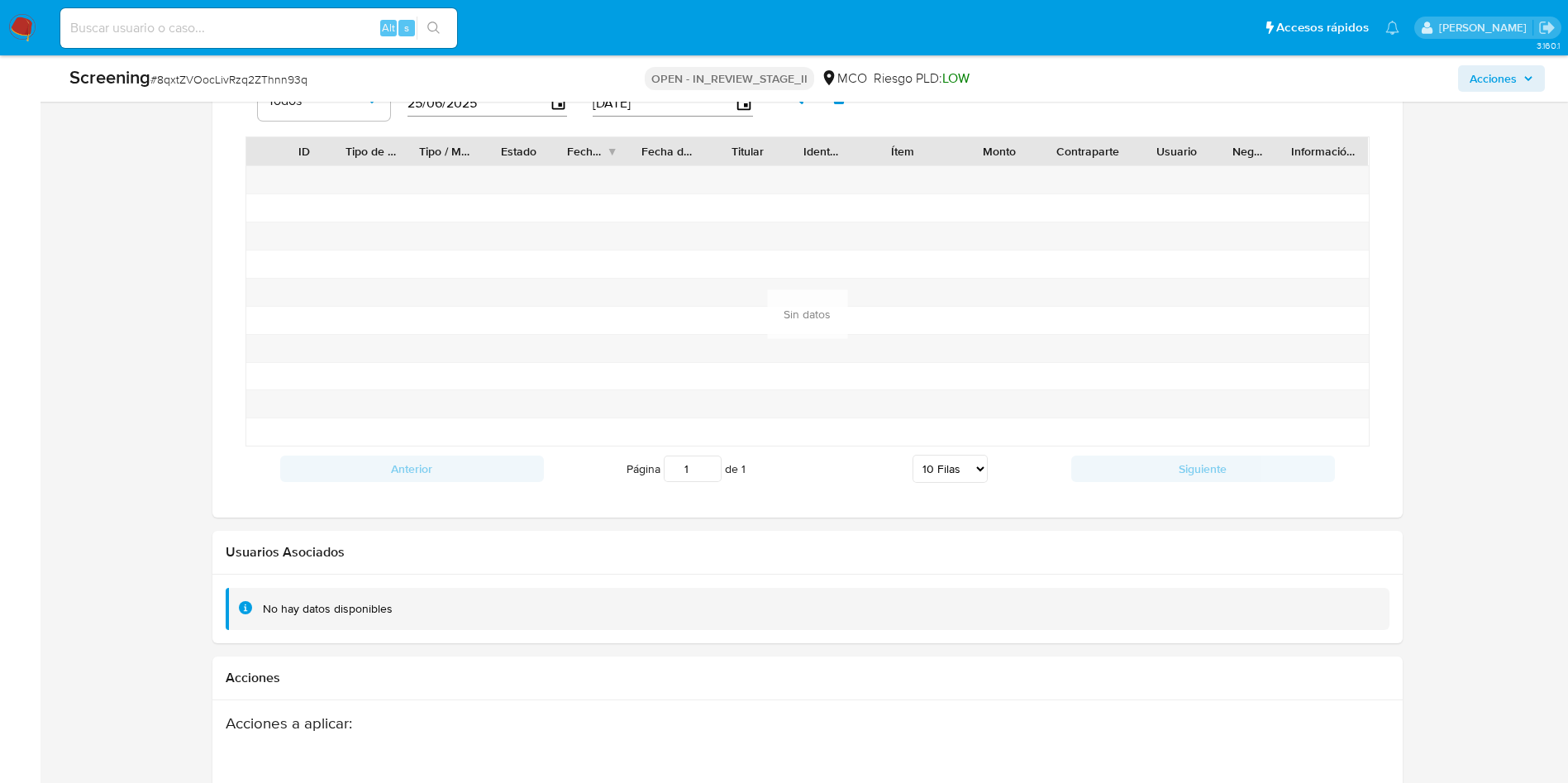
scroll to position [1984, 0]
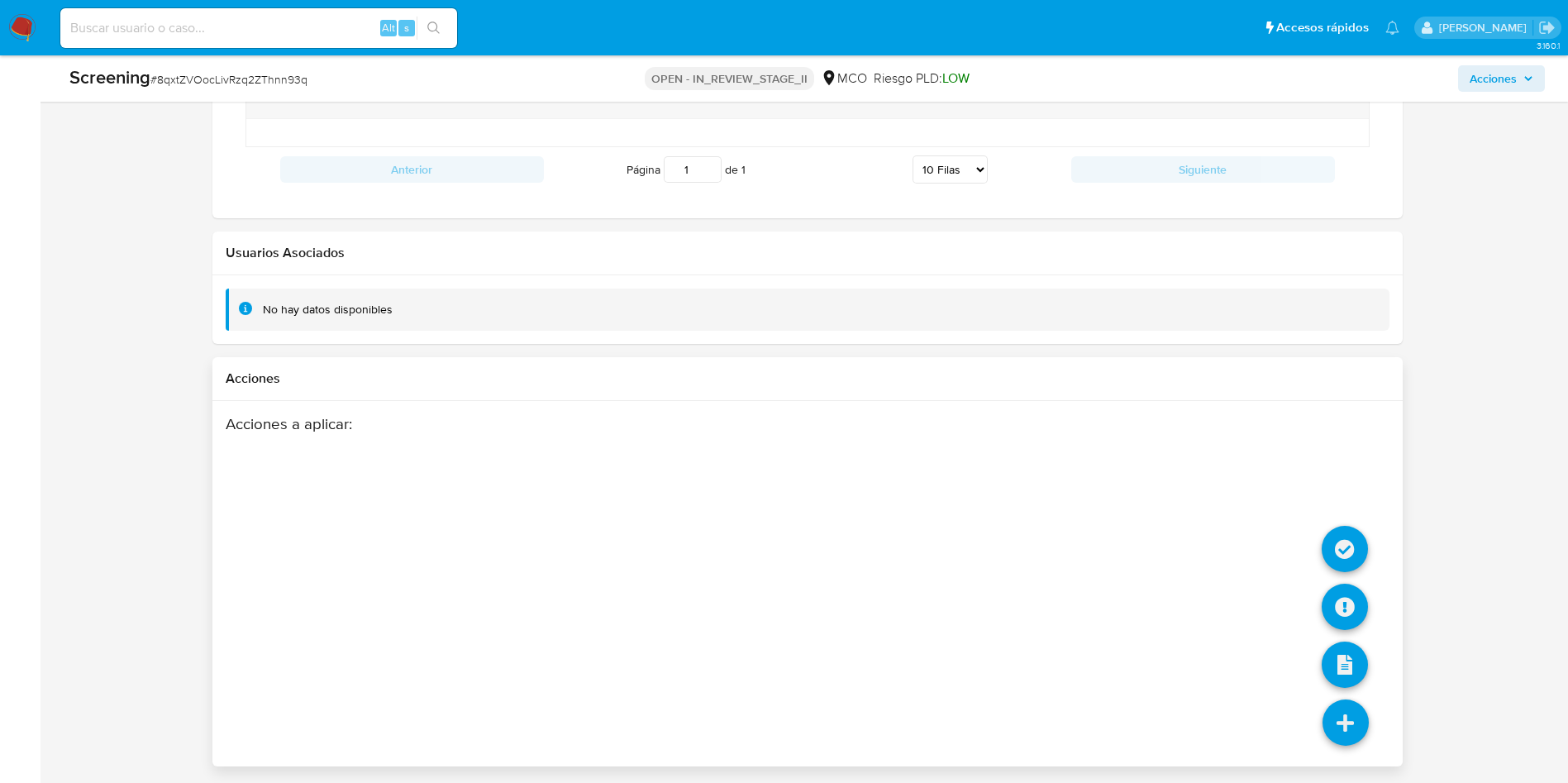
click at [1342, 727] on icon at bounding box center [1346, 722] width 46 height 46
click at [1350, 629] on icon at bounding box center [1345, 606] width 46 height 46
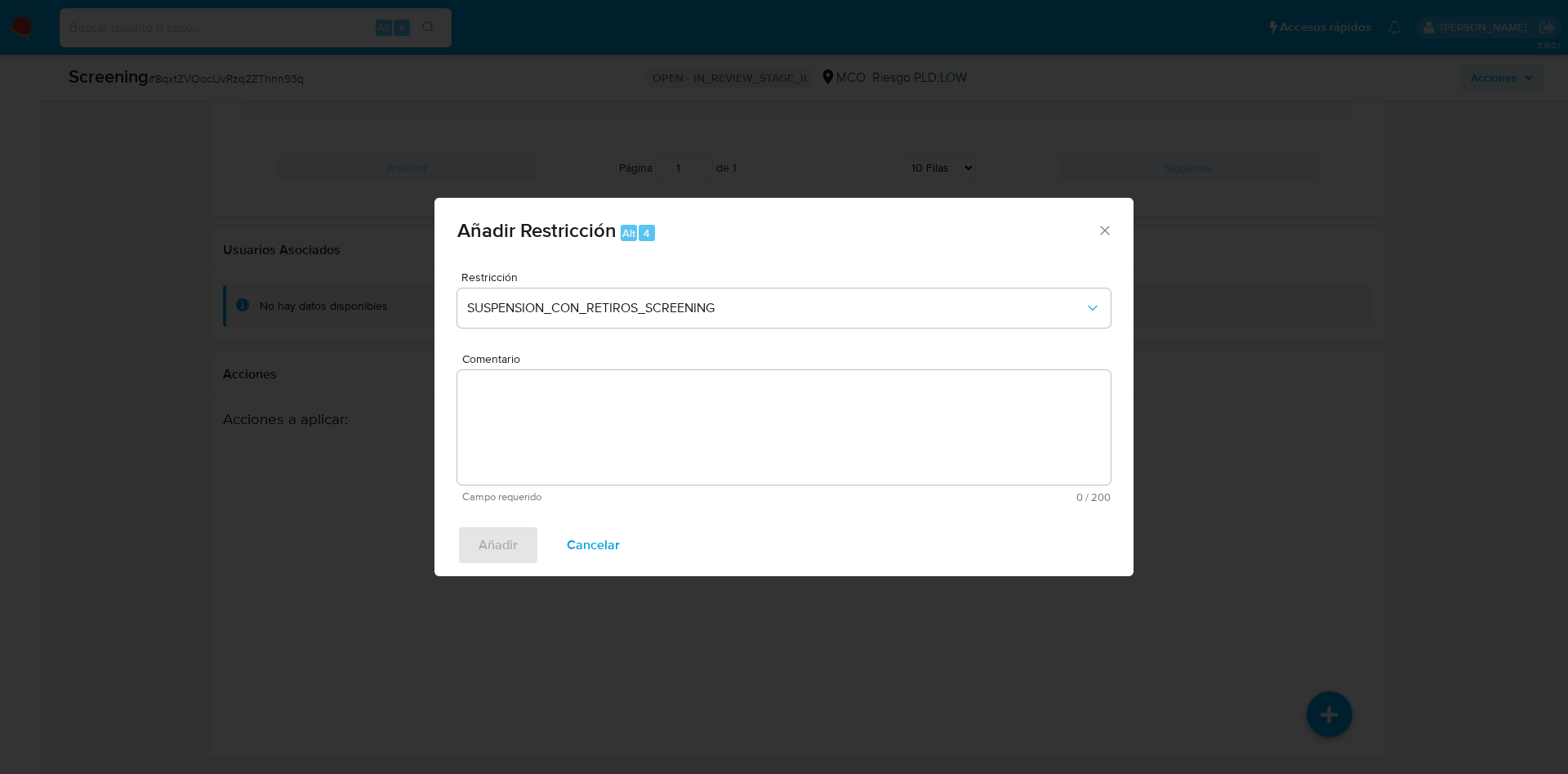
click at [765, 462] on textarea "Comentario" at bounding box center [784, 427] width 653 height 115
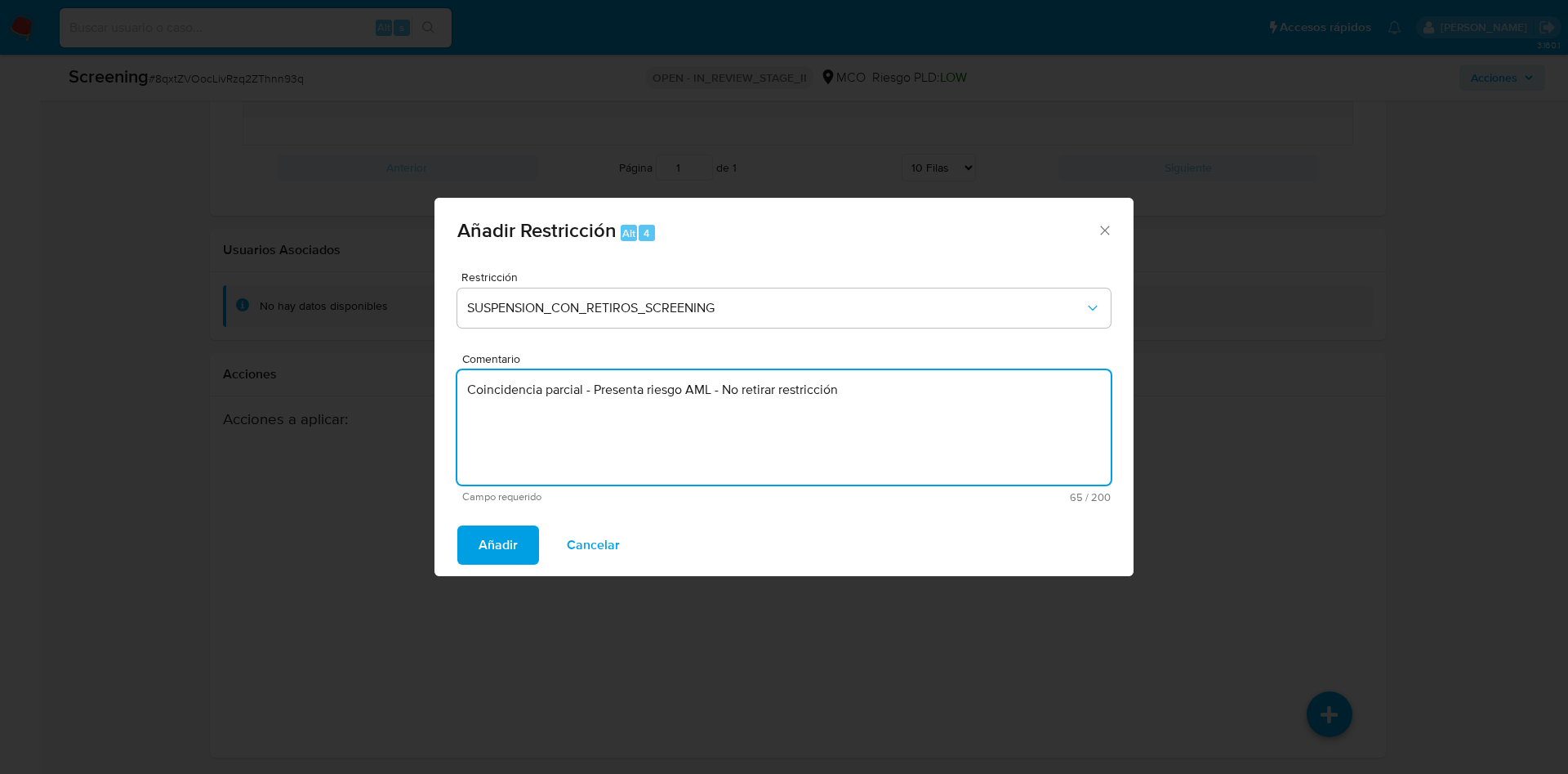
type textarea "Coincidencia parcial - Presenta riesgo AML - No retirar restricción"
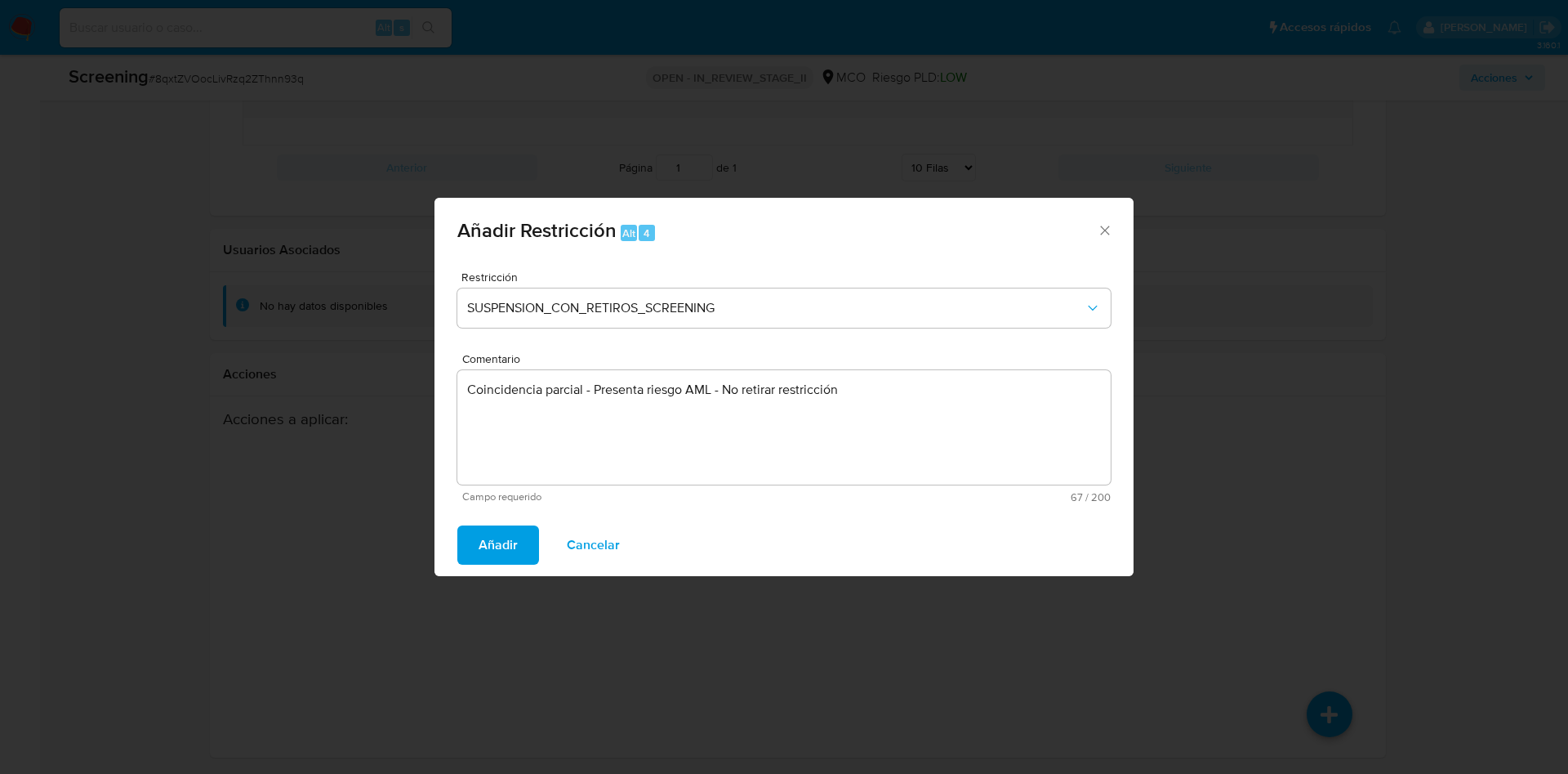
click at [457, 525] on button "Añadir" at bounding box center [498, 544] width 82 height 39
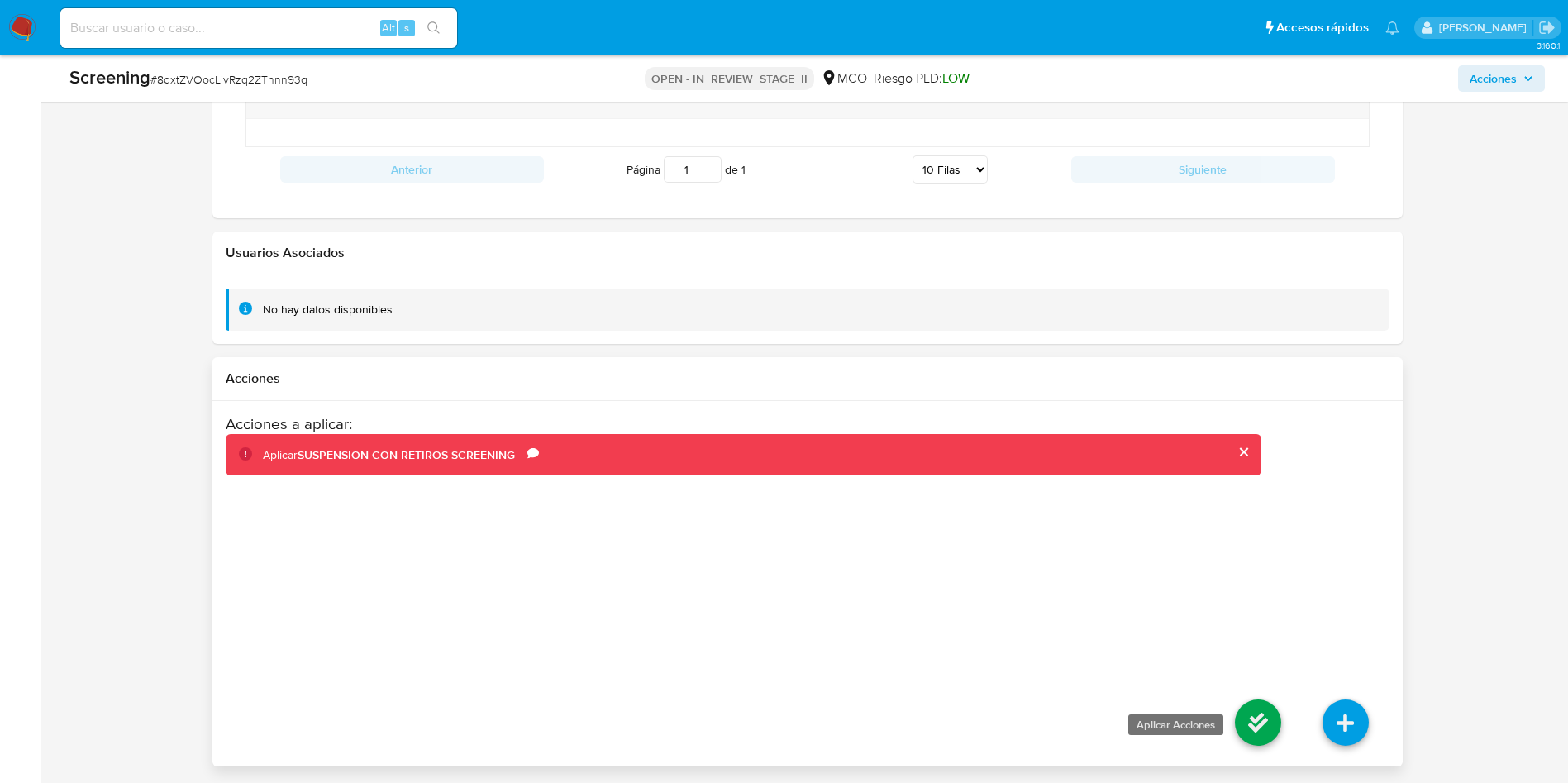
click at [1258, 736] on icon at bounding box center [1258, 722] width 46 height 46
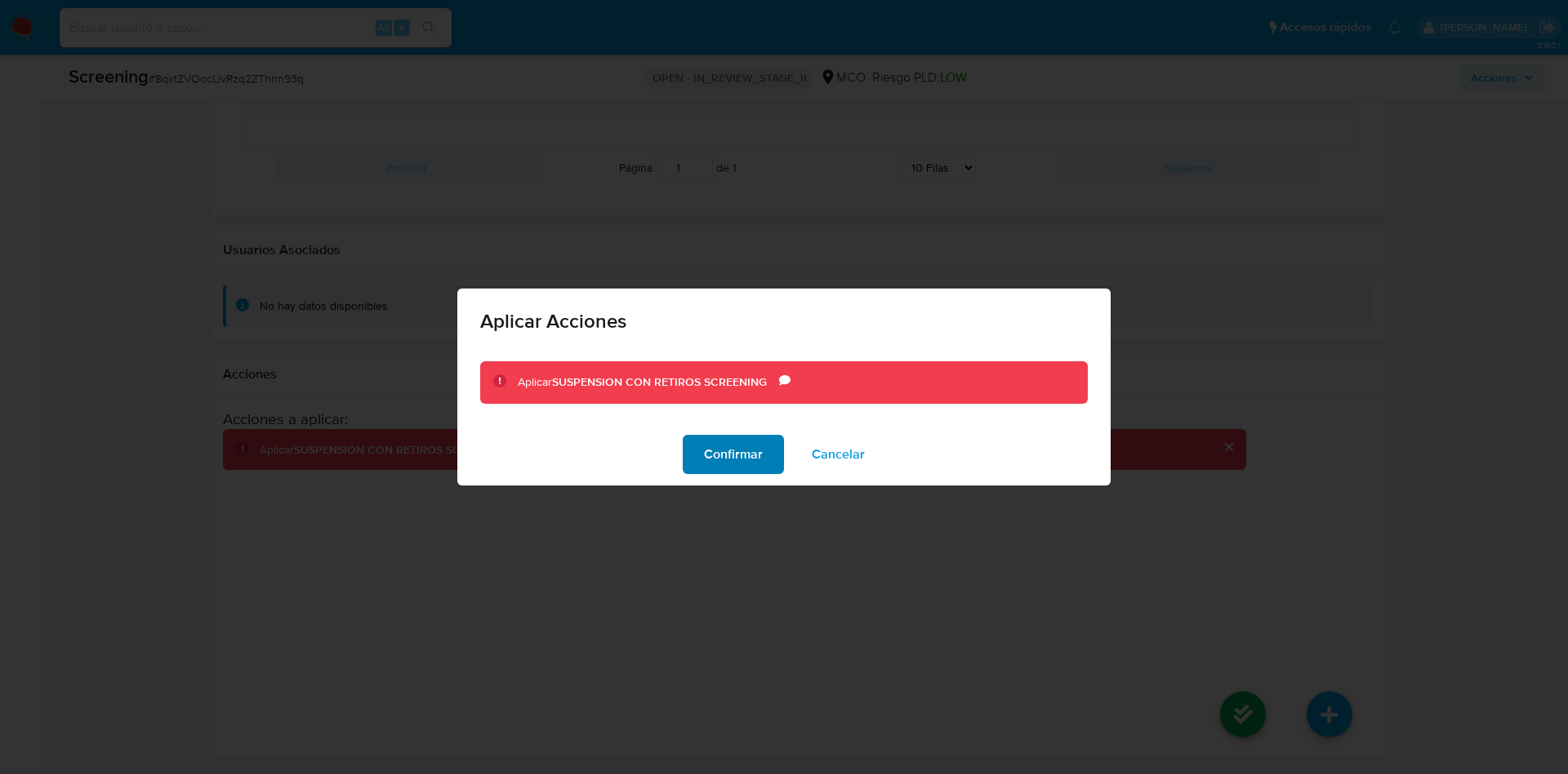
click at [716, 440] on span "Confirmar" at bounding box center [733, 454] width 59 height 36
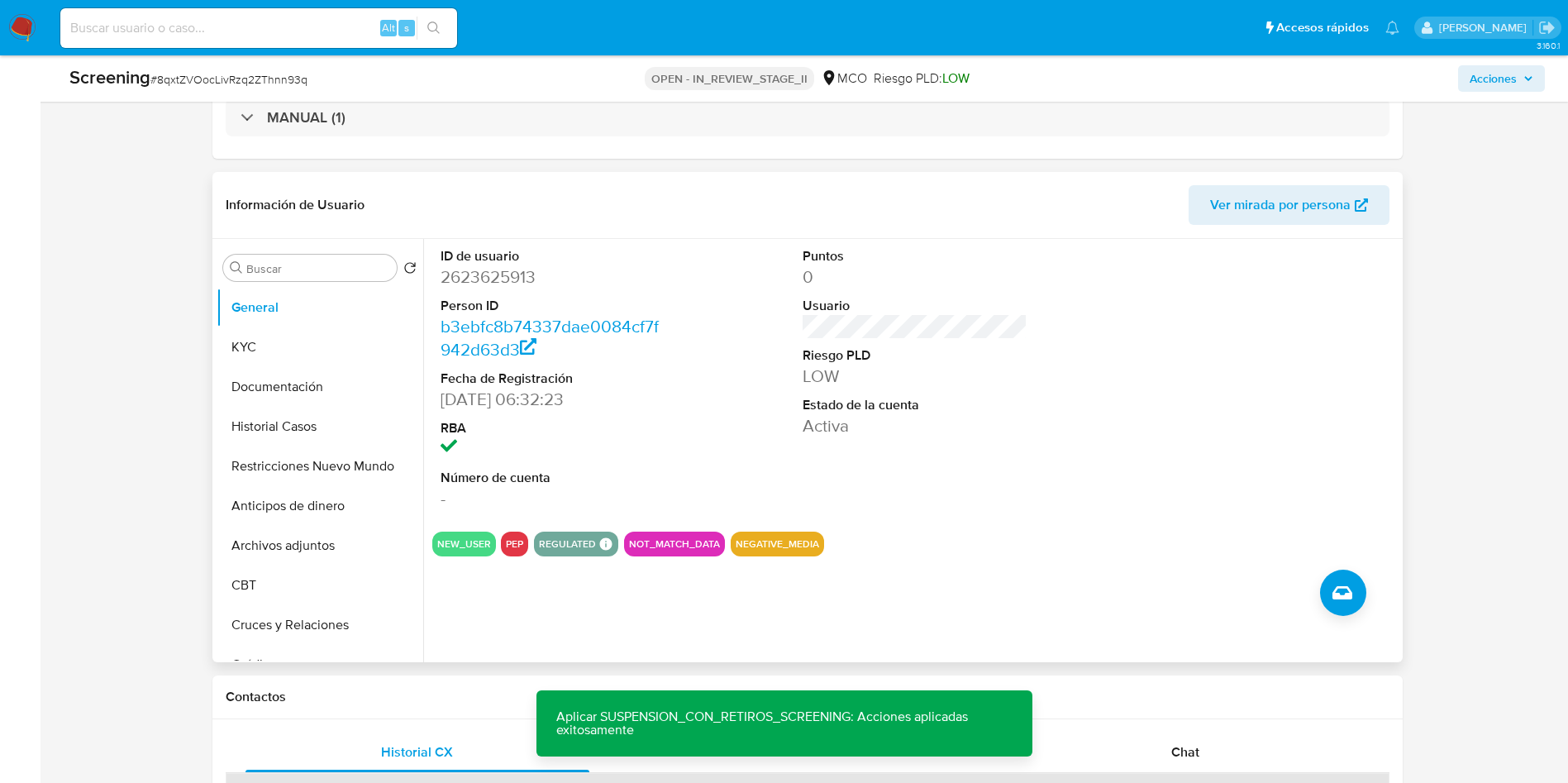
scroll to position [0, 0]
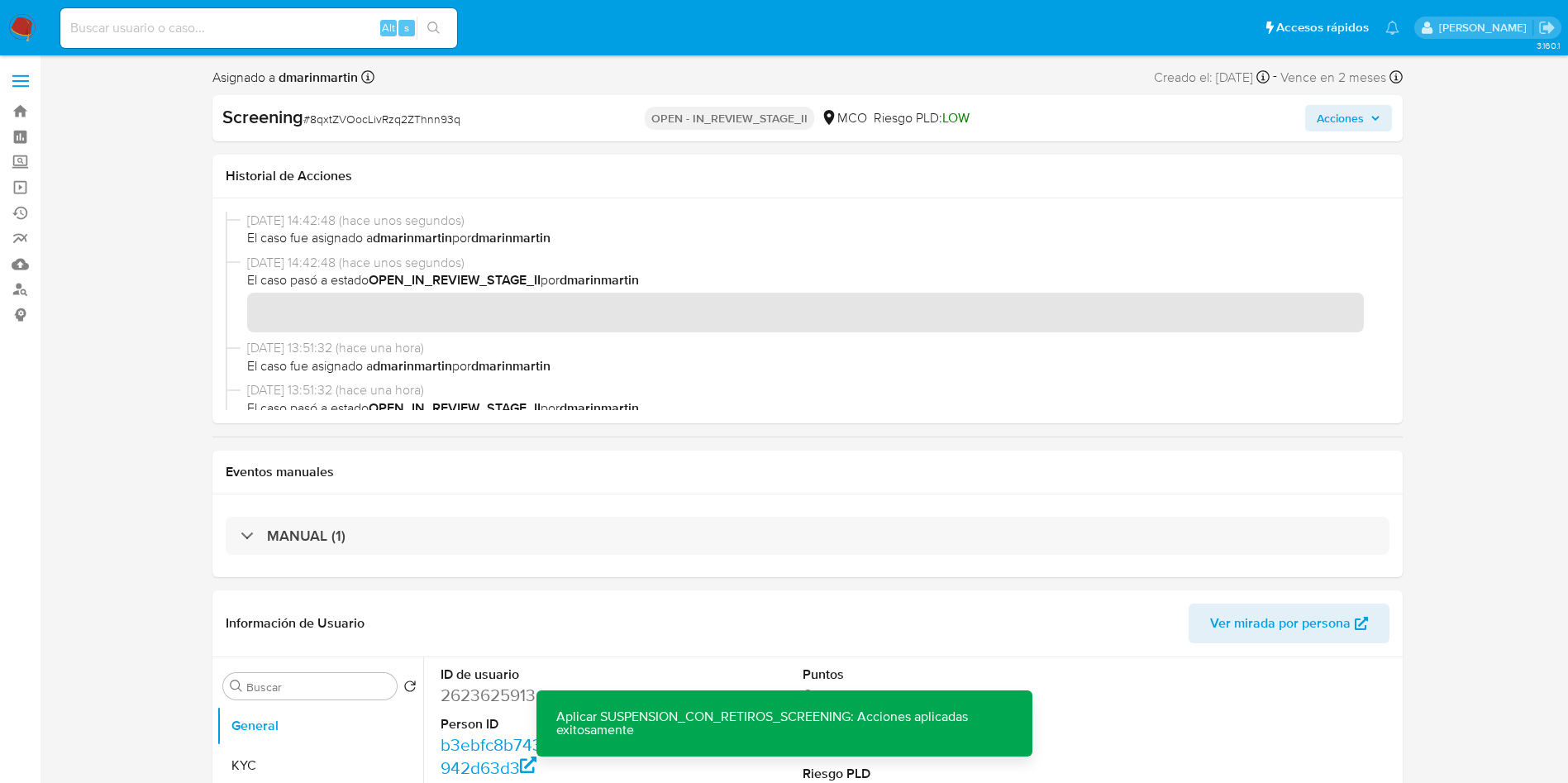
click at [1332, 125] on span "Acciones" at bounding box center [1340, 118] width 47 height 26
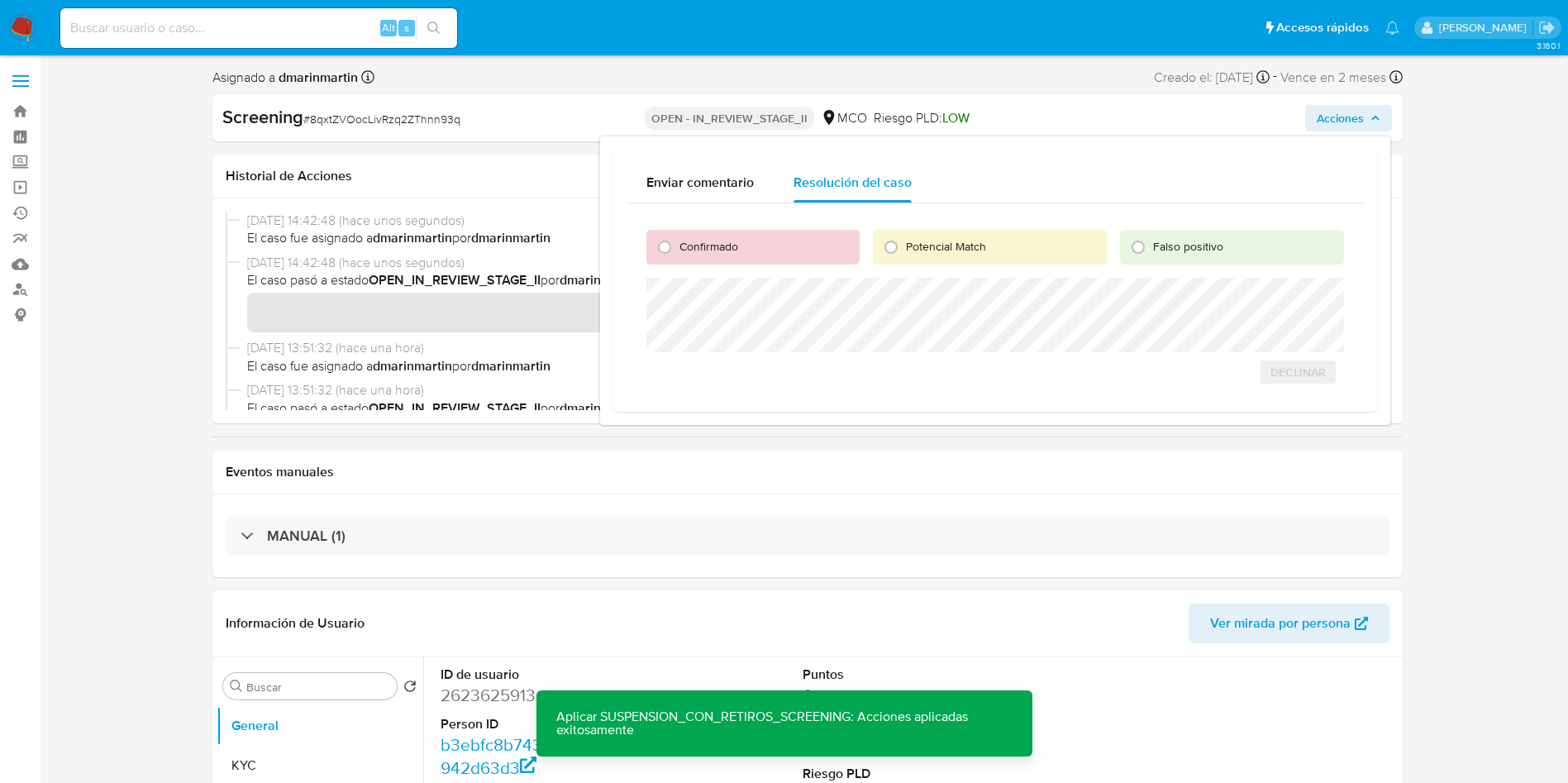
click at [740, 242] on div "Confirmado" at bounding box center [753, 247] width 213 height 35
click at [689, 254] on span "Confirmado" at bounding box center [708, 246] width 58 height 17
click at [678, 254] on input "Confirmado" at bounding box center [665, 247] width 26 height 26
radio input "true"
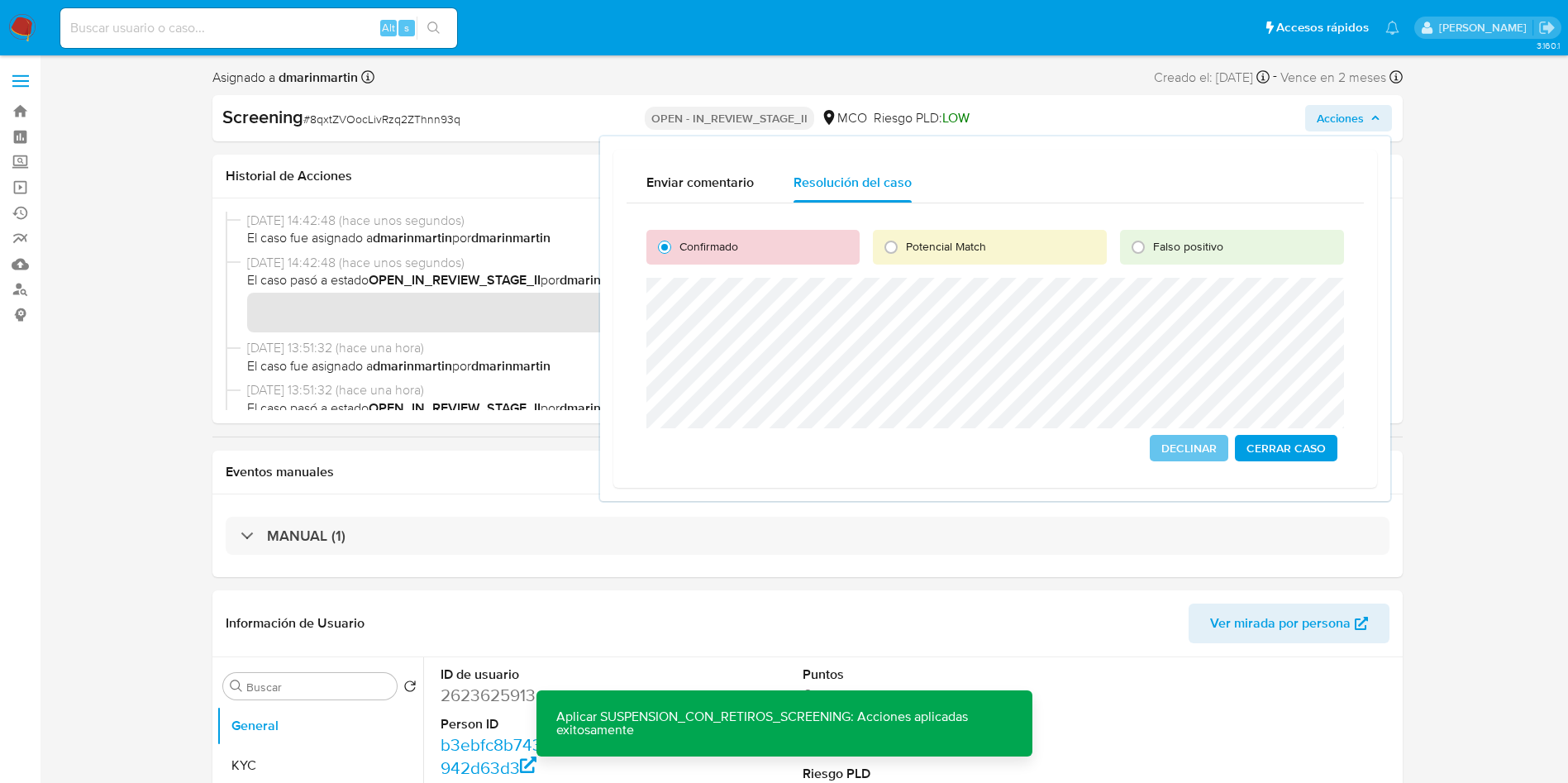
click at [1286, 441] on span "Cerrar Caso" at bounding box center [1285, 447] width 79 height 24
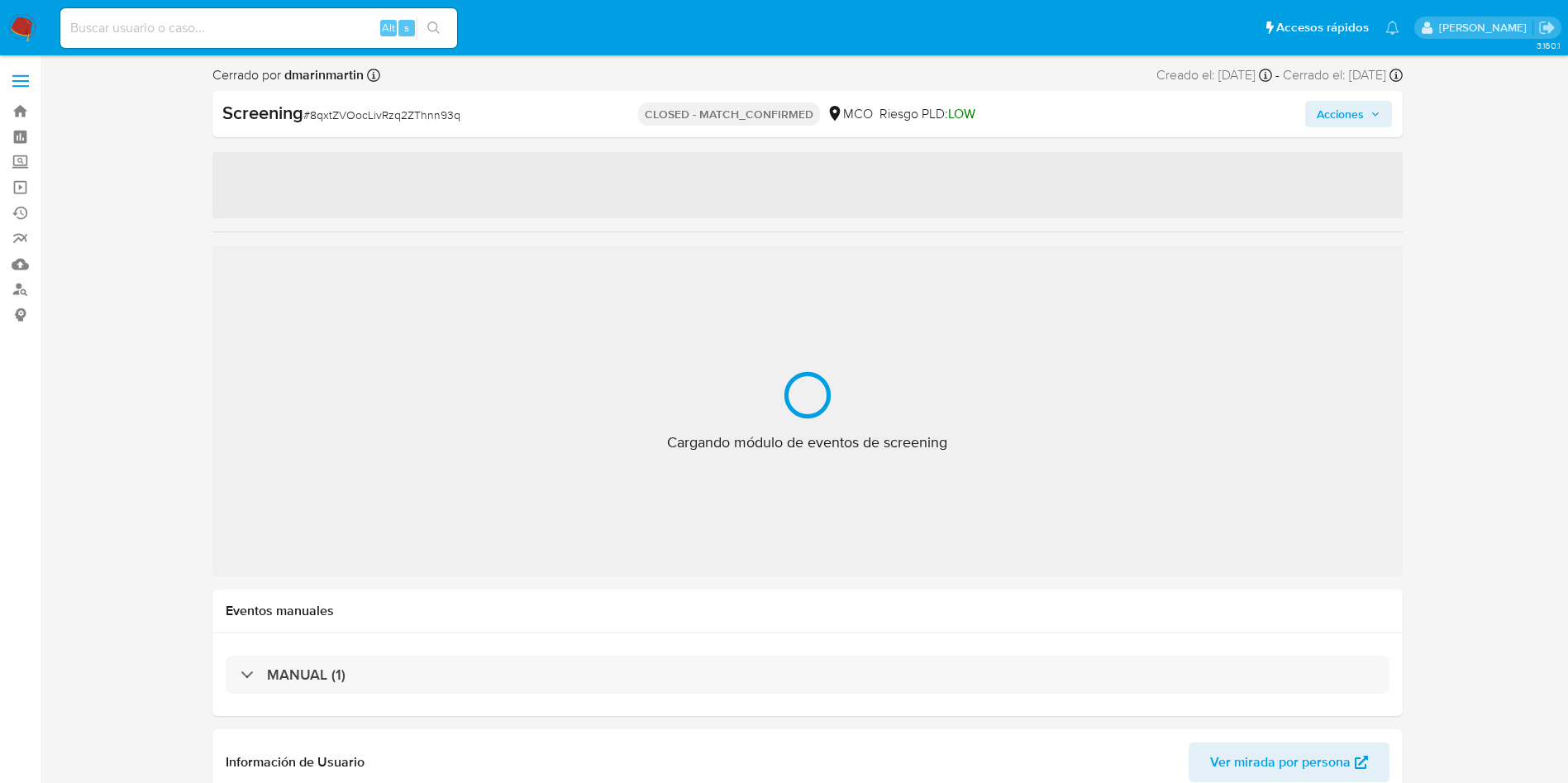
select select "10"
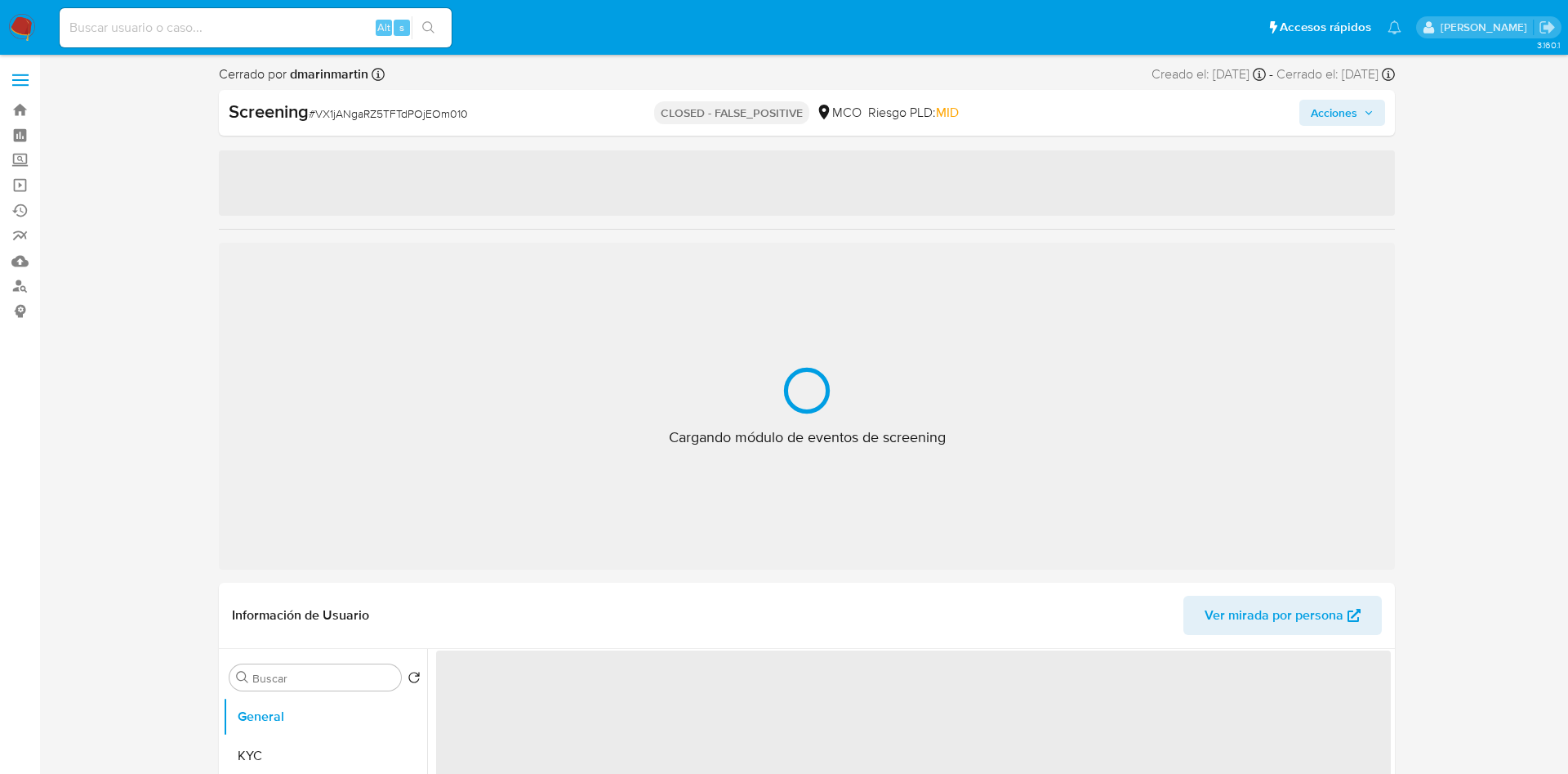
select select "10"
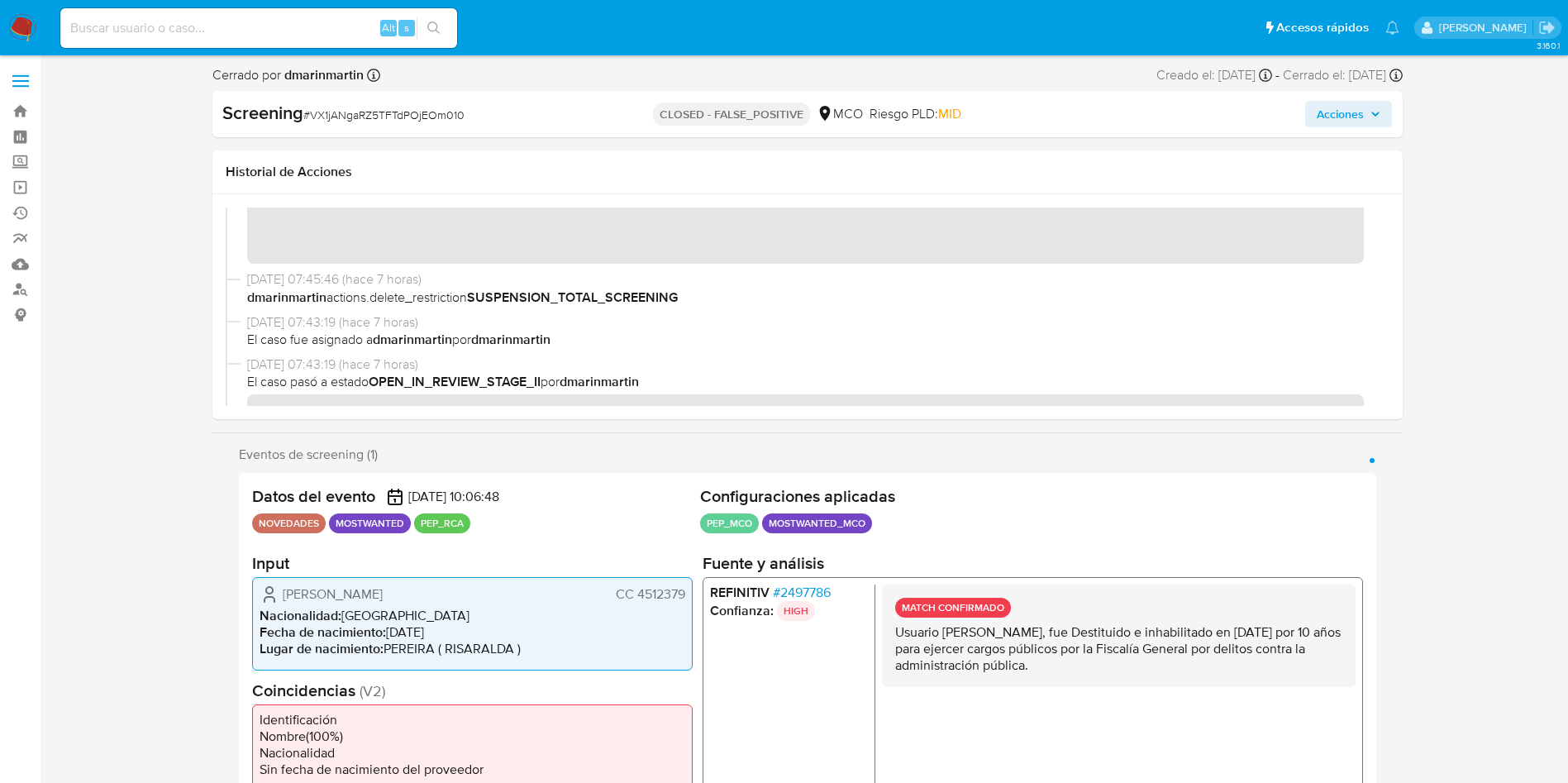
scroll to position [50, 0]
